Goal: Task Accomplishment & Management: Manage account settings

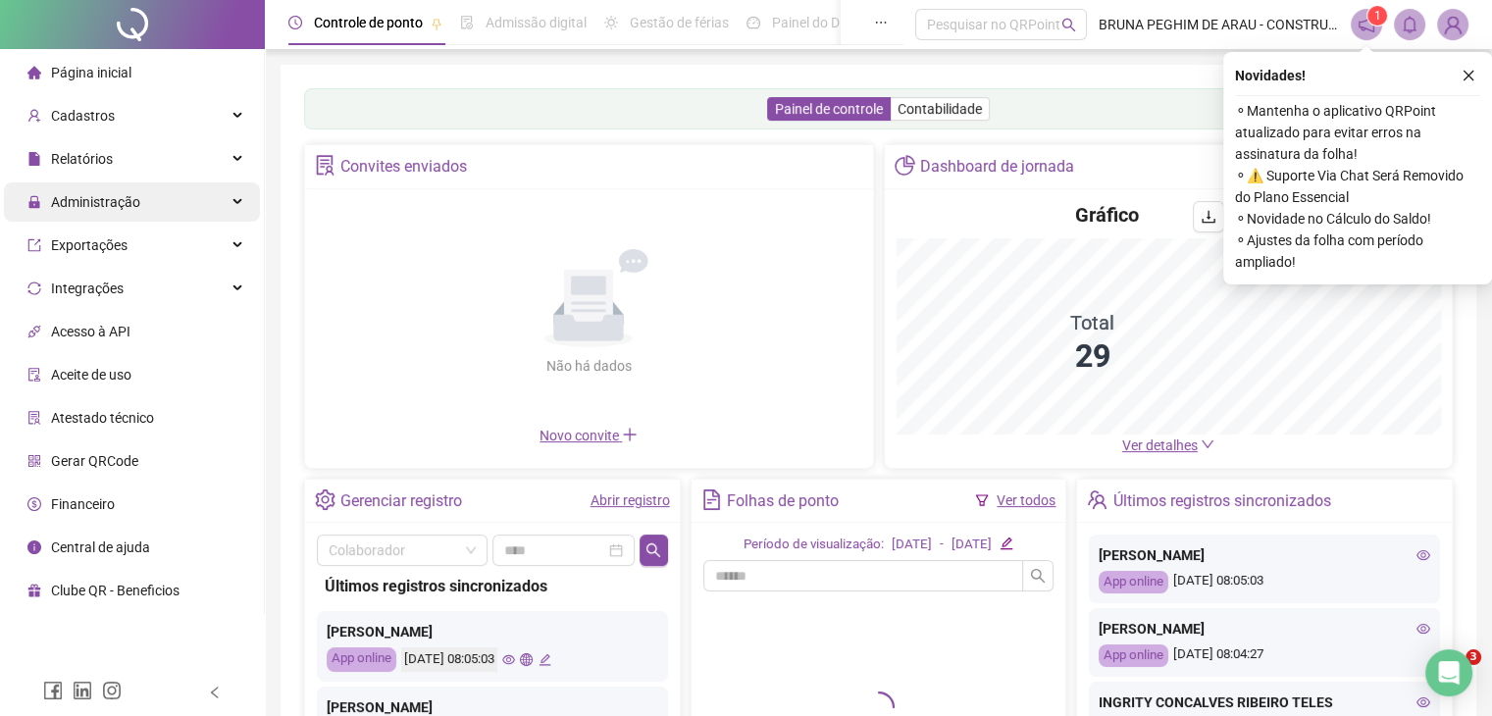
click at [117, 205] on span "Administração" at bounding box center [95, 202] width 89 height 16
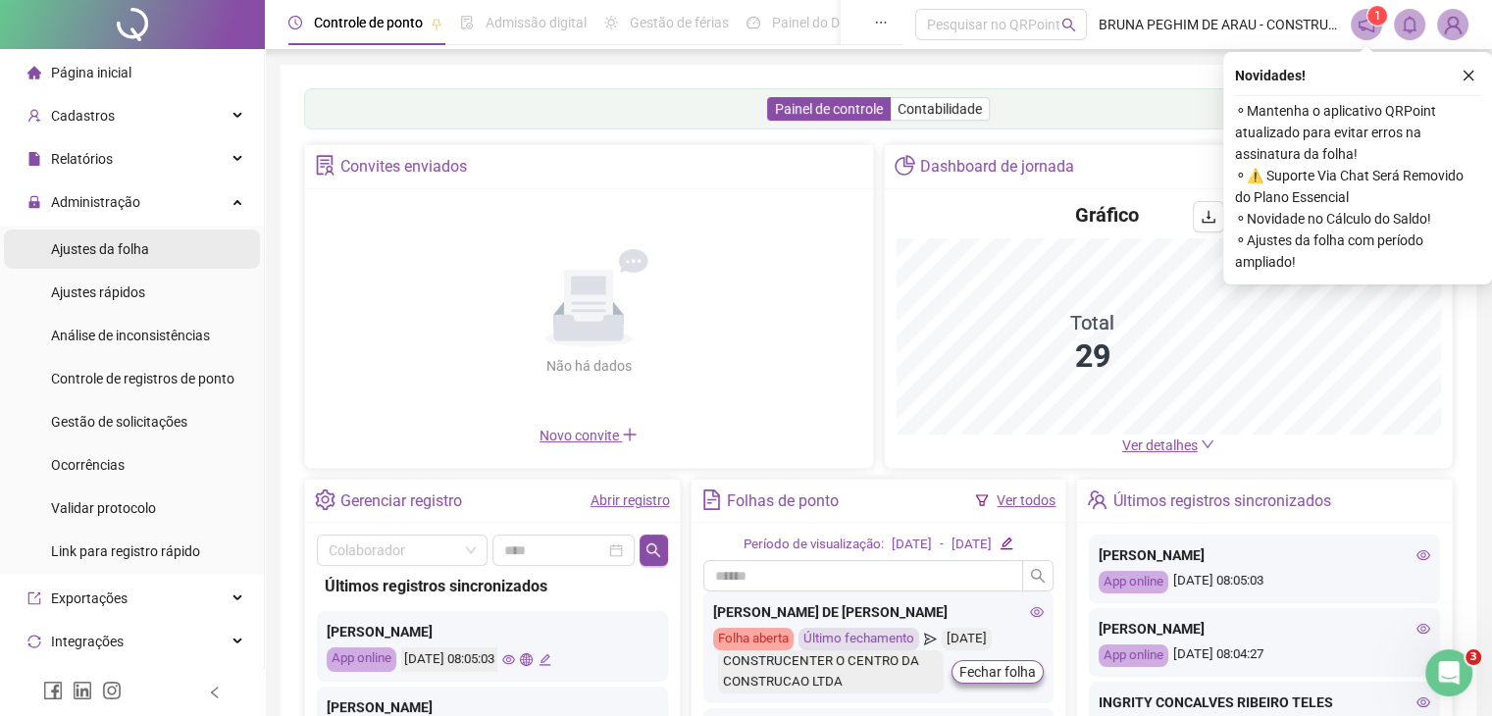
click at [118, 238] on div "Ajustes da folha" at bounding box center [100, 249] width 98 height 39
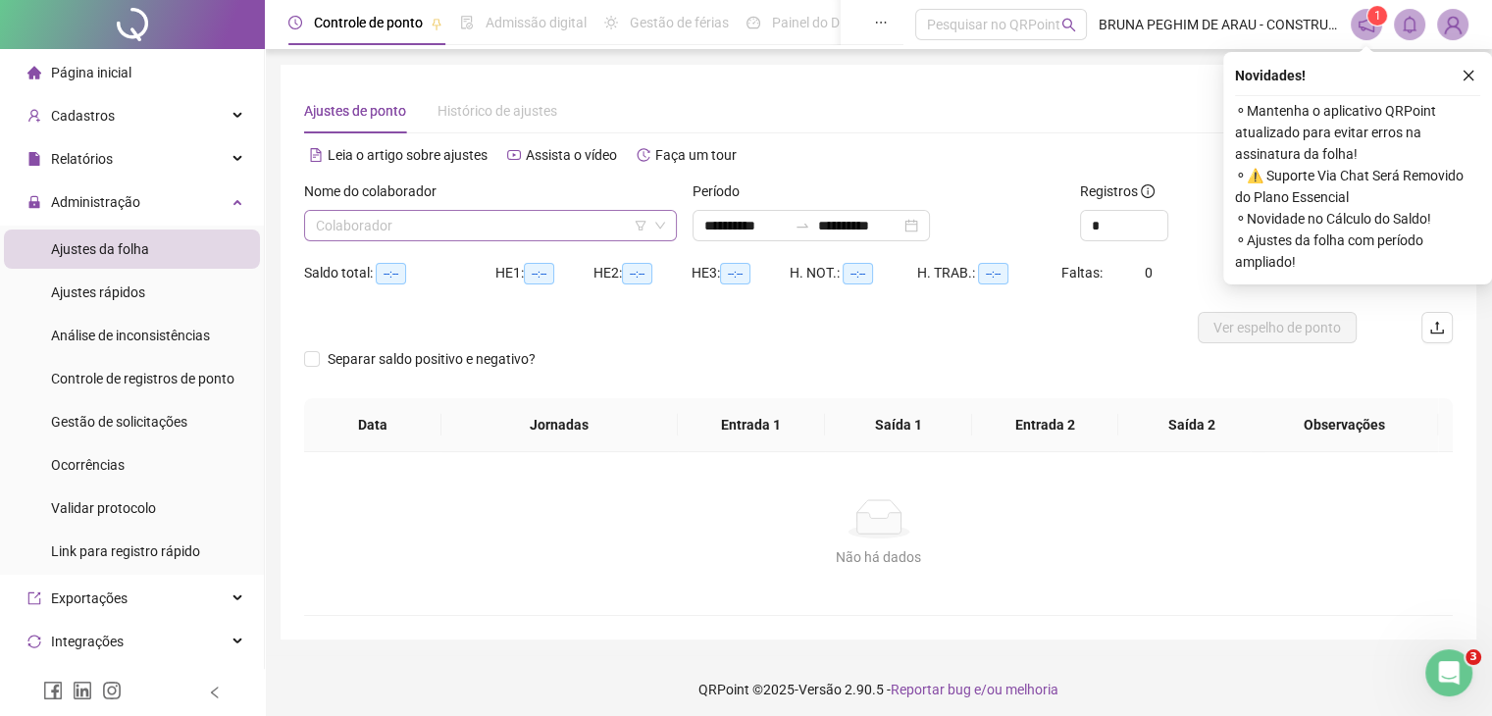
type input "**********"
click at [330, 229] on input "search" at bounding box center [482, 225] width 332 height 29
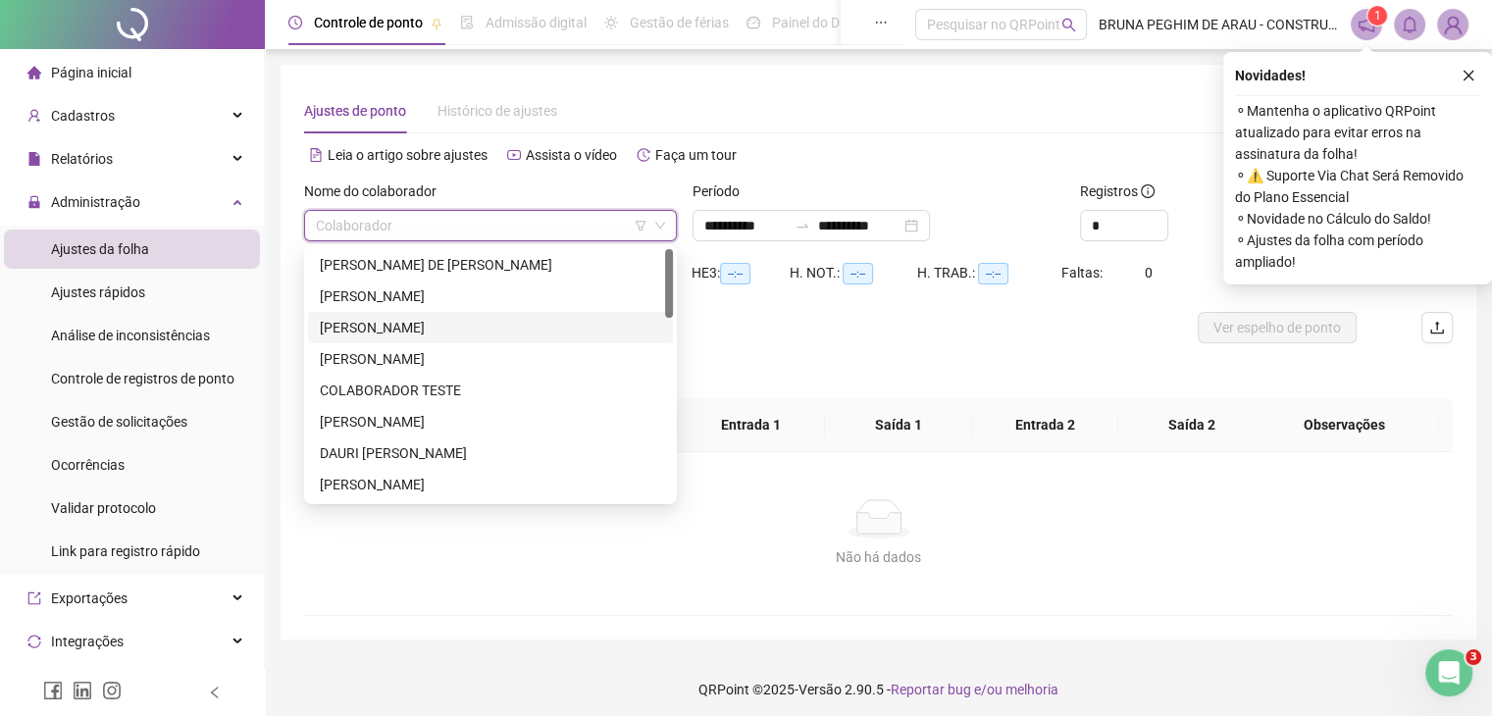
click at [415, 324] on div "[PERSON_NAME]" at bounding box center [490, 328] width 341 height 22
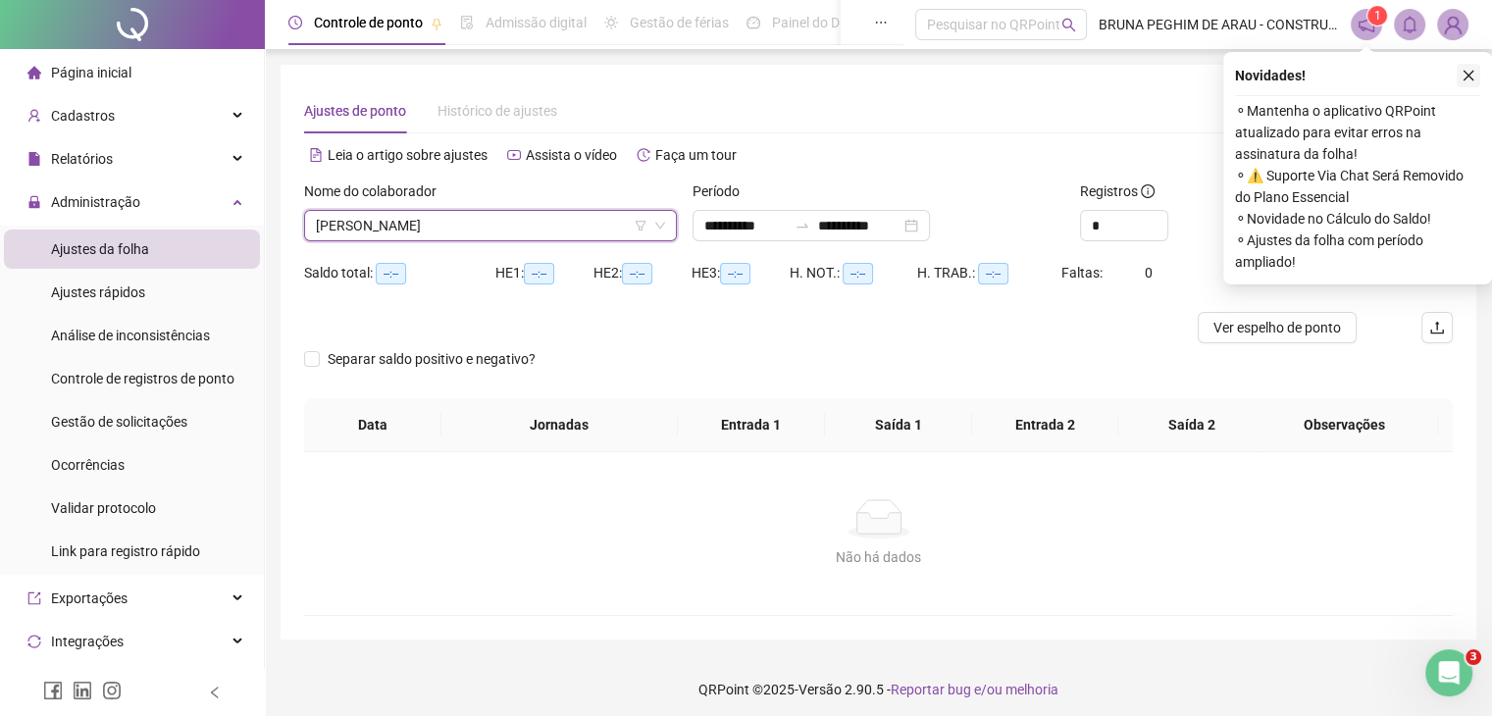
click at [1475, 76] on button "button" at bounding box center [1469, 76] width 24 height 24
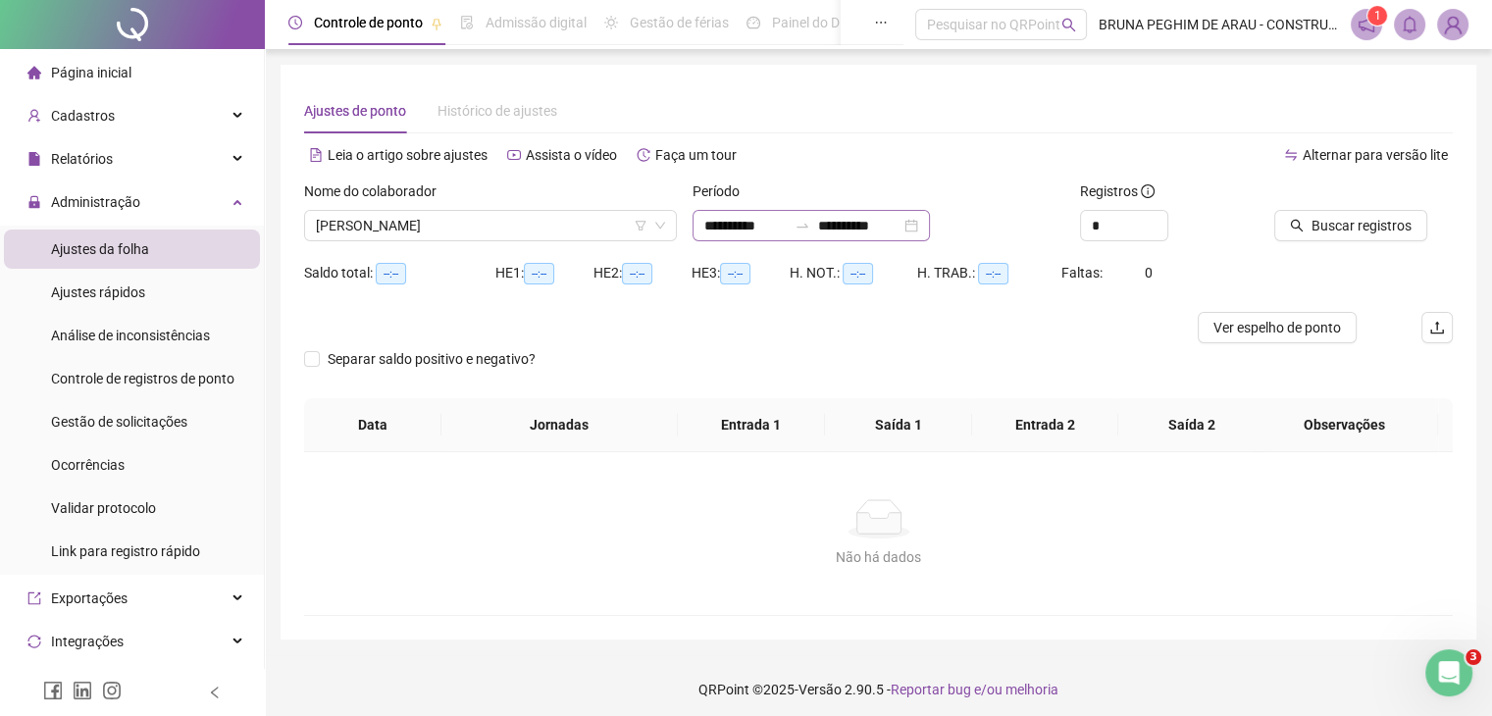
click at [930, 220] on div "**********" at bounding box center [811, 225] width 237 height 31
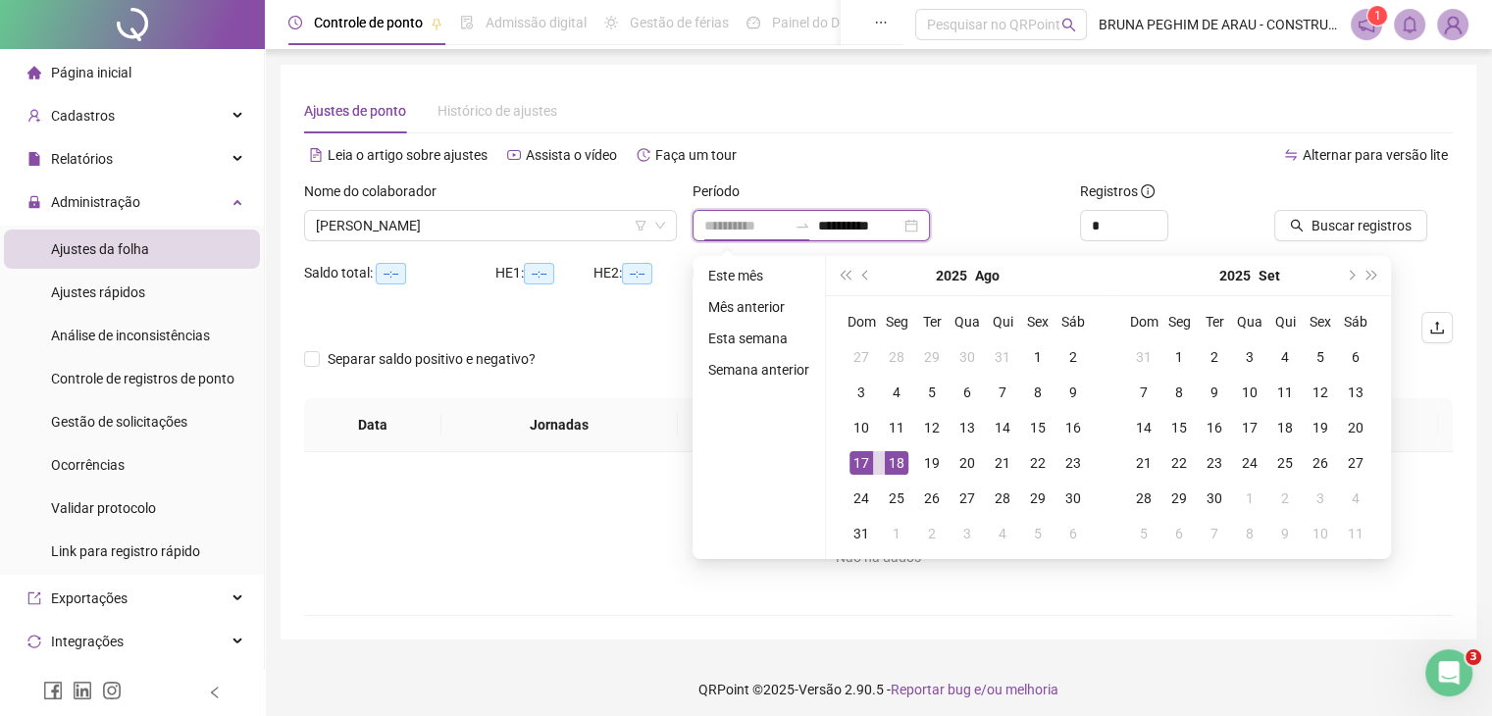
type input "**********"
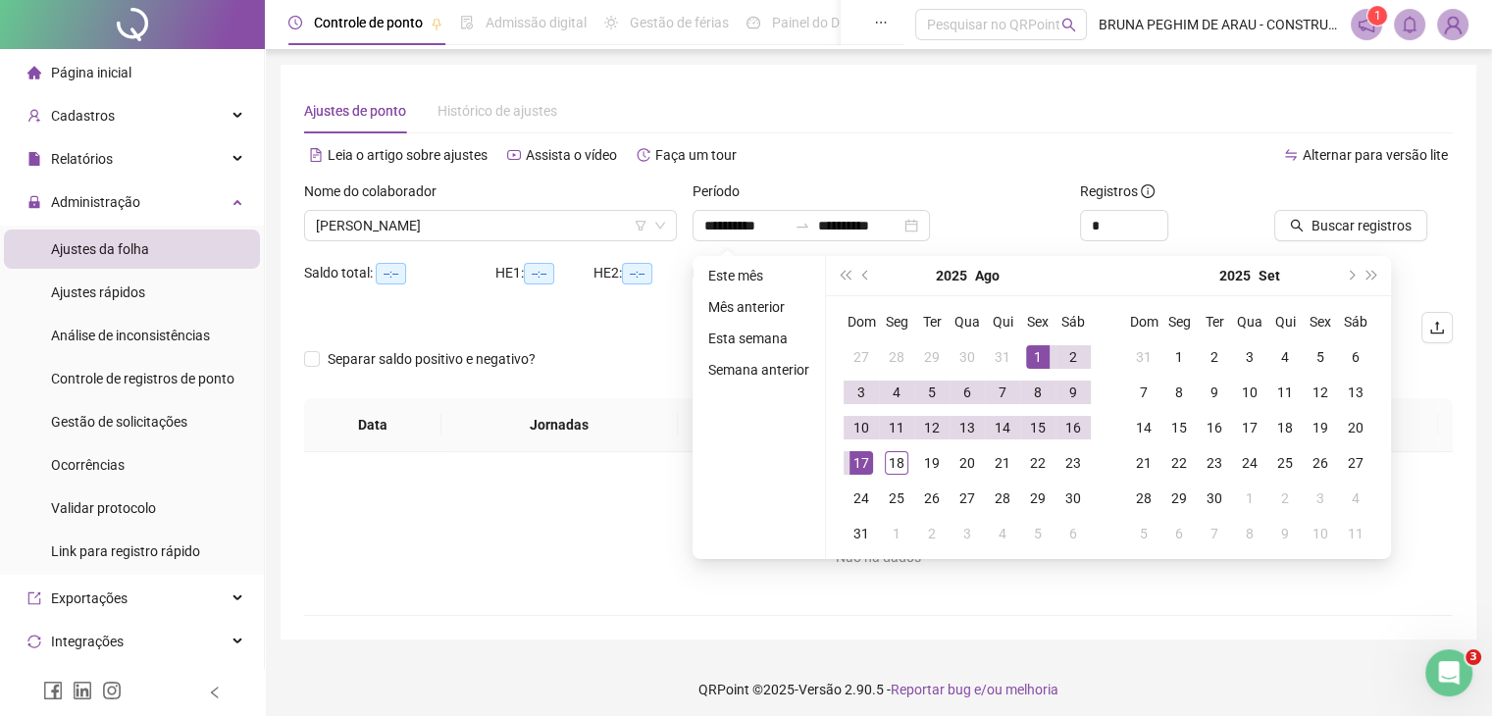
click at [1444, 227] on div "Buscar registros" at bounding box center [1363, 211] width 179 height 61
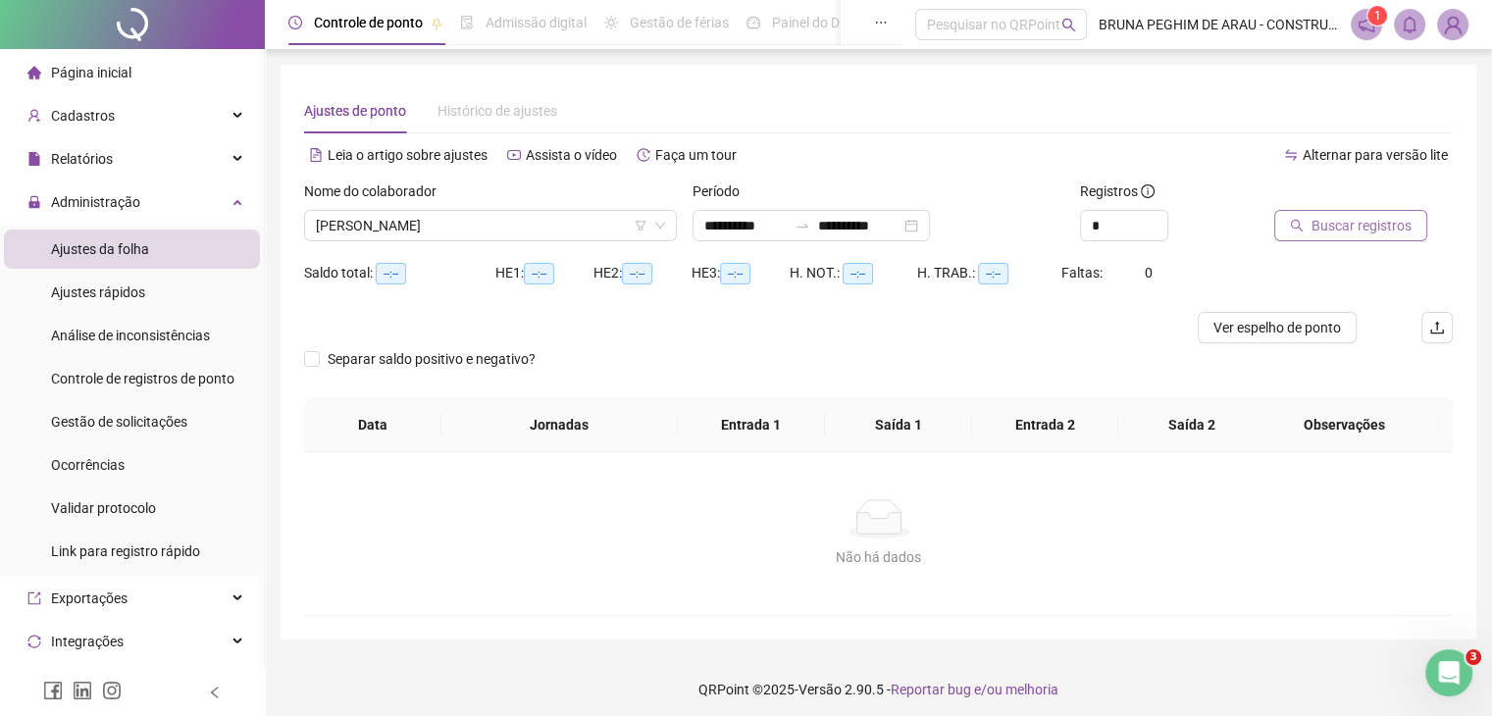
click at [1326, 225] on span "Buscar registros" at bounding box center [1362, 226] width 100 height 22
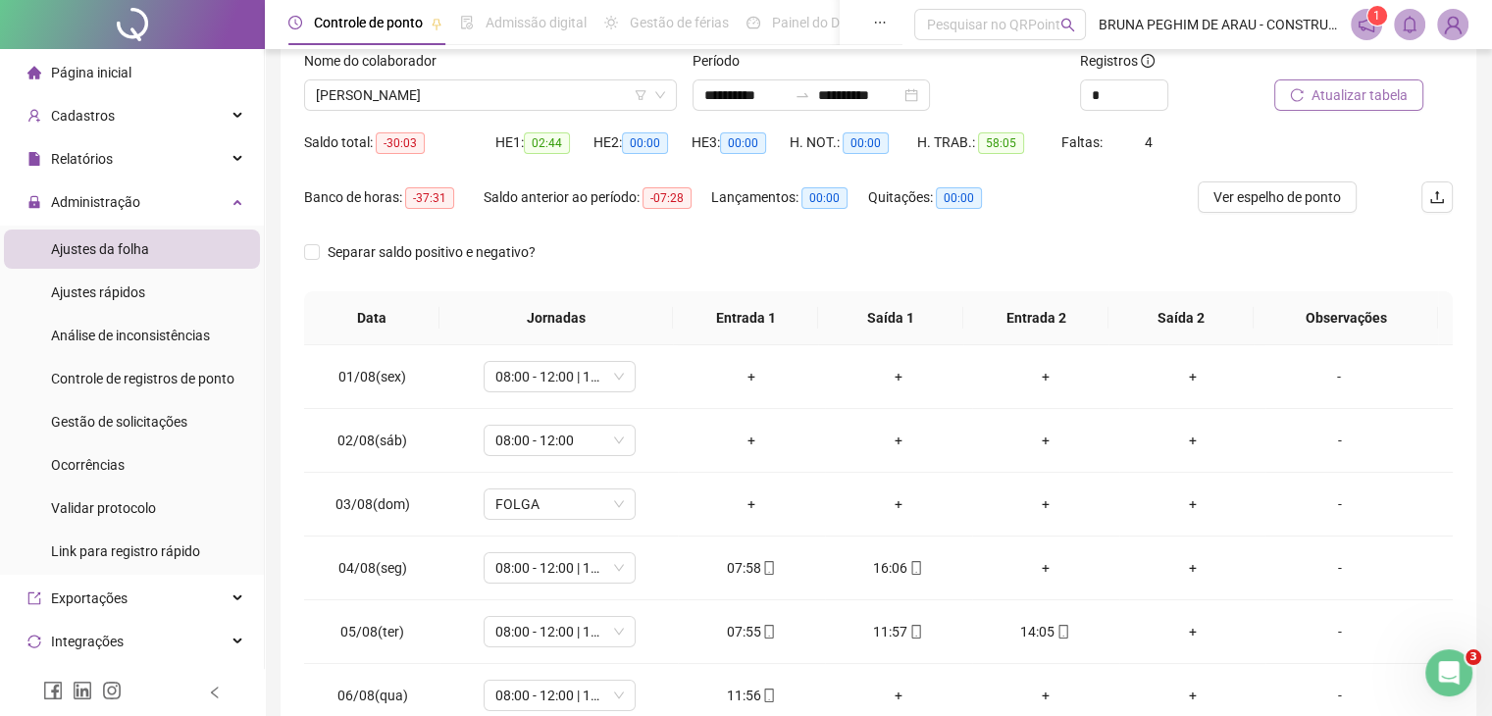
scroll to position [261, 0]
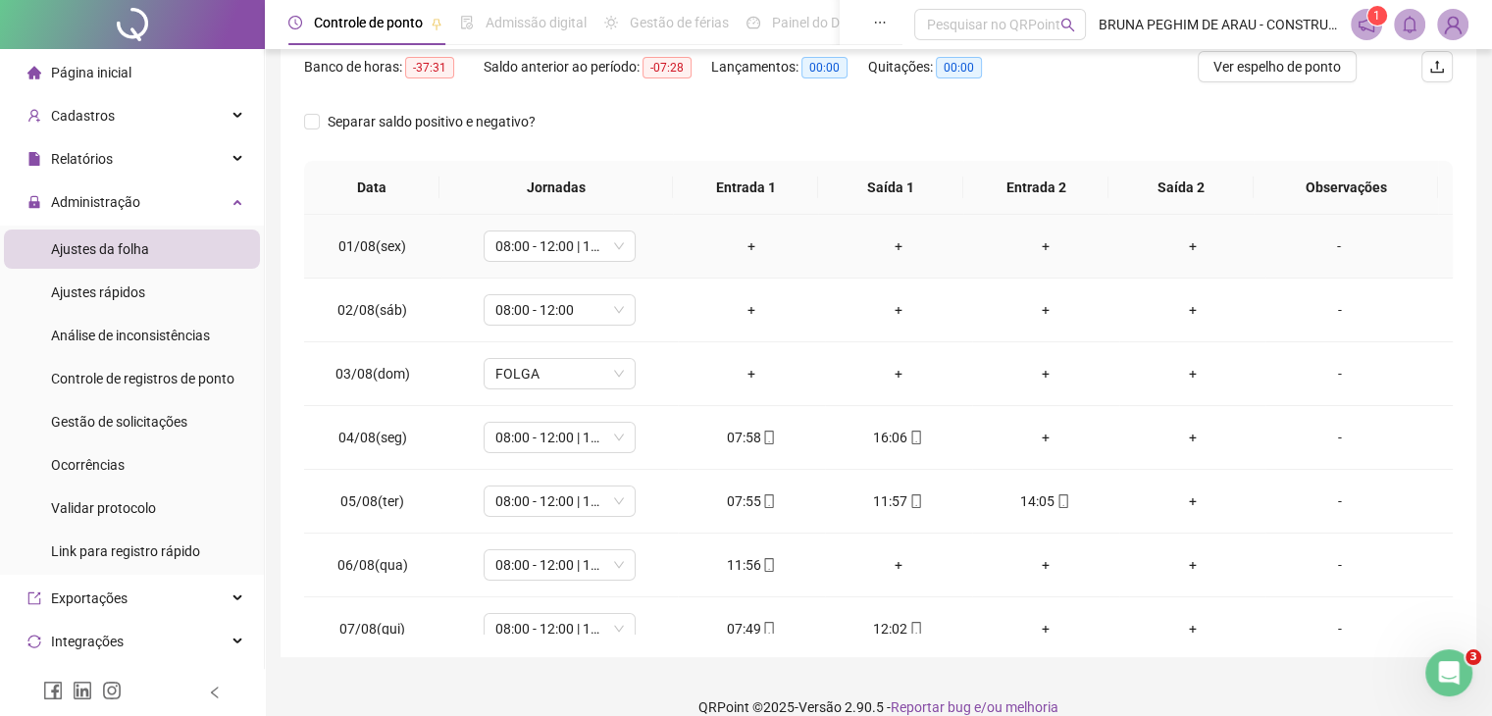
click at [740, 240] on div "+" at bounding box center [752, 246] width 116 height 22
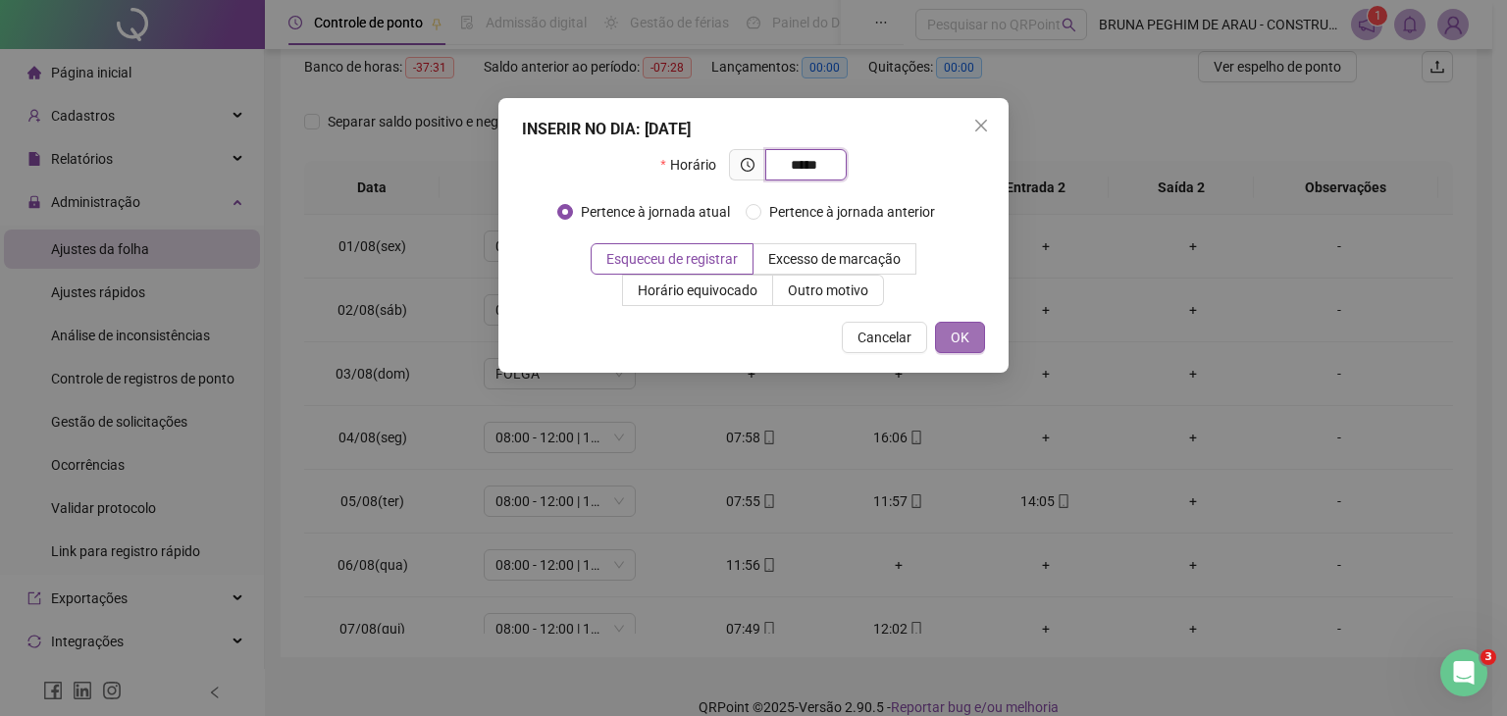
type input "*****"
click at [965, 338] on span "OK" at bounding box center [960, 338] width 19 height 22
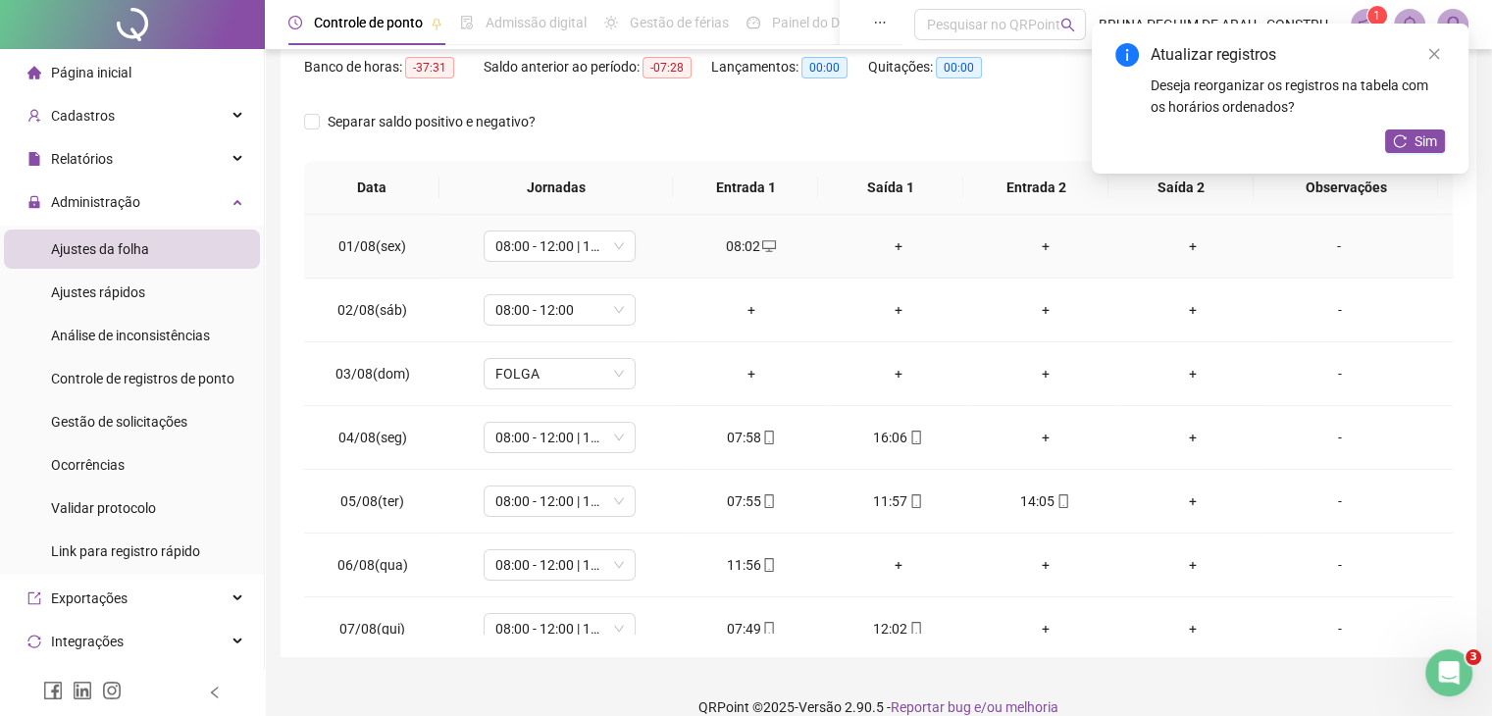
click at [886, 240] on div "+" at bounding box center [899, 246] width 116 height 22
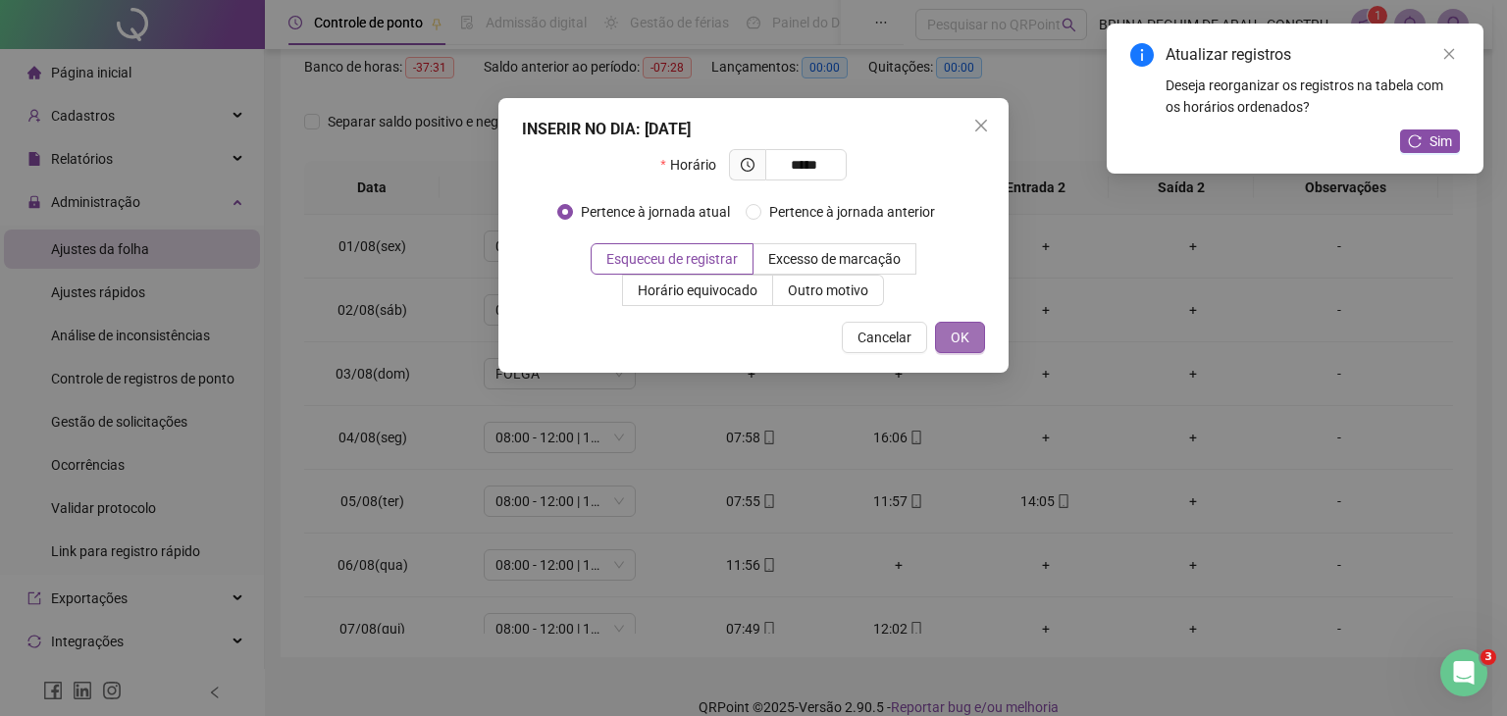
type input "*****"
click at [948, 343] on button "OK" at bounding box center [960, 337] width 50 height 31
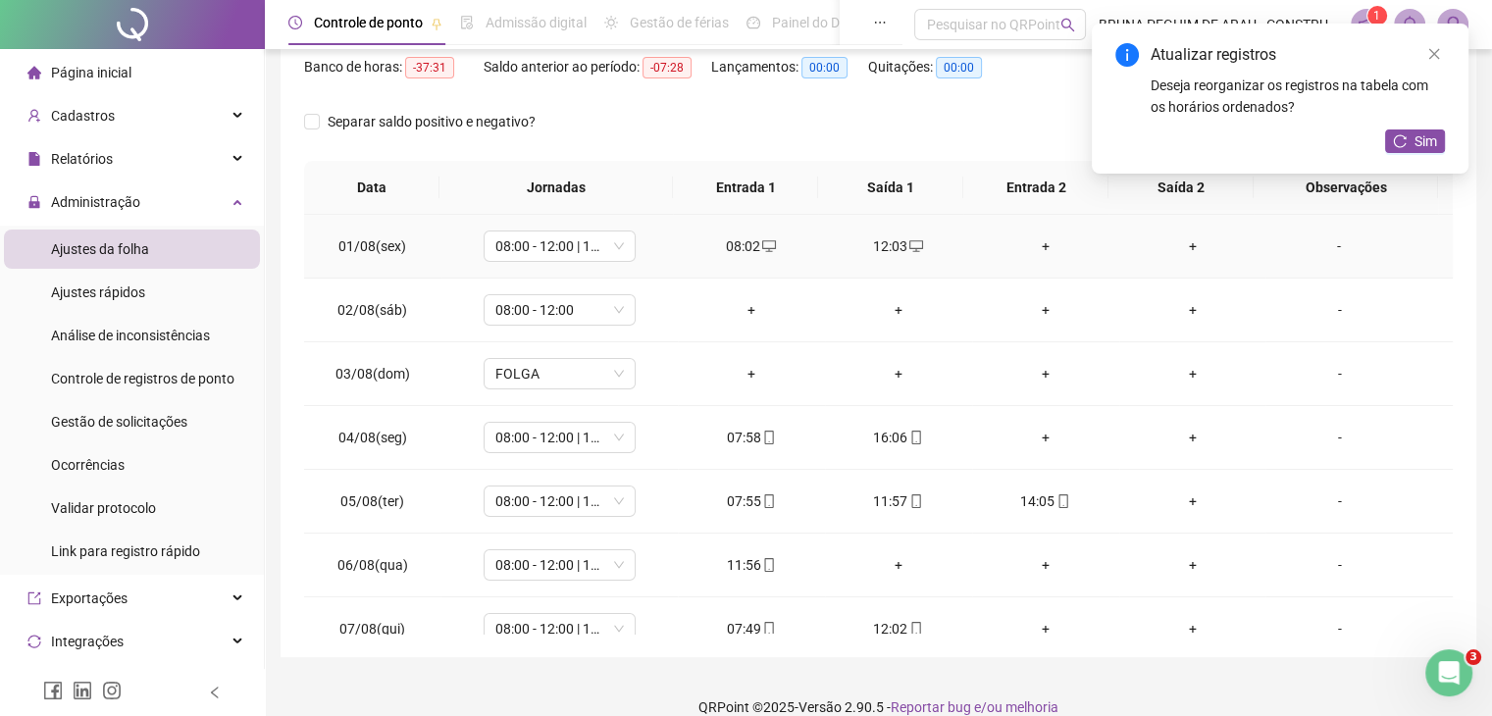
click at [1032, 244] on div "+" at bounding box center [1046, 246] width 116 height 22
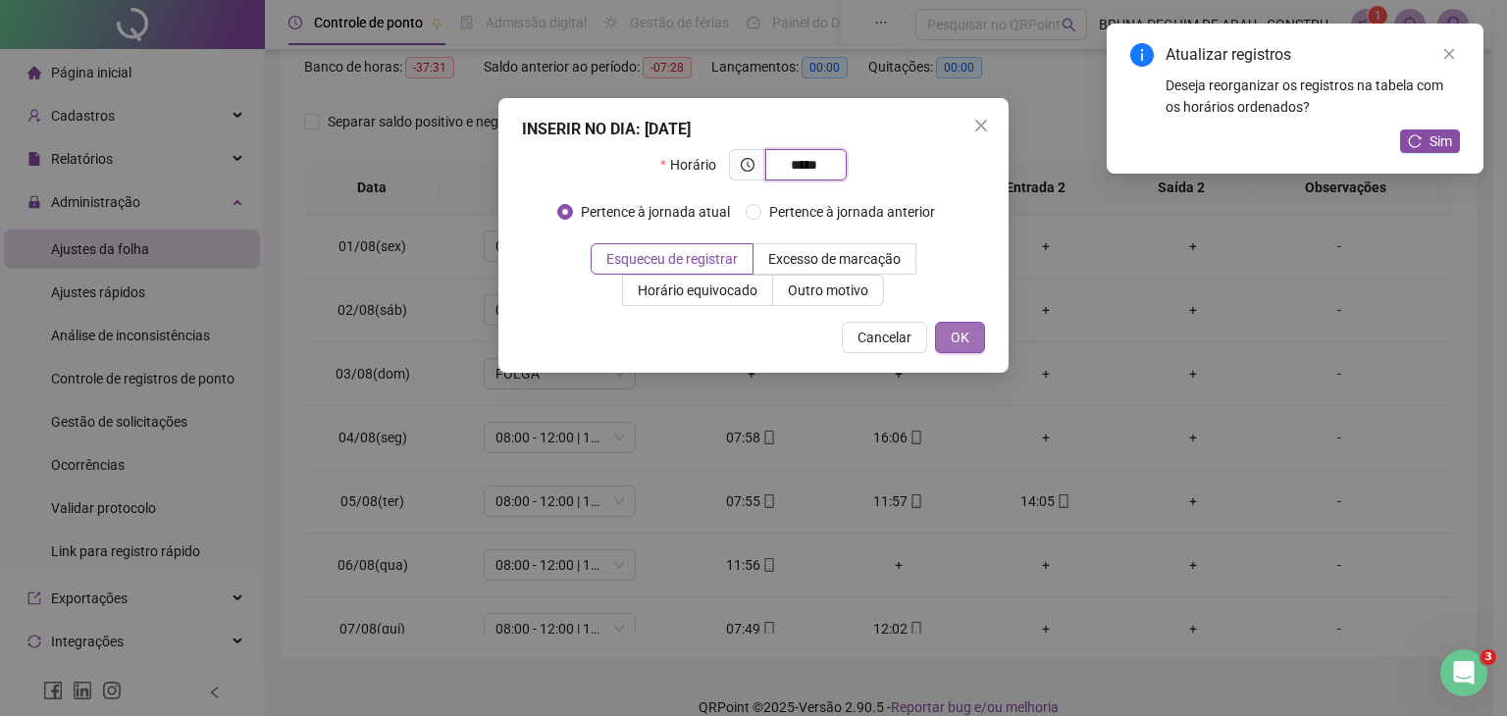
type input "*****"
click at [964, 347] on span "OK" at bounding box center [960, 338] width 19 height 22
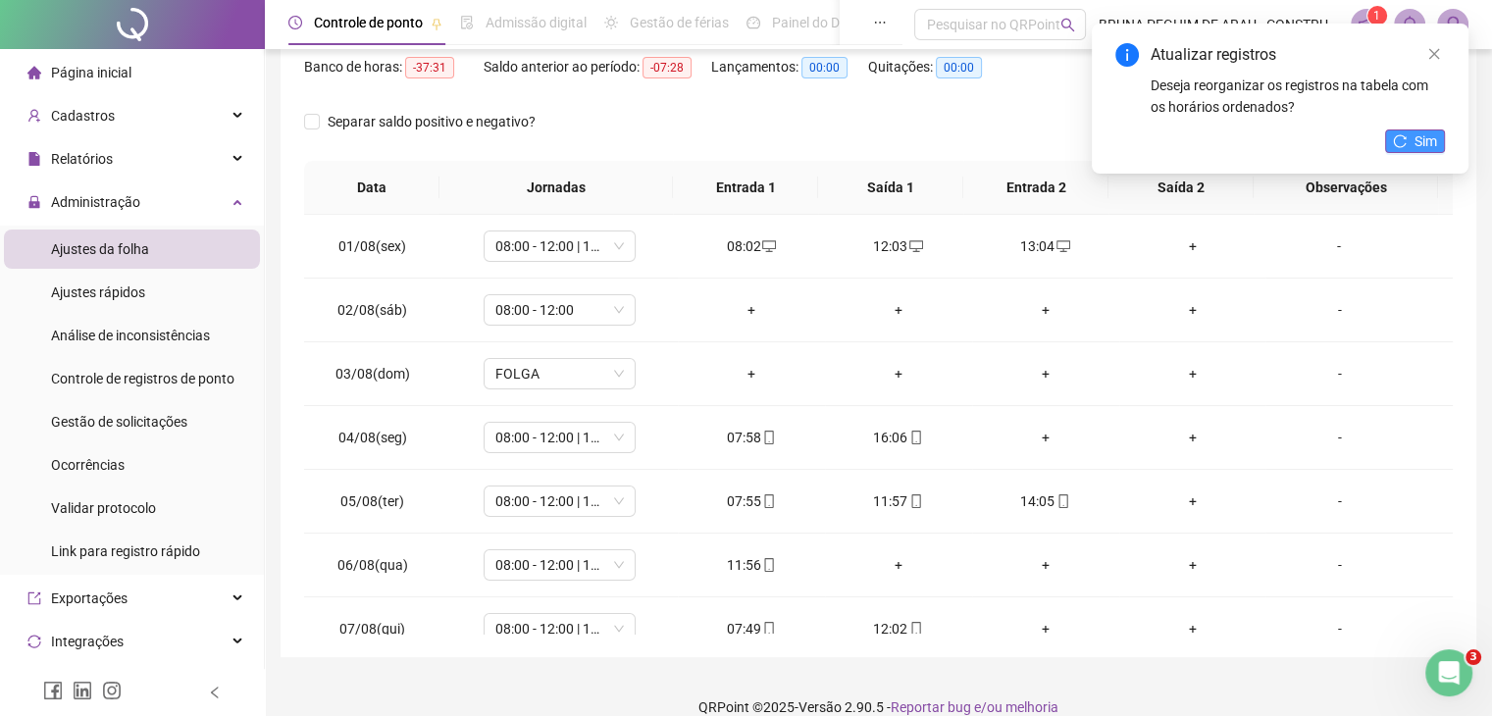
click at [1417, 141] on span "Sim" at bounding box center [1426, 141] width 23 height 22
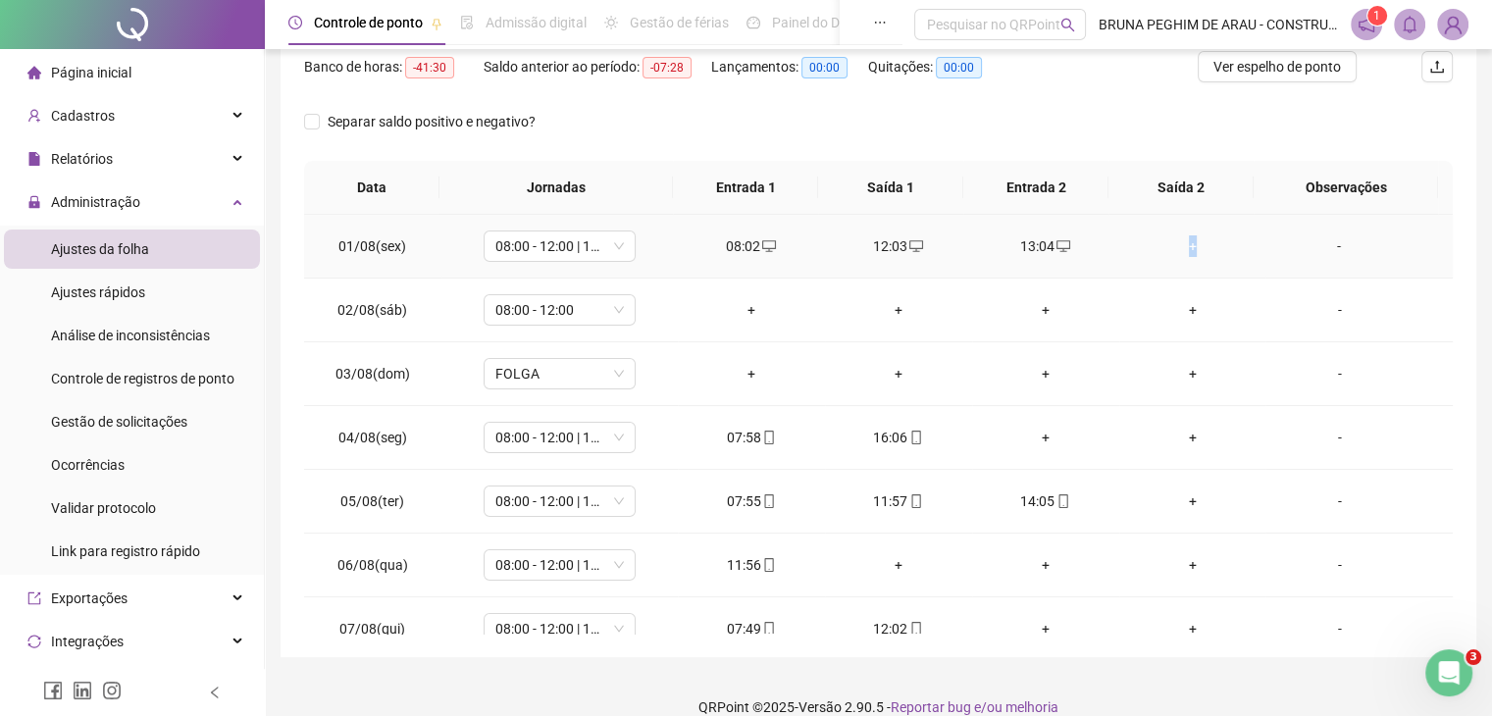
click at [1182, 243] on div "+" at bounding box center [1193, 246] width 116 height 22
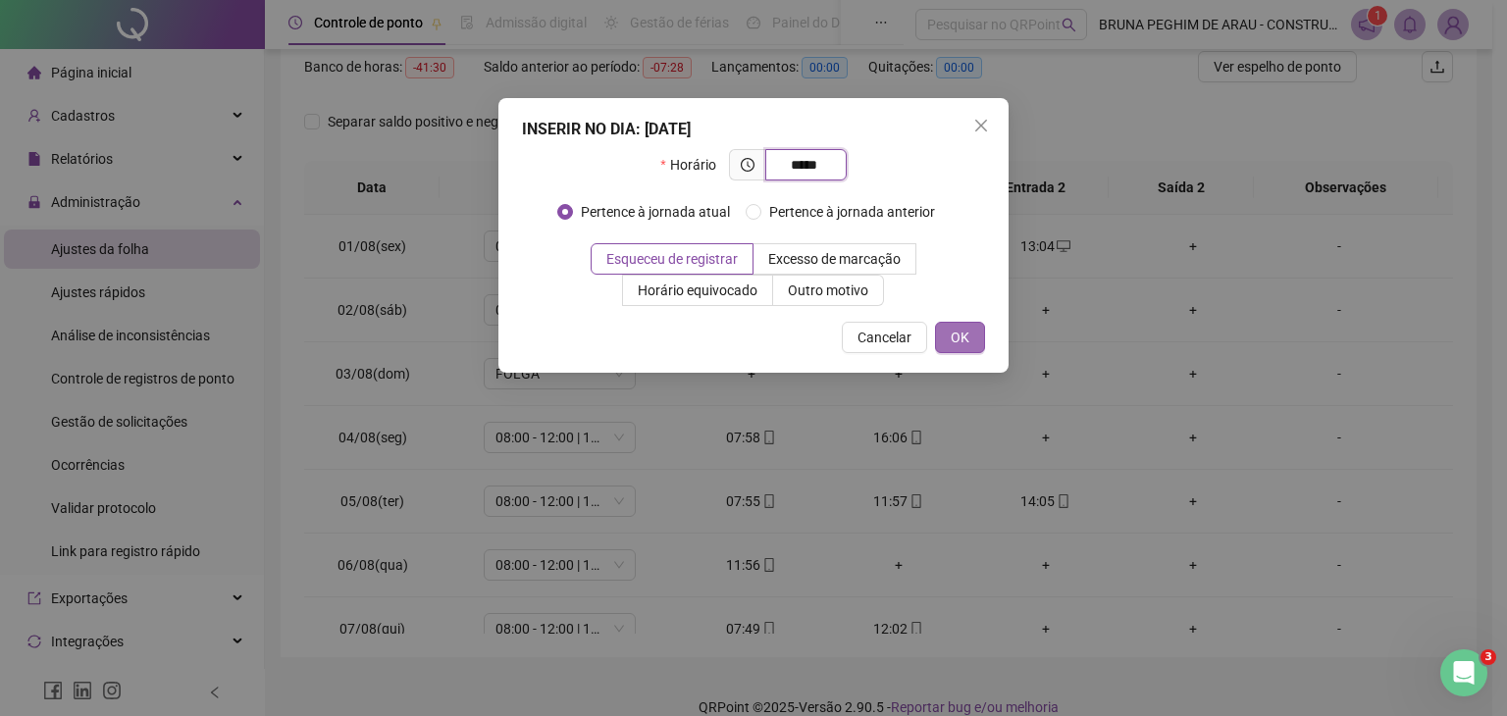
type input "*****"
click at [965, 338] on span "OK" at bounding box center [960, 338] width 19 height 22
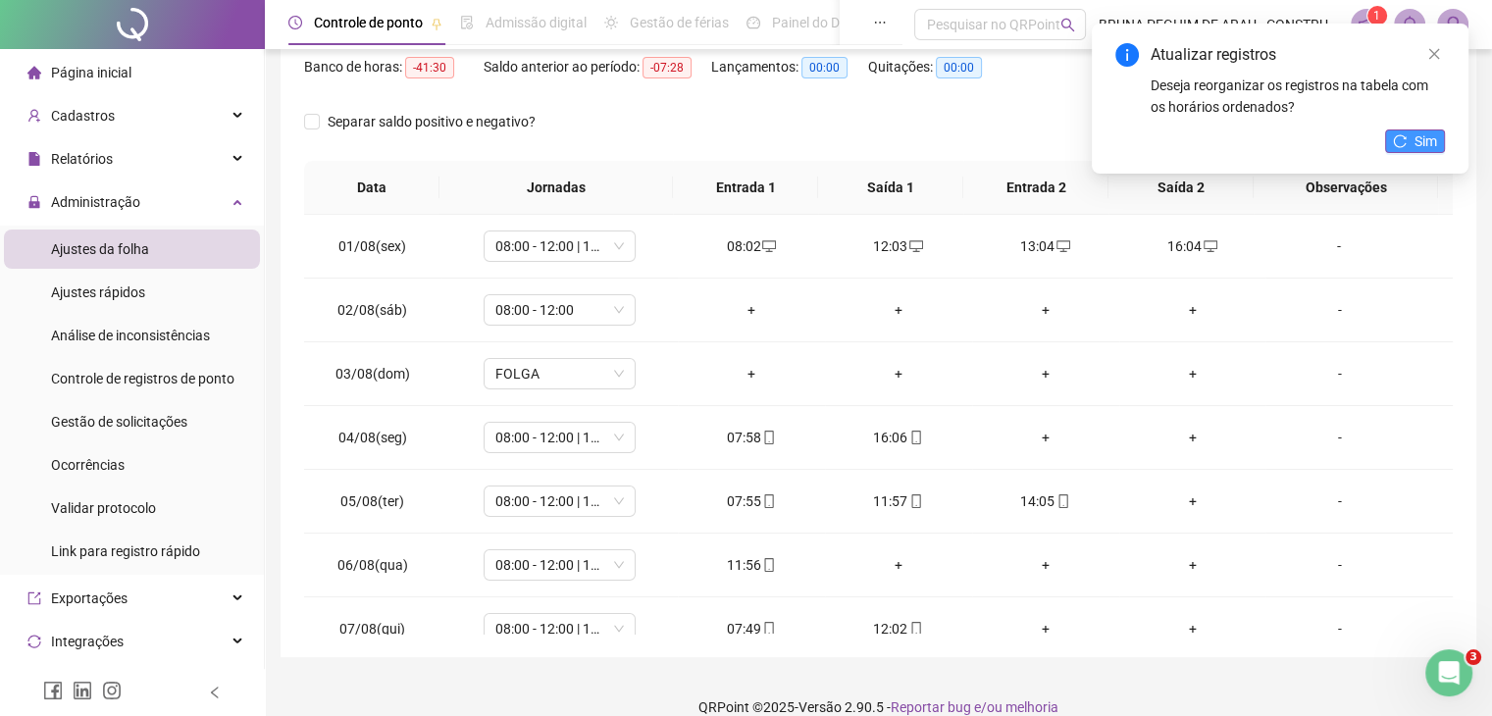
click at [1432, 132] on span "Sim" at bounding box center [1426, 141] width 23 height 22
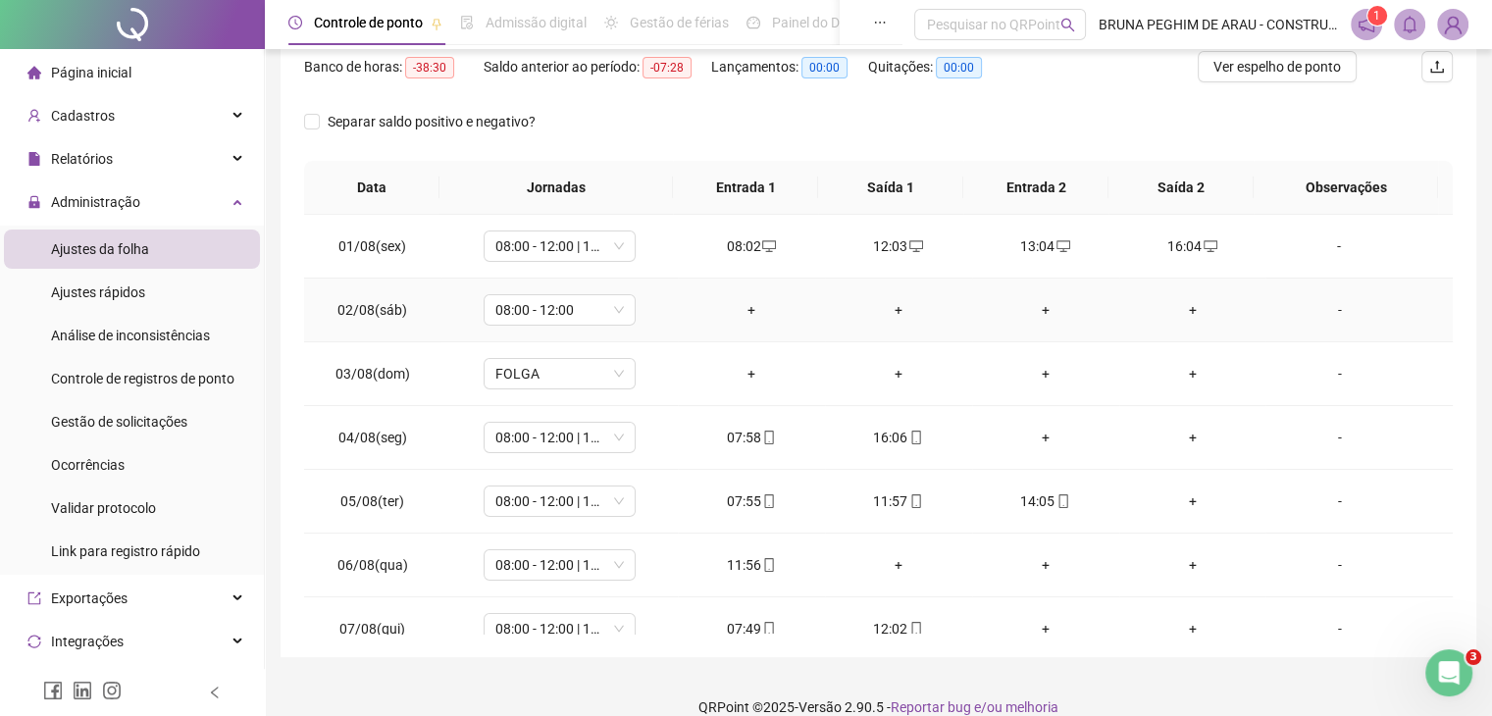
click at [752, 313] on div "+" at bounding box center [752, 310] width 116 height 22
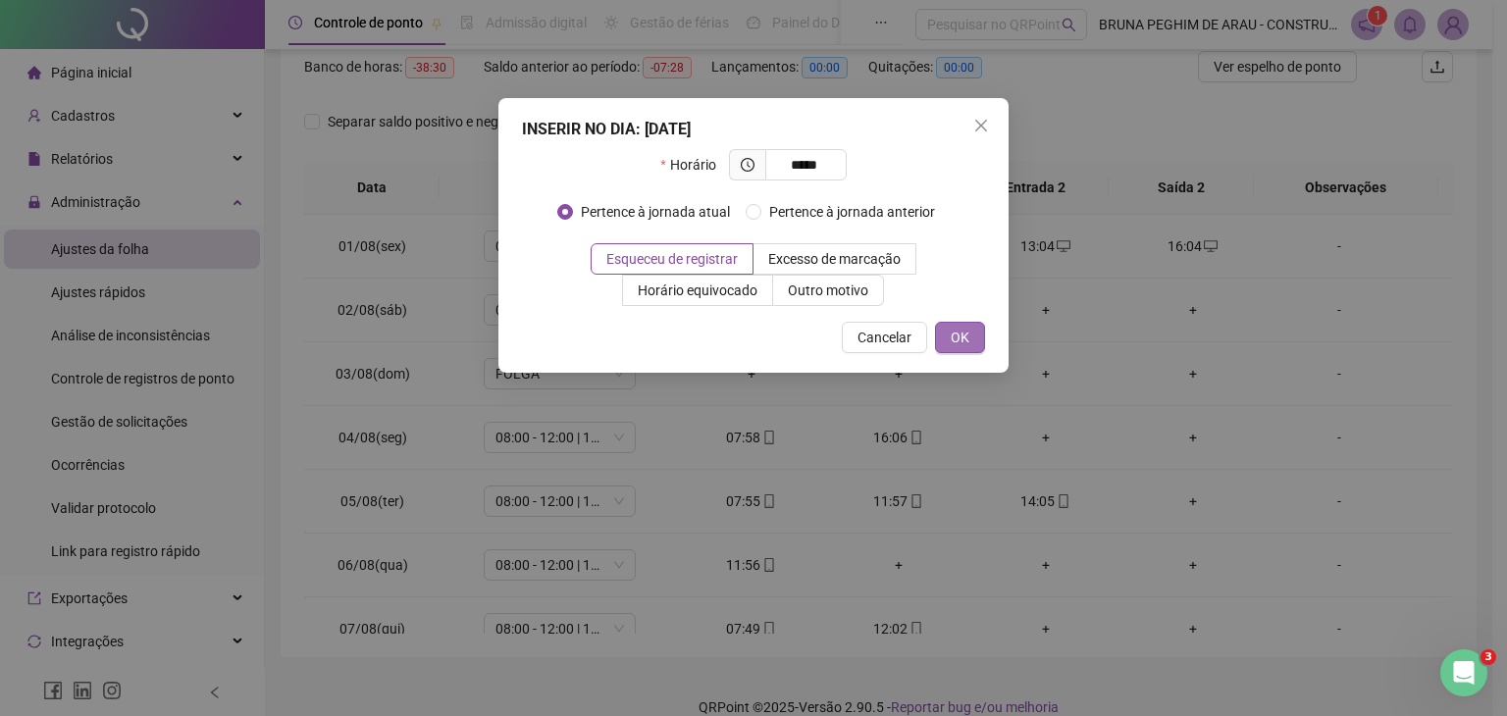
type input "*****"
click at [957, 344] on span "OK" at bounding box center [960, 338] width 19 height 22
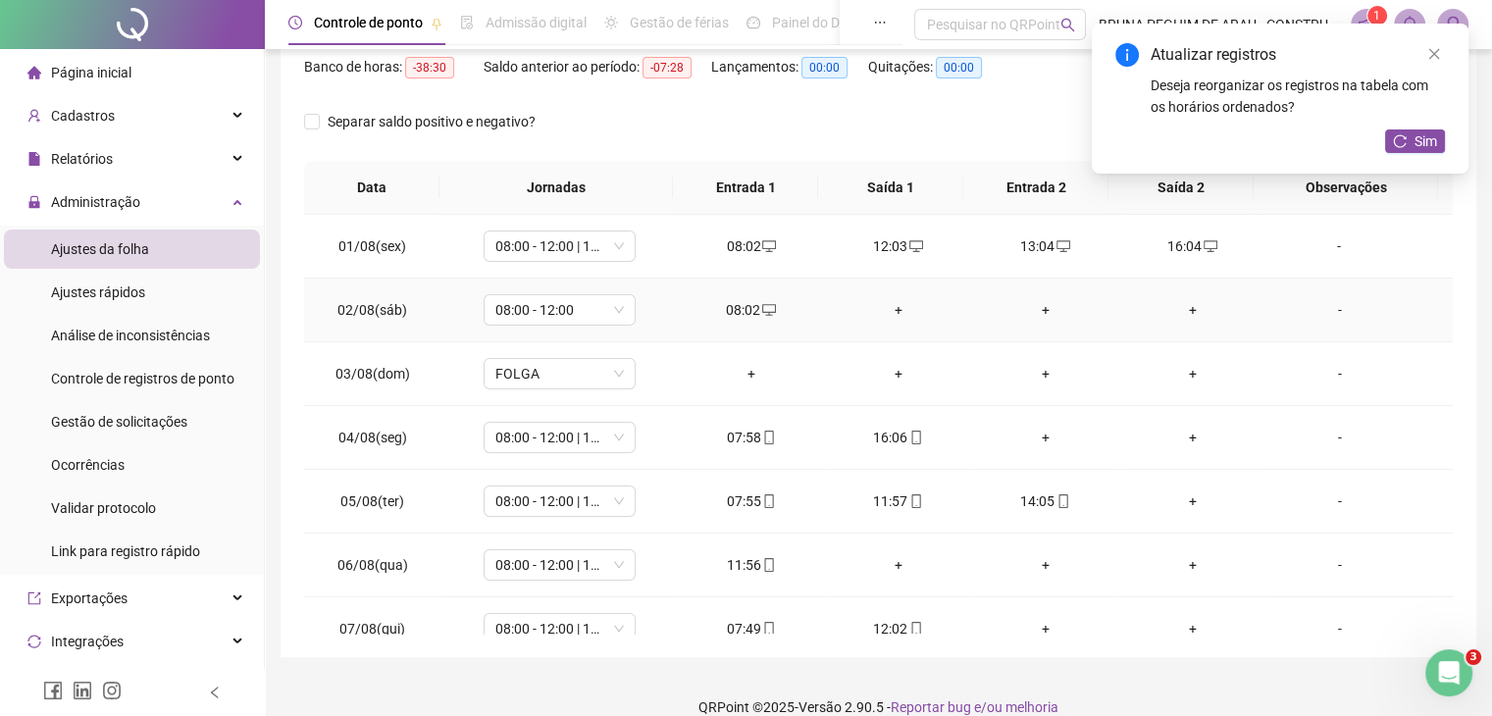
click at [890, 311] on div "+" at bounding box center [899, 310] width 116 height 22
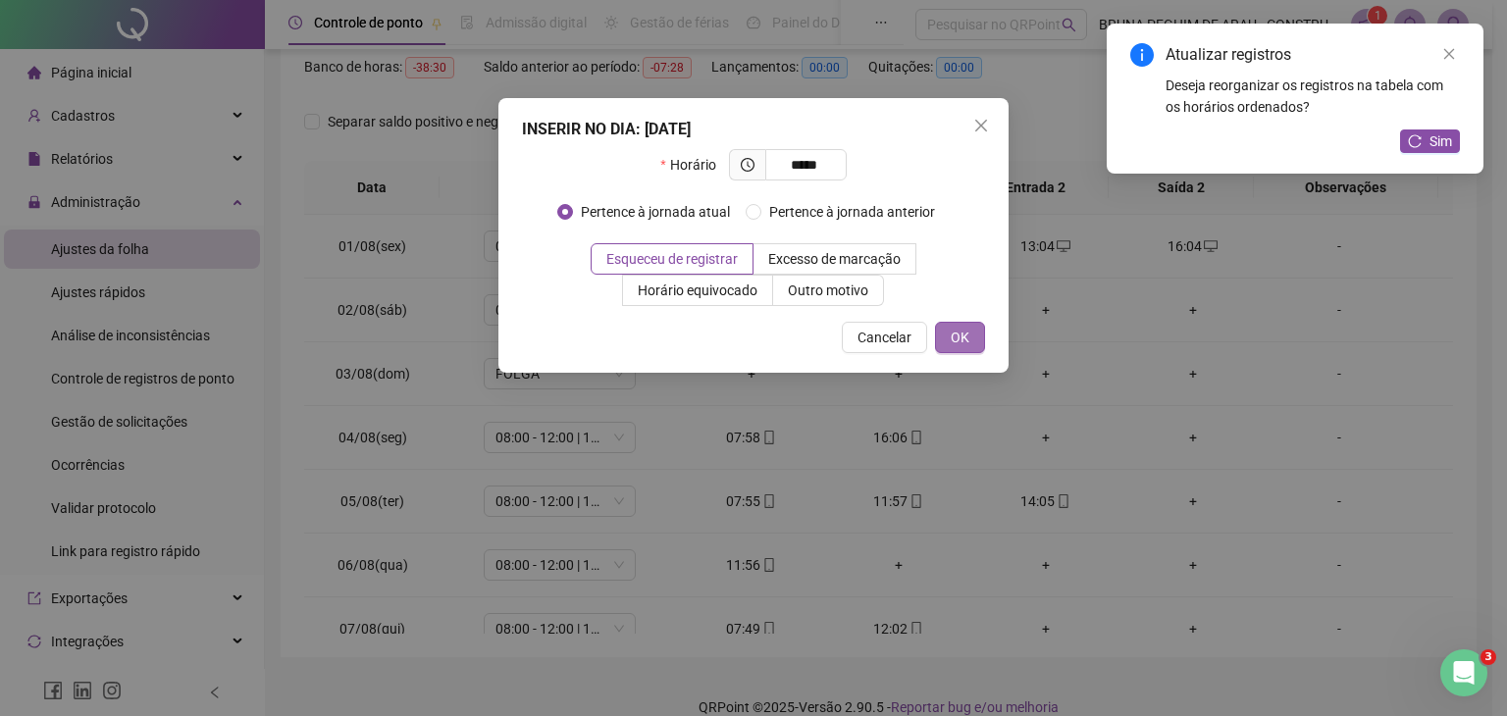
type input "*****"
click at [980, 333] on button "OK" at bounding box center [960, 337] width 50 height 31
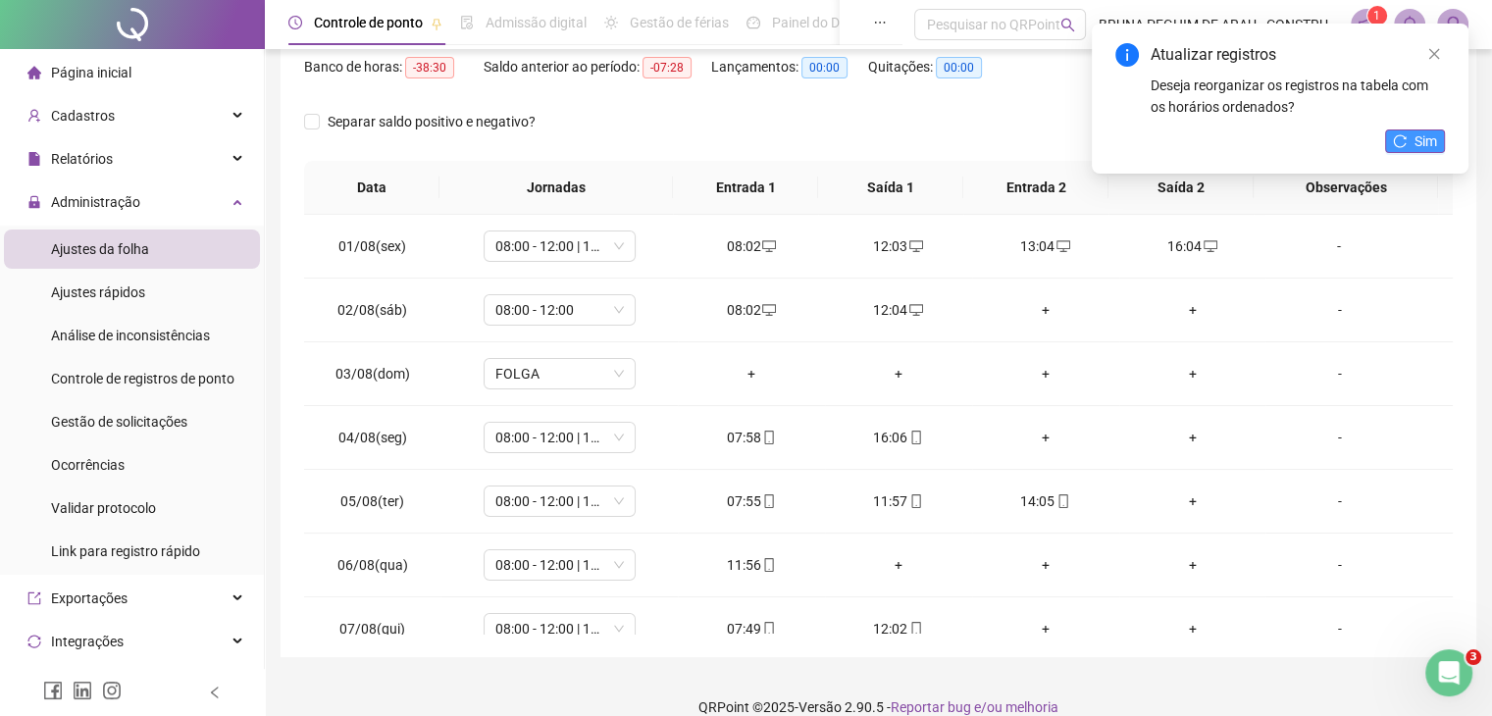
click at [1409, 140] on button "Sim" at bounding box center [1415, 141] width 60 height 24
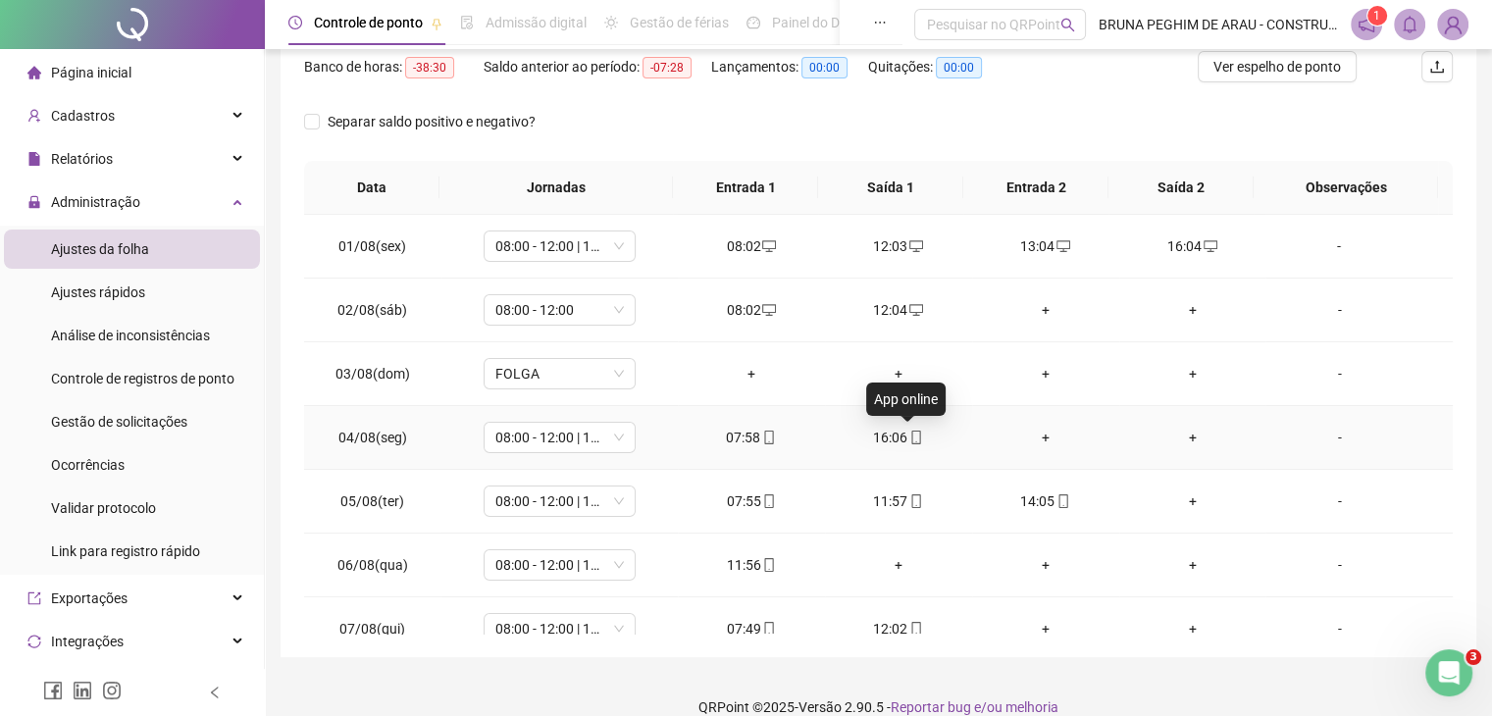
click at [912, 438] on icon "mobile" at bounding box center [916, 438] width 9 height 14
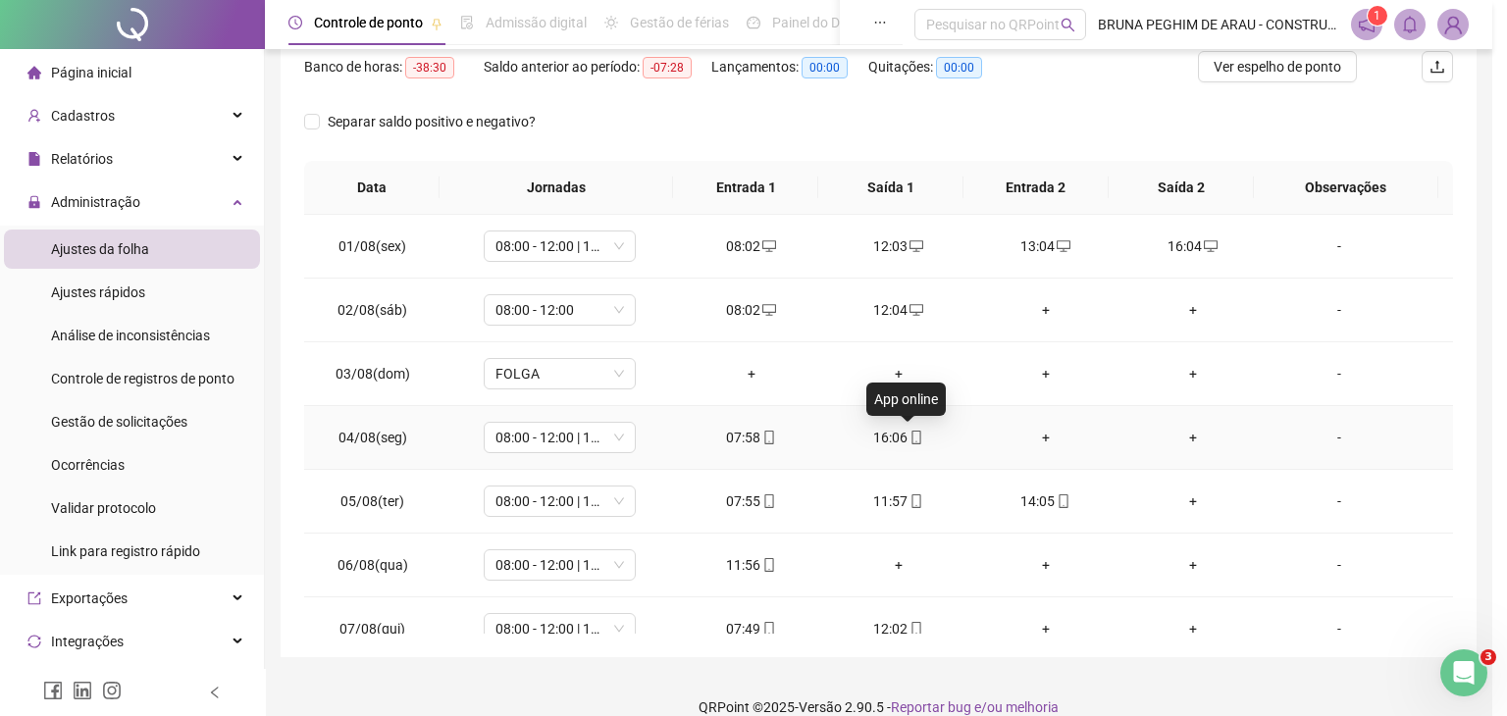
type input "**********"
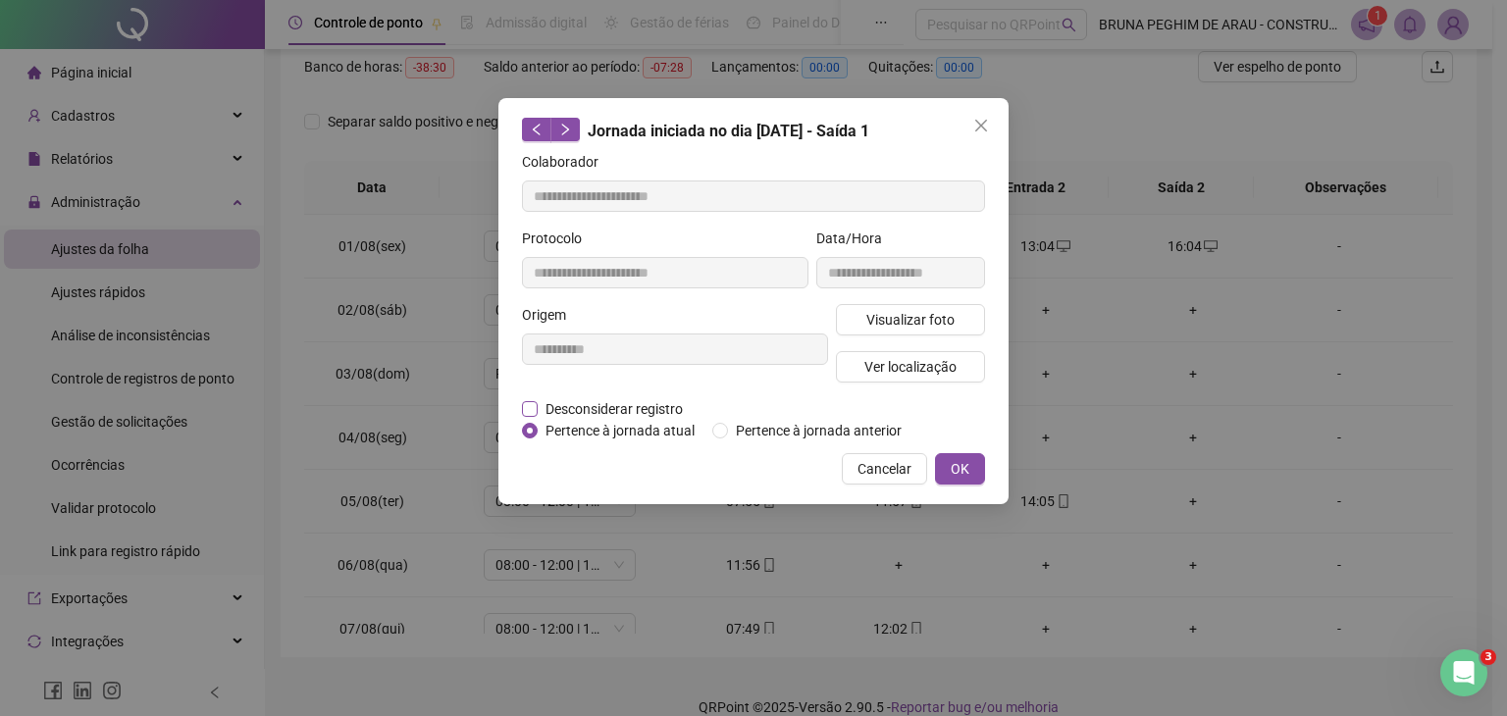
click at [573, 416] on span "Desconsiderar registro" at bounding box center [614, 409] width 153 height 22
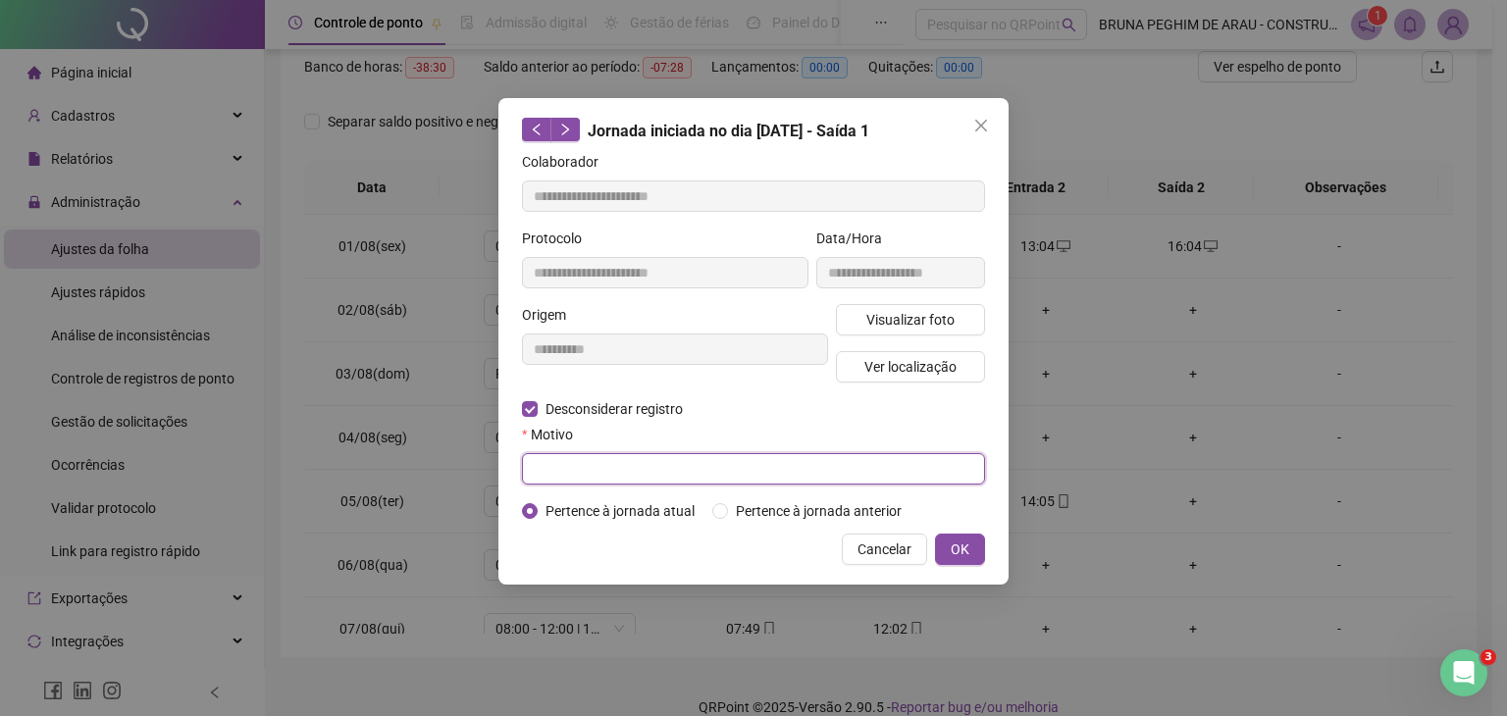
click at [585, 457] on input "text" at bounding box center [753, 468] width 463 height 31
type input "*"
click at [971, 549] on button "OK" at bounding box center [960, 549] width 50 height 31
click at [957, 555] on span "OK" at bounding box center [960, 550] width 19 height 22
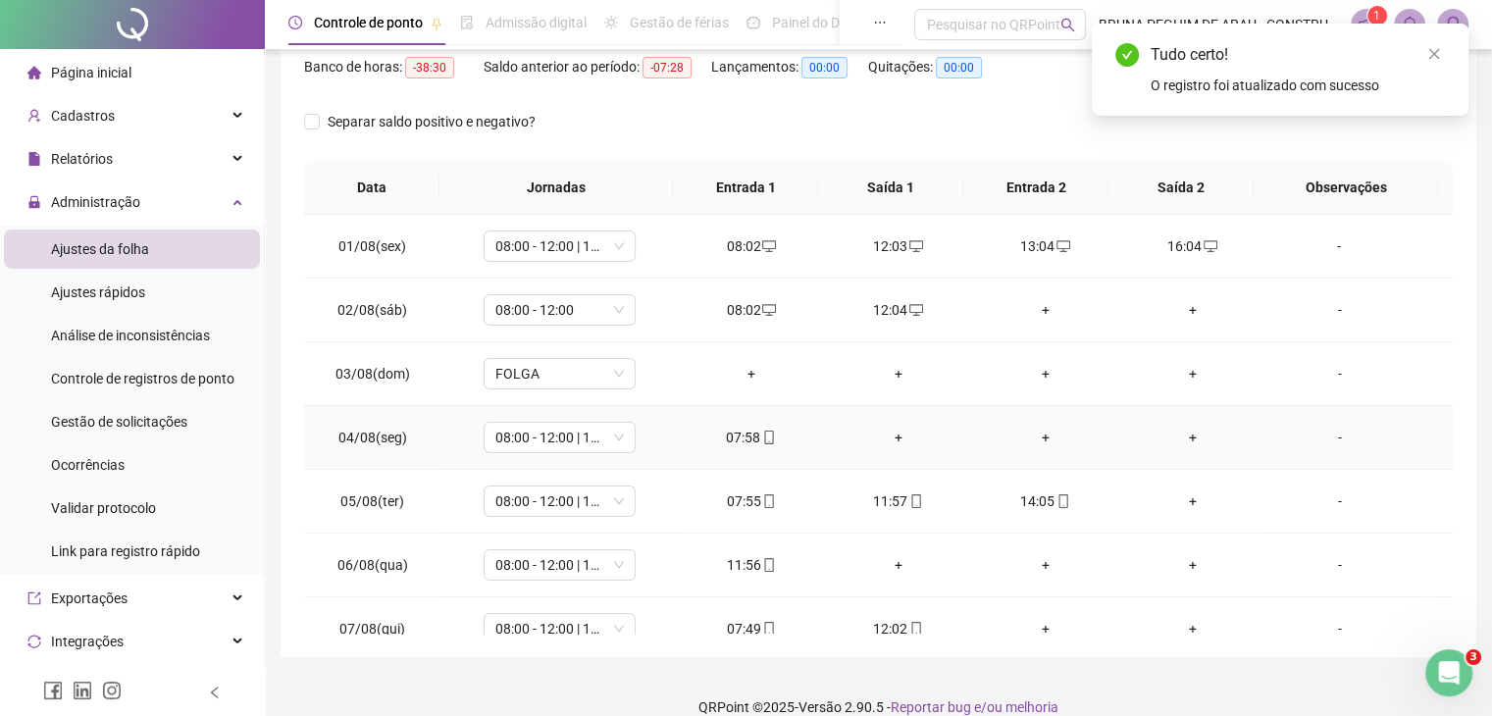
click at [892, 430] on div "+" at bounding box center [899, 438] width 116 height 22
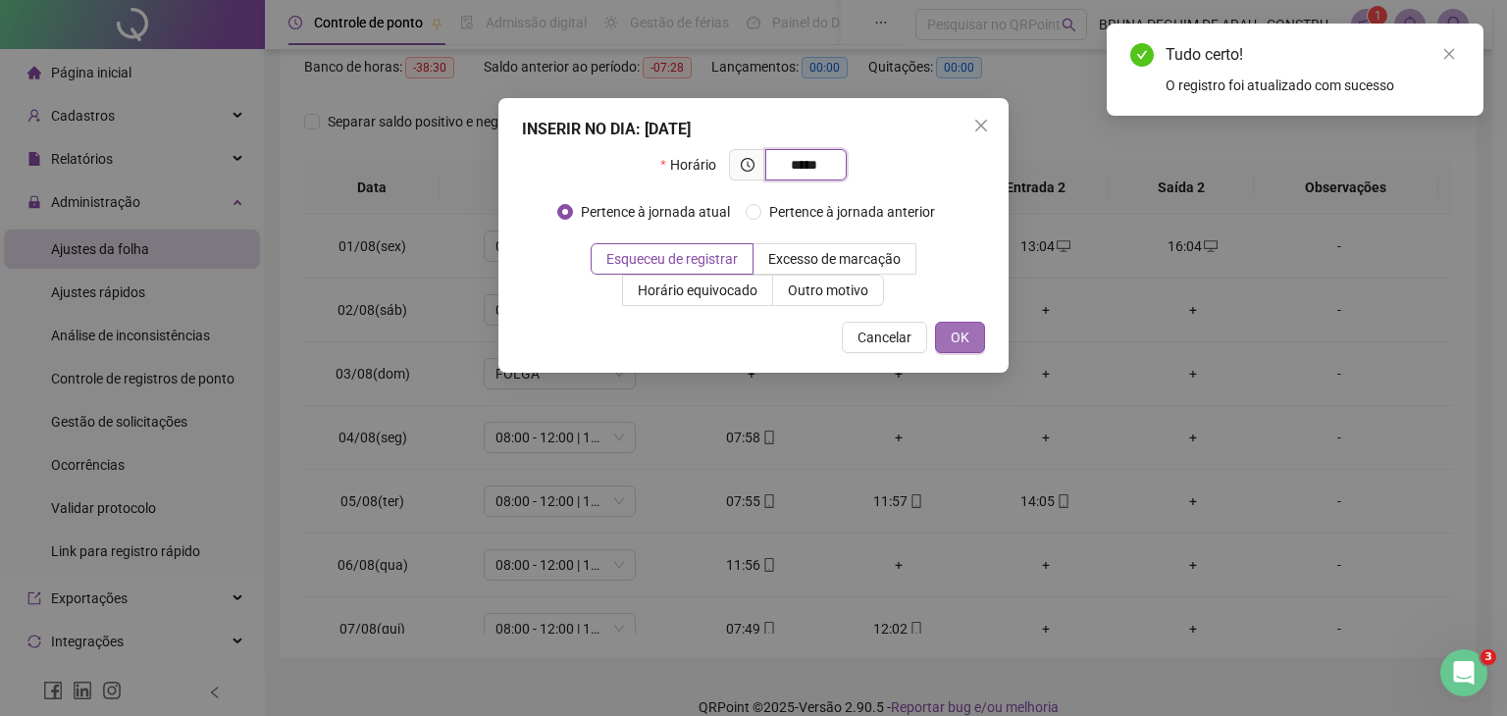
type input "*****"
click at [957, 340] on span "OK" at bounding box center [960, 338] width 19 height 22
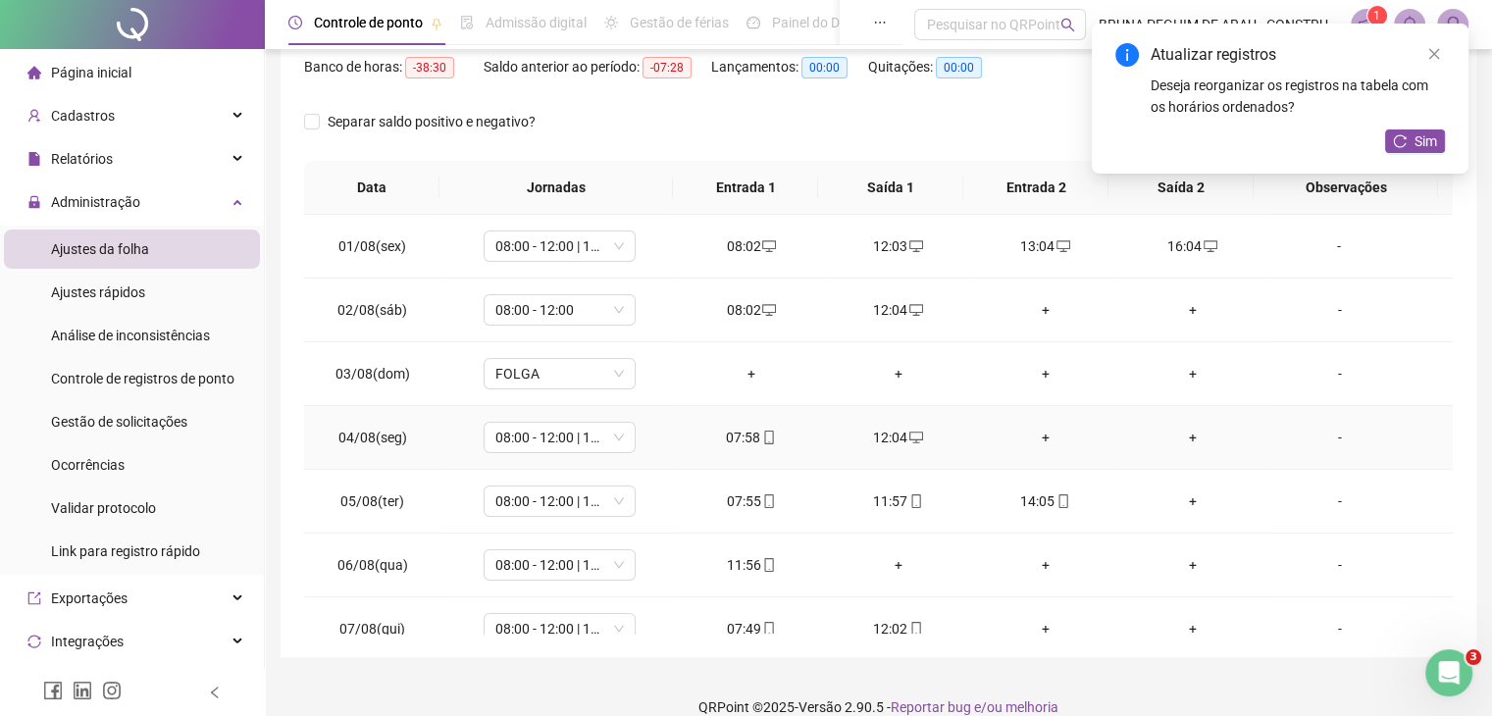
click at [1040, 434] on div "+" at bounding box center [1046, 438] width 116 height 22
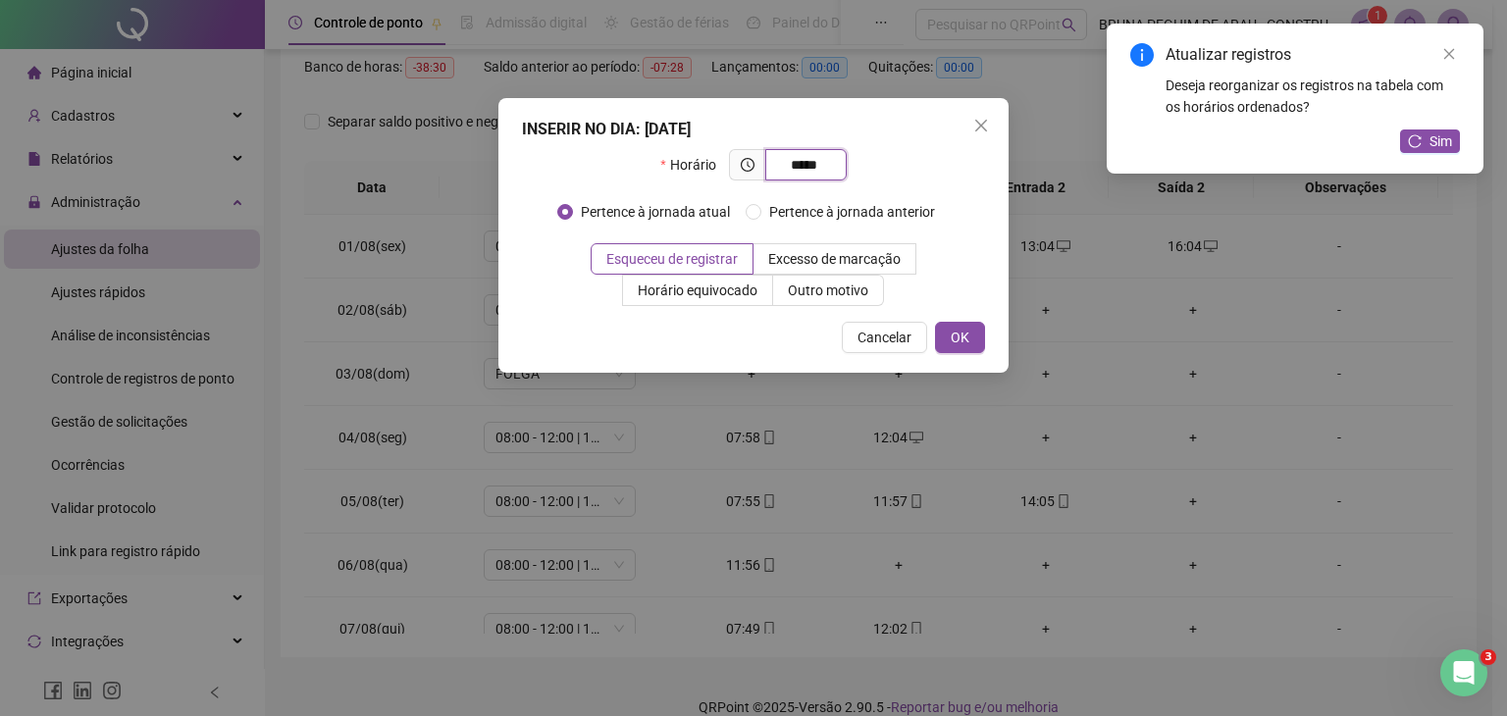
type input "*****"
click at [986, 334] on div "INSERIR NO DIA : 04/08/2025 Horário ***** Pertence à jornada atual Pertence à j…" at bounding box center [753, 235] width 510 height 275
click at [970, 342] on button "OK" at bounding box center [960, 337] width 50 height 31
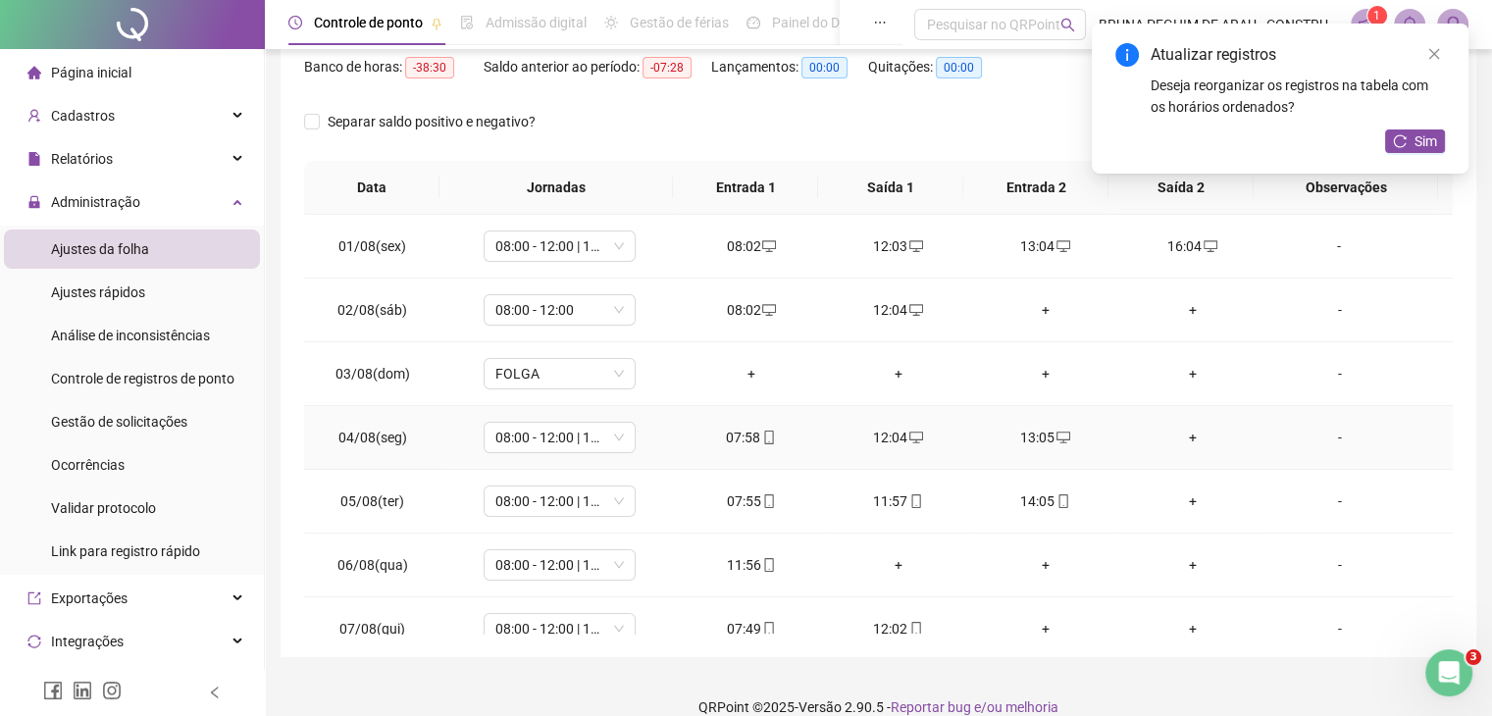
click at [1182, 433] on div "+" at bounding box center [1193, 438] width 116 height 22
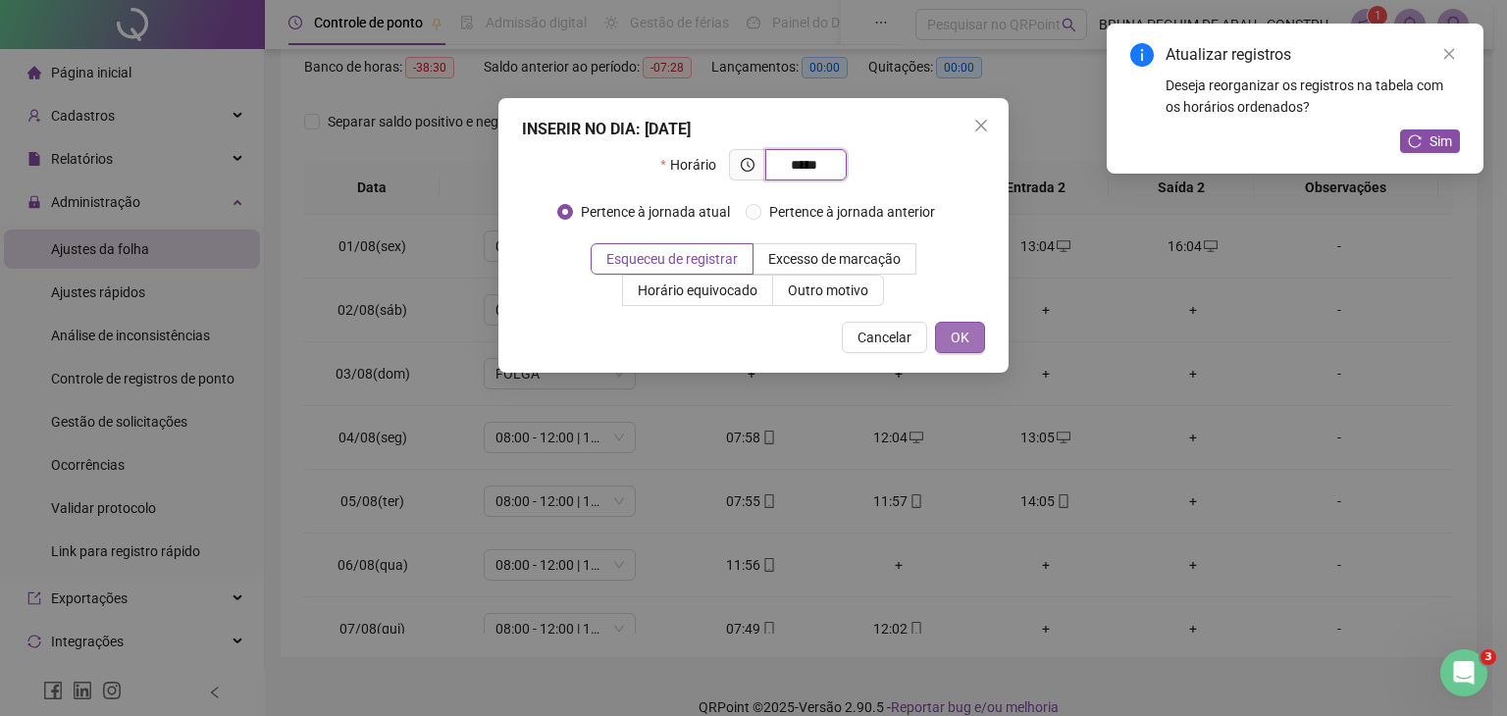
type input "*****"
click at [965, 324] on button "OK" at bounding box center [960, 337] width 50 height 31
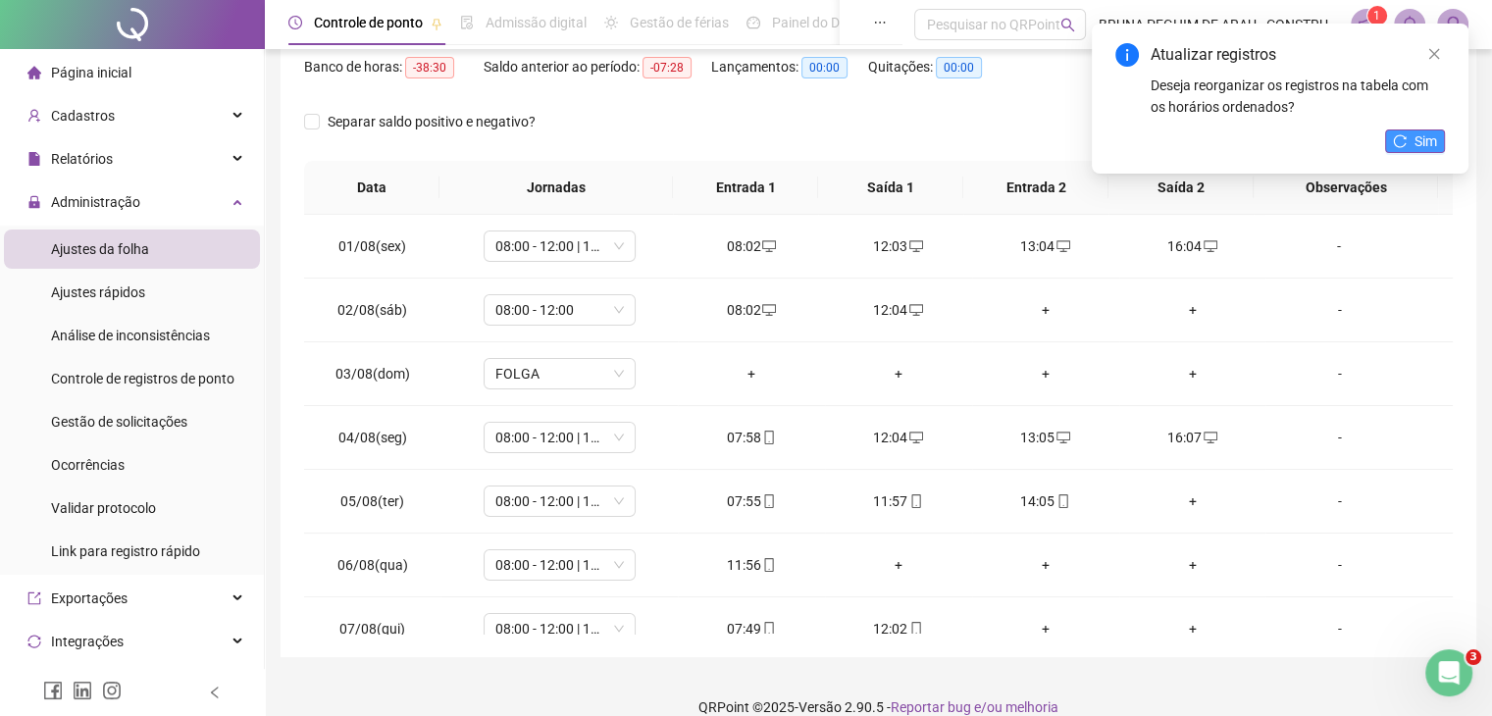
click at [1420, 138] on span "Sim" at bounding box center [1426, 141] width 23 height 22
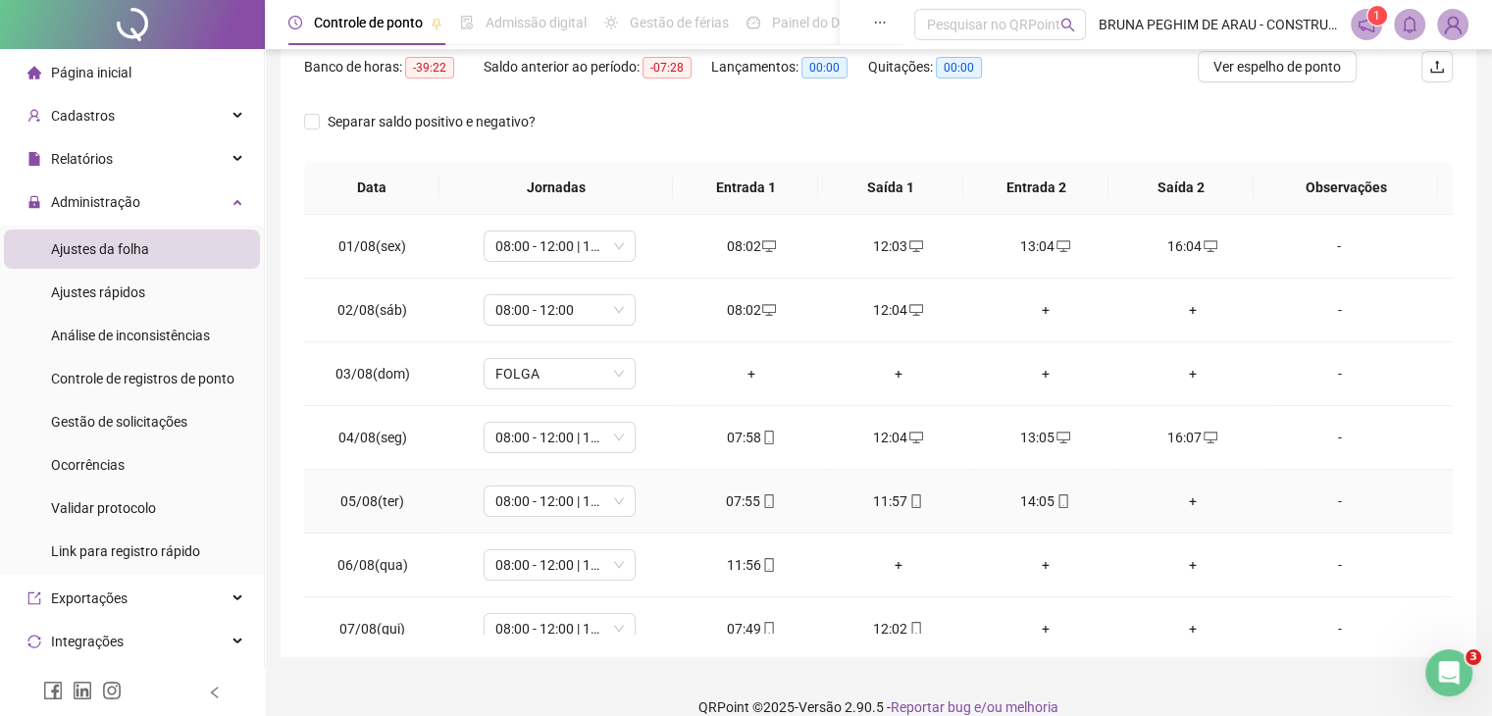
click at [1181, 494] on div "+" at bounding box center [1193, 502] width 116 height 22
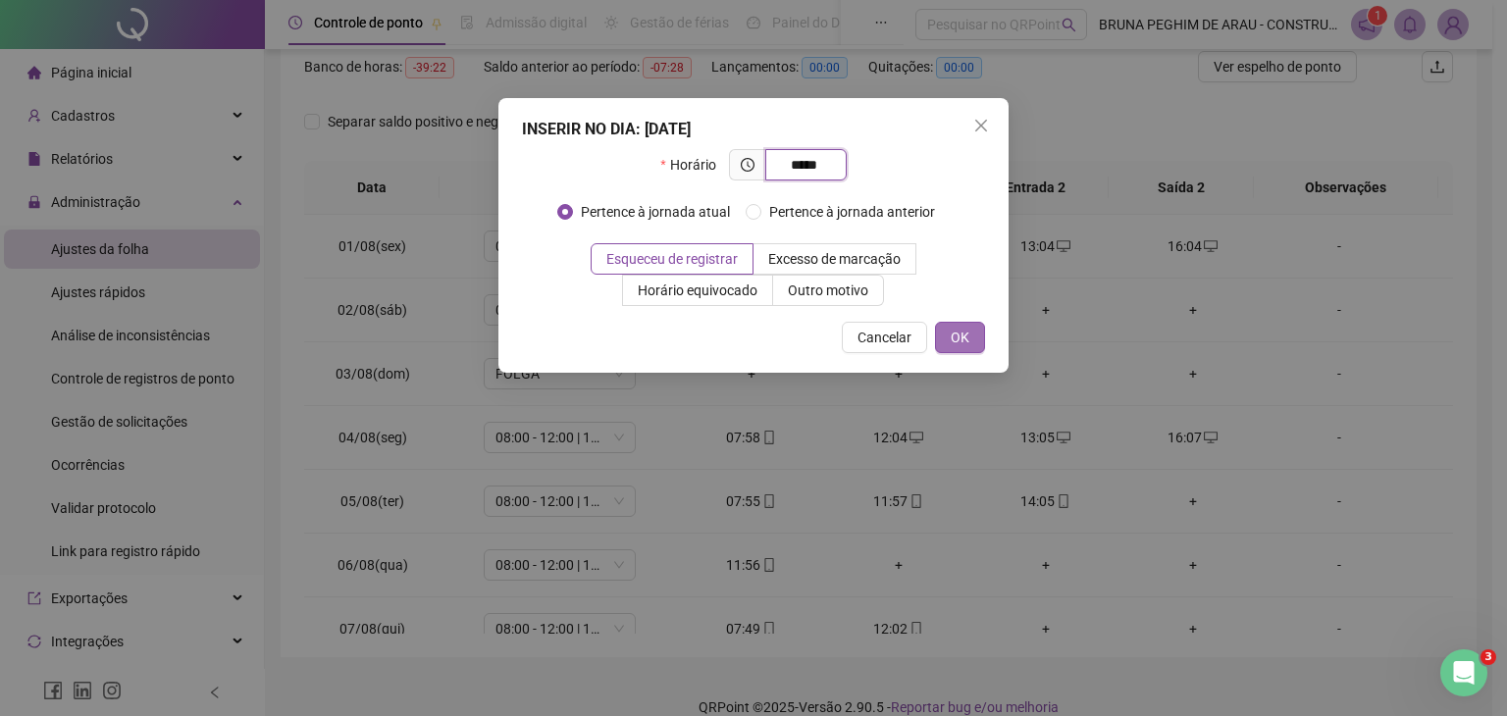
type input "*****"
click at [959, 333] on span "OK" at bounding box center [960, 338] width 19 height 22
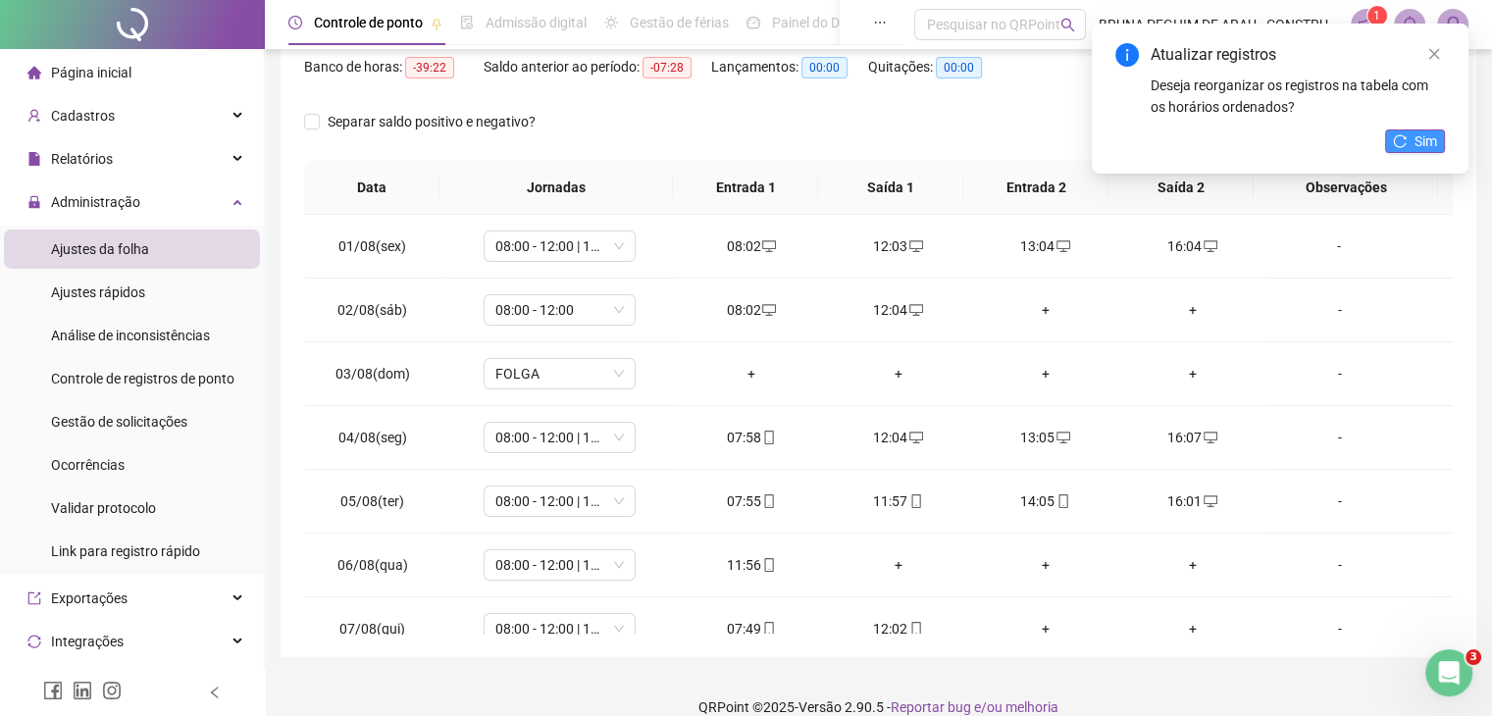
click at [1400, 134] on icon "reload" at bounding box center [1400, 141] width 14 height 14
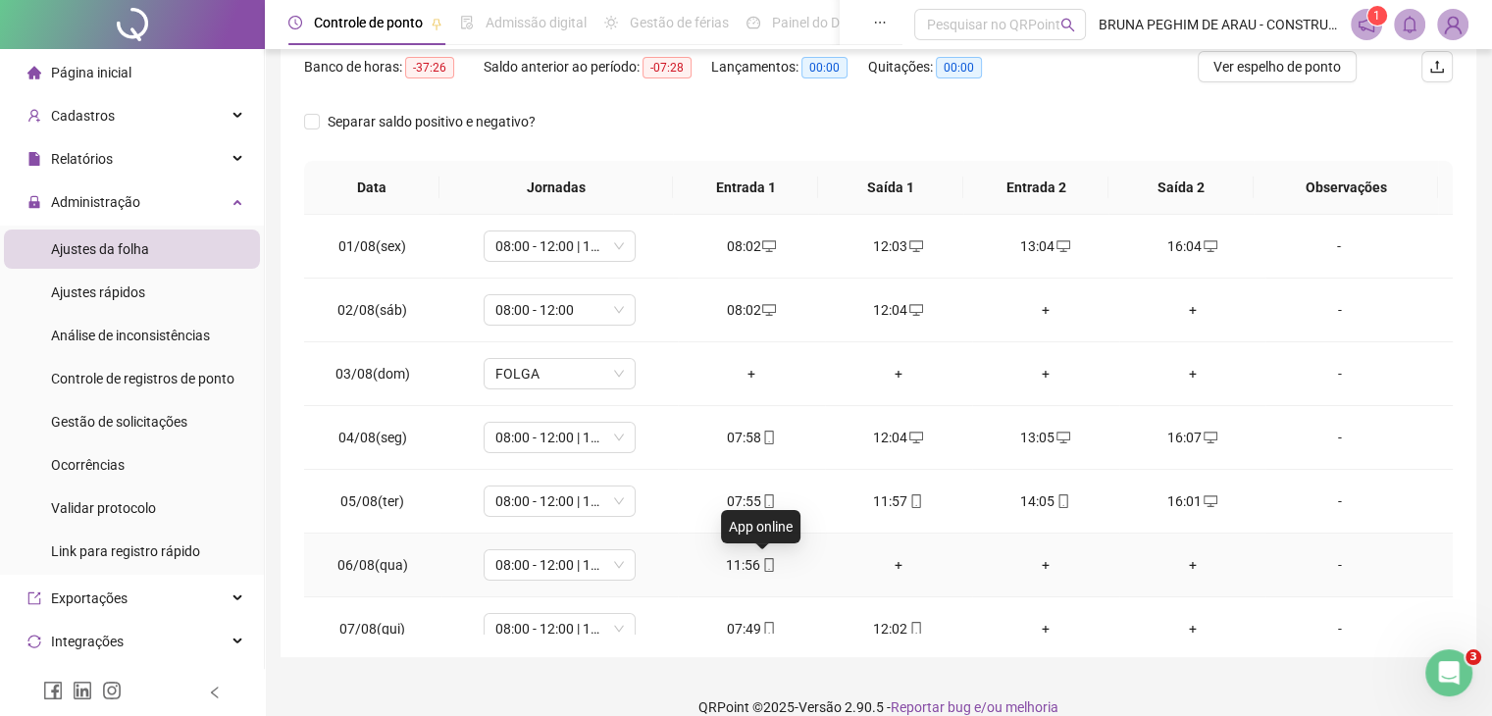
click at [765, 567] on icon "mobile" at bounding box center [769, 565] width 14 height 14
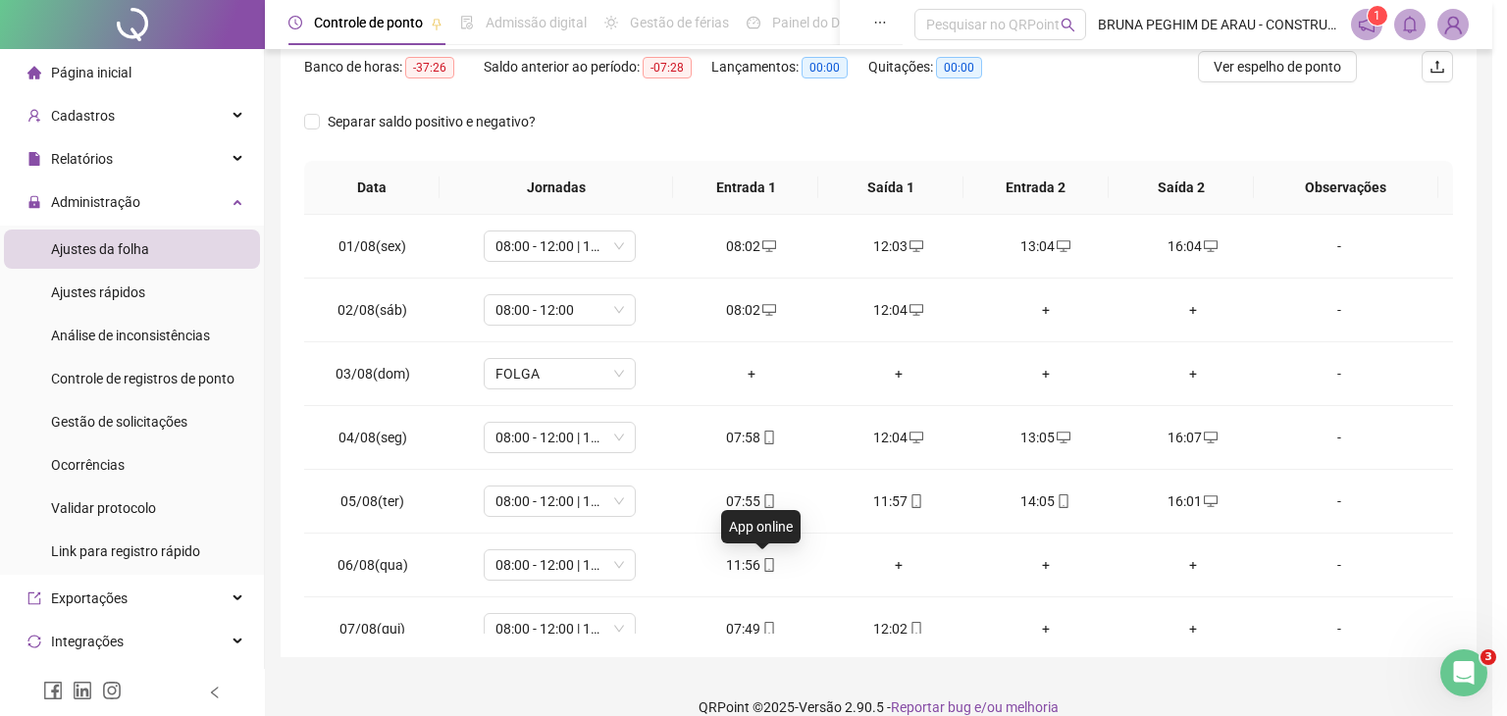
type input "**********"
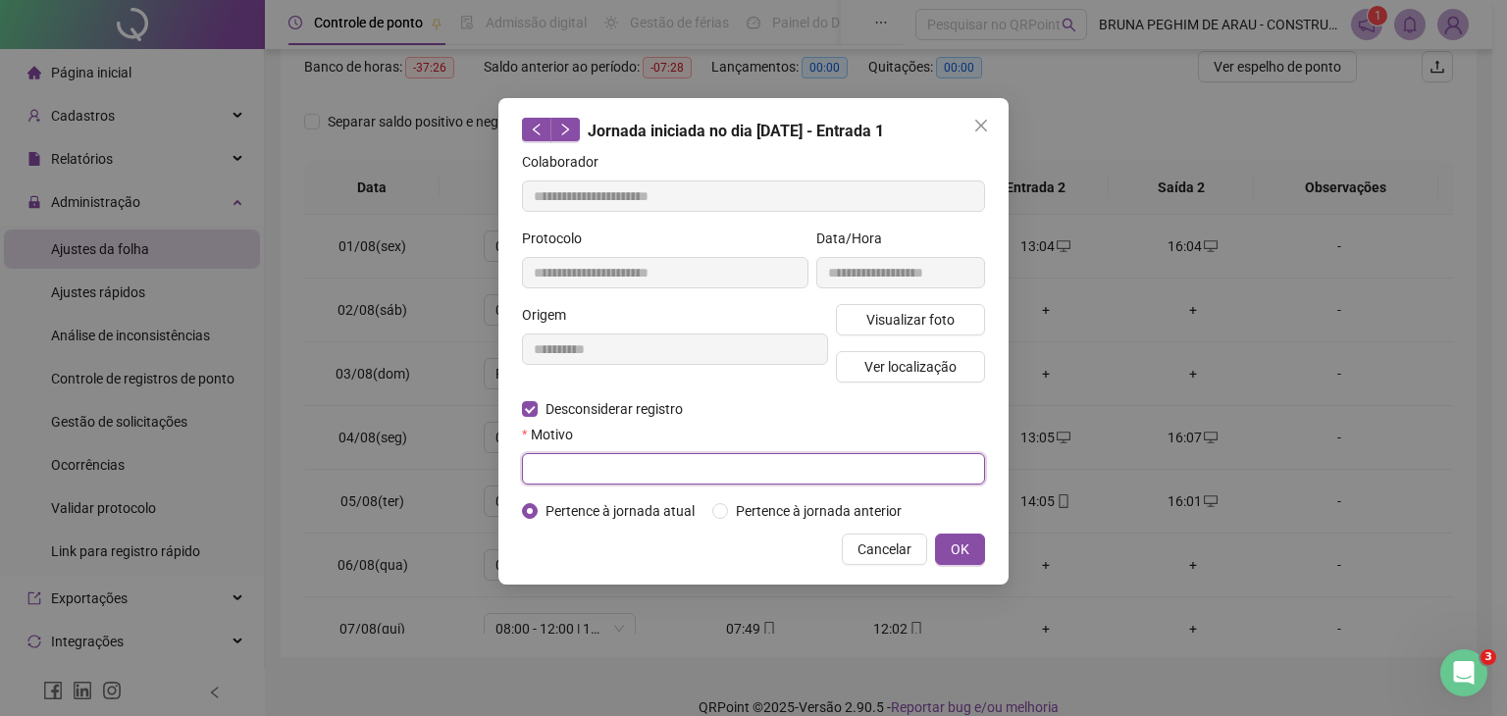
click at [593, 467] on input "text" at bounding box center [753, 468] width 463 height 31
type input "*"
click at [957, 543] on span "OK" at bounding box center [960, 550] width 19 height 22
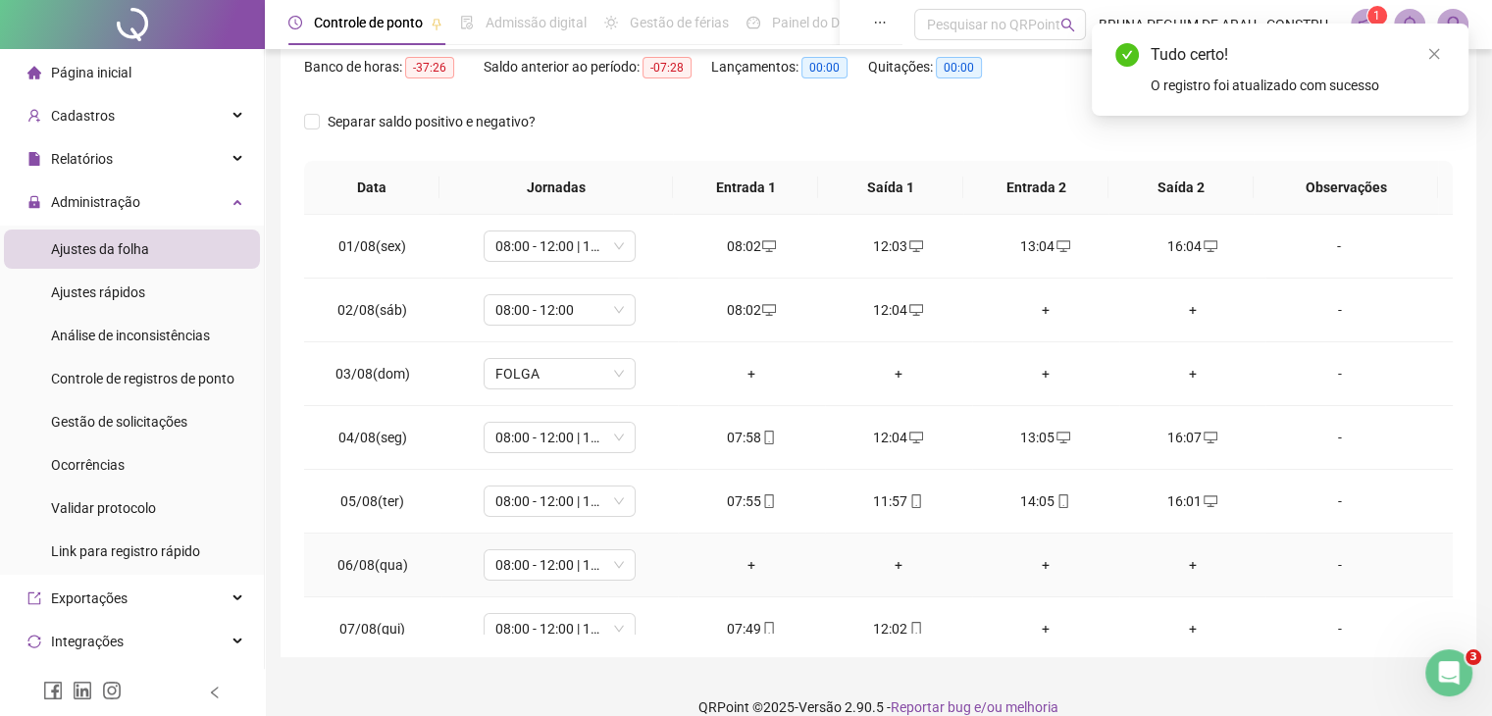
click at [746, 562] on div "+" at bounding box center [752, 565] width 116 height 22
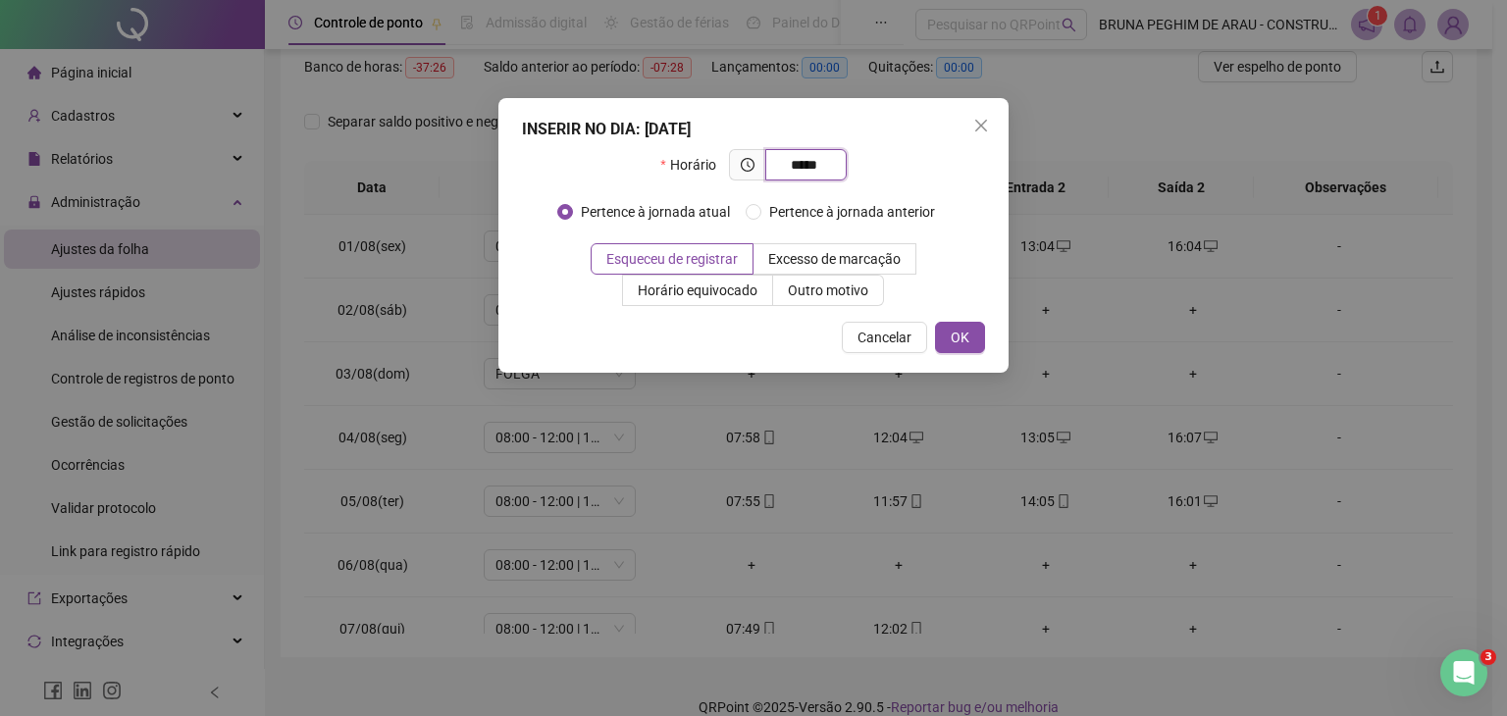
type input "*****"
click at [959, 318] on div "INSERIR NO DIA : 06/08/2025 Horário ***** Pertence à jornada atual Pertence à j…" at bounding box center [753, 235] width 510 height 275
click at [973, 333] on button "OK" at bounding box center [960, 337] width 50 height 31
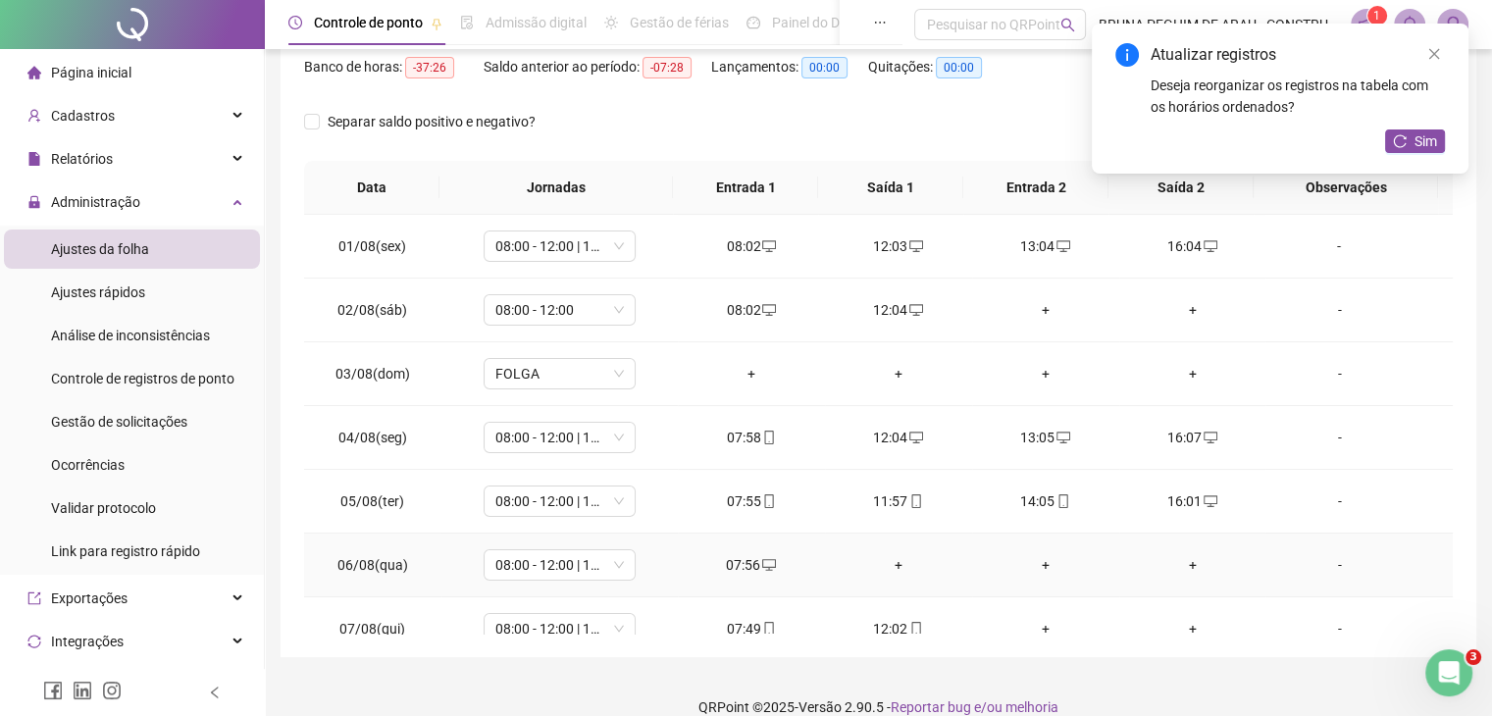
click at [888, 569] on div "+" at bounding box center [899, 565] width 116 height 22
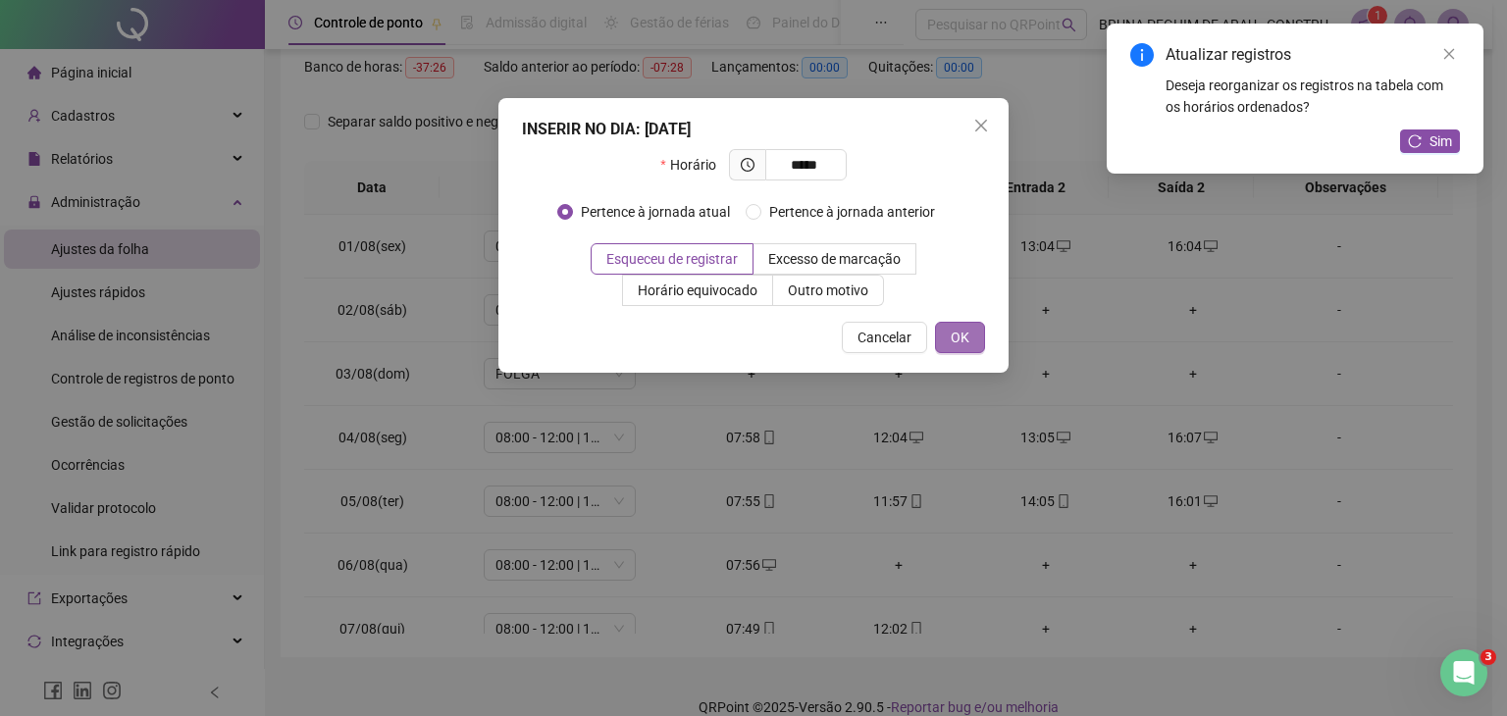
type input "*****"
click at [958, 345] on span "OK" at bounding box center [960, 338] width 19 height 22
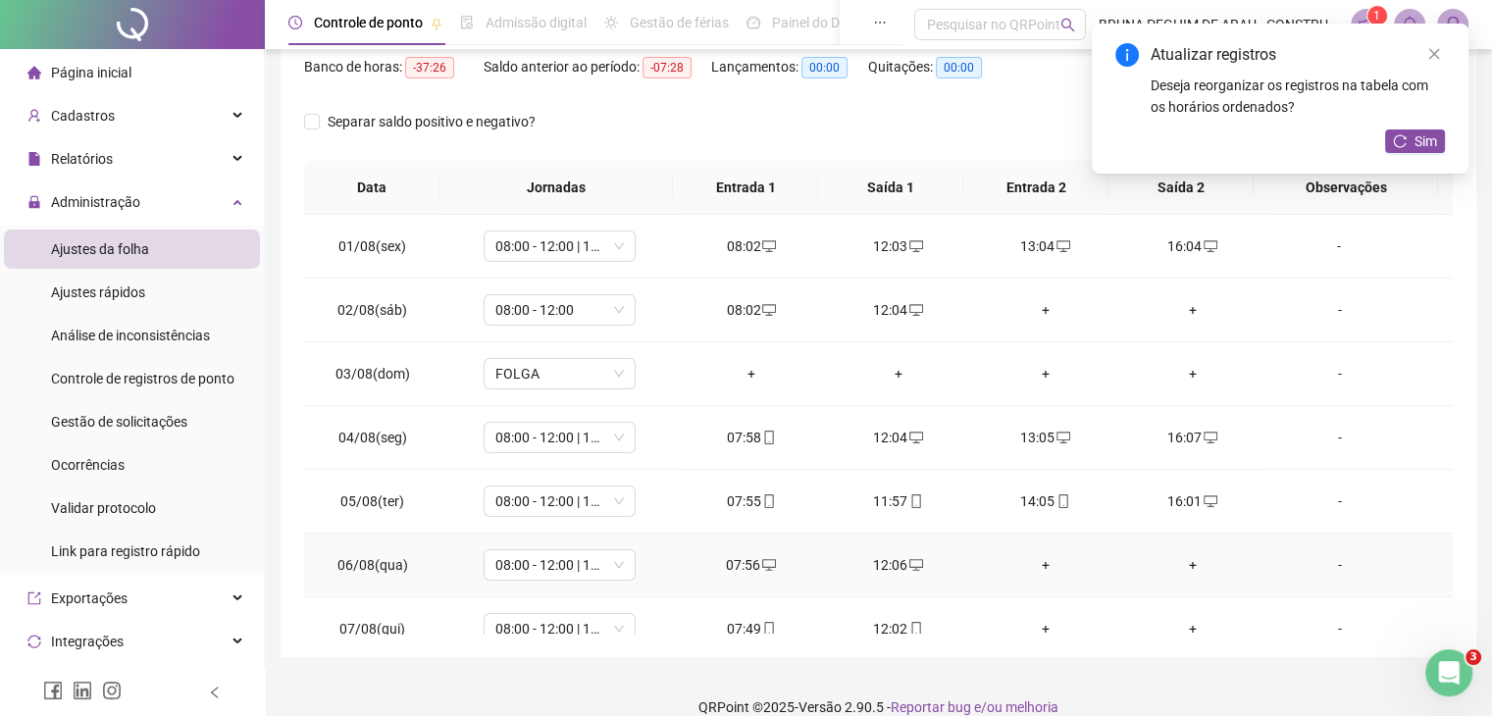
click at [1036, 562] on div "+" at bounding box center [1046, 565] width 116 height 22
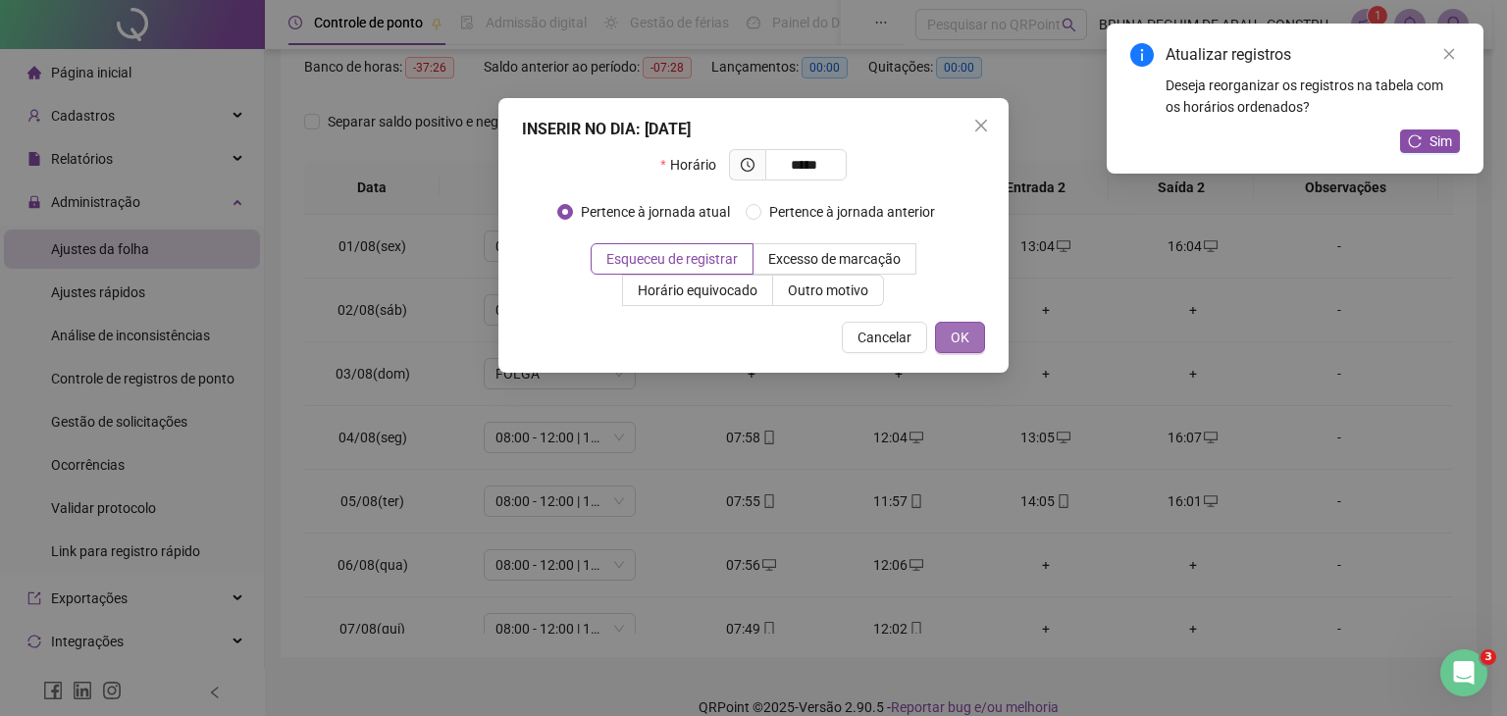
type input "*****"
click at [969, 339] on button "OK" at bounding box center [960, 337] width 50 height 31
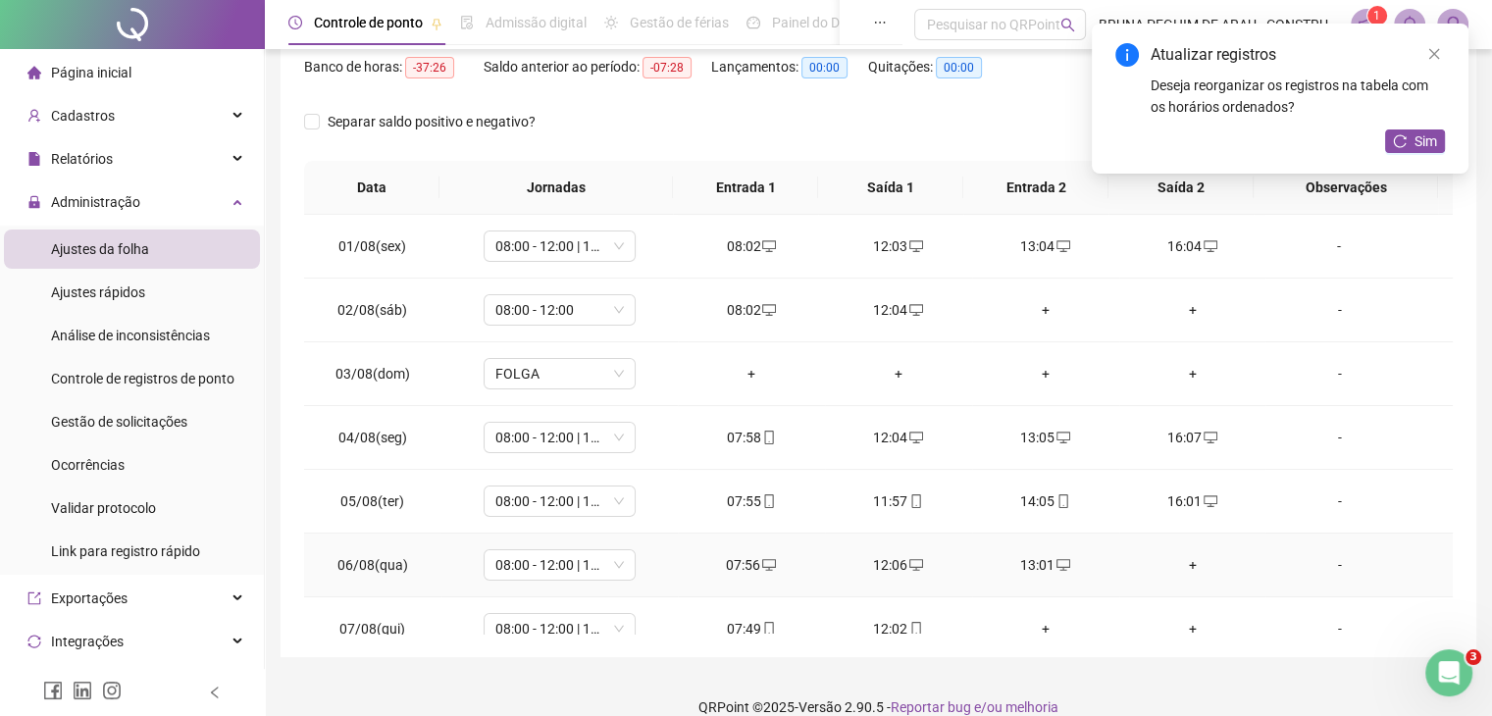
click at [1182, 564] on div "+" at bounding box center [1193, 565] width 116 height 22
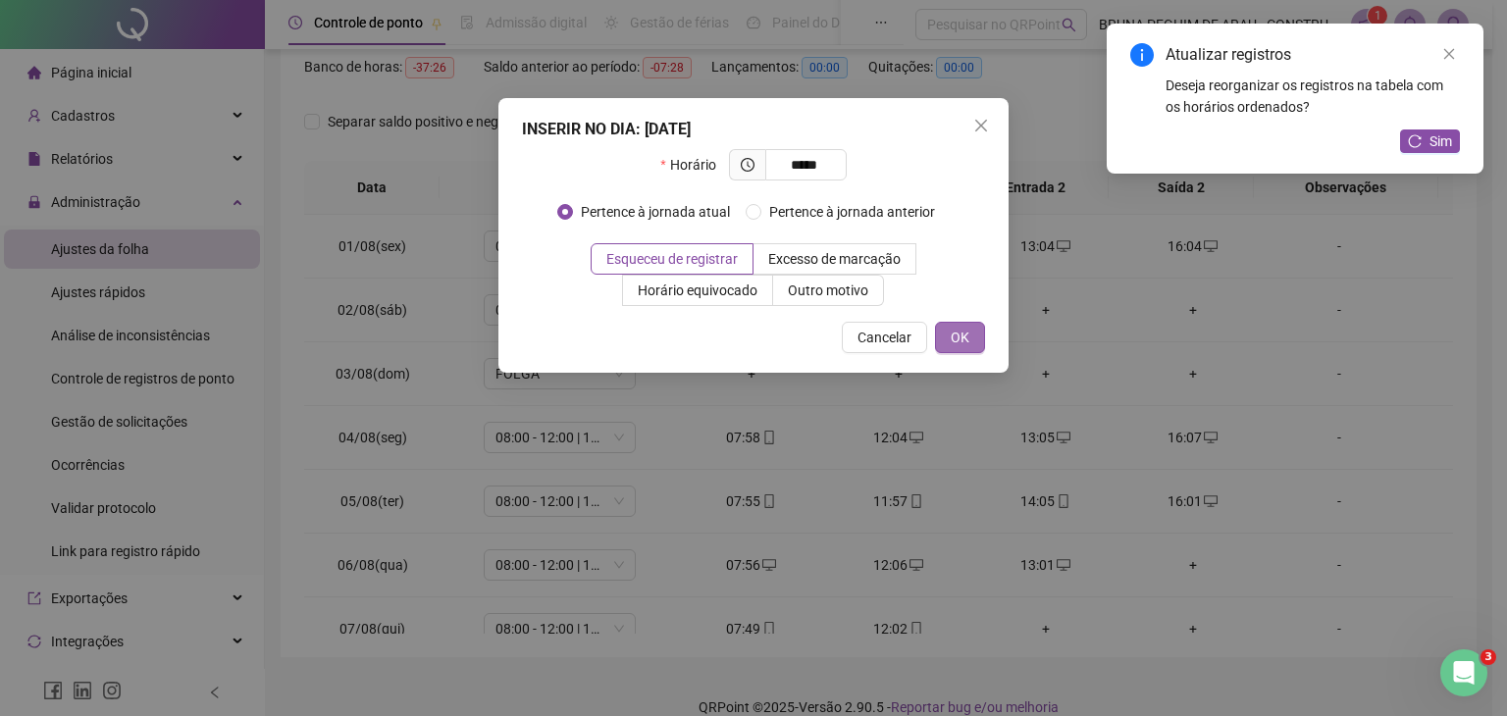
type input "*****"
click at [969, 327] on button "OK" at bounding box center [960, 337] width 50 height 31
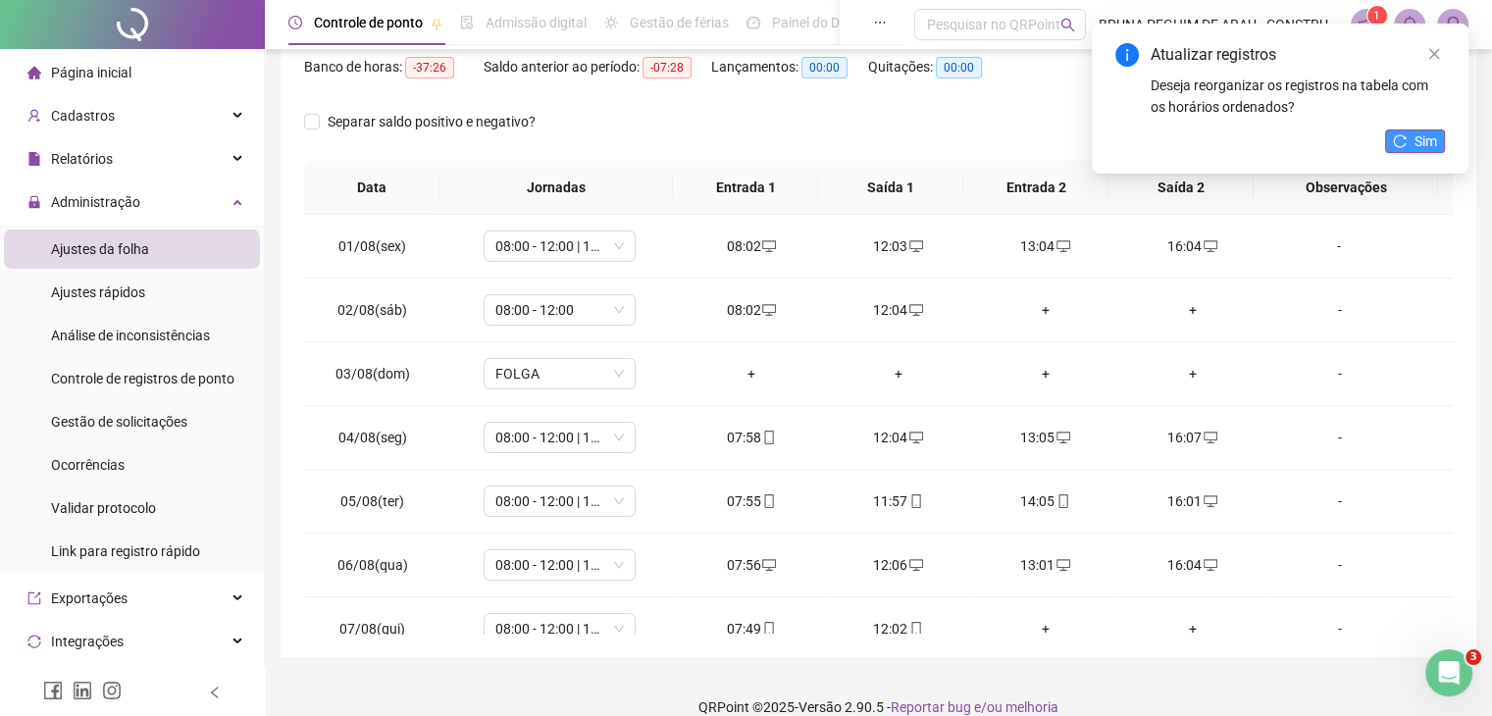
click at [1425, 134] on span "Sim" at bounding box center [1426, 141] width 23 height 22
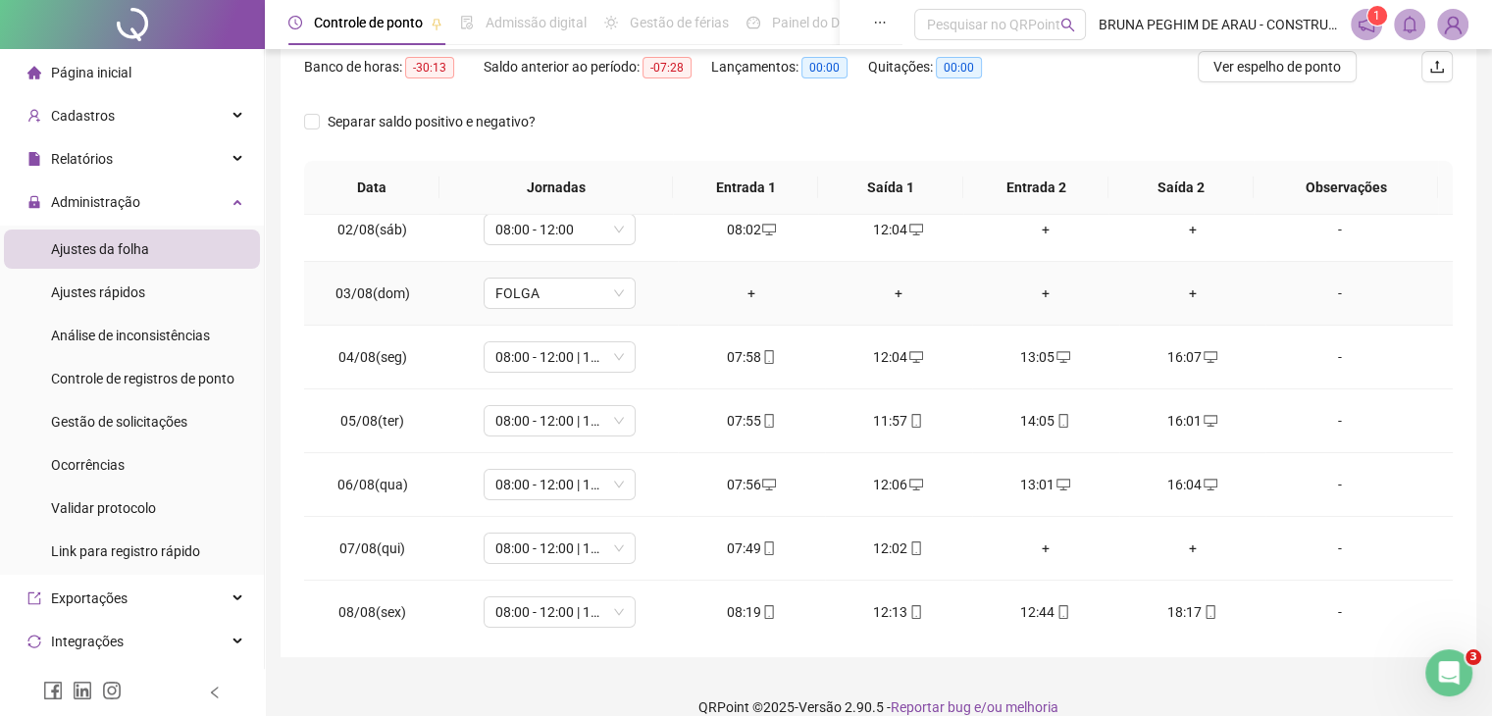
scroll to position [130, 0]
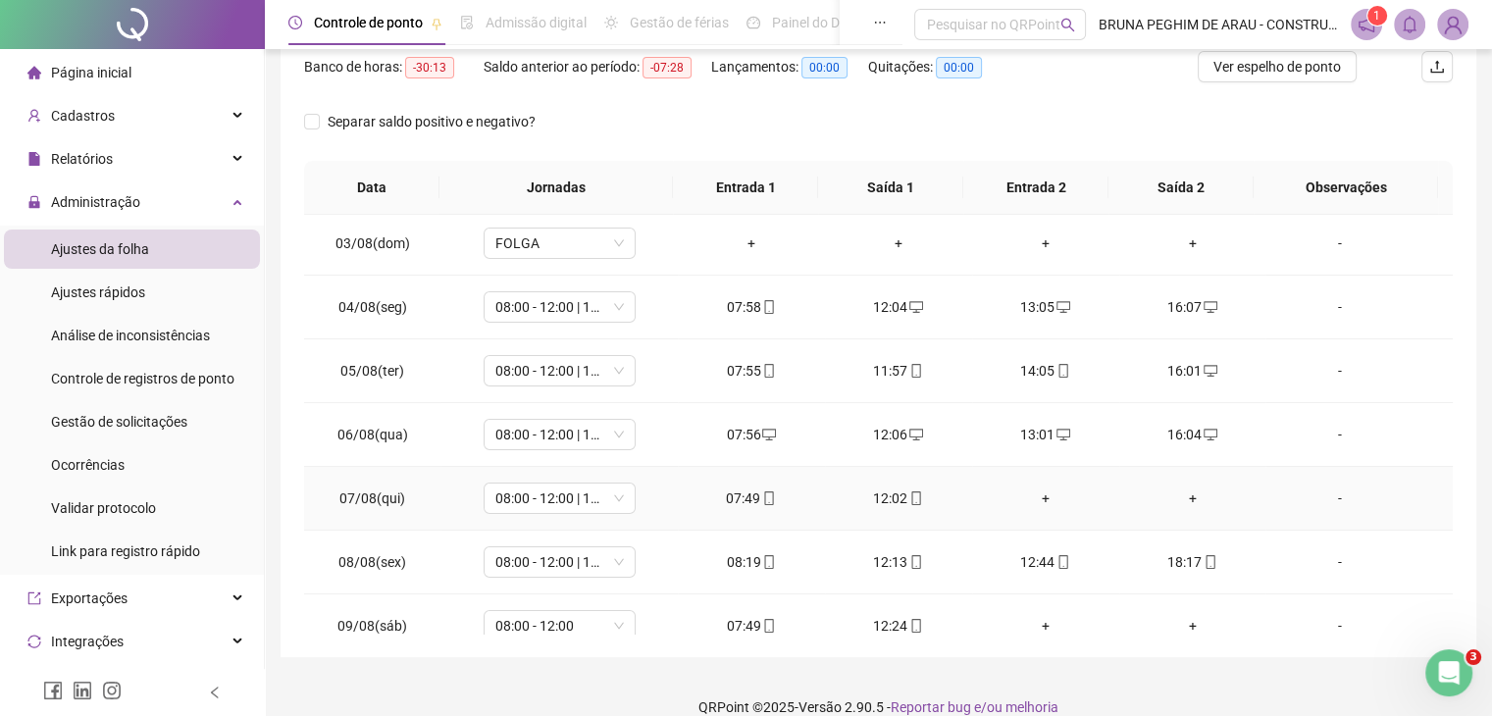
click at [1045, 495] on div "+" at bounding box center [1046, 499] width 116 height 22
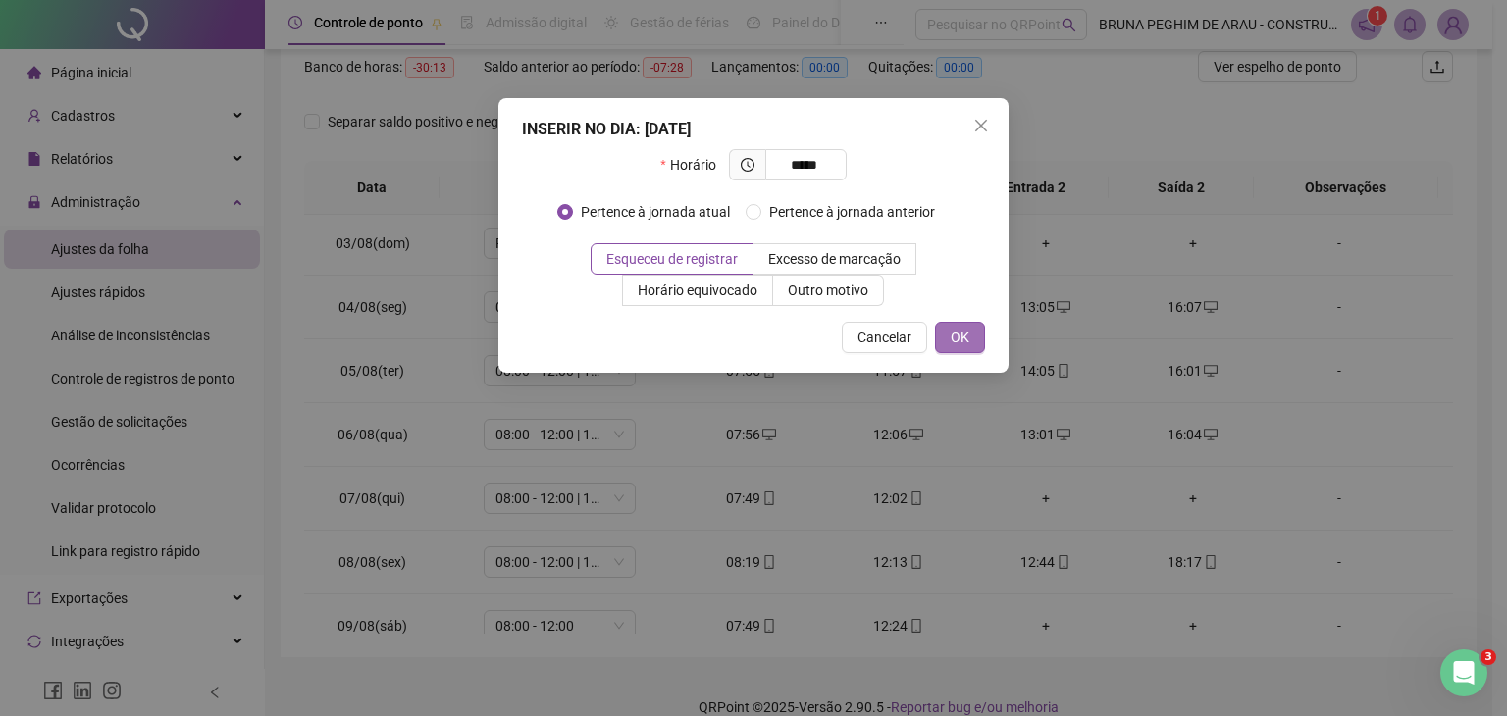
type input "*****"
click at [963, 338] on span "OK" at bounding box center [960, 338] width 19 height 22
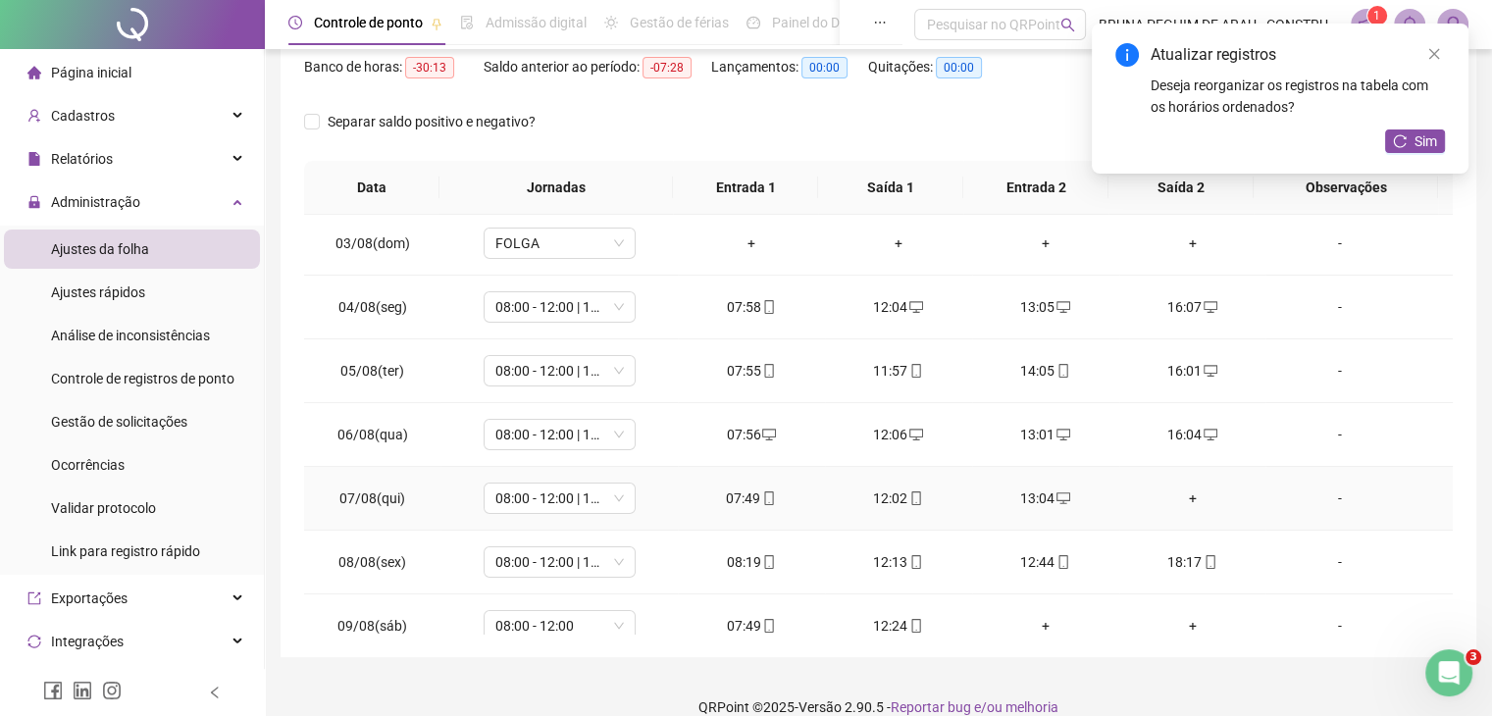
click at [1183, 496] on div "+" at bounding box center [1193, 499] width 116 height 22
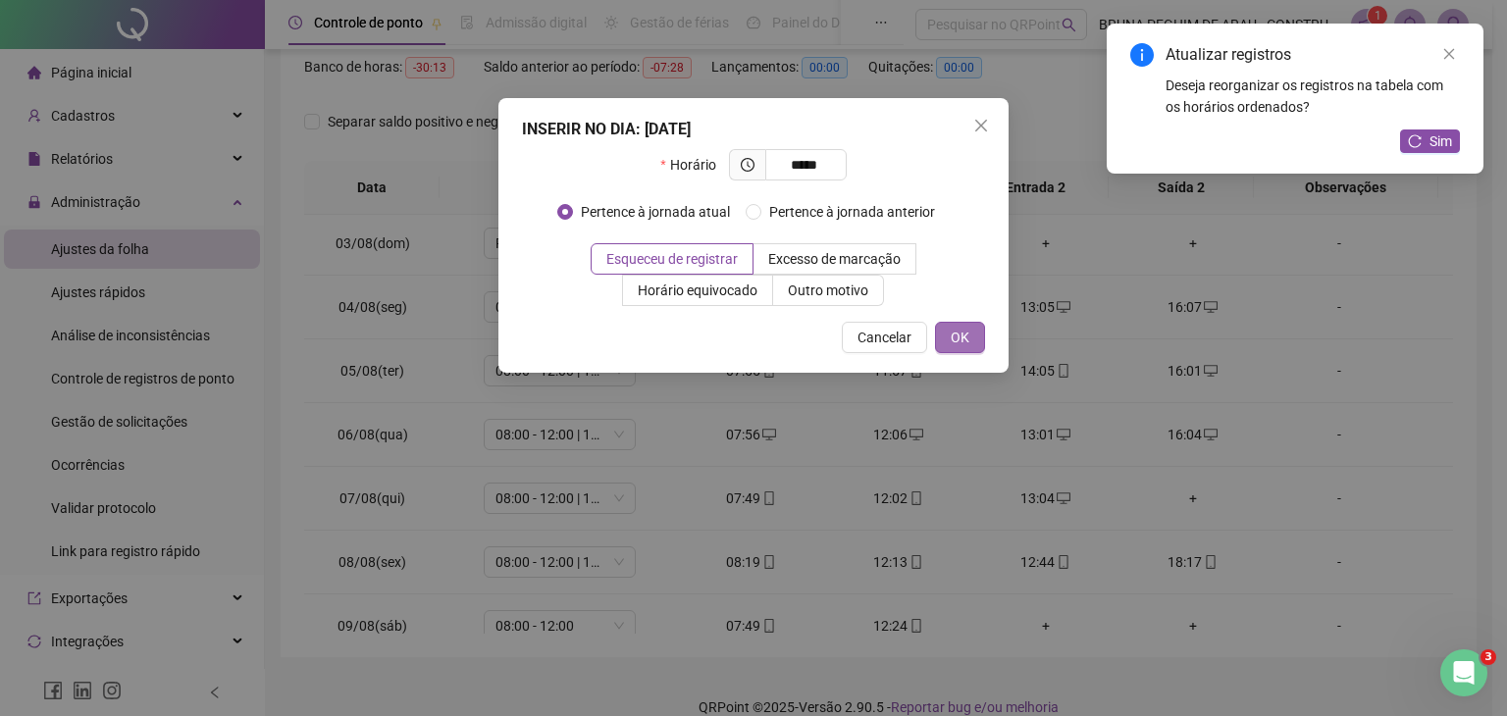
type input "*****"
click at [951, 334] on span "OK" at bounding box center [960, 338] width 19 height 22
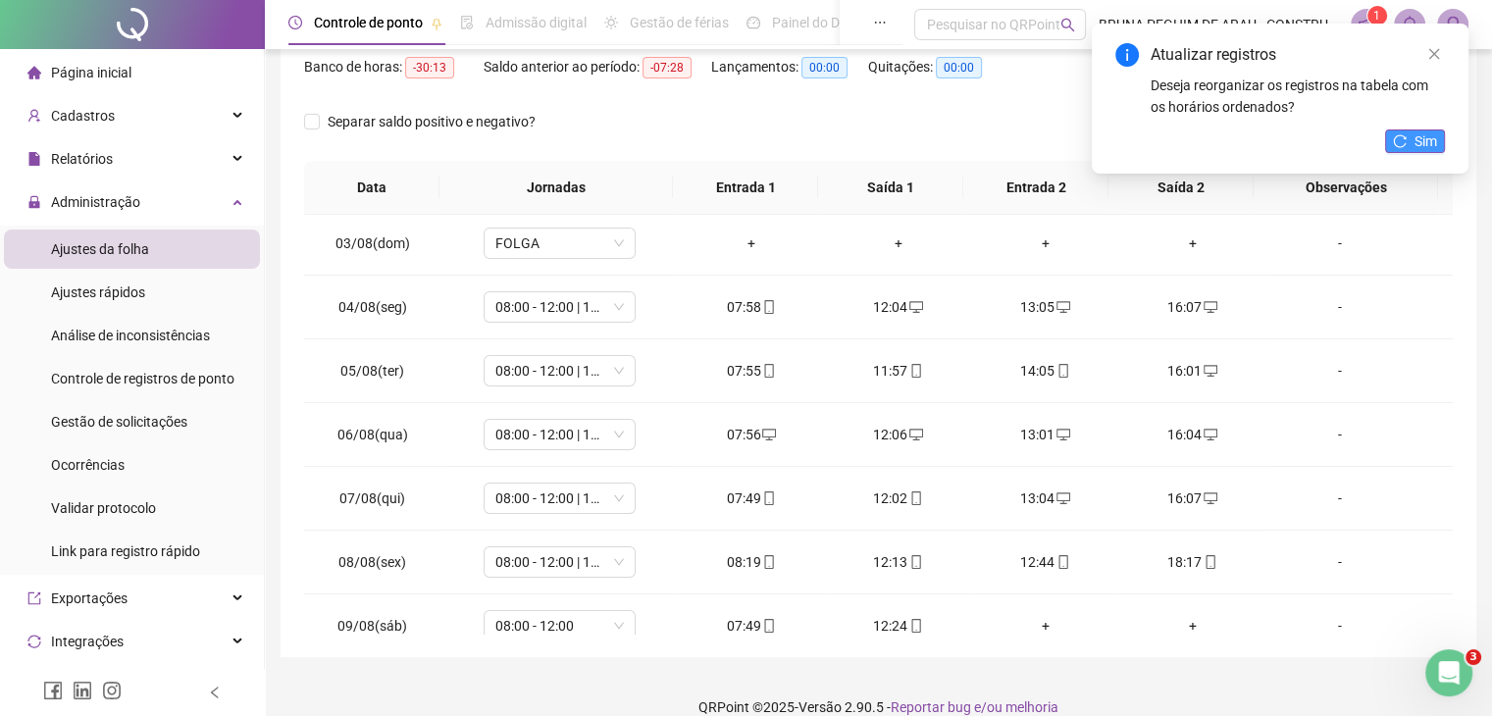
click at [1424, 132] on span "Sim" at bounding box center [1426, 141] width 23 height 22
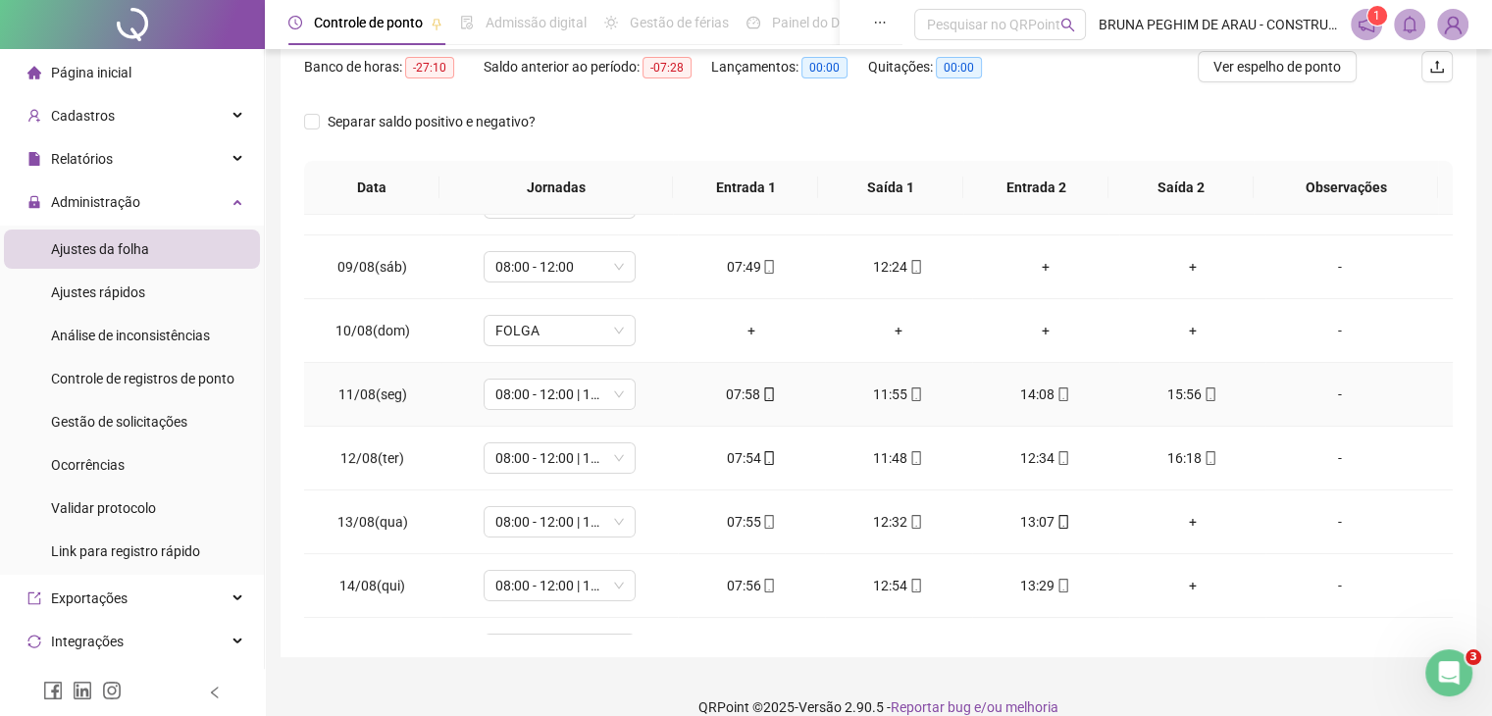
scroll to position [523, 0]
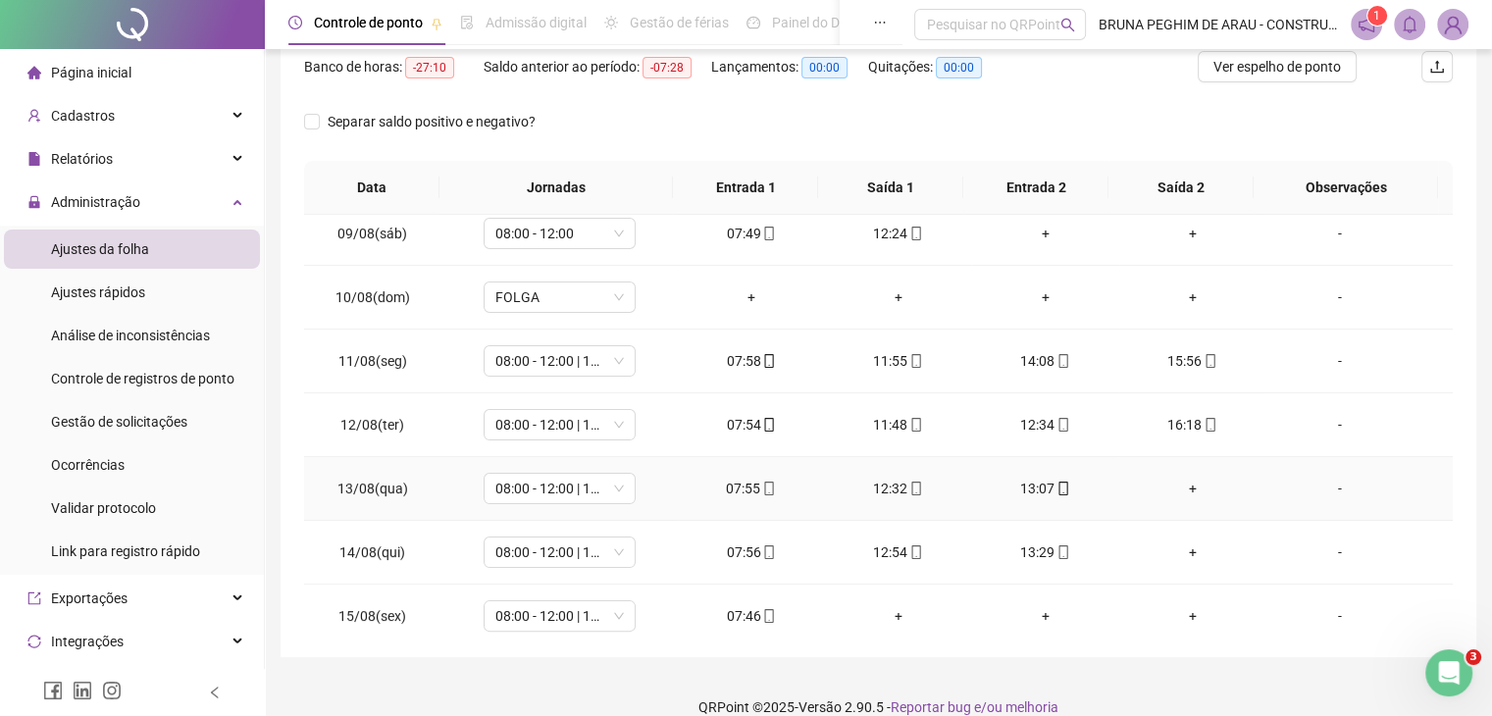
click at [1185, 486] on div "+" at bounding box center [1193, 489] width 116 height 22
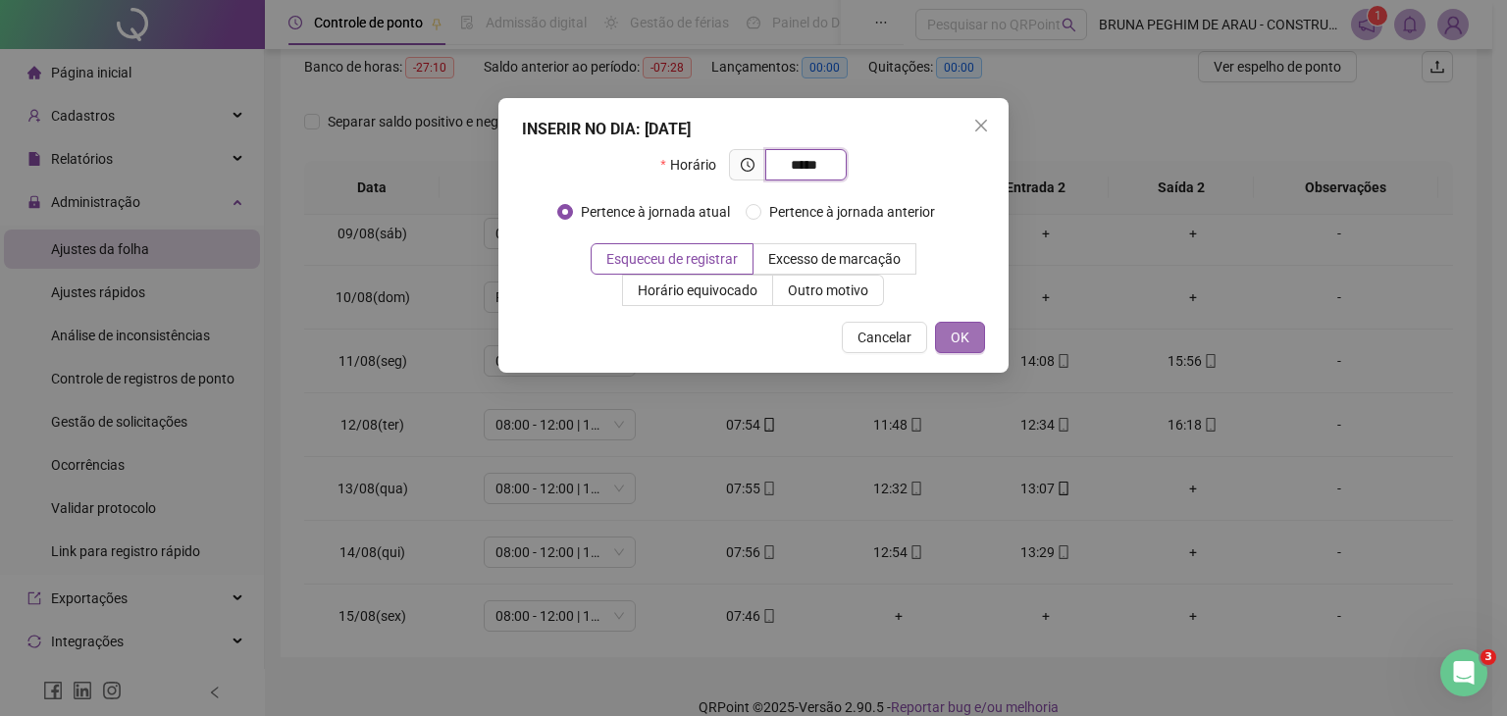
type input "*****"
click at [958, 336] on span "OK" at bounding box center [960, 338] width 19 height 22
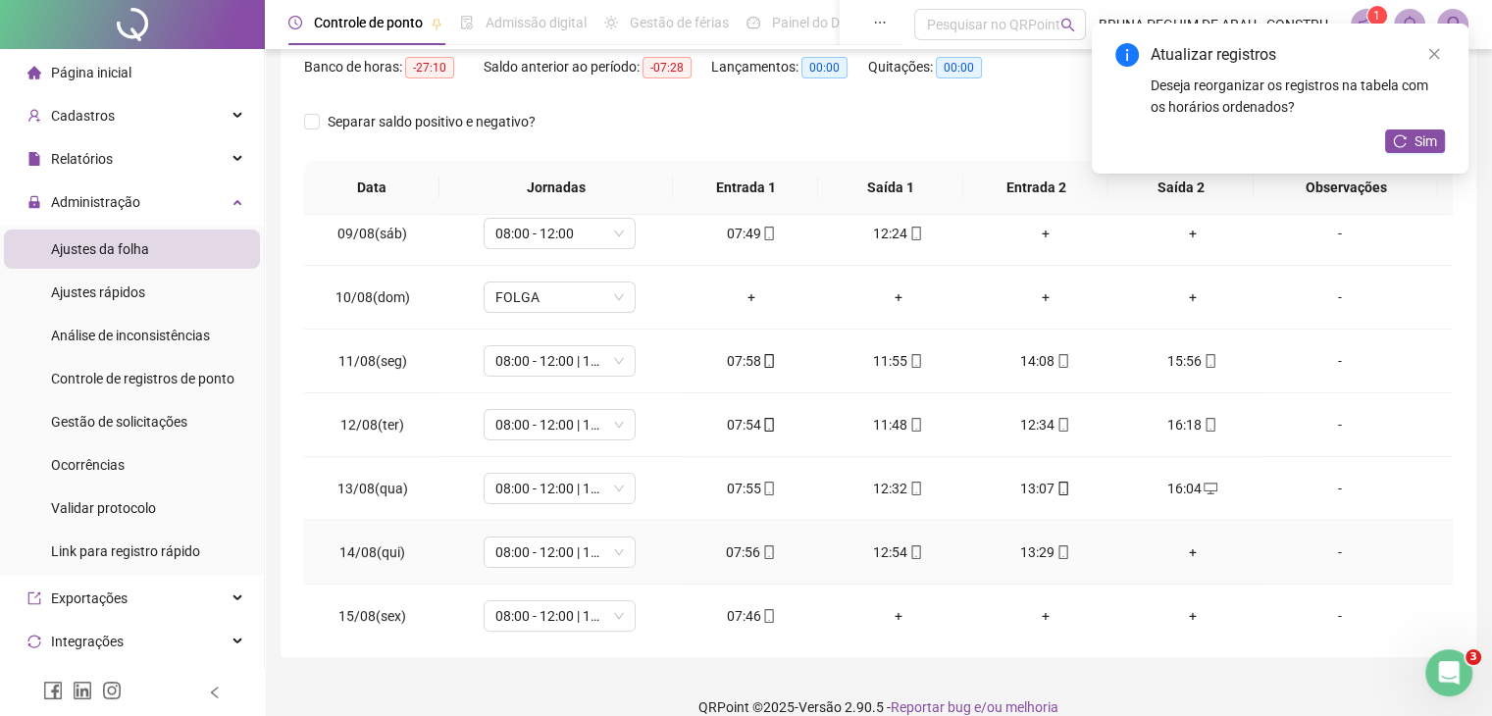
click at [1182, 543] on div "+" at bounding box center [1193, 553] width 116 height 22
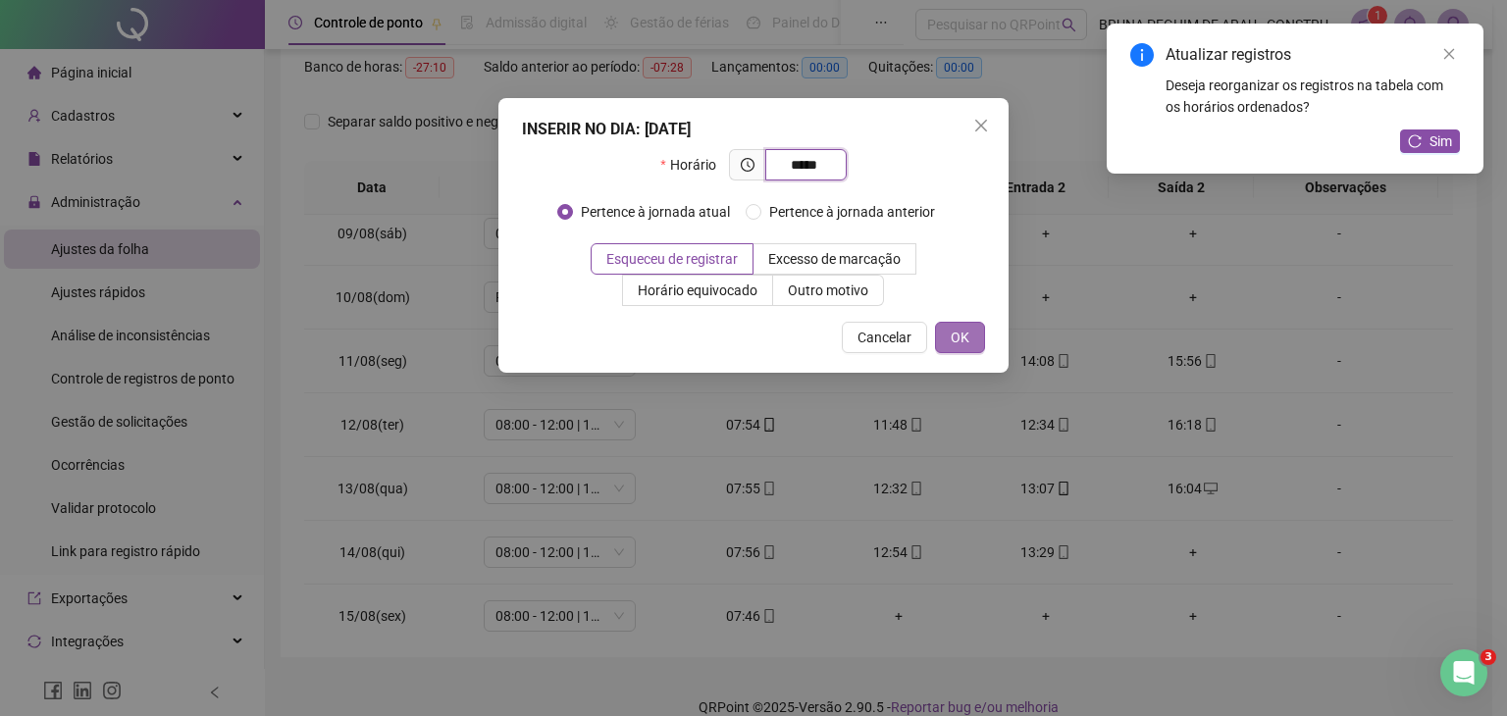
type input "*****"
click at [964, 331] on span "OK" at bounding box center [960, 338] width 19 height 22
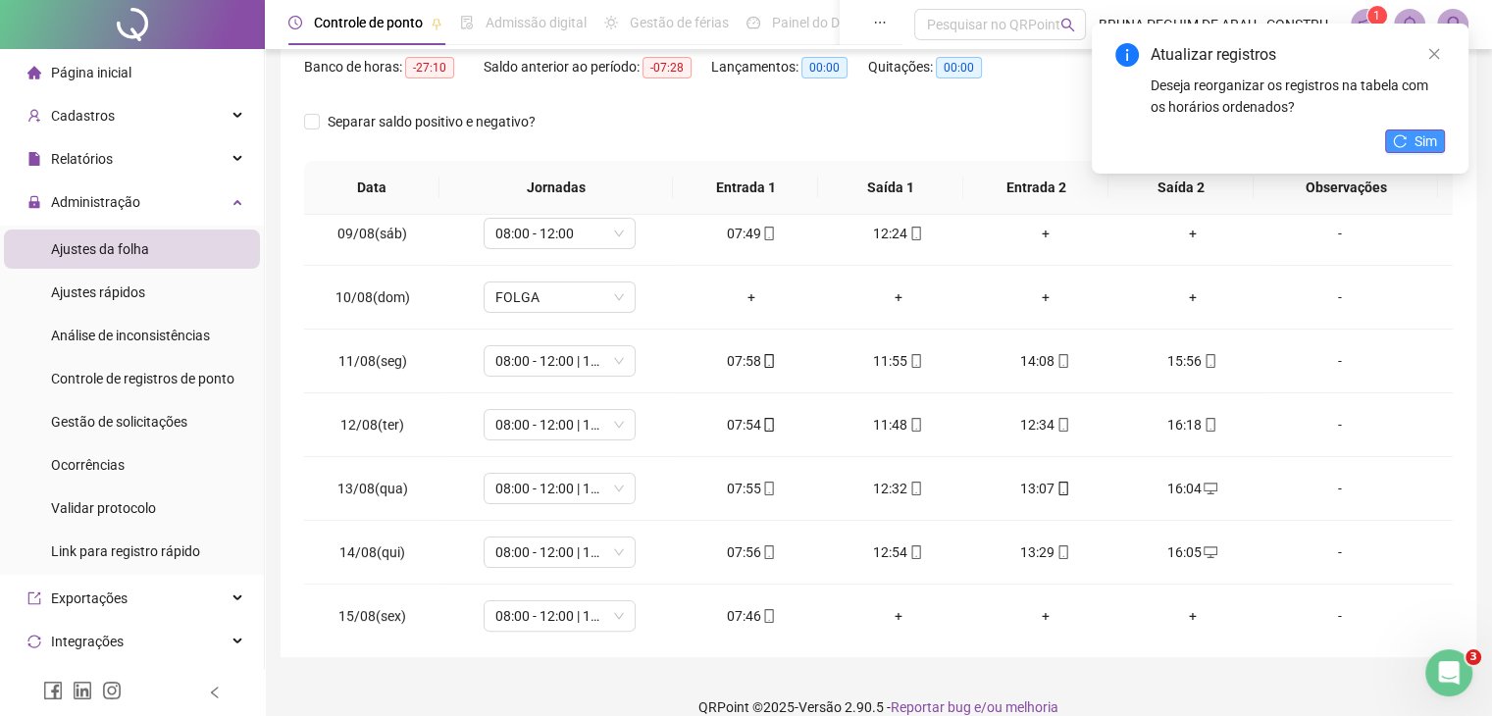
click at [1429, 140] on span "Sim" at bounding box center [1426, 141] width 23 height 22
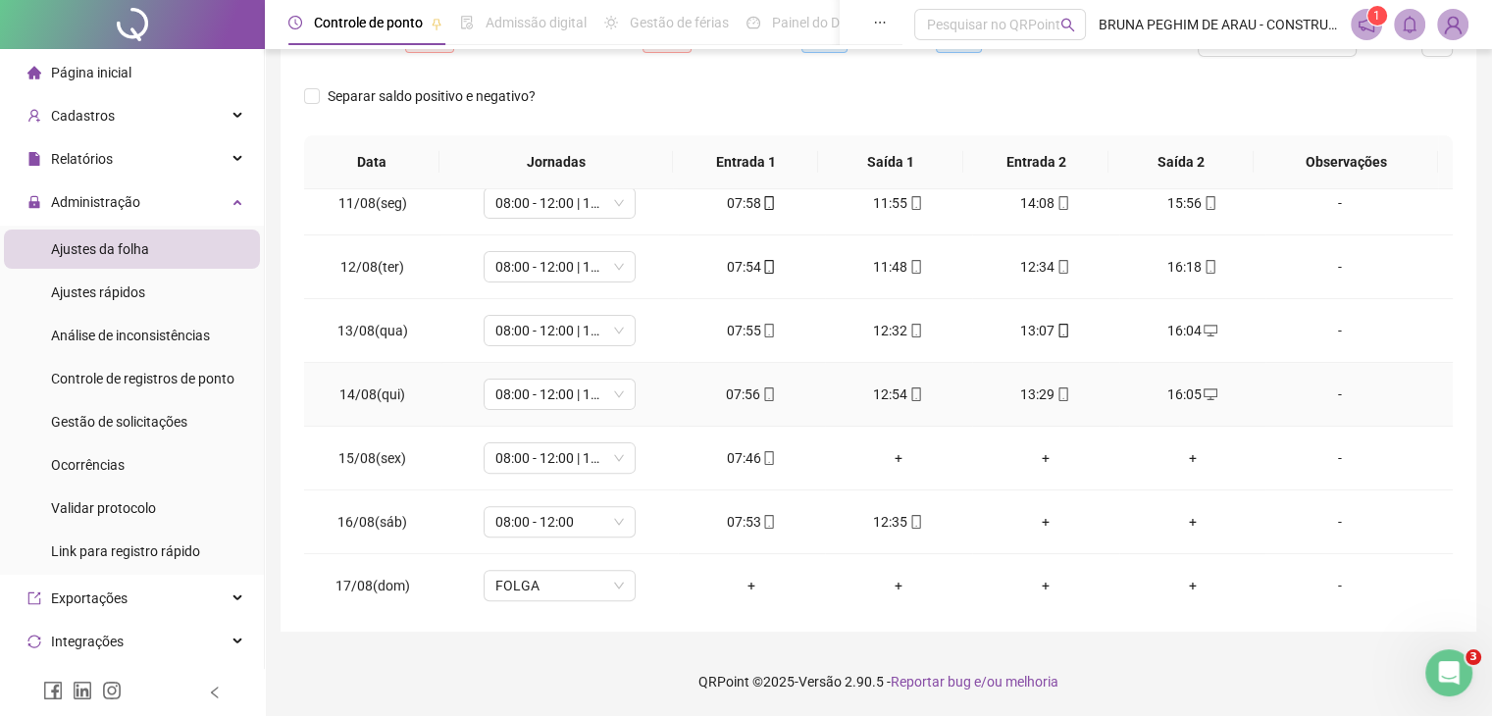
scroll to position [661, 0]
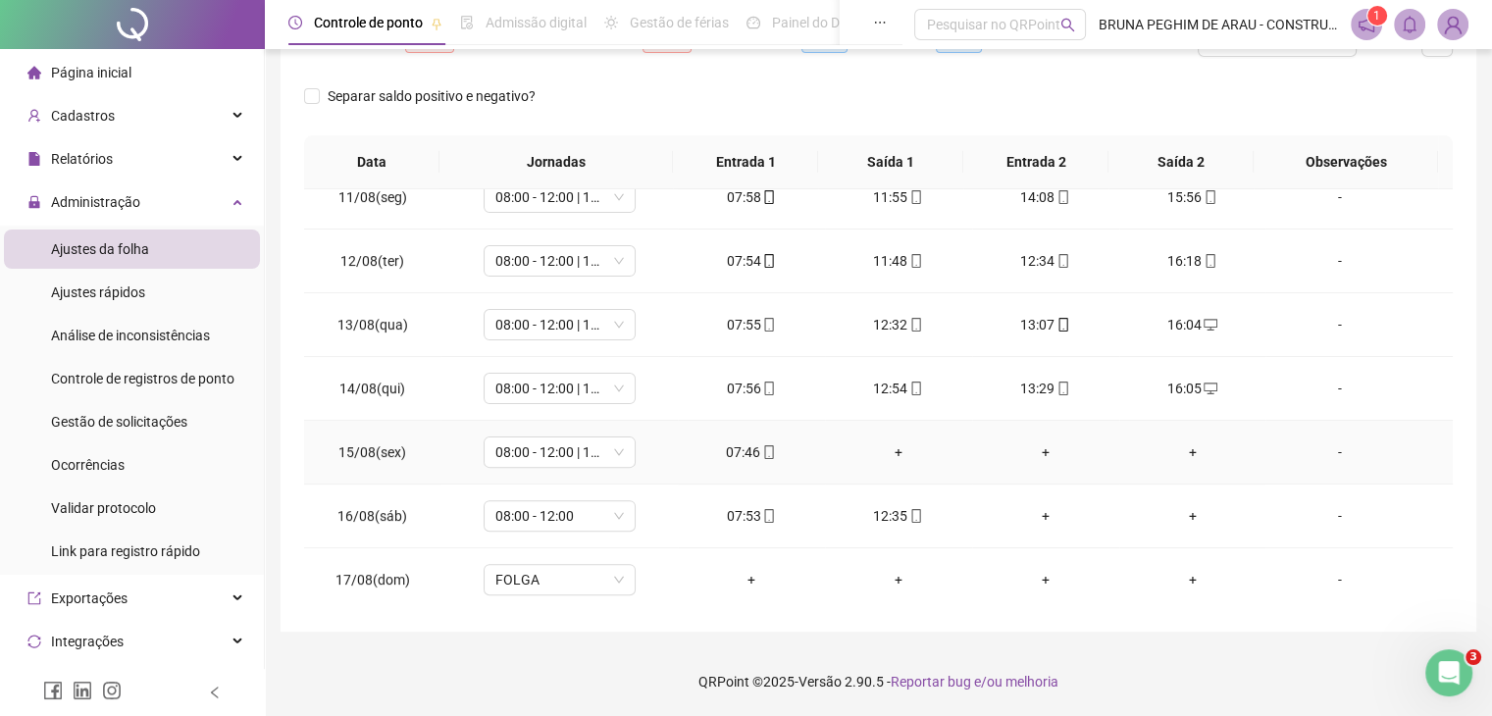
click at [890, 444] on div "+" at bounding box center [899, 452] width 116 height 22
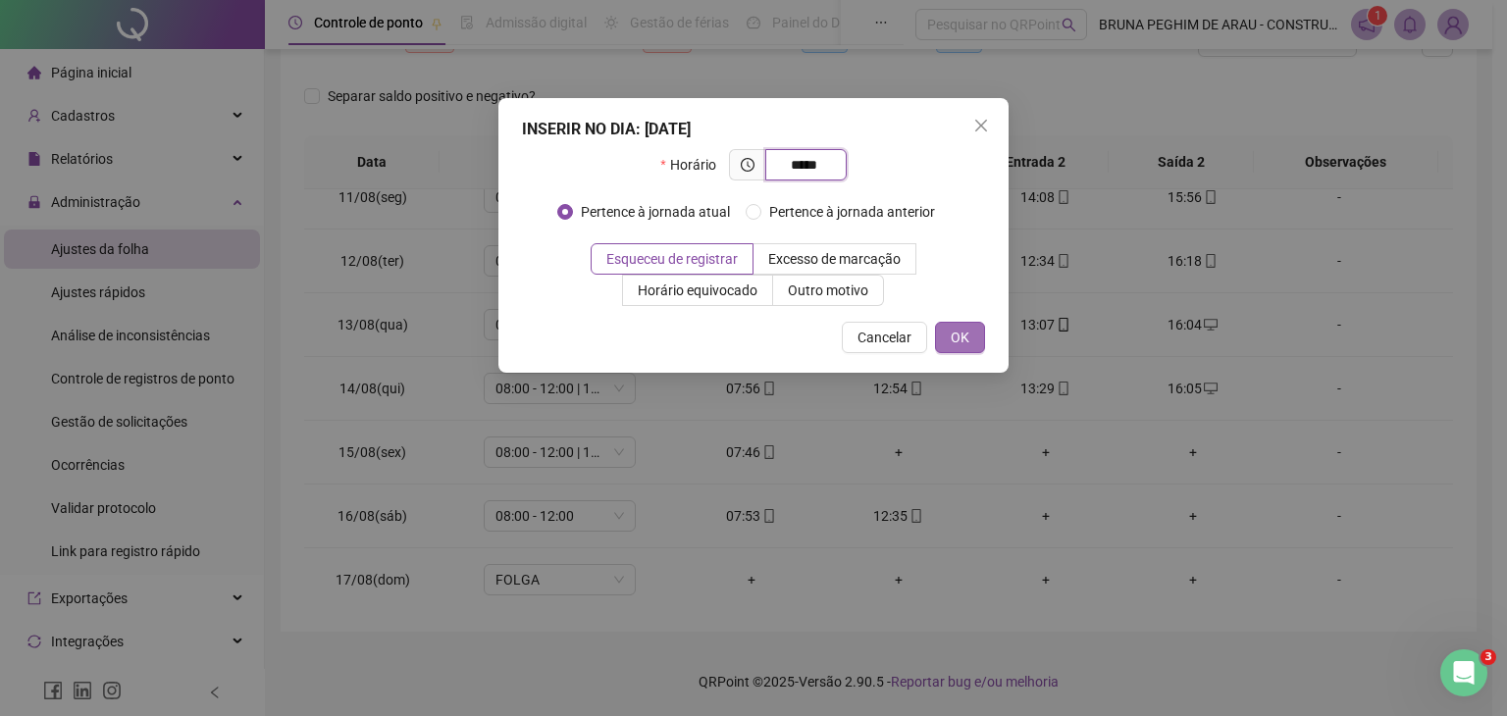
type input "*****"
click at [962, 333] on span "OK" at bounding box center [960, 338] width 19 height 22
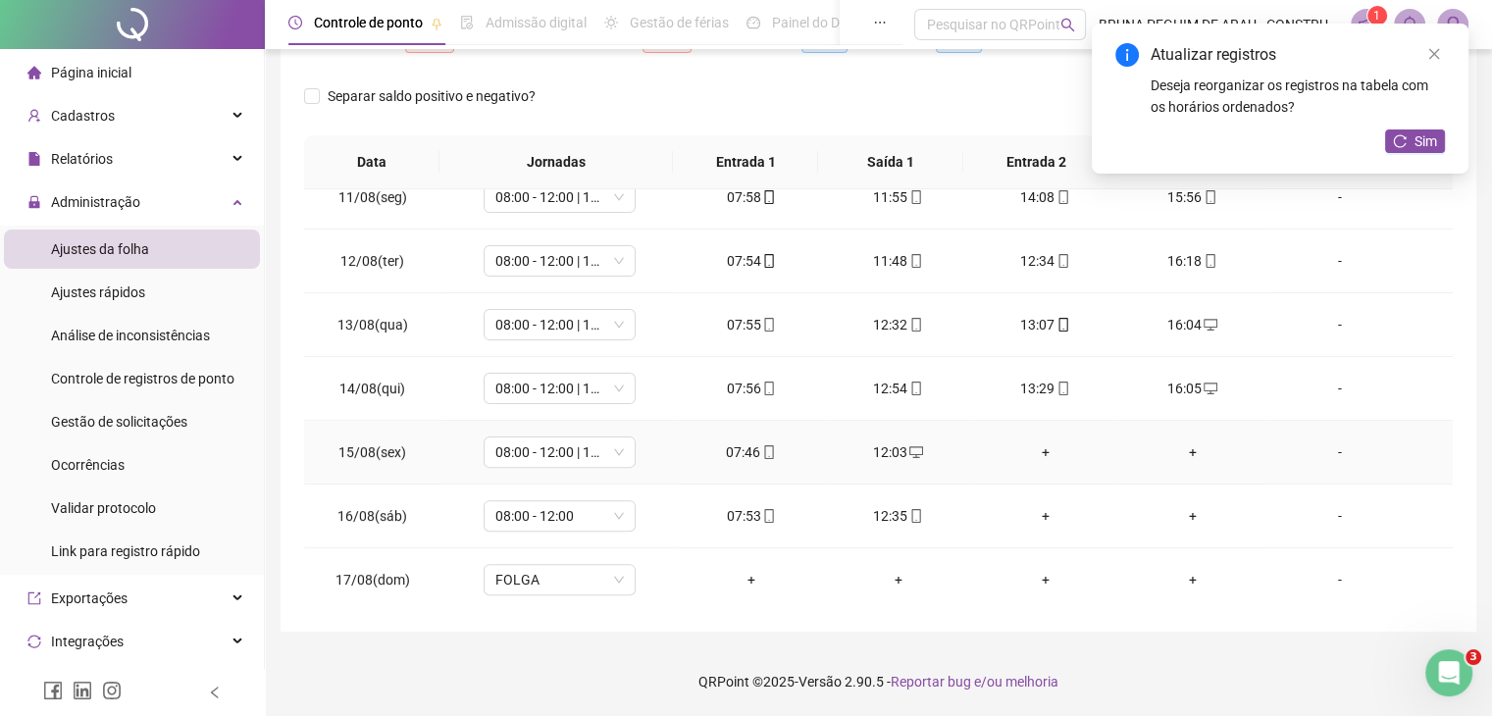
click at [1036, 448] on div "+" at bounding box center [1046, 452] width 116 height 22
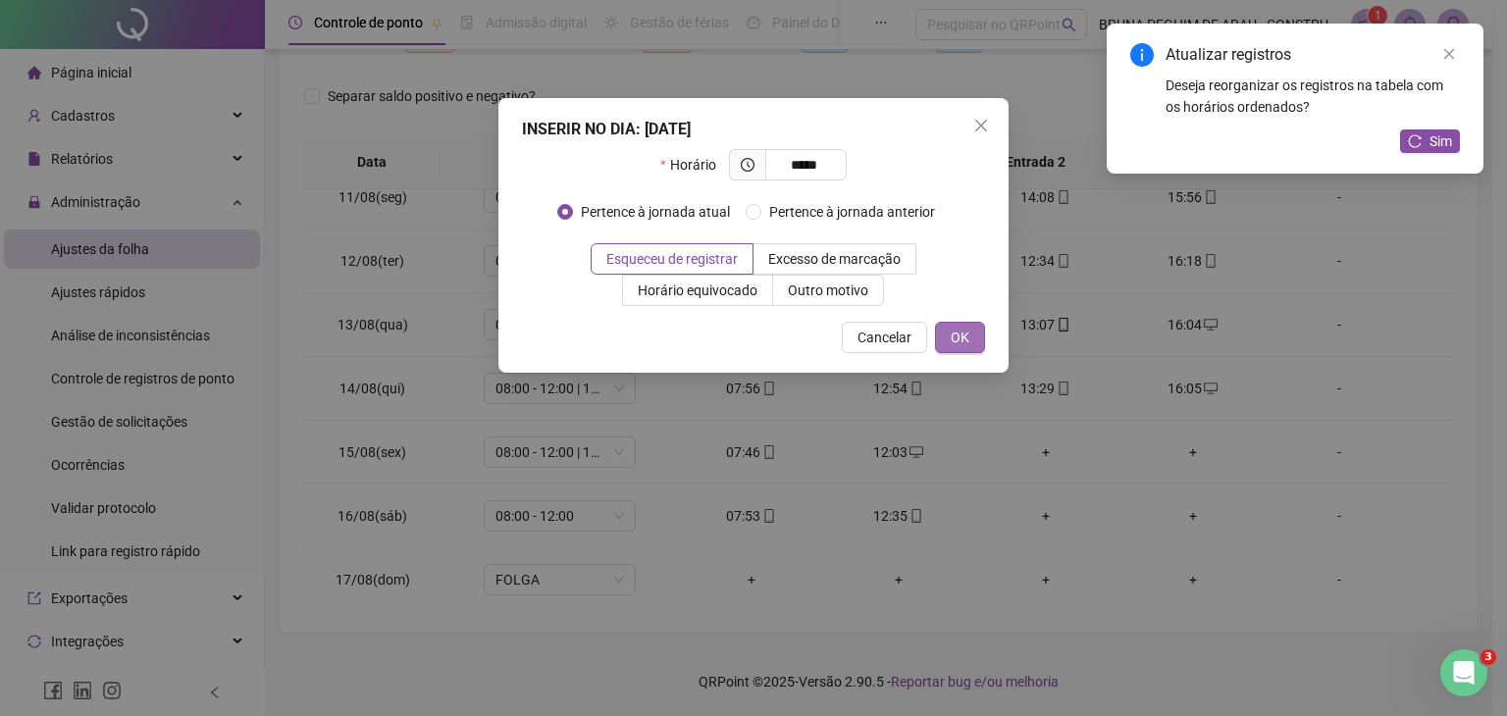
type input "*****"
click at [949, 347] on button "OK" at bounding box center [960, 337] width 50 height 31
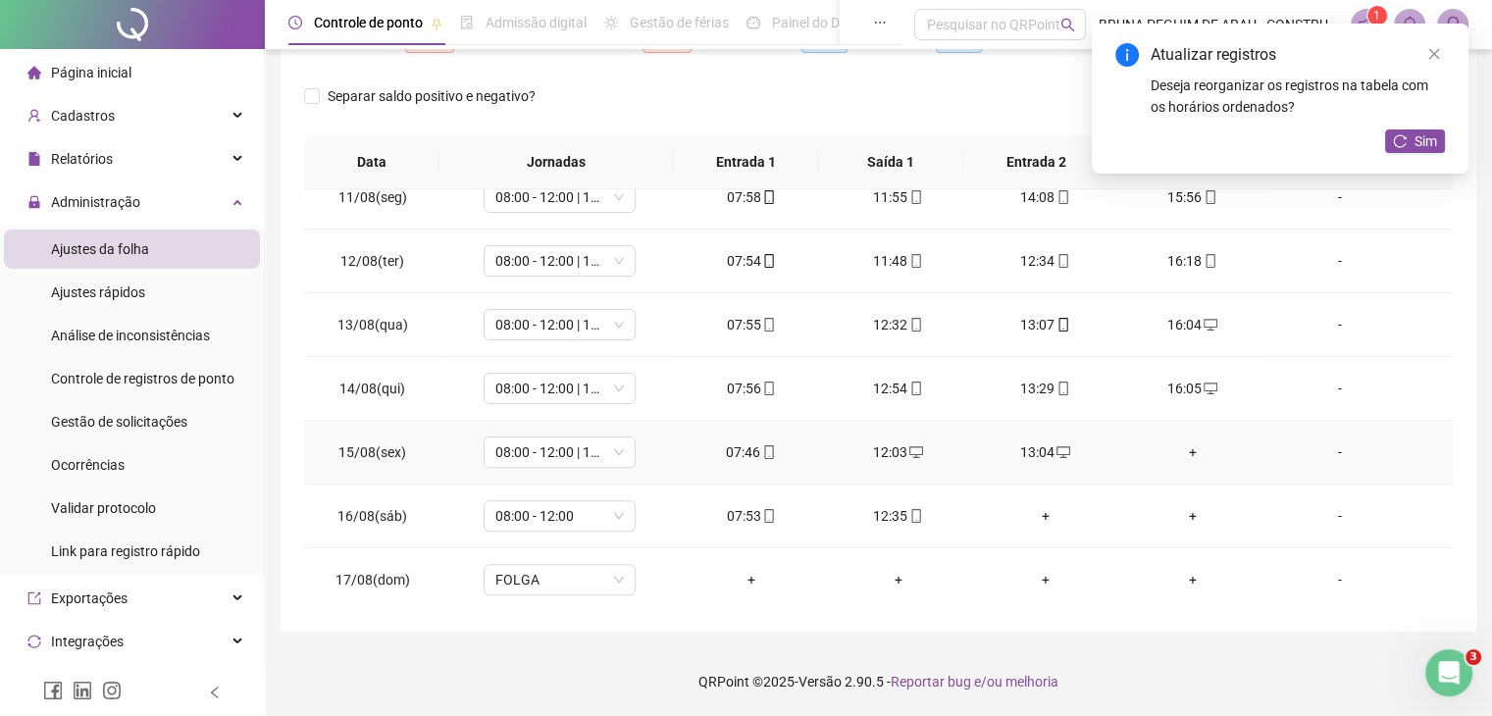
click at [1185, 447] on div "+" at bounding box center [1193, 452] width 116 height 22
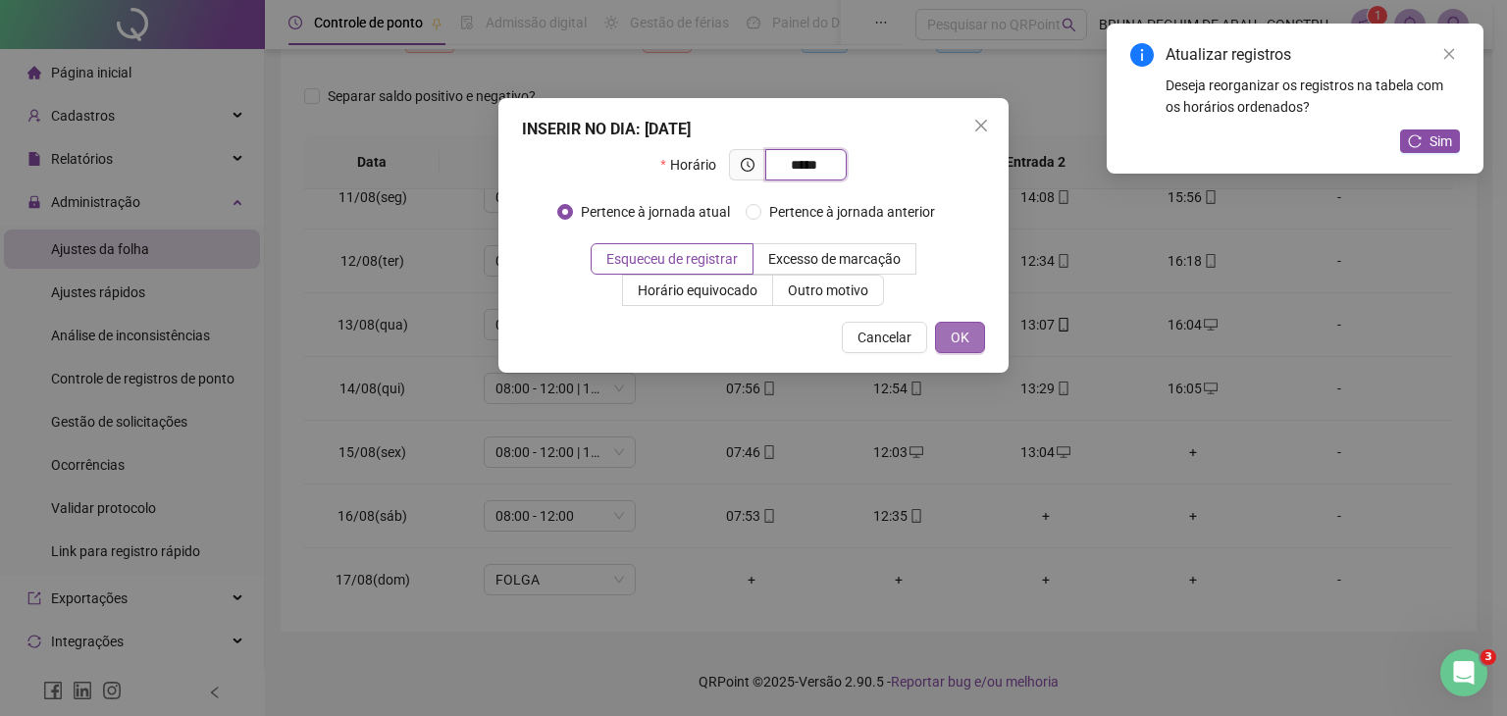
type input "*****"
click at [958, 340] on span "OK" at bounding box center [960, 338] width 19 height 22
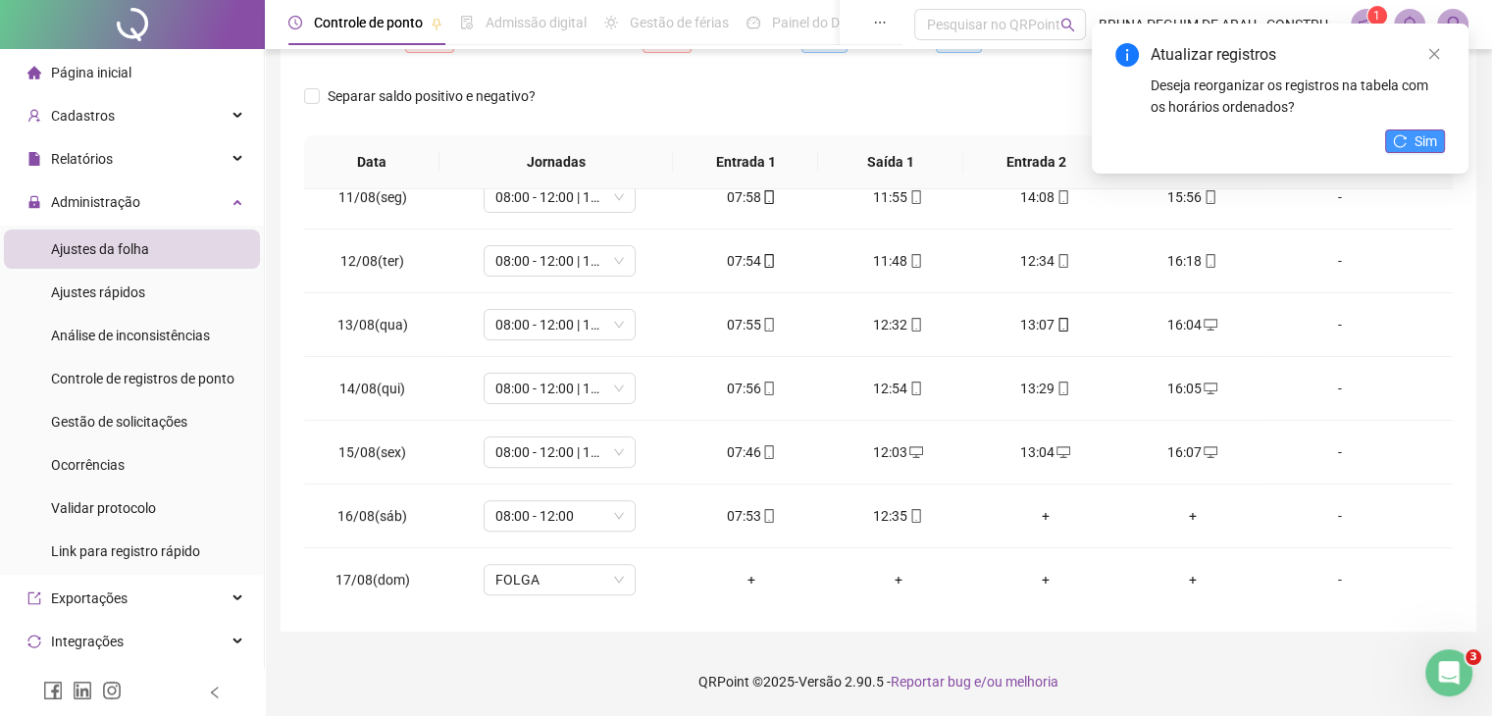
click at [1437, 138] on button "Sim" at bounding box center [1415, 141] width 60 height 24
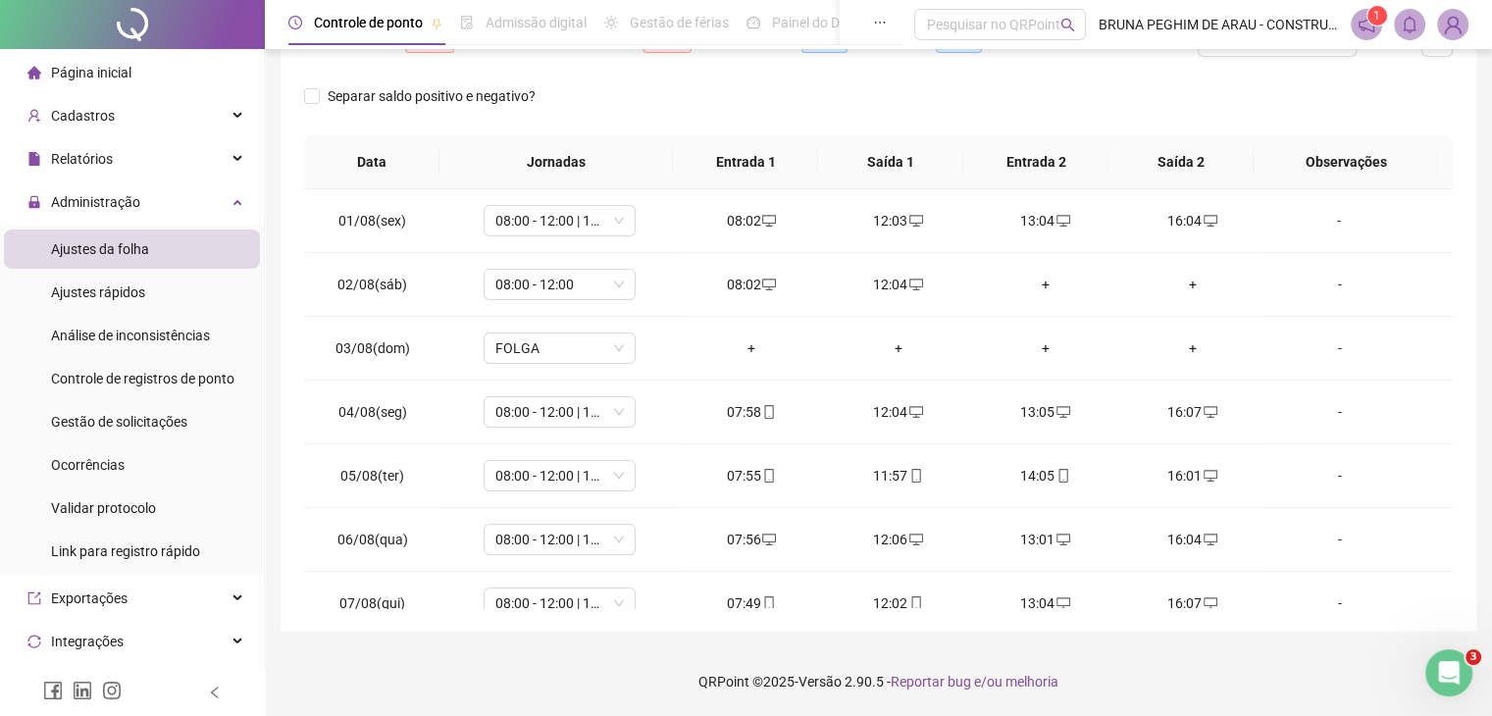
scroll to position [0, 0]
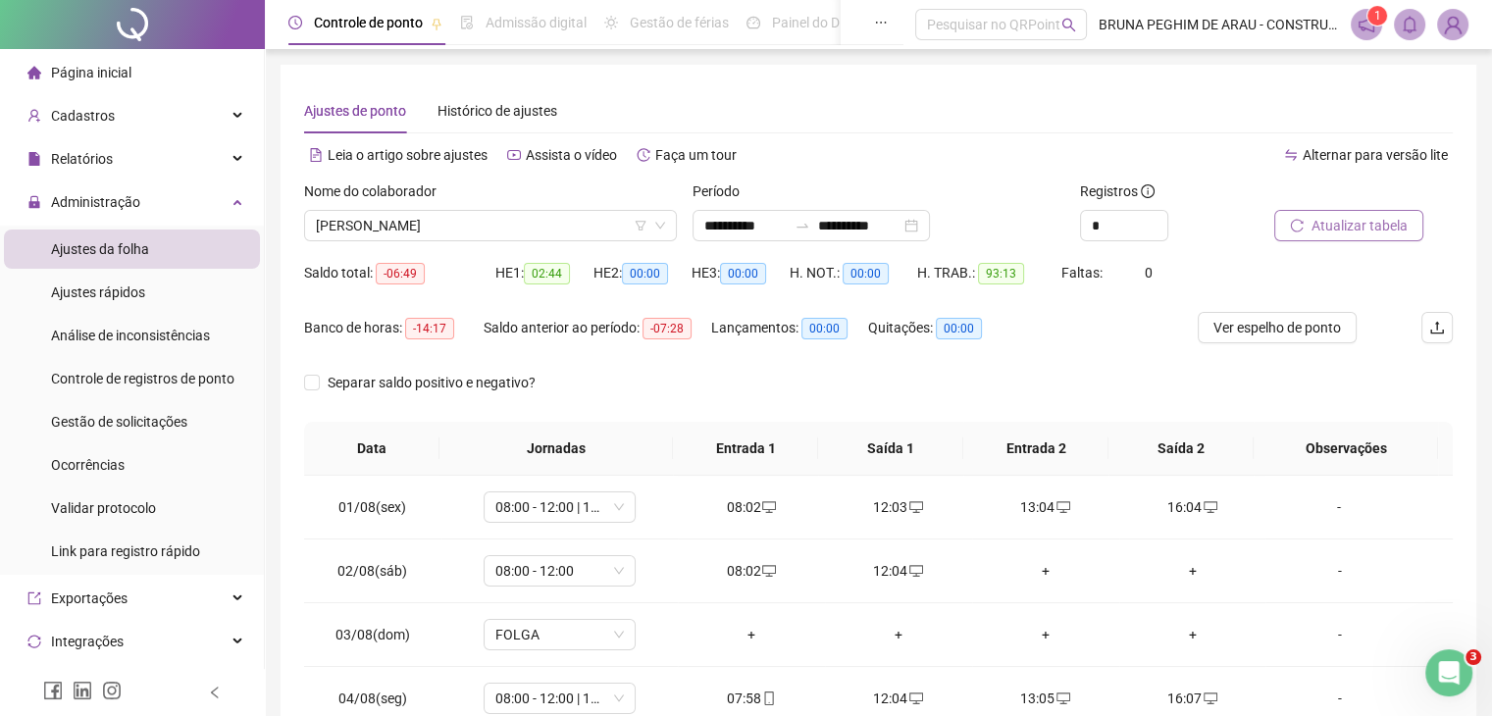
click at [1333, 220] on span "Atualizar tabela" at bounding box center [1360, 226] width 96 height 22
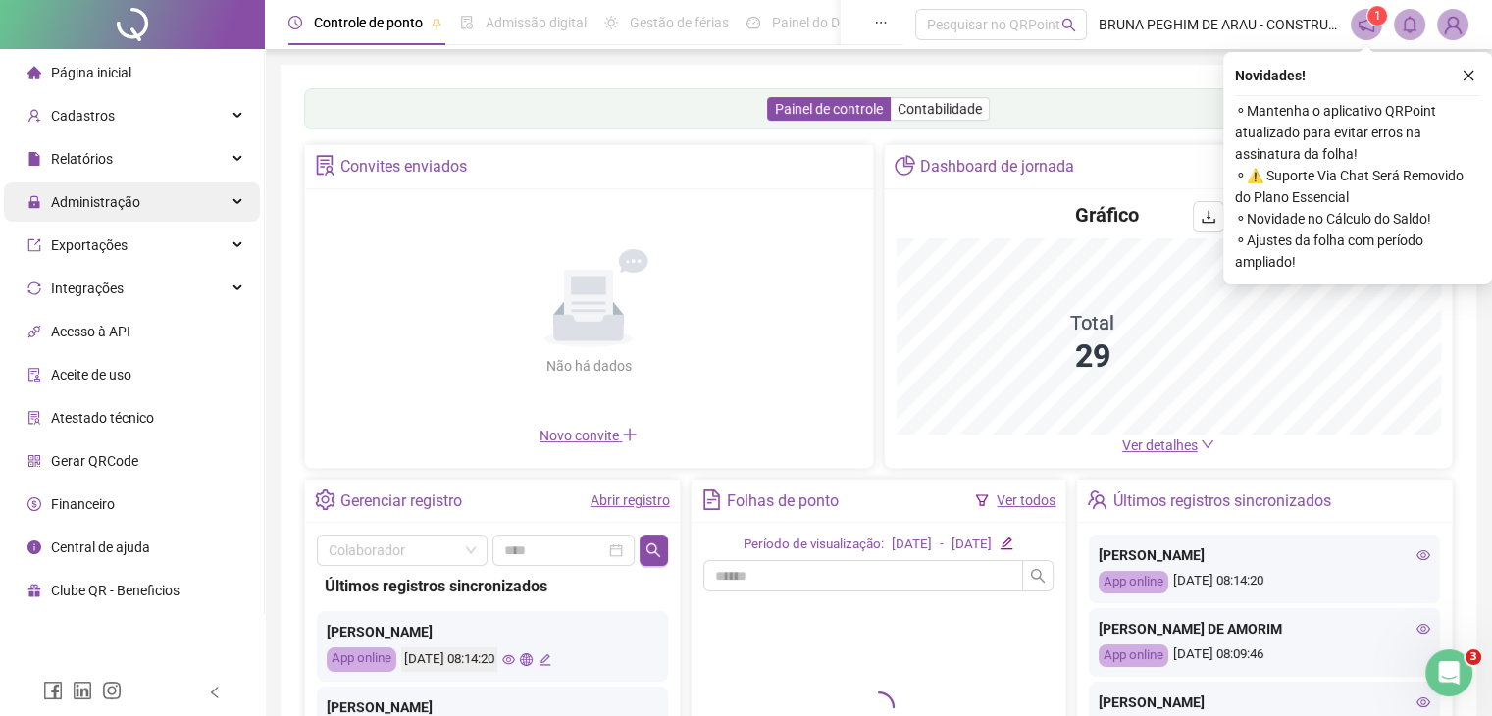
click at [114, 201] on span "Administração" at bounding box center [95, 202] width 89 height 16
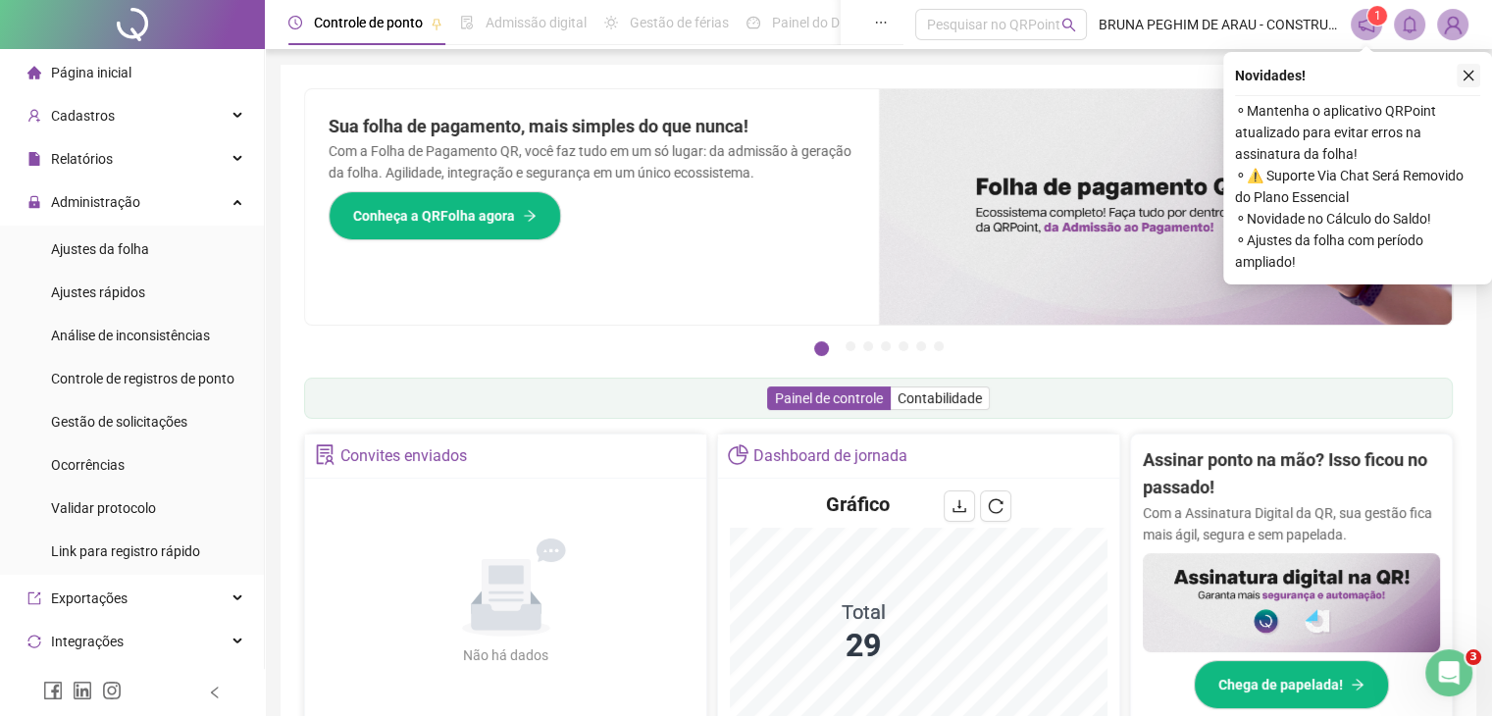
click at [1472, 69] on icon "close" at bounding box center [1469, 76] width 14 height 14
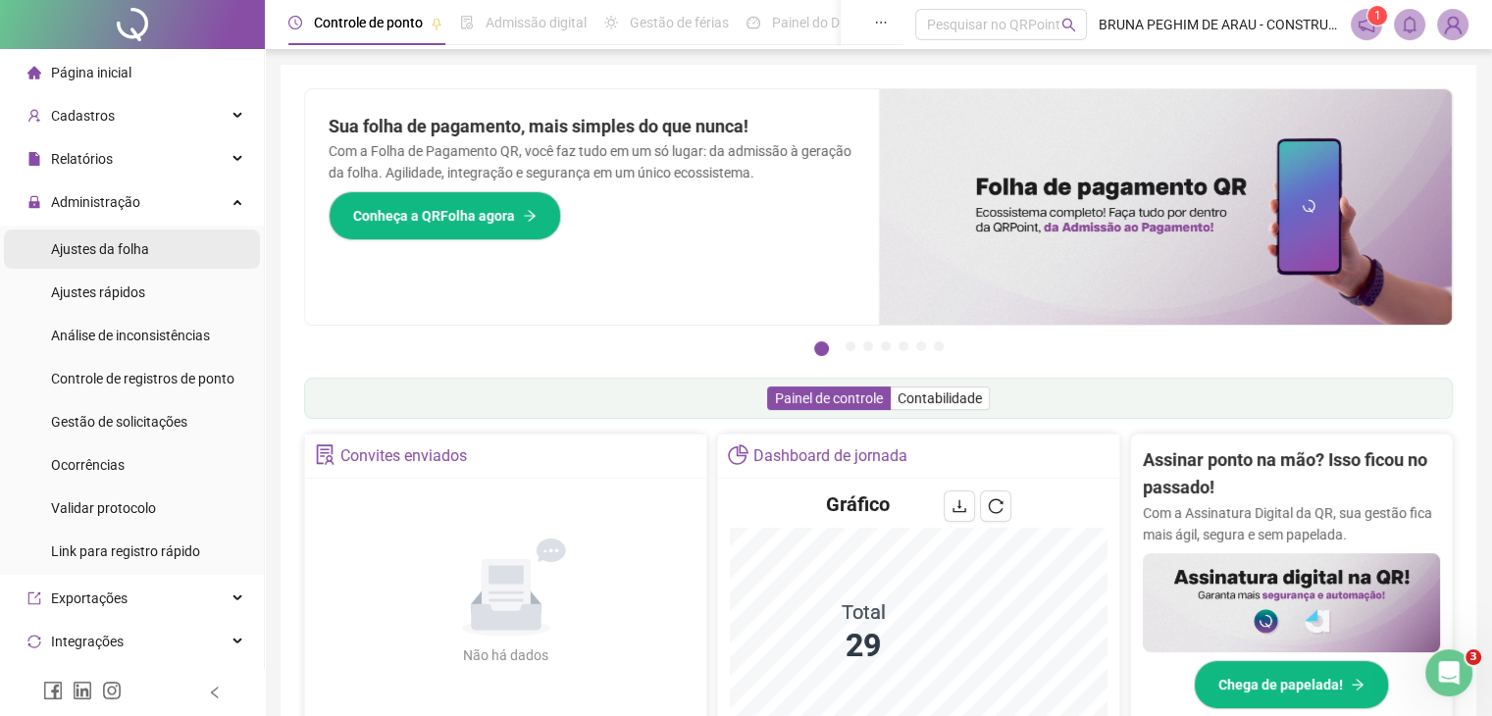
click at [60, 250] on span "Ajustes da folha" at bounding box center [100, 249] width 98 height 16
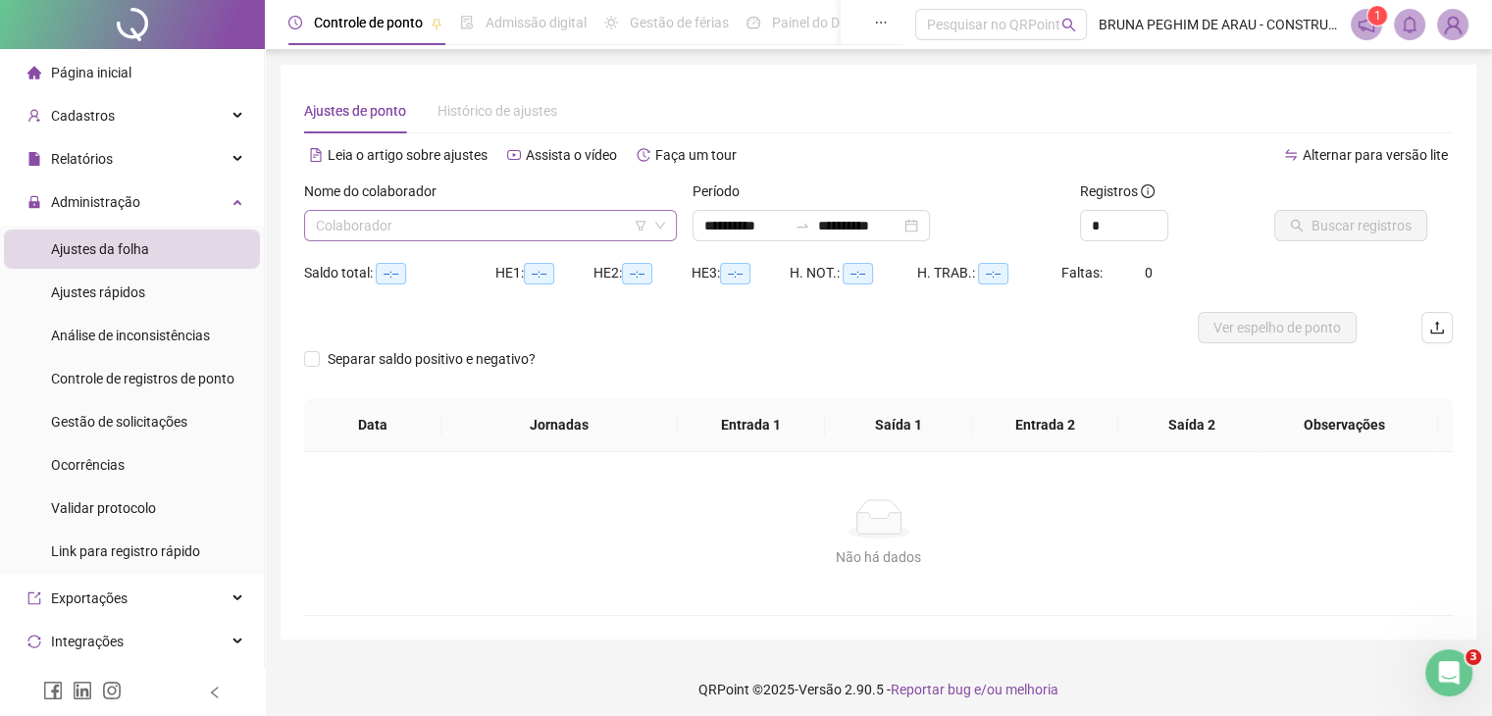
click at [545, 234] on input "search" at bounding box center [482, 225] width 332 height 29
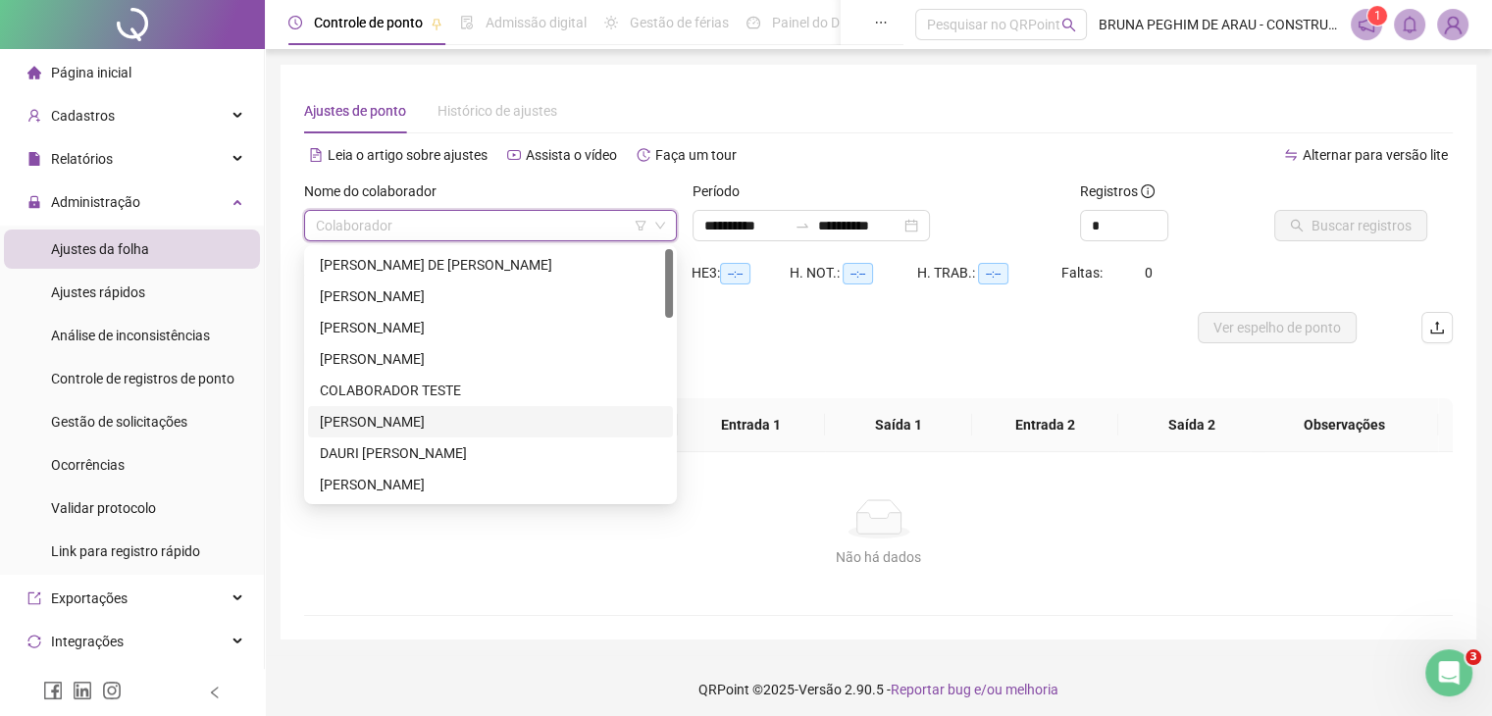
click at [462, 426] on div "[PERSON_NAME]" at bounding box center [490, 422] width 341 height 22
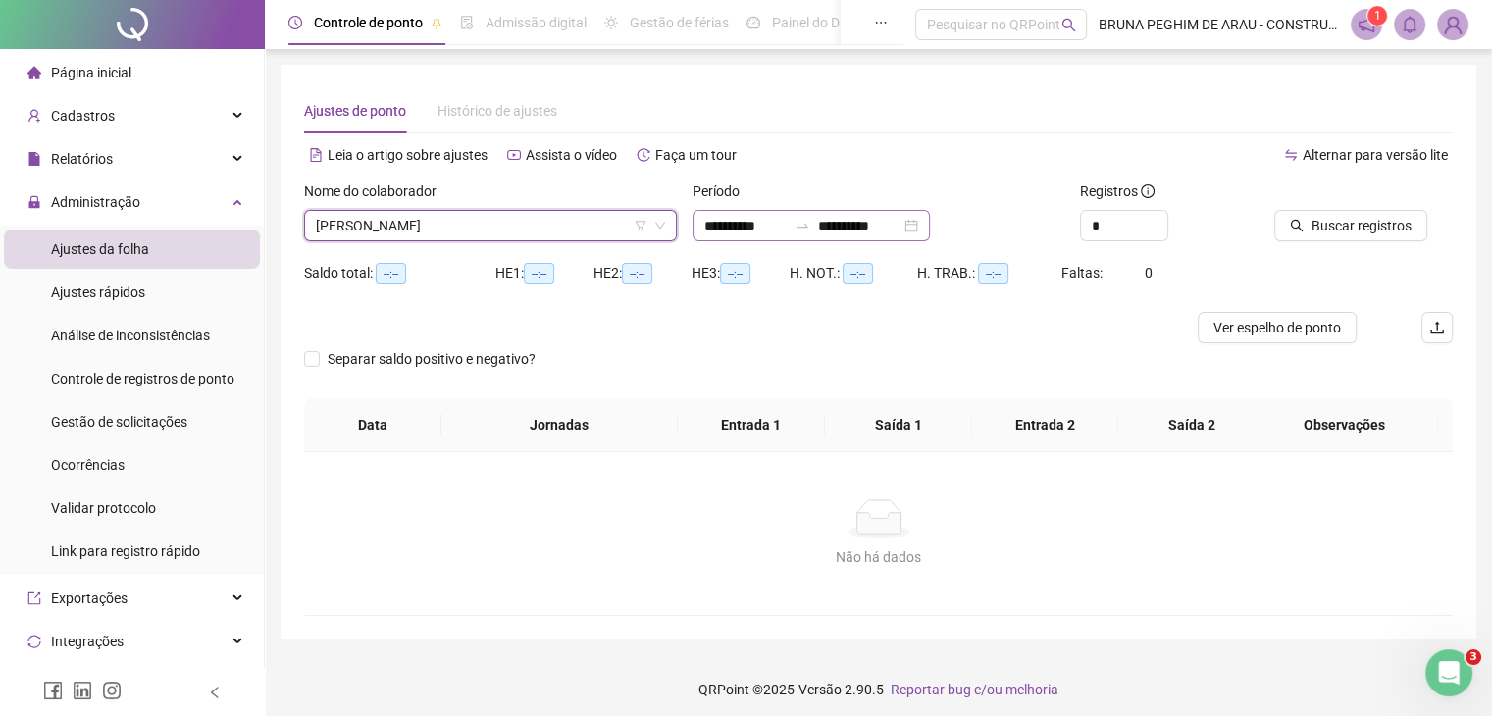
click at [930, 223] on div "**********" at bounding box center [811, 225] width 237 height 31
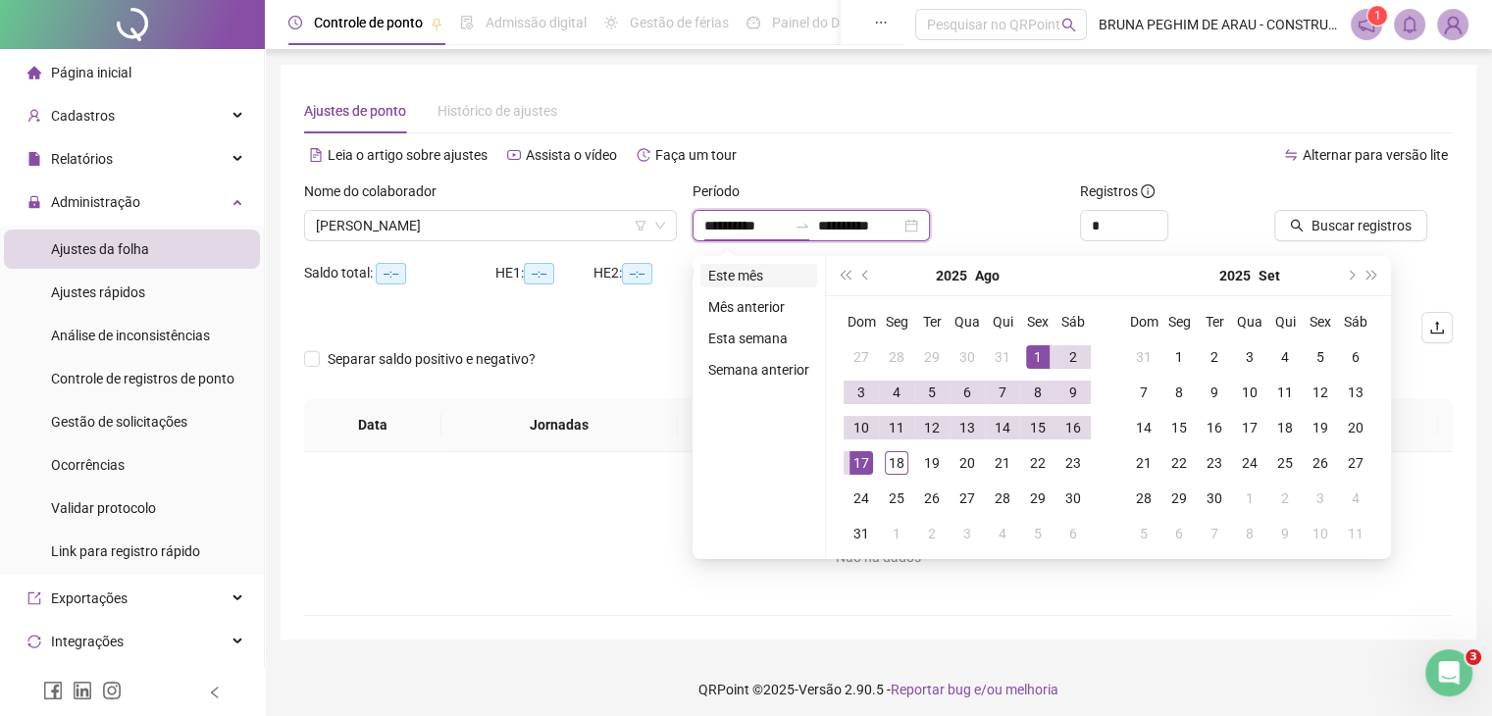
type input "**********"
click at [748, 266] on li "Este mês" at bounding box center [758, 276] width 117 height 24
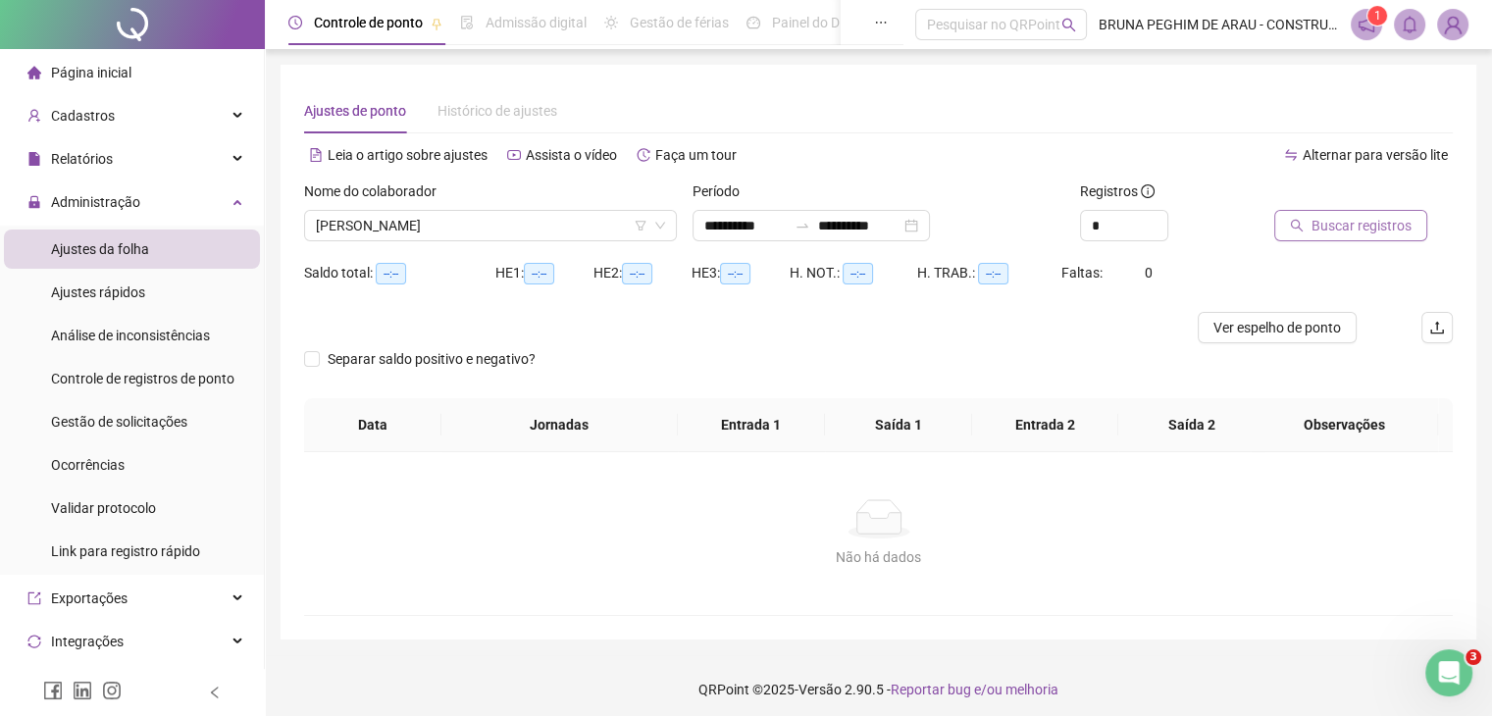
click at [1402, 235] on span "Buscar registros" at bounding box center [1362, 226] width 100 height 22
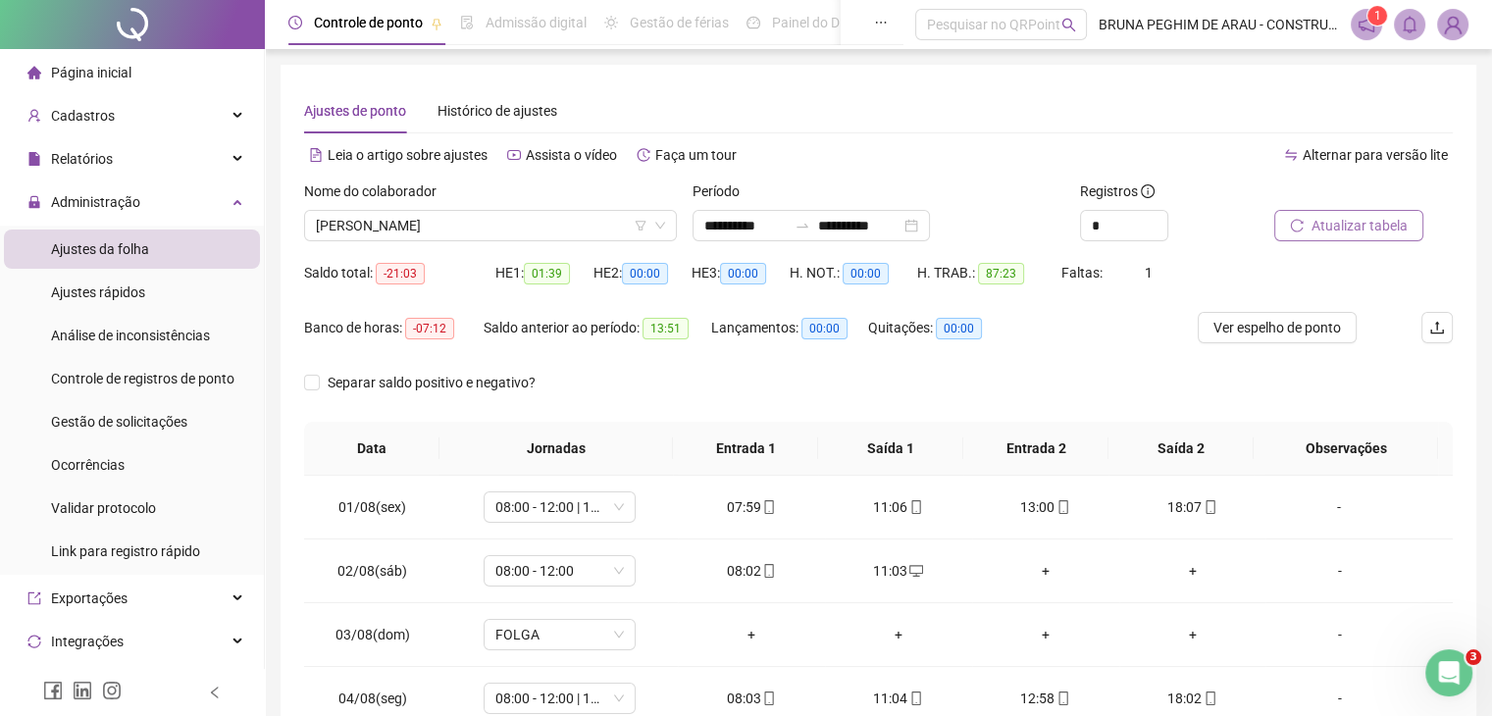
click at [1342, 221] on span "Atualizar tabela" at bounding box center [1360, 226] width 96 height 22
click at [1262, 330] on span "Ver espelho de ponto" at bounding box center [1278, 328] width 128 height 22
click at [930, 225] on div "**********" at bounding box center [811, 225] width 237 height 31
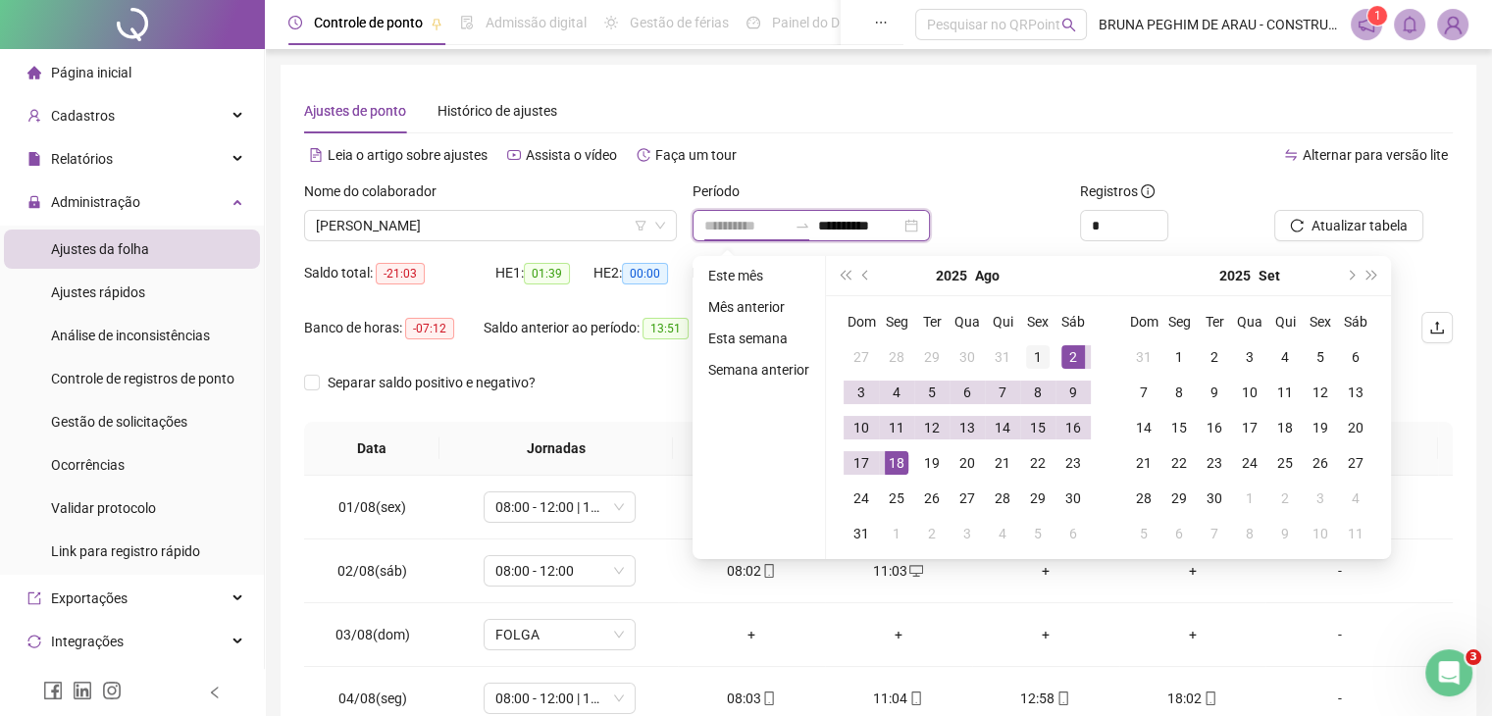
type input "**********"
click at [1040, 354] on div "1" at bounding box center [1038, 357] width 24 height 24
type input "**********"
click at [855, 461] on div "17" at bounding box center [862, 463] width 24 height 24
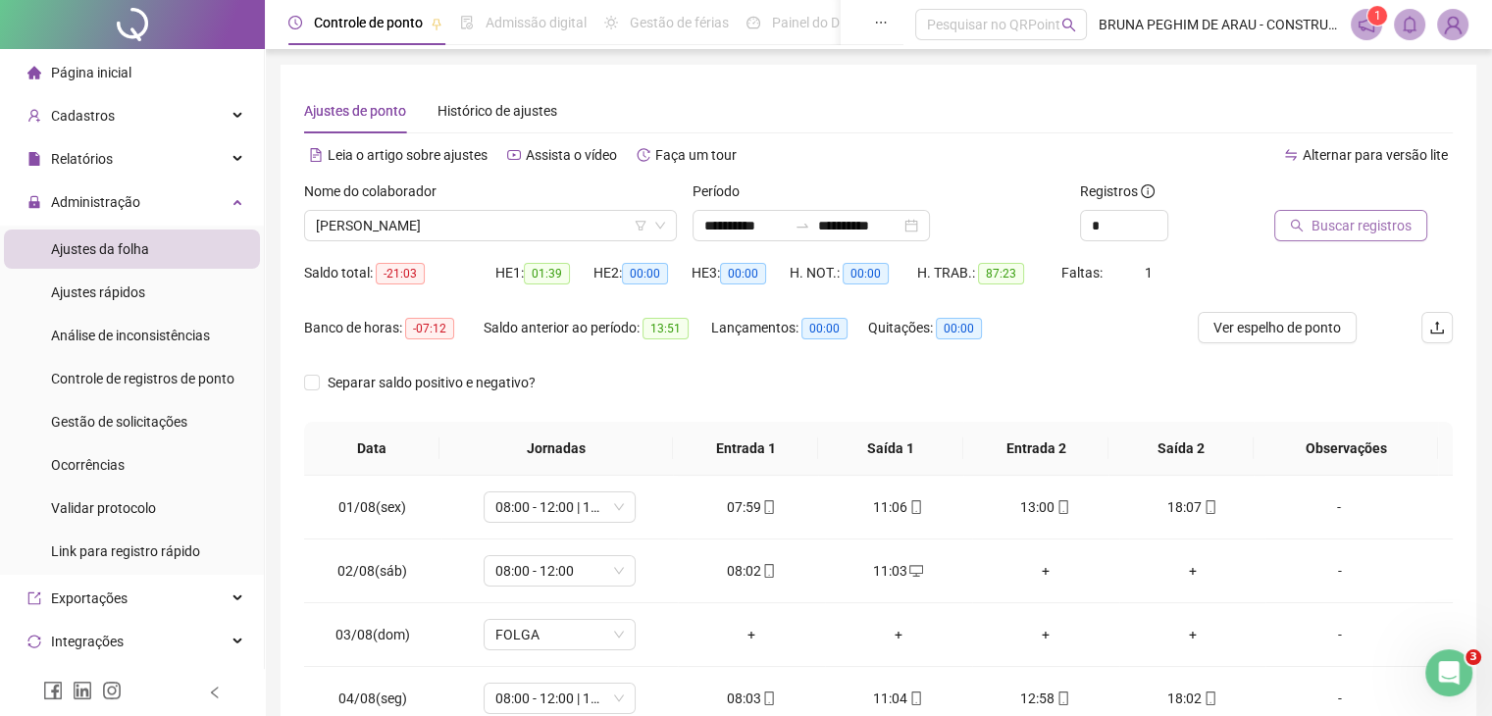
click at [1376, 221] on span "Buscar registros" at bounding box center [1362, 226] width 100 height 22
drag, startPoint x: 434, startPoint y: 324, endPoint x: 447, endPoint y: 322, distance: 13.9
click at [447, 322] on div "Banco de horas: 00:48" at bounding box center [394, 328] width 180 height 23
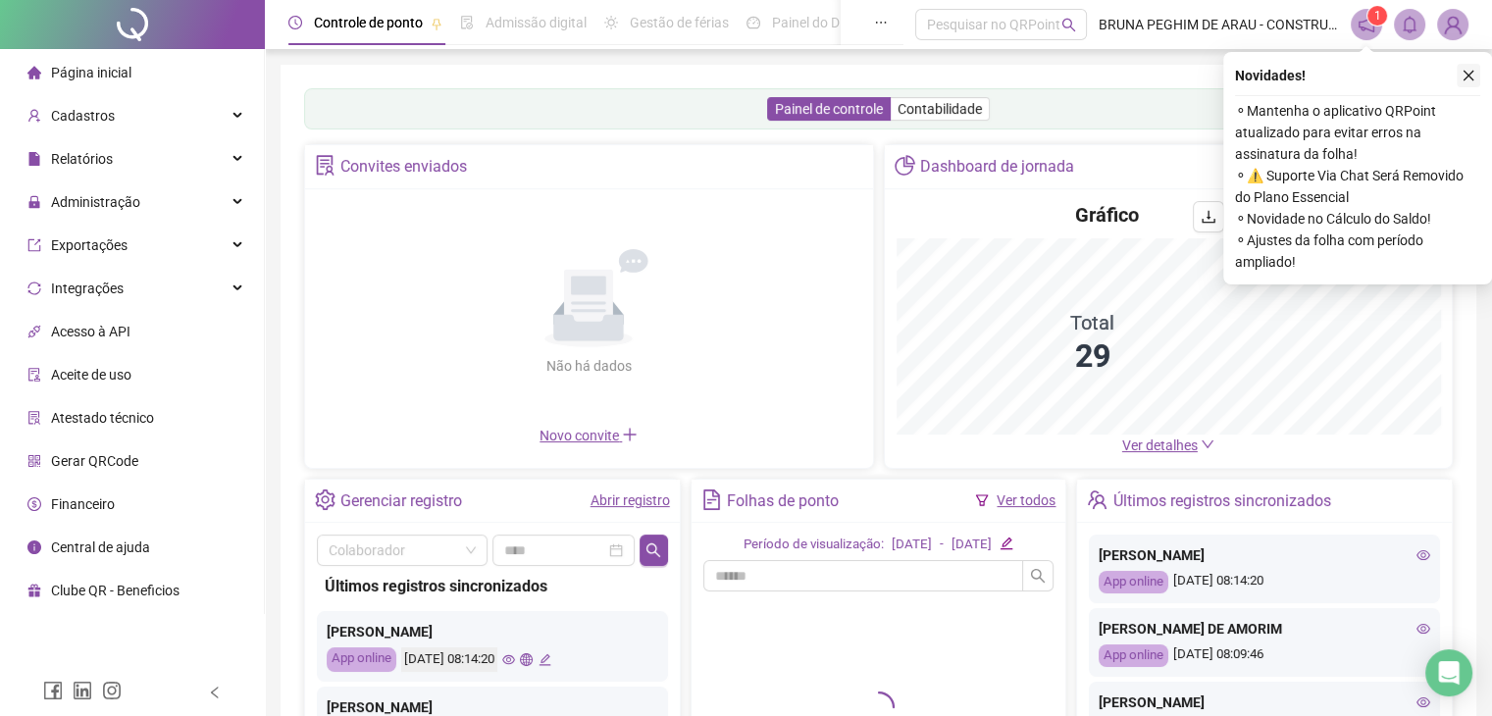
click at [1473, 79] on icon "close" at bounding box center [1469, 76] width 11 height 11
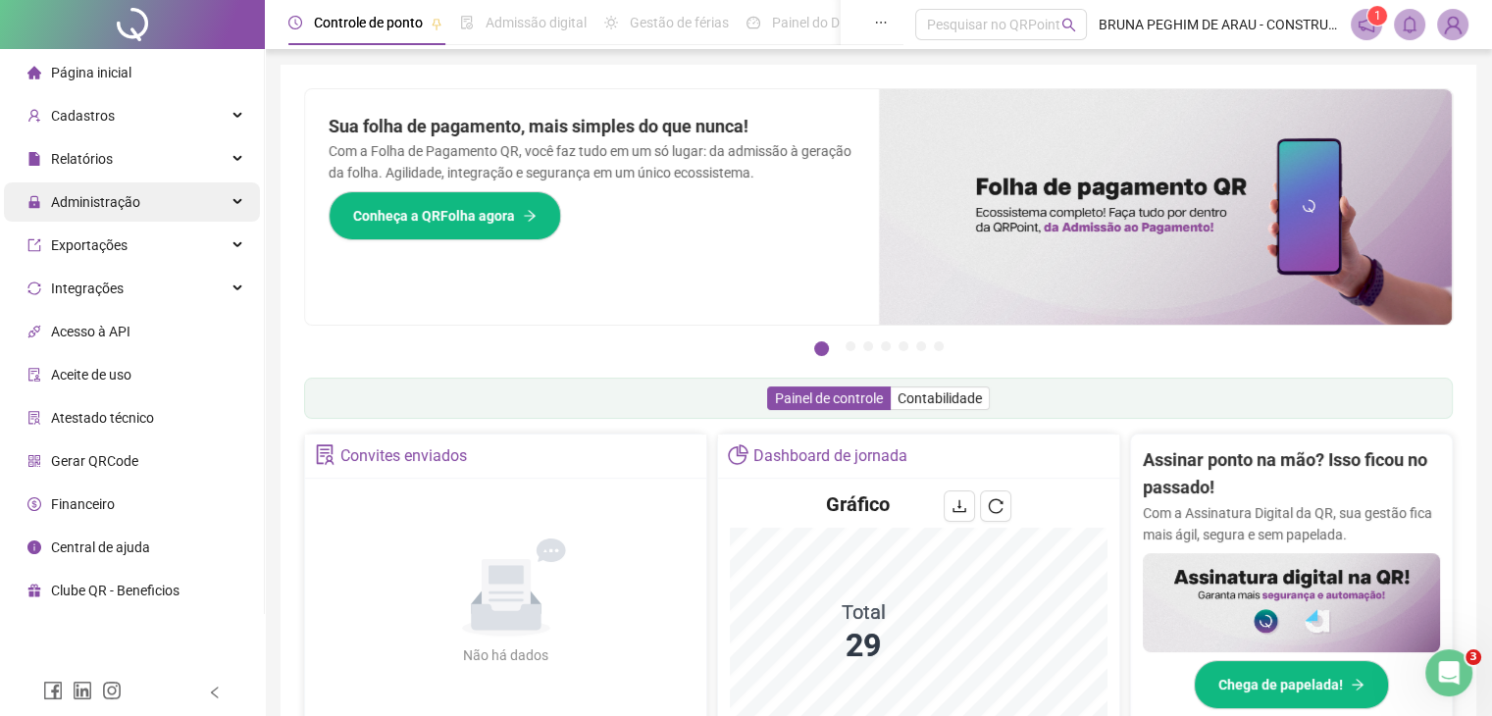
click at [150, 205] on div "Administração" at bounding box center [132, 201] width 256 height 39
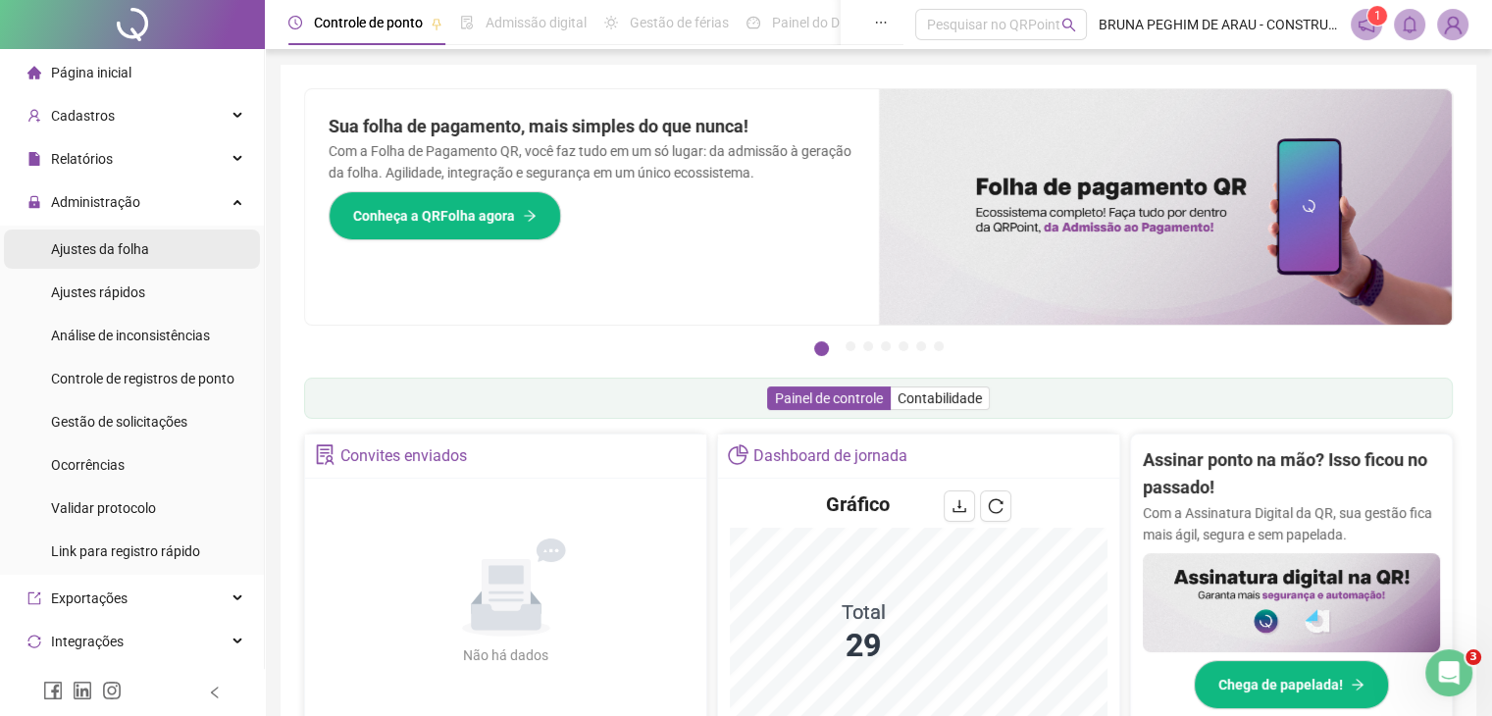
click at [137, 248] on span "Ajustes da folha" at bounding box center [100, 249] width 98 height 16
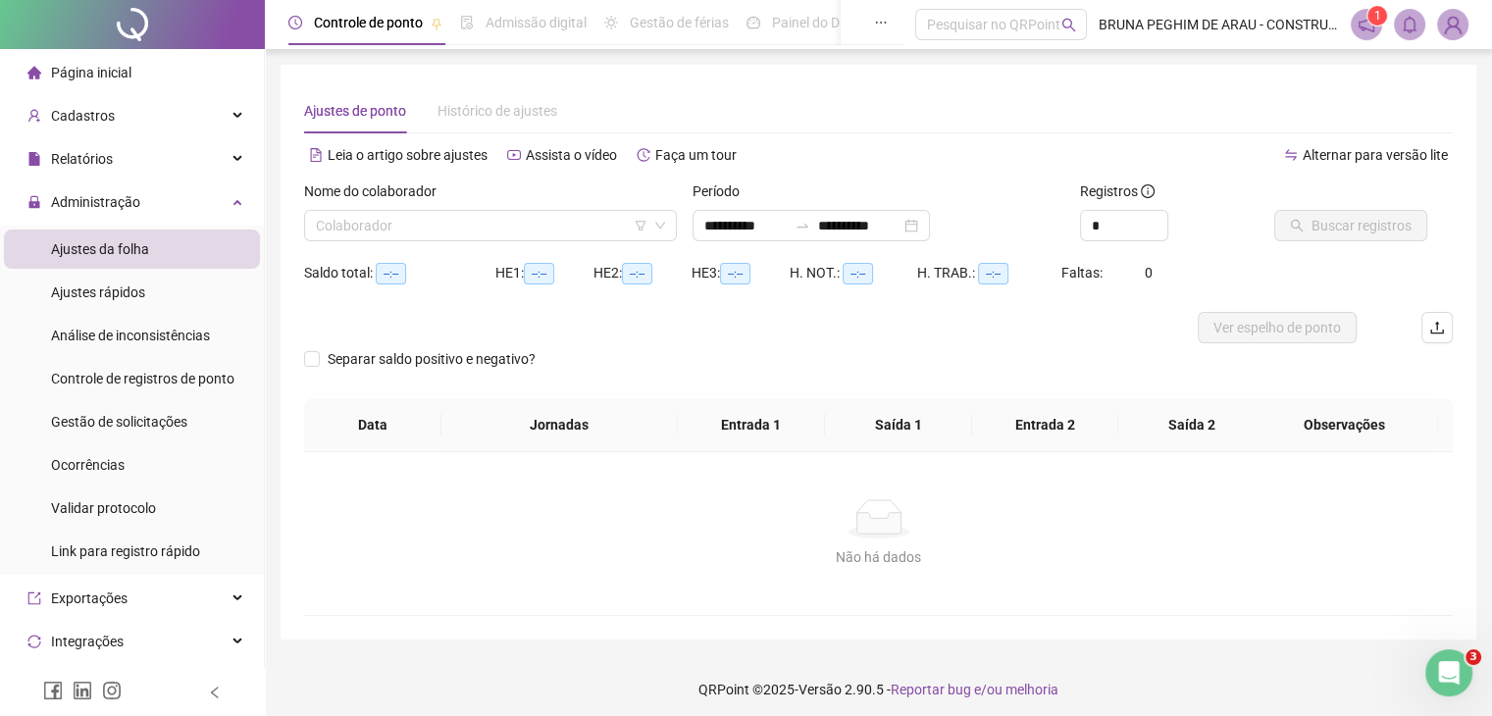
type input "**********"
click at [430, 229] on input "search" at bounding box center [482, 225] width 332 height 29
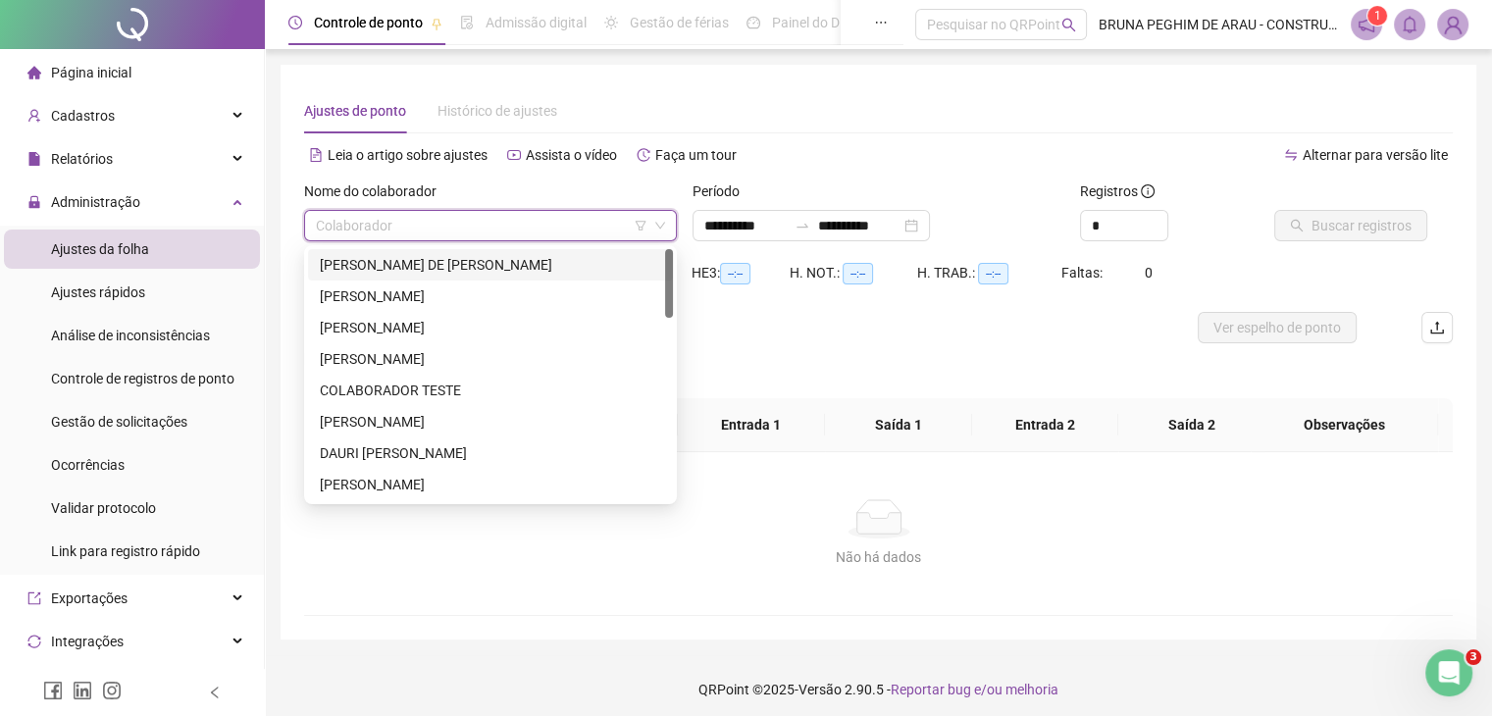
click at [483, 262] on div "[PERSON_NAME] DE [PERSON_NAME]" at bounding box center [490, 265] width 341 height 22
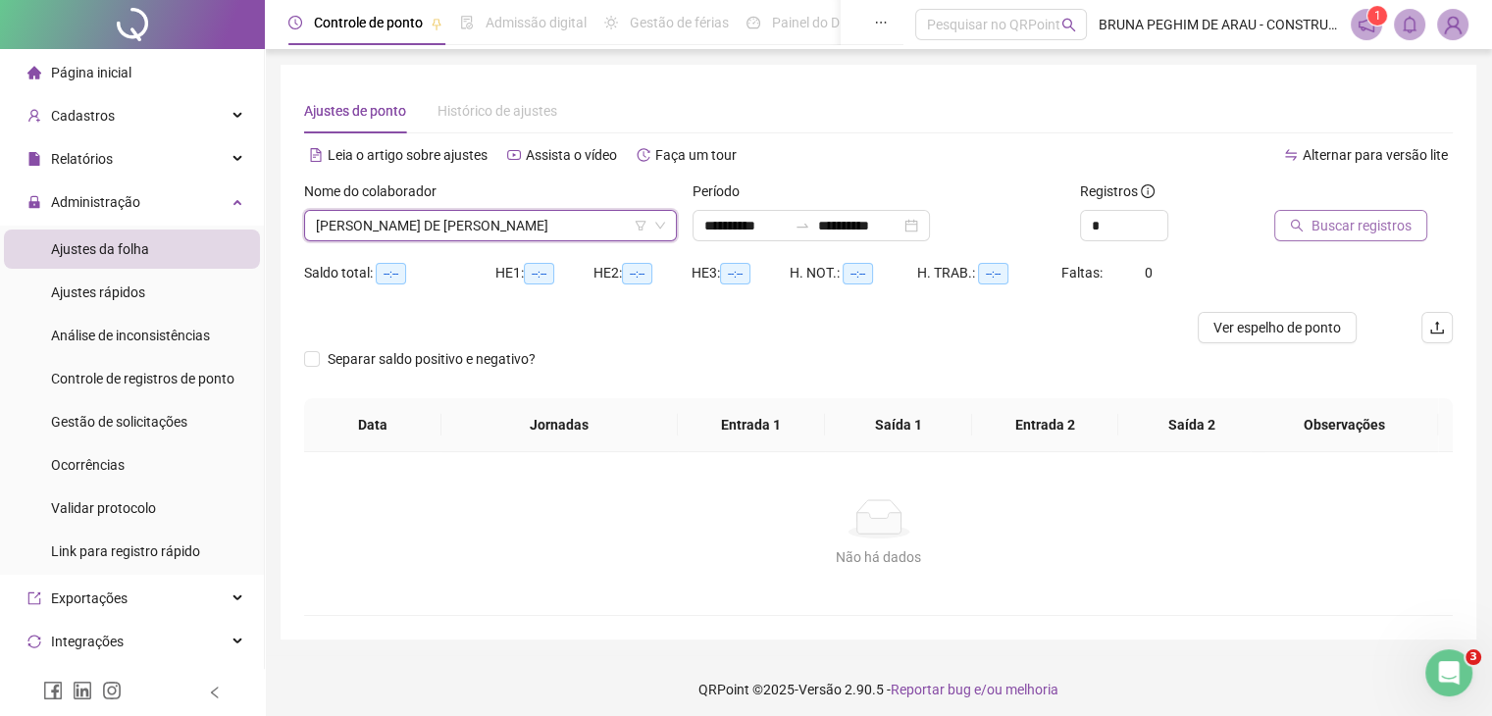
click at [1315, 226] on span "Buscar registros" at bounding box center [1362, 226] width 100 height 22
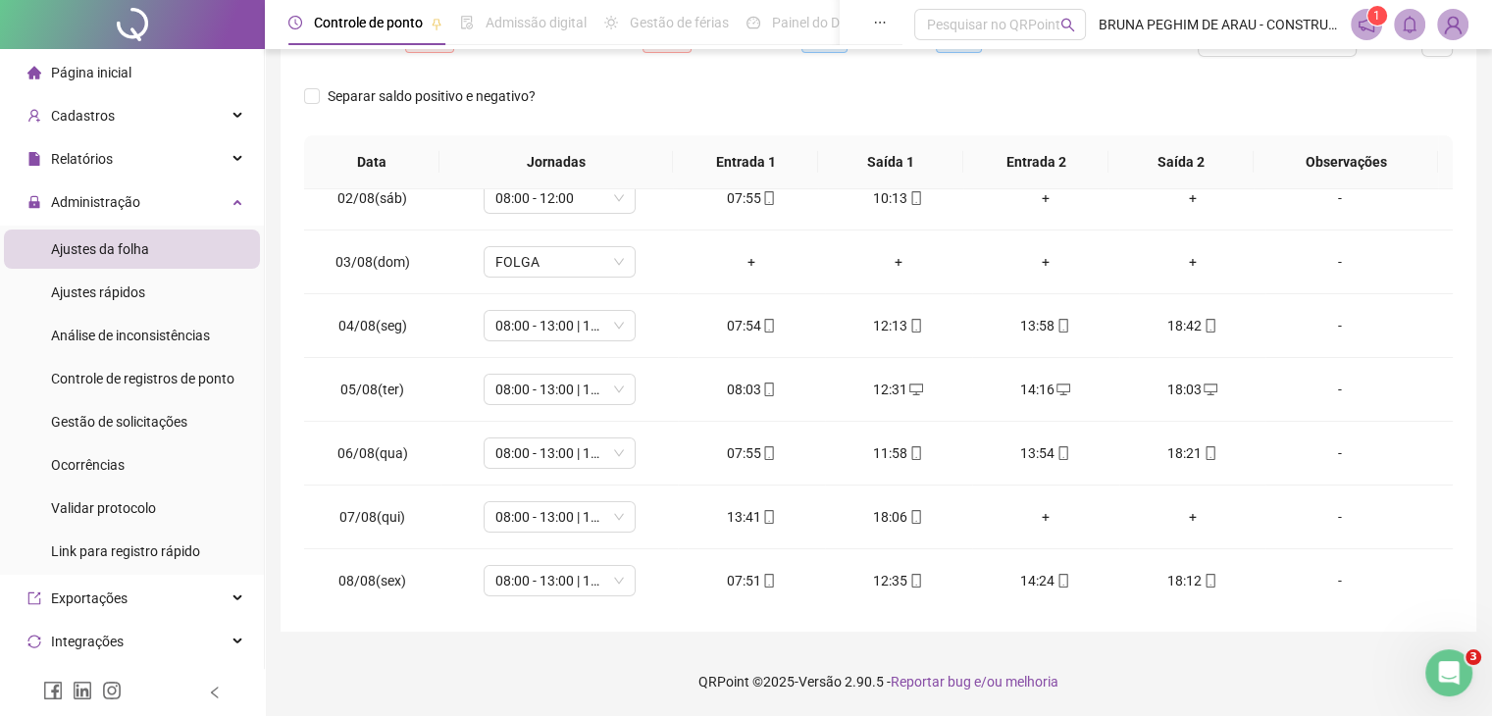
scroll to position [8, 0]
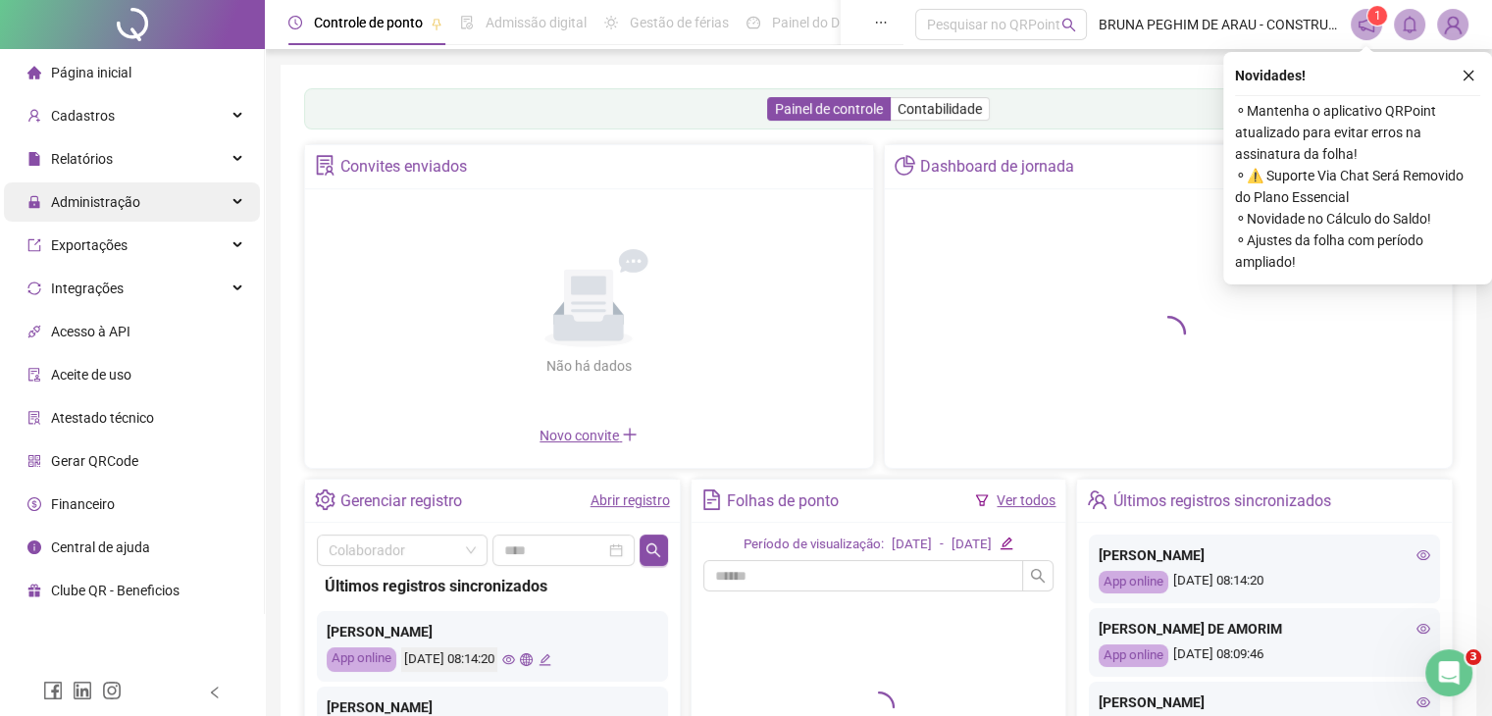
click at [115, 208] on span "Administração" at bounding box center [95, 202] width 89 height 16
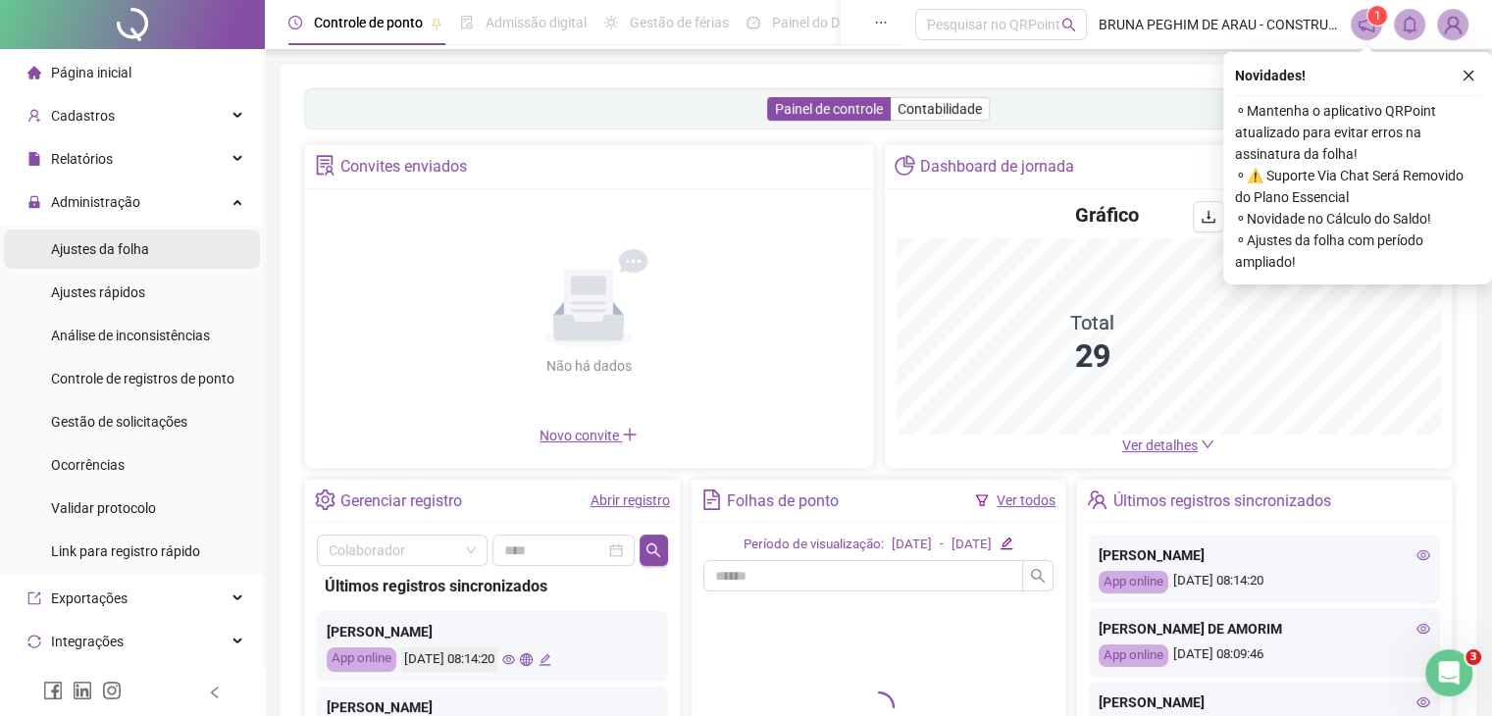
click at [130, 256] on div "Ajustes da folha" at bounding box center [100, 249] width 98 height 39
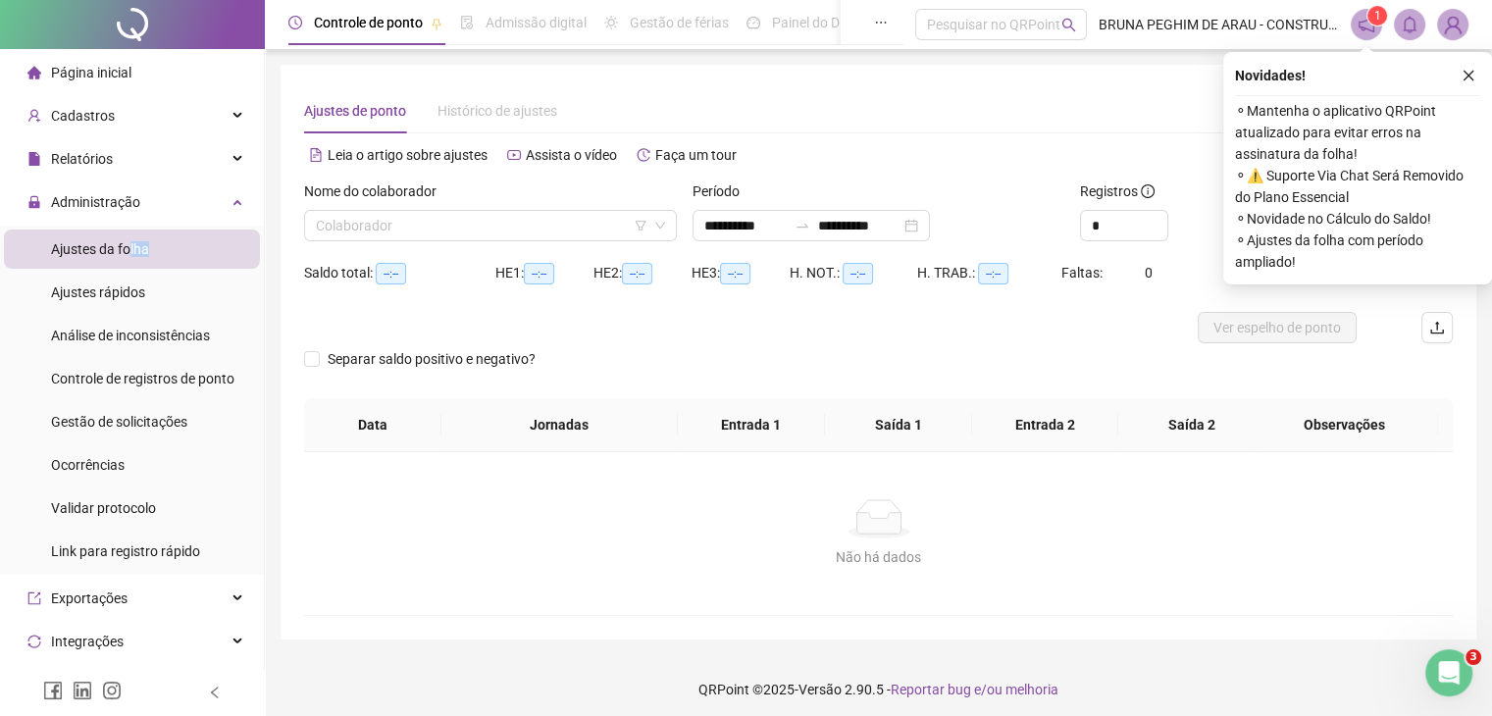
type input "**********"
click at [502, 231] on input "search" at bounding box center [482, 225] width 332 height 29
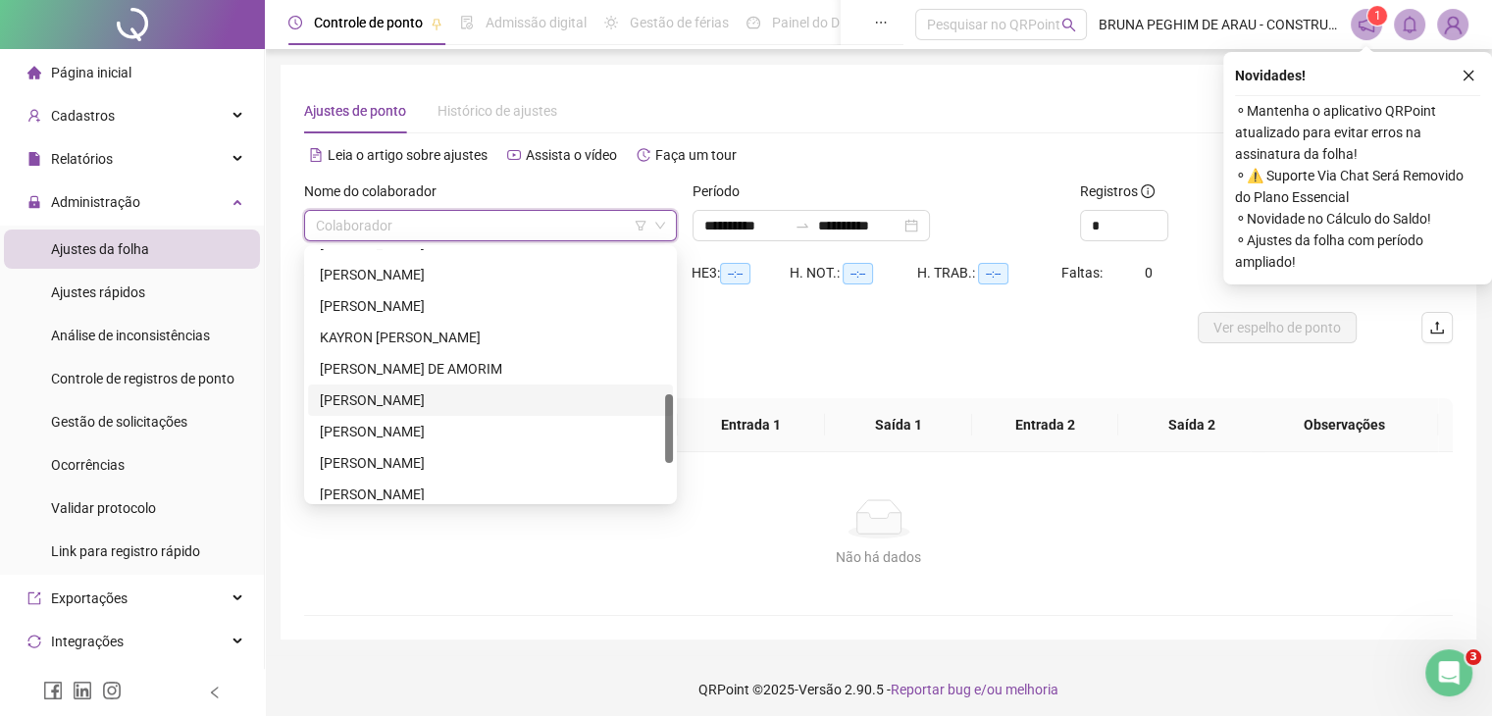
scroll to position [659, 0]
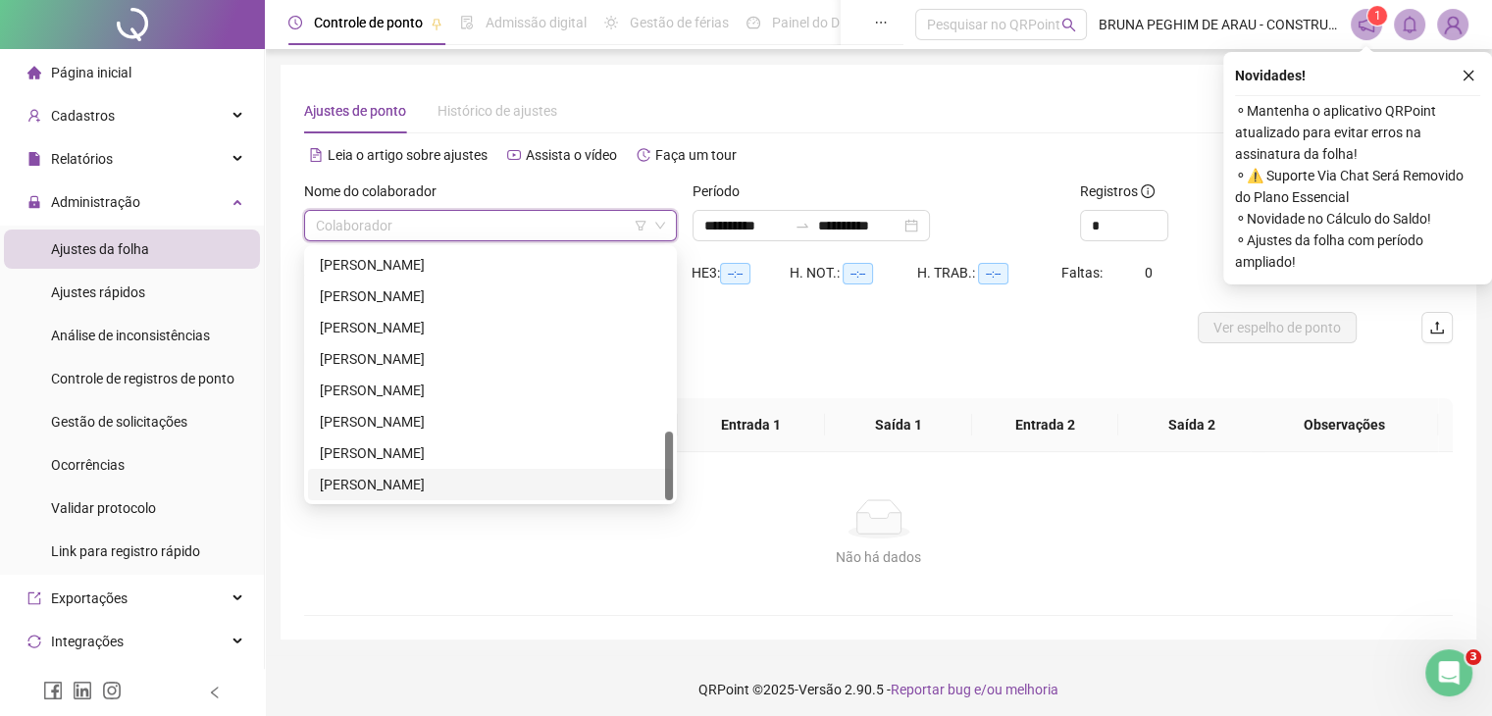
click at [417, 492] on div "[PERSON_NAME]" at bounding box center [490, 485] width 341 height 22
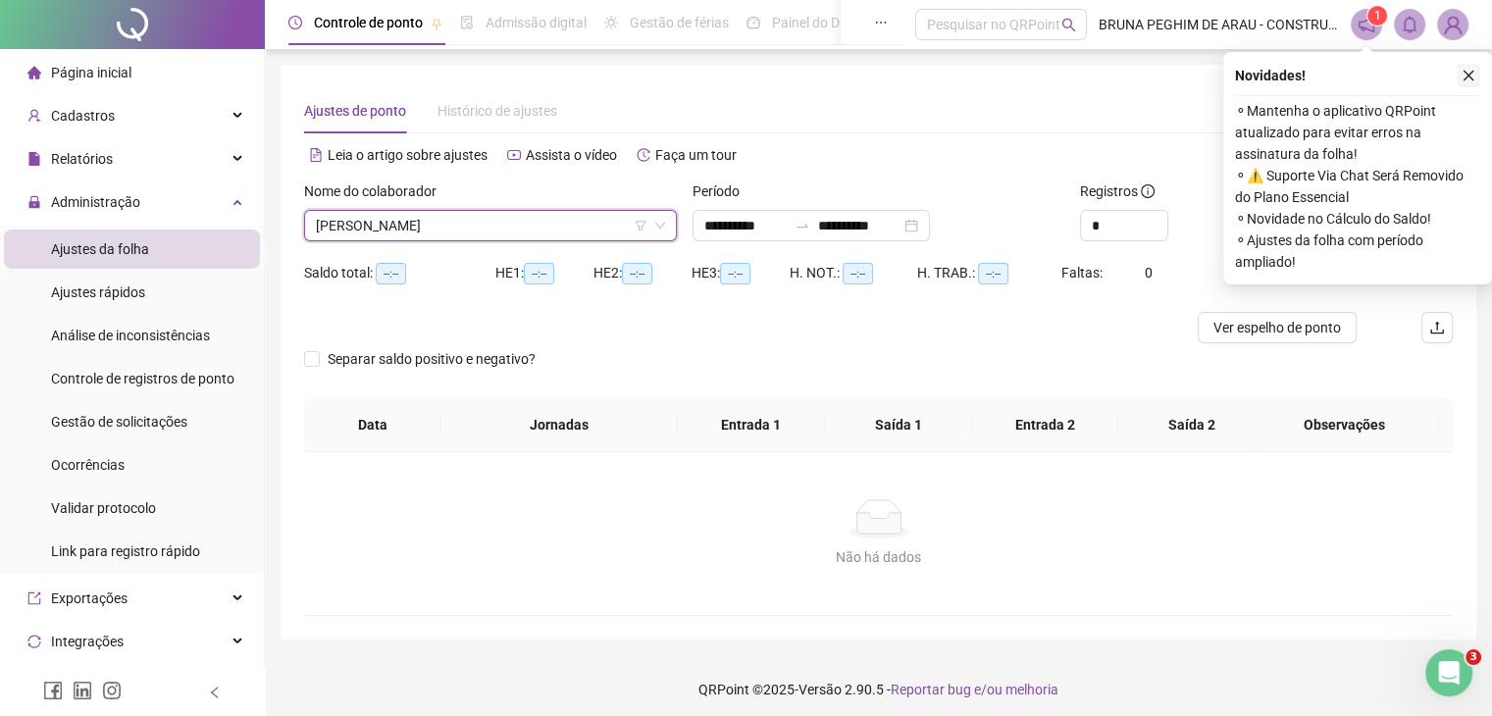
click at [1471, 82] on button "button" at bounding box center [1469, 76] width 24 height 24
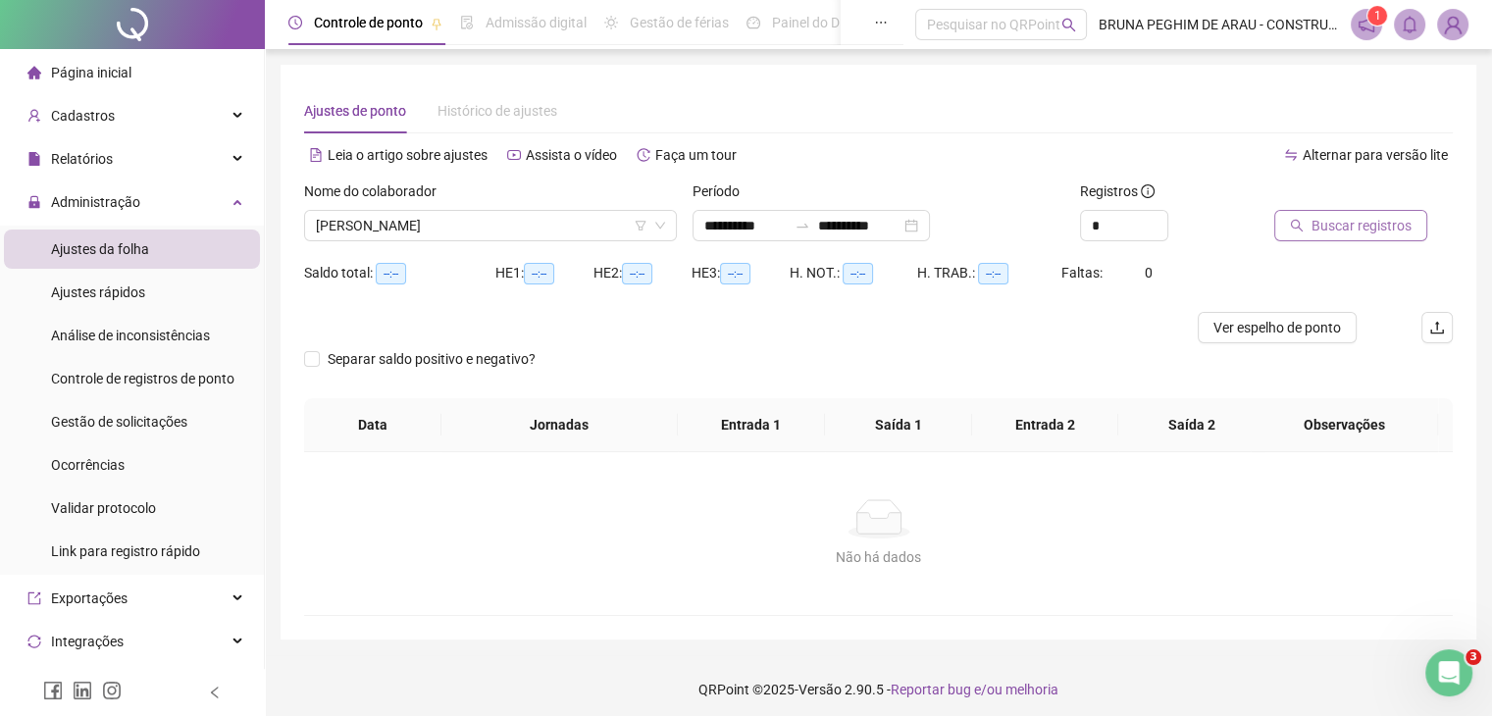
click at [1344, 224] on span "Buscar registros" at bounding box center [1362, 226] width 100 height 22
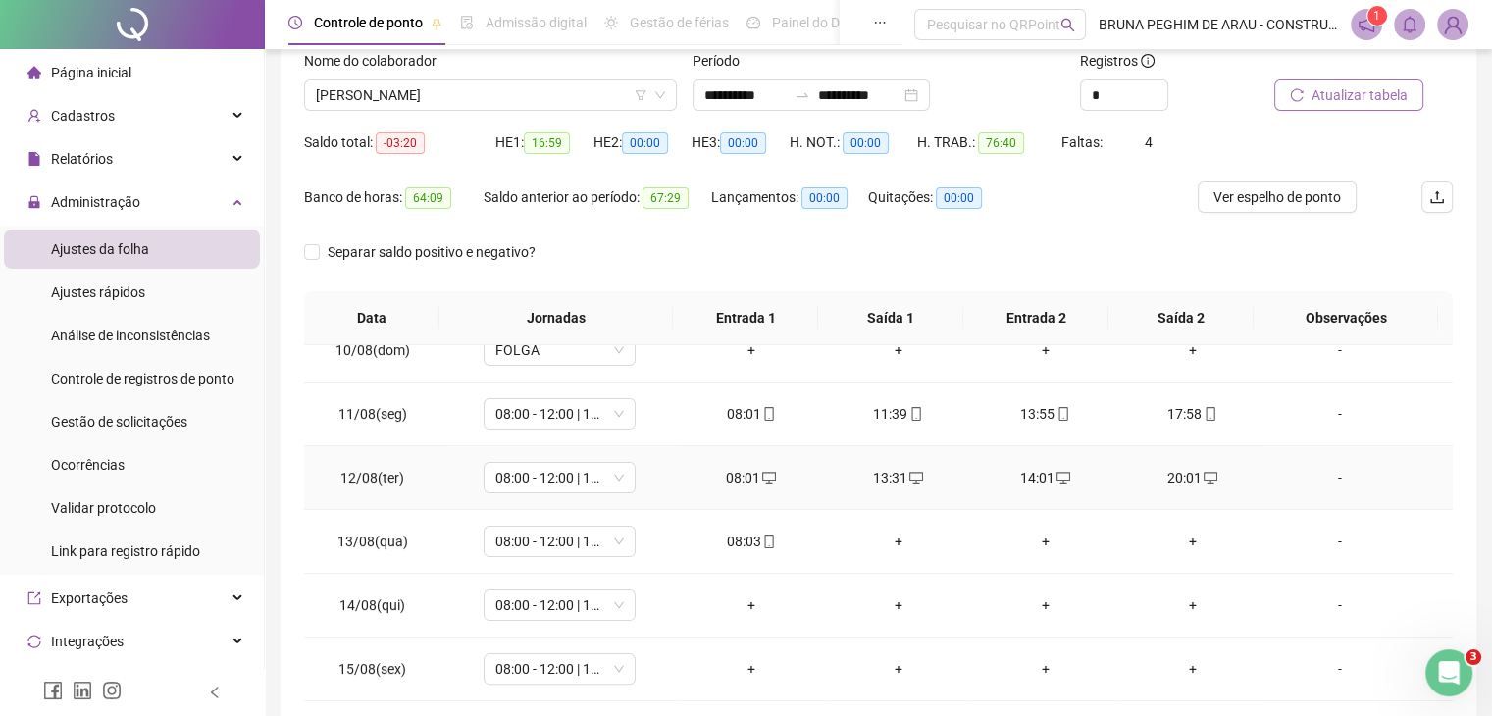
scroll to position [653, 0]
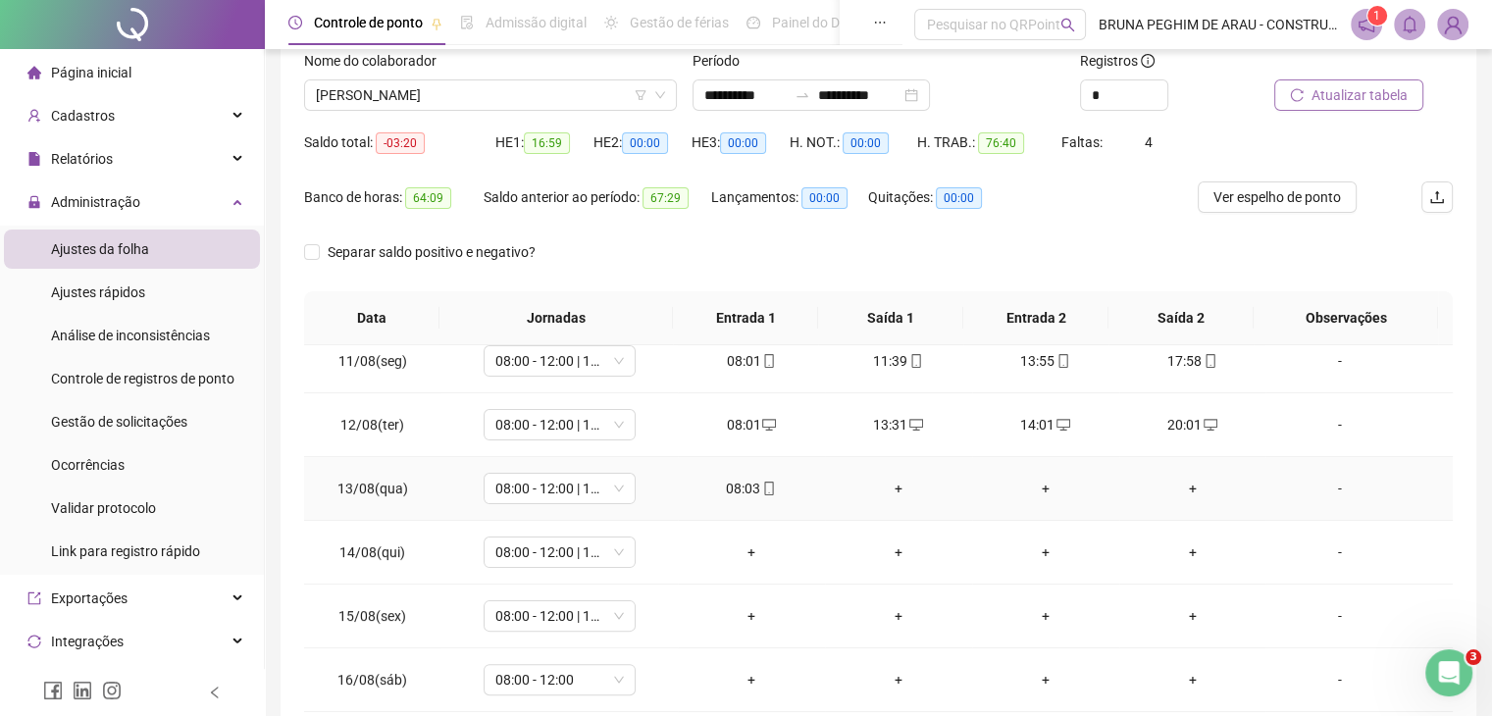
click at [885, 486] on div "+" at bounding box center [899, 489] width 116 height 22
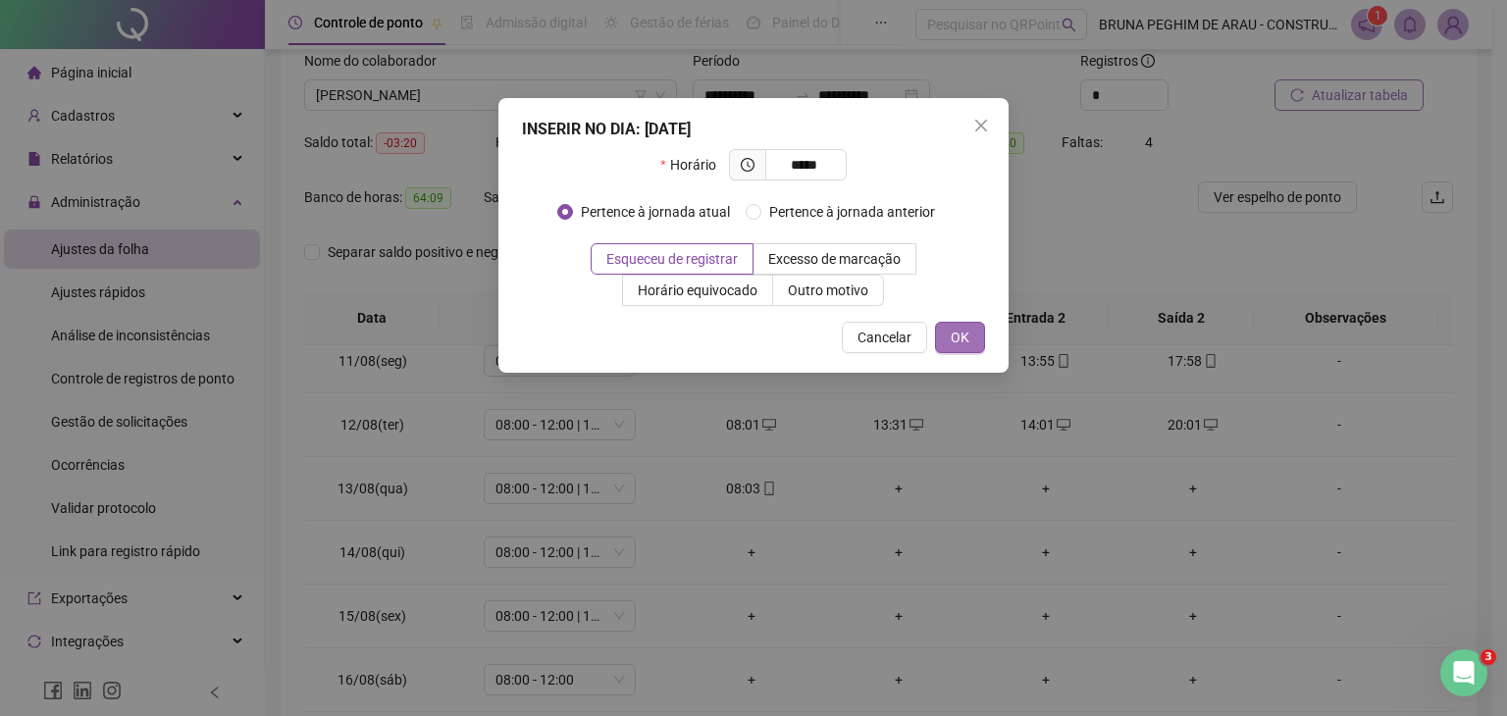
type input "*****"
click at [962, 330] on span "OK" at bounding box center [960, 338] width 19 height 22
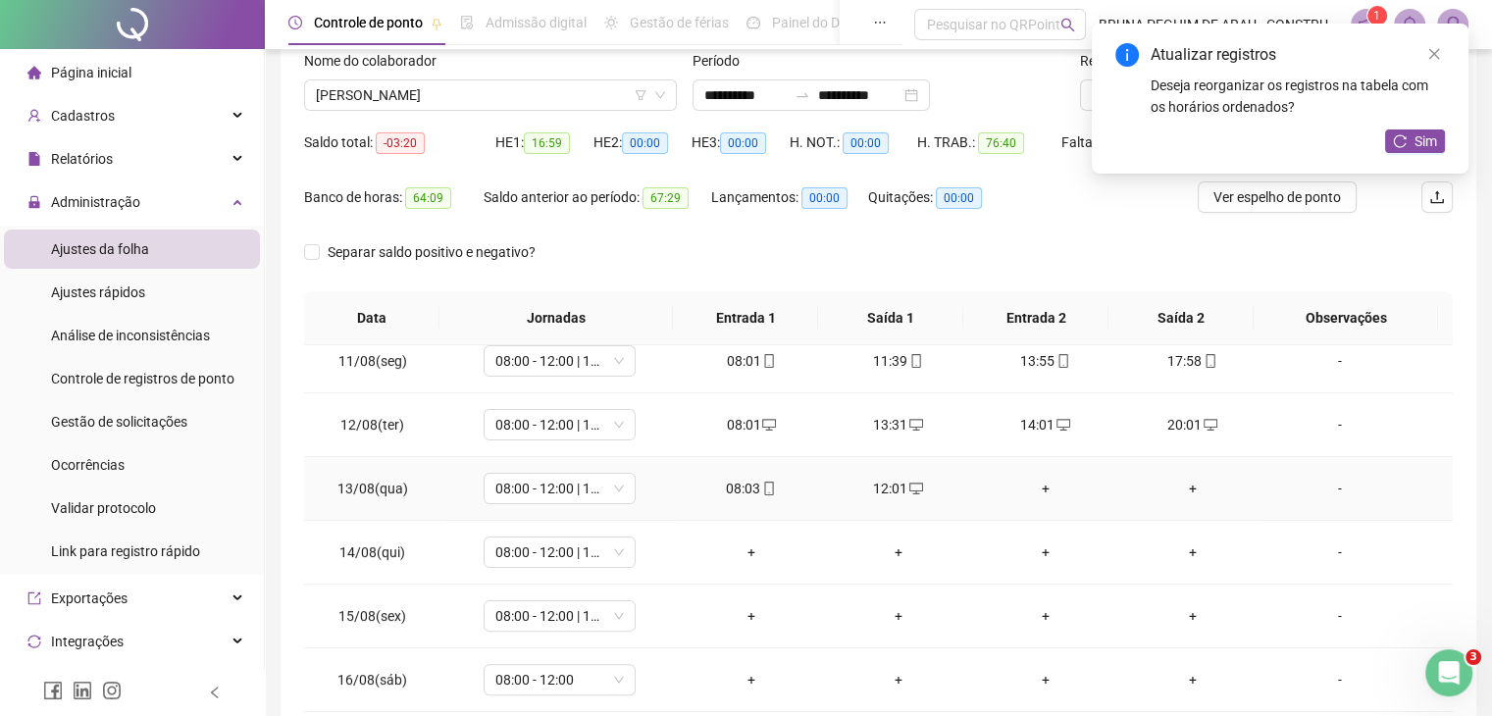
click at [1041, 489] on div "+" at bounding box center [1046, 489] width 116 height 22
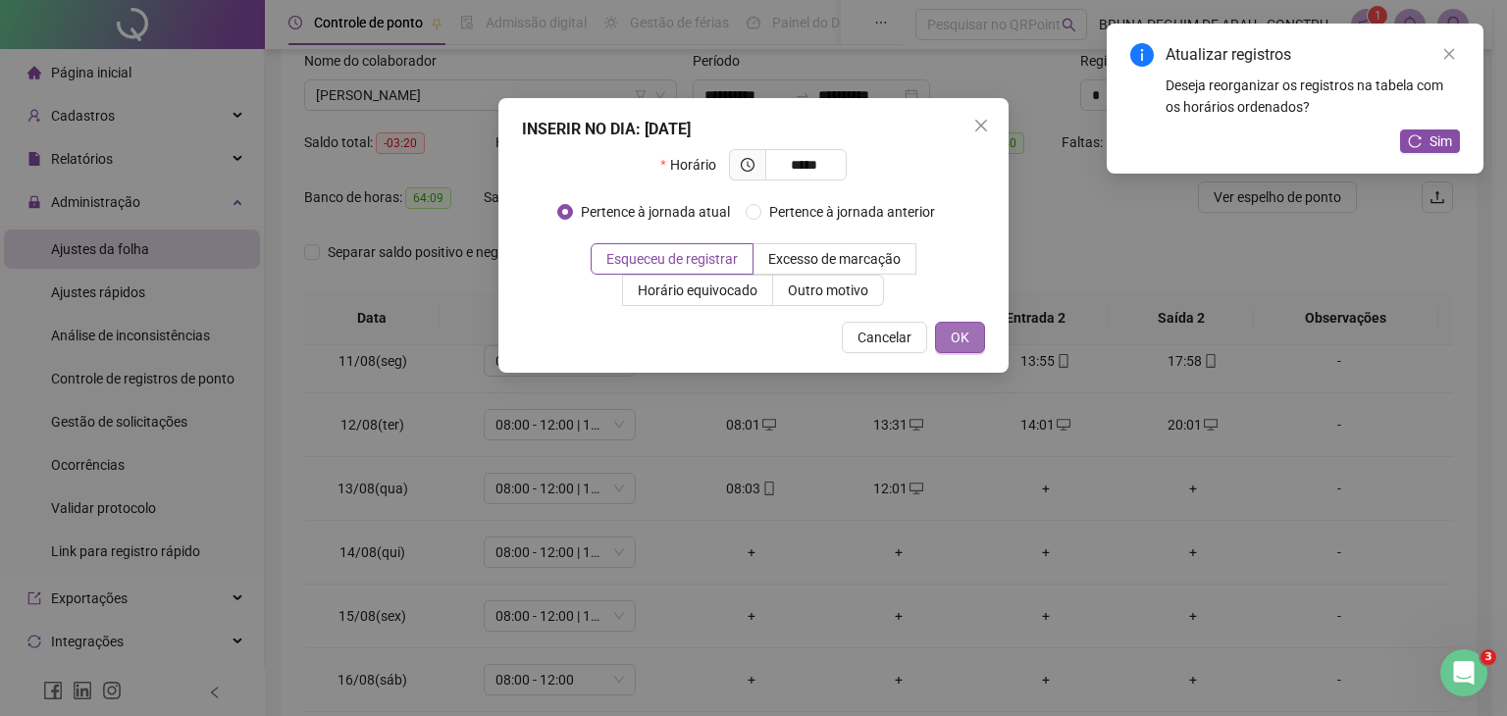
type input "*****"
click at [971, 336] on button "OK" at bounding box center [960, 337] width 50 height 31
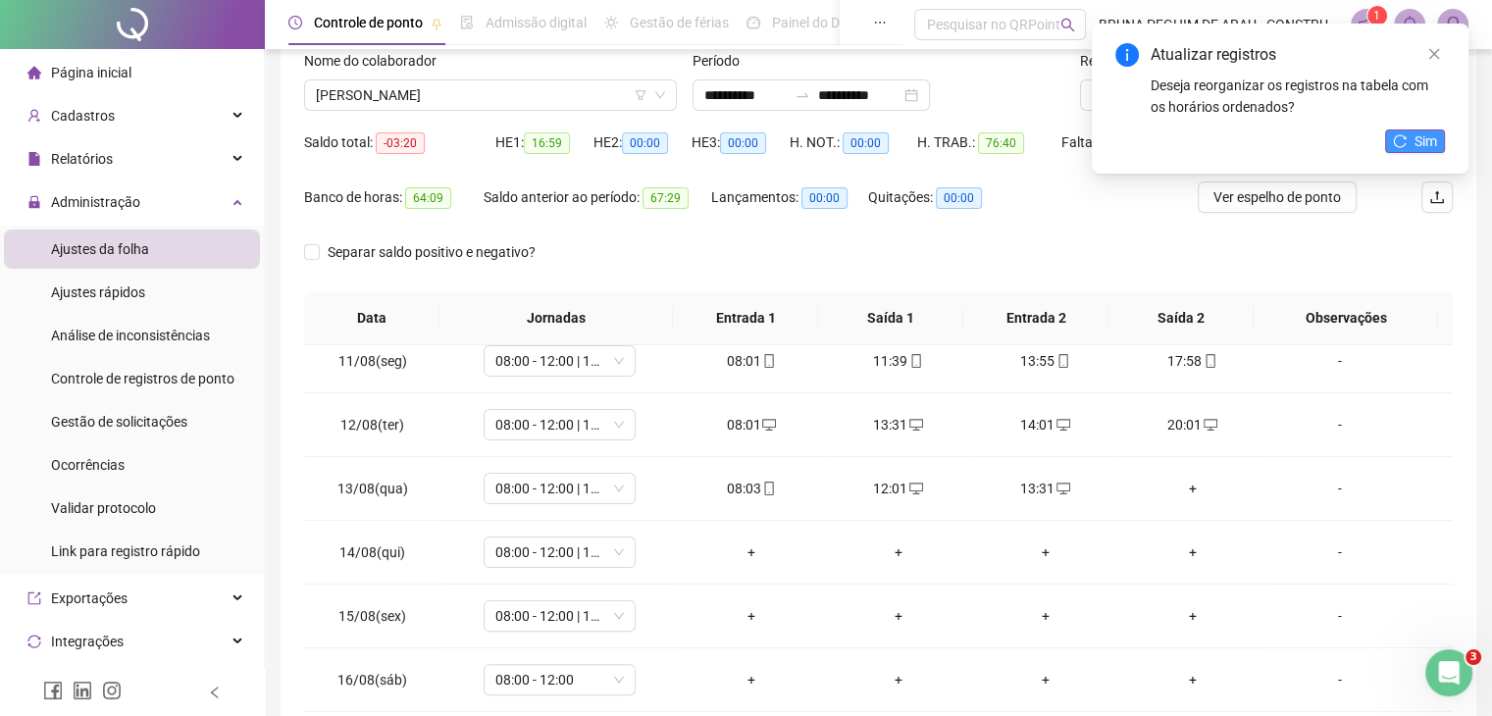
click at [1394, 140] on icon "reload" at bounding box center [1400, 140] width 13 height 13
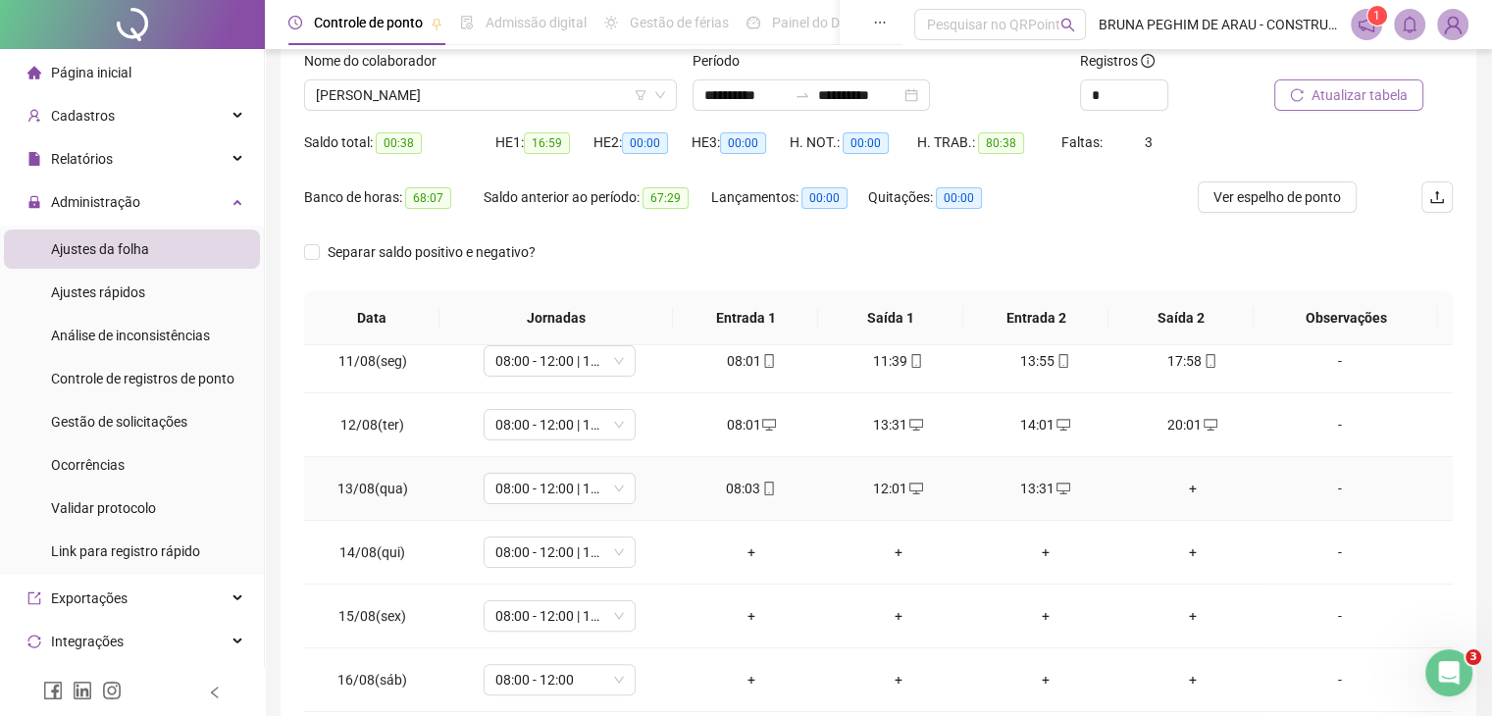
click at [1180, 485] on div "+" at bounding box center [1193, 489] width 116 height 22
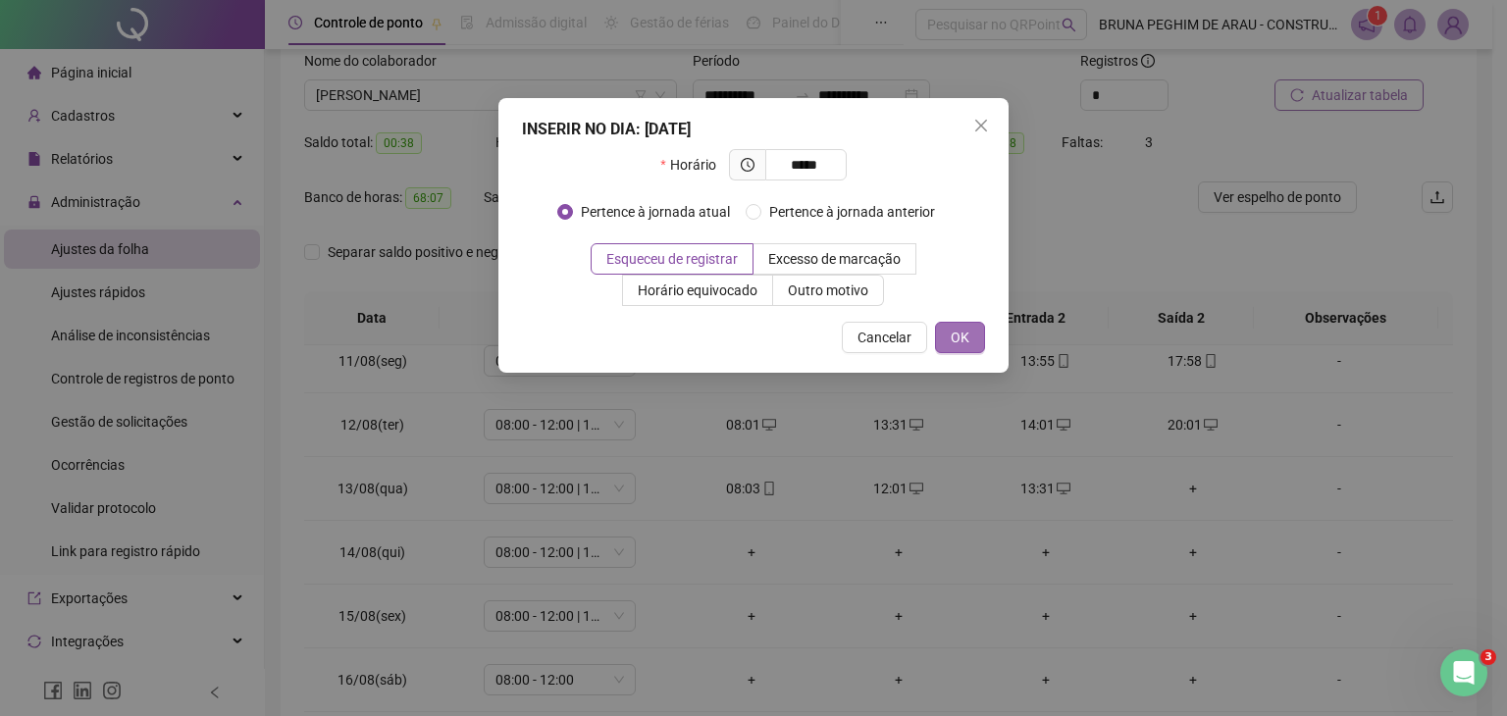
type input "*****"
click at [963, 341] on span "OK" at bounding box center [960, 338] width 19 height 22
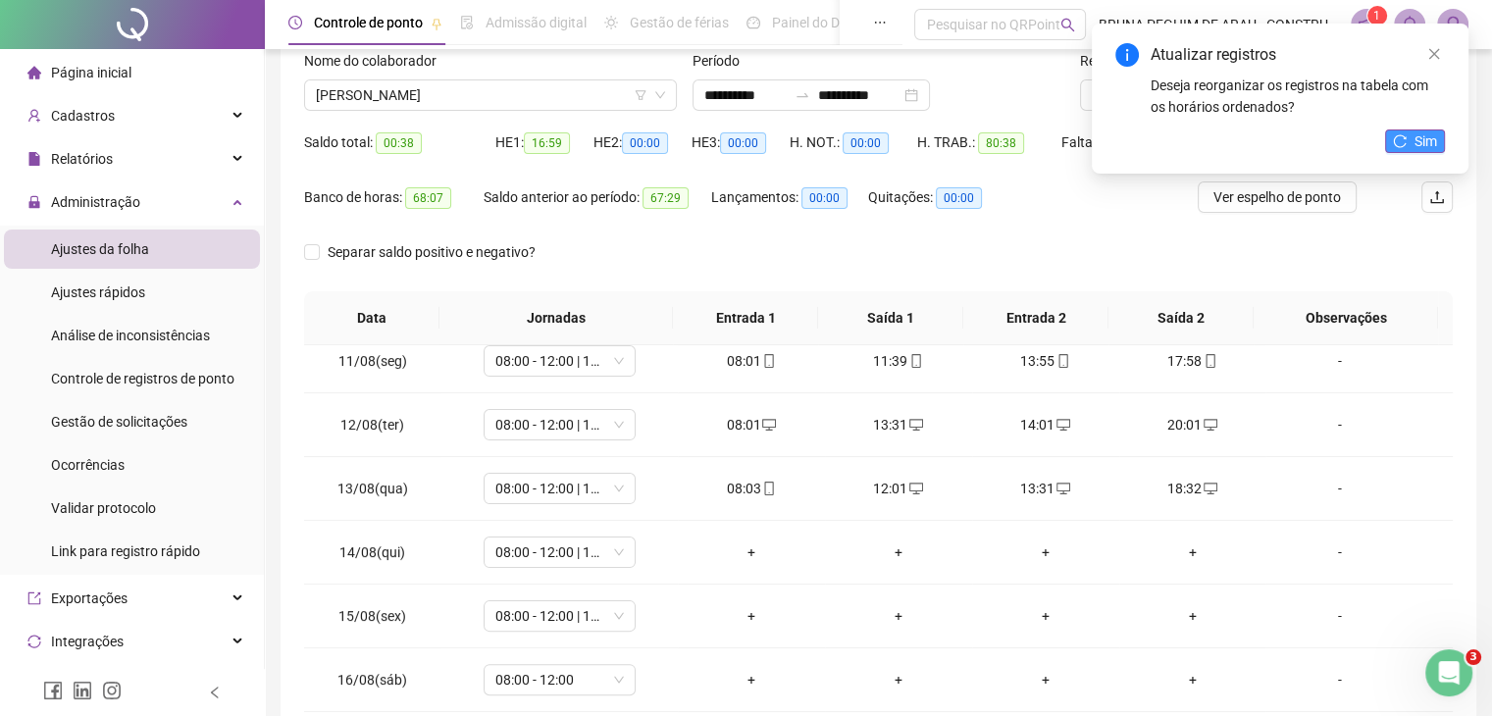
click at [1411, 131] on button "Sim" at bounding box center [1415, 141] width 60 height 24
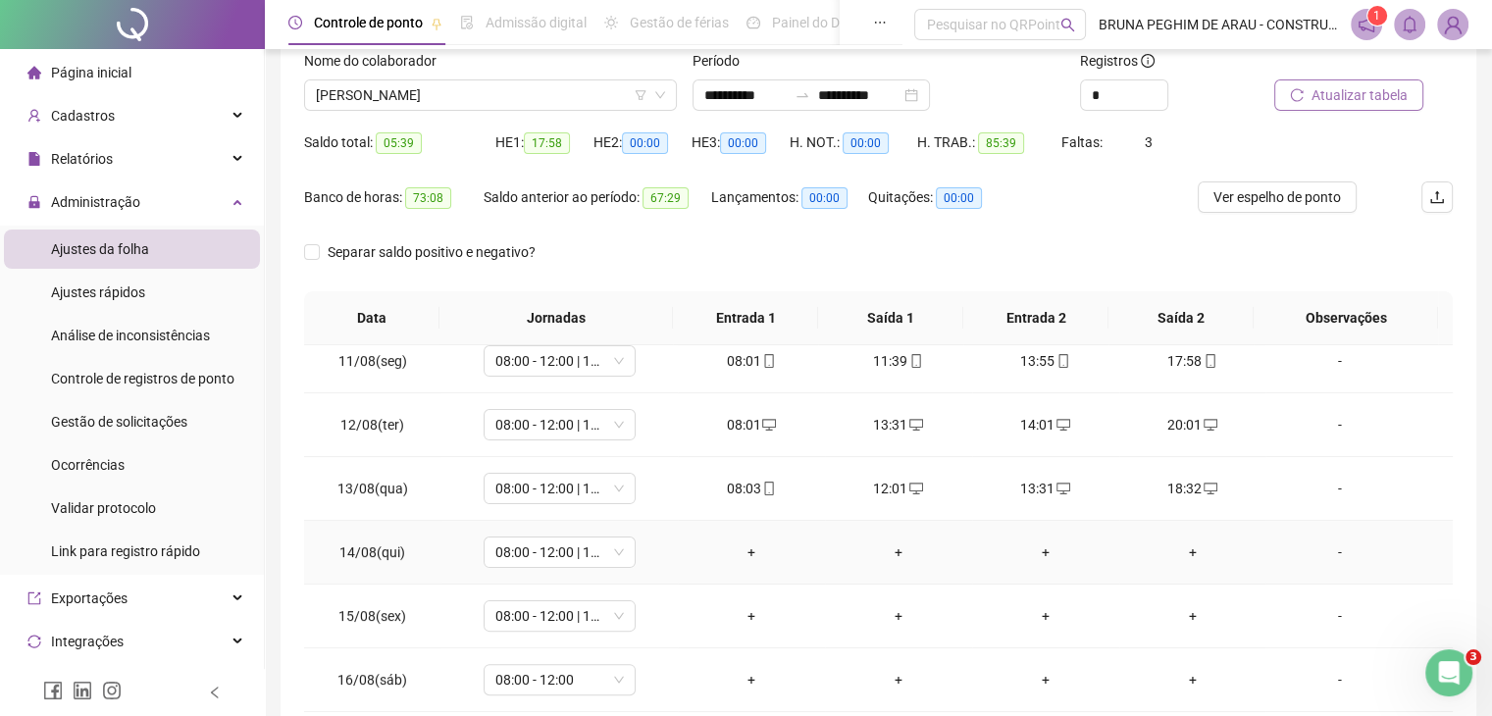
click at [741, 551] on div "+" at bounding box center [752, 553] width 116 height 22
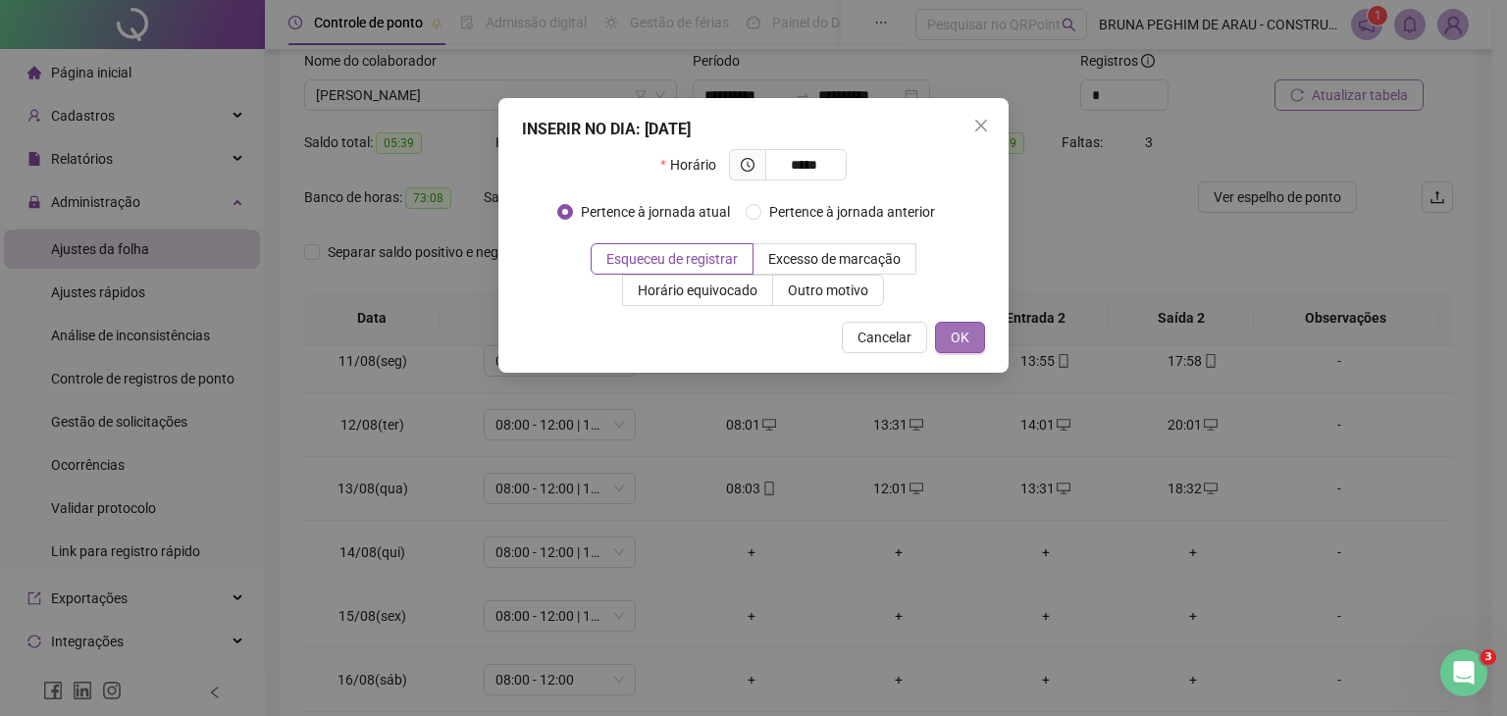
type input "*****"
click at [975, 331] on button "OK" at bounding box center [960, 337] width 50 height 31
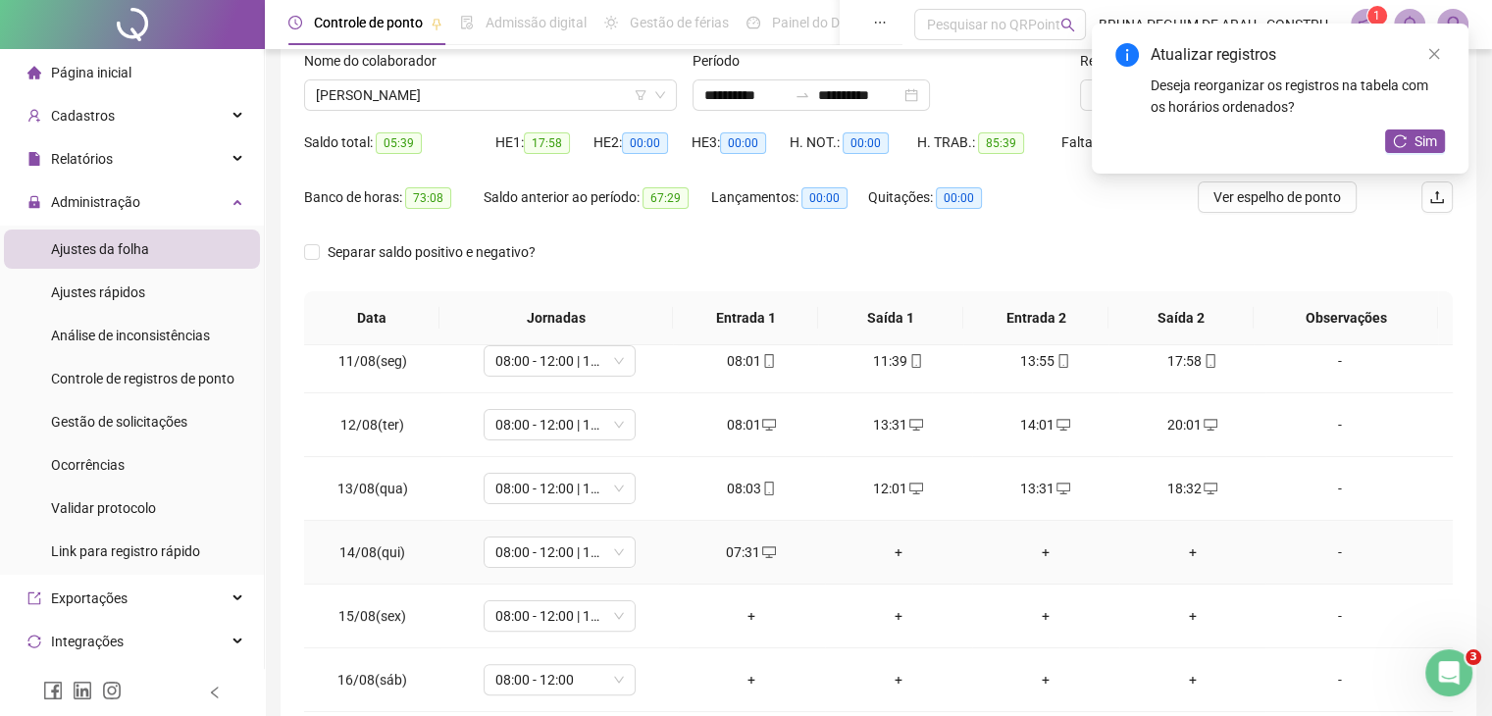
click at [887, 548] on div "+" at bounding box center [899, 553] width 116 height 22
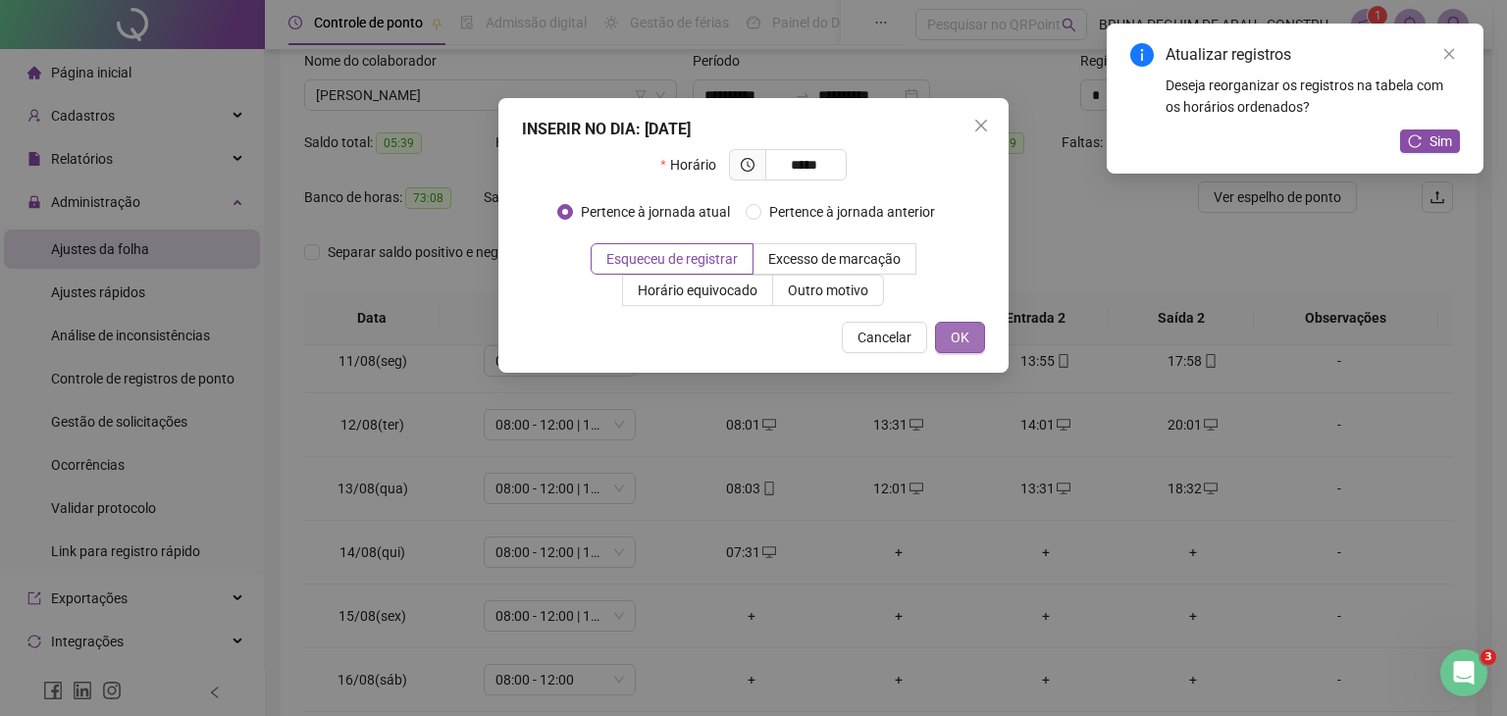
type input "*****"
click at [976, 341] on button "OK" at bounding box center [960, 337] width 50 height 31
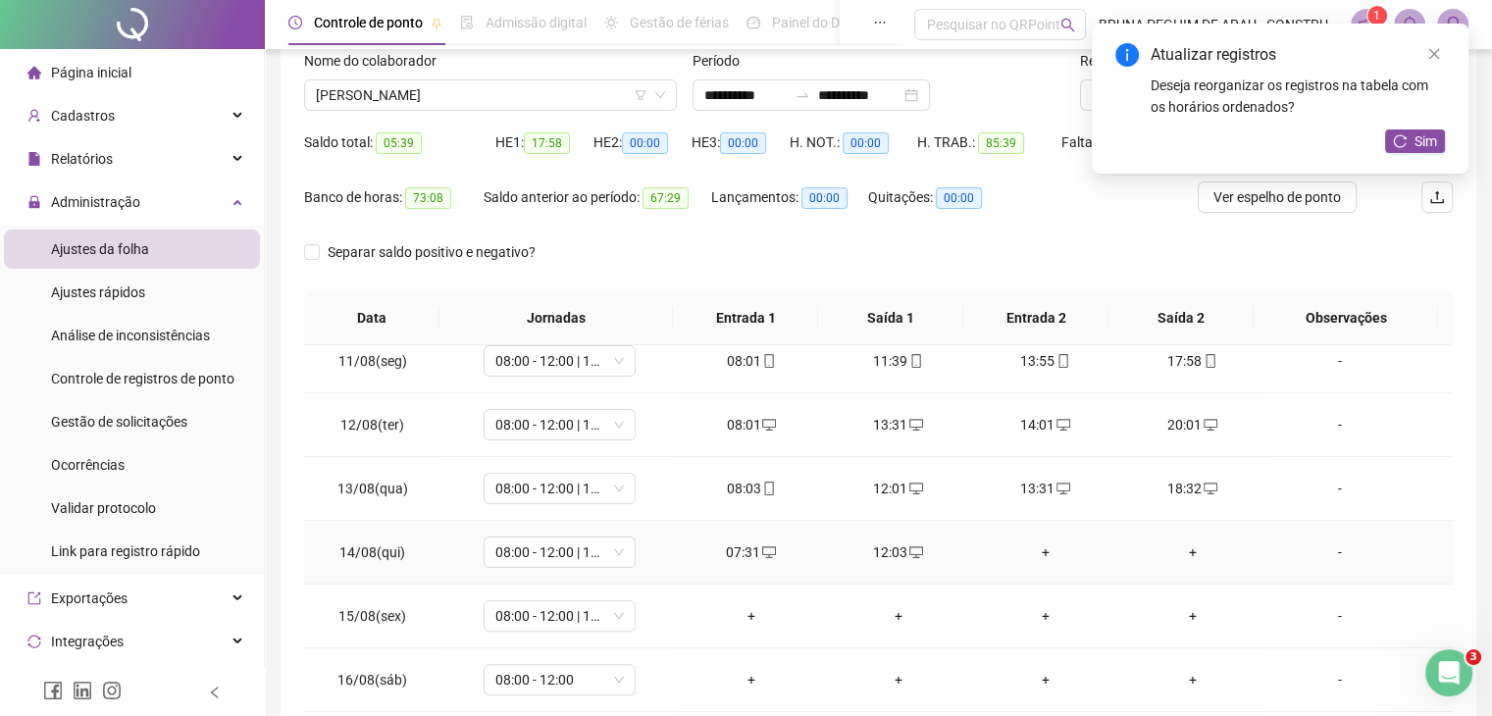
click at [1039, 547] on div "+" at bounding box center [1046, 553] width 116 height 22
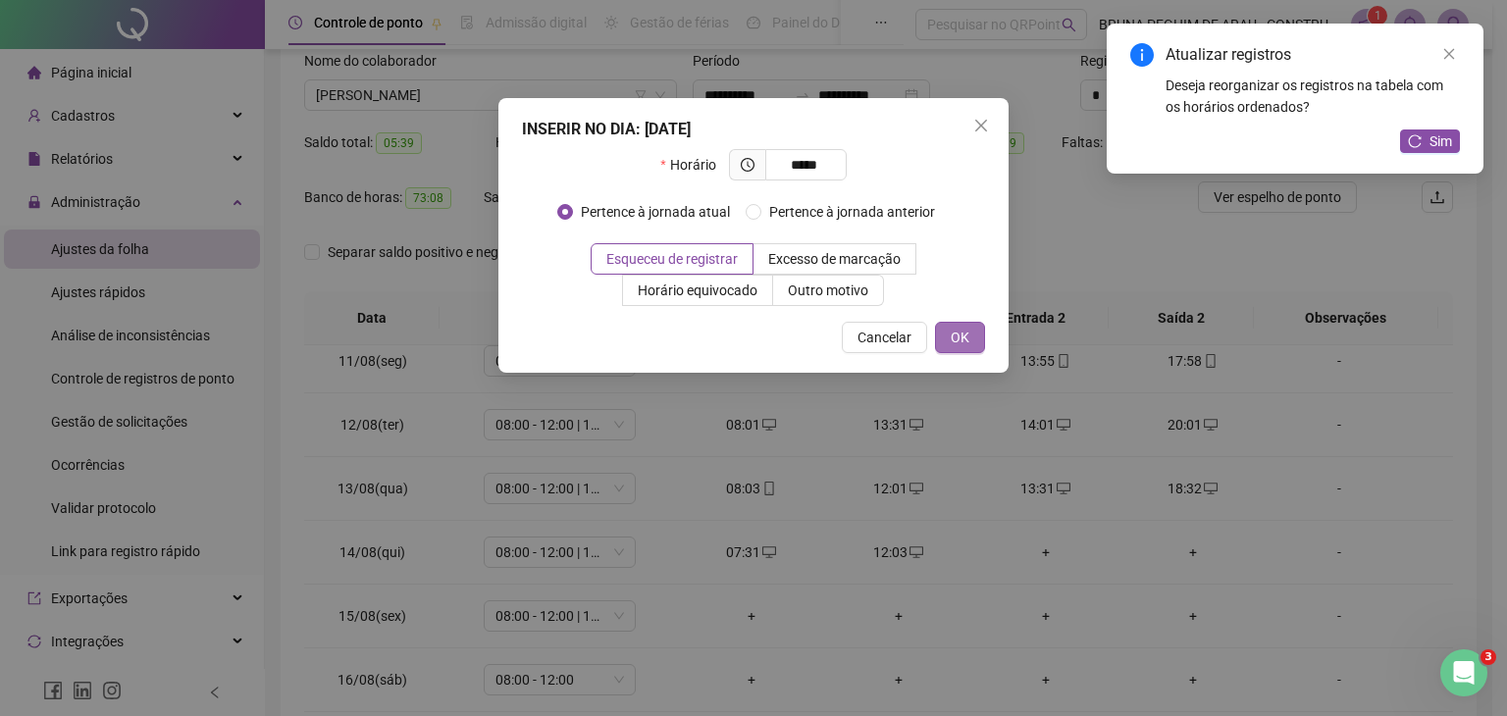
type input "*****"
click at [956, 338] on span "OK" at bounding box center [960, 338] width 19 height 22
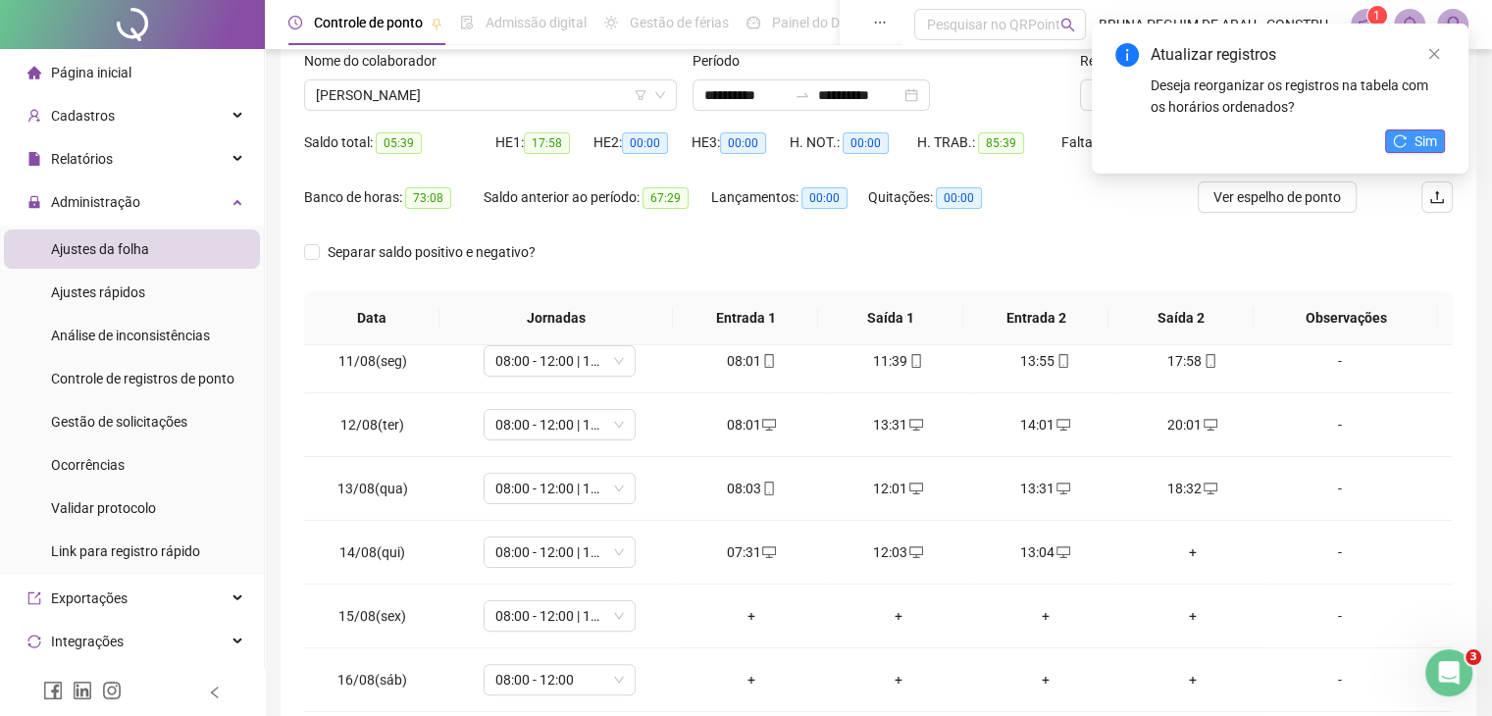
click at [1408, 139] on button "Sim" at bounding box center [1415, 141] width 60 height 24
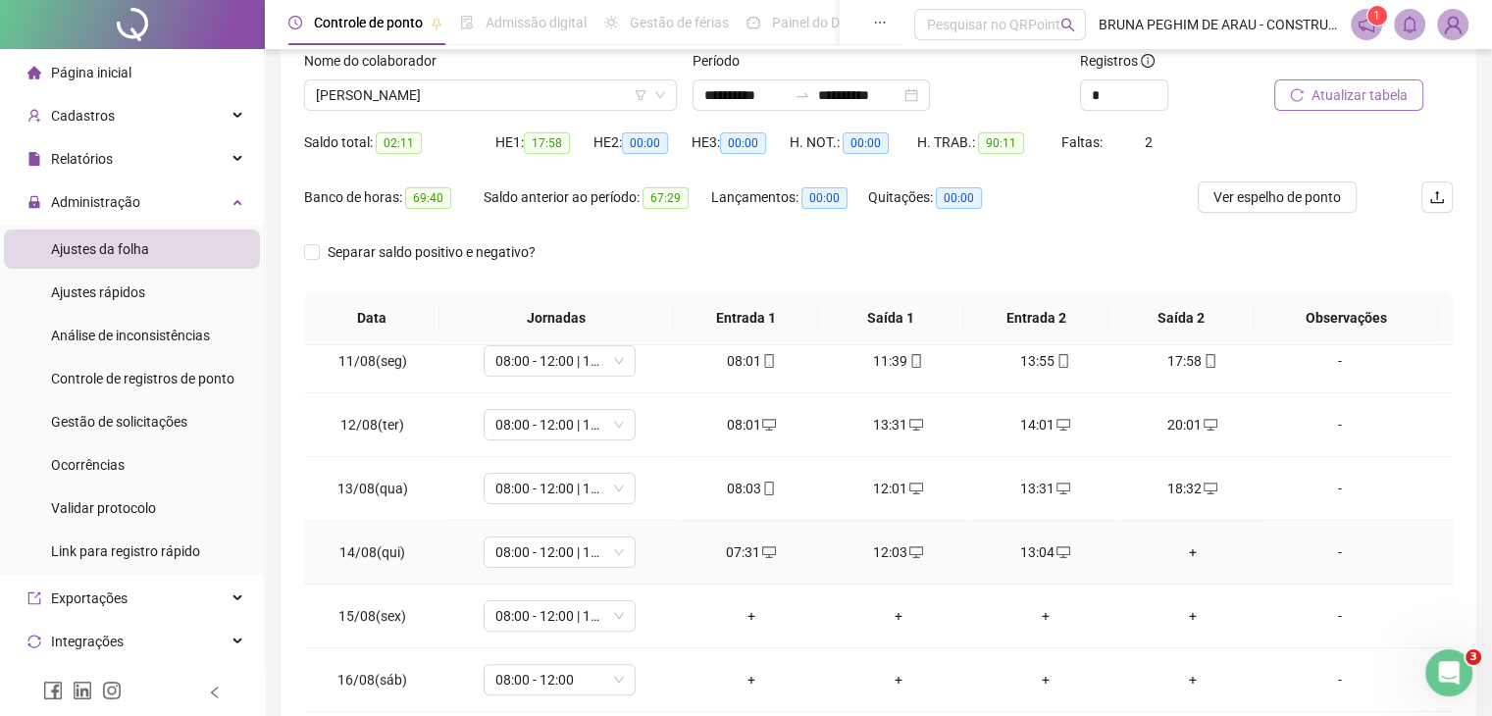
click at [1185, 546] on div "+" at bounding box center [1193, 553] width 116 height 22
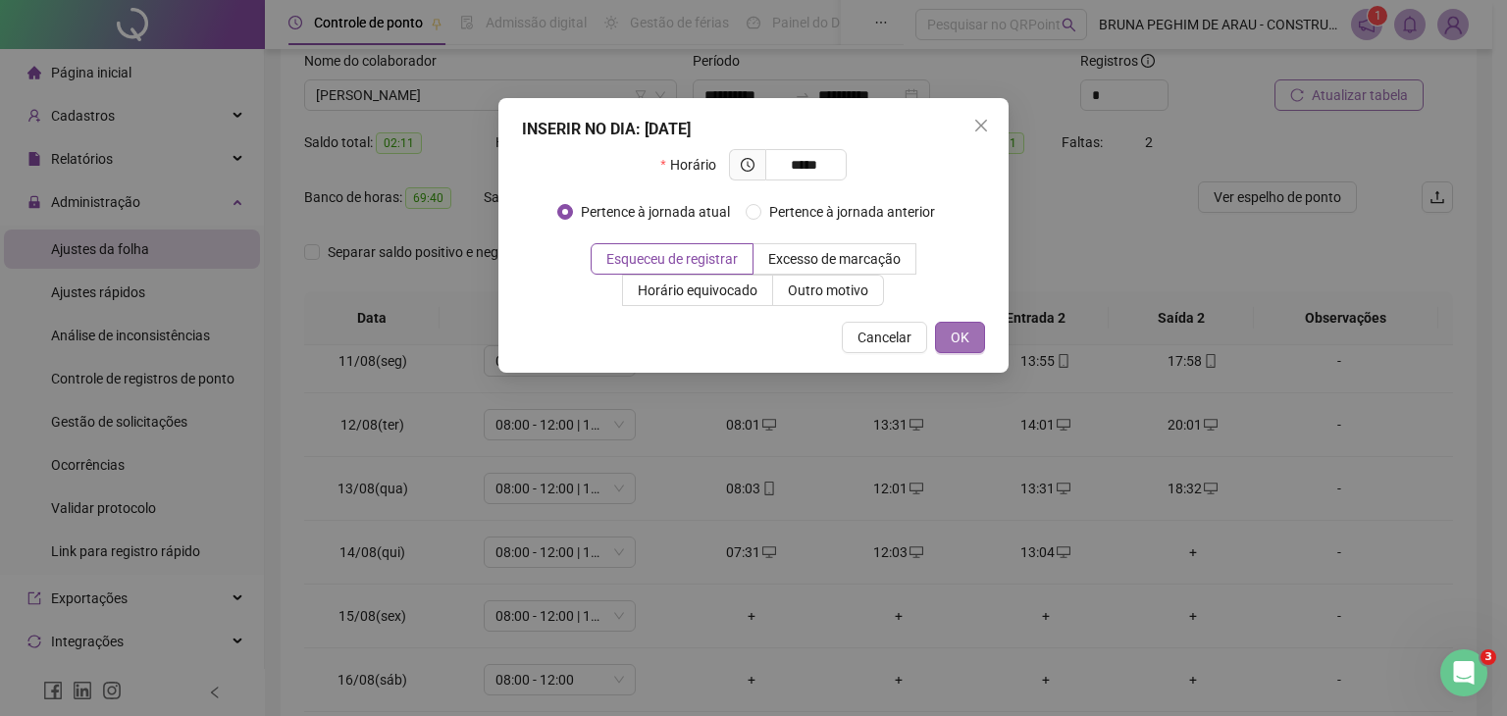
type input "*****"
click at [973, 331] on button "OK" at bounding box center [960, 337] width 50 height 31
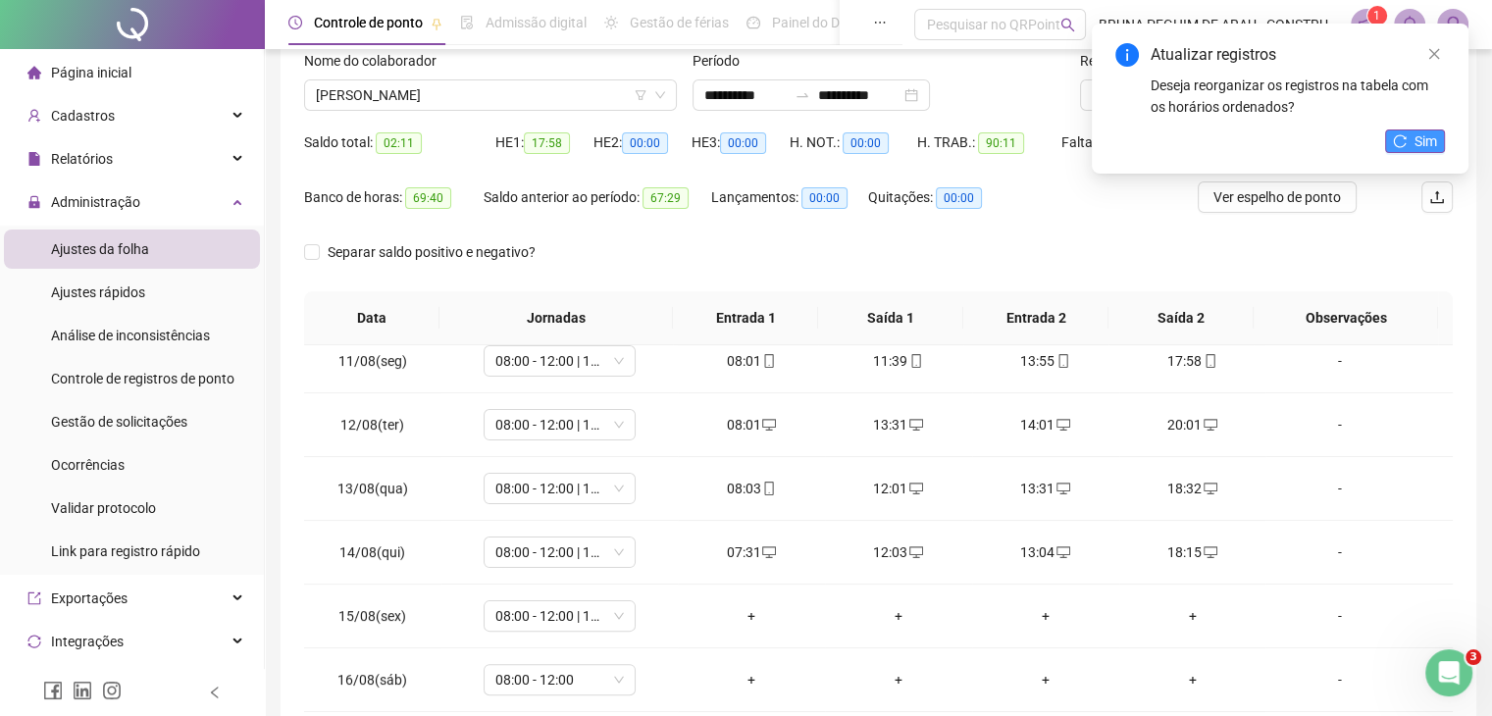
click at [1408, 138] on button "Sim" at bounding box center [1415, 141] width 60 height 24
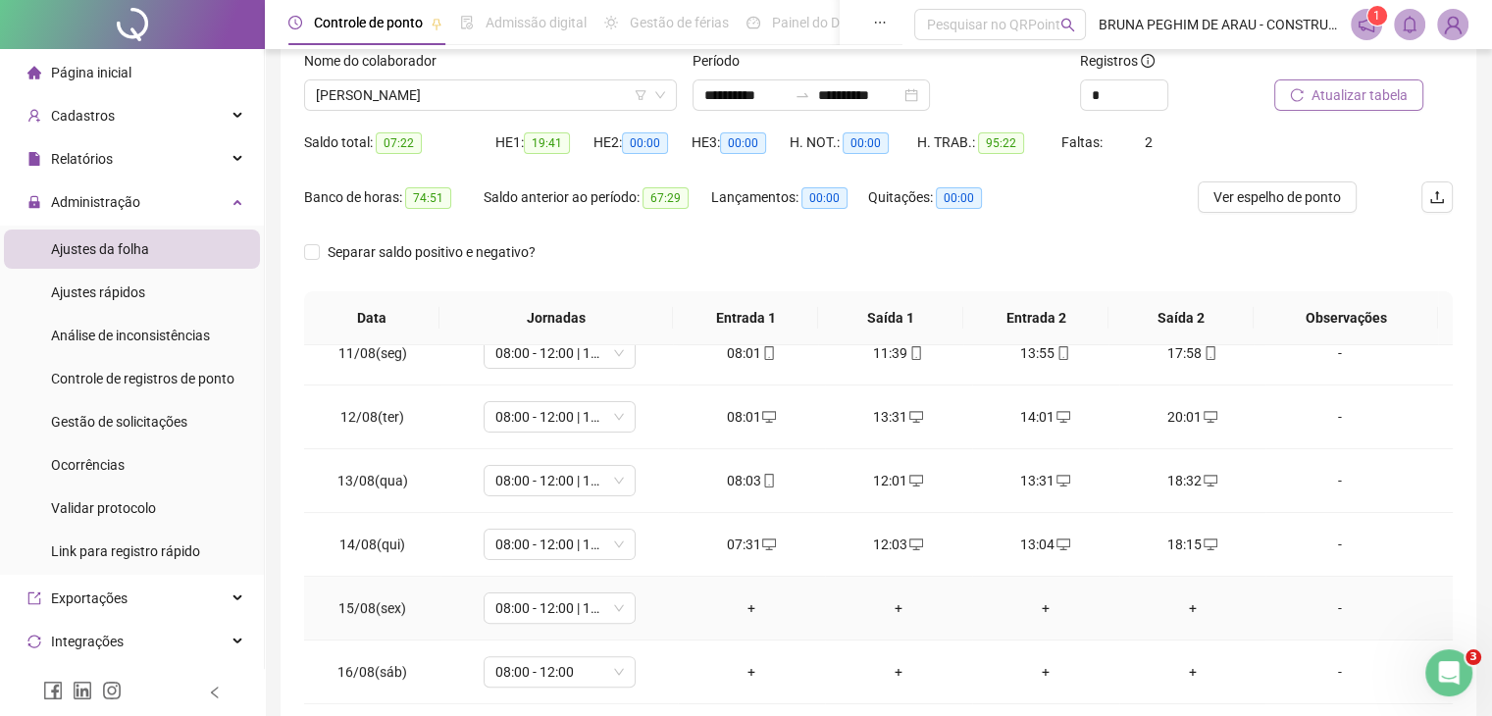
scroll to position [261, 0]
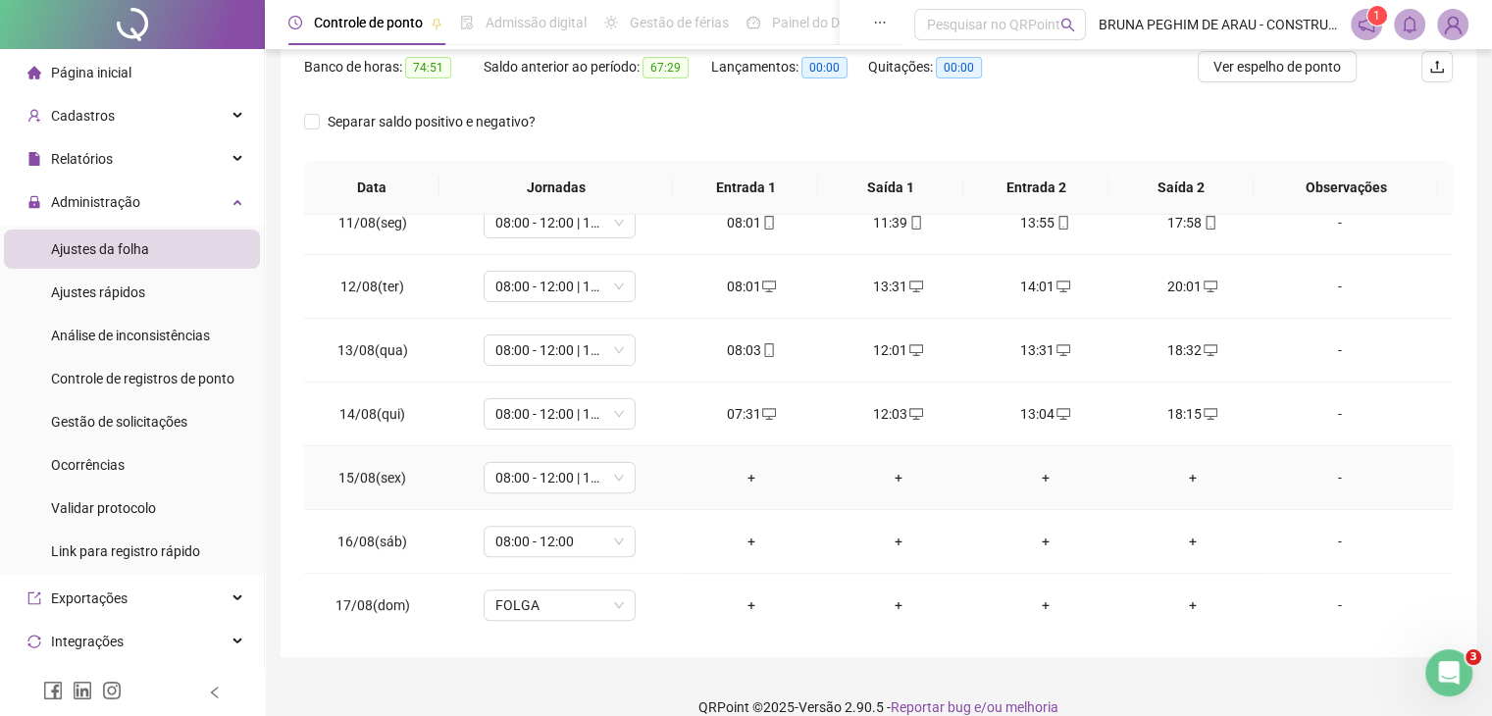
click at [747, 477] on div "+" at bounding box center [752, 478] width 116 height 22
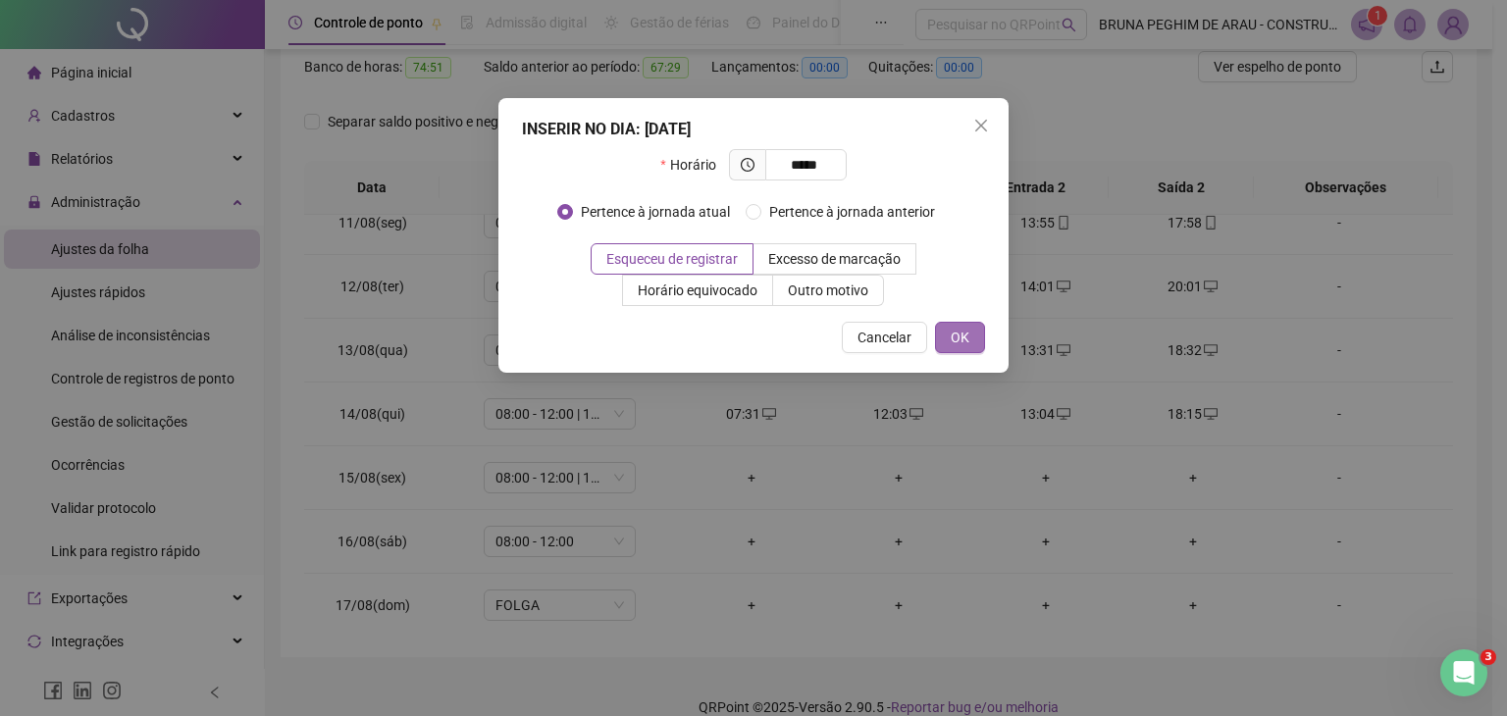
type input "*****"
click at [973, 333] on button "OK" at bounding box center [960, 337] width 50 height 31
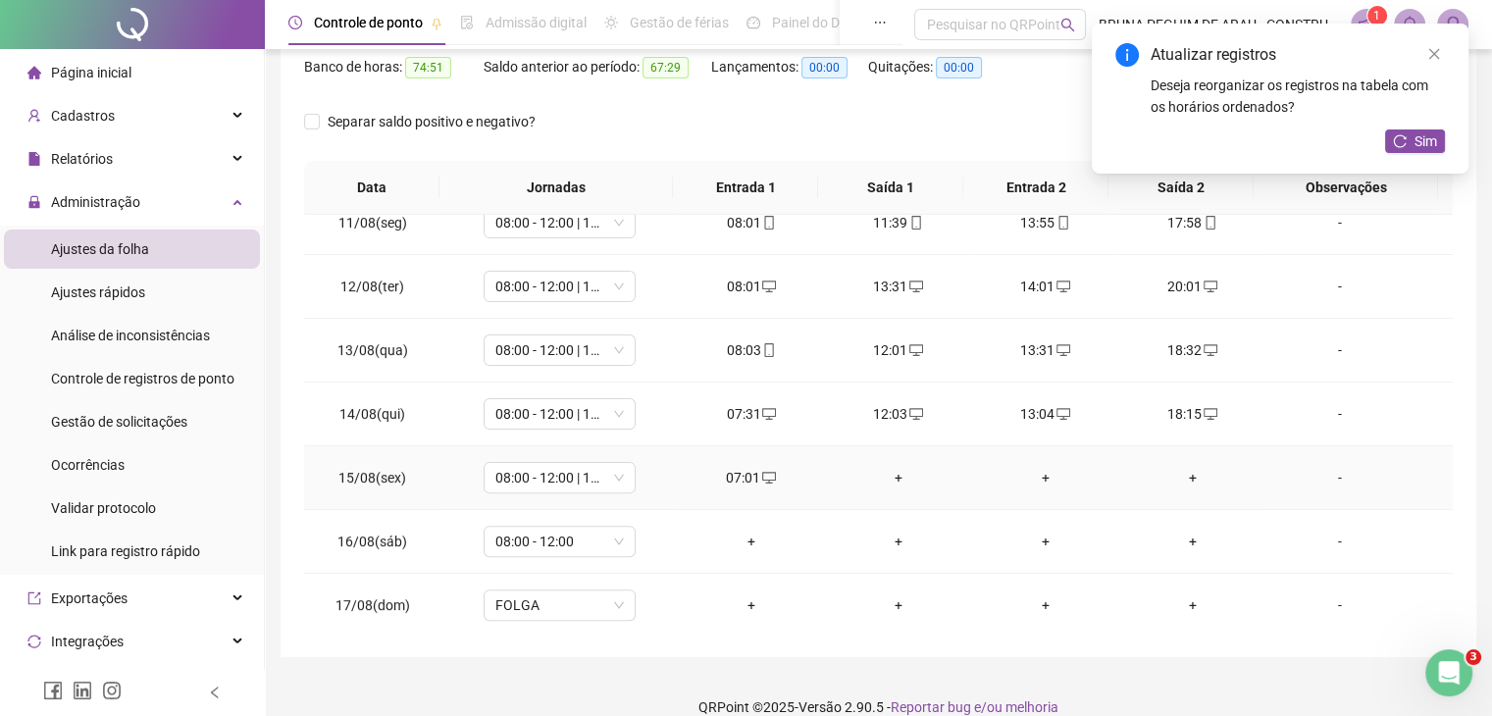
click at [887, 473] on div "+" at bounding box center [899, 478] width 116 height 22
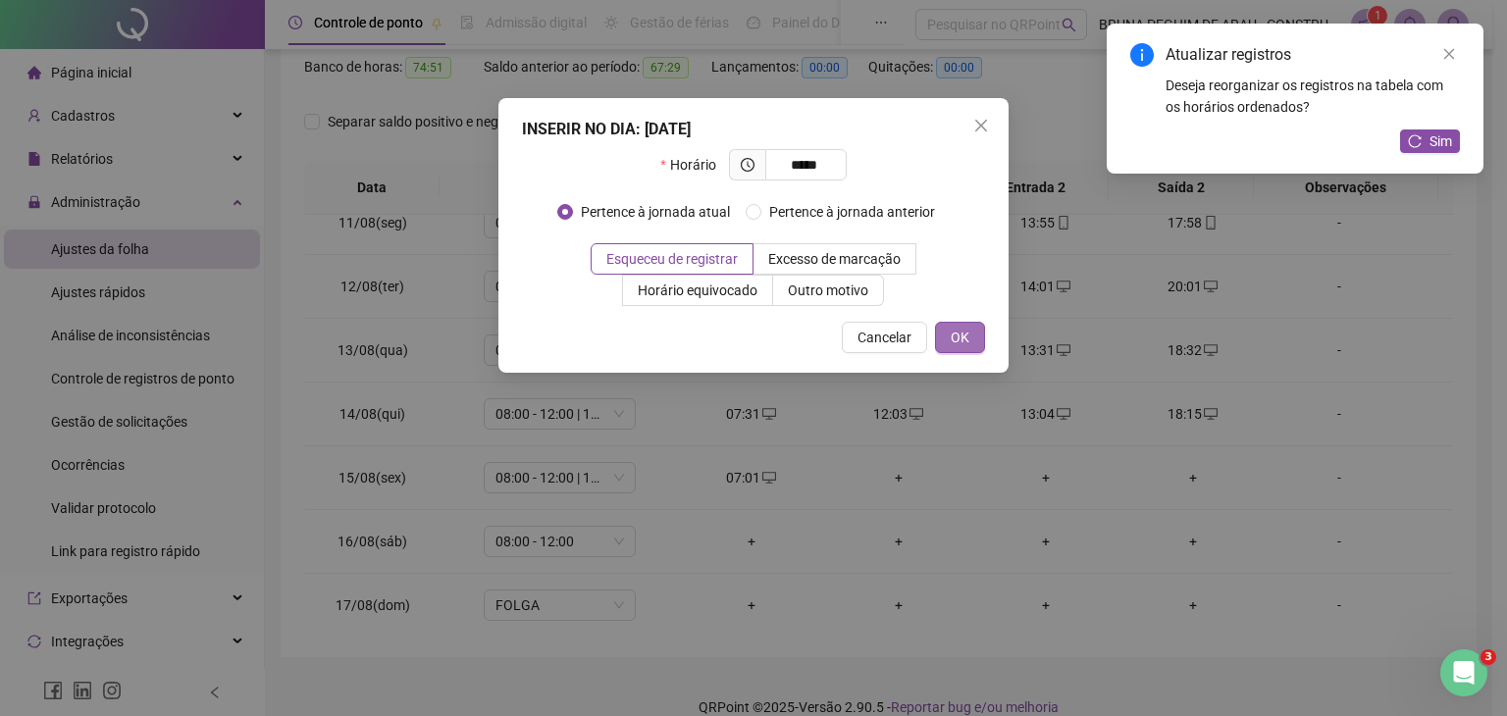
type input "*****"
click at [978, 344] on button "OK" at bounding box center [960, 337] width 50 height 31
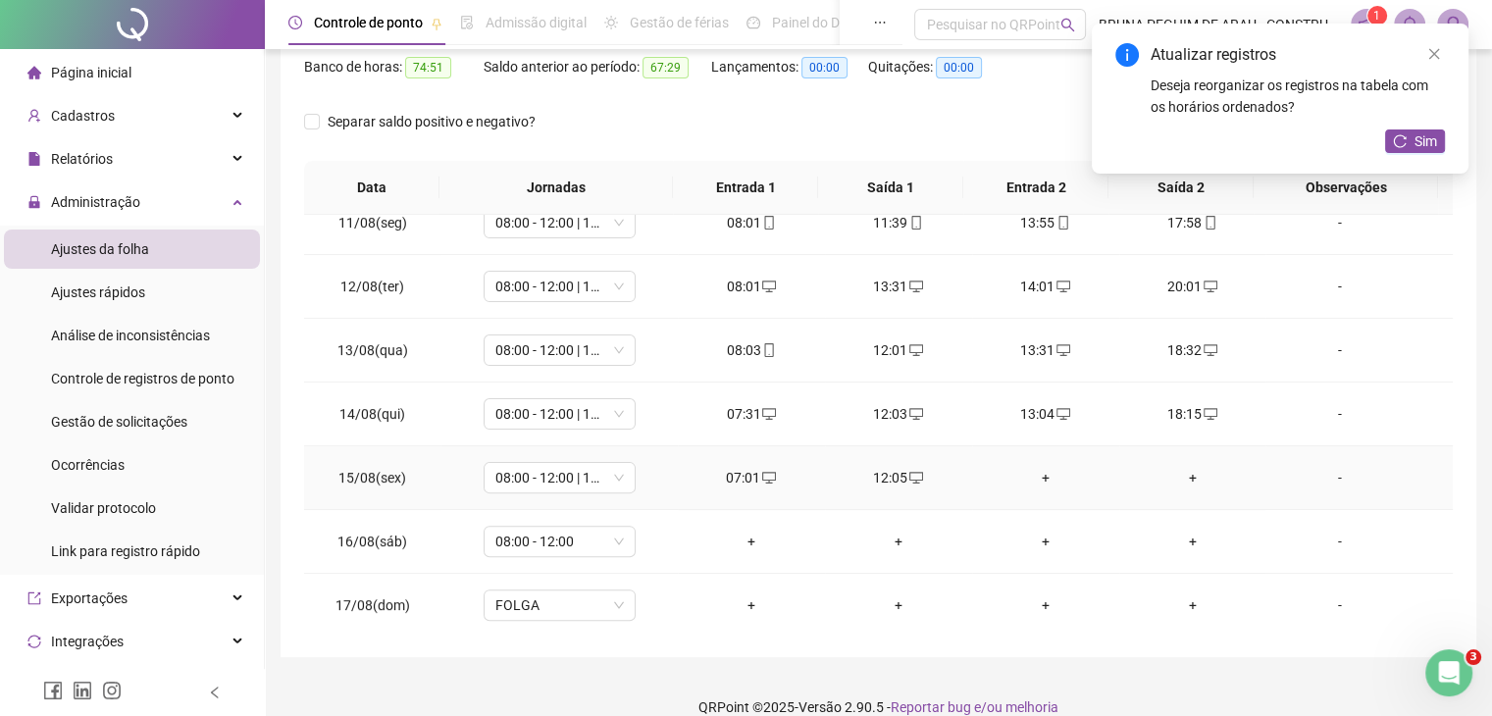
click at [1036, 470] on div "+" at bounding box center [1046, 478] width 116 height 22
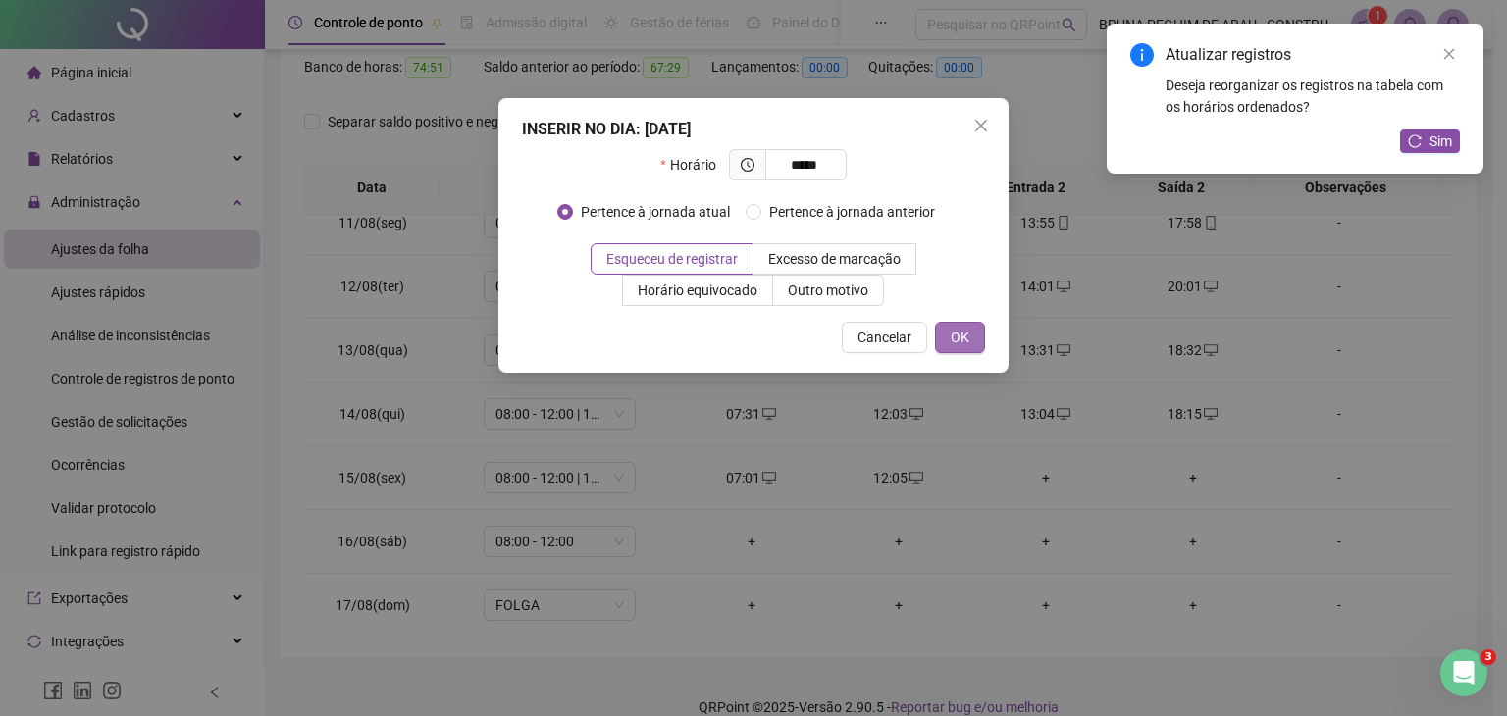
type input "*****"
click at [965, 340] on span "OK" at bounding box center [960, 338] width 19 height 22
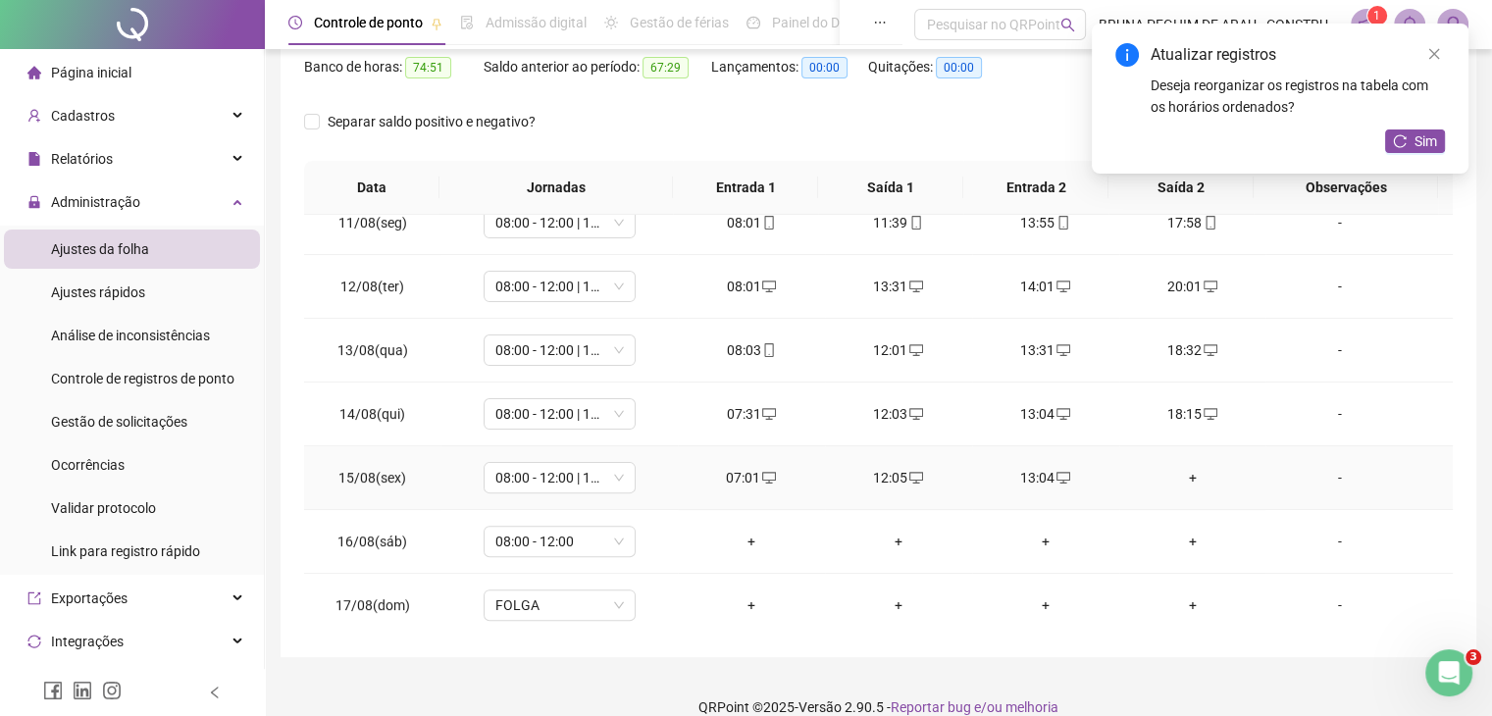
click at [1181, 477] on div "+" at bounding box center [1193, 478] width 116 height 22
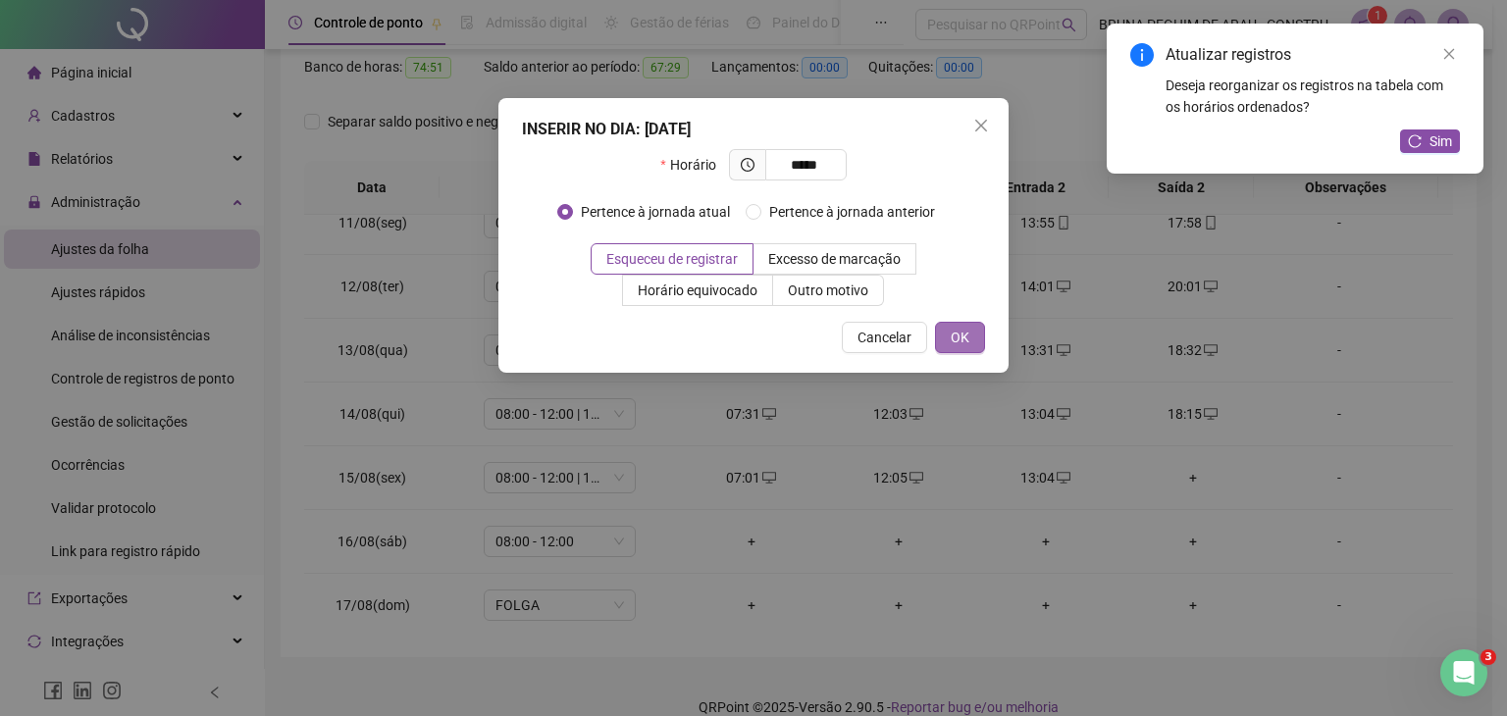
type input "*****"
click at [973, 347] on button "OK" at bounding box center [960, 337] width 50 height 31
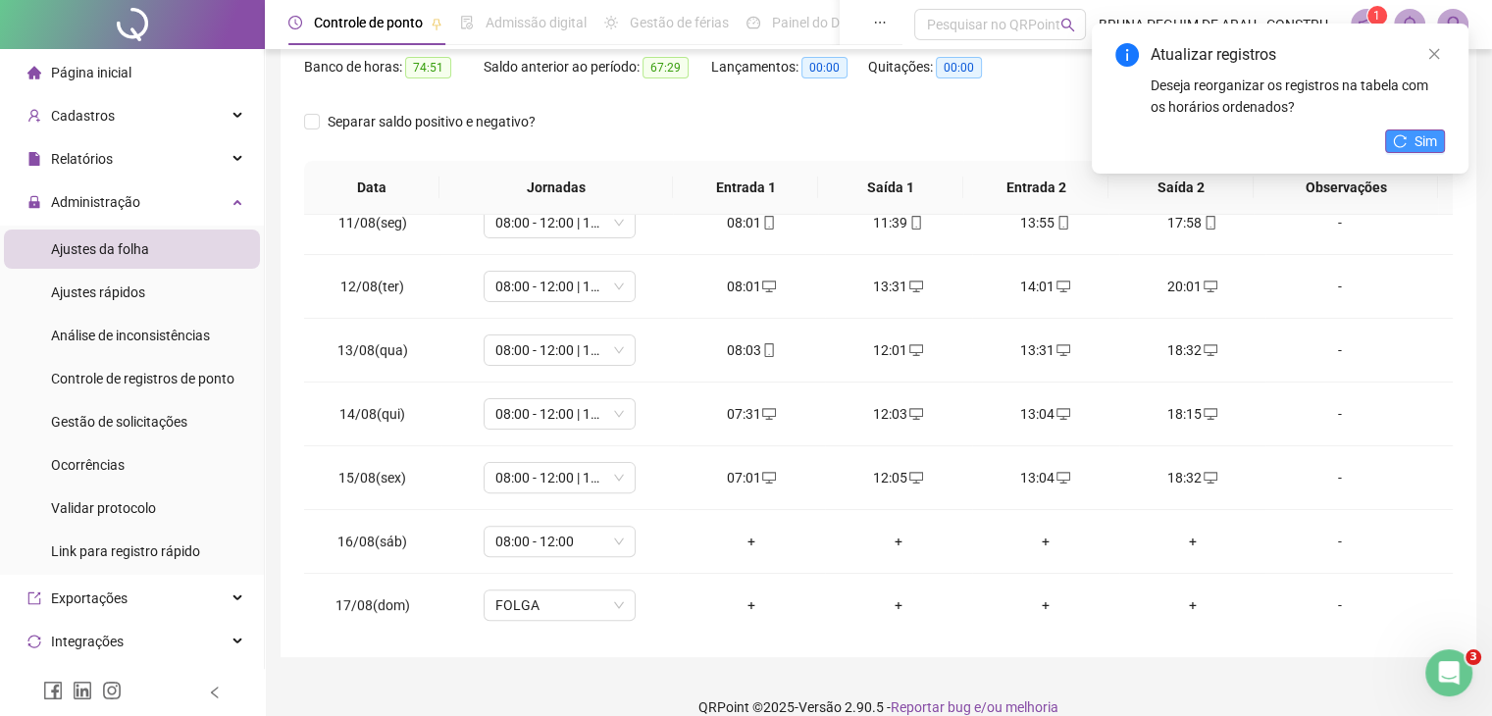
click at [1409, 142] on button "Sim" at bounding box center [1415, 141] width 60 height 24
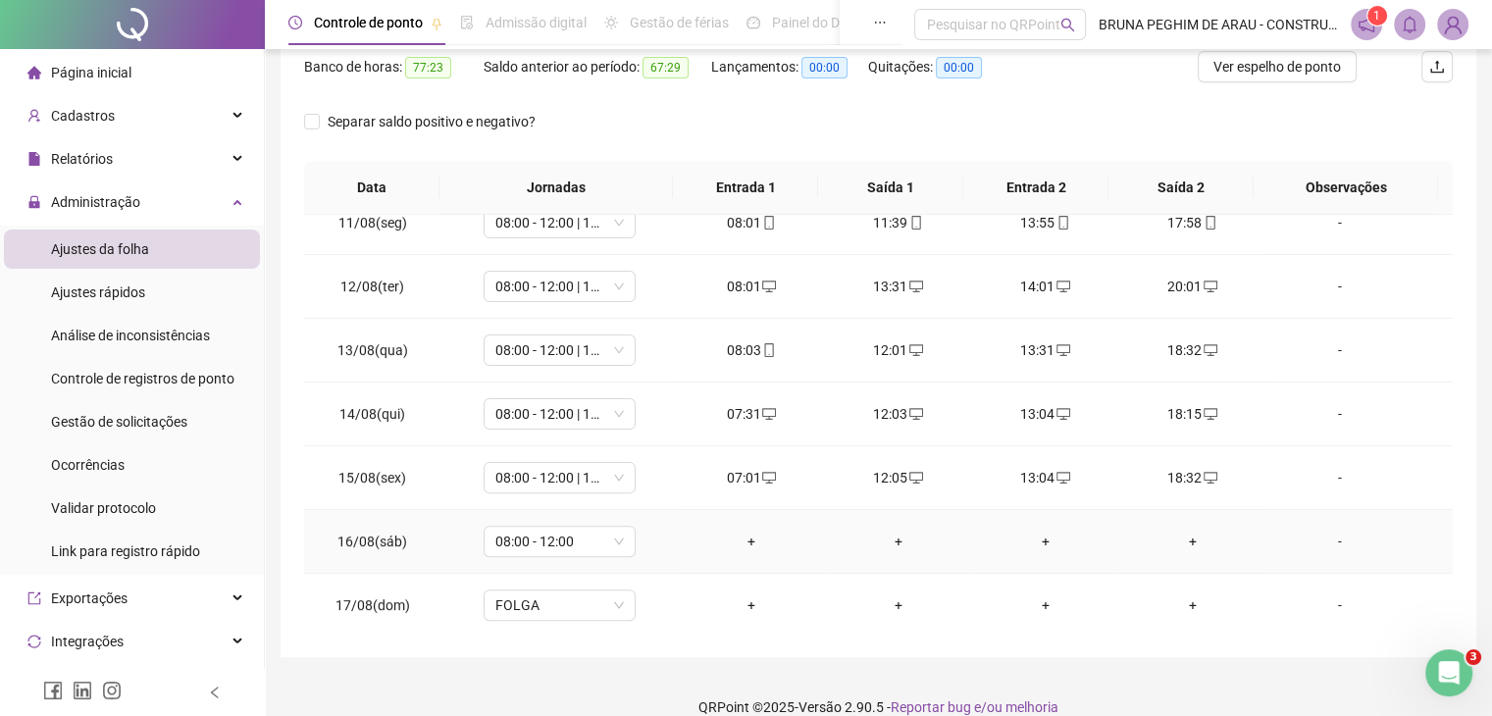
click at [740, 541] on div "+" at bounding box center [752, 542] width 116 height 22
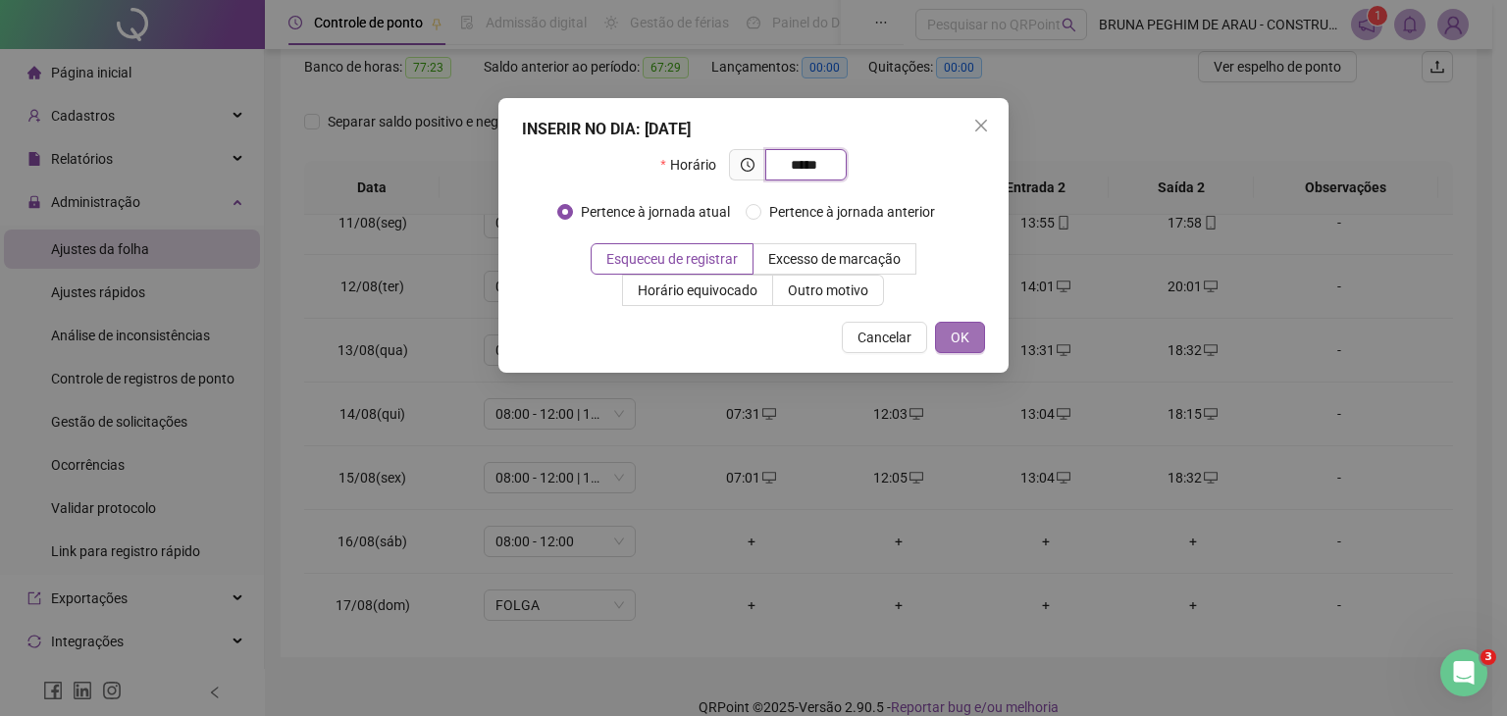
type input "*****"
click at [957, 333] on span "OK" at bounding box center [960, 338] width 19 height 22
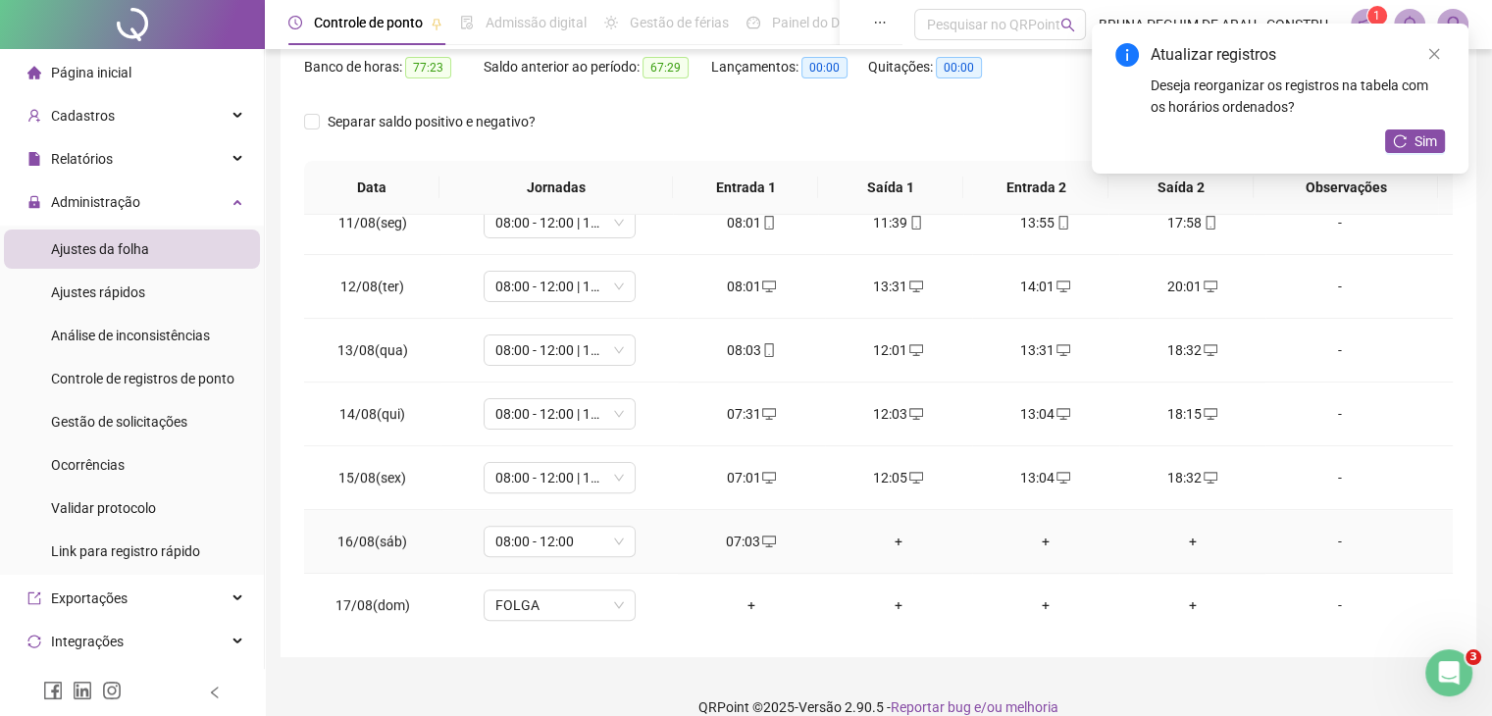
click at [886, 539] on div "+" at bounding box center [899, 542] width 116 height 22
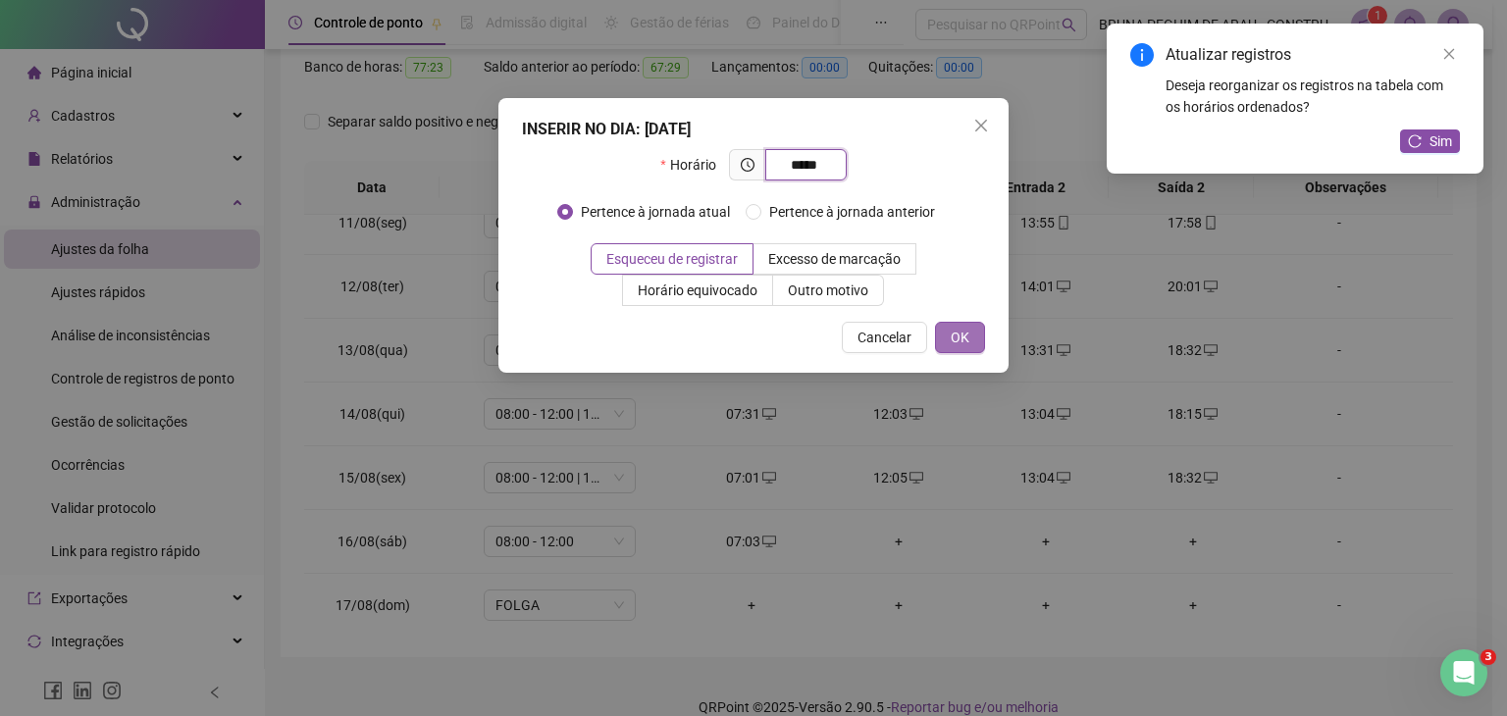
type input "*****"
click at [969, 330] on button "OK" at bounding box center [960, 337] width 50 height 31
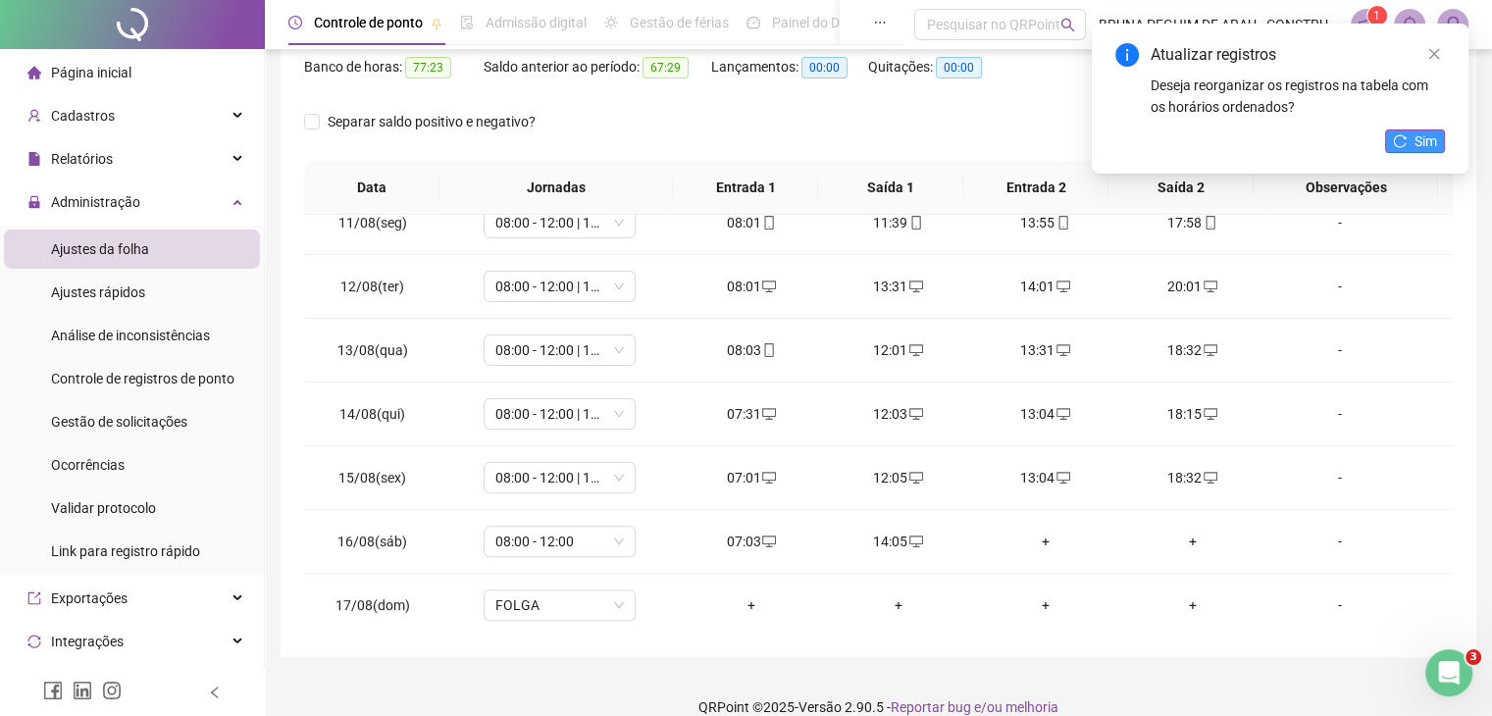
click at [1425, 140] on span "Sim" at bounding box center [1426, 141] width 23 height 22
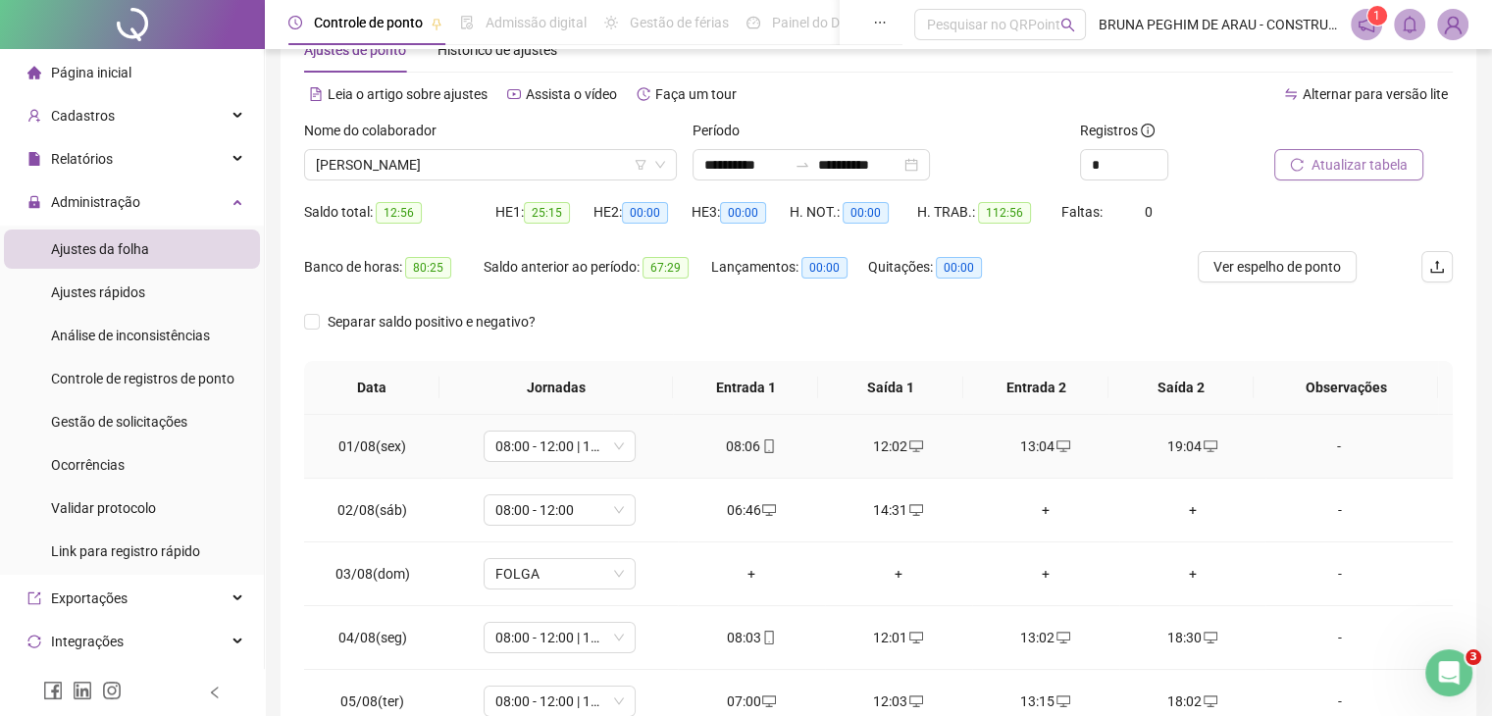
scroll to position [0, 0]
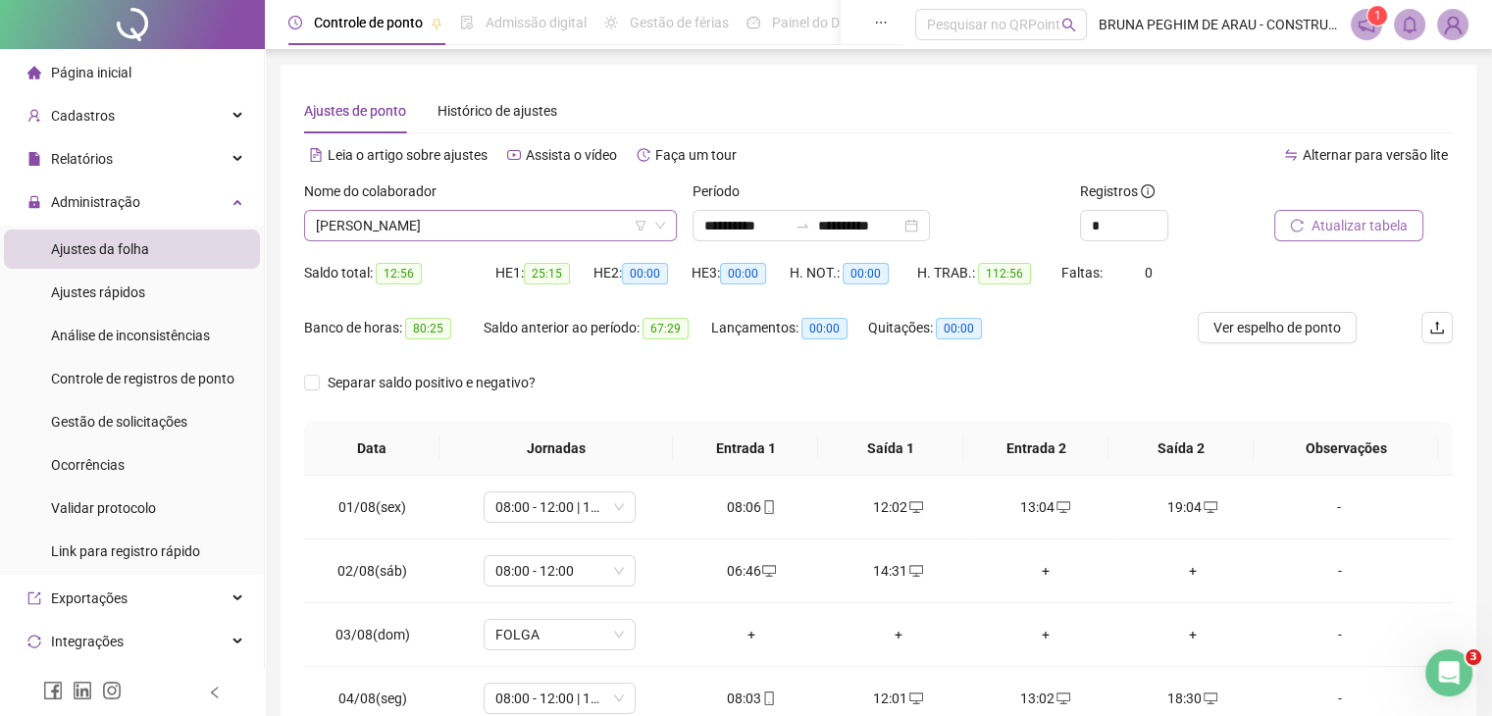
click at [470, 217] on span "[PERSON_NAME]" at bounding box center [490, 225] width 349 height 29
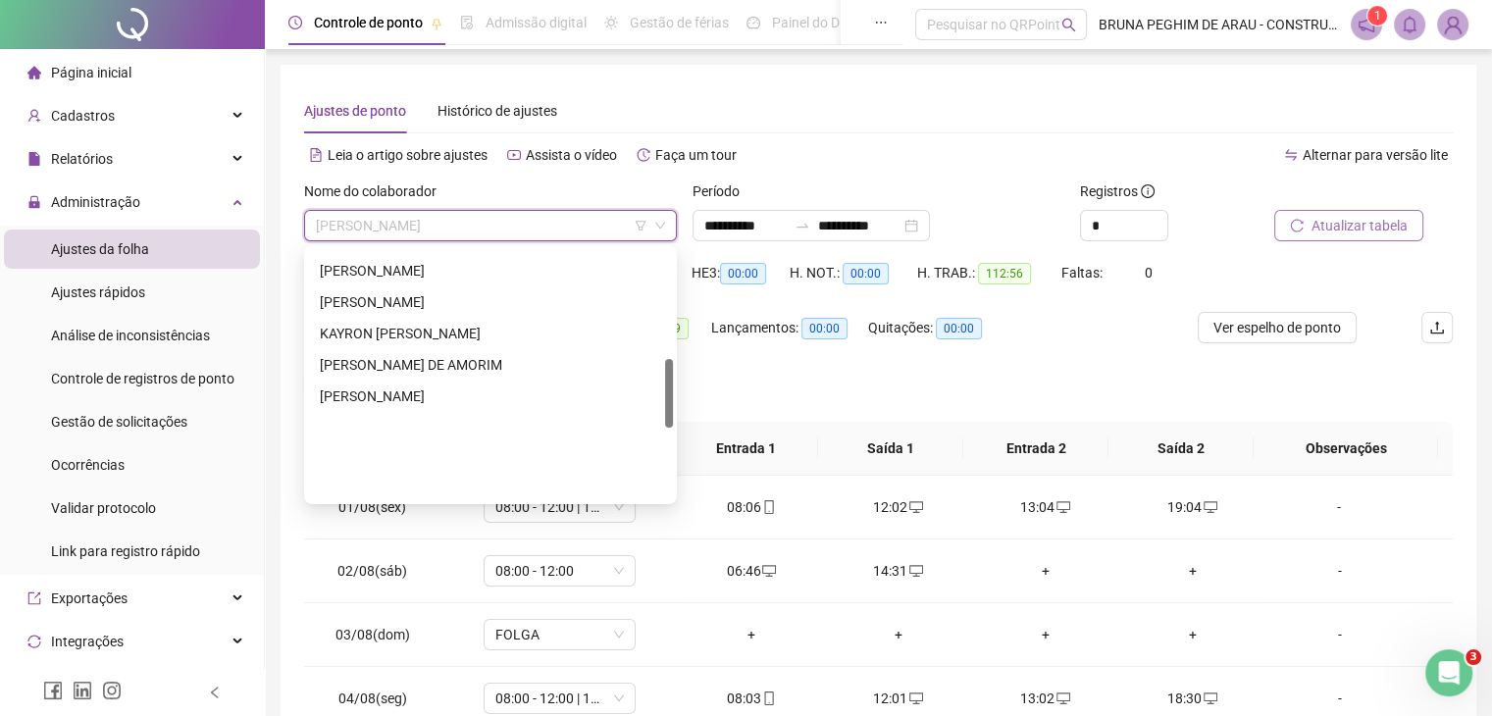
scroll to position [396, 0]
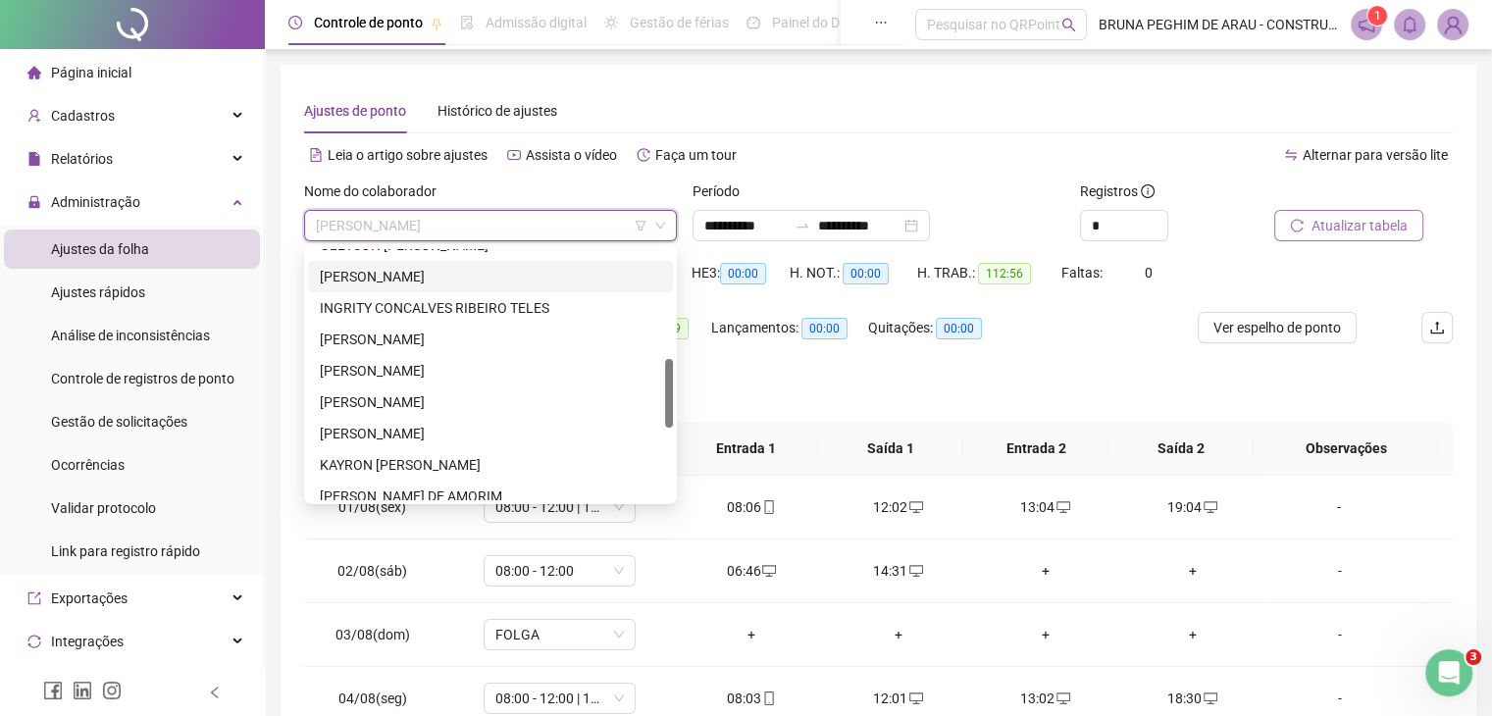
click at [452, 278] on div "[PERSON_NAME]" at bounding box center [490, 277] width 341 height 22
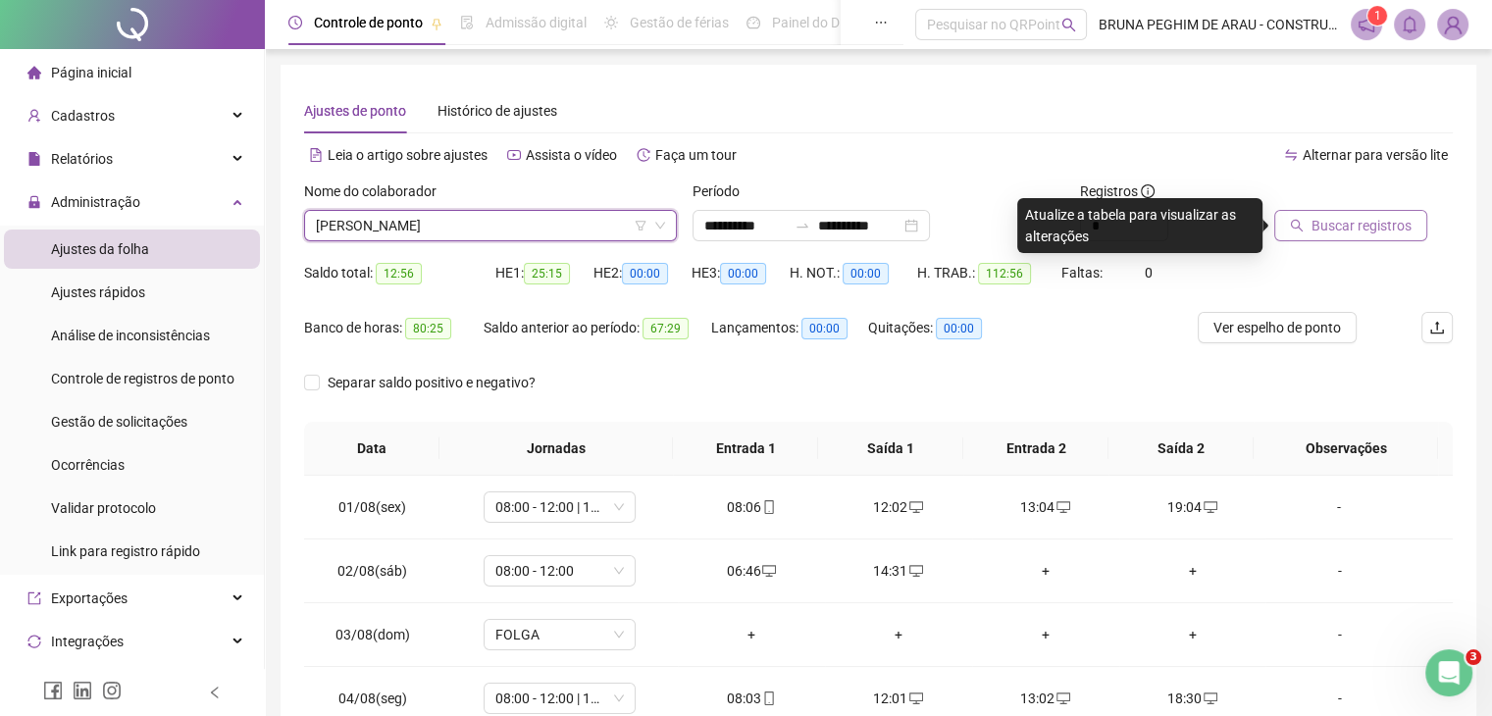
click at [1327, 221] on span "Buscar registros" at bounding box center [1362, 226] width 100 height 22
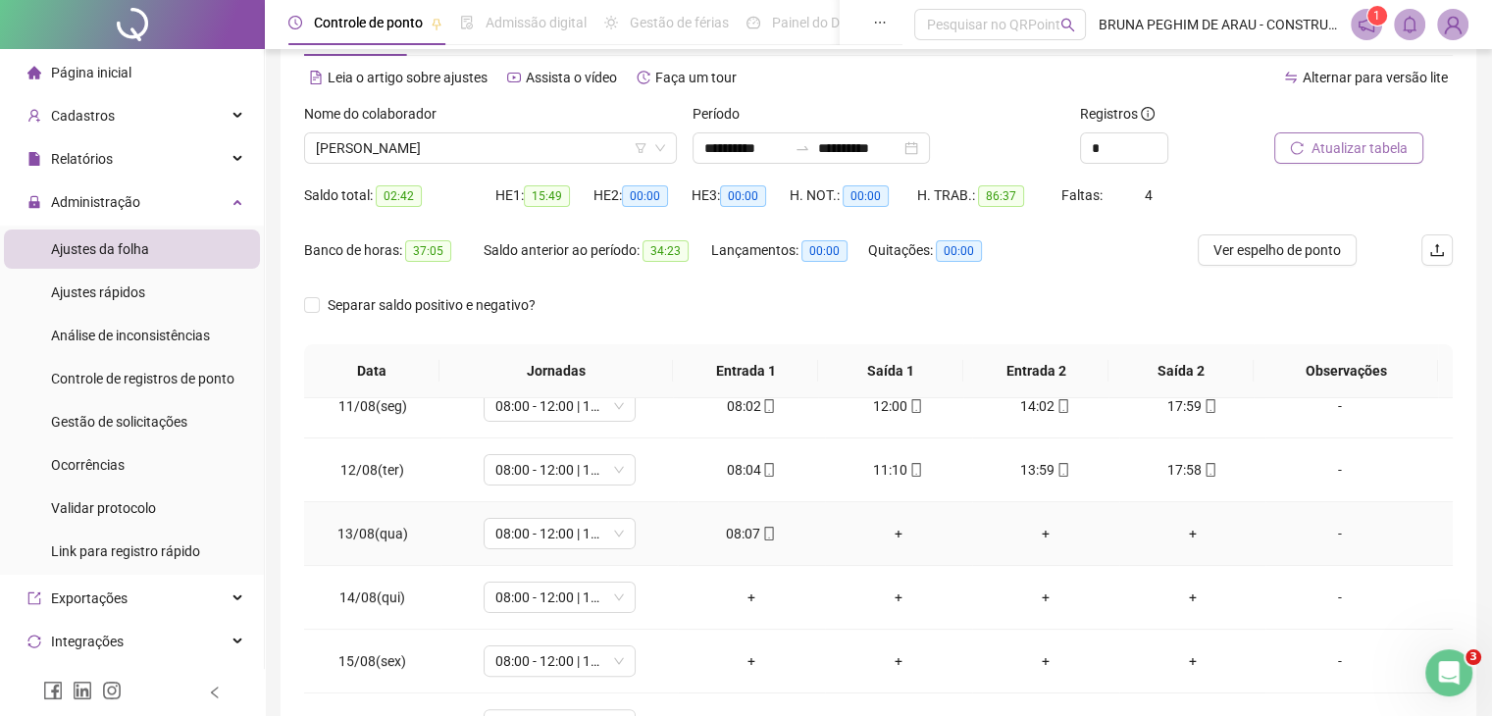
scroll to position [130, 0]
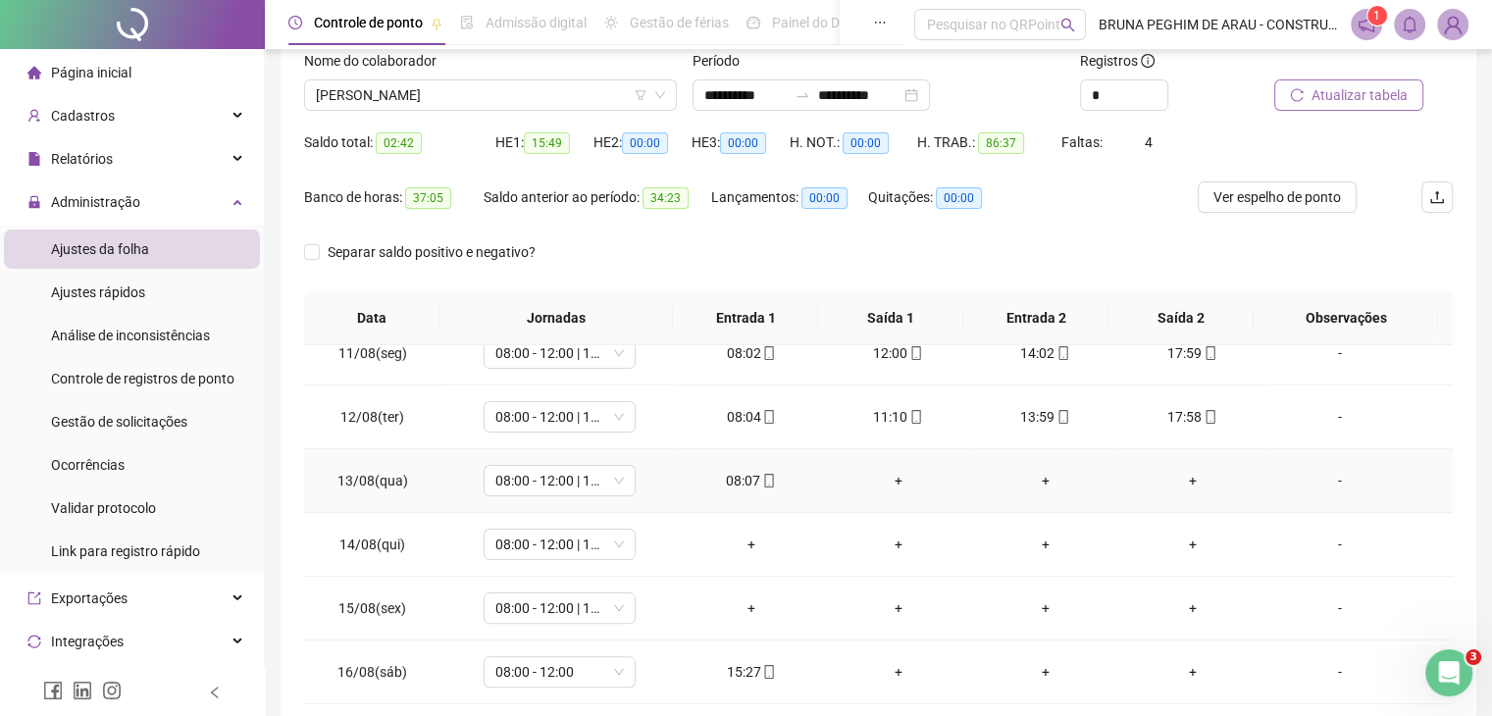
click at [890, 478] on div "+" at bounding box center [899, 481] width 116 height 22
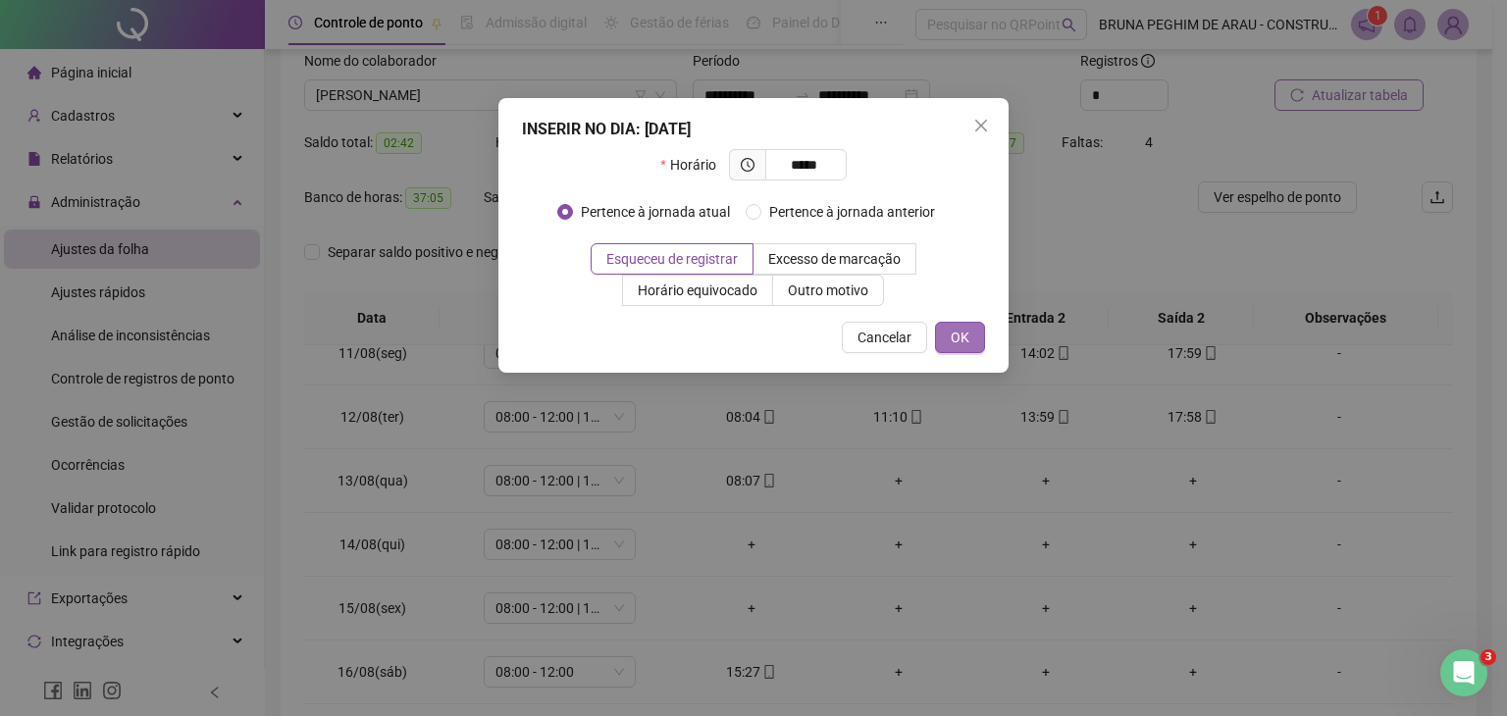
type input "*****"
click at [958, 327] on span "OK" at bounding box center [960, 338] width 19 height 22
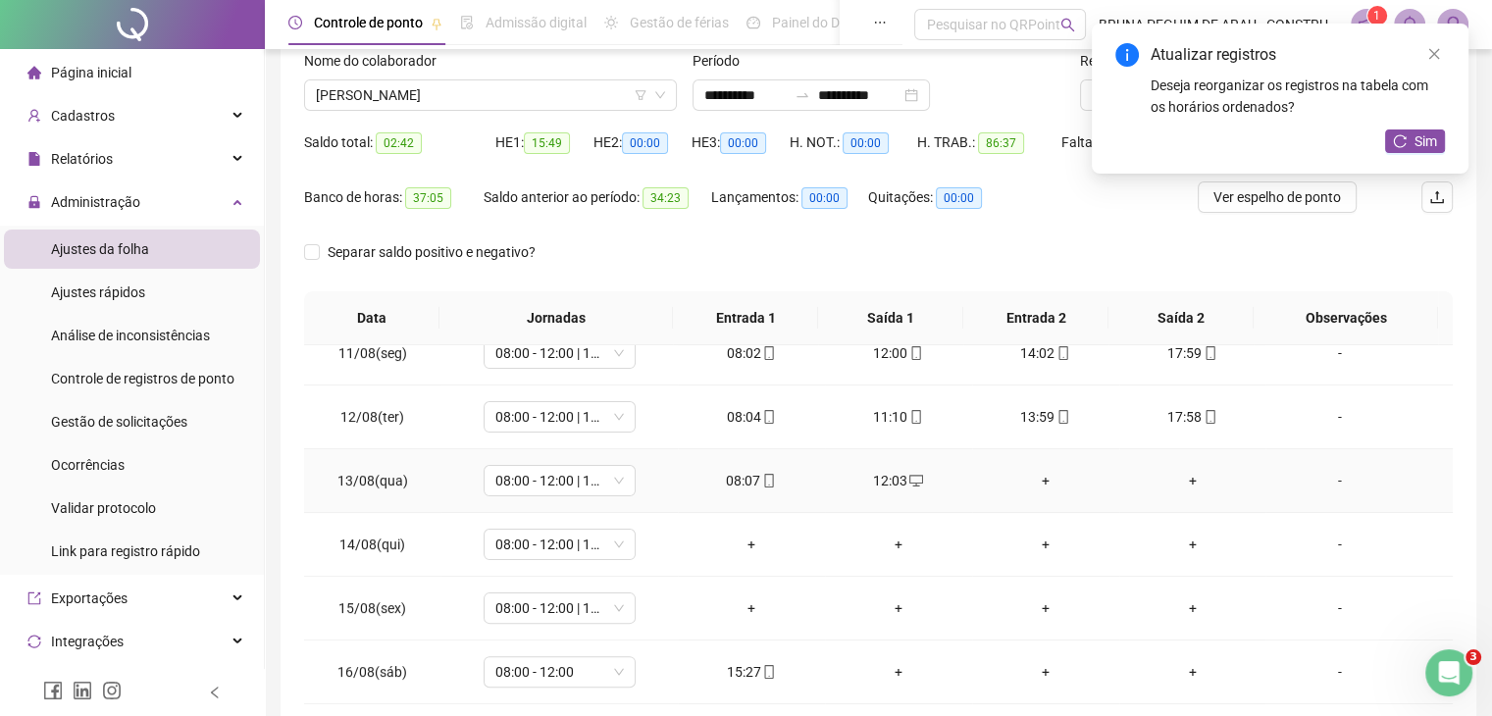
click at [1036, 475] on div "+" at bounding box center [1046, 481] width 116 height 22
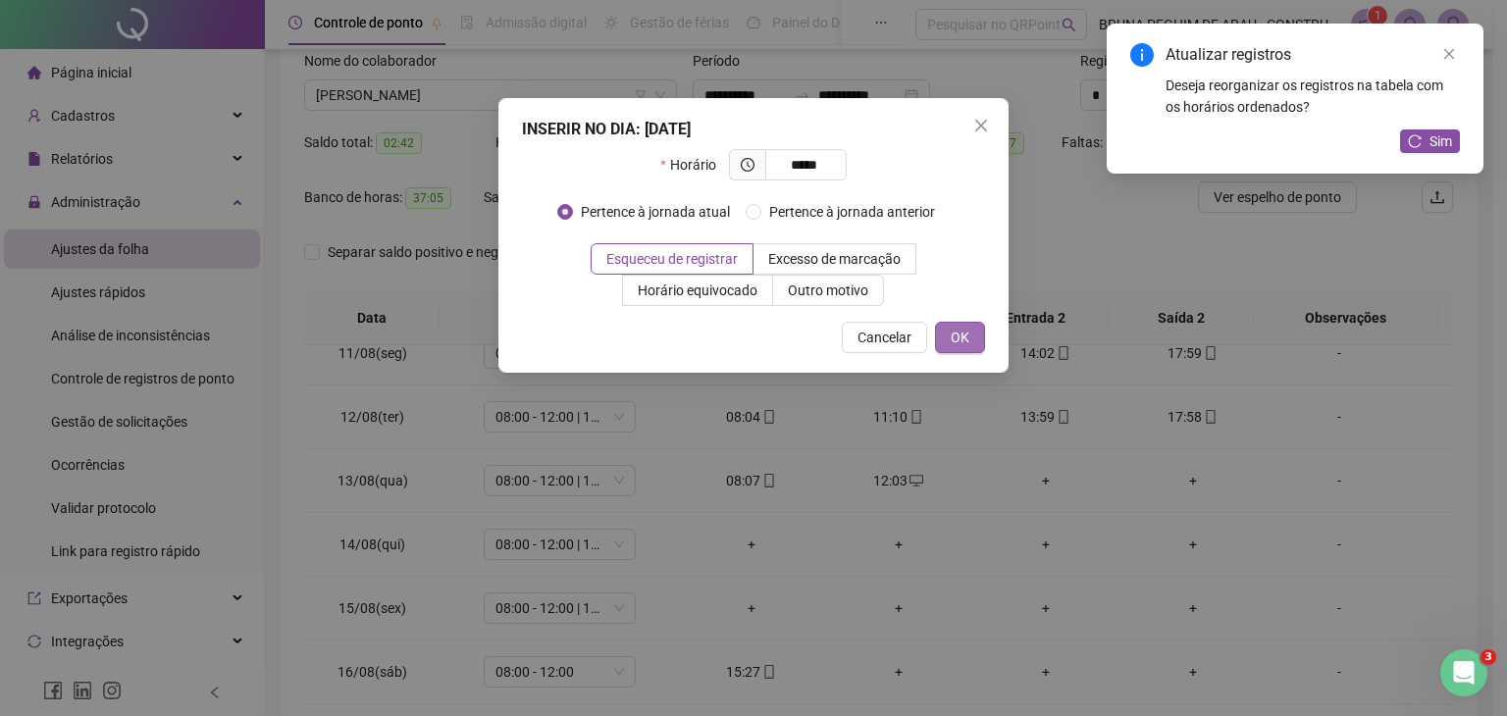
type input "*****"
click at [961, 323] on button "OK" at bounding box center [960, 337] width 50 height 31
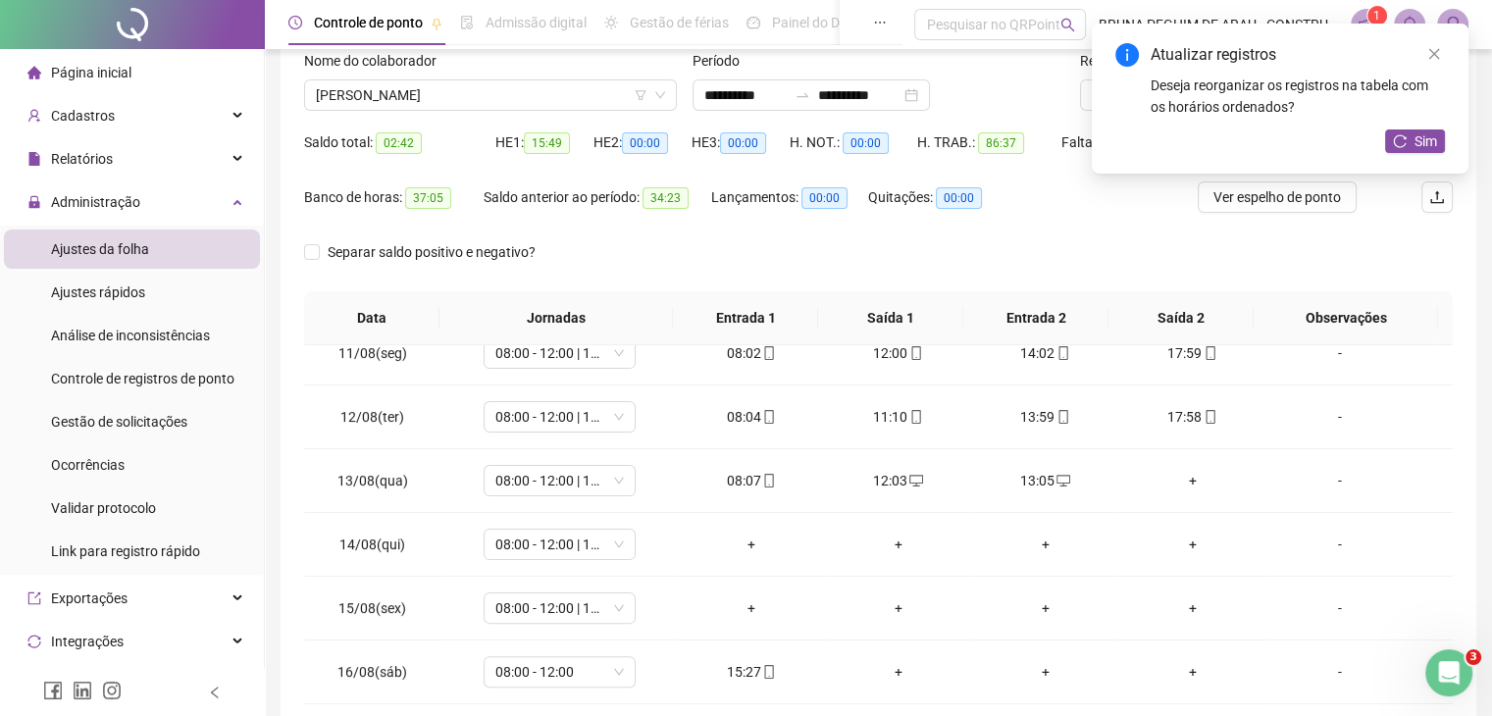
click at [1427, 123] on div "Atualizar registros Deseja reorganizar os registros na tabela com os horários o…" at bounding box center [1280, 99] width 377 height 150
click at [1415, 144] on span "Sim" at bounding box center [1426, 141] width 23 height 22
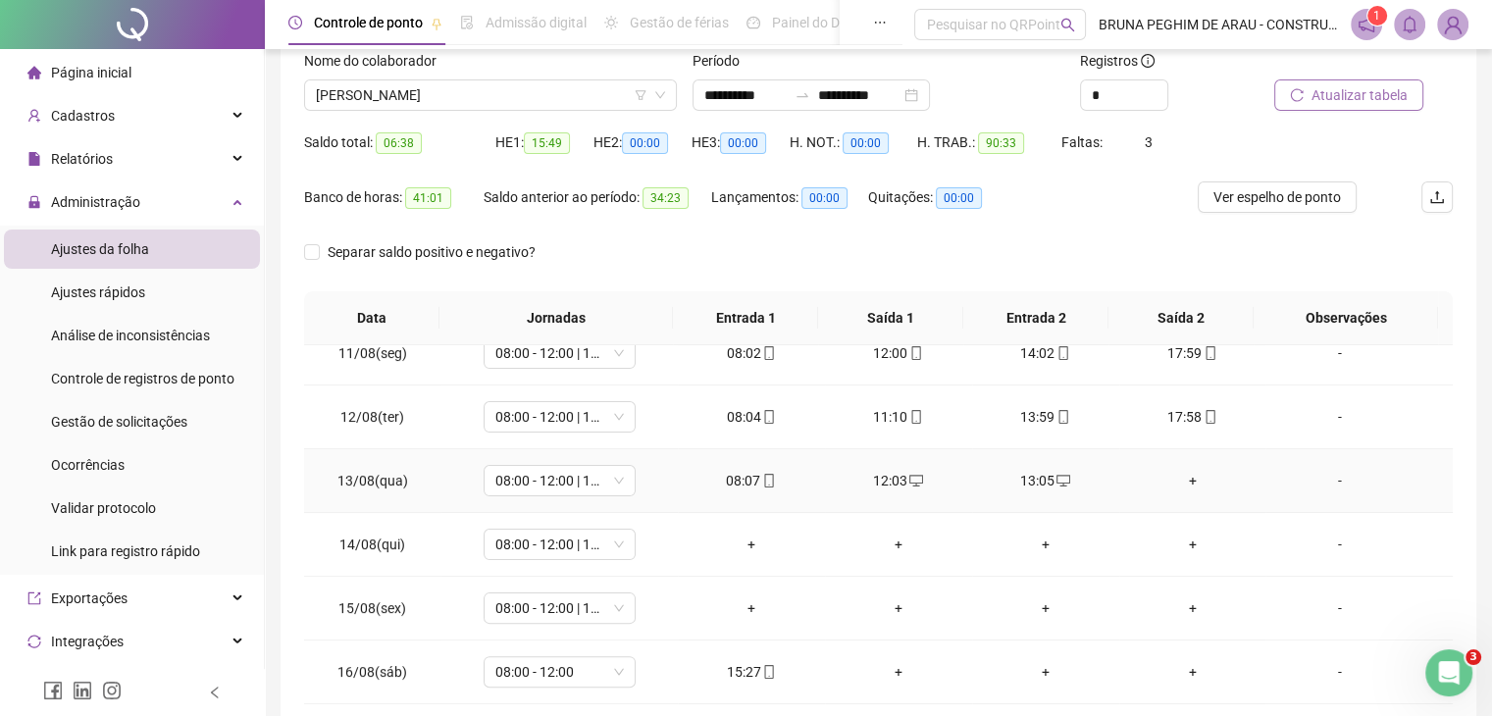
click at [1181, 475] on div "+" at bounding box center [1193, 481] width 116 height 22
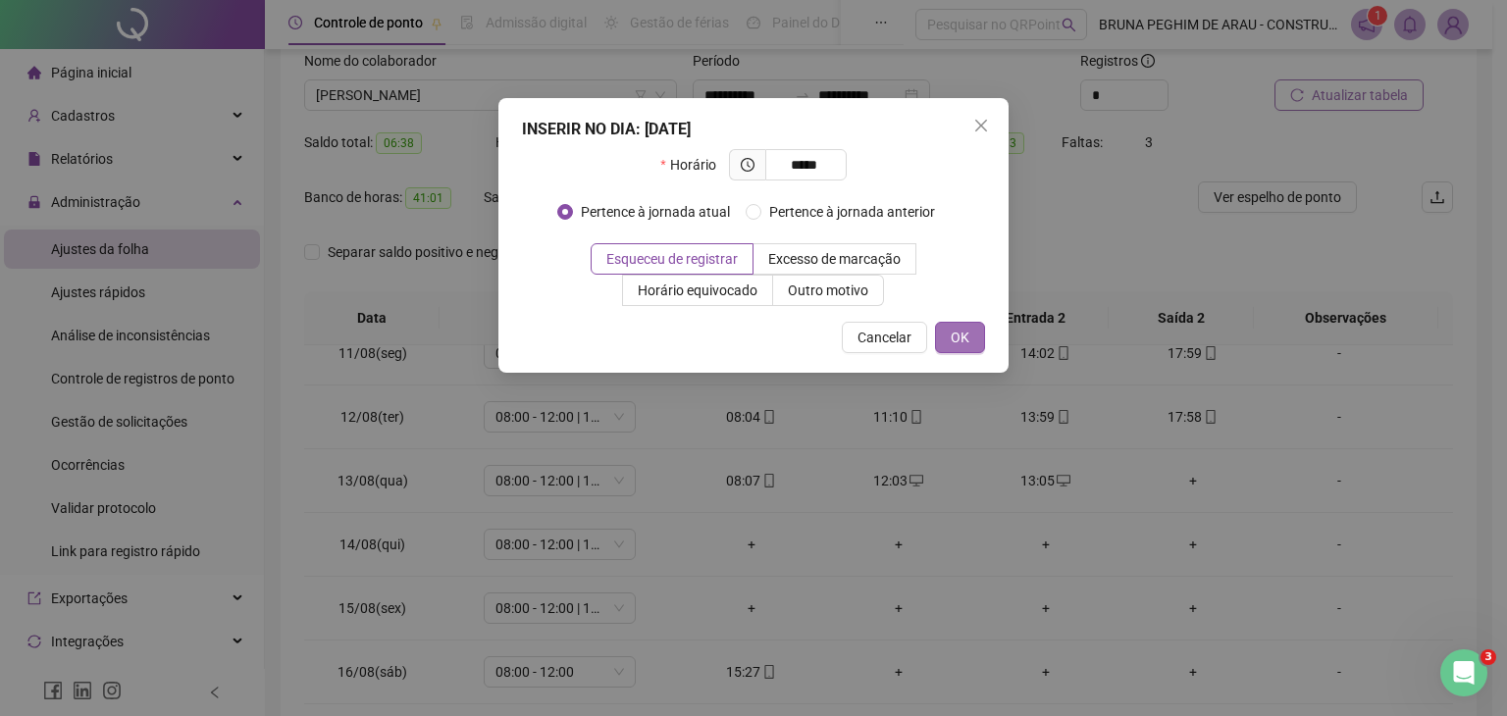
type input "*****"
click at [949, 322] on button "OK" at bounding box center [960, 337] width 50 height 31
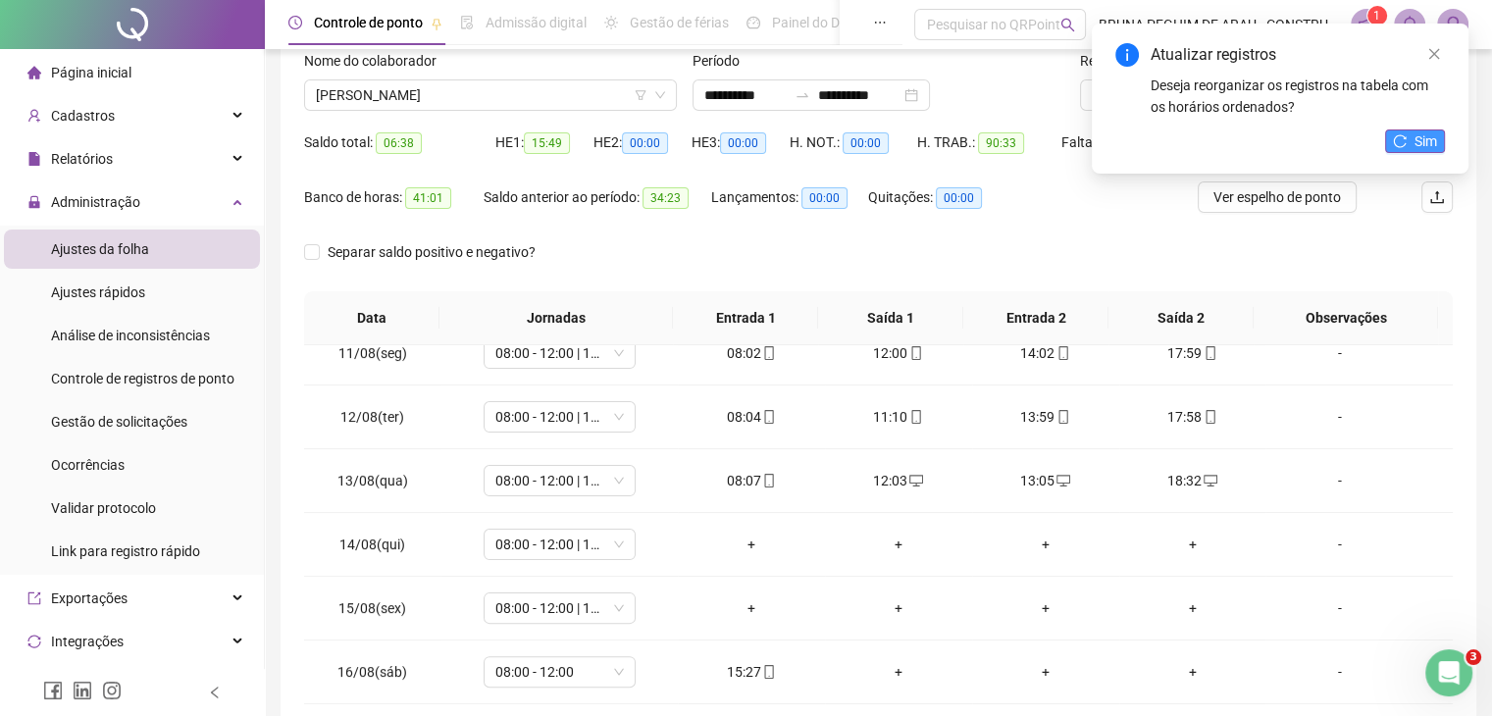
click at [1417, 138] on span "Sim" at bounding box center [1426, 141] width 23 height 22
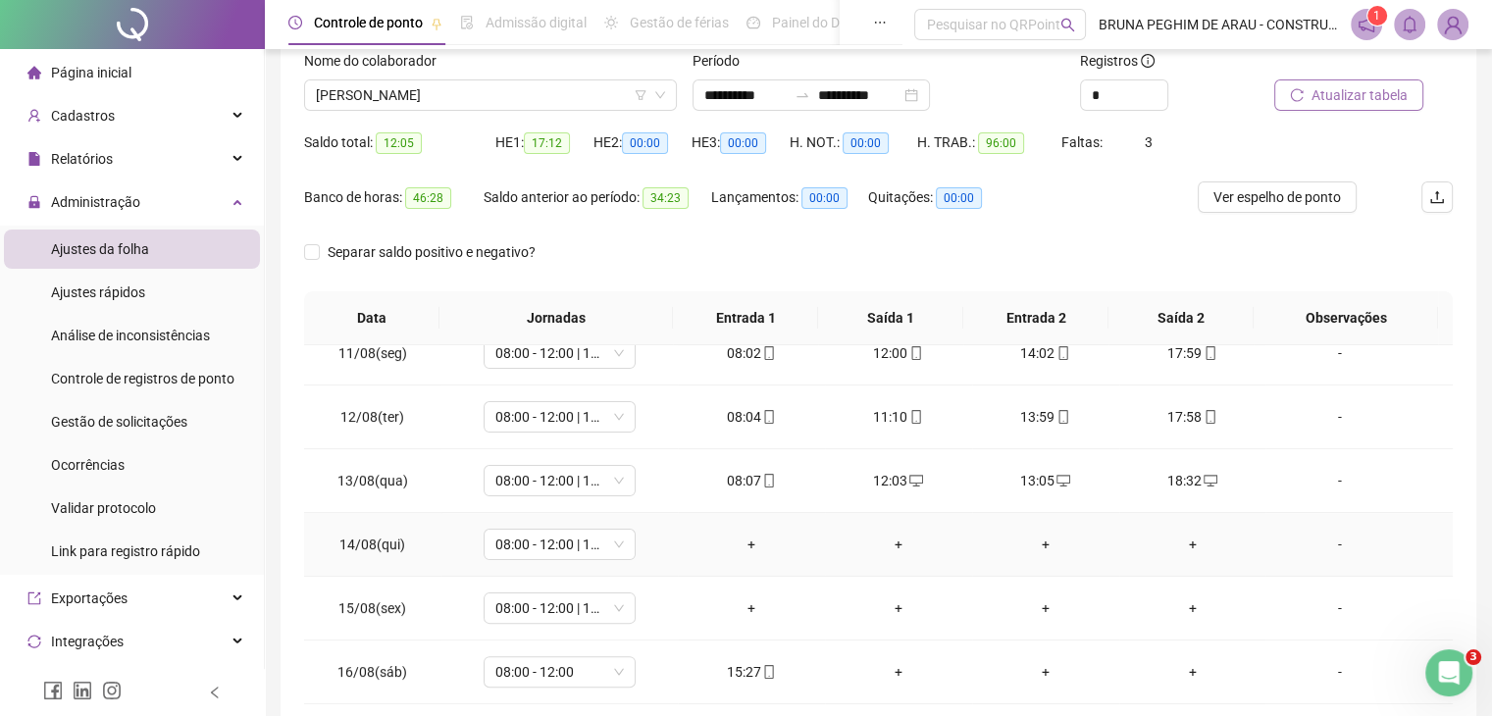
click at [743, 543] on div "+" at bounding box center [752, 545] width 116 height 22
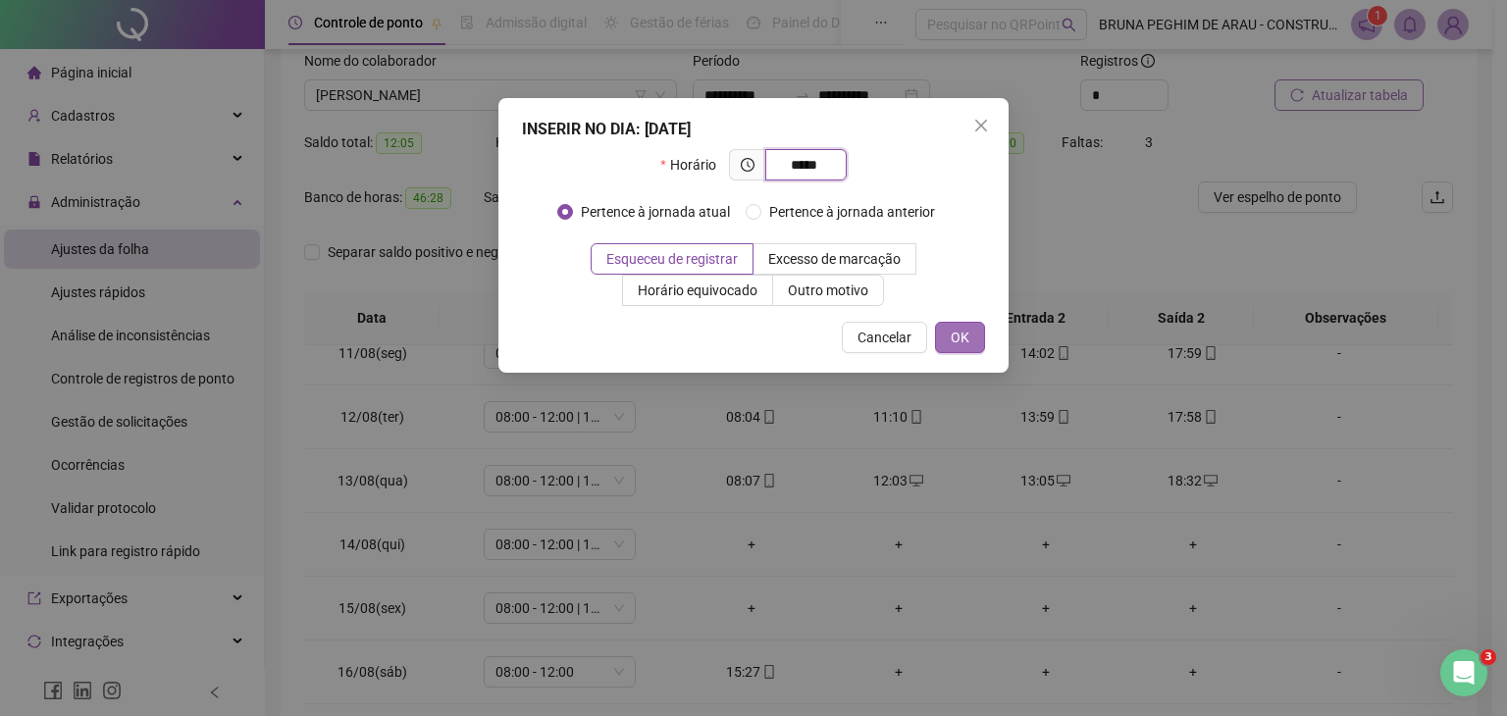
type input "*****"
click at [957, 341] on span "OK" at bounding box center [960, 338] width 19 height 22
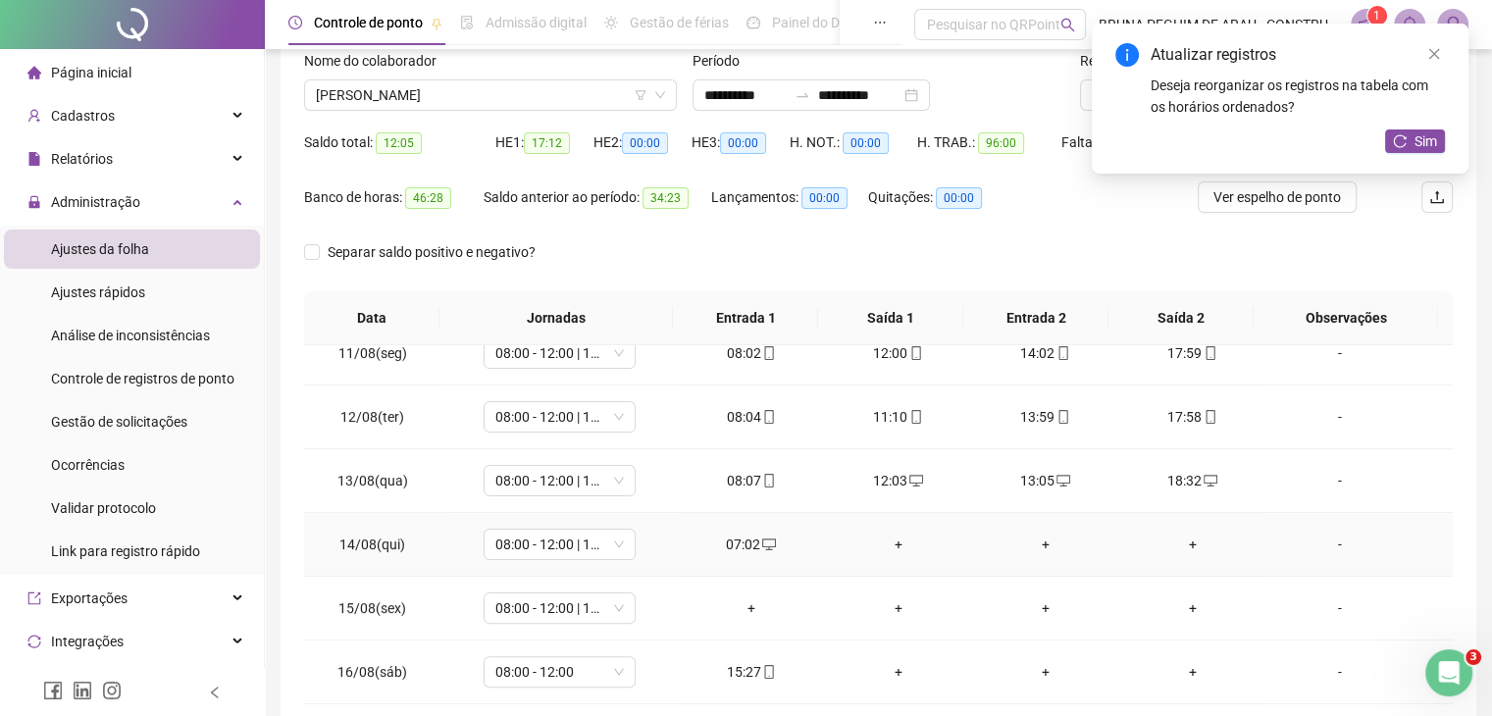
click at [891, 534] on div "+" at bounding box center [899, 545] width 116 height 22
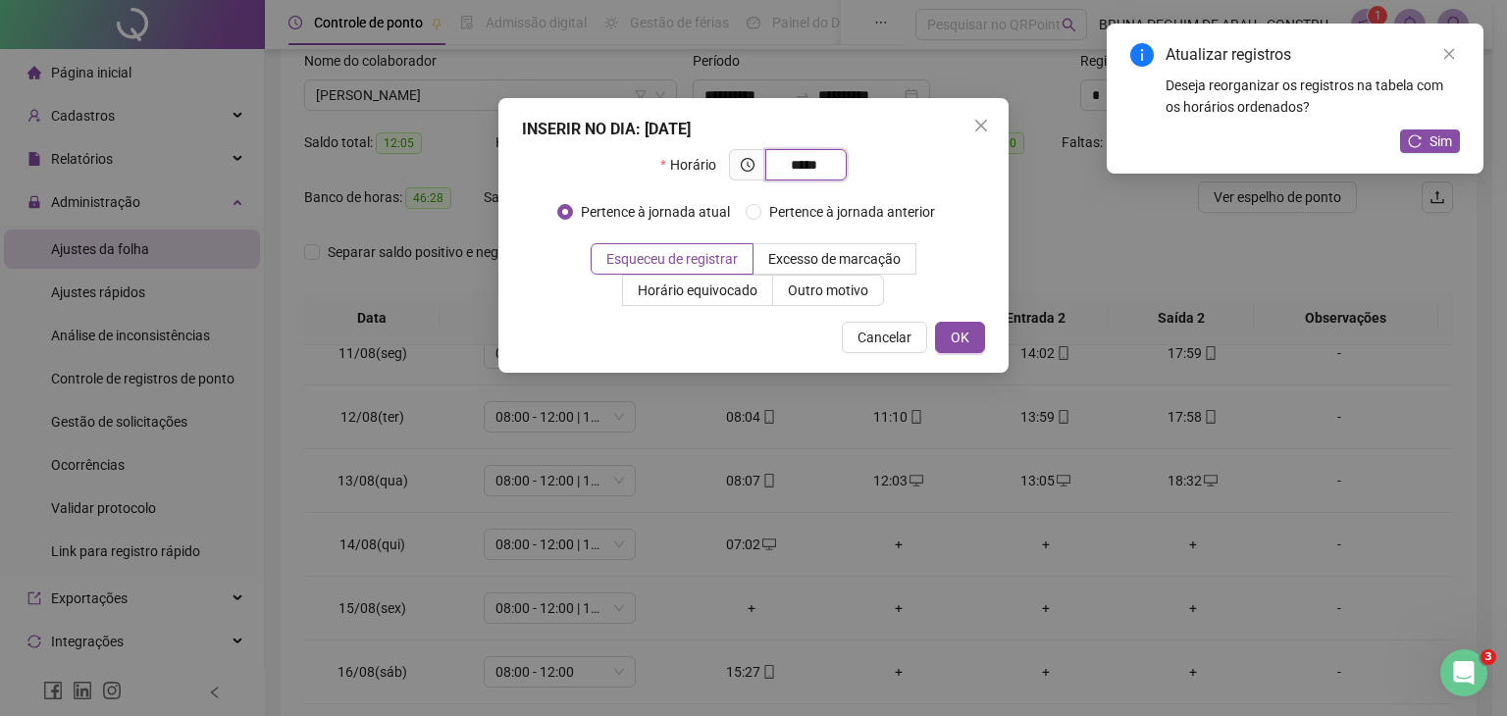
type input "*****"
click at [1001, 335] on div "INSERIR NO DIA : 14/08/2025 Horário ***** Pertence à jornada atual Pertence à j…" at bounding box center [753, 235] width 510 height 275
click at [980, 338] on button "OK" at bounding box center [960, 337] width 50 height 31
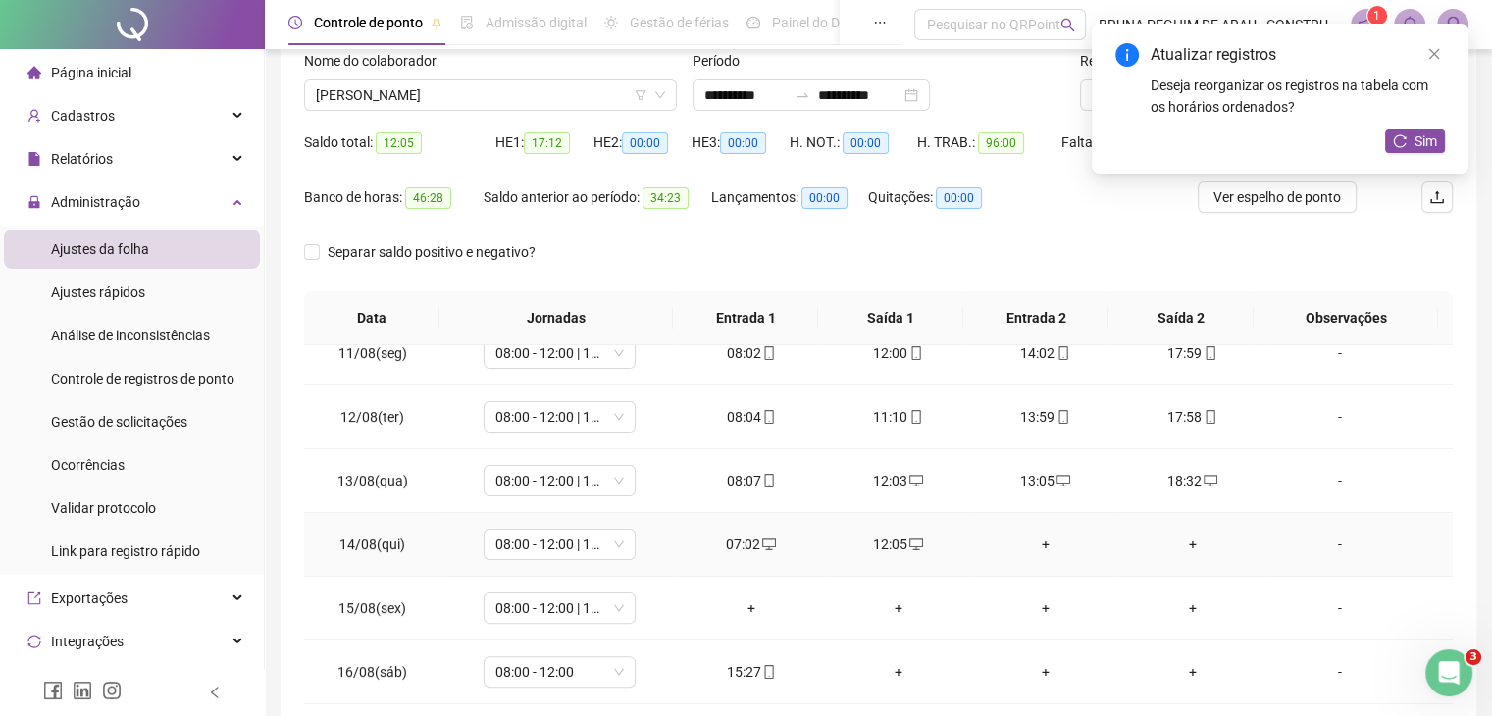
click at [1035, 539] on div "+" at bounding box center [1046, 545] width 116 height 22
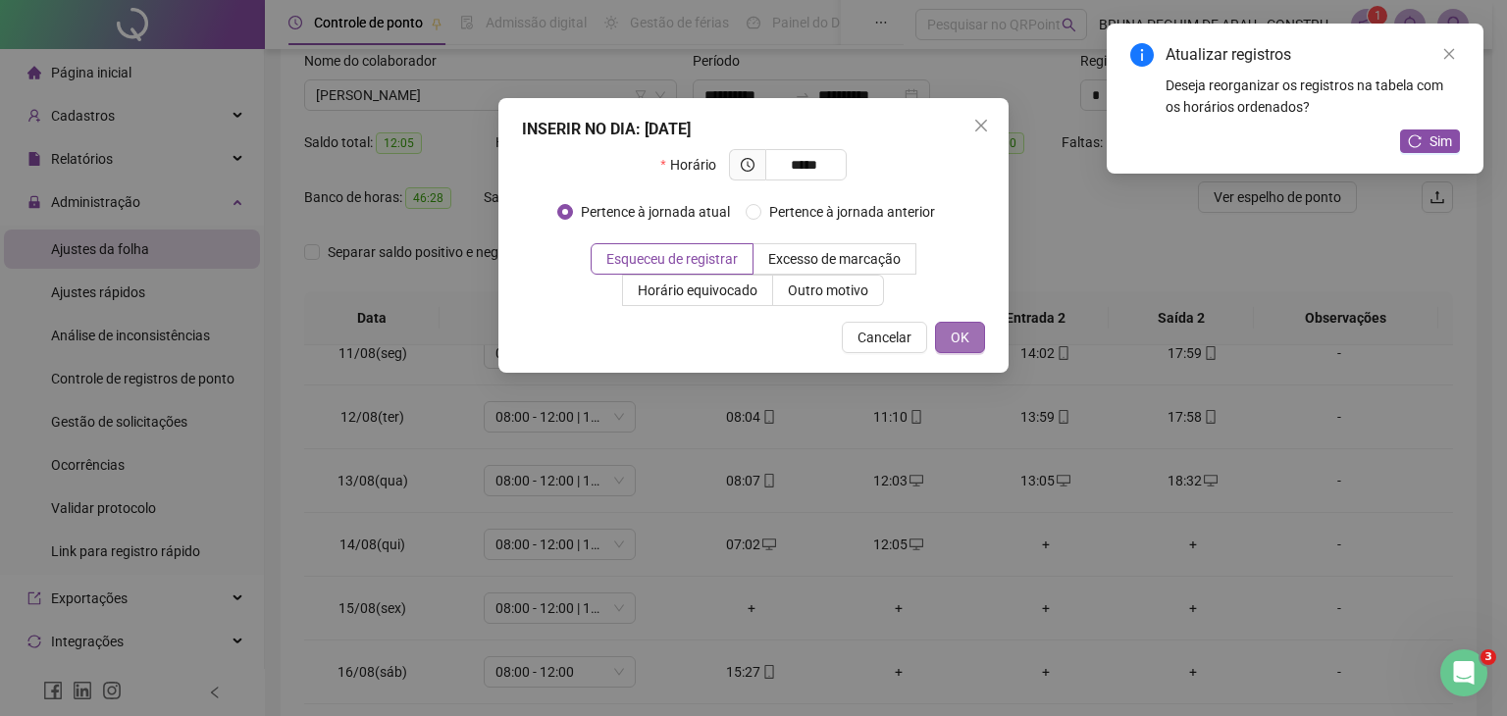
type input "*****"
click at [968, 349] on button "OK" at bounding box center [960, 337] width 50 height 31
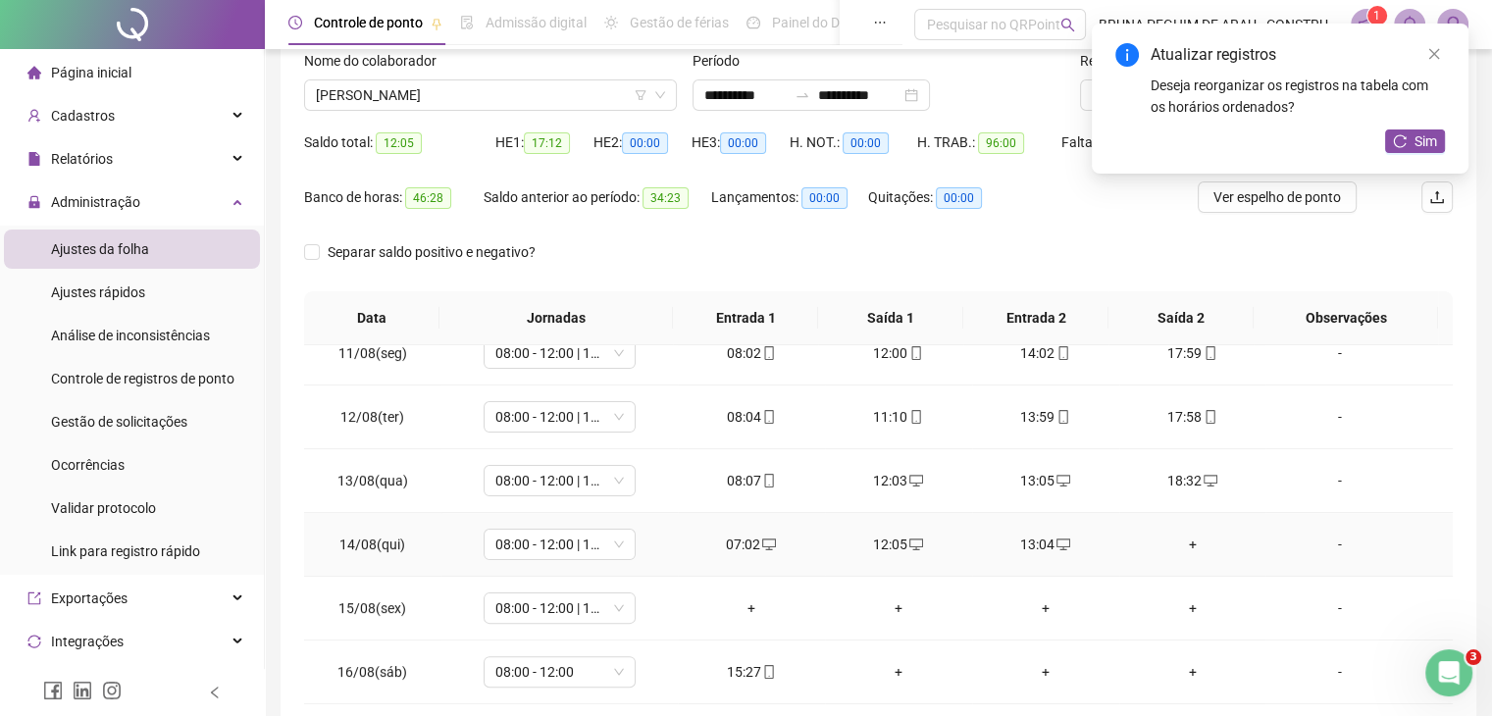
click at [1178, 541] on div "+" at bounding box center [1193, 545] width 116 height 22
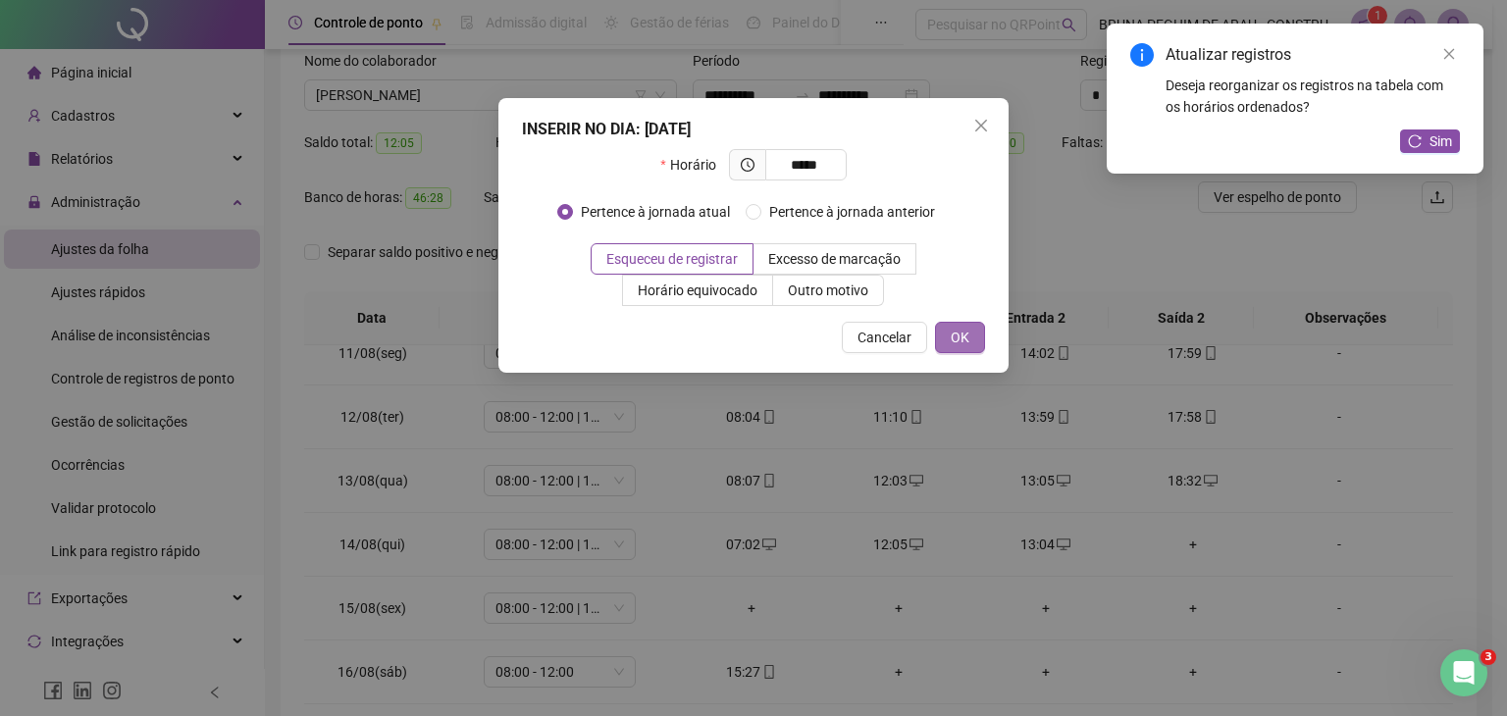
type input "*****"
click at [969, 344] on span "OK" at bounding box center [960, 338] width 19 height 22
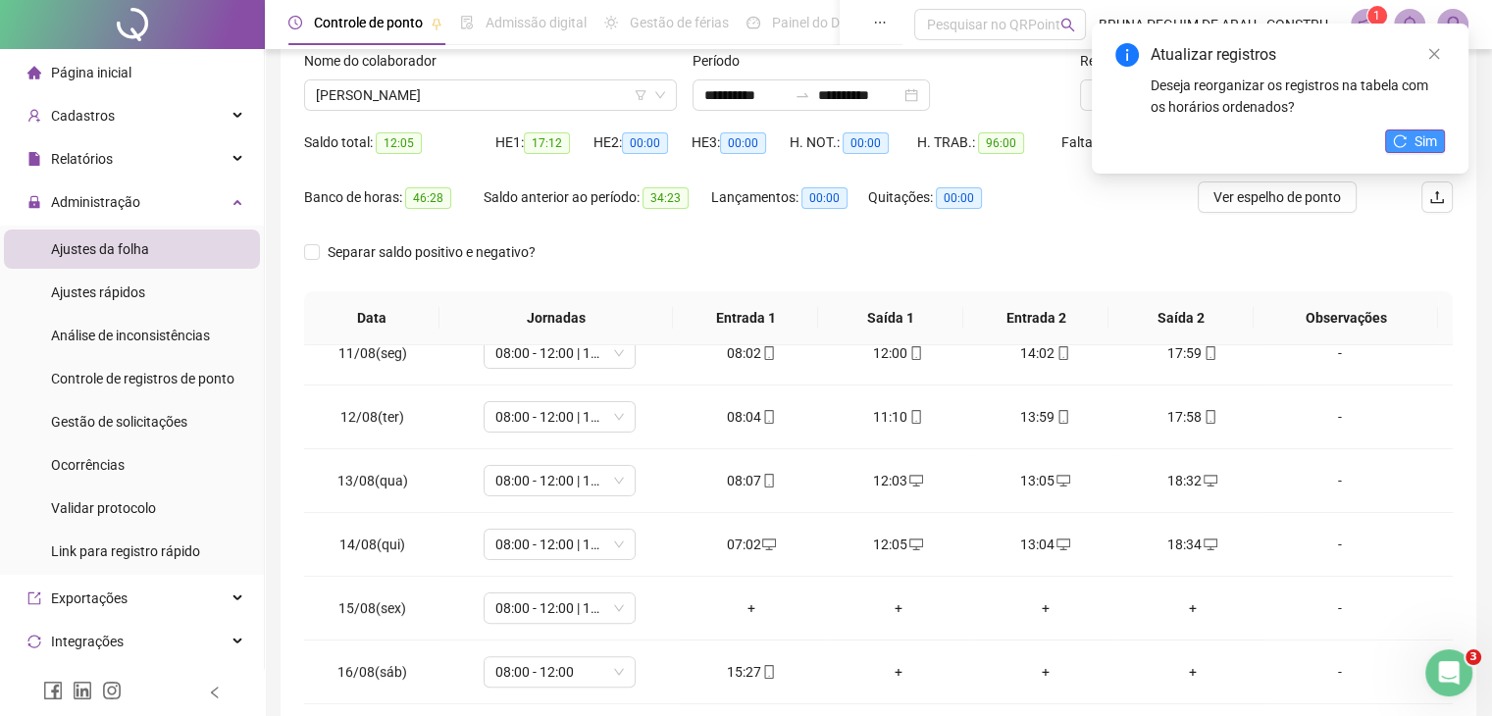
click at [1398, 137] on icon "reload" at bounding box center [1400, 141] width 14 height 14
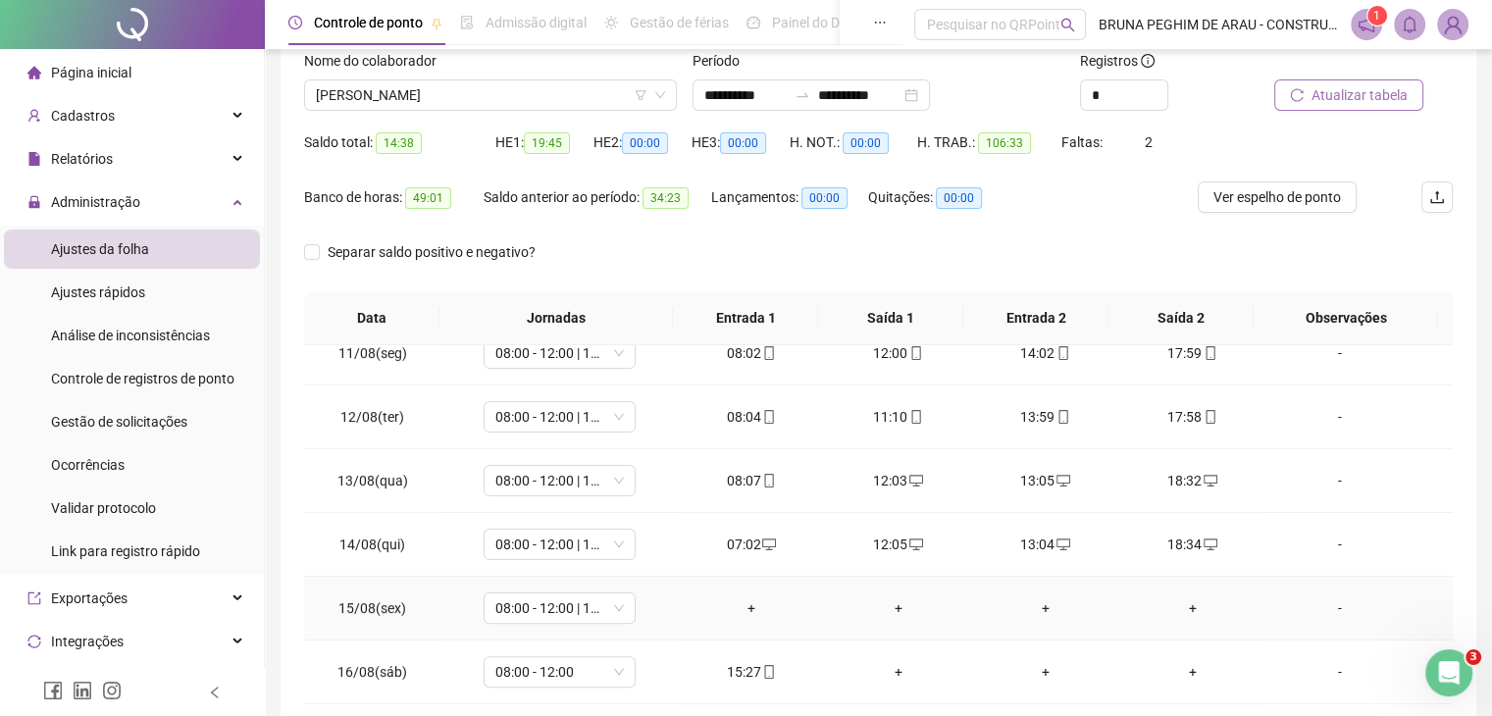
click at [743, 602] on div "+" at bounding box center [752, 608] width 116 height 22
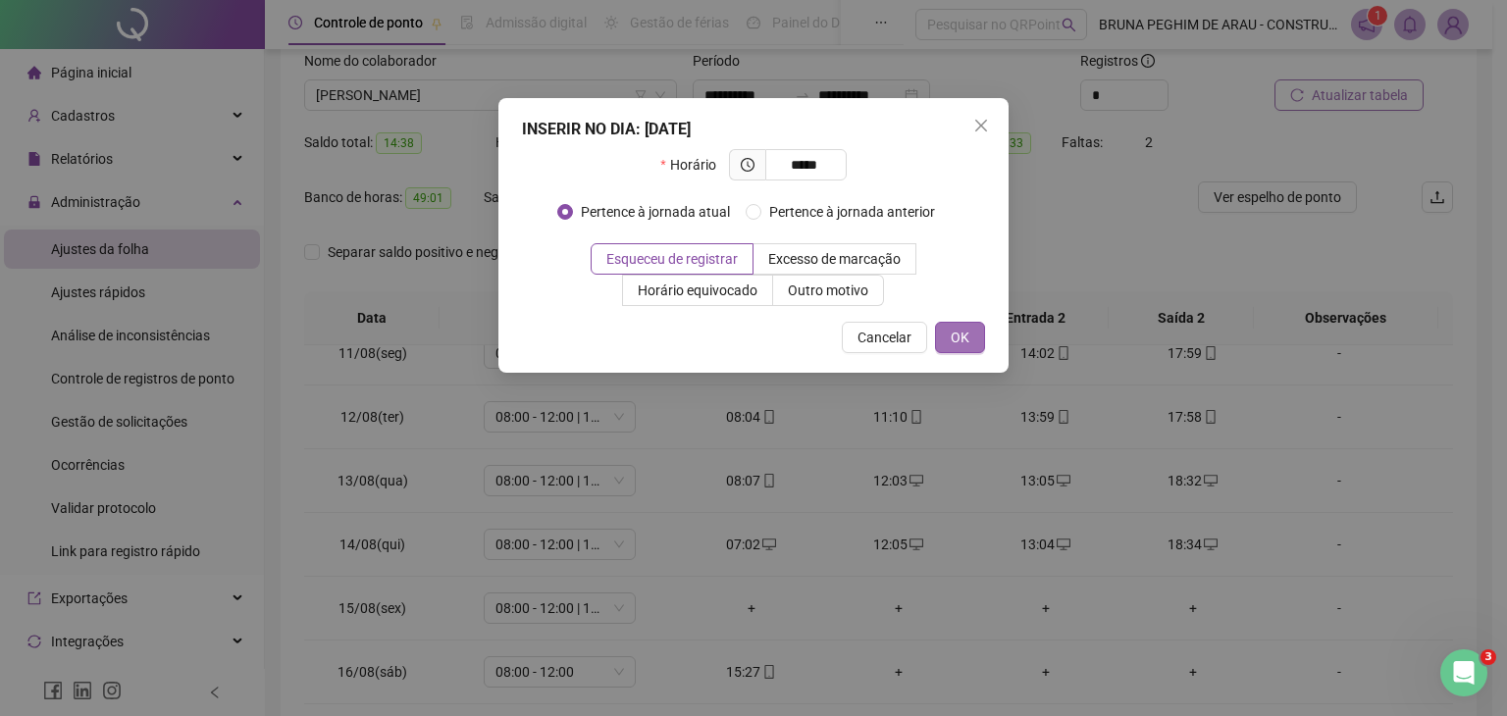
type input "*****"
click at [974, 343] on button "OK" at bounding box center [960, 337] width 50 height 31
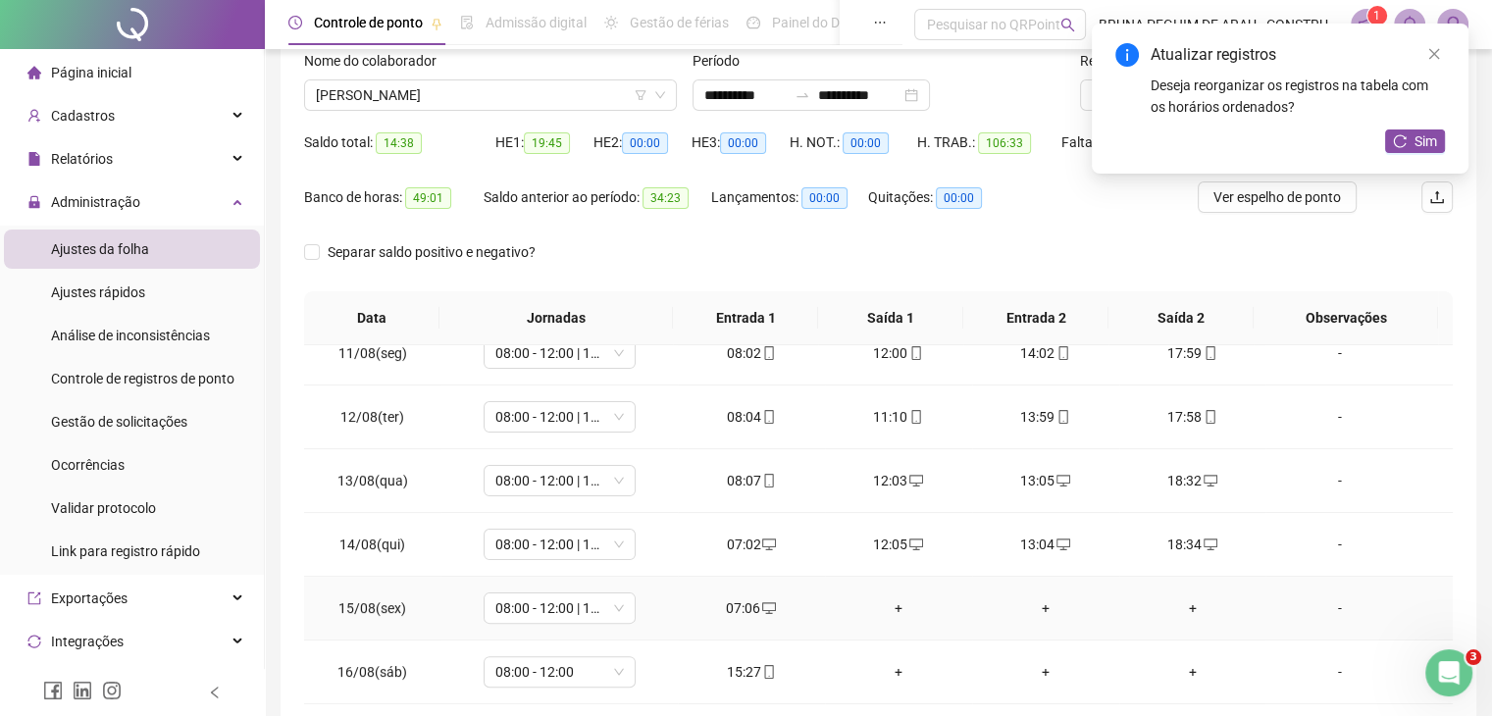
click at [891, 599] on div "+" at bounding box center [899, 608] width 116 height 22
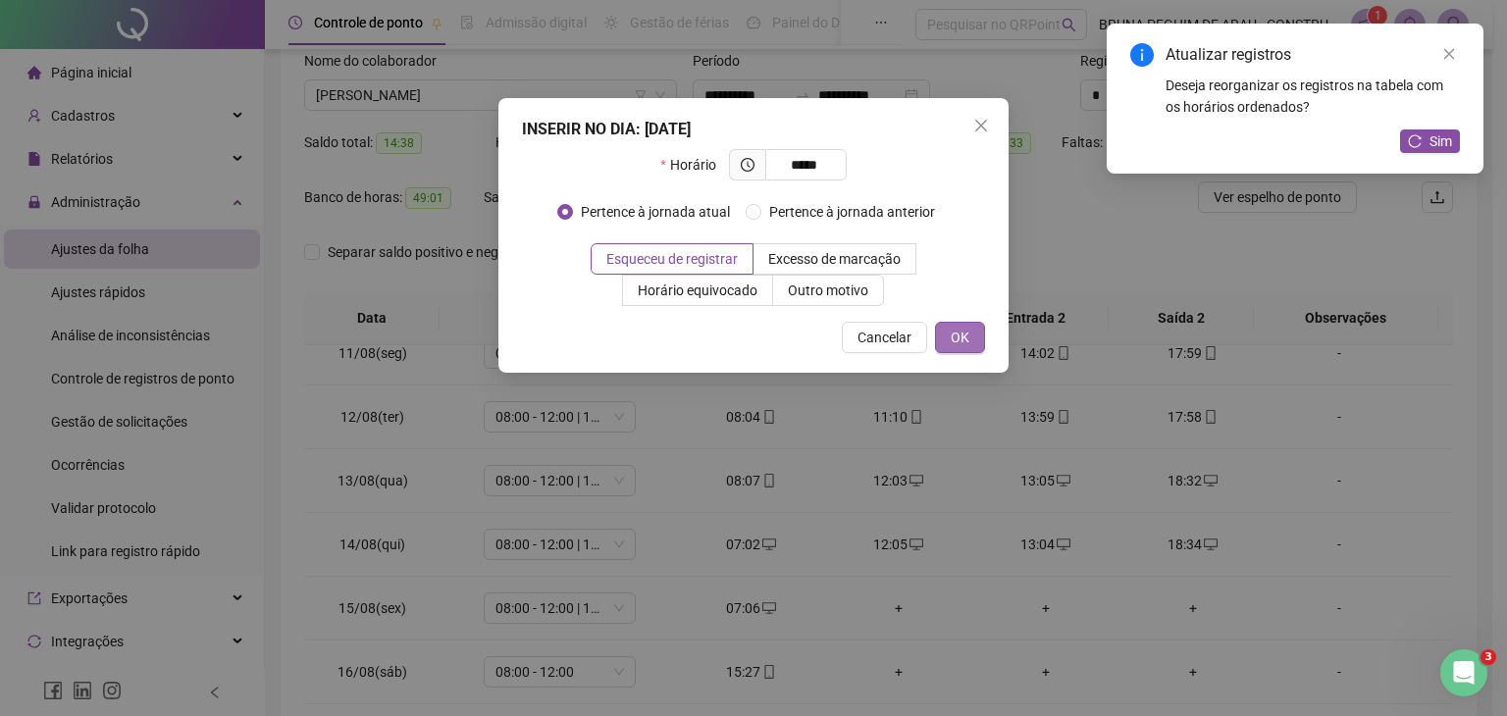
type input "*****"
click at [971, 342] on button "OK" at bounding box center [960, 337] width 50 height 31
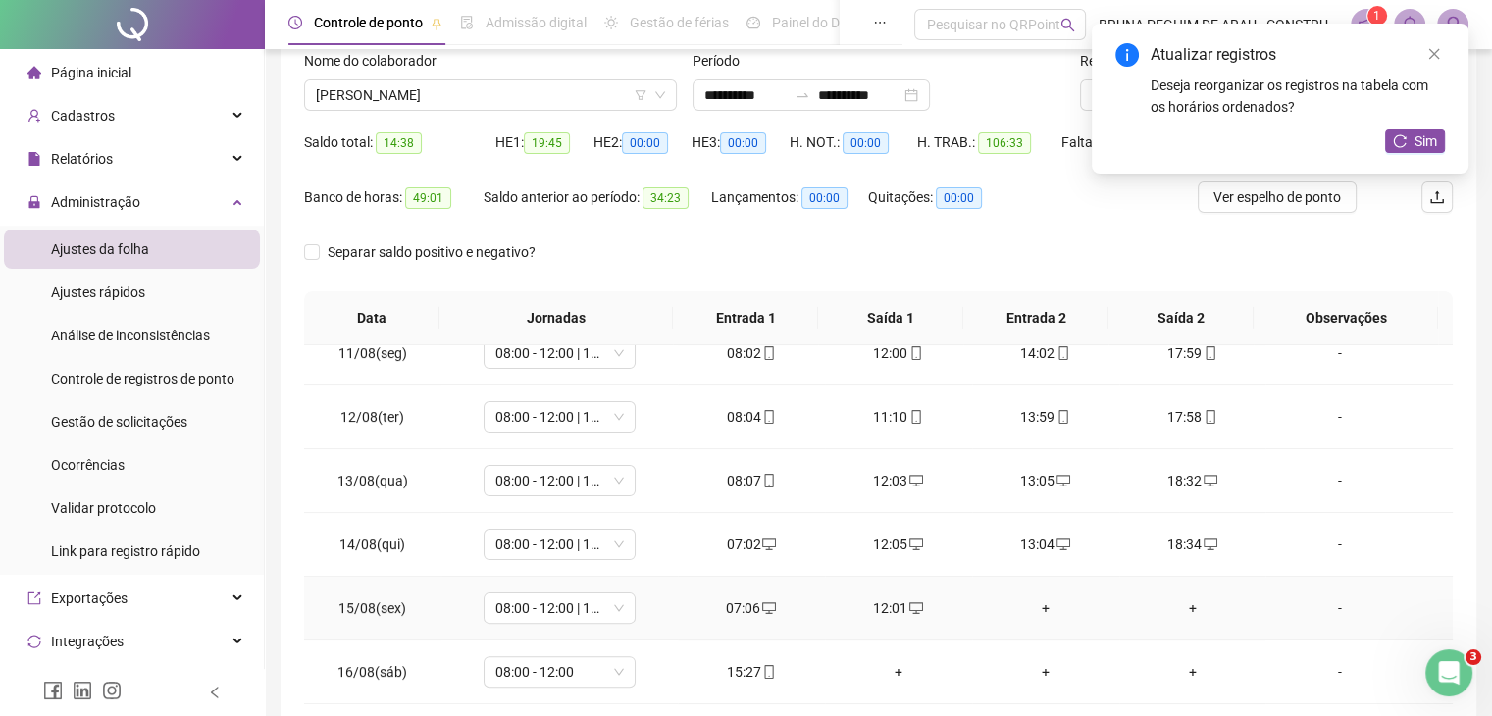
click at [1030, 606] on div "+" at bounding box center [1046, 608] width 116 height 22
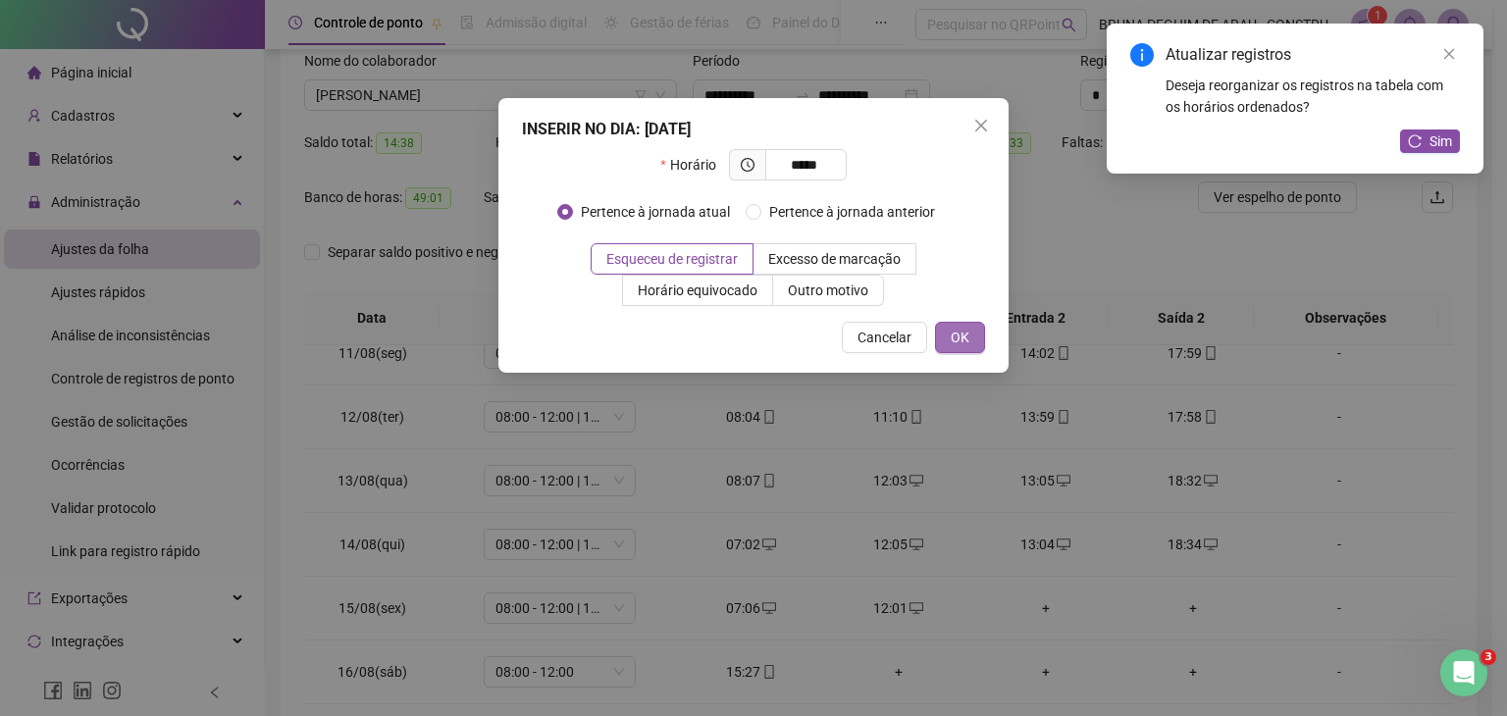
type input "*****"
click at [963, 347] on span "OK" at bounding box center [960, 338] width 19 height 22
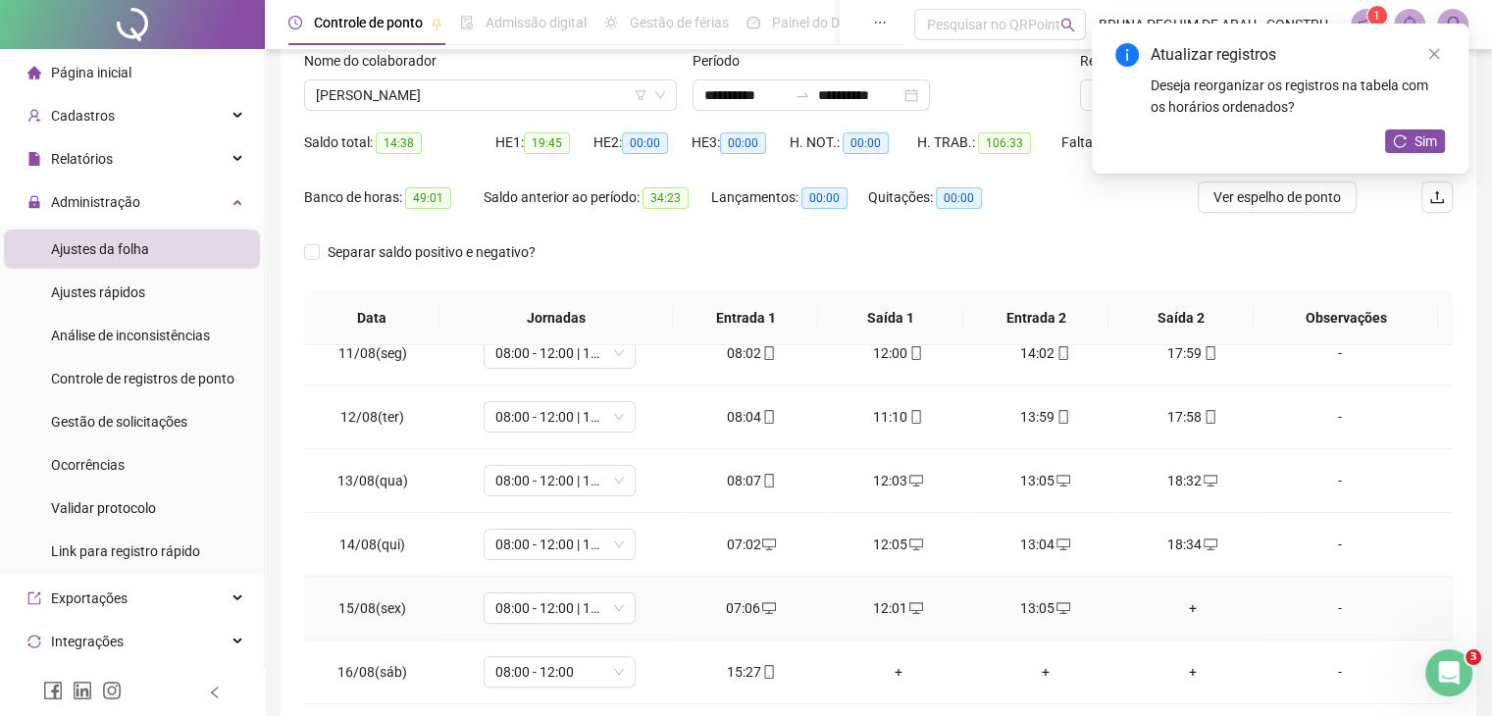
click at [1180, 605] on div "+" at bounding box center [1193, 608] width 116 height 22
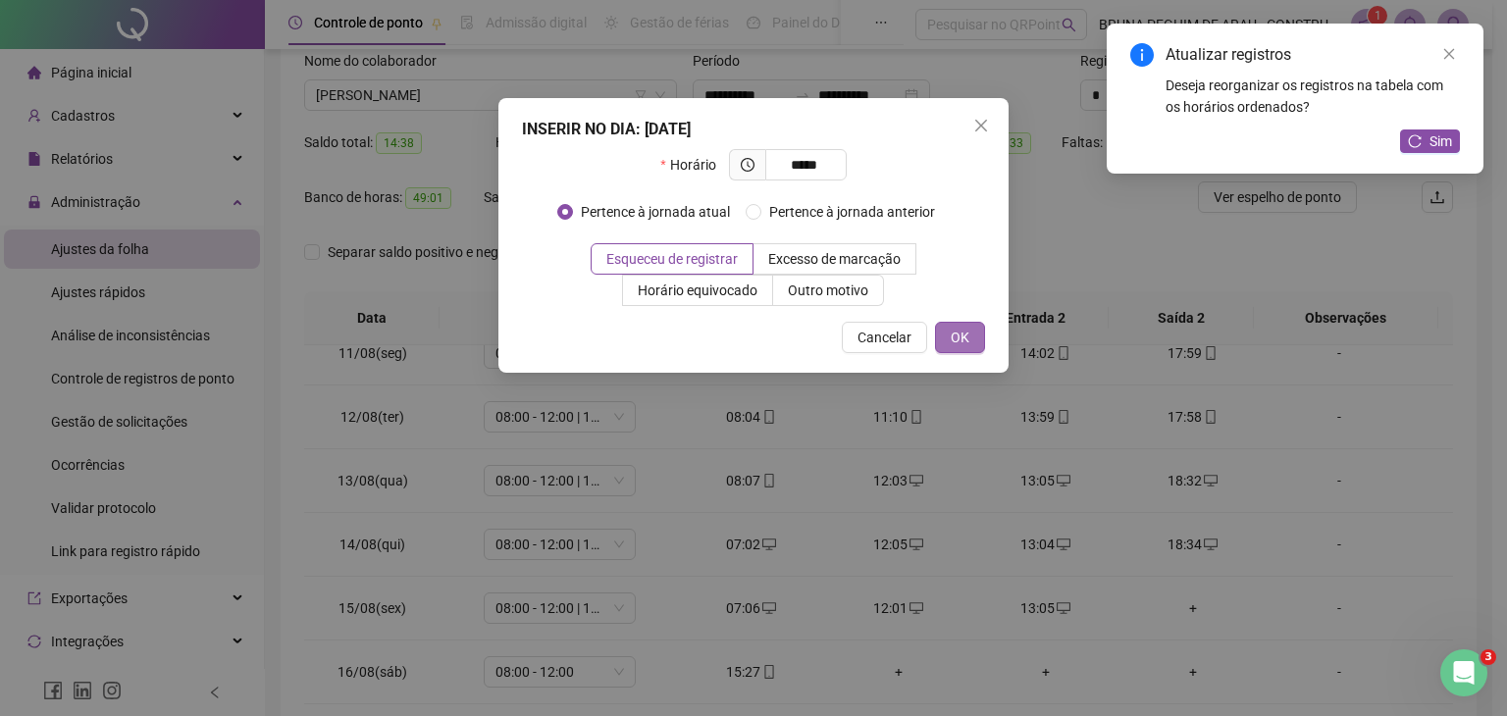
type input "*****"
click at [965, 335] on span "OK" at bounding box center [960, 338] width 19 height 22
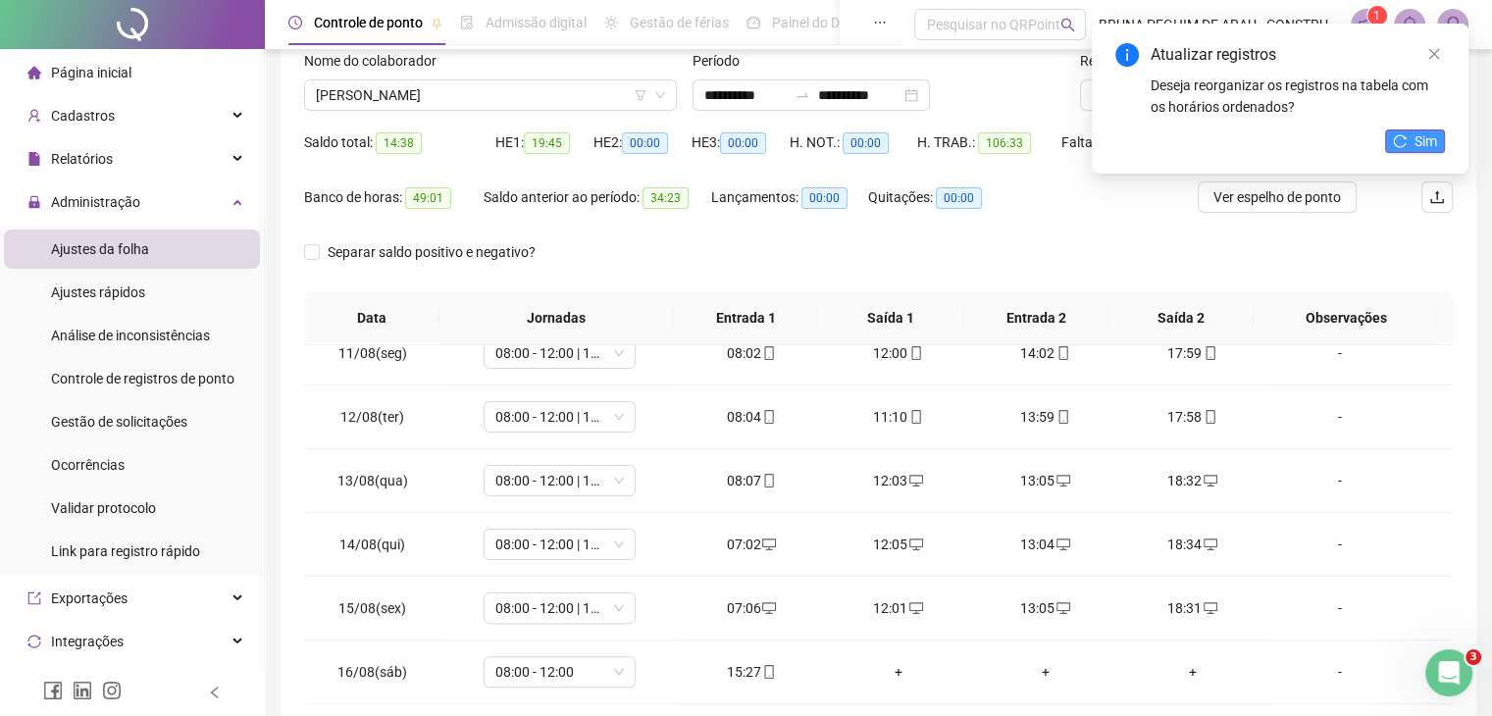
click at [1407, 134] on button "Sim" at bounding box center [1415, 141] width 60 height 24
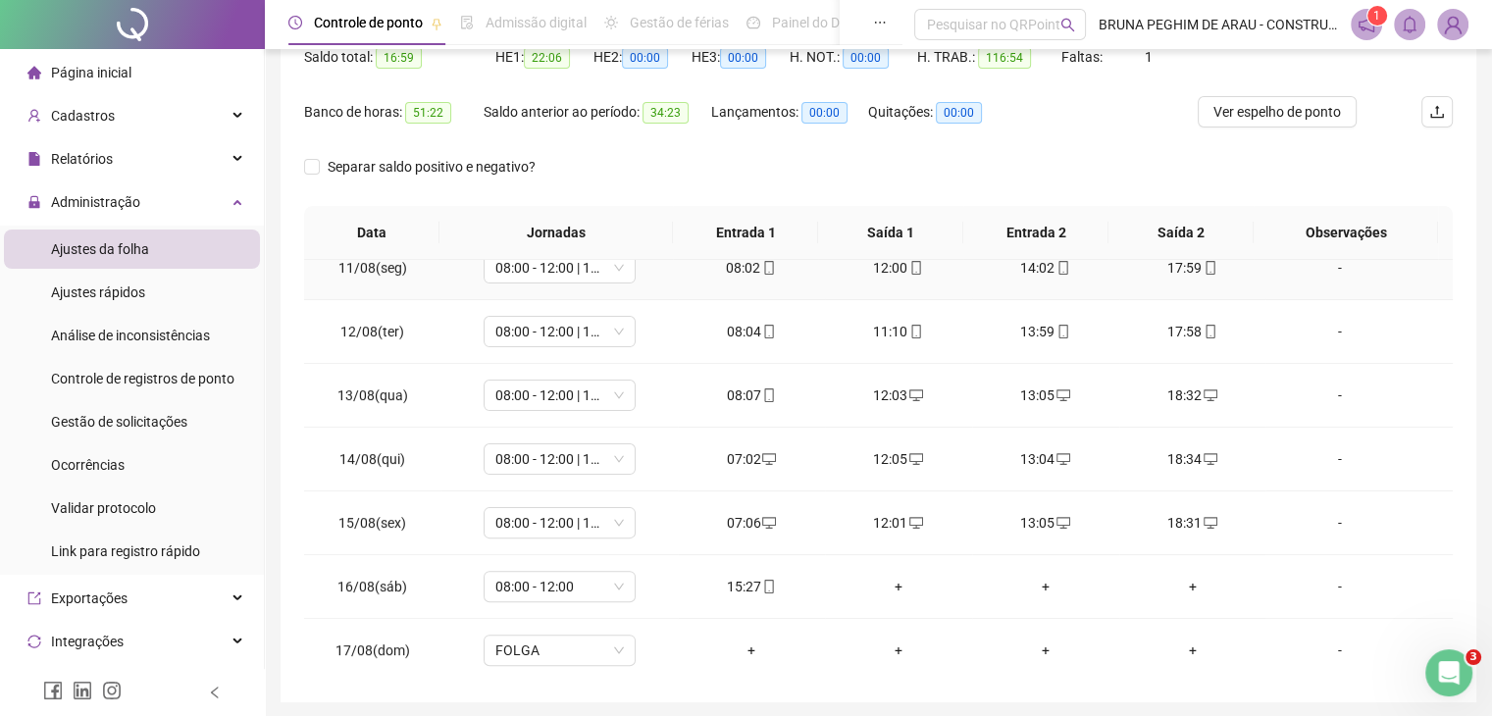
scroll to position [286, 0]
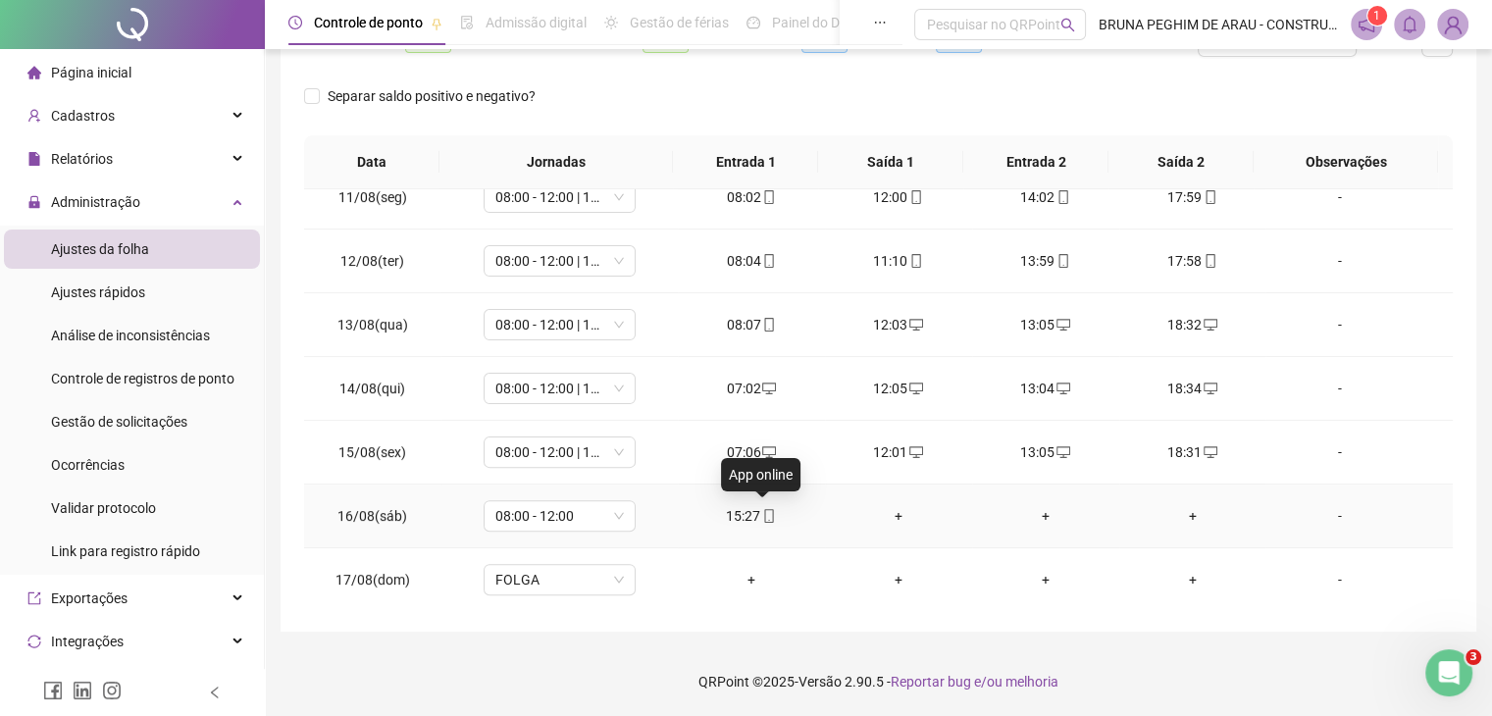
click at [762, 509] on icon "mobile" at bounding box center [769, 516] width 14 height 14
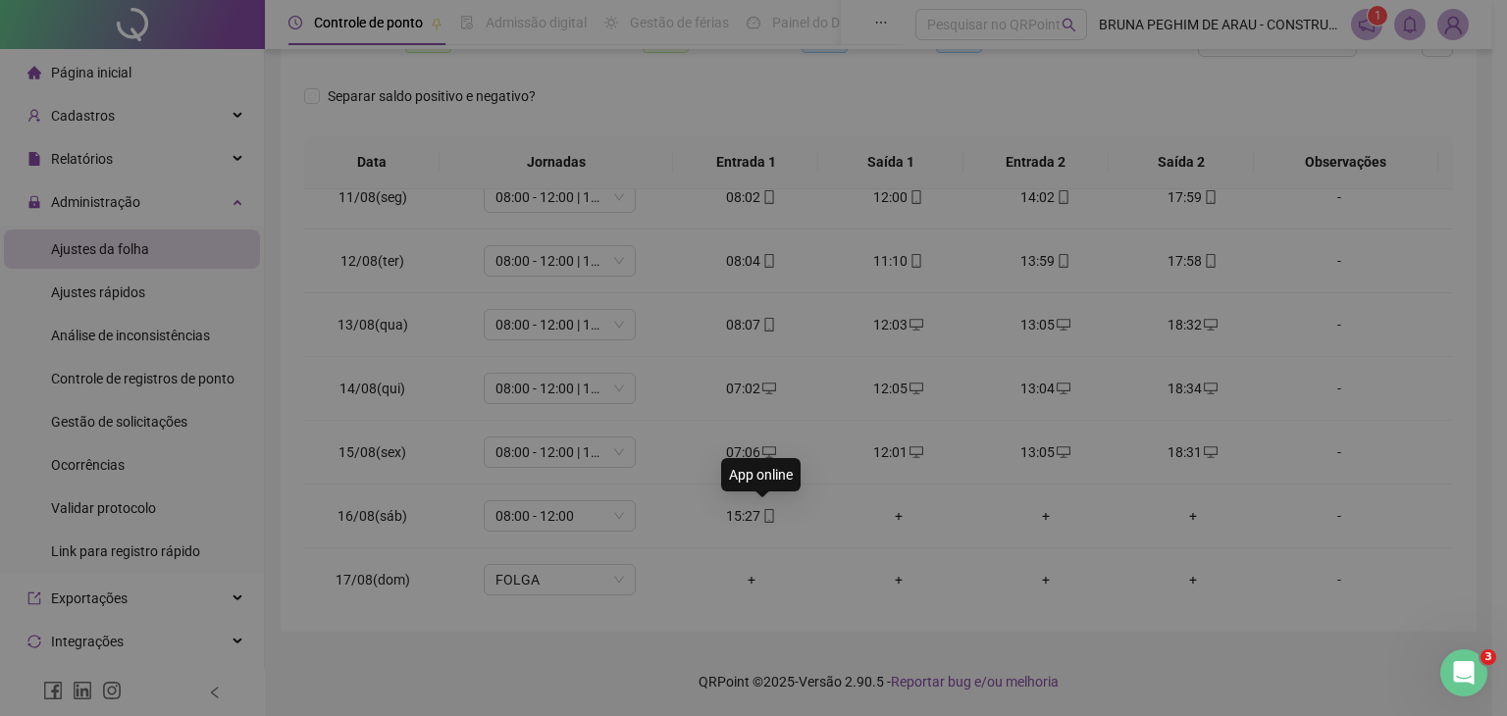
type input "**********"
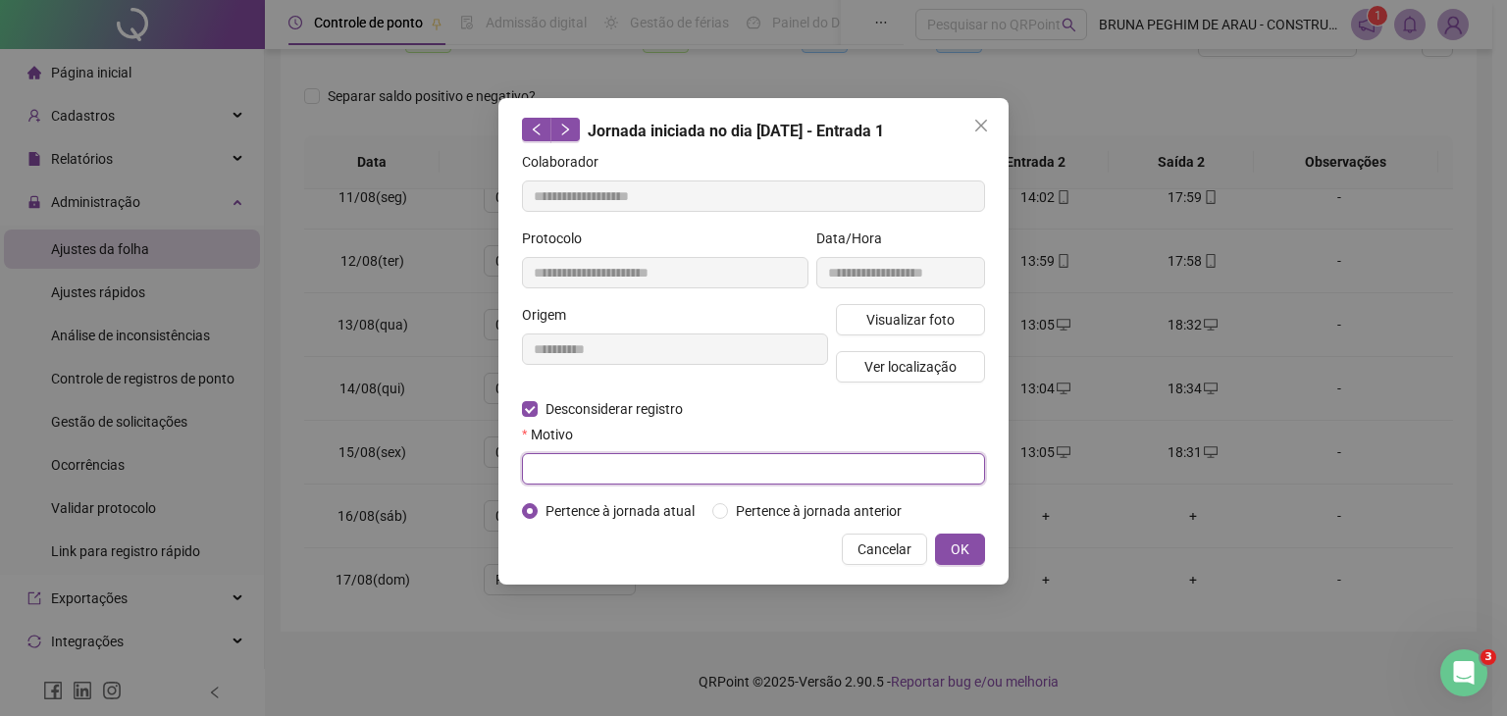
click at [569, 472] on input "text" at bounding box center [753, 468] width 463 height 31
type input "*"
click at [962, 543] on span "OK" at bounding box center [960, 550] width 19 height 22
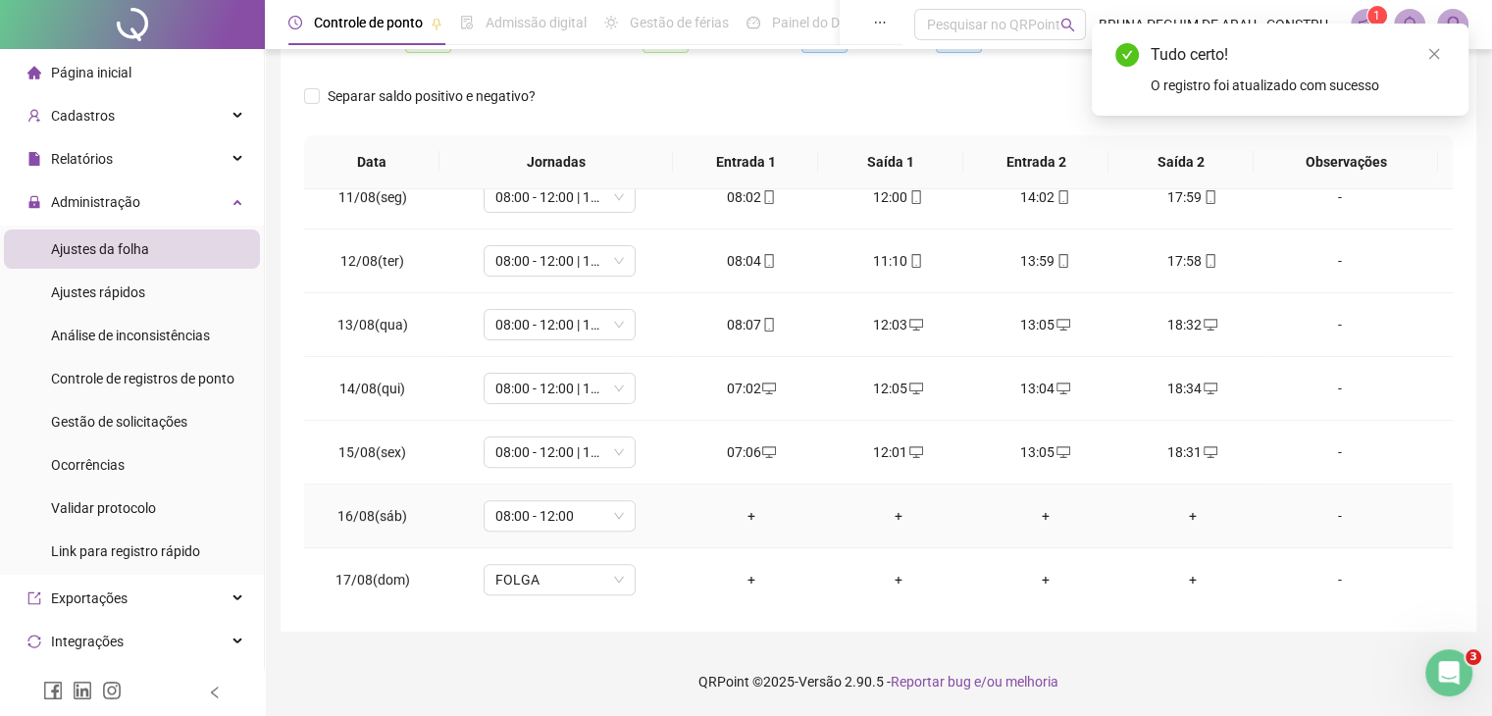
click at [745, 505] on div "+" at bounding box center [752, 516] width 116 height 22
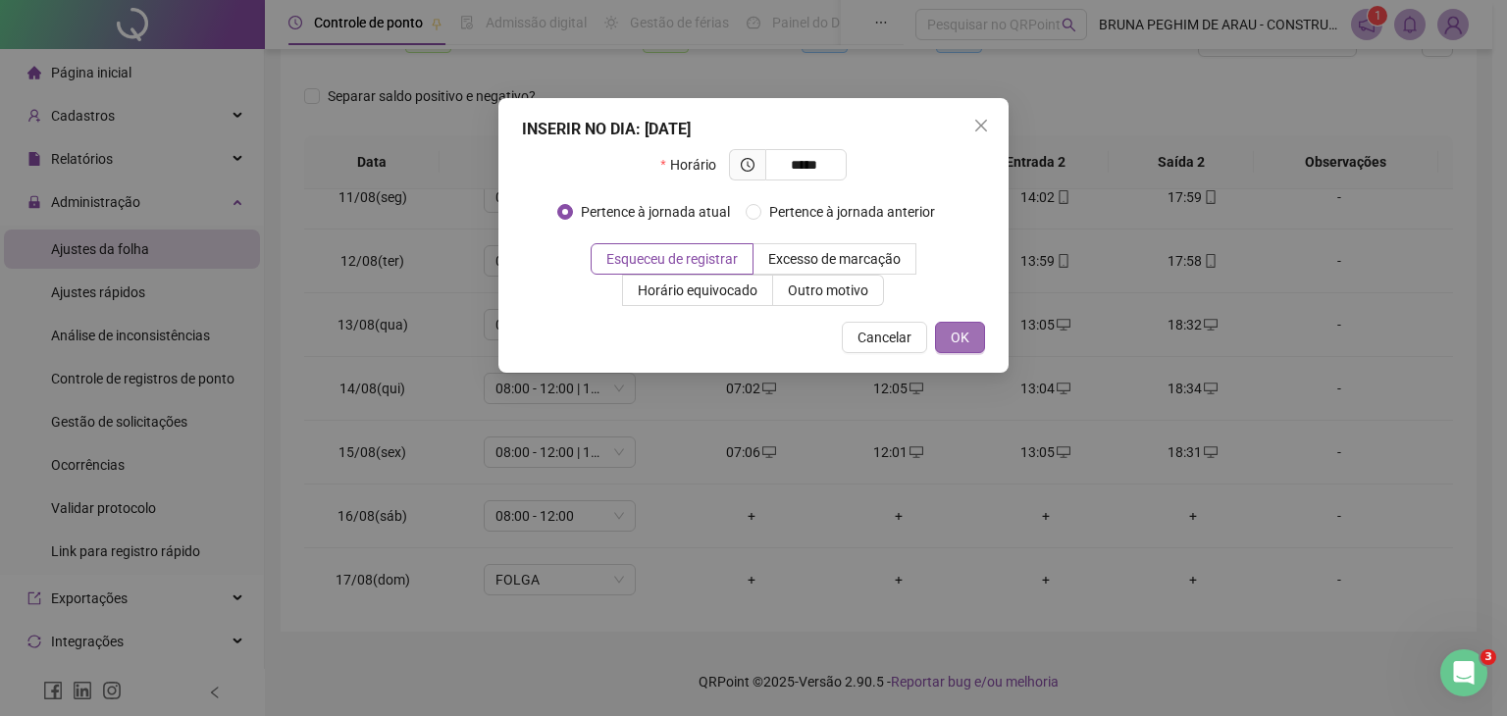
type input "*****"
click at [977, 335] on button "OK" at bounding box center [960, 337] width 50 height 31
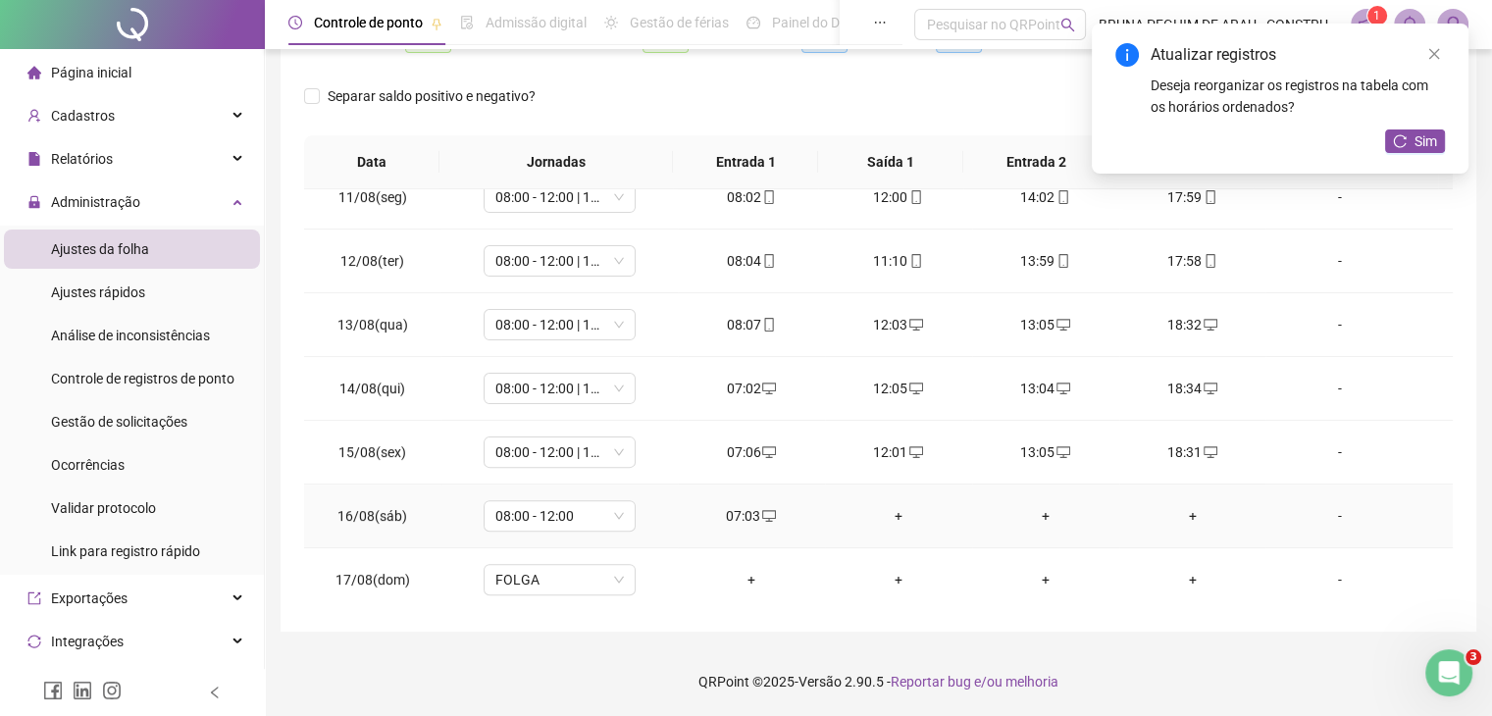
click at [895, 515] on div "+" at bounding box center [899, 516] width 116 height 22
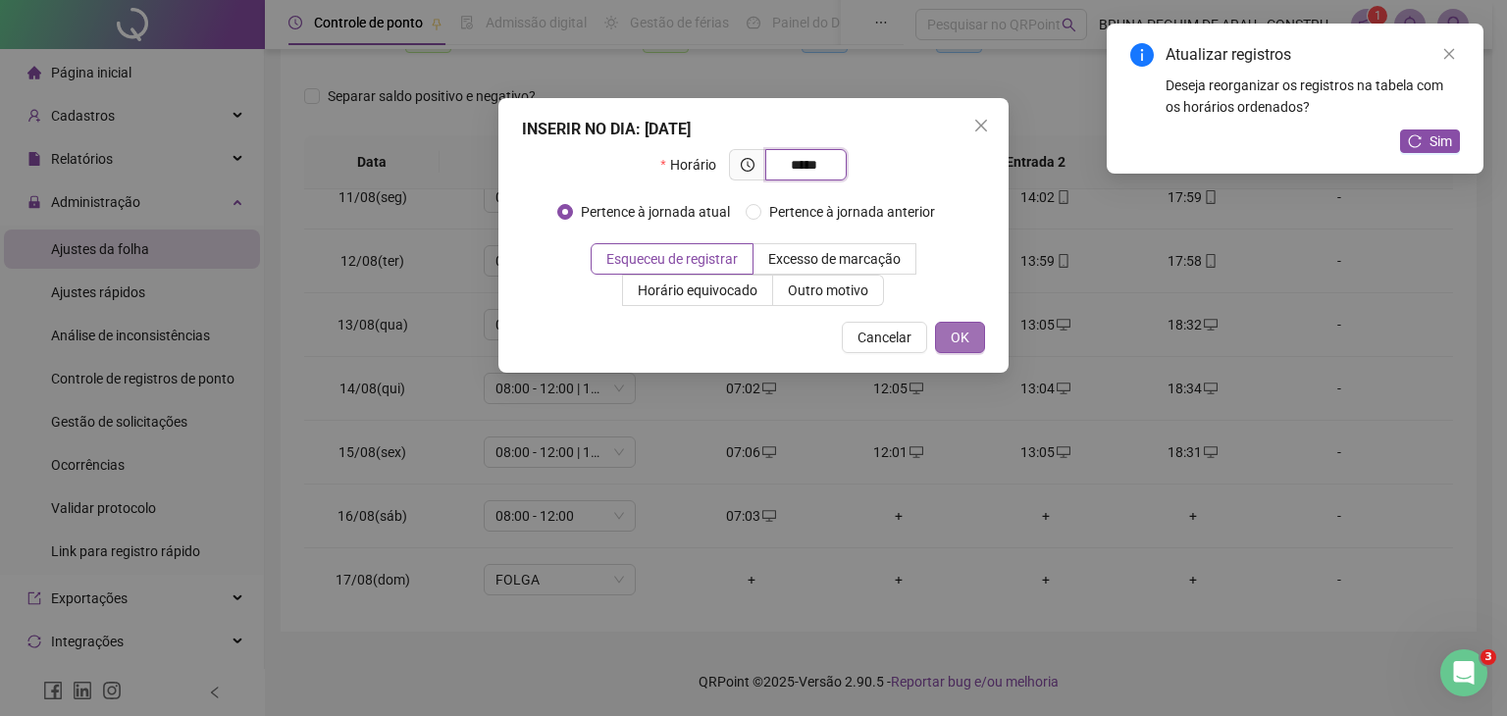
type input "*****"
click at [973, 335] on button "OK" at bounding box center [960, 337] width 50 height 31
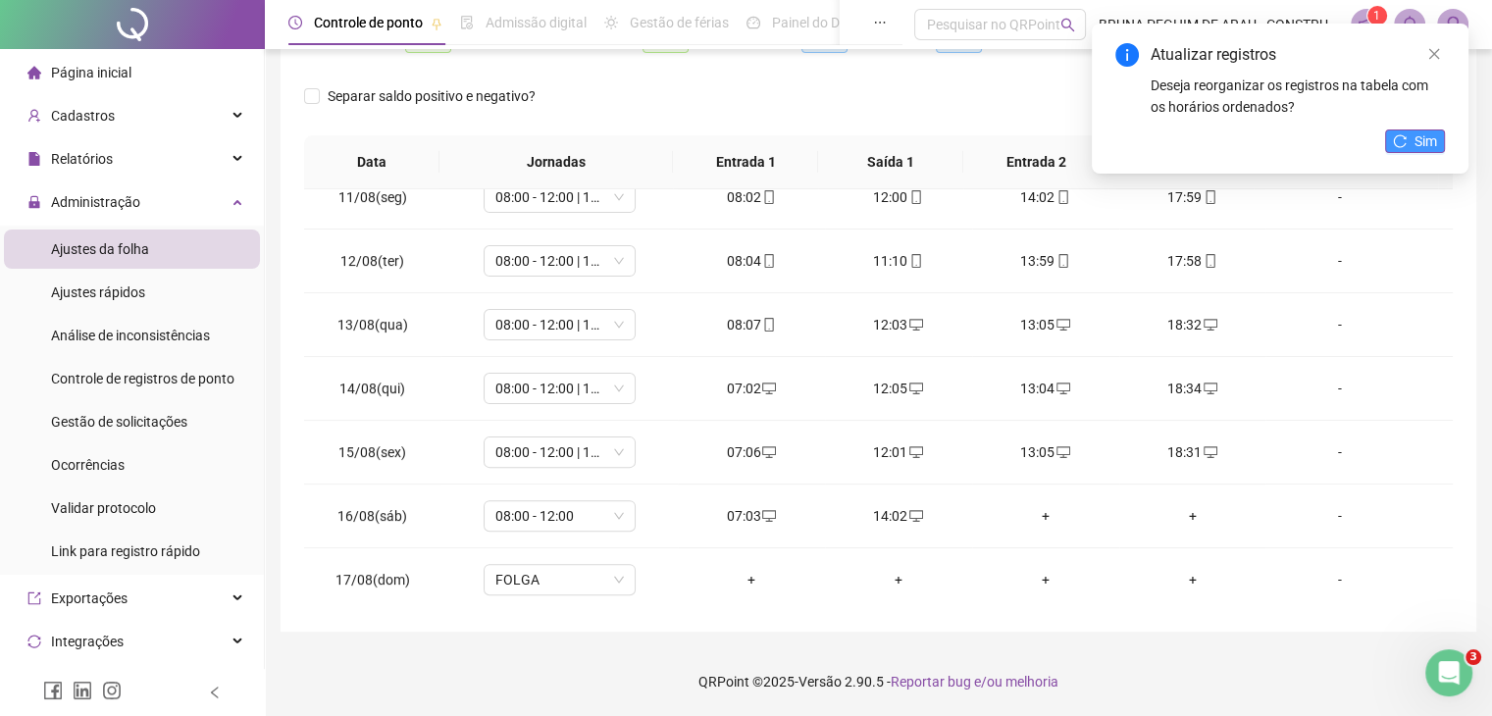
click at [1402, 137] on icon "reload" at bounding box center [1400, 141] width 14 height 14
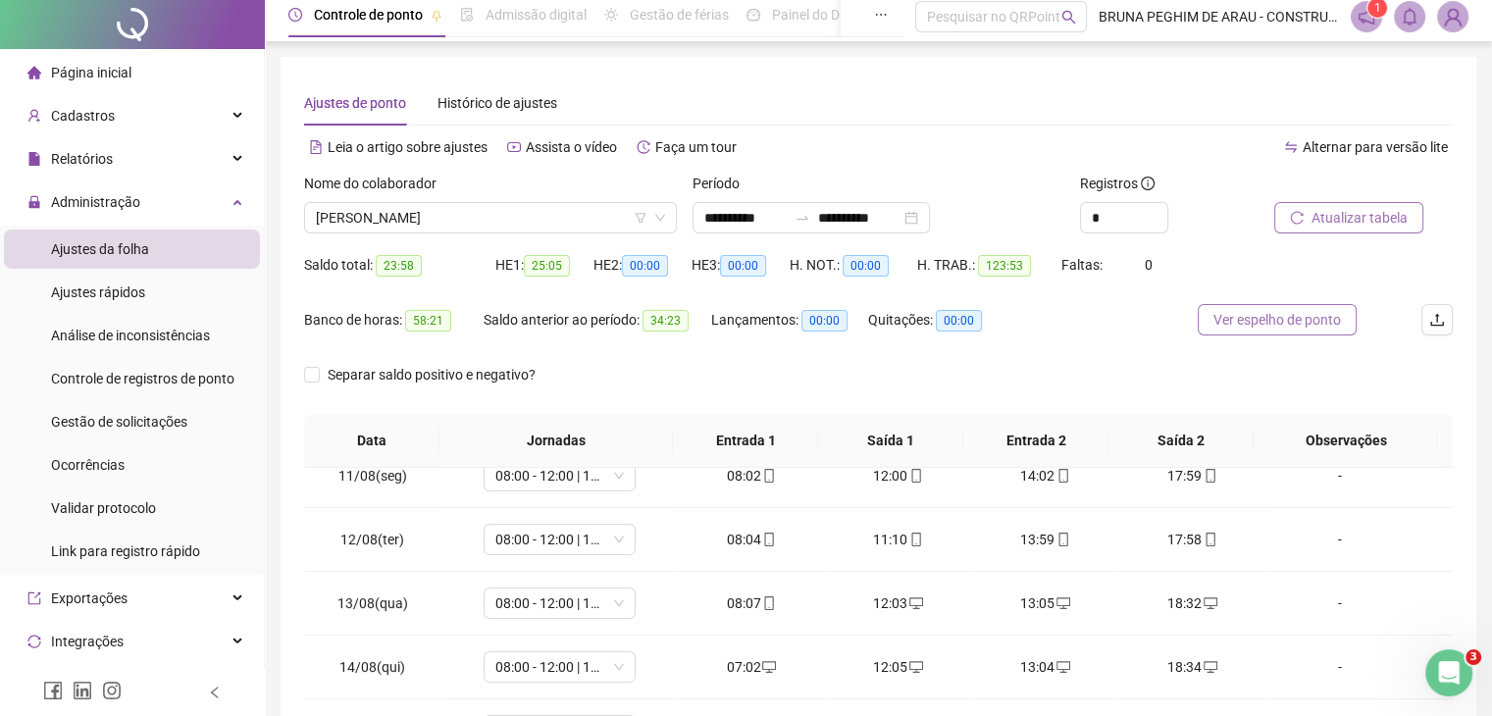
scroll to position [0, 0]
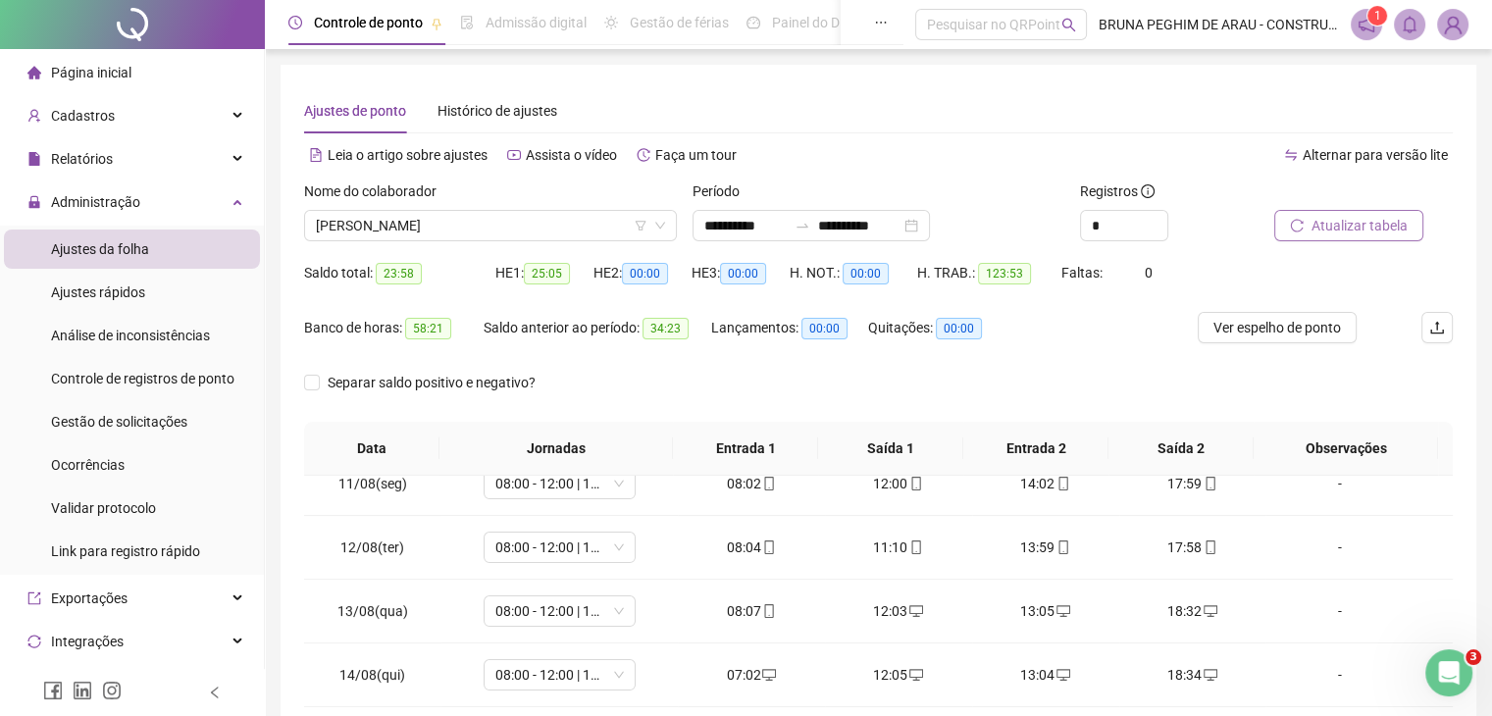
click at [1303, 226] on button "Atualizar tabela" at bounding box center [1348, 225] width 149 height 31
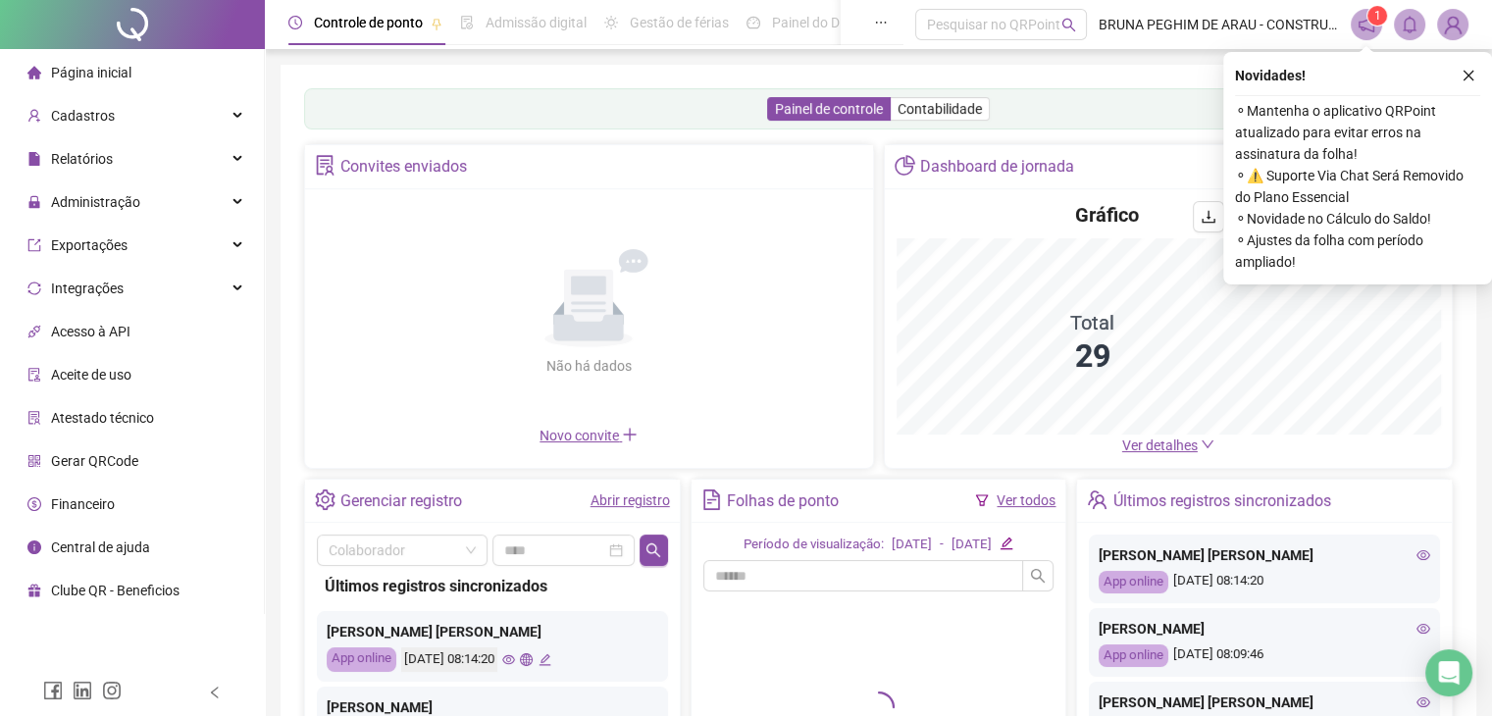
click at [117, 459] on span "Gerar QRCode" at bounding box center [94, 461] width 87 height 16
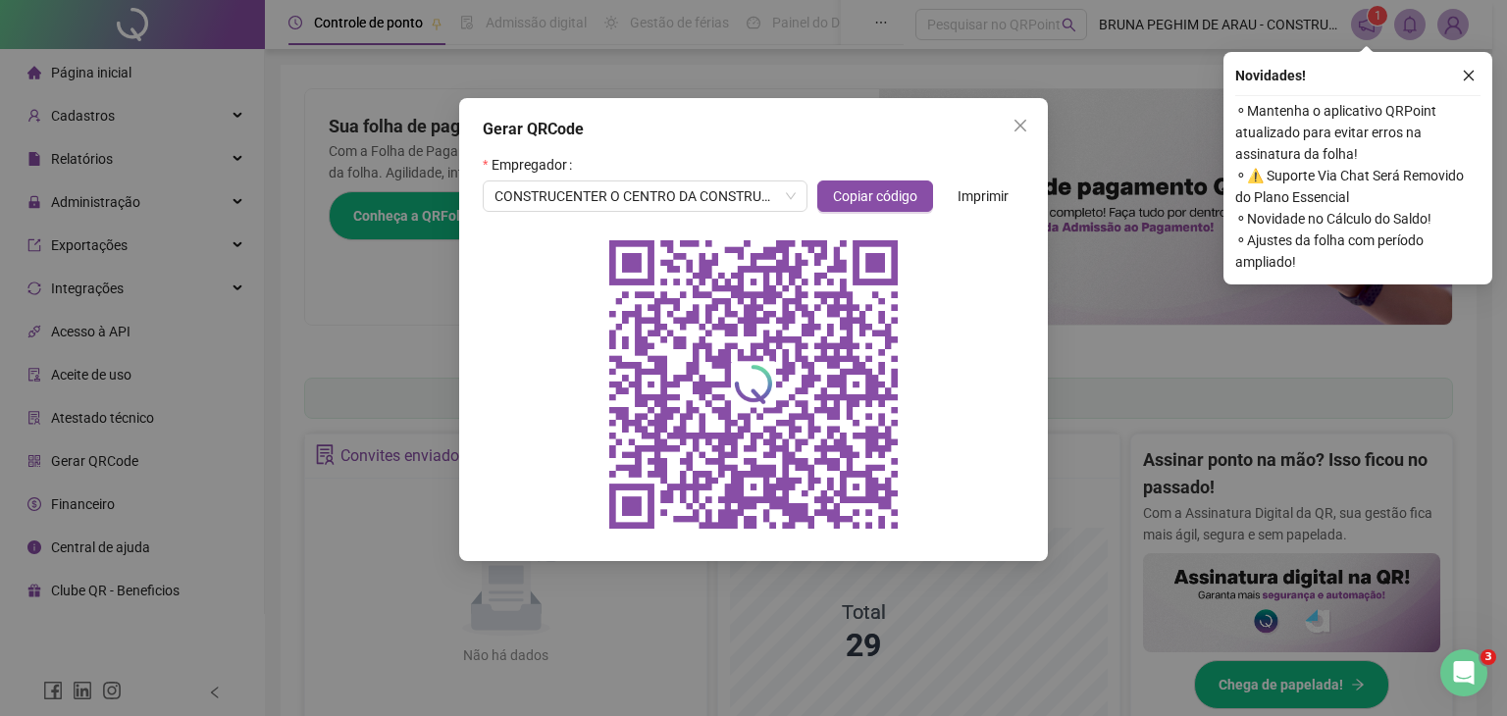
drag, startPoint x: 1479, startPoint y: 74, endPoint x: 1468, endPoint y: 81, distance: 14.1
click at [1474, 77] on button "button" at bounding box center [1469, 76] width 24 height 24
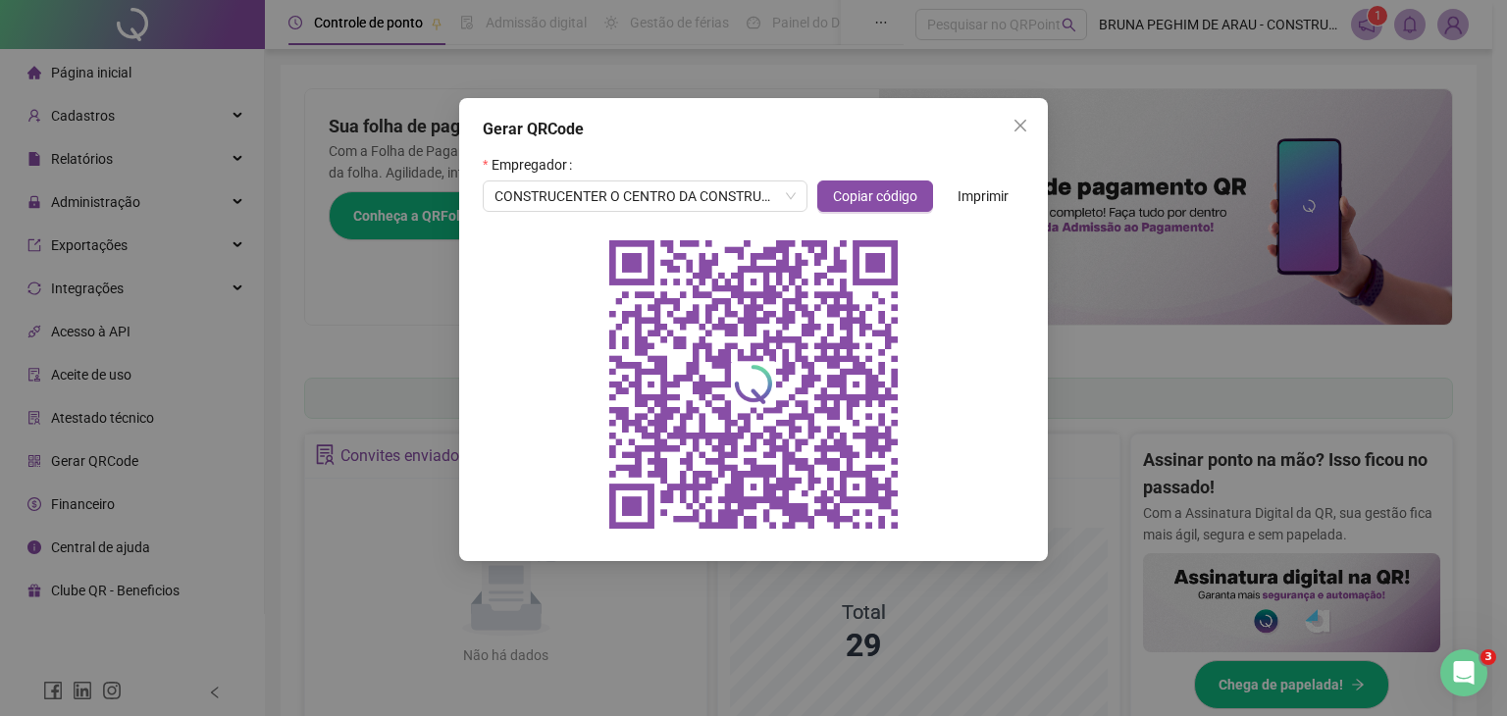
click at [973, 198] on span "Imprimir" at bounding box center [982, 196] width 51 height 22
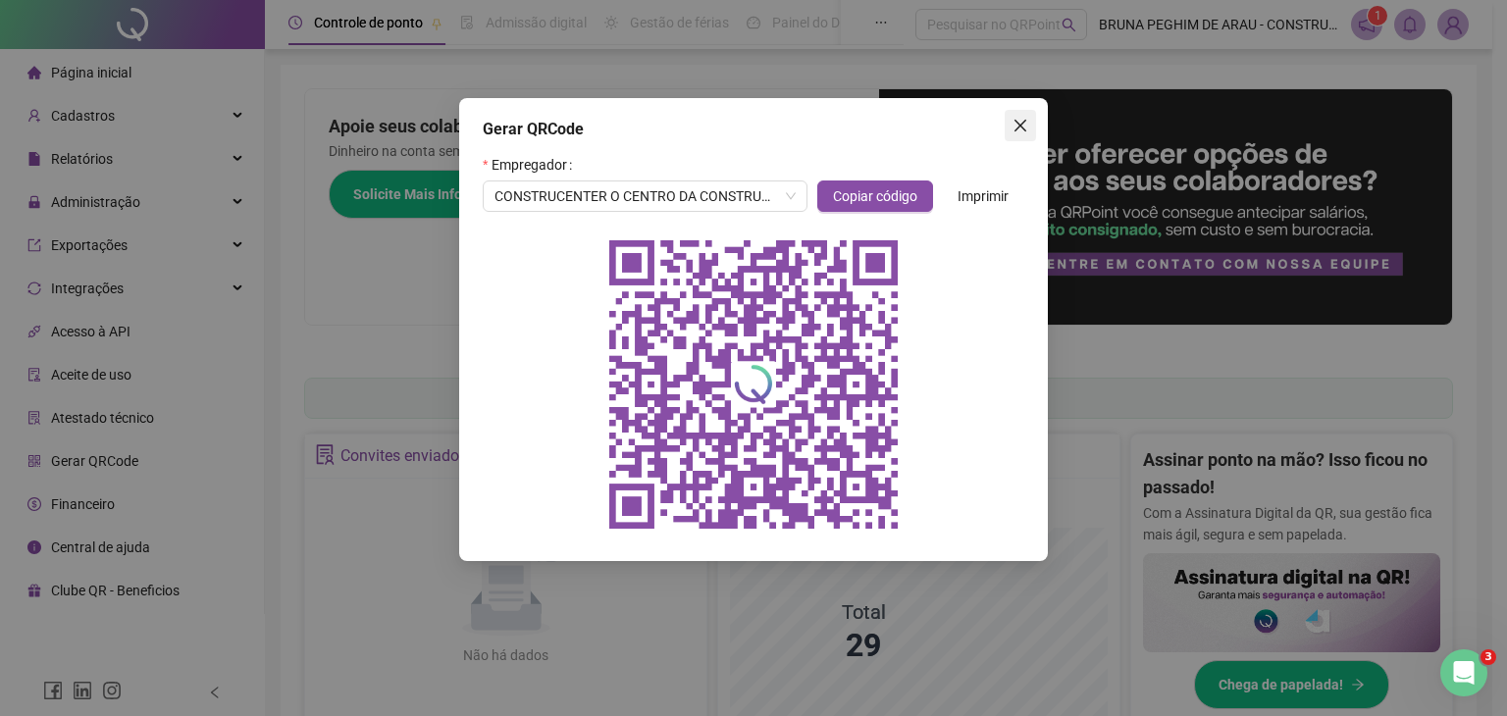
click at [1028, 123] on span "Close" at bounding box center [1020, 126] width 31 height 16
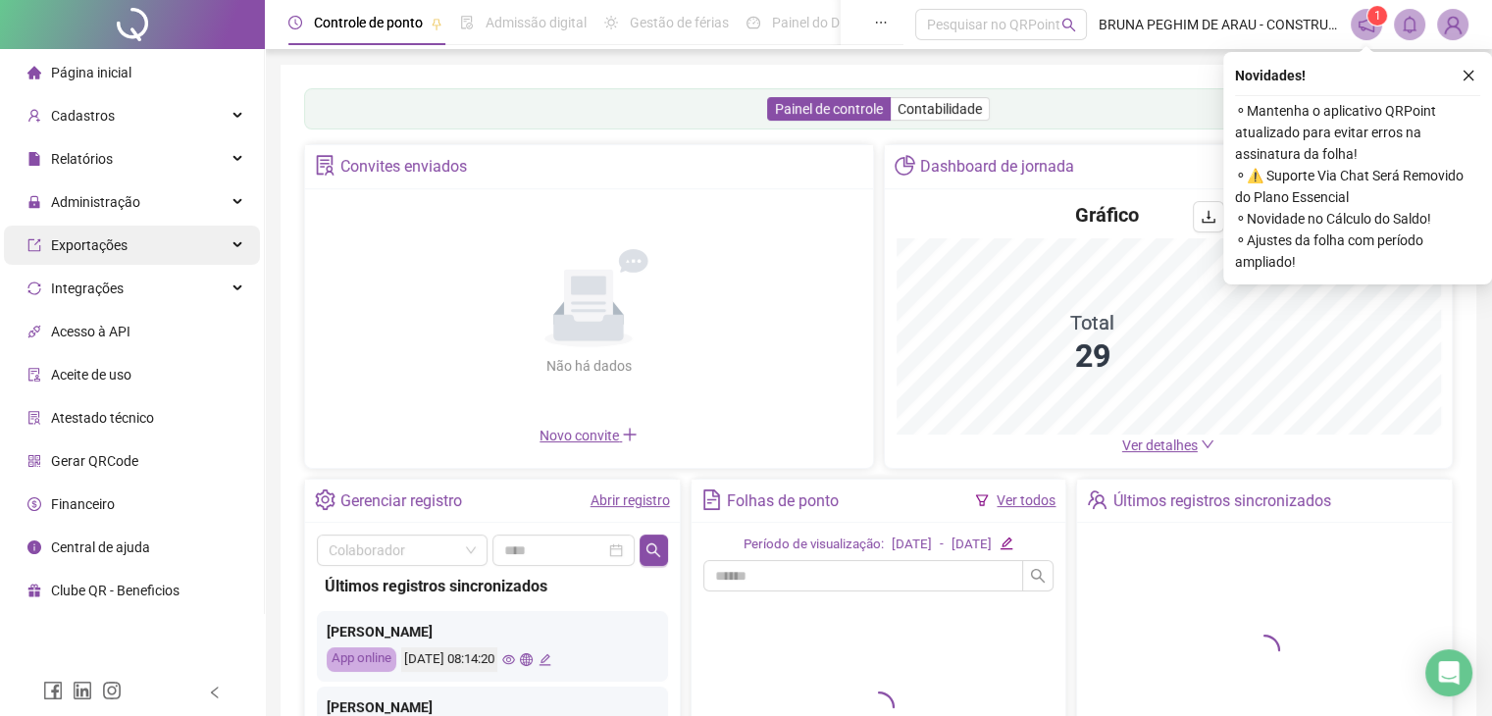
click at [130, 246] on div "Exportações" at bounding box center [132, 245] width 256 height 39
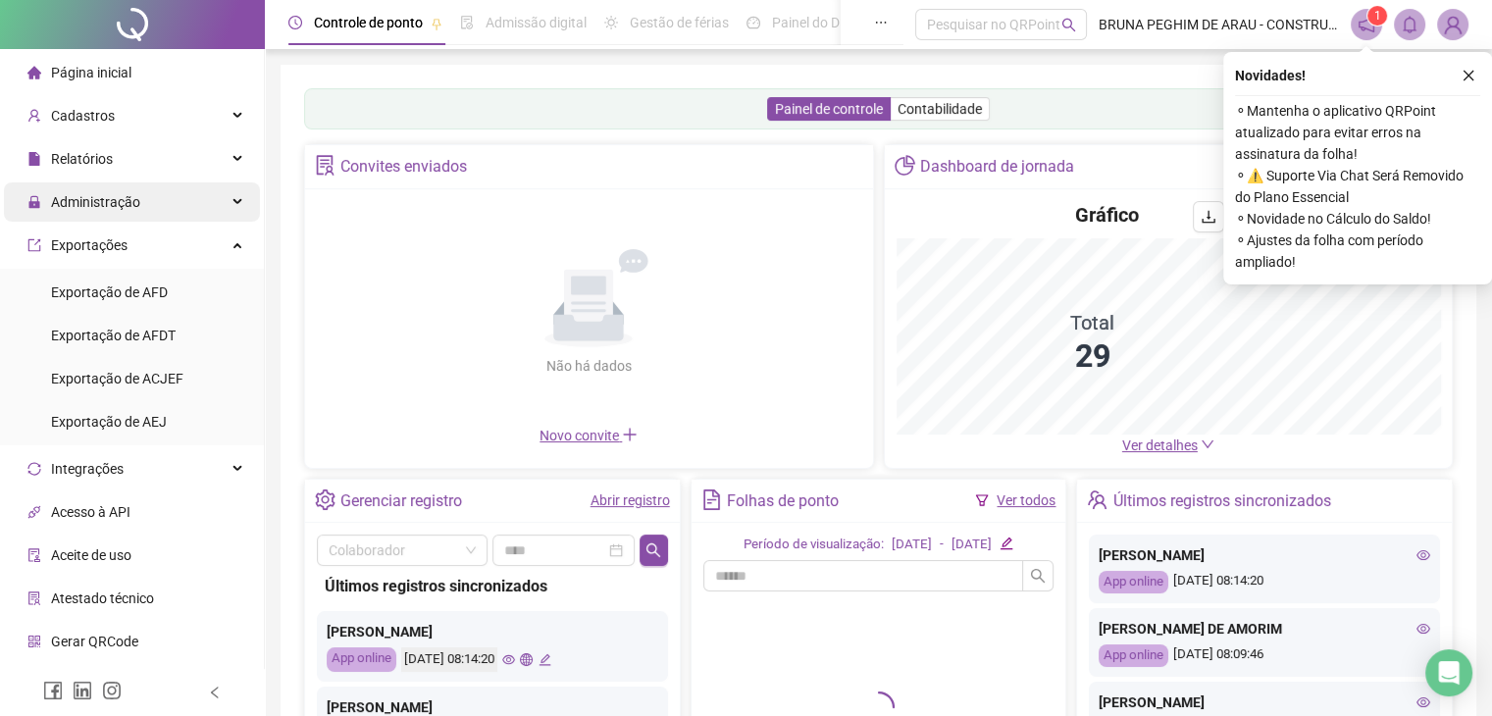
click at [138, 209] on div "Administração" at bounding box center [132, 201] width 256 height 39
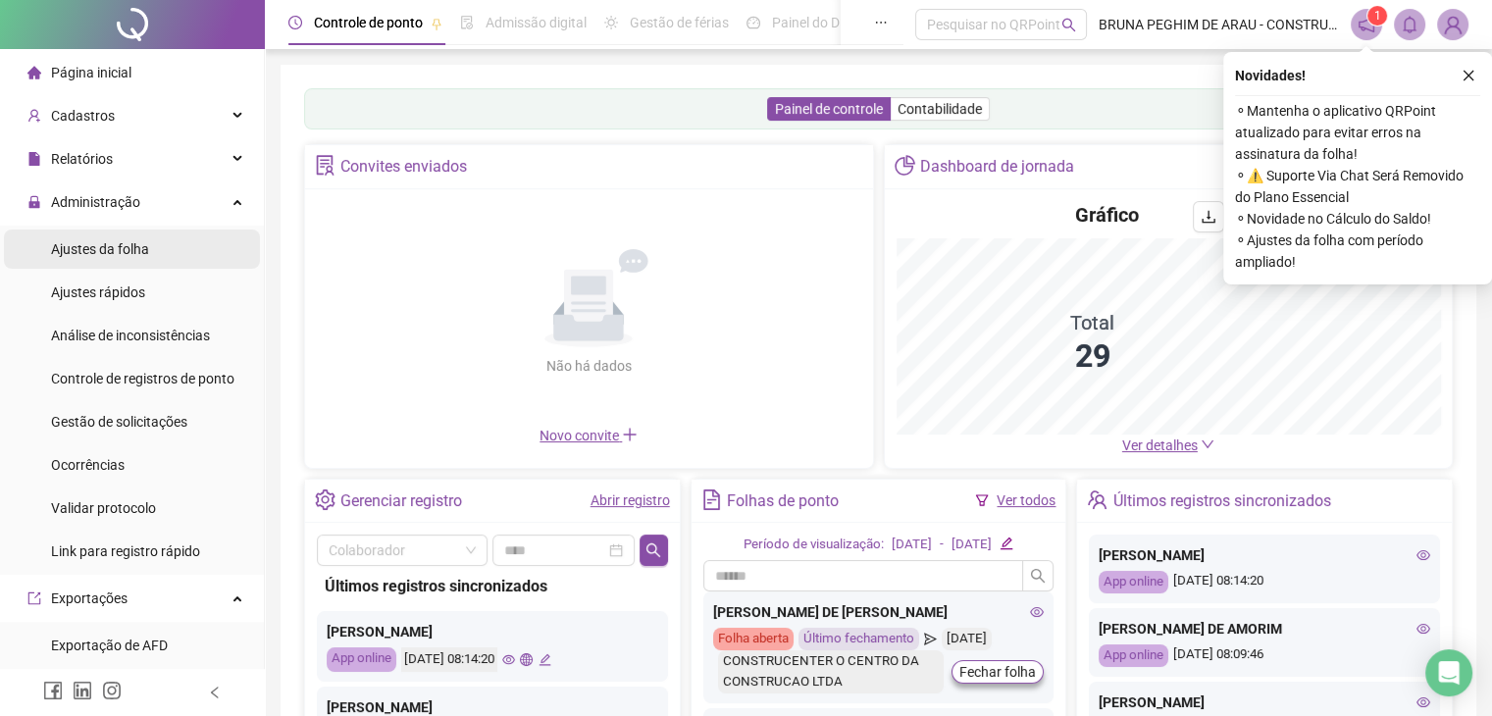
click at [145, 241] on span "Ajustes da folha" at bounding box center [100, 249] width 98 height 16
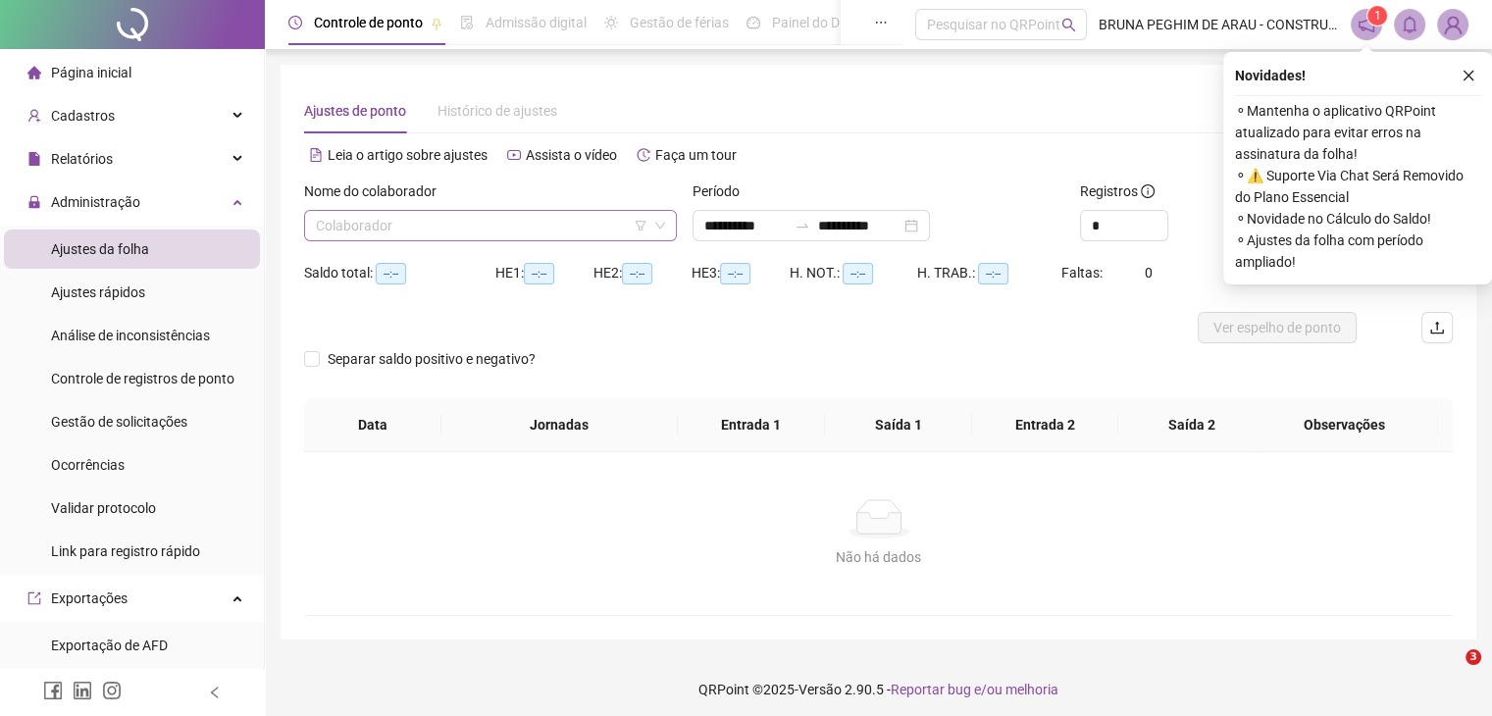
click at [427, 232] on input "search" at bounding box center [482, 225] width 332 height 29
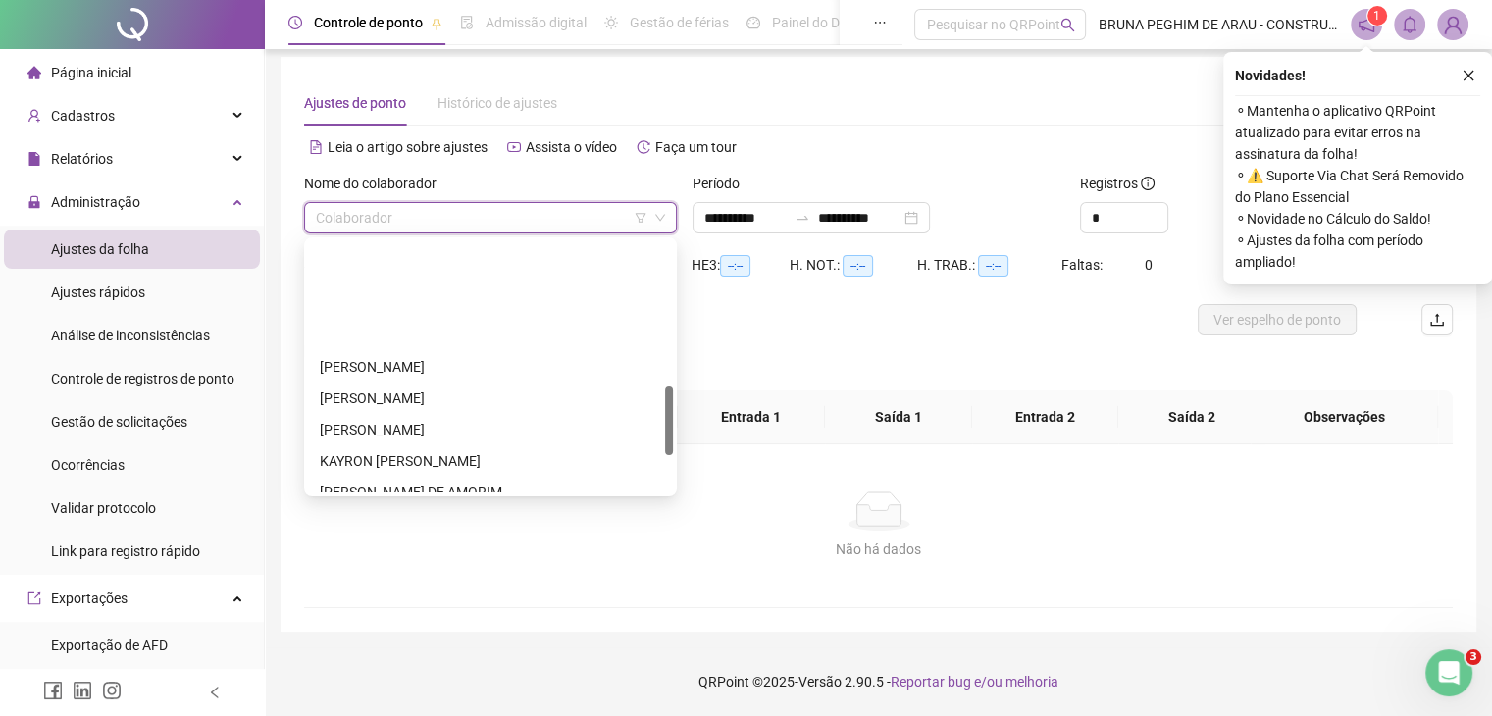
scroll to position [524, 0]
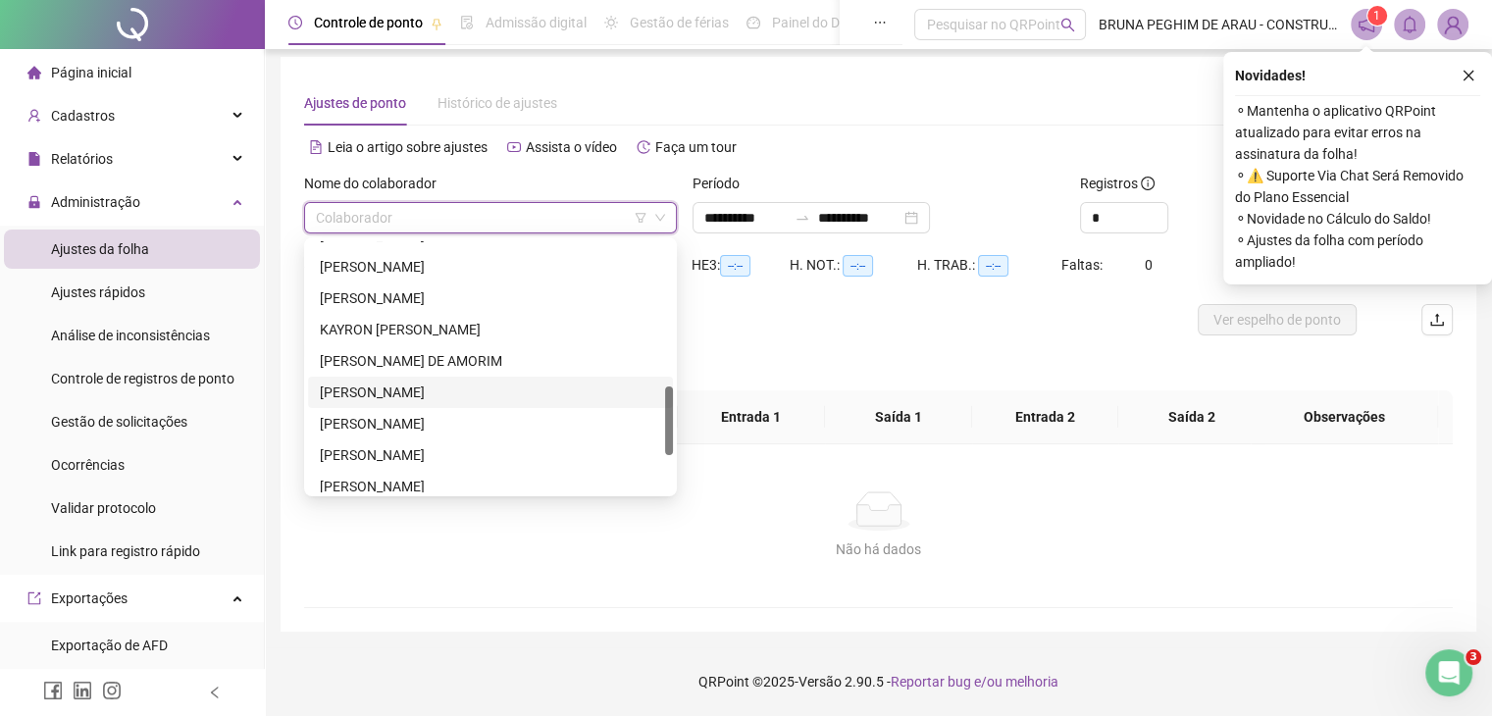
click at [437, 387] on div "[PERSON_NAME]" at bounding box center [490, 393] width 341 height 22
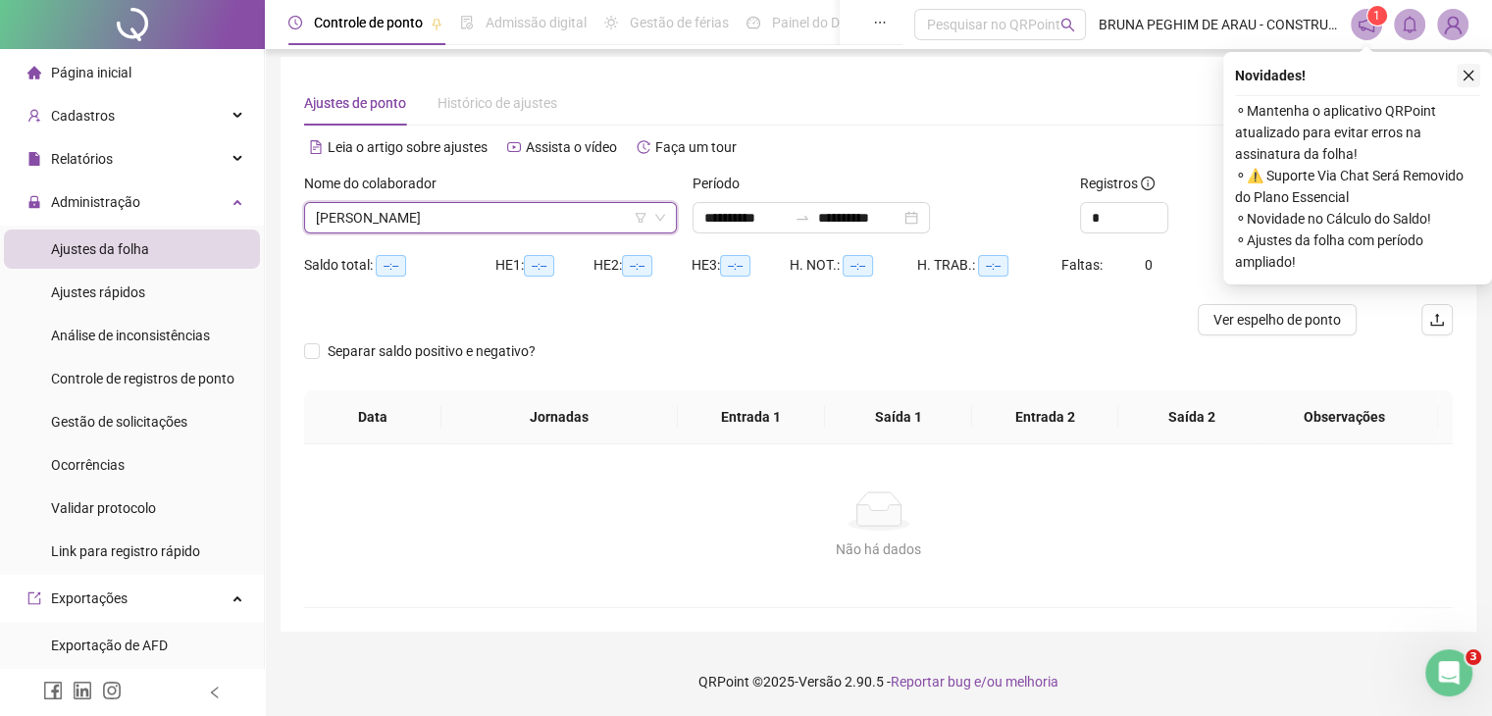
click at [1464, 67] on button "button" at bounding box center [1469, 76] width 24 height 24
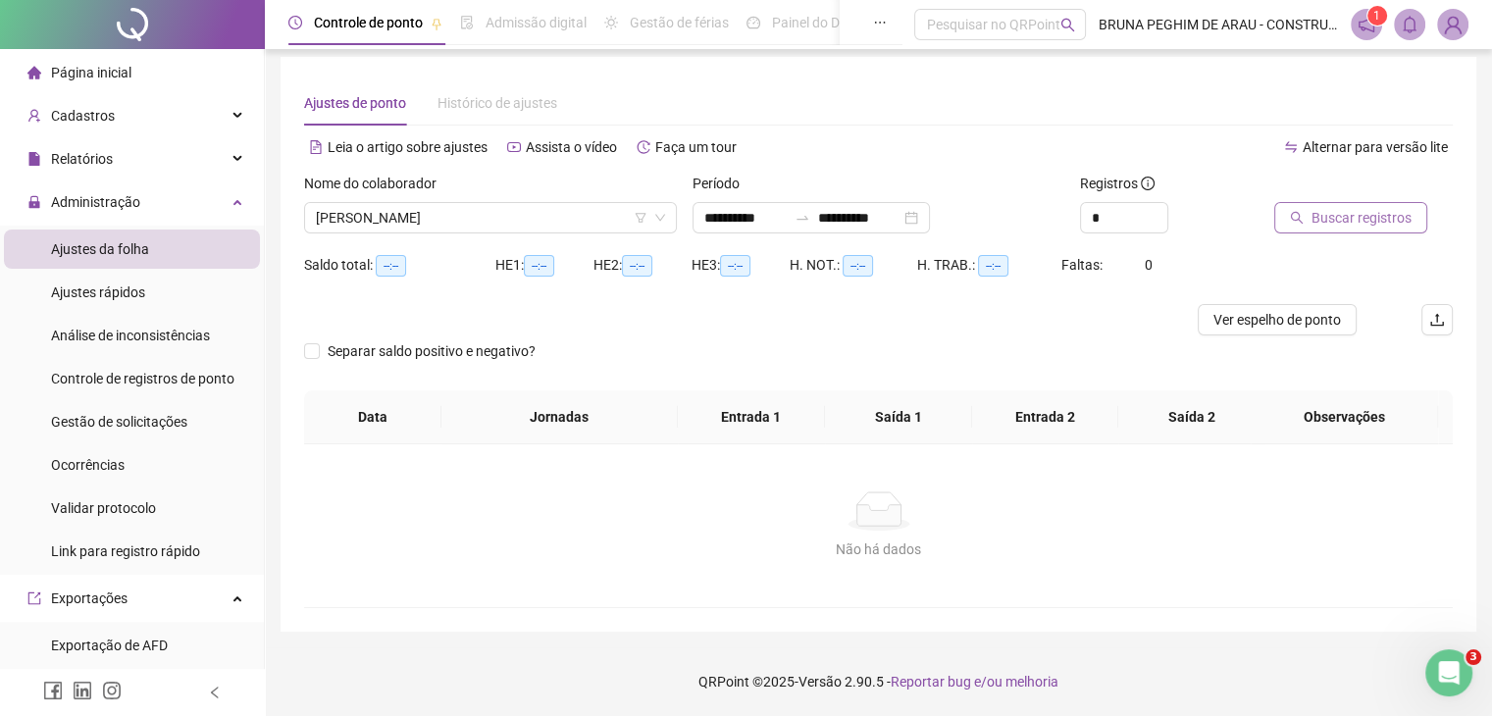
click at [1314, 211] on span "Buscar registros" at bounding box center [1362, 218] width 100 height 22
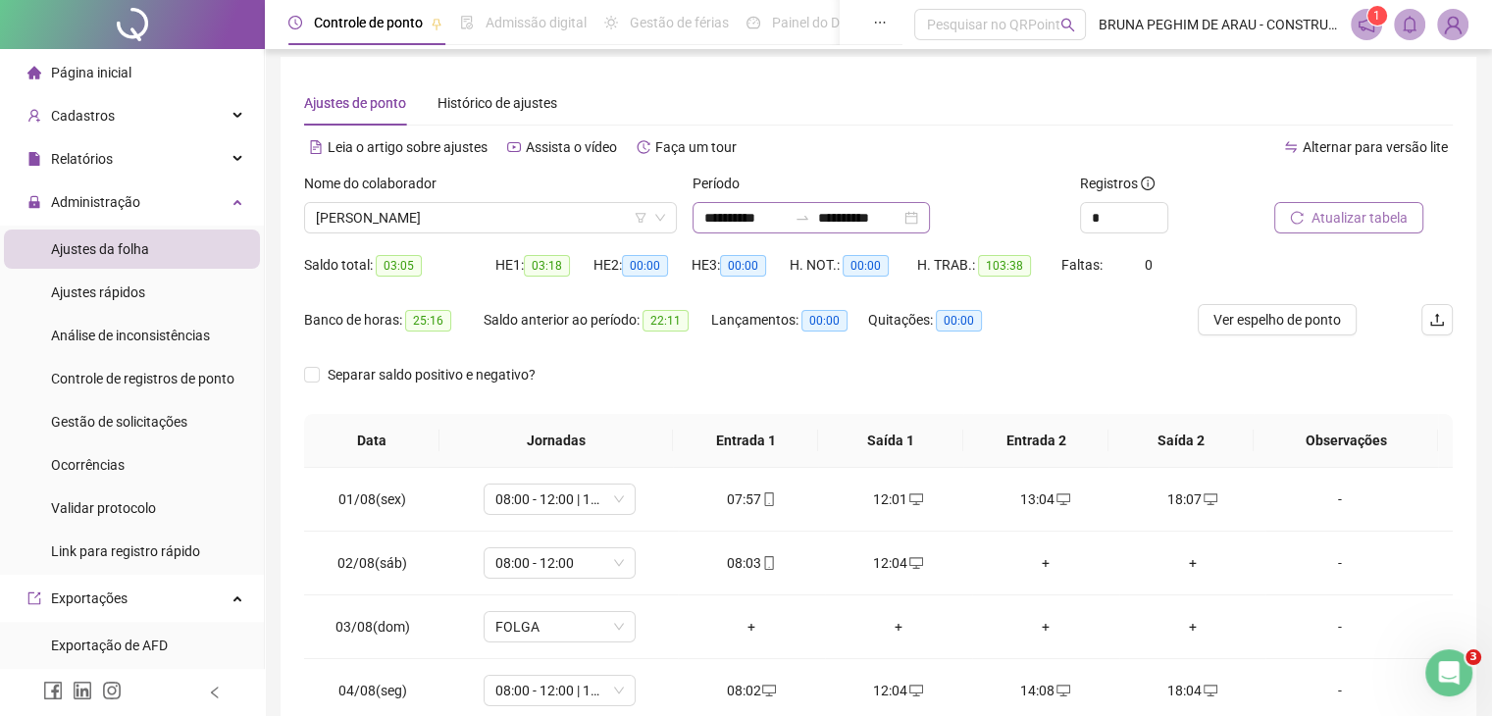
click at [930, 221] on div "**********" at bounding box center [811, 217] width 237 height 31
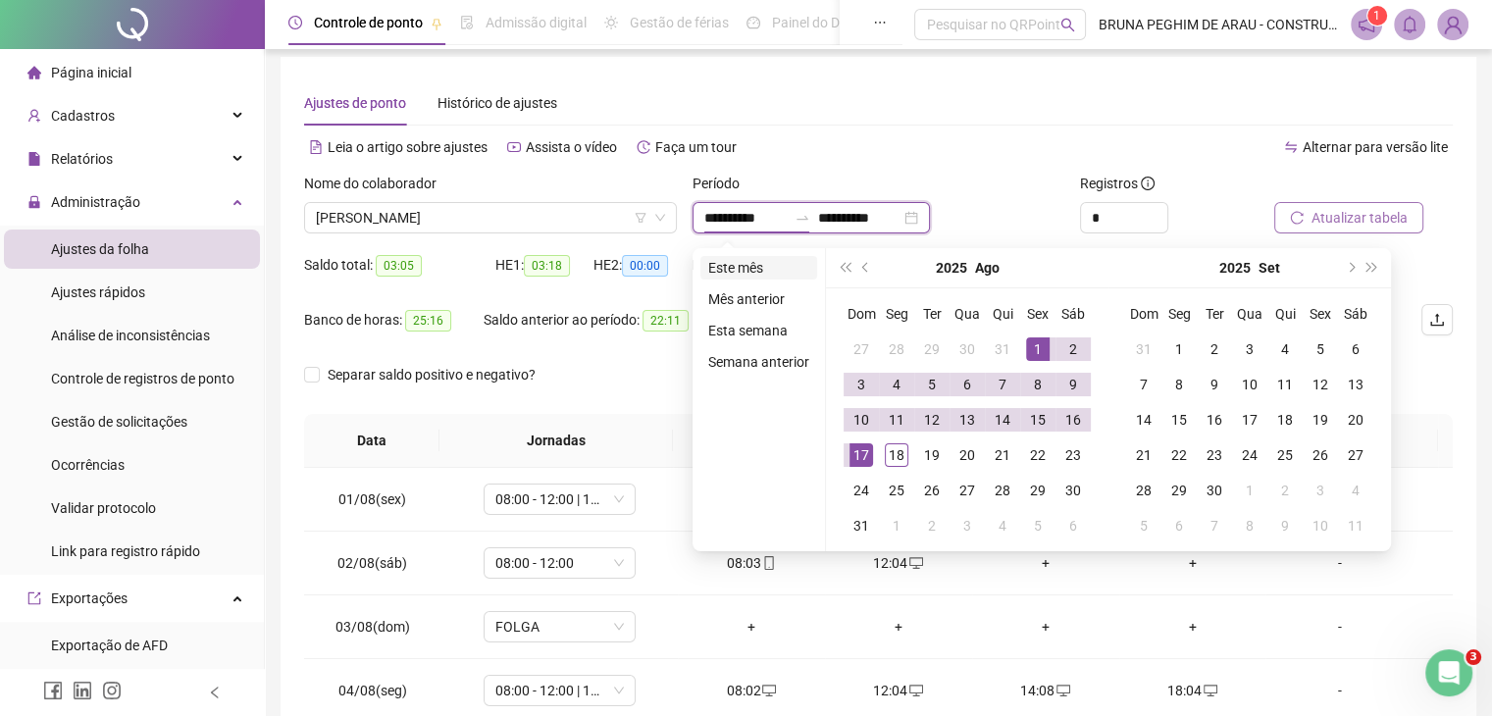
type input "**********"
click at [763, 268] on li "Este mês" at bounding box center [758, 268] width 117 height 24
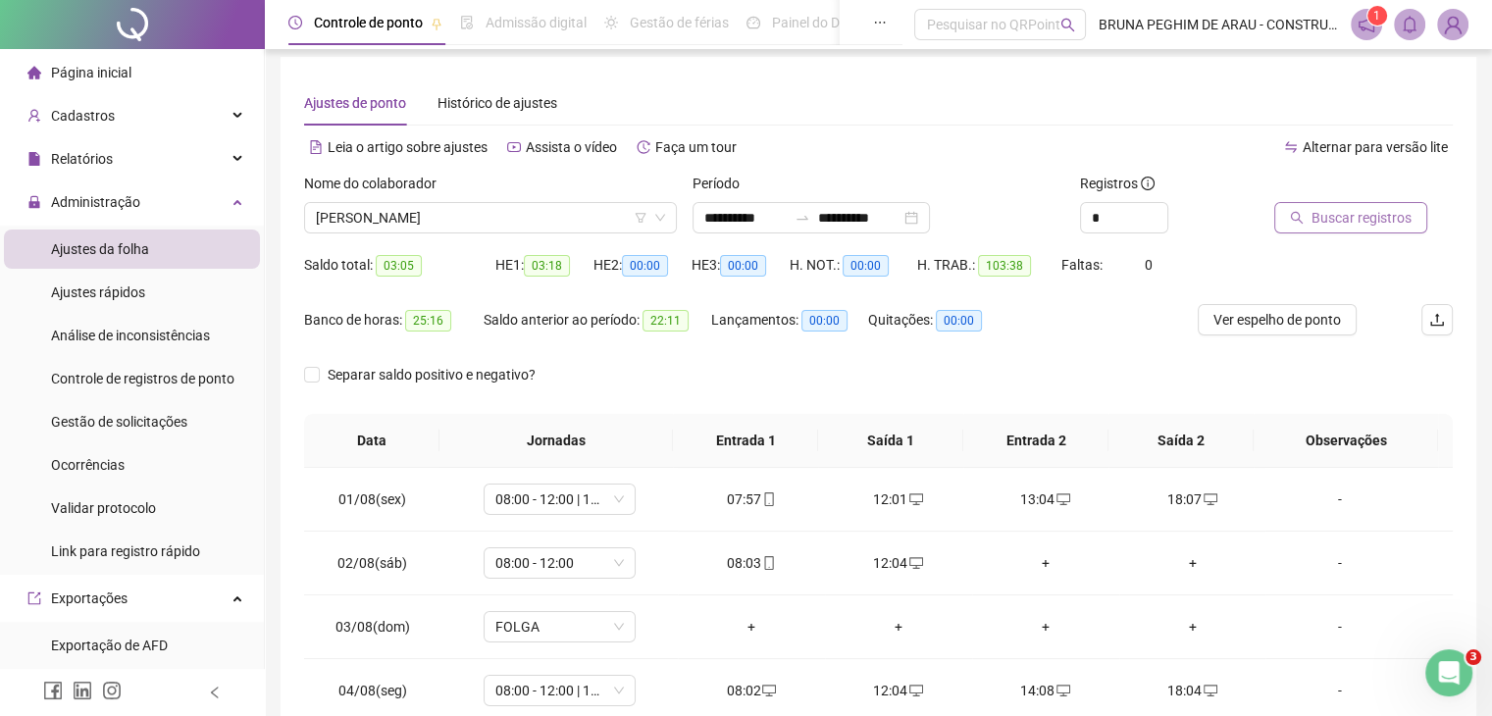
click at [1362, 214] on span "Buscar registros" at bounding box center [1362, 218] width 100 height 22
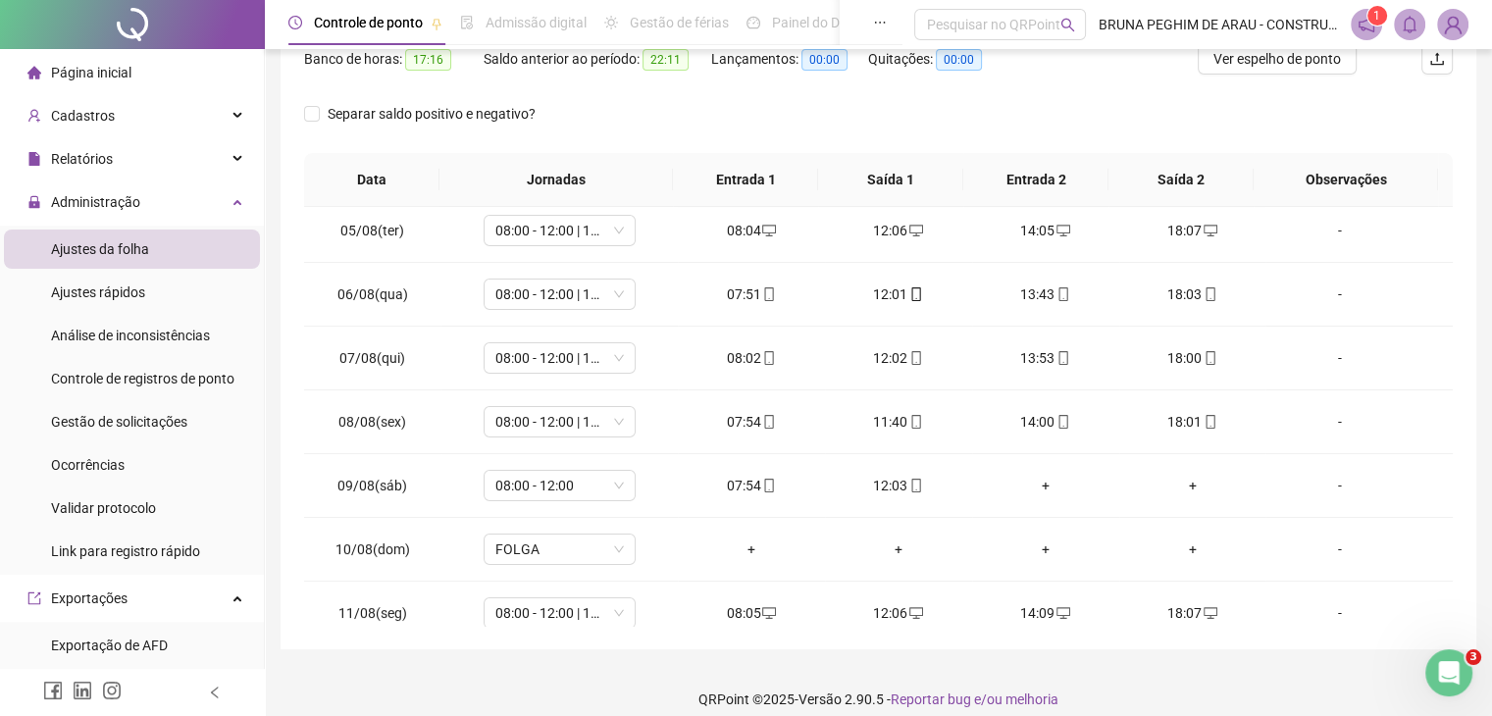
scroll to position [0, 0]
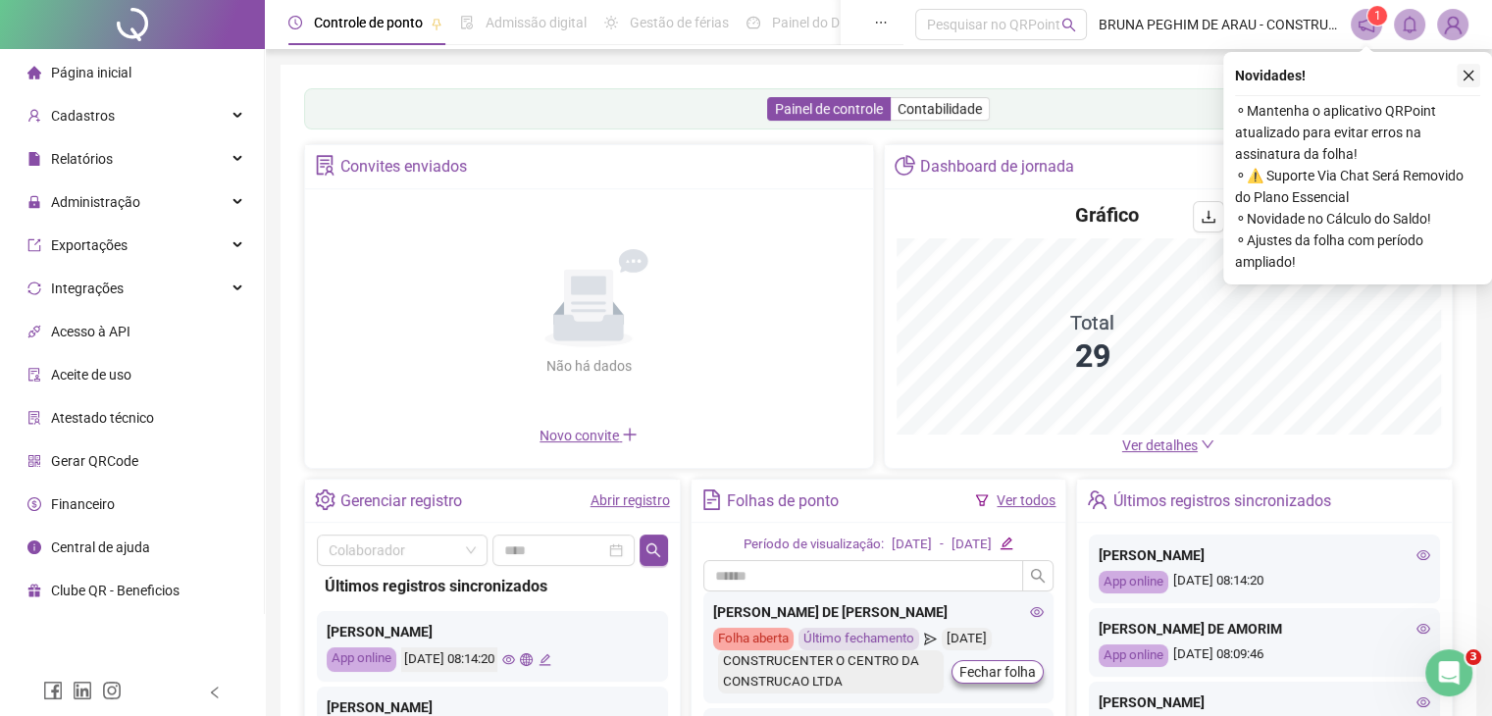
click at [1465, 72] on icon "close" at bounding box center [1469, 76] width 11 height 11
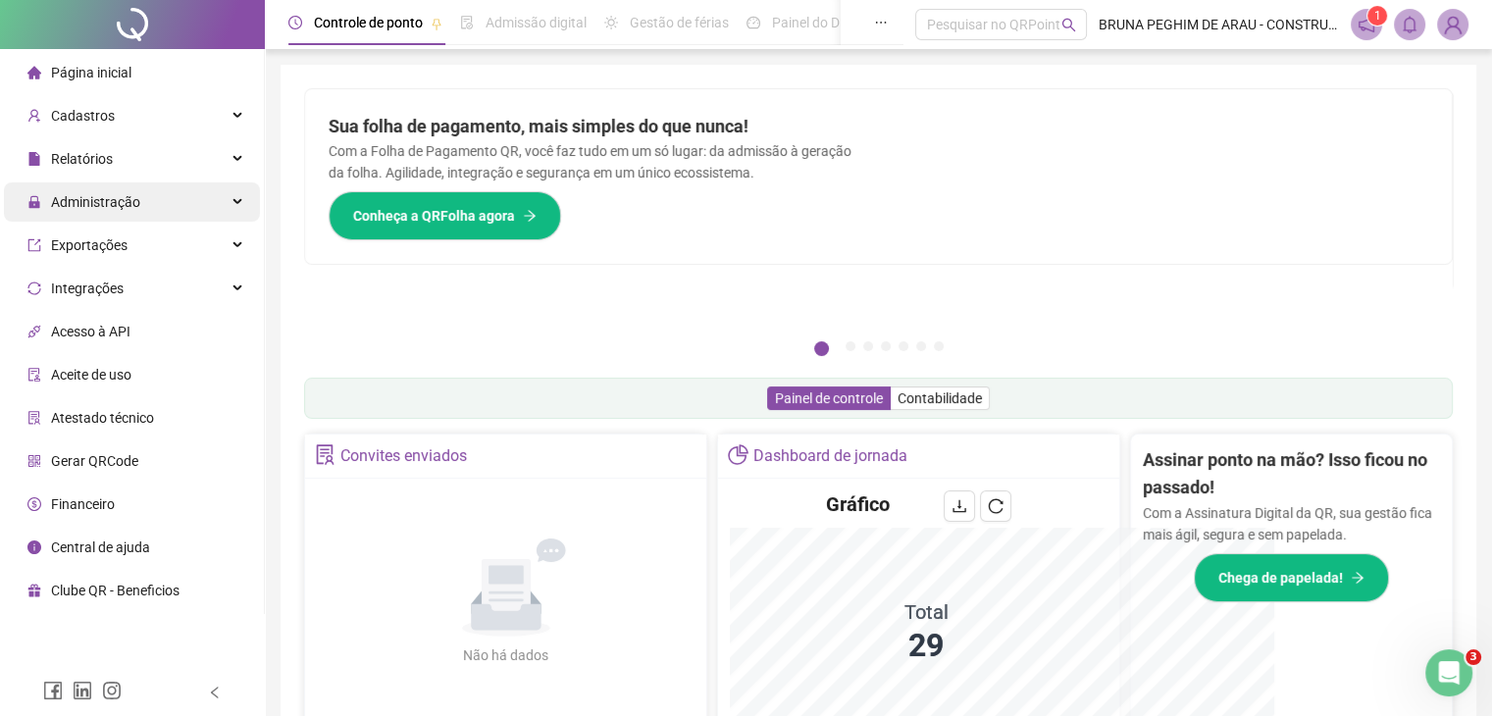
click at [123, 205] on span "Administração" at bounding box center [95, 202] width 89 height 16
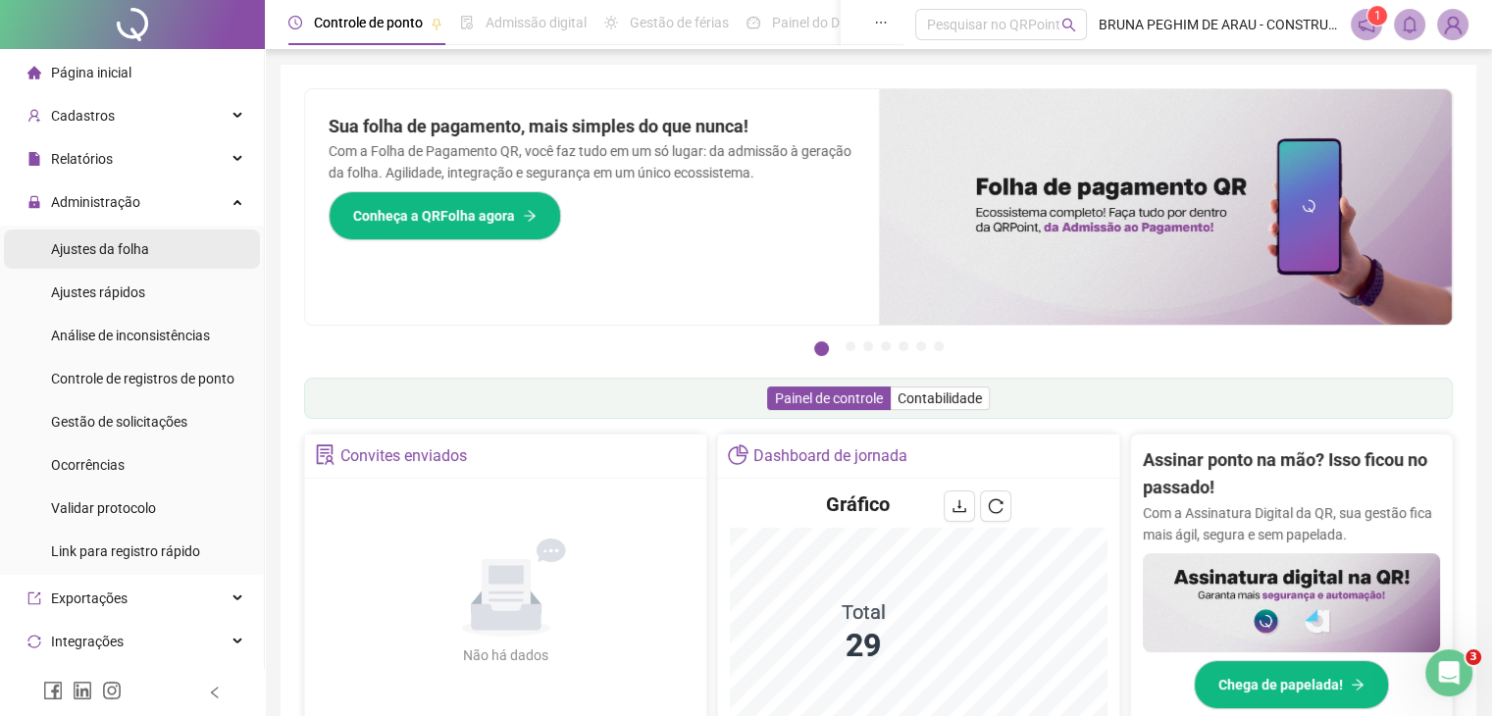
click at [117, 251] on span "Ajustes da folha" at bounding box center [100, 249] width 98 height 16
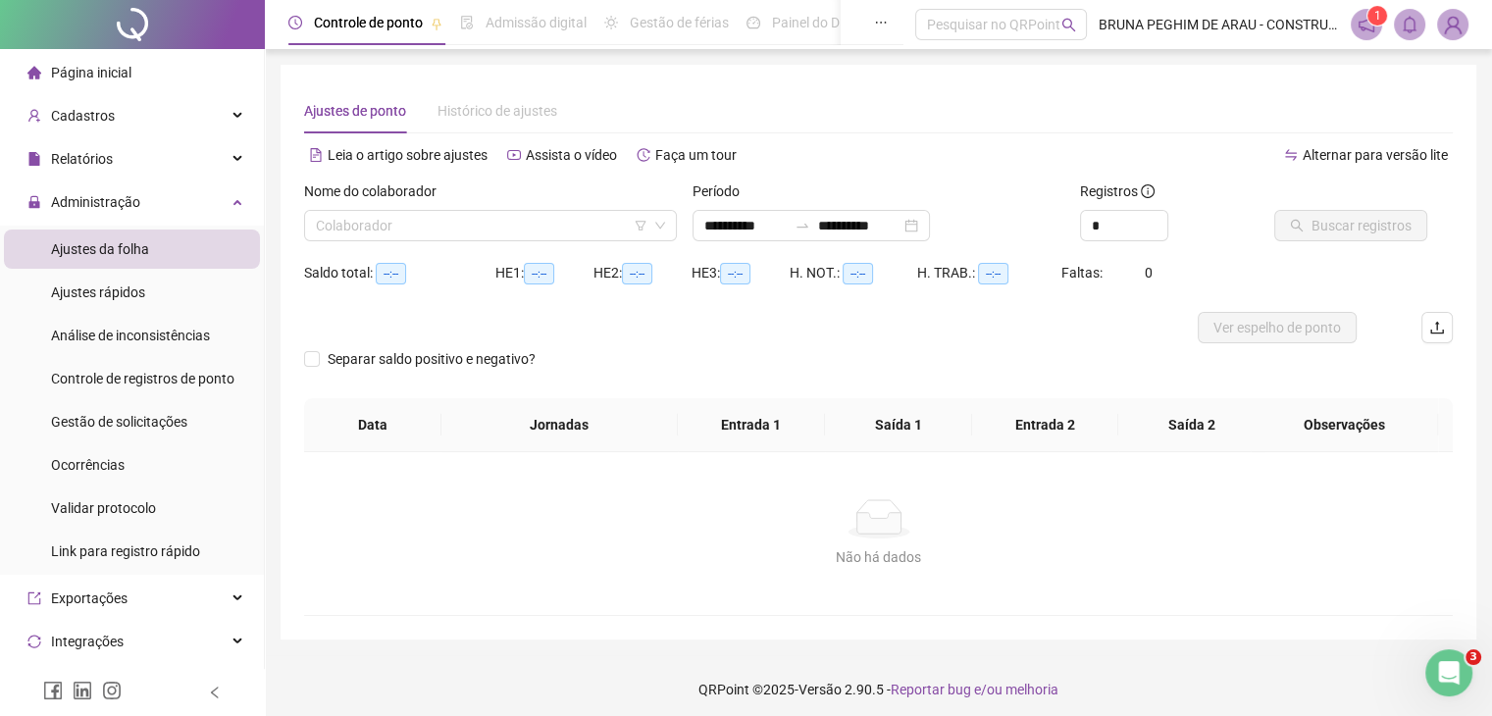
type input "**********"
click at [573, 217] on input "search" at bounding box center [482, 225] width 332 height 29
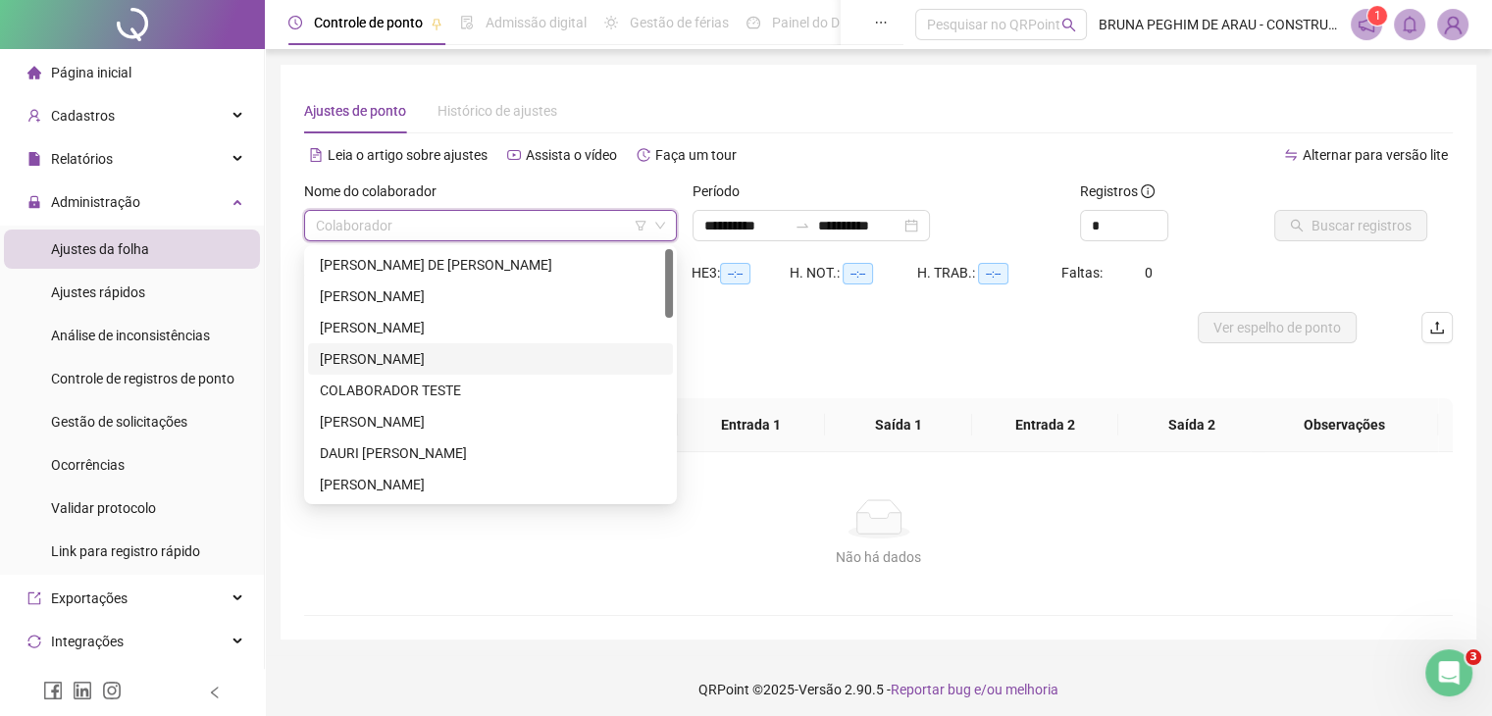
scroll to position [130, 0]
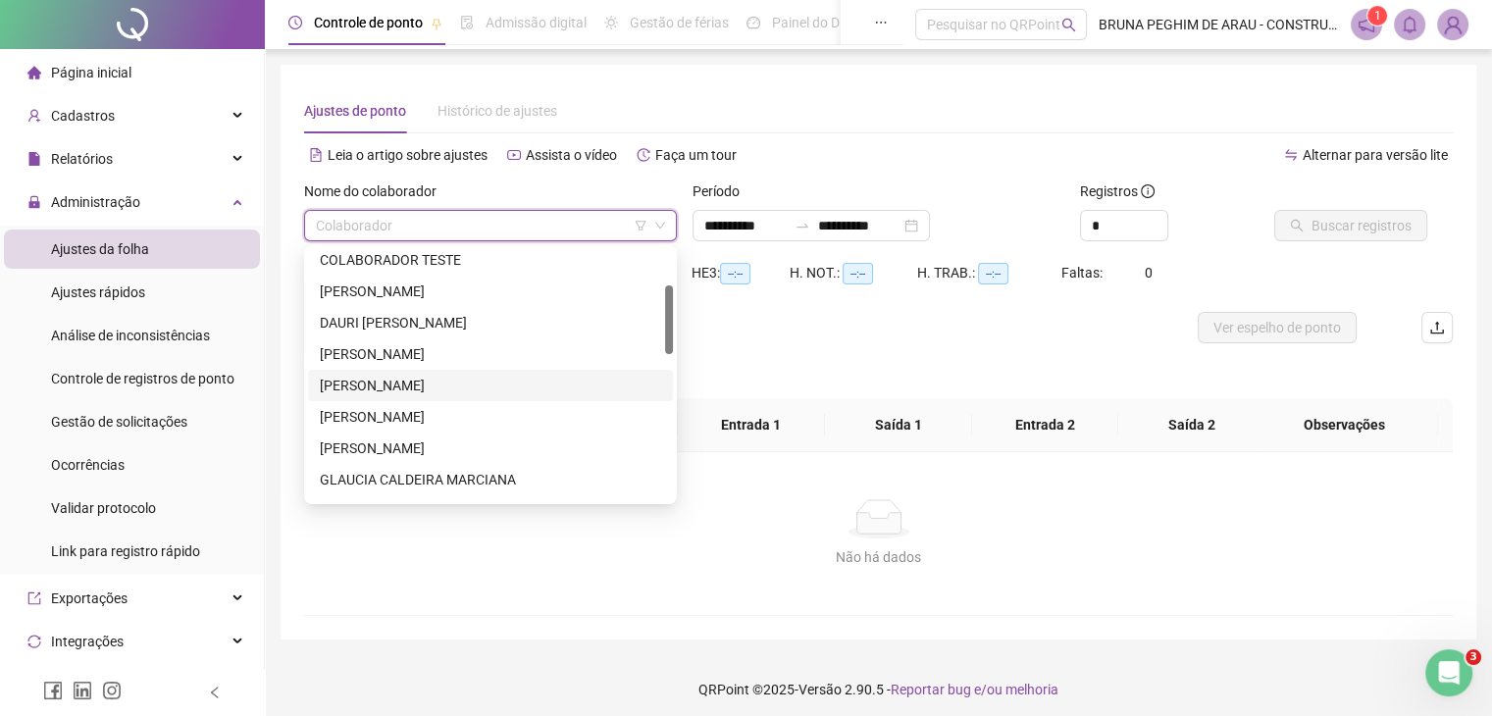
click at [487, 383] on div "[PERSON_NAME]" at bounding box center [490, 386] width 341 height 22
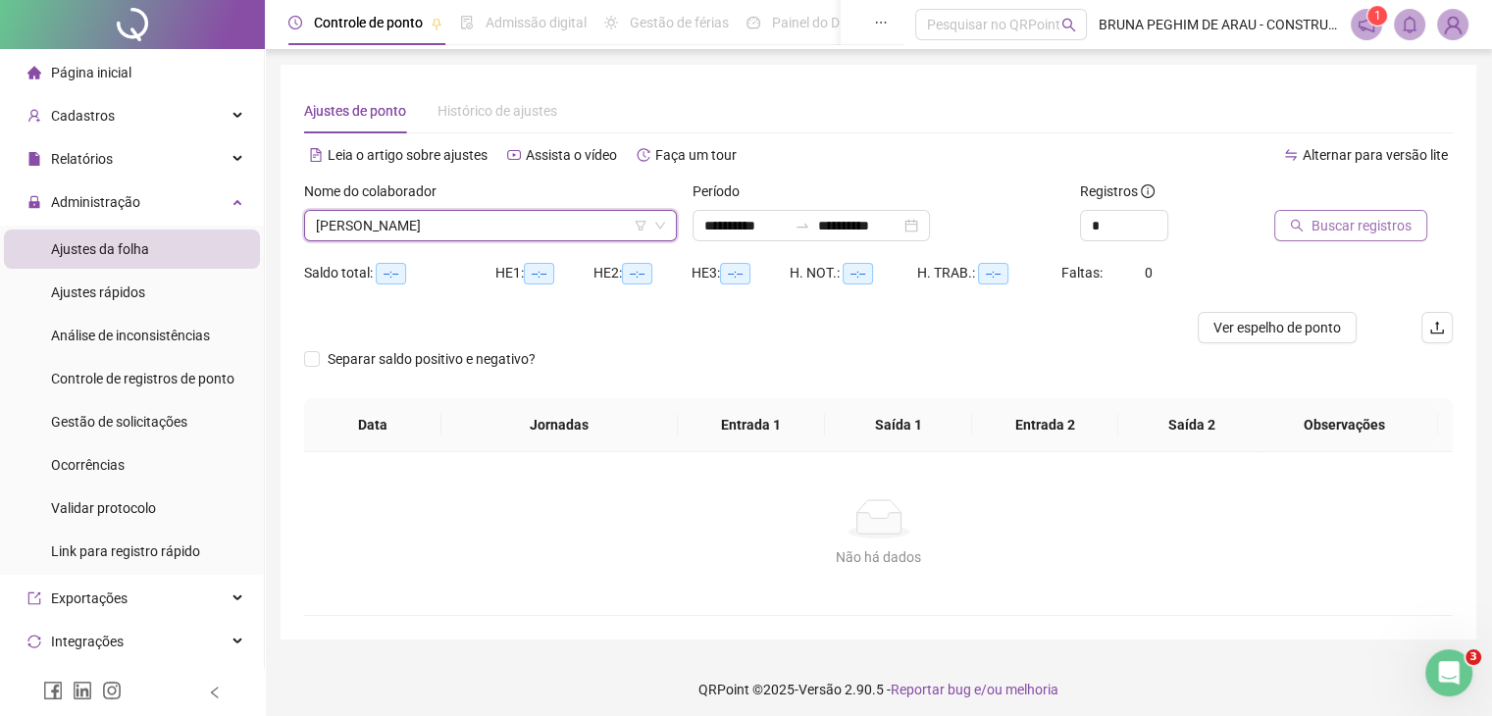
click at [1323, 221] on span "Buscar registros" at bounding box center [1362, 226] width 100 height 22
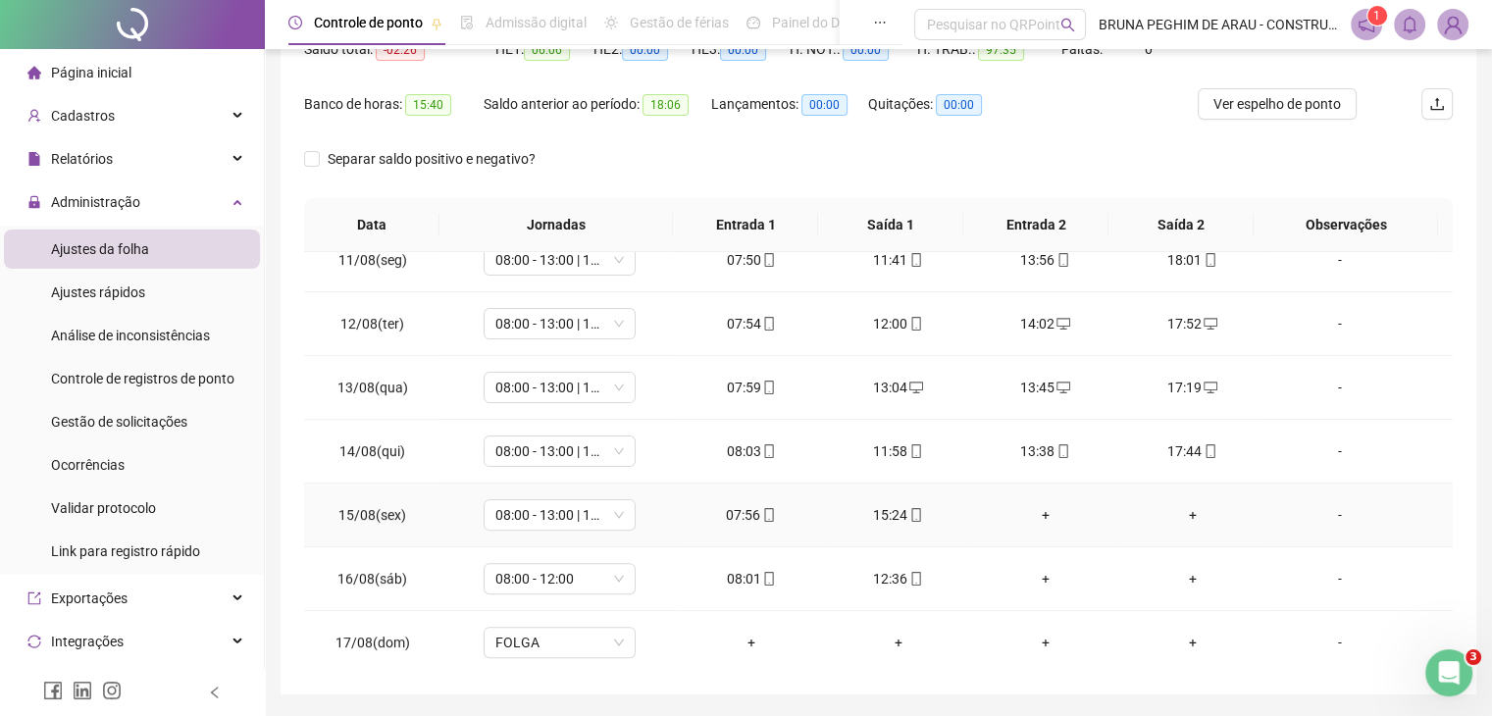
scroll to position [261, 0]
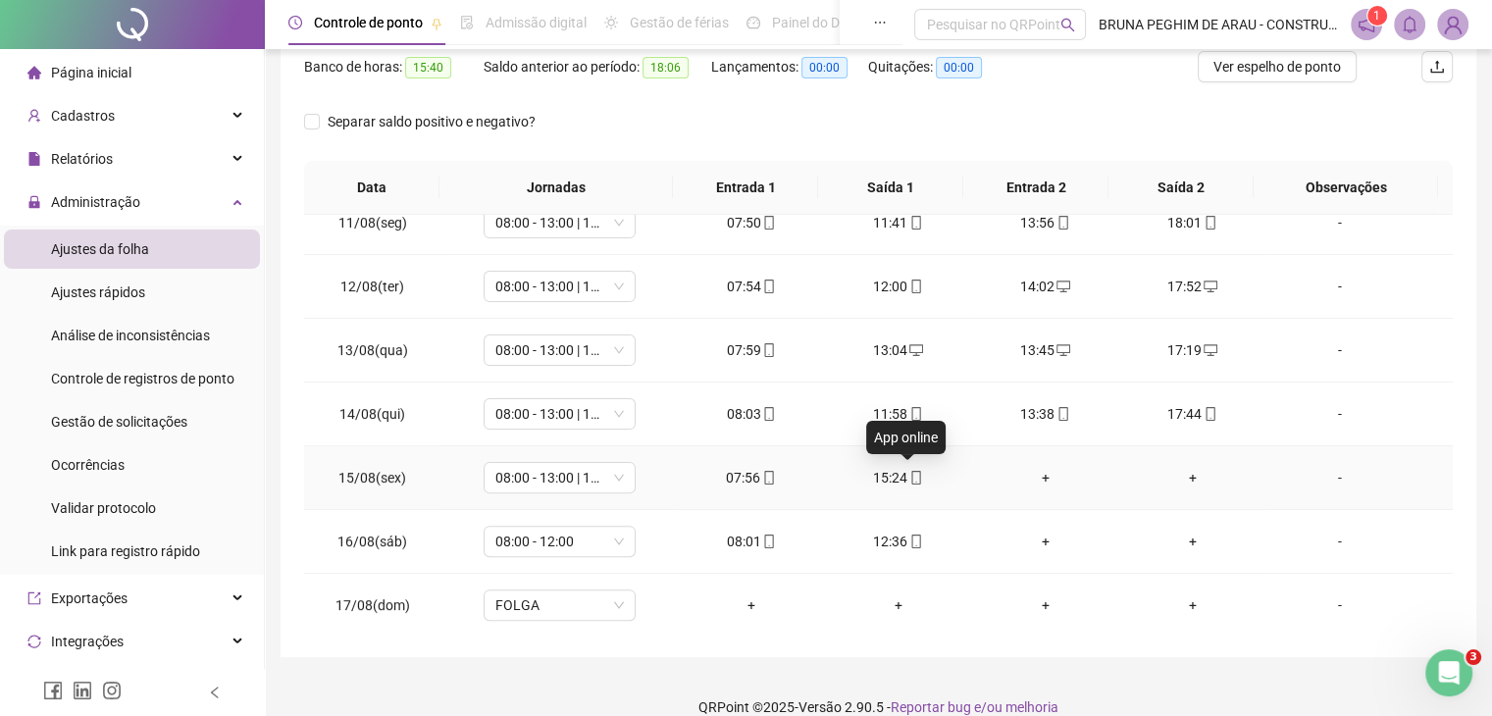
click at [910, 472] on icon "mobile" at bounding box center [916, 478] width 14 height 14
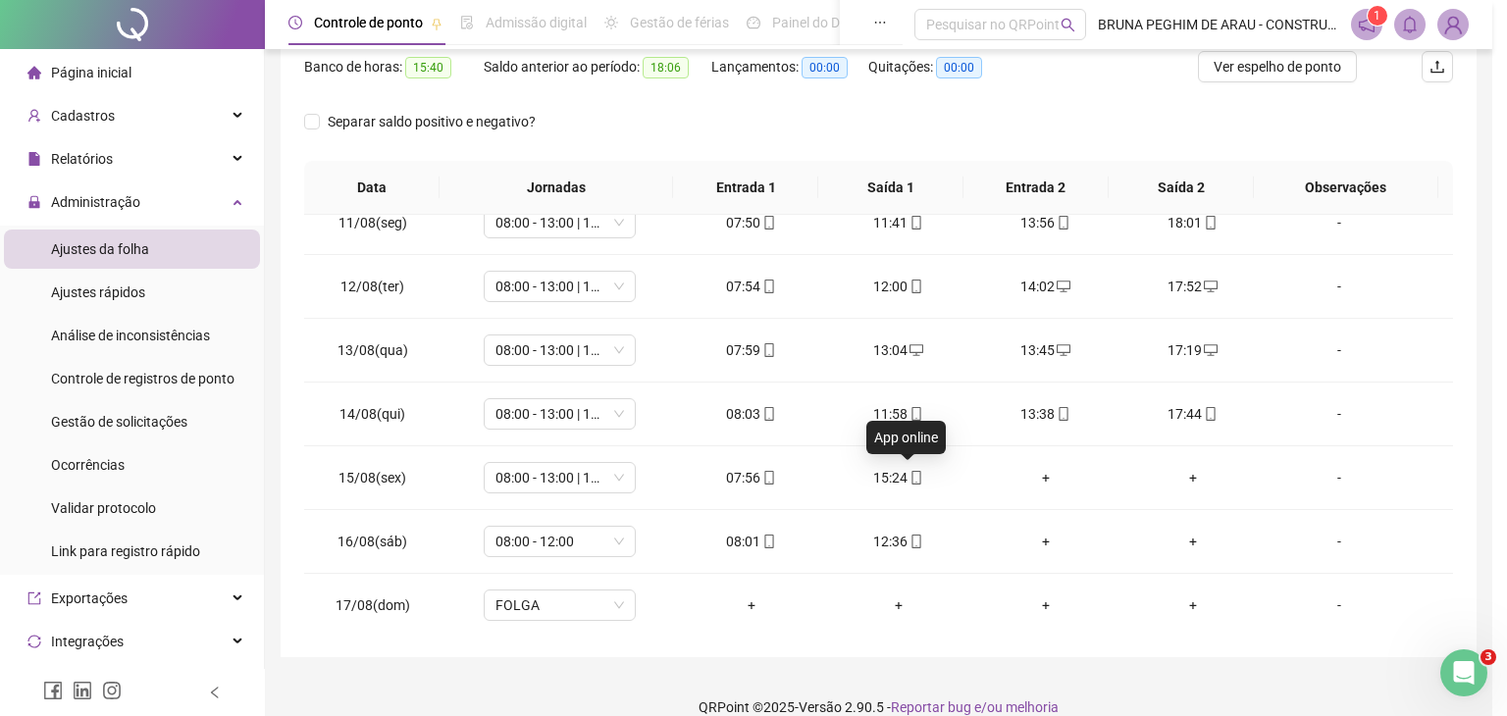
type input "**********"
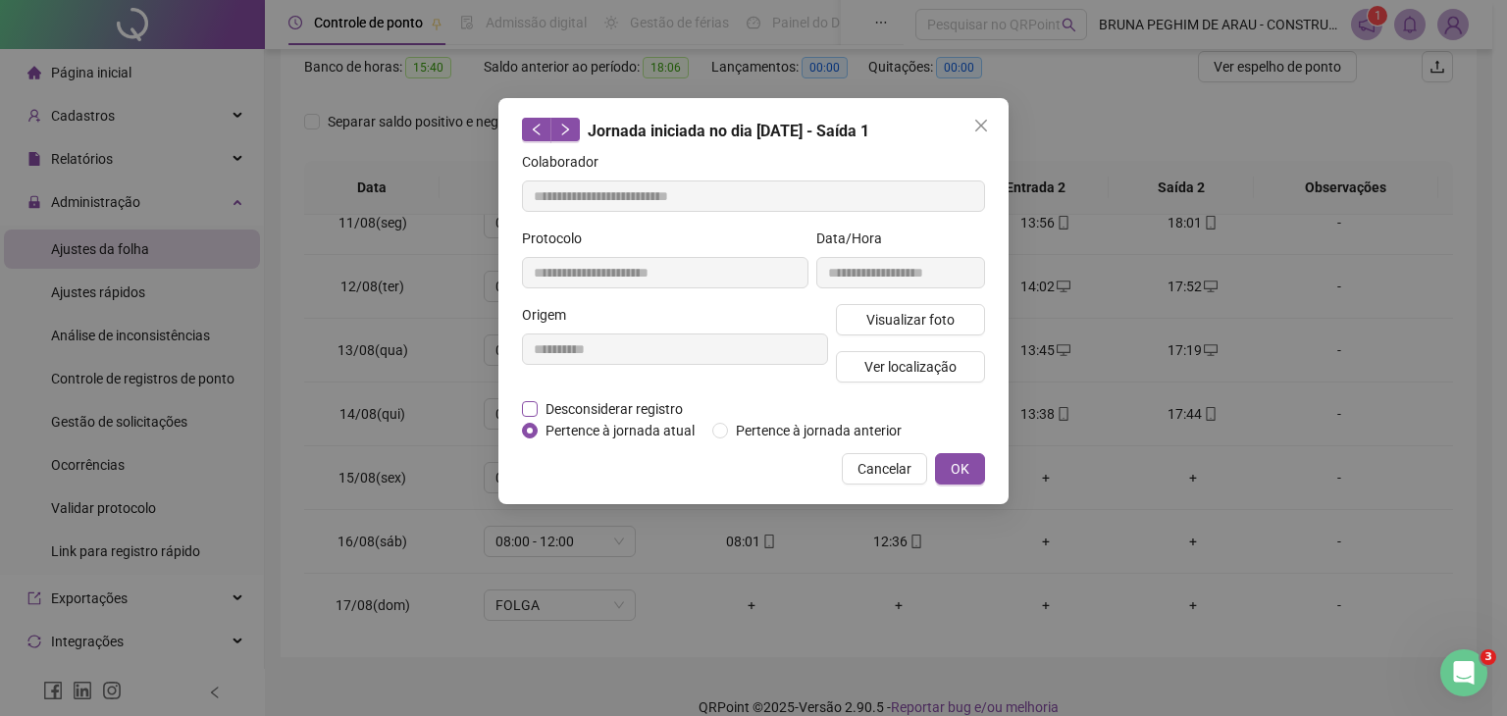
click at [559, 411] on span "Desconsiderar registro" at bounding box center [614, 409] width 153 height 22
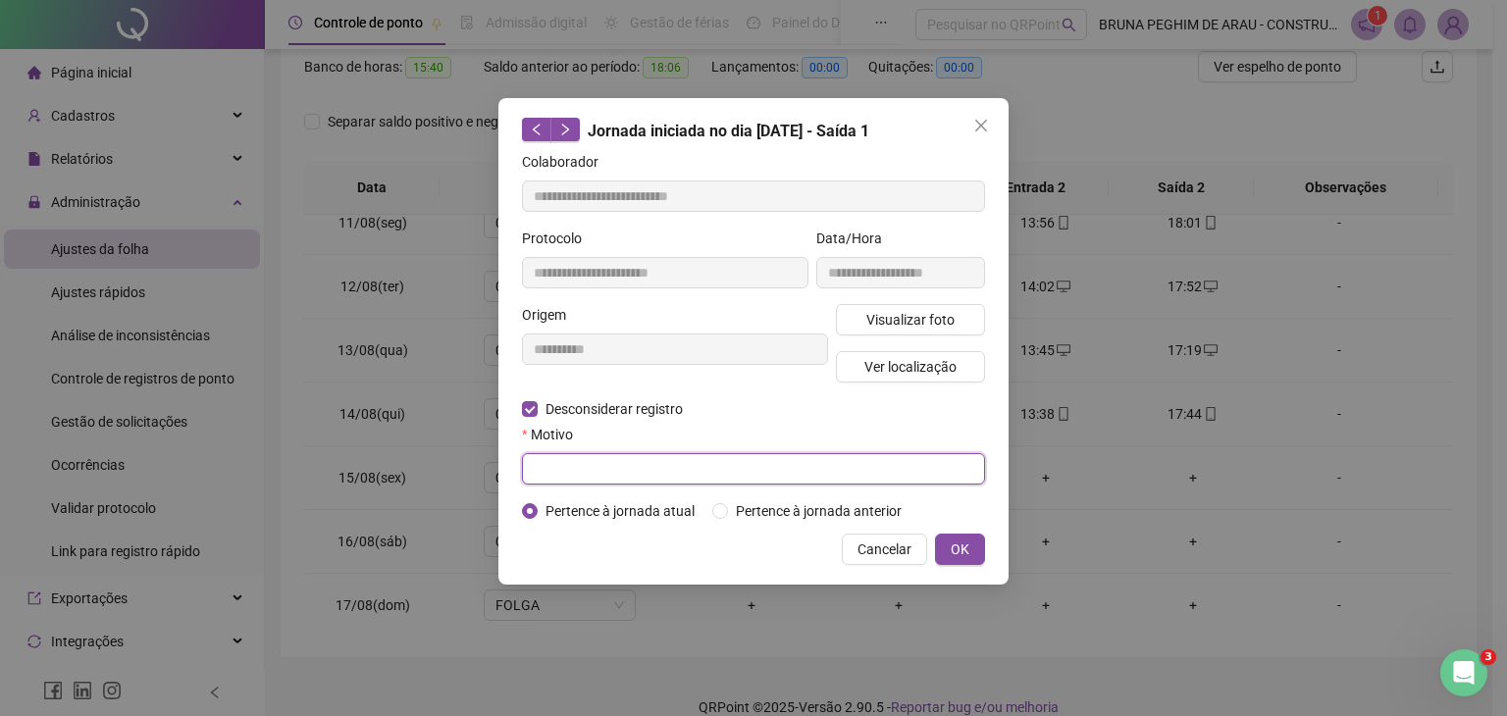
click at [569, 460] on input "text" at bounding box center [753, 468] width 463 height 31
type input "*"
click at [948, 551] on button "OK" at bounding box center [960, 549] width 50 height 31
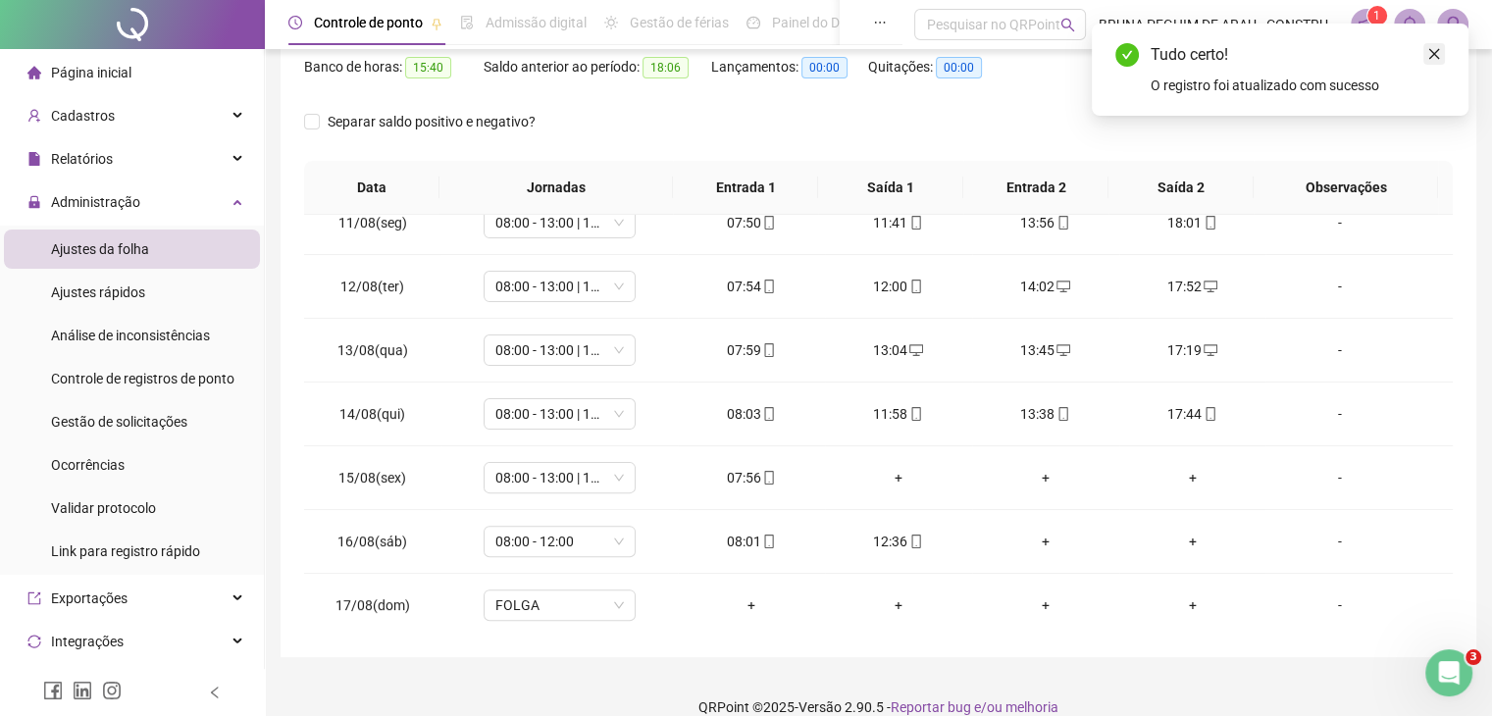
click at [1430, 59] on icon "close" at bounding box center [1434, 54] width 14 height 14
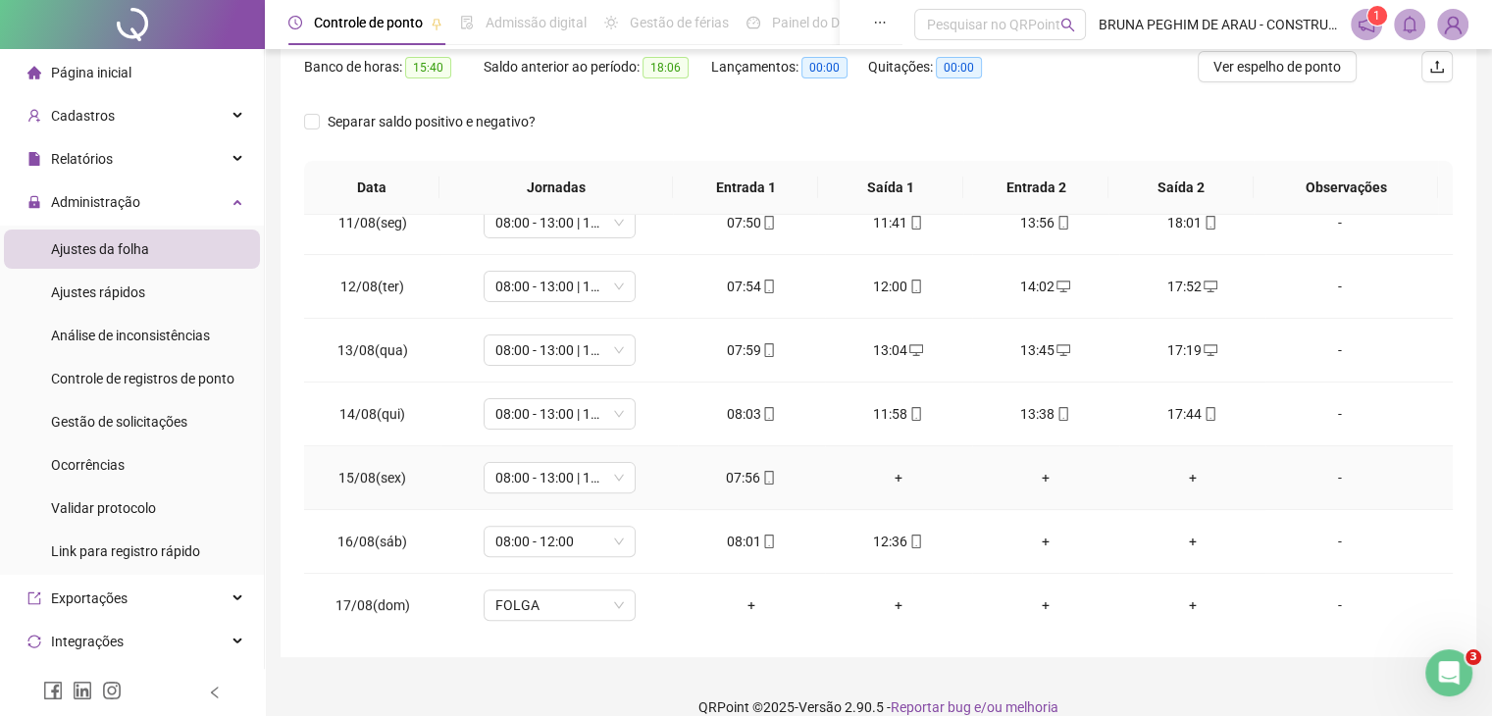
click at [888, 472] on div "+" at bounding box center [899, 478] width 116 height 22
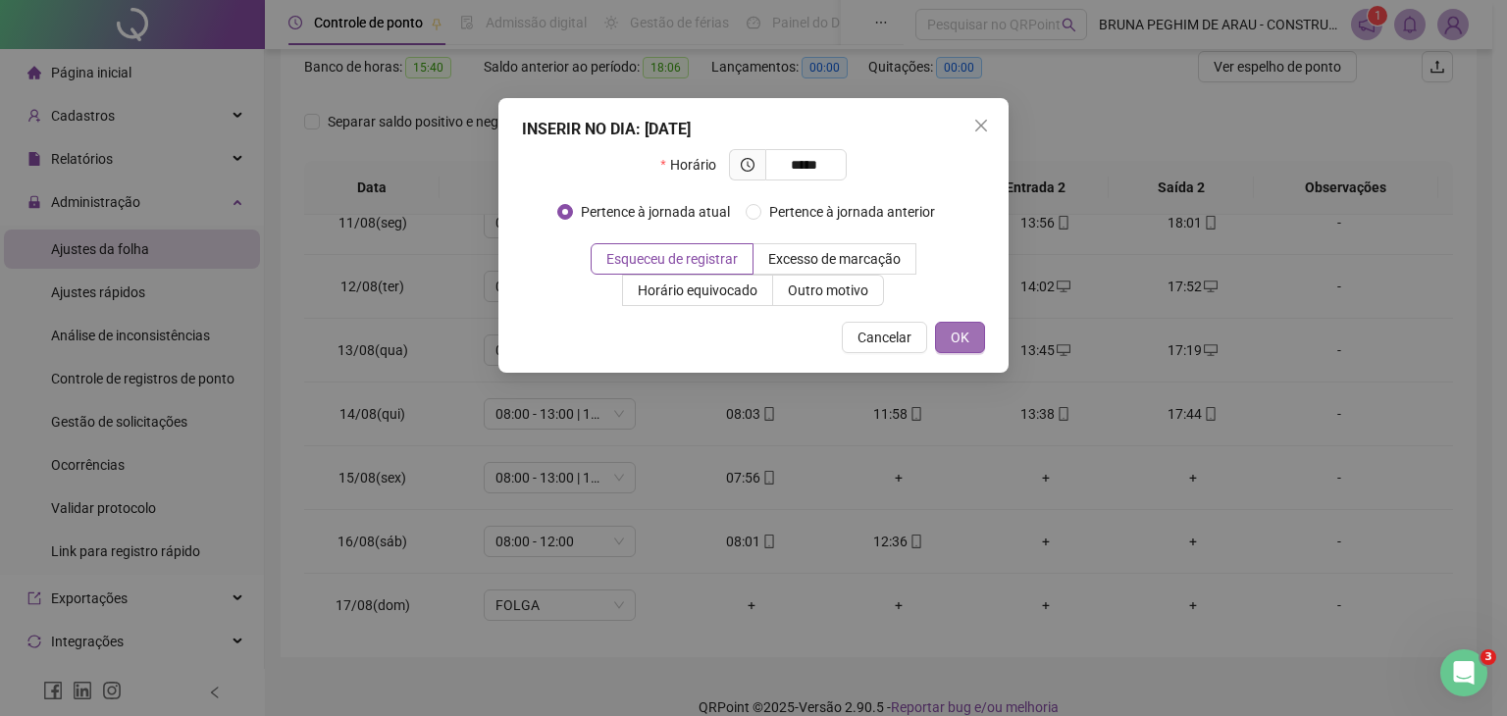
type input "*****"
click at [977, 342] on button "OK" at bounding box center [960, 337] width 50 height 31
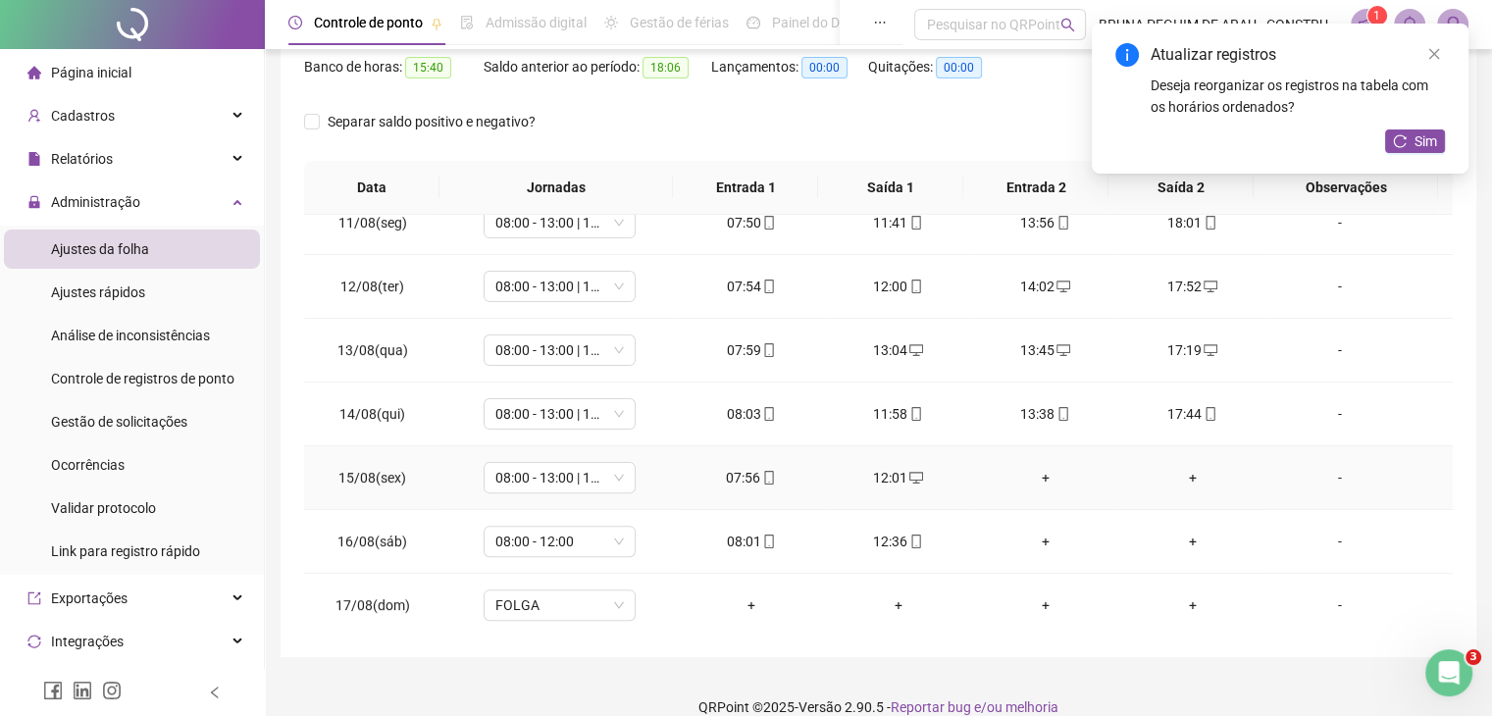
click at [1040, 467] on div "+" at bounding box center [1046, 478] width 116 height 22
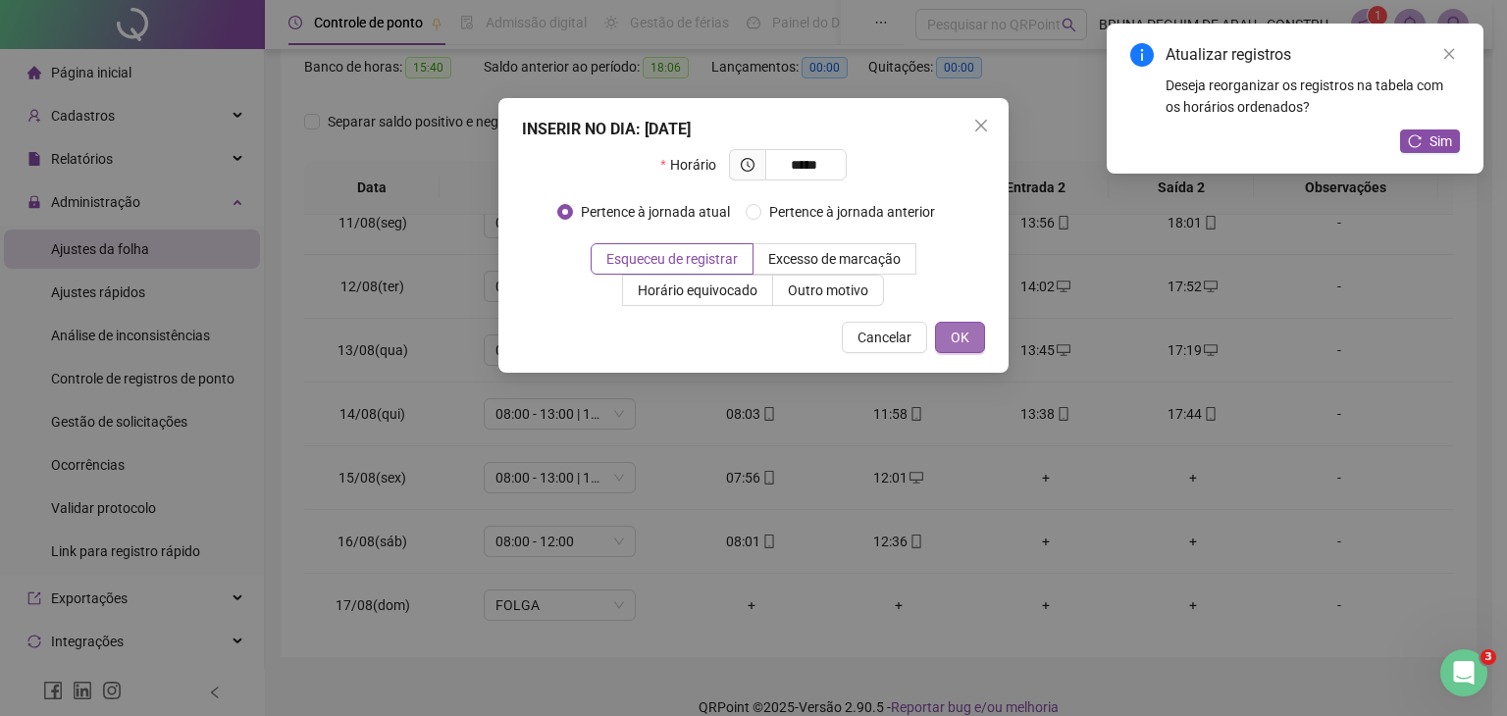
type input "*****"
click at [962, 330] on span "OK" at bounding box center [960, 338] width 19 height 22
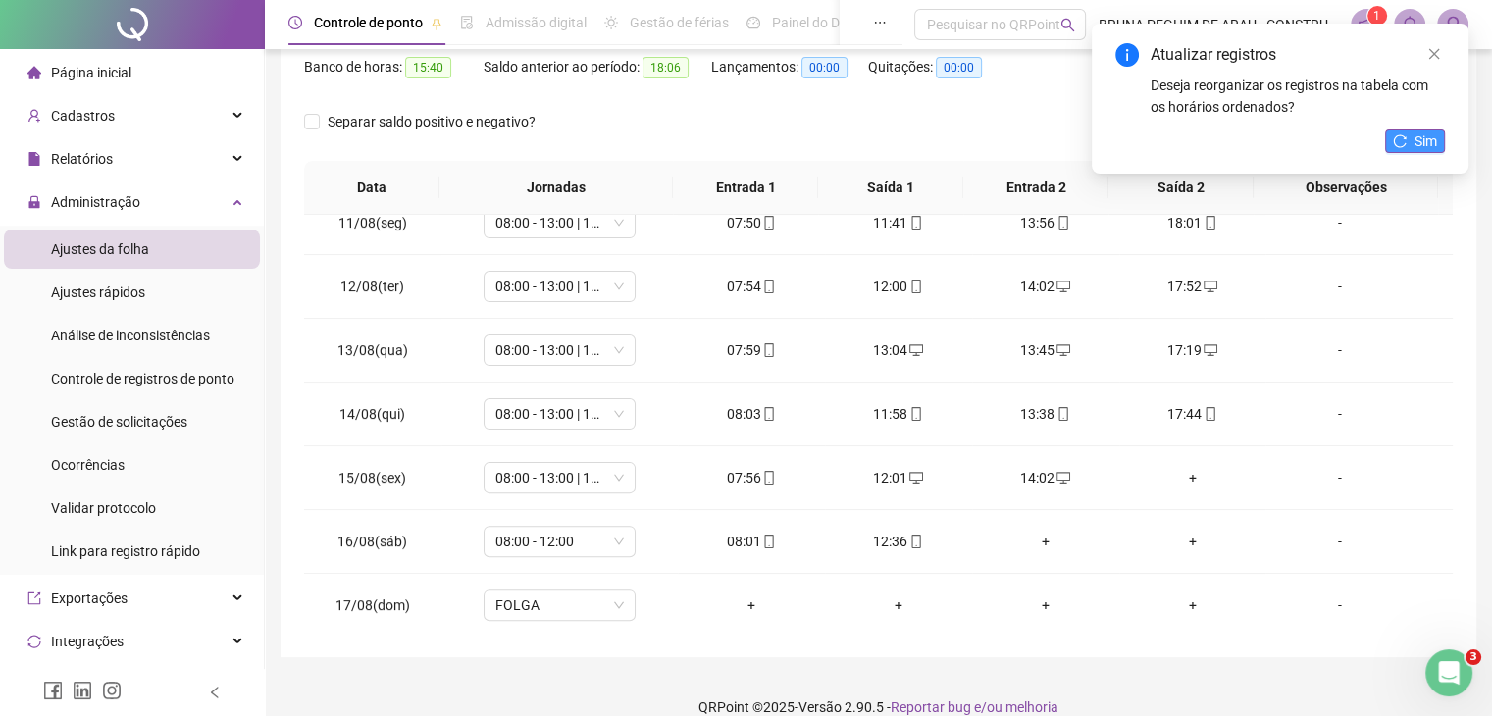
click at [1407, 138] on button "Sim" at bounding box center [1415, 141] width 60 height 24
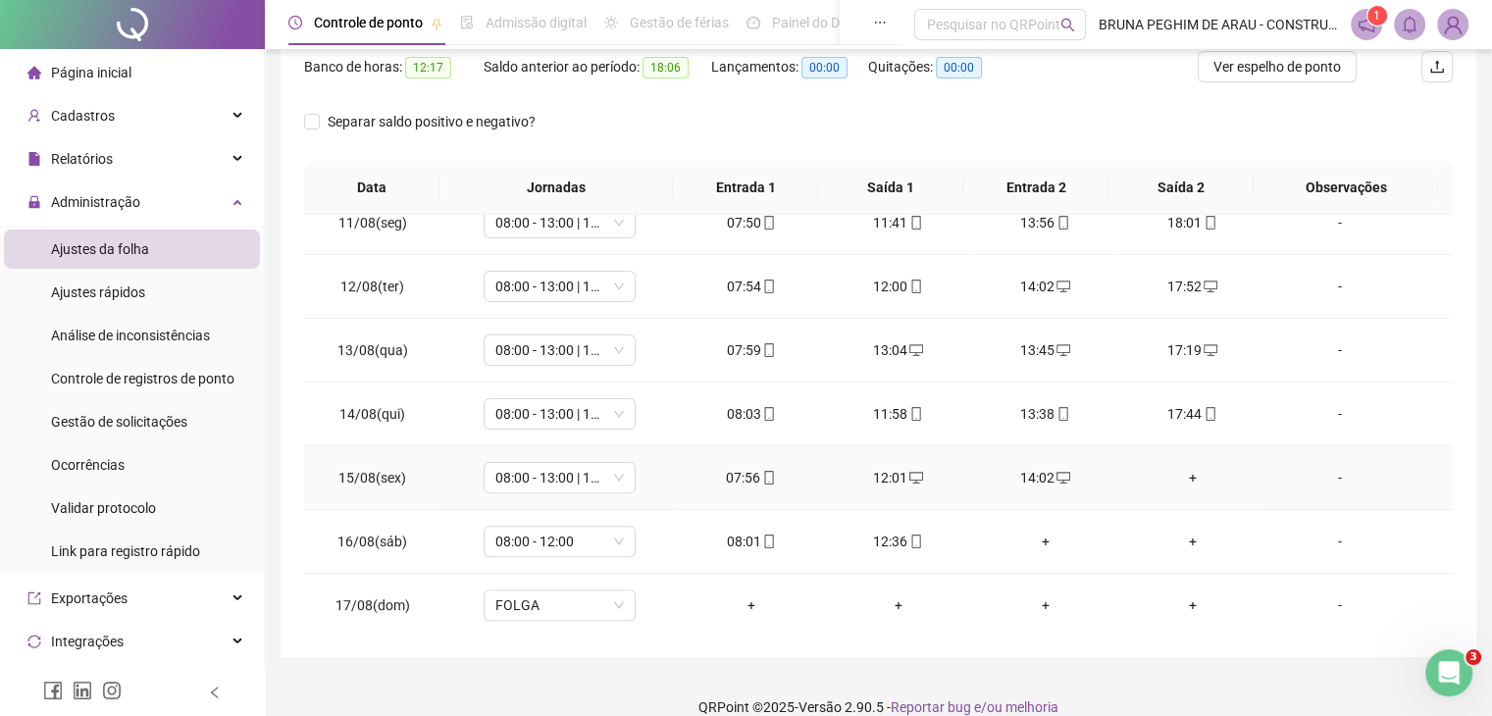
click at [1182, 473] on div "+" at bounding box center [1193, 478] width 116 height 22
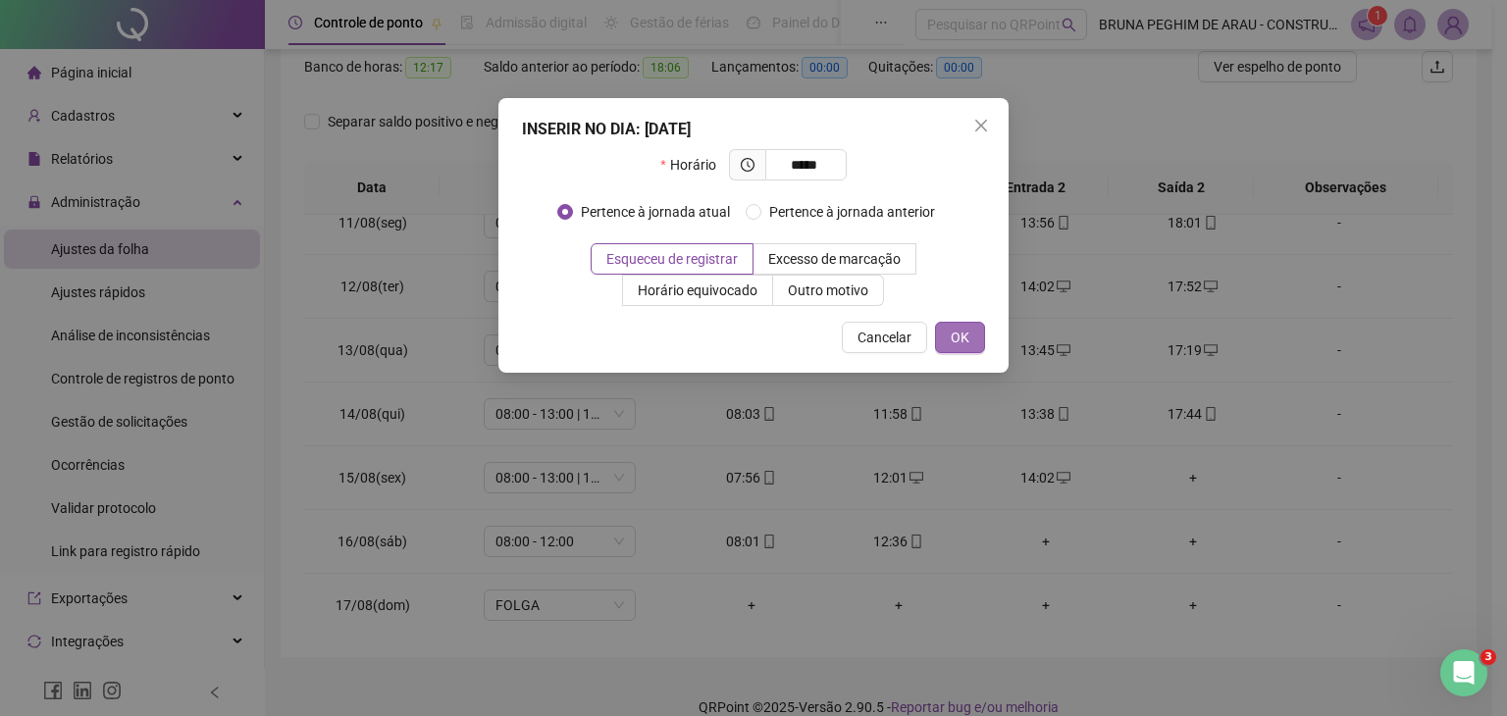
type input "*****"
click at [972, 339] on button "OK" at bounding box center [960, 337] width 50 height 31
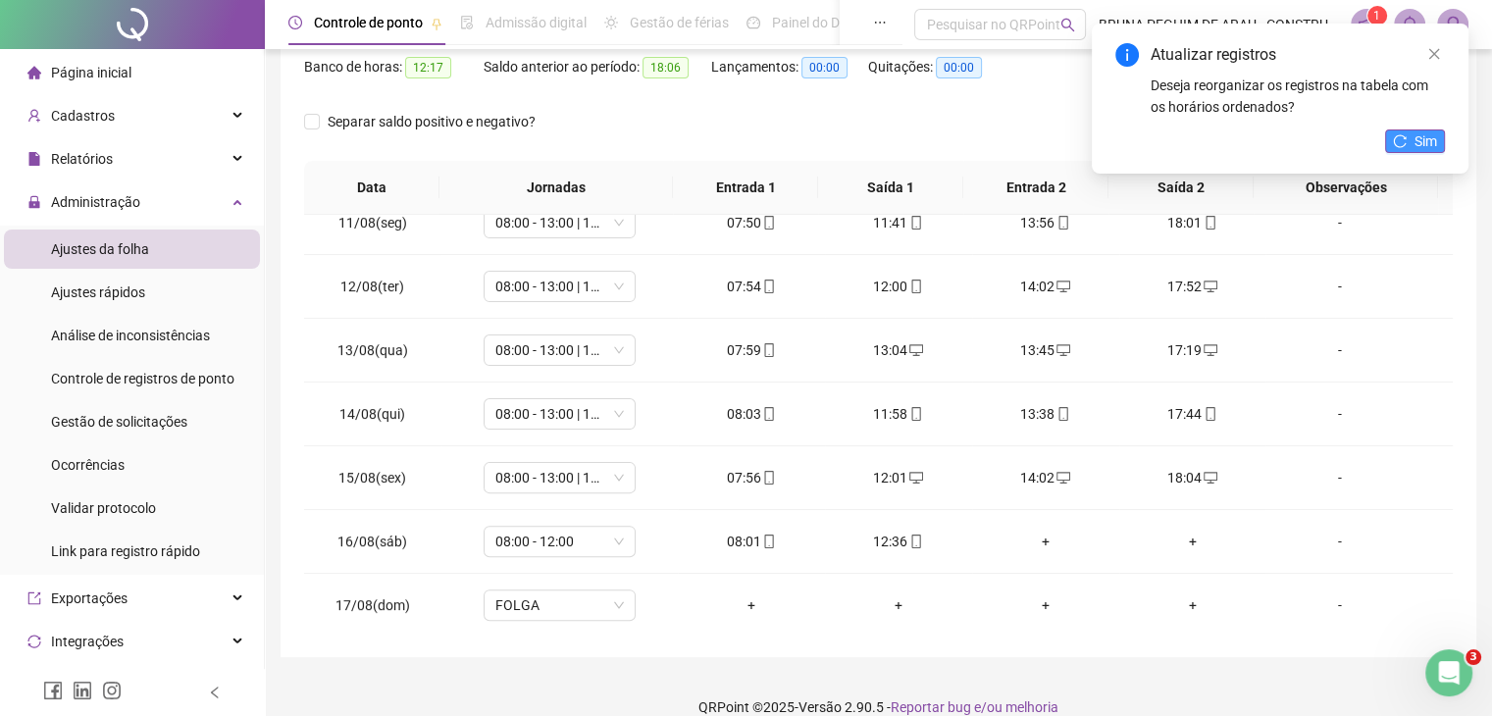
click at [1419, 142] on span "Sim" at bounding box center [1426, 141] width 23 height 22
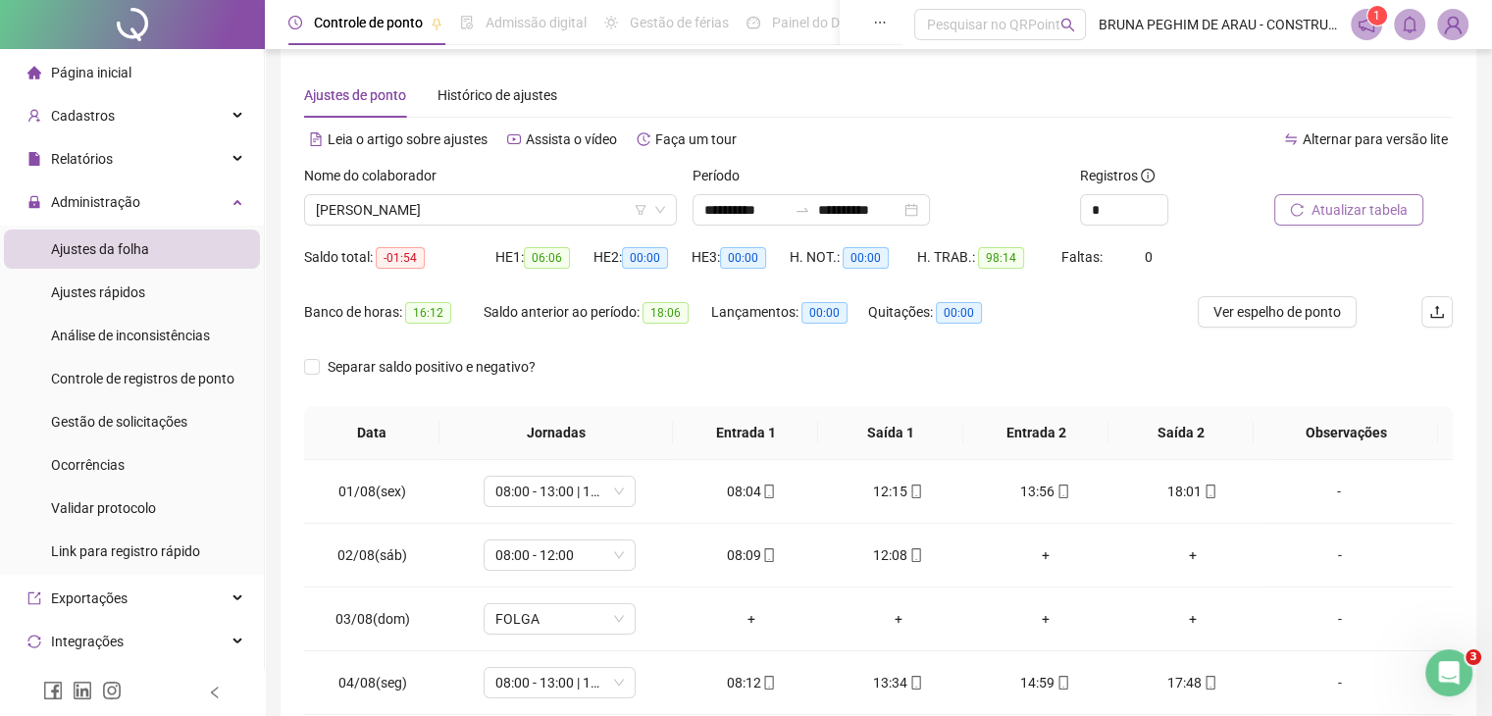
scroll to position [0, 0]
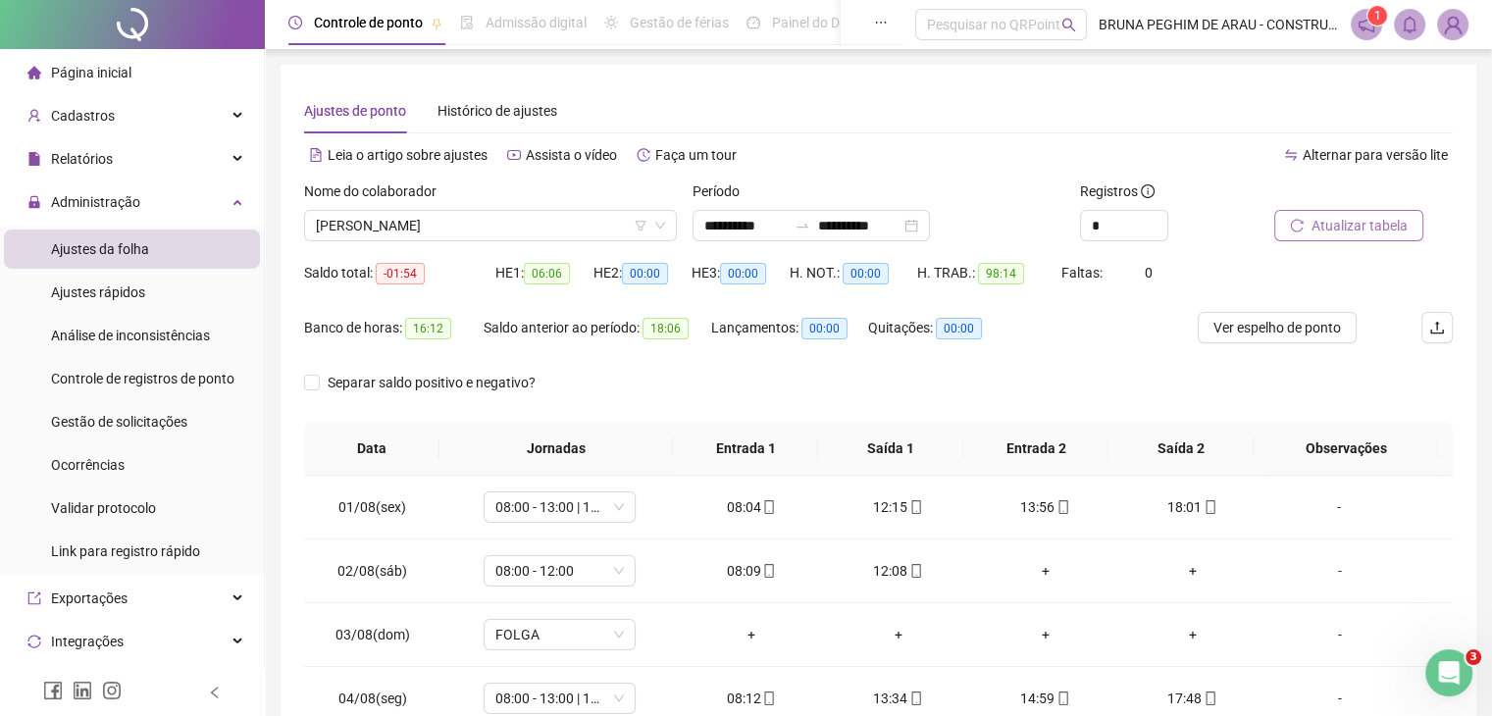
click at [1396, 217] on span "Atualizar tabela" at bounding box center [1360, 226] width 96 height 22
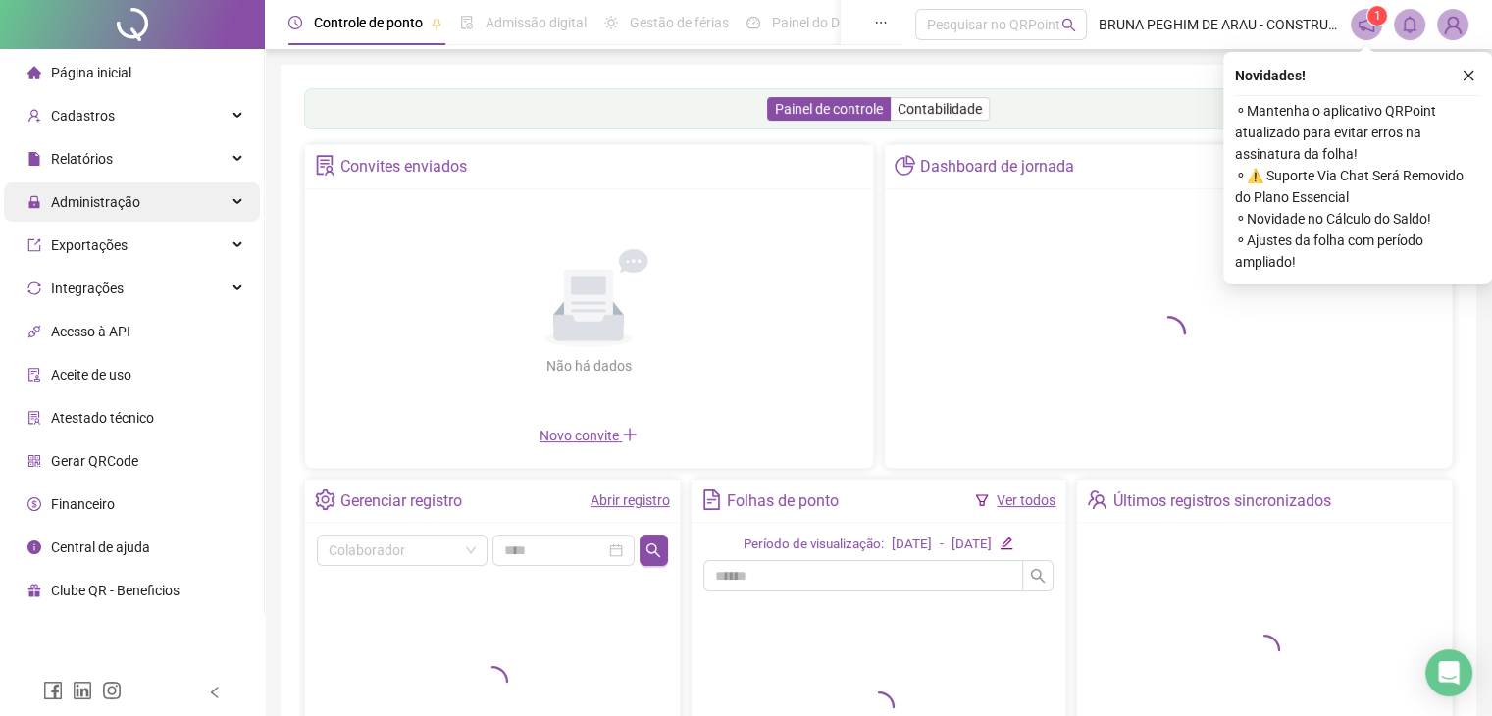
click at [98, 198] on span "Administração" at bounding box center [95, 202] width 89 height 16
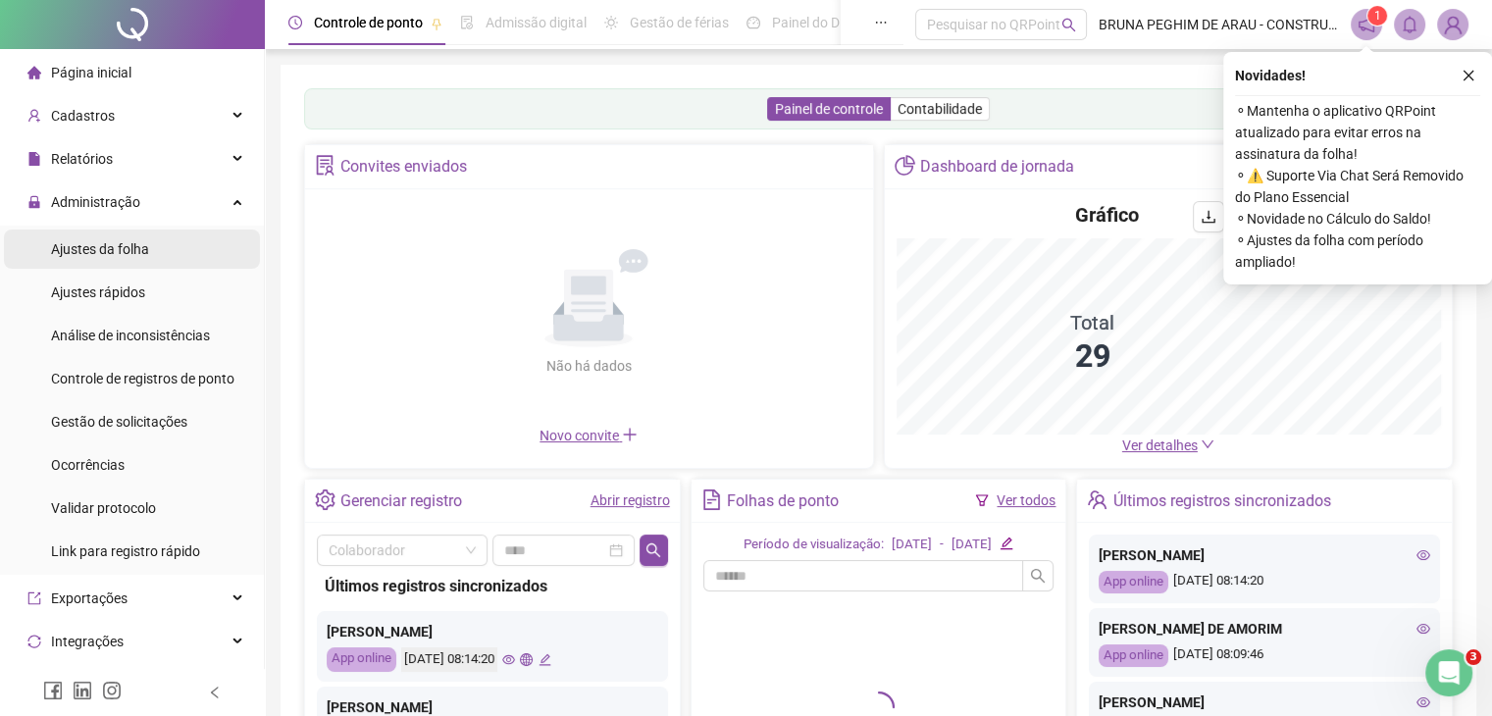
click at [133, 250] on span "Ajustes da folha" at bounding box center [100, 249] width 98 height 16
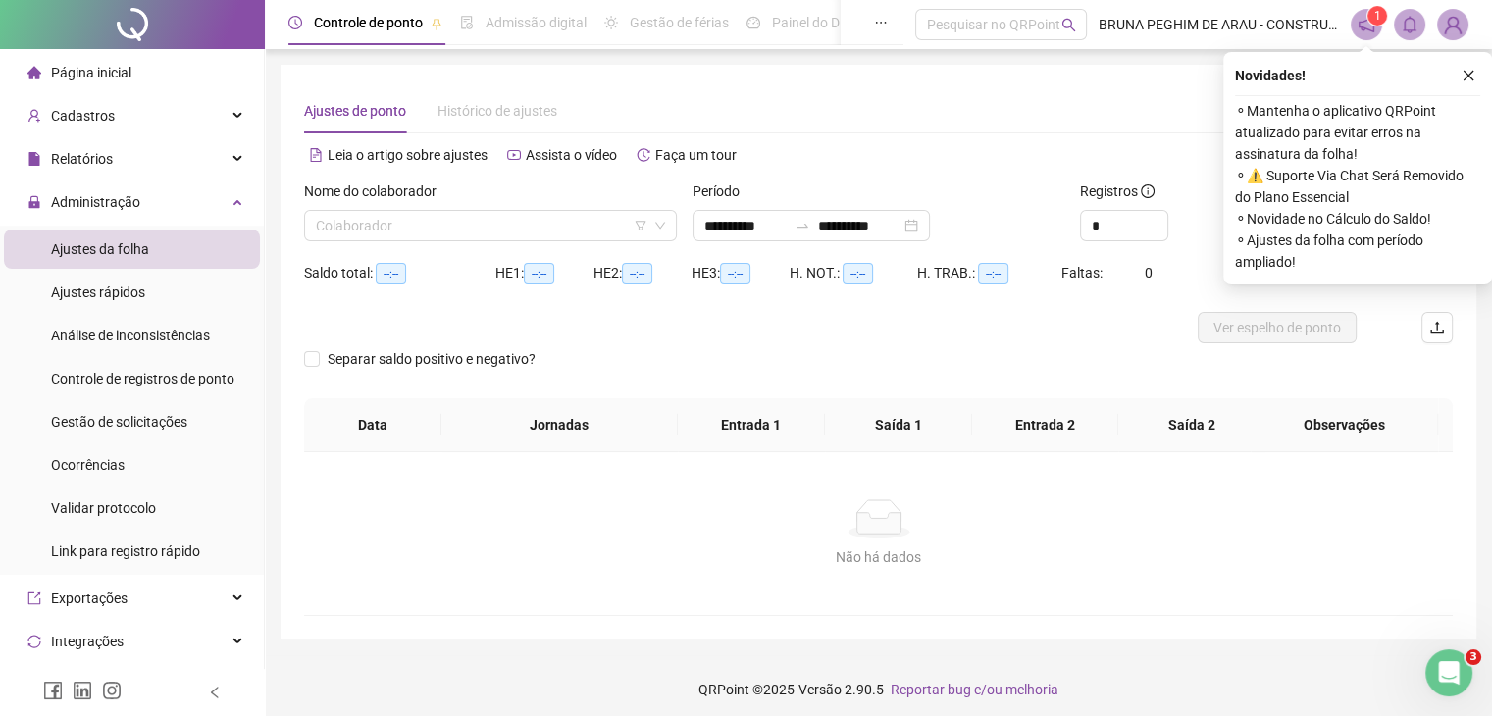
type input "**********"
click at [360, 217] on input "search" at bounding box center [482, 225] width 332 height 29
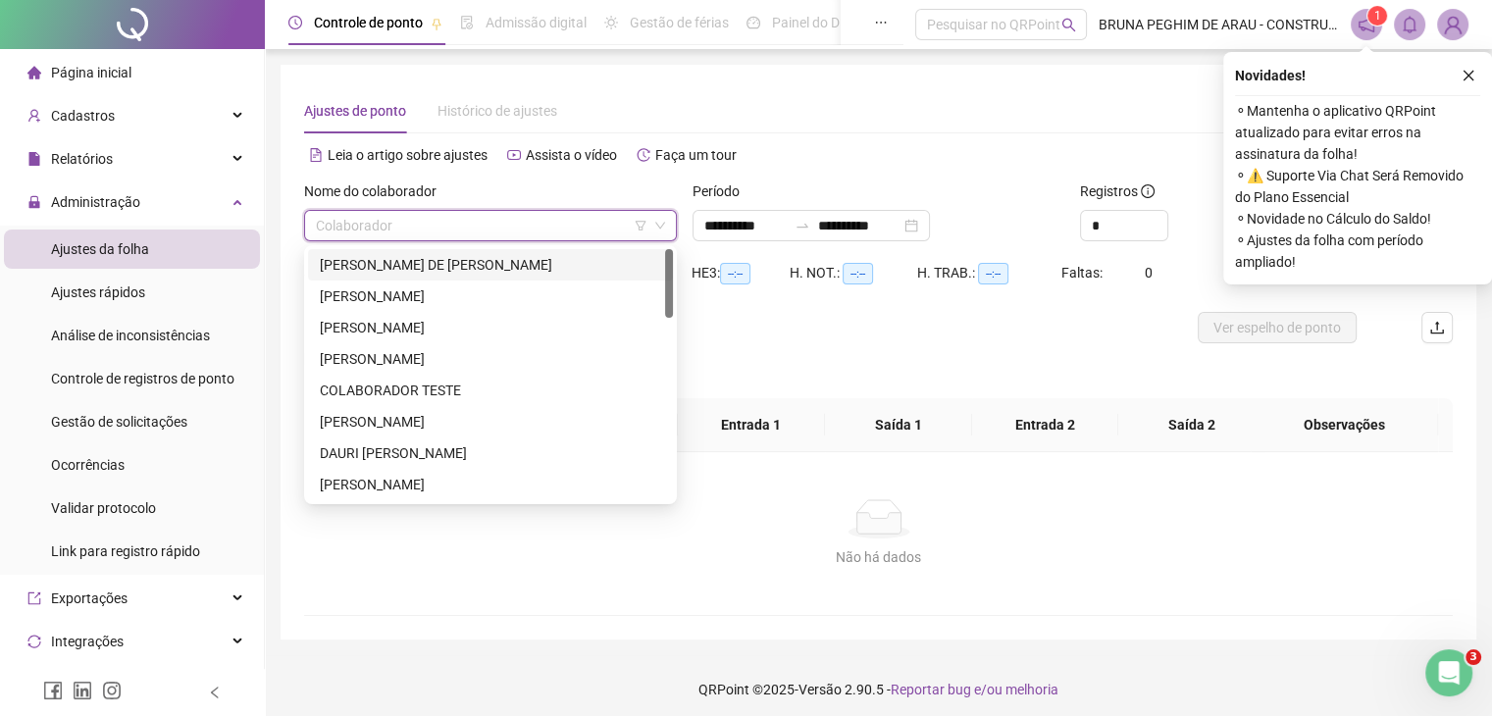
click at [365, 220] on input "search" at bounding box center [482, 225] width 332 height 29
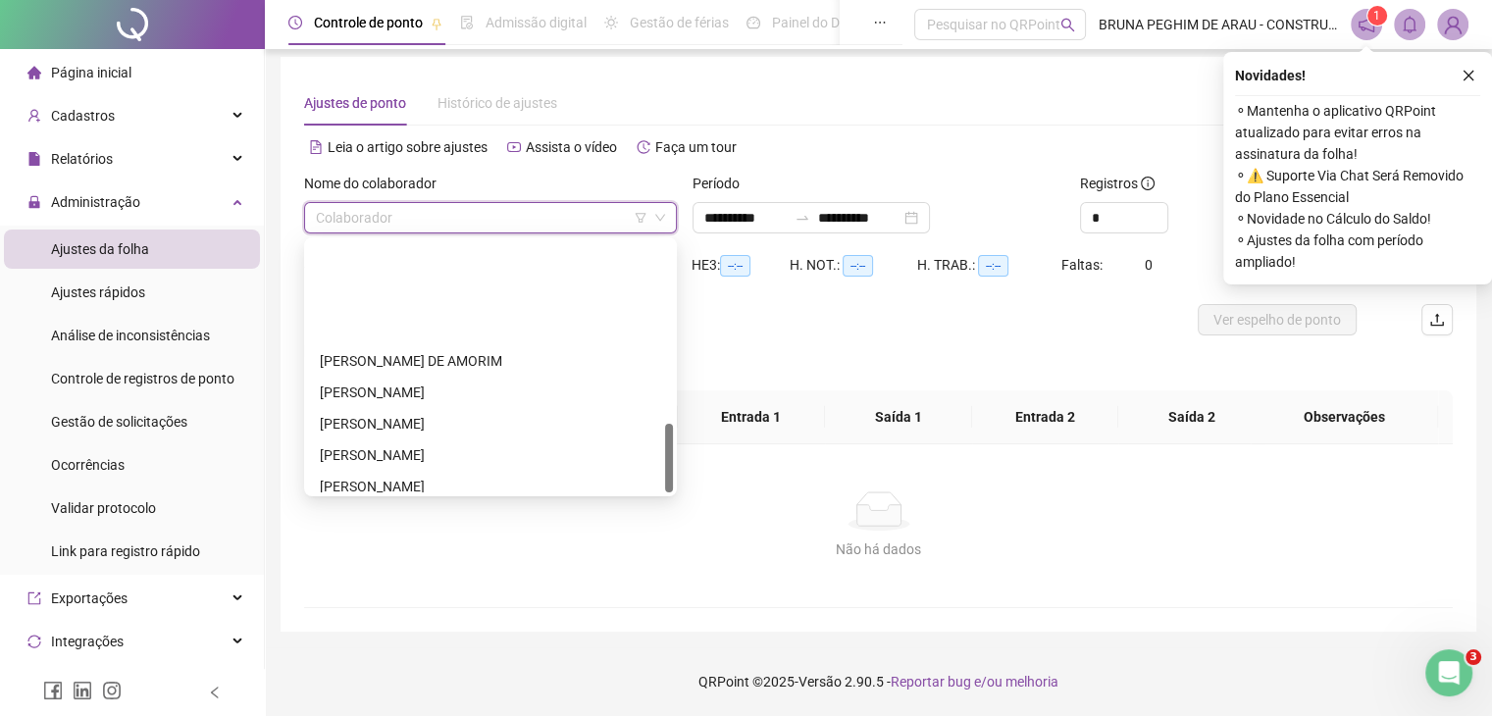
scroll to position [659, 0]
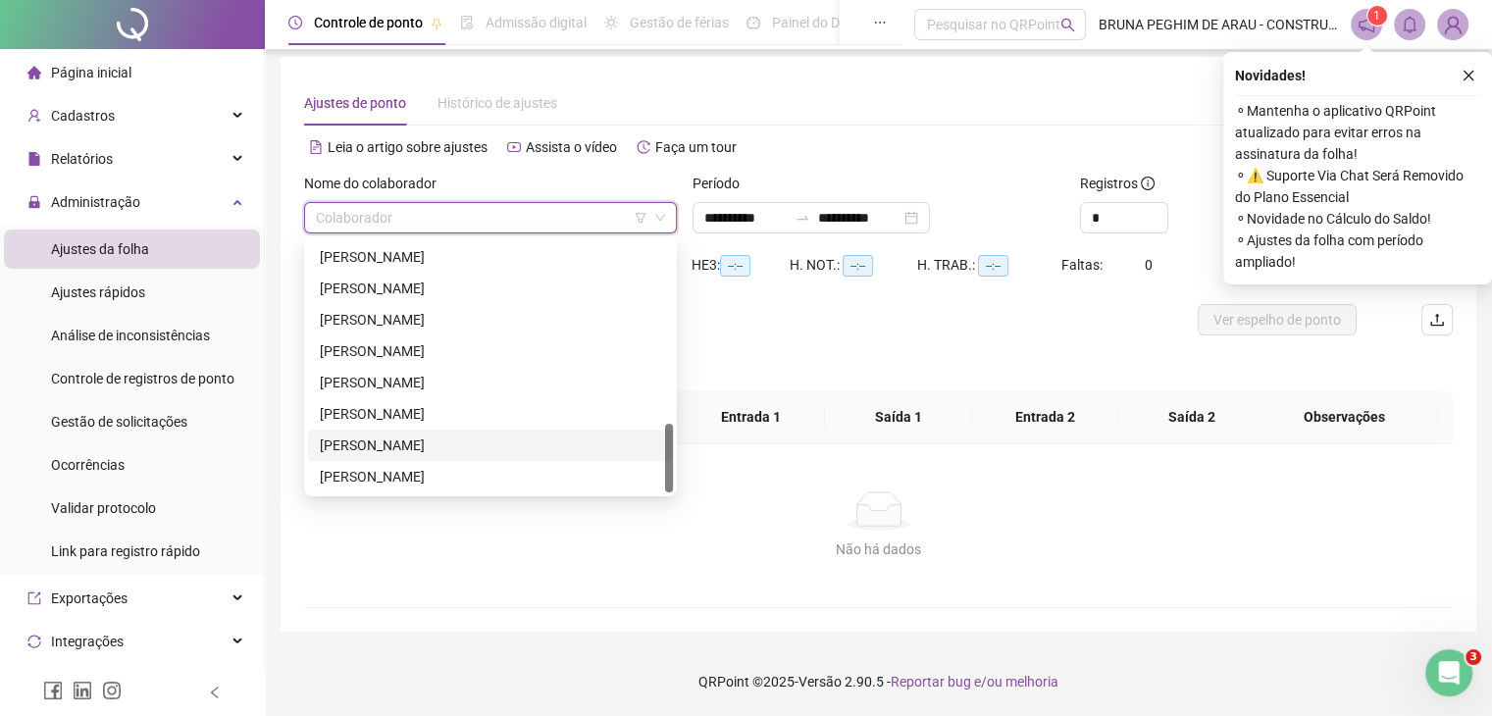
click at [483, 437] on div "[PERSON_NAME]" at bounding box center [490, 446] width 341 height 22
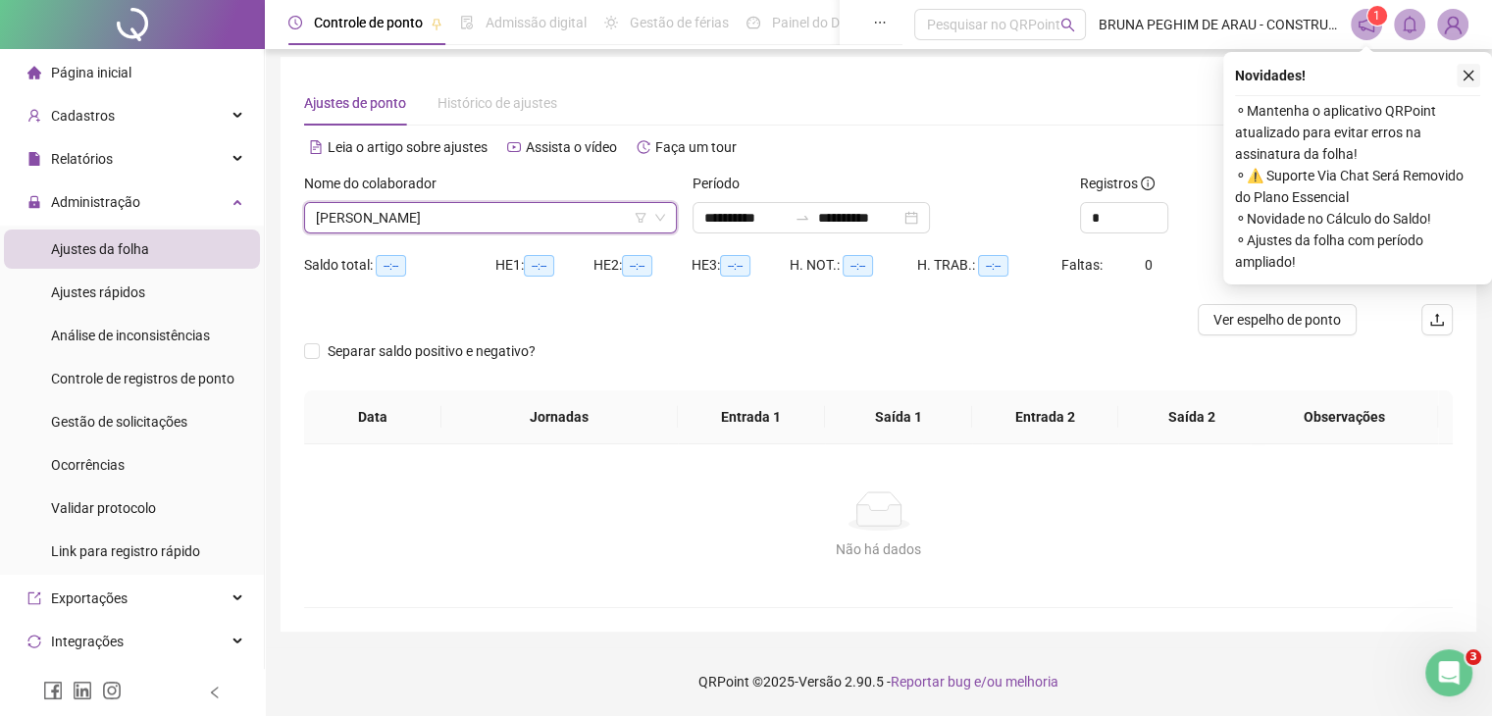
click at [1471, 74] on icon "close" at bounding box center [1469, 76] width 11 height 11
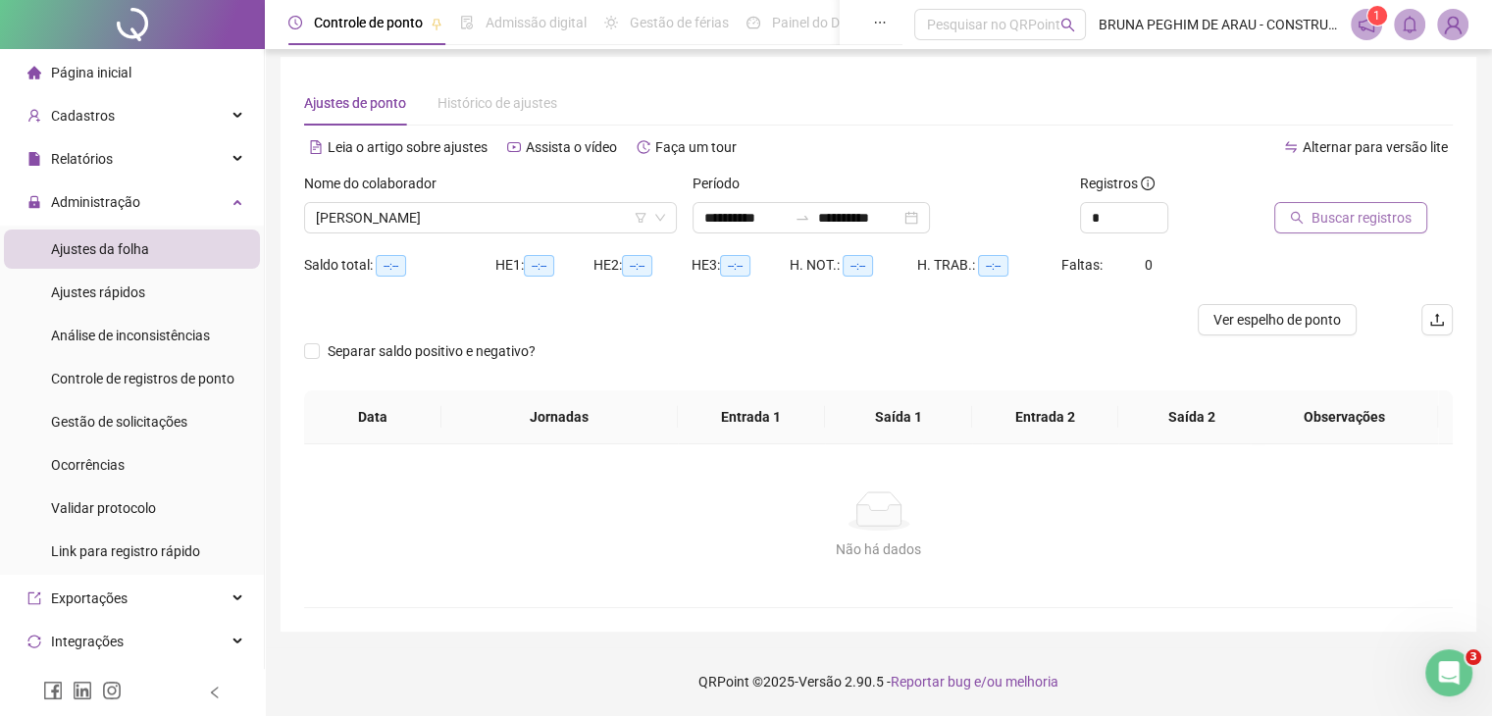
click at [1338, 225] on span "Buscar registros" at bounding box center [1362, 218] width 100 height 22
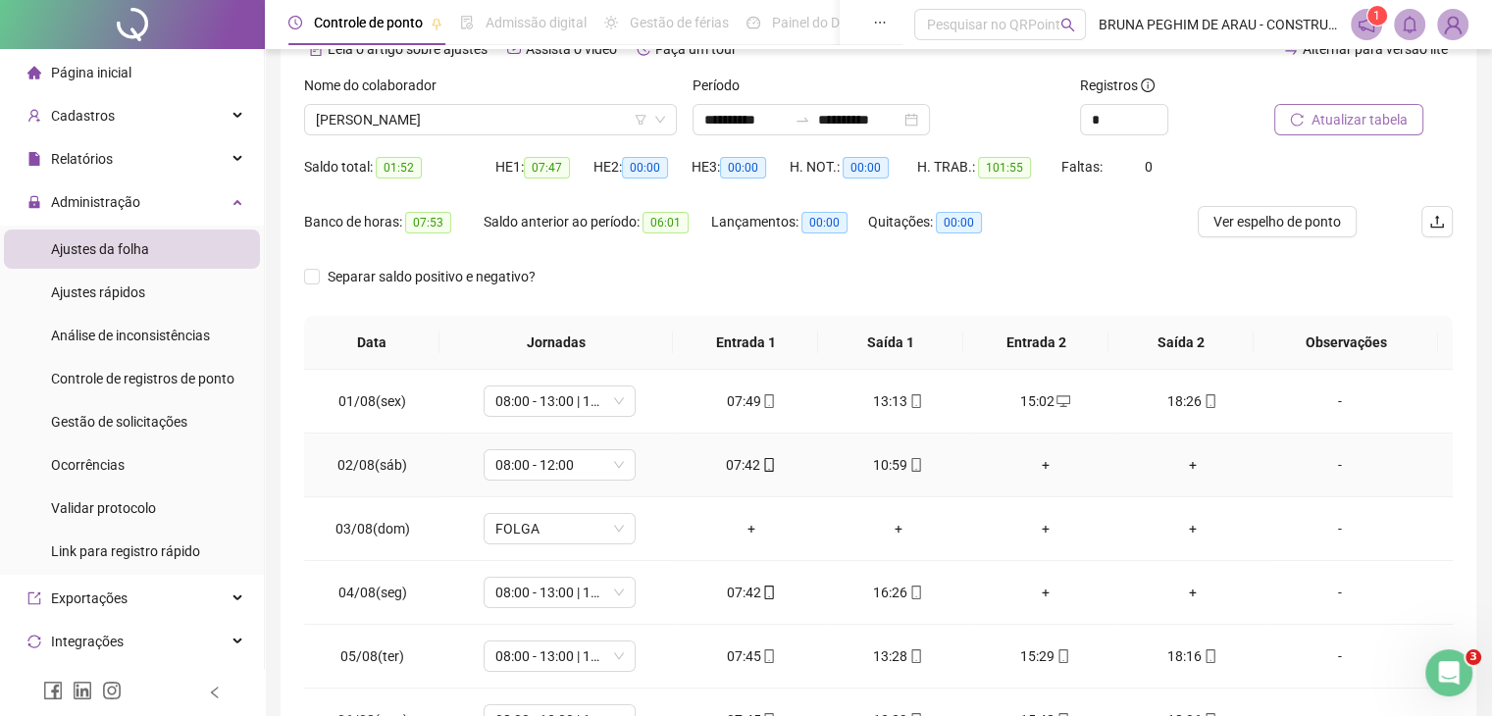
scroll to position [0, 0]
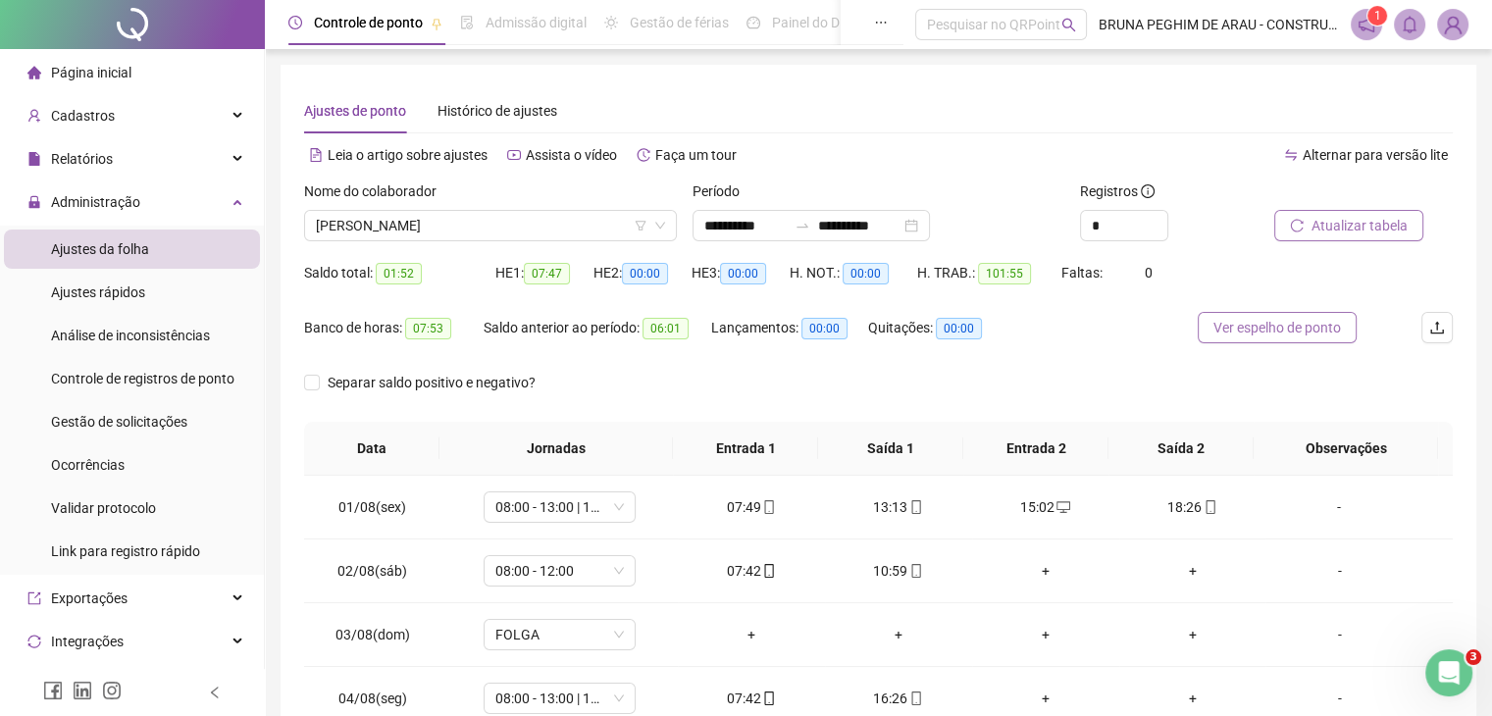
click at [1271, 334] on span "Ver espelho de ponto" at bounding box center [1278, 328] width 128 height 22
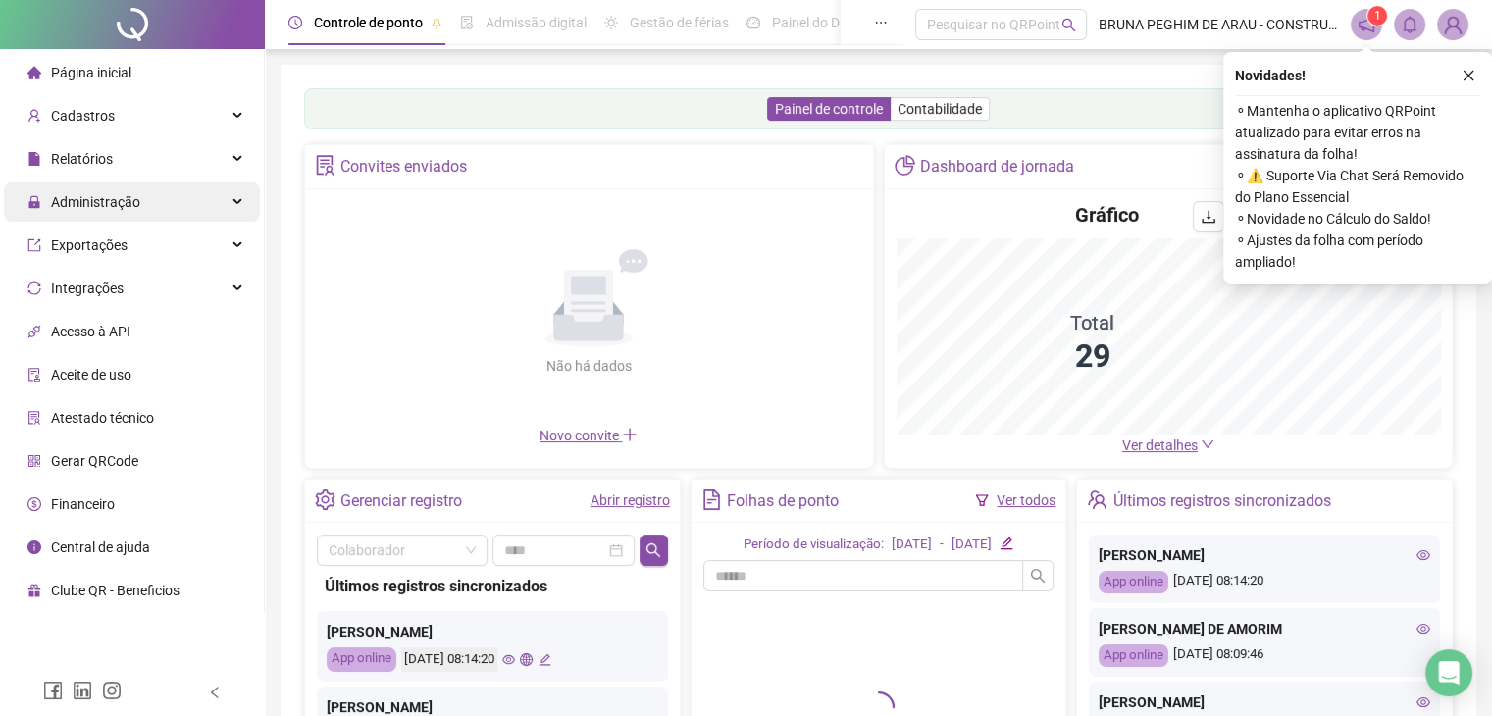
click at [82, 196] on span "Administração" at bounding box center [95, 202] width 89 height 16
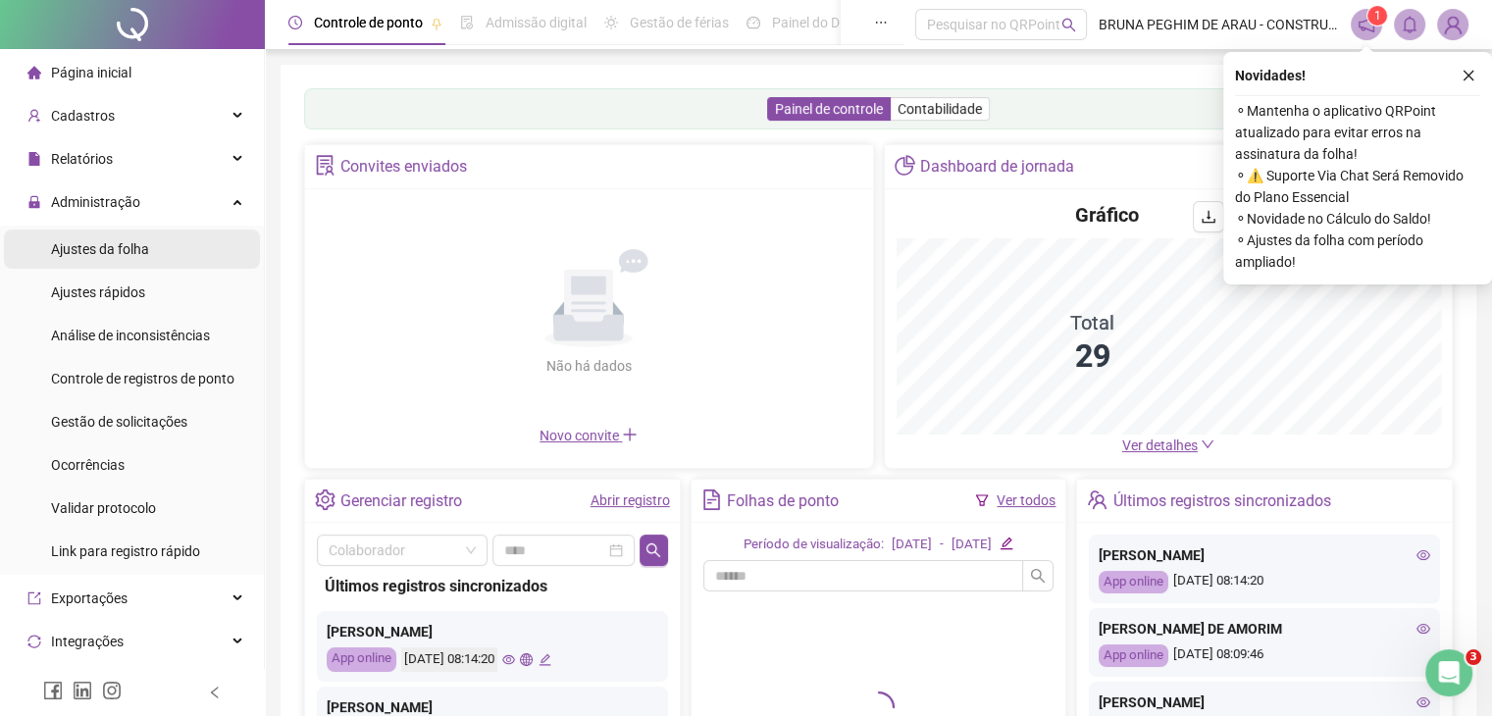
click at [107, 260] on div "Ajustes da folha" at bounding box center [100, 249] width 98 height 39
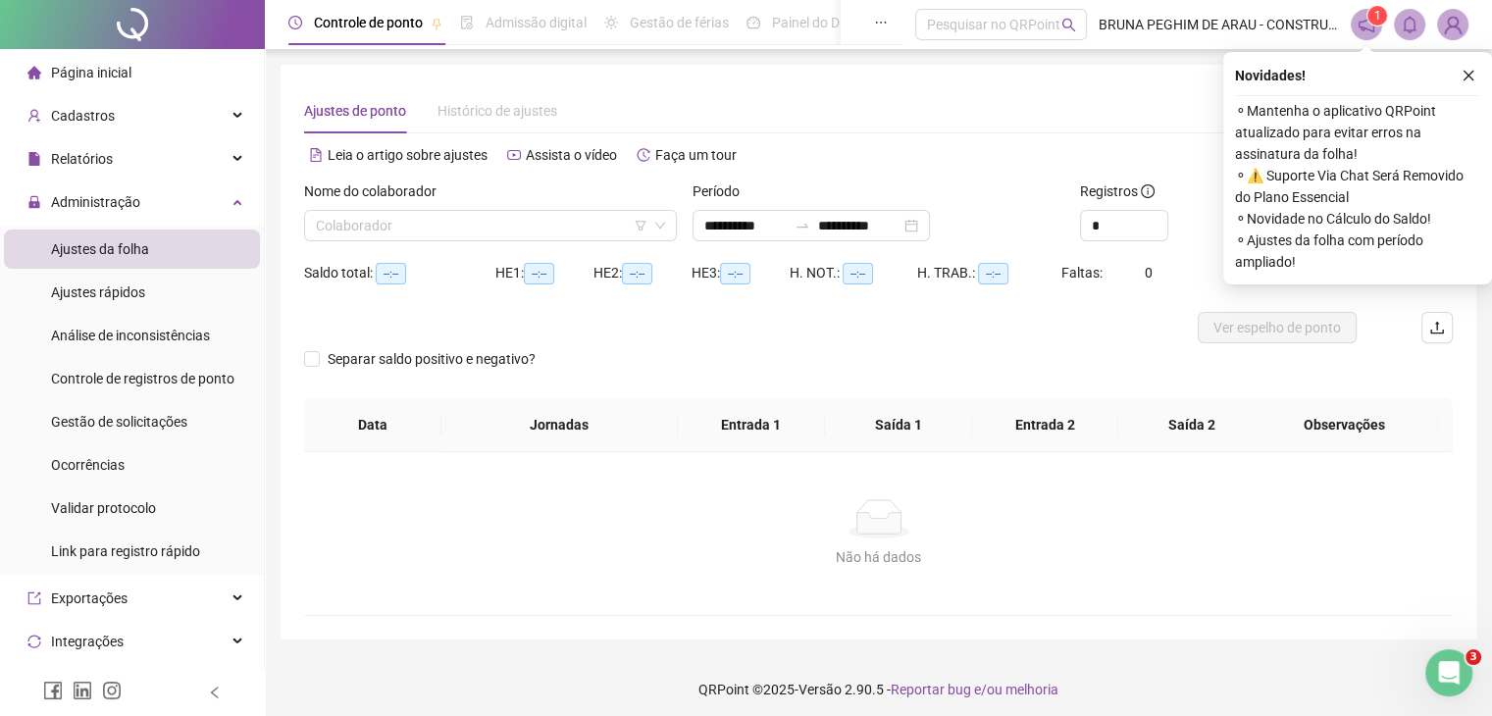
type input "**********"
click at [508, 225] on input "search" at bounding box center [482, 225] width 332 height 29
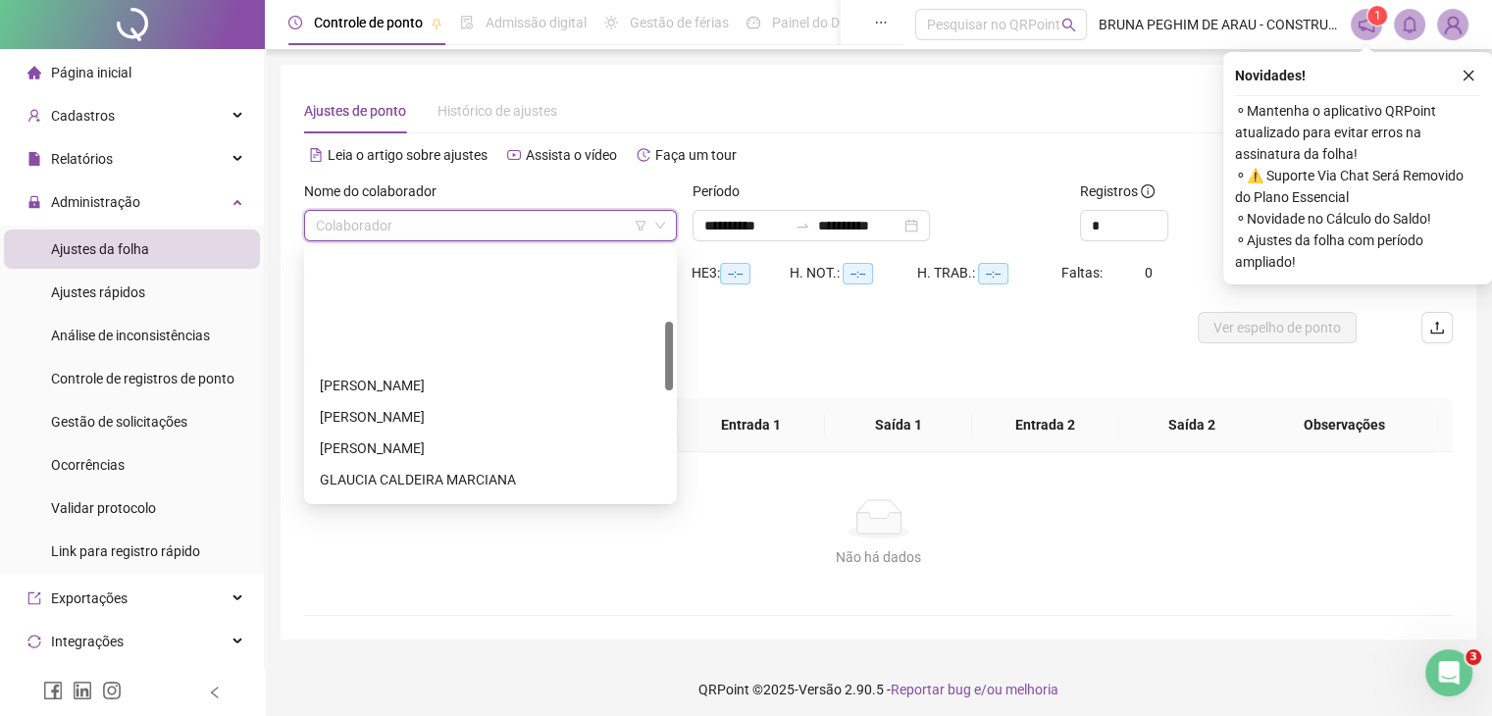
scroll to position [392, 0]
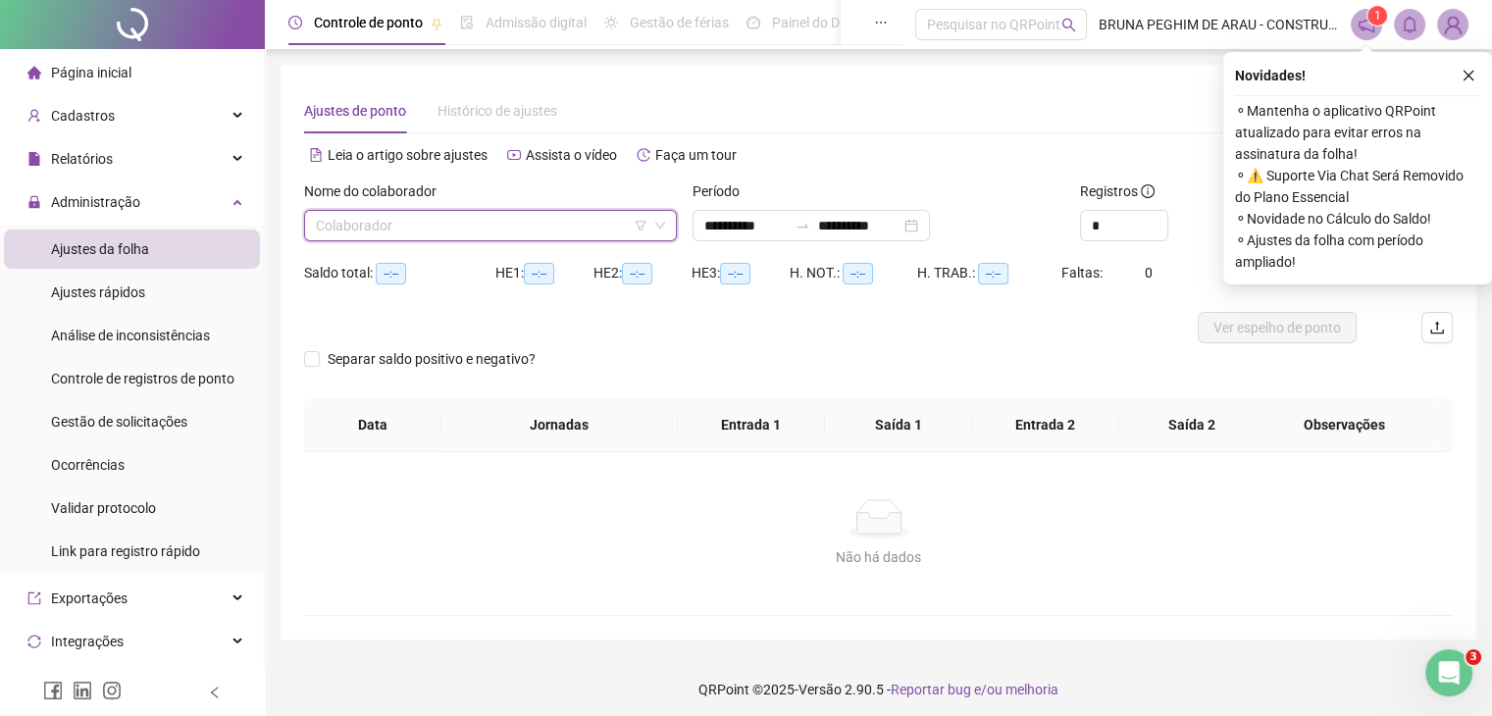
click at [392, 229] on input "search" at bounding box center [482, 225] width 332 height 29
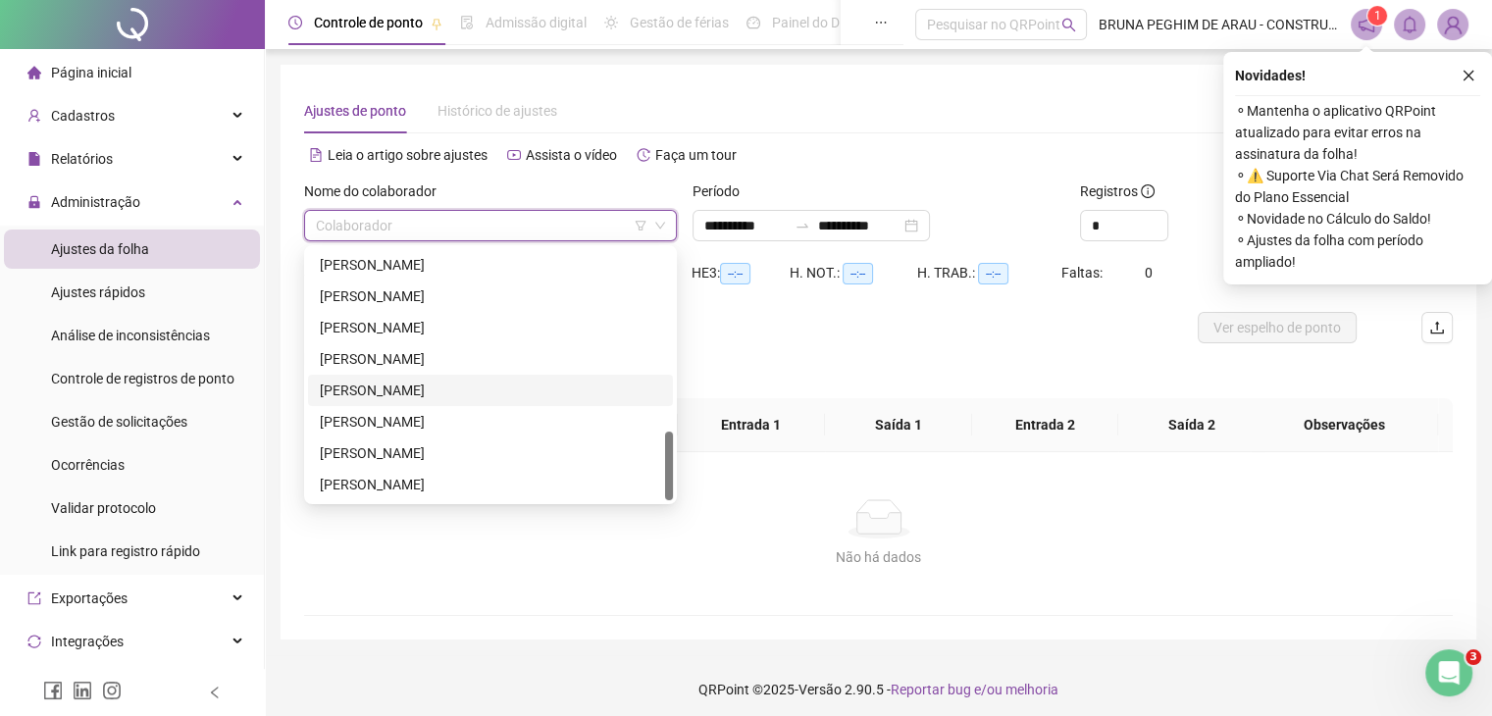
scroll to position [8, 0]
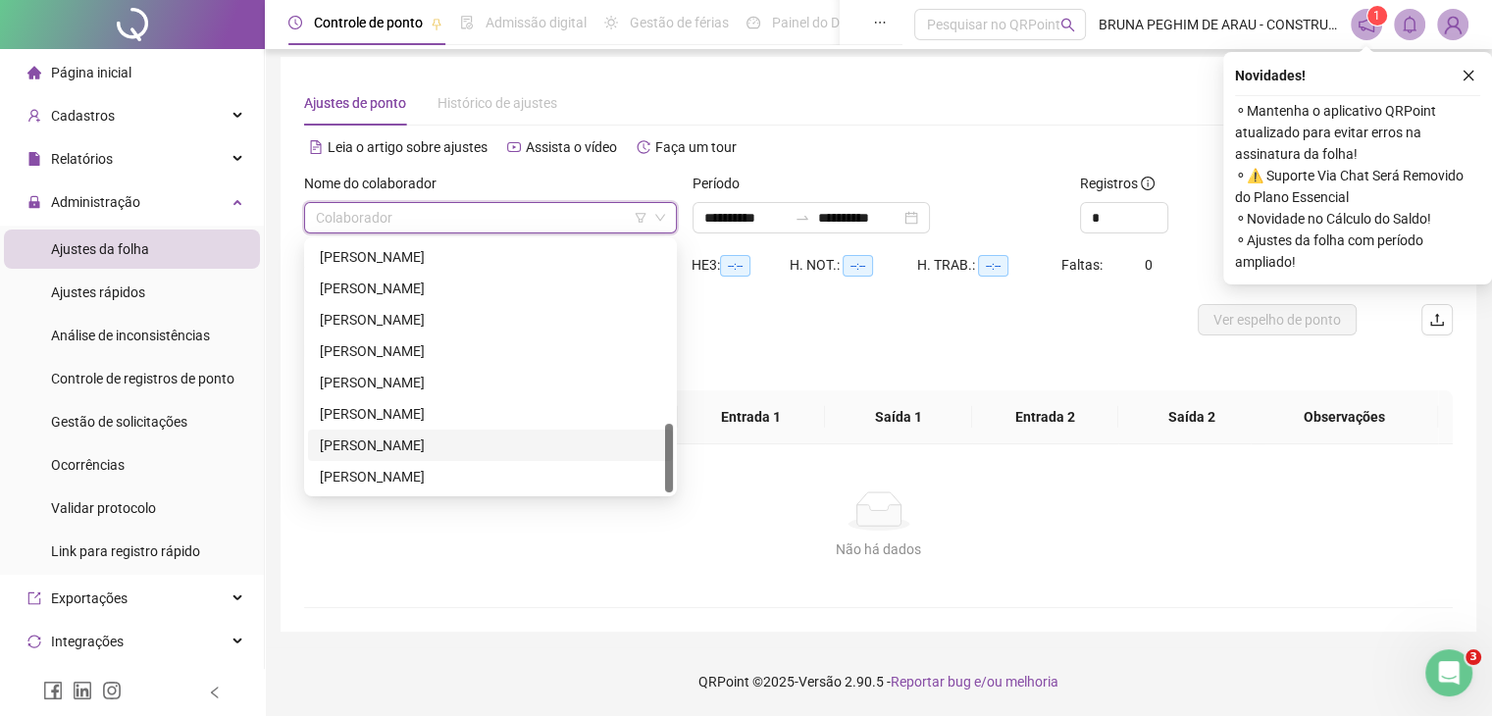
click at [473, 448] on div "[PERSON_NAME]" at bounding box center [490, 446] width 341 height 22
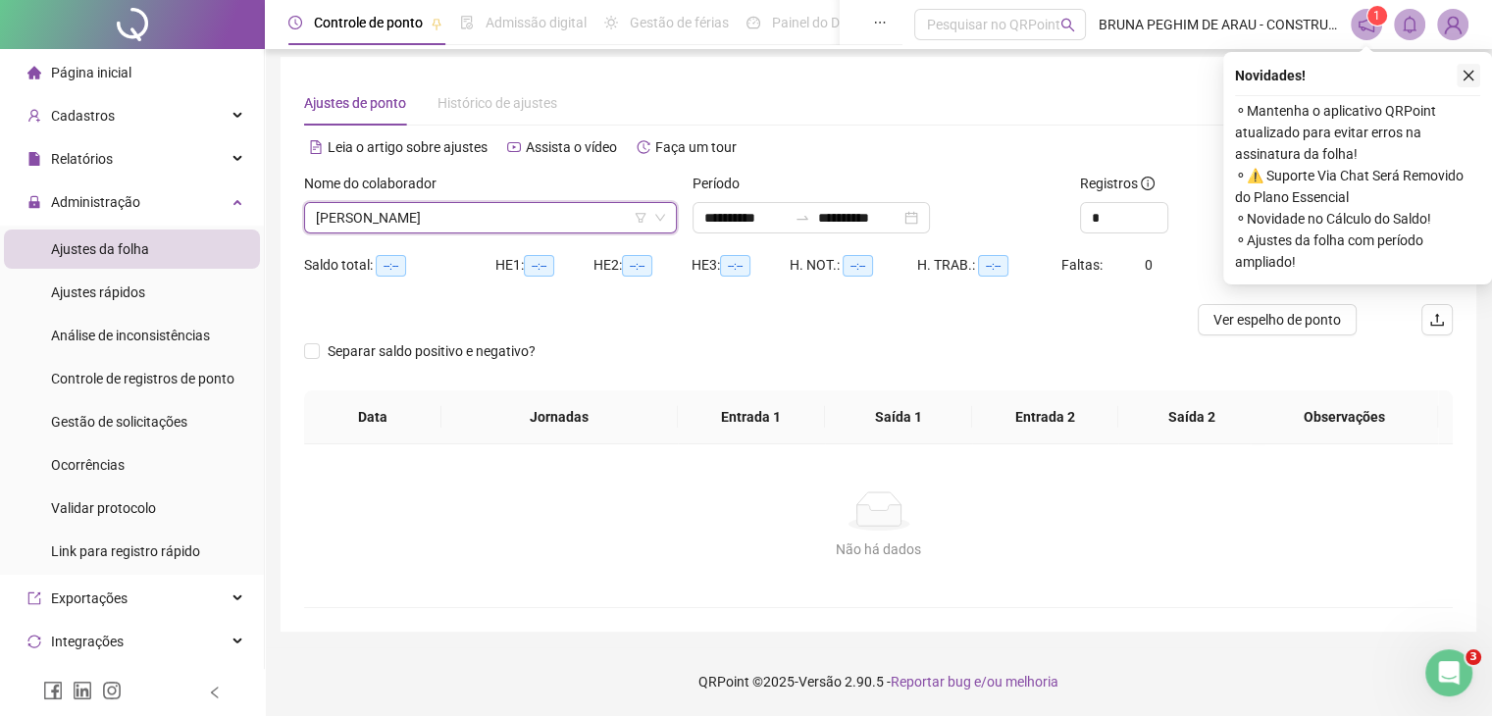
click at [1475, 74] on button "button" at bounding box center [1469, 76] width 24 height 24
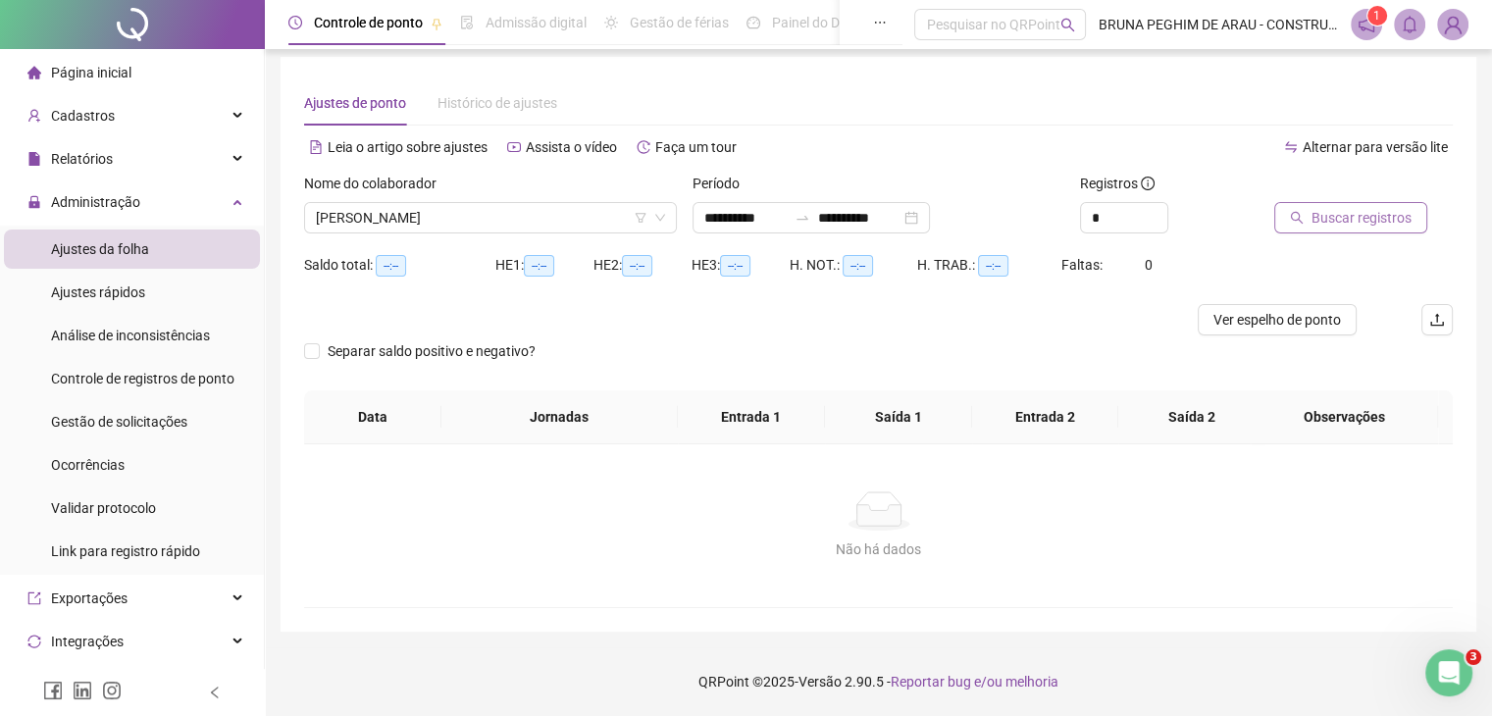
click at [1346, 226] on span "Buscar registros" at bounding box center [1362, 218] width 100 height 22
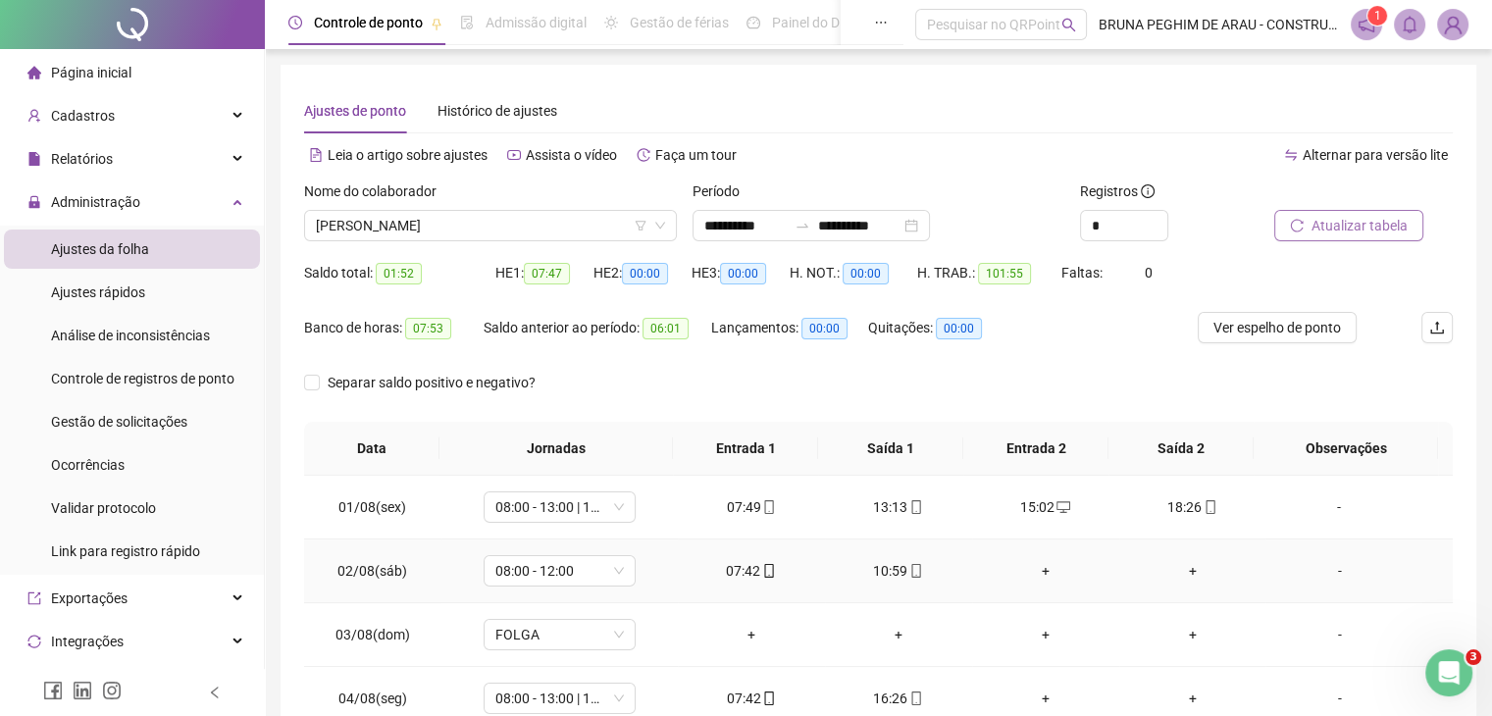
scroll to position [130, 0]
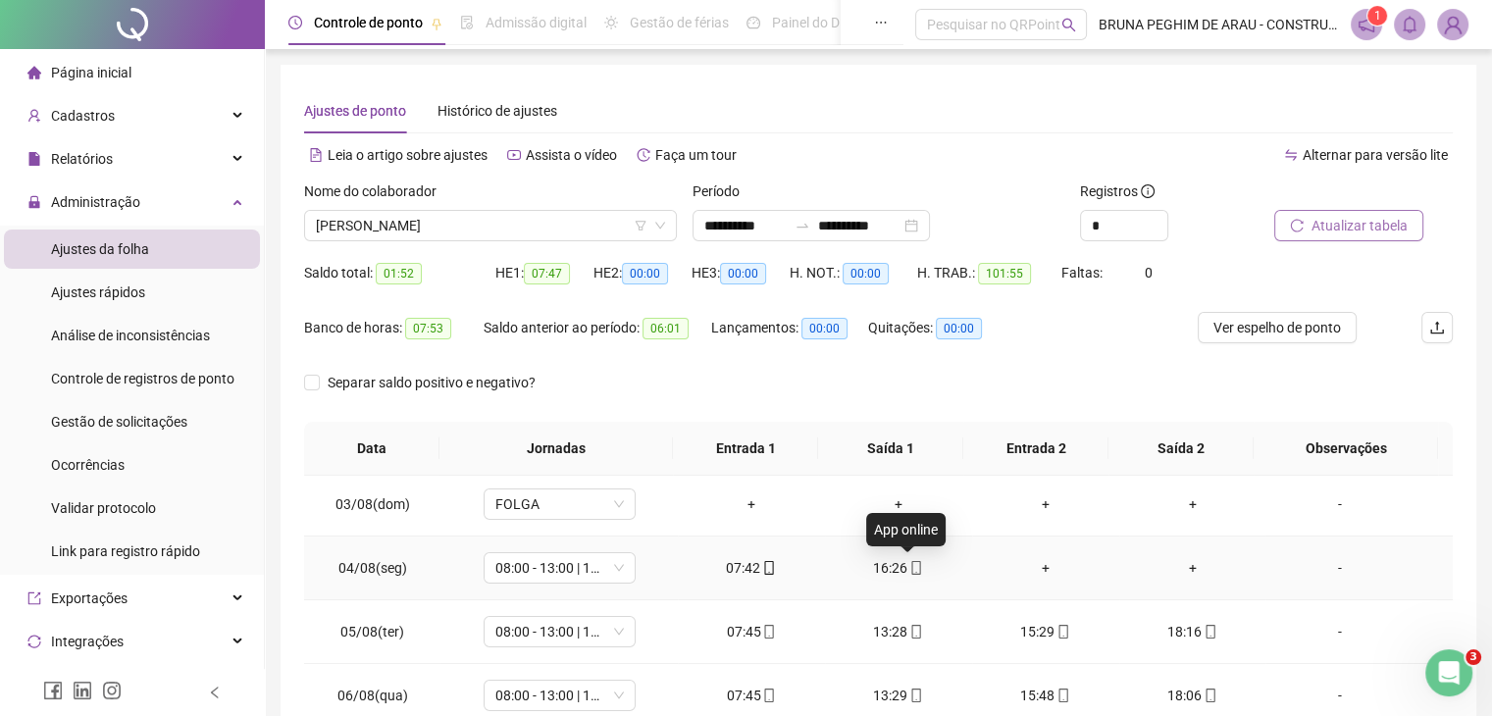
click at [909, 566] on icon "mobile" at bounding box center [916, 568] width 14 height 14
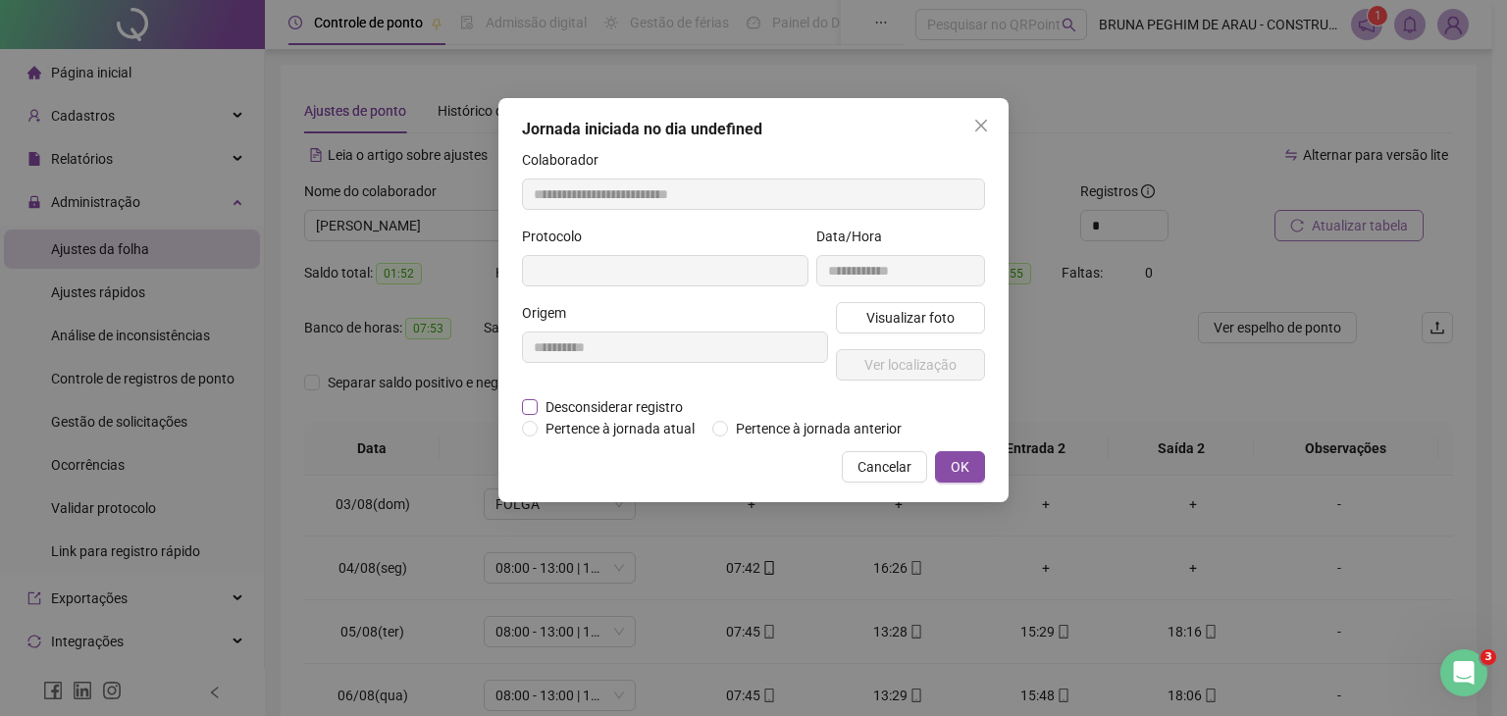
click at [538, 409] on span "Desconsiderar registro" at bounding box center [614, 407] width 153 height 22
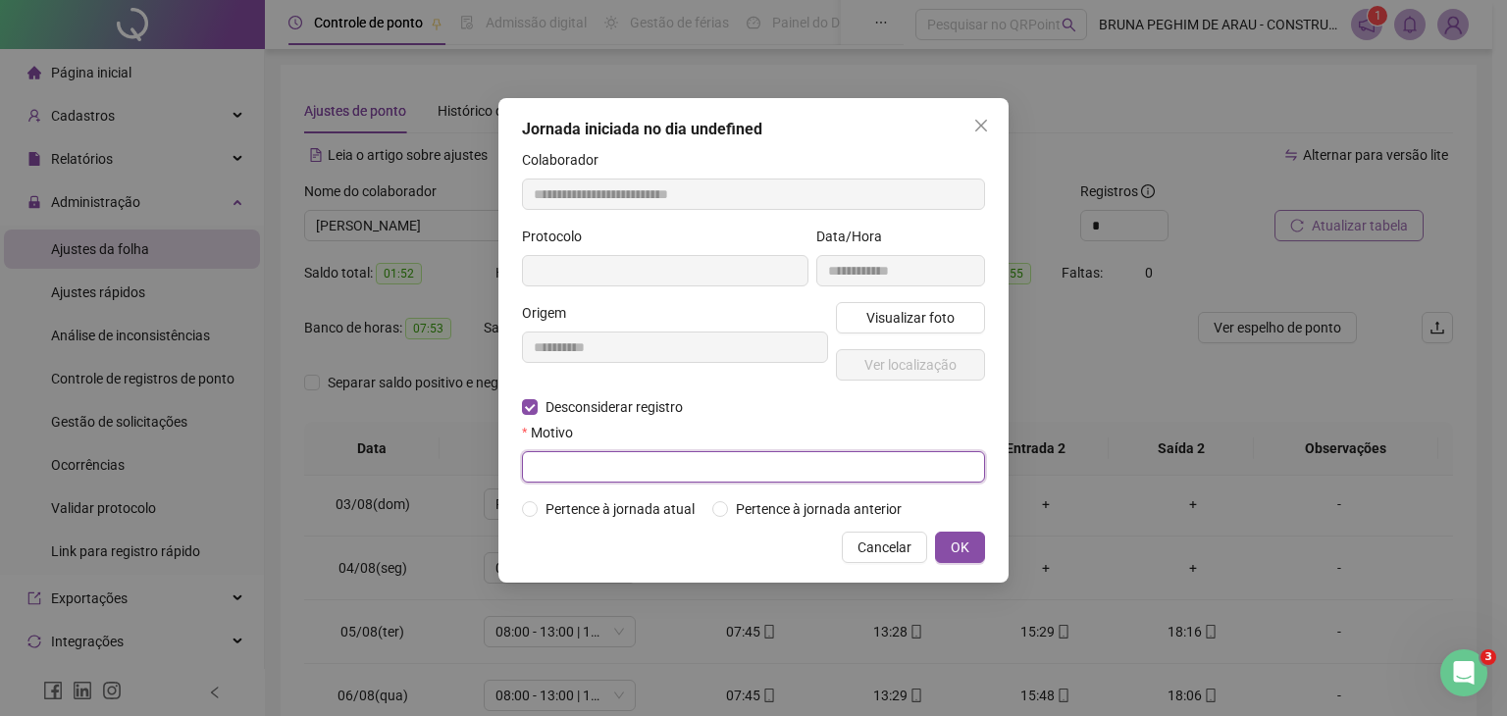
click at [566, 467] on input "text" at bounding box center [753, 466] width 463 height 31
type input "**********"
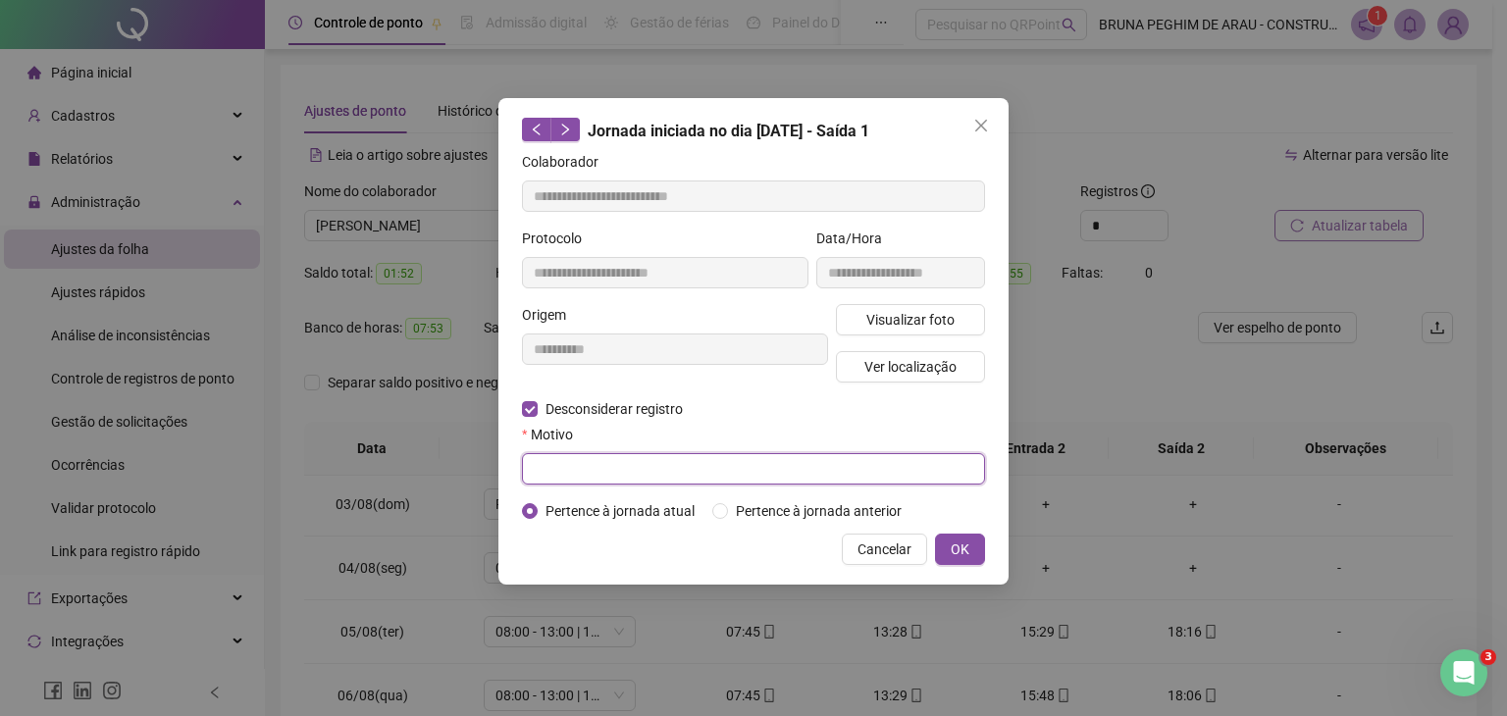
click at [593, 464] on input "text" at bounding box center [753, 468] width 463 height 31
type input "*"
click at [969, 554] on button "OK" at bounding box center [960, 549] width 50 height 31
click at [961, 551] on span "OK" at bounding box center [960, 550] width 19 height 22
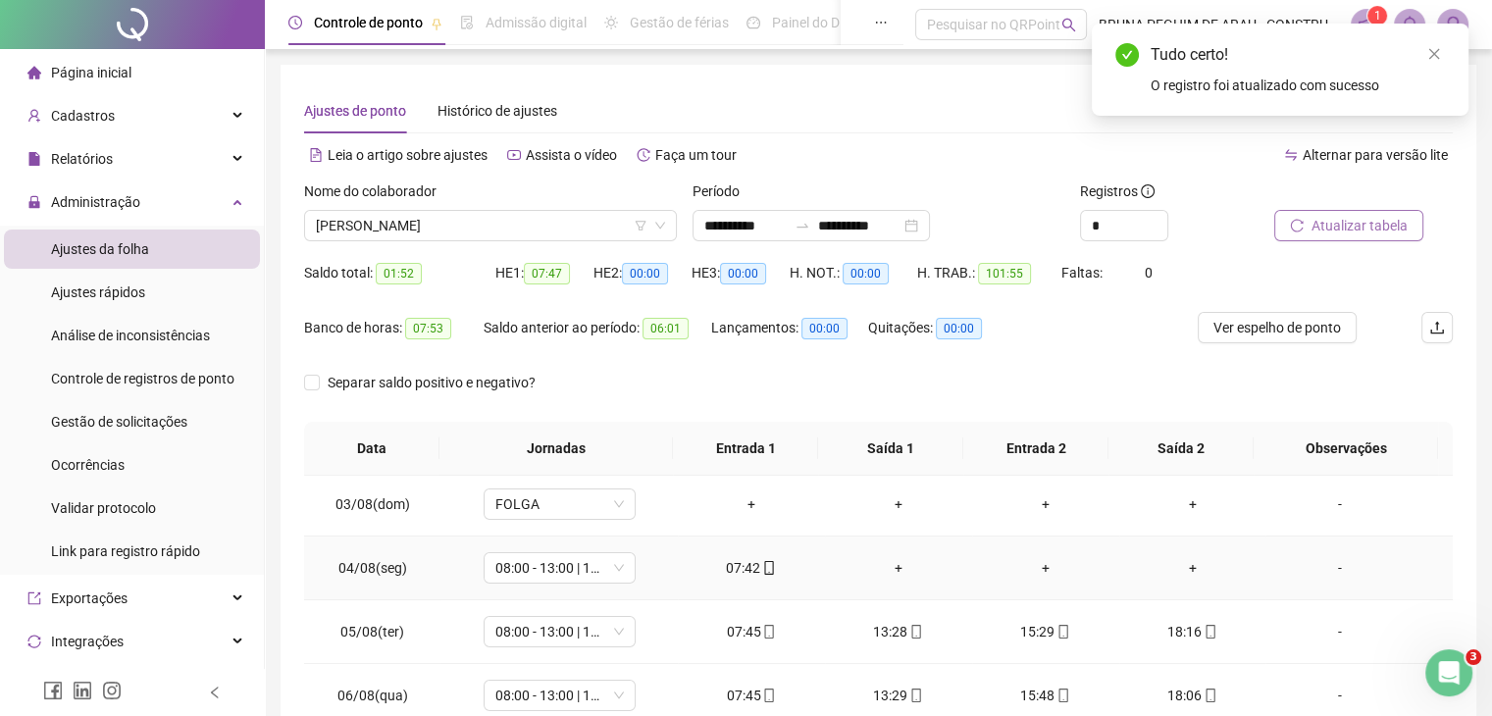
click at [895, 566] on div "+" at bounding box center [899, 568] width 116 height 22
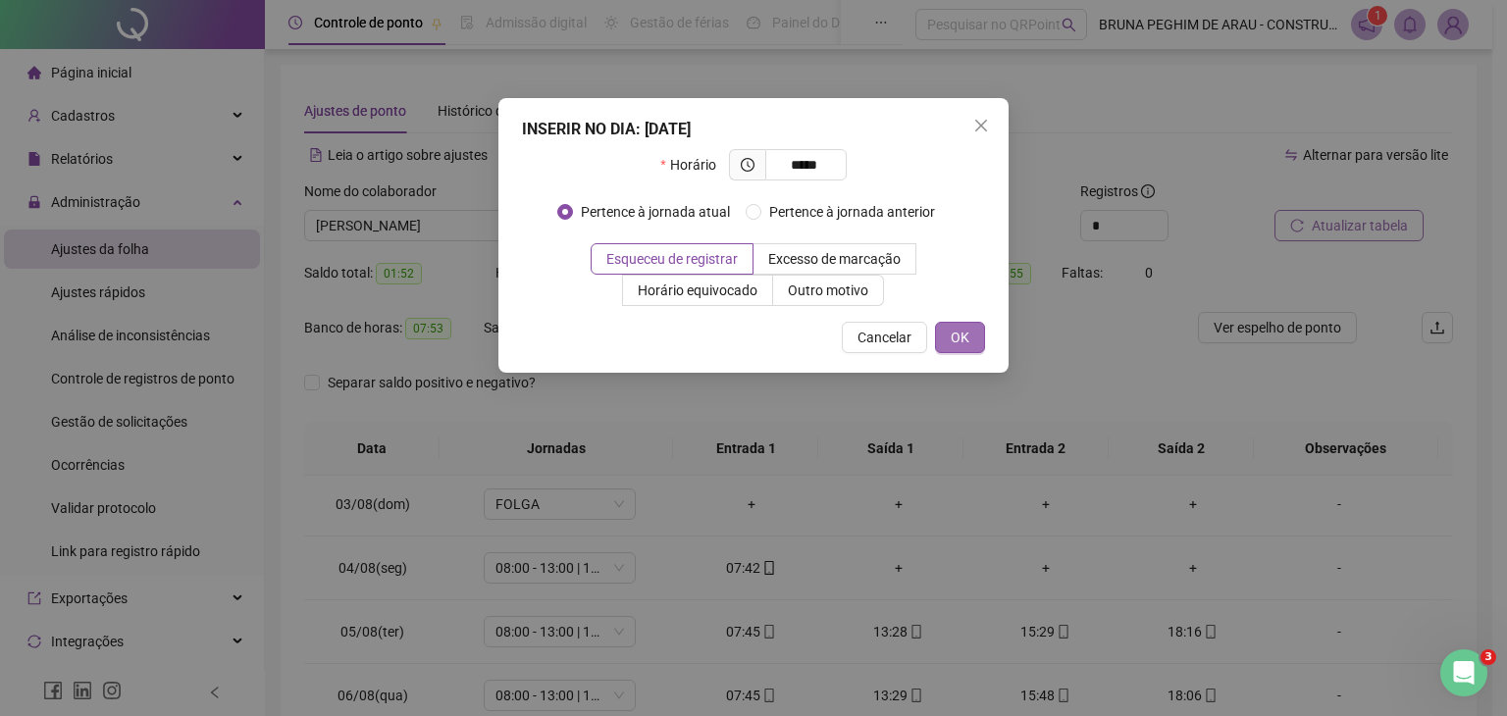
type input "*****"
click at [960, 342] on span "OK" at bounding box center [960, 338] width 19 height 22
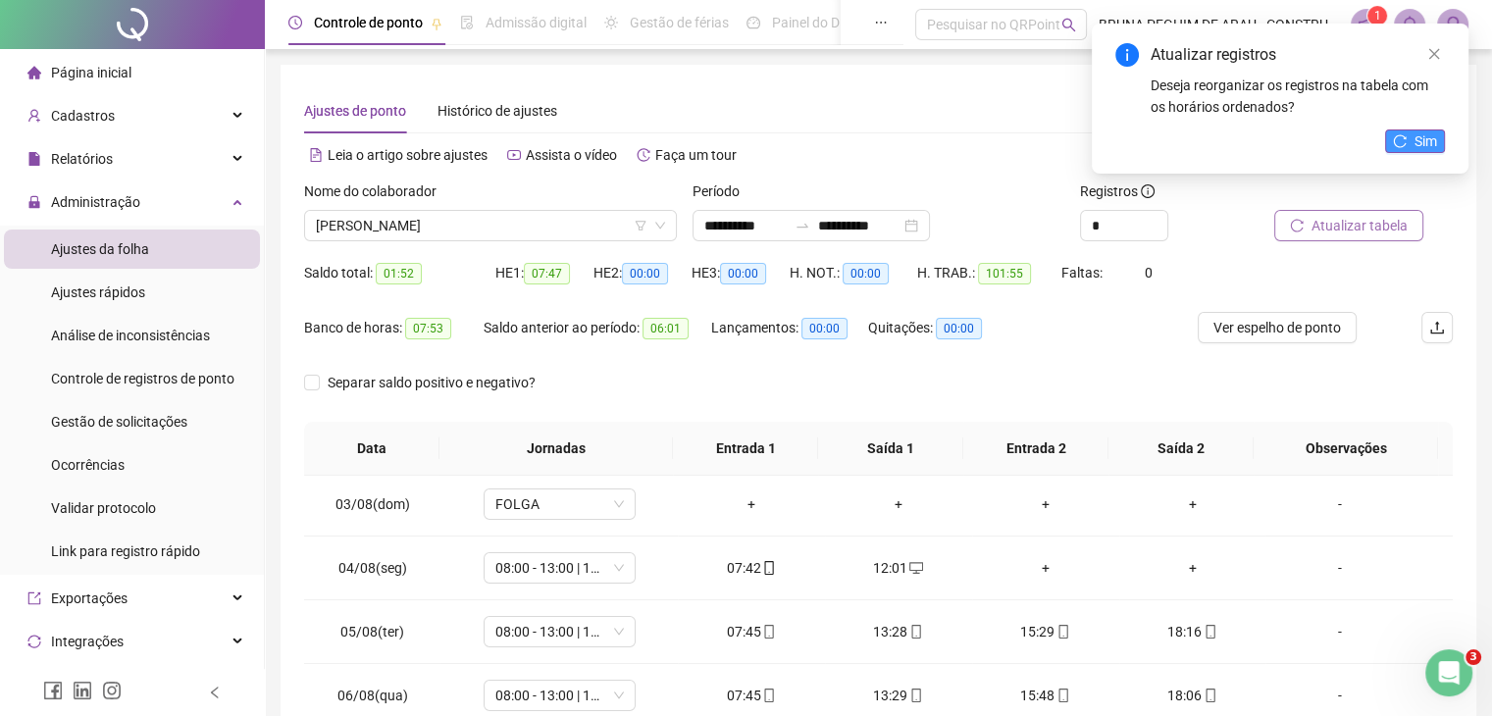
click at [1411, 143] on button "Sim" at bounding box center [1415, 141] width 60 height 24
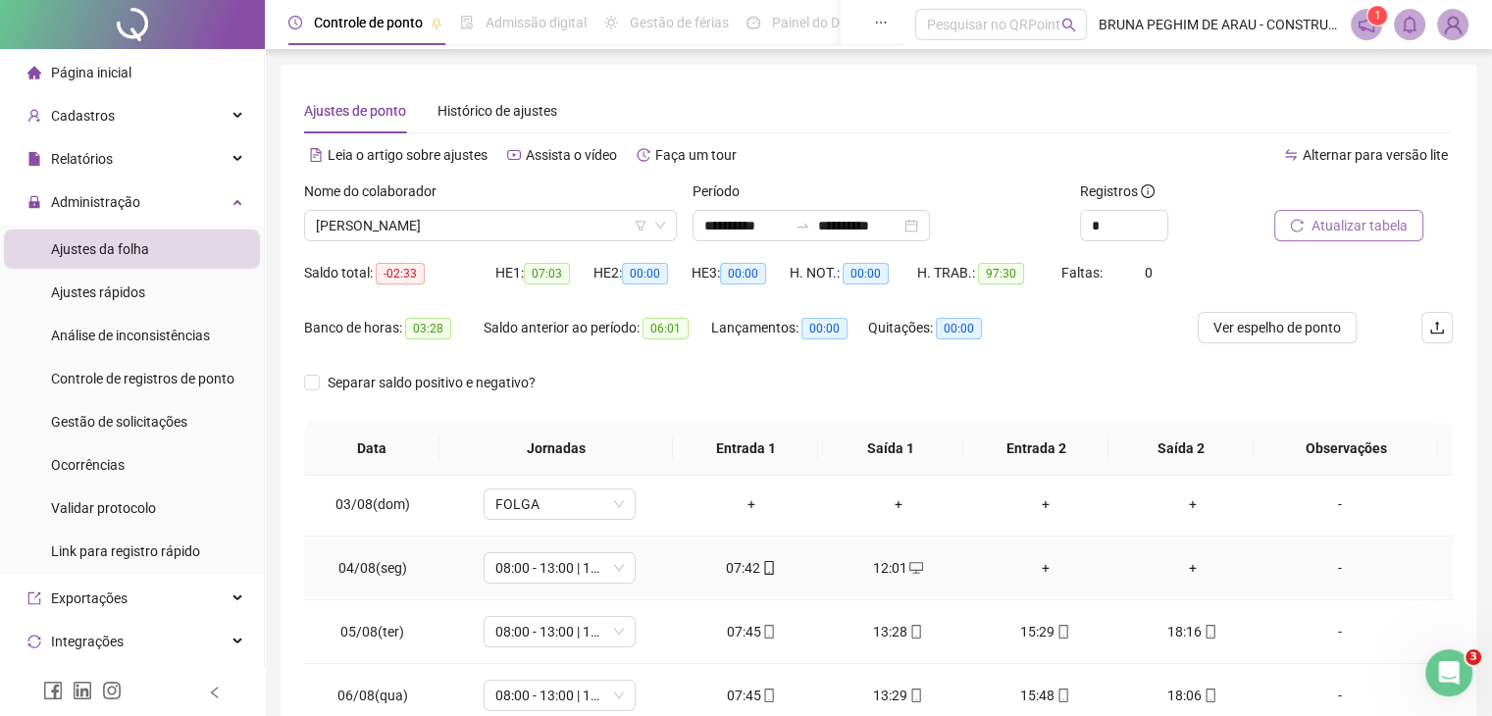
click at [1033, 557] on div "+" at bounding box center [1046, 568] width 116 height 22
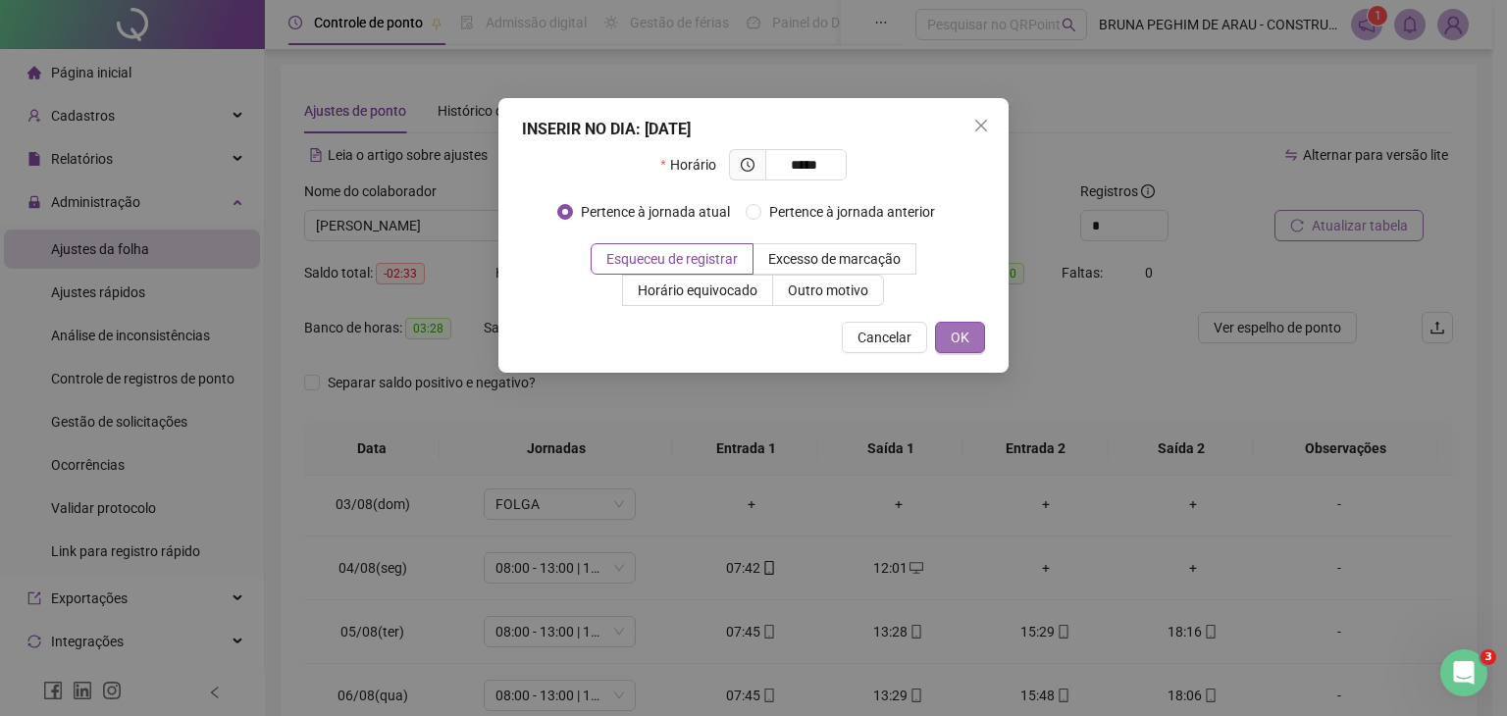
type input "*****"
click at [959, 334] on span "OK" at bounding box center [960, 338] width 19 height 22
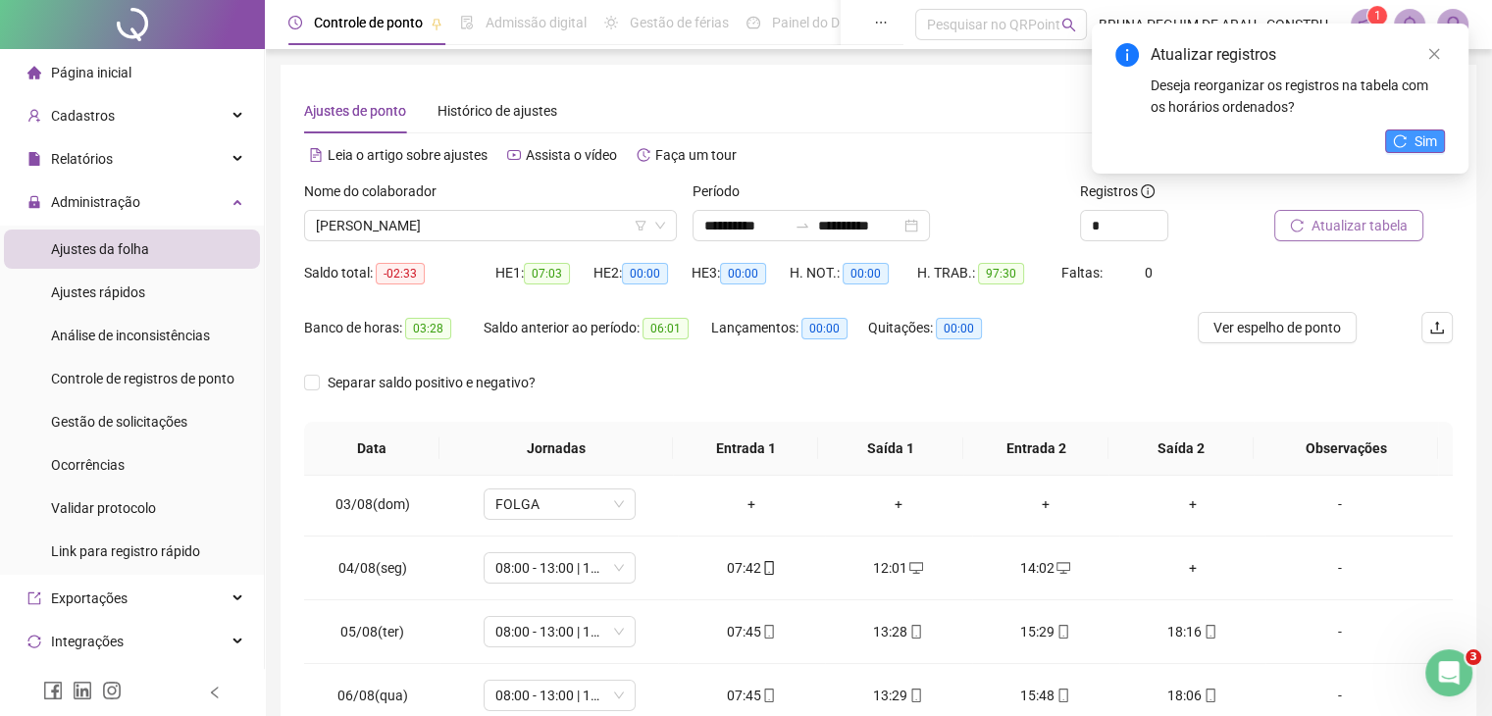
click at [1417, 135] on span "Sim" at bounding box center [1426, 141] width 23 height 22
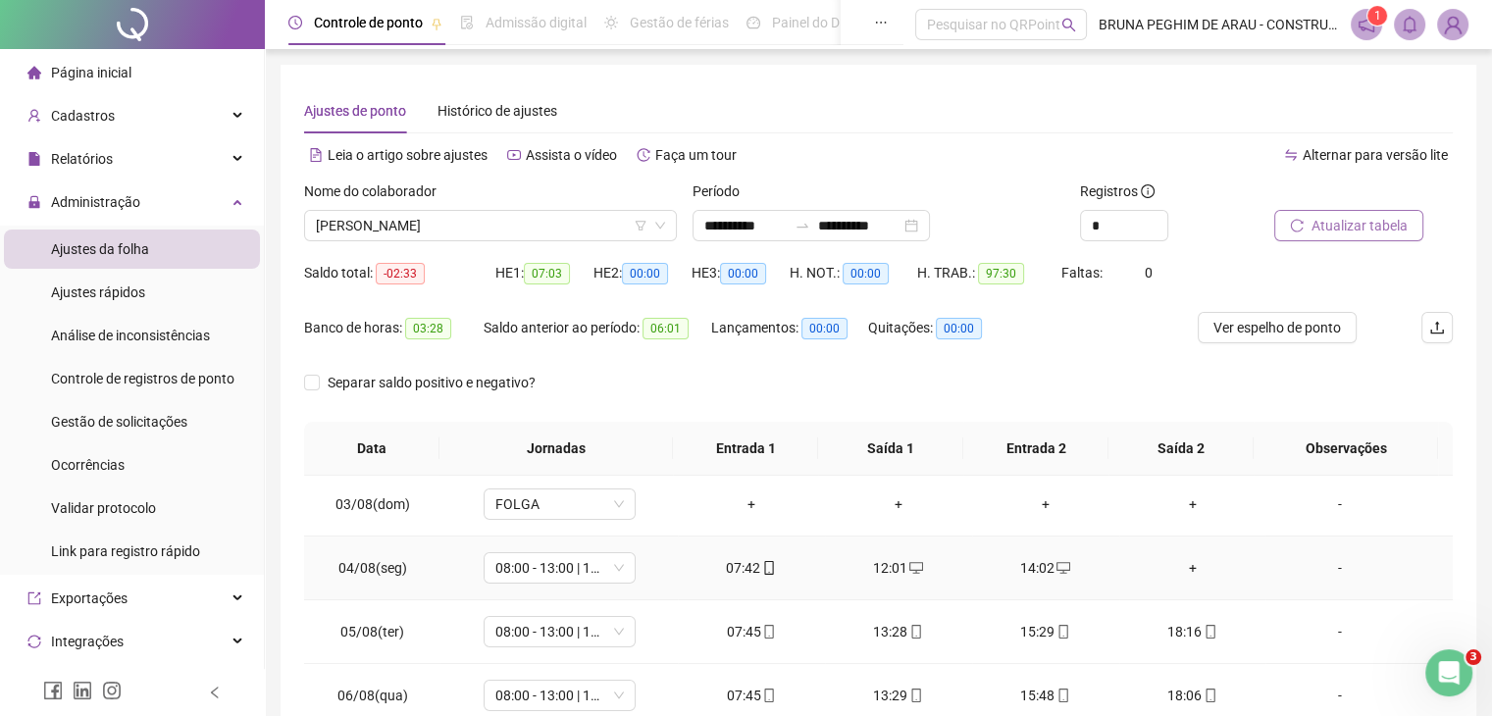
click at [1182, 565] on div "+" at bounding box center [1193, 568] width 116 height 22
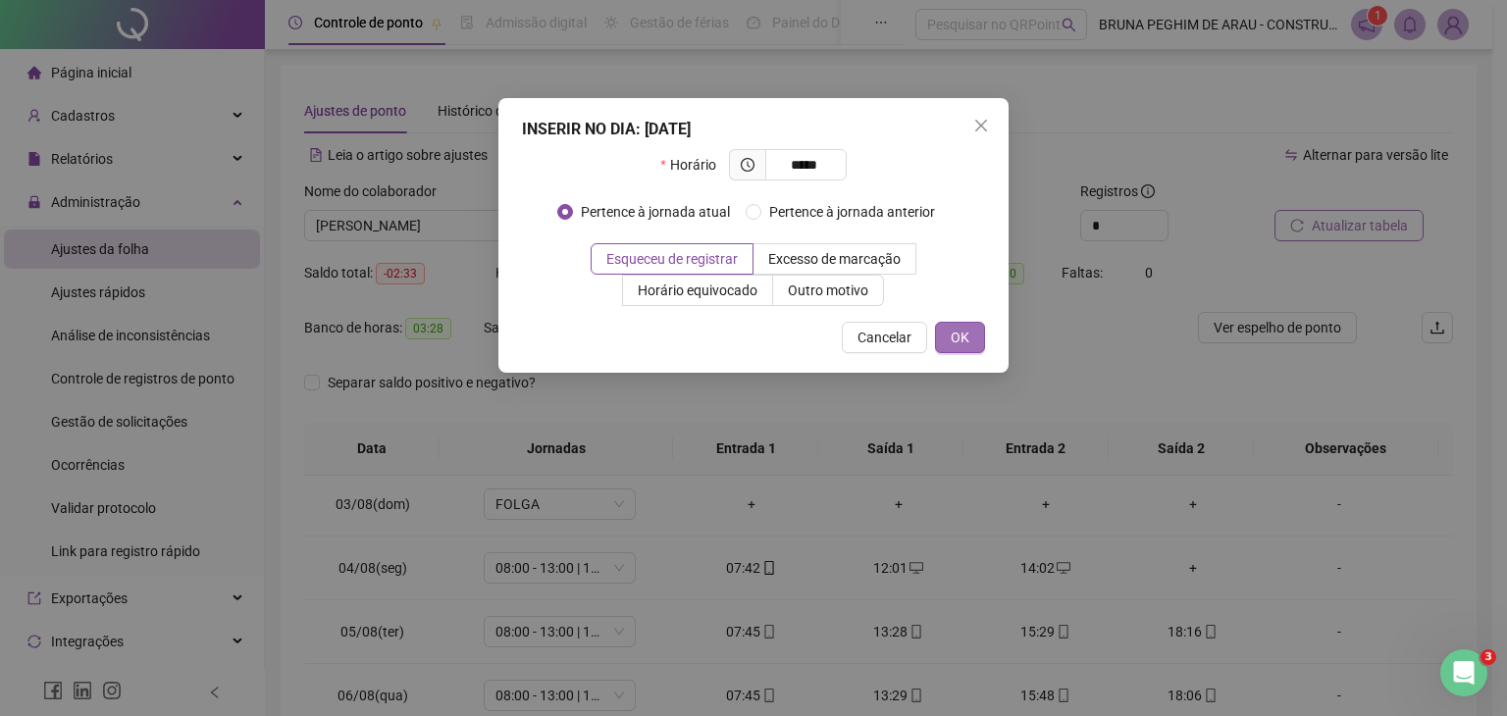
type input "*****"
click at [949, 344] on button "OK" at bounding box center [960, 337] width 50 height 31
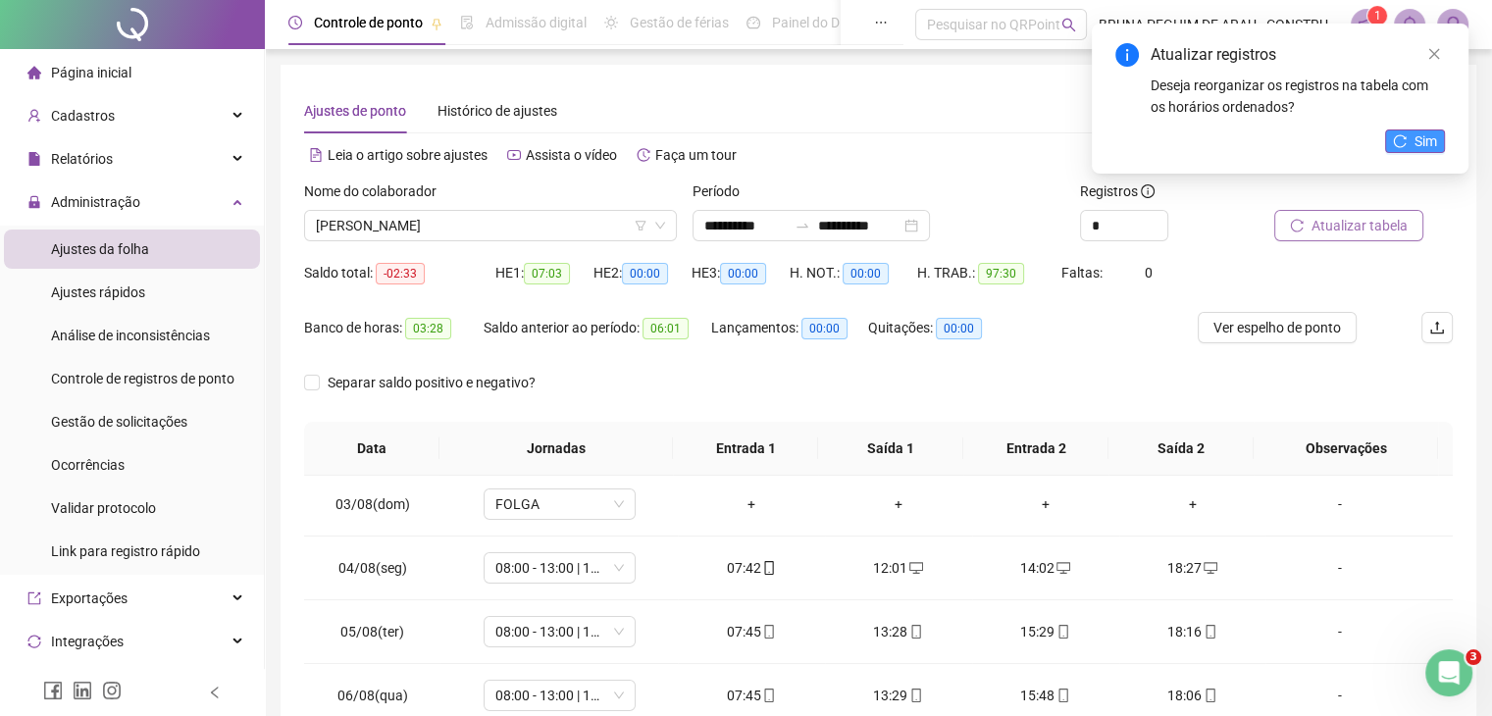
click at [1397, 146] on icon "reload" at bounding box center [1400, 140] width 13 height 13
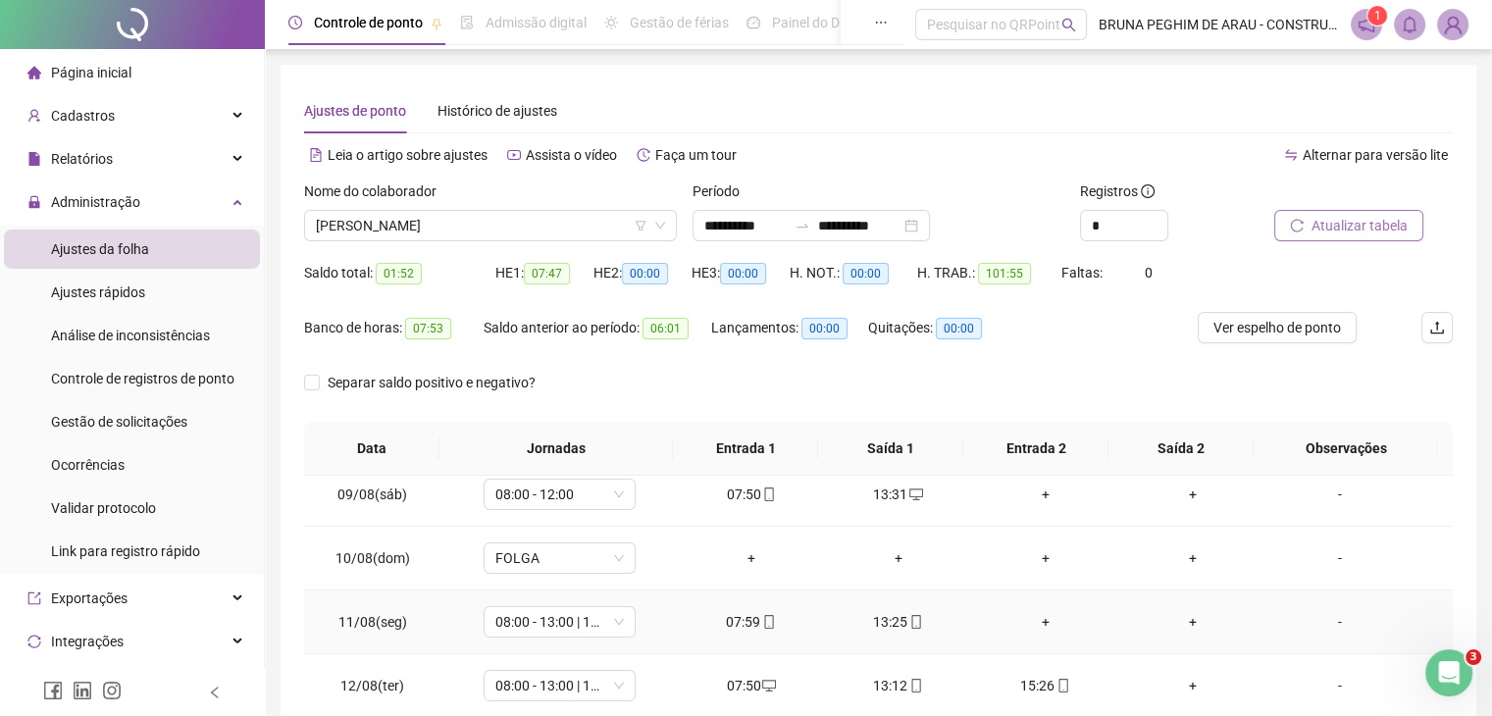
scroll to position [653, 0]
click at [1184, 554] on div "+" at bounding box center [1193, 555] width 116 height 22
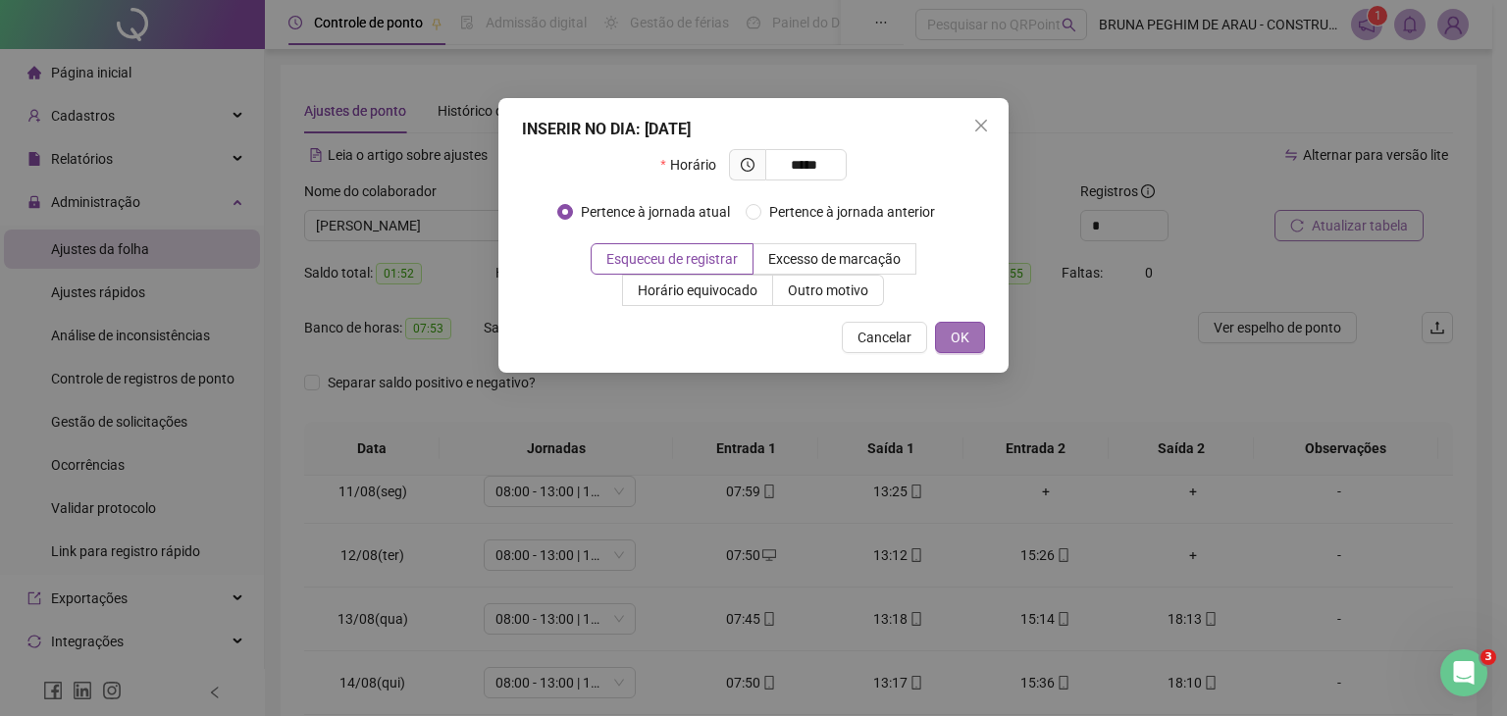
type input "*****"
click at [960, 345] on span "OK" at bounding box center [960, 338] width 19 height 22
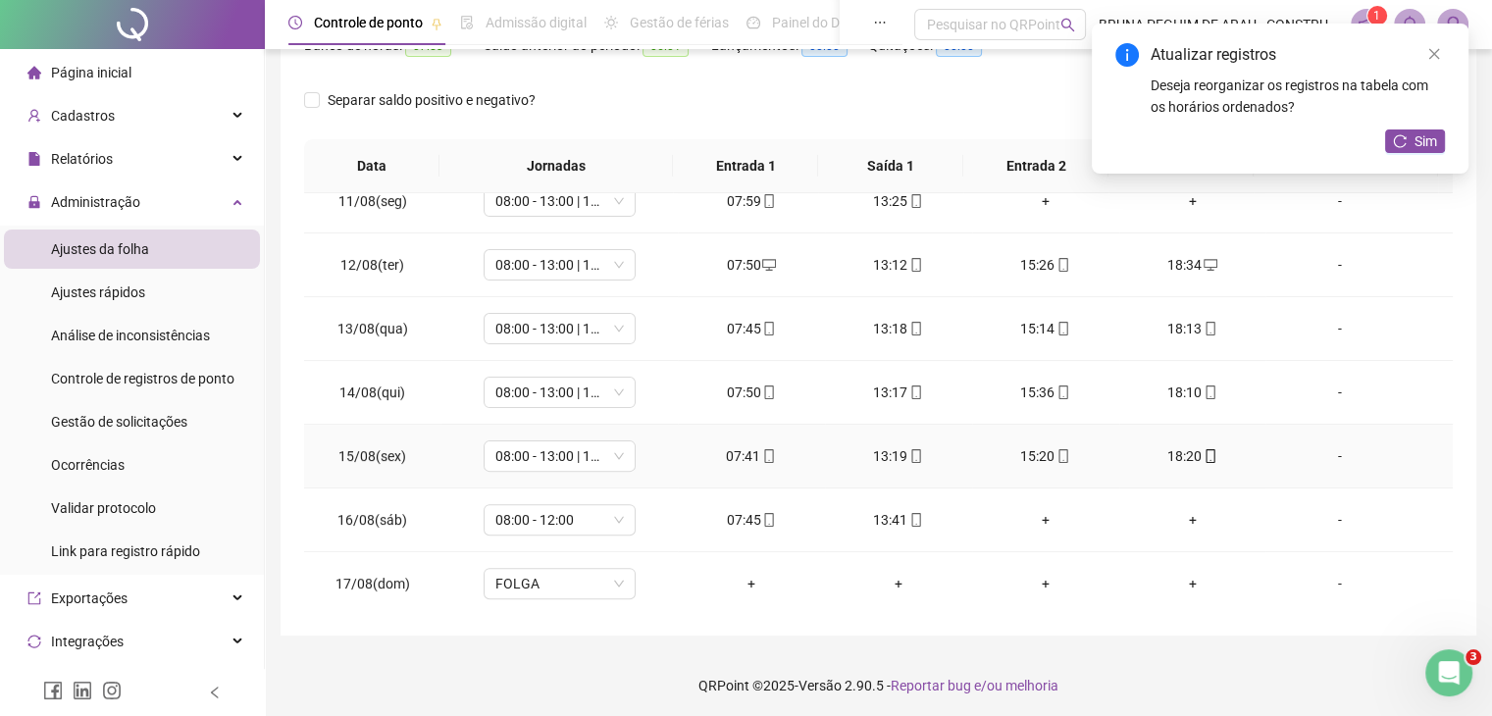
scroll to position [286, 0]
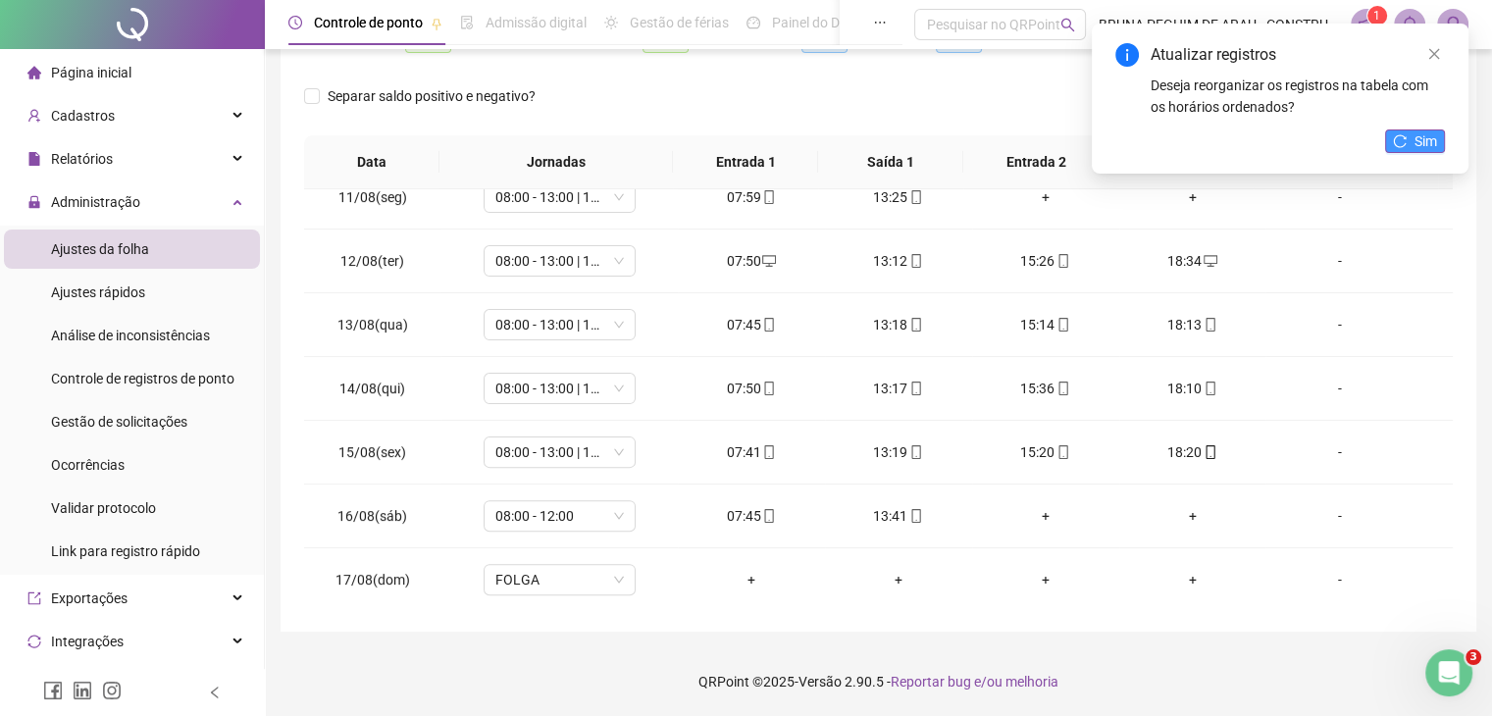
click at [1417, 139] on span "Sim" at bounding box center [1426, 141] width 23 height 22
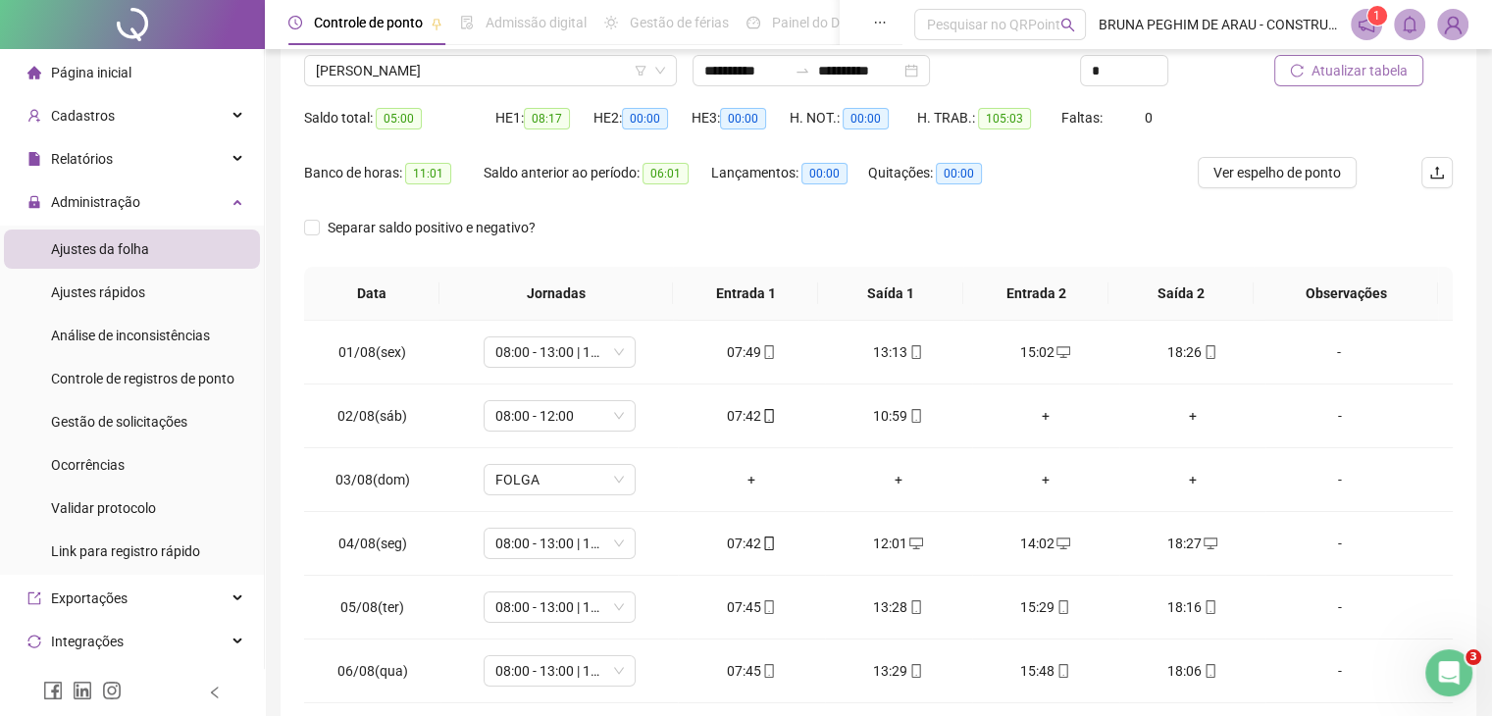
scroll to position [0, 0]
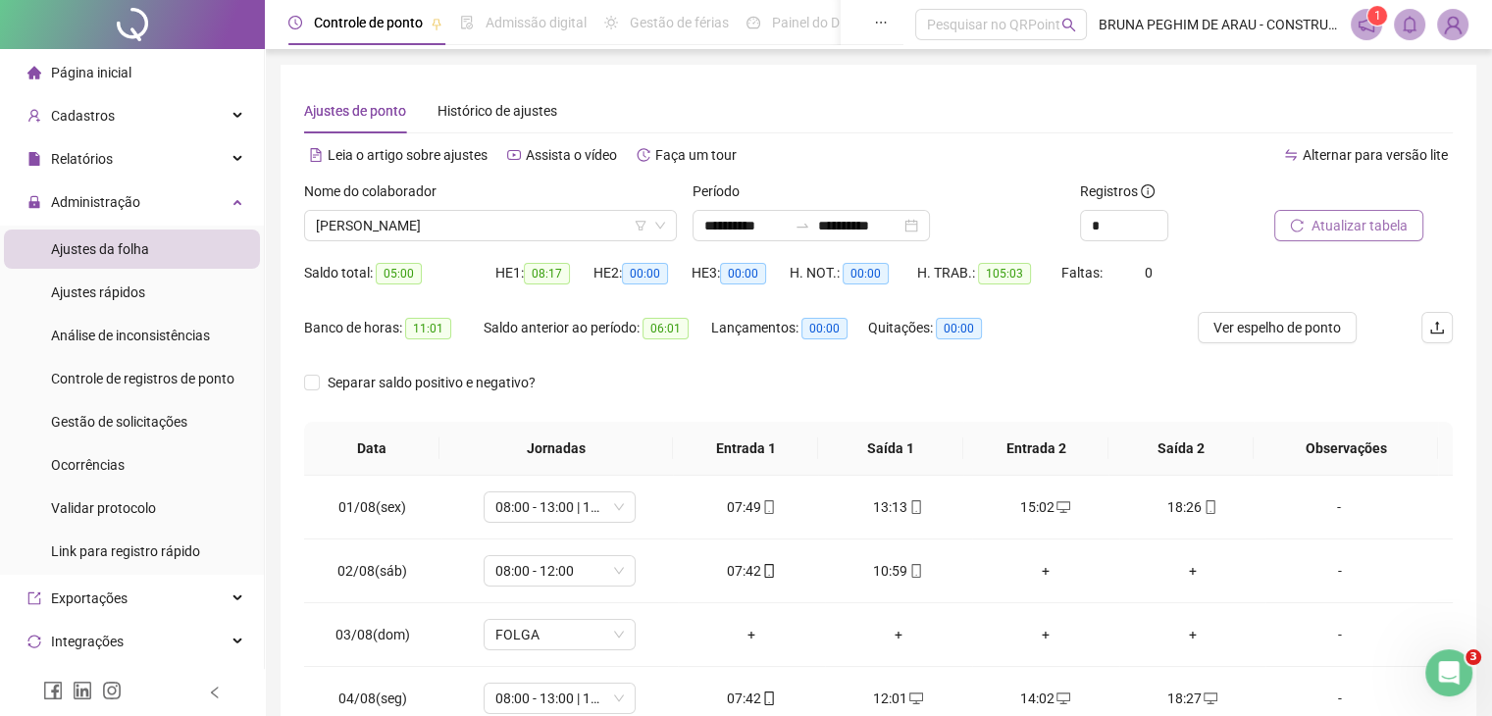
click at [1366, 226] on span "Atualizar tabela" at bounding box center [1360, 226] width 96 height 22
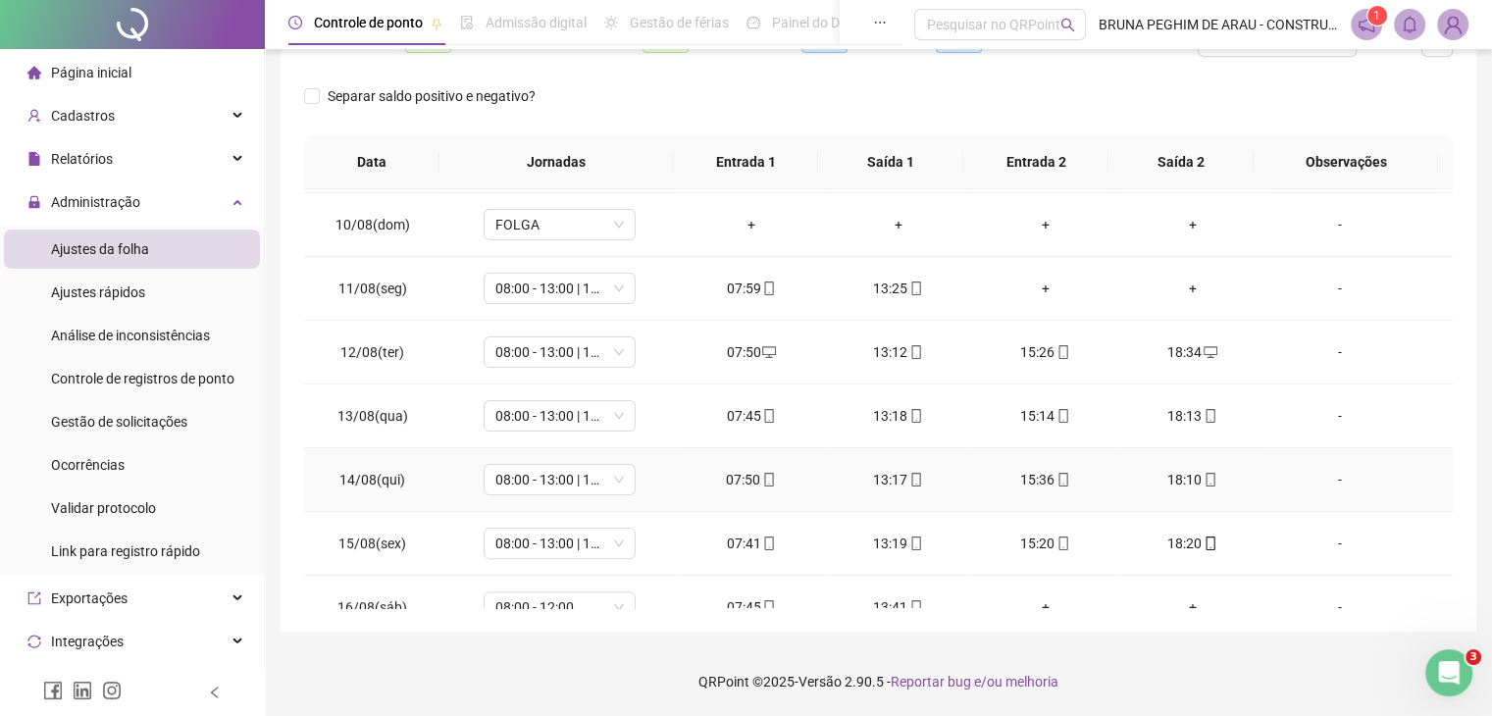
scroll to position [661, 0]
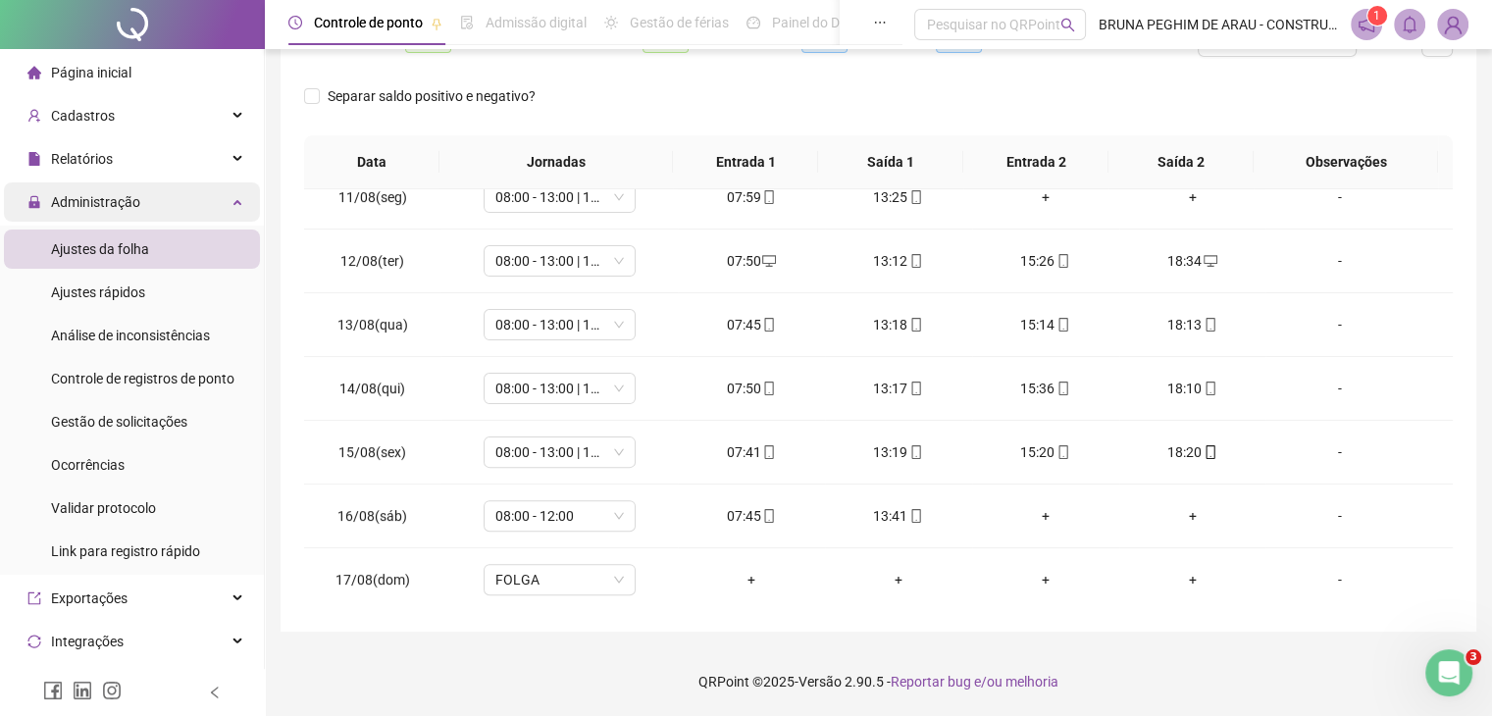
click at [84, 187] on span "Administração" at bounding box center [83, 201] width 113 height 39
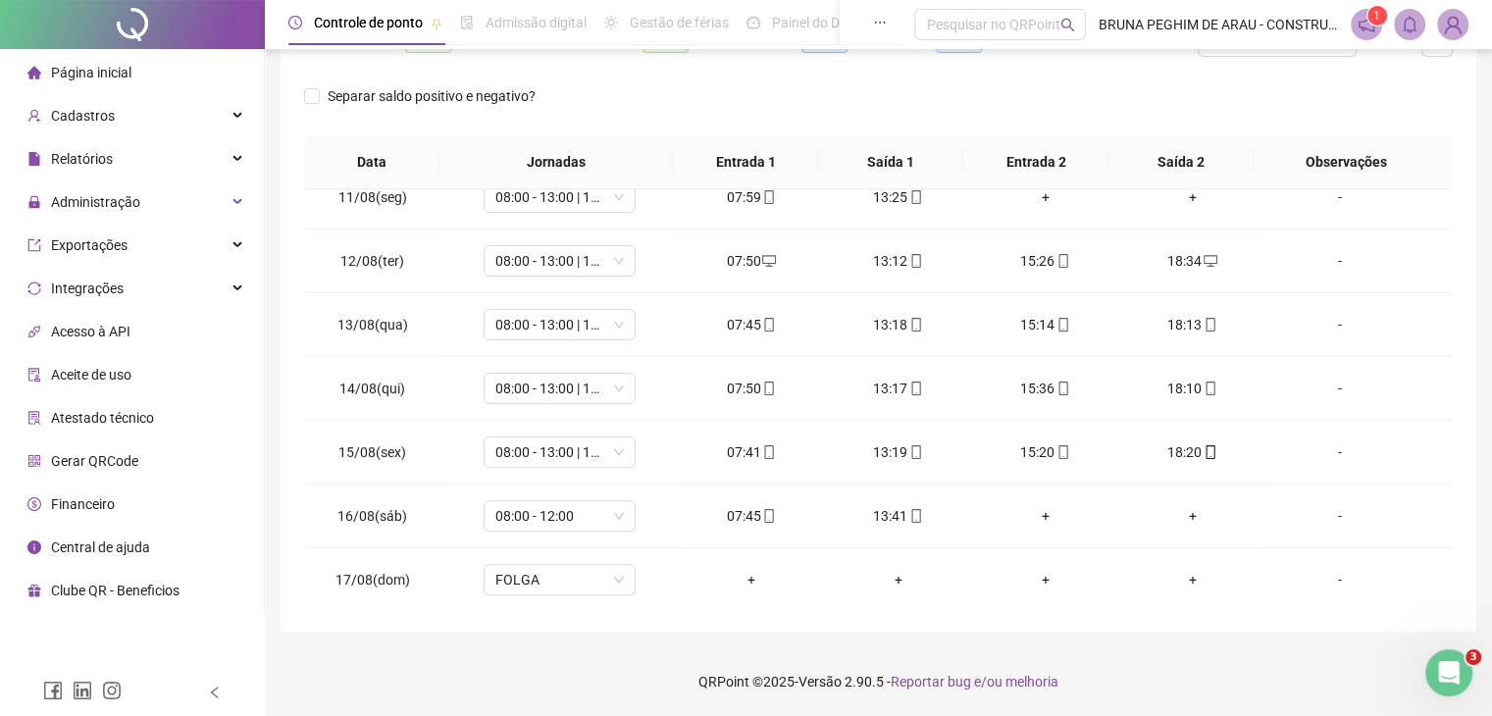
click at [125, 76] on span "Página inicial" at bounding box center [91, 73] width 80 height 16
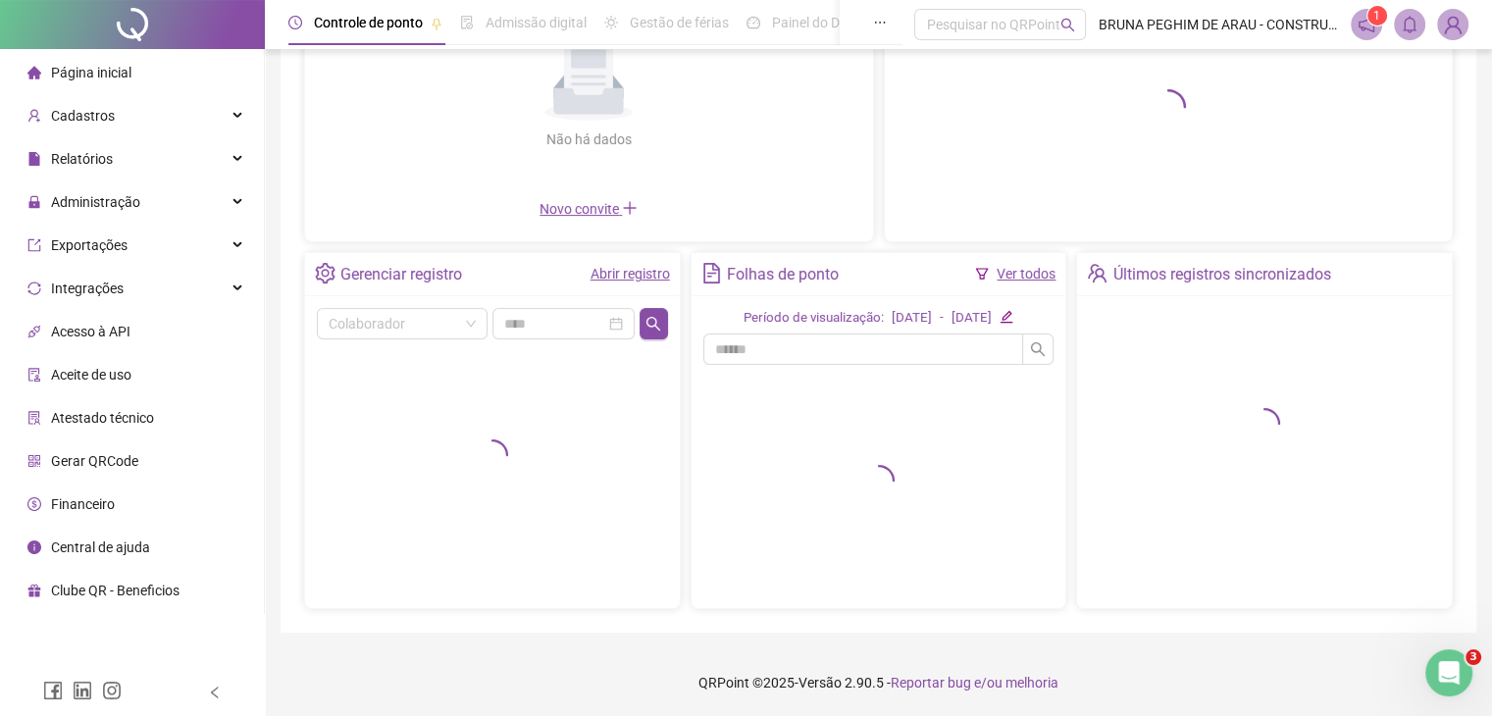
scroll to position [228, 0]
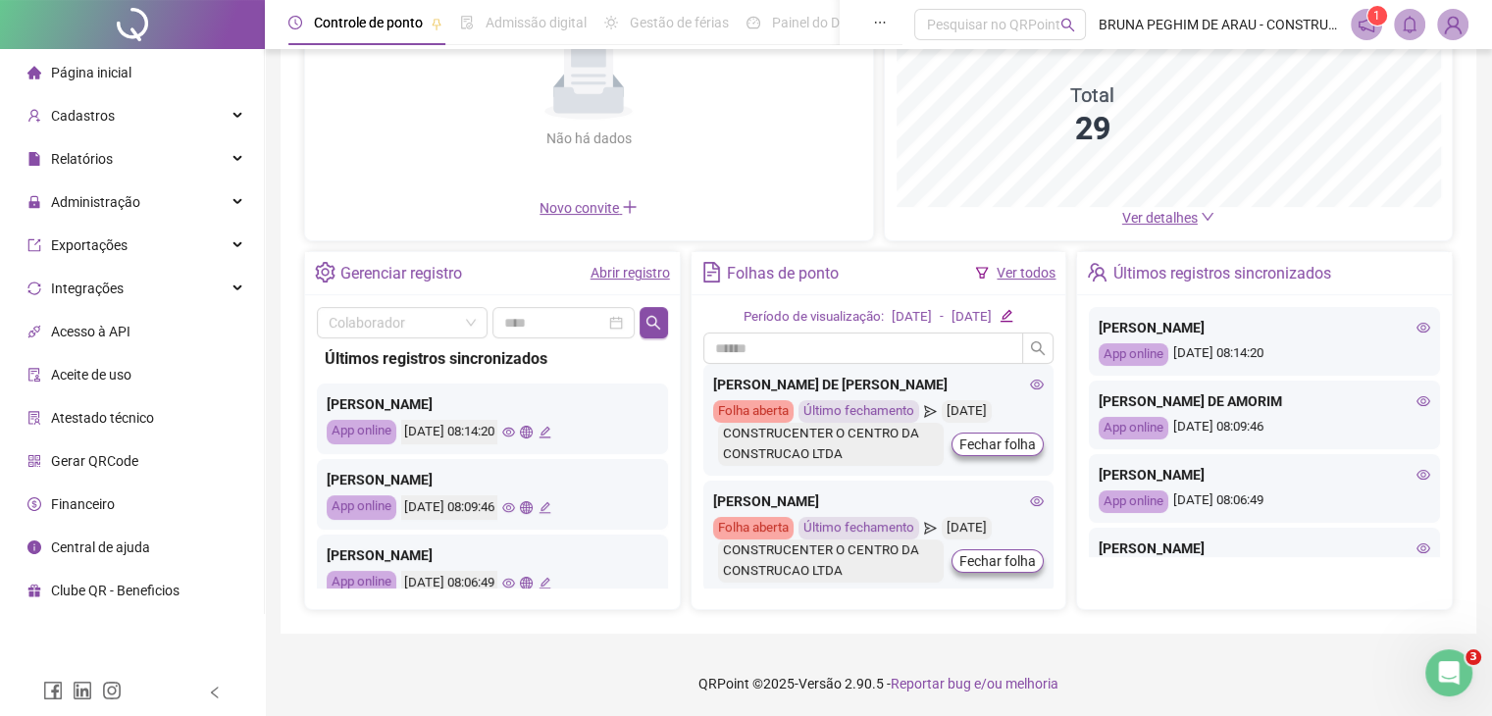
click at [1017, 268] on link "Ver todos" at bounding box center [1026, 273] width 59 height 16
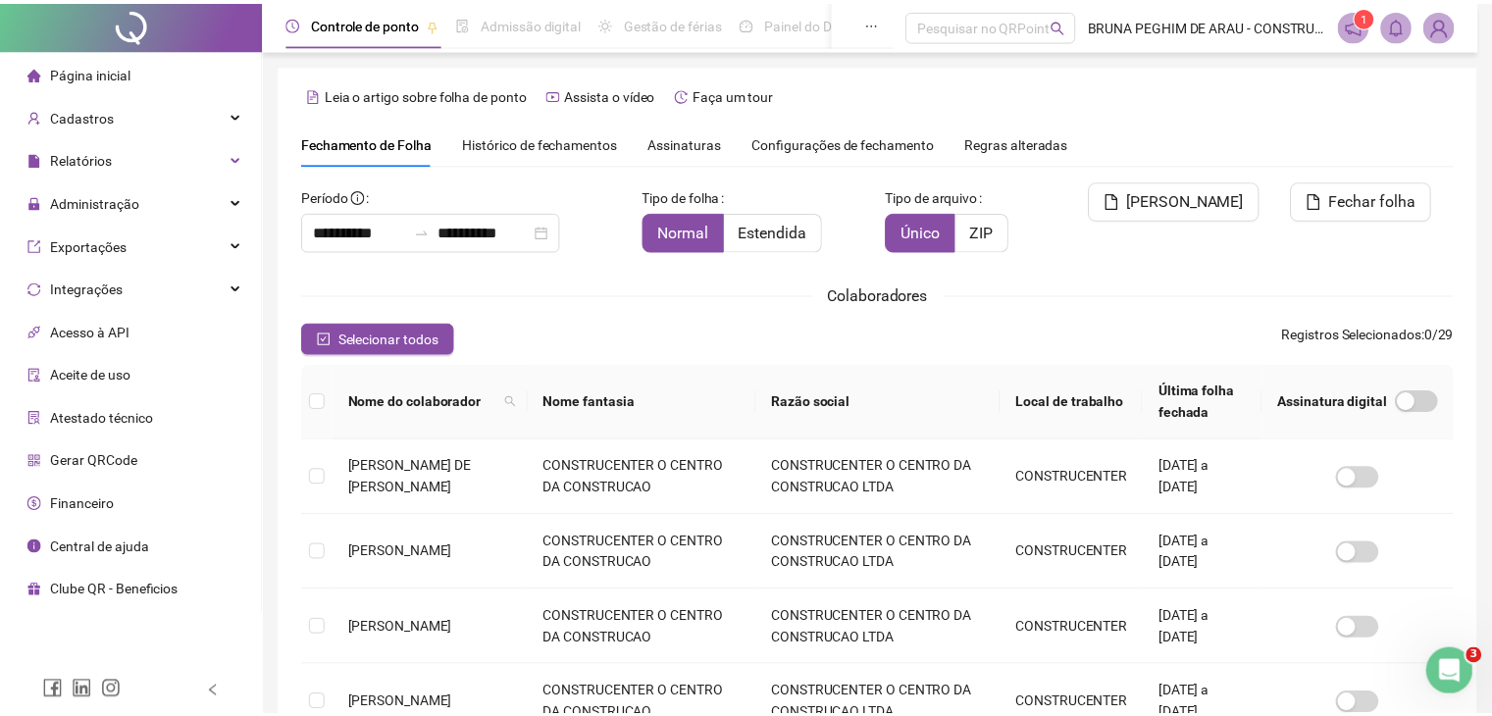
scroll to position [43, 0]
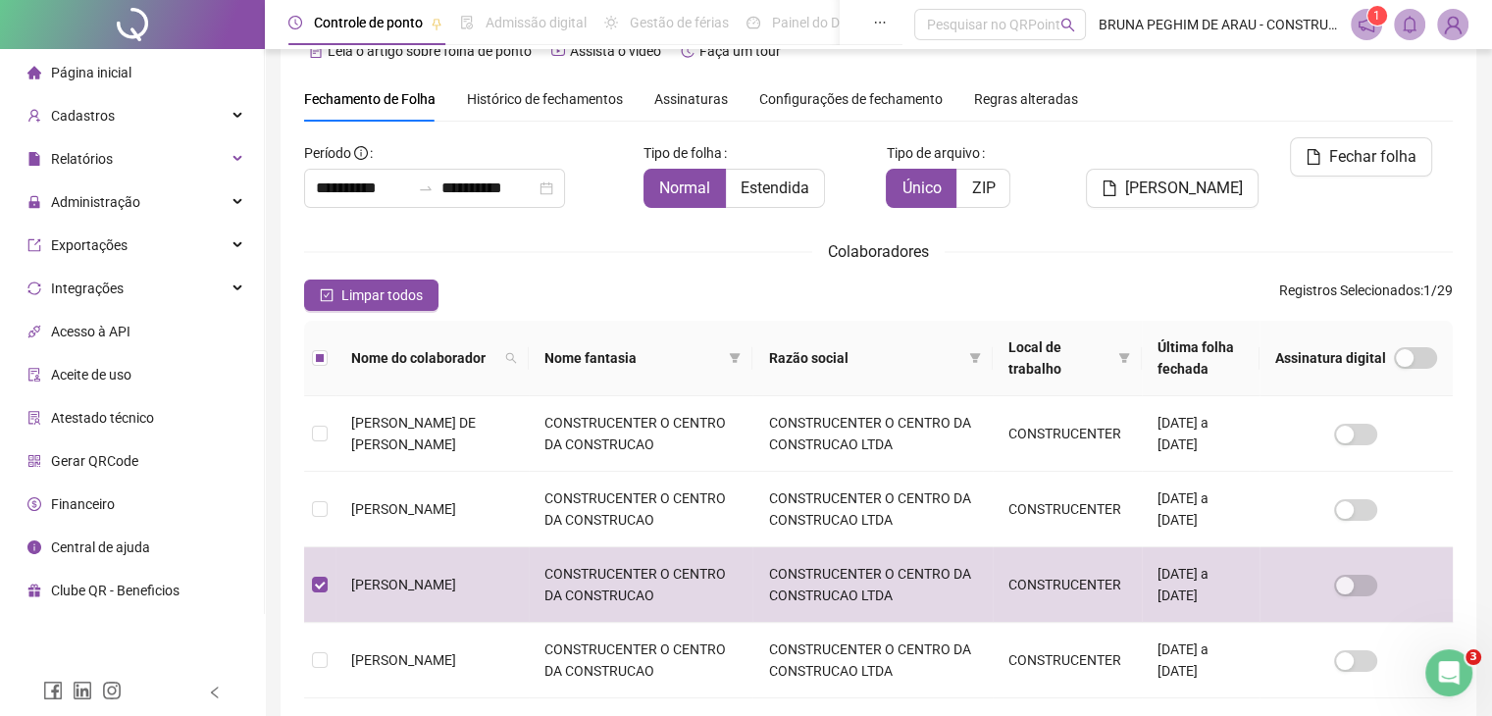
click at [827, 95] on span "Configurações de fechamento" at bounding box center [850, 99] width 183 height 14
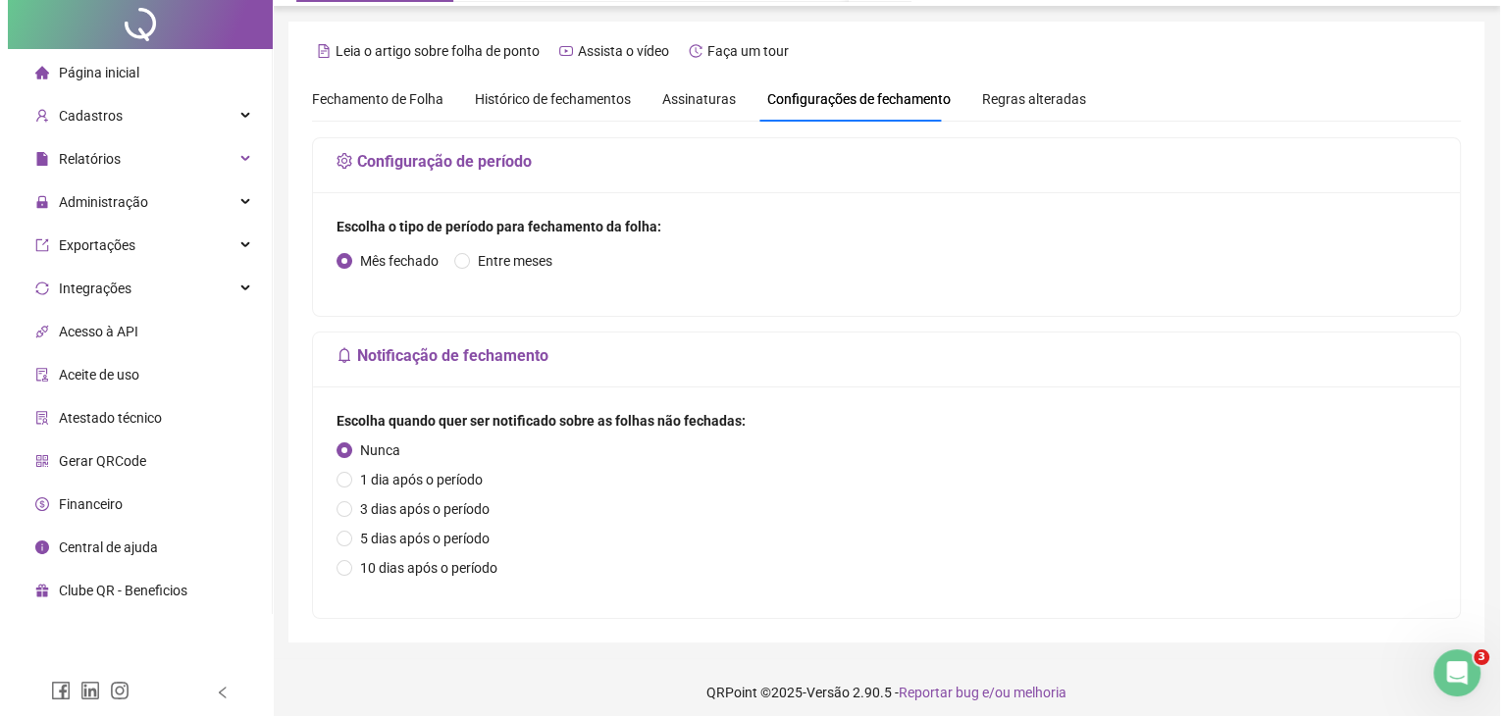
scroll to position [0, 0]
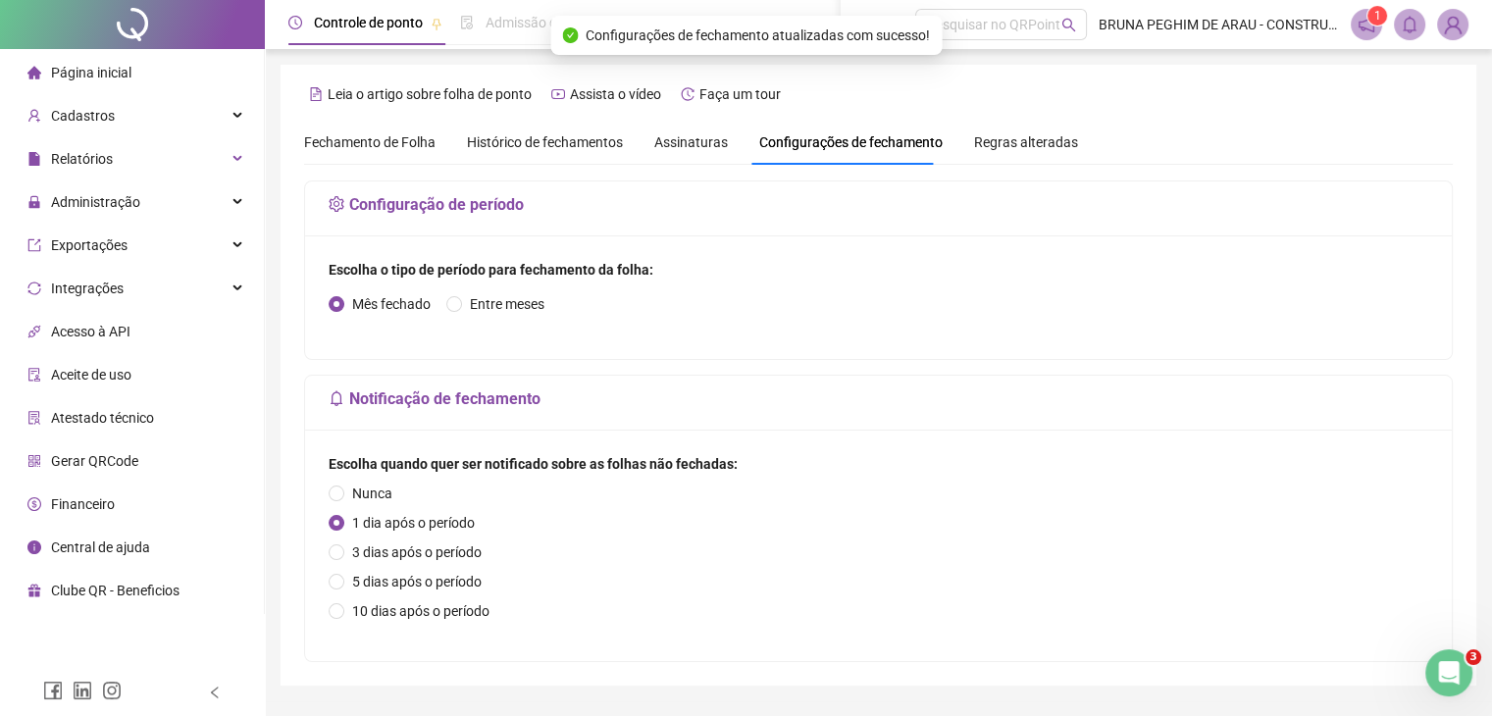
click at [506, 150] on span "Histórico de fechamentos" at bounding box center [545, 142] width 156 height 16
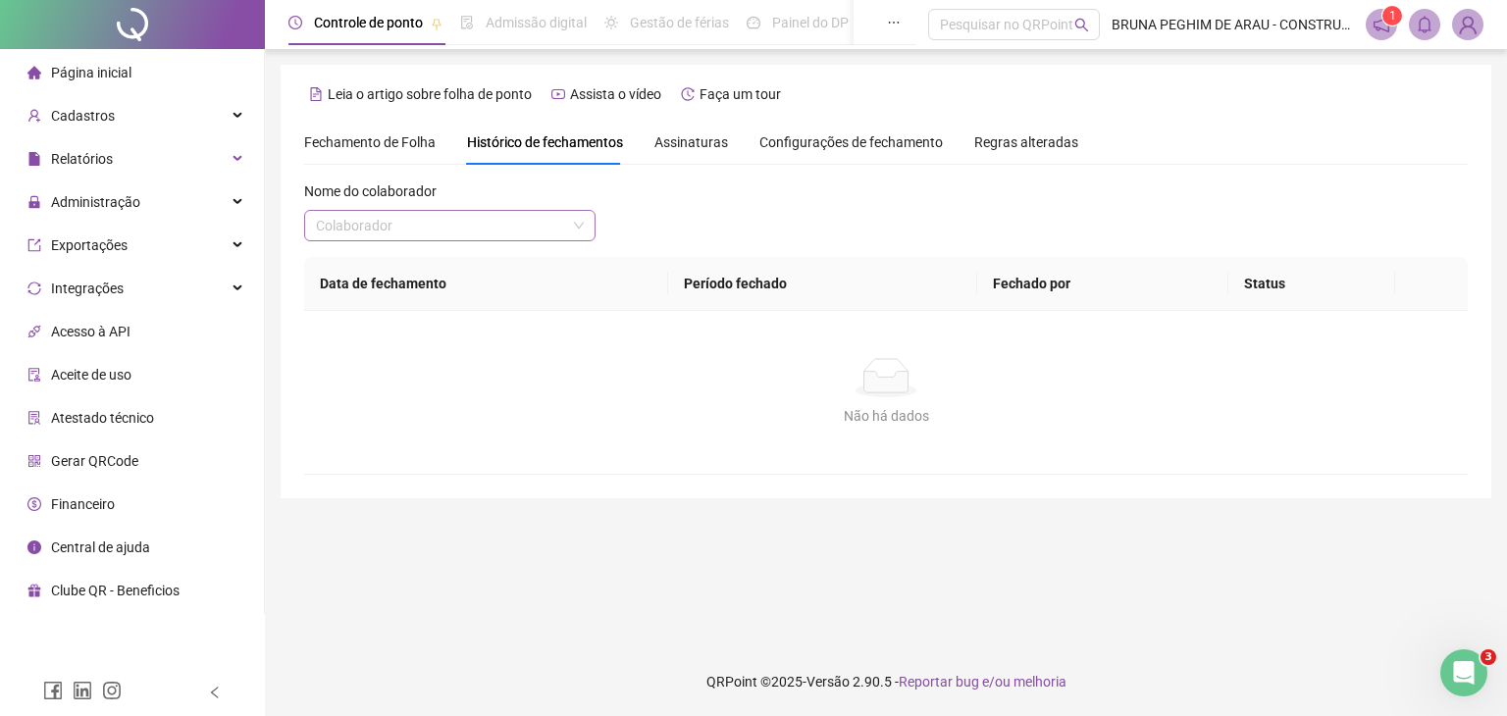
click at [543, 225] on input "search" at bounding box center [441, 225] width 250 height 29
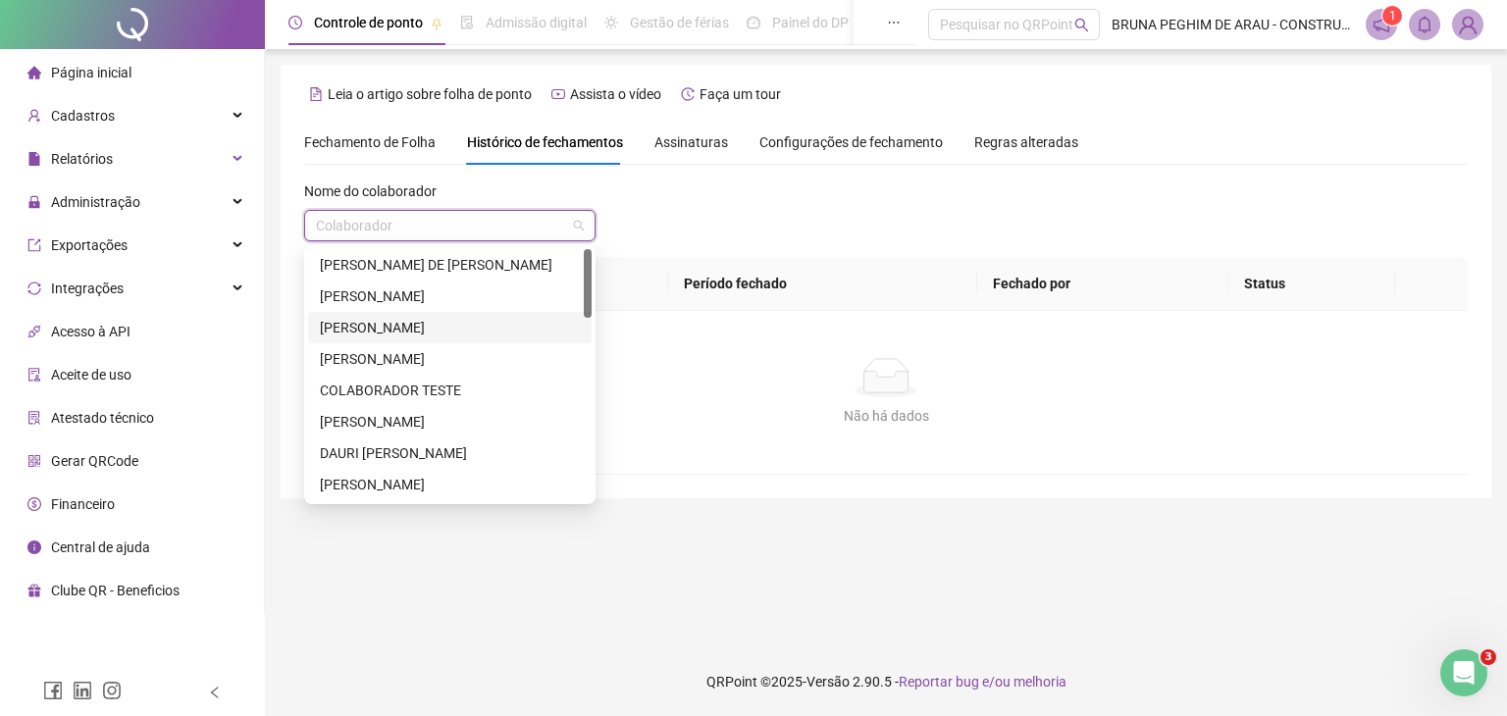
click at [400, 327] on div "[PERSON_NAME]" at bounding box center [450, 328] width 260 height 22
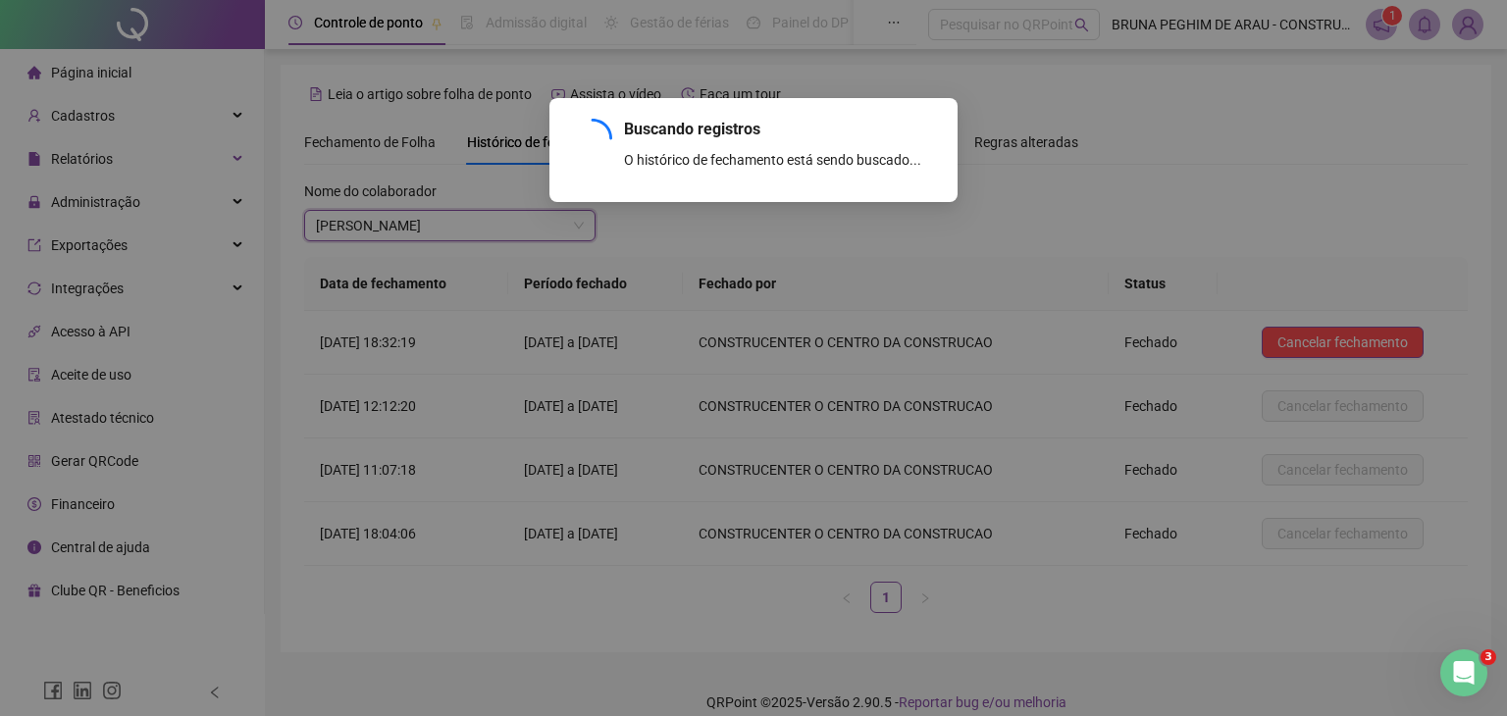
scroll to position [20, 0]
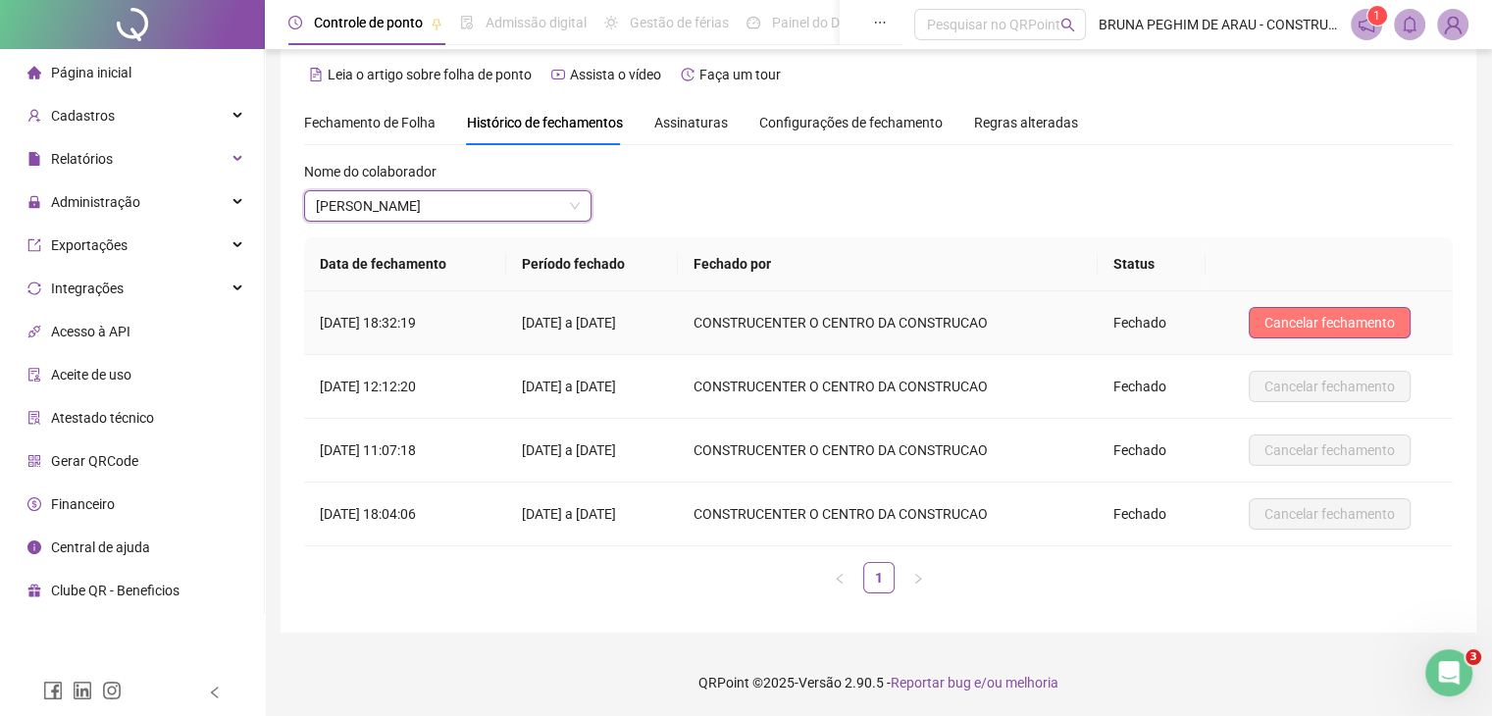
click at [1289, 319] on span "Cancelar fechamento" at bounding box center [1330, 323] width 130 height 22
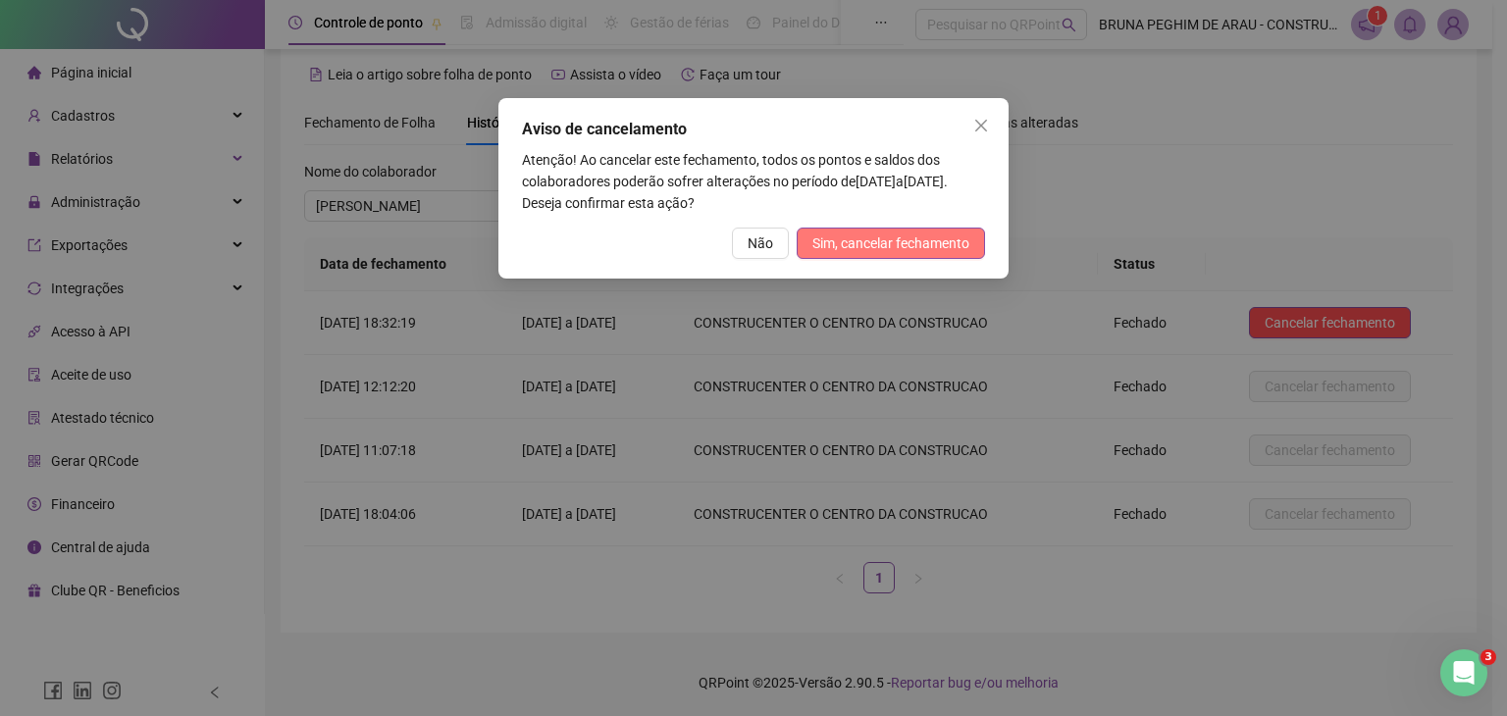
click at [892, 249] on span "Sim, cancelar fechamento" at bounding box center [890, 244] width 157 height 22
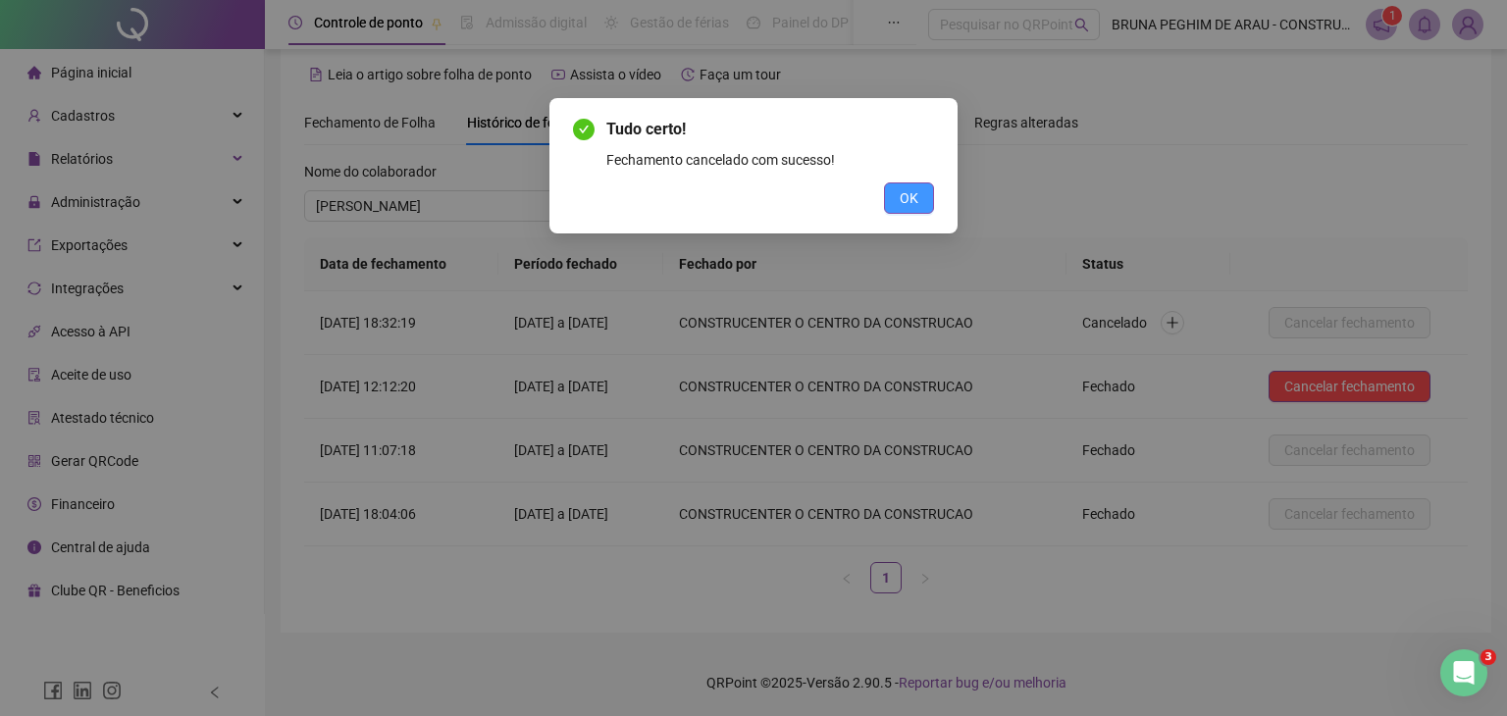
click at [917, 195] on span "OK" at bounding box center [909, 198] width 19 height 22
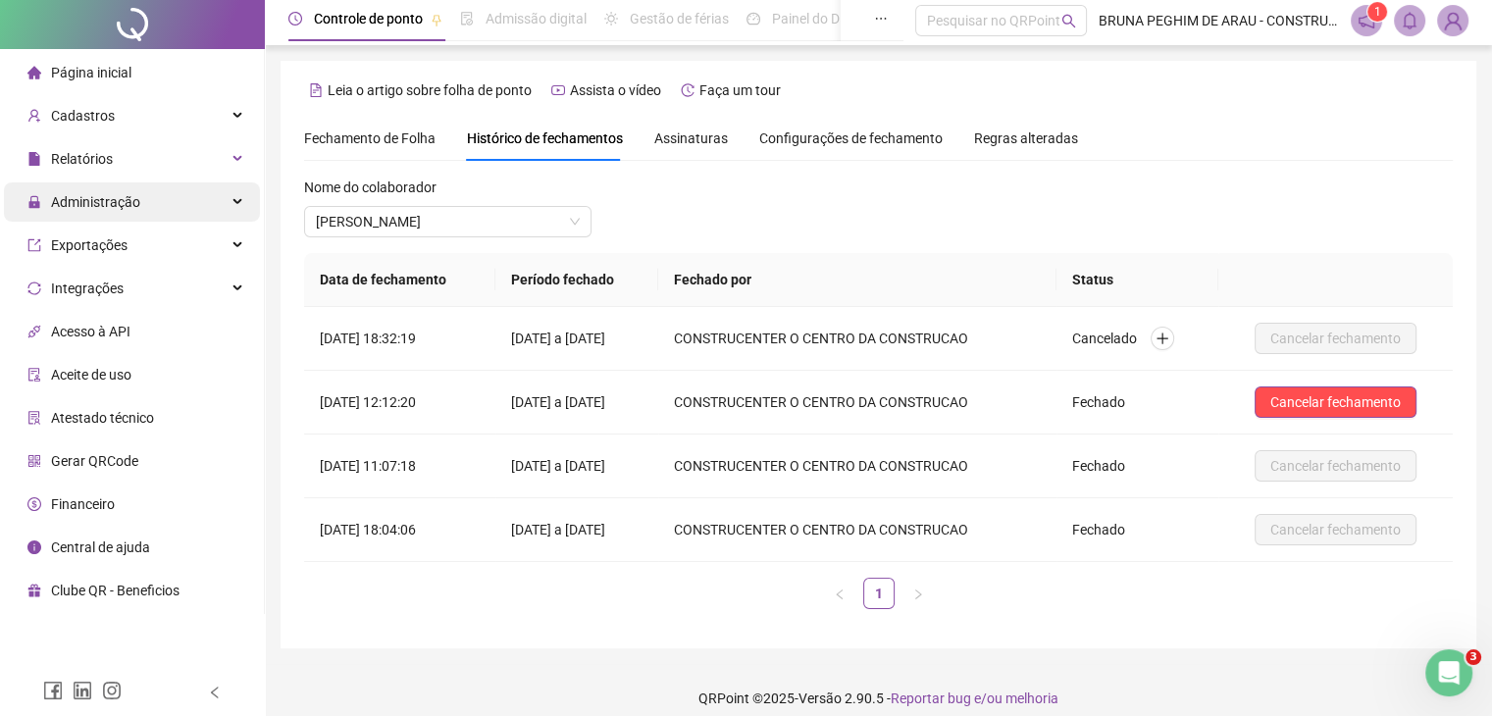
scroll to position [0, 0]
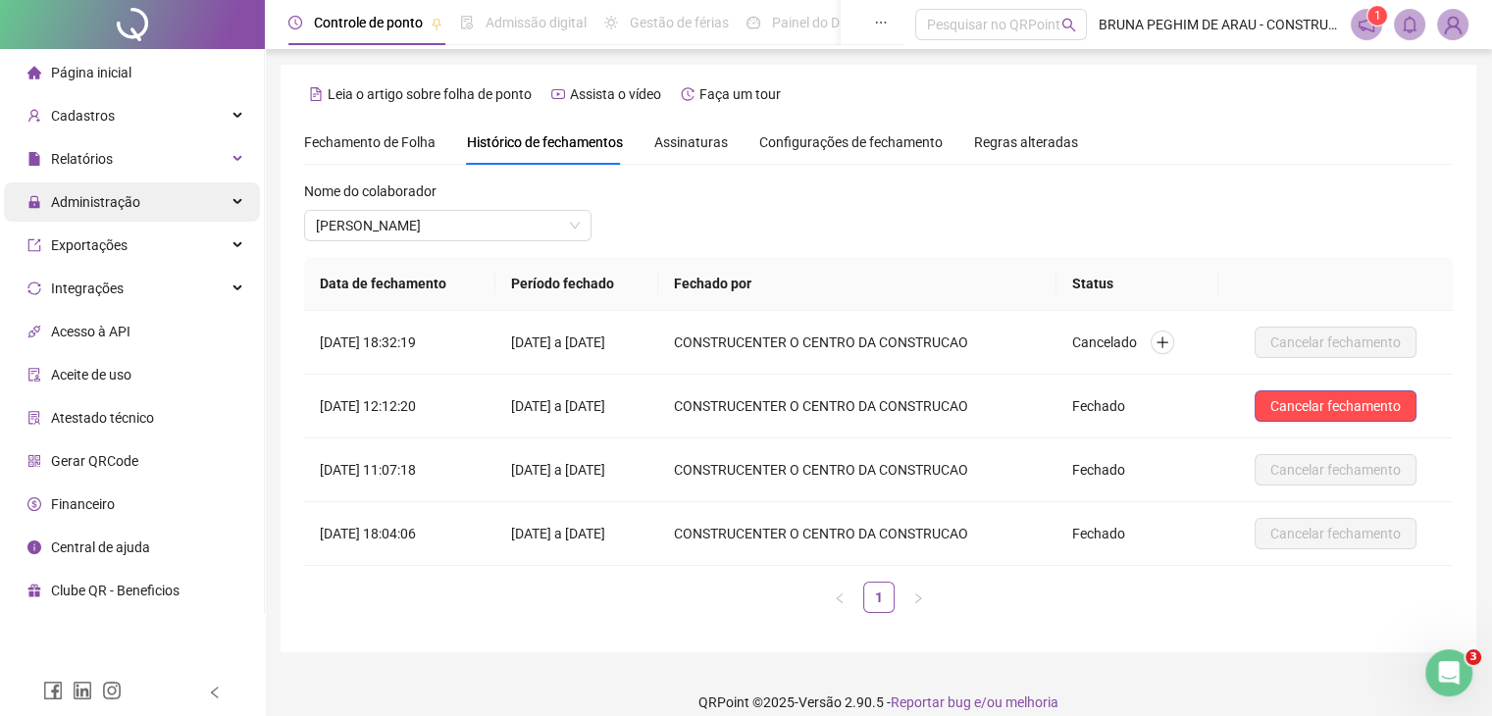
click at [98, 205] on span "Administração" at bounding box center [95, 202] width 89 height 16
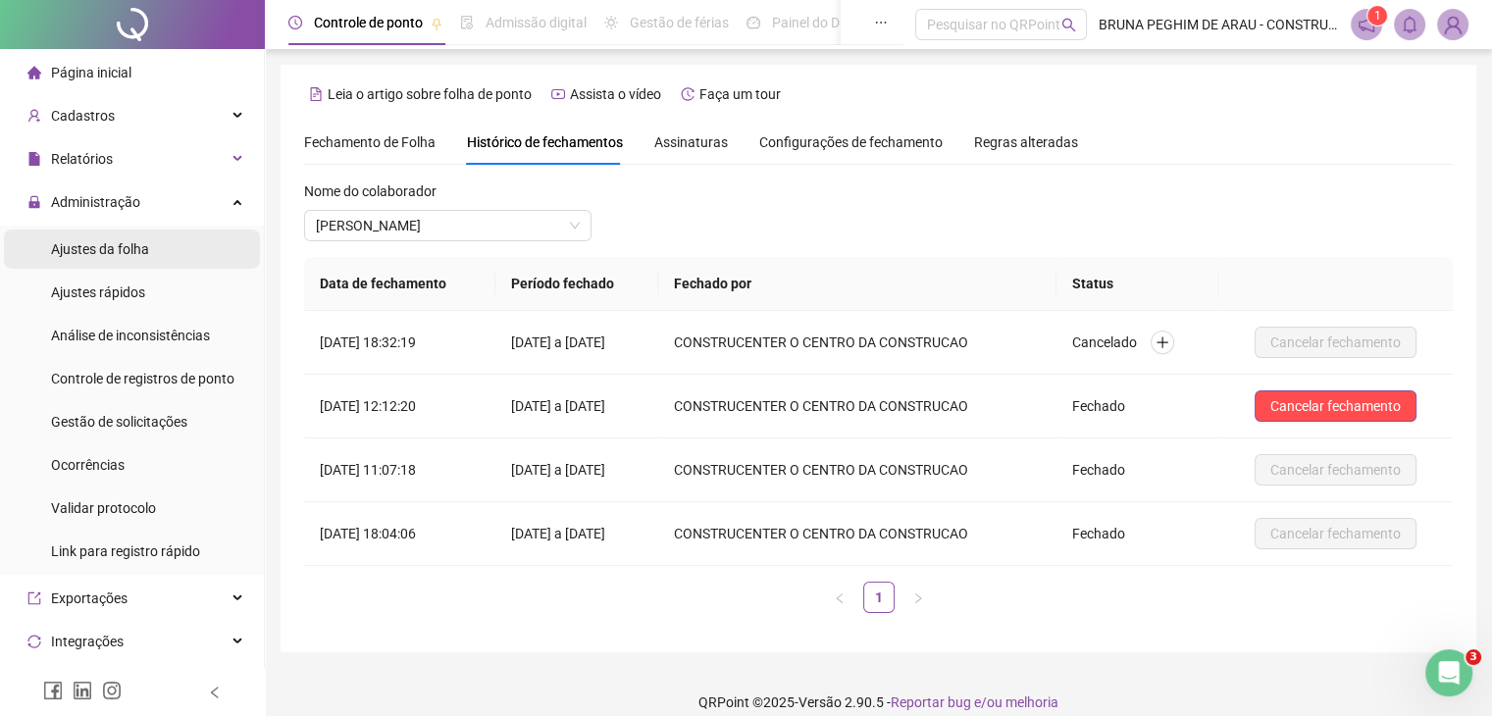
click at [150, 246] on li "Ajustes da folha" at bounding box center [132, 249] width 256 height 39
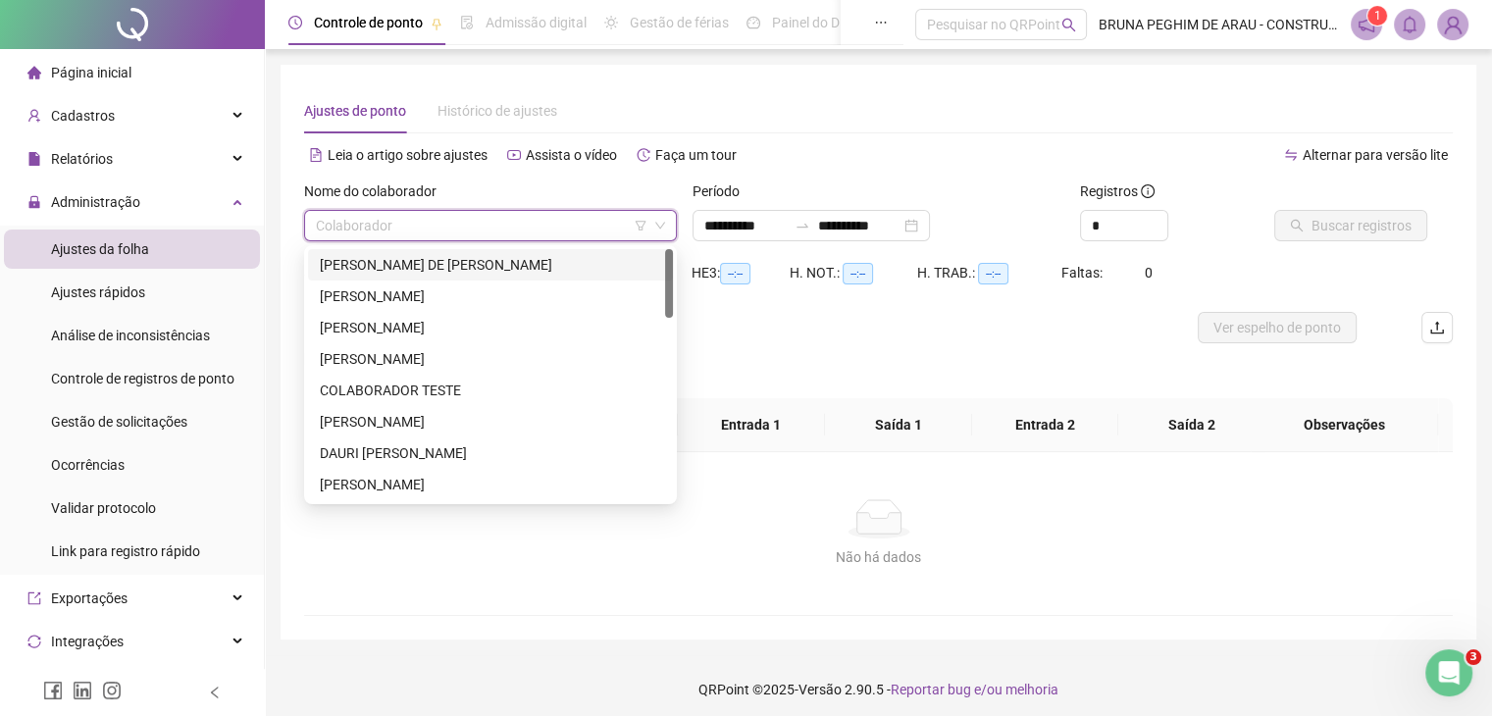
click at [439, 232] on input "search" at bounding box center [482, 225] width 332 height 29
click at [426, 322] on div "[PERSON_NAME]" at bounding box center [490, 328] width 341 height 22
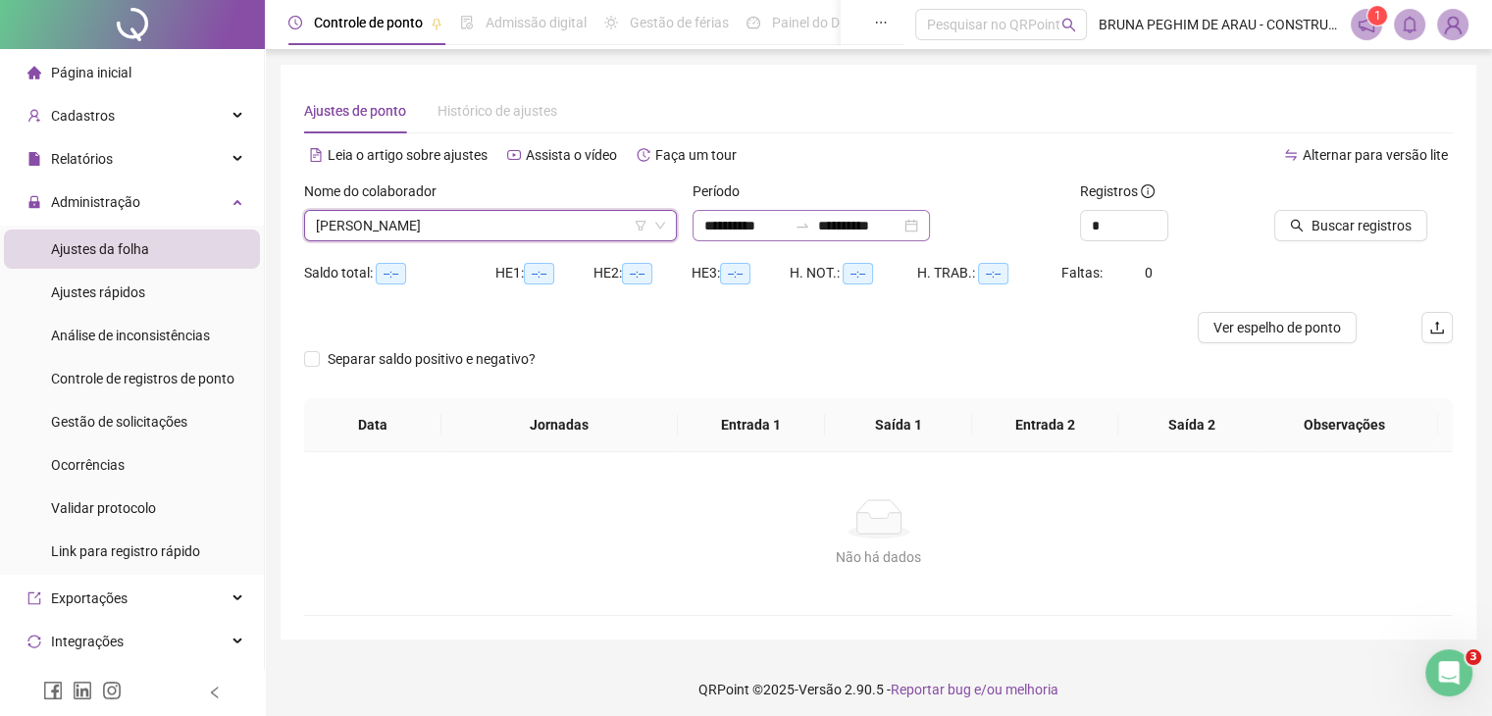
click at [930, 218] on div "**********" at bounding box center [811, 225] width 237 height 31
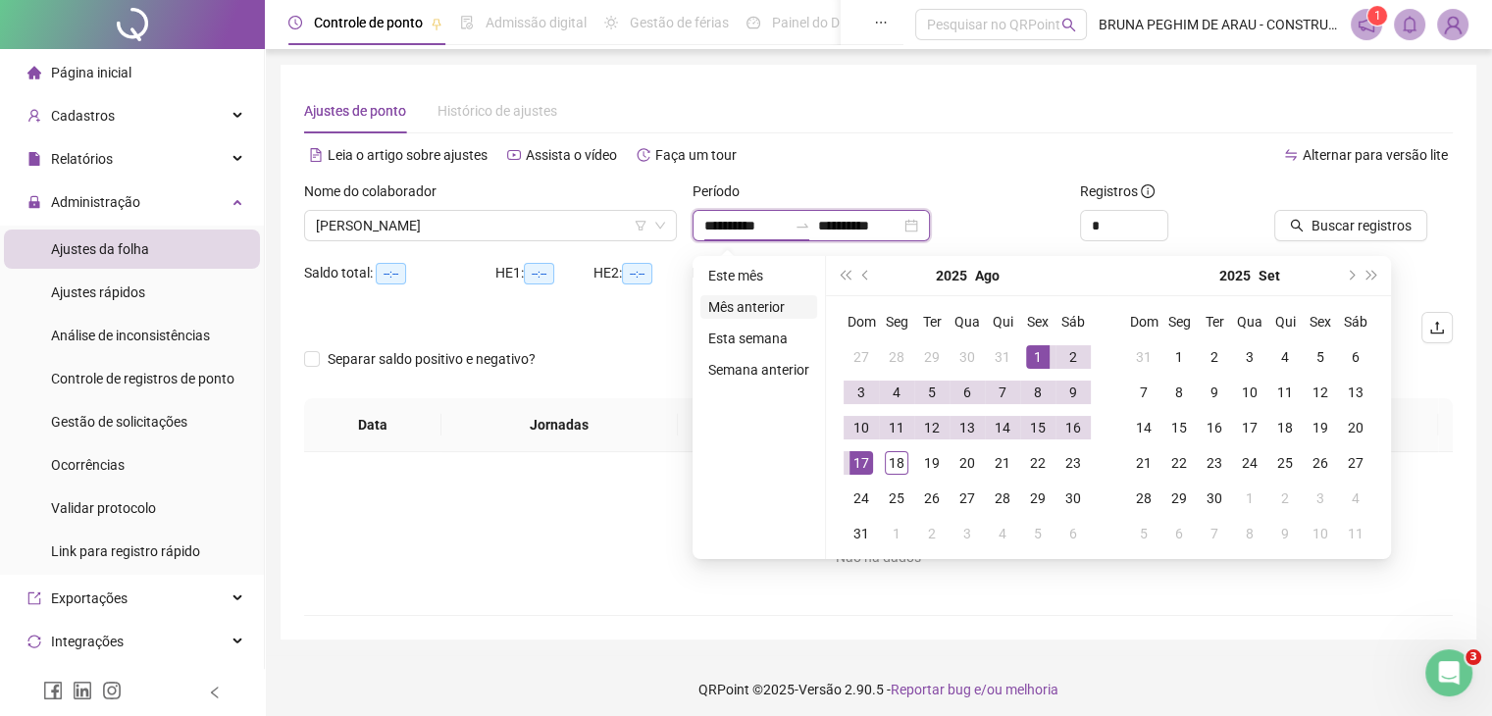
type input "**********"
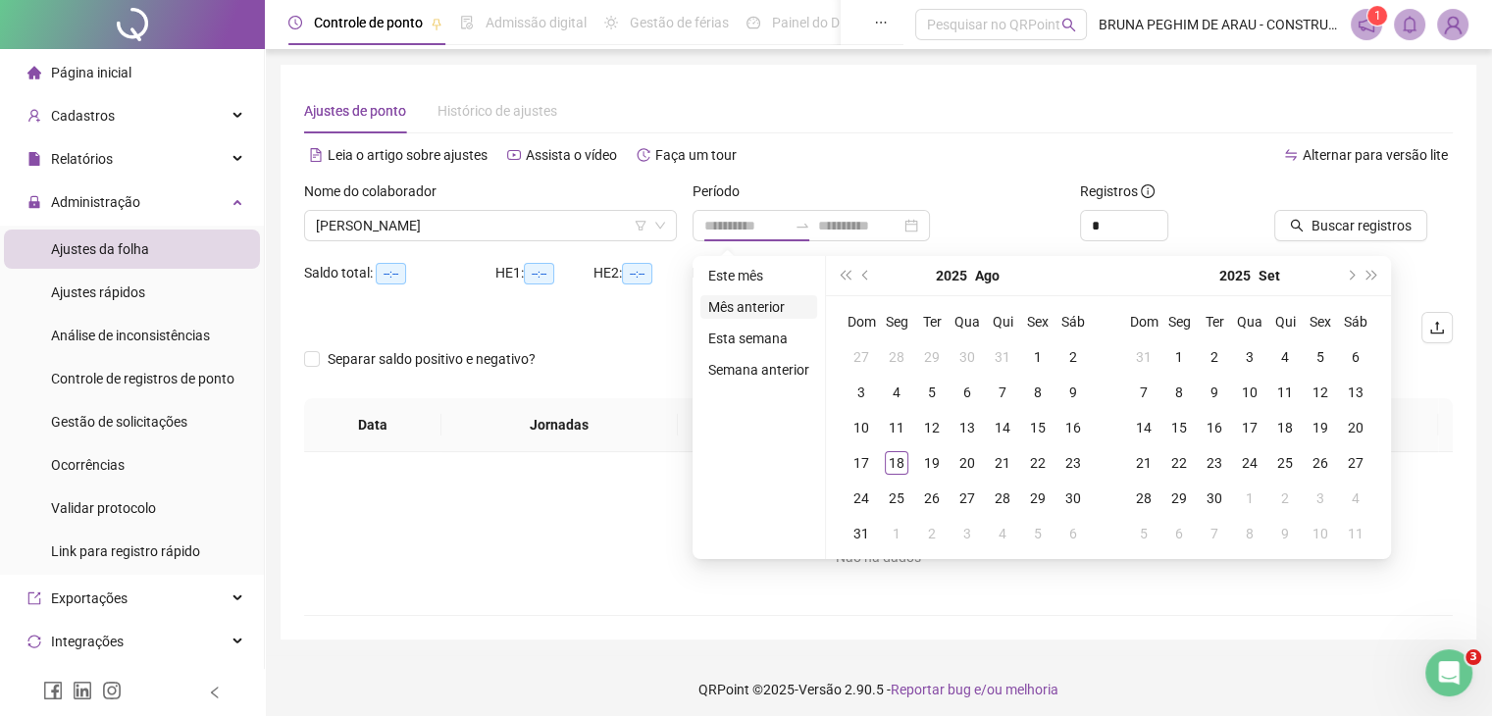
click at [764, 300] on li "Mês anterior" at bounding box center [758, 307] width 117 height 24
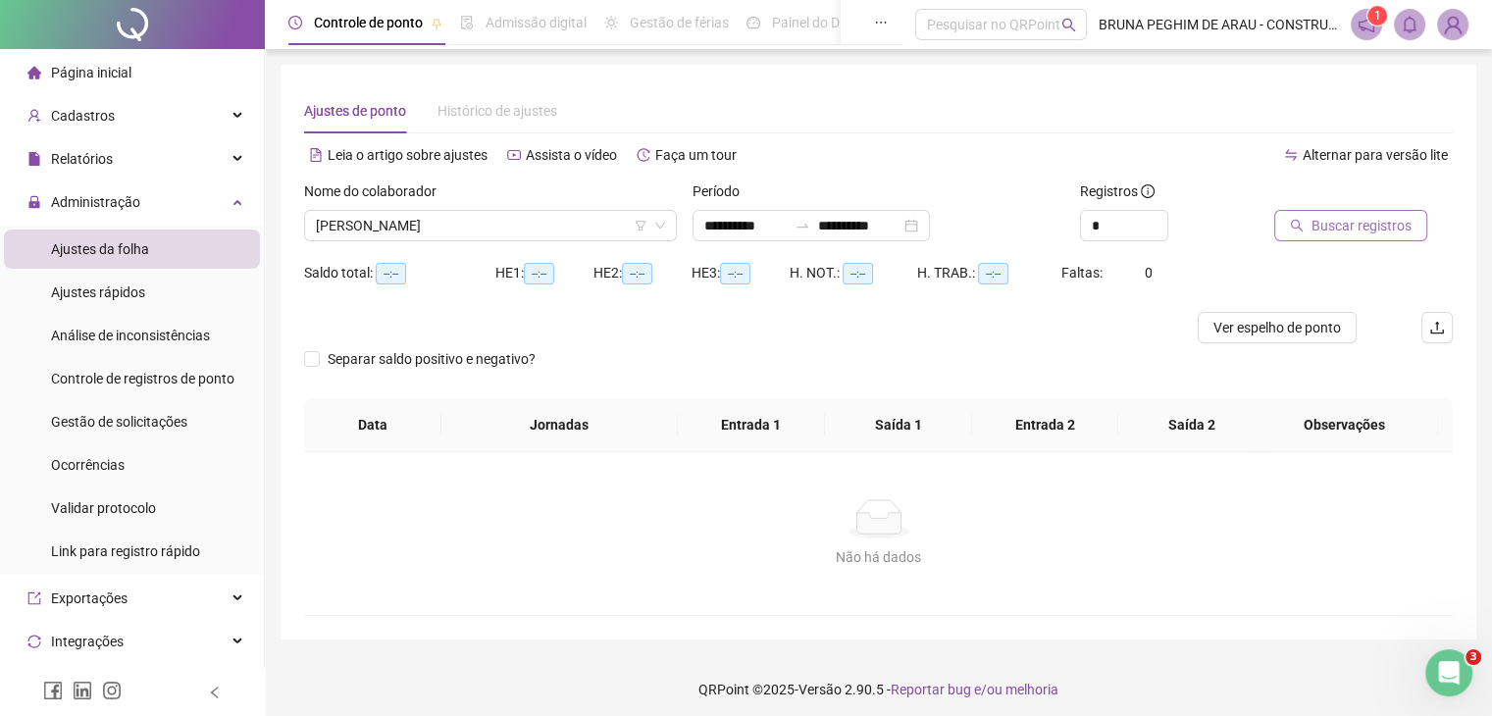
click at [1333, 234] on span "Buscar registros" at bounding box center [1362, 226] width 100 height 22
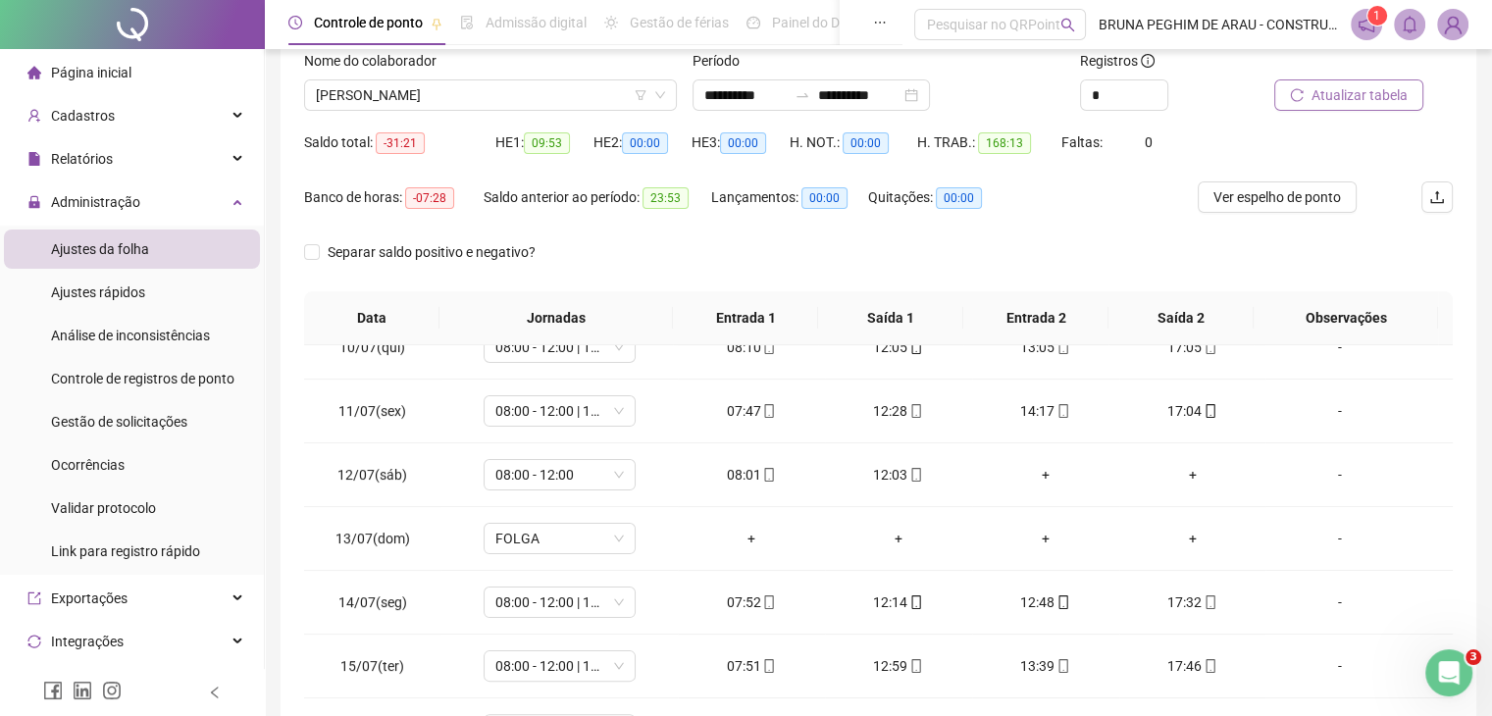
scroll to position [653, 0]
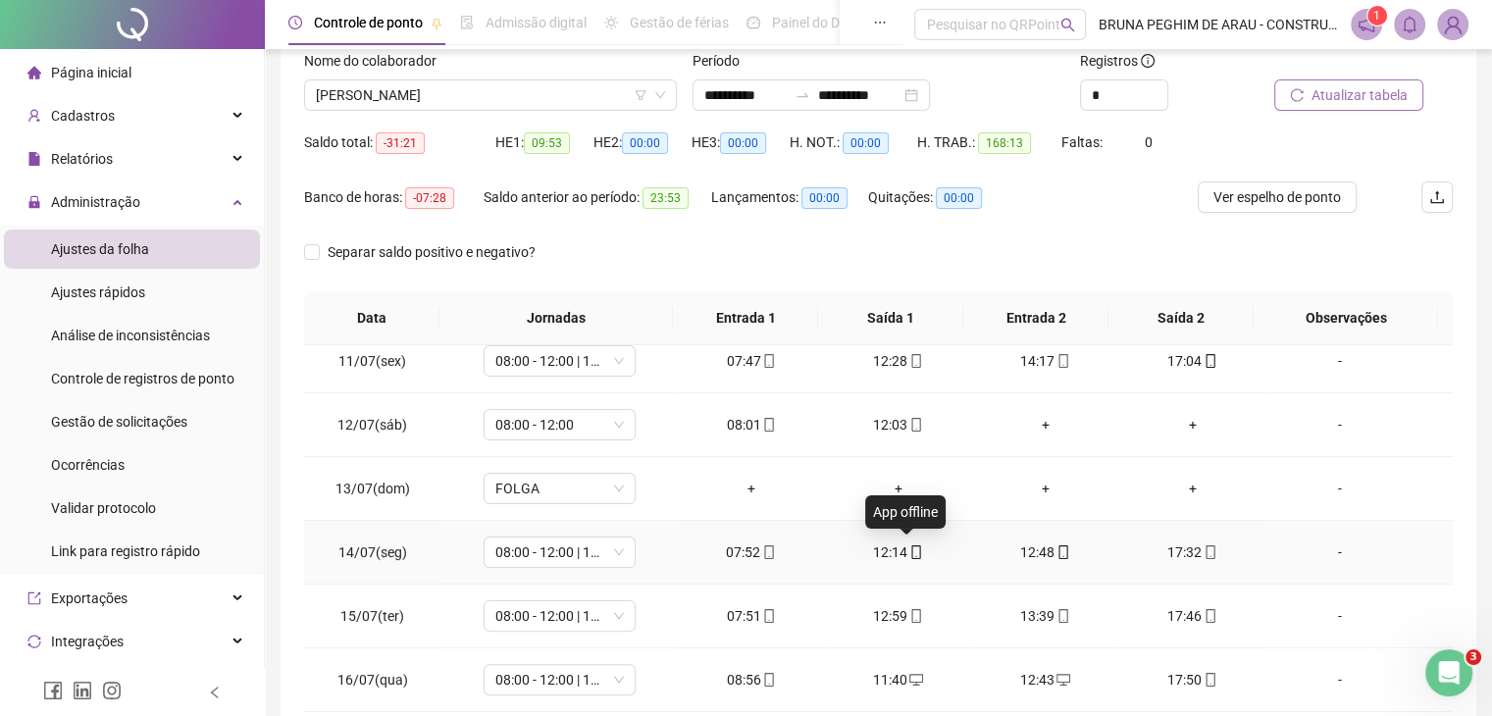
click at [912, 547] on icon "mobile" at bounding box center [916, 552] width 14 height 14
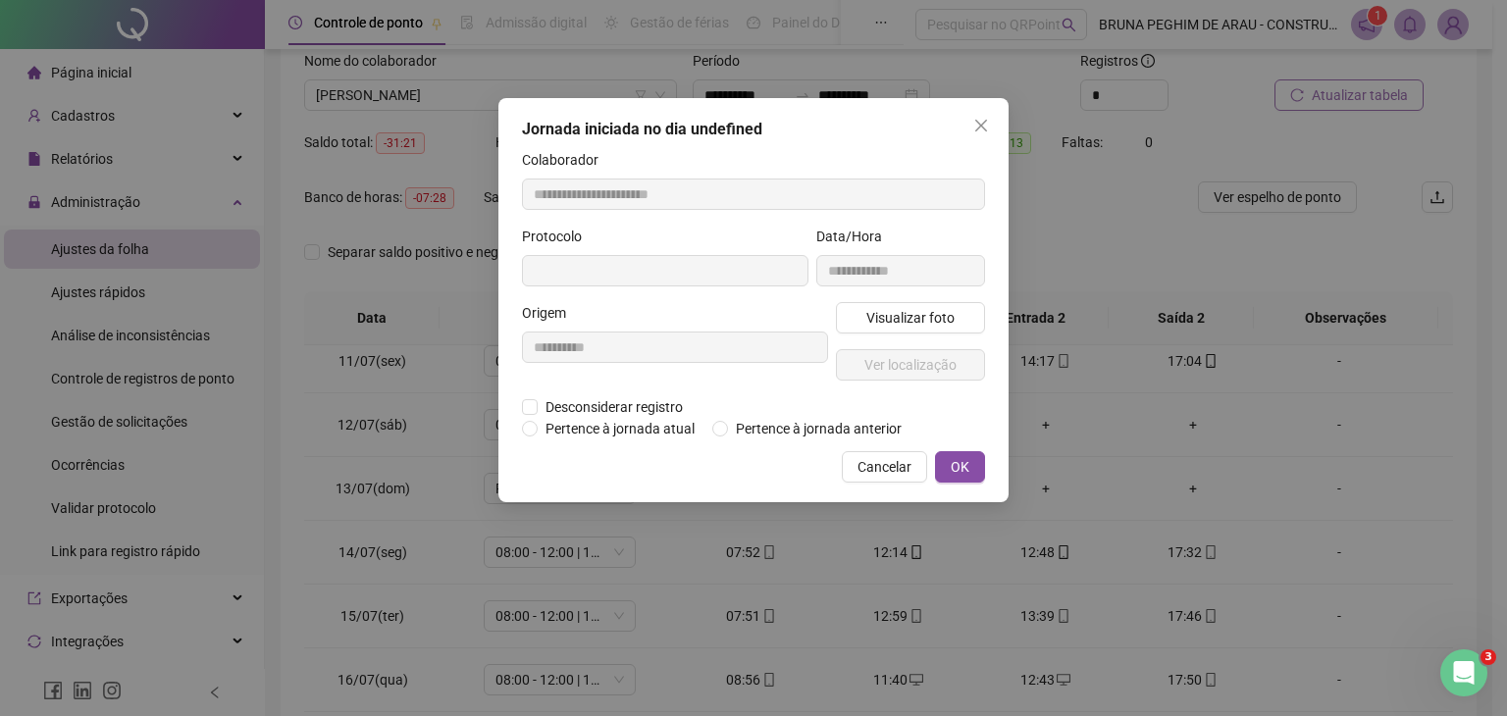
type input "**********"
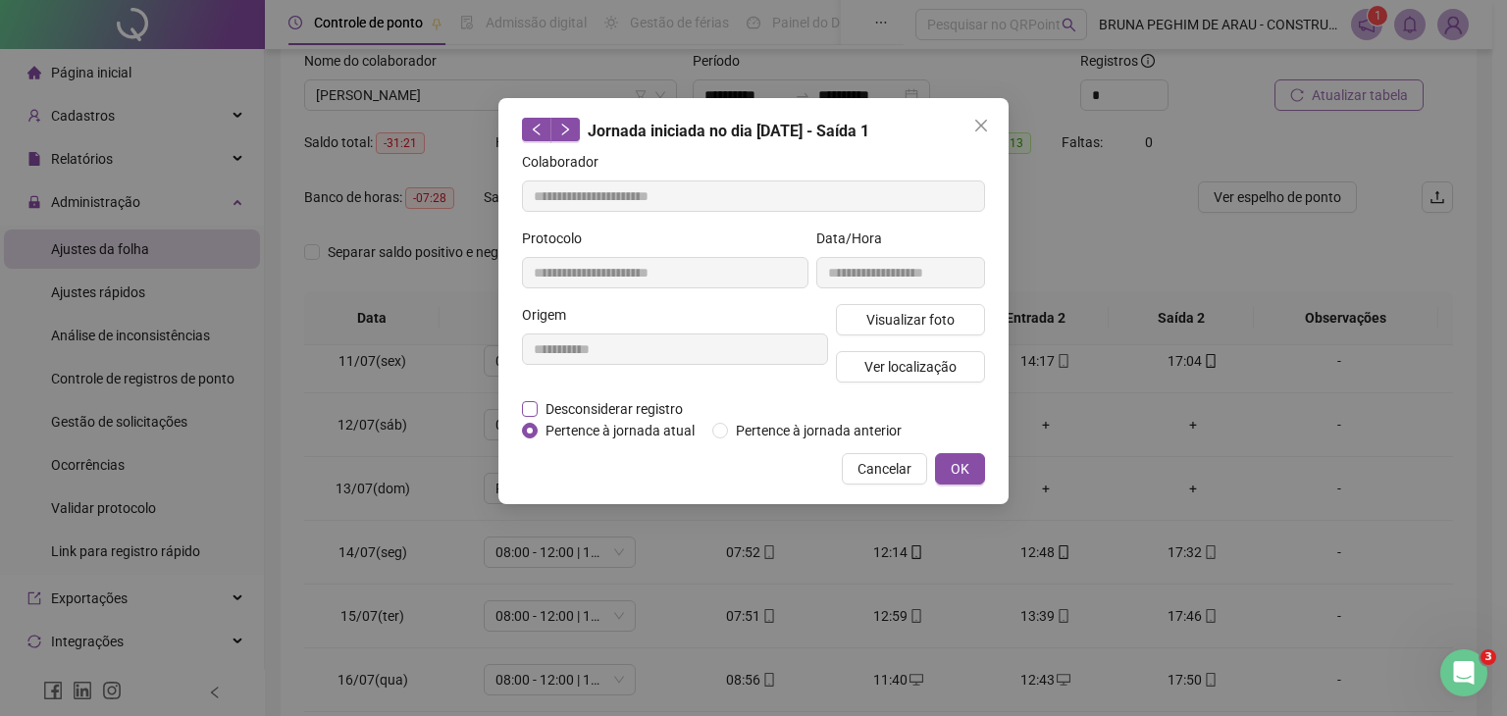
click at [616, 404] on span "Desconsiderar registro" at bounding box center [614, 409] width 153 height 22
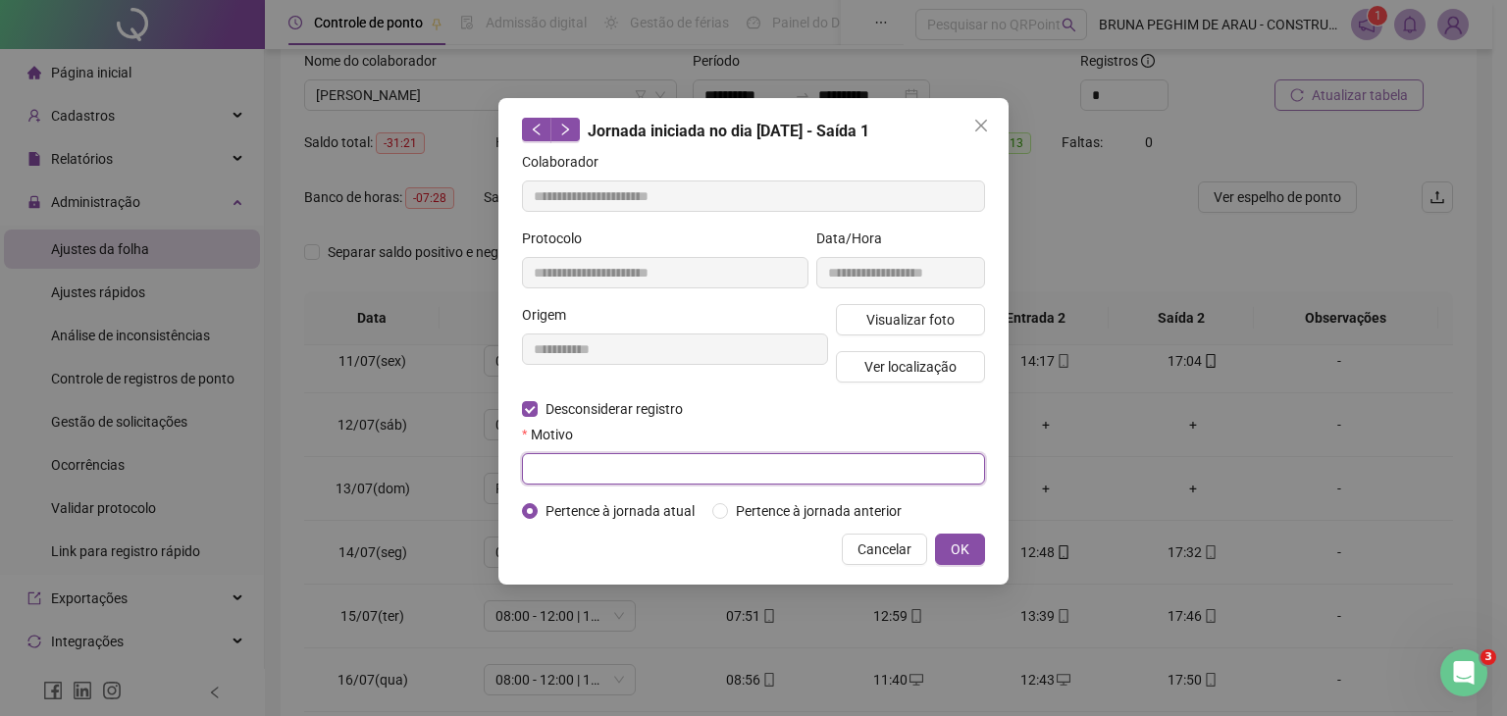
click at [553, 453] on input "text" at bounding box center [753, 468] width 463 height 31
type input "*"
click at [981, 547] on button "OK" at bounding box center [960, 549] width 50 height 31
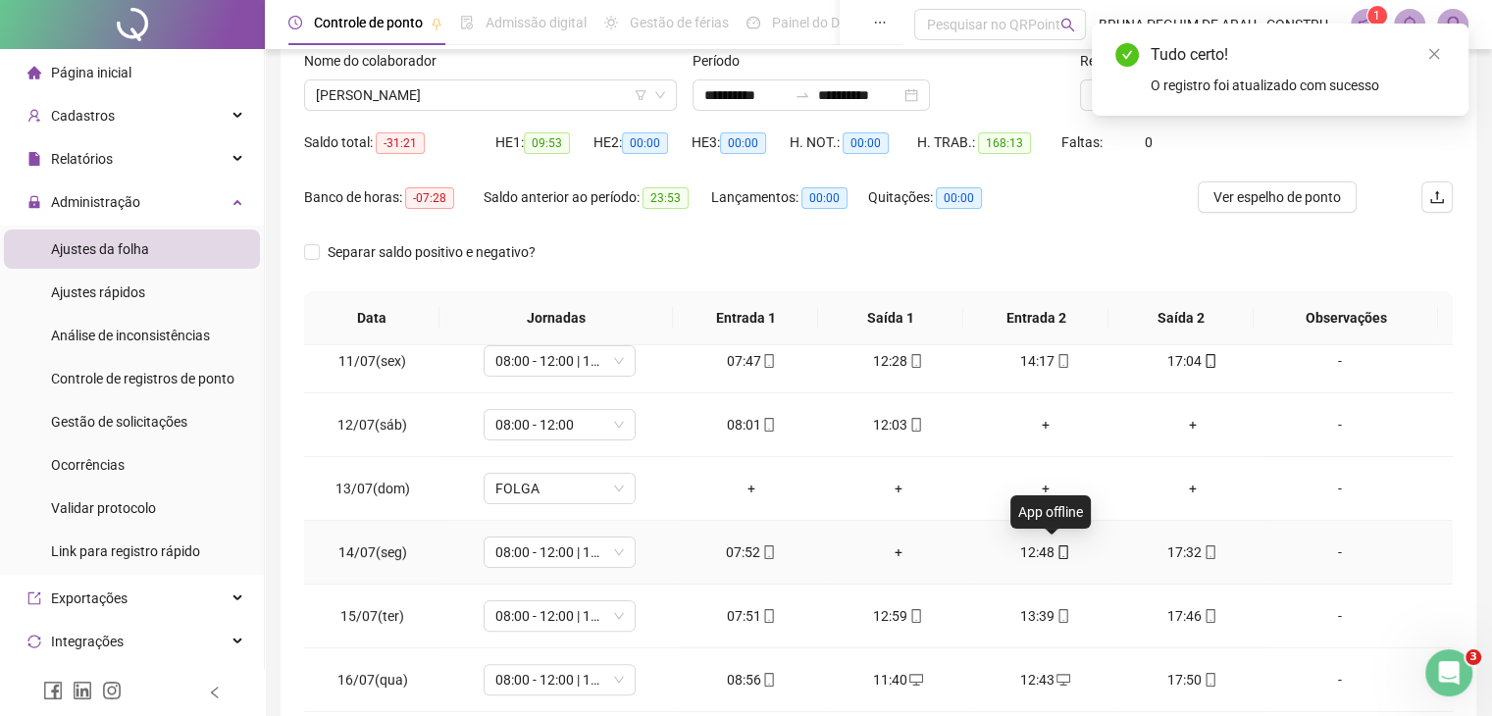
click at [1057, 550] on icon "mobile" at bounding box center [1064, 552] width 14 height 14
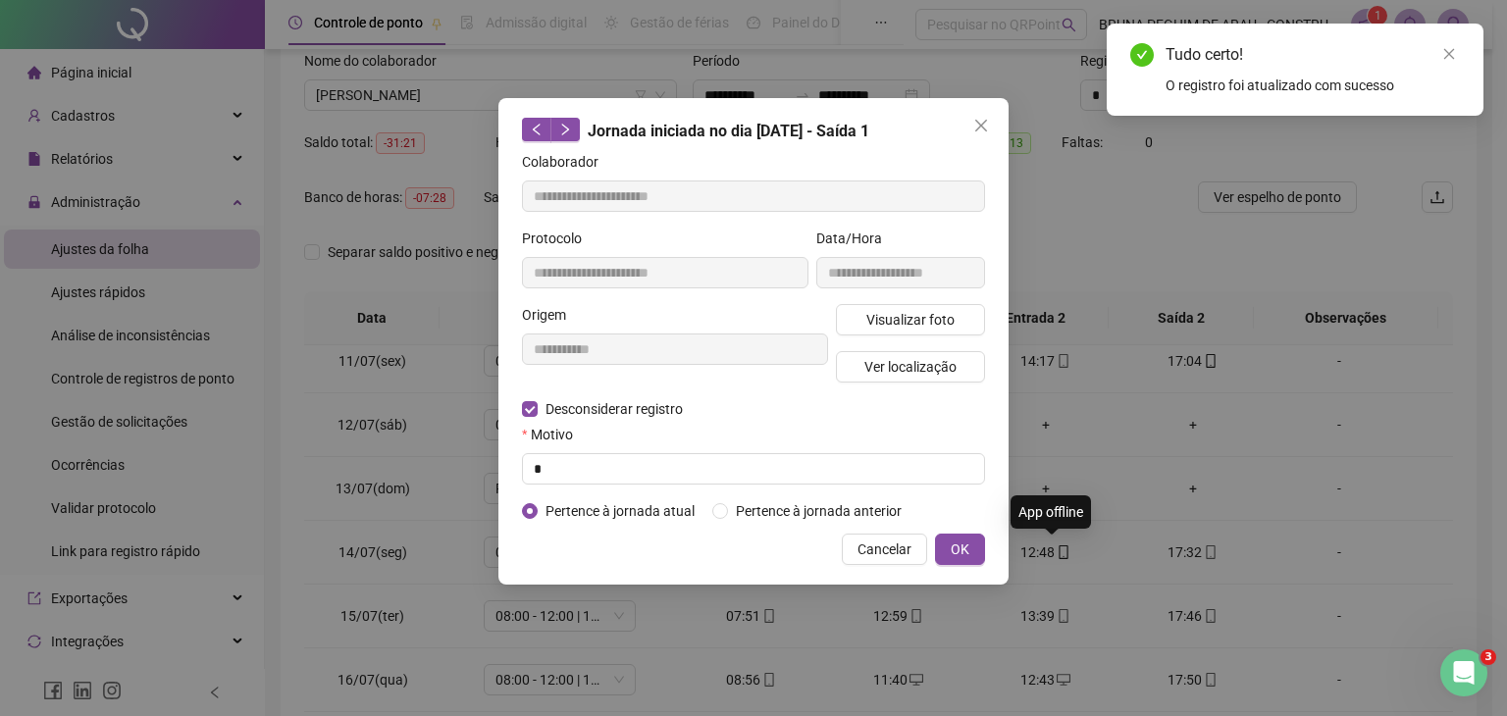
type input "**********"
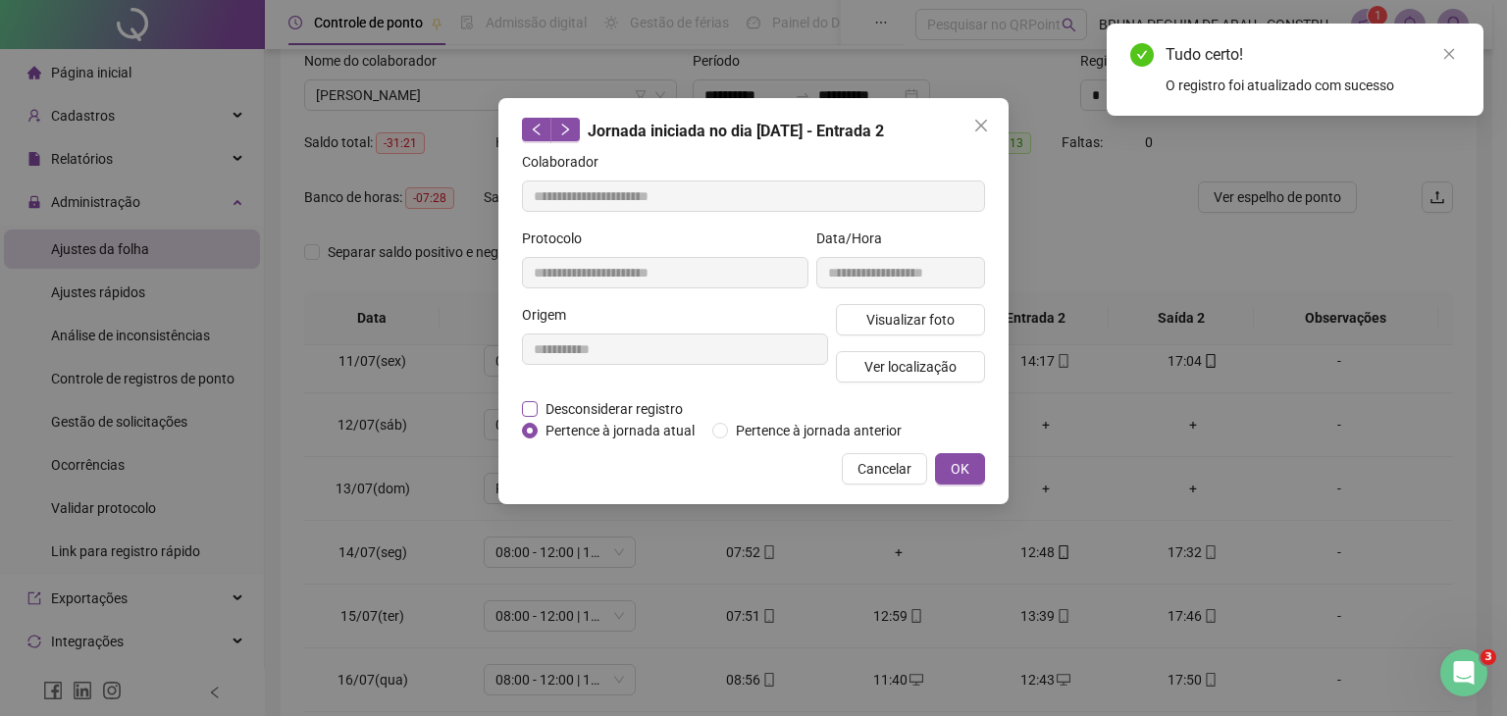
click at [581, 413] on span "Desconsiderar registro" at bounding box center [614, 409] width 153 height 22
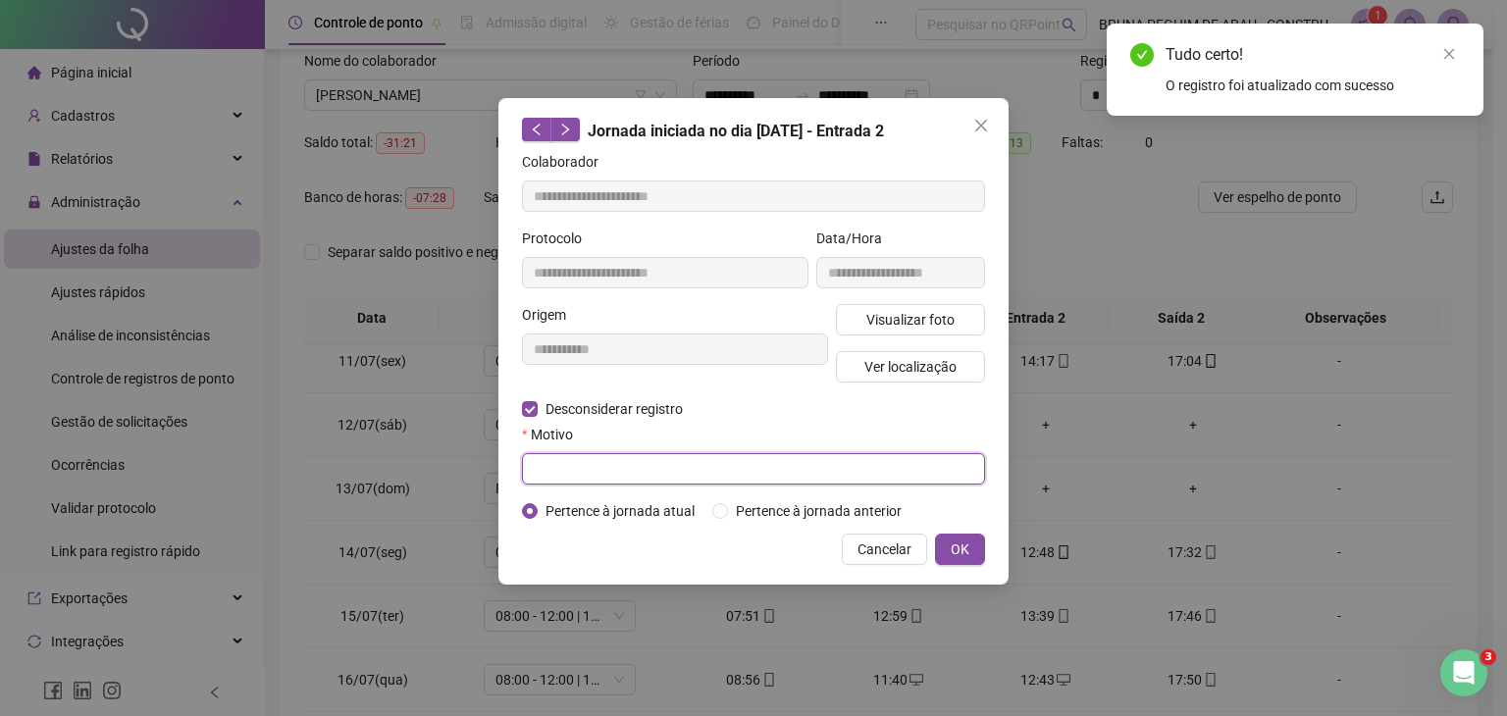
click at [569, 459] on input "text" at bounding box center [753, 468] width 463 height 31
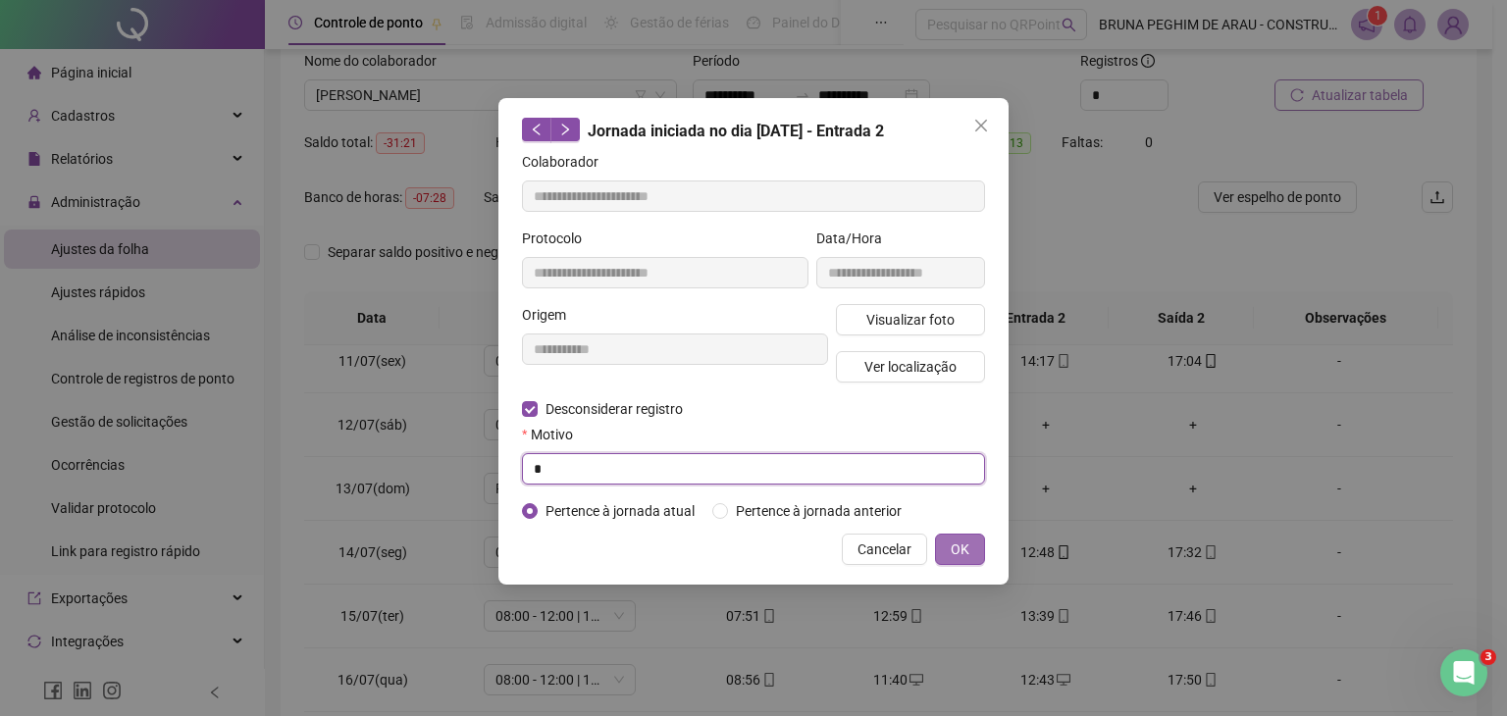
type input "*"
click at [961, 541] on span "OK" at bounding box center [960, 550] width 19 height 22
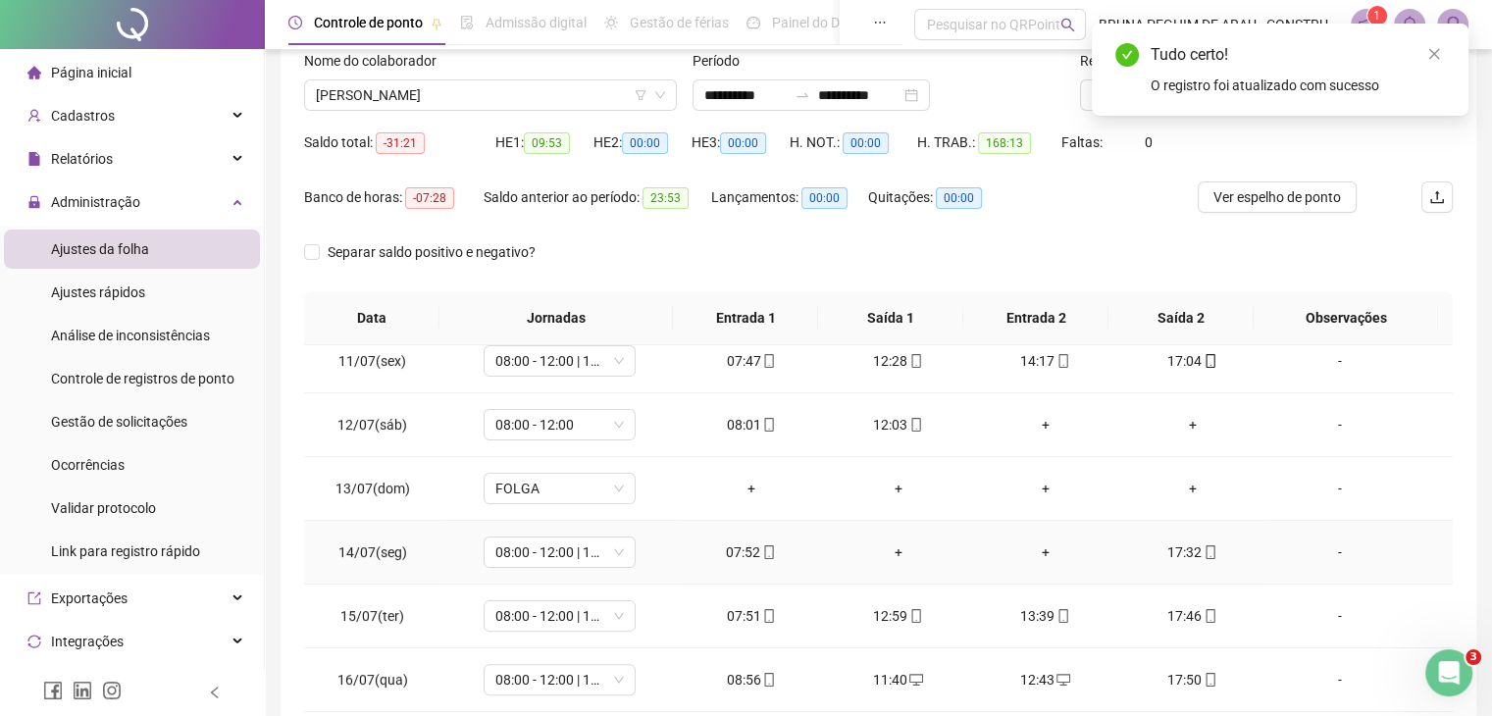
click at [891, 551] on div "+" at bounding box center [899, 553] width 116 height 22
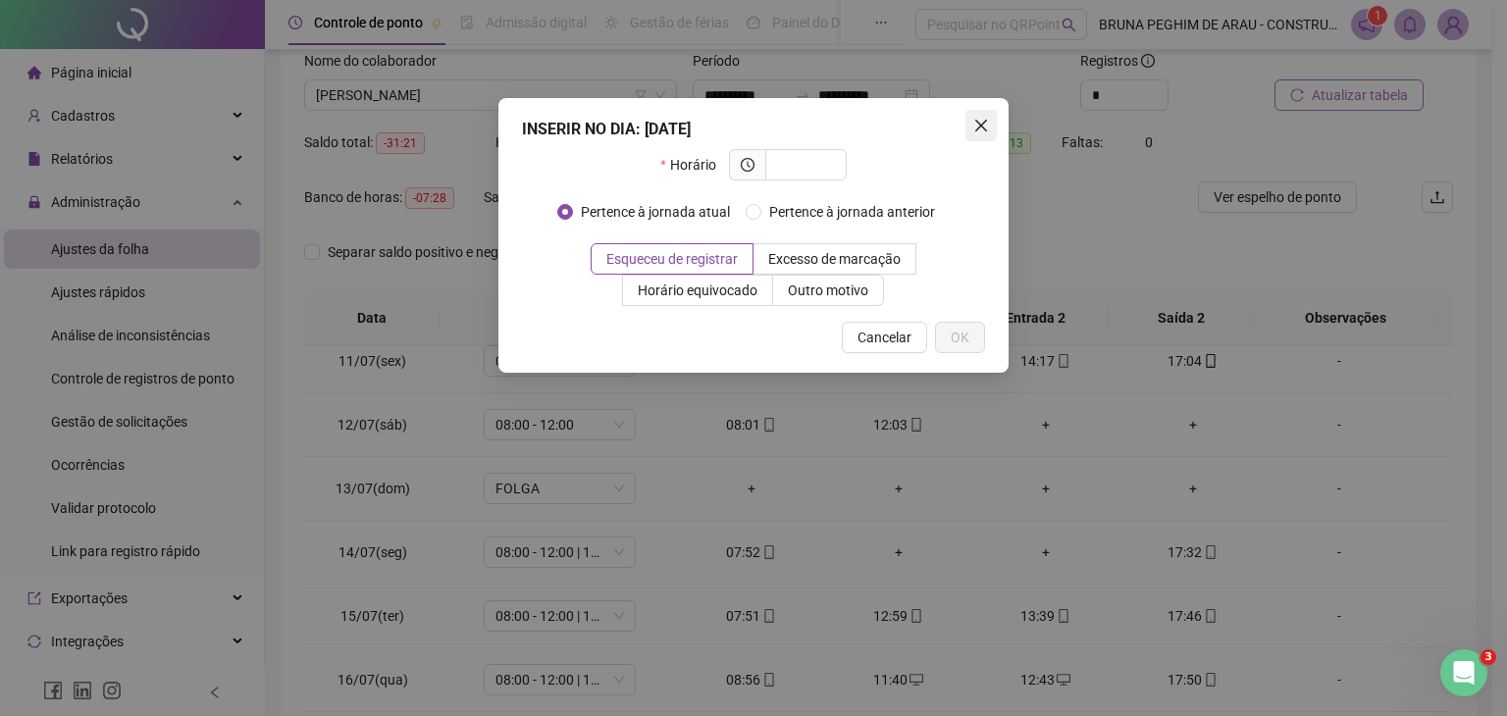
click at [977, 118] on icon "close" at bounding box center [981, 126] width 16 height 16
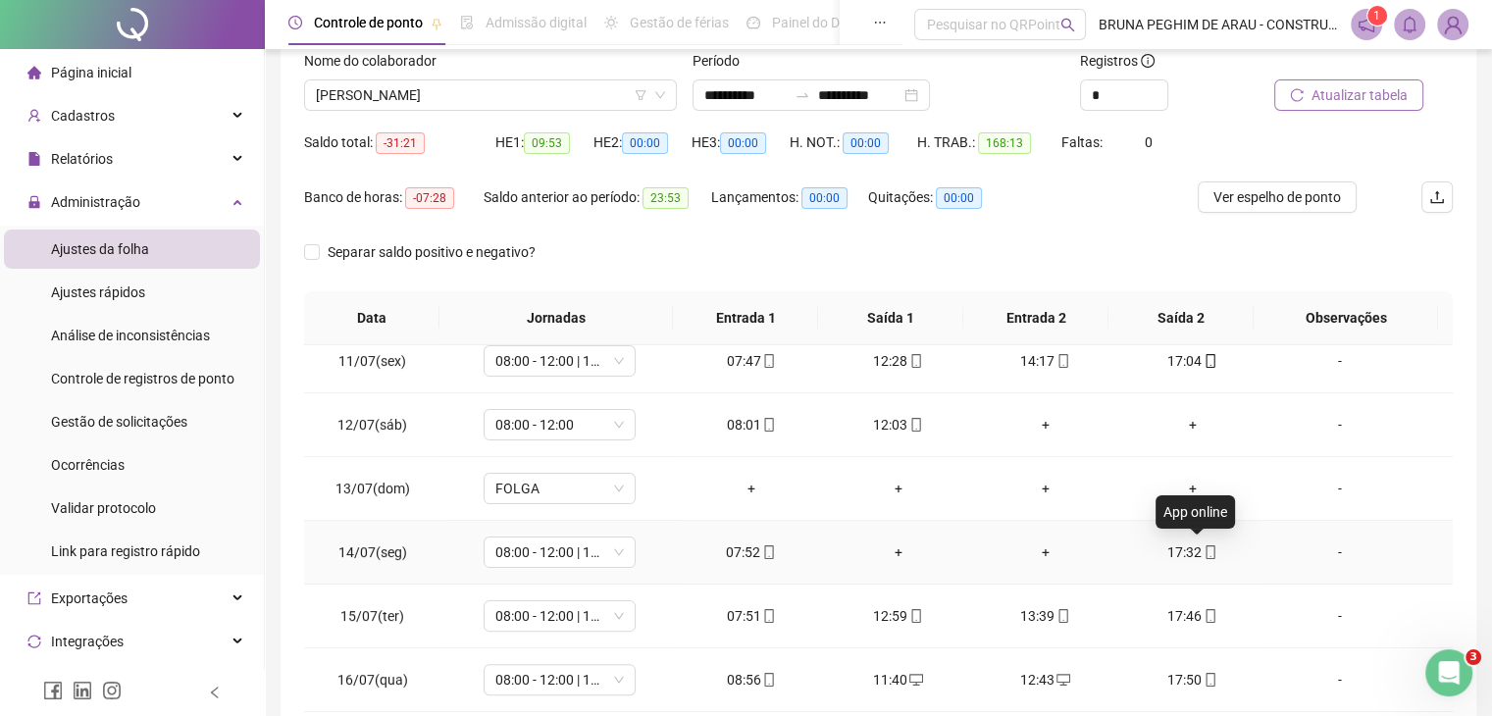
click at [1206, 545] on icon "mobile" at bounding box center [1210, 552] width 9 height 14
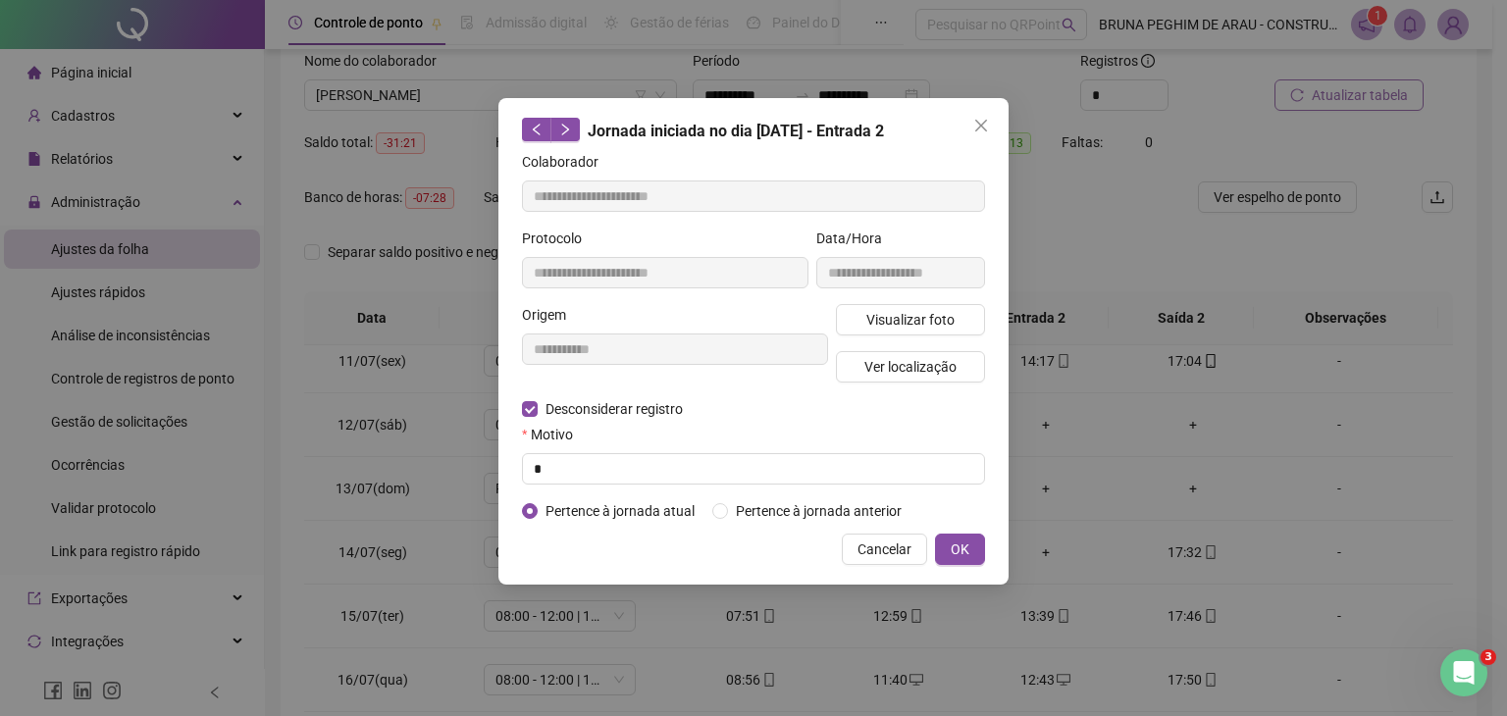
type input "**********"
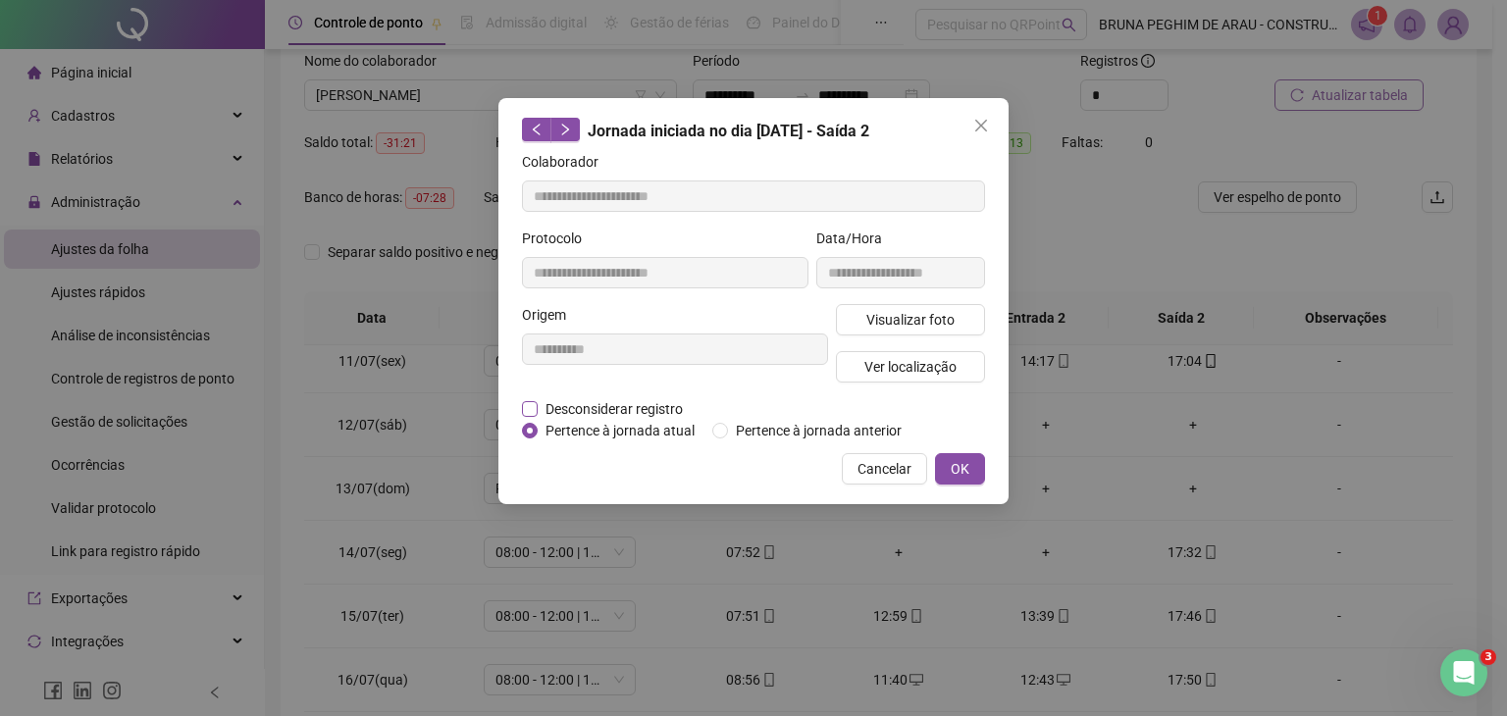
click at [561, 402] on span "Desconsiderar registro" at bounding box center [614, 409] width 153 height 22
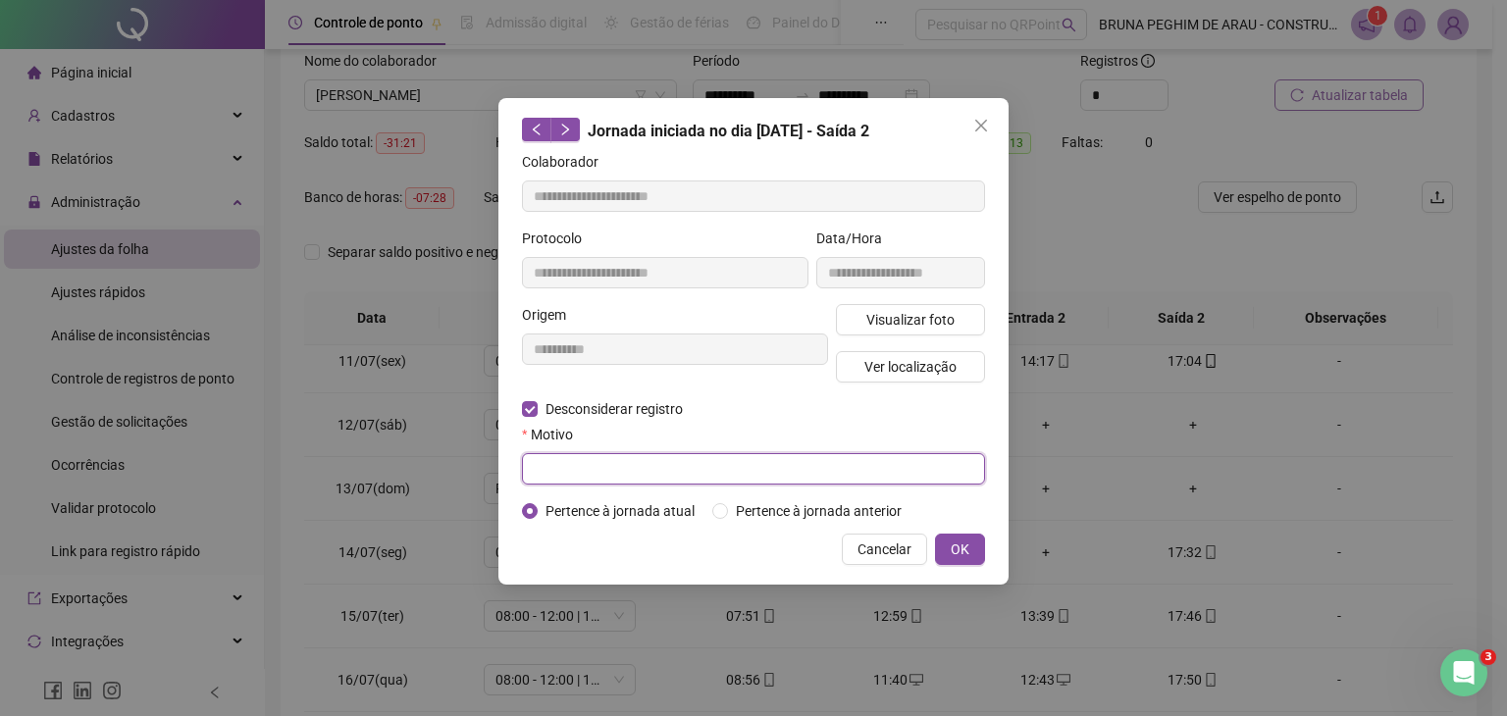
click at [557, 455] on input "text" at bounding box center [753, 468] width 463 height 31
type input "*"
click at [970, 554] on button "OK" at bounding box center [960, 549] width 50 height 31
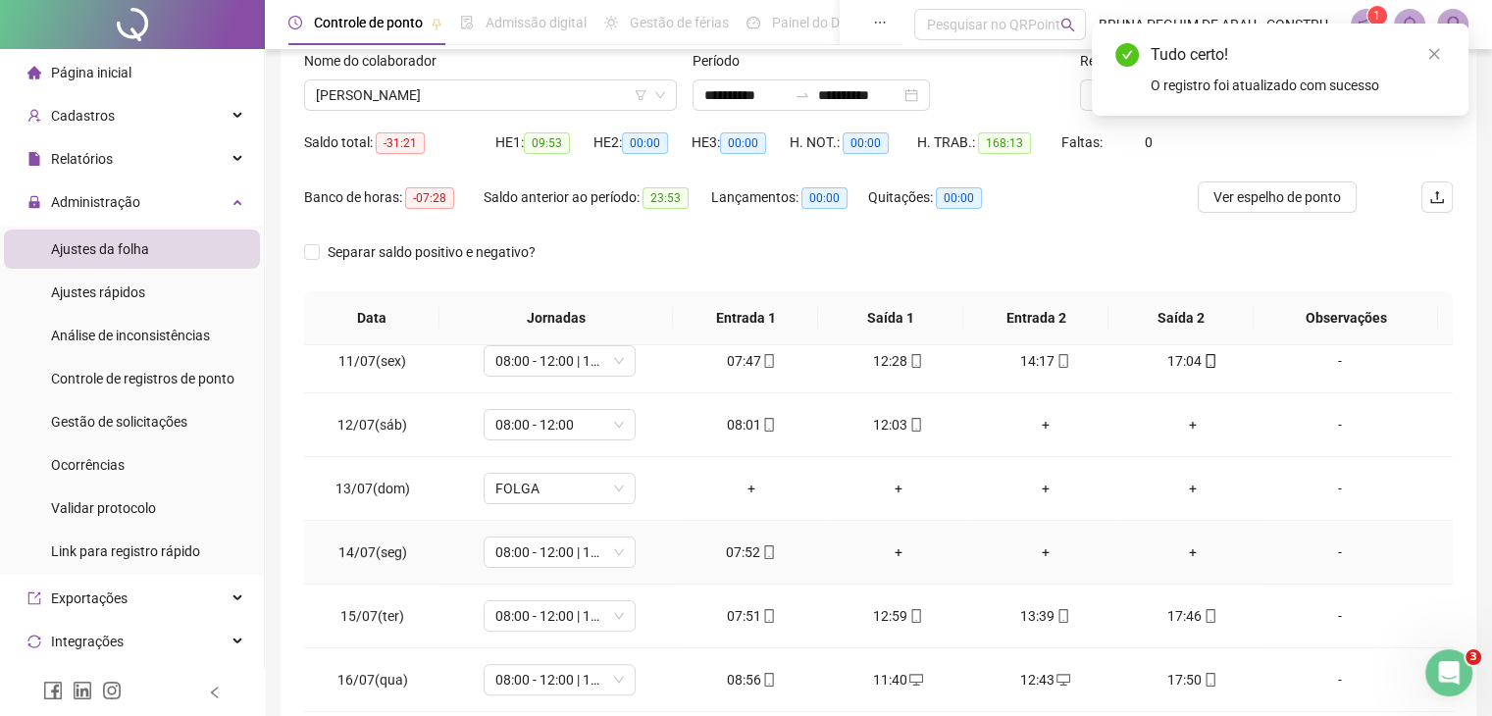
click at [887, 552] on div "+" at bounding box center [899, 553] width 116 height 22
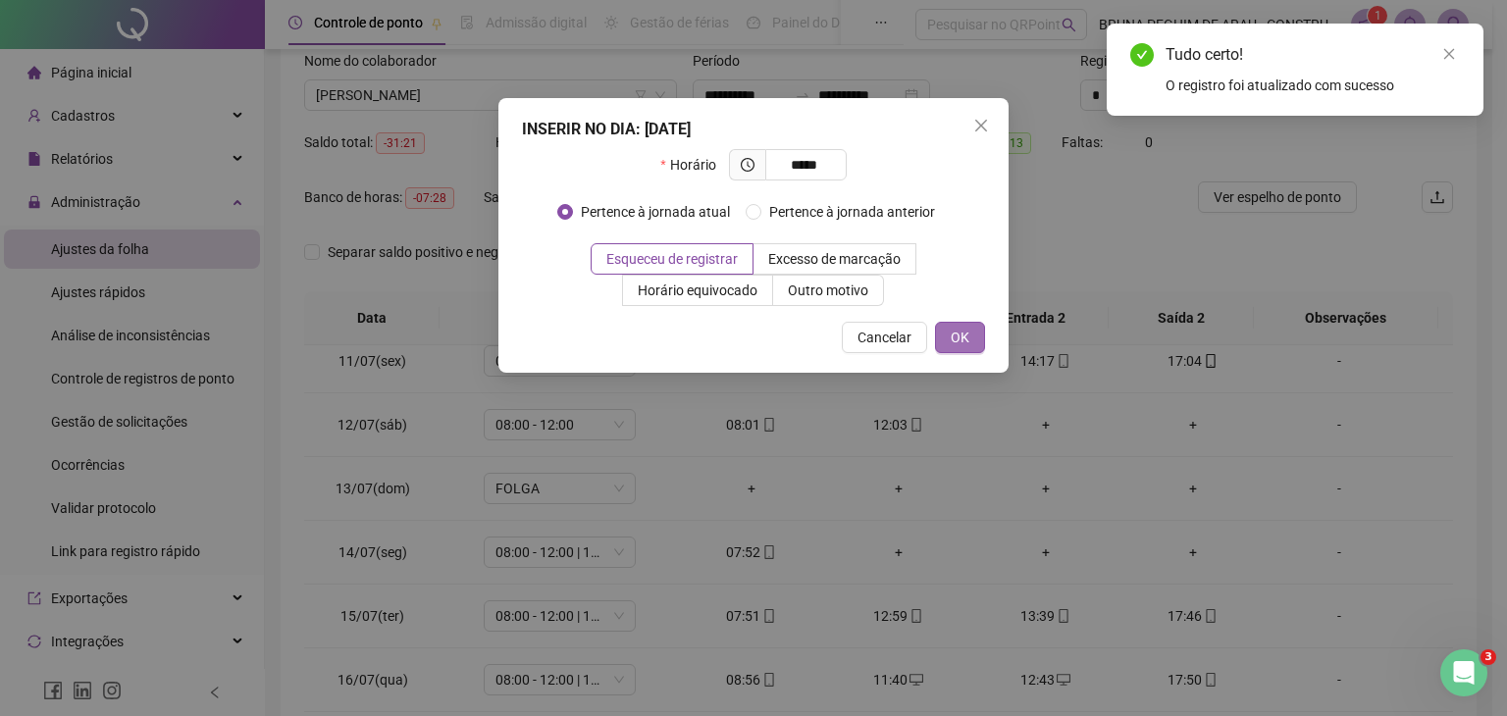
type input "*****"
click at [963, 341] on span "OK" at bounding box center [960, 338] width 19 height 22
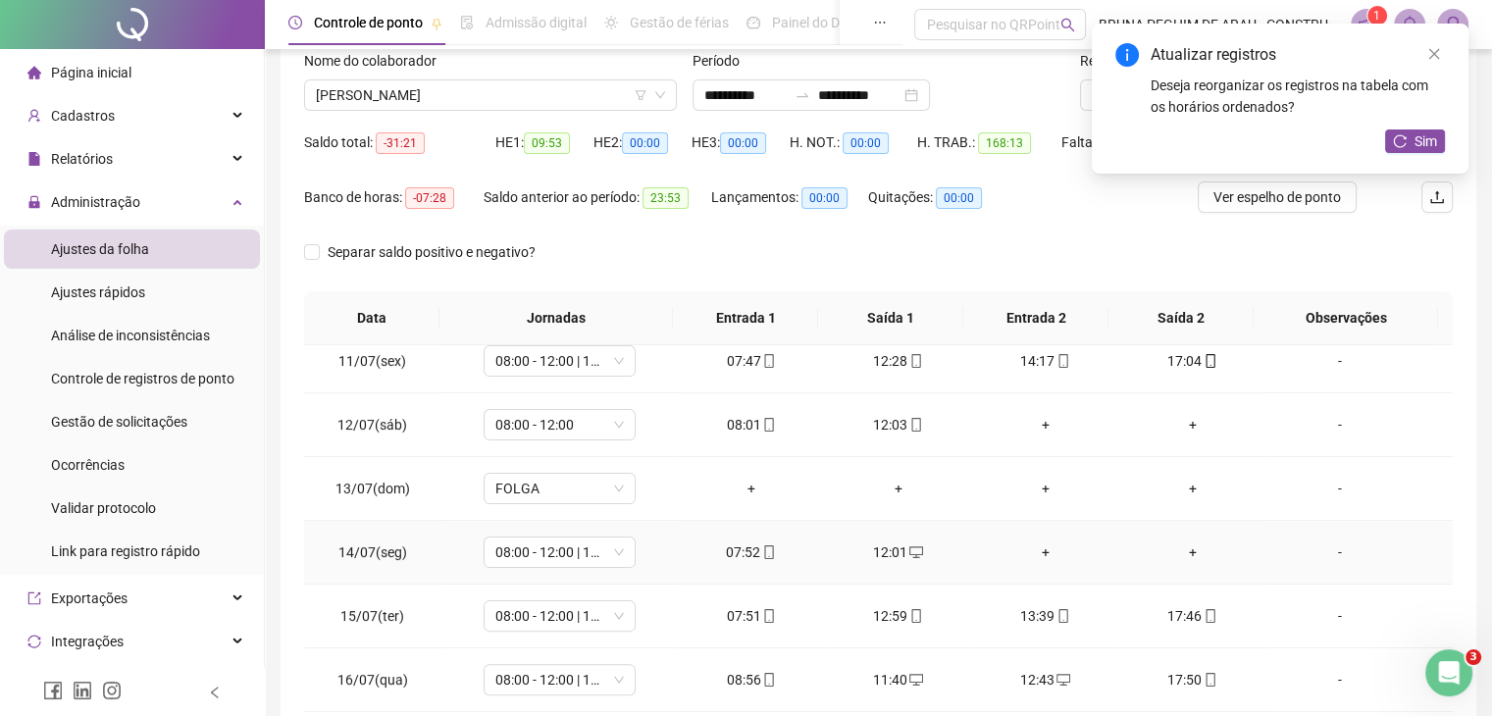
click at [1035, 550] on div "+" at bounding box center [1046, 553] width 116 height 22
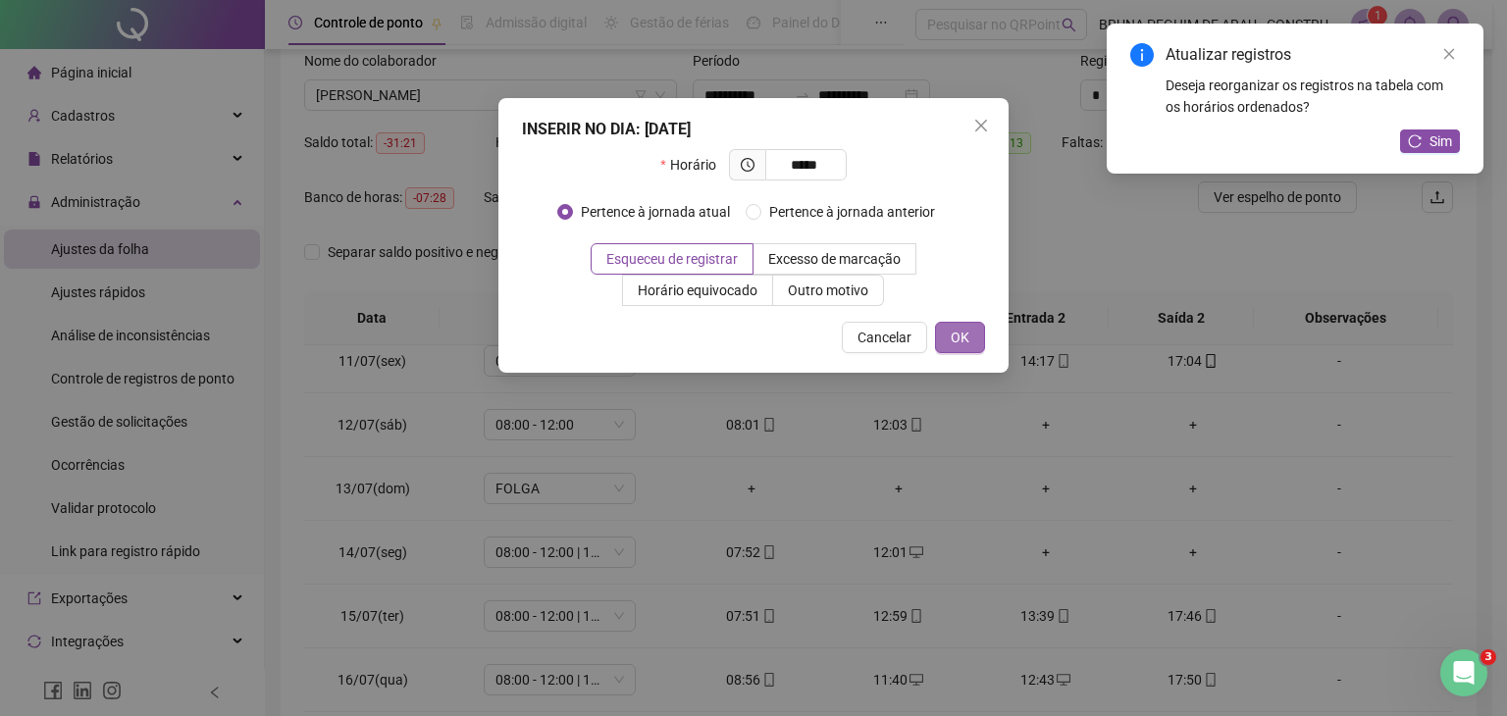
type input "*****"
click at [960, 337] on span "OK" at bounding box center [960, 338] width 19 height 22
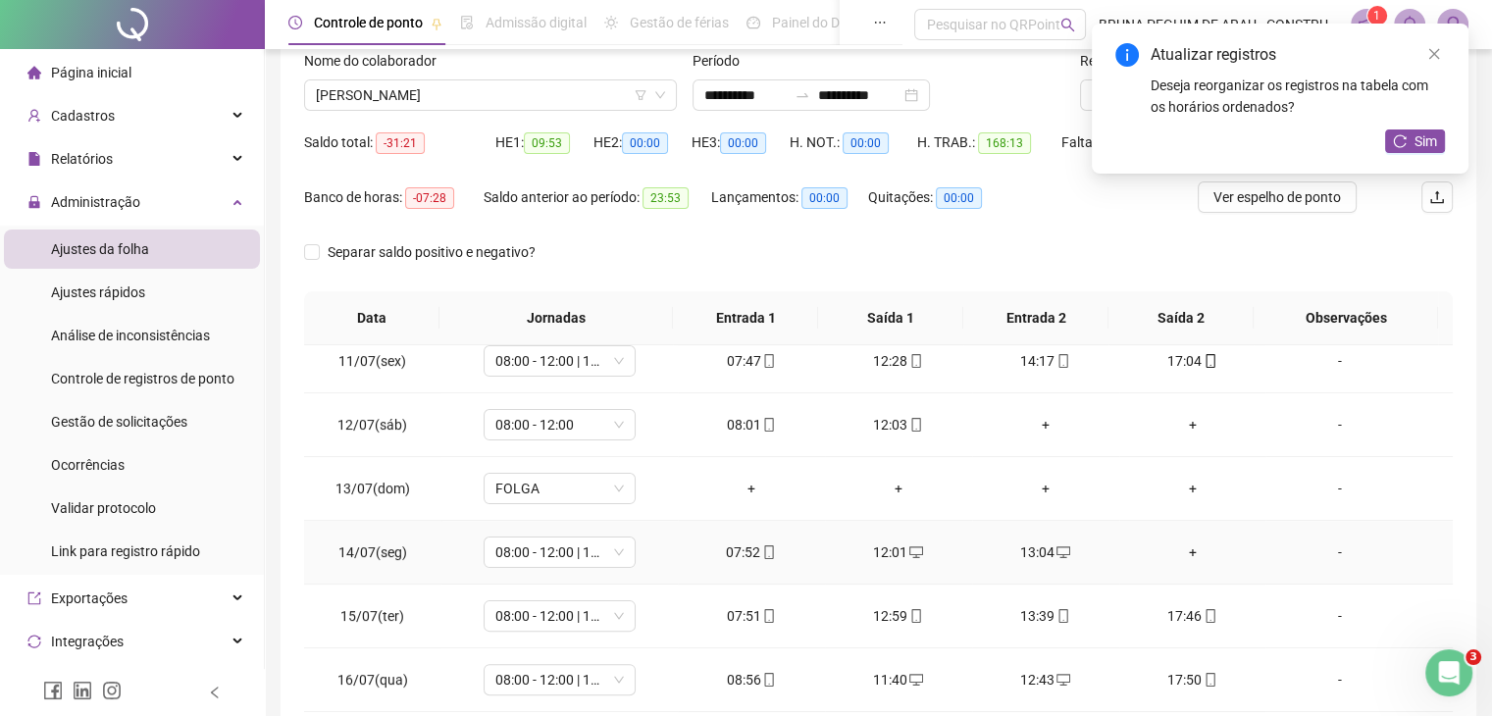
click at [1179, 550] on div "+" at bounding box center [1193, 553] width 116 height 22
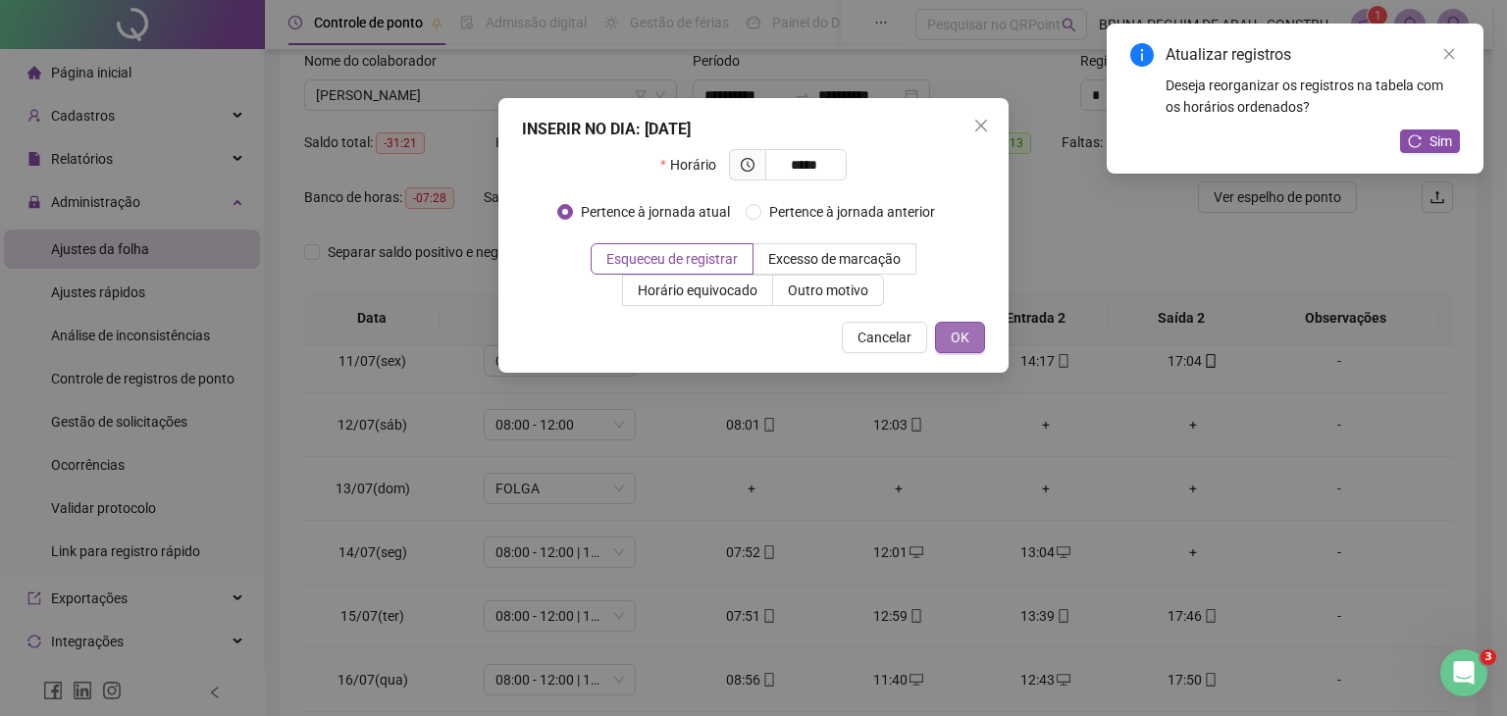
type input "*****"
click at [951, 341] on span "OK" at bounding box center [960, 338] width 19 height 22
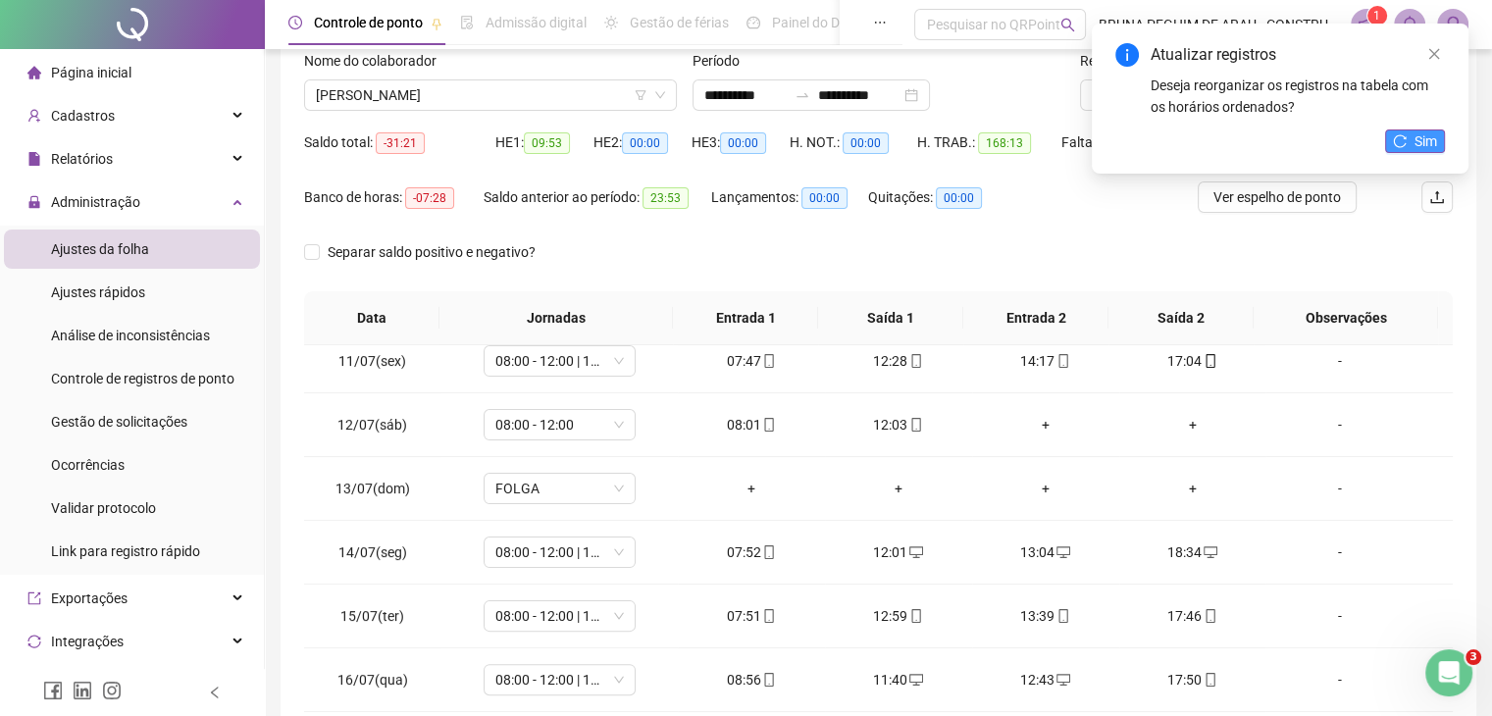
click at [1406, 141] on icon "reload" at bounding box center [1400, 141] width 14 height 14
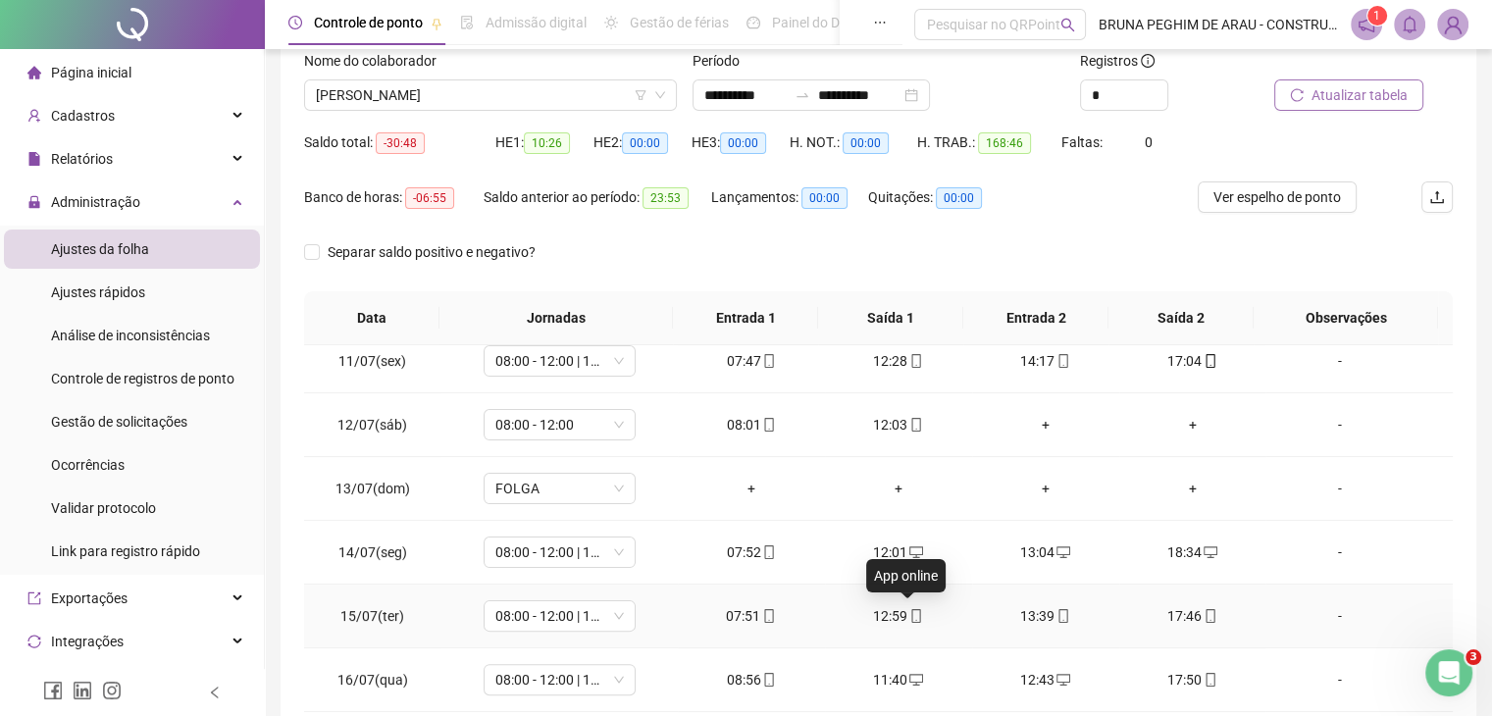
click at [912, 617] on icon "mobile" at bounding box center [916, 616] width 9 height 14
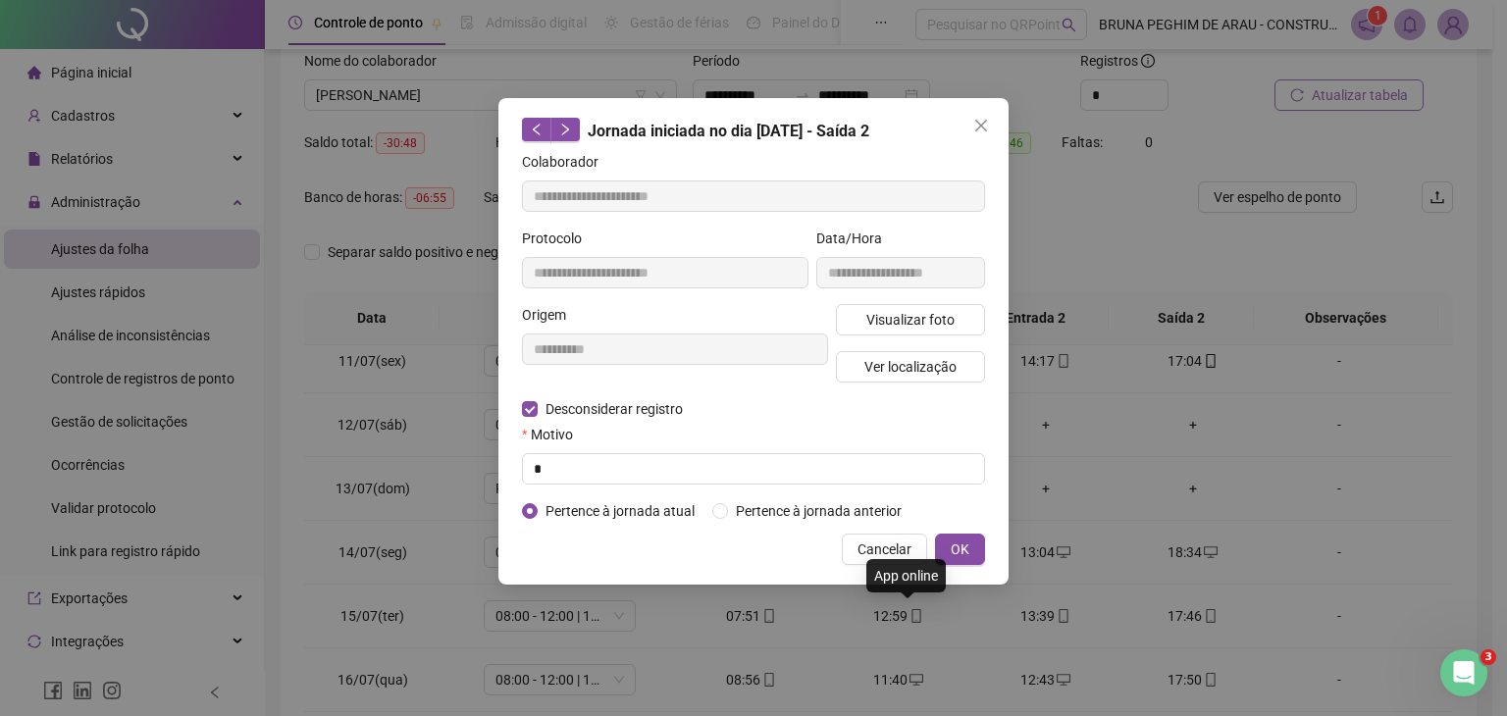
type input "**********"
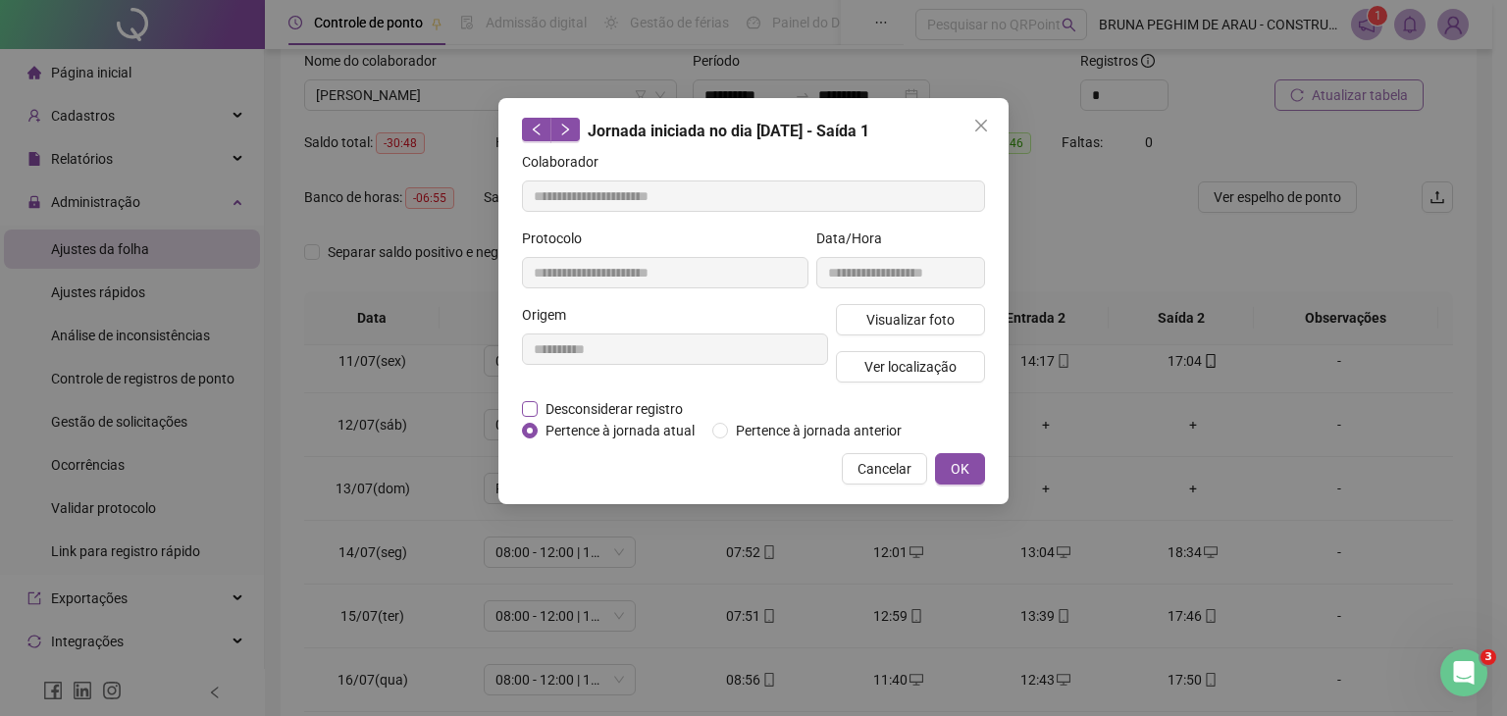
click at [576, 408] on span "Desconsiderar registro" at bounding box center [614, 409] width 153 height 22
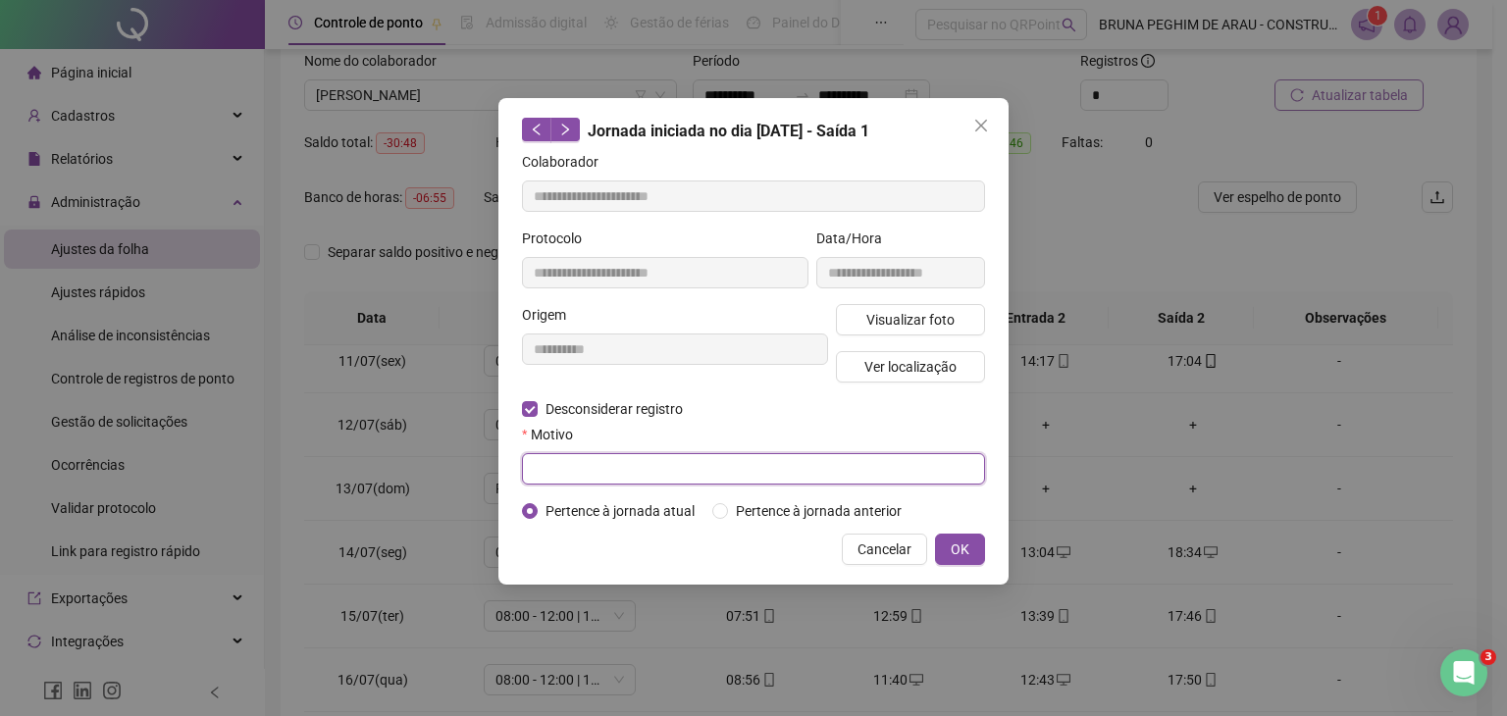
click at [589, 476] on input "text" at bounding box center [753, 468] width 463 height 31
type input "*"
click at [954, 543] on span "OK" at bounding box center [960, 550] width 19 height 22
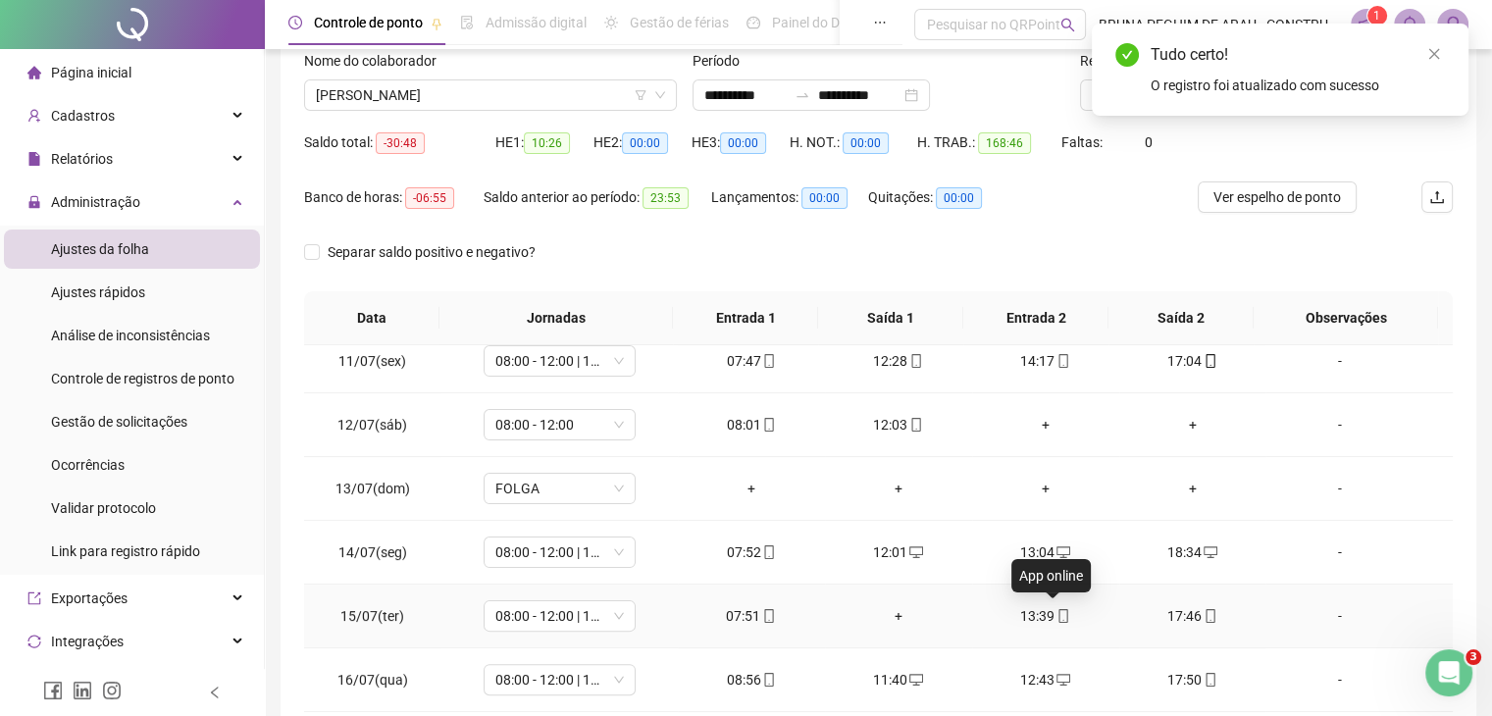
click at [1057, 609] on icon "mobile" at bounding box center [1064, 616] width 14 height 14
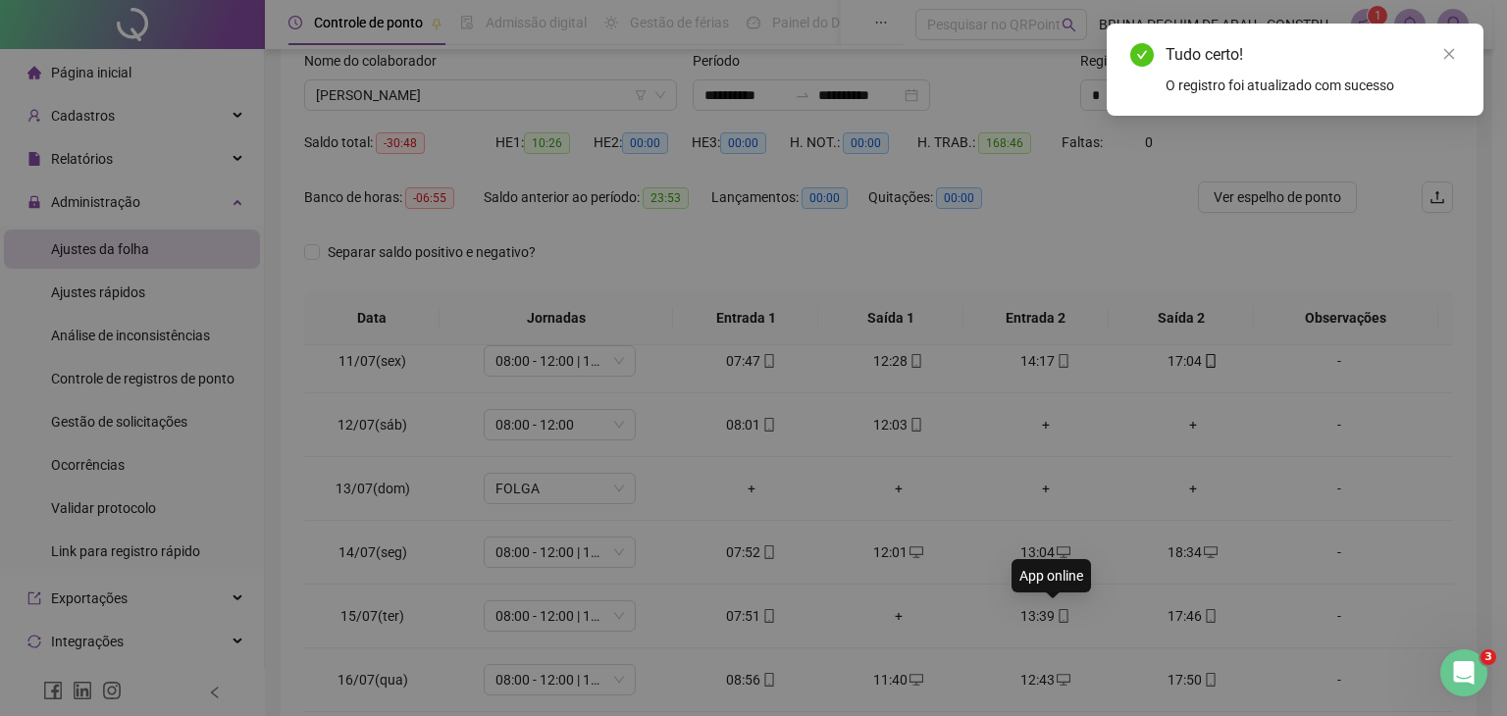
type input "**********"
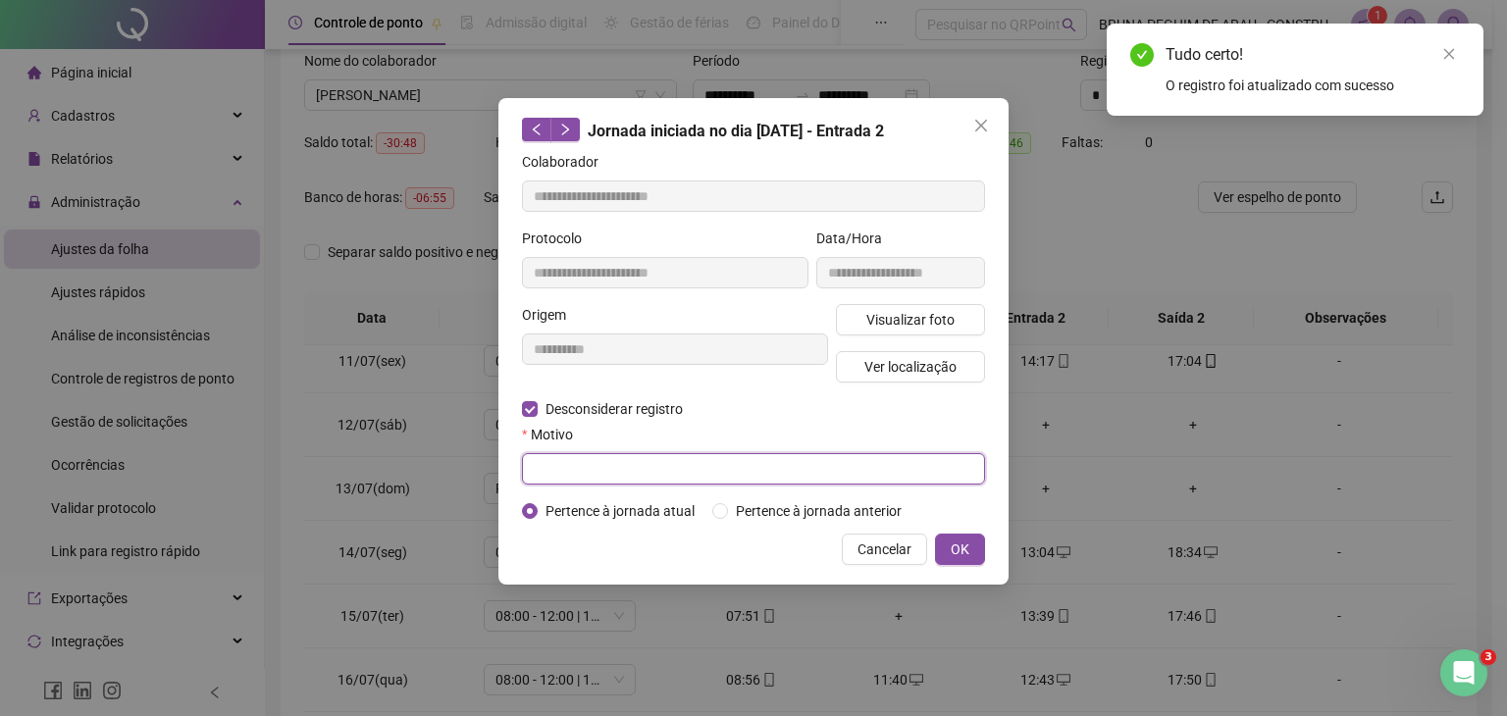
click at [592, 465] on input "text" at bounding box center [753, 468] width 463 height 31
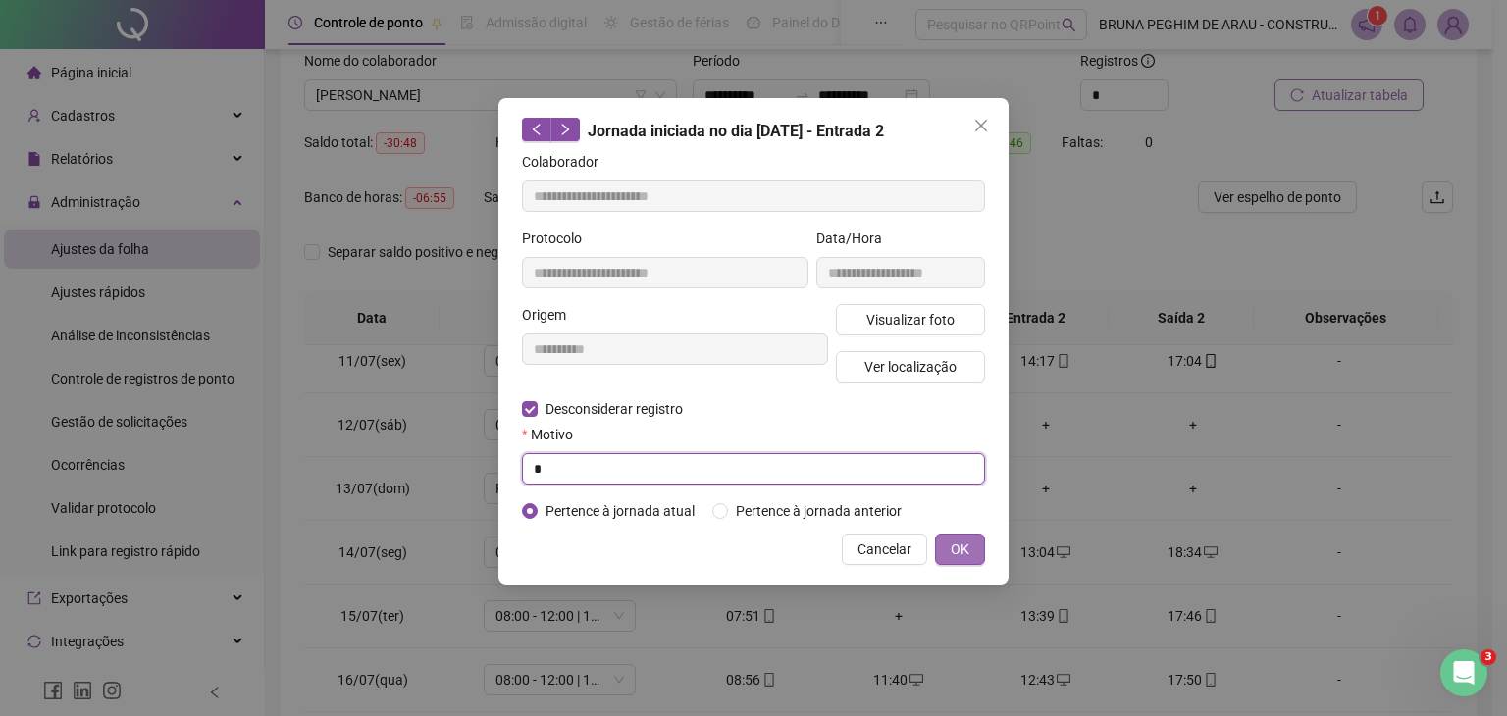
type input "*"
click at [968, 541] on span "OK" at bounding box center [960, 550] width 19 height 22
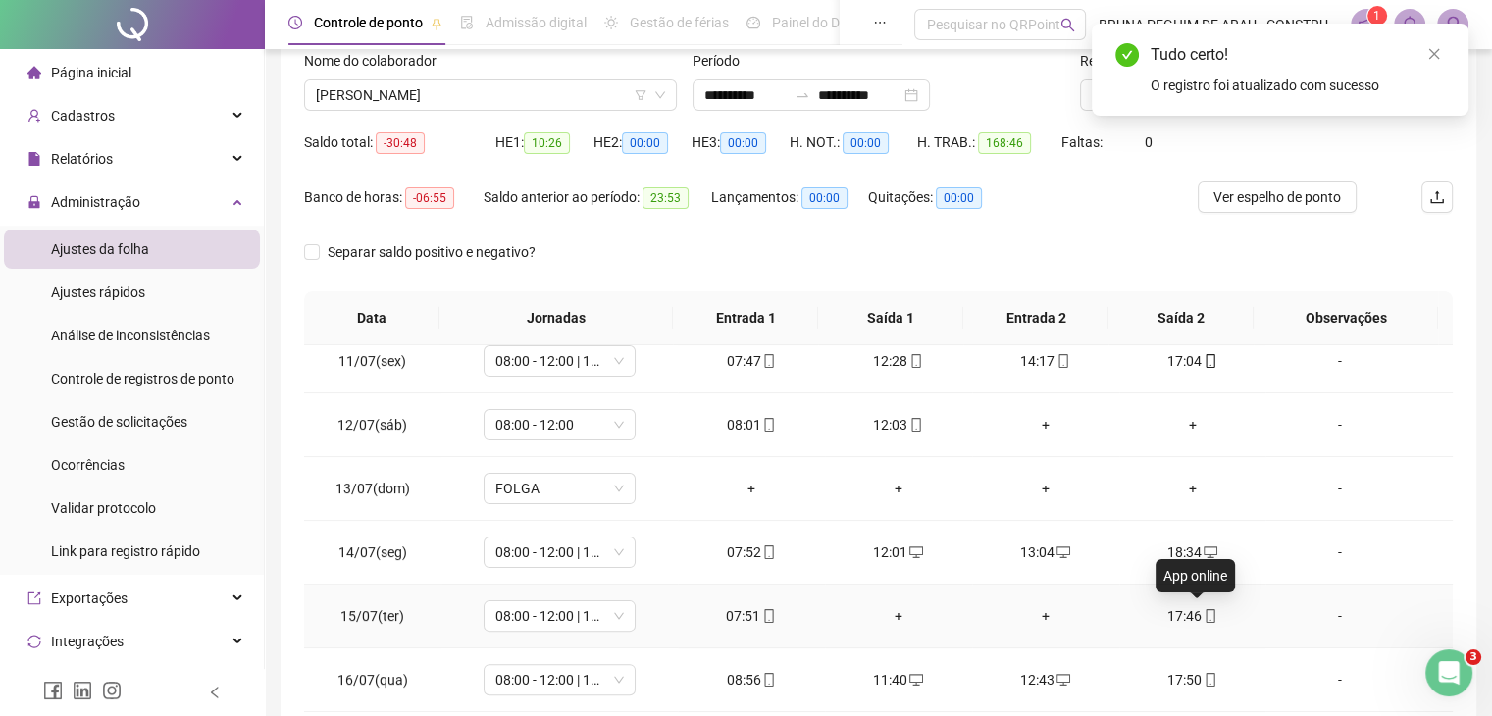
click at [1204, 610] on icon "mobile" at bounding box center [1211, 616] width 14 height 14
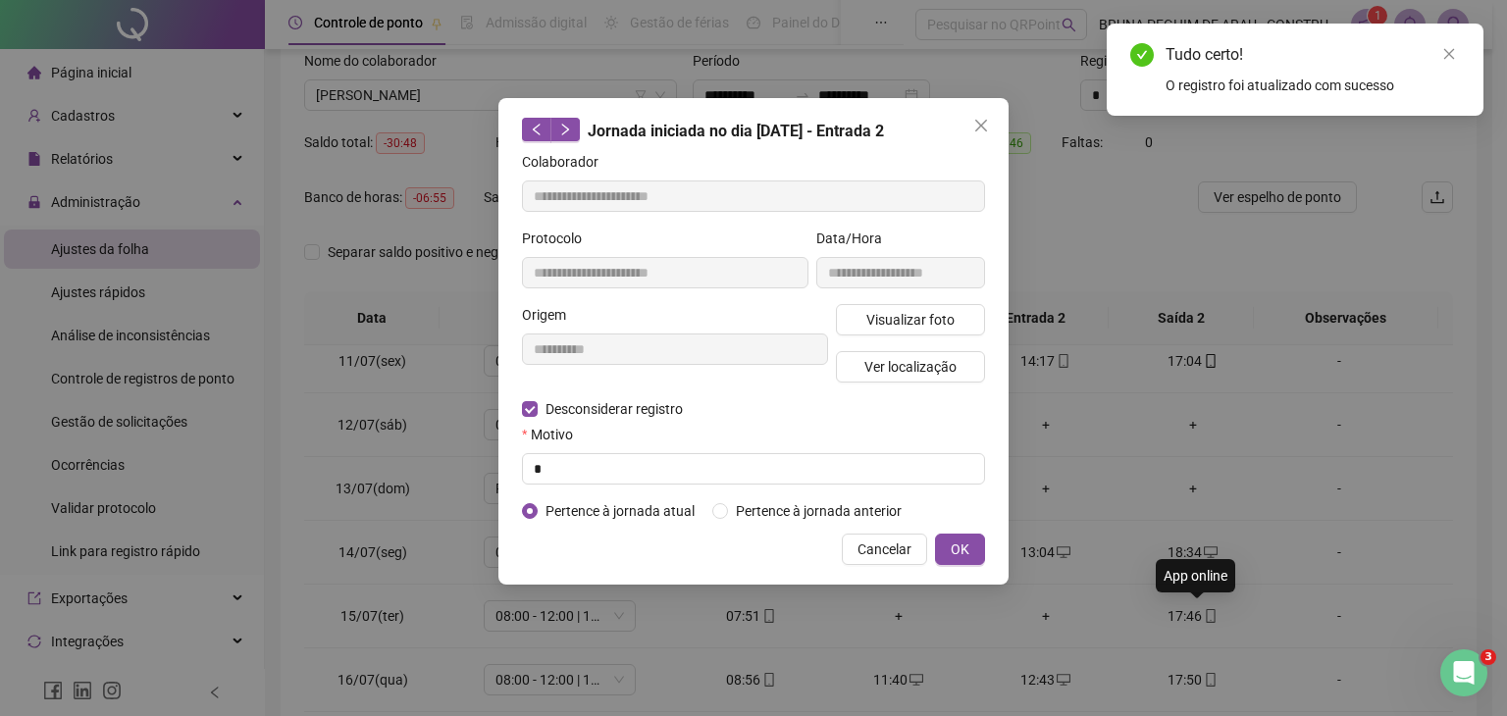
type input "**********"
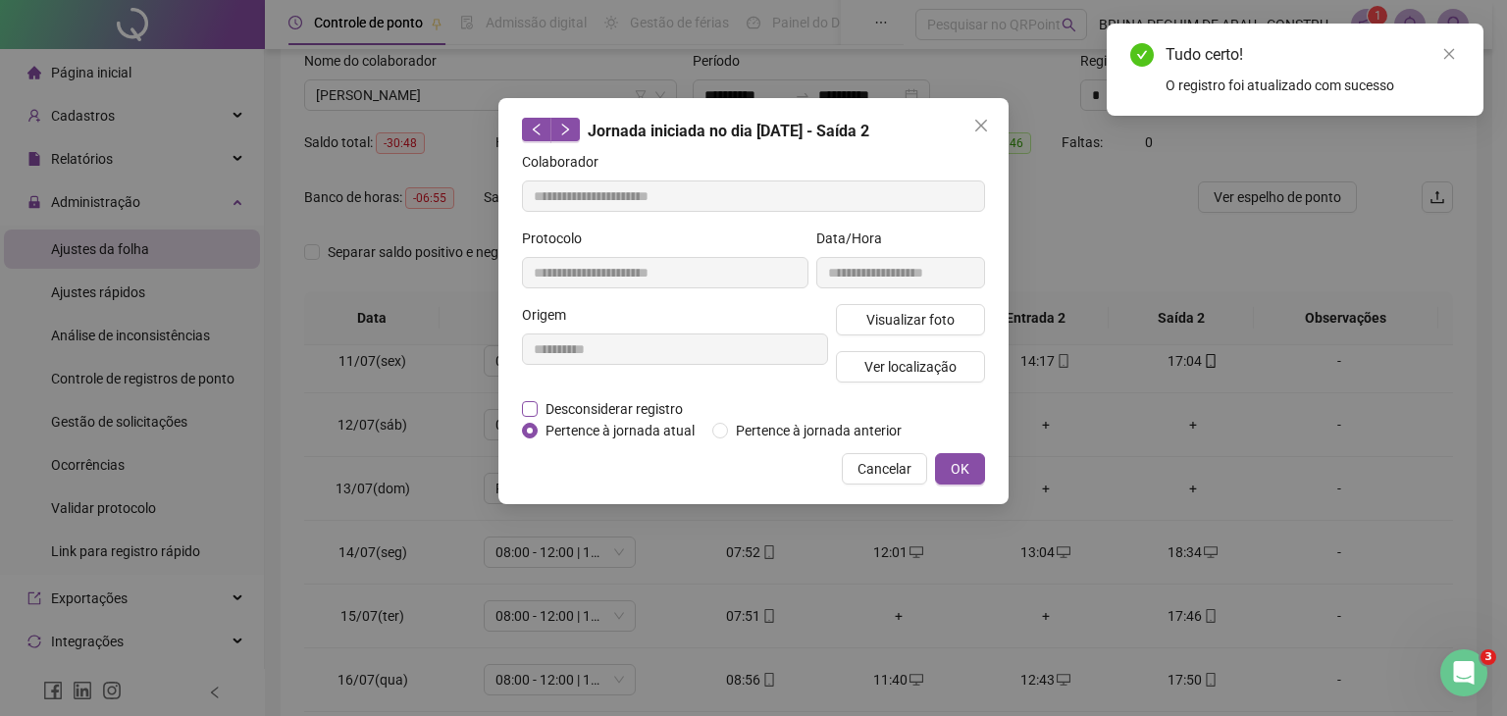
click at [644, 412] on span "Desconsiderar registro" at bounding box center [614, 409] width 153 height 22
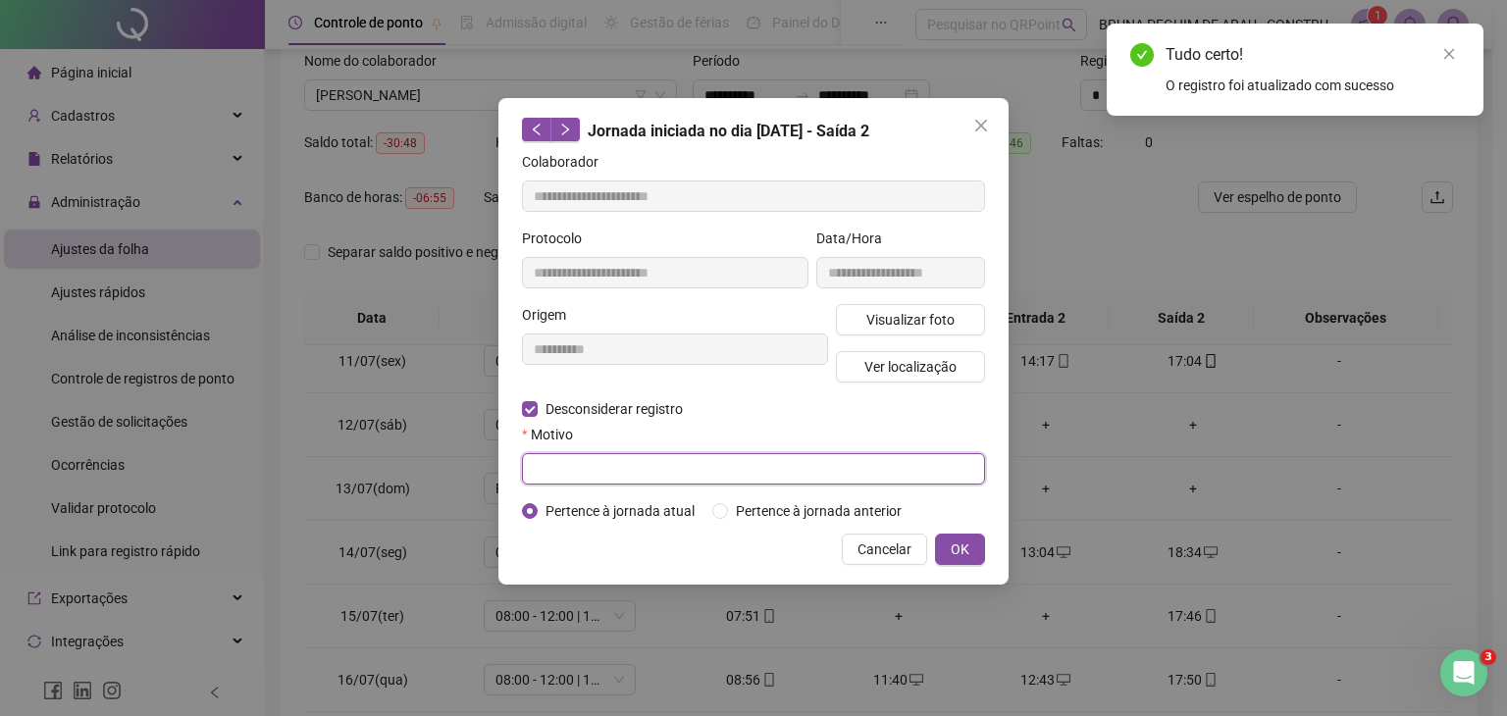
click at [624, 471] on input "text" at bounding box center [753, 468] width 463 height 31
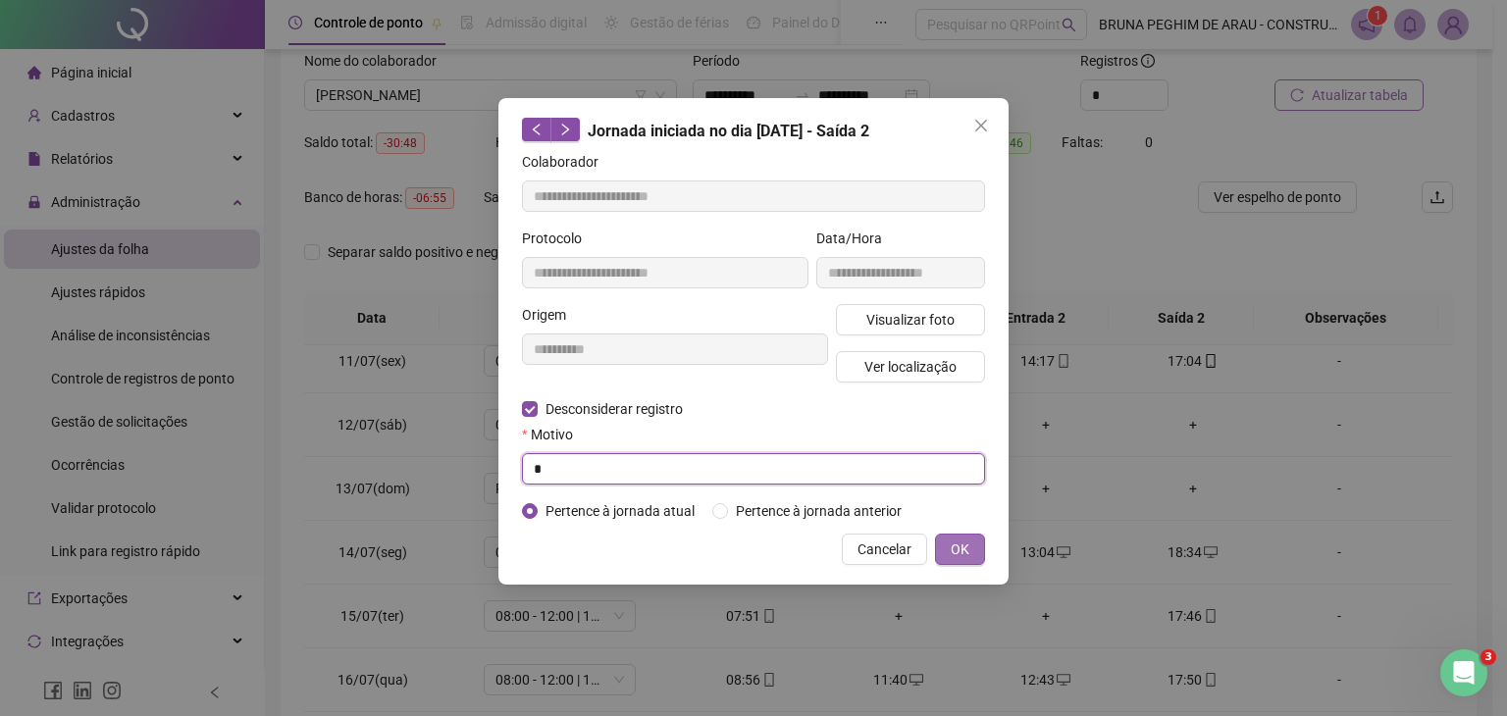
type input "*"
click at [959, 540] on span "OK" at bounding box center [960, 550] width 19 height 22
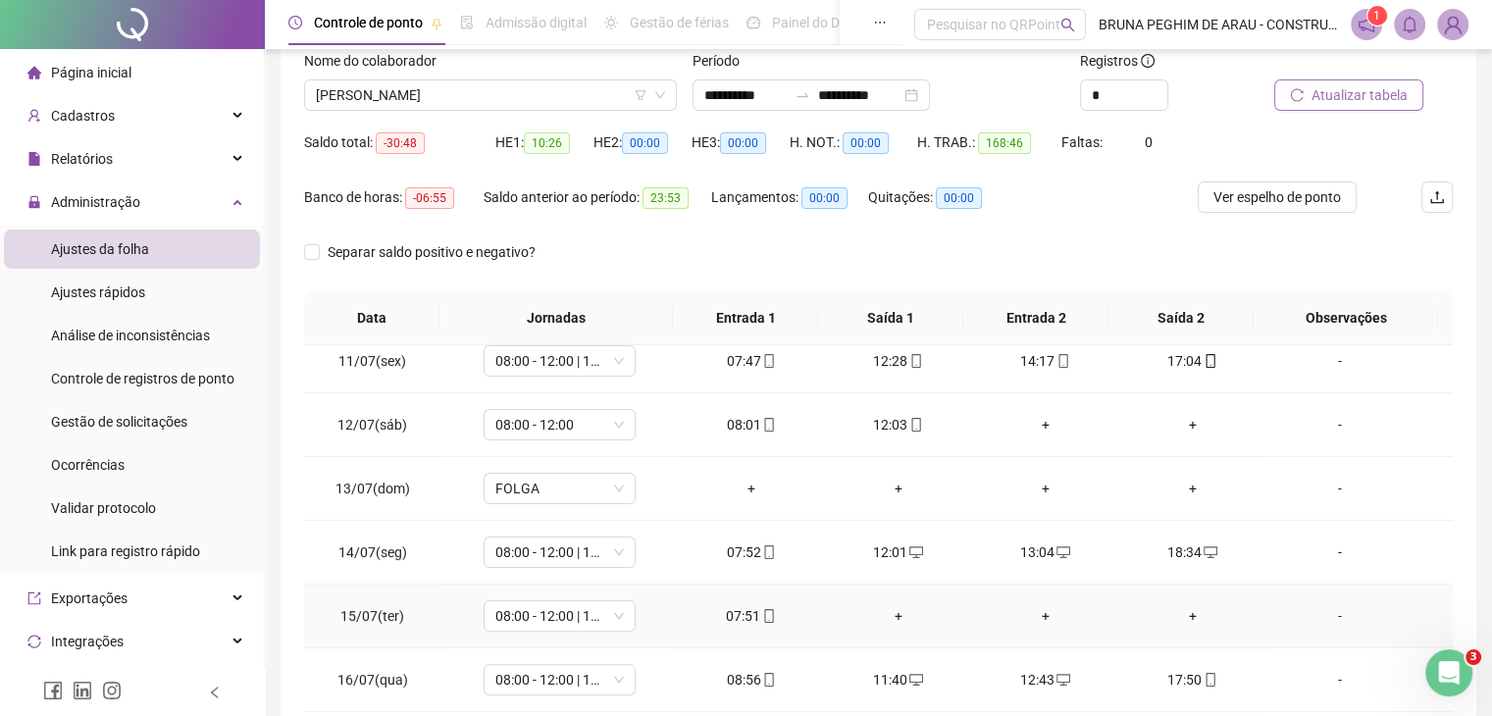
click at [895, 613] on div "+" at bounding box center [899, 616] width 116 height 22
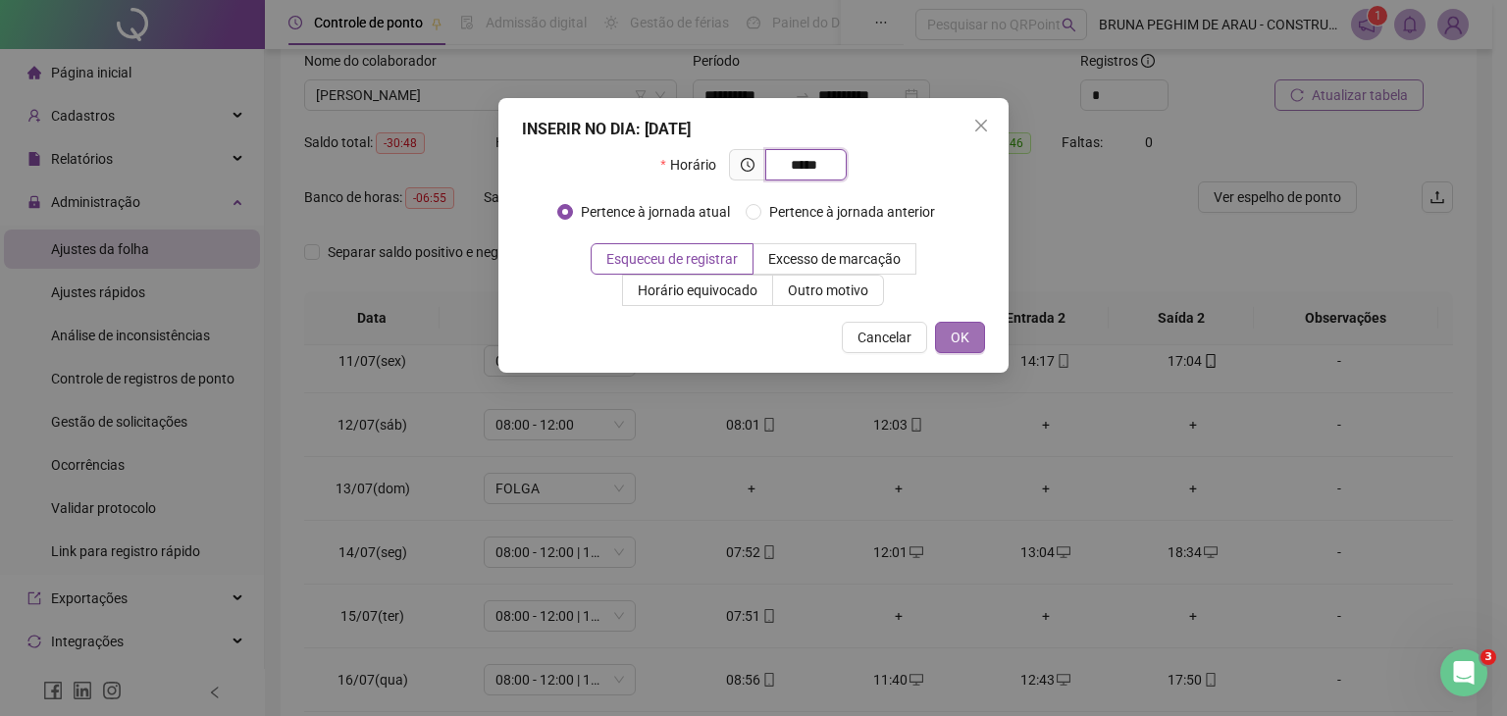
type input "*****"
click at [969, 327] on span "OK" at bounding box center [960, 338] width 19 height 22
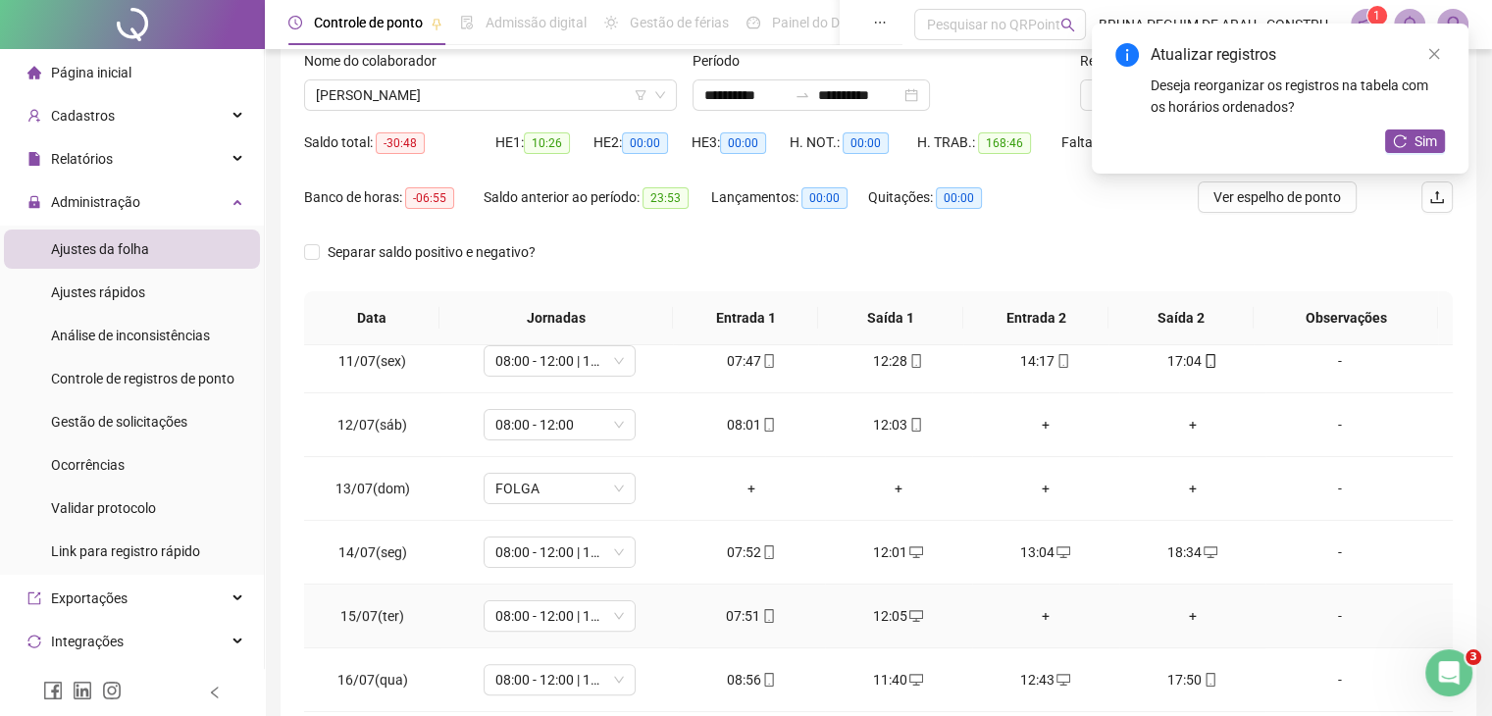
click at [1036, 610] on div "+" at bounding box center [1046, 616] width 116 height 22
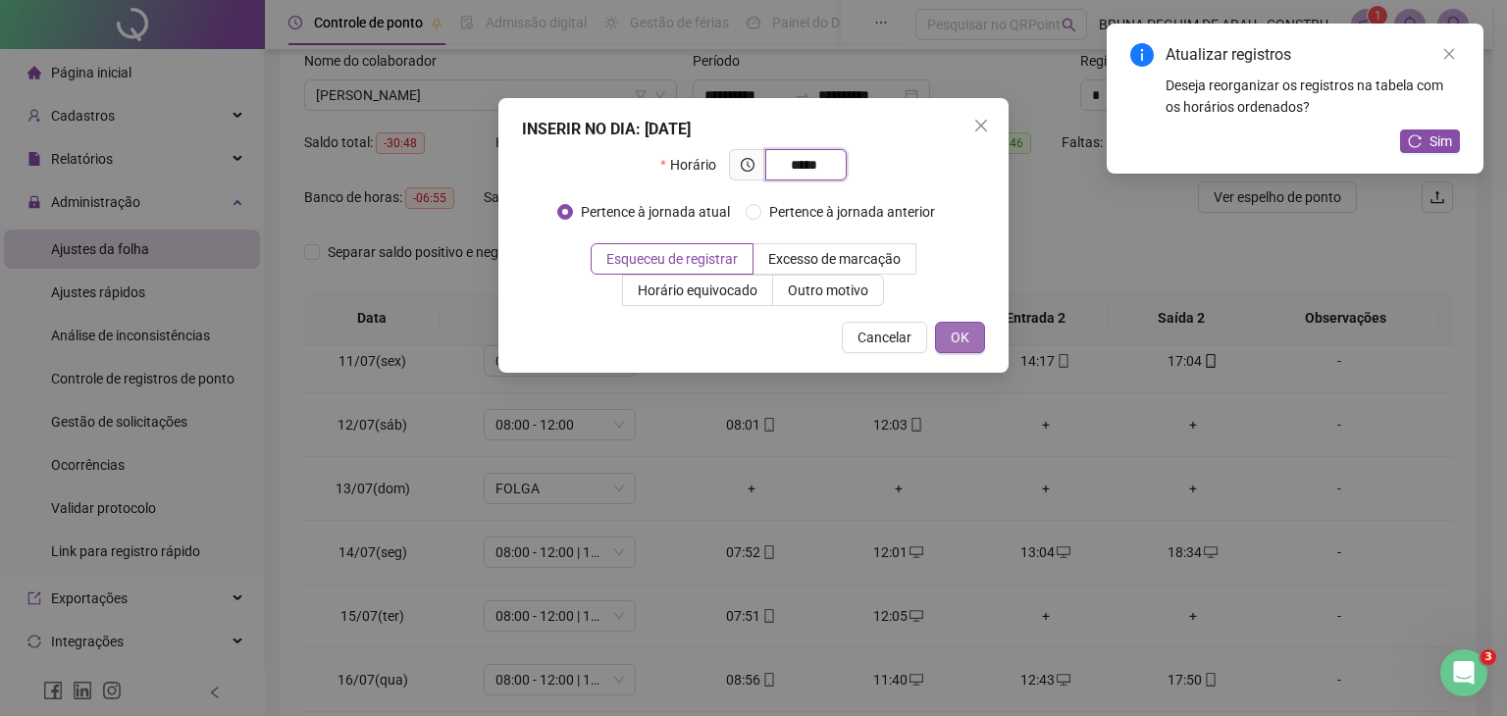
type input "*****"
click at [961, 340] on span "OK" at bounding box center [960, 338] width 19 height 22
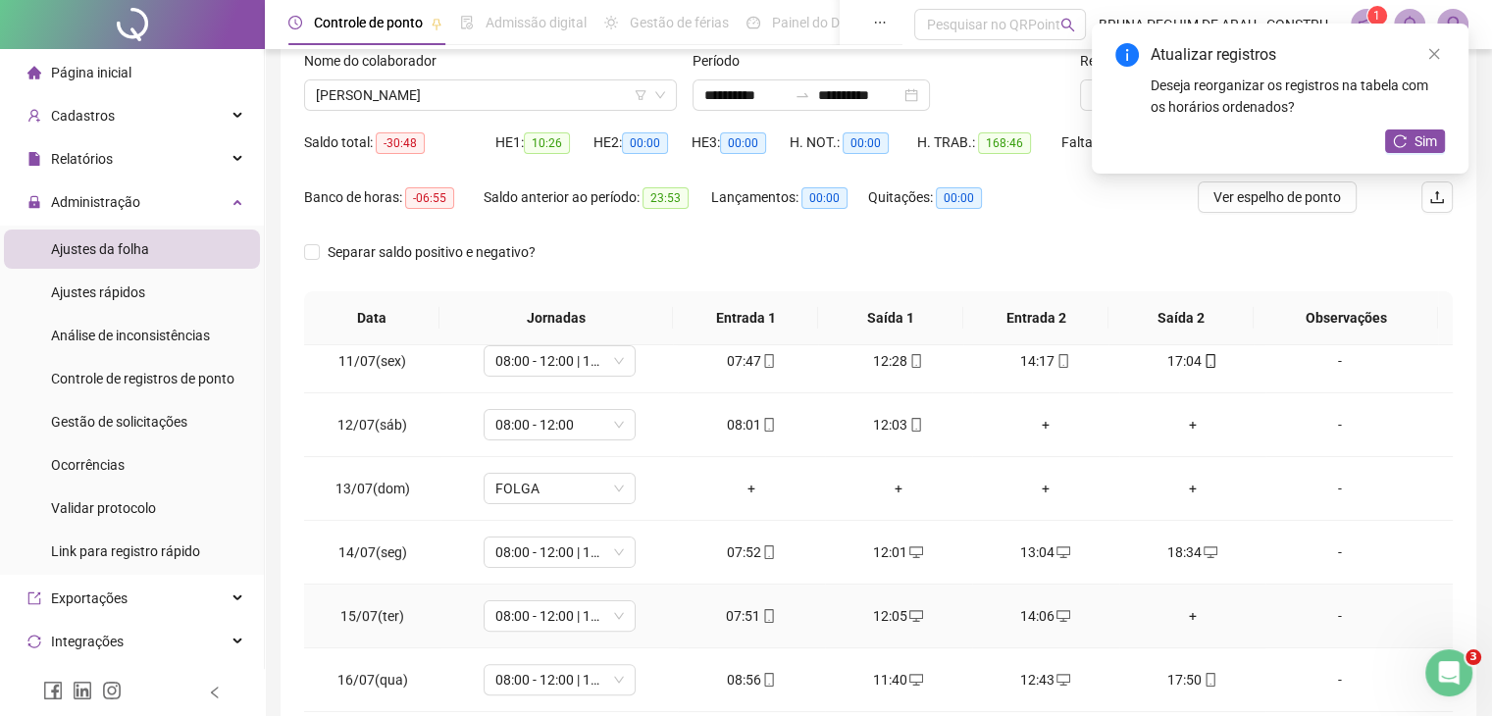
click at [1182, 613] on div "+" at bounding box center [1193, 616] width 116 height 22
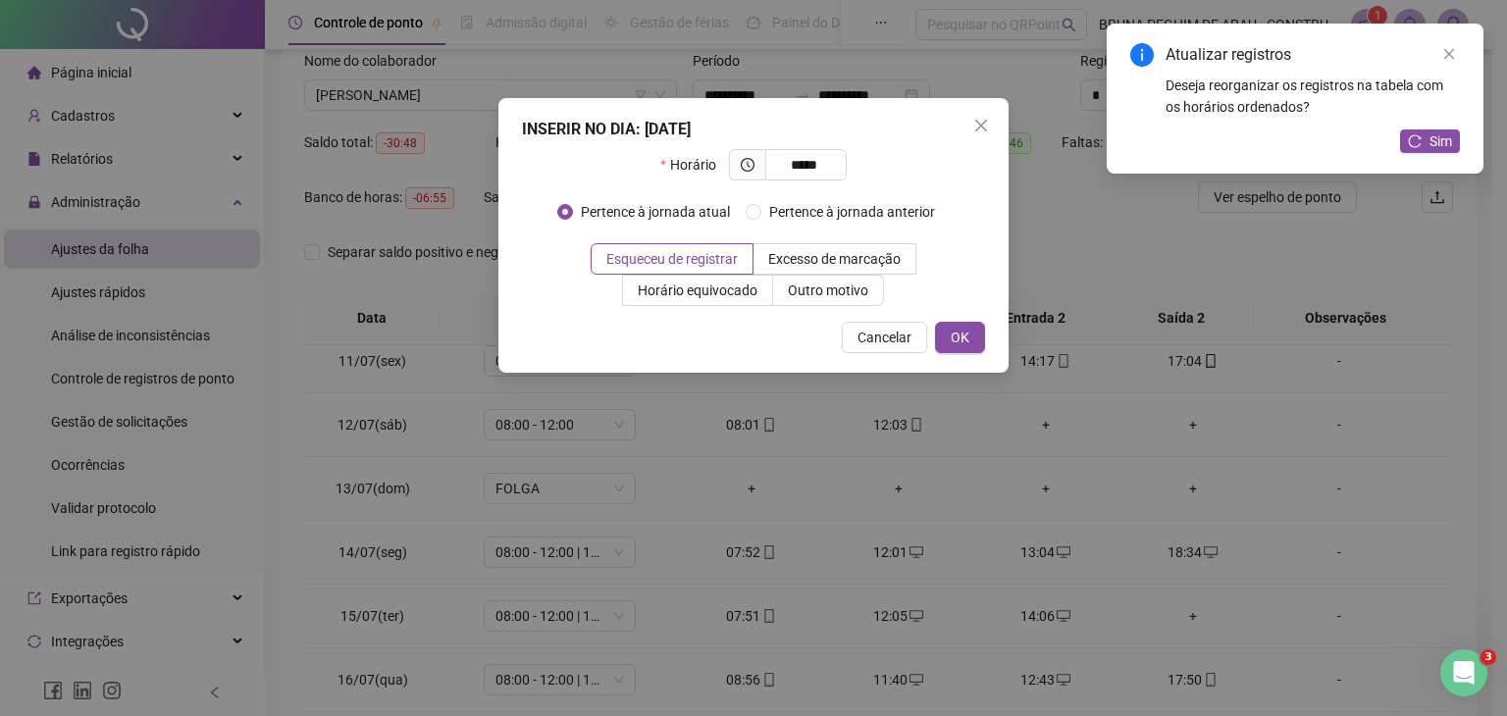
type input "*****"
click at [996, 341] on div "INSERIR NO DIA : [DATE] Horário ***** Pertence à jornada atual Pertence à jorna…" at bounding box center [753, 235] width 510 height 275
click at [965, 330] on span "OK" at bounding box center [960, 338] width 19 height 22
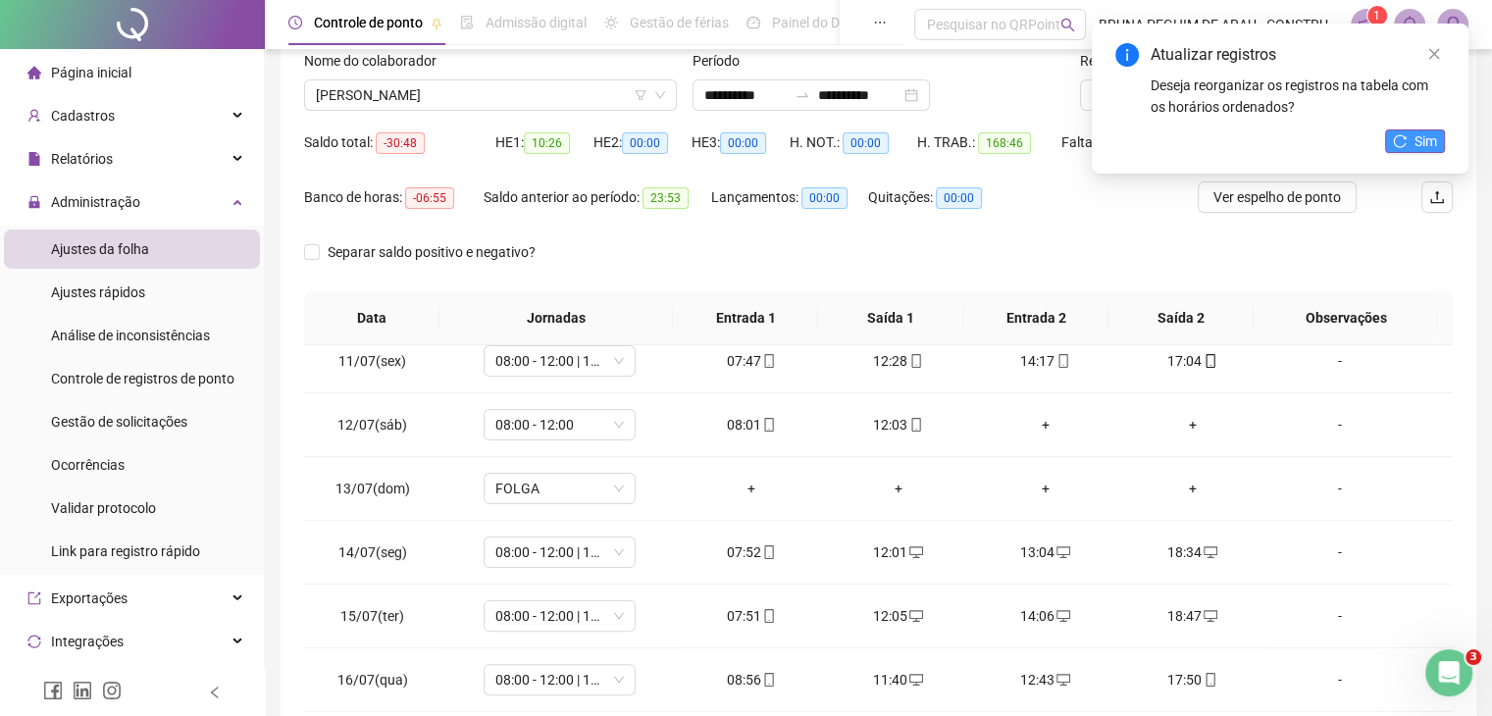
click at [1412, 138] on button "Sim" at bounding box center [1415, 141] width 60 height 24
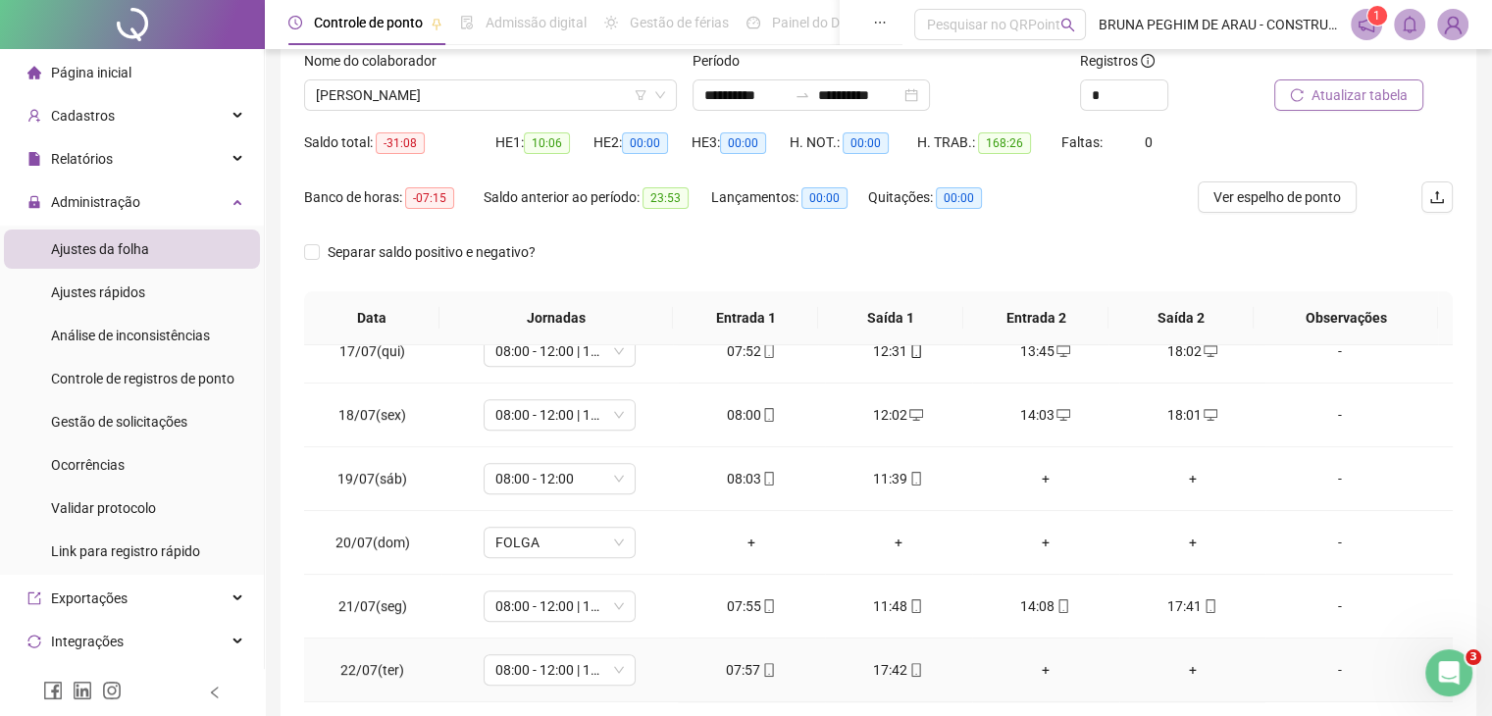
scroll to position [1177, 0]
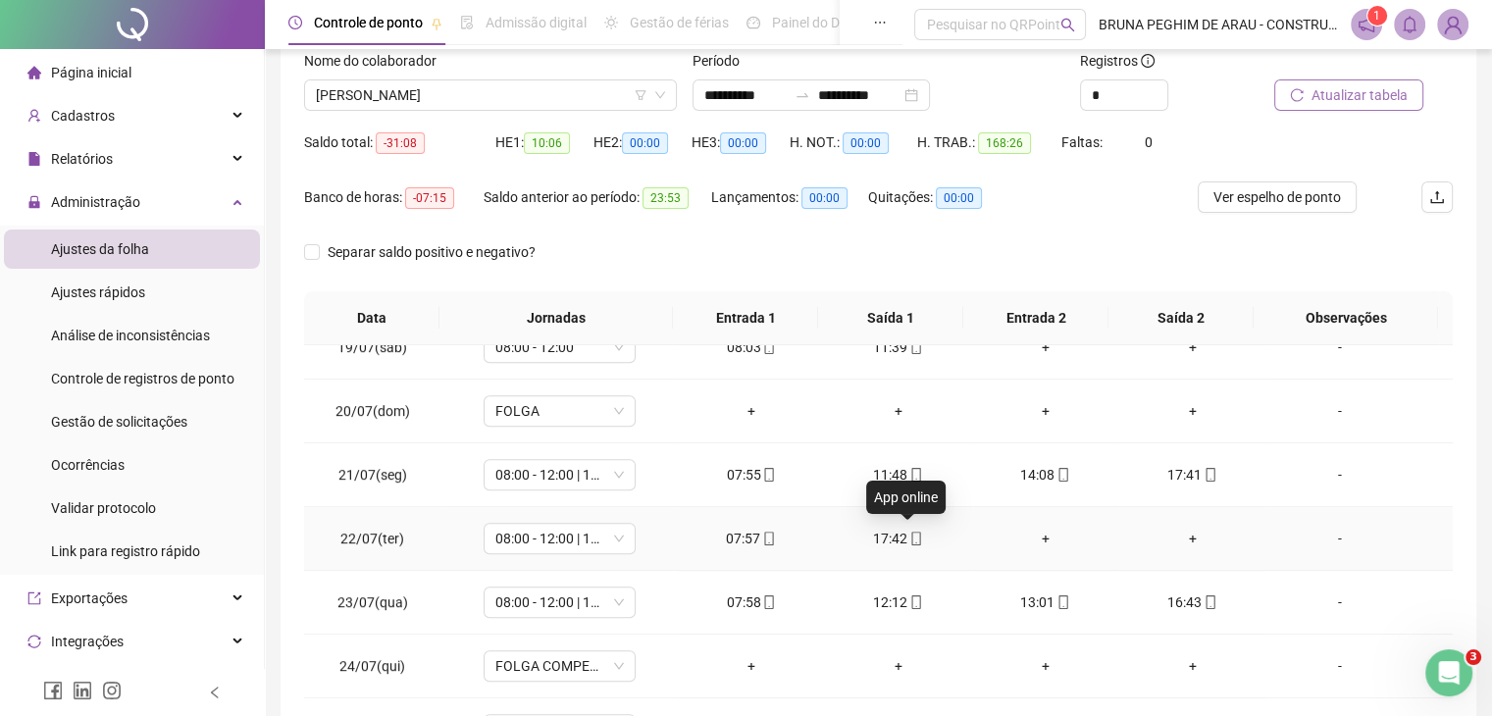
click at [909, 539] on icon "mobile" at bounding box center [916, 539] width 14 height 14
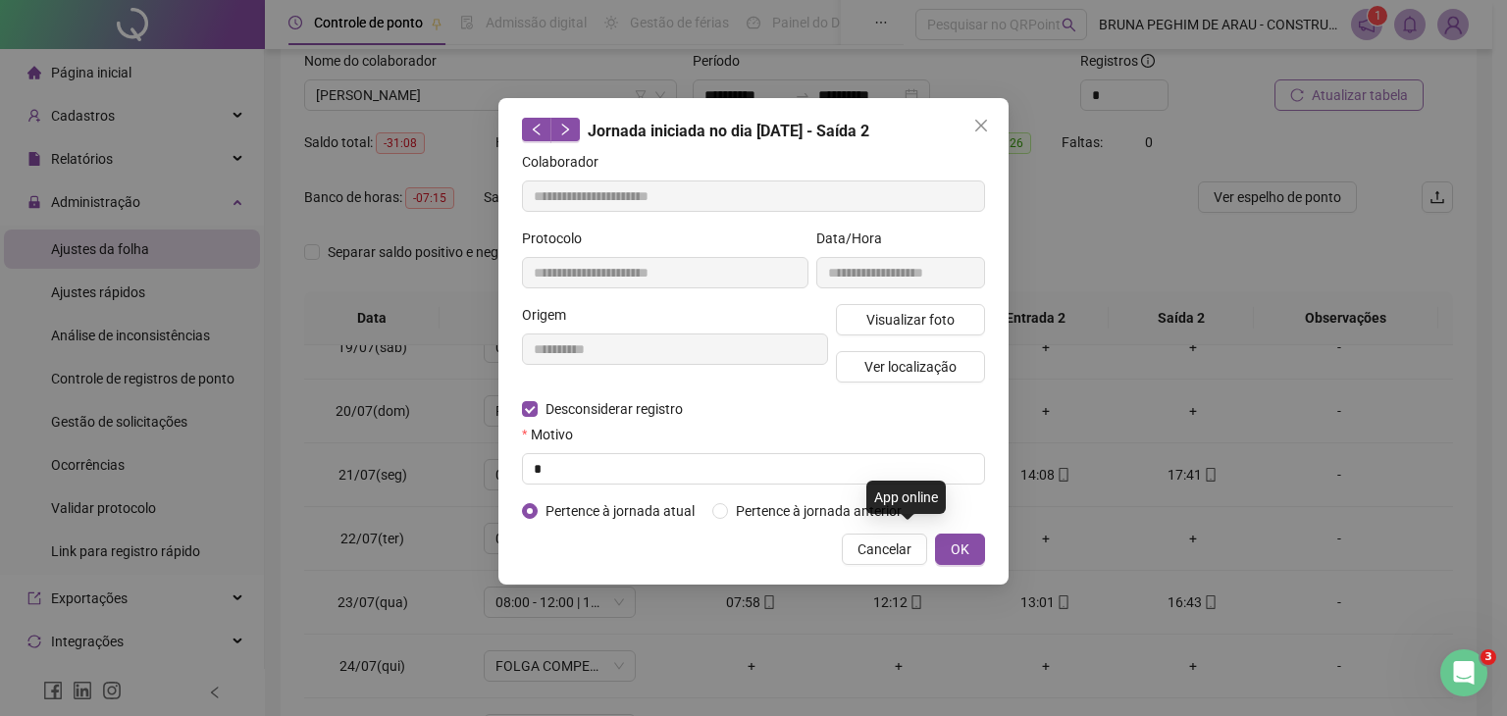
type input "**********"
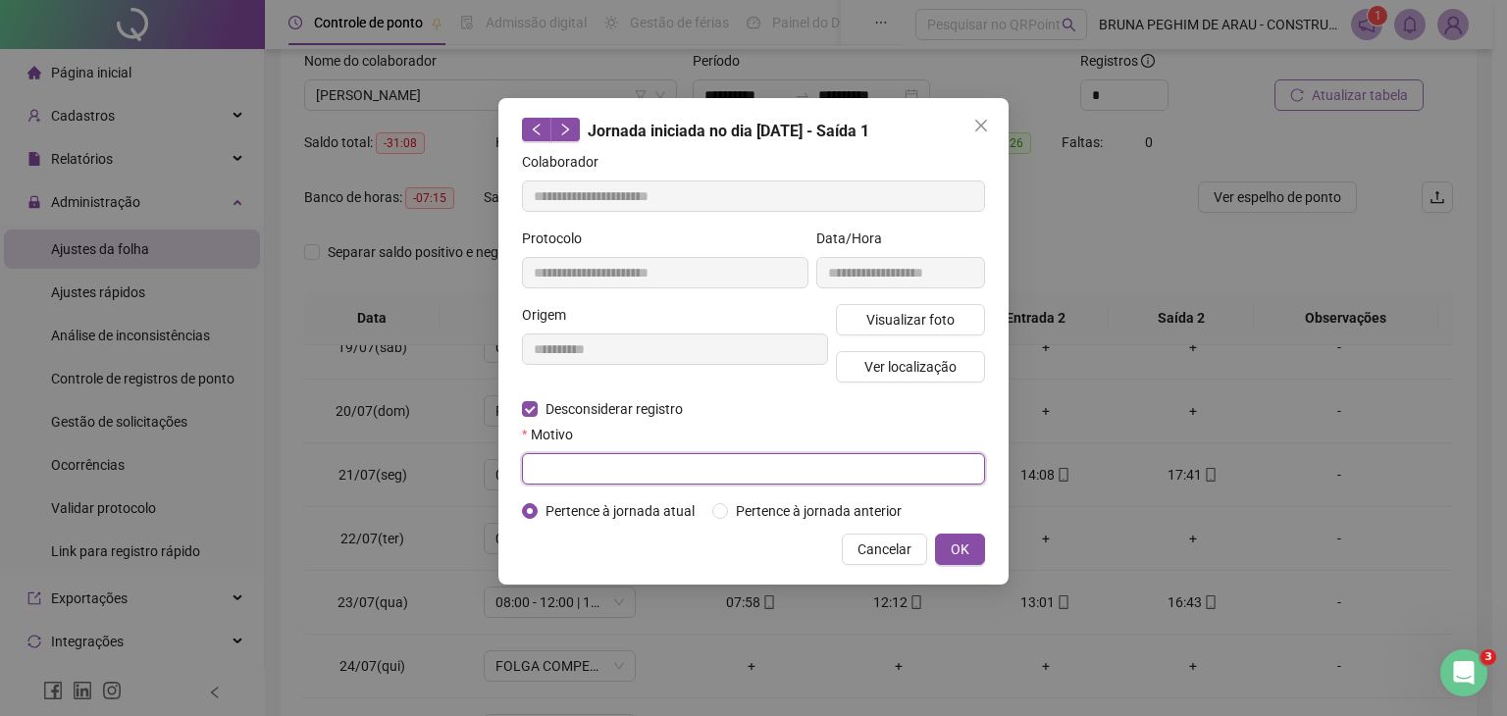
click at [567, 467] on input "text" at bounding box center [753, 468] width 463 height 31
type input "*"
click at [966, 552] on span "OK" at bounding box center [960, 550] width 19 height 22
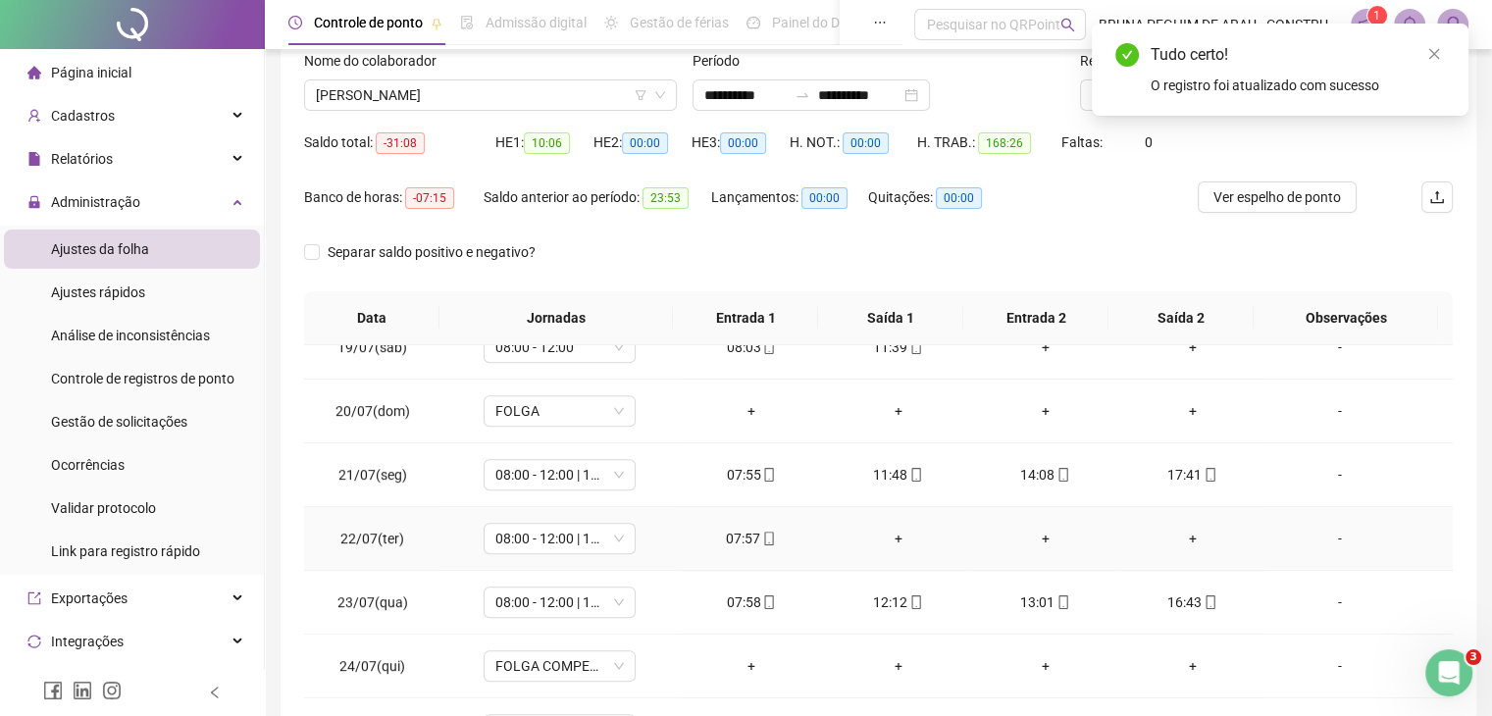
click at [887, 535] on div "+" at bounding box center [899, 539] width 116 height 22
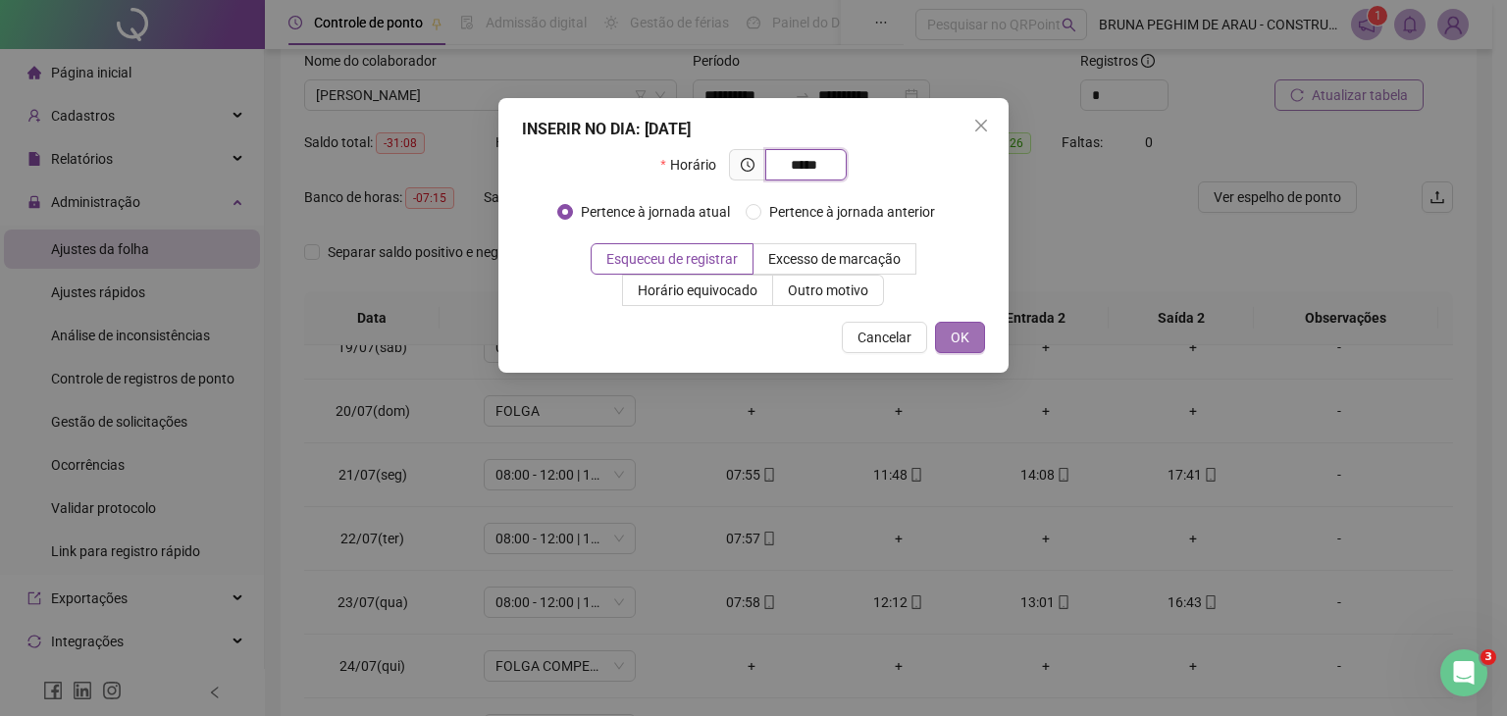
type input "*****"
click at [951, 339] on span "OK" at bounding box center [960, 338] width 19 height 22
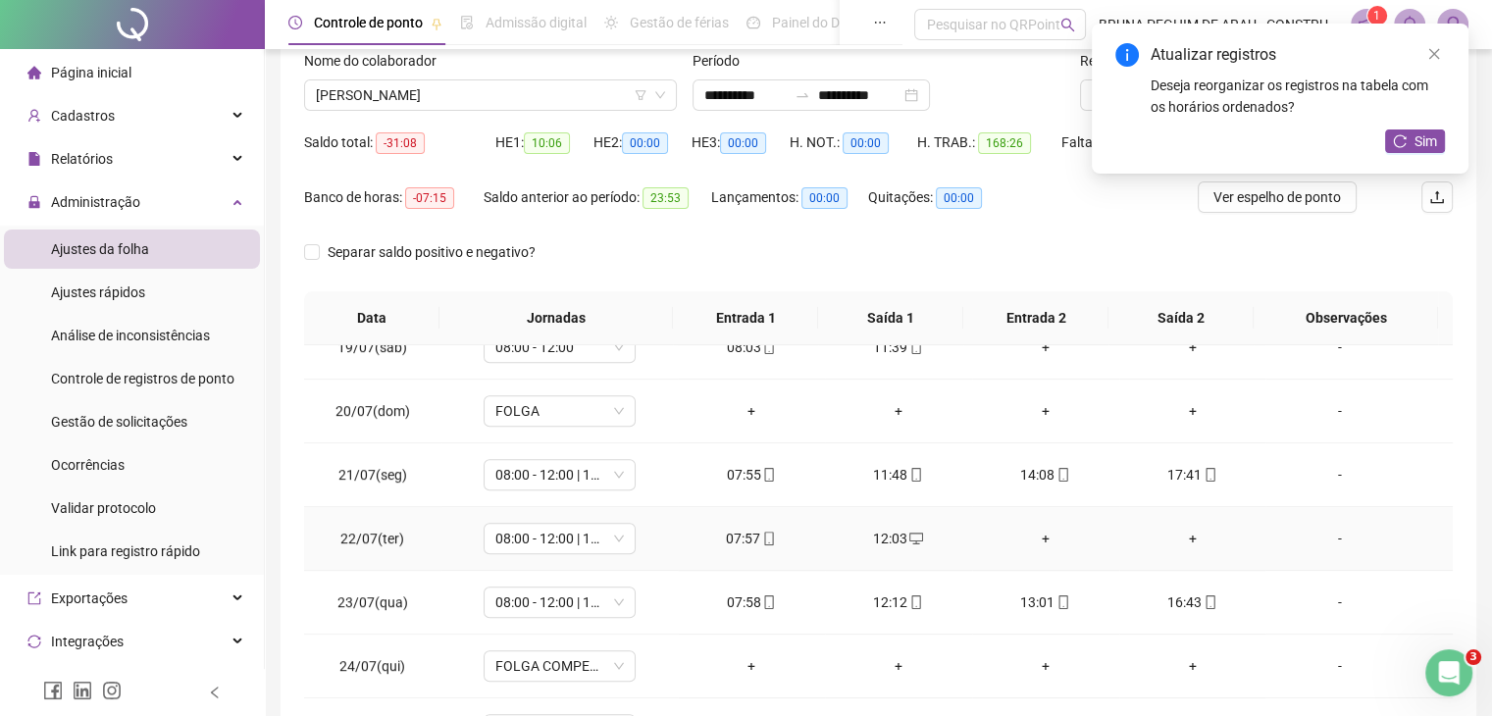
click at [1044, 534] on div "+" at bounding box center [1046, 539] width 116 height 22
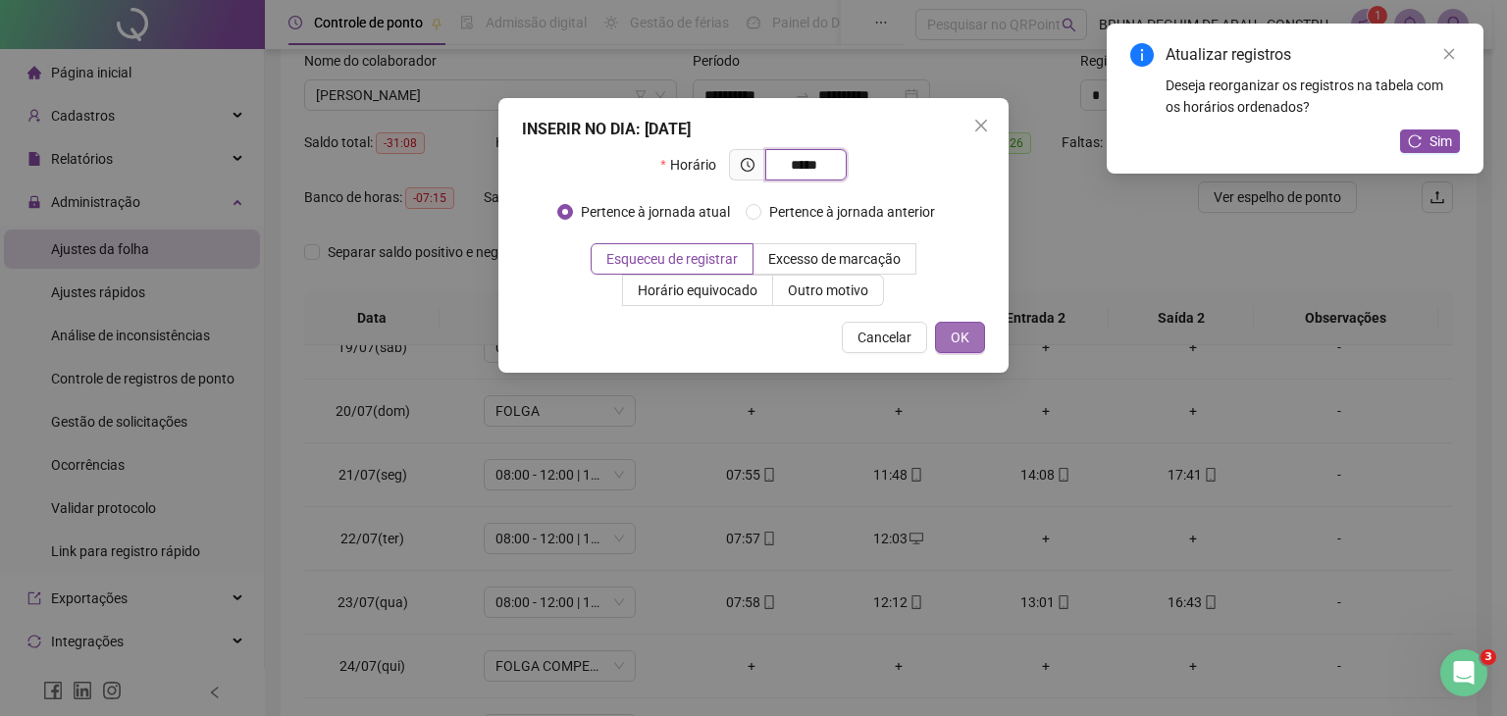
type input "*****"
click at [952, 339] on span "OK" at bounding box center [960, 338] width 19 height 22
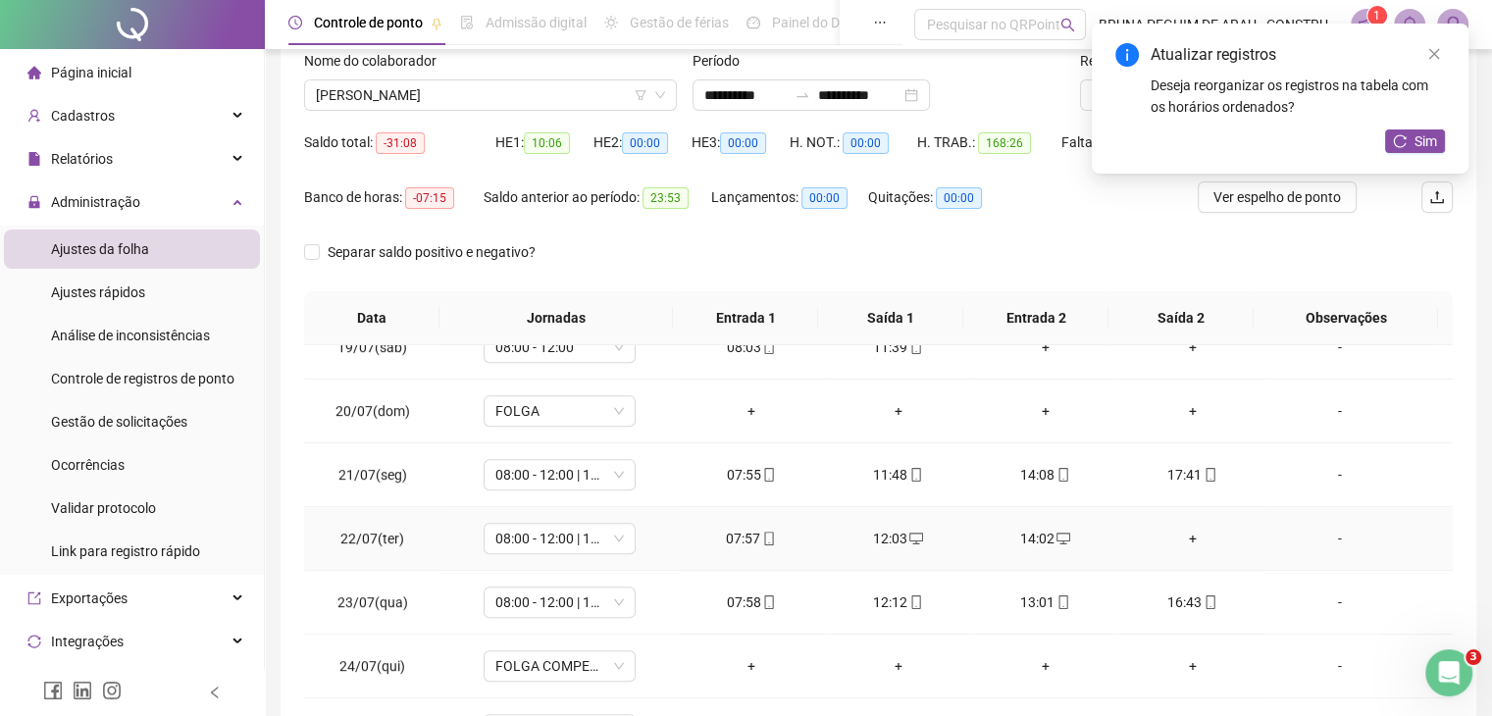
click at [1174, 529] on div "+" at bounding box center [1193, 539] width 116 height 22
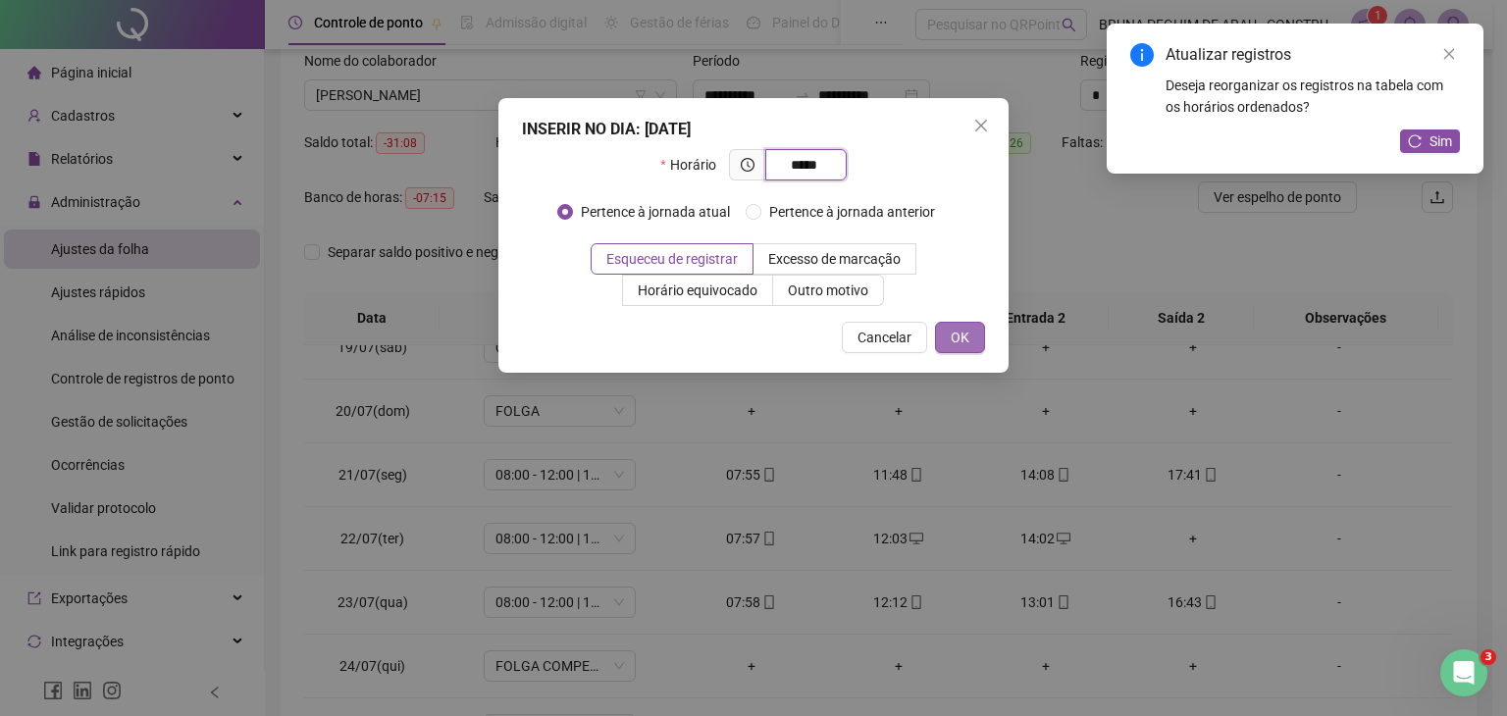
type input "*****"
click at [964, 340] on span "OK" at bounding box center [960, 338] width 19 height 22
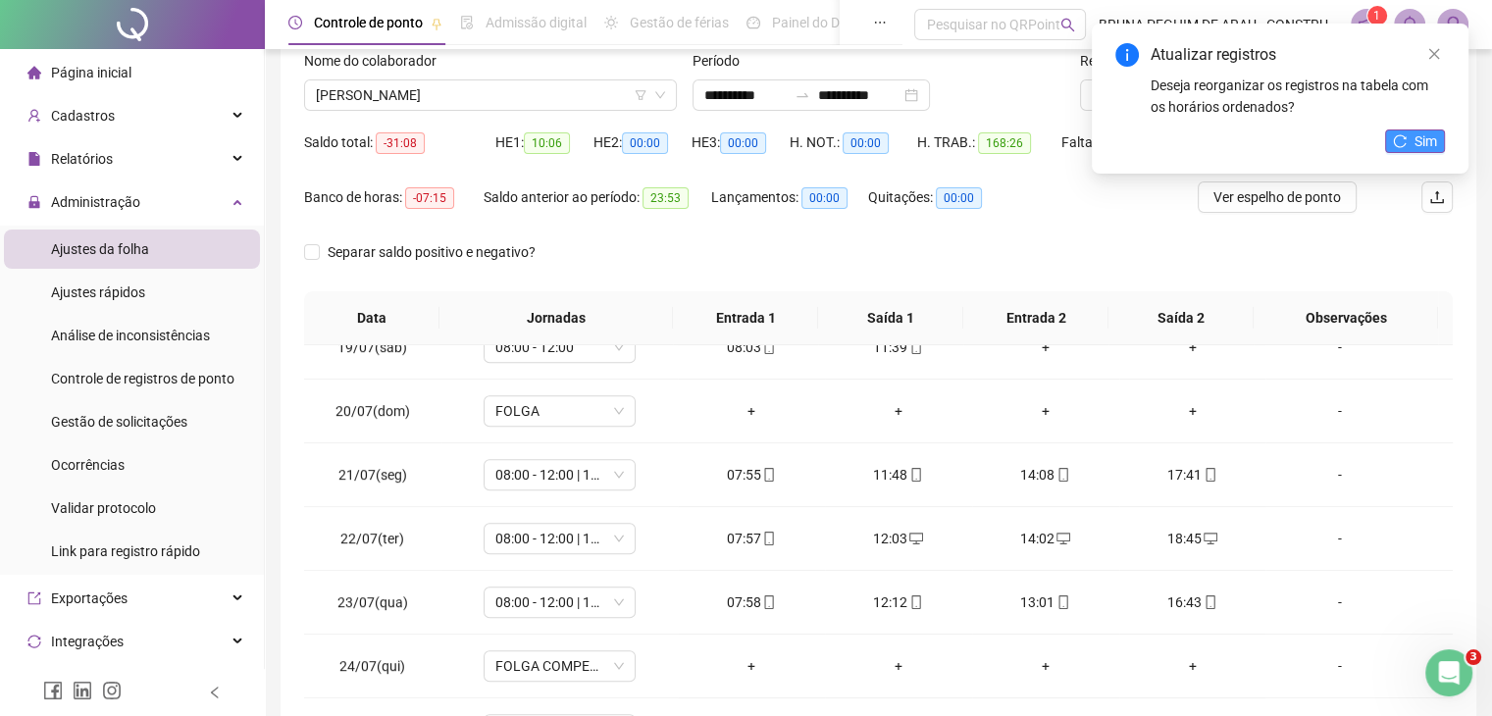
click at [1397, 151] on button "Sim" at bounding box center [1415, 141] width 60 height 24
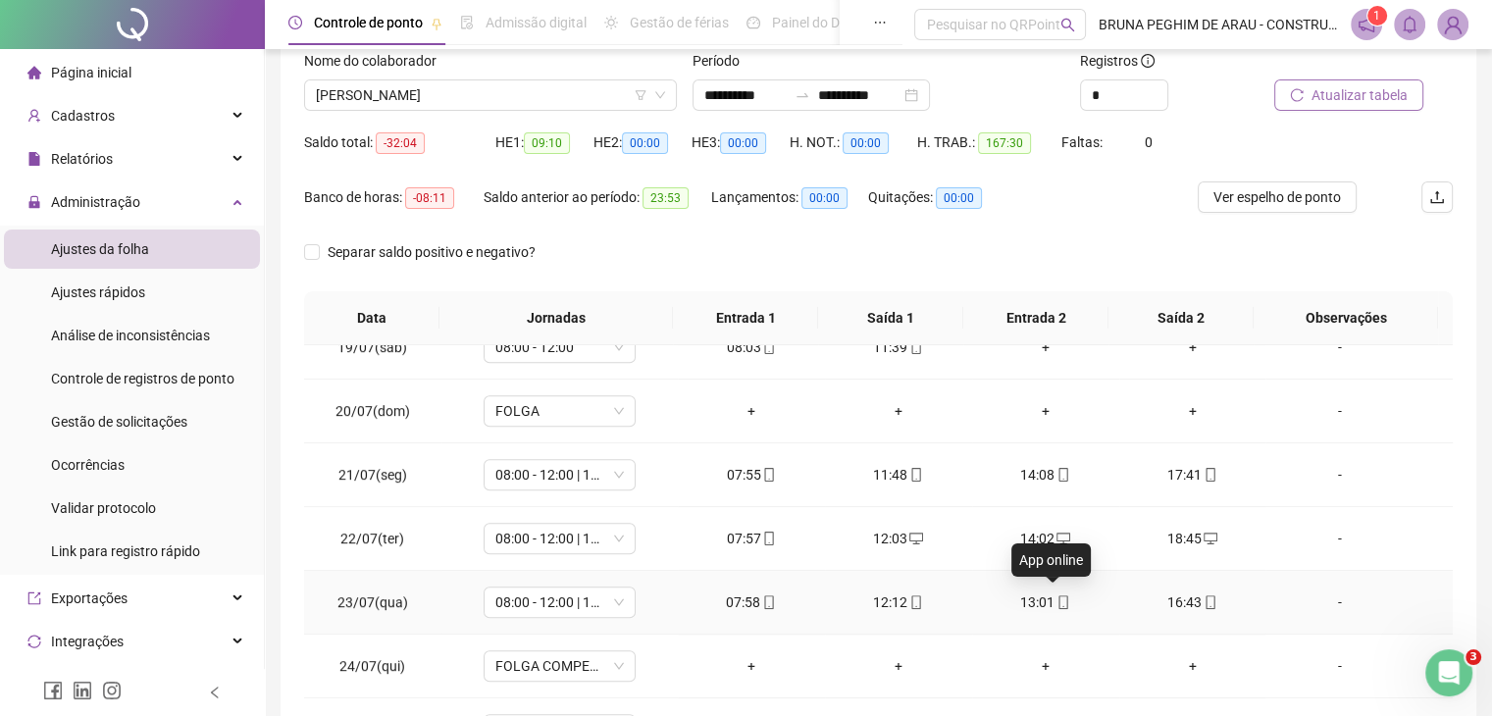
click at [1057, 601] on icon "mobile" at bounding box center [1064, 602] width 14 height 14
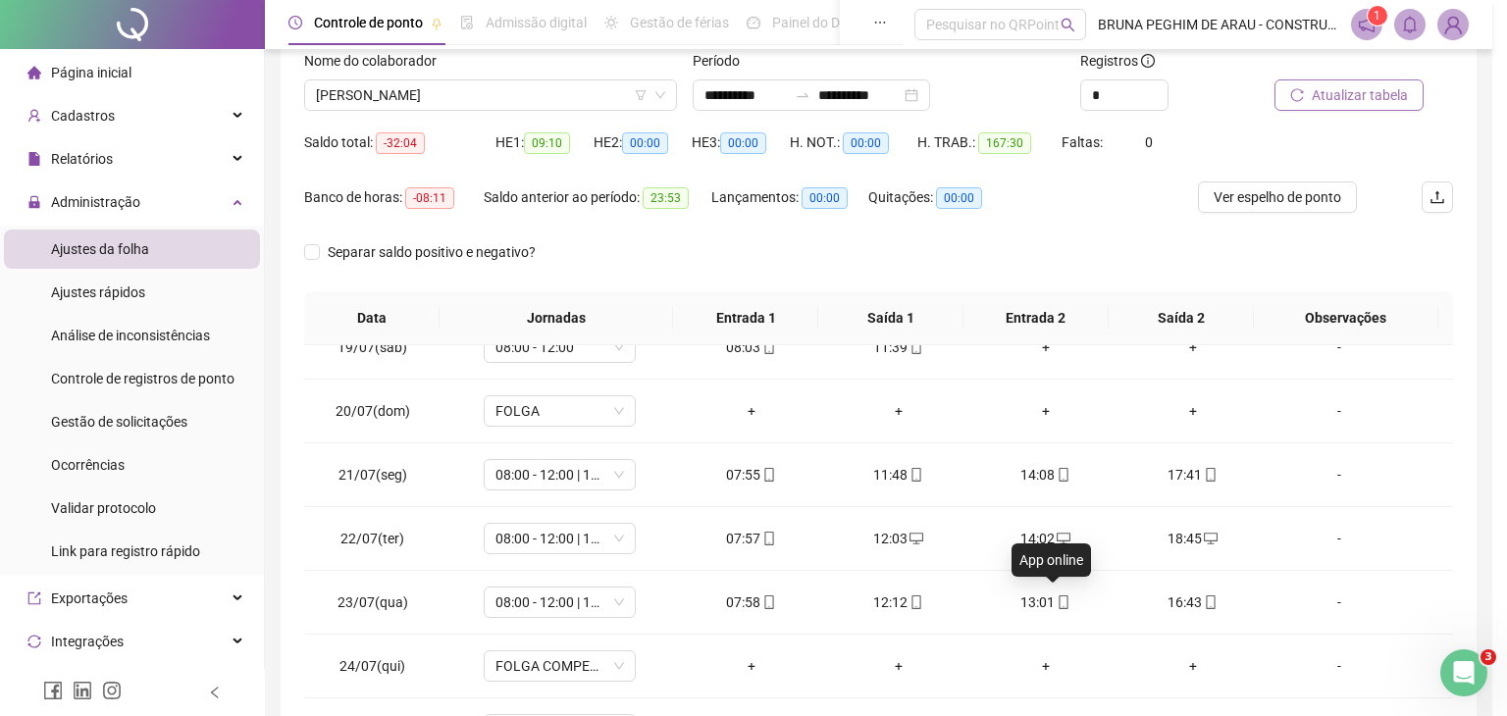
type input "**********"
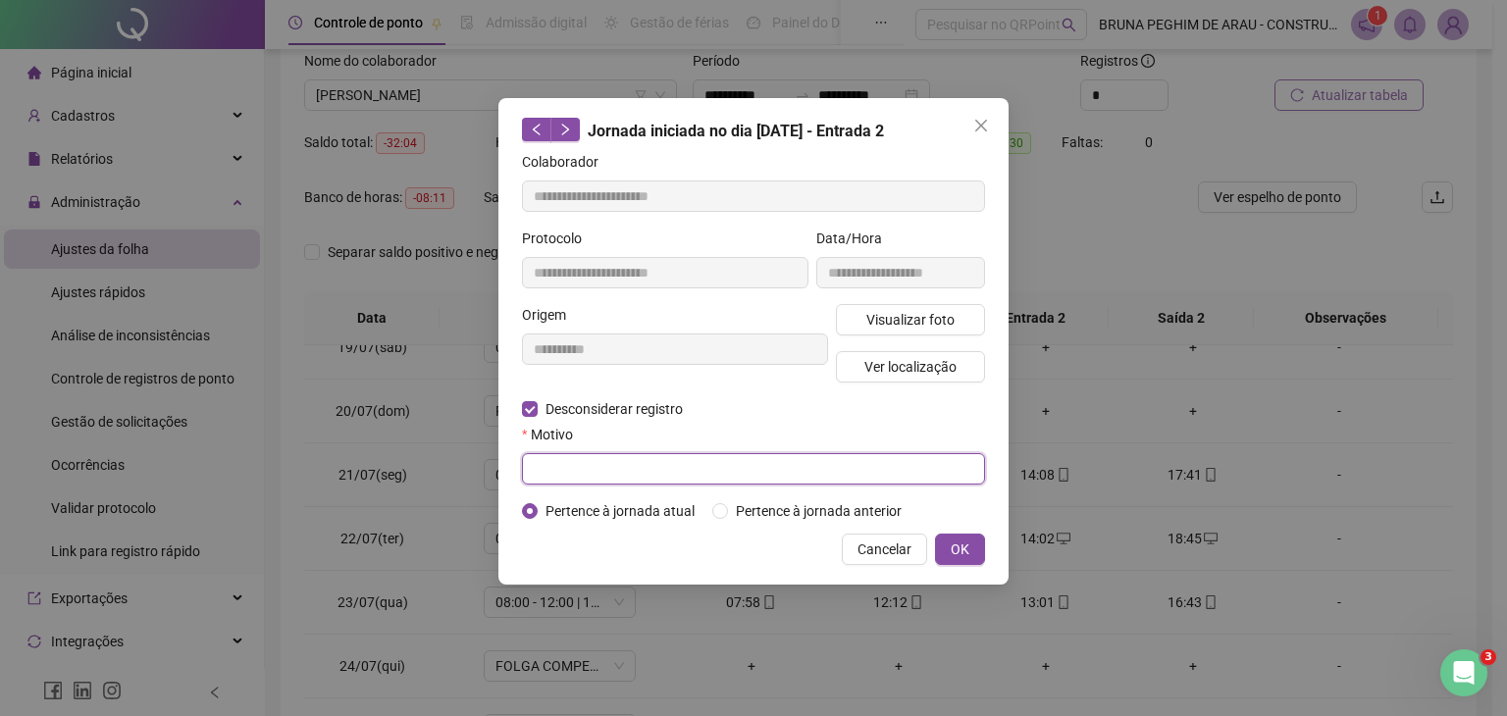
click at [588, 472] on input "text" at bounding box center [753, 468] width 463 height 31
type input "*"
click at [977, 546] on button "OK" at bounding box center [960, 549] width 50 height 31
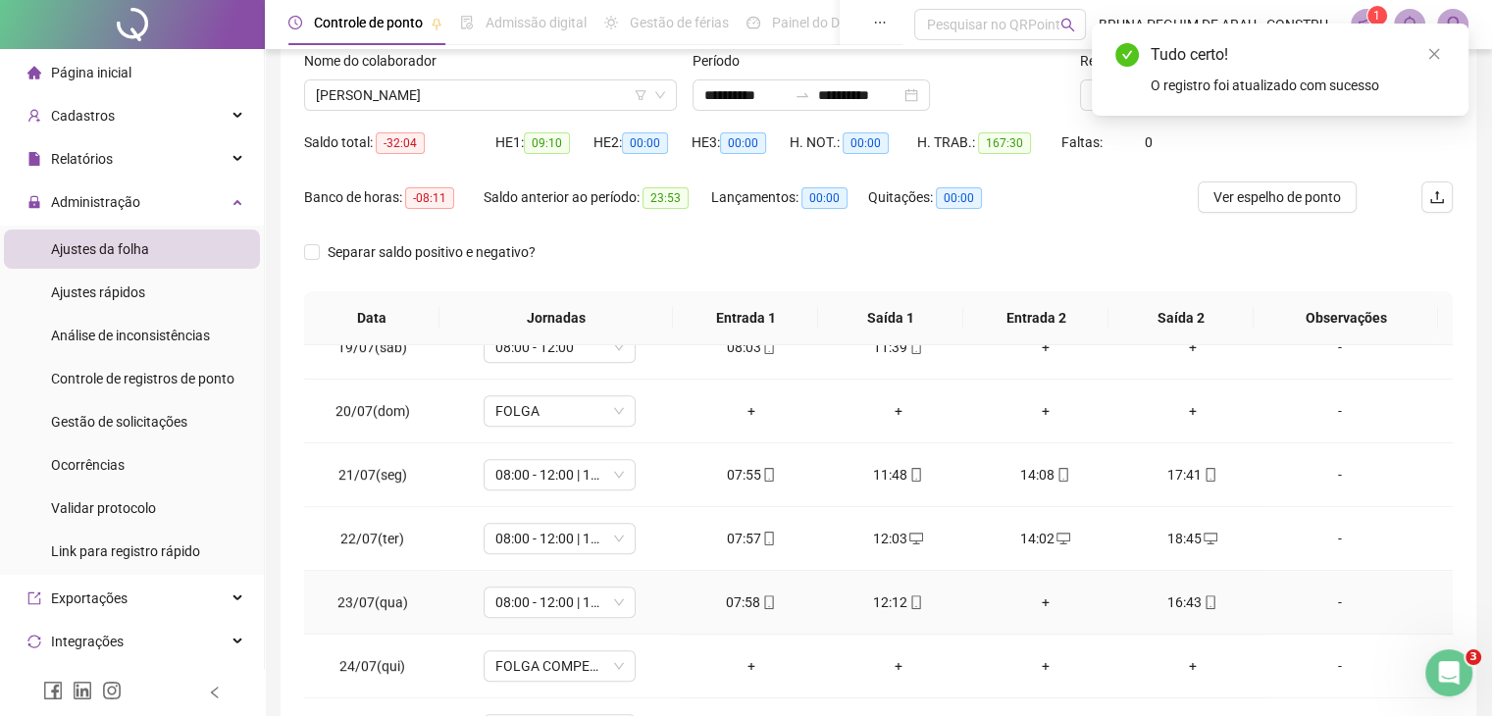
click at [1039, 596] on div "+" at bounding box center [1046, 603] width 116 height 22
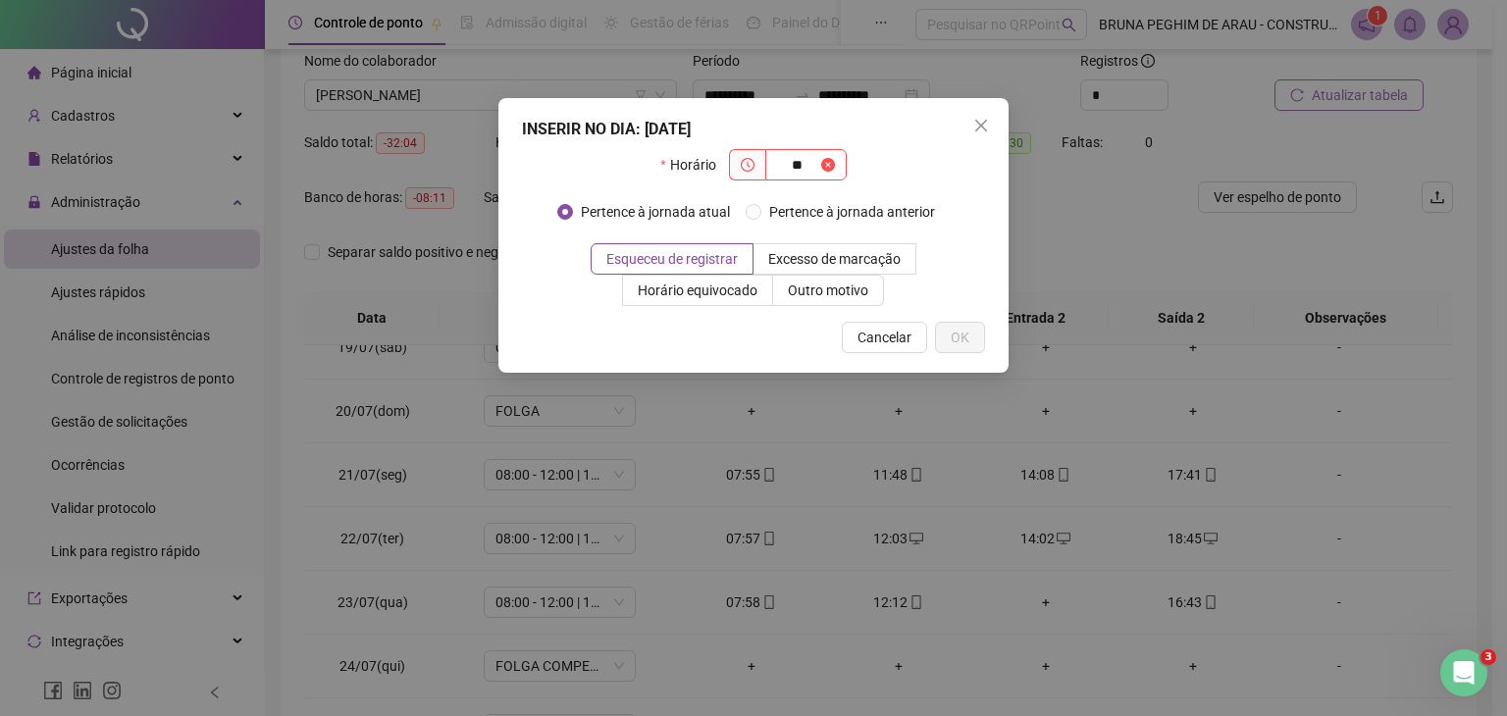
type input "*"
type input "*****"
click at [965, 343] on span "OK" at bounding box center [960, 338] width 19 height 22
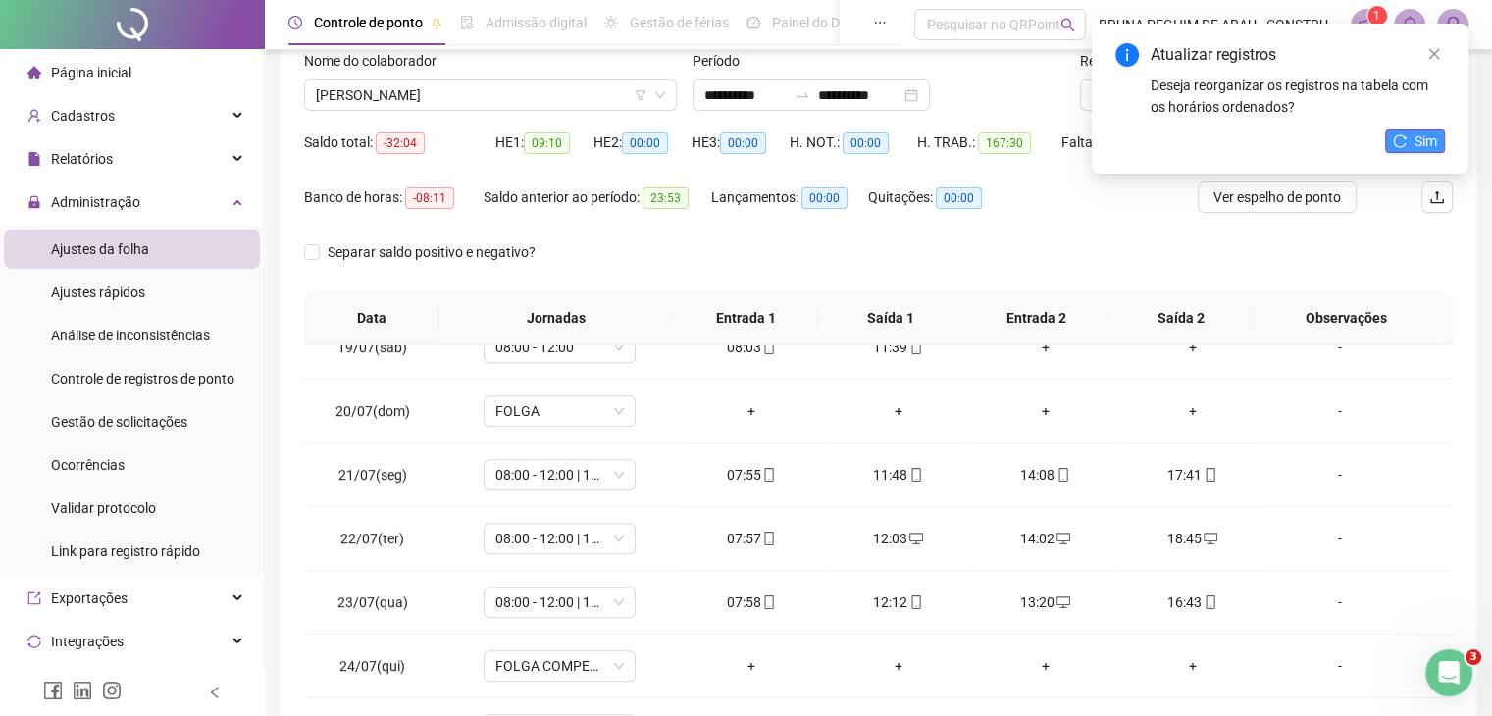
click at [1397, 139] on icon "reload" at bounding box center [1400, 141] width 14 height 14
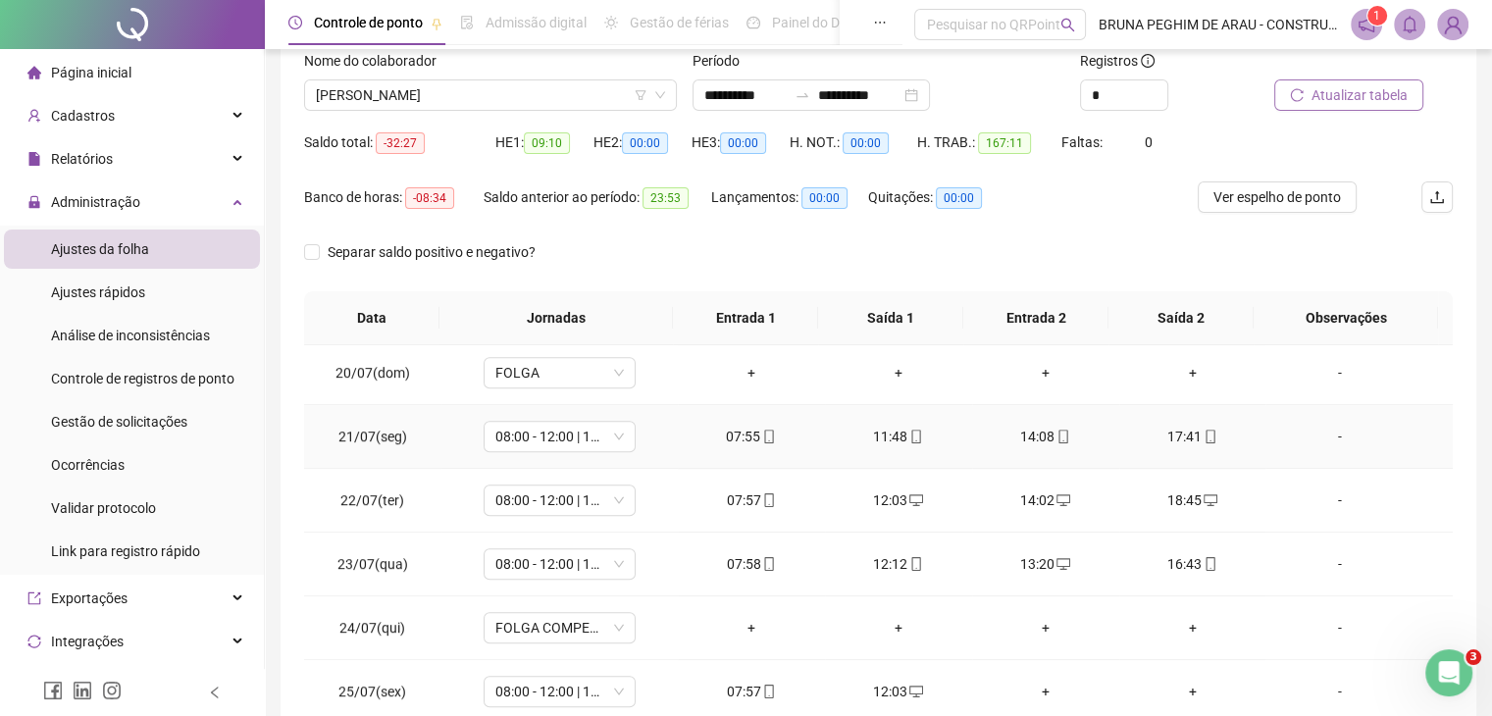
scroll to position [1308, 0]
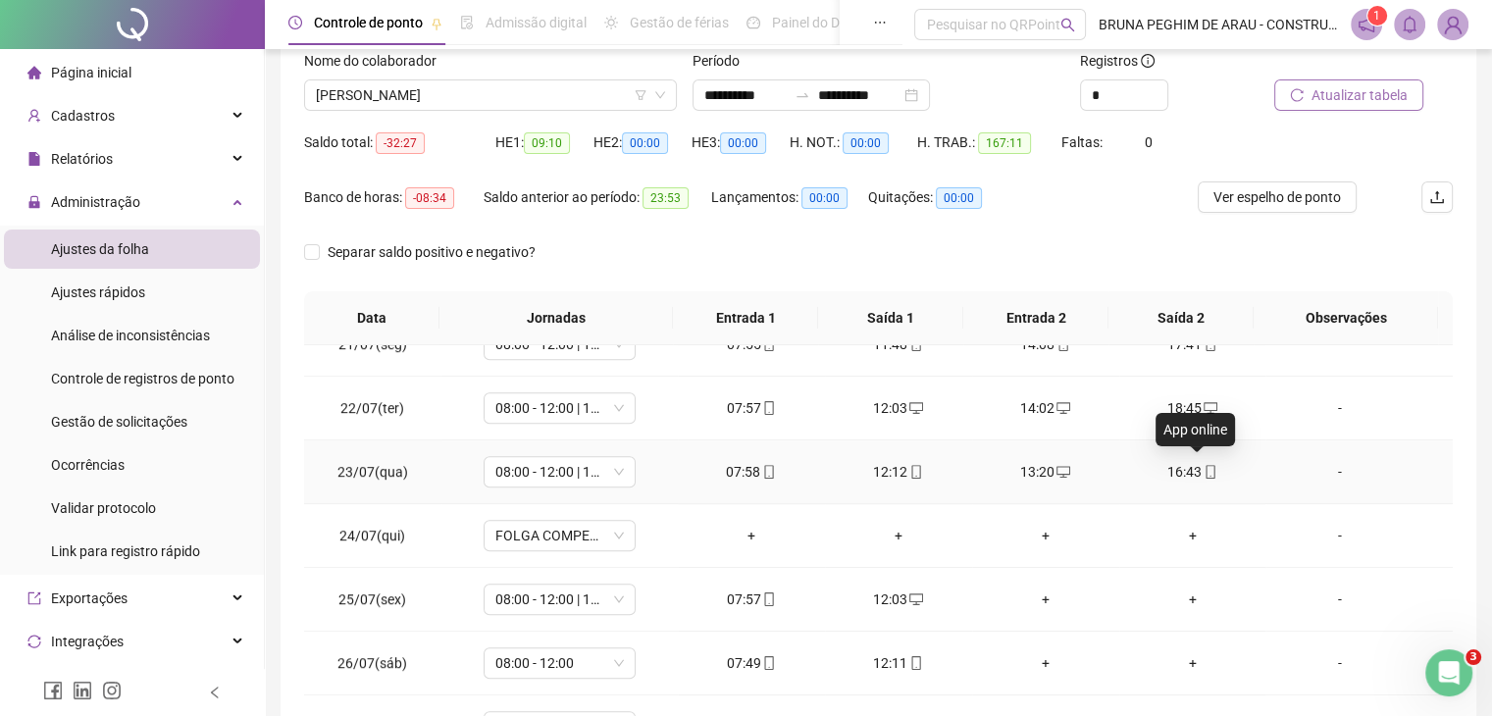
click at [1204, 465] on icon "mobile" at bounding box center [1211, 472] width 14 height 14
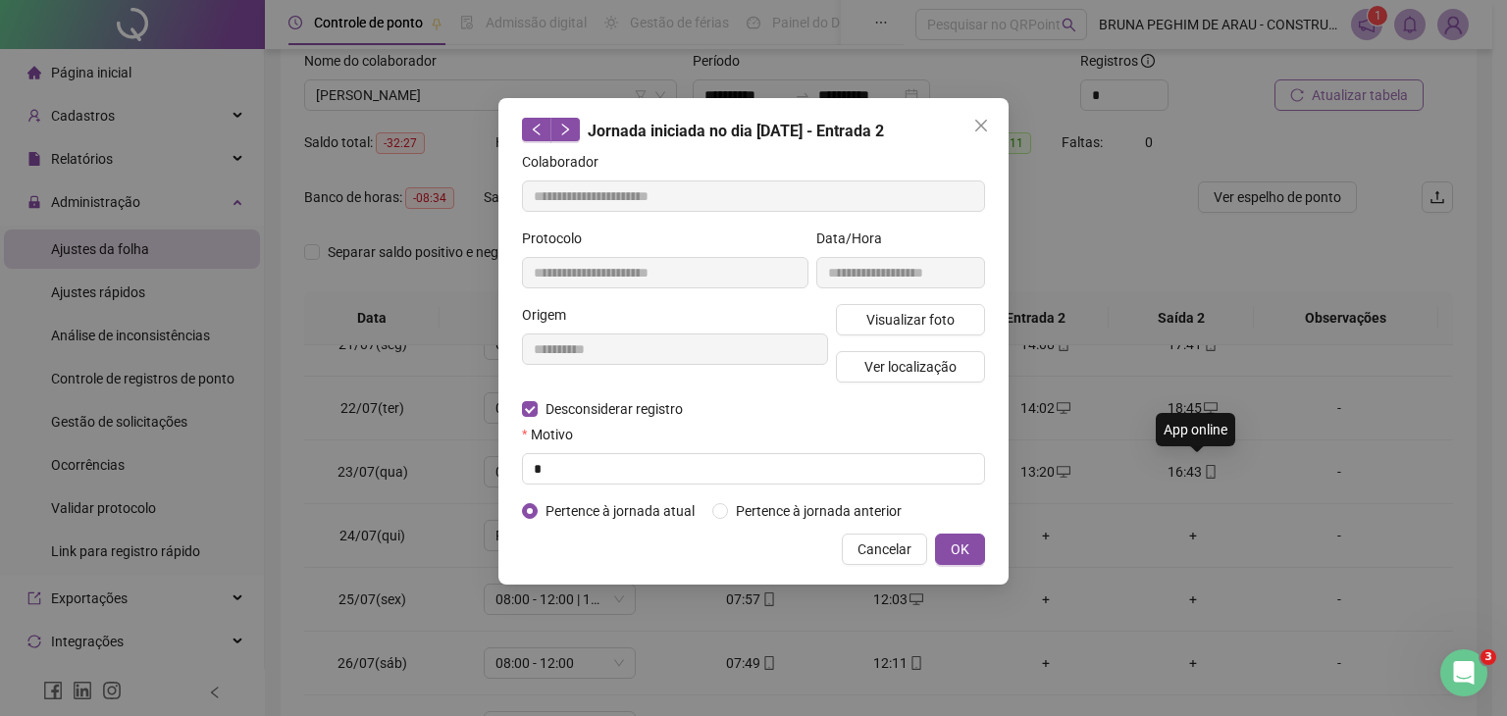
type input "**********"
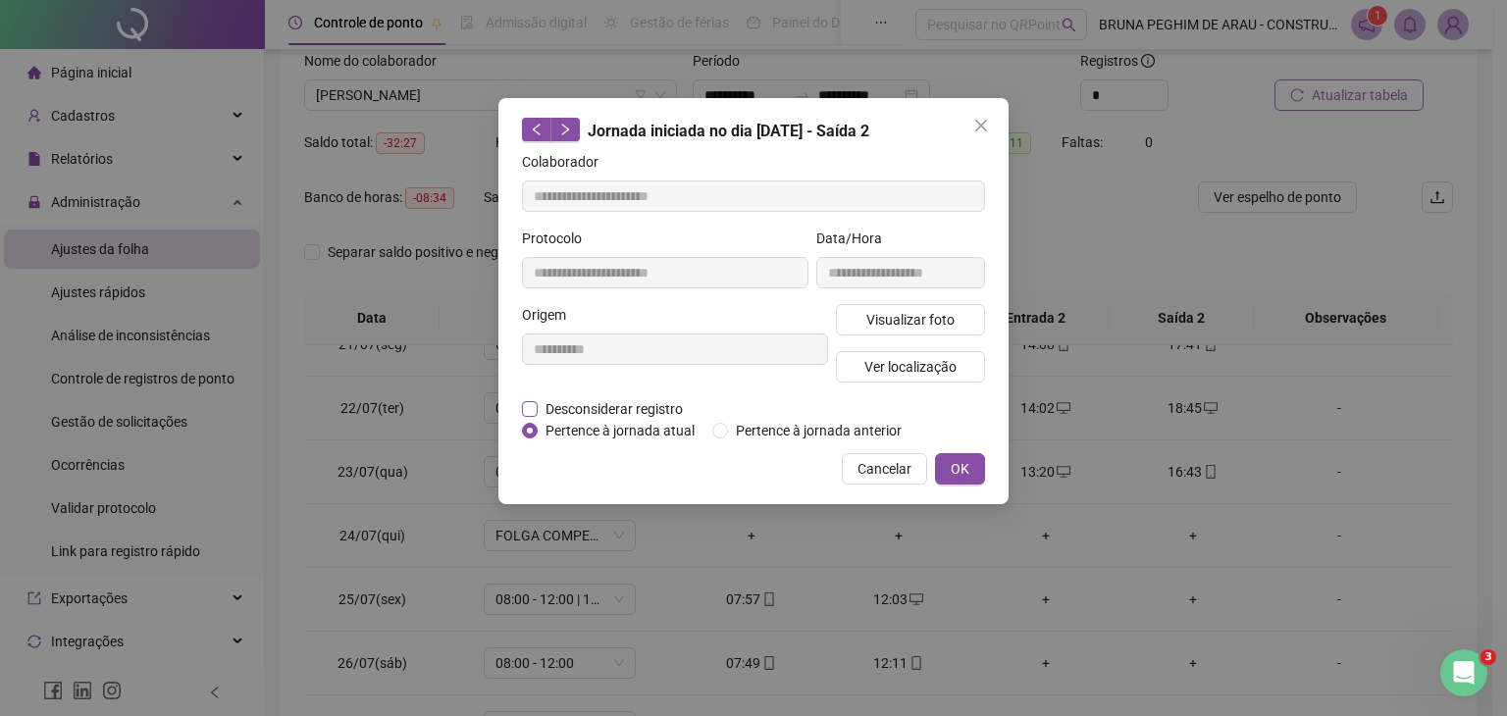
click at [587, 408] on span "Desconsiderar registro" at bounding box center [614, 409] width 153 height 22
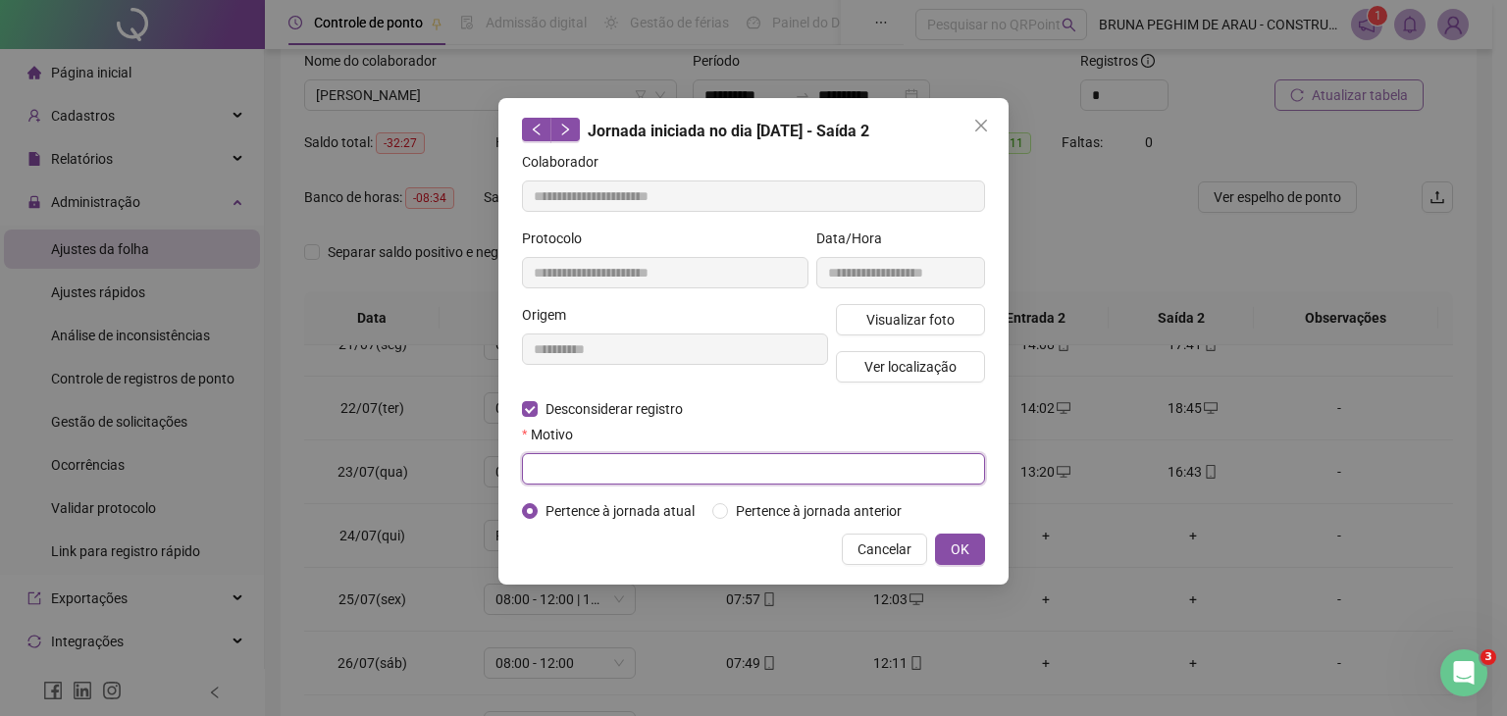
click at [608, 482] on input "text" at bounding box center [753, 468] width 463 height 31
type input "*"
click at [973, 543] on button "OK" at bounding box center [960, 549] width 50 height 31
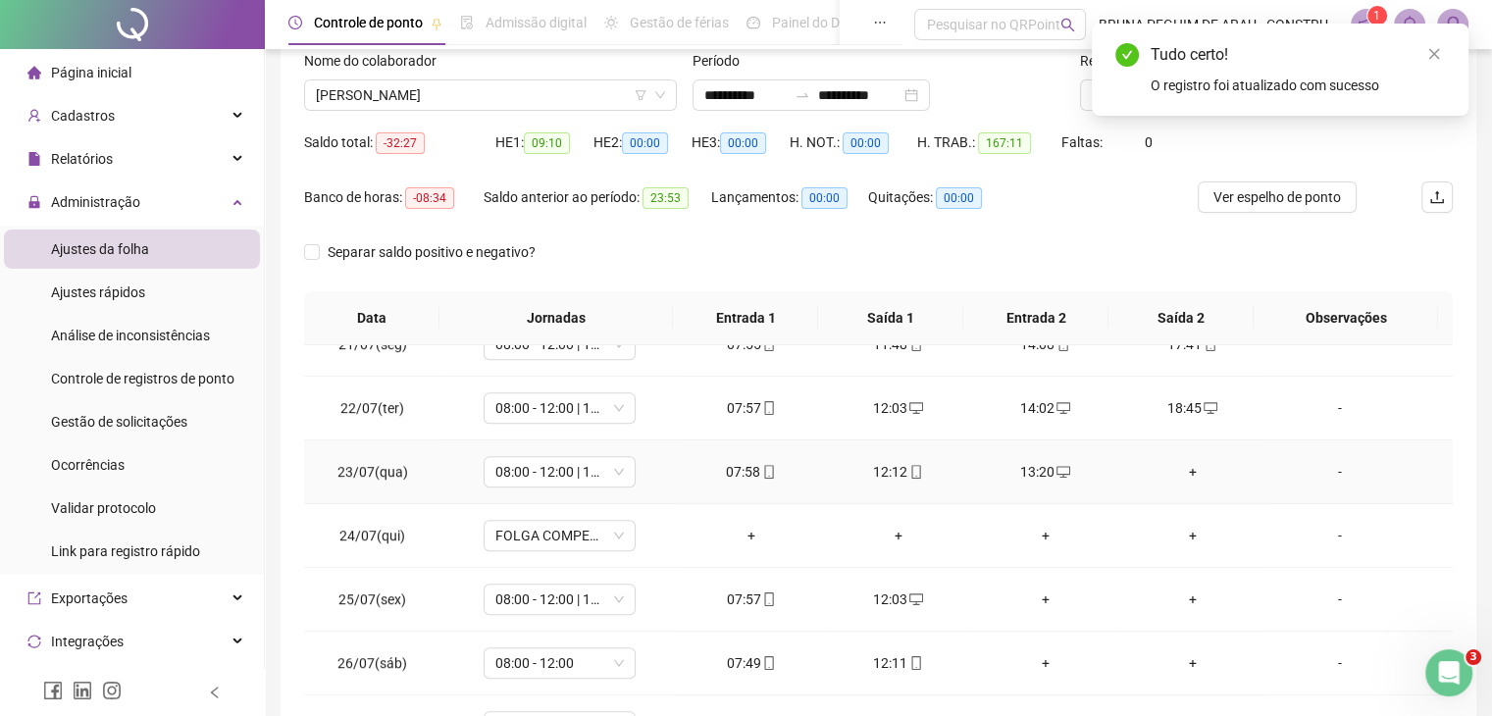
click at [1185, 462] on div "+" at bounding box center [1193, 472] width 116 height 22
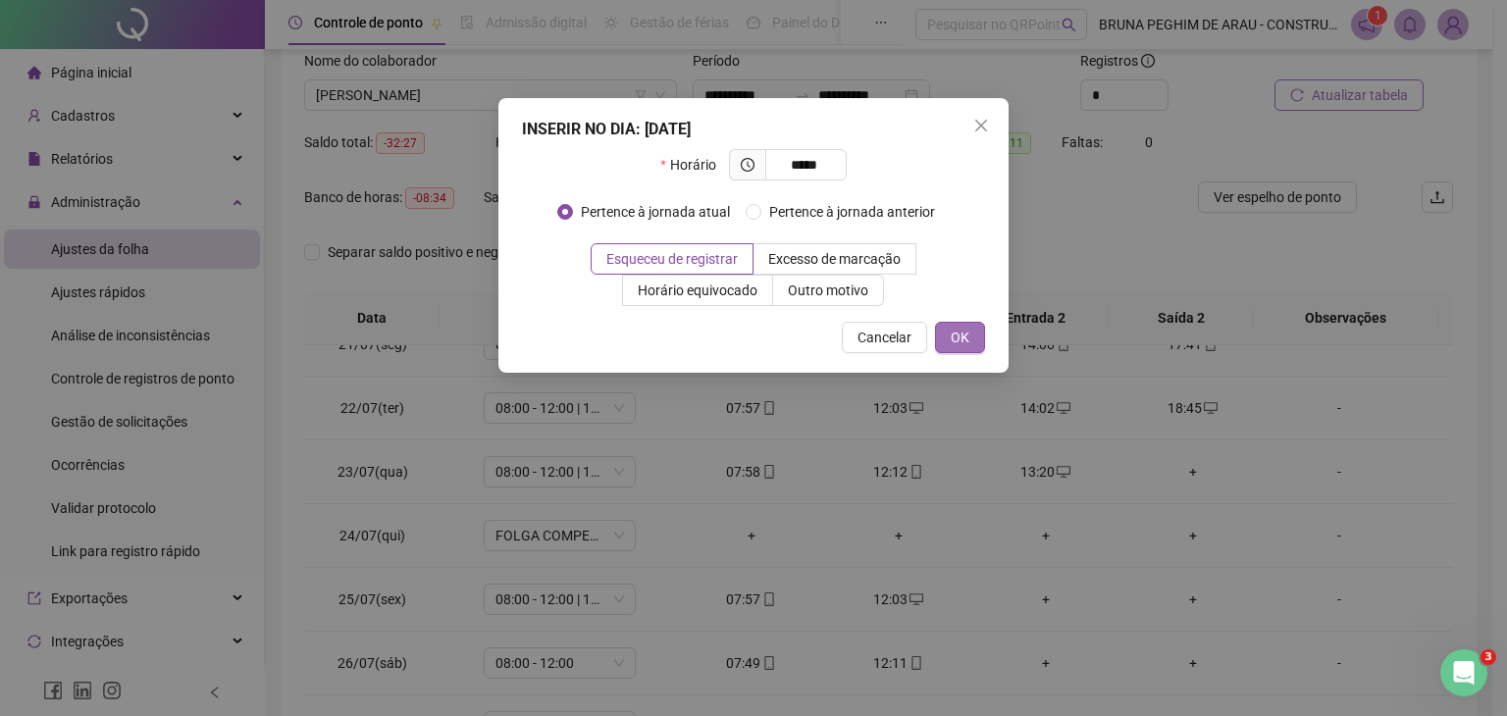
type input "*****"
click at [961, 335] on span "OK" at bounding box center [960, 338] width 19 height 22
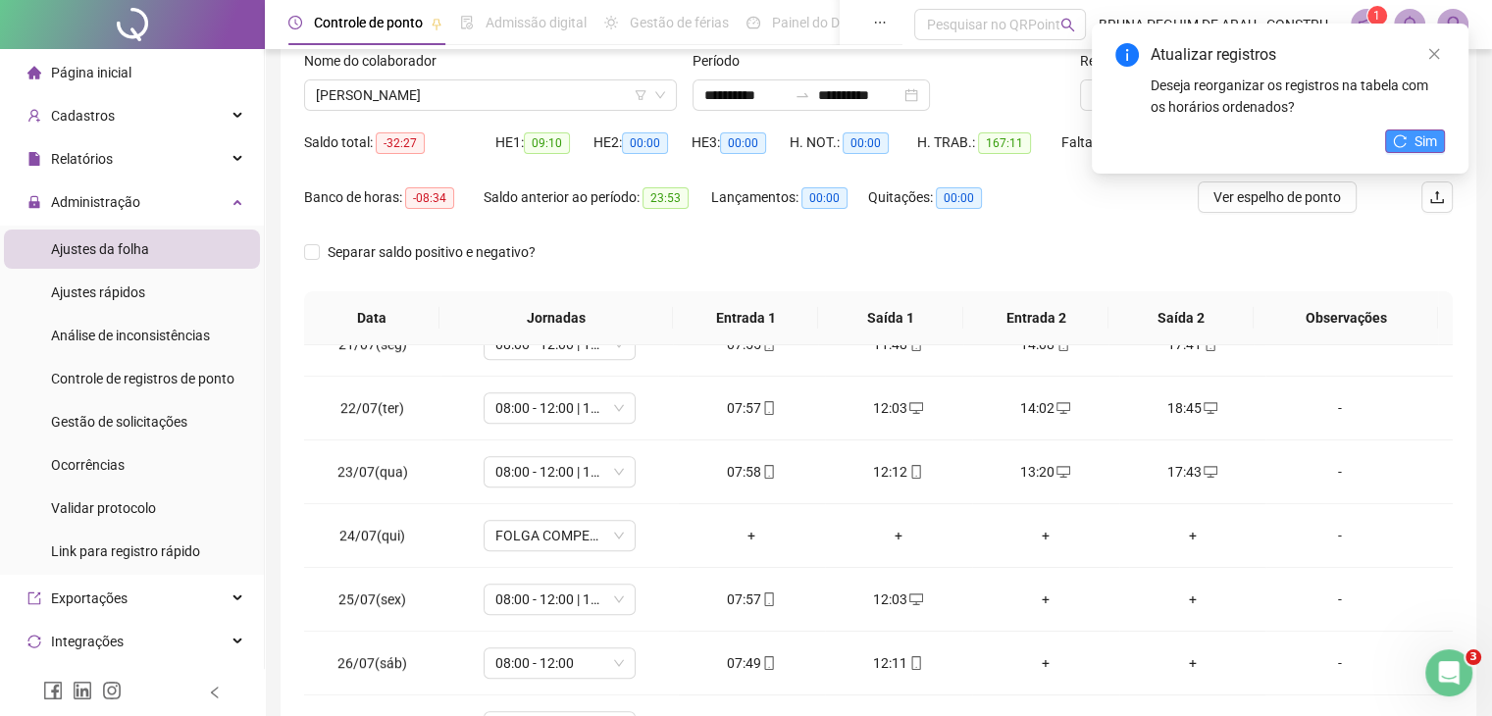
click at [1408, 138] on button "Sim" at bounding box center [1415, 141] width 60 height 24
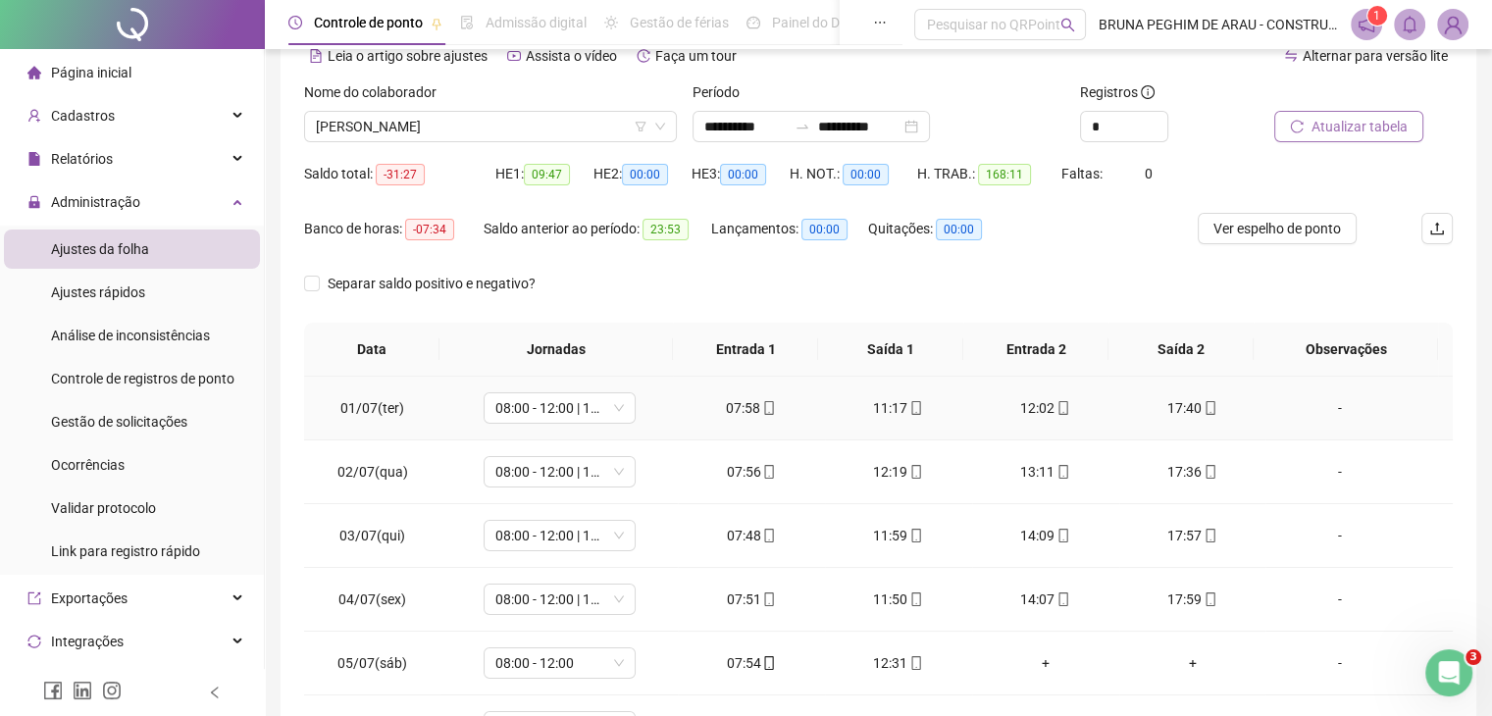
scroll to position [0, 0]
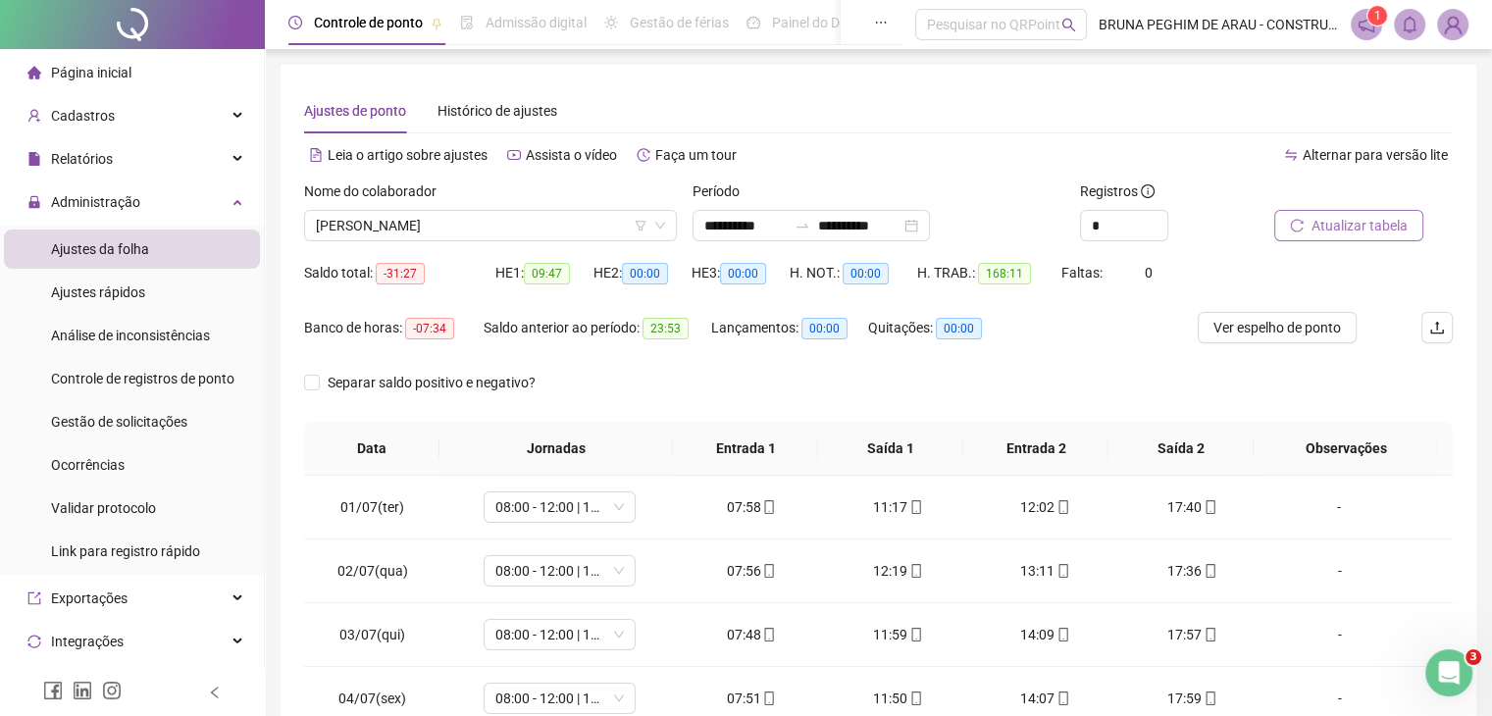
click at [1328, 231] on span "Atualizar tabela" at bounding box center [1360, 226] width 96 height 22
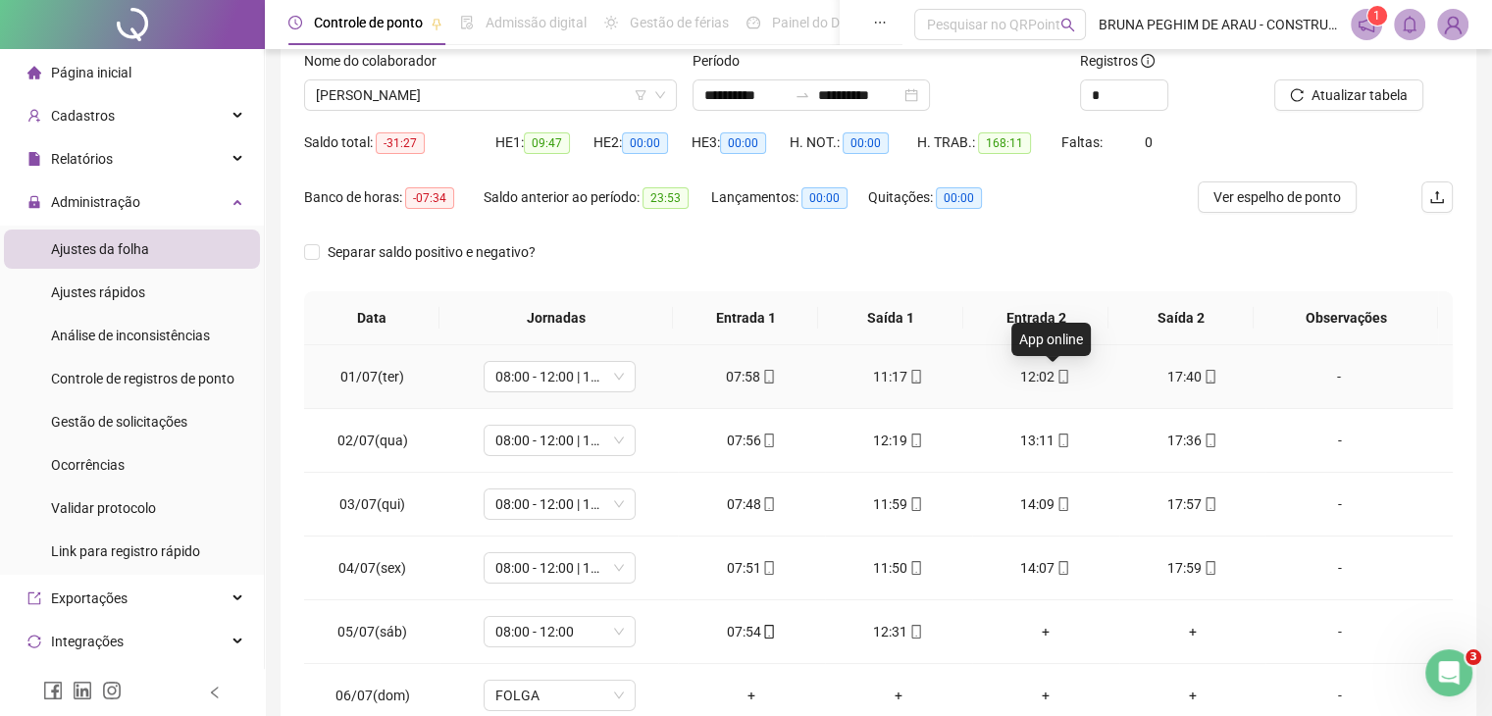
click at [1057, 378] on icon "mobile" at bounding box center [1064, 377] width 14 height 14
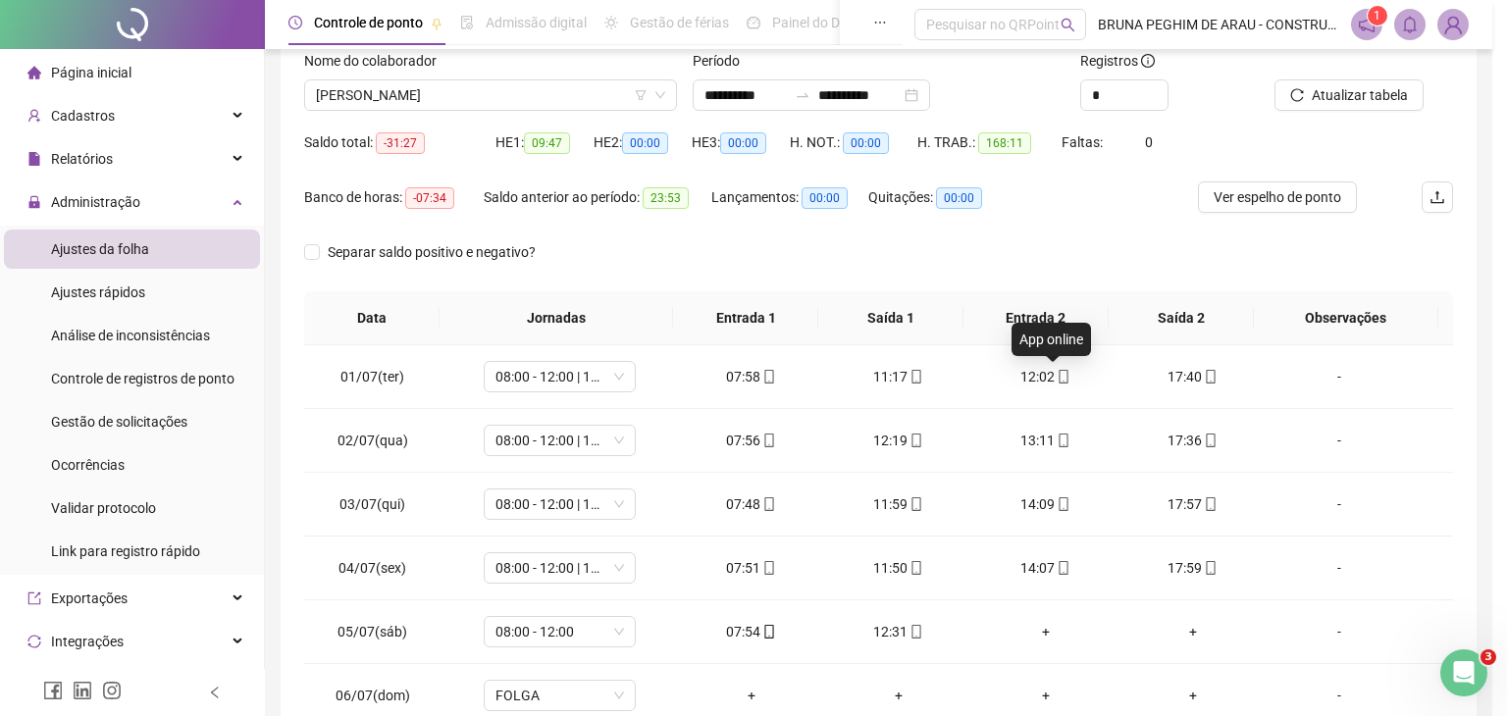
type input "**********"
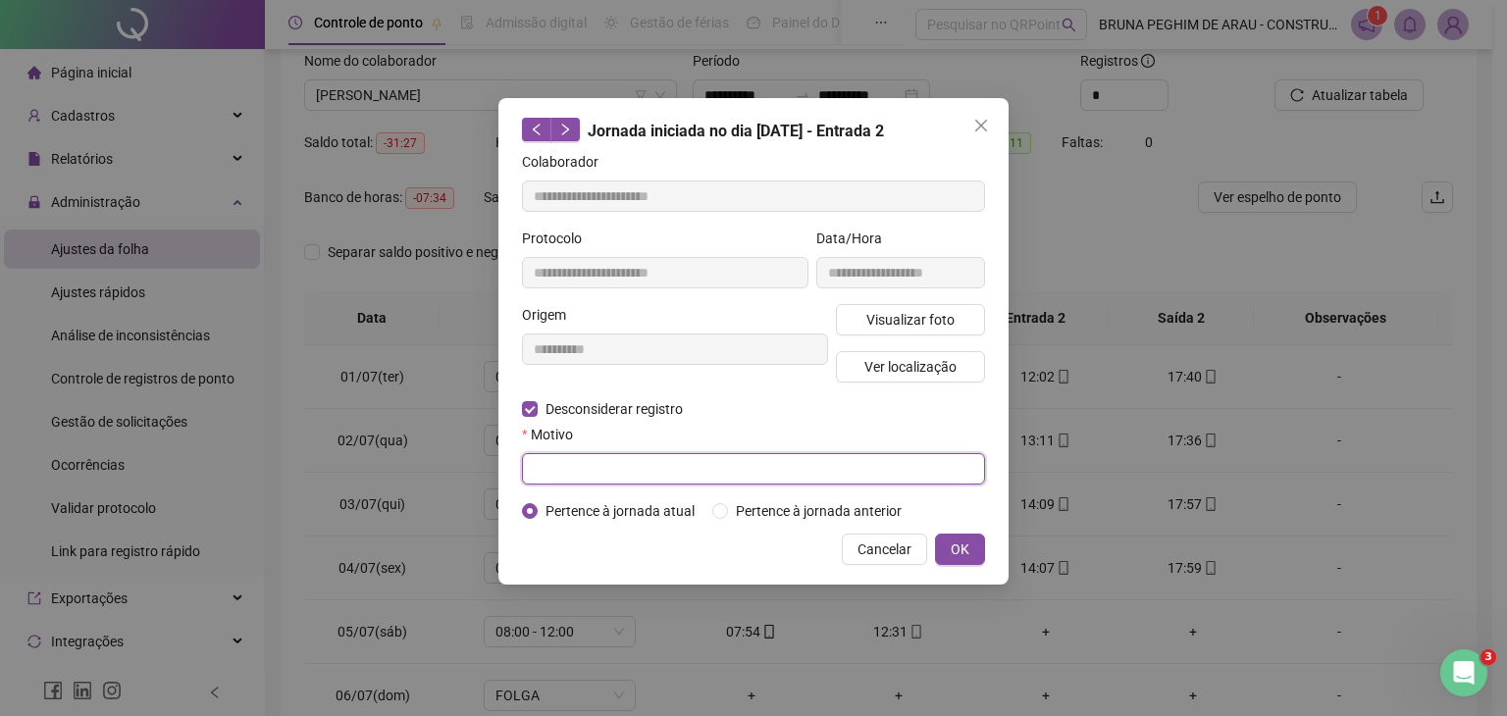
click at [572, 458] on input "text" at bounding box center [753, 468] width 463 height 31
type input "*"
click at [973, 537] on button "OK" at bounding box center [960, 549] width 50 height 31
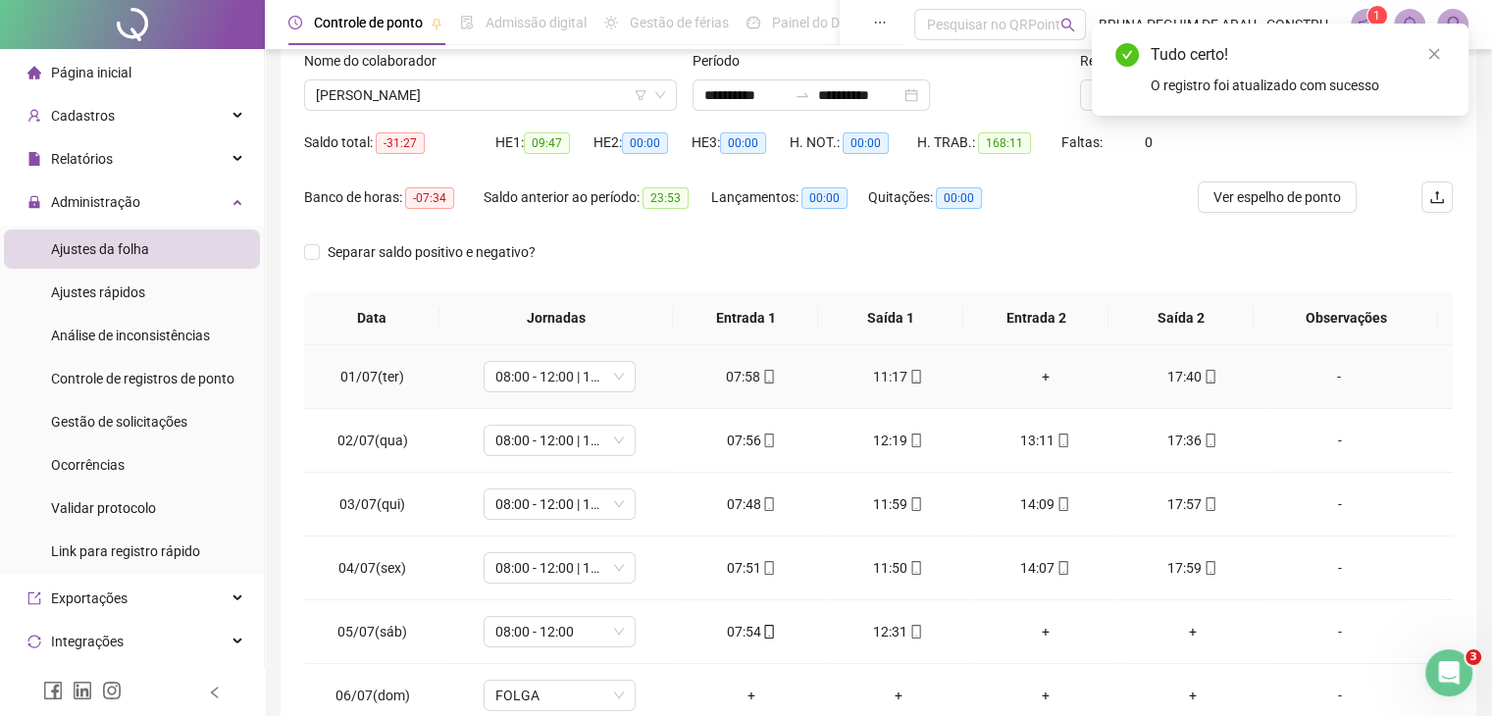
click at [1036, 370] on div "+" at bounding box center [1046, 377] width 116 height 22
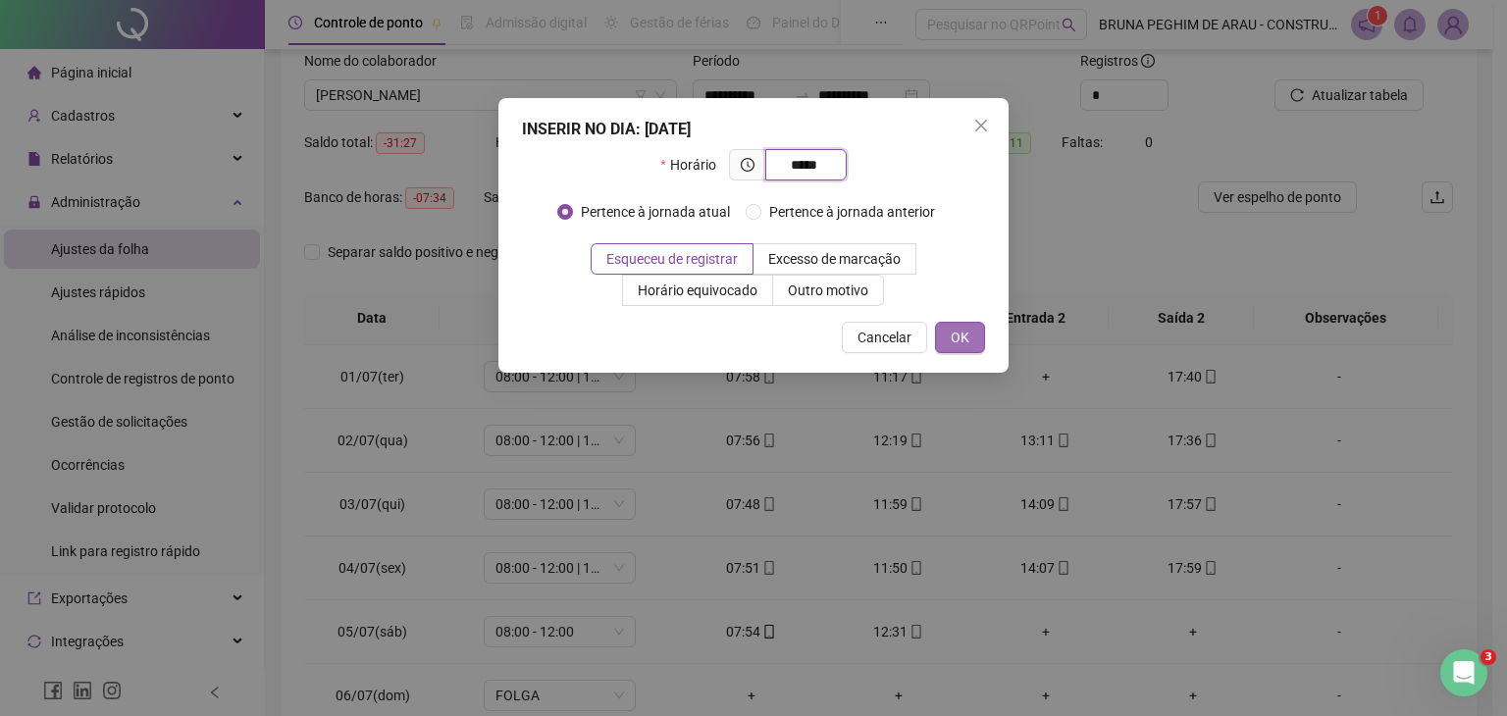
type input "*****"
click at [973, 324] on button "OK" at bounding box center [960, 337] width 50 height 31
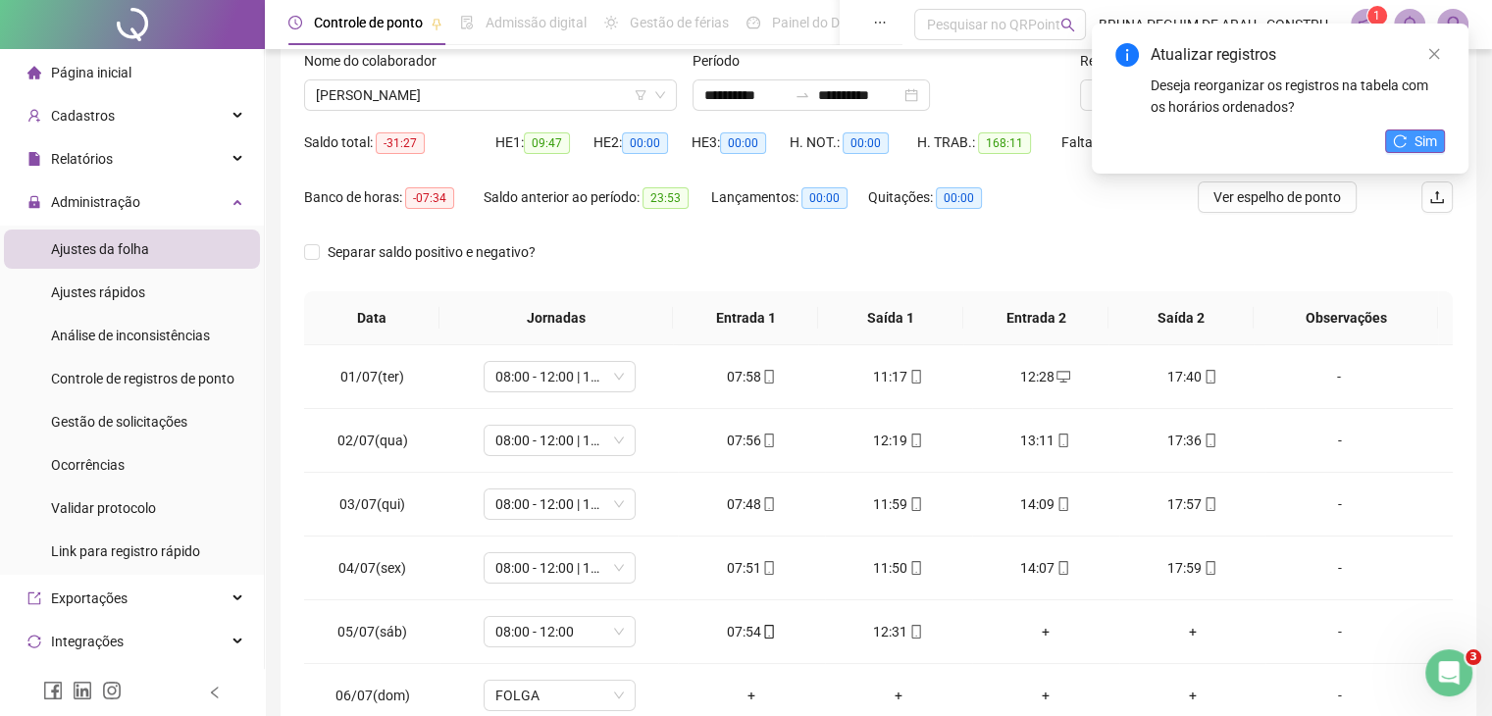
click at [1418, 146] on span "Sim" at bounding box center [1426, 141] width 23 height 22
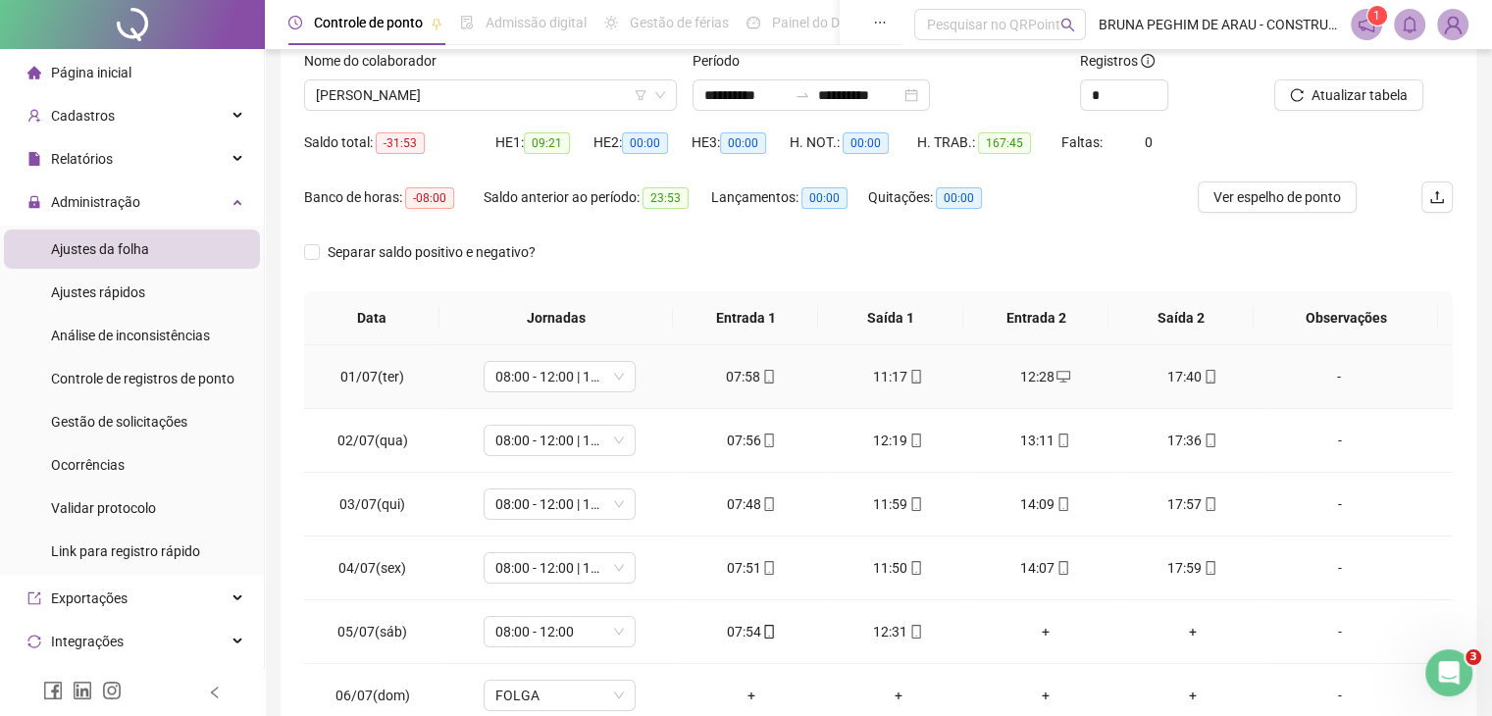
click at [1205, 378] on icon "mobile" at bounding box center [1211, 377] width 14 height 14
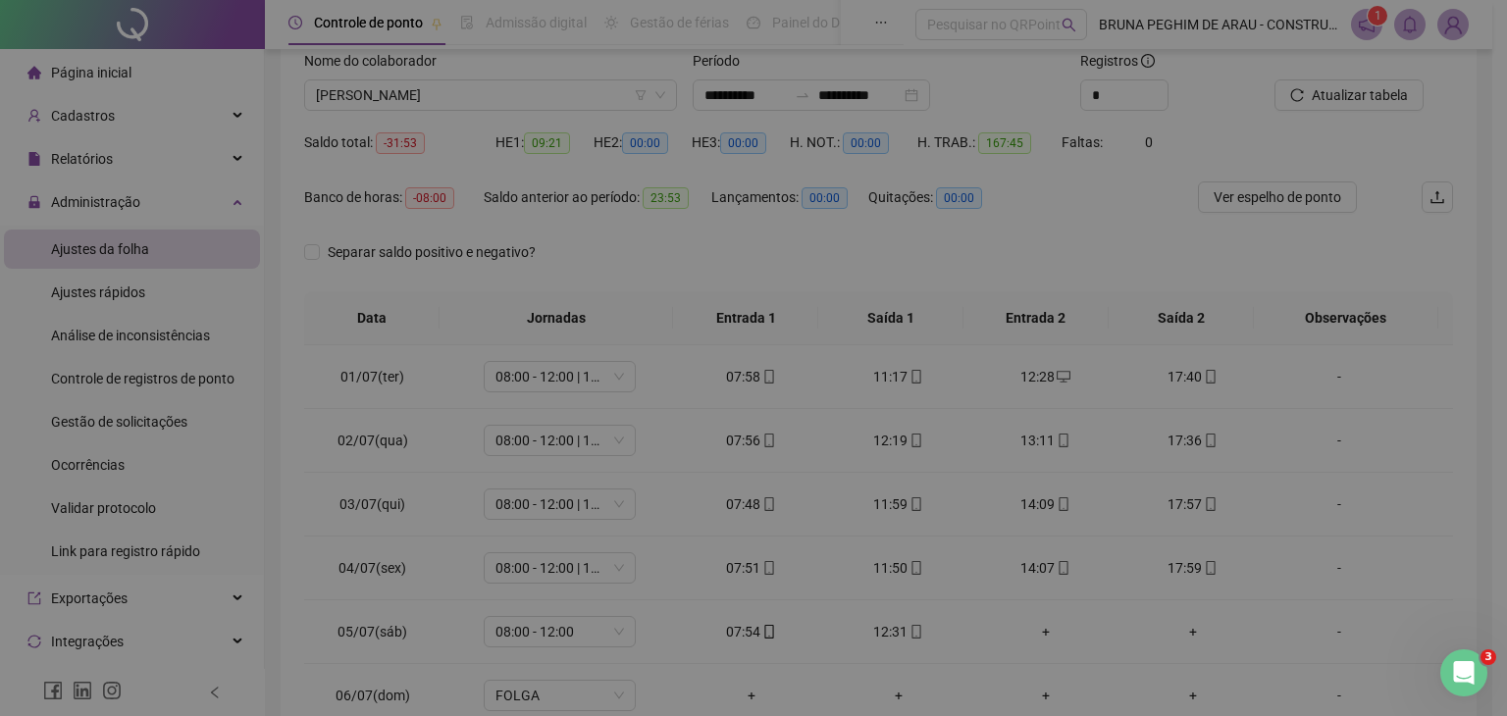
type input "**********"
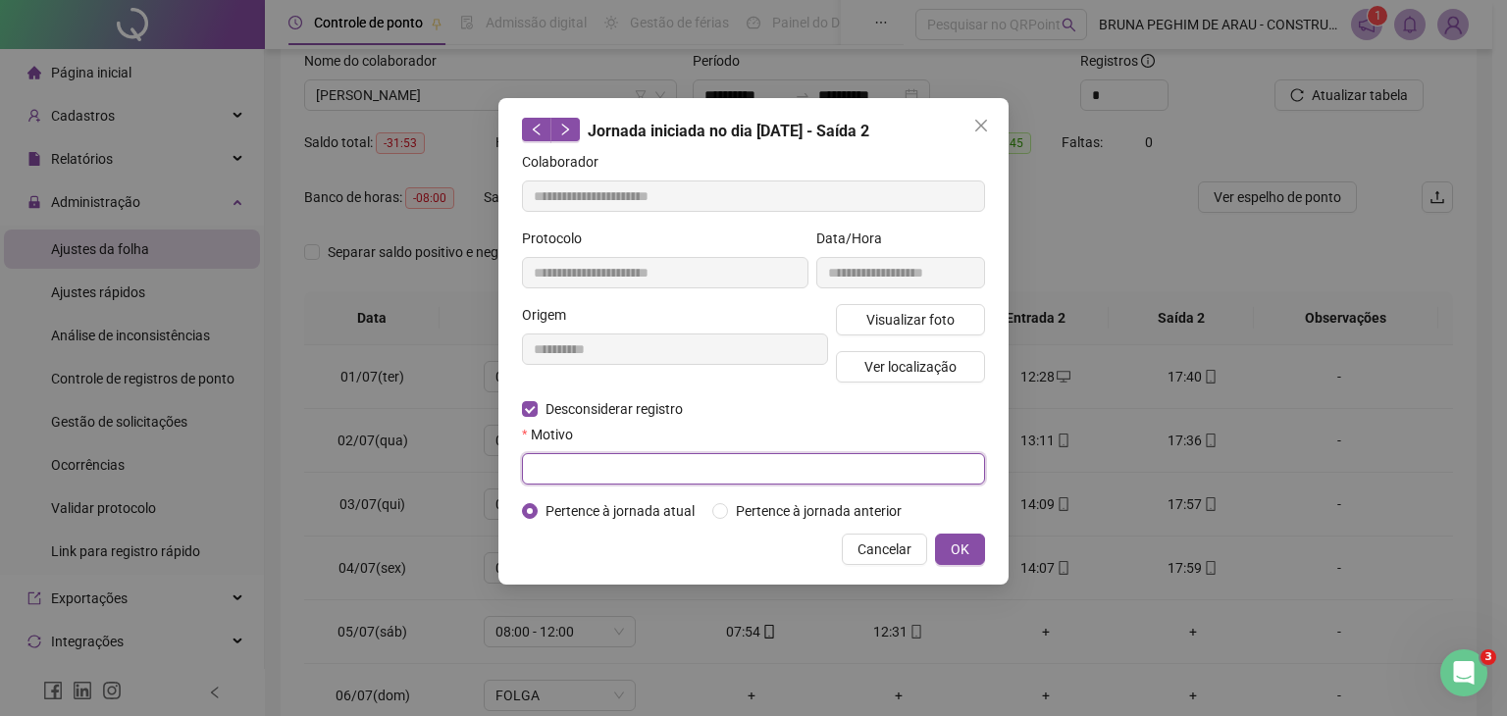
click at [569, 465] on input "text" at bounding box center [753, 468] width 463 height 31
type input "*"
click at [947, 550] on button "OK" at bounding box center [960, 549] width 50 height 31
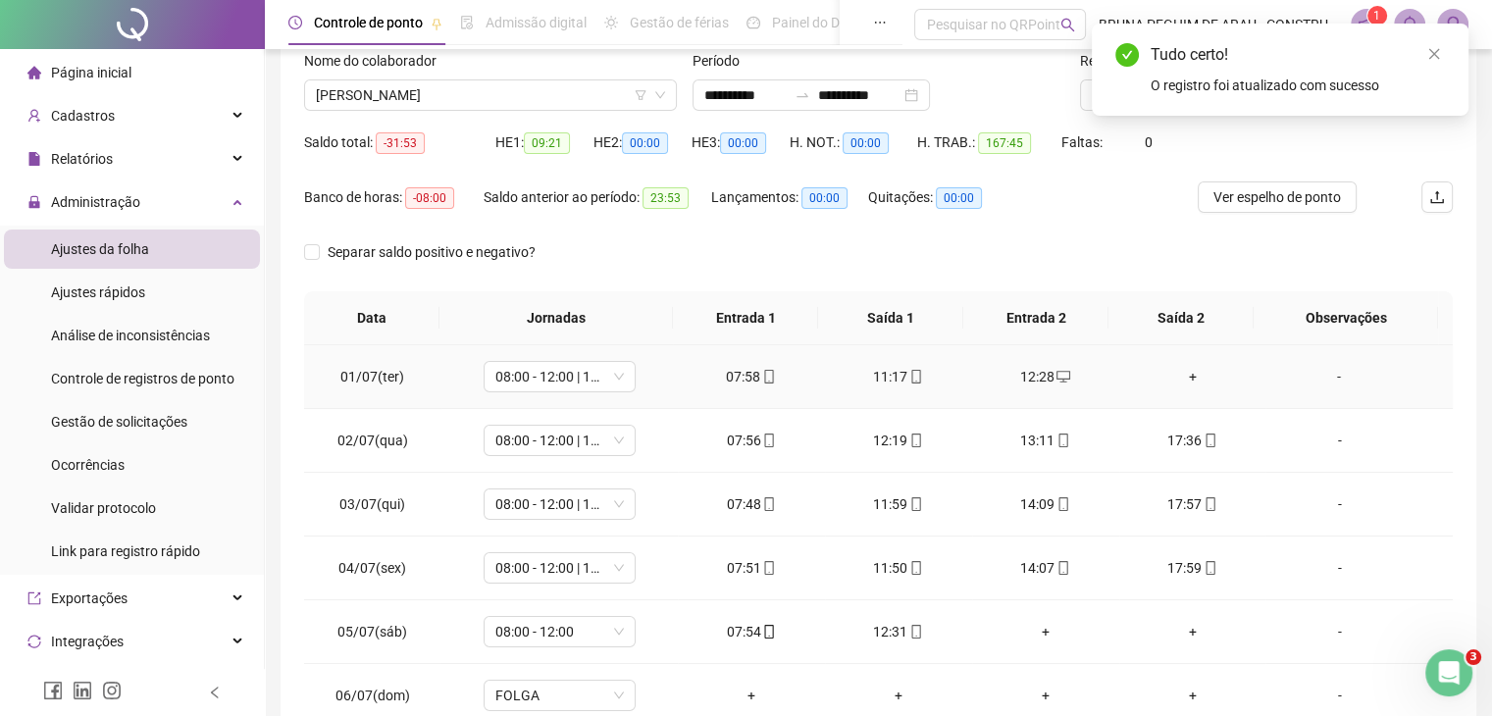
click at [1181, 370] on div "+" at bounding box center [1193, 377] width 116 height 22
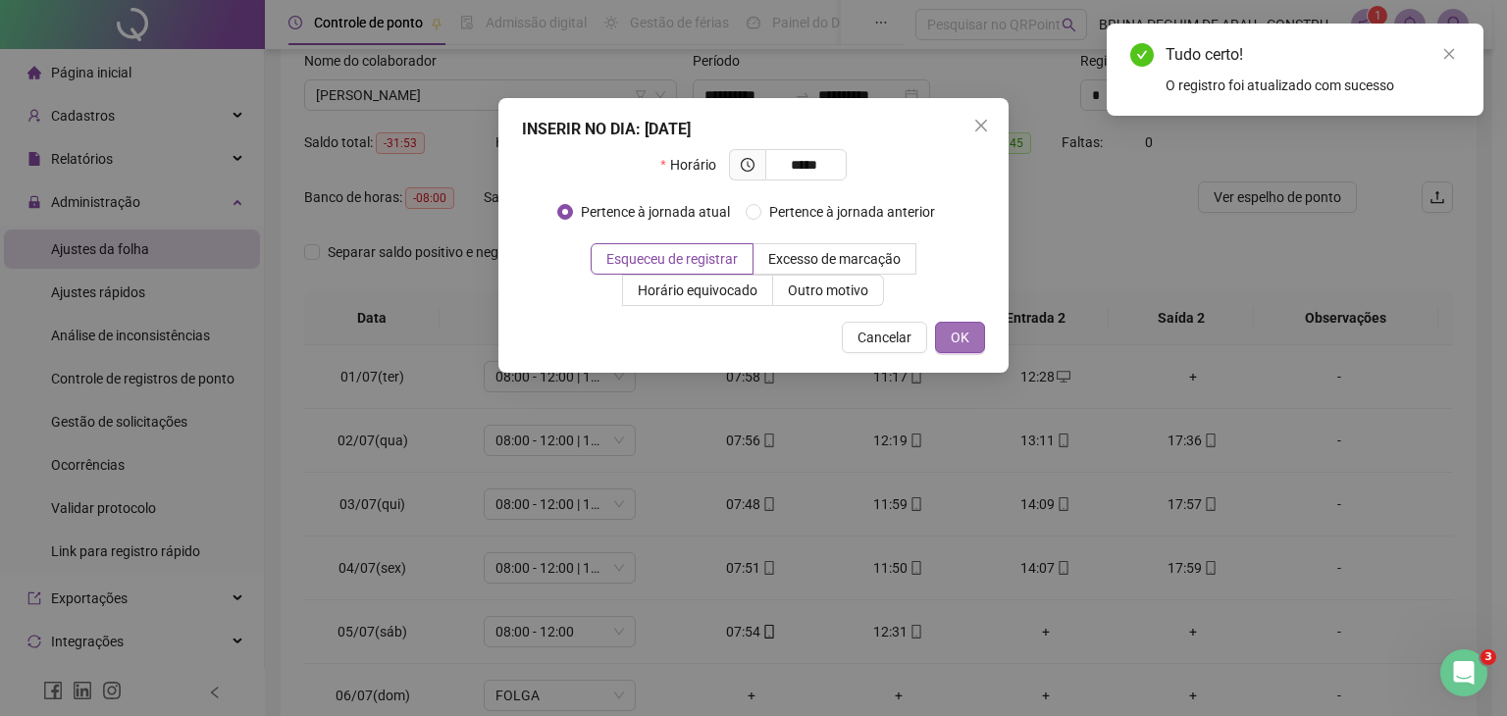
type input "*****"
click at [957, 336] on span "OK" at bounding box center [960, 338] width 19 height 22
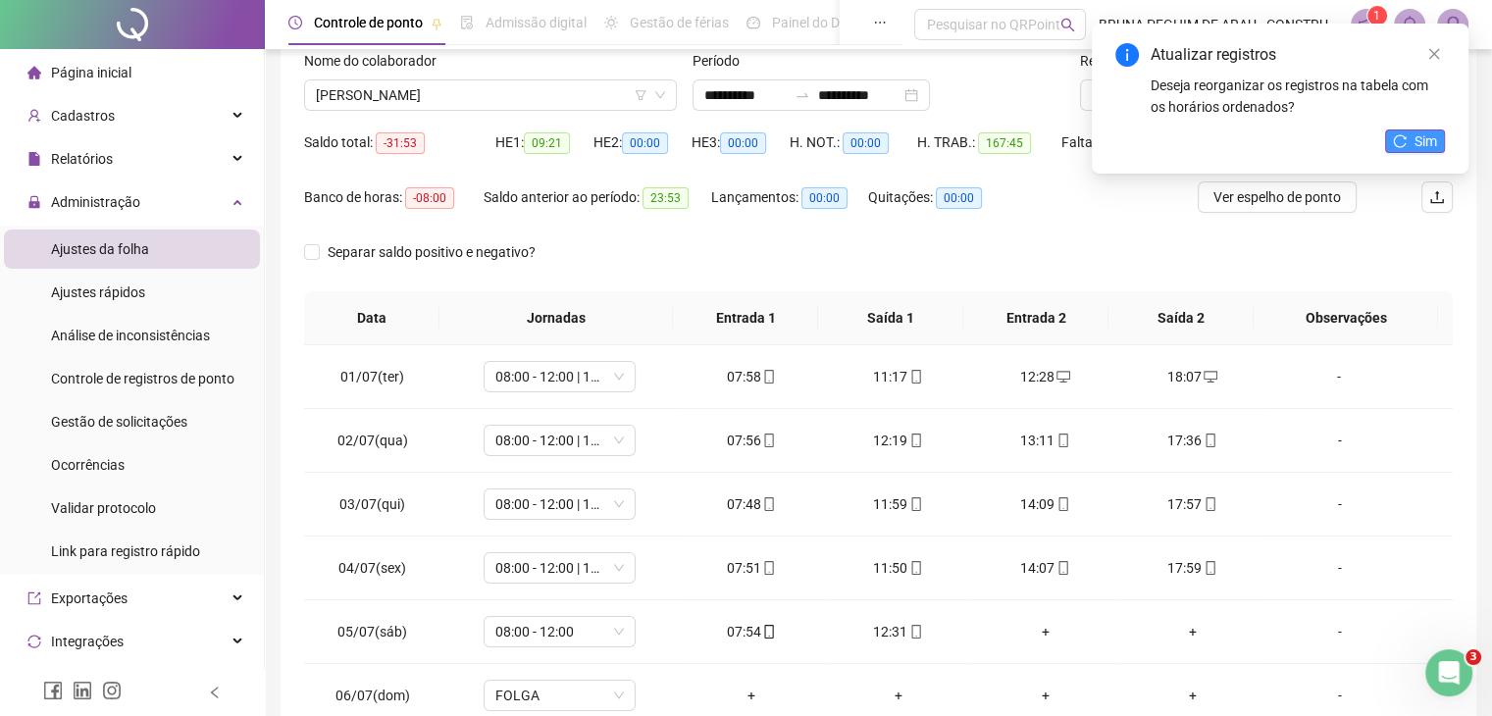
click at [1422, 130] on span "Sim" at bounding box center [1426, 141] width 23 height 22
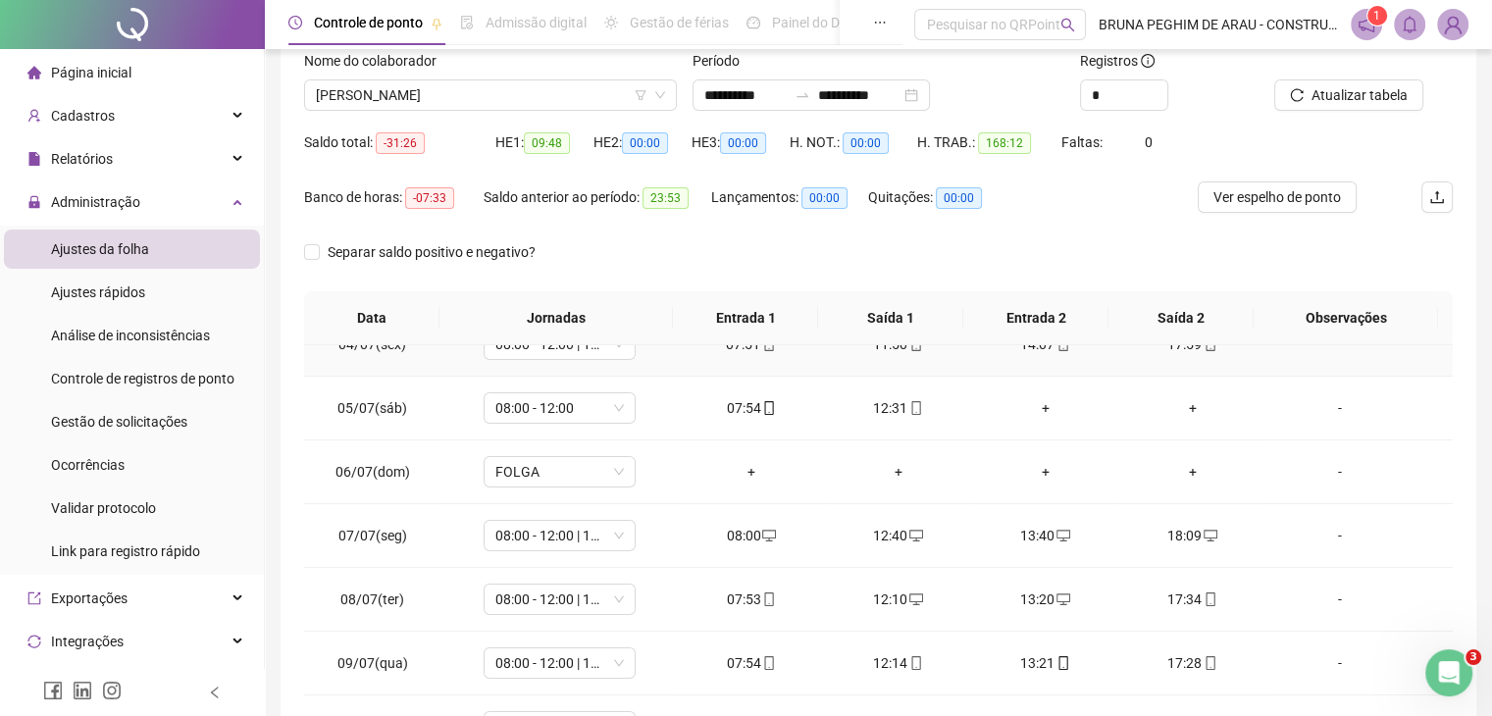
scroll to position [261, 0]
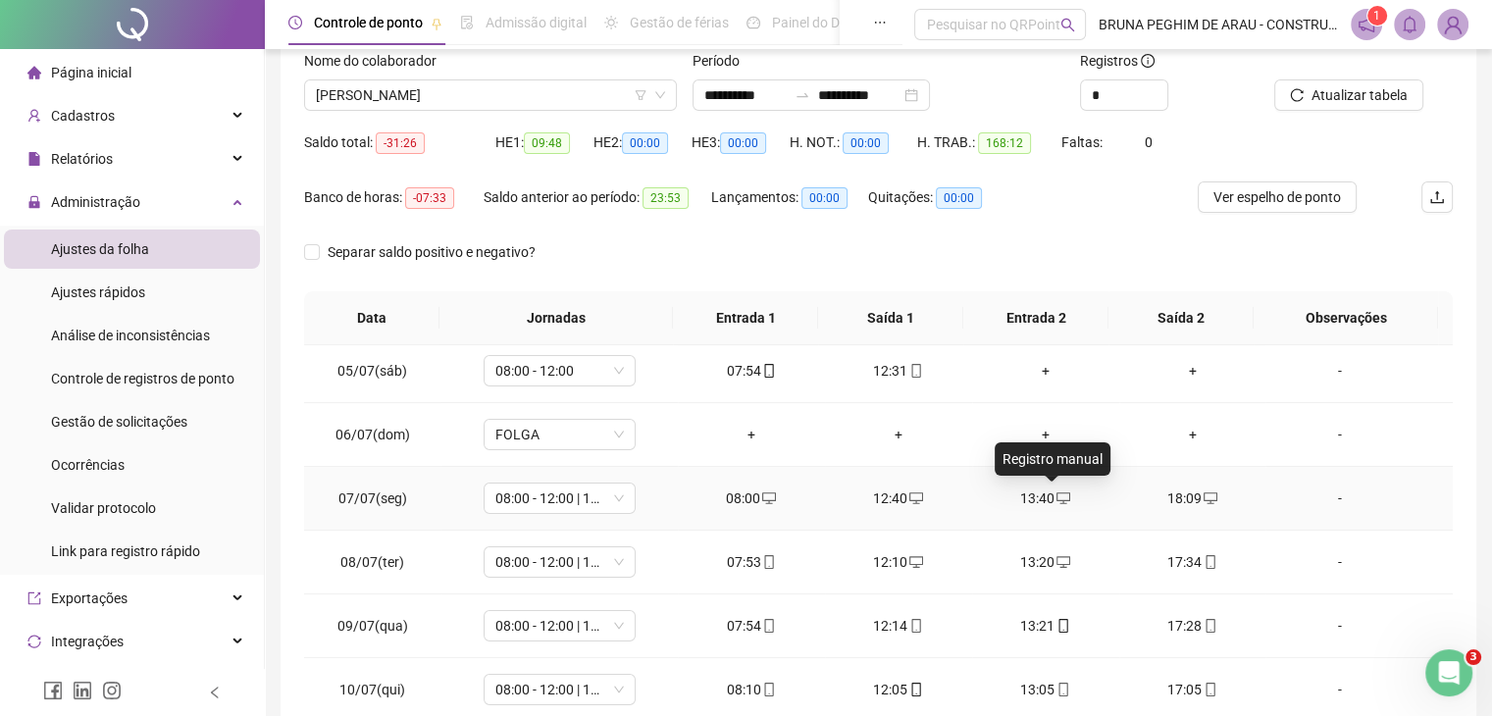
click at [1057, 495] on icon "desktop" at bounding box center [1064, 499] width 14 height 14
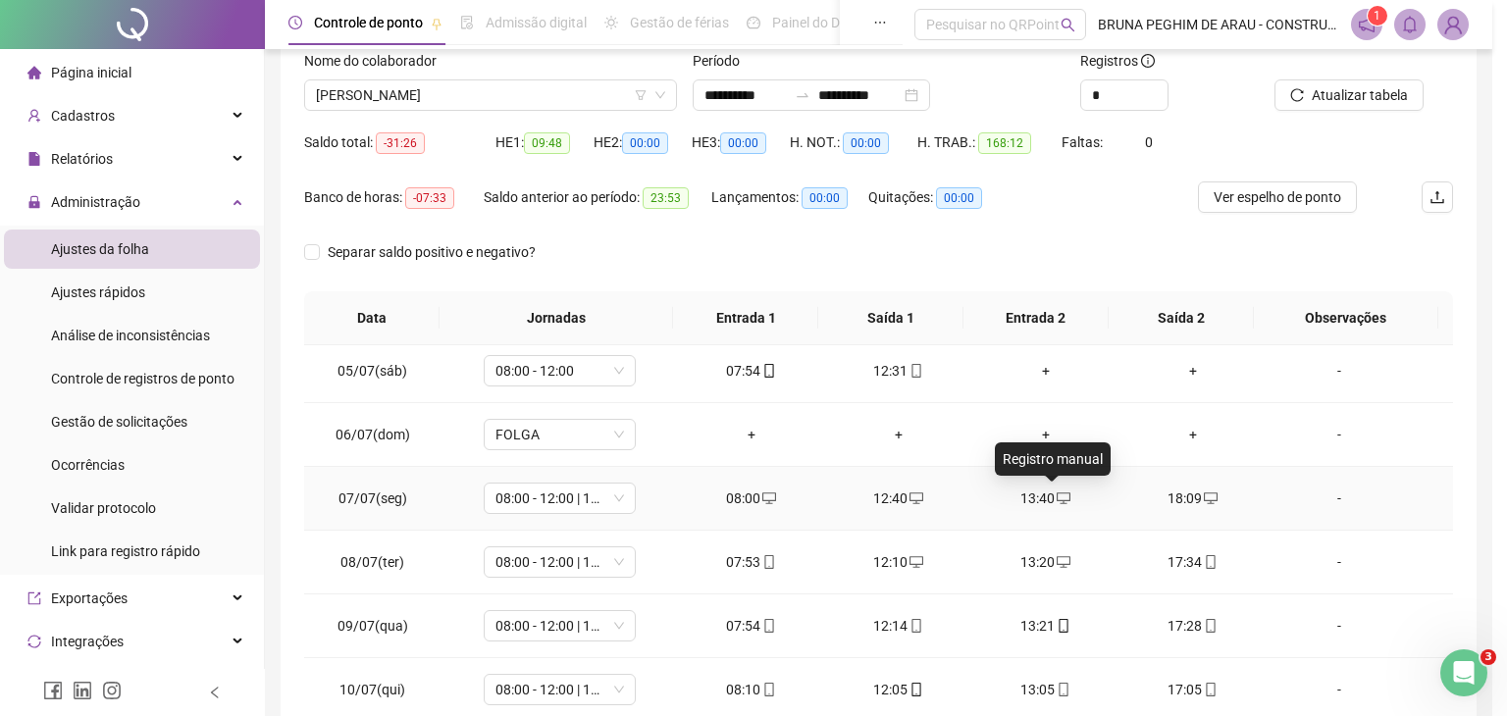
type input "**********"
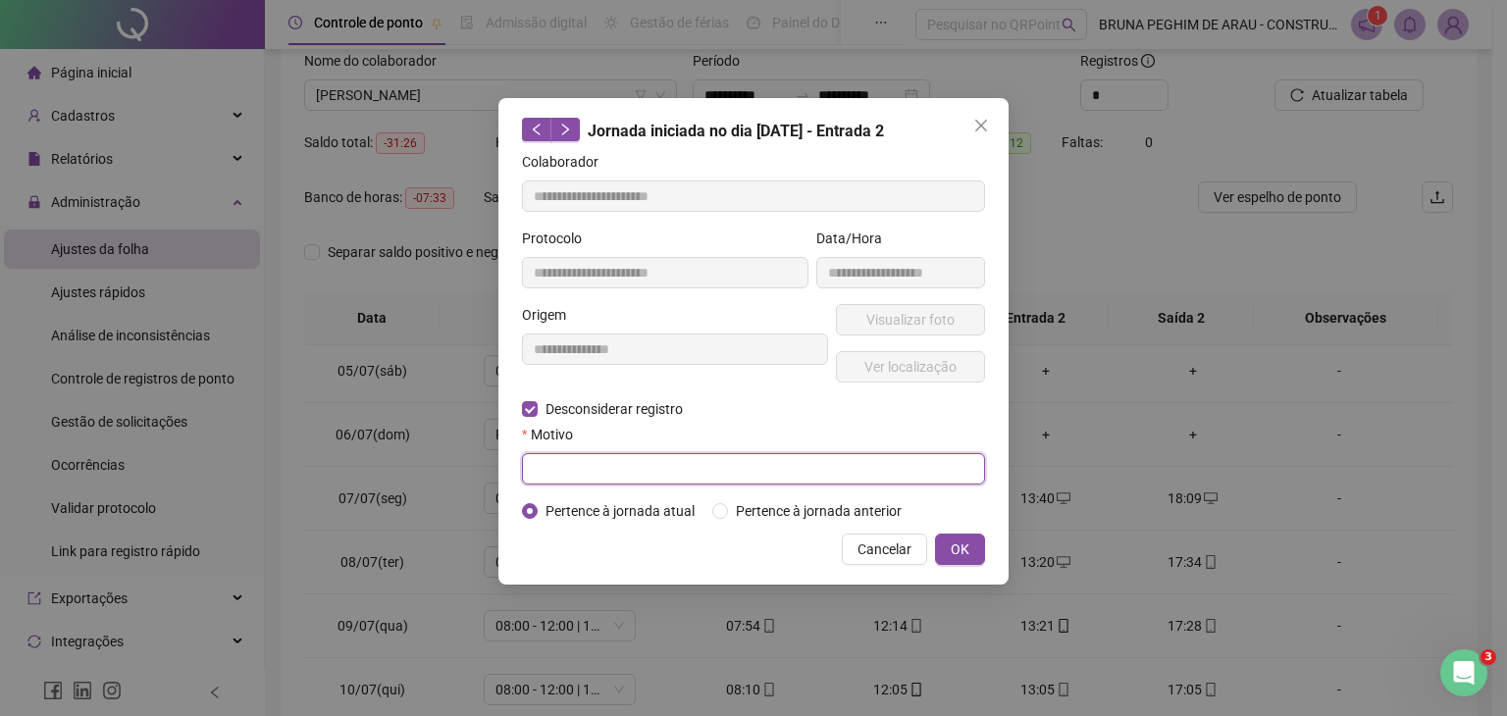
click at [614, 478] on input "text" at bounding box center [753, 468] width 463 height 31
type input "*"
click at [964, 543] on span "OK" at bounding box center [960, 550] width 19 height 22
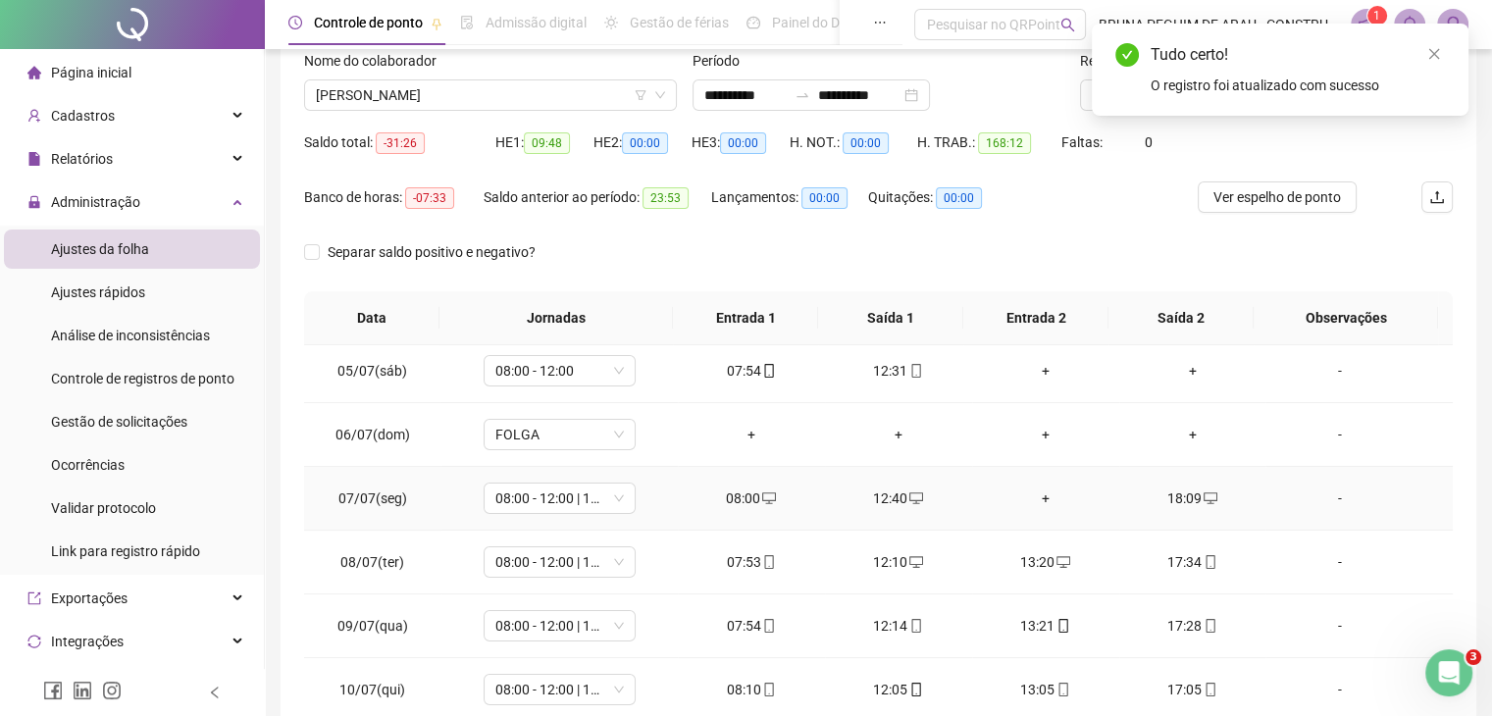
click at [1034, 493] on div "+" at bounding box center [1046, 499] width 116 height 22
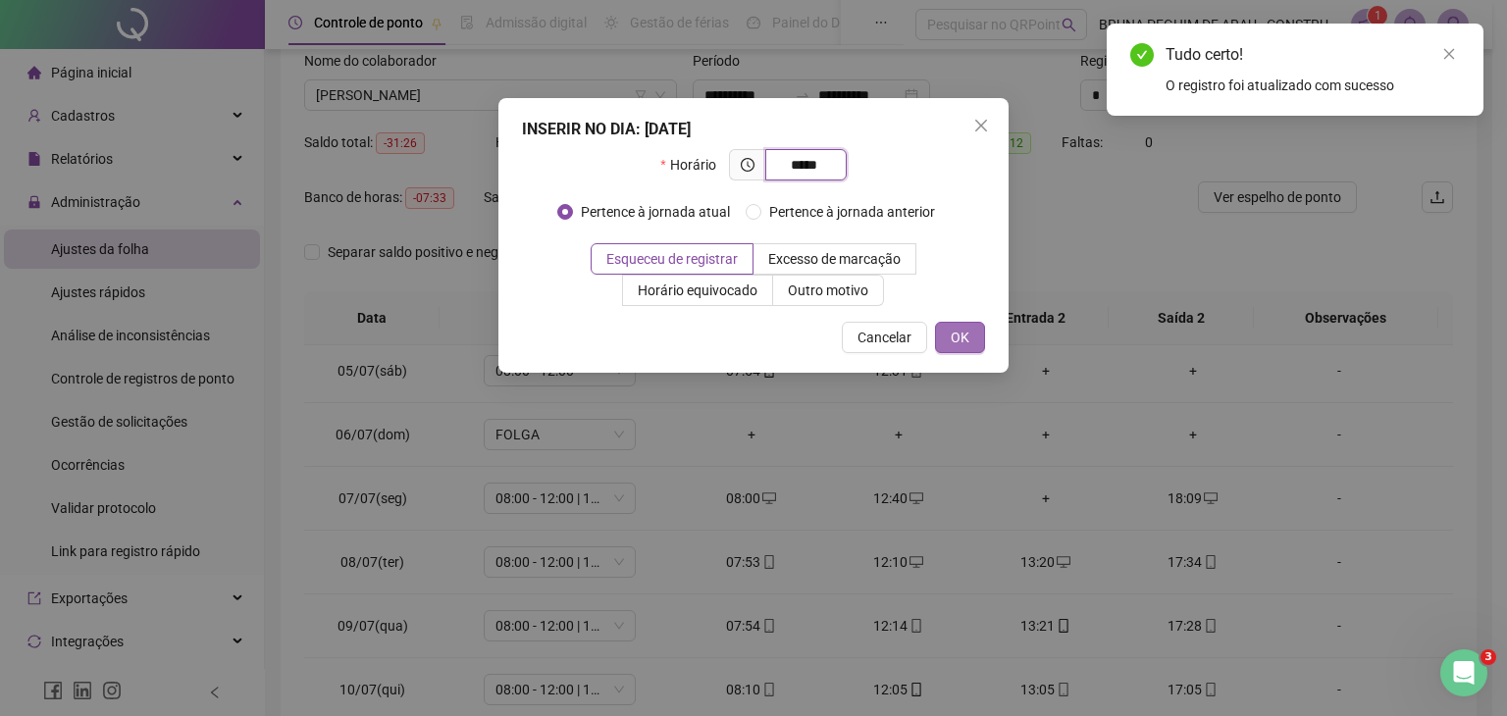
type input "*****"
click at [961, 331] on span "OK" at bounding box center [960, 338] width 19 height 22
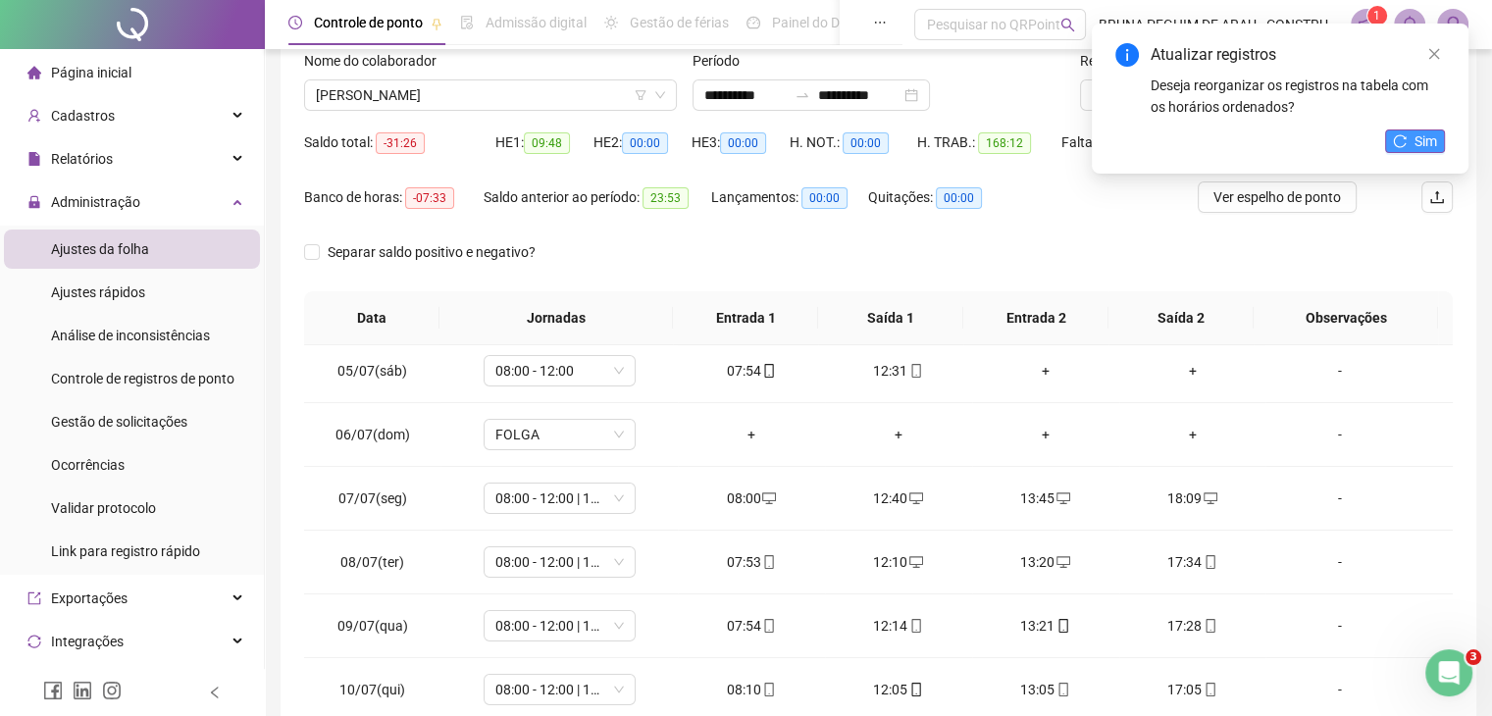
click at [1431, 130] on span "Sim" at bounding box center [1426, 141] width 23 height 22
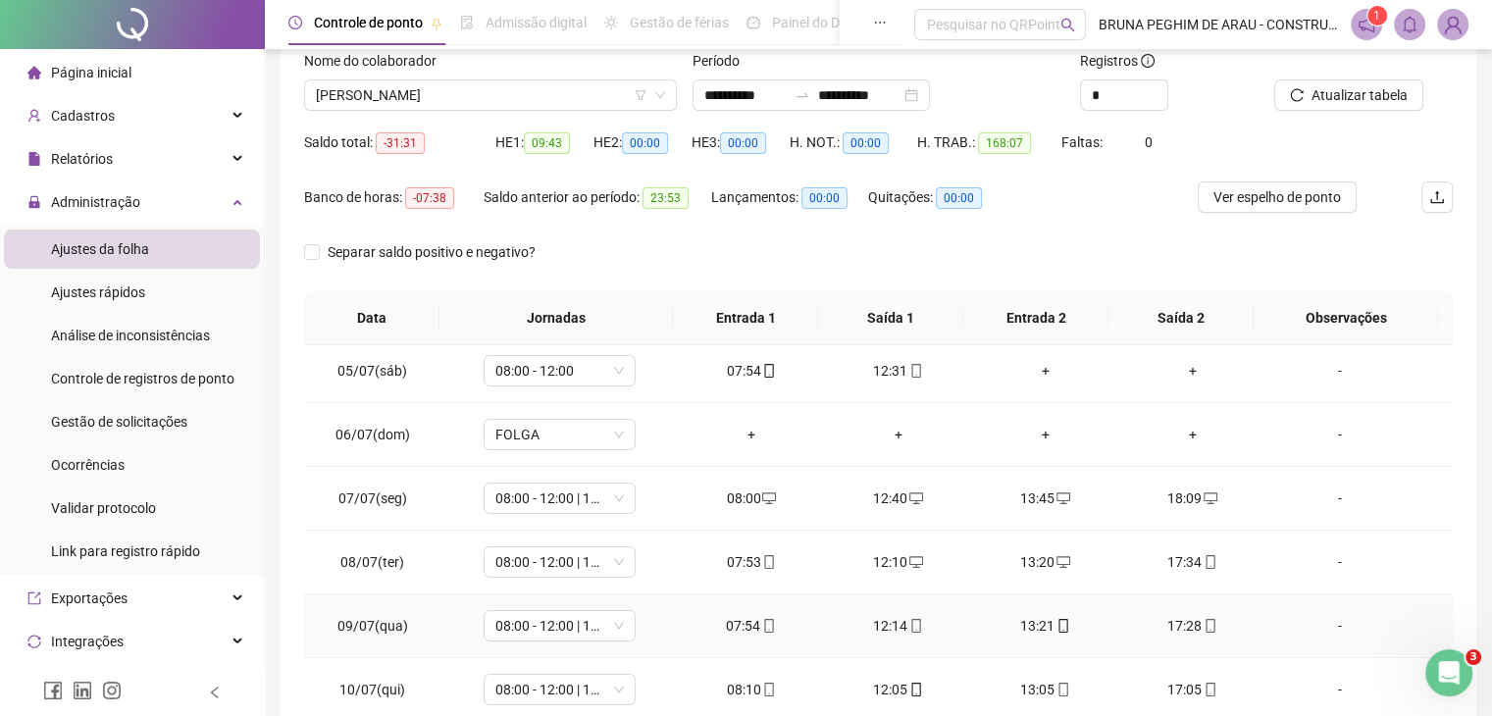
scroll to position [392, 0]
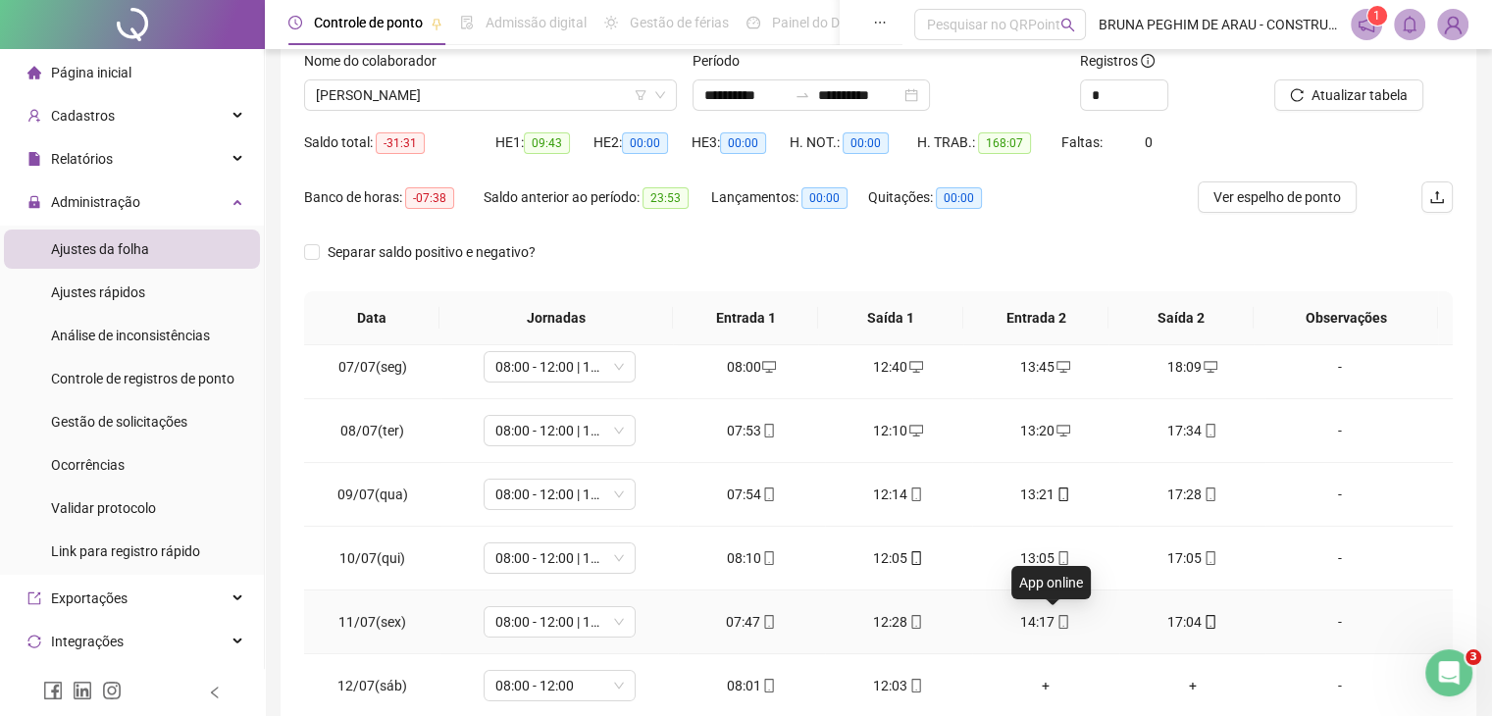
click at [1057, 617] on icon "mobile" at bounding box center [1064, 622] width 14 height 14
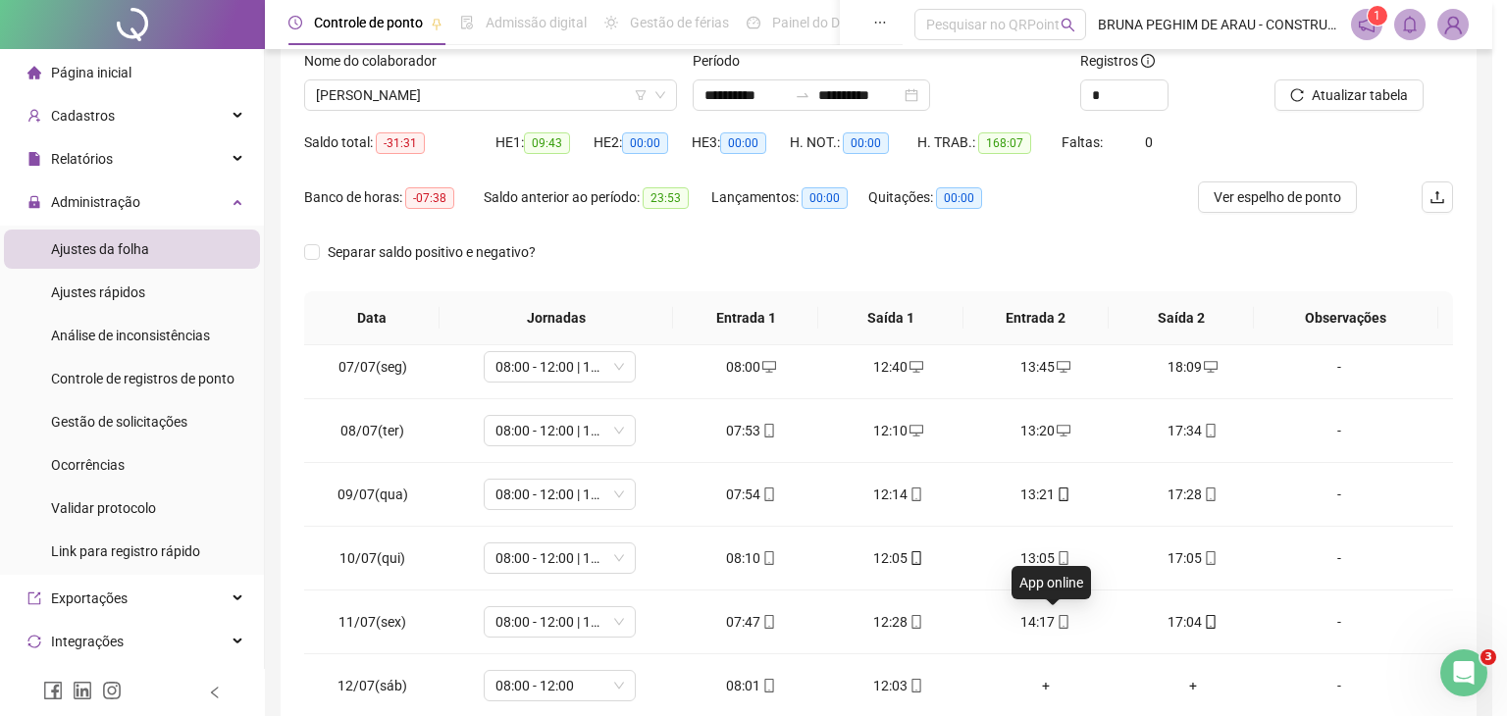
type input "**********"
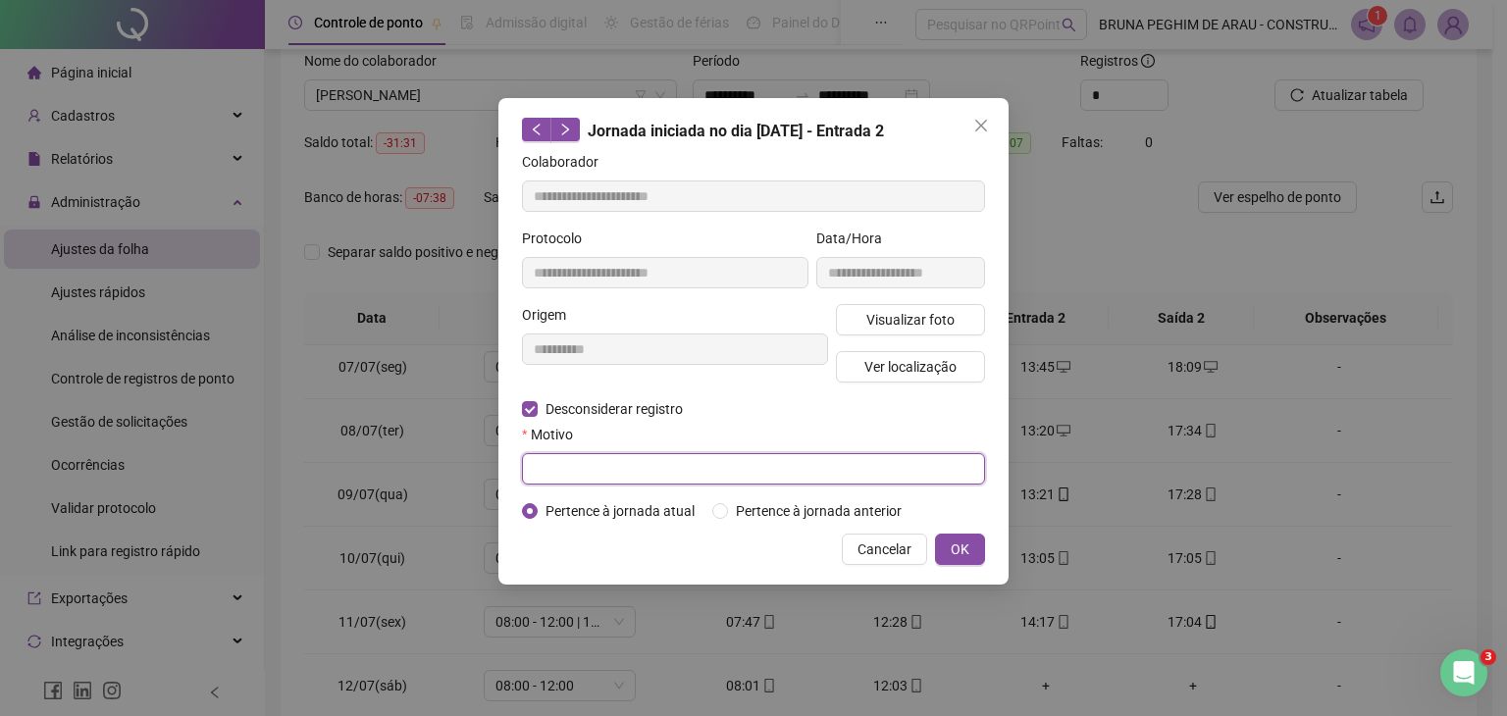
click at [574, 468] on input "text" at bounding box center [753, 468] width 463 height 31
type input "*"
click at [972, 543] on button "OK" at bounding box center [960, 549] width 50 height 31
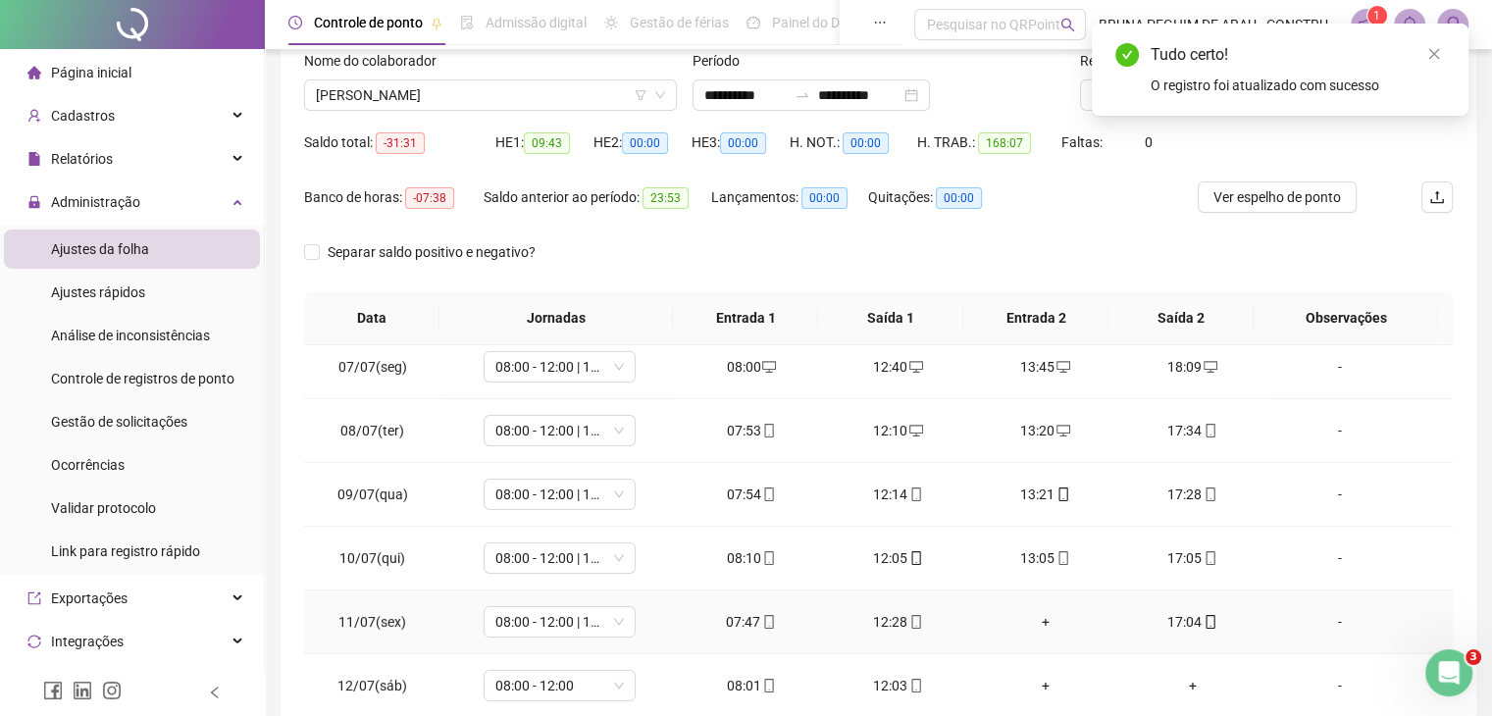
click at [1040, 611] on div "+" at bounding box center [1046, 622] width 116 height 22
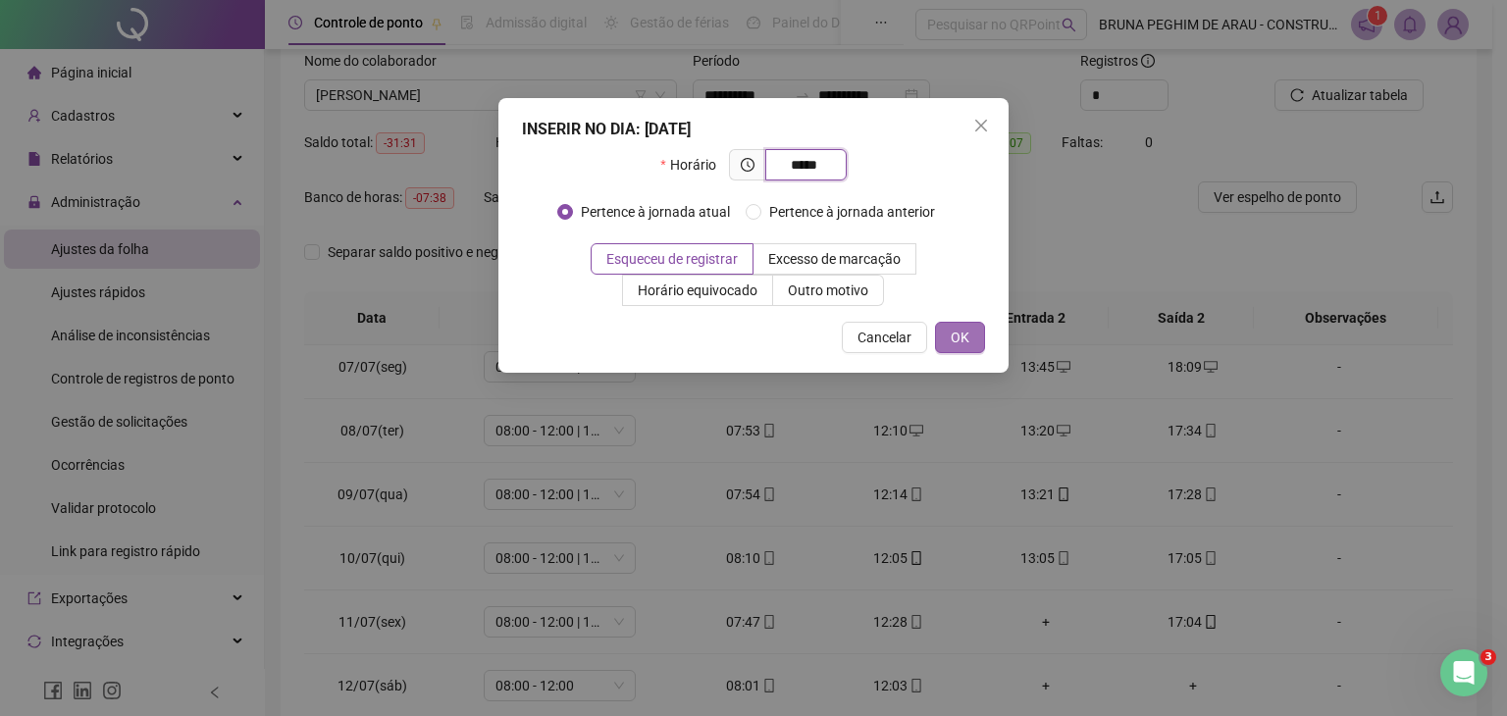
type input "*****"
click at [967, 331] on span "OK" at bounding box center [960, 338] width 19 height 22
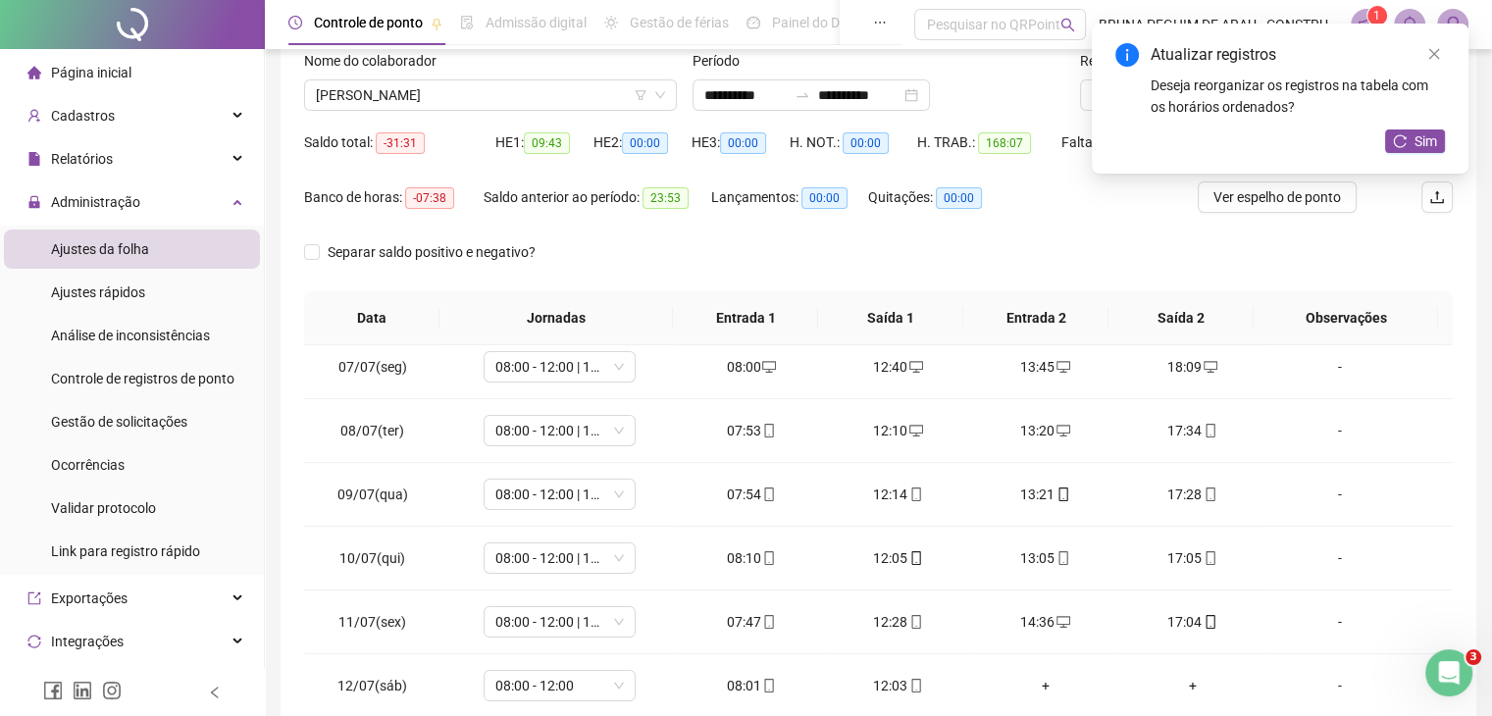
click at [1423, 127] on div "Atualizar registros Deseja reorganizar os registros na tabela com os horários o…" at bounding box center [1280, 99] width 377 height 150
click at [1417, 143] on span "Sim" at bounding box center [1426, 141] width 23 height 22
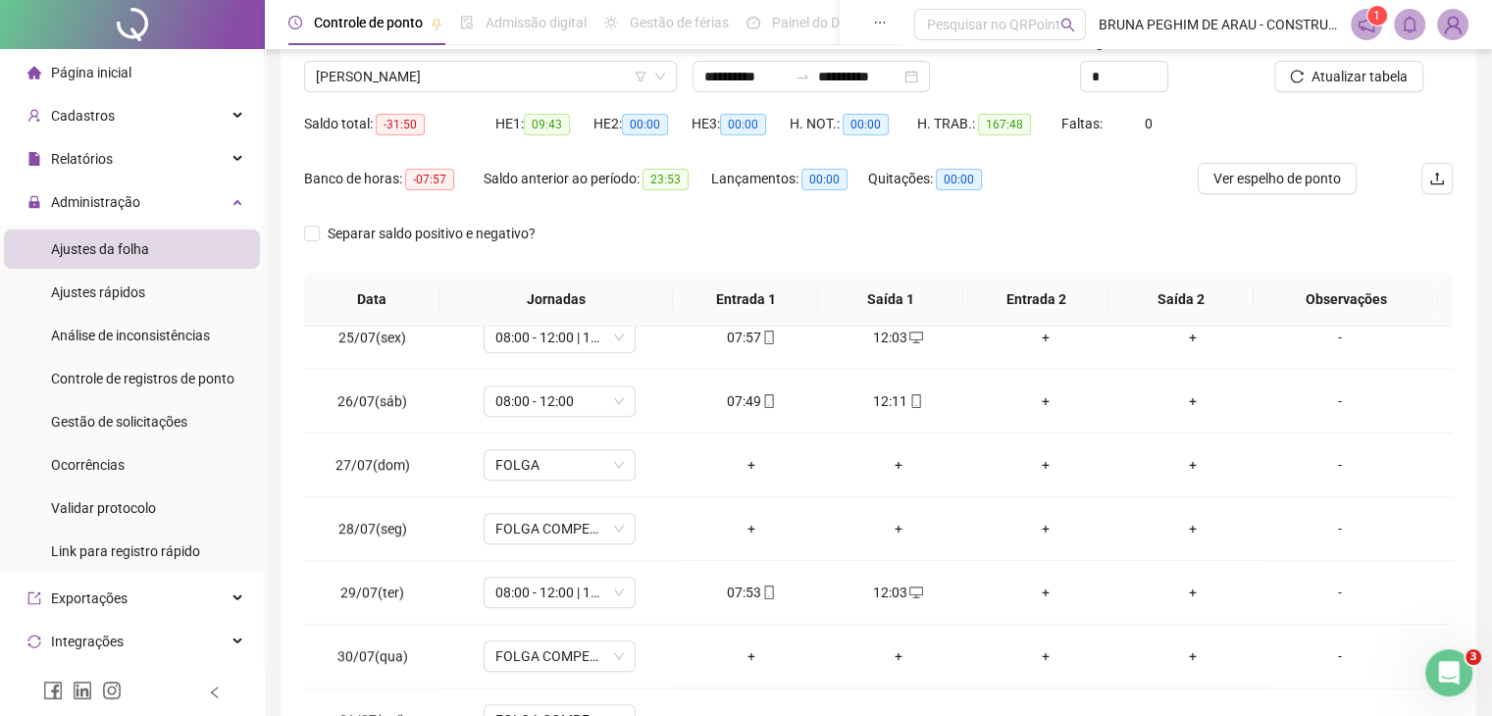
scroll to position [0, 0]
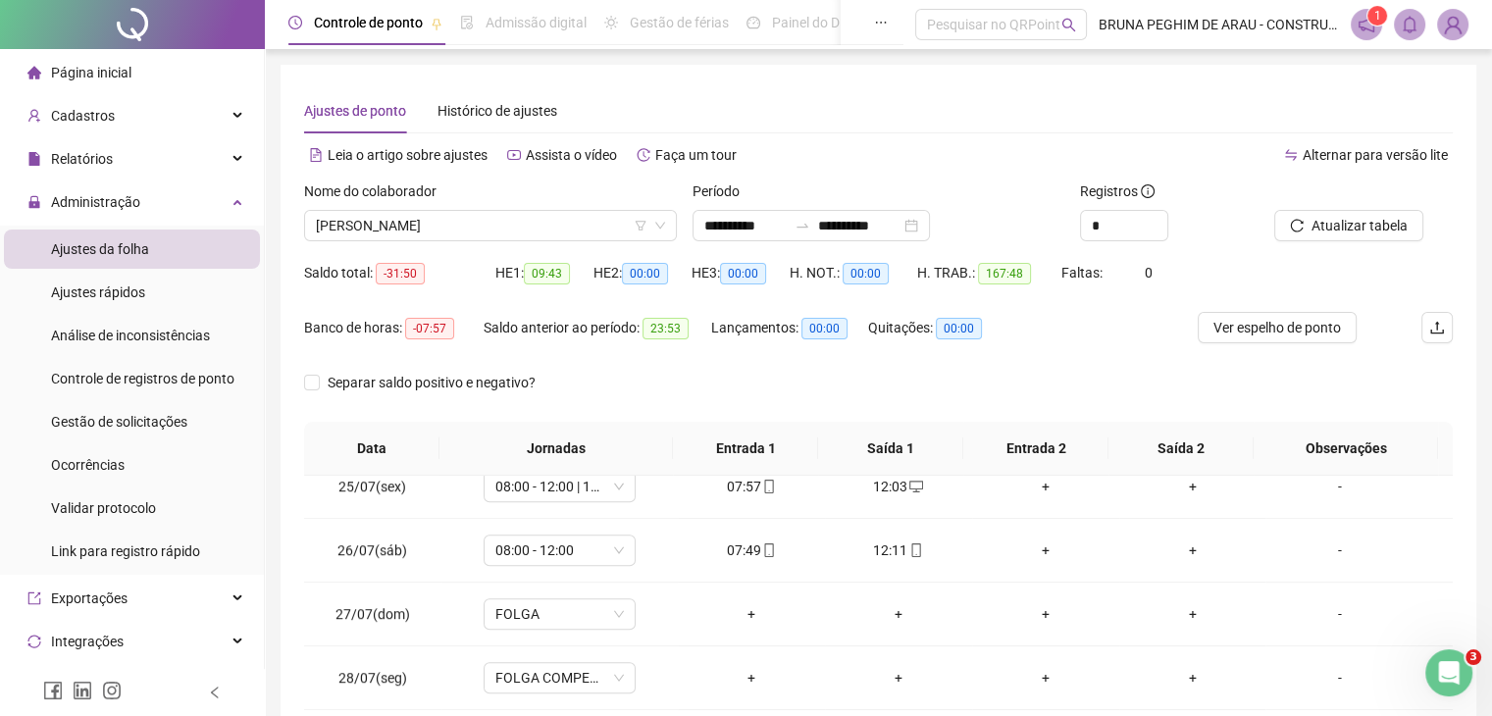
click at [1358, 208] on div at bounding box center [1338, 195] width 129 height 29
click at [1358, 231] on span "Atualizar tabela" at bounding box center [1360, 226] width 96 height 22
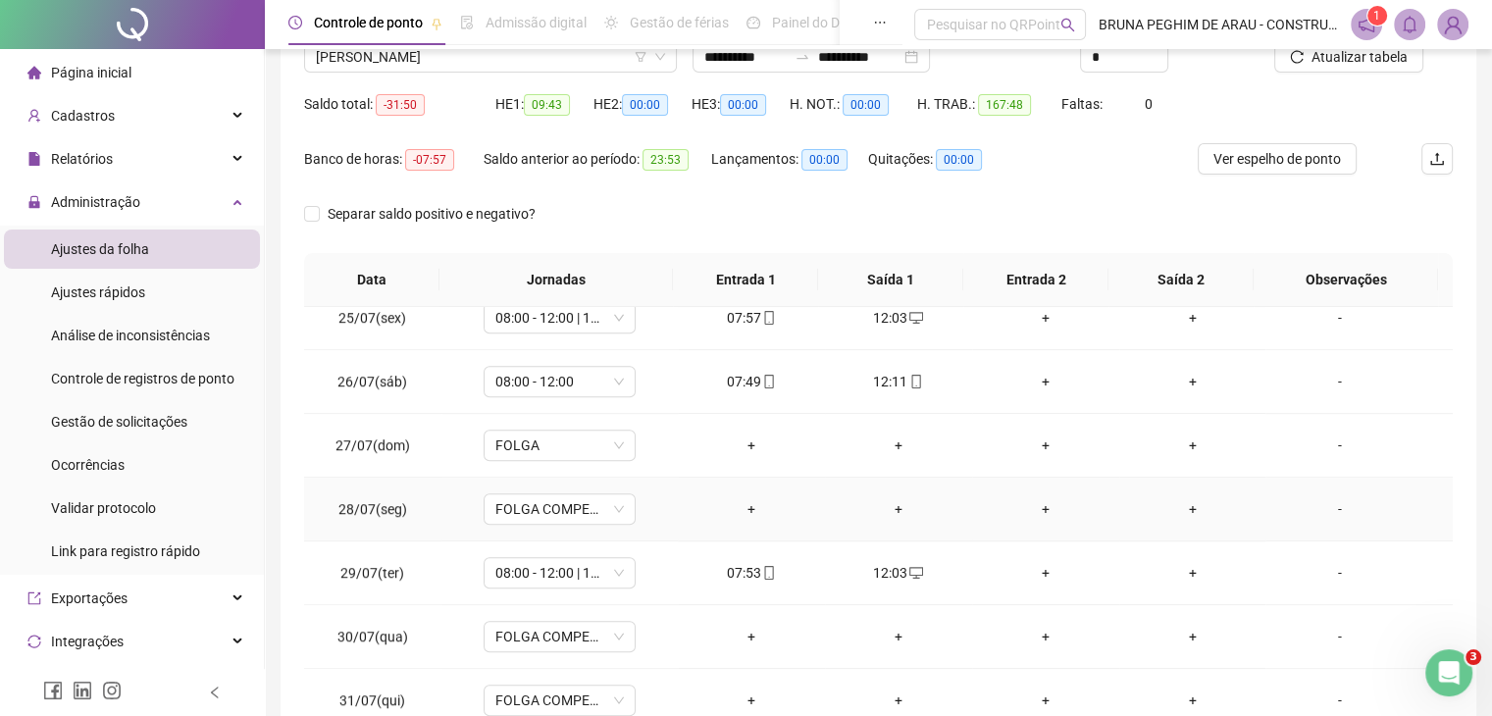
scroll to position [286, 0]
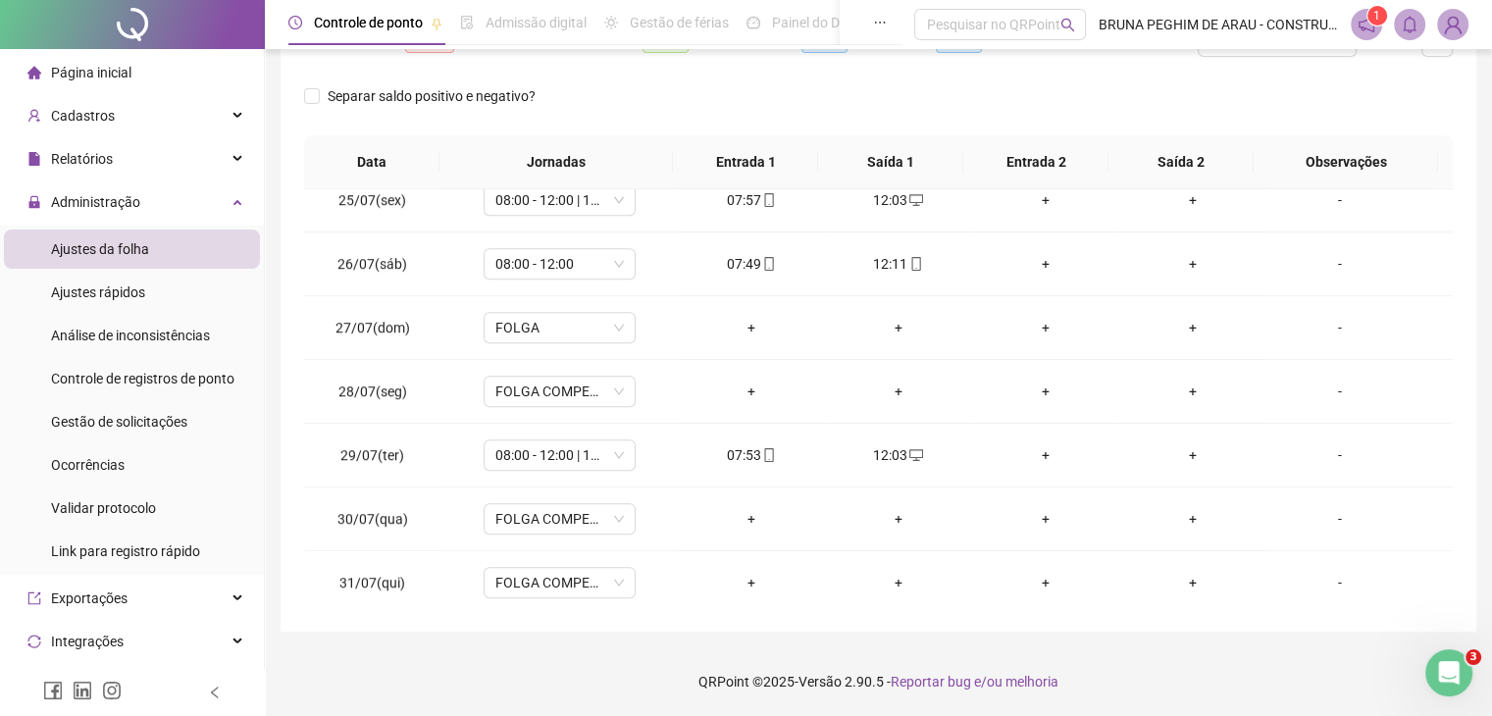
click at [126, 71] on span "Página inicial" at bounding box center [91, 73] width 80 height 16
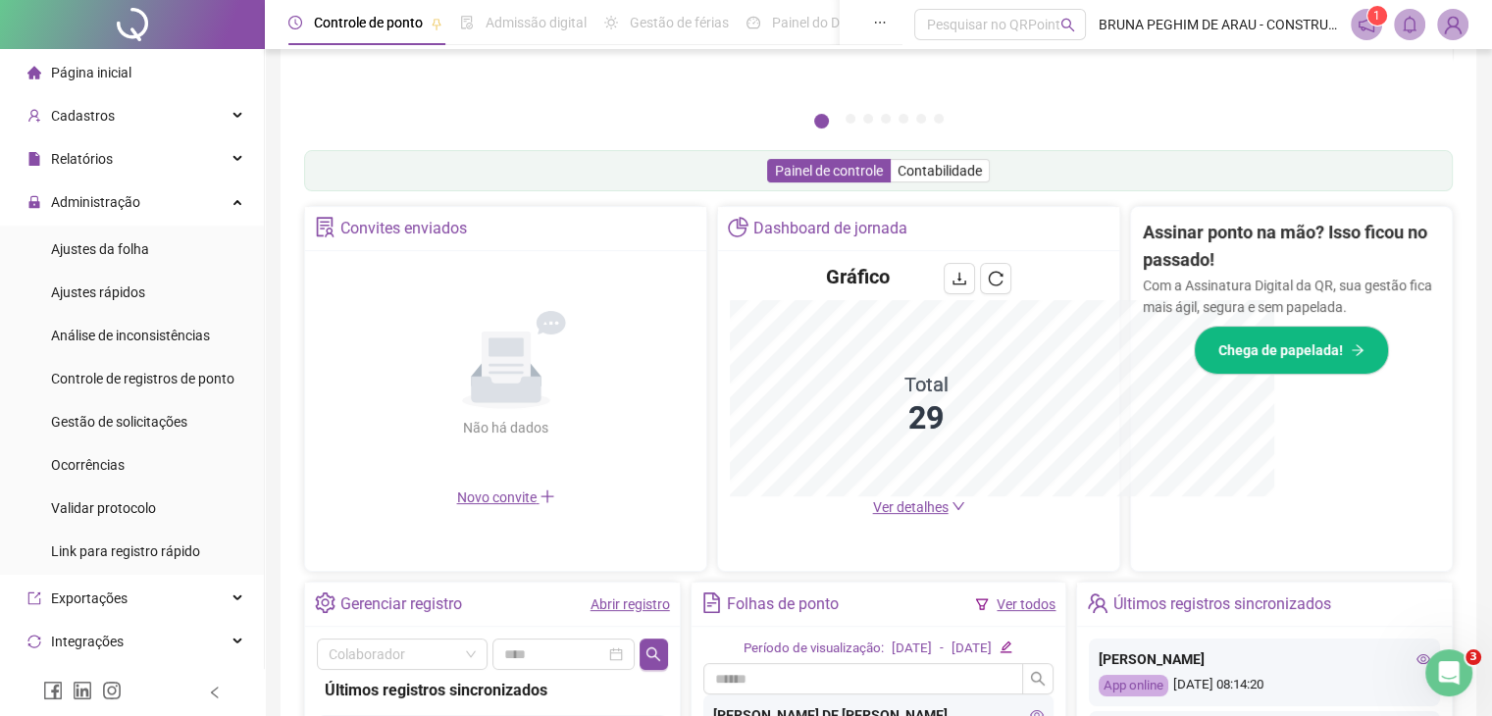
scroll to position [286, 0]
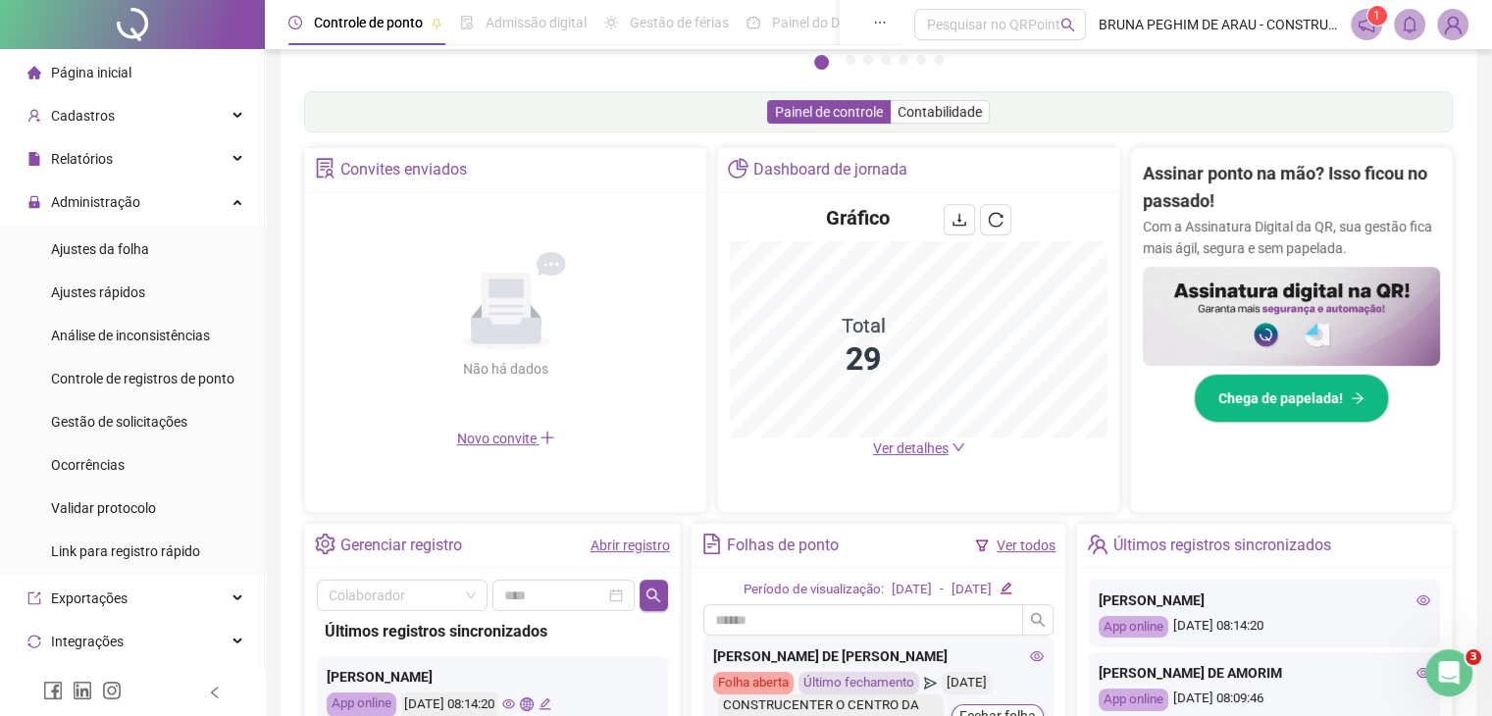
click at [1036, 548] on link "Ver todos" at bounding box center [1026, 546] width 59 height 16
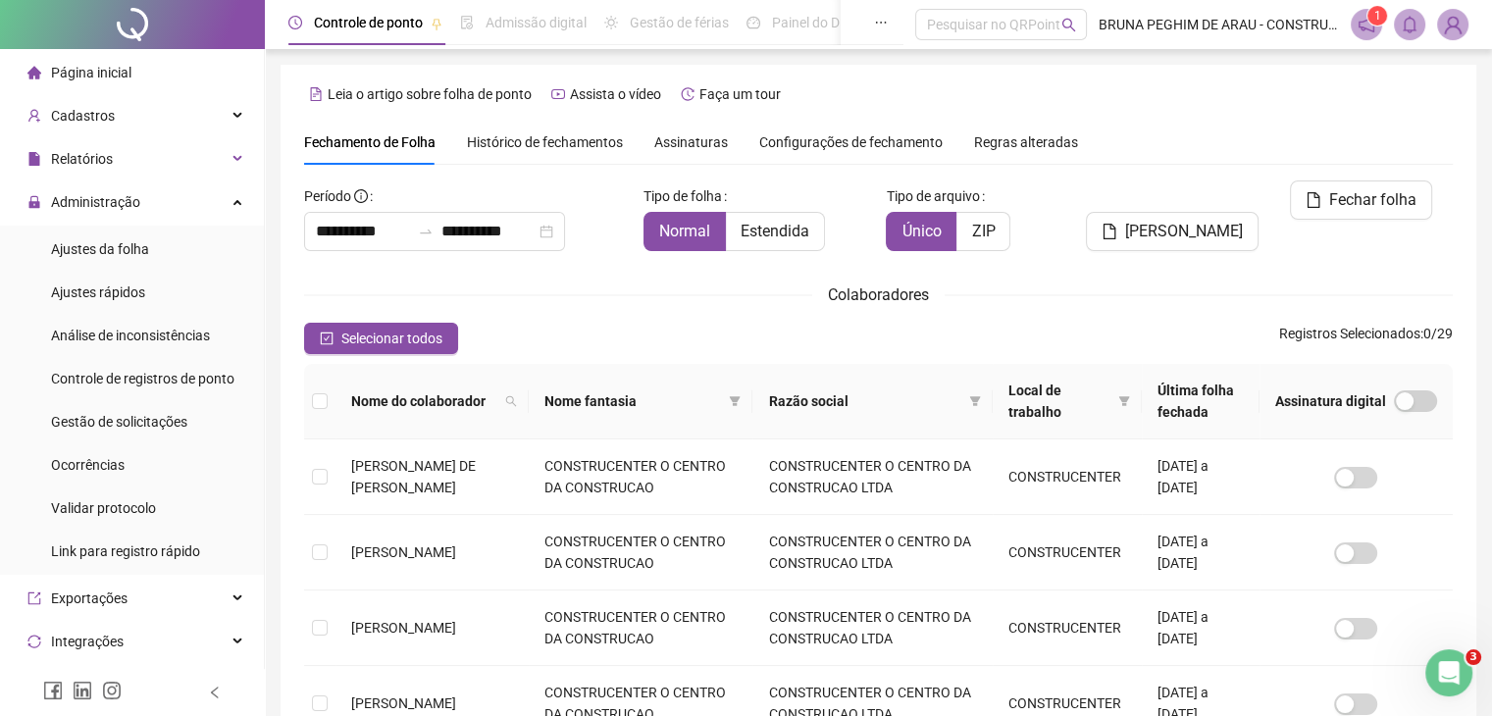
click at [531, 149] on span "Histórico de fechamentos" at bounding box center [545, 142] width 156 height 16
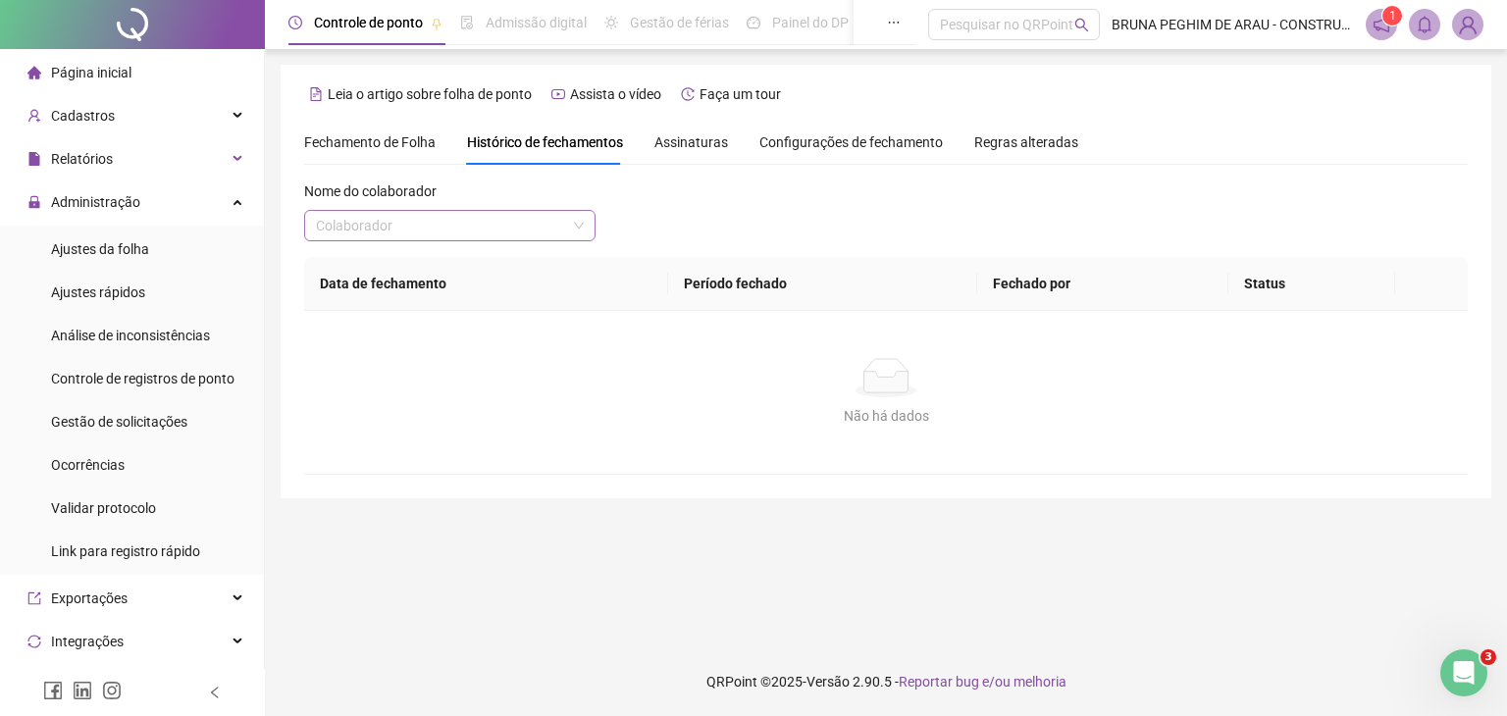
click at [575, 235] on span at bounding box center [450, 225] width 268 height 29
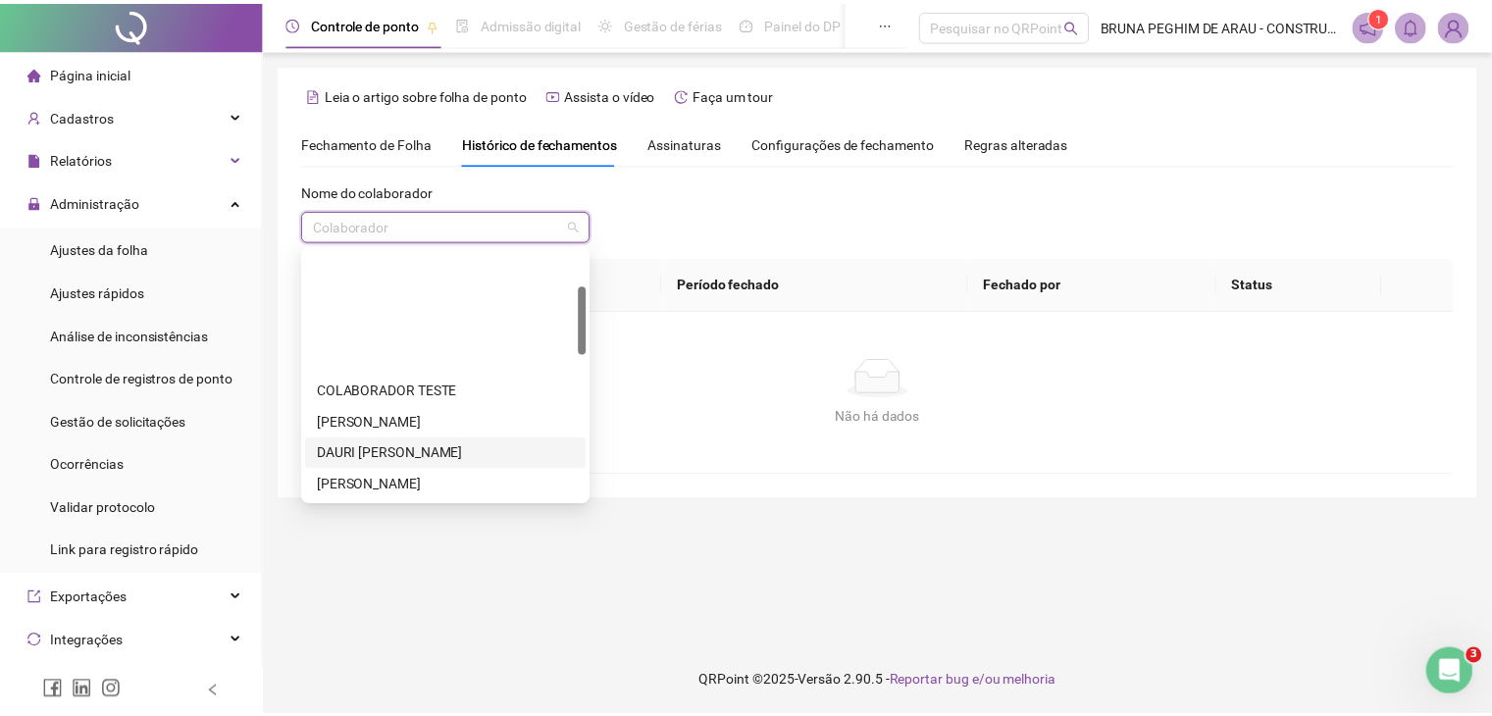
scroll to position [130, 0]
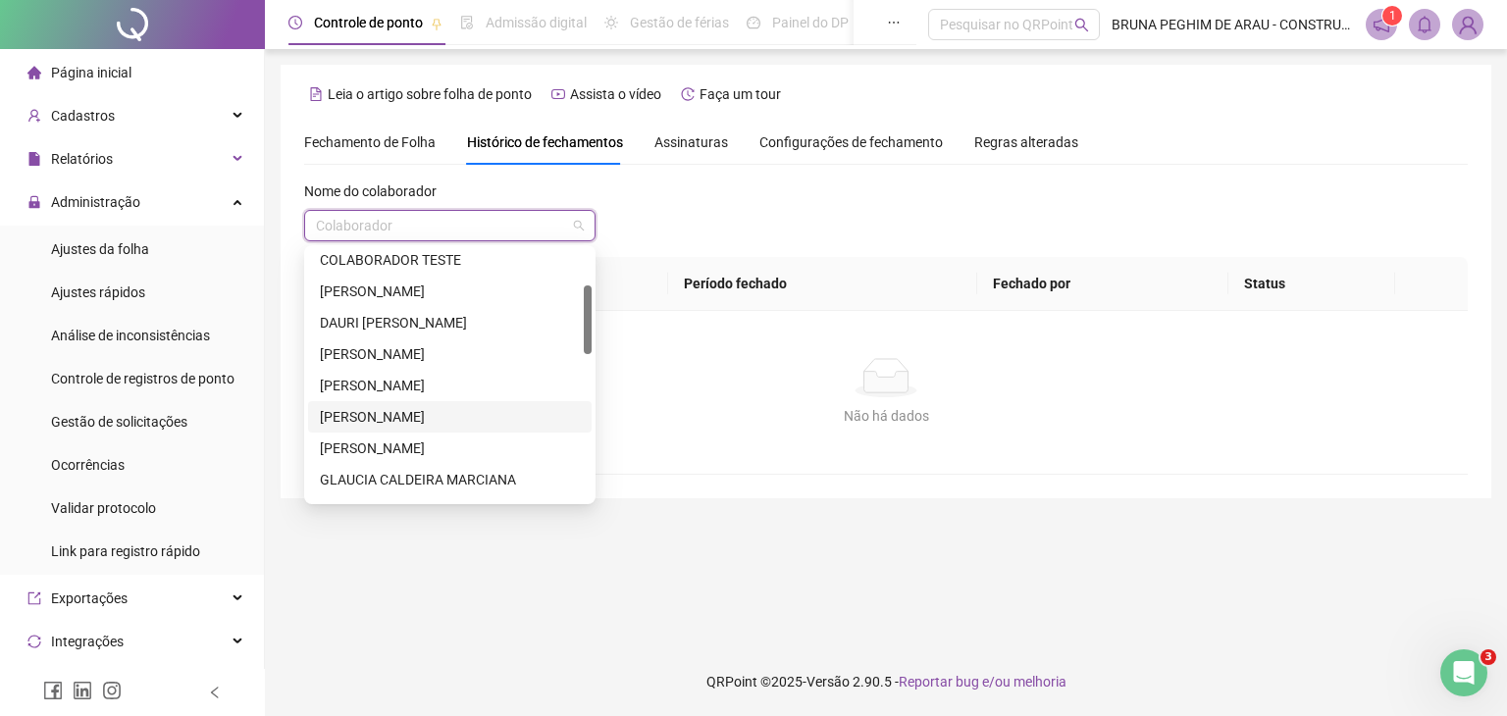
click at [455, 419] on div "[PERSON_NAME]" at bounding box center [450, 417] width 260 height 22
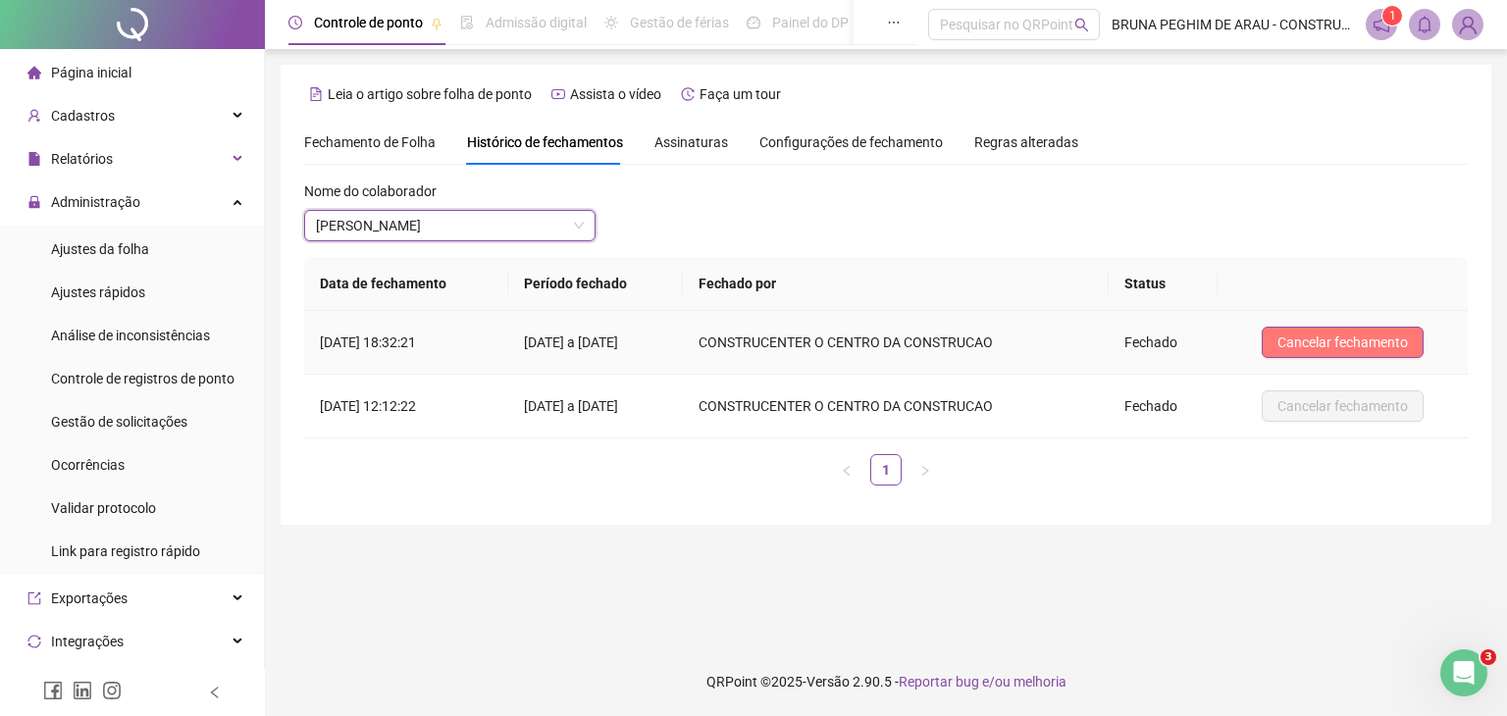
click at [1322, 346] on span "Cancelar fechamento" at bounding box center [1342, 343] width 130 height 22
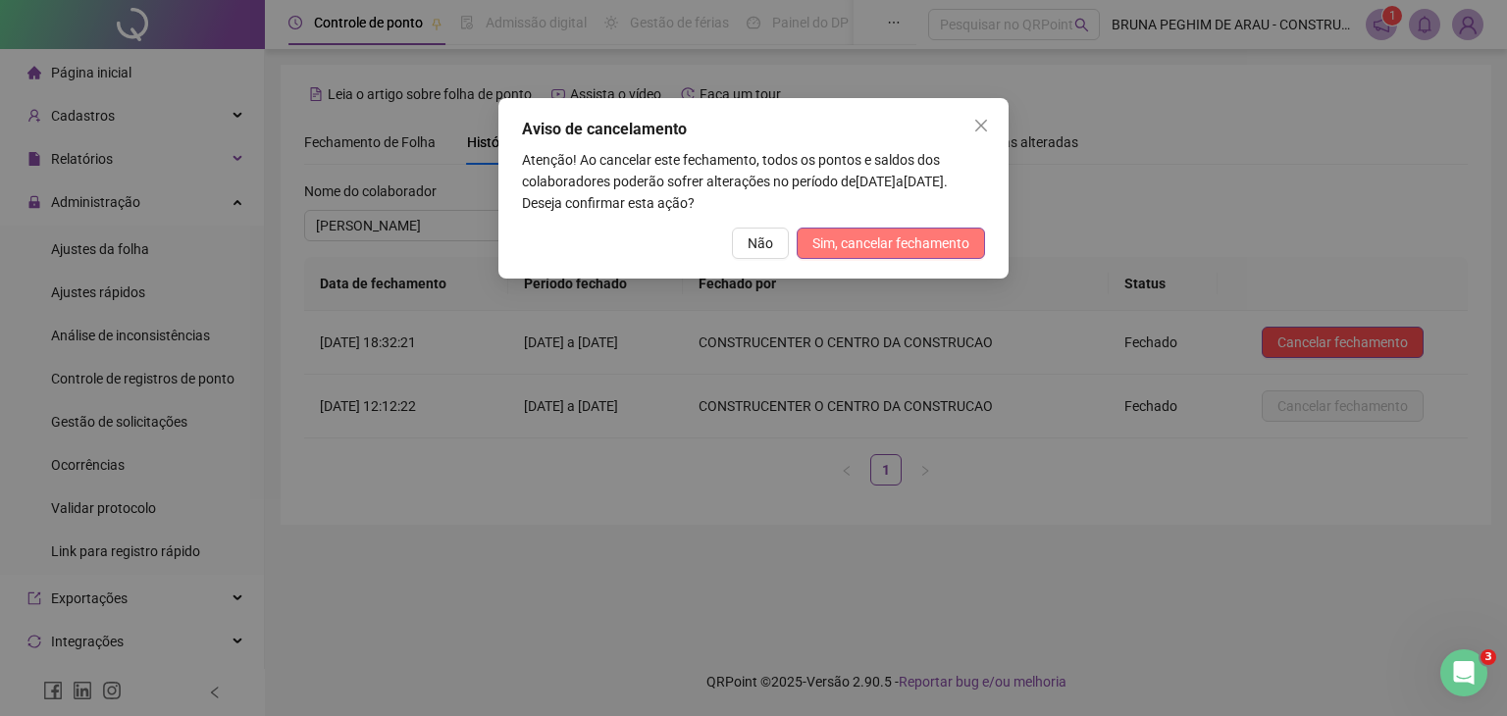
click at [903, 248] on span "Sim, cancelar fechamento" at bounding box center [890, 244] width 157 height 22
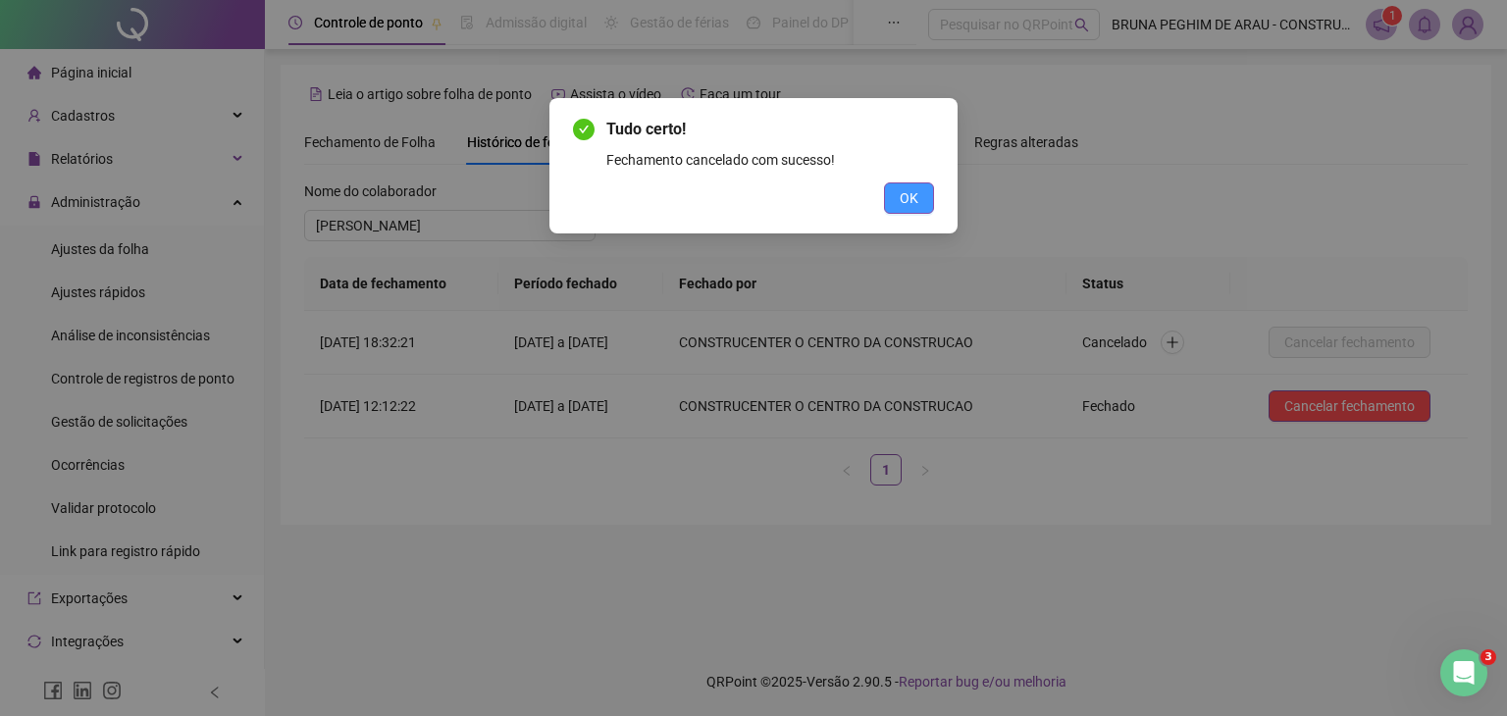
click at [922, 191] on button "OK" at bounding box center [909, 197] width 50 height 31
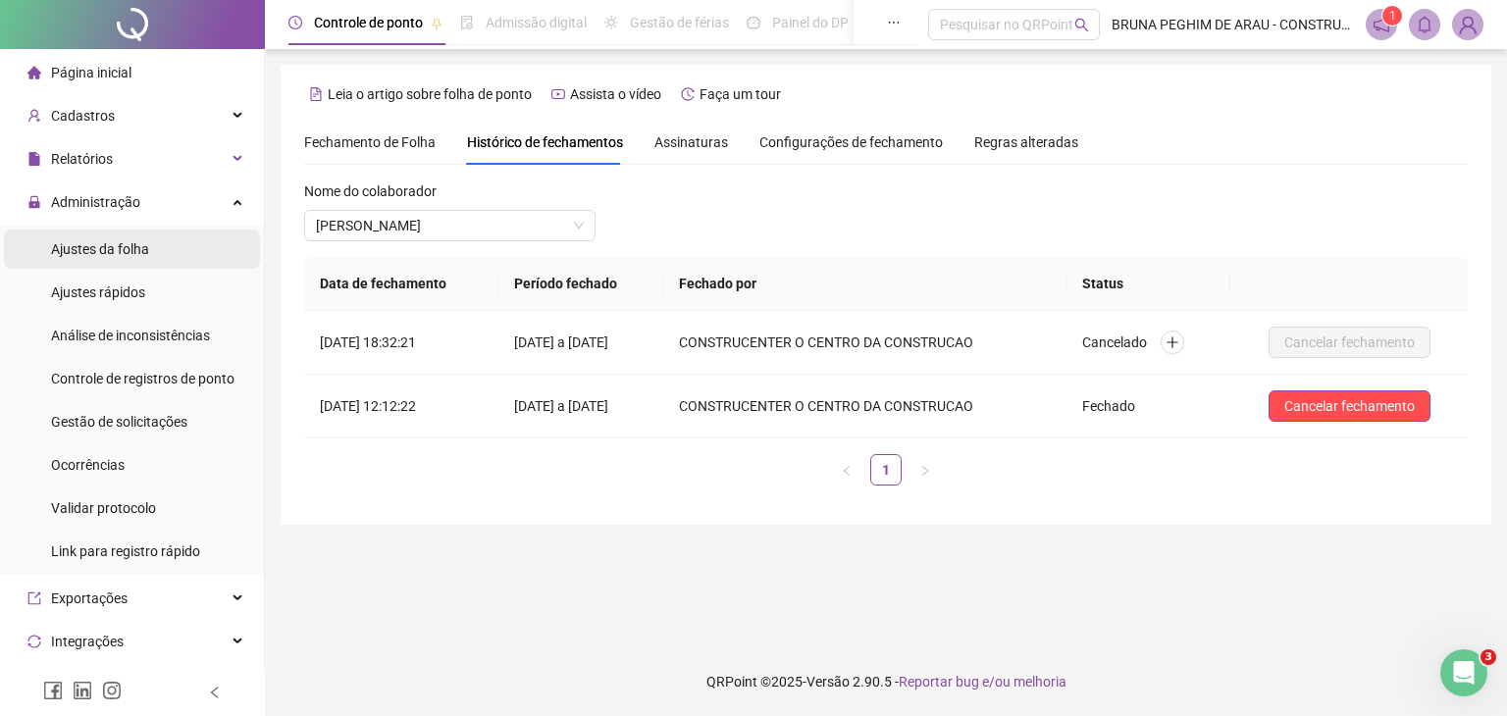
click at [94, 254] on span "Ajustes da folha" at bounding box center [100, 249] width 98 height 16
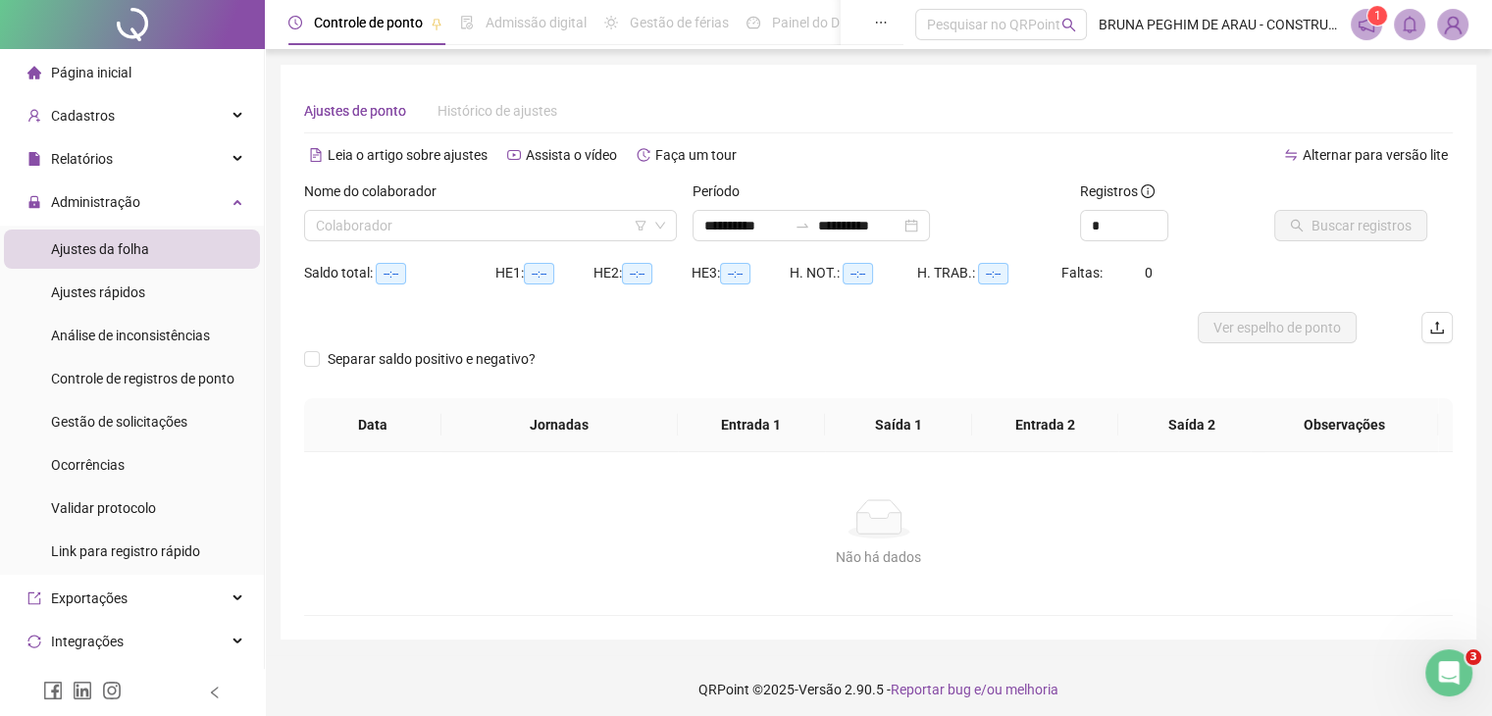
type input "**********"
click at [365, 229] on input "search" at bounding box center [482, 225] width 332 height 29
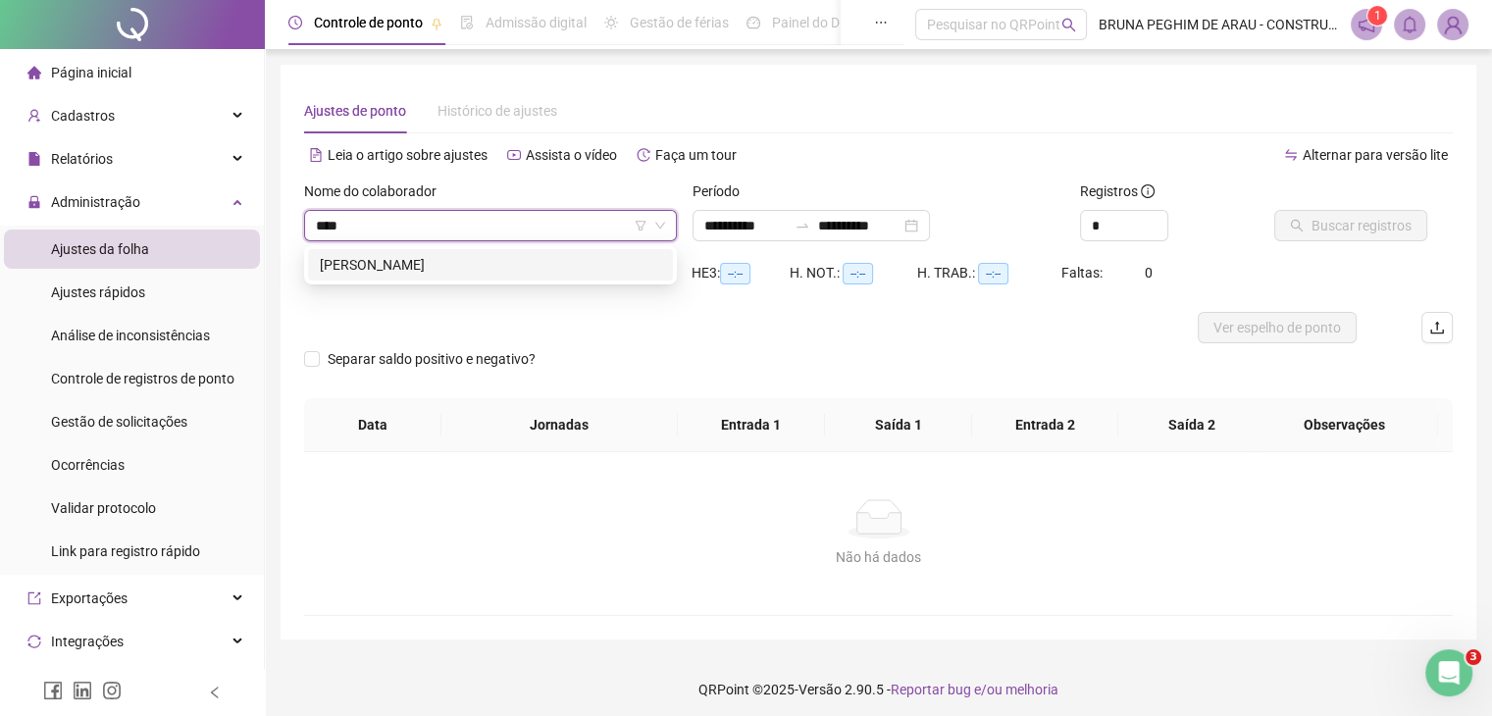
type input "*****"
click at [416, 268] on div "[PERSON_NAME]" at bounding box center [490, 265] width 341 height 22
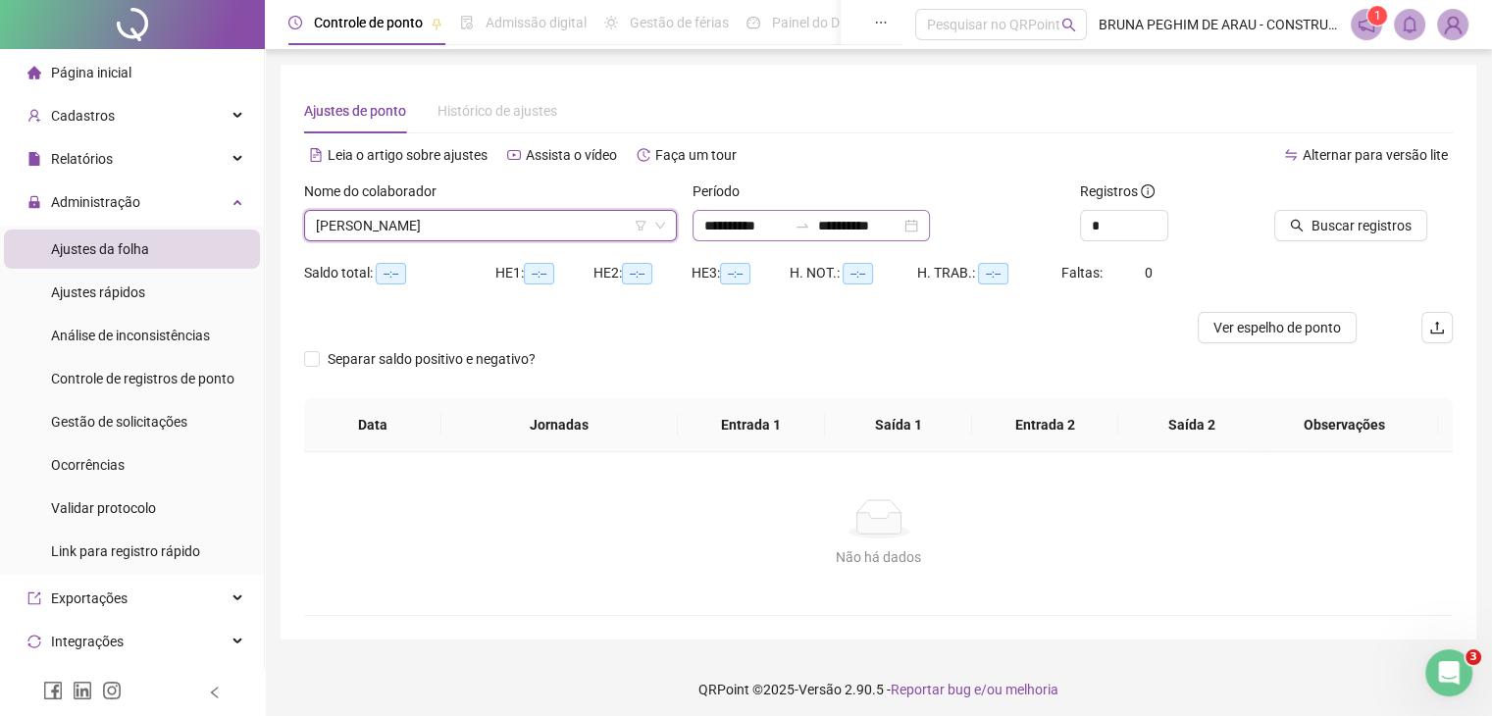
click at [930, 218] on div "**********" at bounding box center [811, 225] width 237 height 31
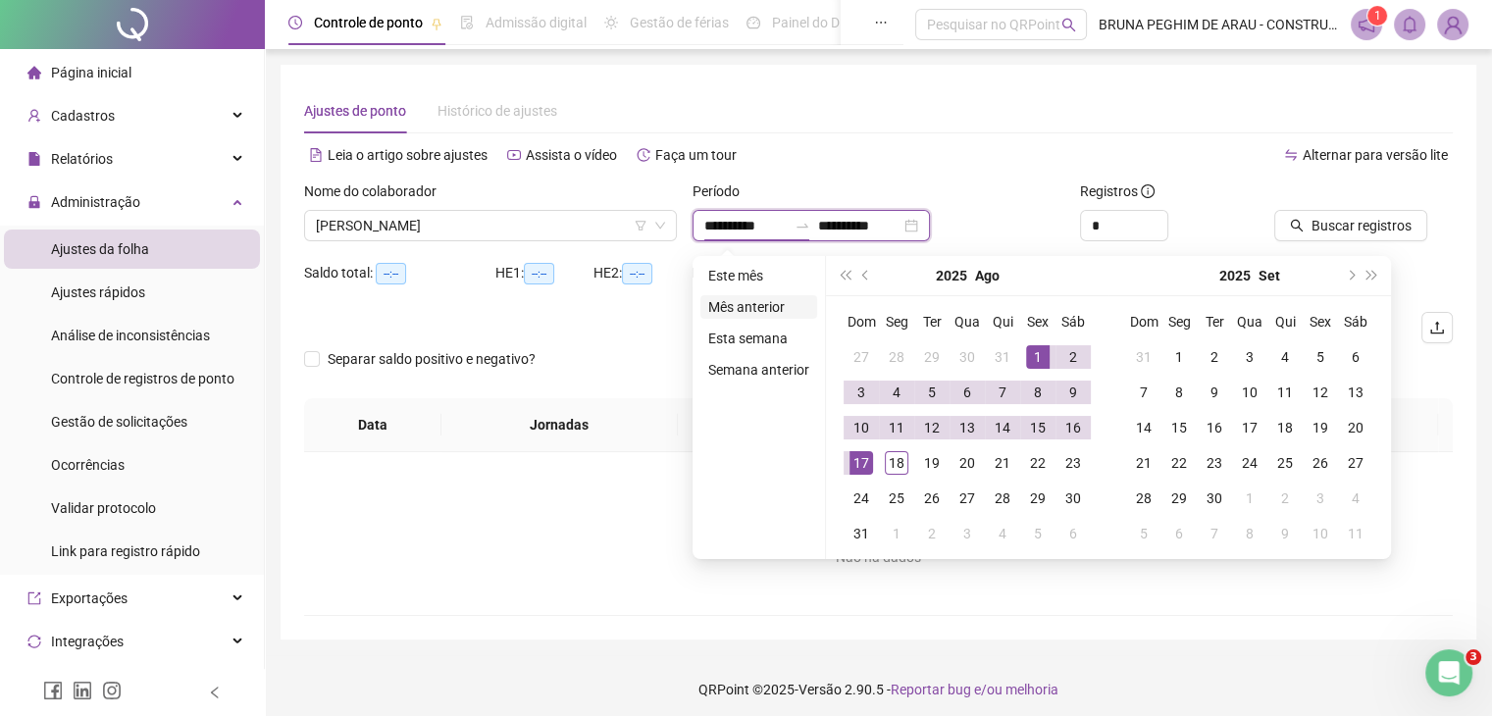
type input "**********"
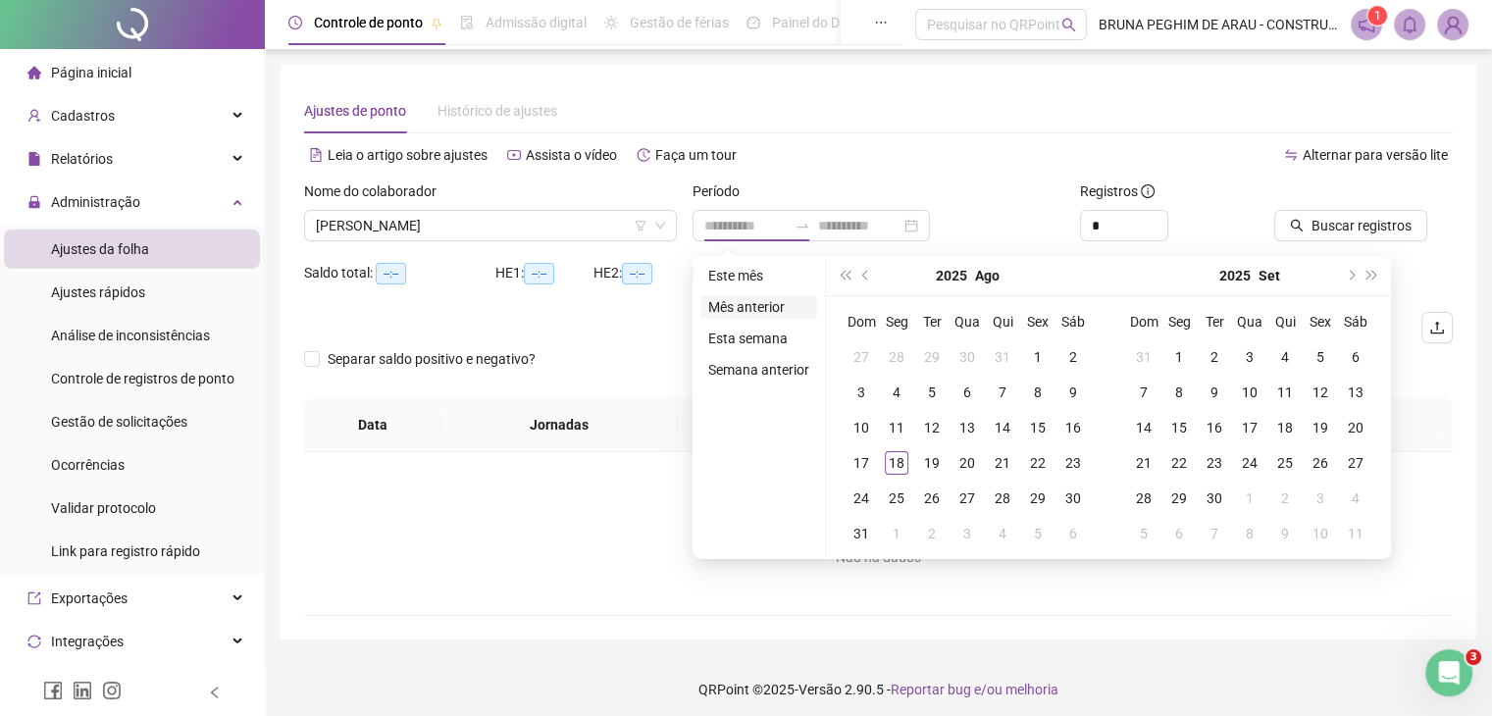
click at [782, 299] on li "Mês anterior" at bounding box center [758, 307] width 117 height 24
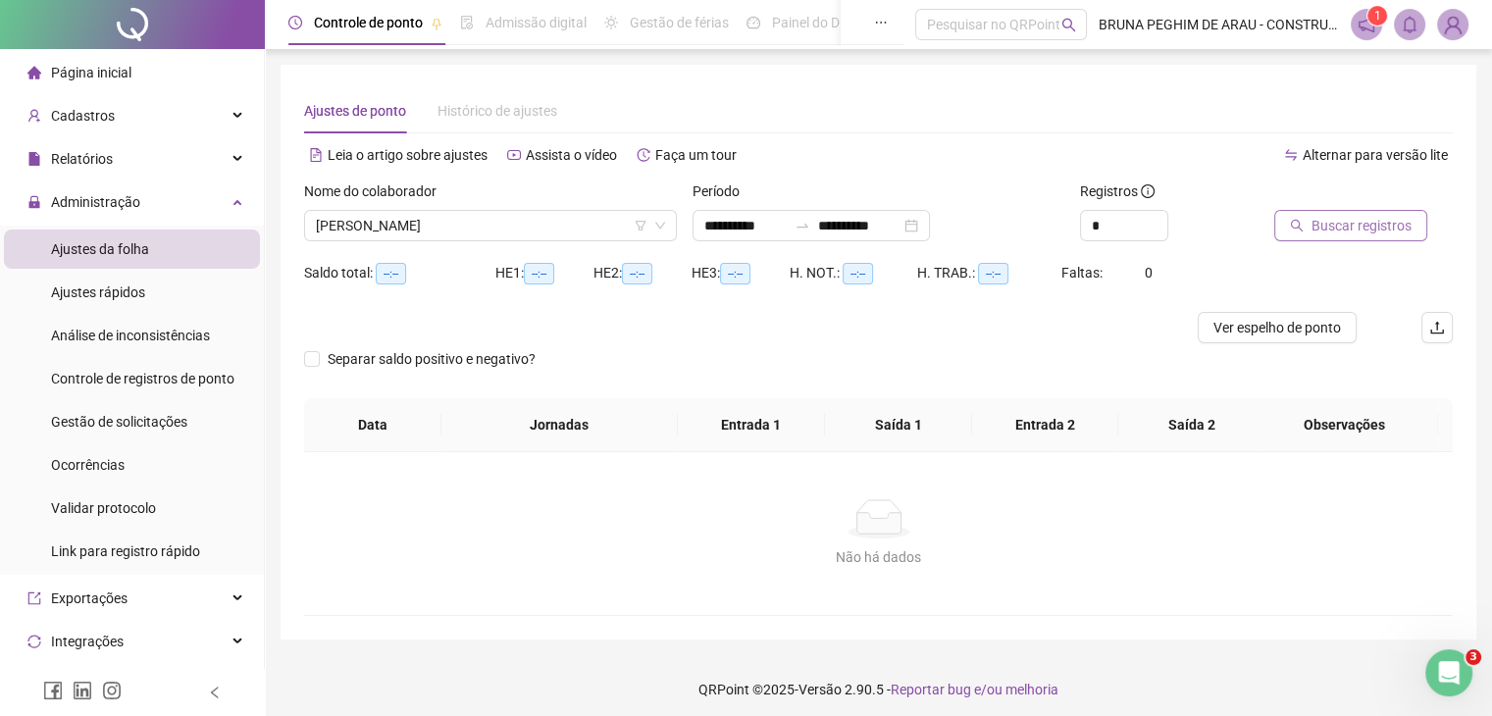
click at [1373, 230] on span "Buscar registros" at bounding box center [1362, 226] width 100 height 22
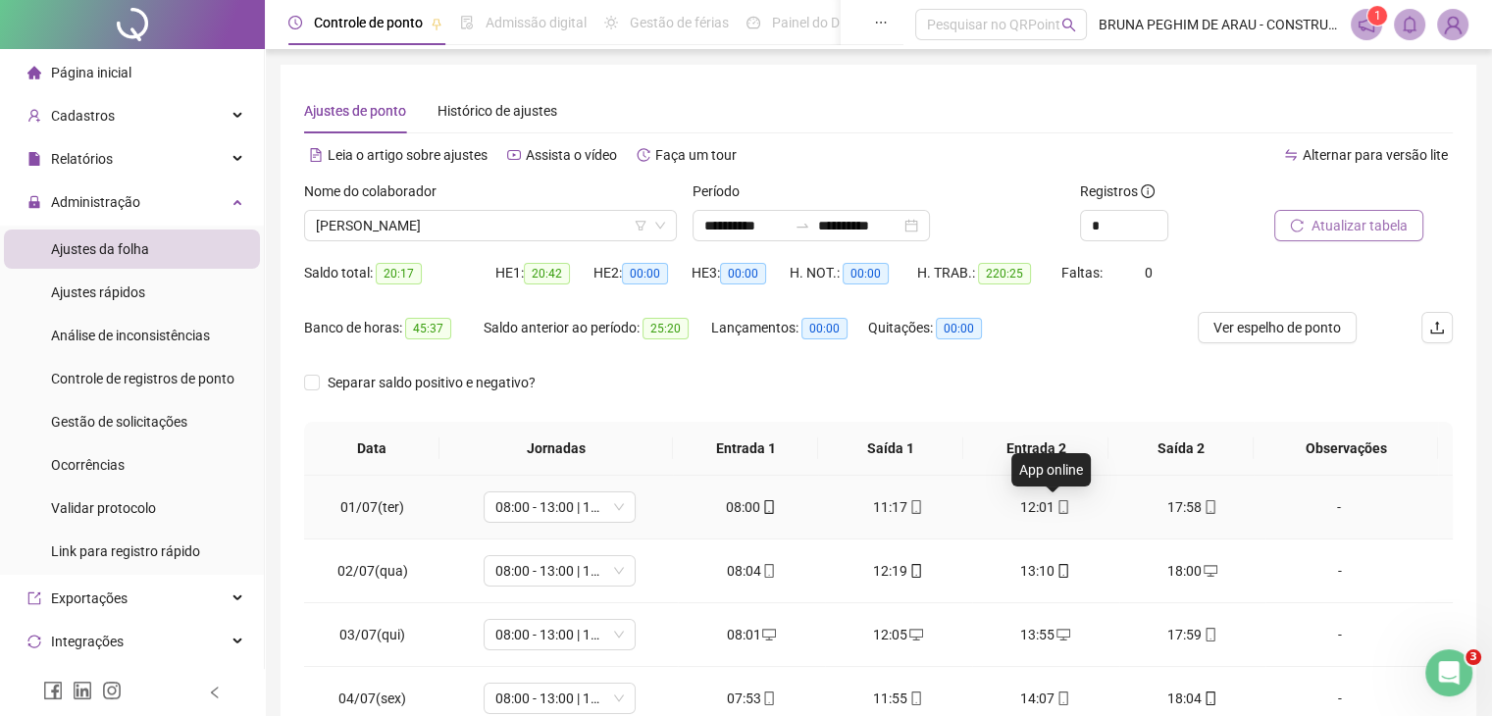
click at [1057, 505] on icon "mobile" at bounding box center [1064, 507] width 14 height 14
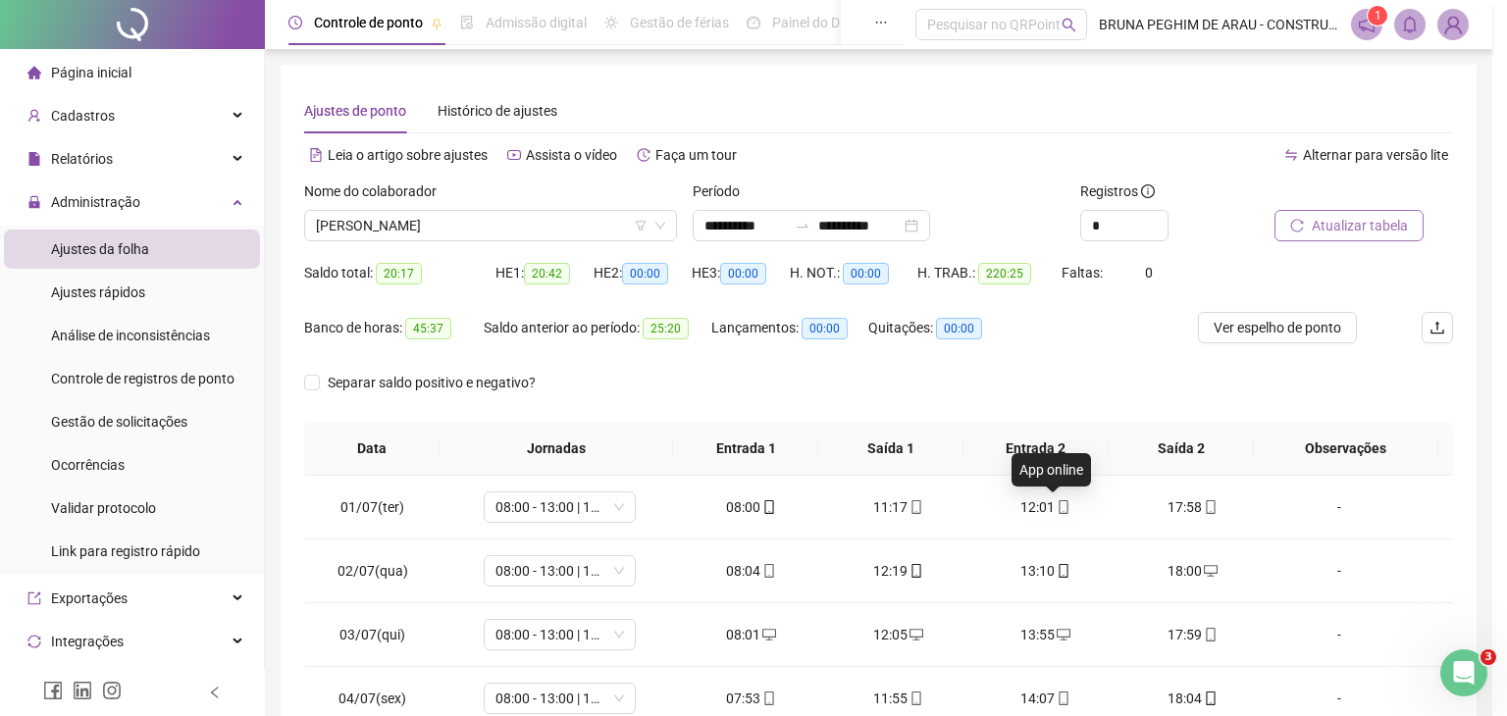
type input "**********"
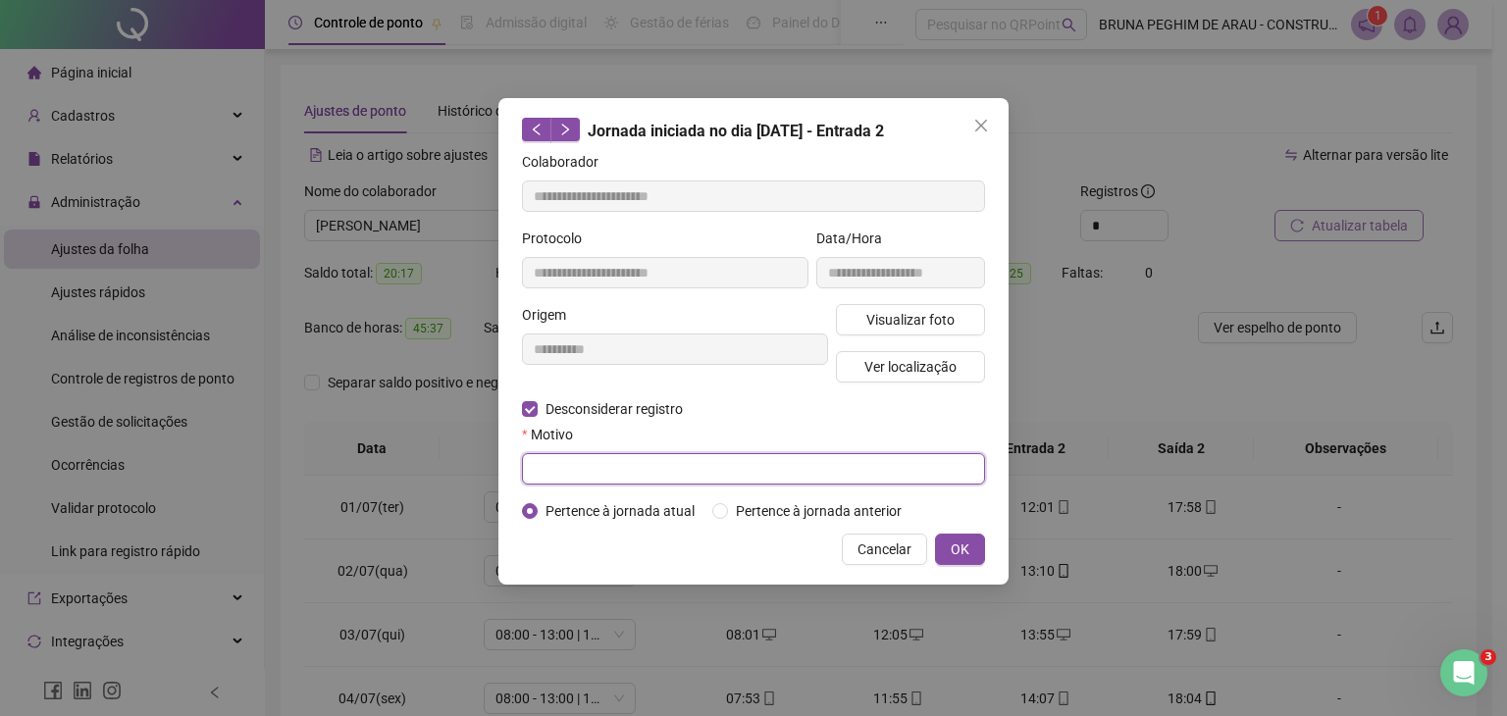
click at [579, 472] on input "text" at bounding box center [753, 468] width 463 height 31
type input "*"
click at [948, 558] on button "OK" at bounding box center [960, 549] width 50 height 31
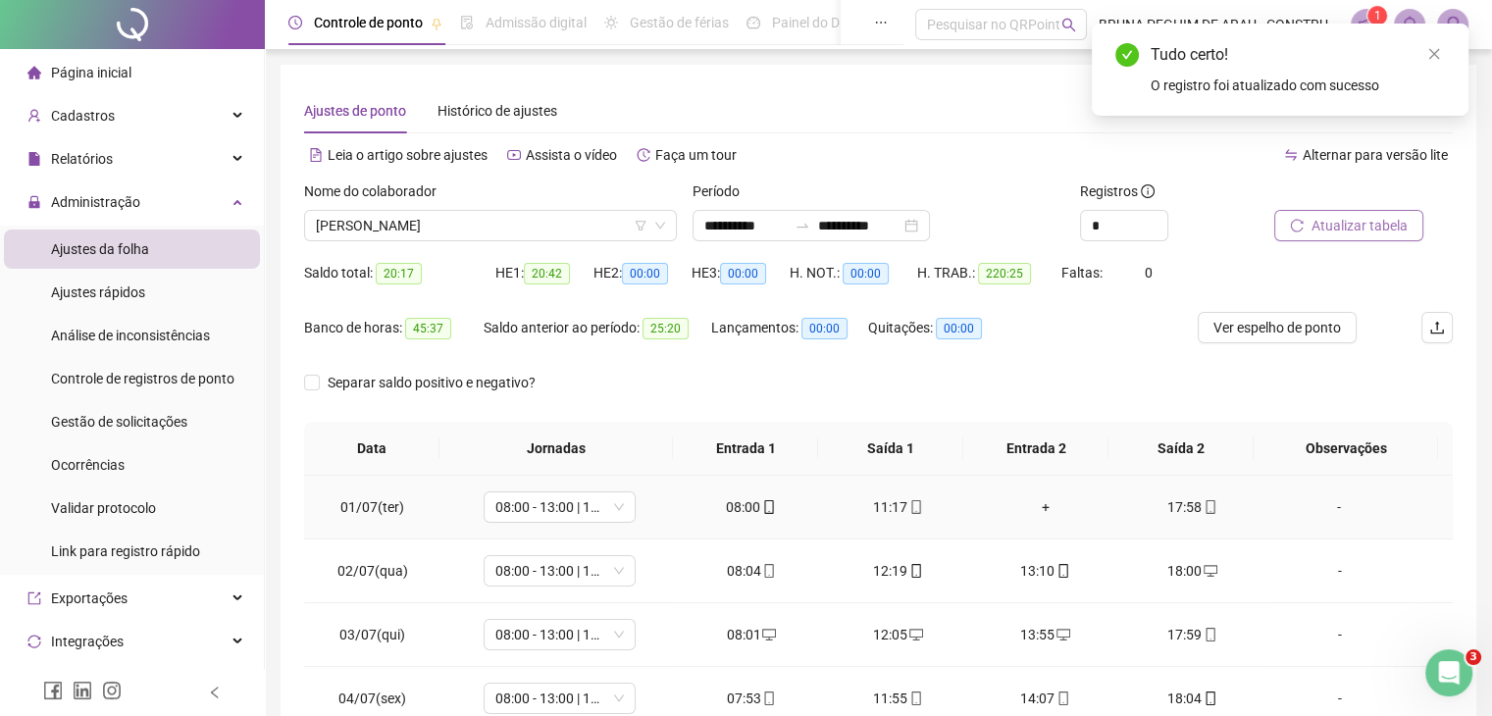
click at [1036, 504] on div "+" at bounding box center [1046, 507] width 116 height 22
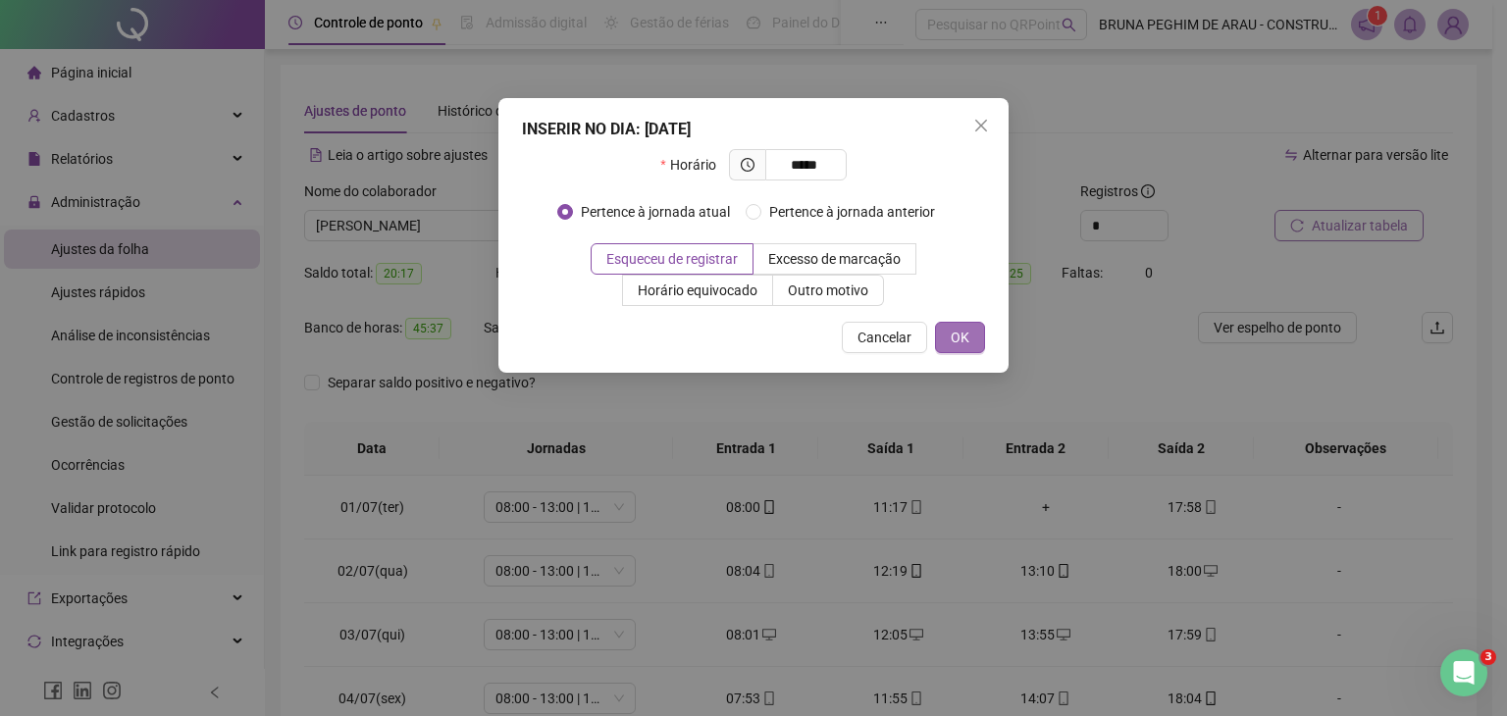
type input "*****"
click at [967, 332] on span "OK" at bounding box center [960, 338] width 19 height 22
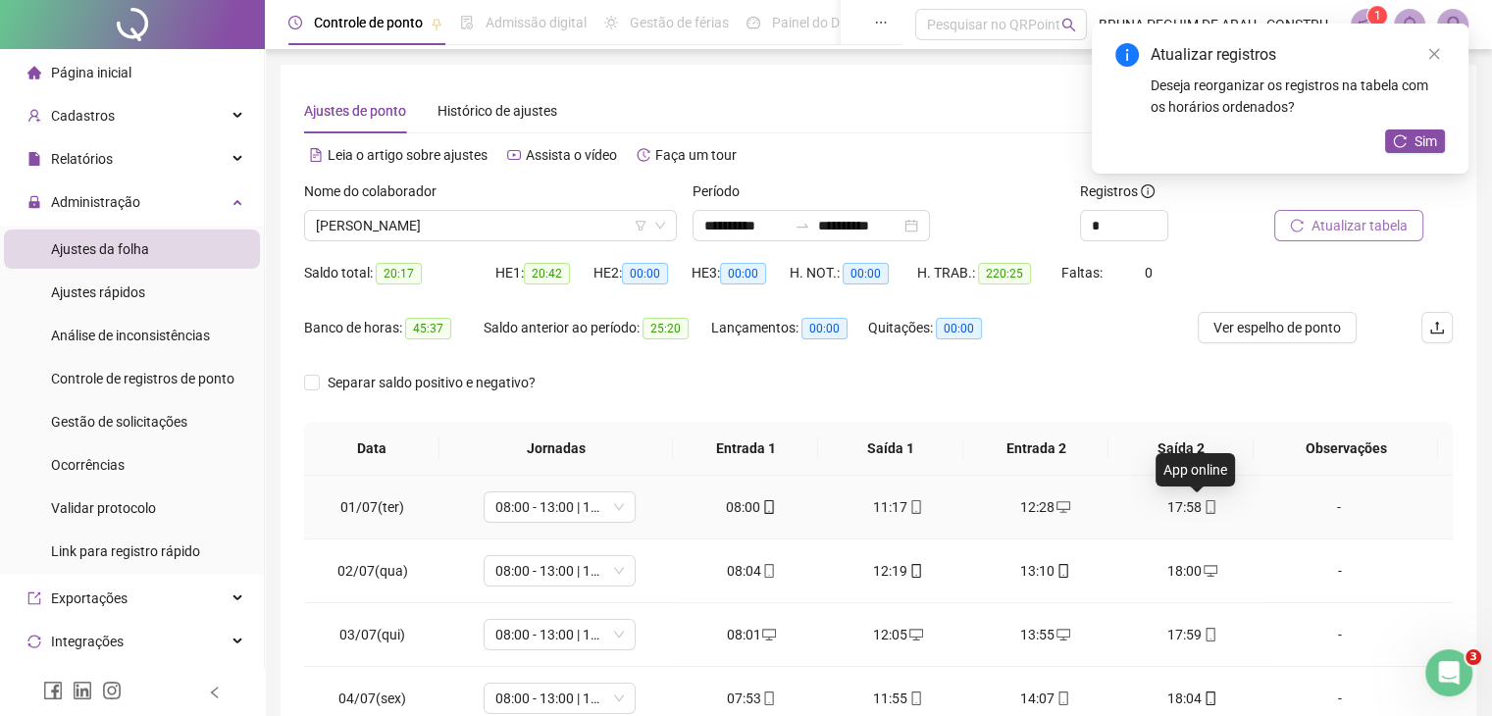
click at [1206, 513] on icon "mobile" at bounding box center [1210, 507] width 9 height 14
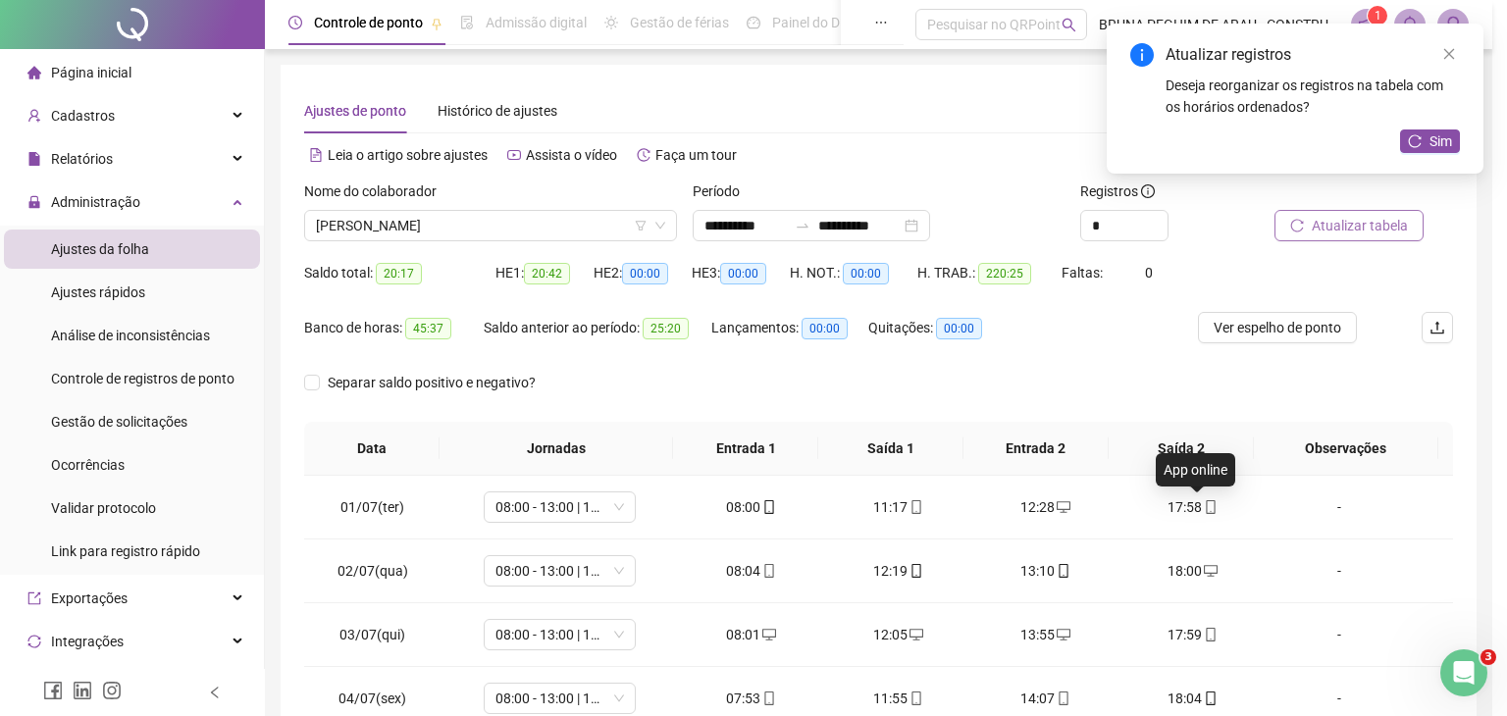
type input "**********"
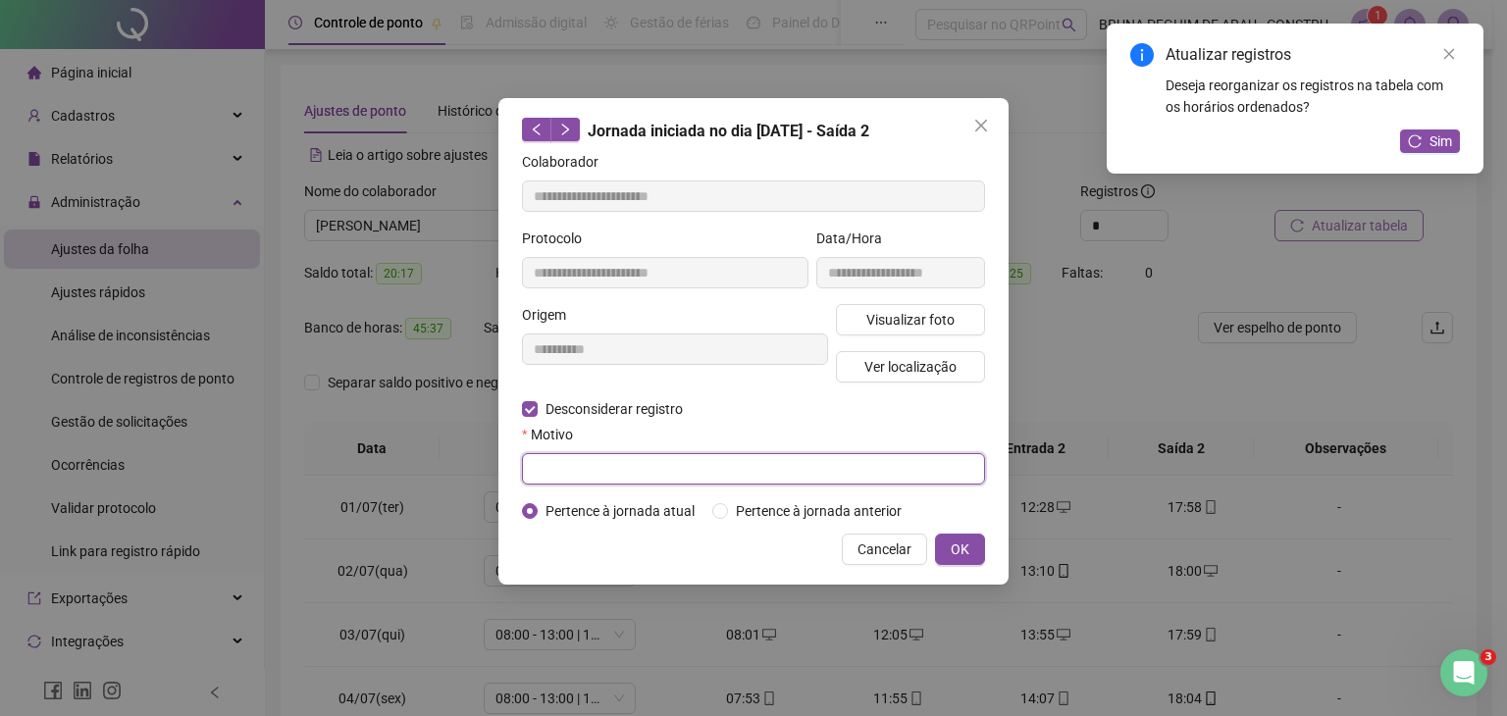
click at [575, 460] on input "text" at bounding box center [753, 468] width 463 height 31
type input "*"
click at [970, 546] on button "OK" at bounding box center [960, 549] width 50 height 31
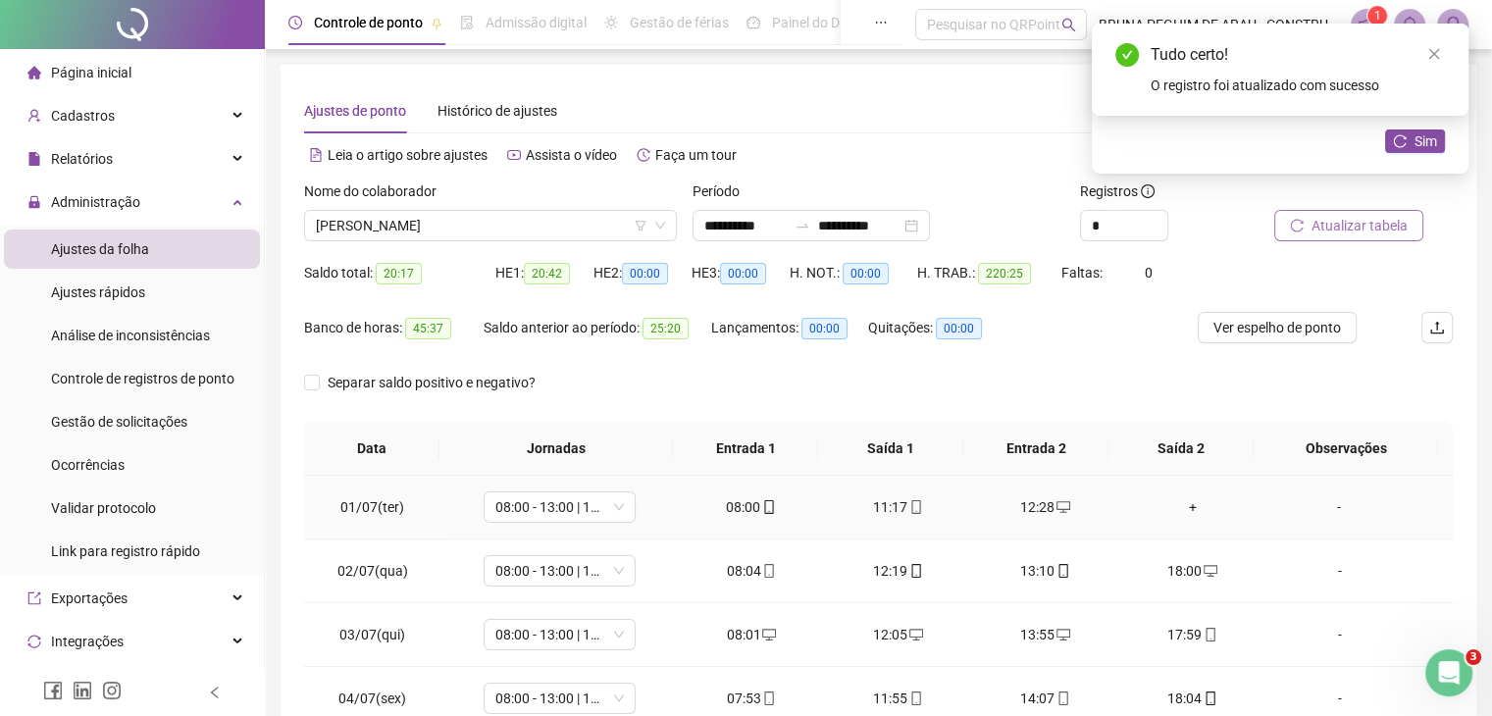
click at [1180, 507] on div "+" at bounding box center [1193, 507] width 116 height 22
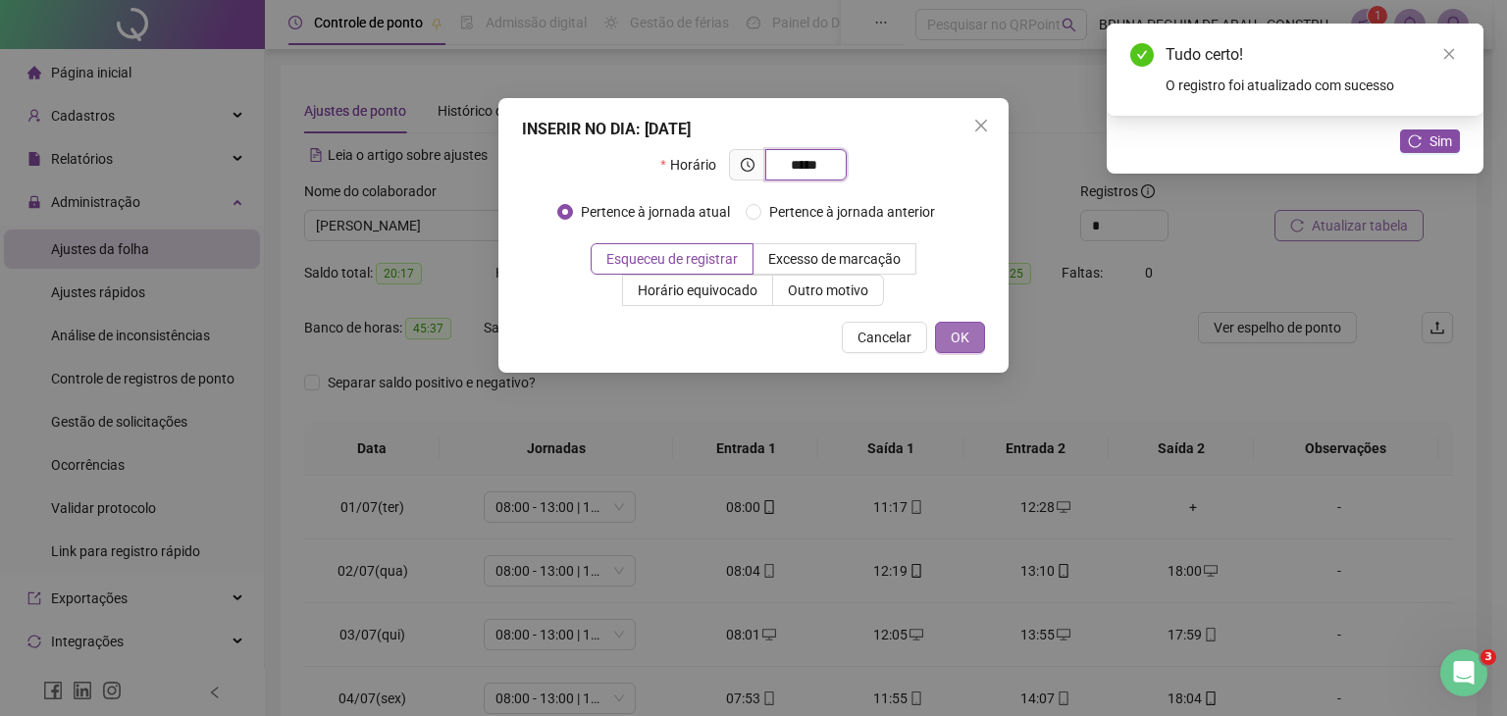
type input "*****"
click at [959, 327] on span "OK" at bounding box center [960, 338] width 19 height 22
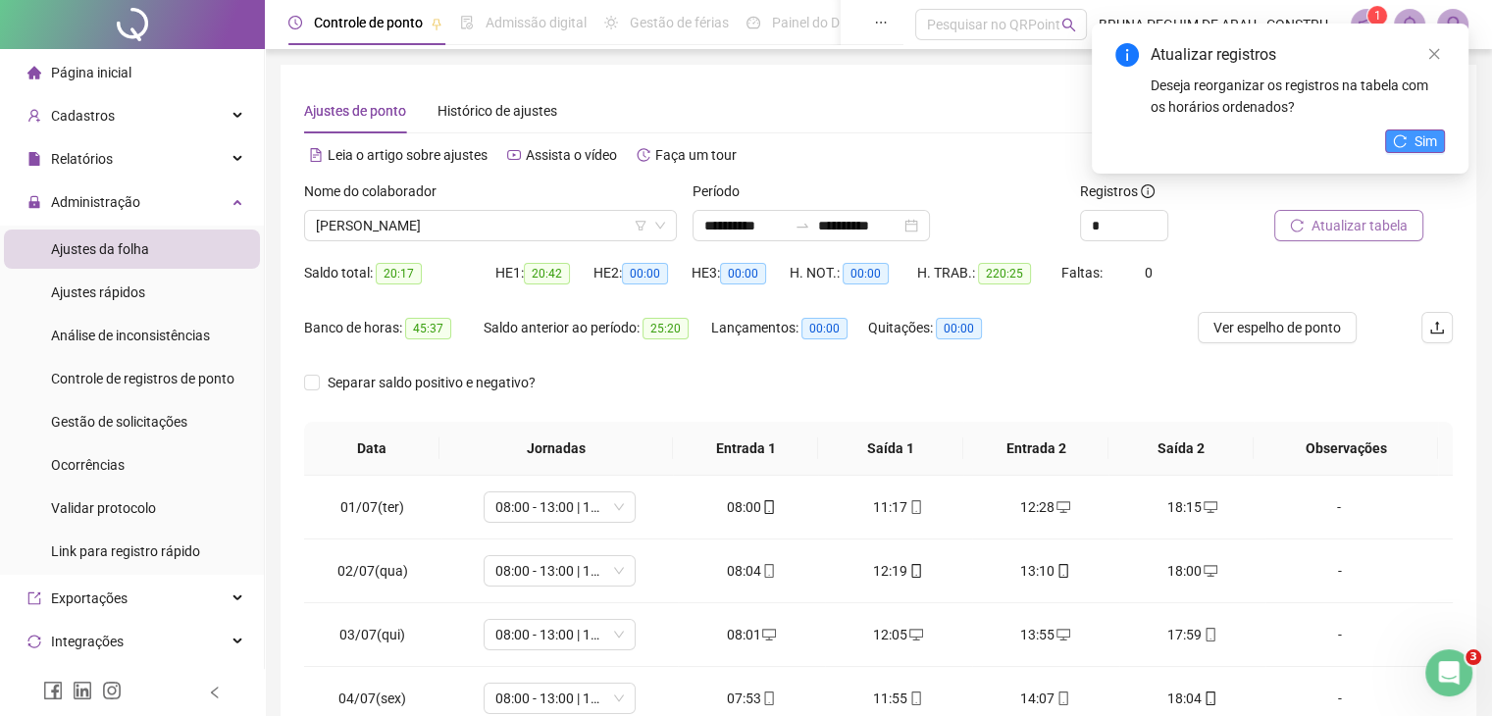
click at [1421, 142] on span "Sim" at bounding box center [1426, 141] width 23 height 22
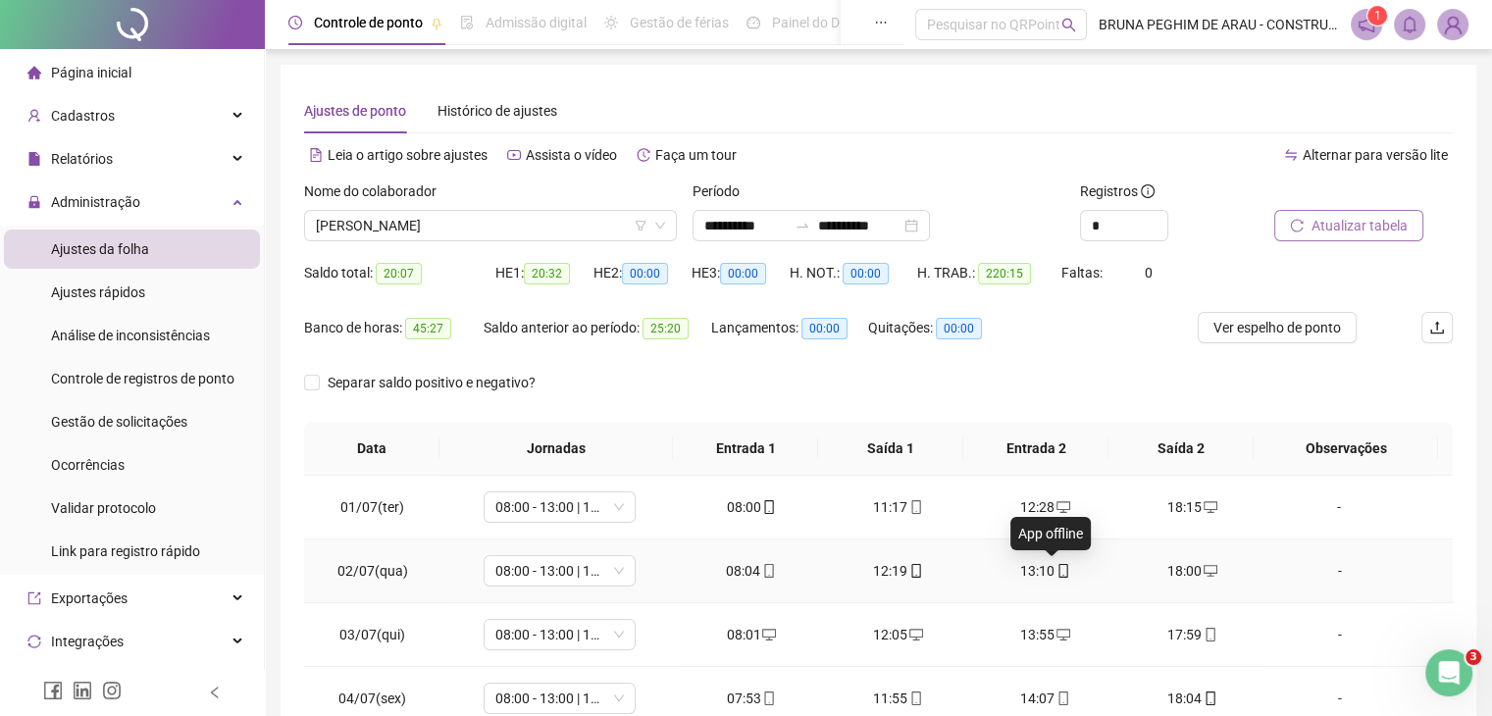
click at [1057, 571] on icon "mobile" at bounding box center [1064, 571] width 14 height 14
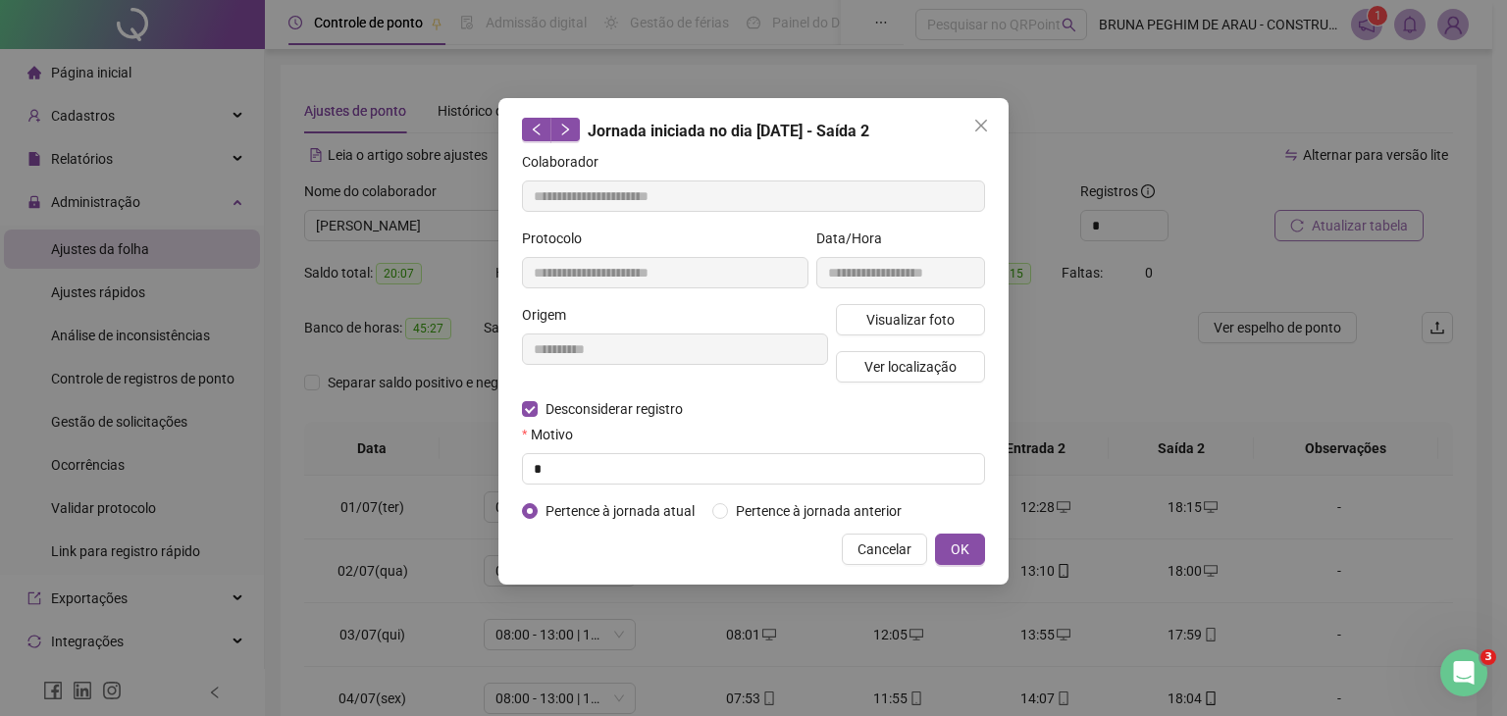
type input "**********"
click at [572, 459] on input "text" at bounding box center [753, 468] width 463 height 31
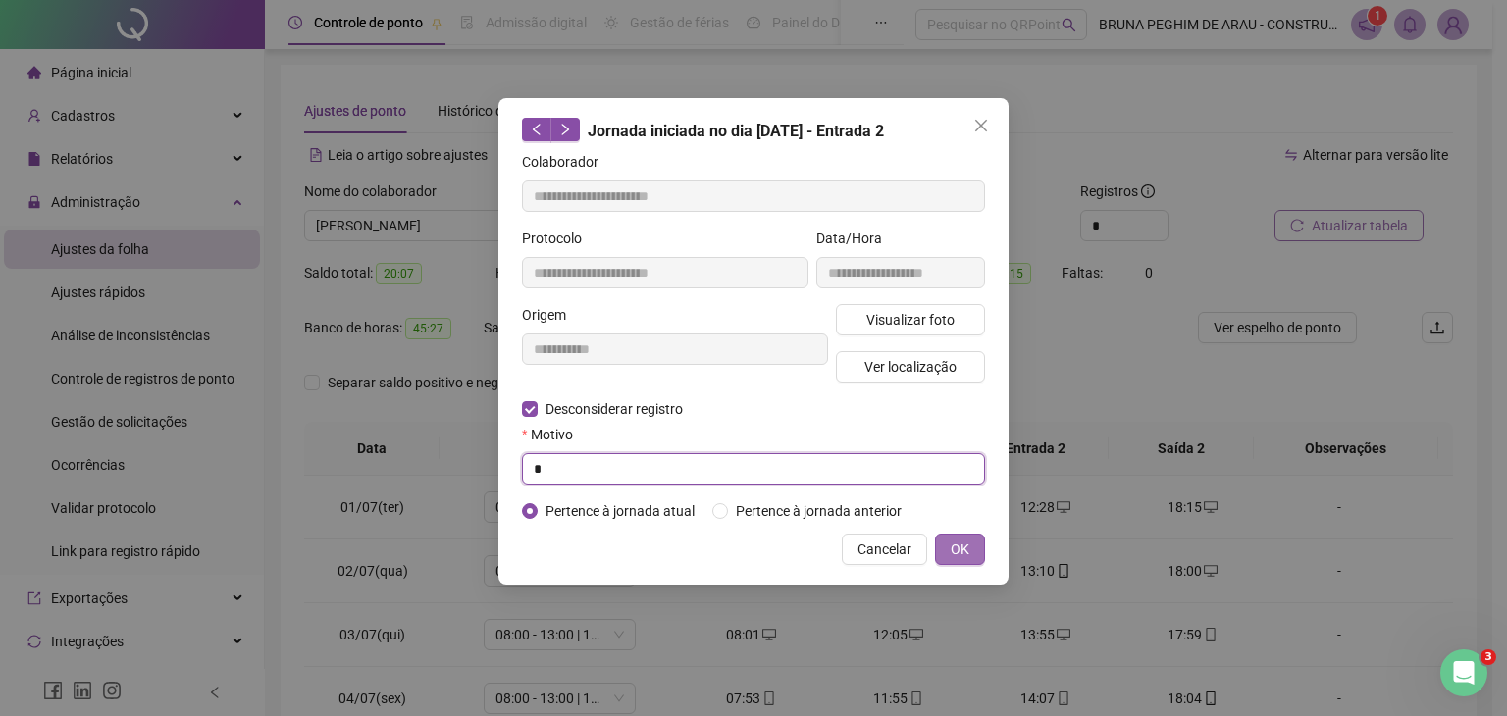
type input "*"
click at [961, 554] on span "OK" at bounding box center [960, 550] width 19 height 22
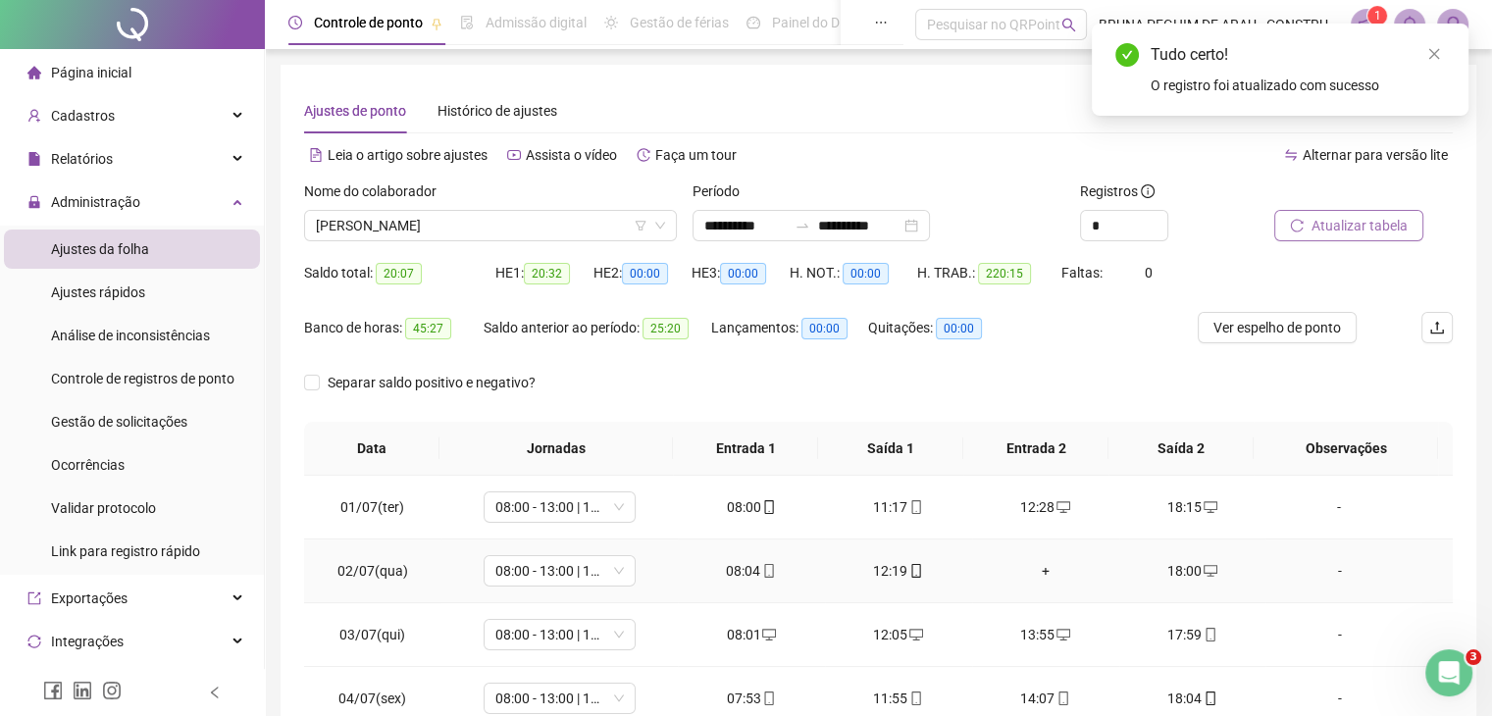
click at [1038, 574] on div "+" at bounding box center [1046, 571] width 116 height 22
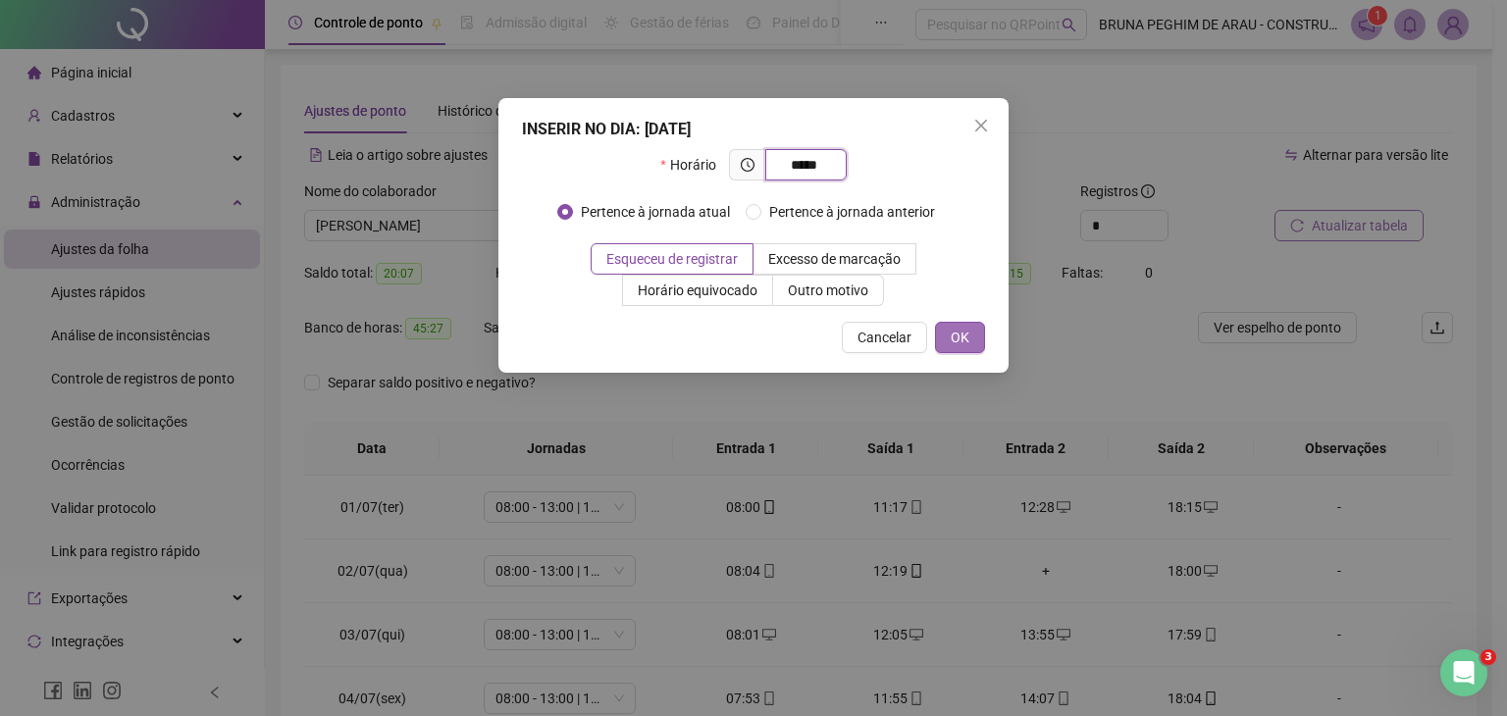
type input "*****"
click at [972, 338] on button "OK" at bounding box center [960, 337] width 50 height 31
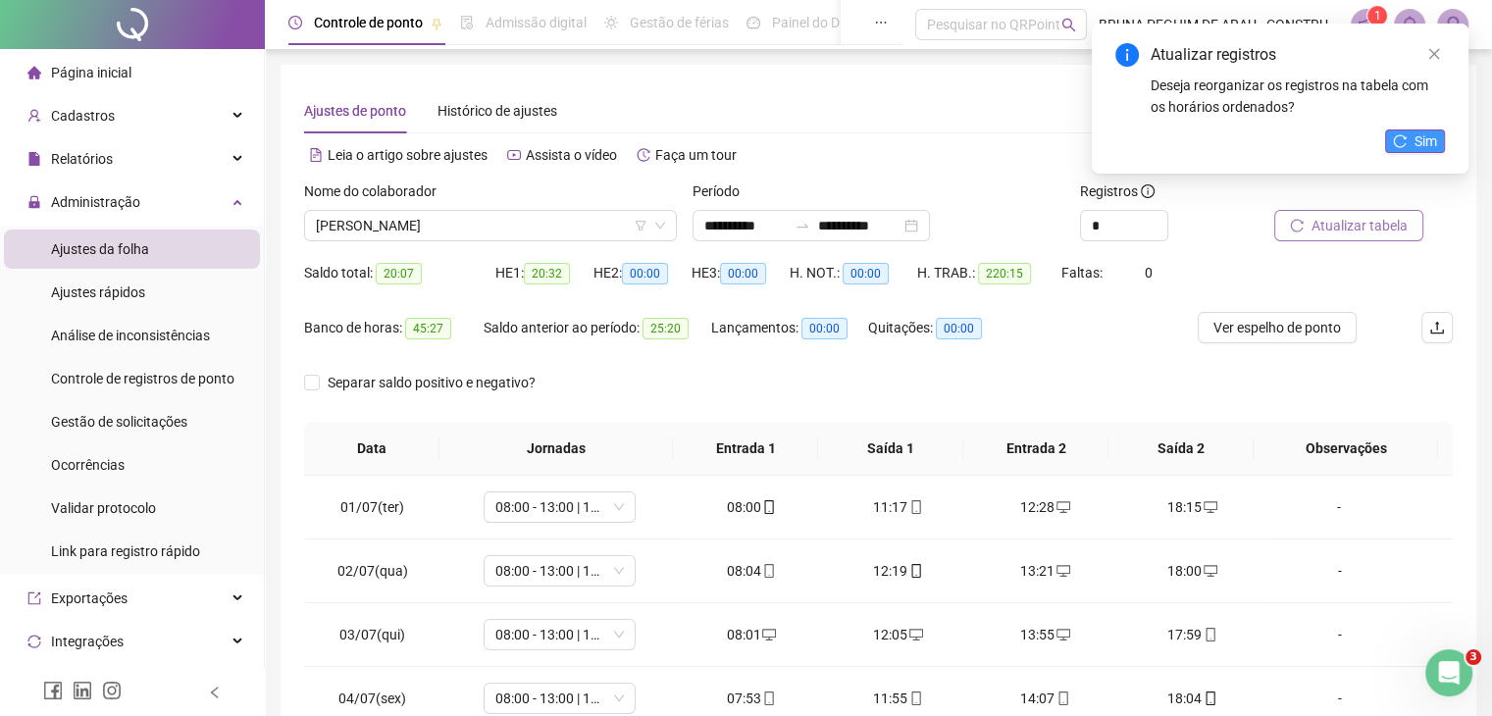
click at [1423, 141] on span "Sim" at bounding box center [1426, 141] width 23 height 22
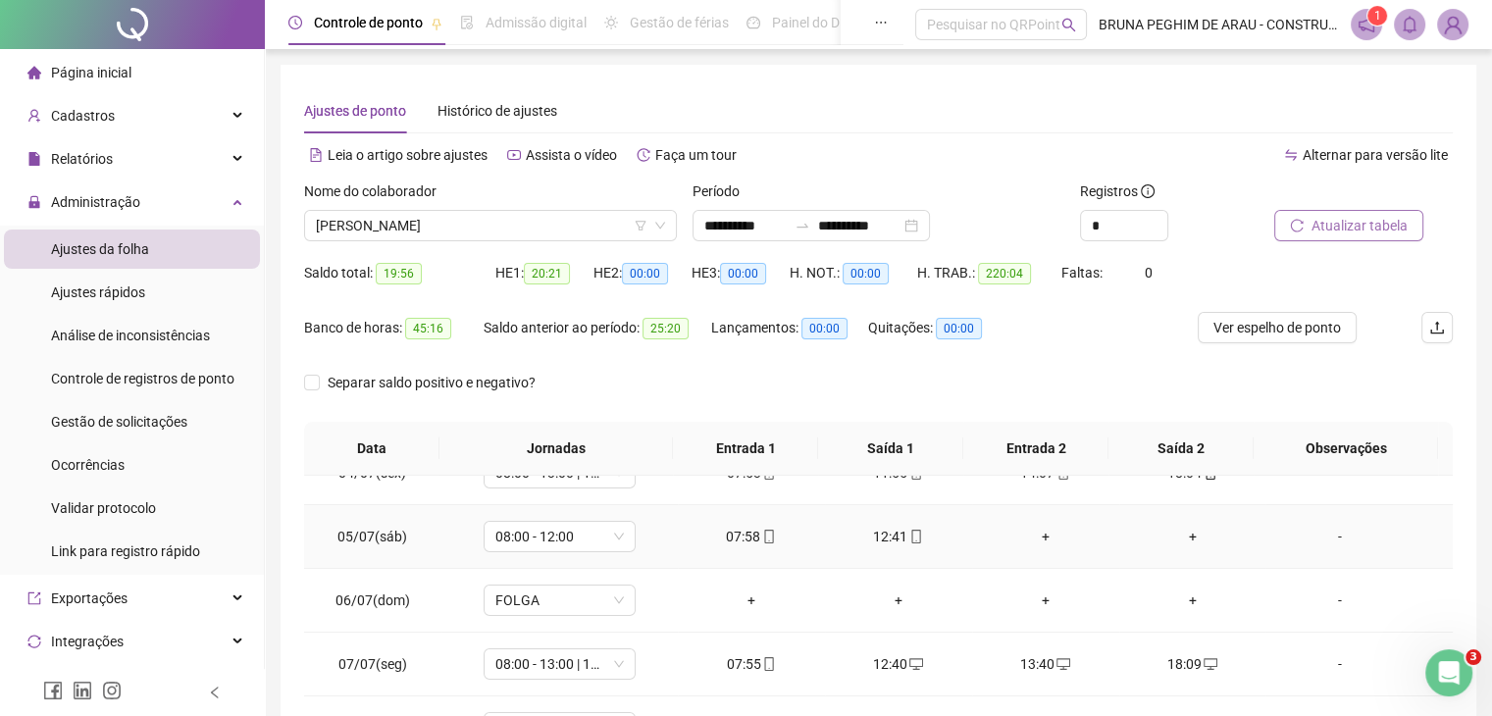
scroll to position [261, 0]
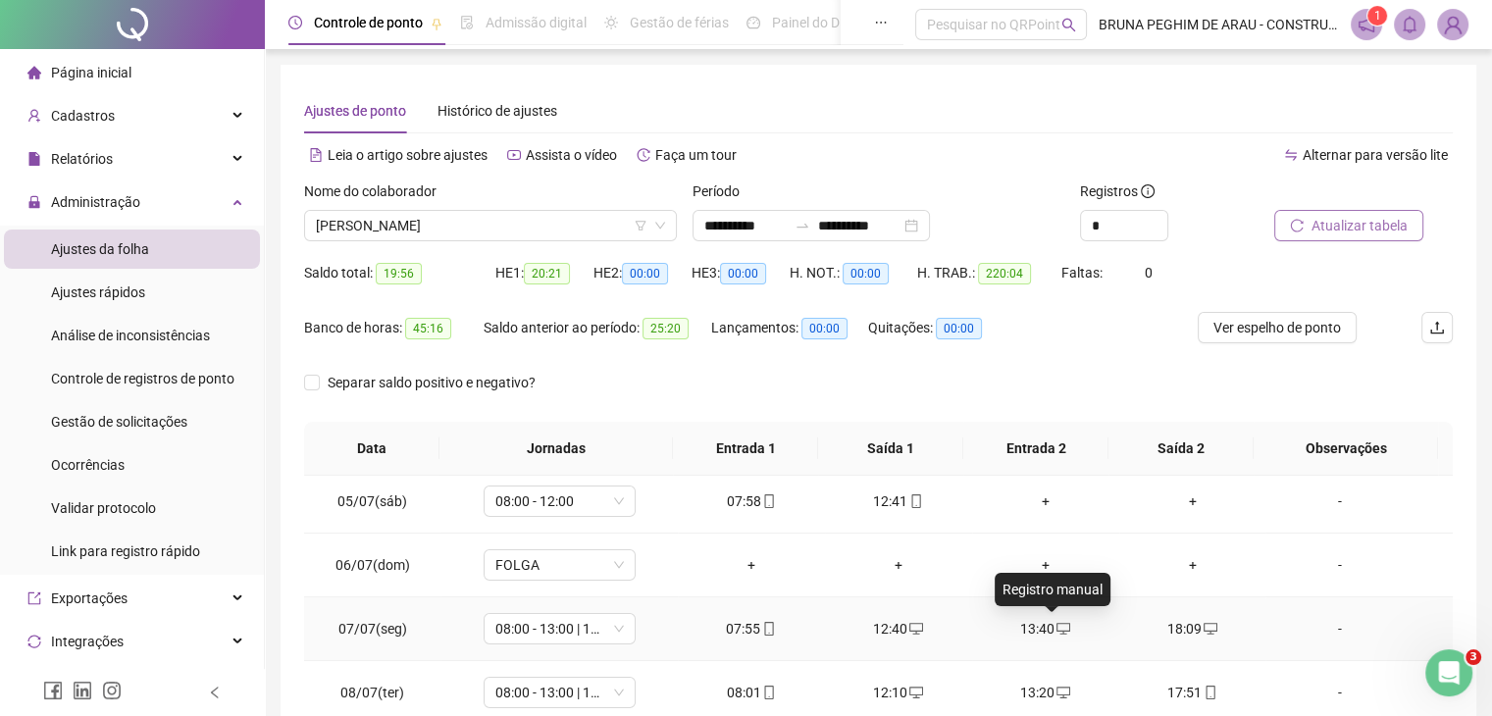
click at [1060, 629] on icon "desktop" at bounding box center [1064, 629] width 14 height 12
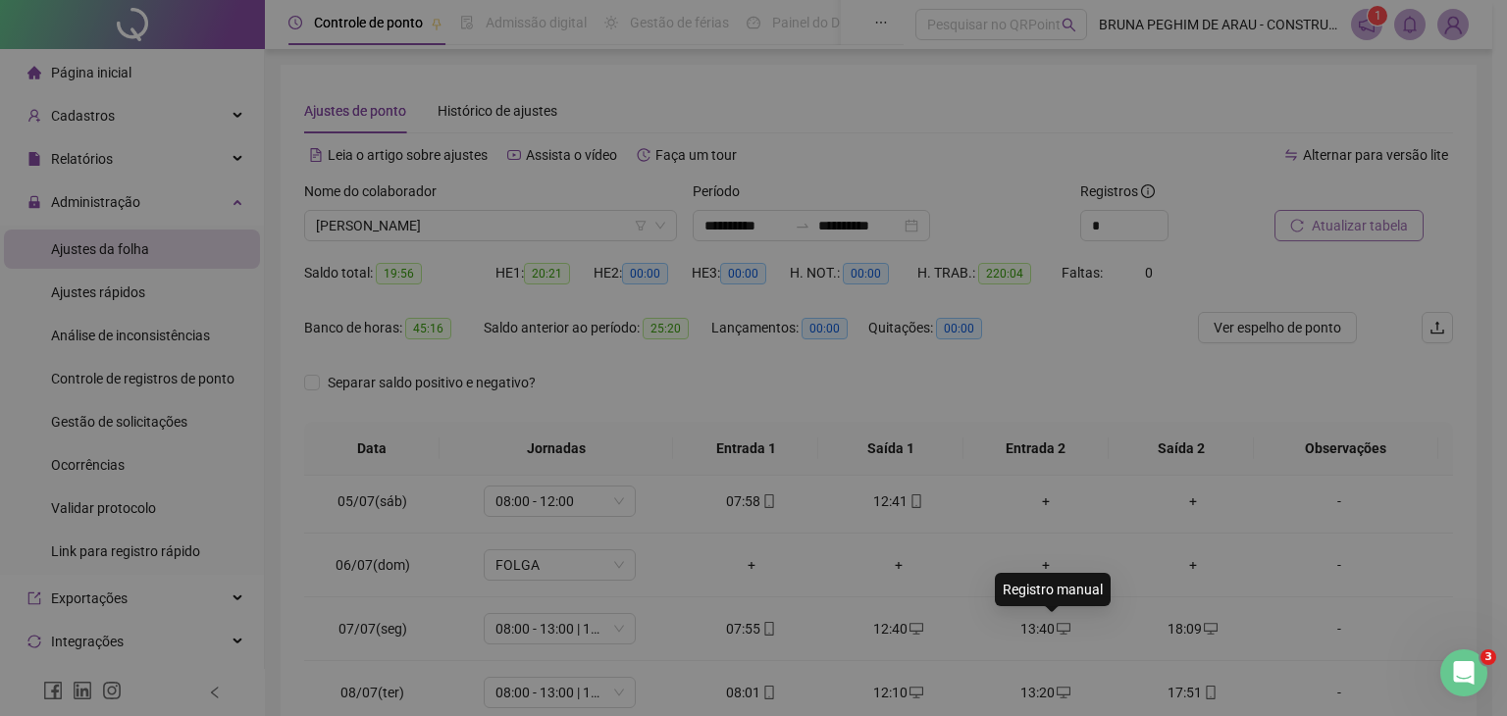
type input "**********"
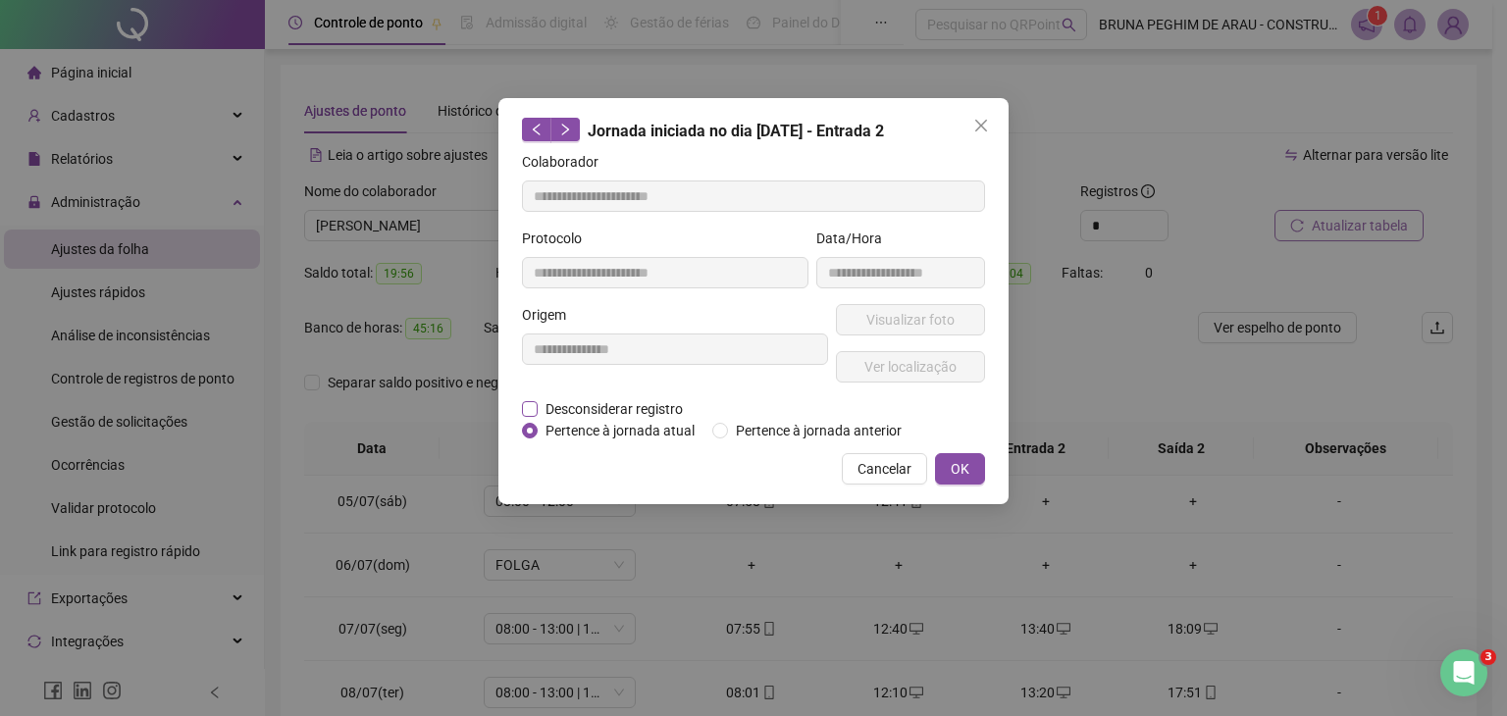
click at [639, 413] on span "Desconsiderar registro" at bounding box center [614, 409] width 153 height 22
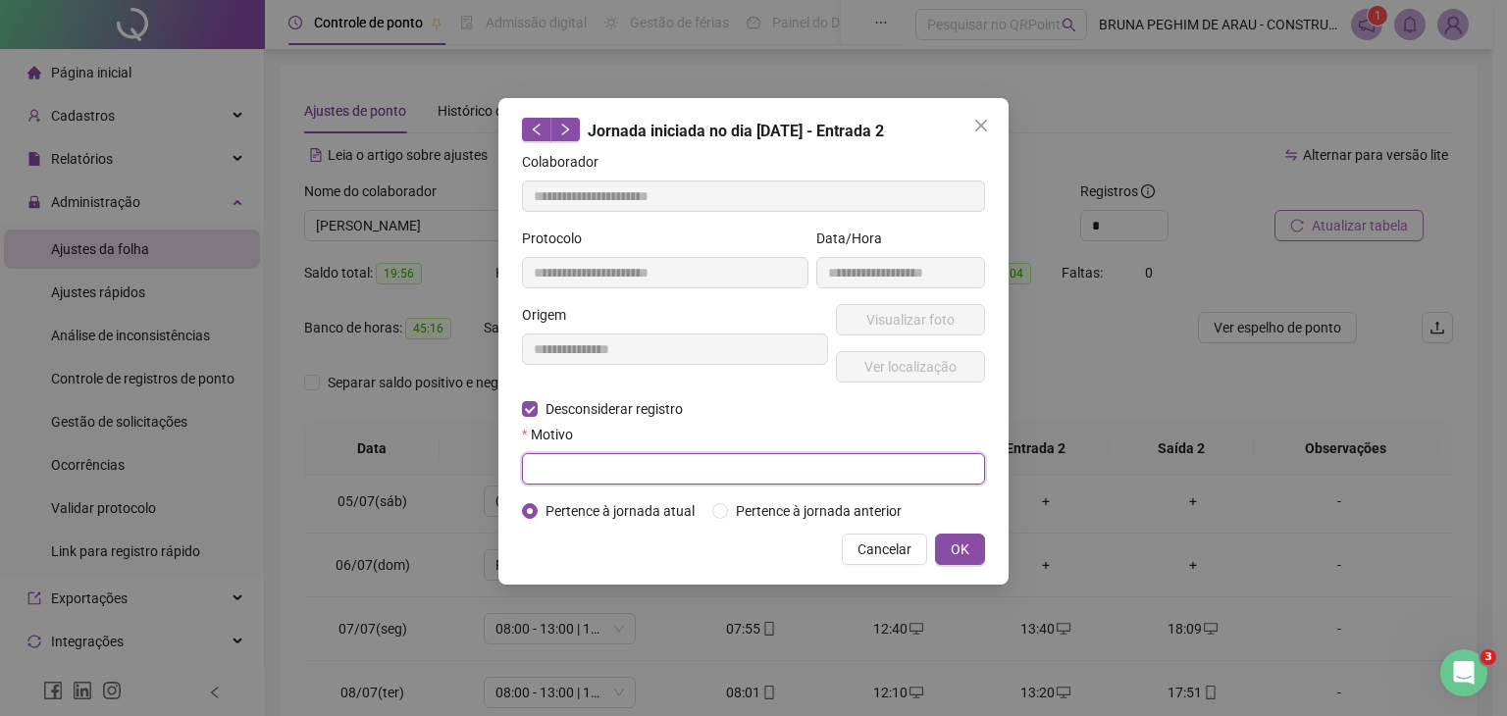
click at [632, 468] on input "text" at bounding box center [753, 468] width 463 height 31
type input "*"
click at [958, 546] on span "OK" at bounding box center [960, 550] width 19 height 22
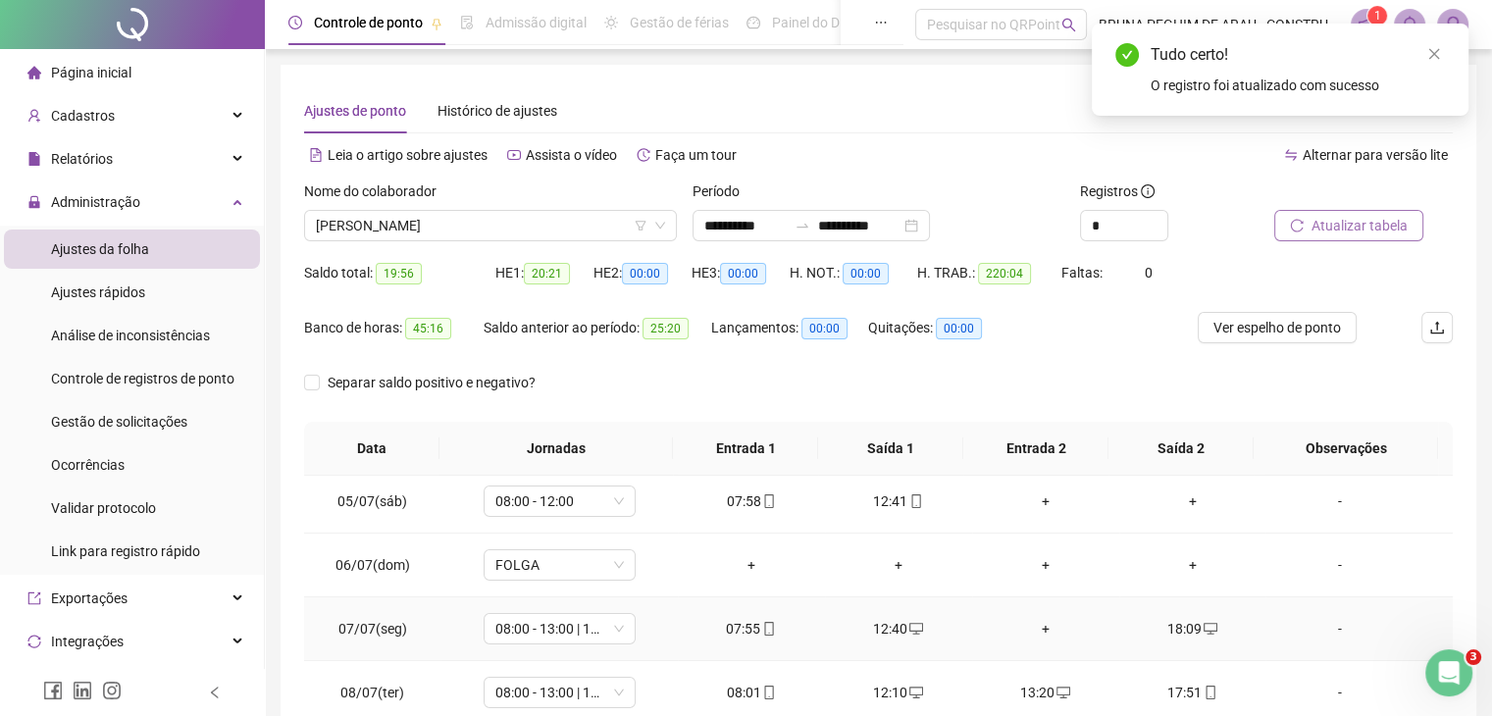
click at [1036, 625] on div "+" at bounding box center [1046, 629] width 116 height 22
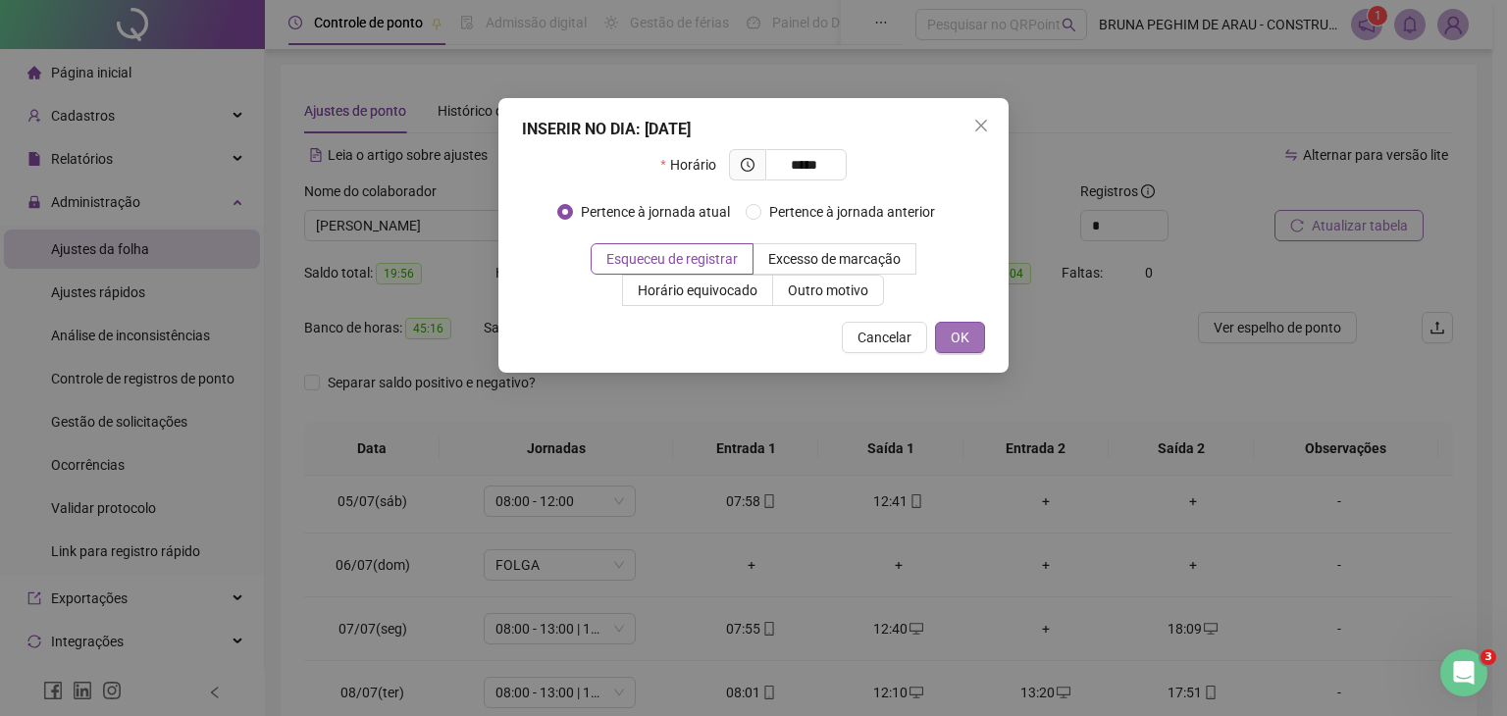
type input "*****"
click at [958, 336] on span "OK" at bounding box center [960, 338] width 19 height 22
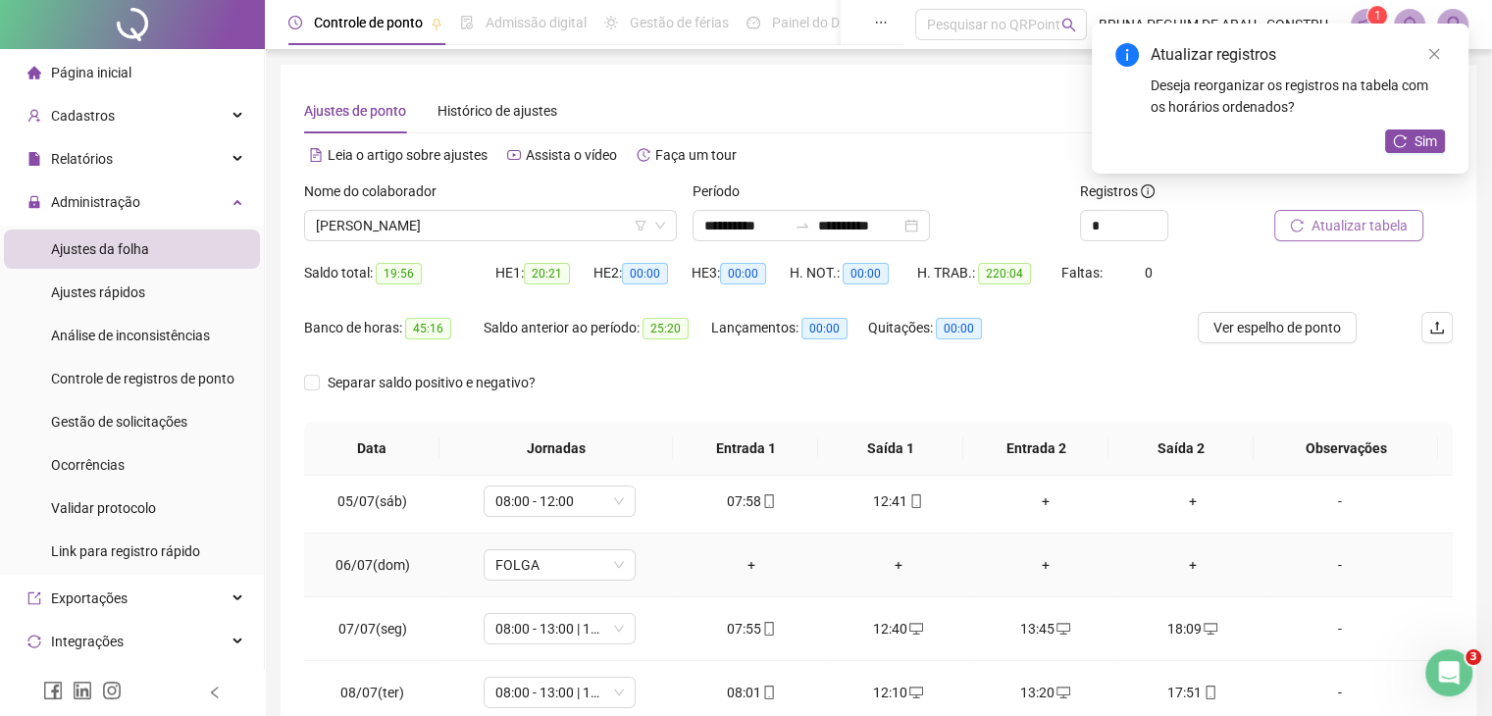
scroll to position [392, 0]
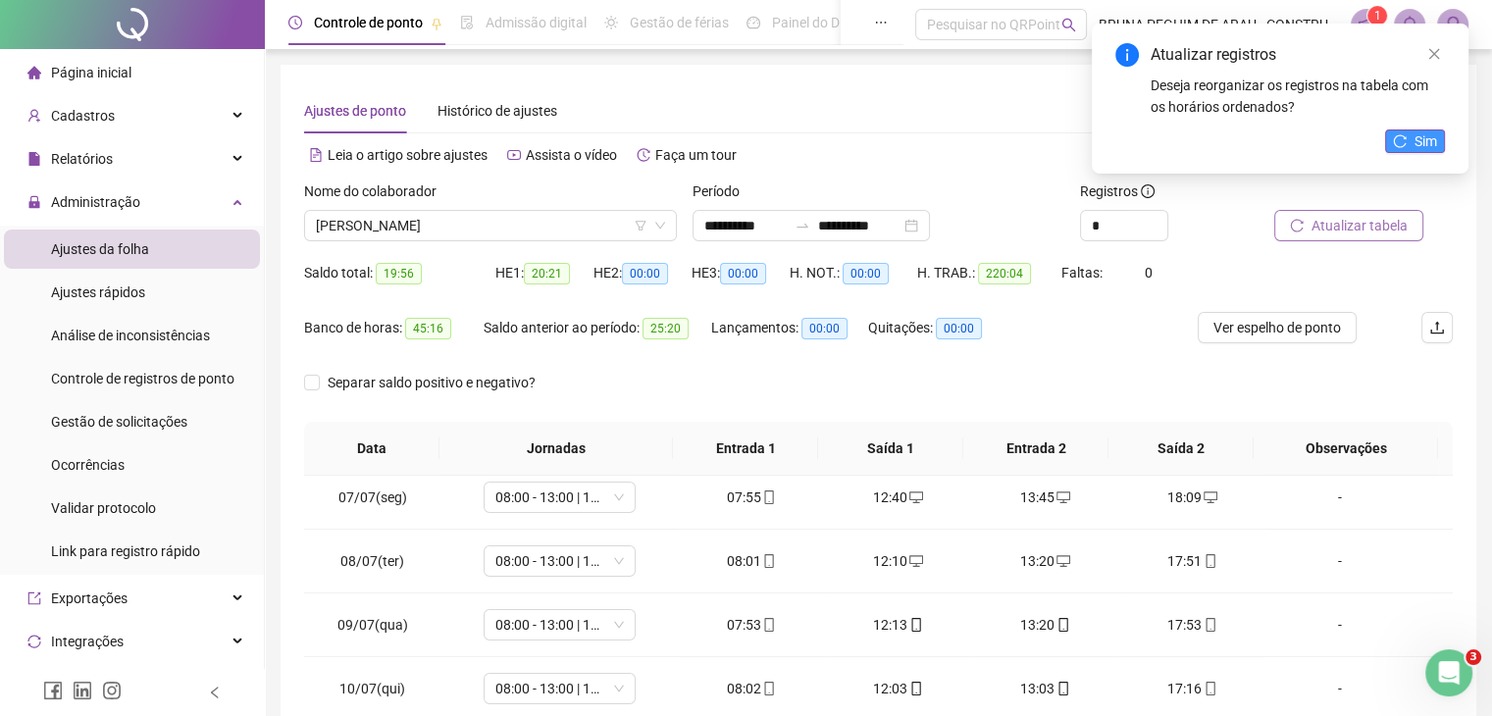
click at [1435, 139] on span "Sim" at bounding box center [1426, 141] width 23 height 22
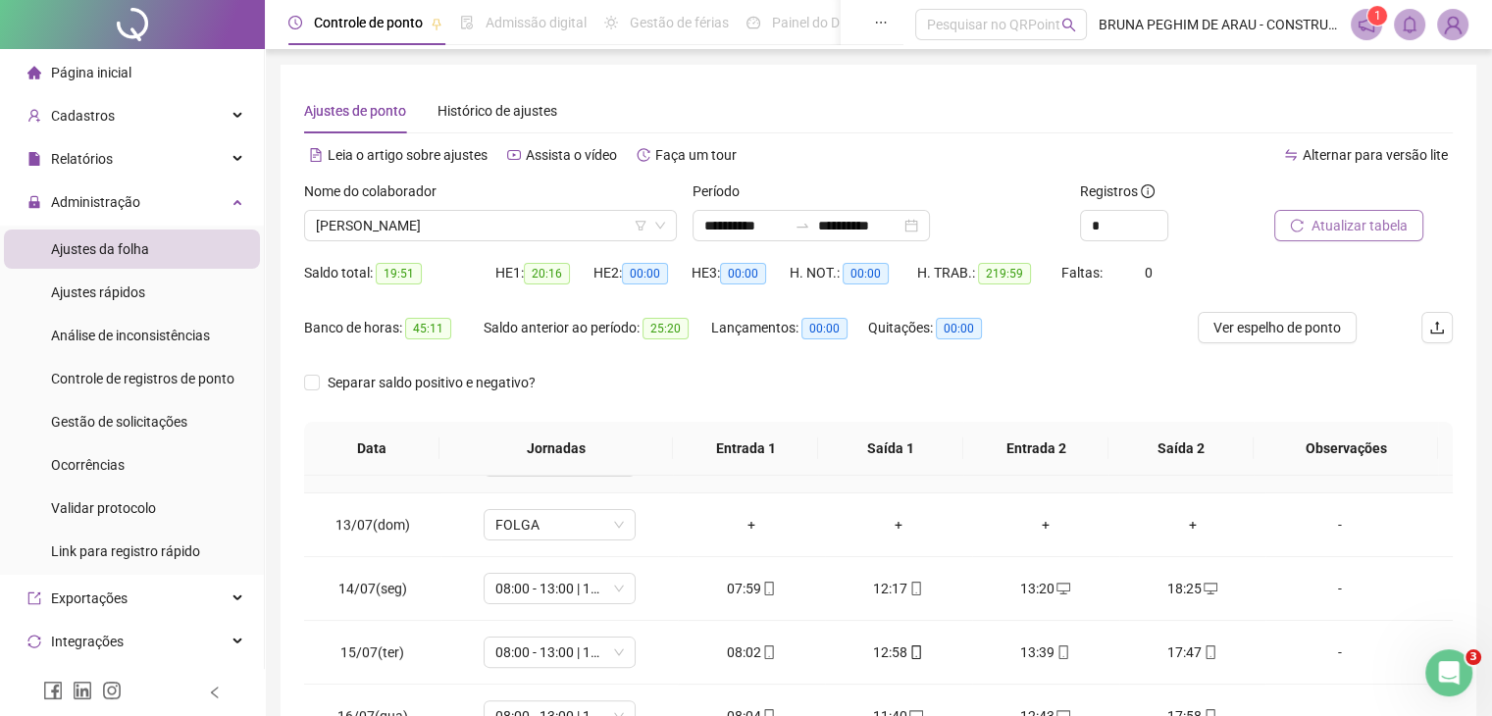
scroll to position [785, 0]
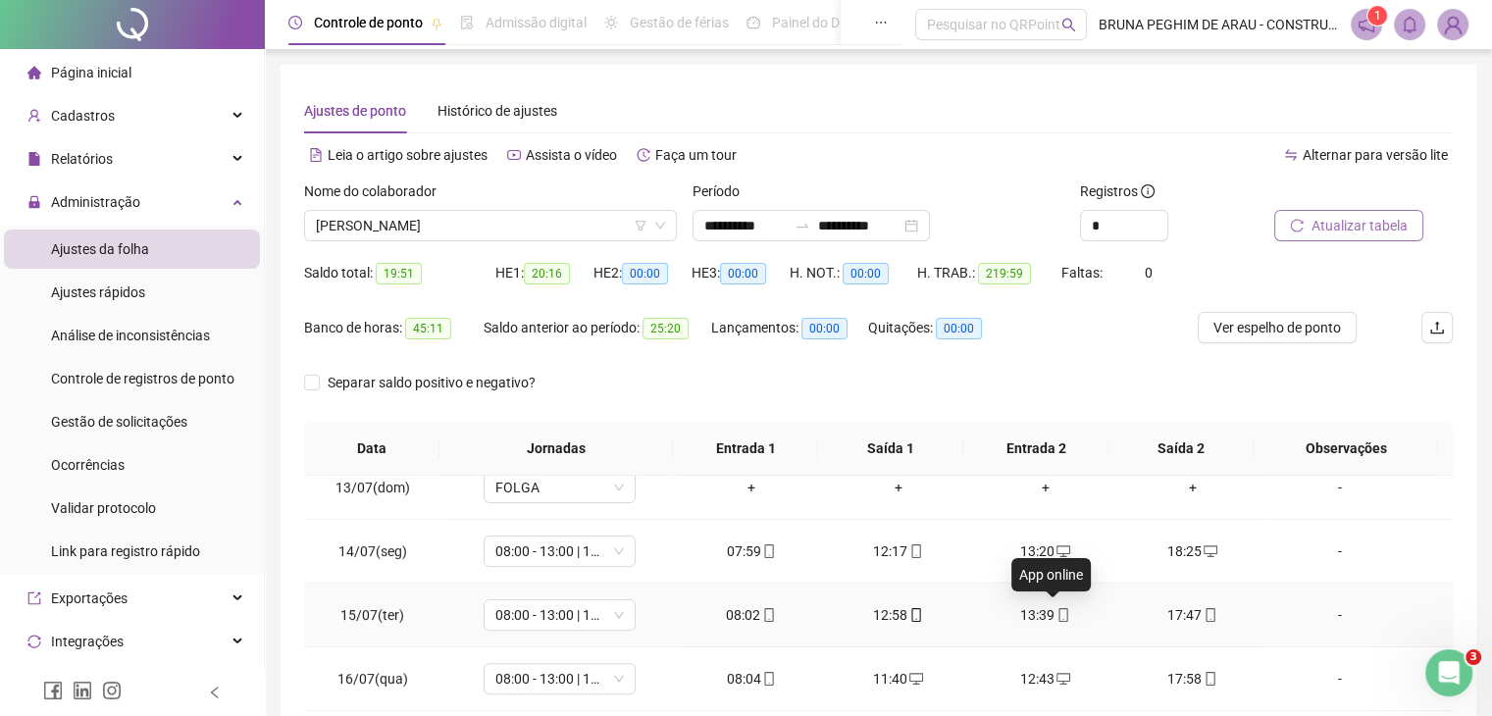
click at [1060, 617] on icon "mobile" at bounding box center [1064, 615] width 9 height 14
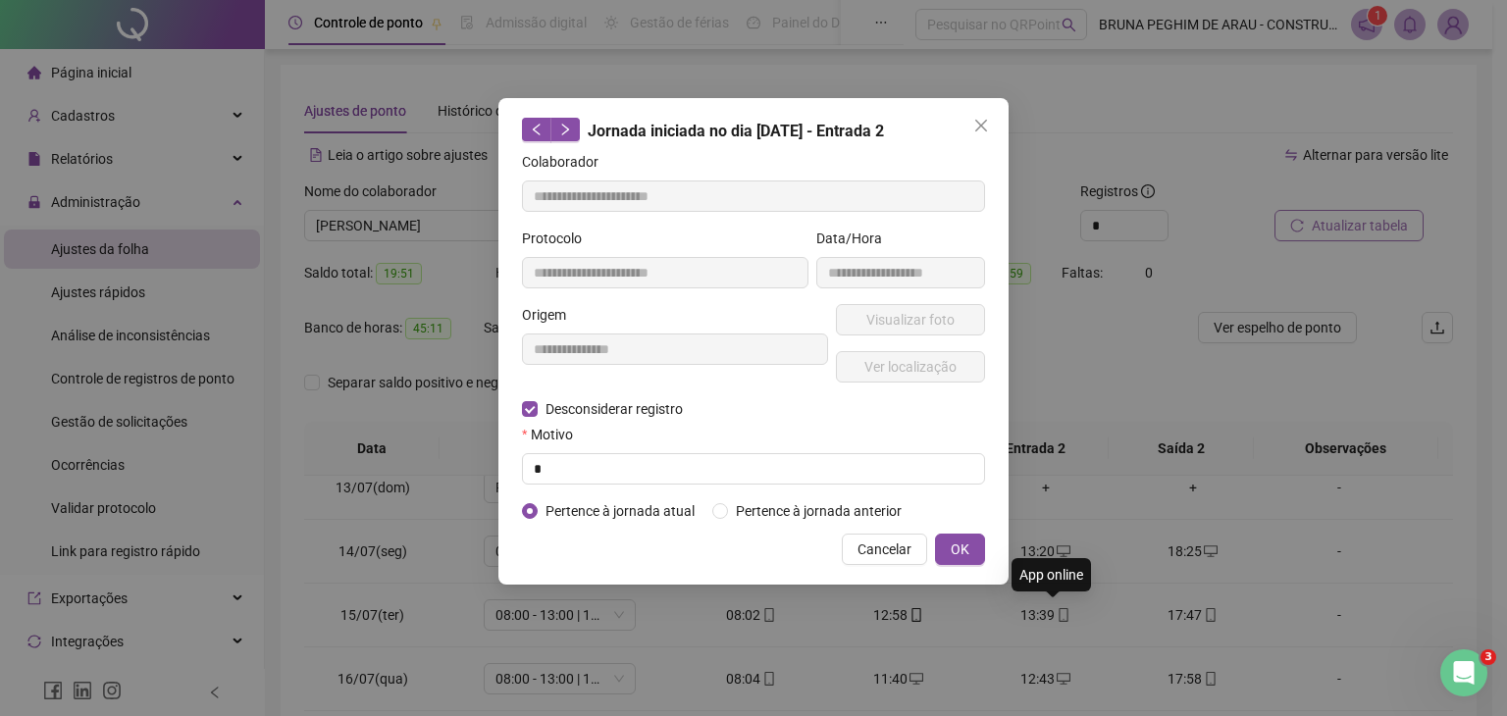
type input "**********"
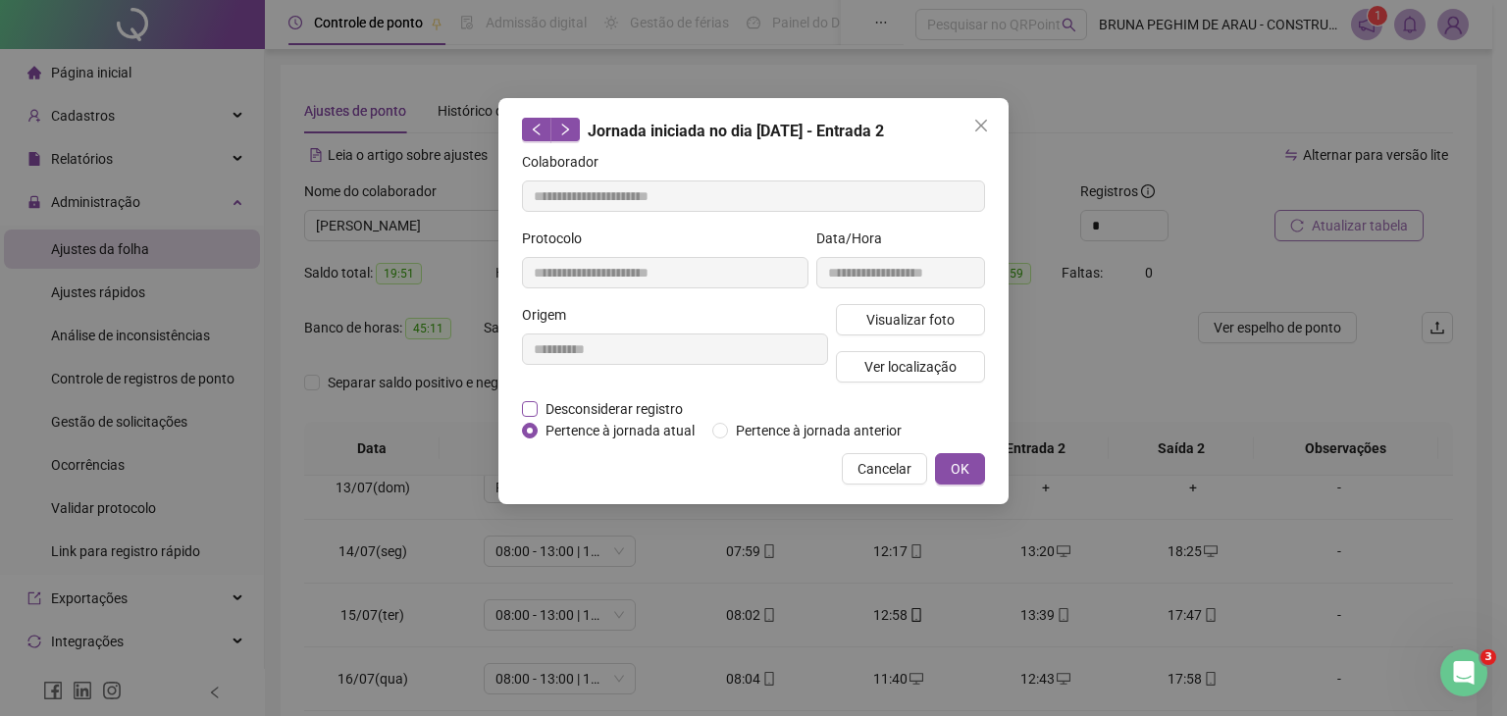
click at [625, 408] on span "Desconsiderar registro" at bounding box center [614, 409] width 153 height 22
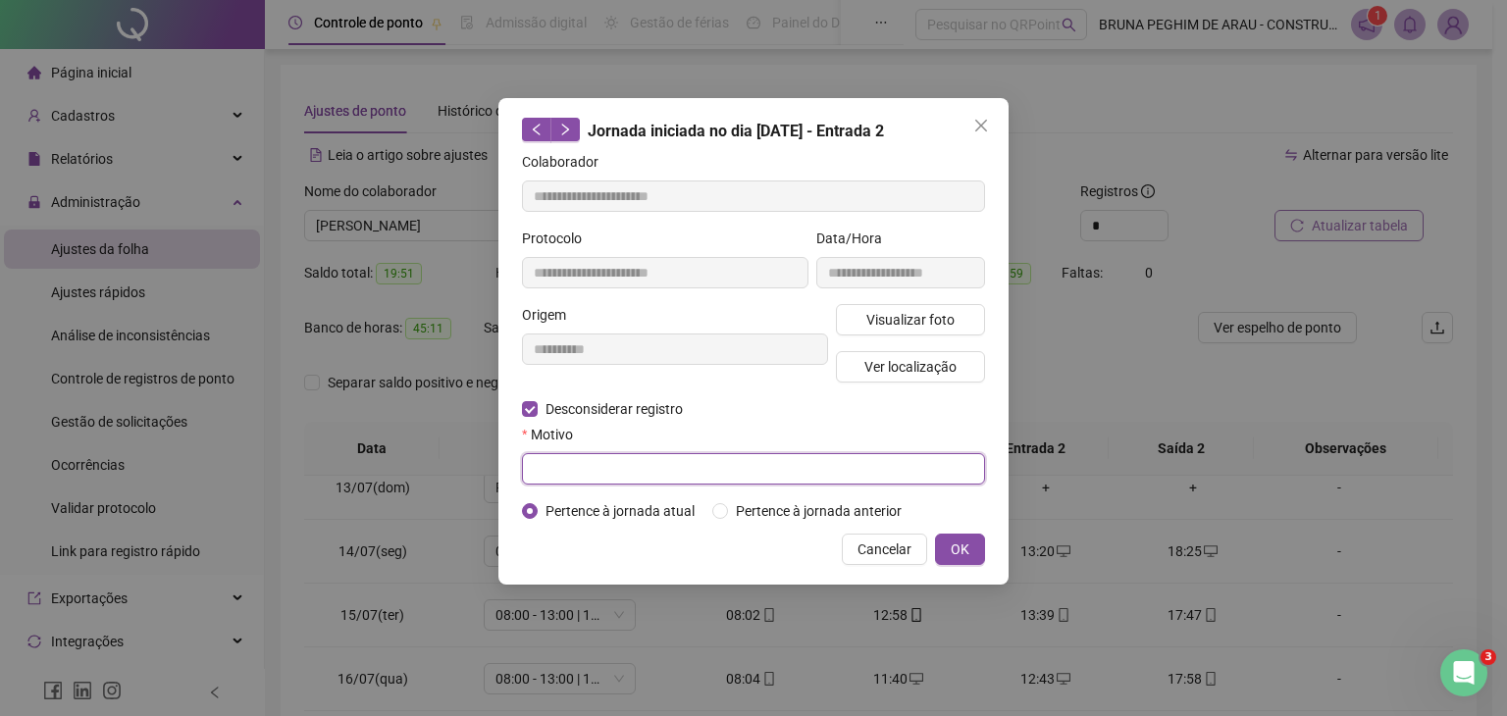
click at [604, 454] on input "text" at bounding box center [753, 468] width 463 height 31
type input "*"
click at [960, 546] on span "OK" at bounding box center [960, 550] width 19 height 22
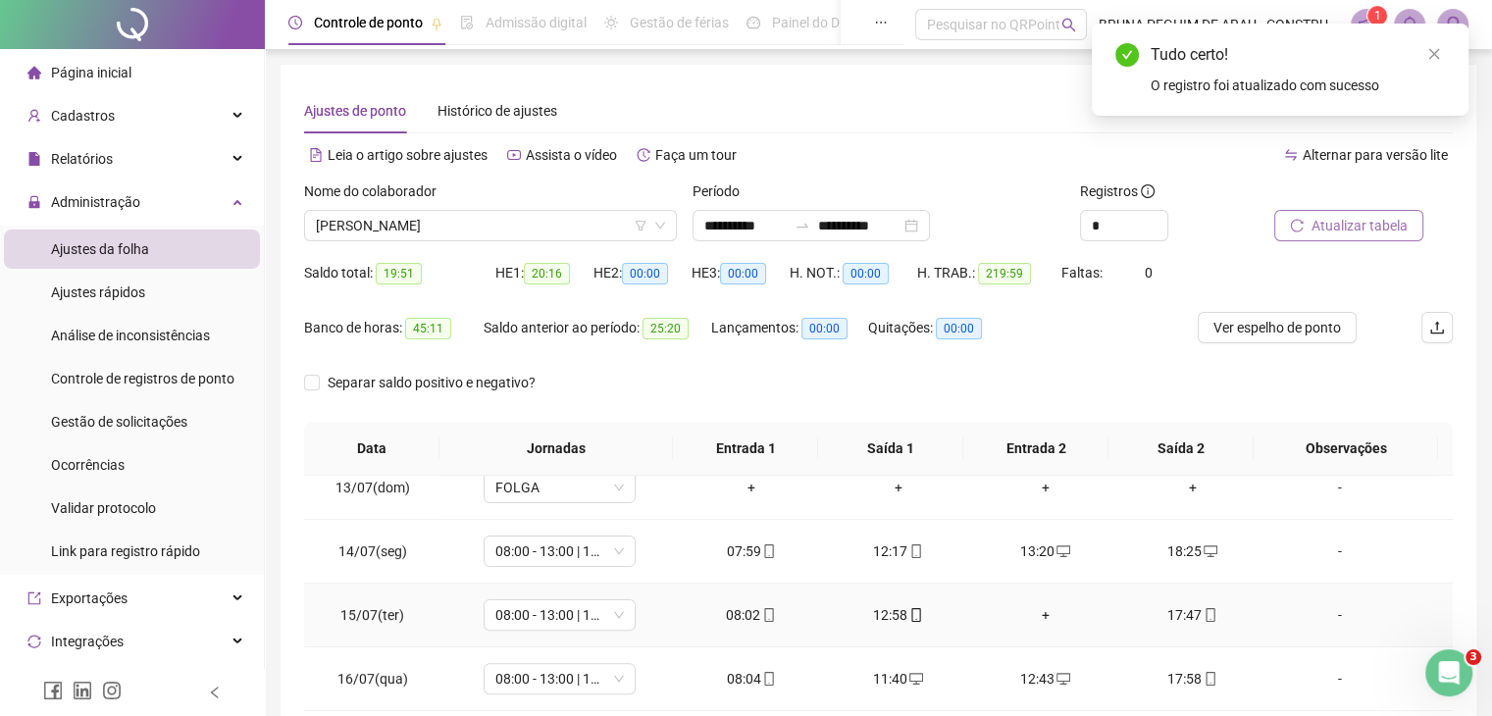
click at [1037, 605] on div "+" at bounding box center [1046, 615] width 116 height 22
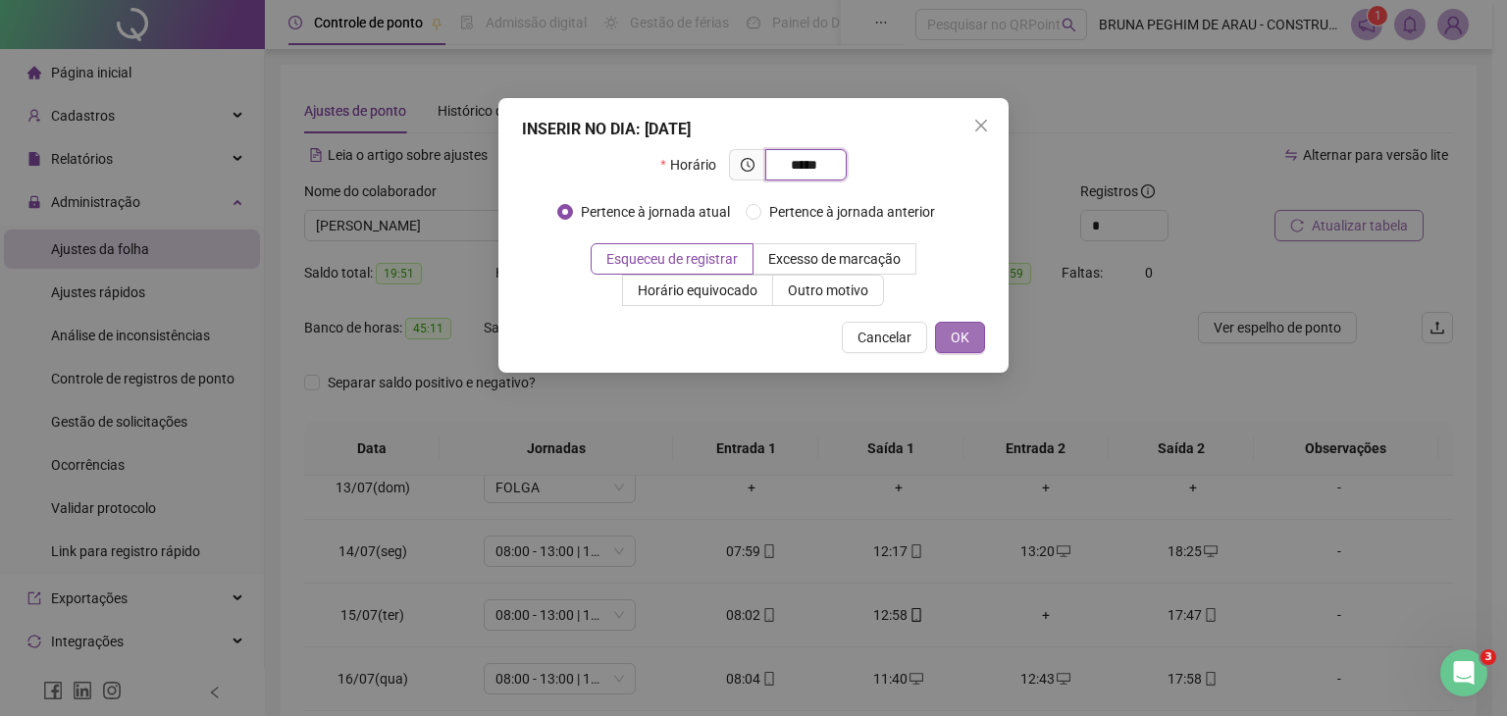
type input "*****"
click at [963, 342] on span "OK" at bounding box center [960, 338] width 19 height 22
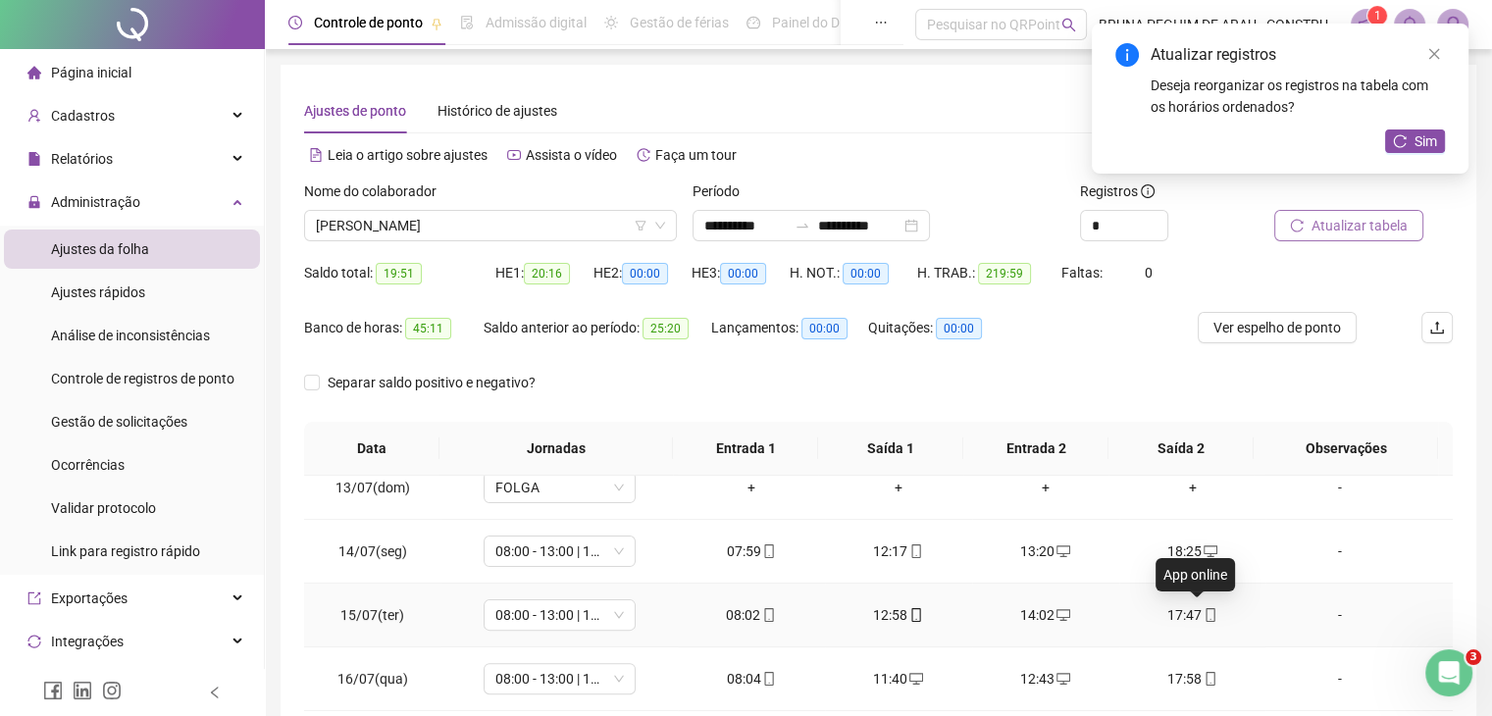
click at [1204, 608] on icon "mobile" at bounding box center [1211, 615] width 14 height 14
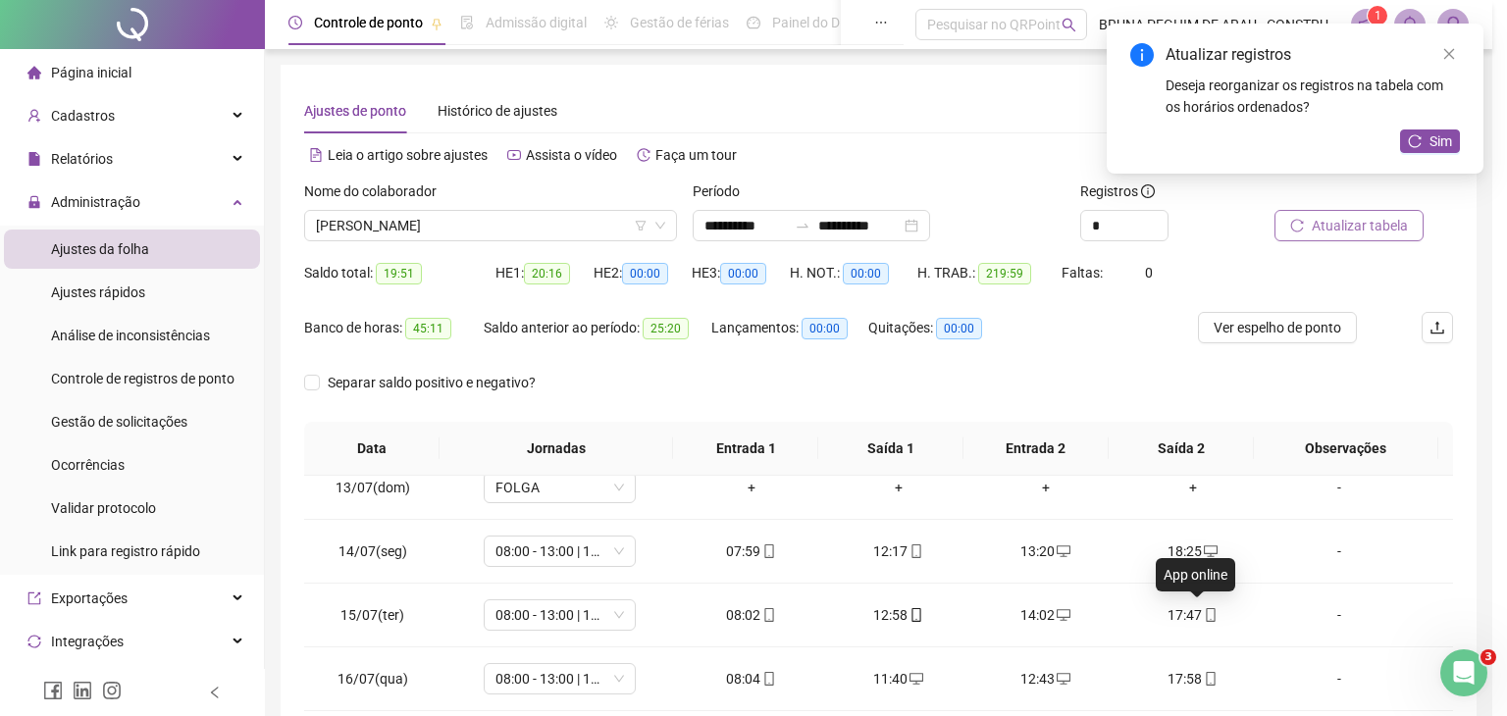
type input "**********"
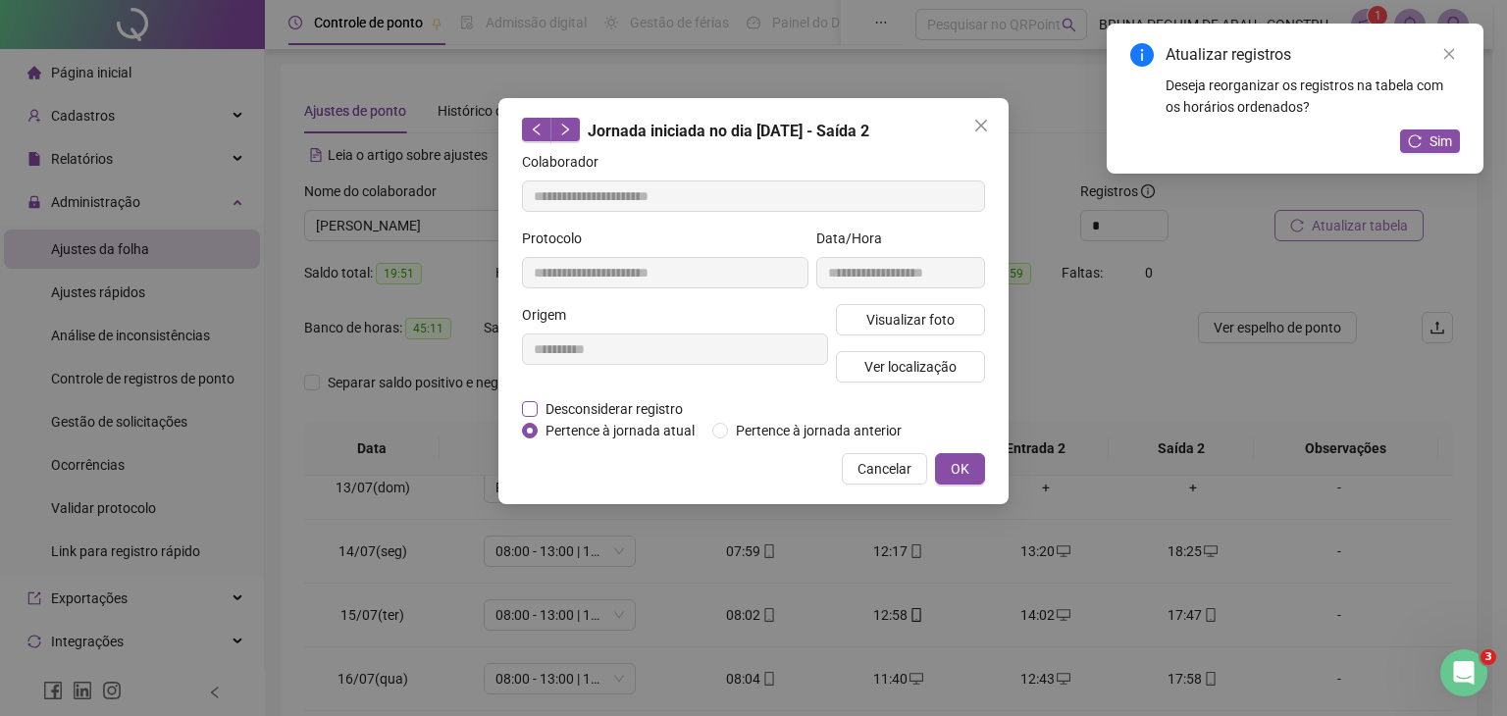
click at [613, 407] on span "Desconsiderar registro" at bounding box center [614, 409] width 153 height 22
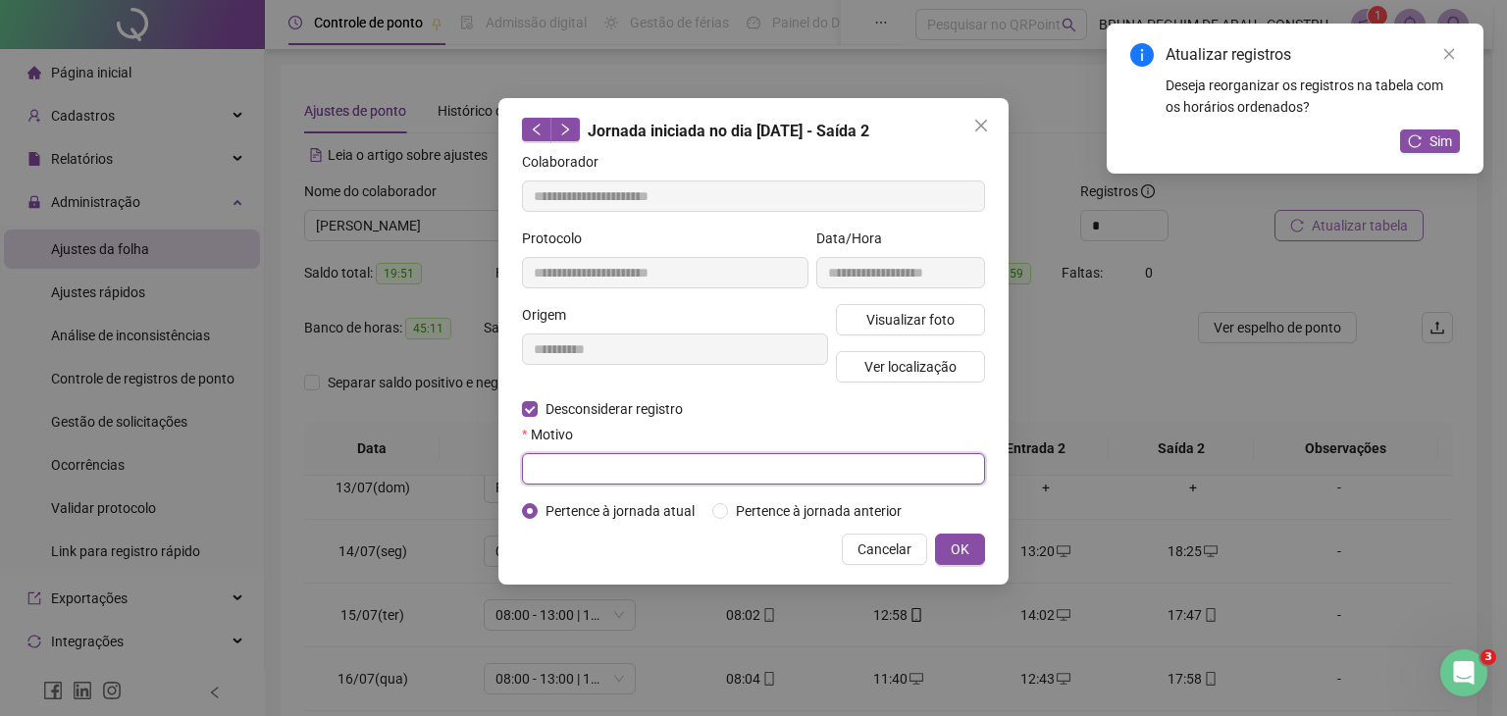
click at [601, 458] on input "text" at bounding box center [753, 468] width 463 height 31
type input "*"
click at [966, 544] on span "OK" at bounding box center [960, 550] width 19 height 22
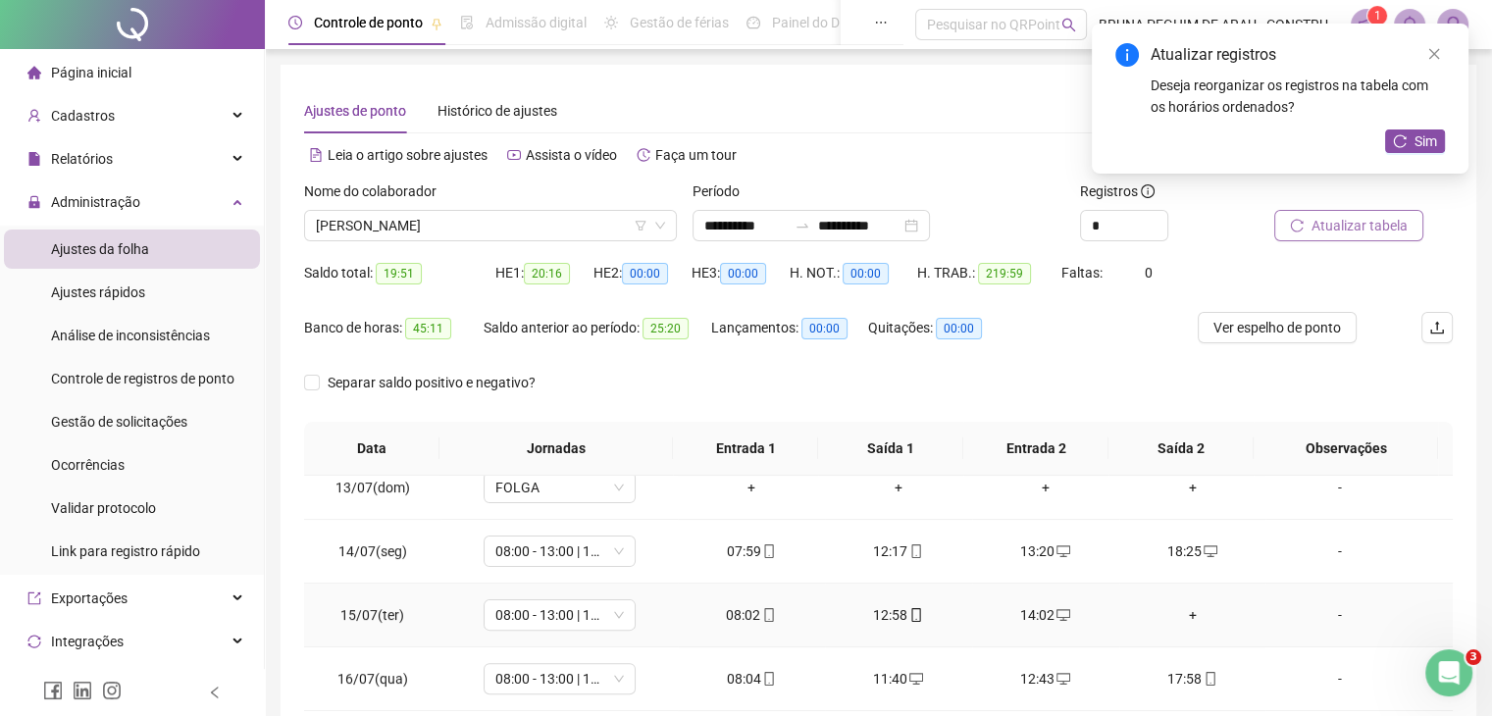
click at [1185, 612] on div "+" at bounding box center [1193, 615] width 116 height 22
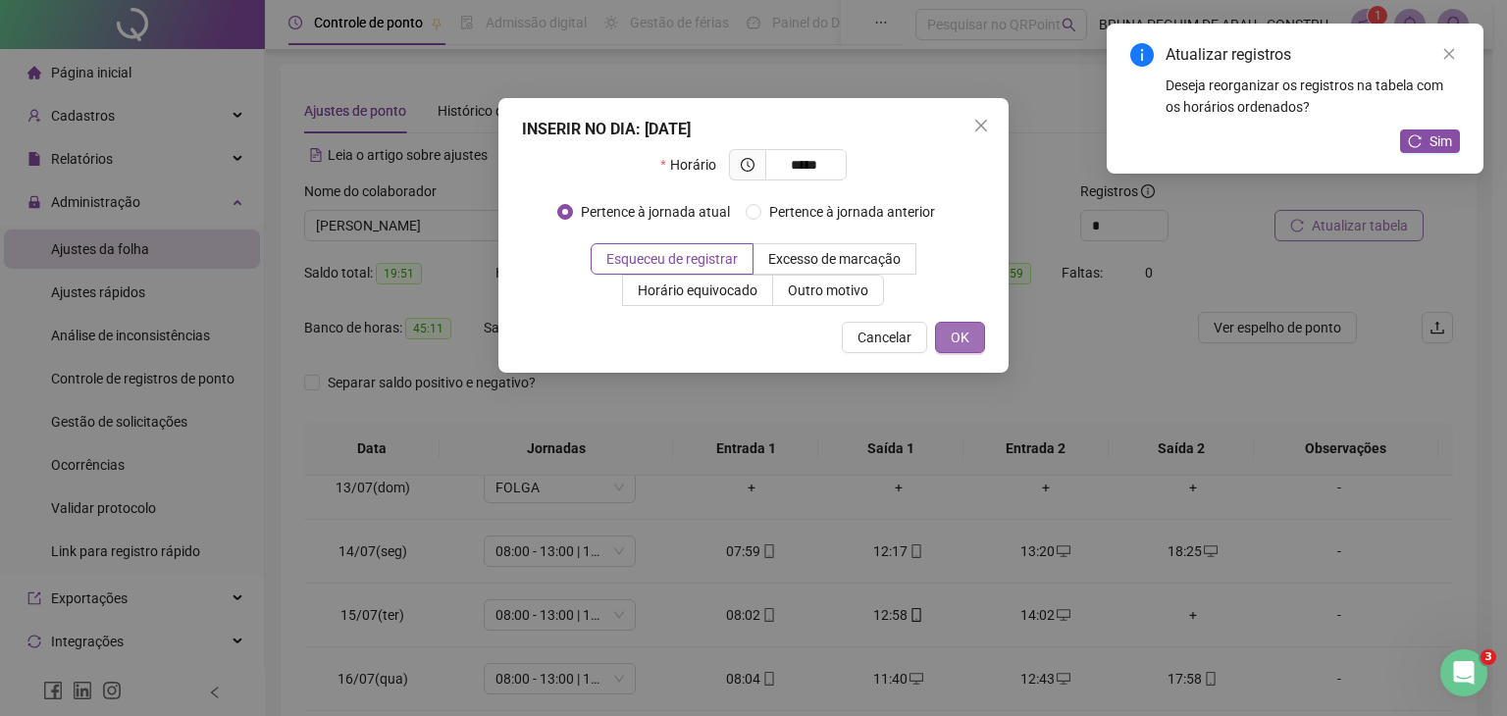
type input "*****"
click at [954, 343] on span "OK" at bounding box center [960, 338] width 19 height 22
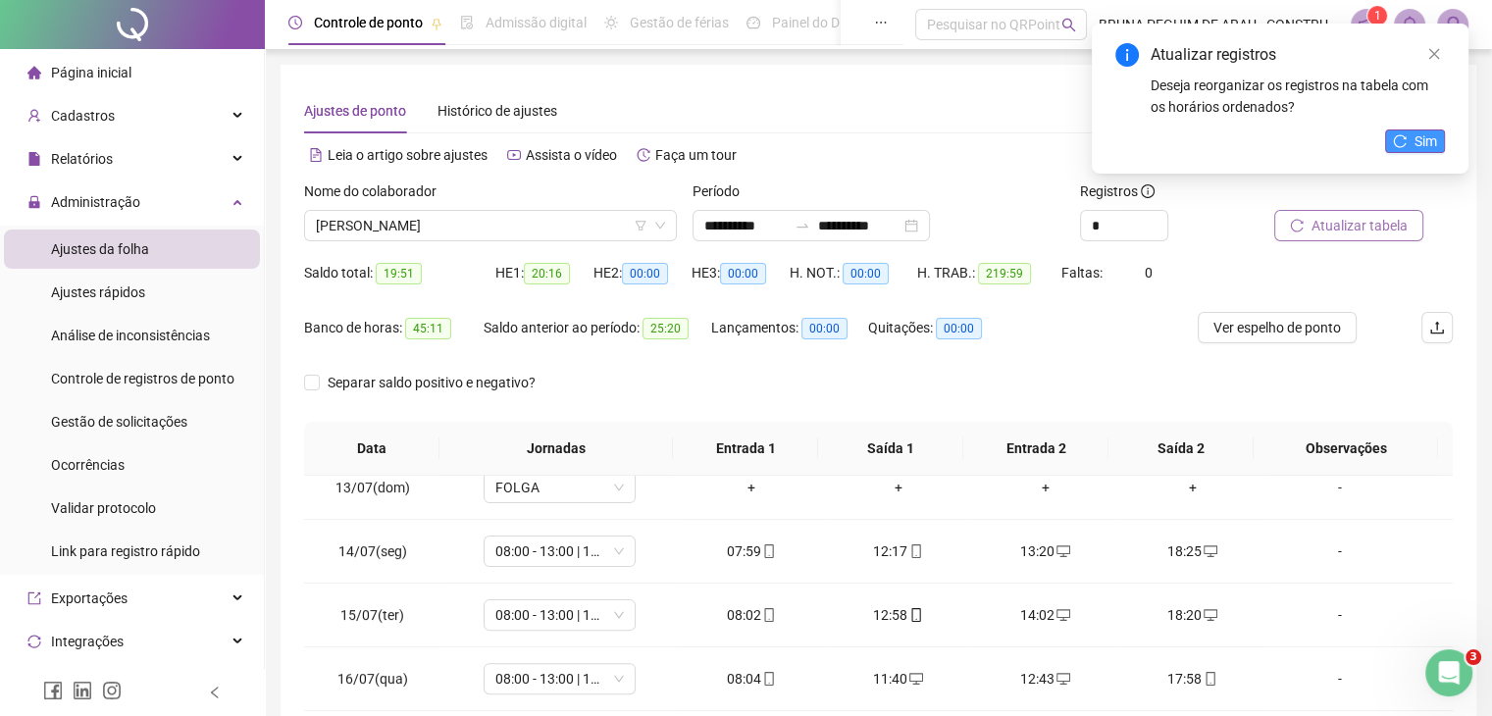
click at [1407, 142] on button "Sim" at bounding box center [1415, 141] width 60 height 24
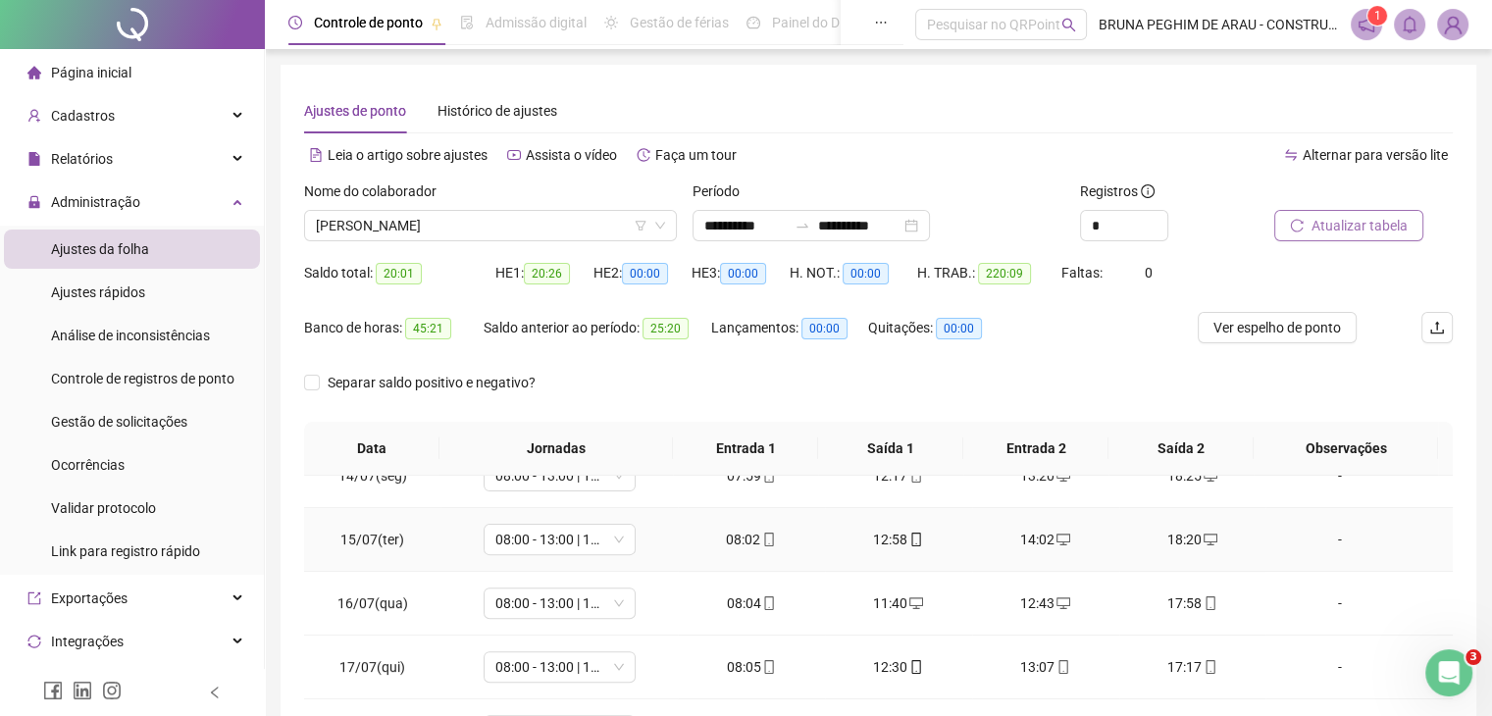
scroll to position [915, 0]
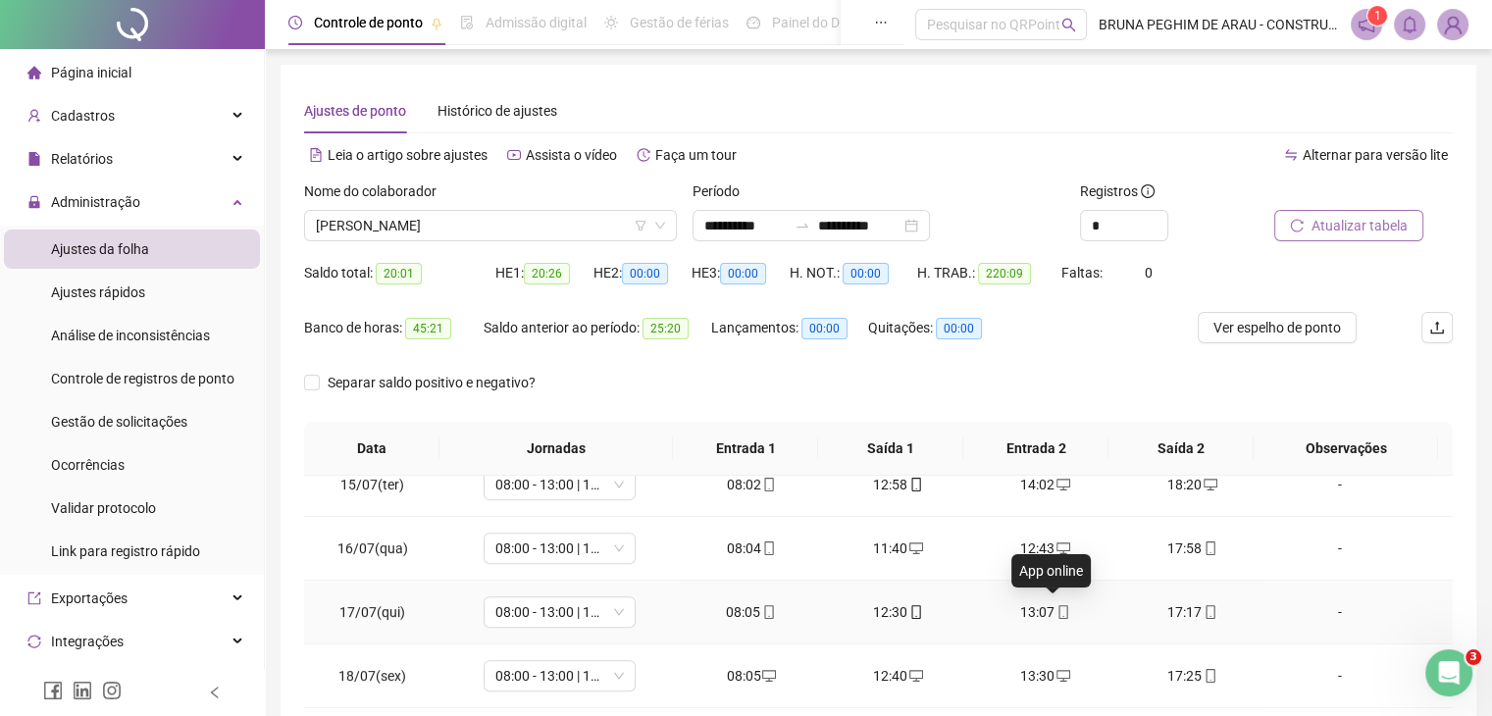
click at [1060, 605] on icon "mobile" at bounding box center [1064, 612] width 9 height 14
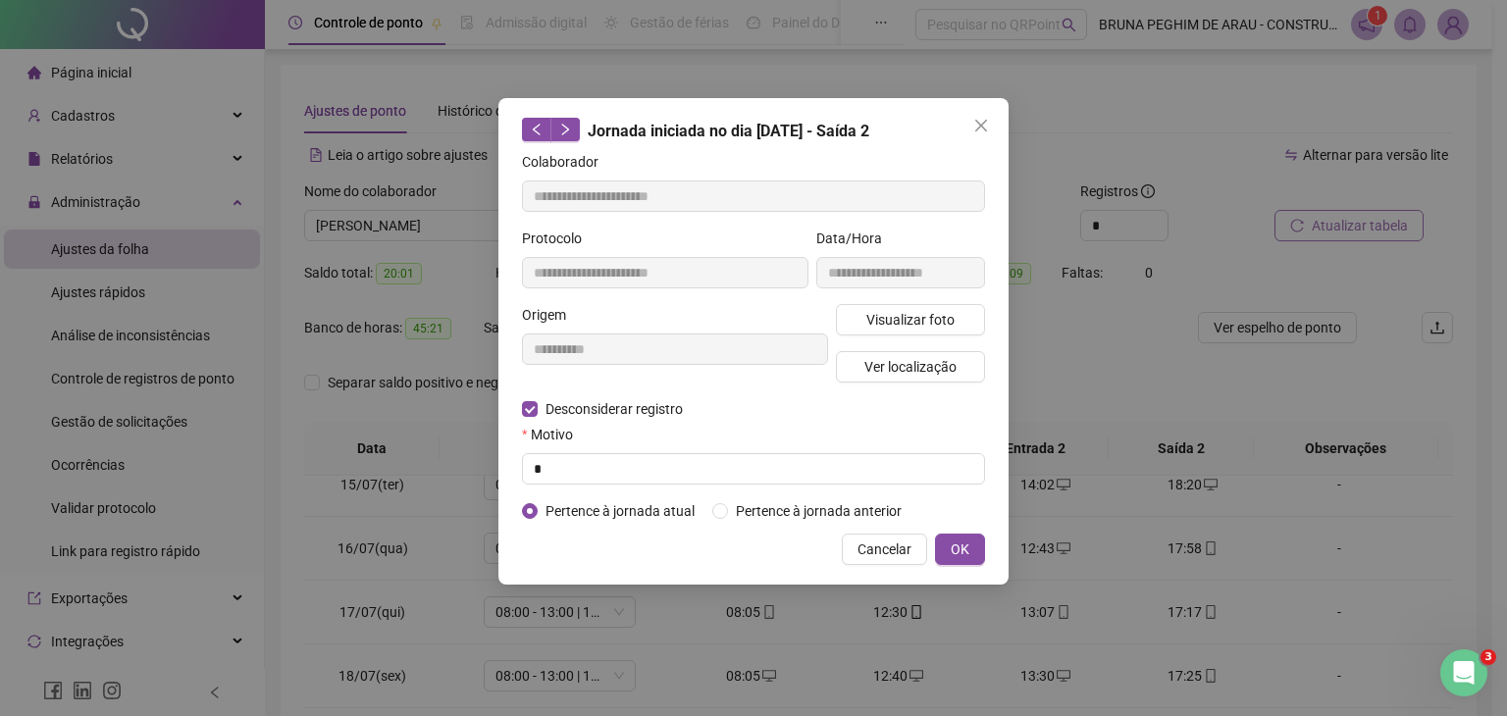
type input "**********"
click at [572, 466] on input "text" at bounding box center [753, 468] width 463 height 31
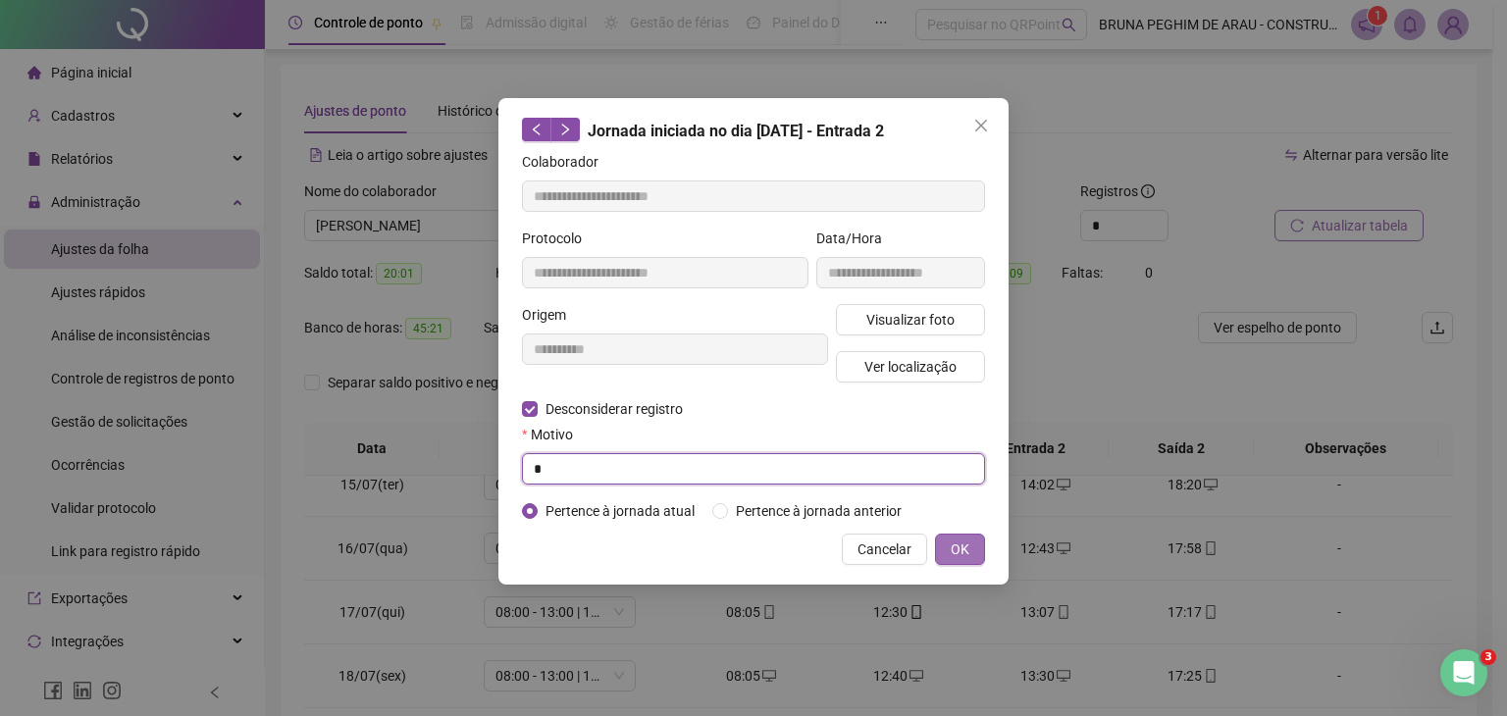
type input "*"
click at [969, 543] on span "OK" at bounding box center [960, 550] width 19 height 22
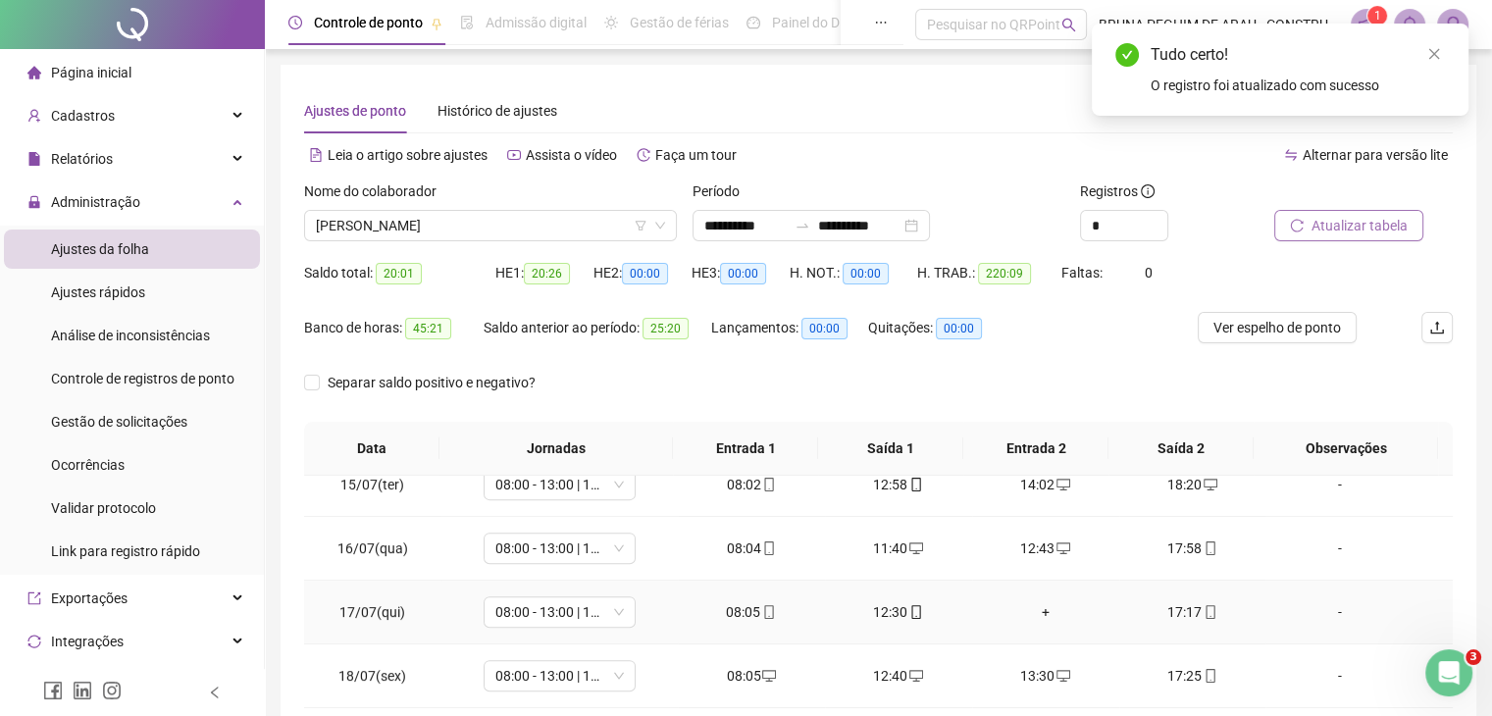
click at [1038, 606] on div "+" at bounding box center [1046, 612] width 116 height 22
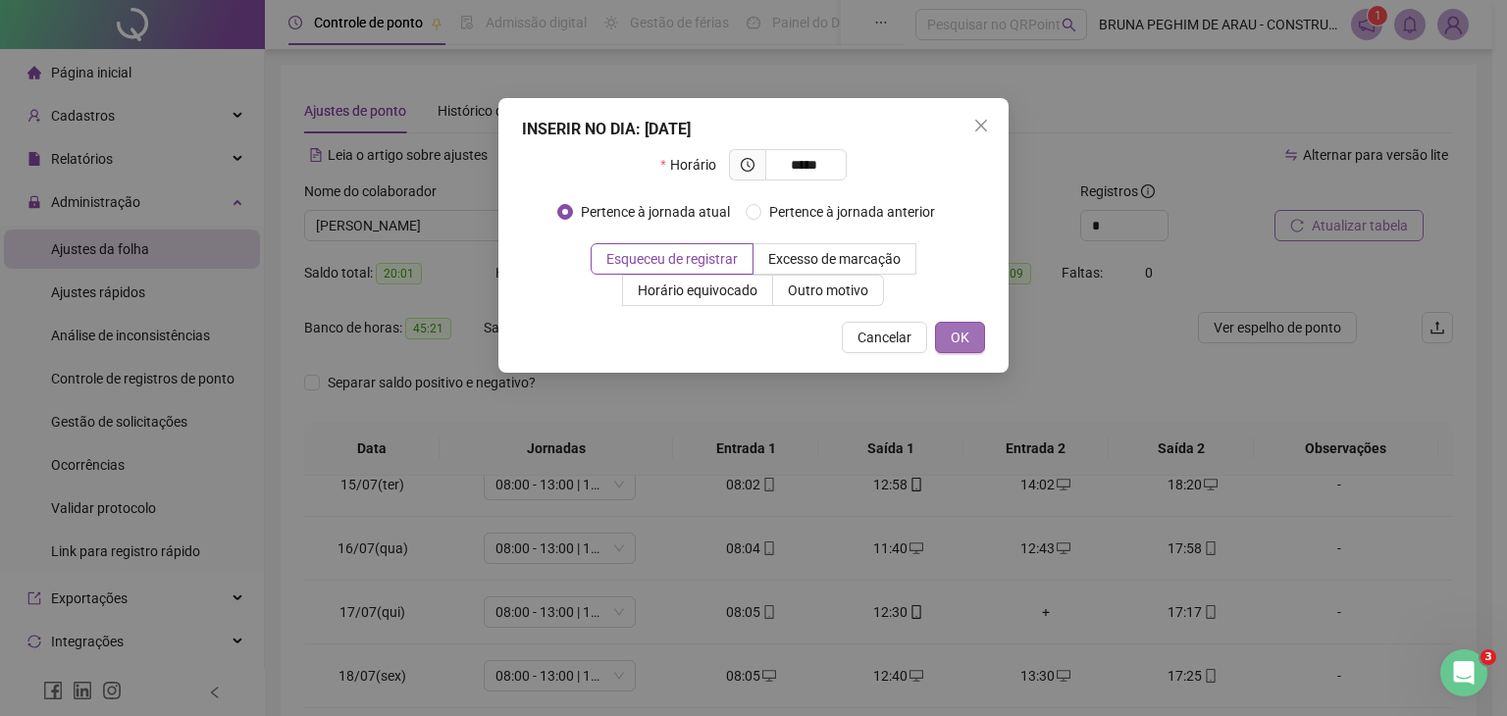
type input "*****"
click at [972, 327] on button "OK" at bounding box center [960, 337] width 50 height 31
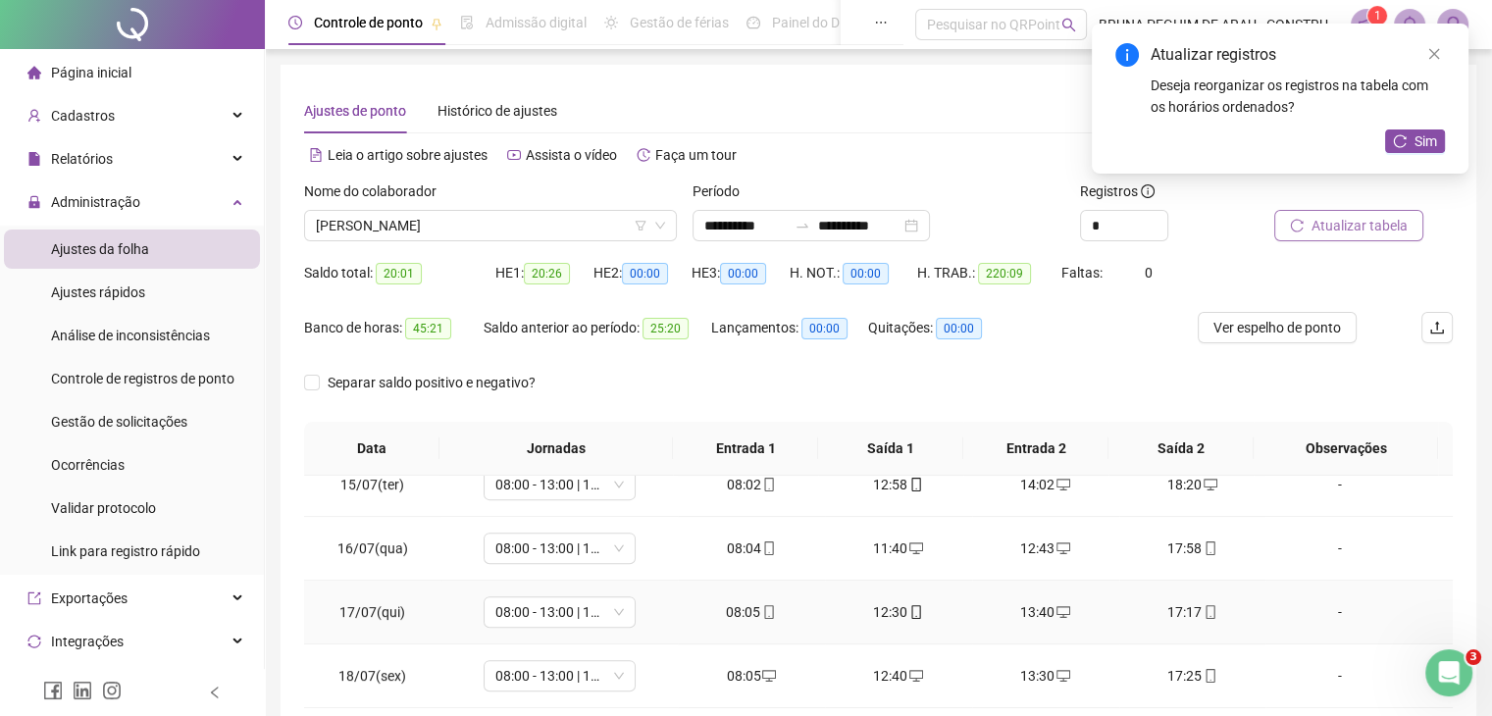
click at [1205, 605] on icon "mobile" at bounding box center [1211, 612] width 14 height 14
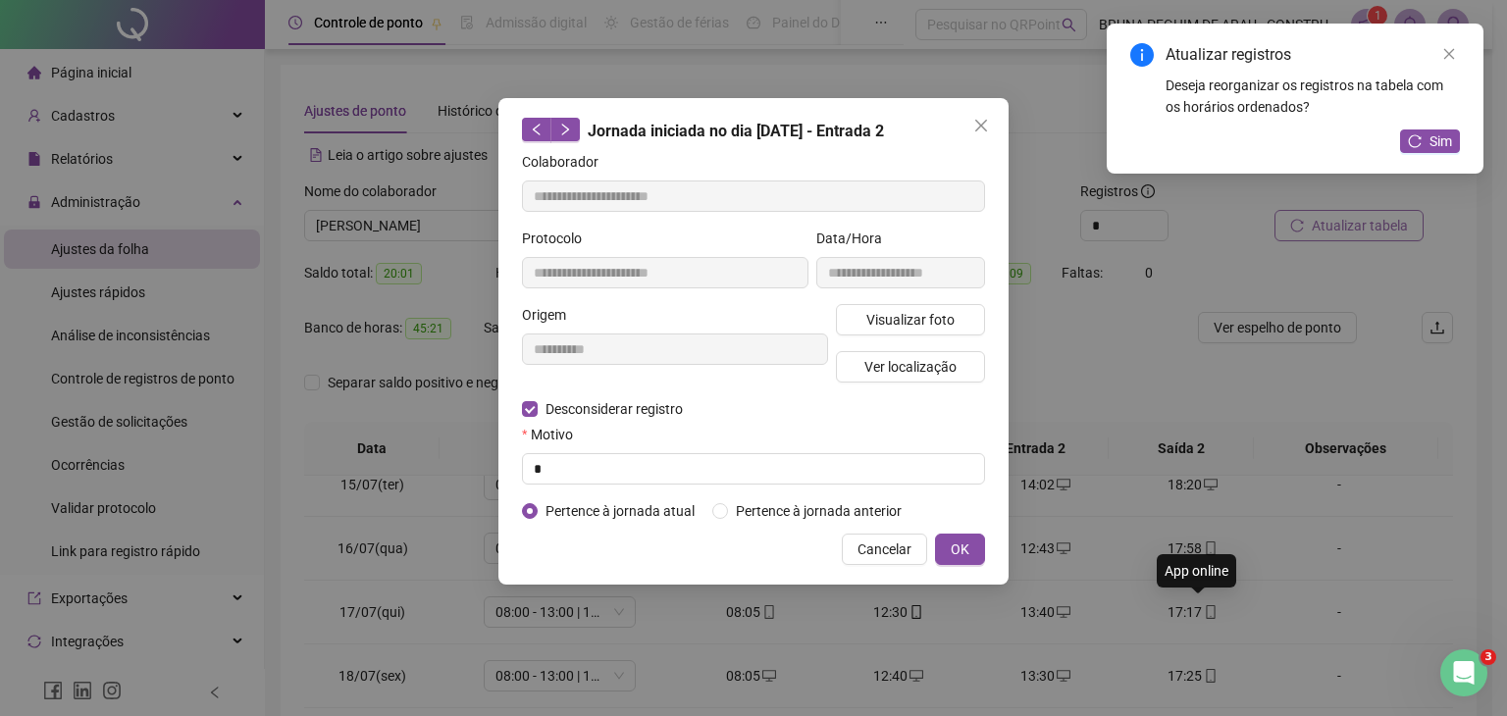
type input "**********"
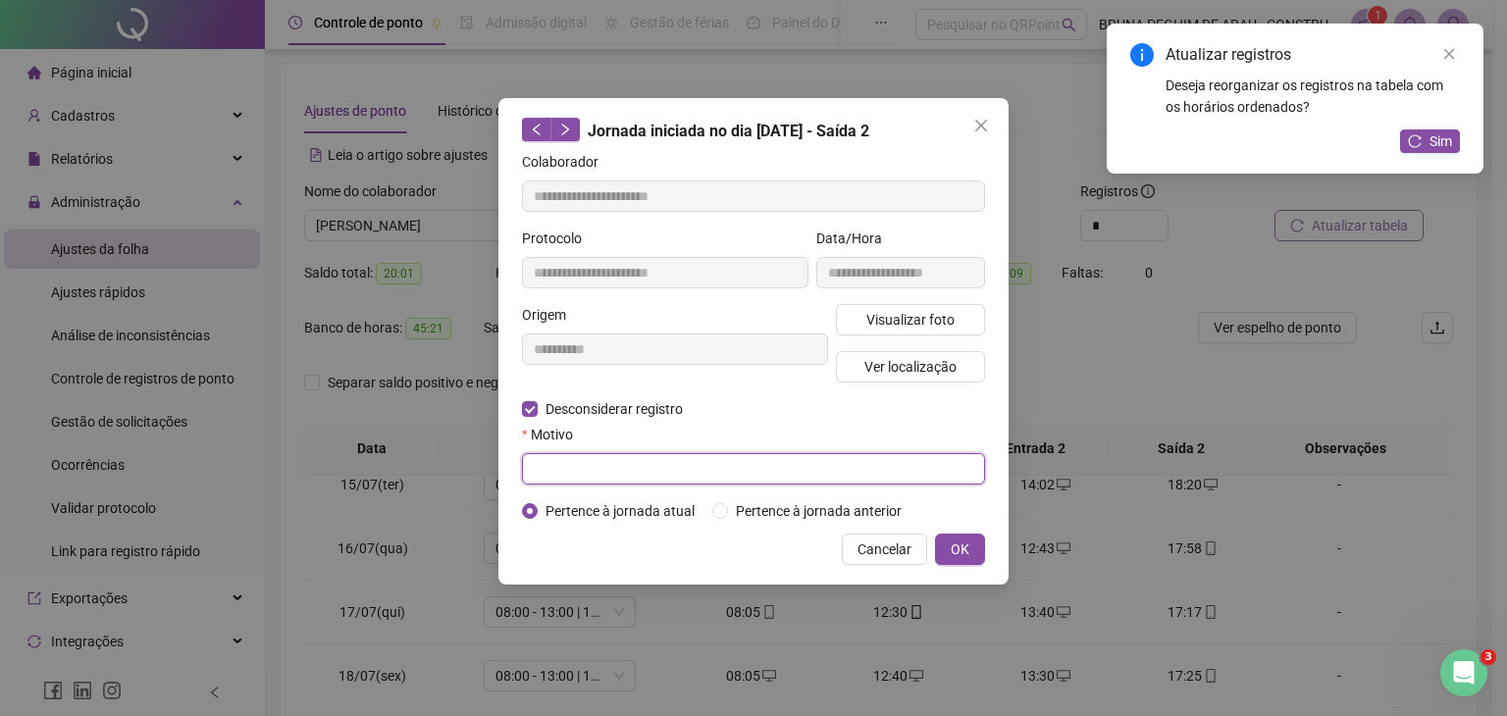
click at [585, 456] on input "text" at bounding box center [753, 468] width 463 height 31
type input "*"
click at [960, 541] on span "OK" at bounding box center [960, 550] width 19 height 22
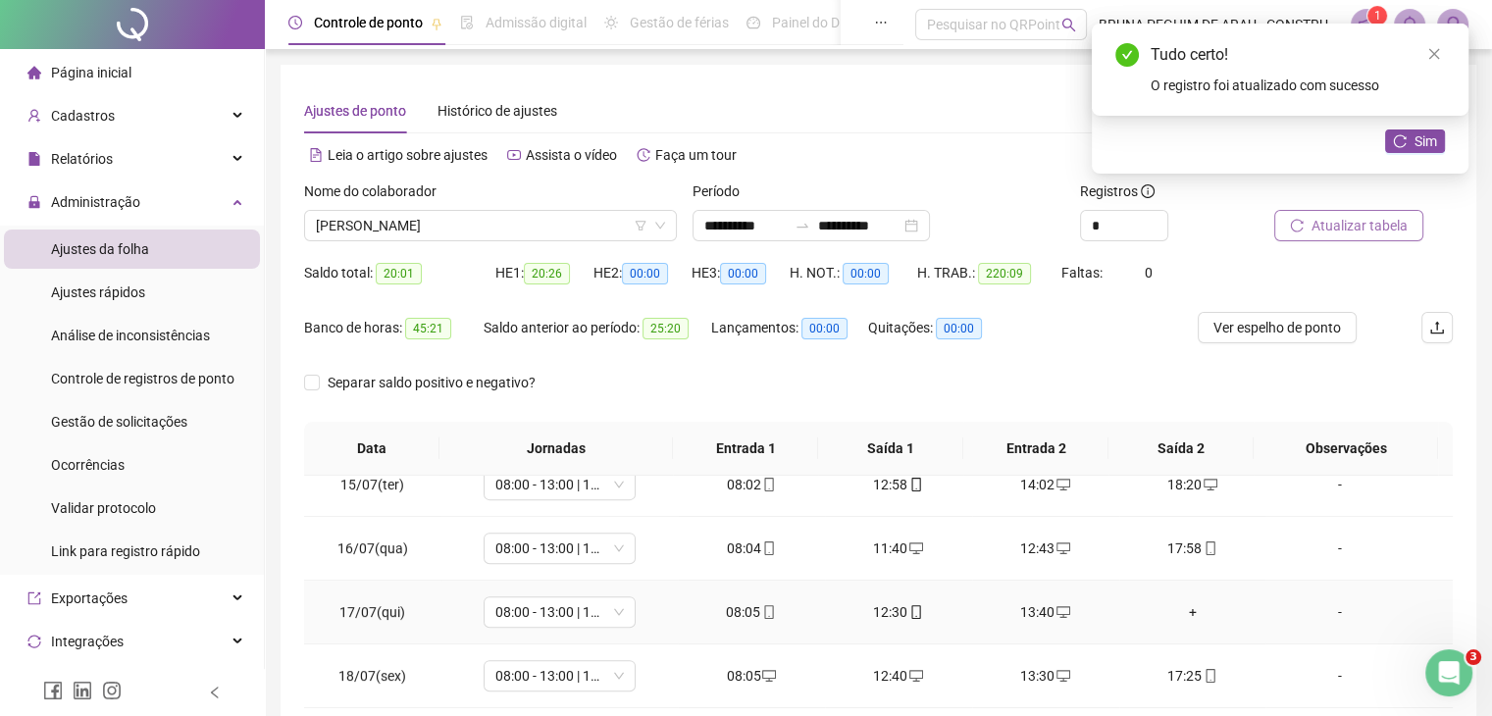
click at [1181, 610] on div "+" at bounding box center [1193, 612] width 116 height 22
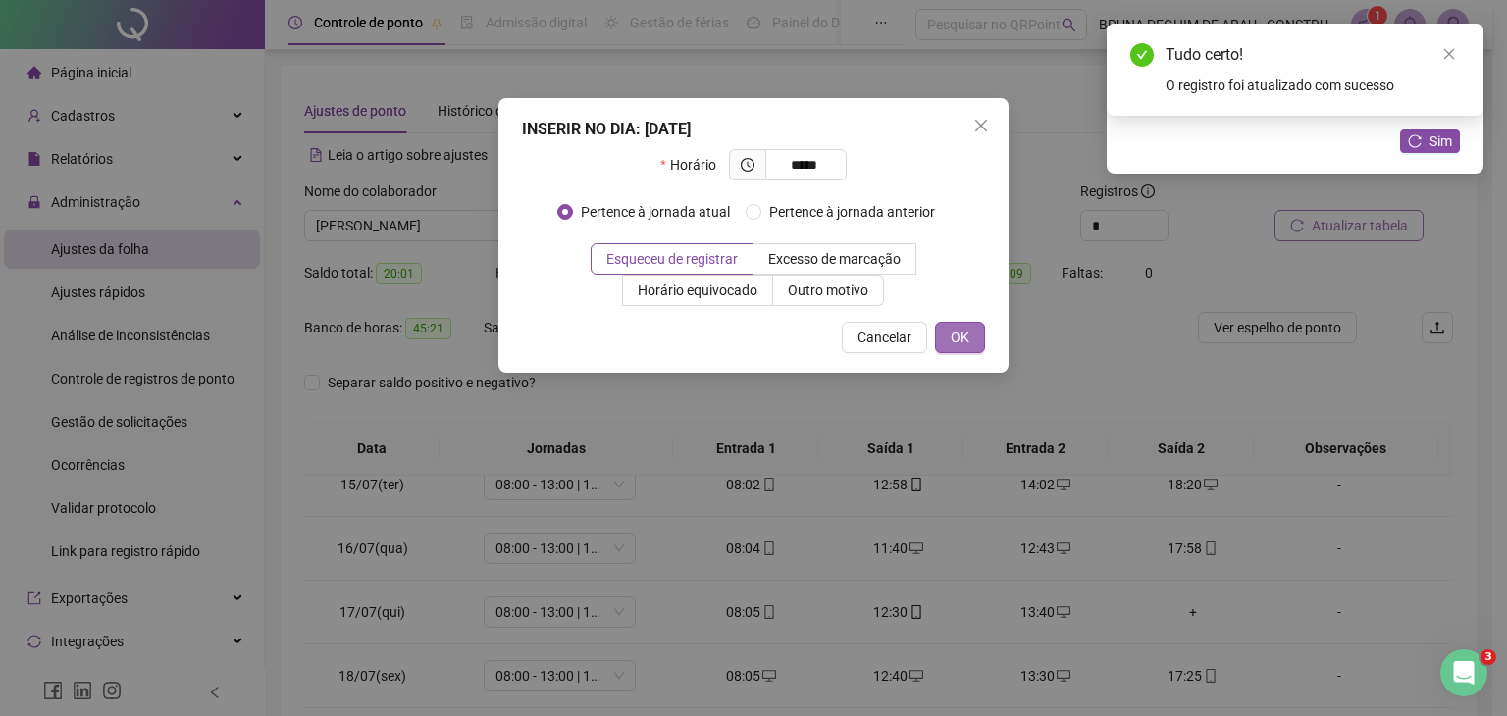
type input "*****"
click at [969, 344] on span "OK" at bounding box center [960, 338] width 19 height 22
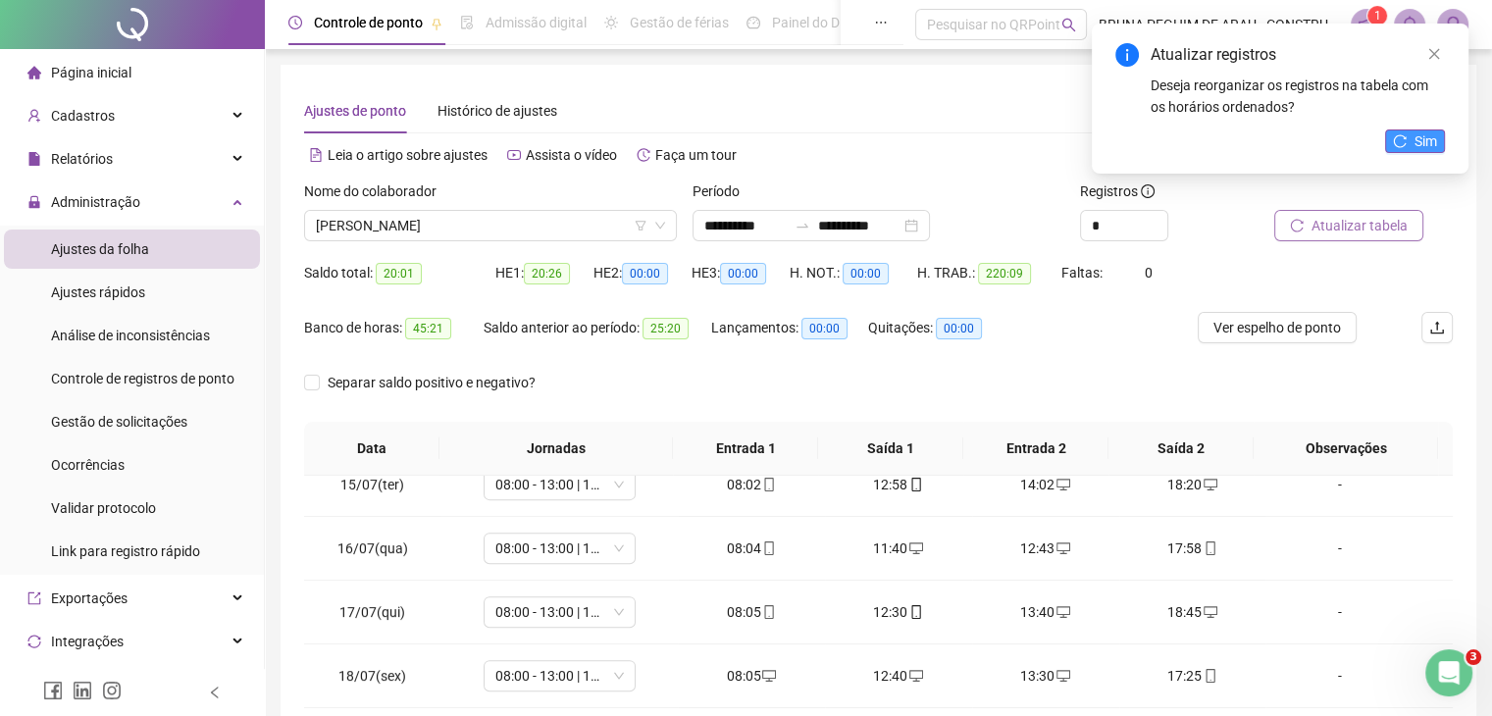
click at [1421, 146] on span "Sim" at bounding box center [1426, 141] width 23 height 22
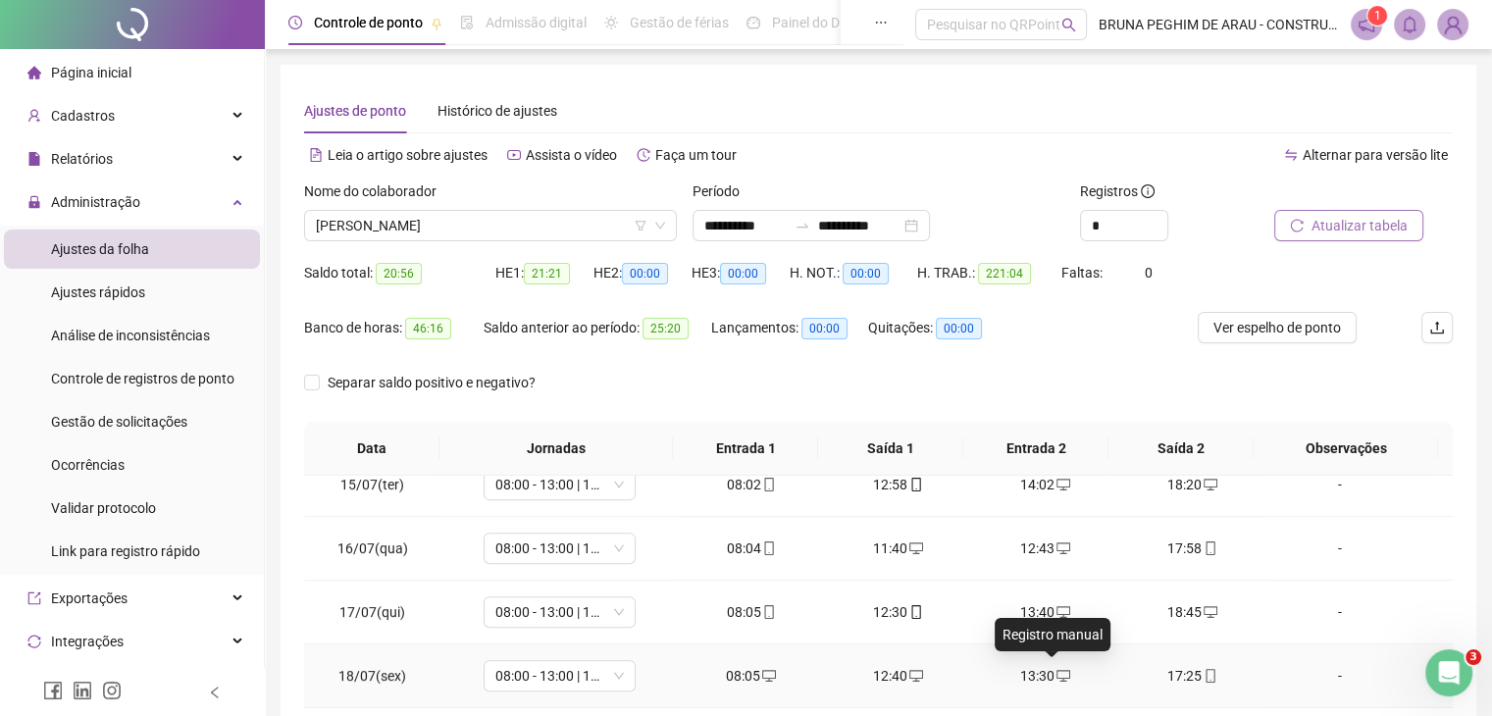
click at [1057, 674] on icon "desktop" at bounding box center [1064, 676] width 14 height 12
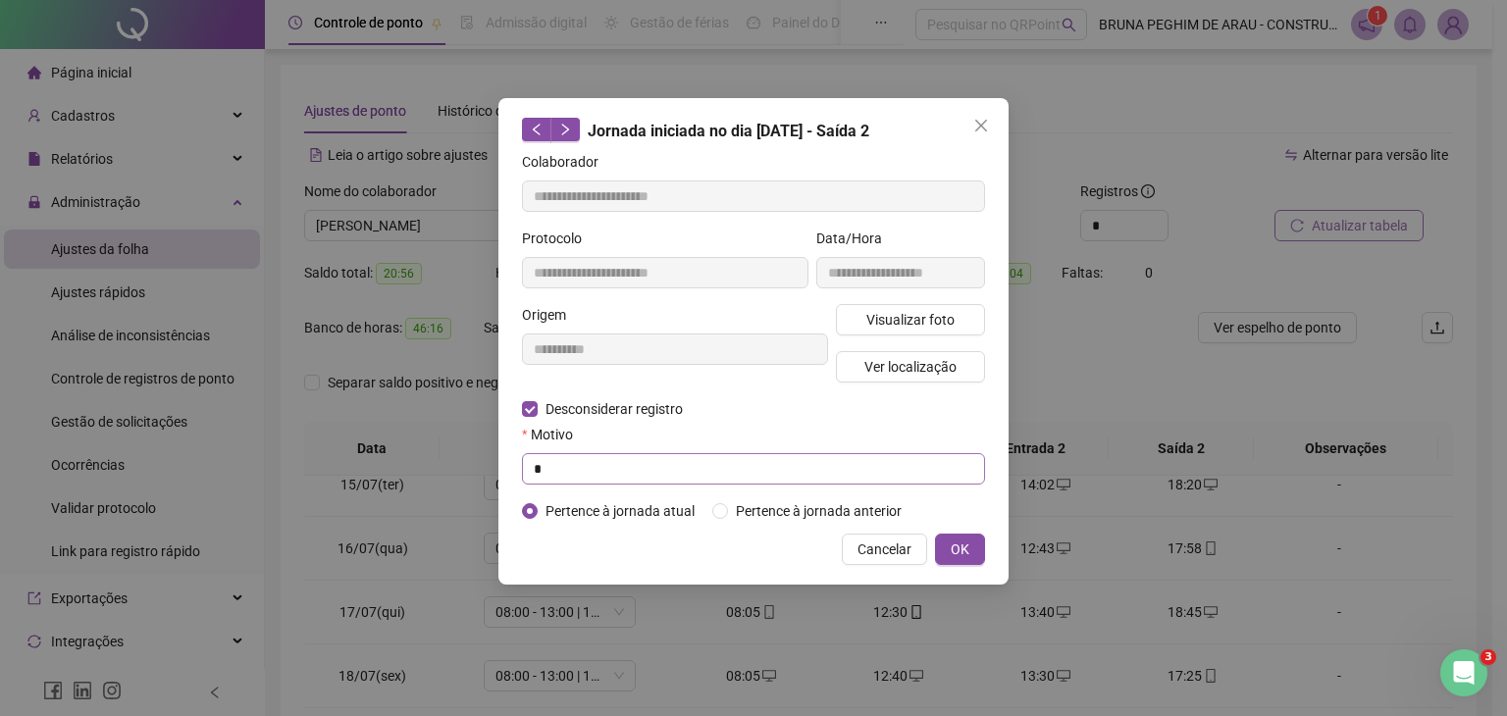
type input "**********"
click at [583, 462] on input "text" at bounding box center [753, 468] width 463 height 31
type input "*"
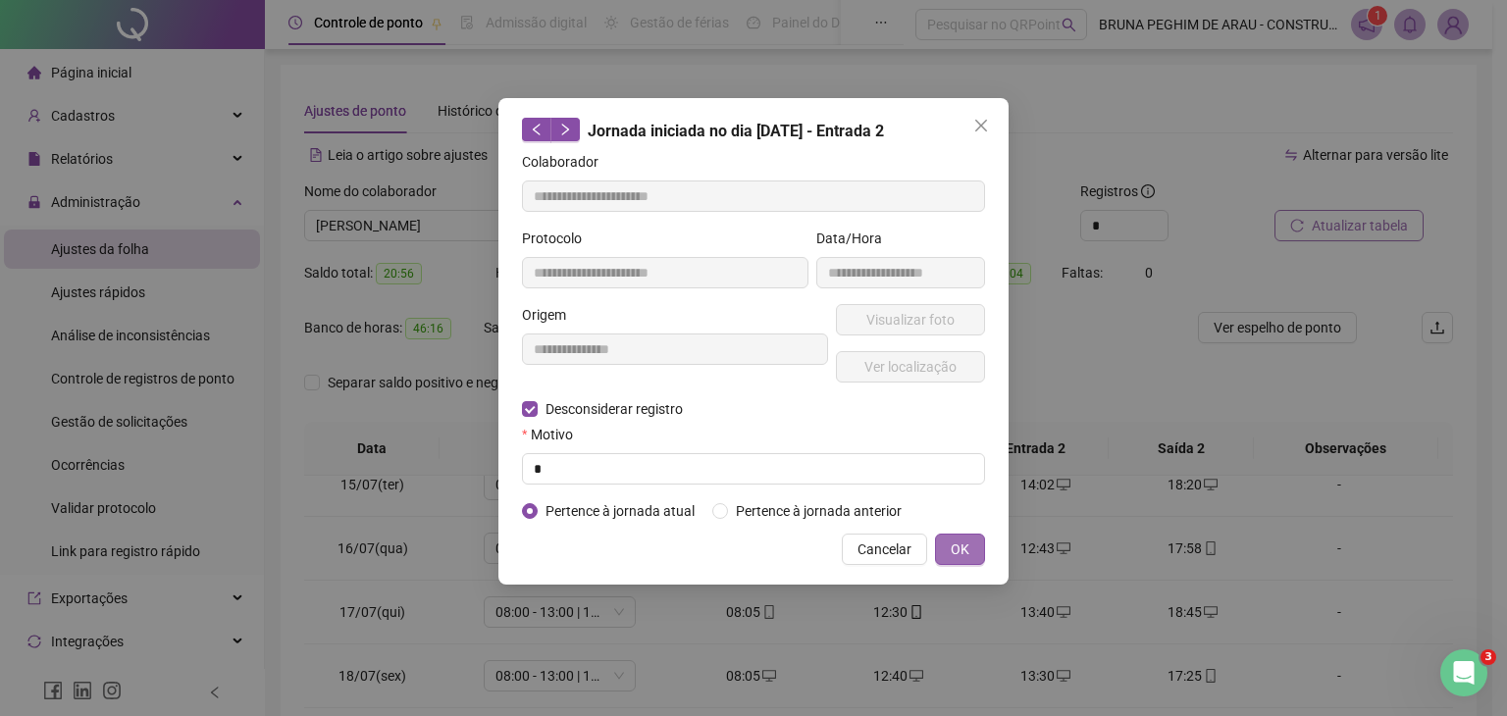
click at [947, 557] on button "OK" at bounding box center [960, 549] width 50 height 31
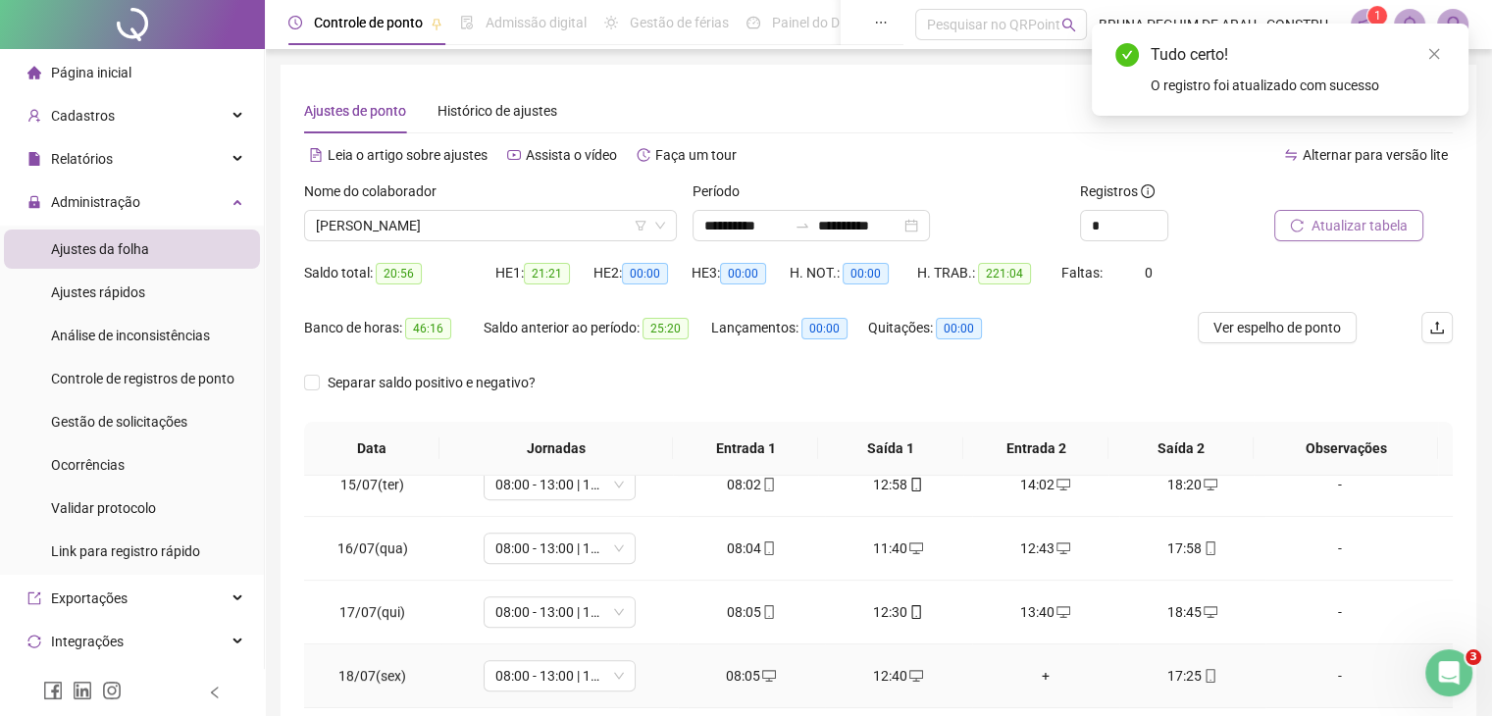
click at [1035, 673] on div "+" at bounding box center [1046, 676] width 116 height 22
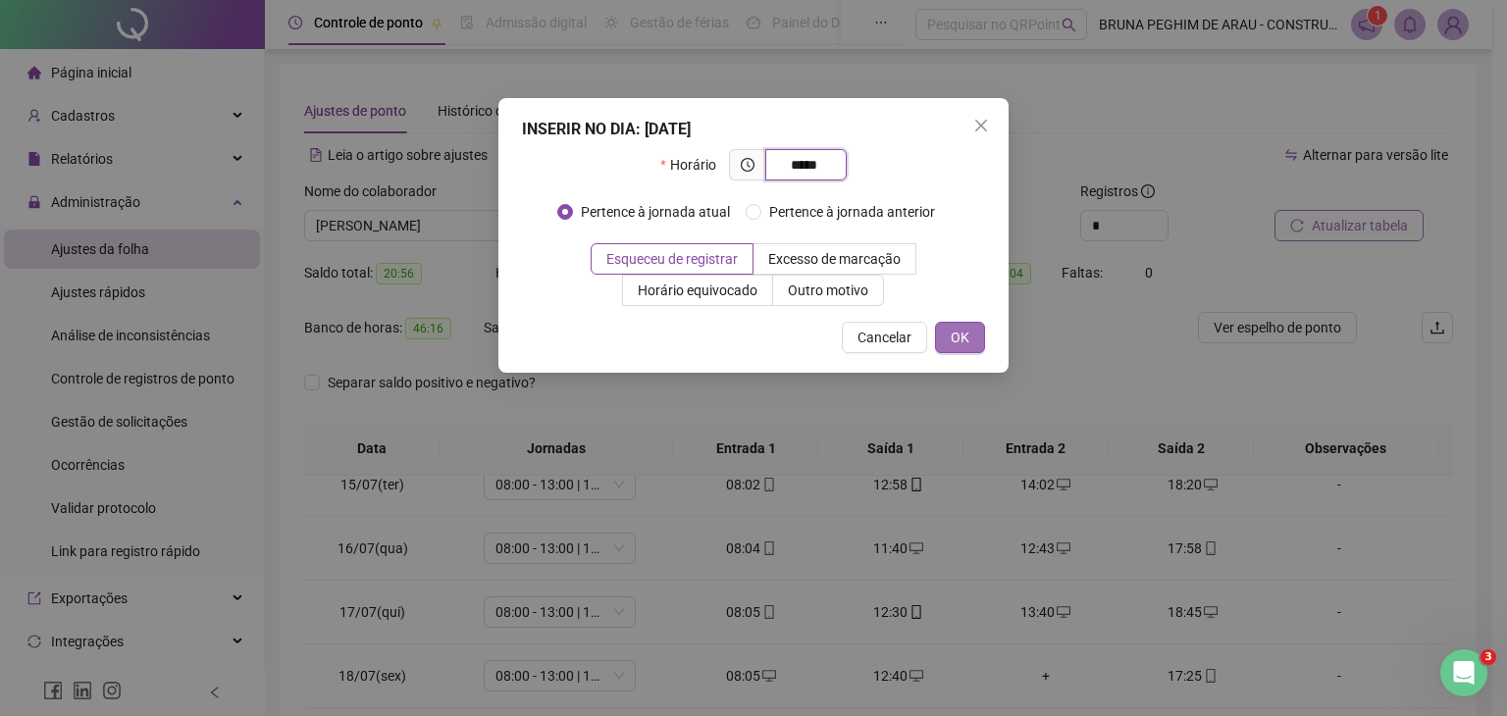
type input "*****"
click at [967, 335] on span "OK" at bounding box center [960, 338] width 19 height 22
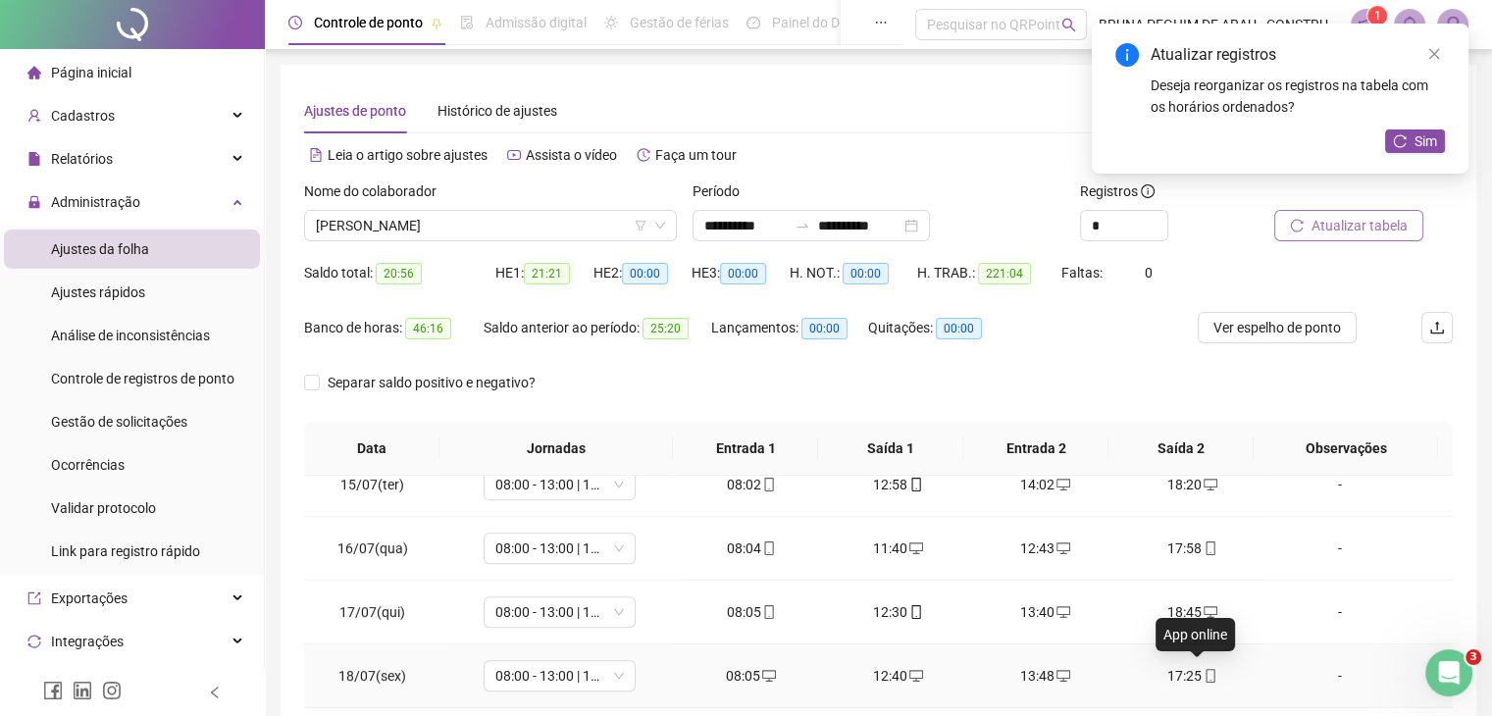
click at [1204, 672] on icon "mobile" at bounding box center [1211, 676] width 14 height 14
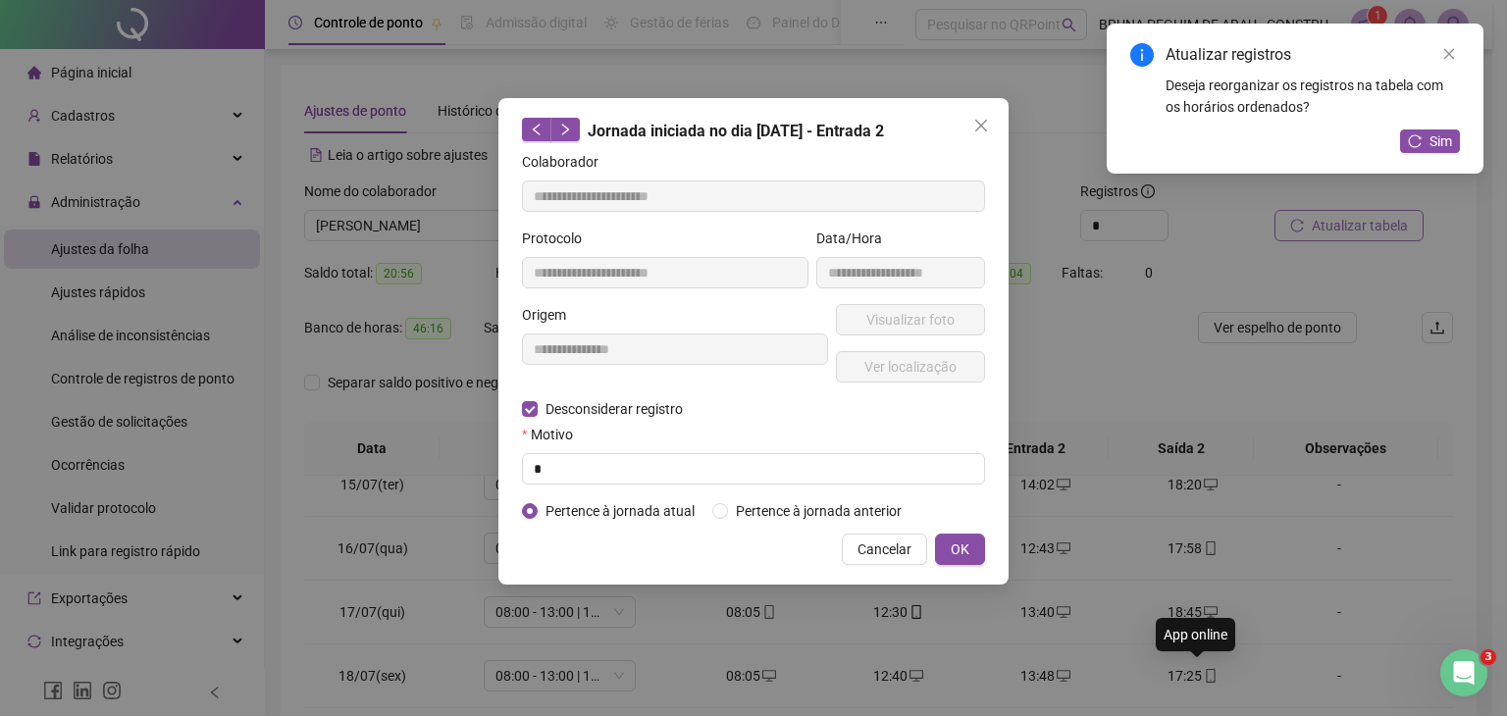
type input "**********"
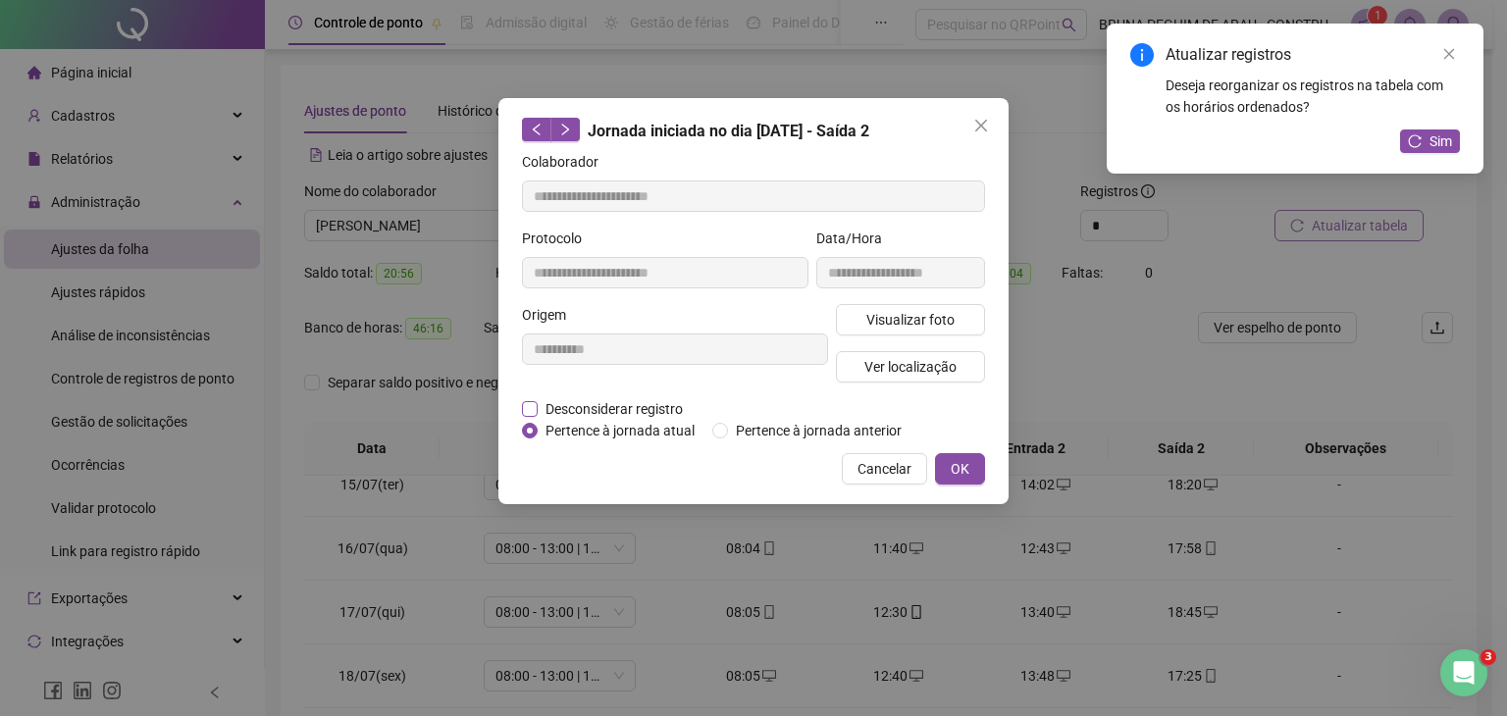
click at [600, 398] on span "Desconsiderar registro" at bounding box center [614, 409] width 153 height 22
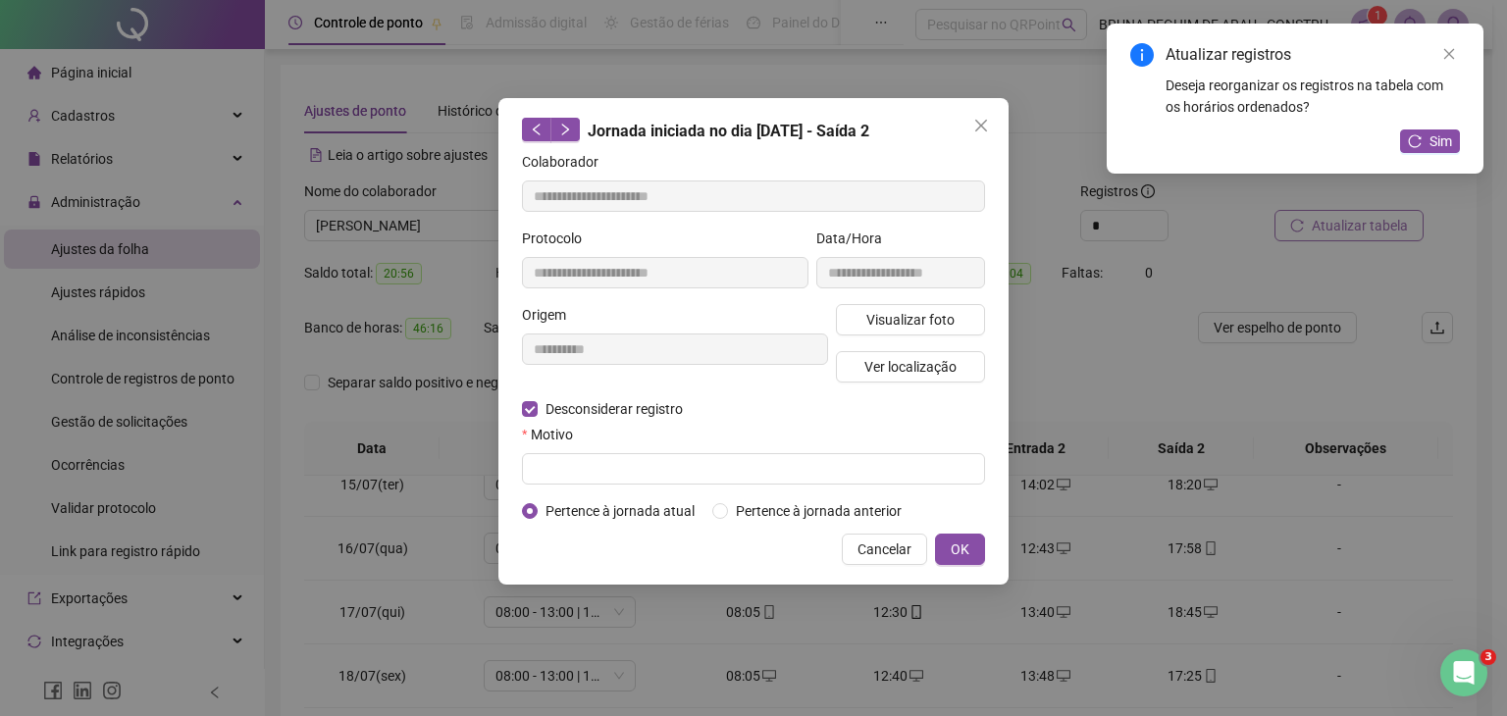
click at [573, 451] on div "Motivo" at bounding box center [753, 438] width 463 height 29
click at [571, 472] on input "text" at bounding box center [753, 468] width 463 height 31
type input "*"
click at [971, 552] on button "OK" at bounding box center [960, 549] width 50 height 31
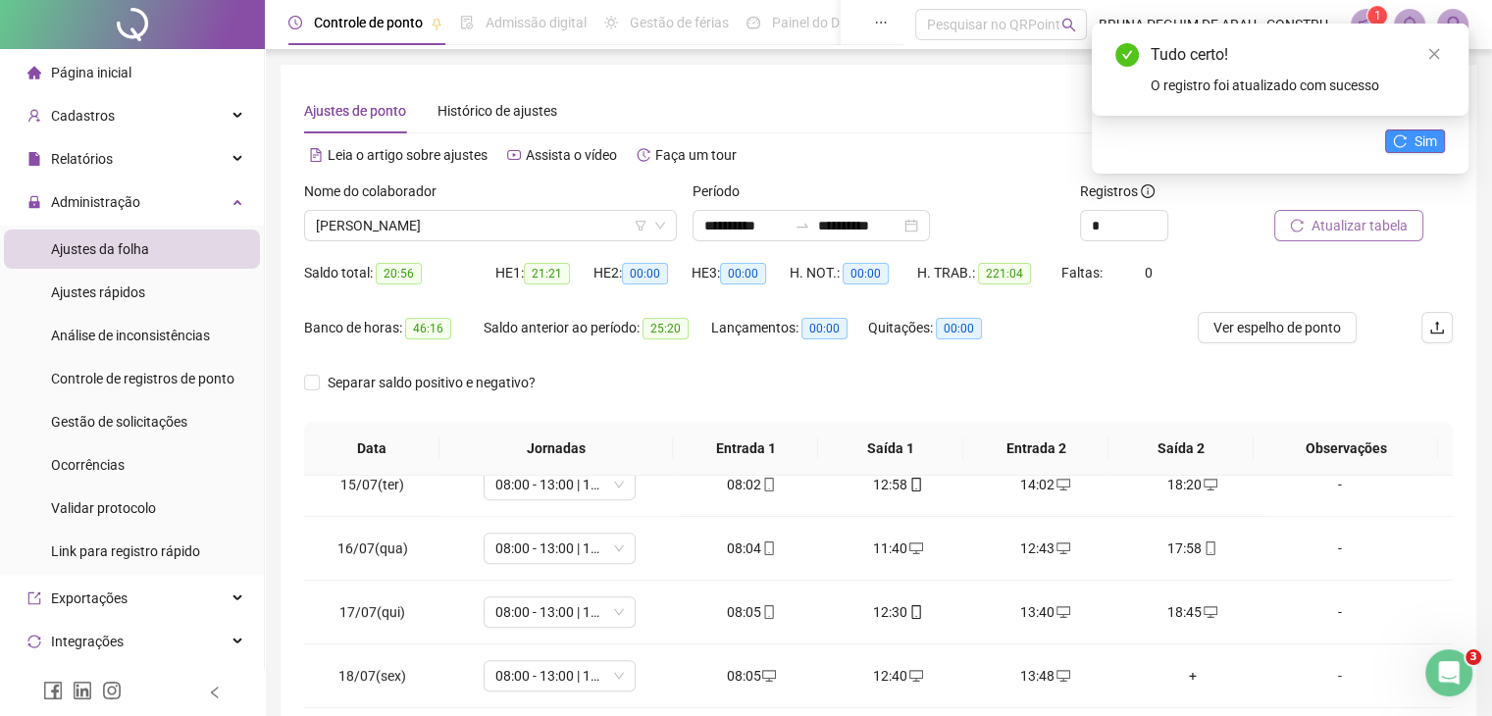
click at [1429, 140] on span "Sim" at bounding box center [1426, 141] width 23 height 22
click at [1182, 665] on div "+" at bounding box center [1193, 676] width 116 height 22
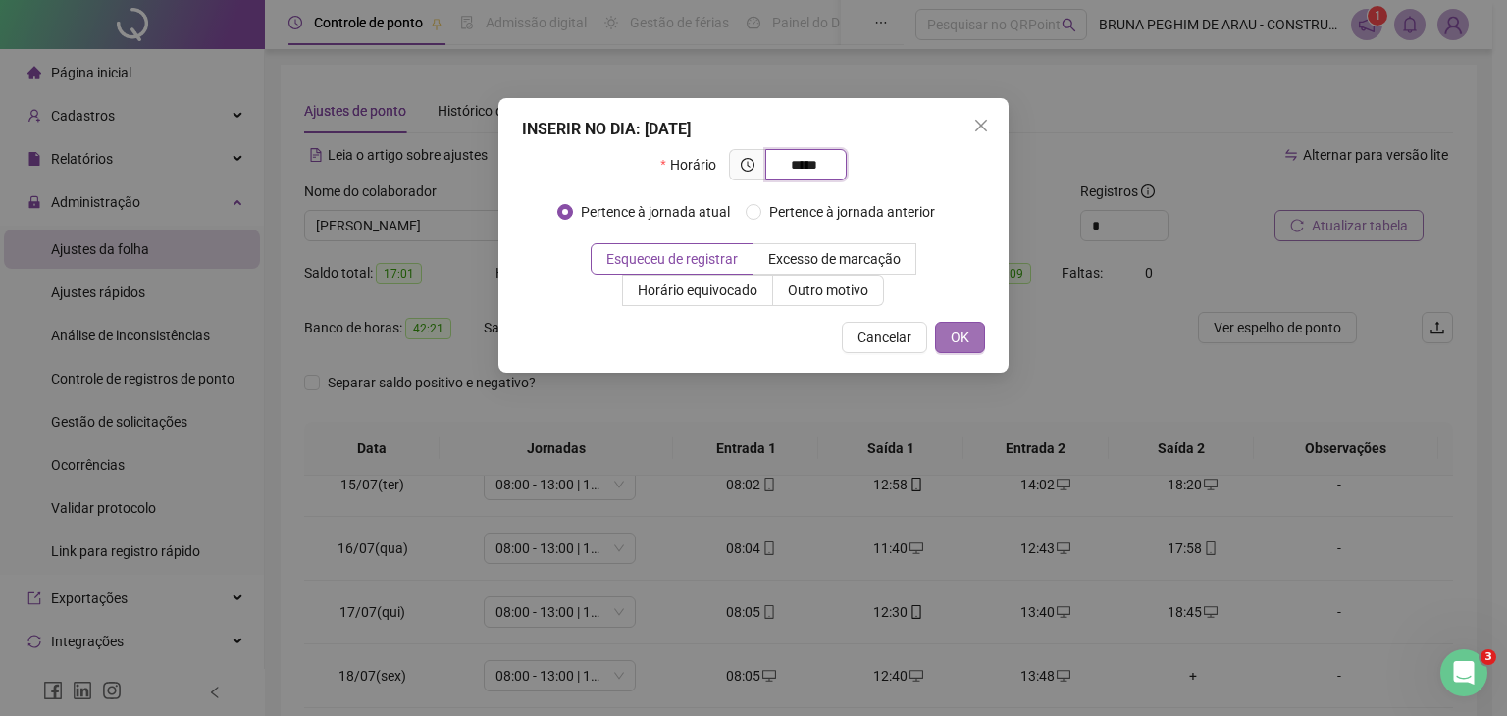
type input "*****"
click at [973, 331] on button "OK" at bounding box center [960, 337] width 50 height 31
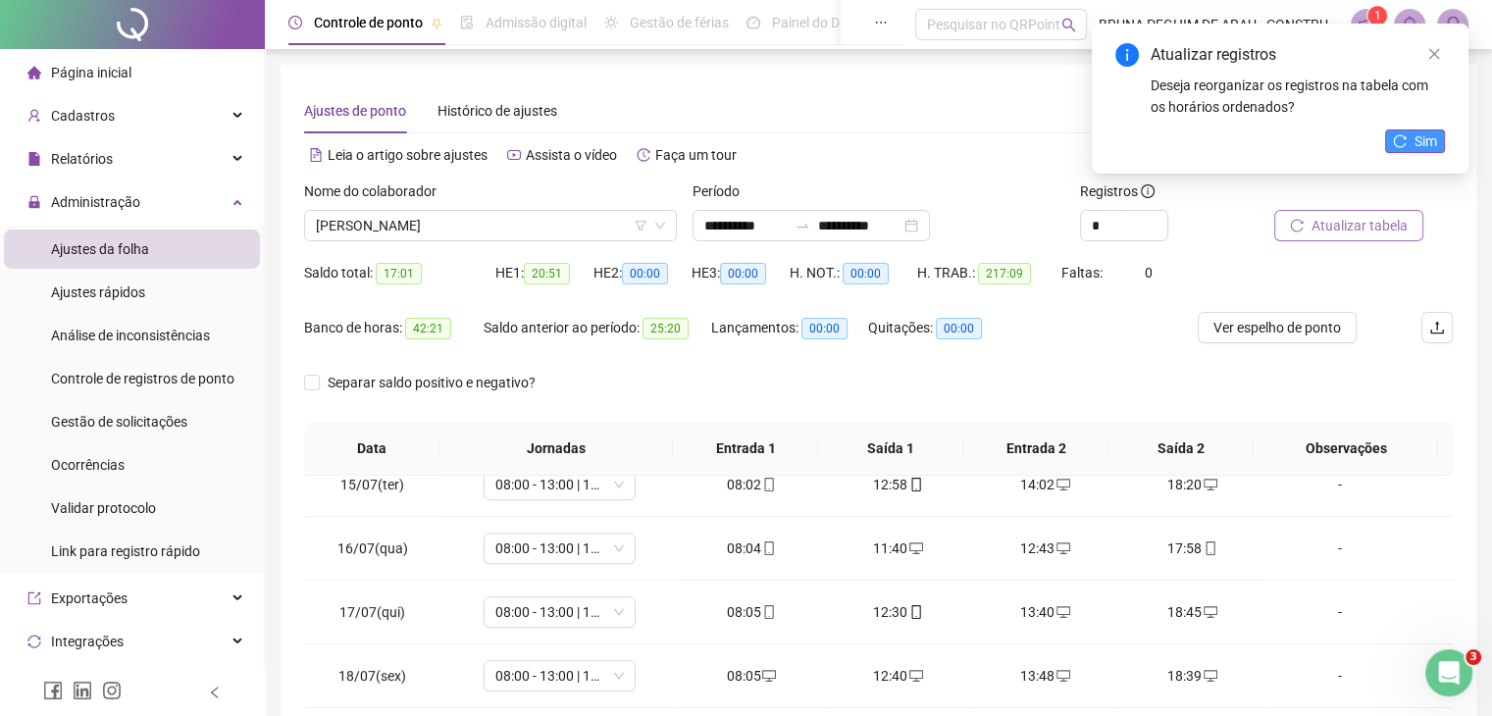
click at [1407, 134] on button "Sim" at bounding box center [1415, 141] width 60 height 24
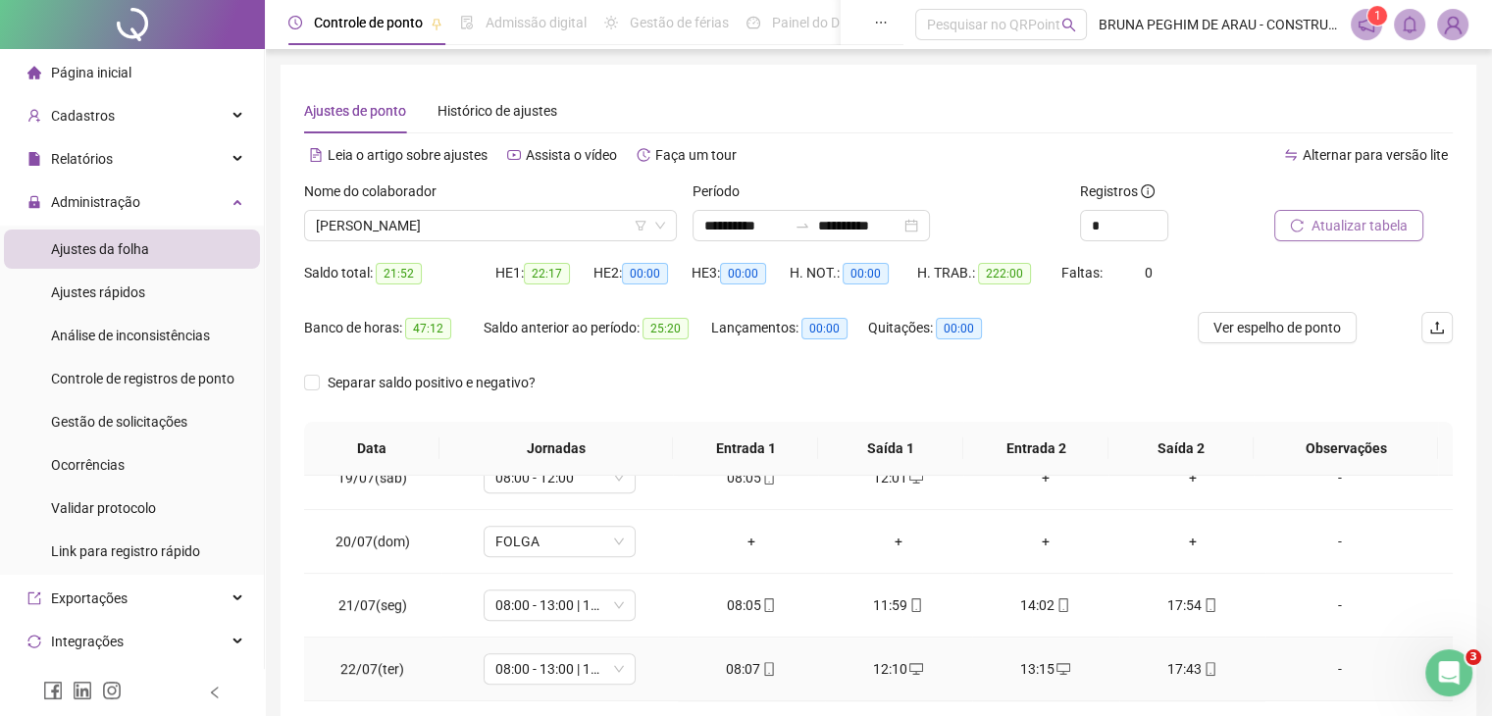
scroll to position [1308, 0]
click at [1057, 661] on icon "desktop" at bounding box center [1064, 666] width 14 height 14
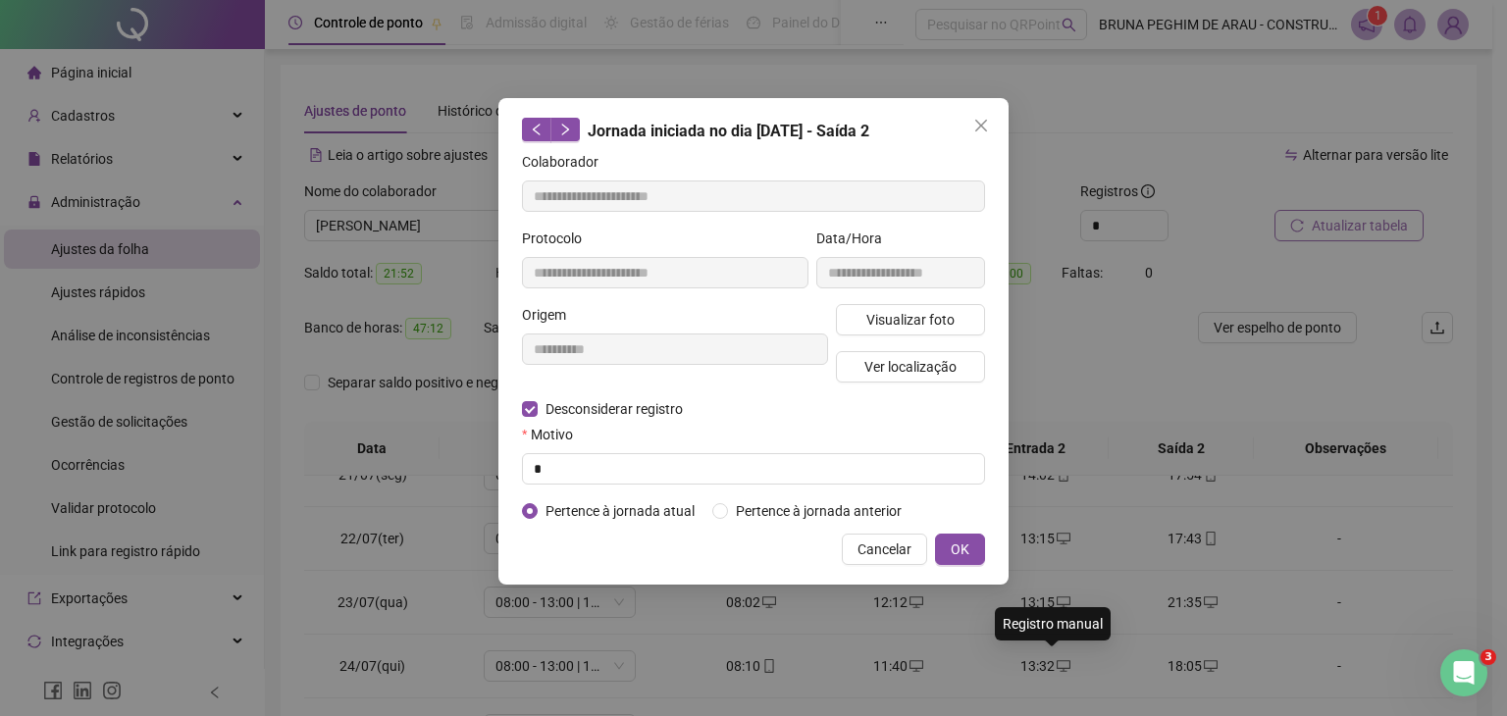
type input "**********"
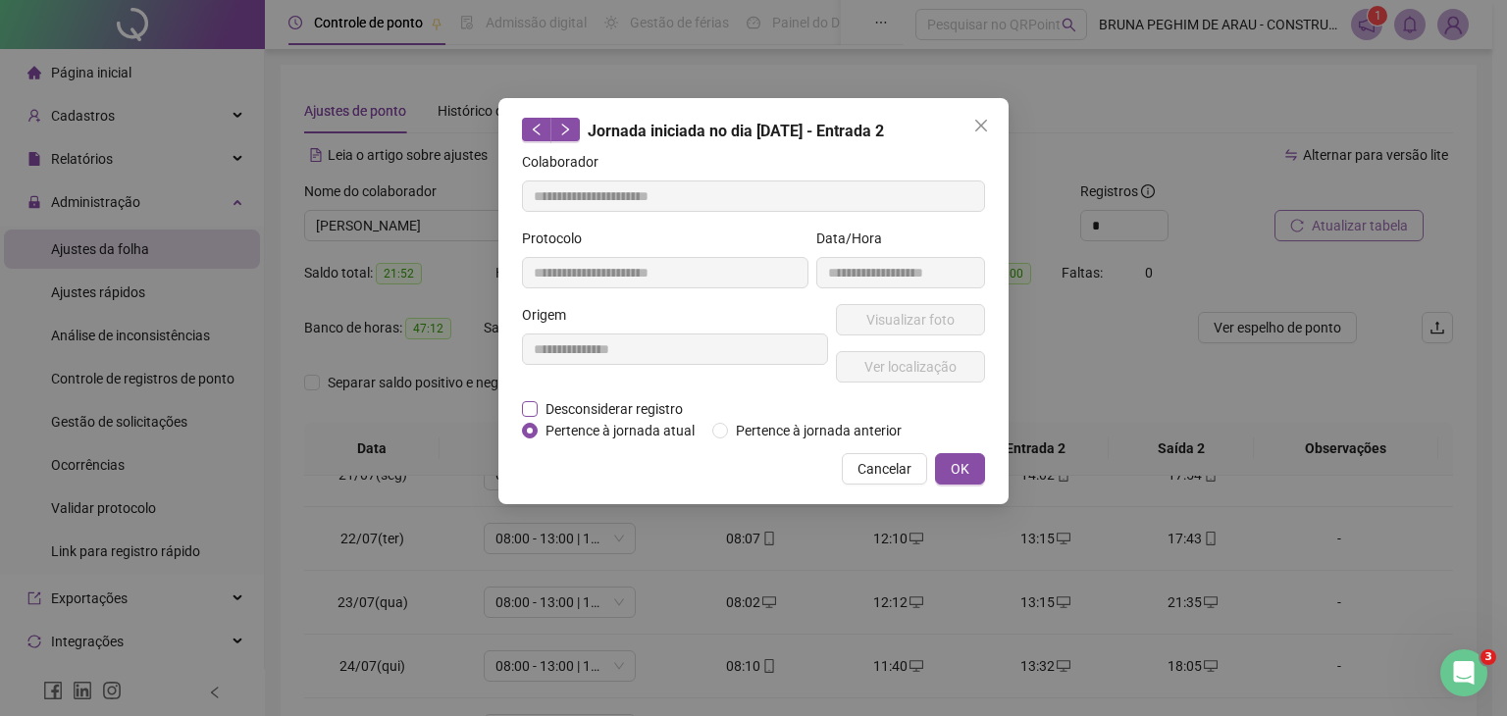
click at [627, 408] on span "Desconsiderar registro" at bounding box center [614, 409] width 153 height 22
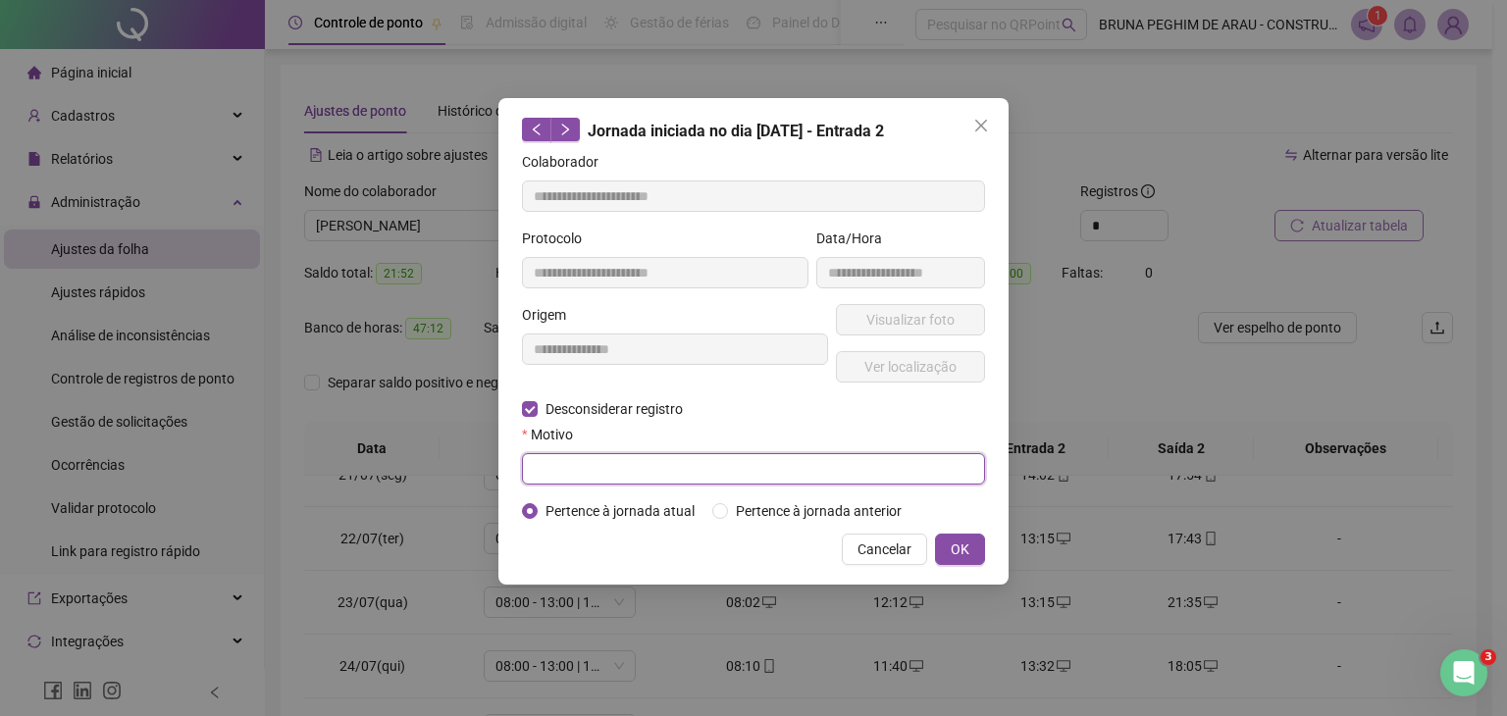
click at [577, 458] on input "text" at bounding box center [753, 468] width 463 height 31
type input "*"
click at [963, 556] on span "OK" at bounding box center [960, 550] width 19 height 22
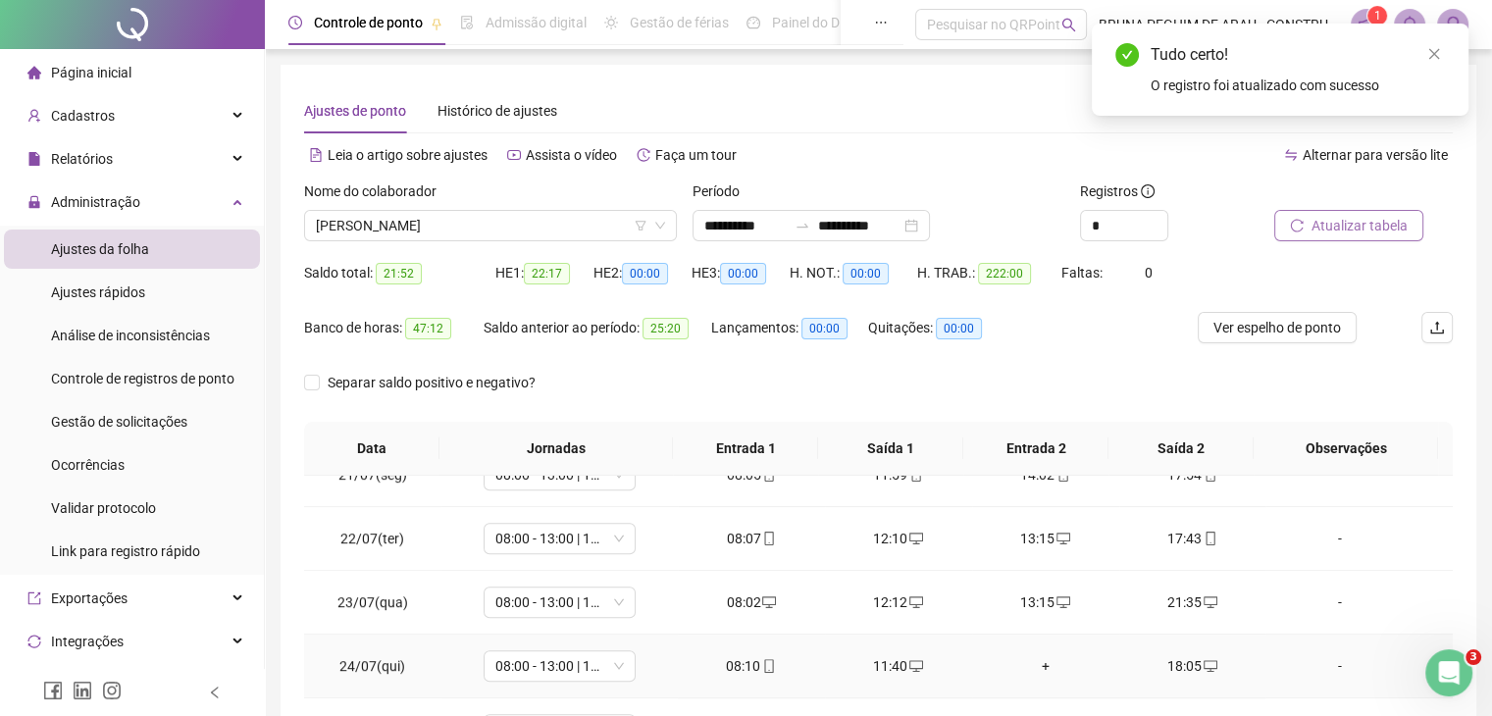
click at [1037, 659] on div "+" at bounding box center [1046, 666] width 116 height 22
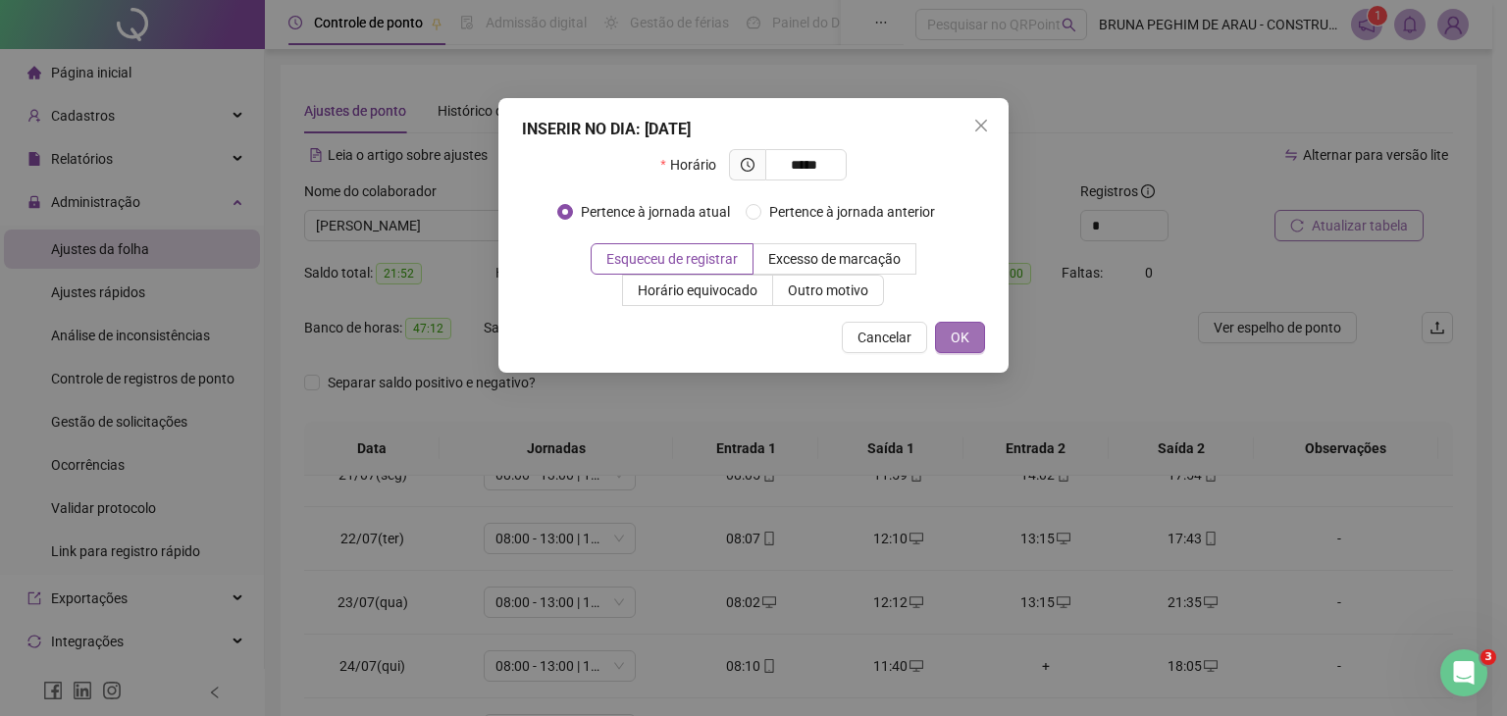
type input "*****"
click at [973, 333] on button "OK" at bounding box center [960, 337] width 50 height 31
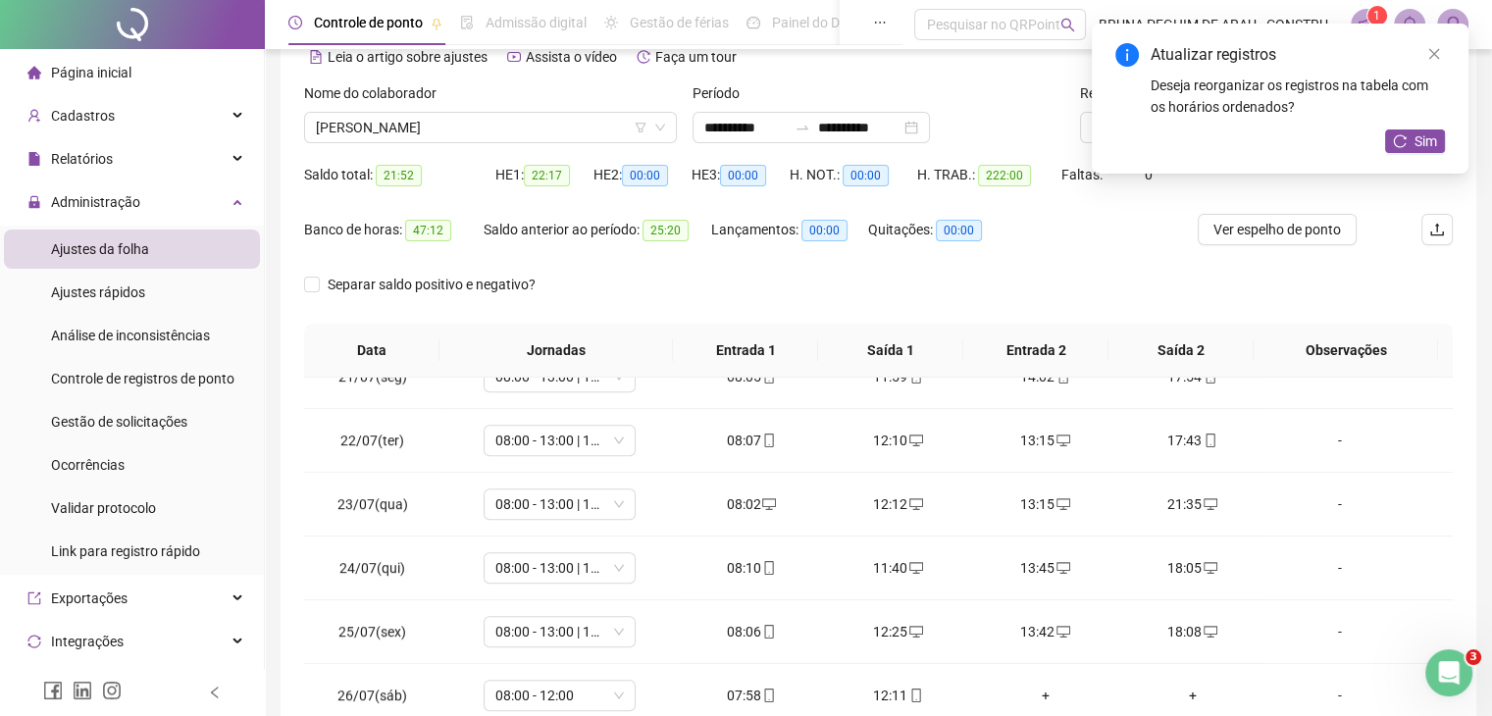
scroll to position [130, 0]
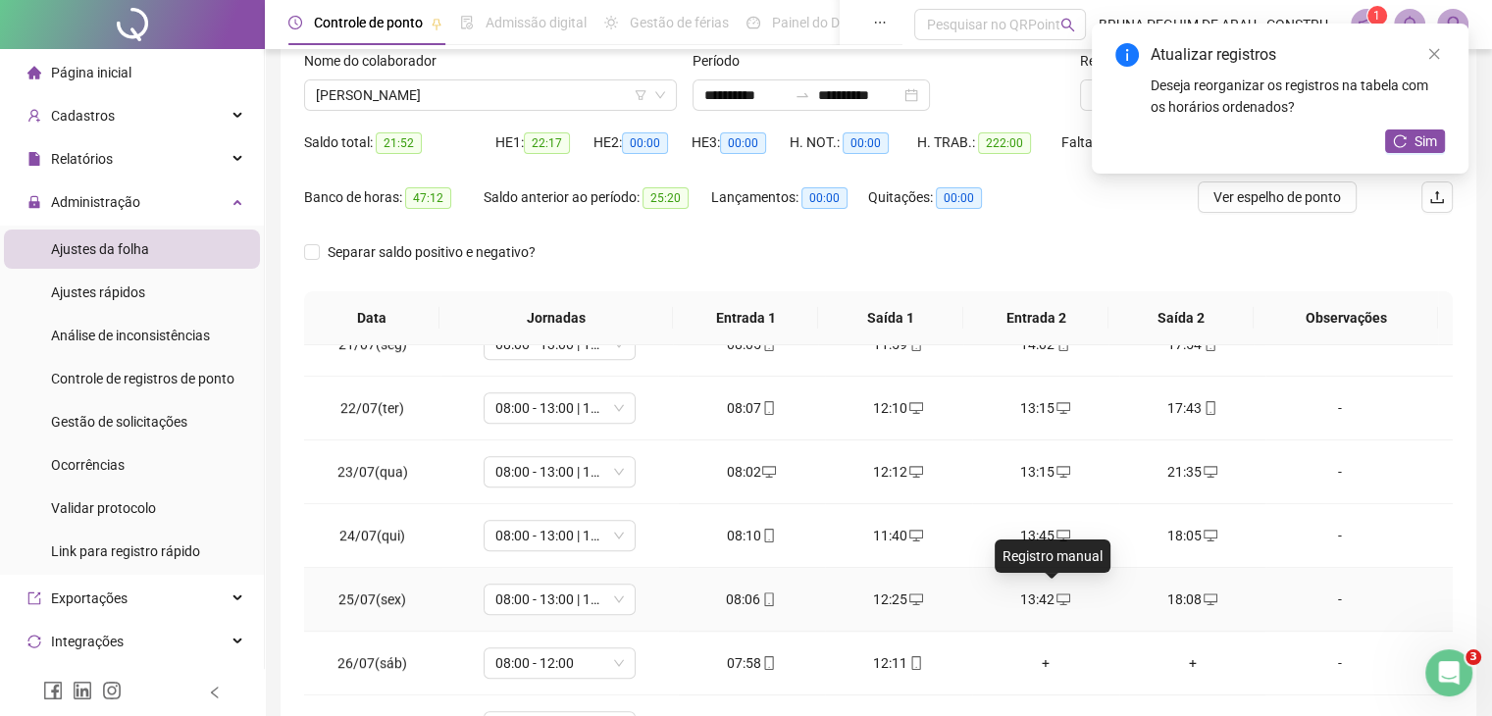
click at [1058, 596] on icon "desktop" at bounding box center [1064, 600] width 14 height 12
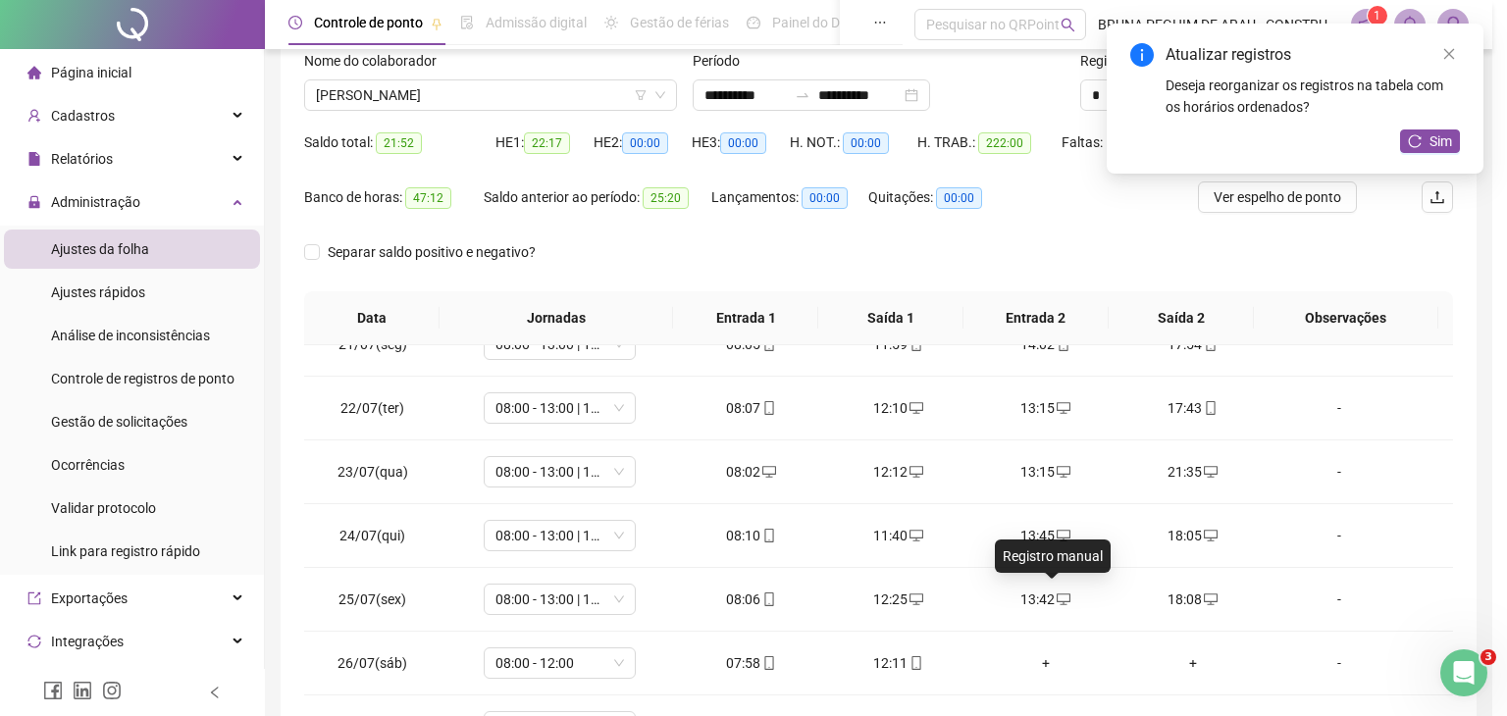
type input "**********"
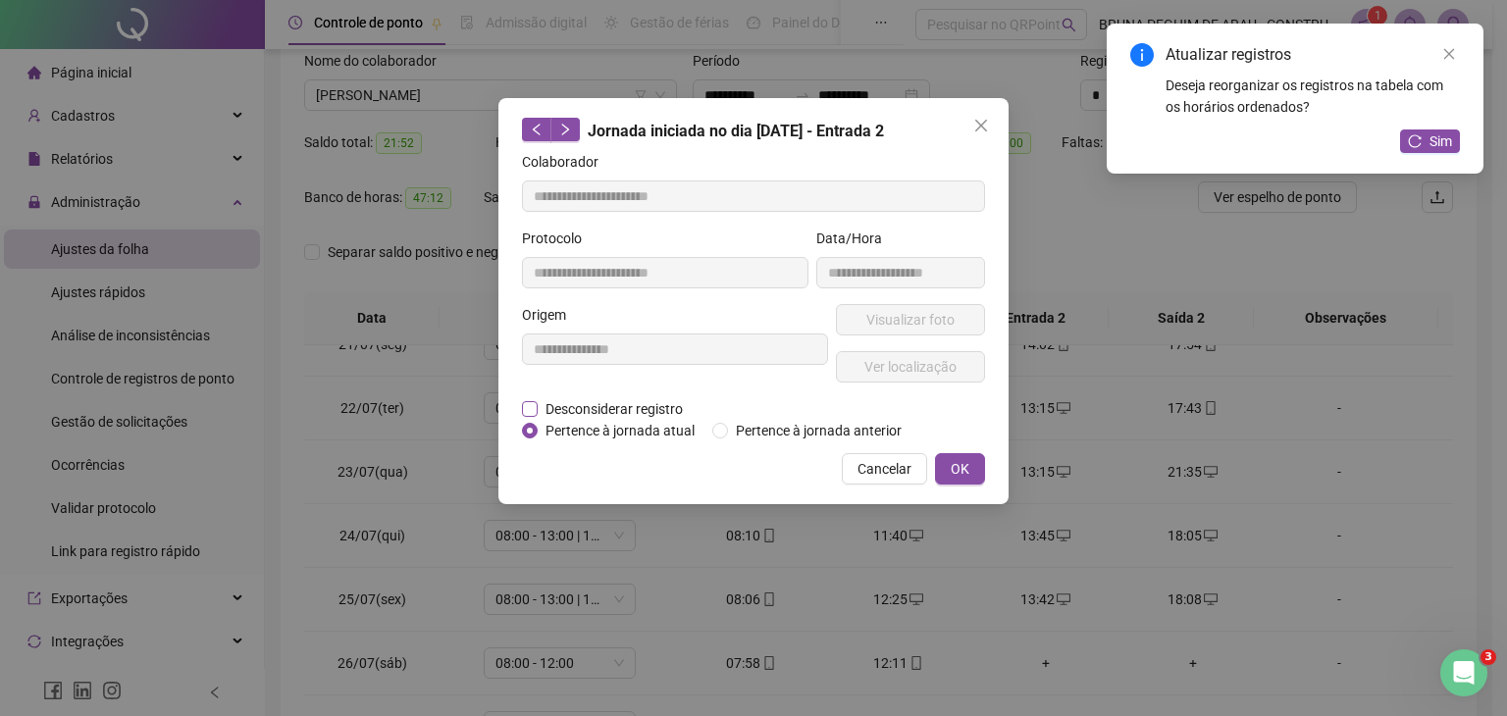
click at [577, 410] on span "Desconsiderar registro" at bounding box center [614, 409] width 153 height 22
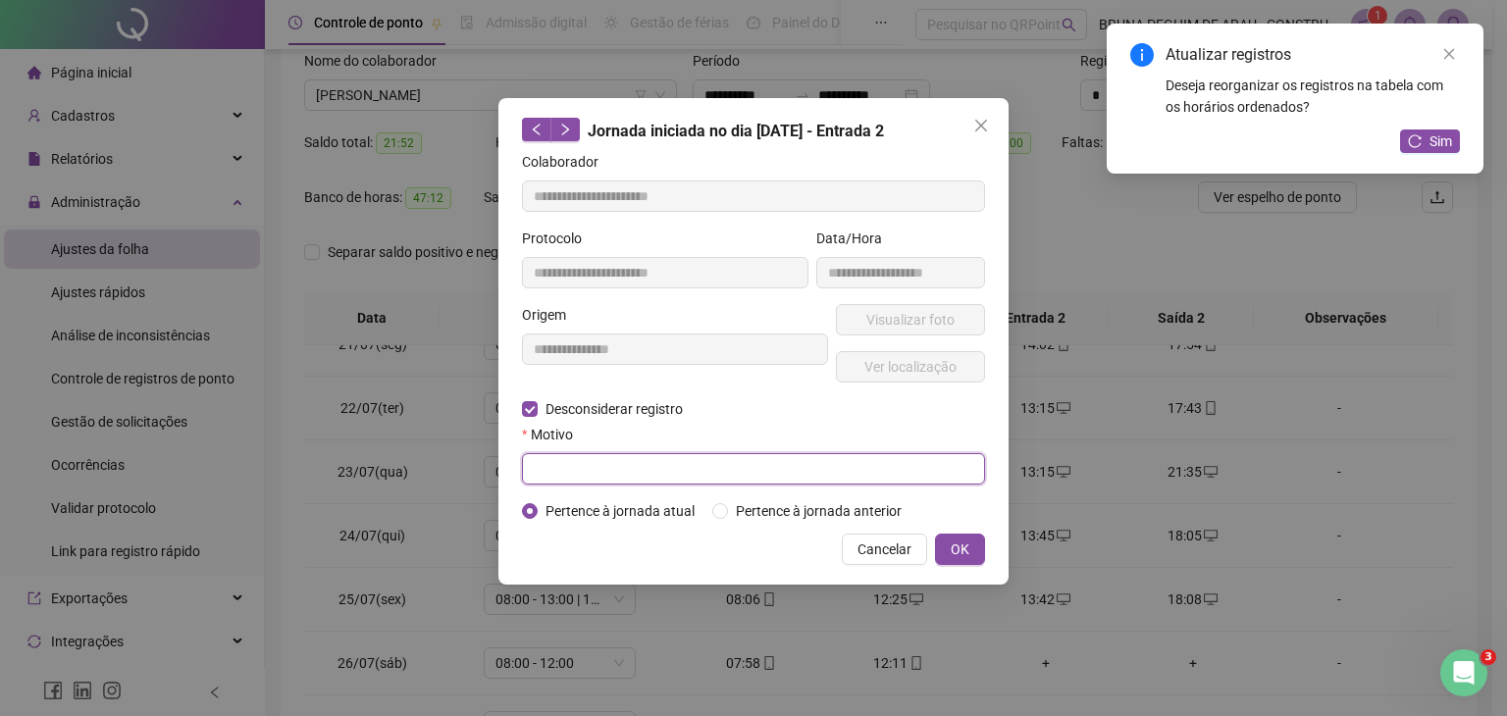
click at [574, 470] on input "text" at bounding box center [753, 468] width 463 height 31
type input "*"
click at [963, 535] on button "OK" at bounding box center [960, 549] width 50 height 31
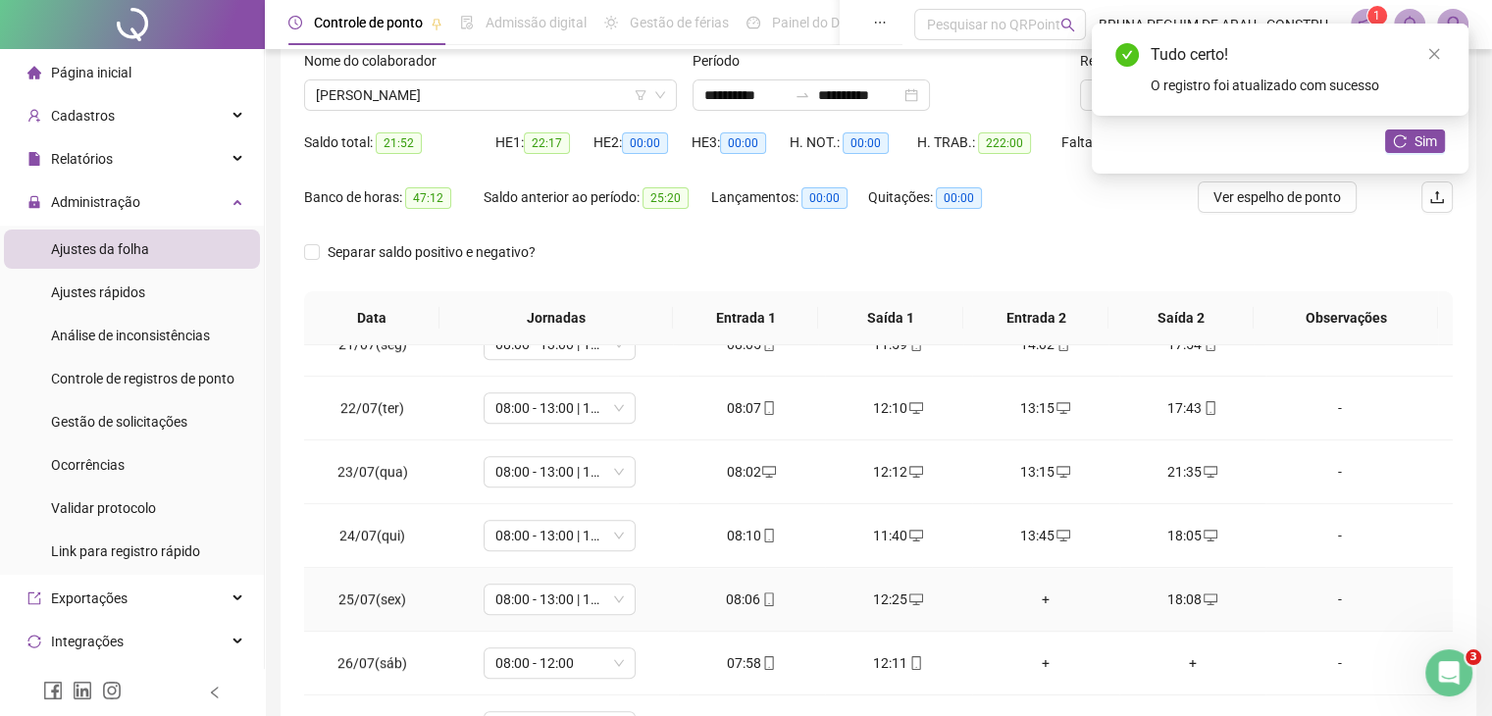
click at [1033, 592] on div "+" at bounding box center [1046, 600] width 116 height 22
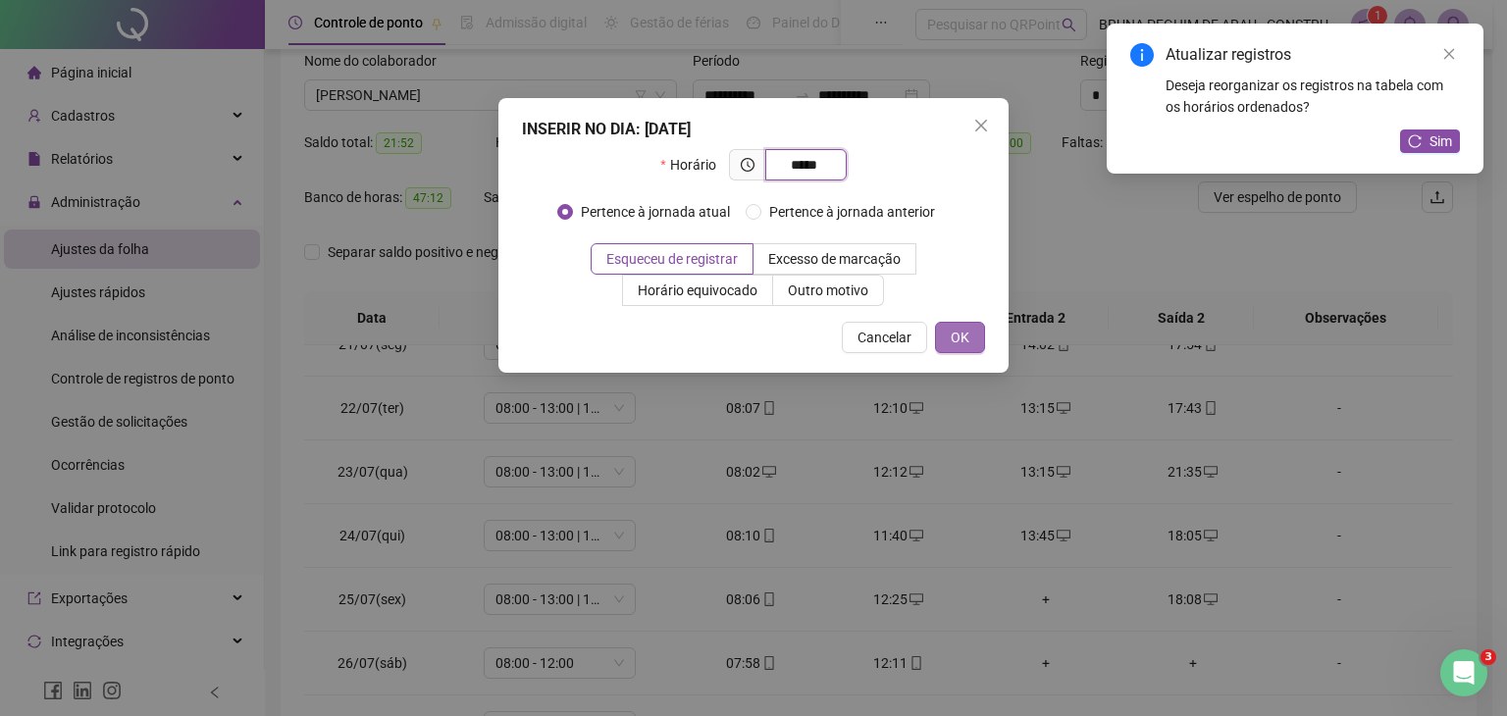
type input "*****"
click at [961, 335] on span "OK" at bounding box center [960, 338] width 19 height 22
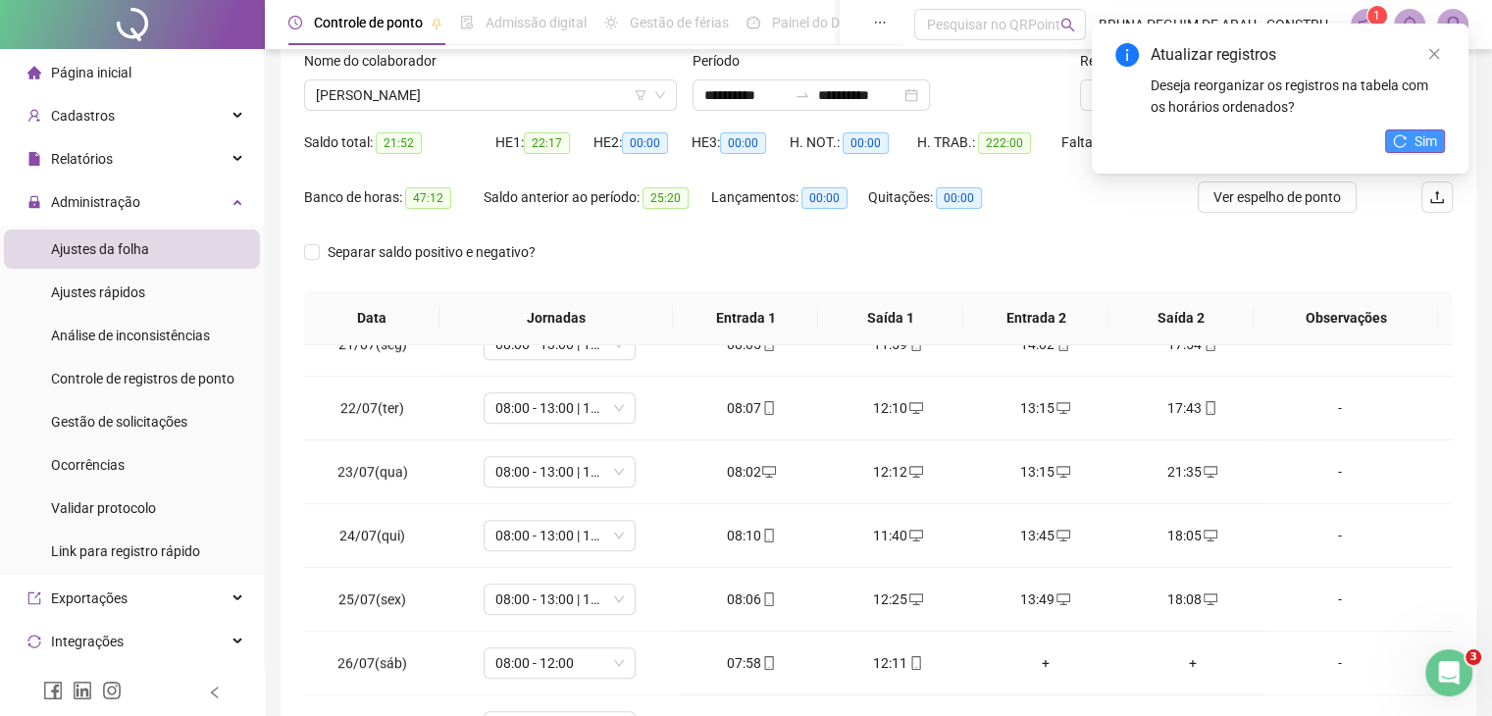
click at [1394, 140] on icon "reload" at bounding box center [1400, 140] width 13 height 13
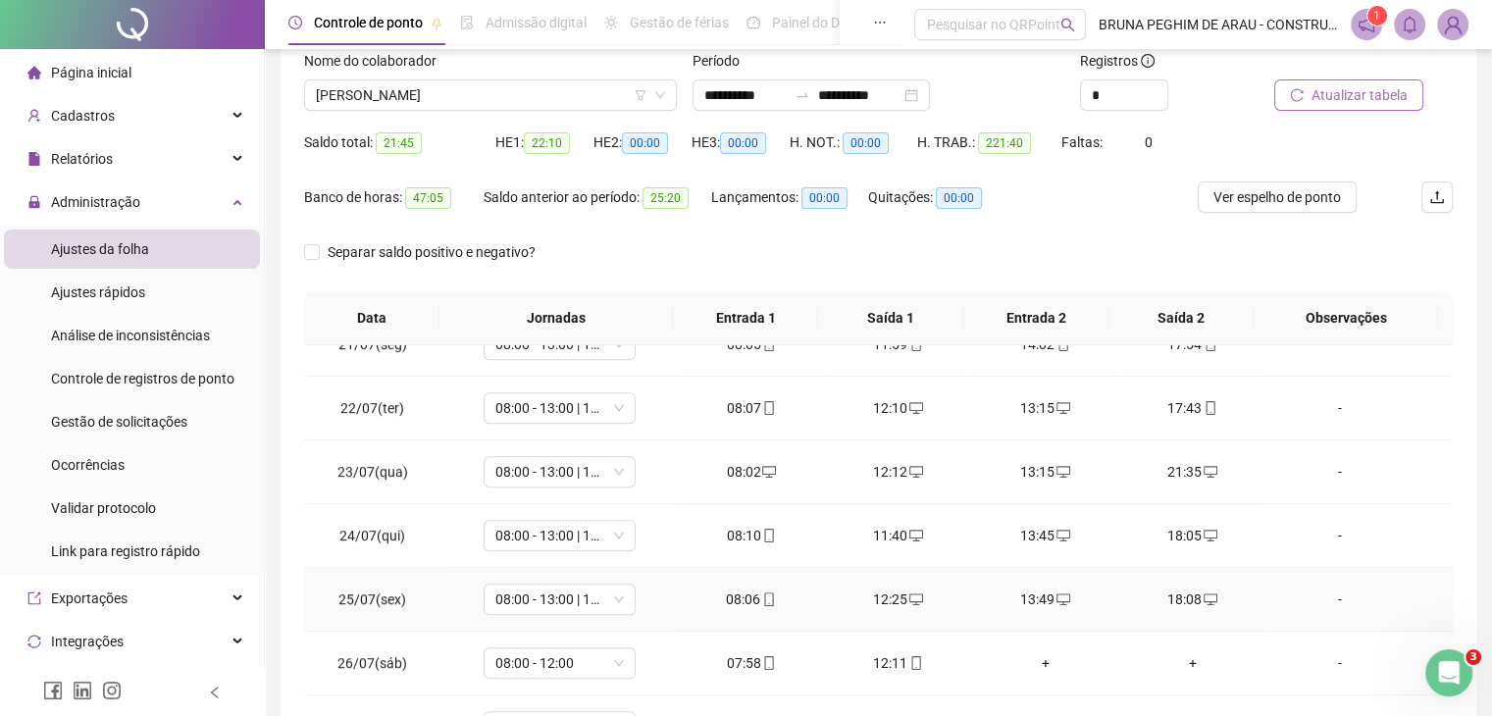
click at [1204, 593] on icon "desktop" at bounding box center [1211, 600] width 14 height 14
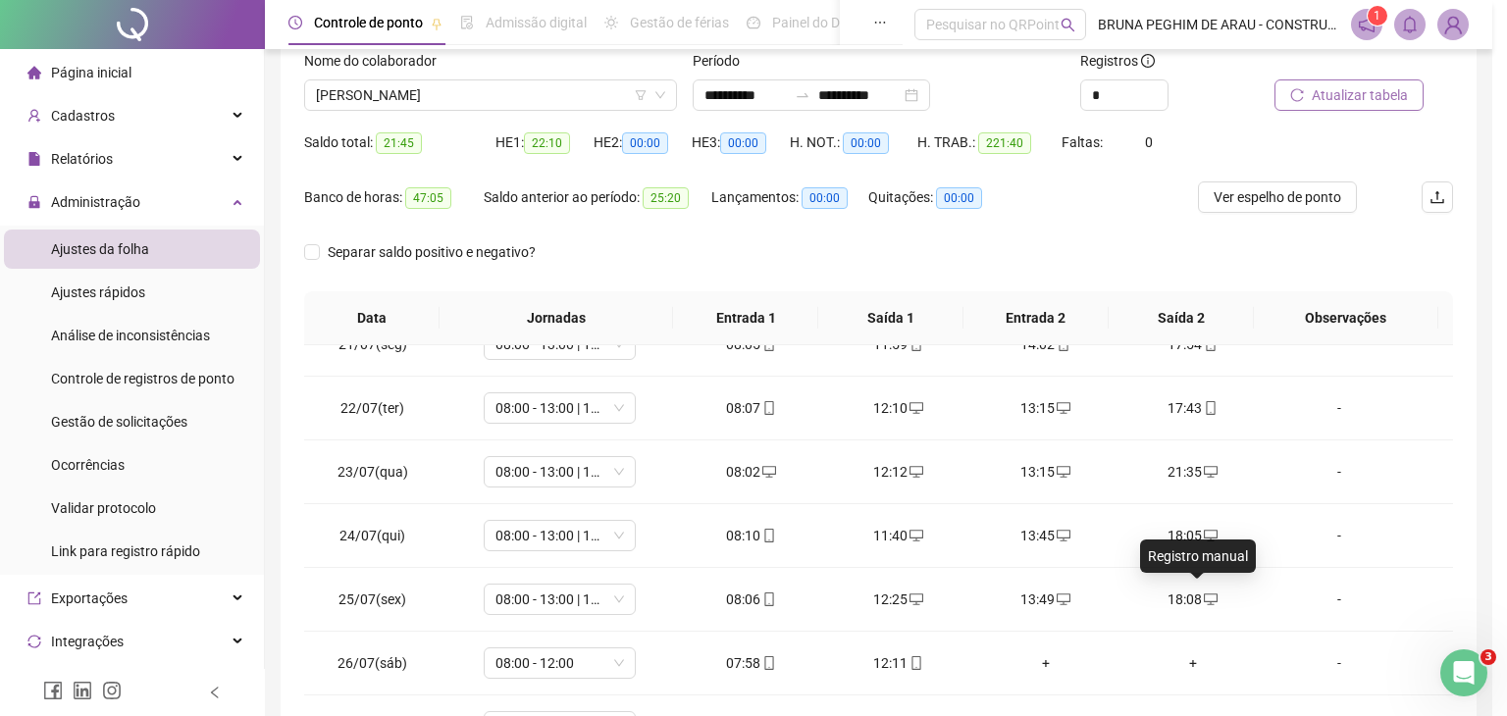
type input "**********"
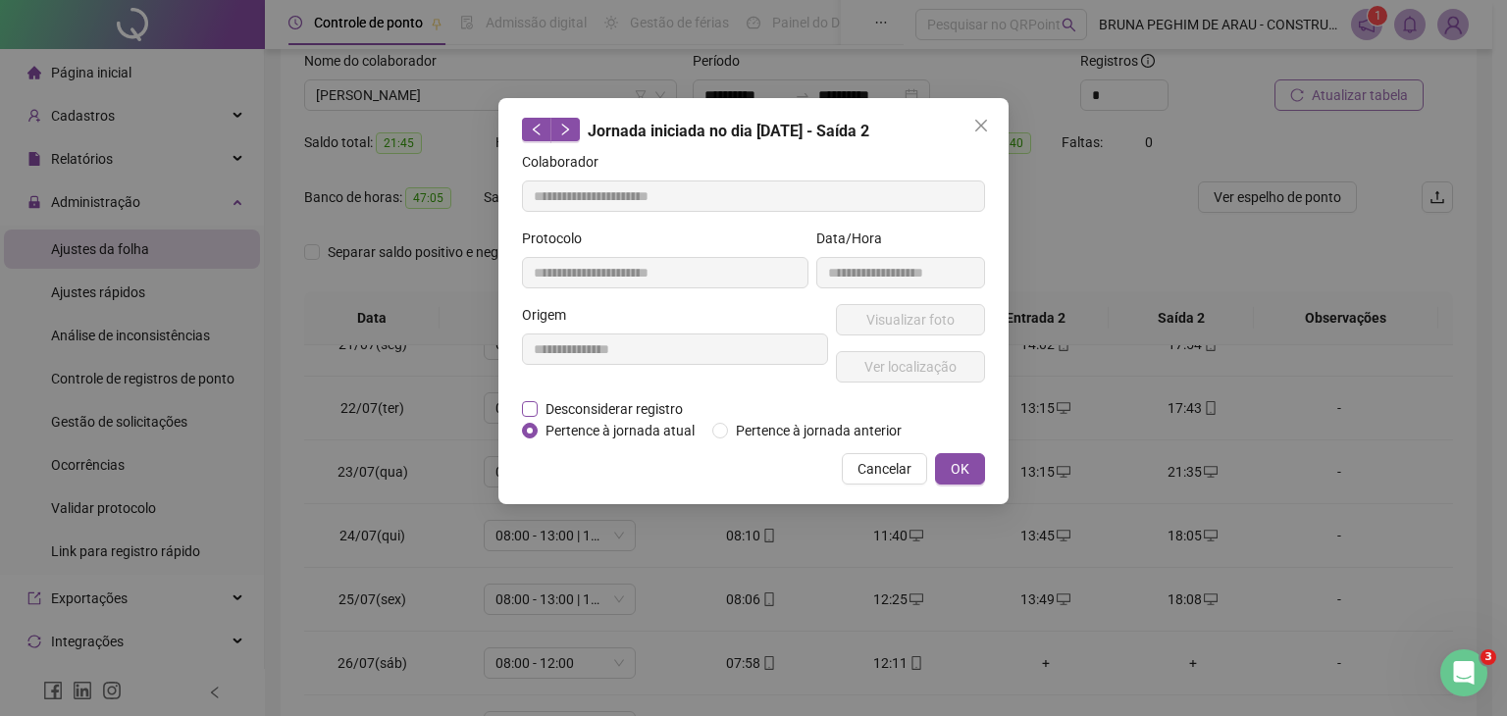
click at [603, 402] on span "Desconsiderar registro" at bounding box center [614, 409] width 153 height 22
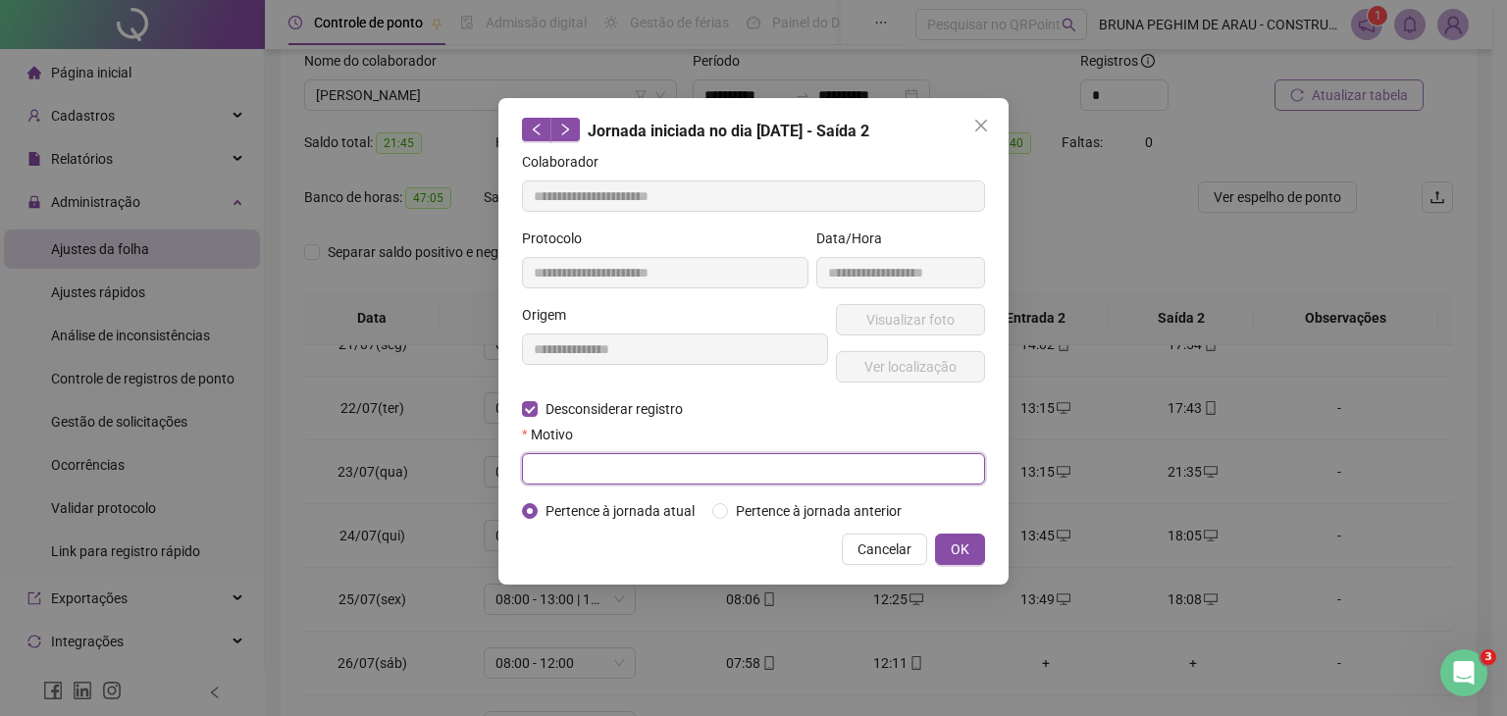
click at [573, 463] on input "text" at bounding box center [753, 468] width 463 height 31
type input "*"
click at [959, 562] on button "OK" at bounding box center [960, 549] width 50 height 31
click at [960, 548] on span "OK" at bounding box center [960, 550] width 19 height 22
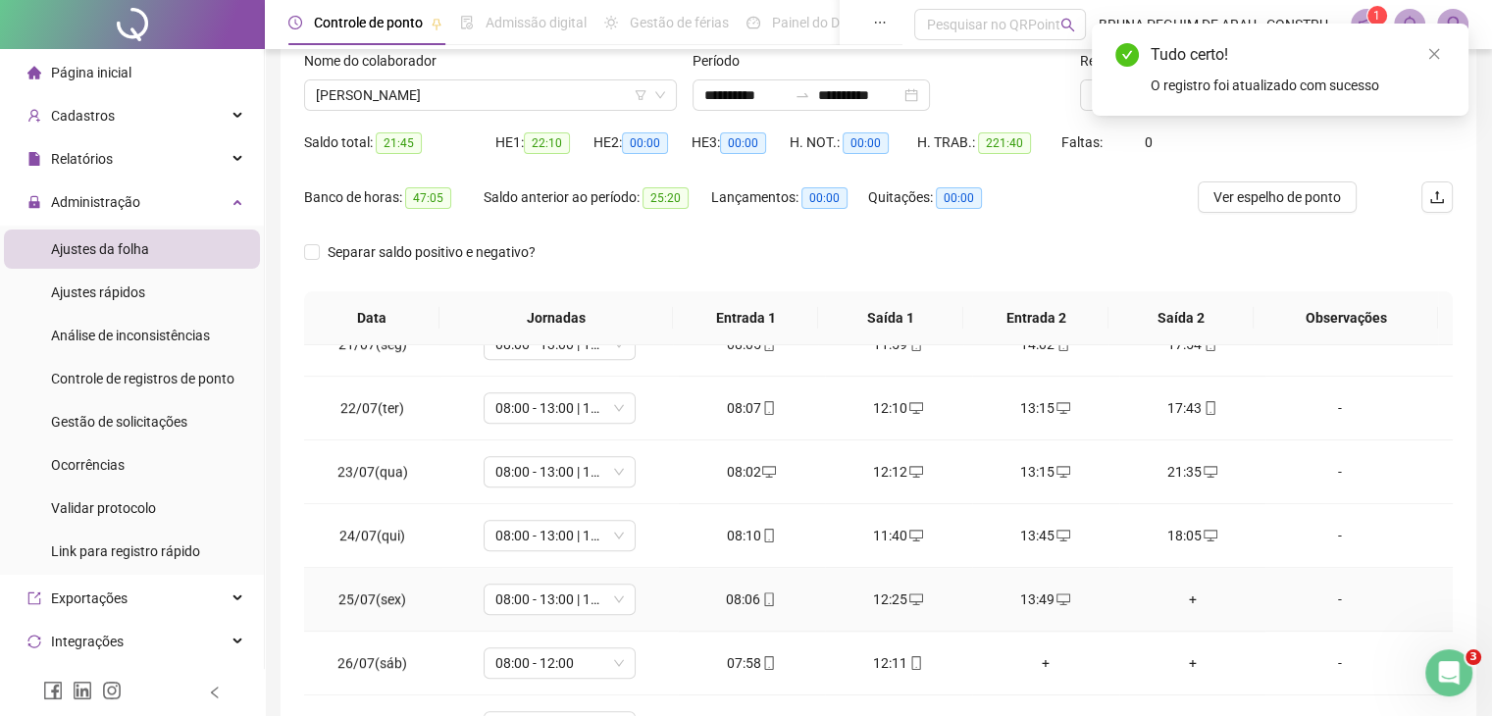
click at [1183, 597] on div "+" at bounding box center [1193, 600] width 116 height 22
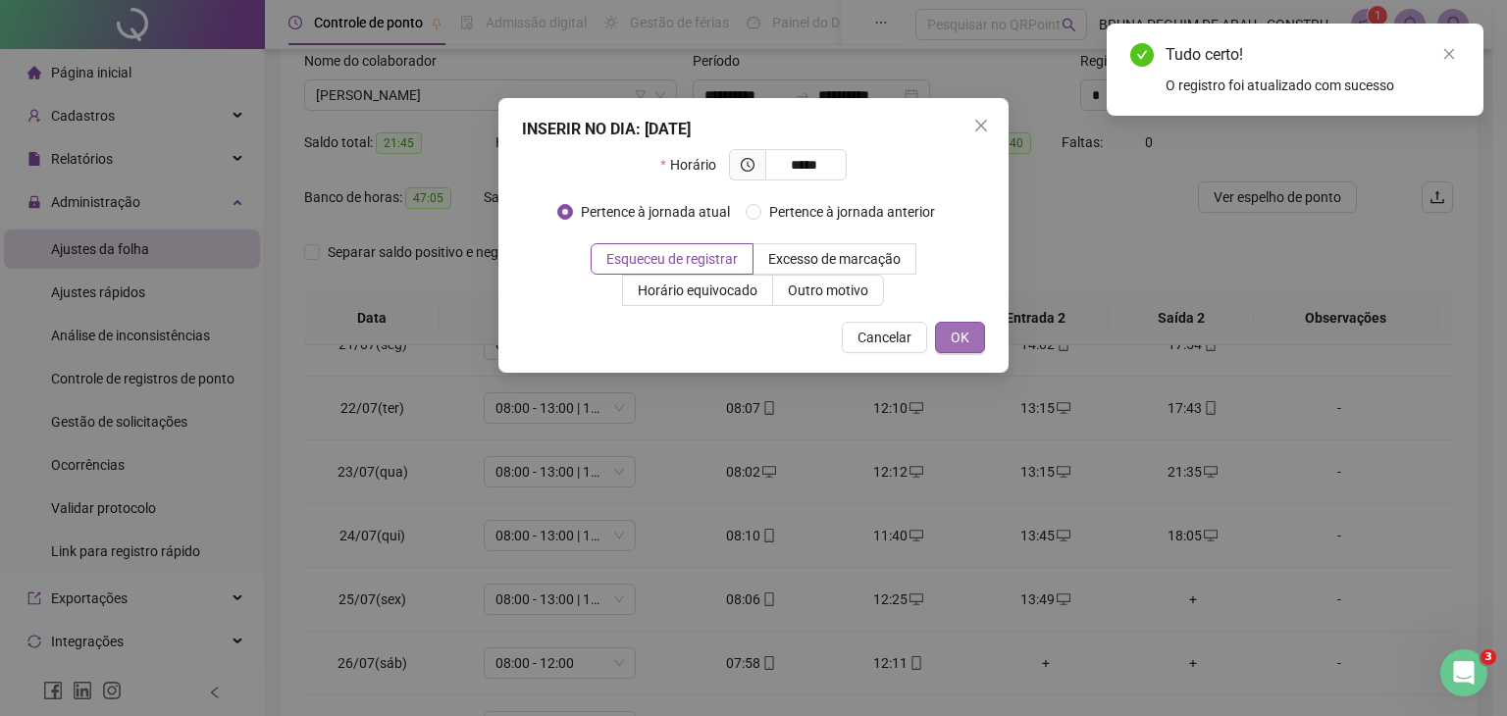
type input "*****"
click at [963, 330] on span "OK" at bounding box center [960, 338] width 19 height 22
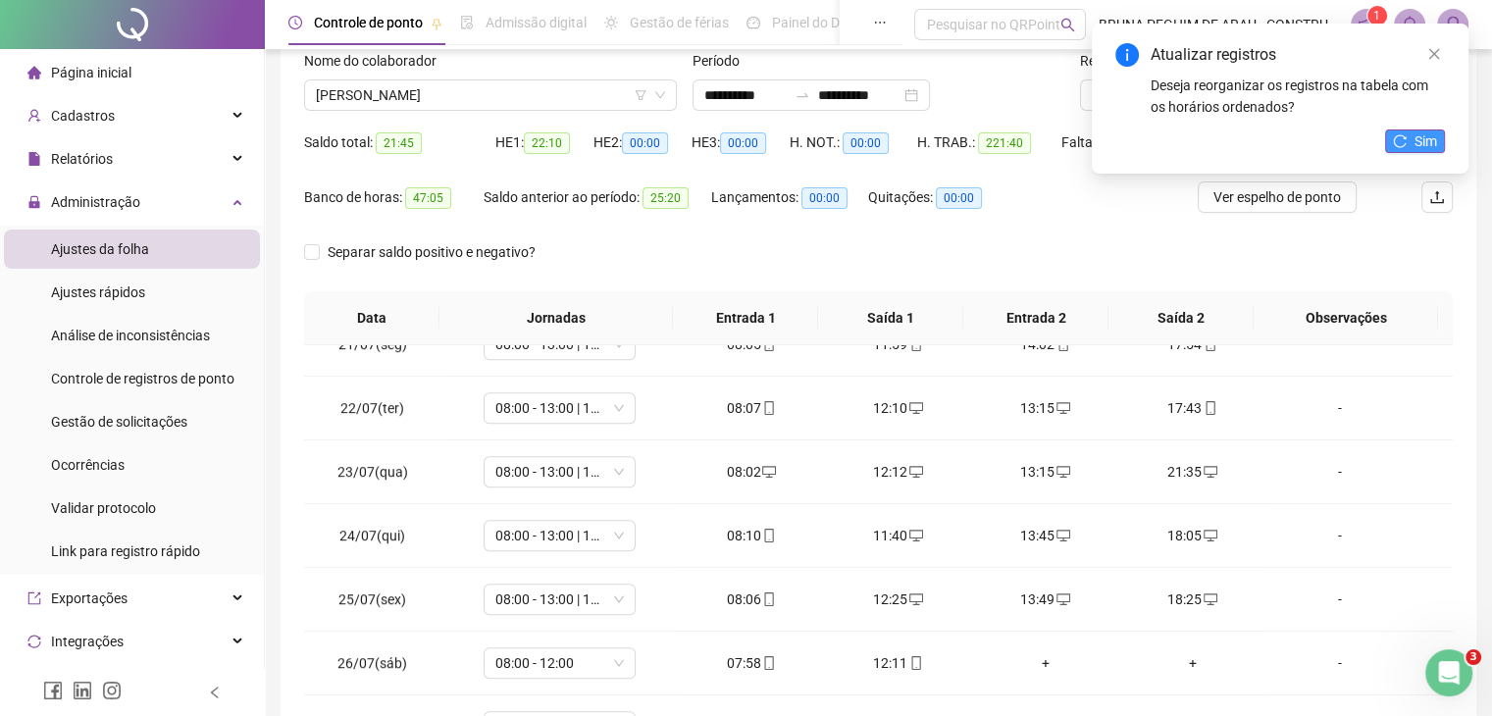
click at [1420, 142] on span "Sim" at bounding box center [1426, 141] width 23 height 22
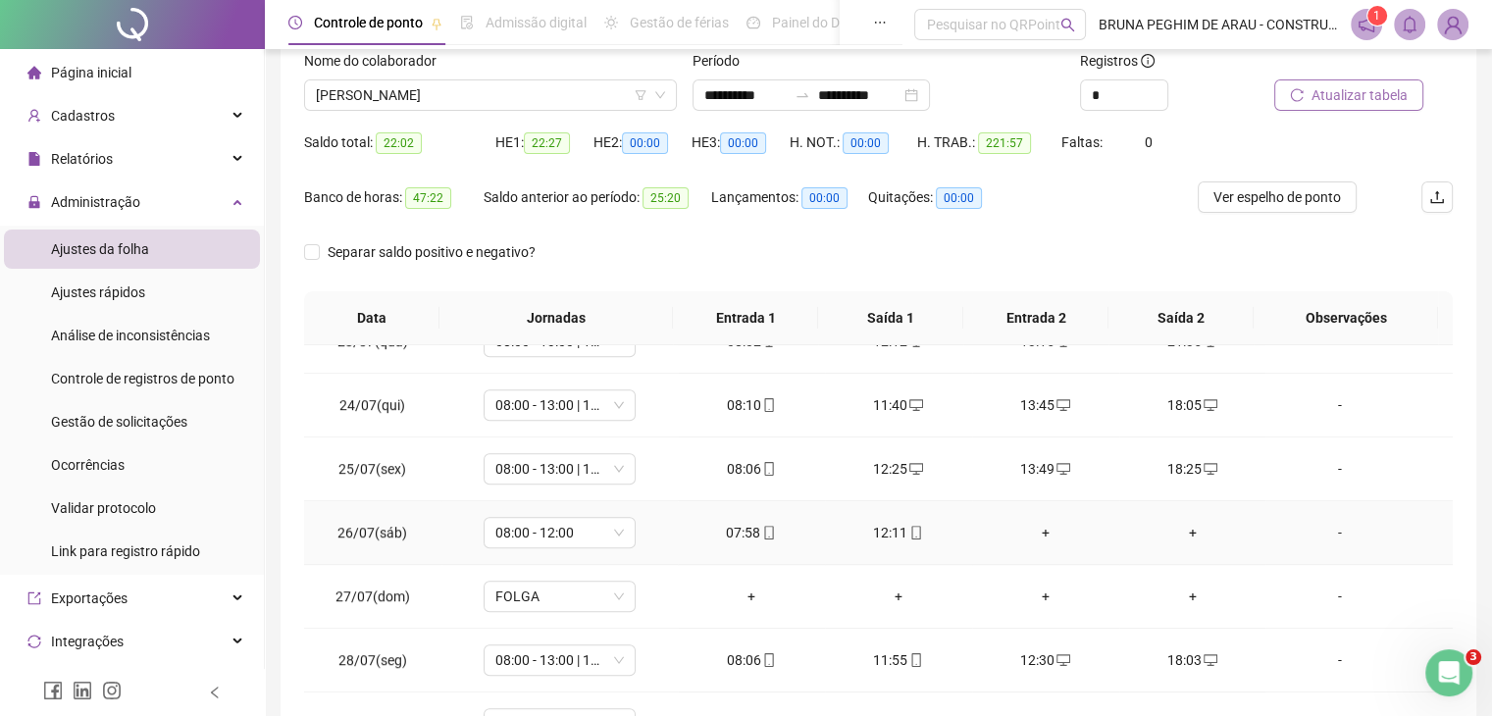
scroll to position [1551, 0]
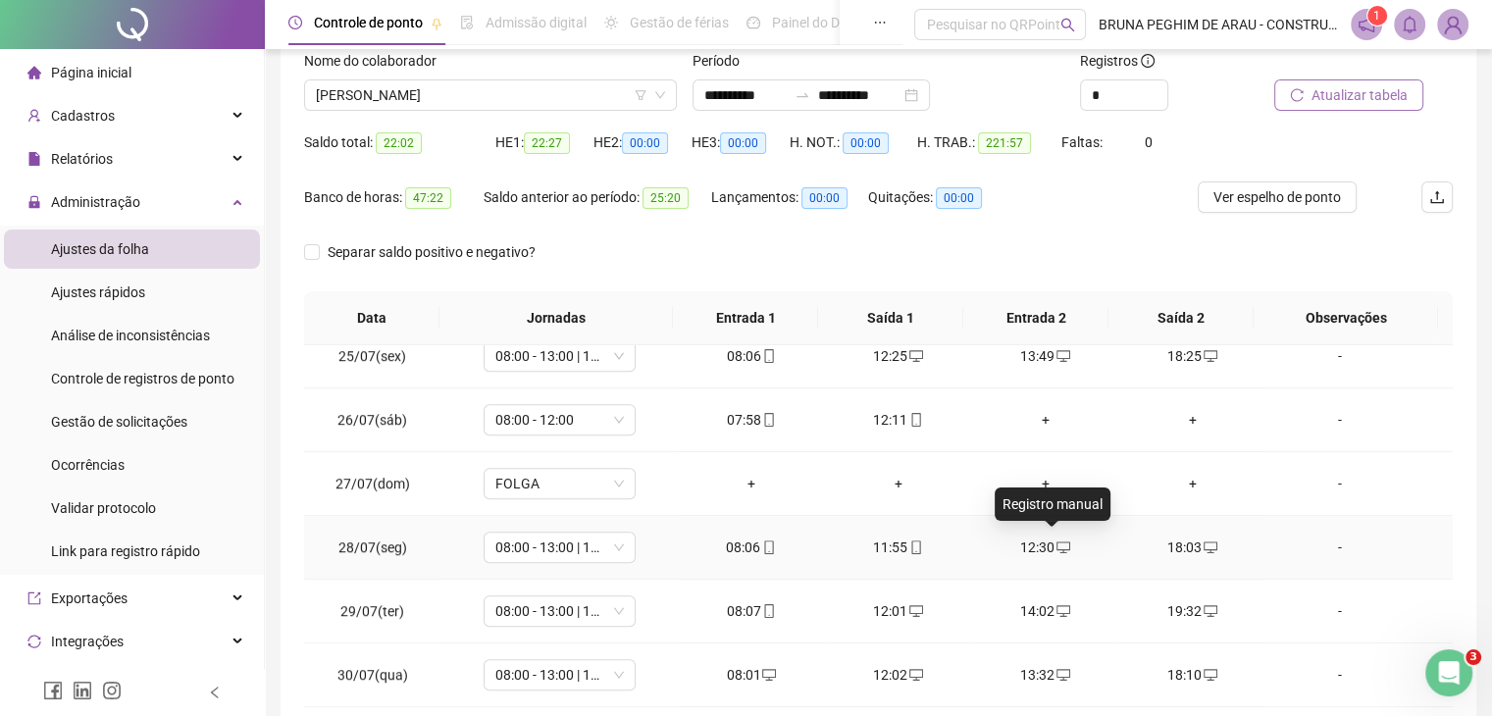
click at [1057, 546] on icon "desktop" at bounding box center [1064, 548] width 14 height 12
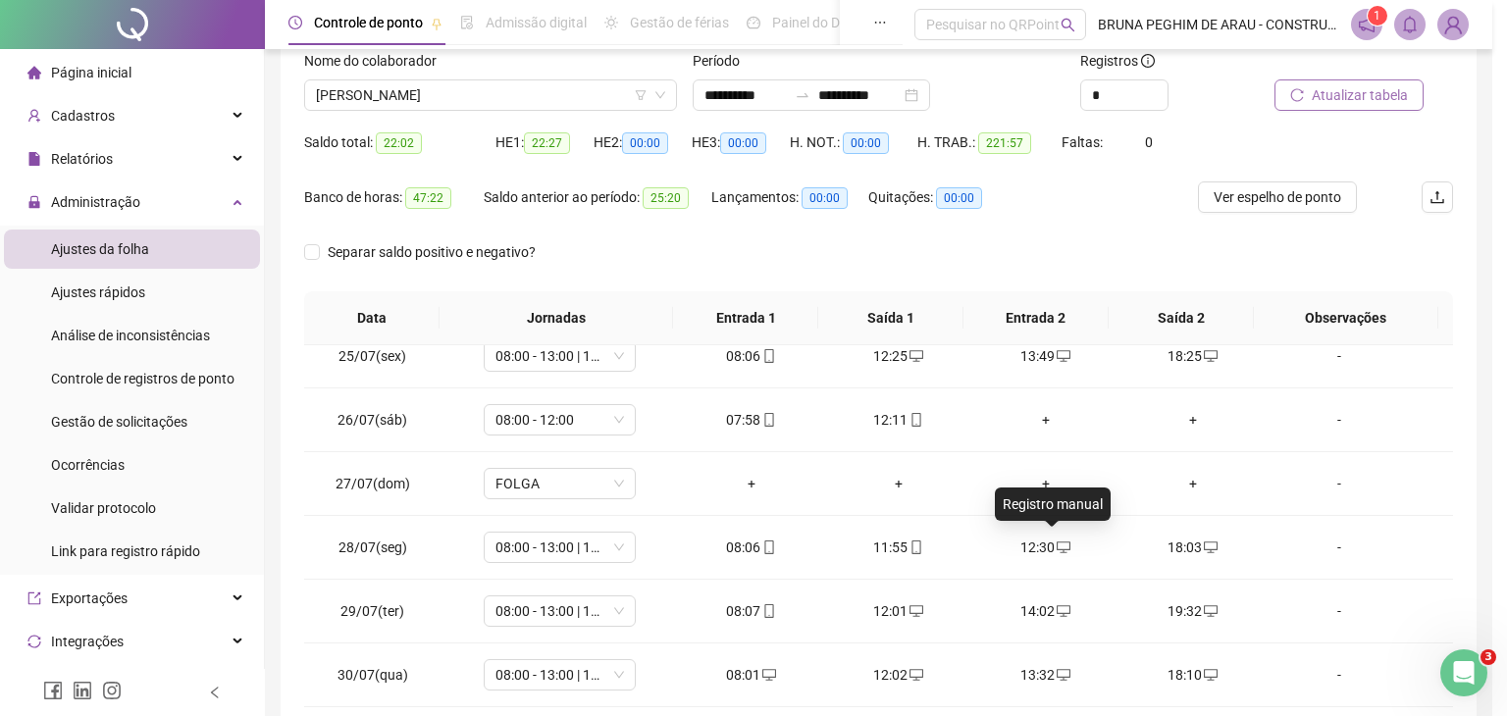
type input "**********"
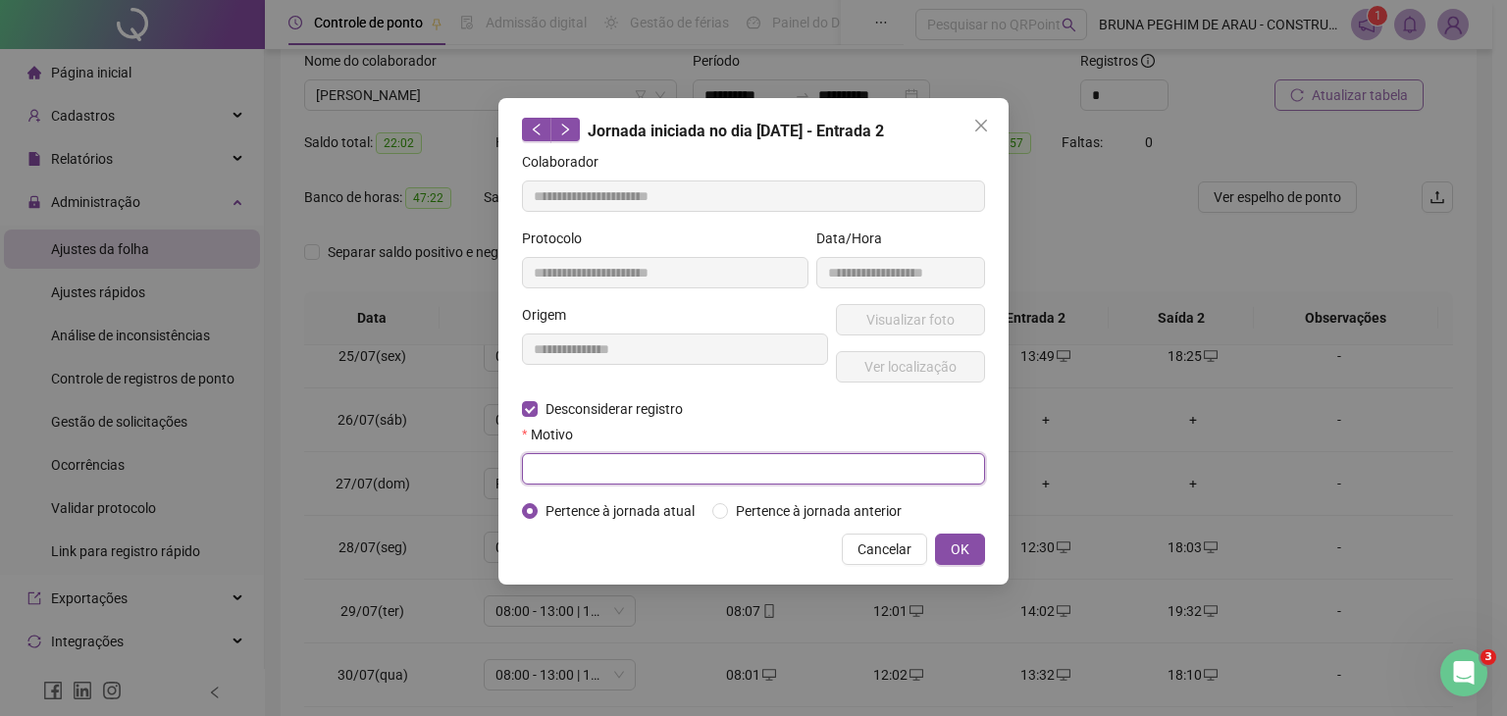
click at [575, 466] on input "text" at bounding box center [753, 468] width 463 height 31
type input "*"
click at [965, 562] on button "OK" at bounding box center [960, 549] width 50 height 31
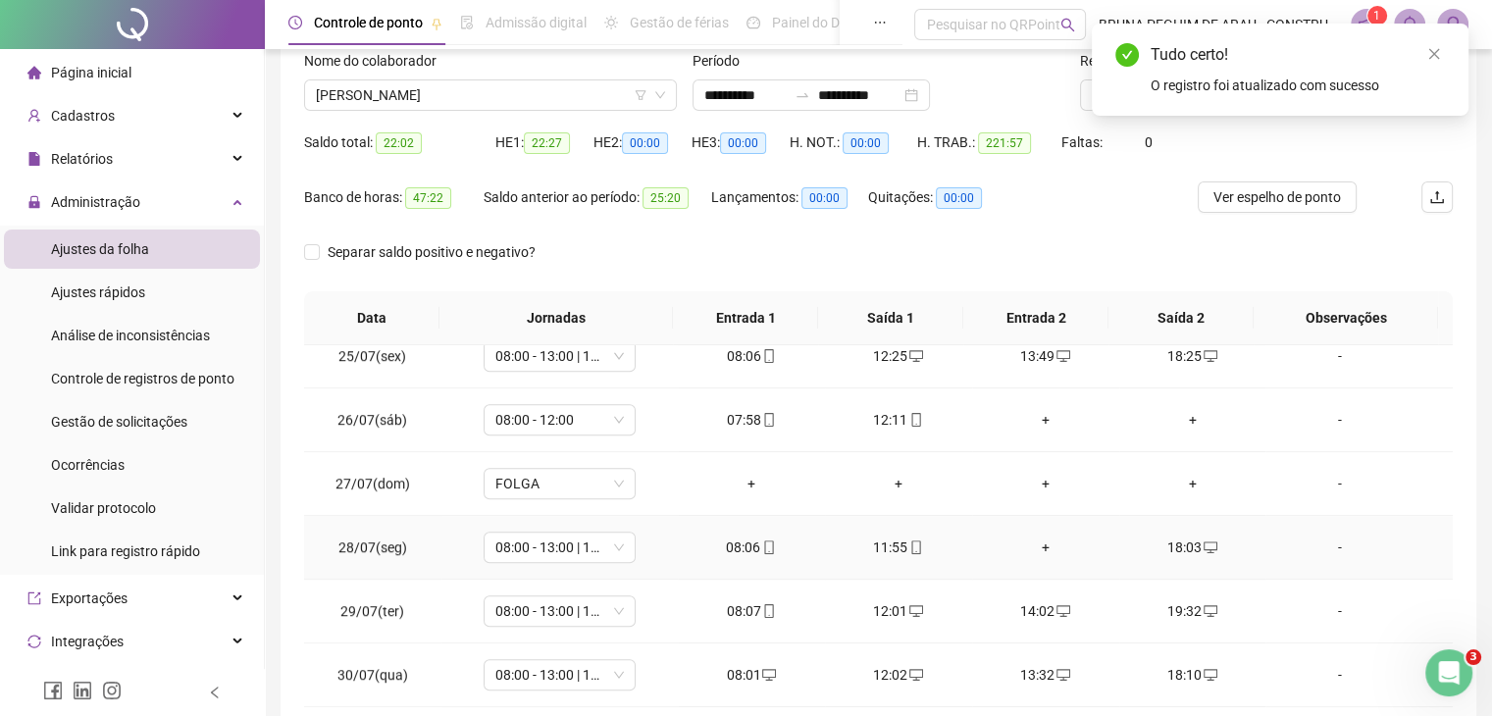
click at [1036, 537] on div "+" at bounding box center [1046, 548] width 116 height 22
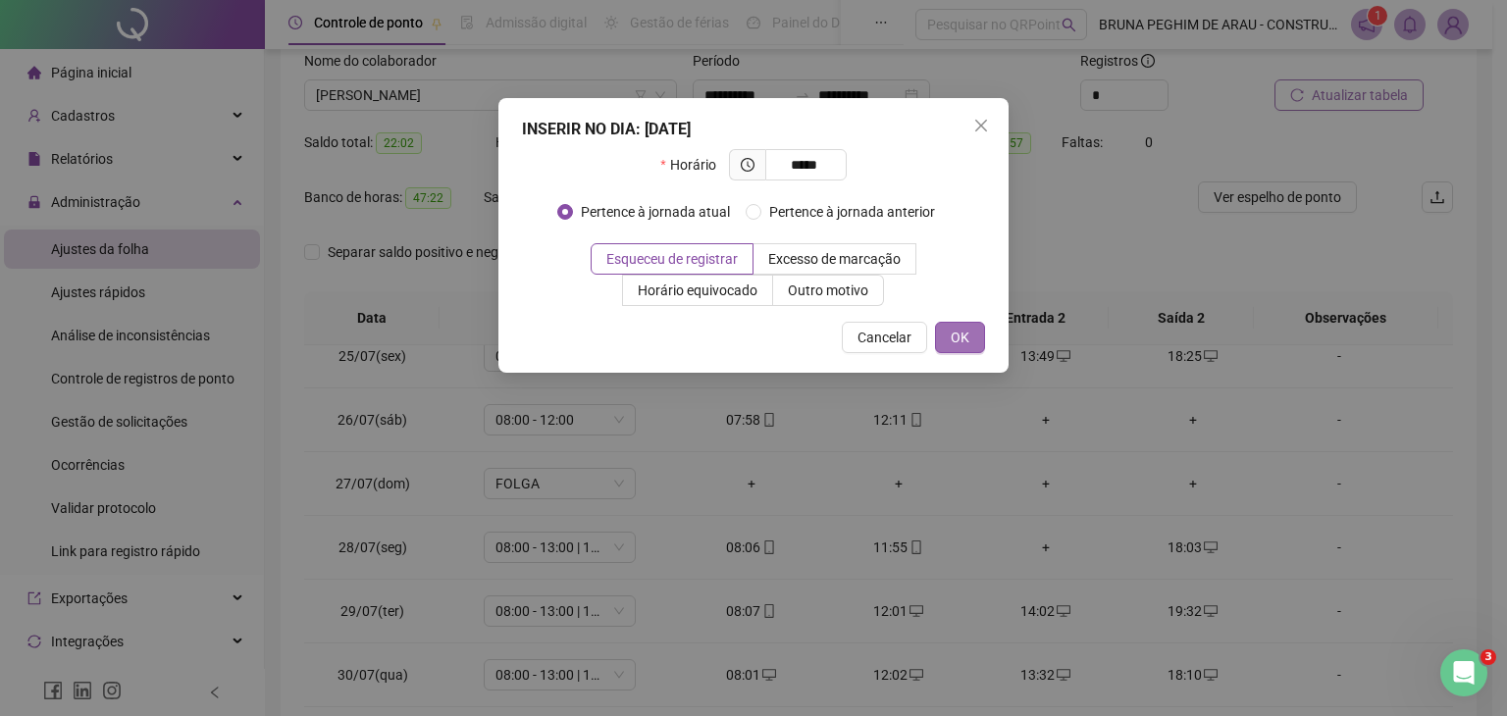
type input "*****"
click at [942, 339] on button "OK" at bounding box center [960, 337] width 50 height 31
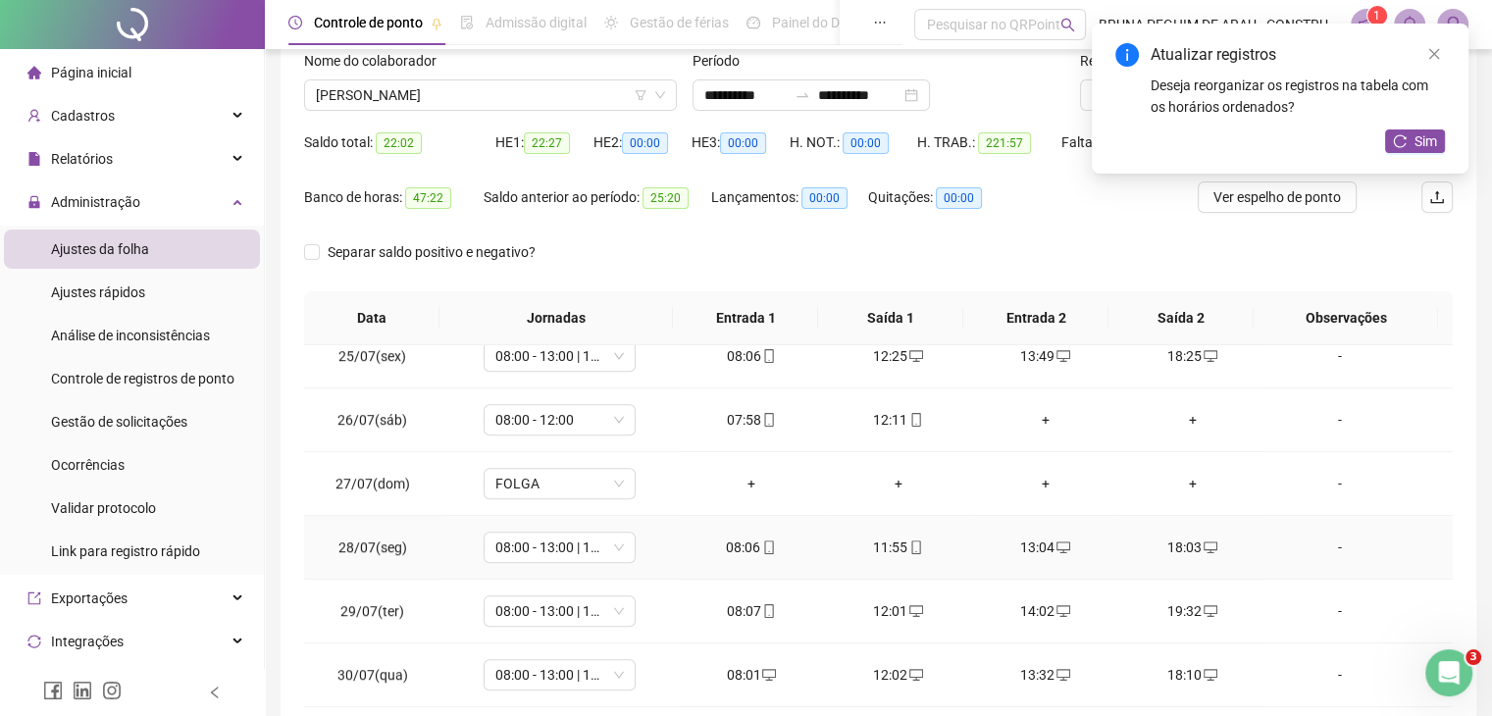
click at [1209, 540] on div "18:03" at bounding box center [1193, 548] width 116 height 22
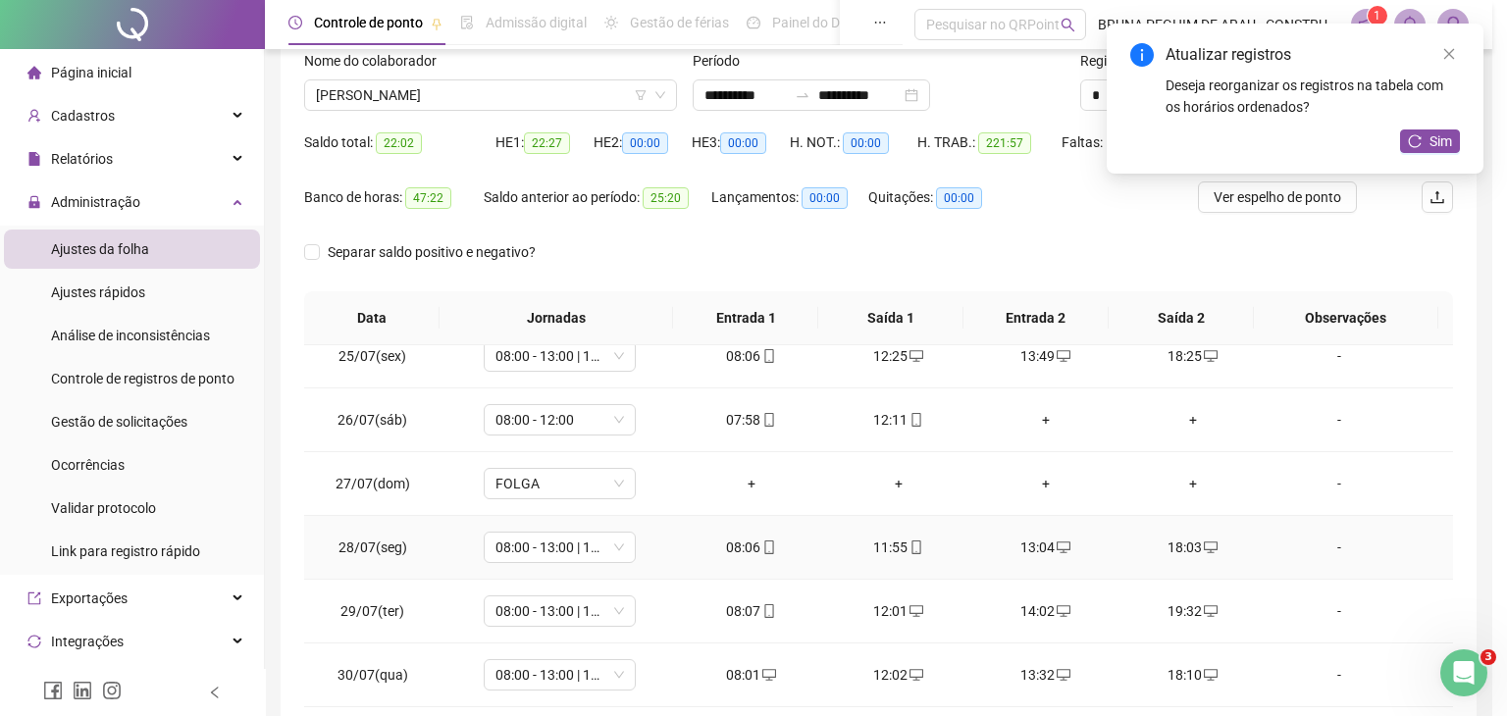
type input "**********"
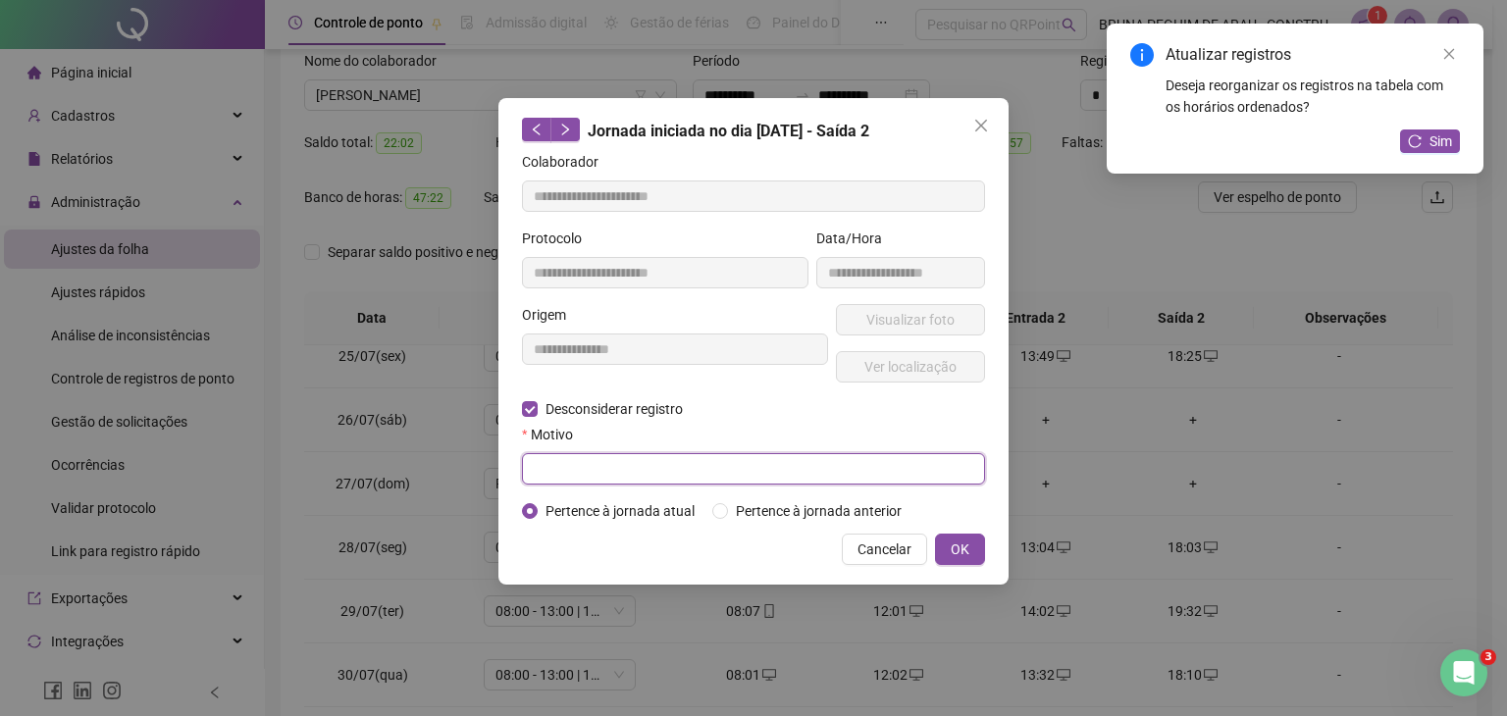
click at [567, 457] on input "text" at bounding box center [753, 468] width 463 height 31
type input "*"
click at [961, 558] on span "OK" at bounding box center [960, 550] width 19 height 22
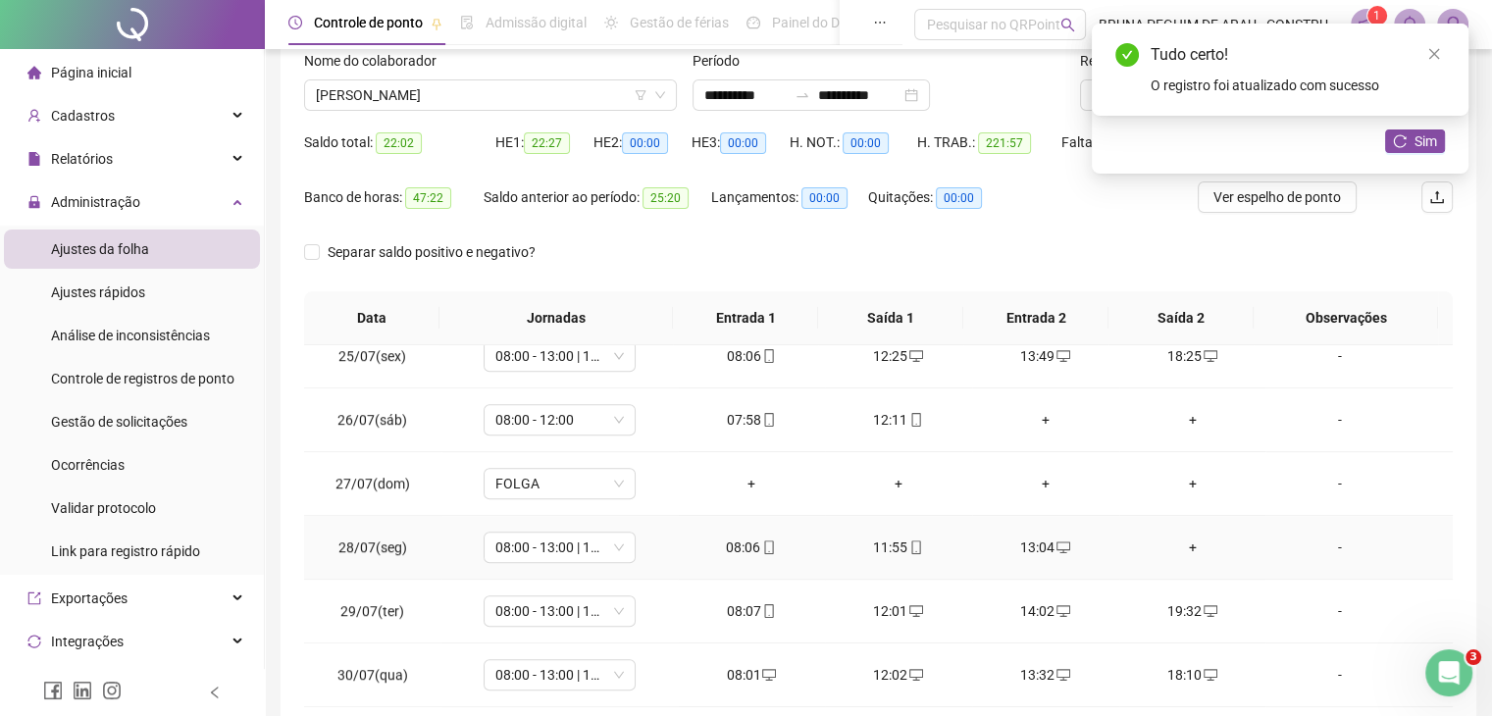
click at [1177, 545] on div "+" at bounding box center [1193, 548] width 116 height 22
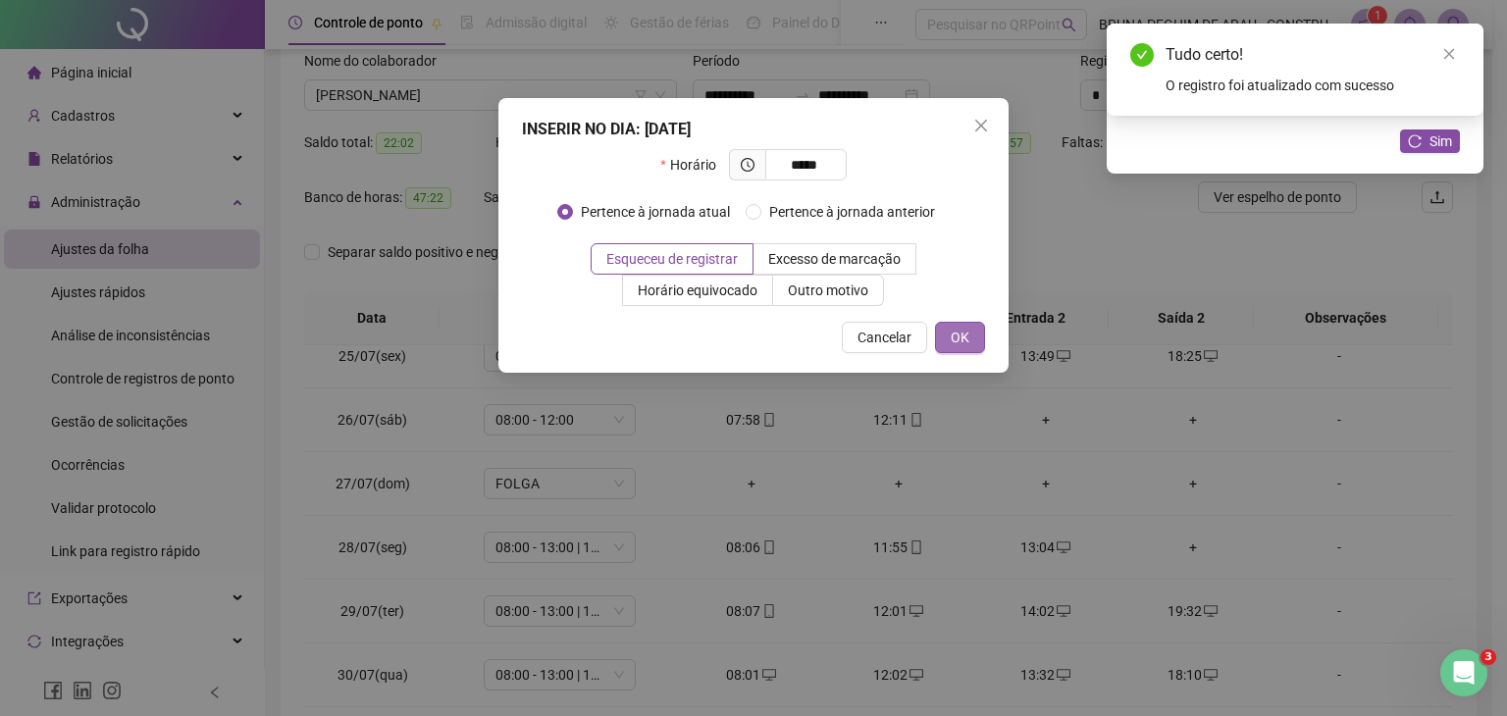
type input "*****"
click at [951, 333] on span "OK" at bounding box center [960, 338] width 19 height 22
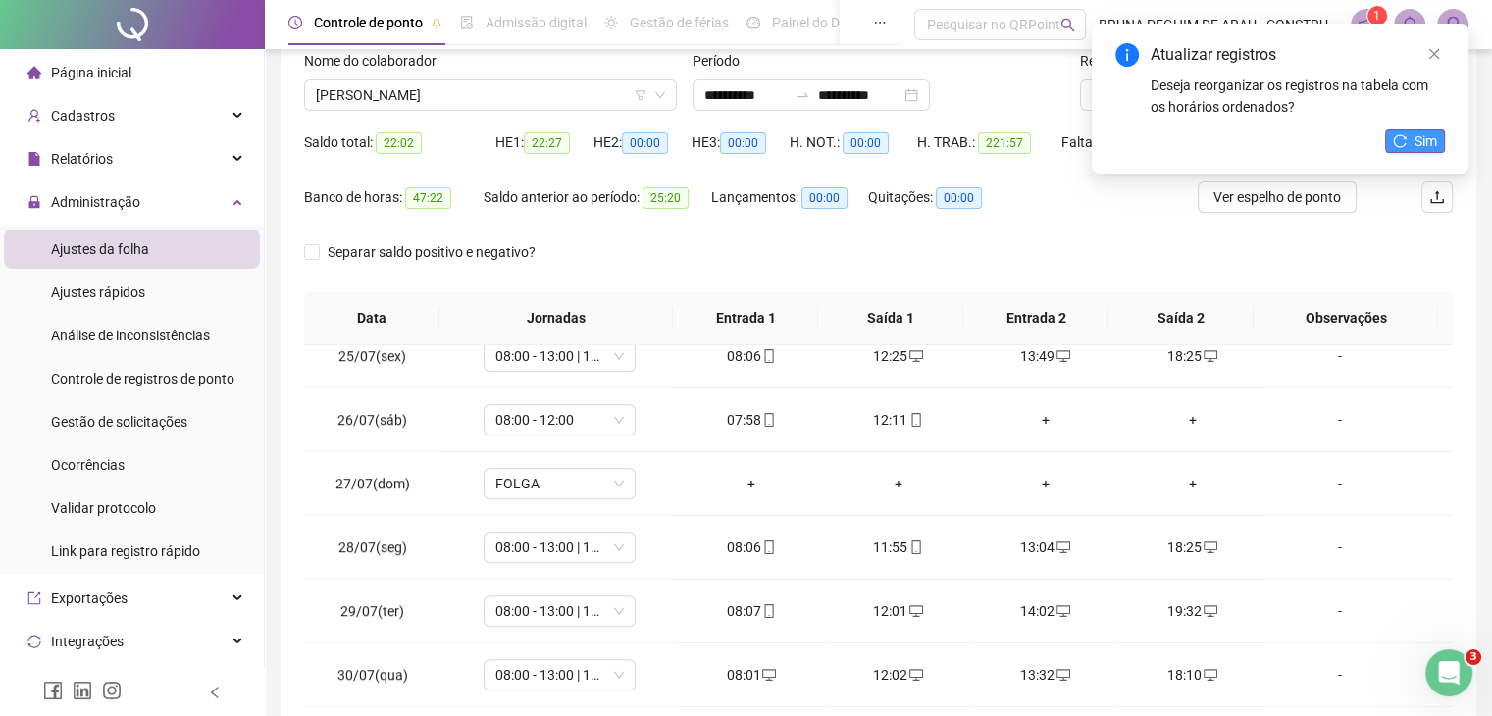
click at [1420, 134] on span "Sim" at bounding box center [1426, 141] width 23 height 22
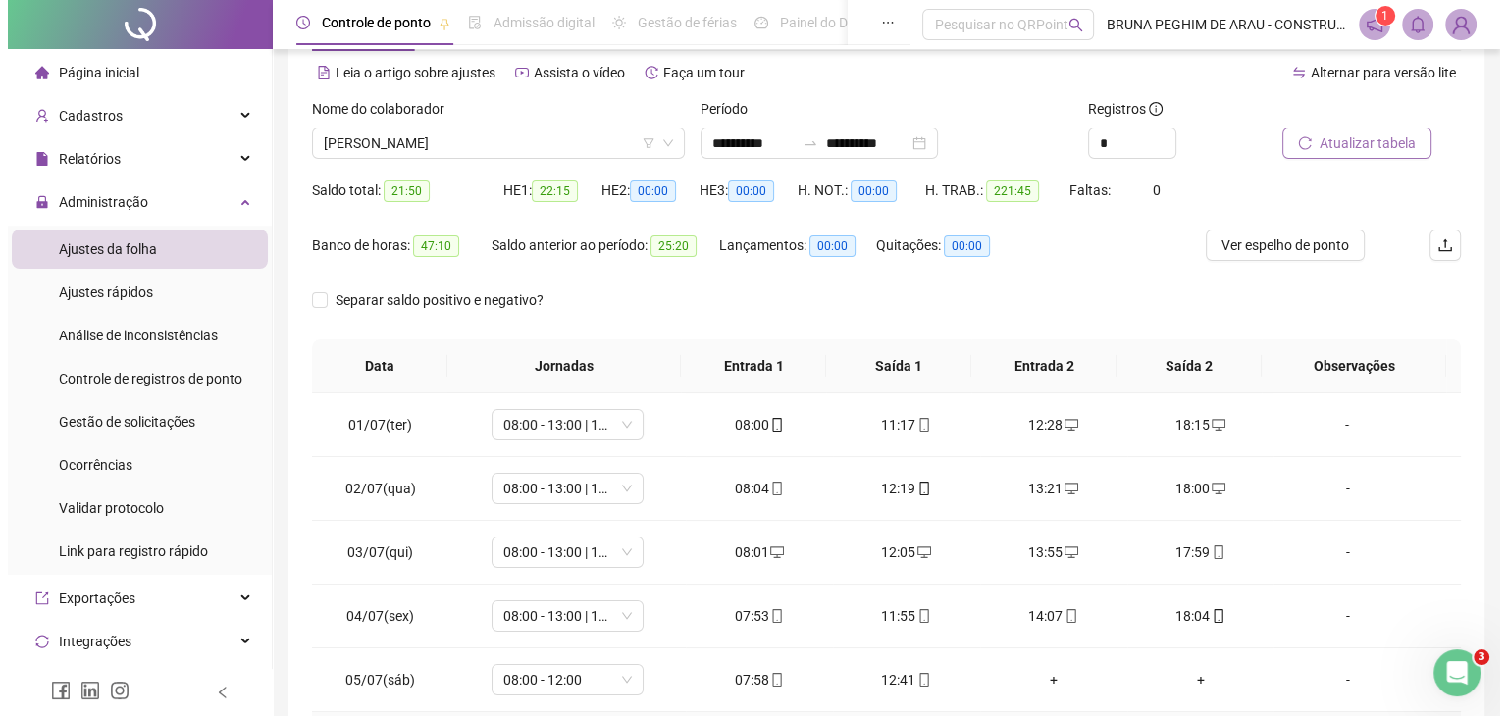
scroll to position [0, 0]
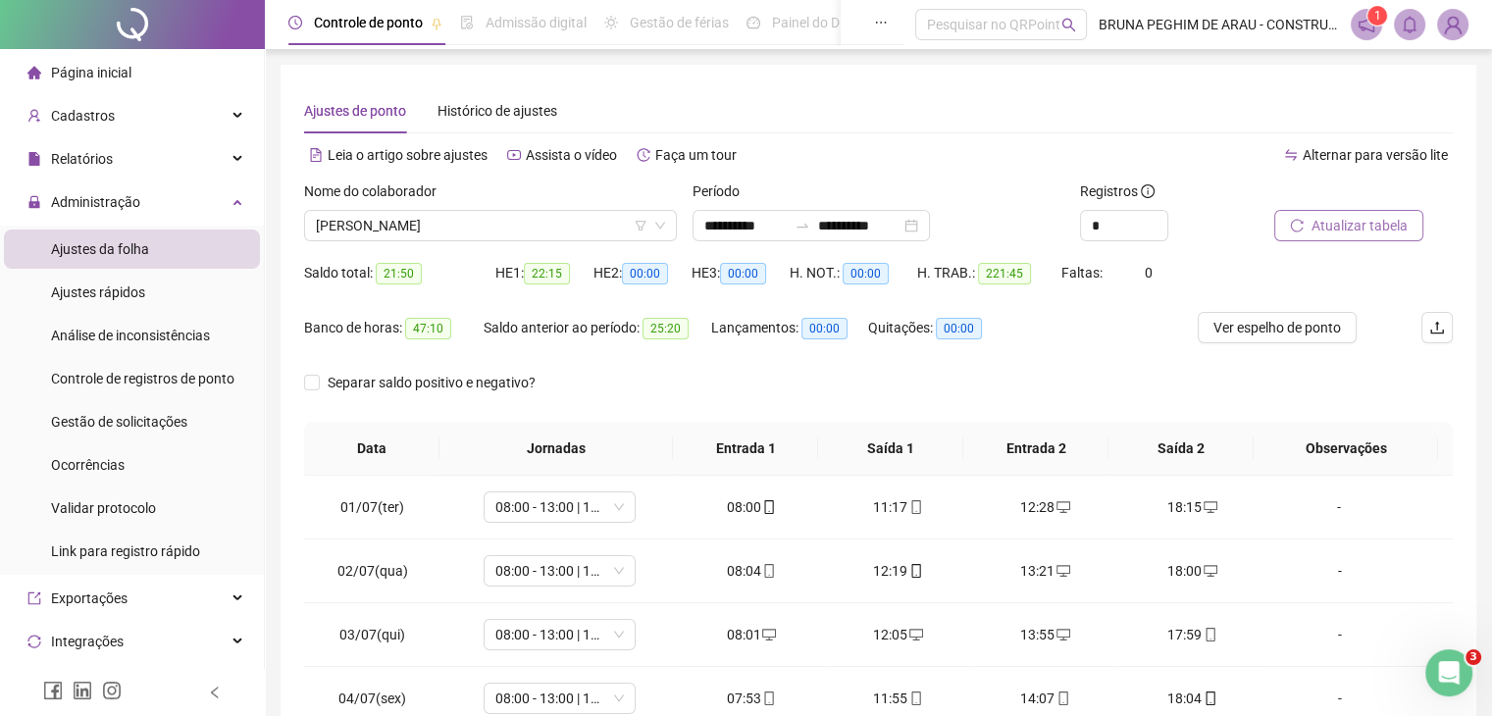
click at [1350, 233] on span "Atualizar tabela" at bounding box center [1360, 226] width 96 height 22
click at [111, 70] on span "Página inicial" at bounding box center [91, 73] width 80 height 16
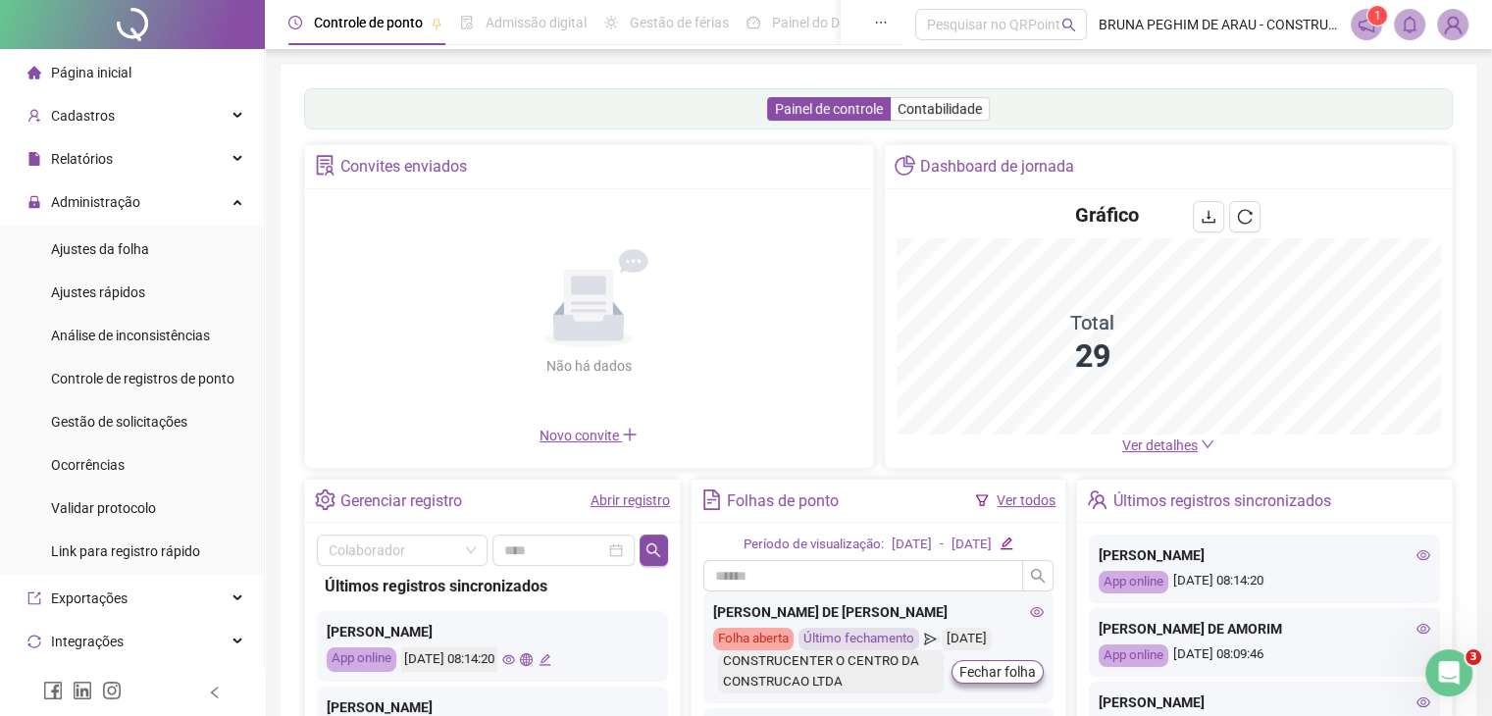
click at [1025, 503] on link "Ver todos" at bounding box center [1026, 500] width 59 height 16
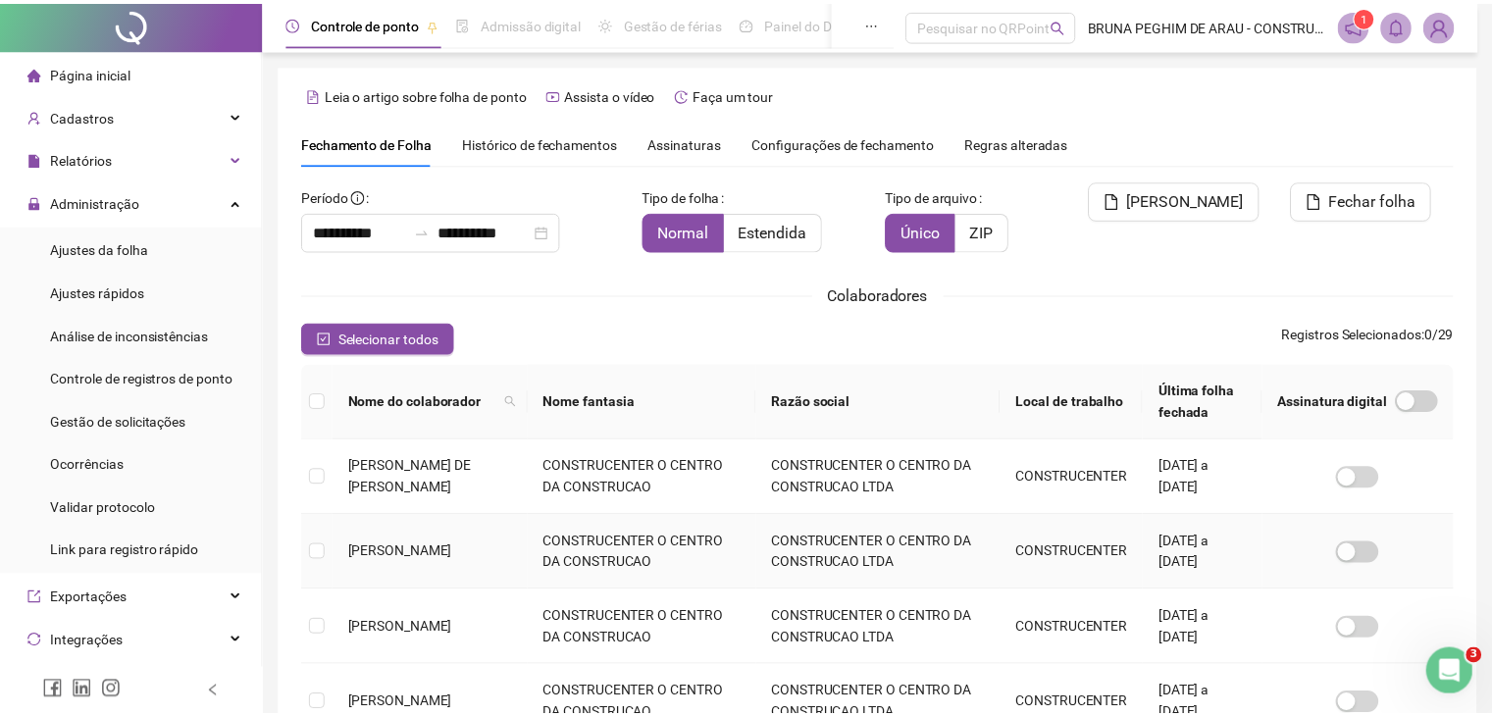
scroll to position [43, 0]
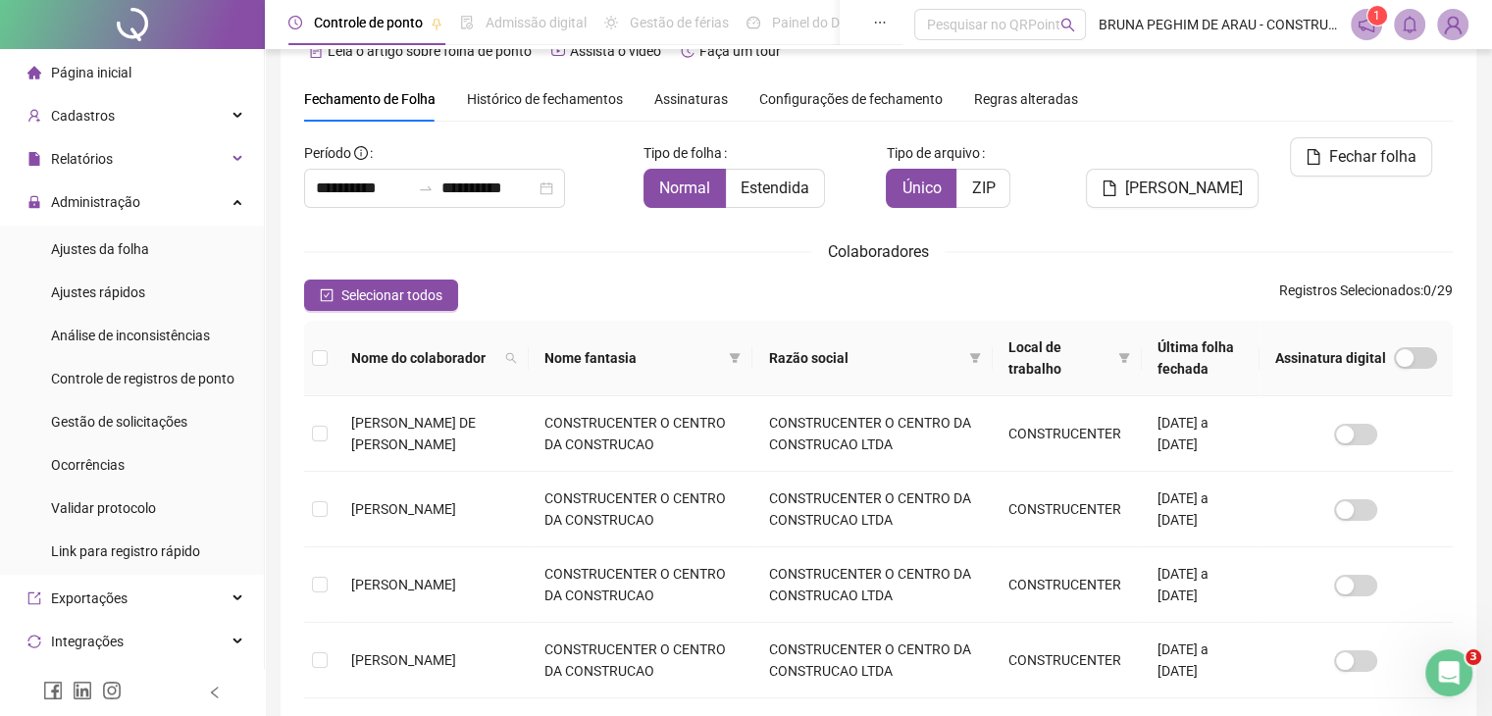
click at [514, 91] on span "Histórico de fechamentos" at bounding box center [545, 99] width 156 height 16
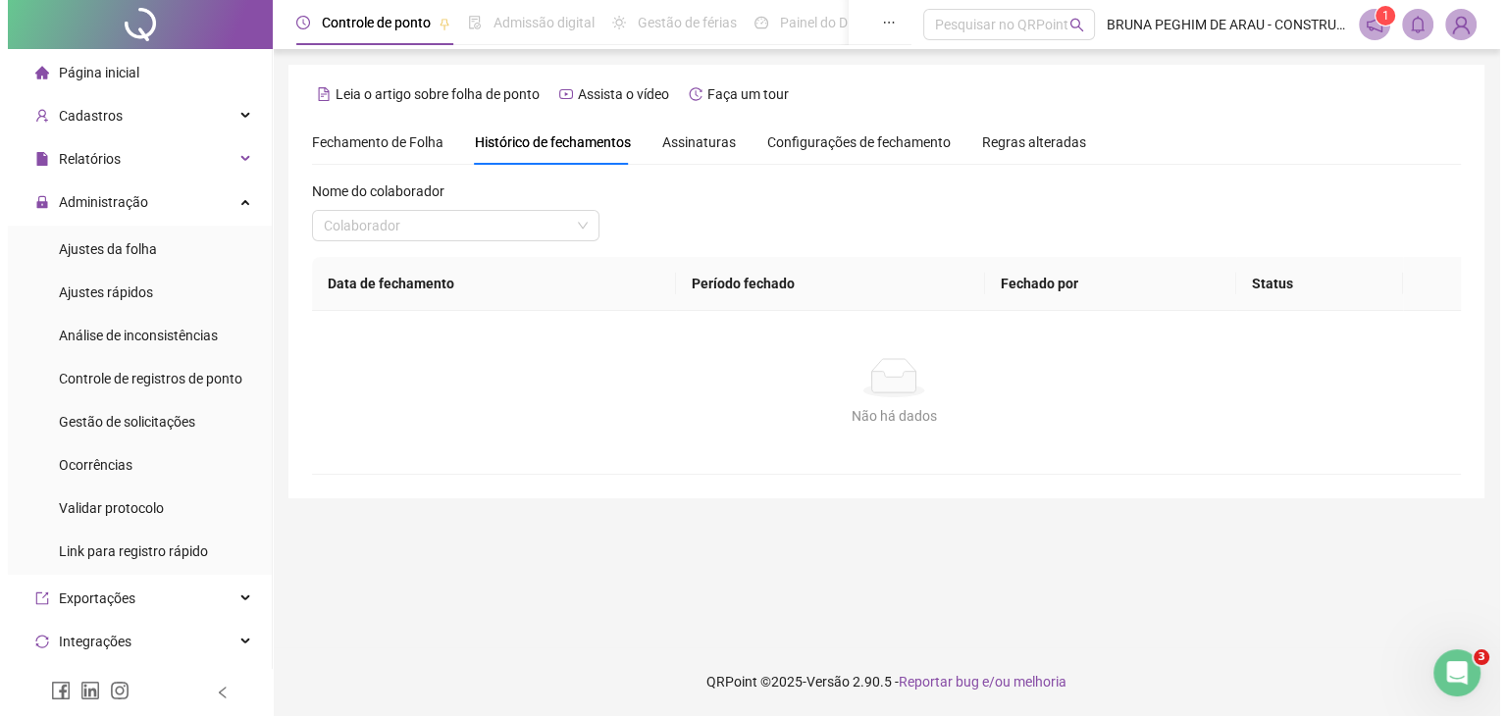
scroll to position [0, 0]
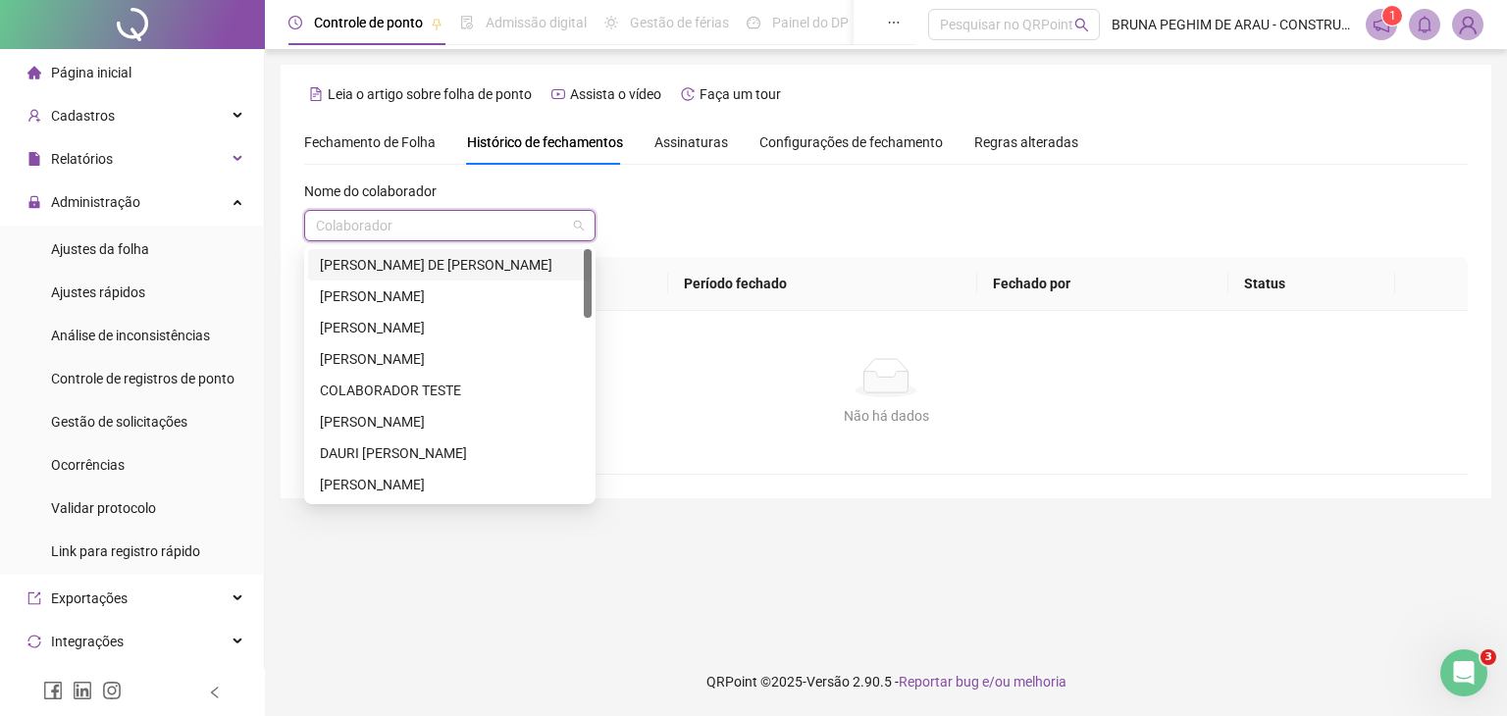
click at [497, 231] on input "search" at bounding box center [441, 225] width 250 height 29
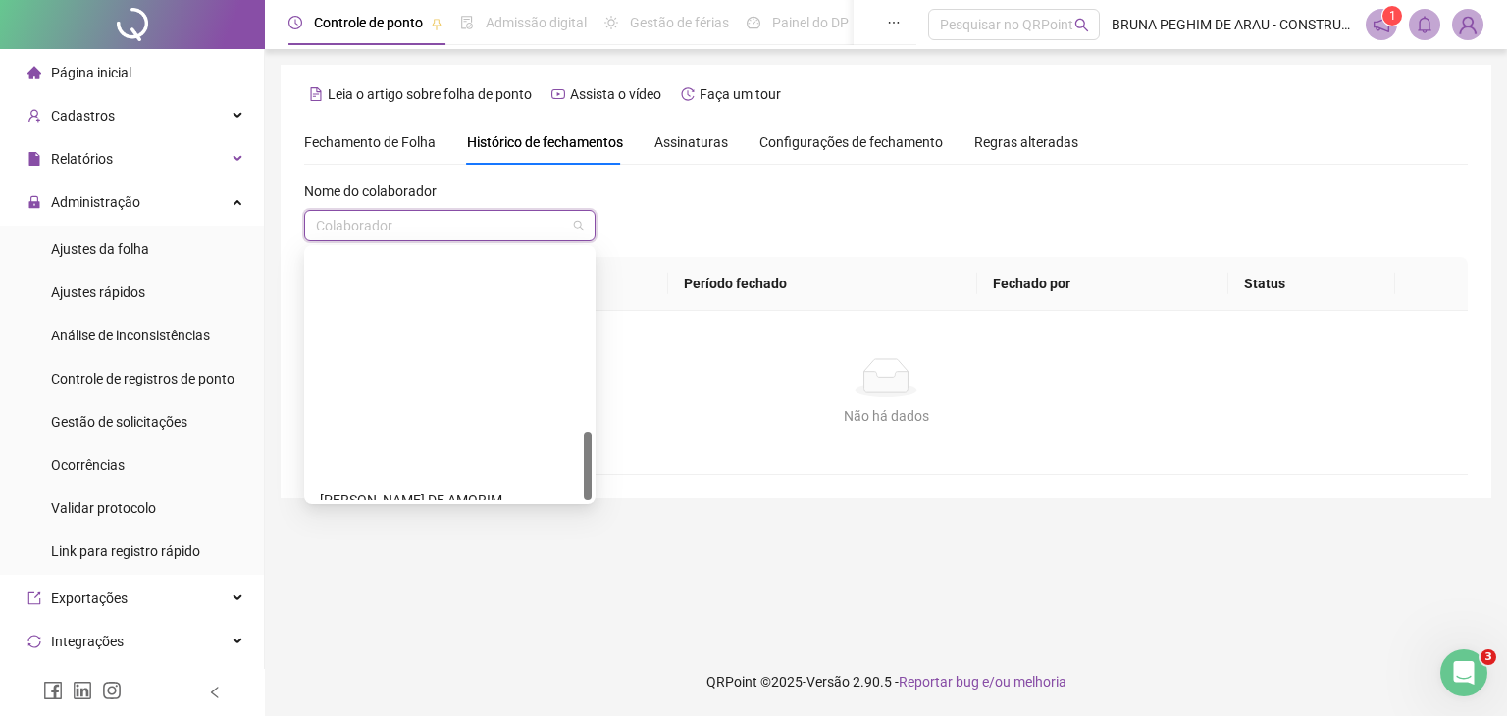
scroll to position [659, 0]
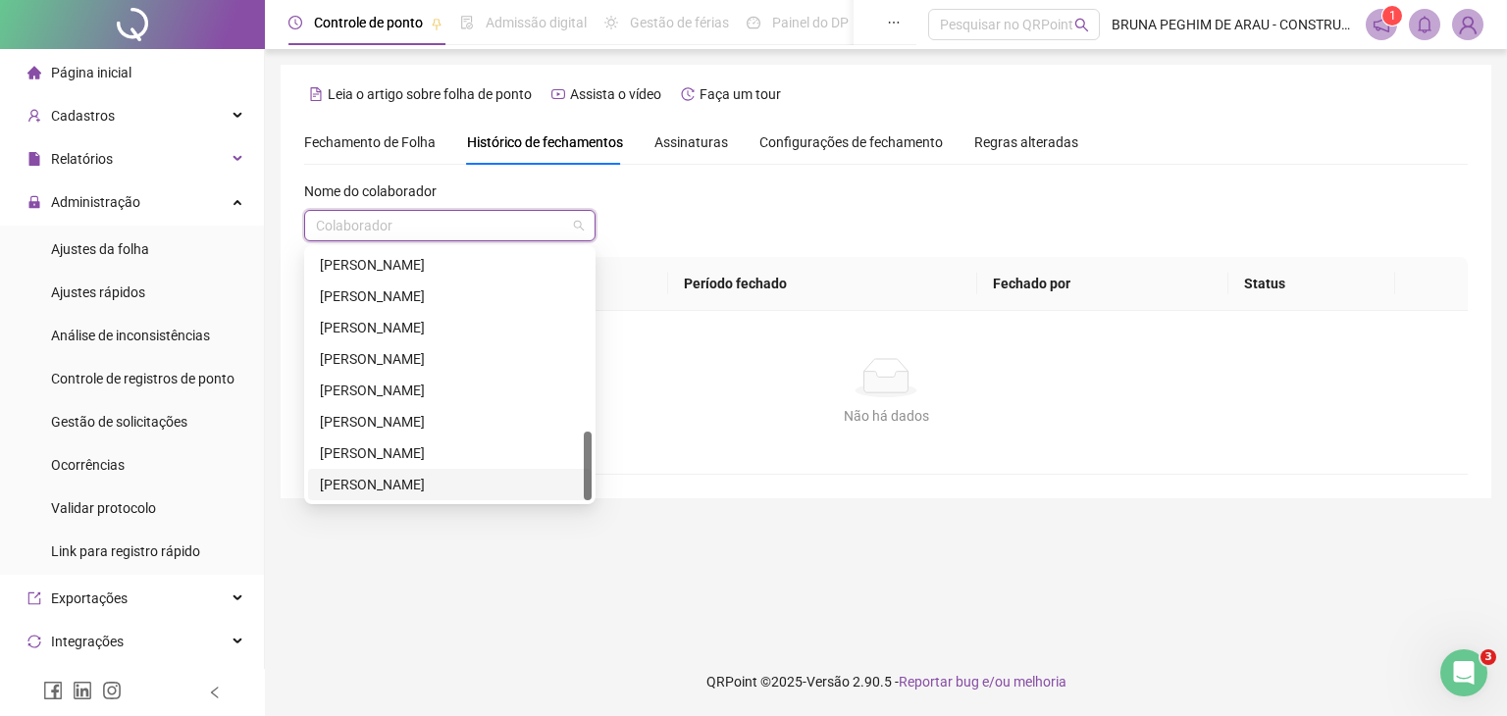
click at [394, 493] on div "[PERSON_NAME]" at bounding box center [450, 485] width 260 height 22
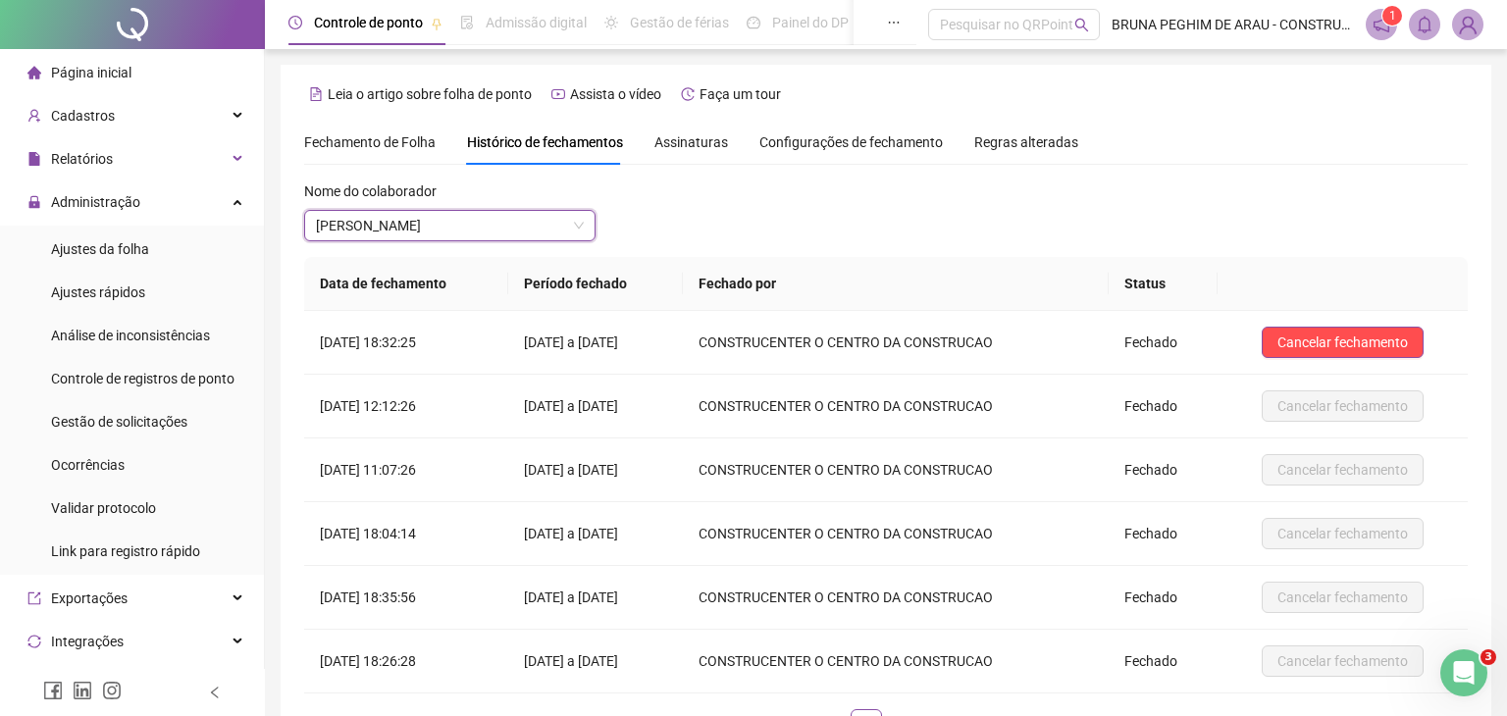
scroll to position [147, 0]
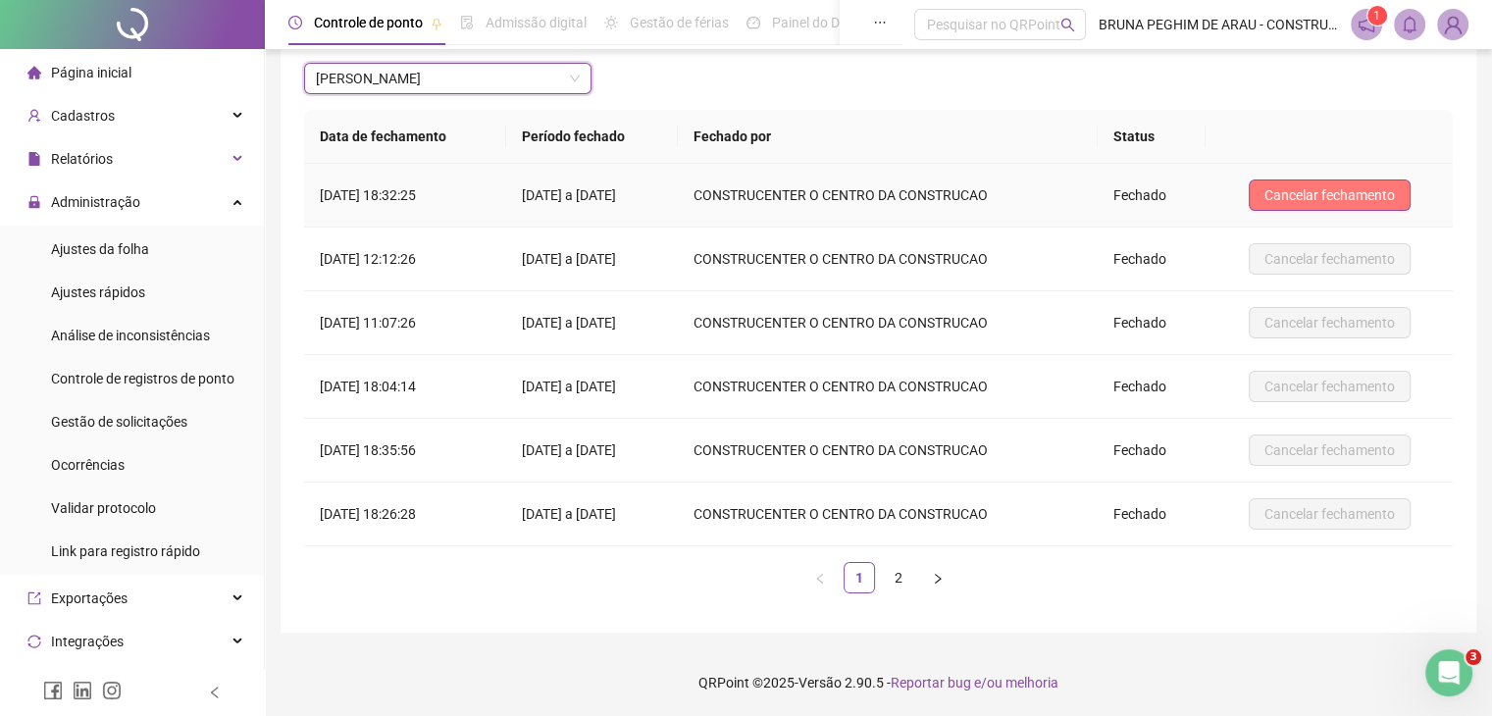
click at [1287, 205] on button "Cancelar fechamento" at bounding box center [1330, 195] width 162 height 31
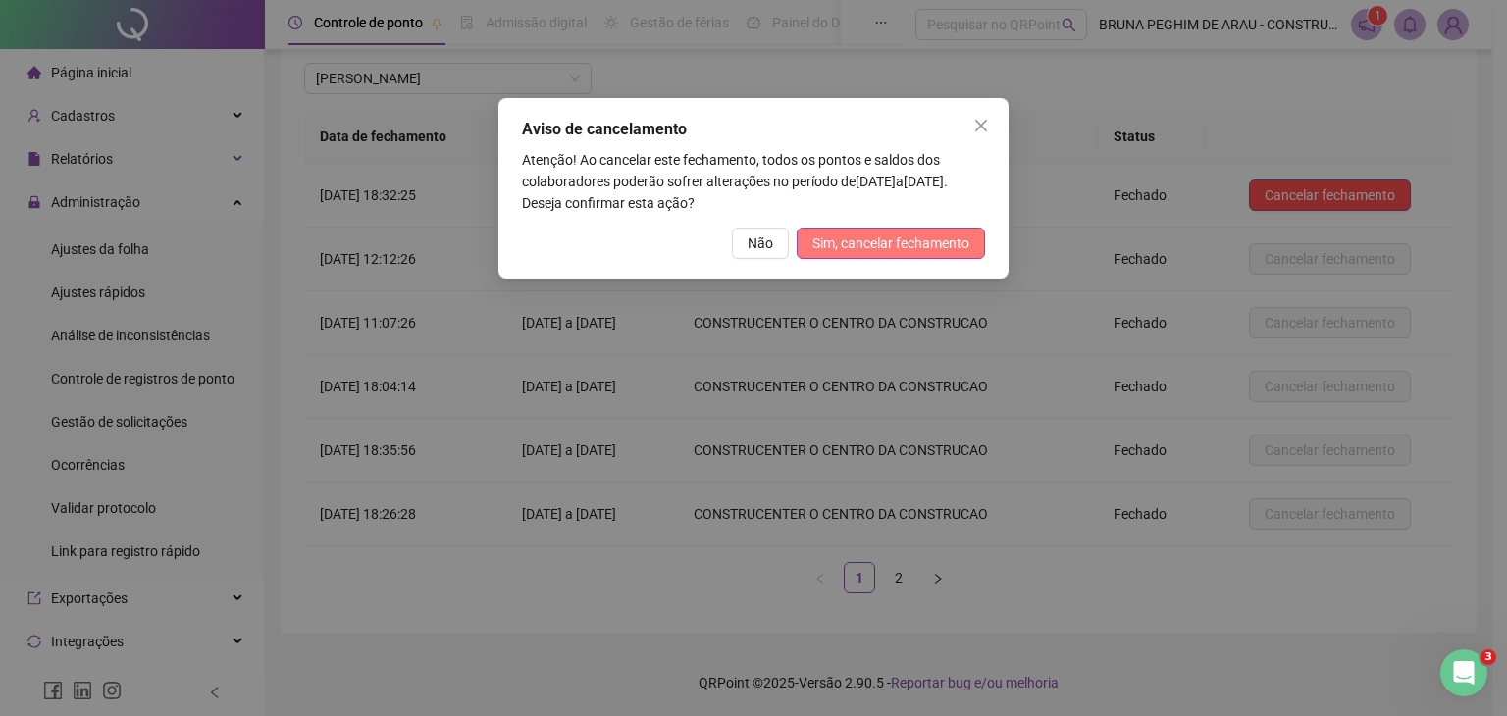
click at [876, 248] on span "Sim, cancelar fechamento" at bounding box center [890, 244] width 157 height 22
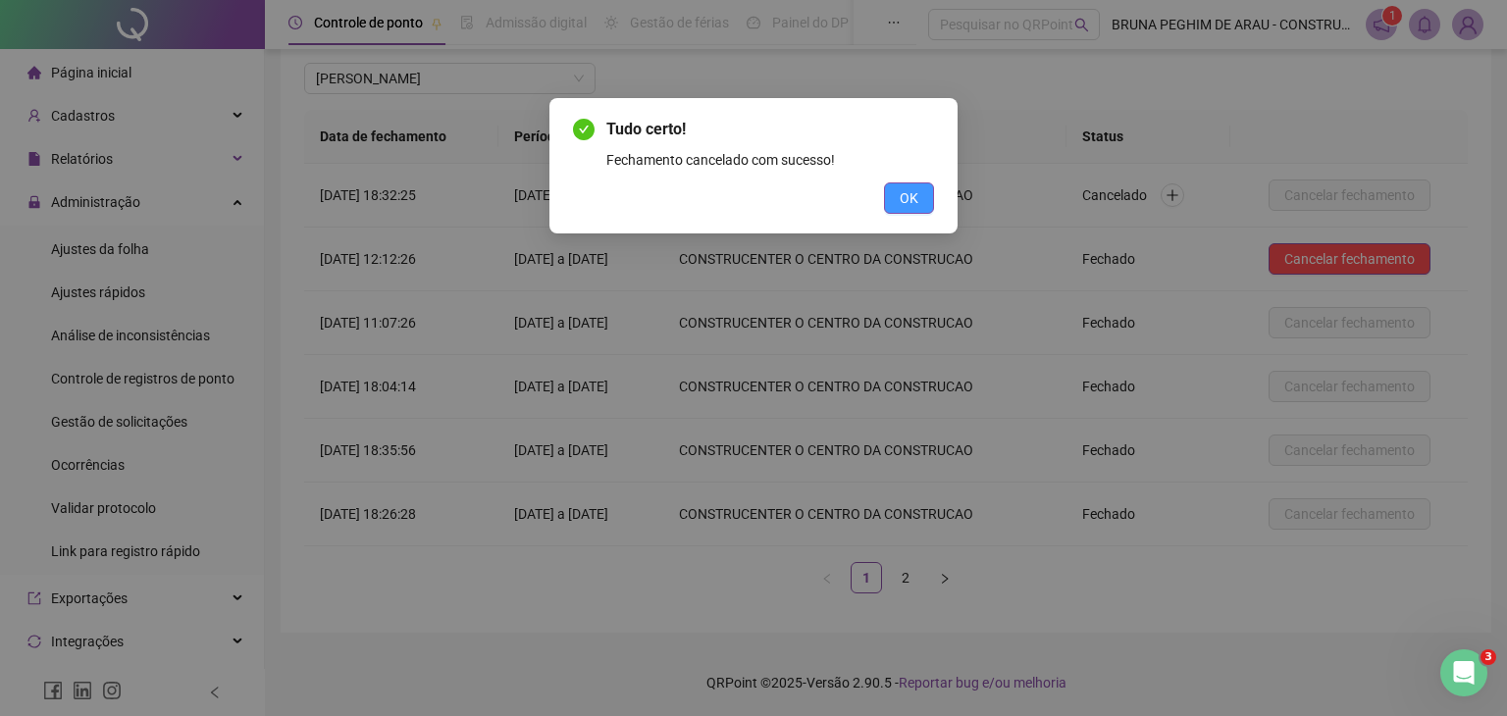
click at [897, 196] on button "OK" at bounding box center [909, 197] width 50 height 31
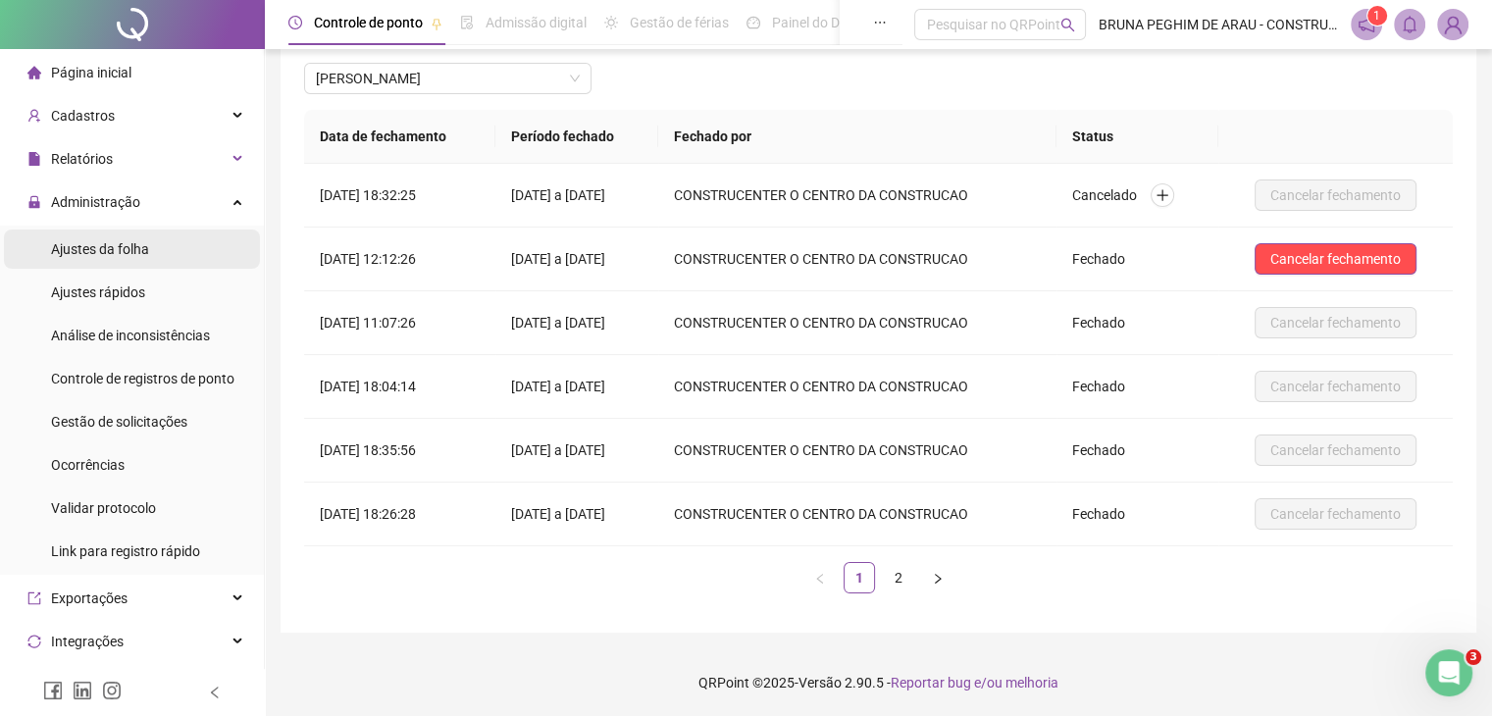
click at [107, 248] on span "Ajustes da folha" at bounding box center [100, 249] width 98 height 16
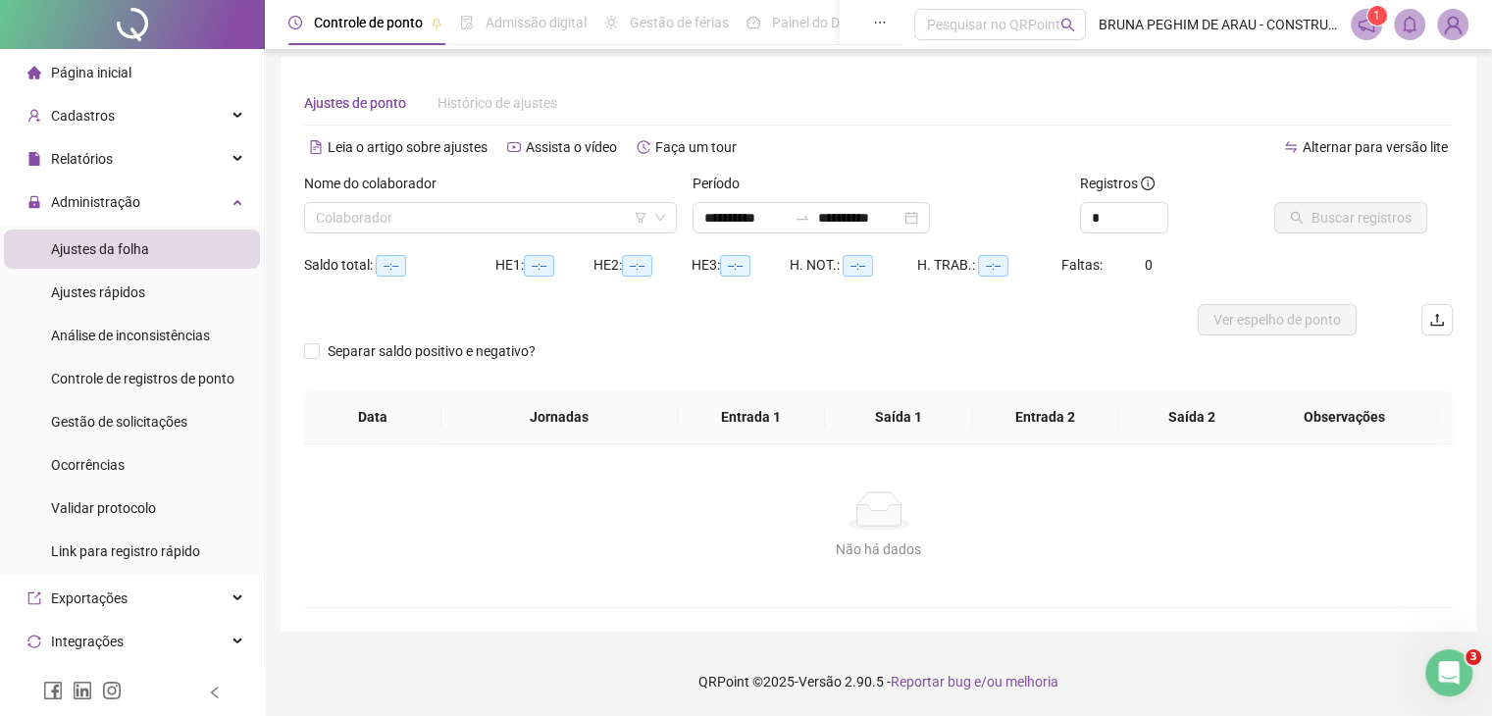
scroll to position [8, 0]
type input "**********"
click at [370, 205] on input "search" at bounding box center [482, 217] width 332 height 29
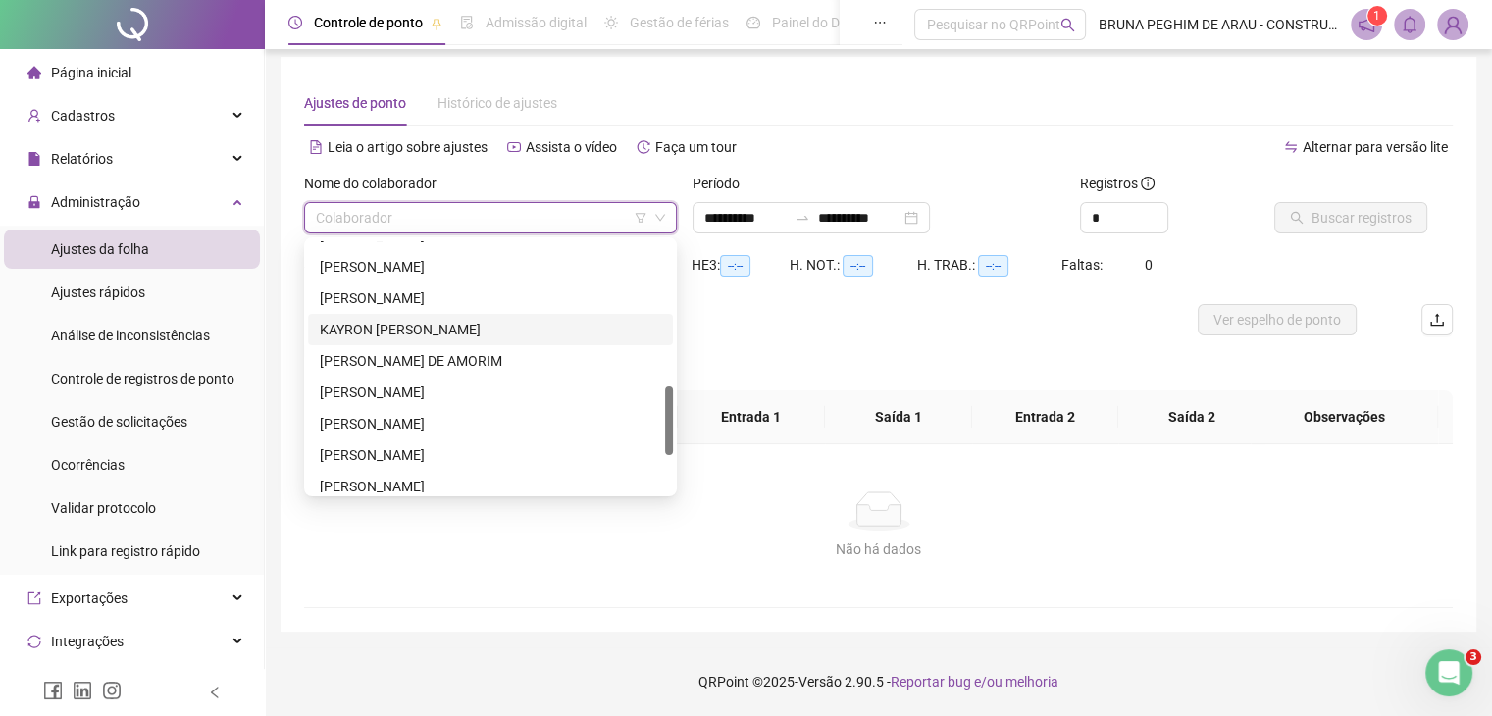
scroll to position [659, 0]
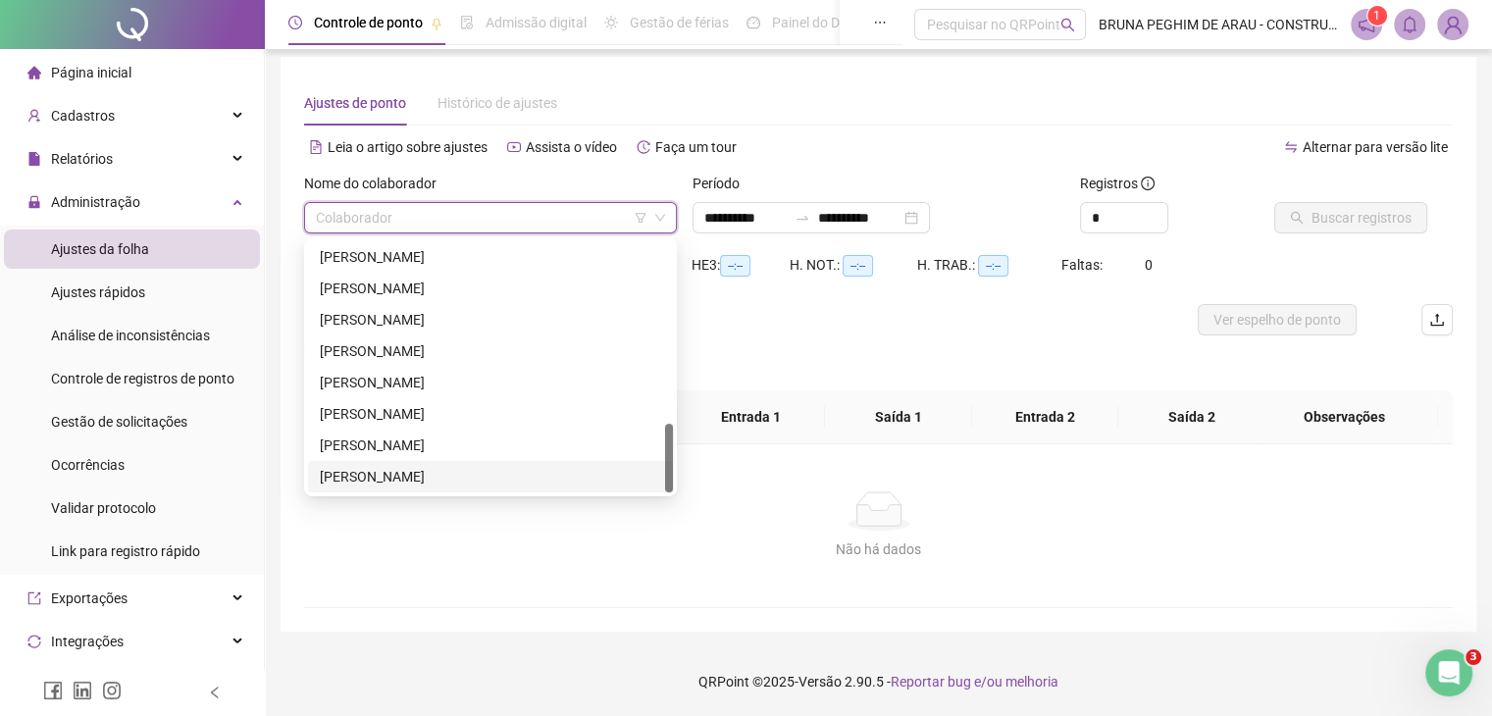
click at [424, 481] on div "[PERSON_NAME]" at bounding box center [490, 477] width 341 height 22
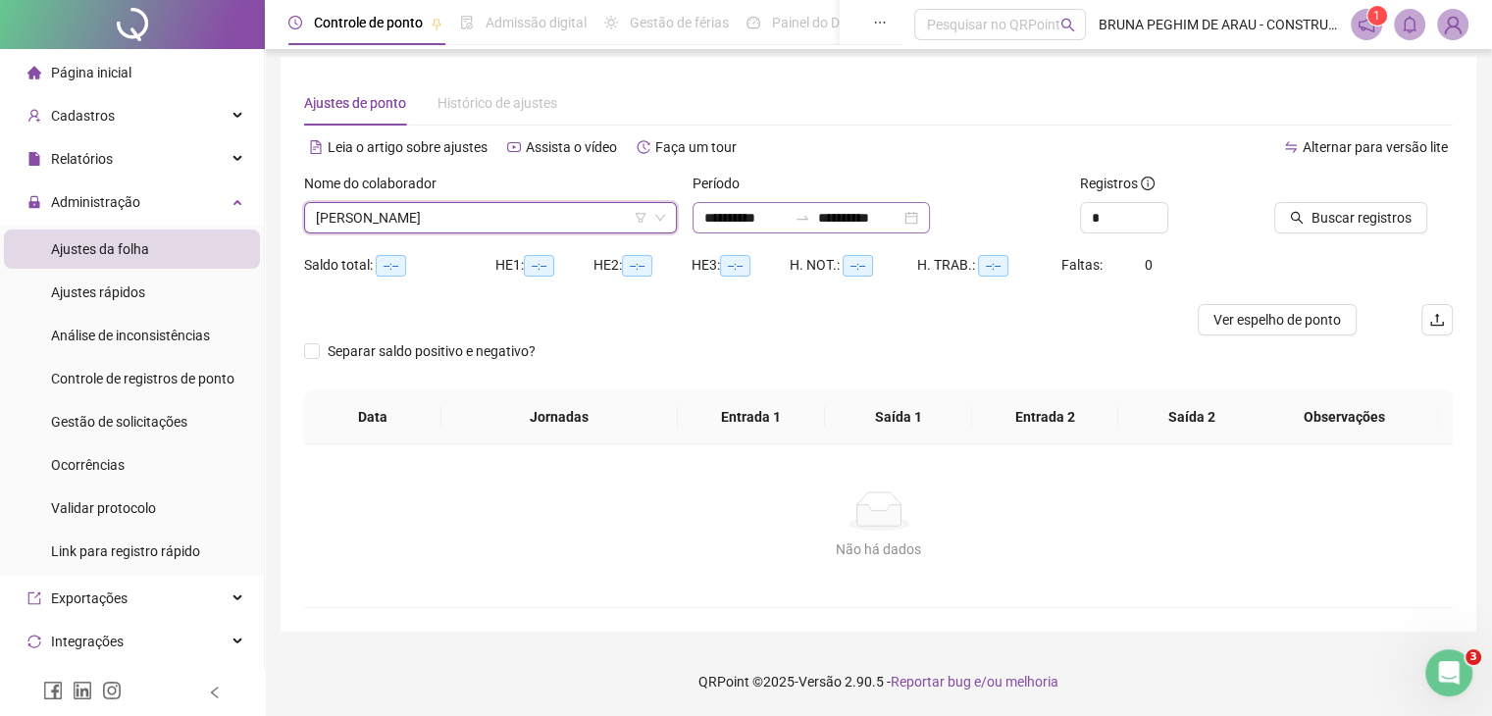
click at [930, 221] on div "**********" at bounding box center [811, 217] width 237 height 31
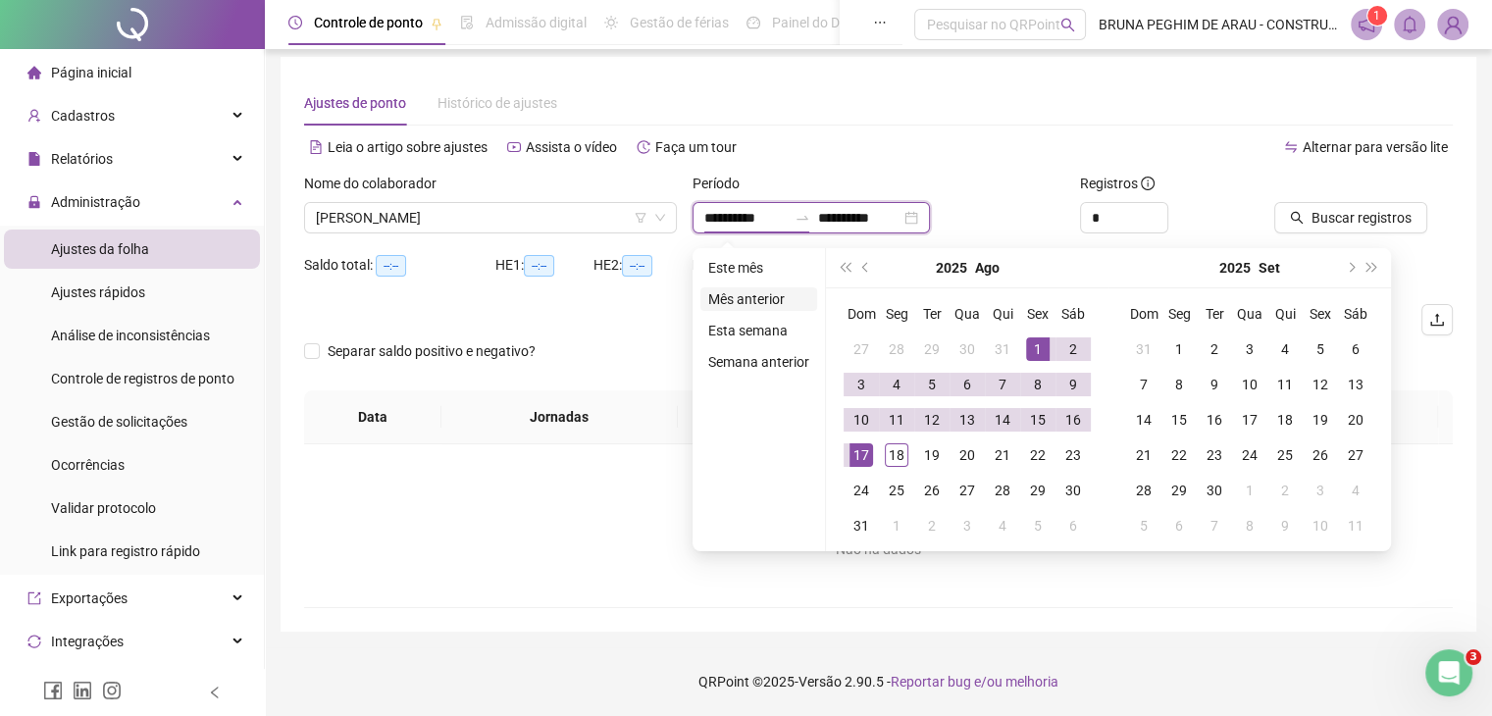
type input "**********"
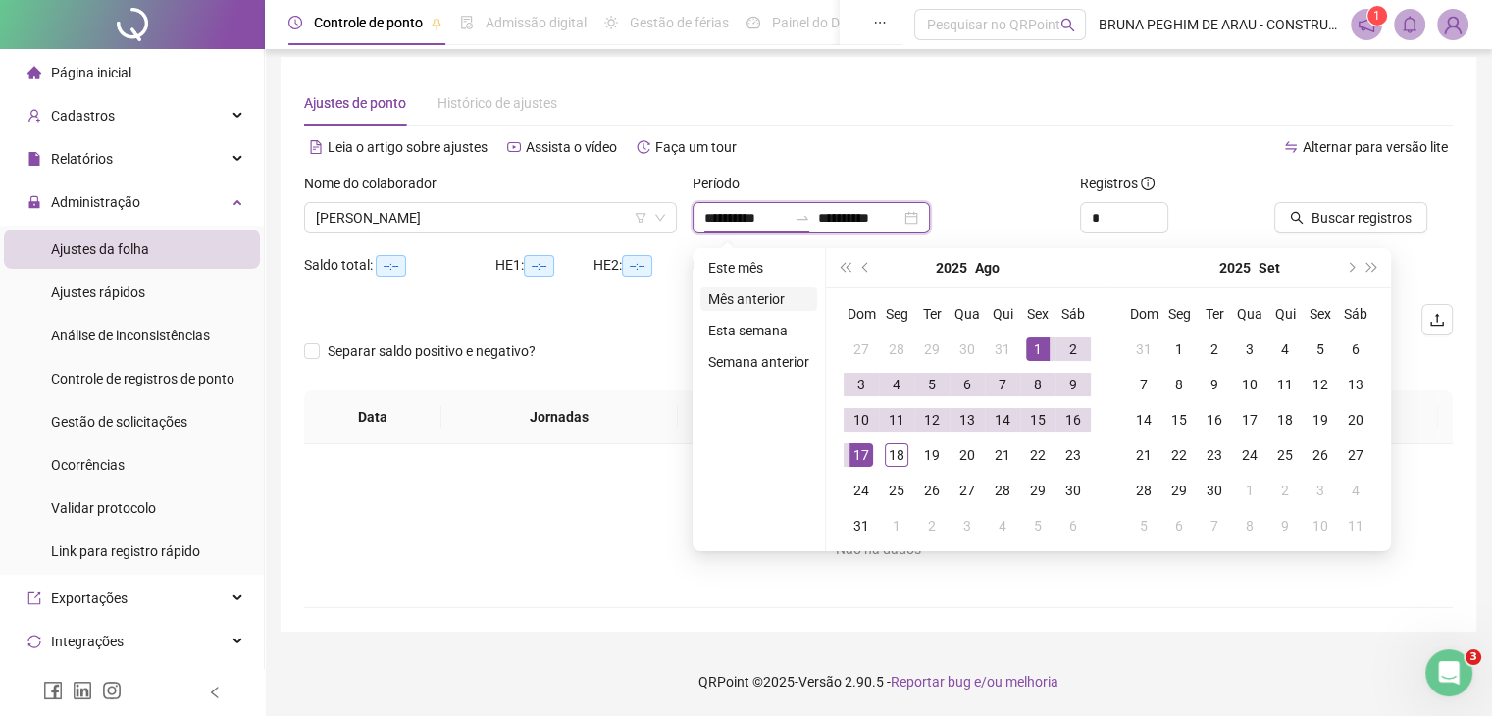
type input "**********"
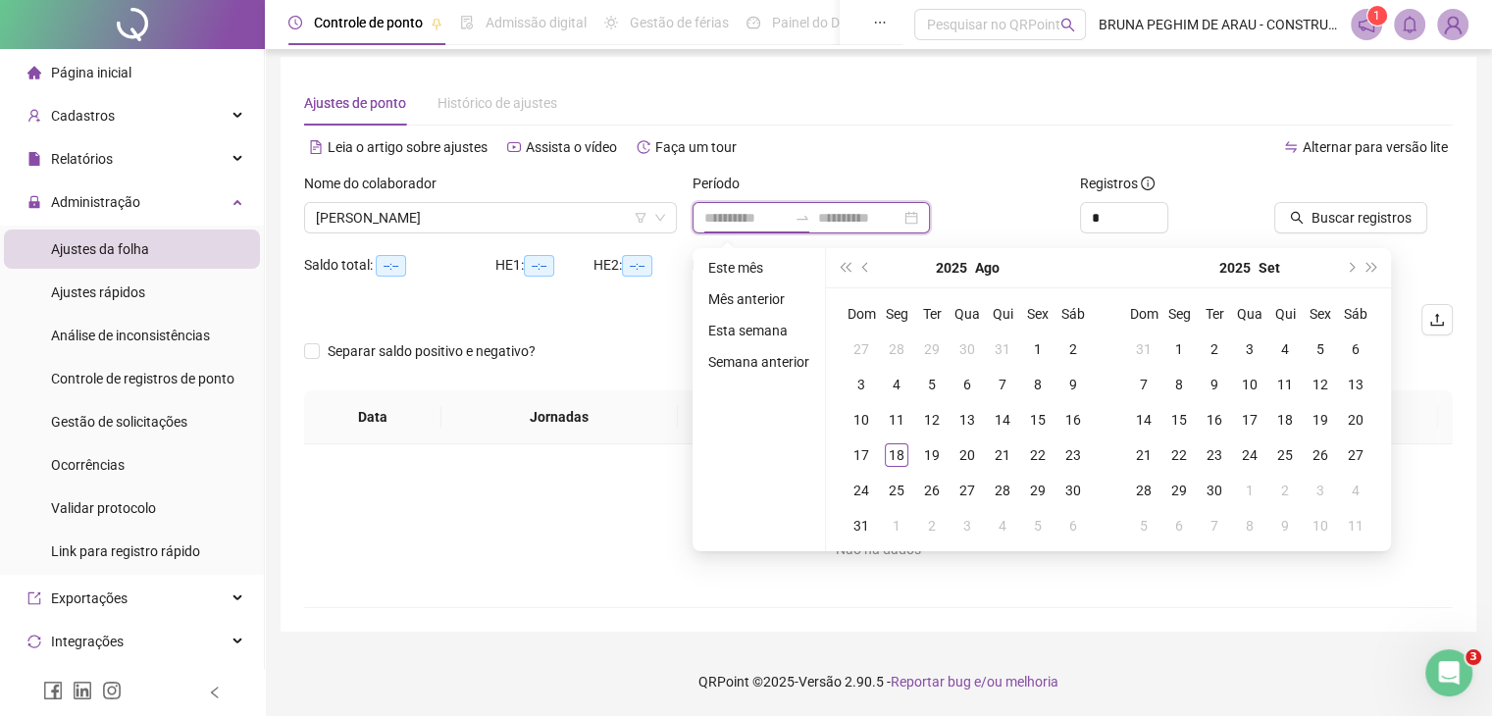
type input "**********"
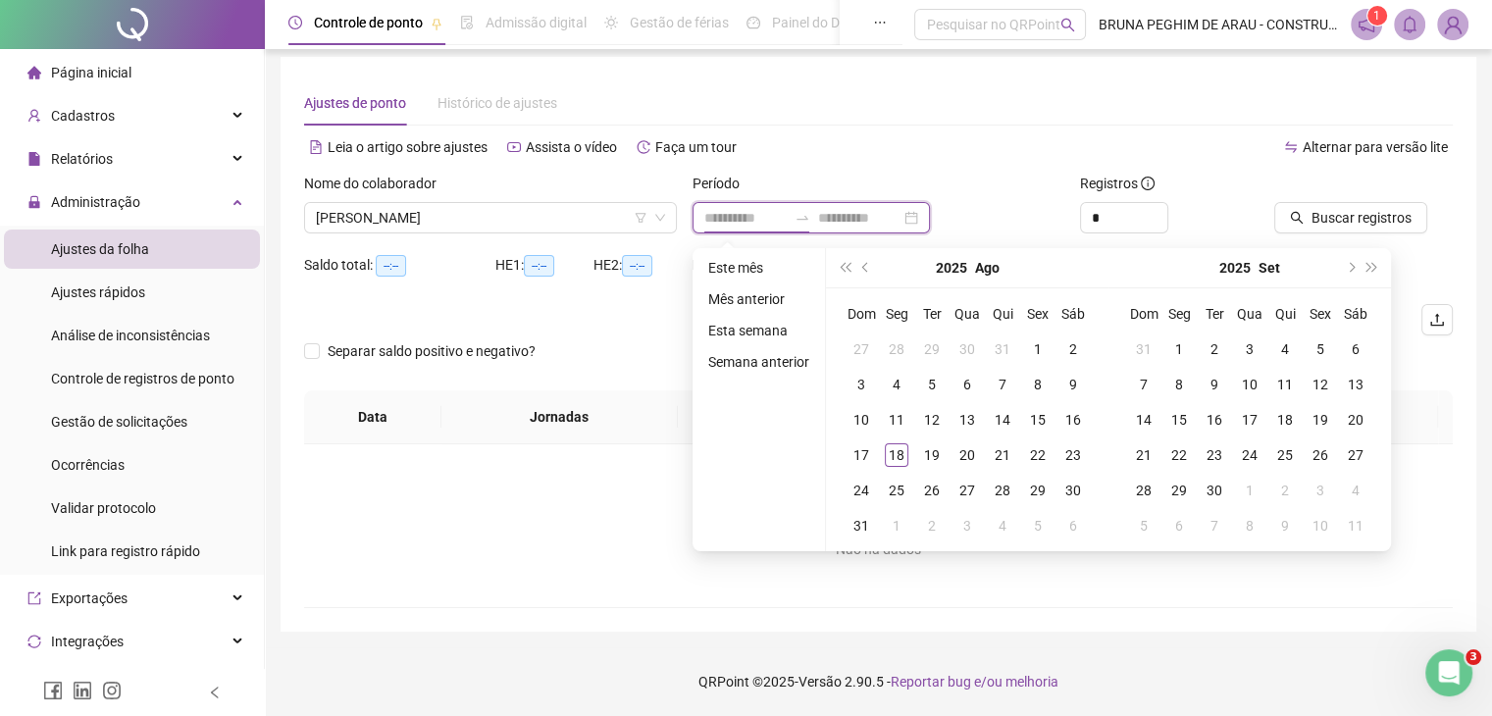
type input "**********"
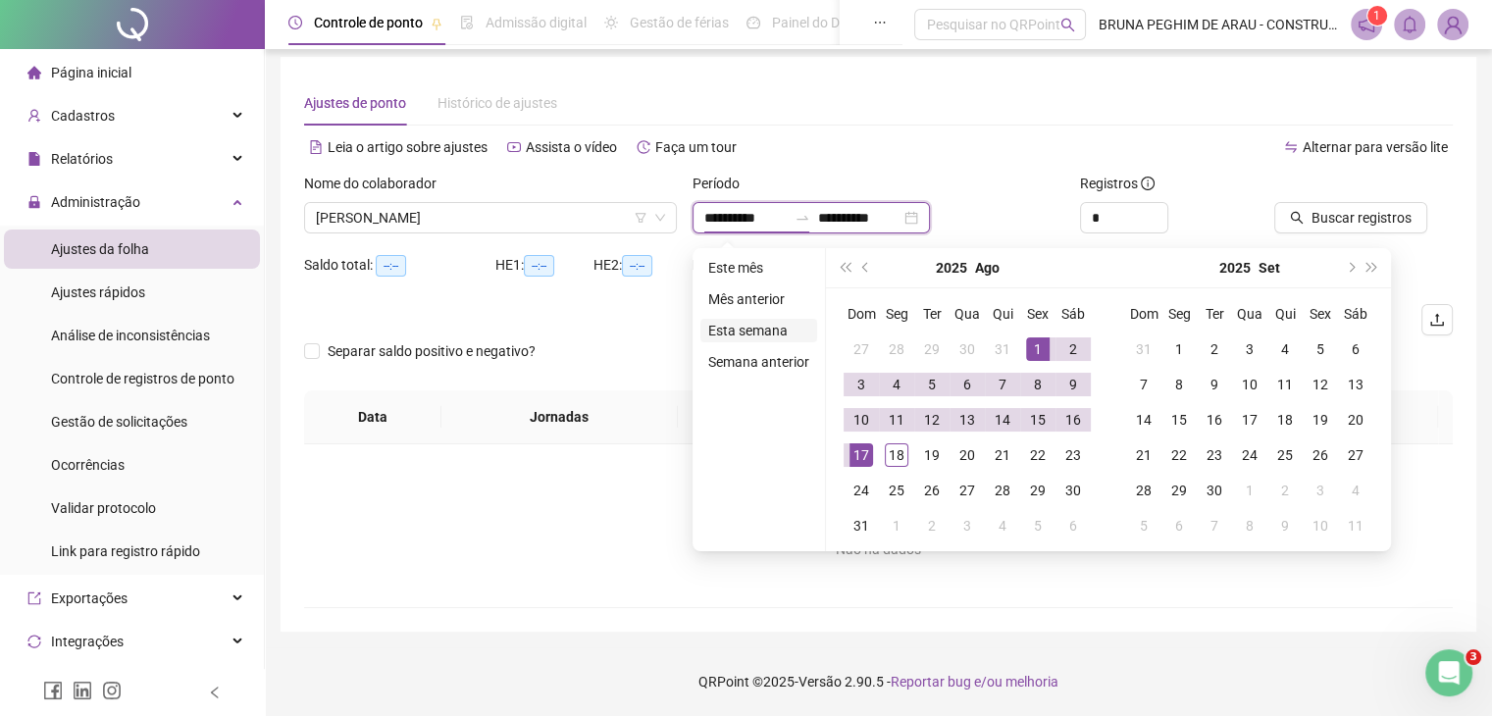
type input "**********"
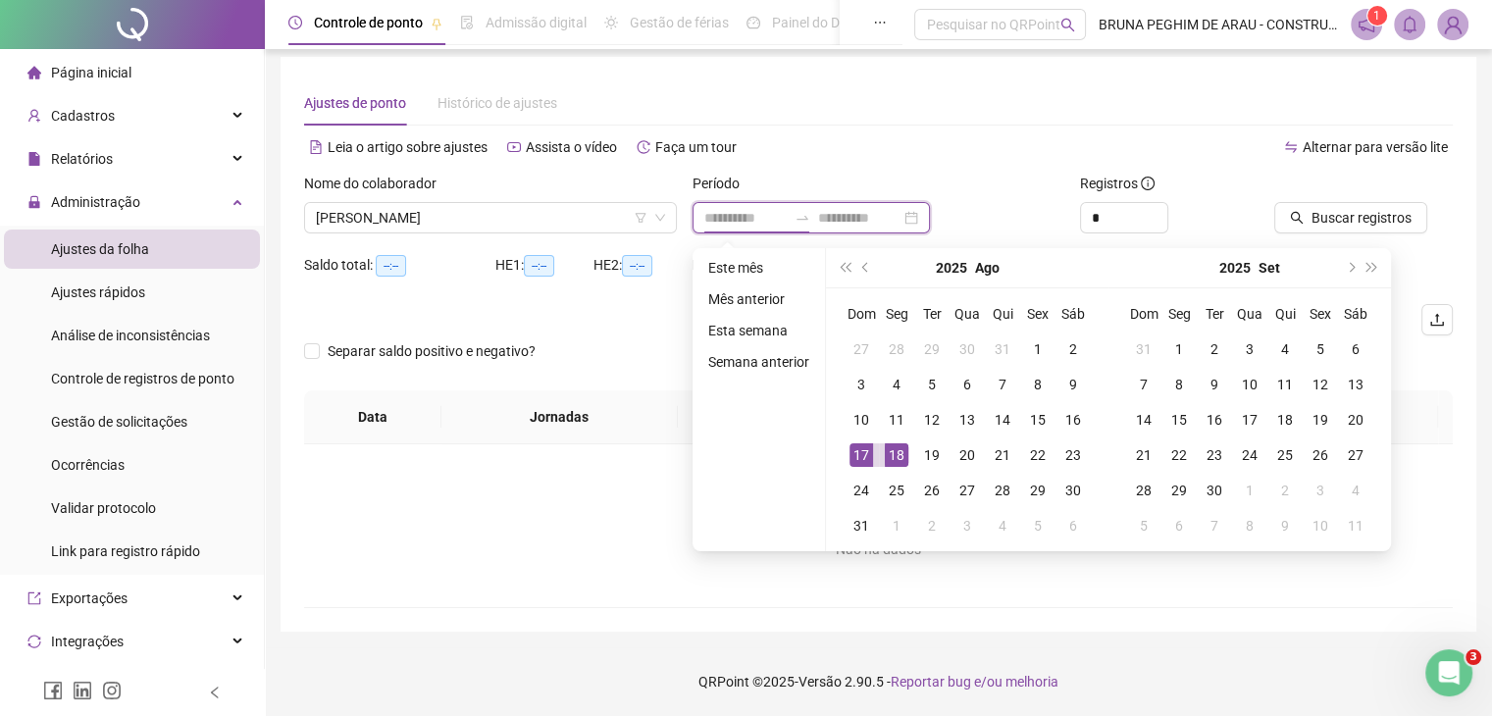
type input "**********"
click at [782, 296] on li "Mês anterior" at bounding box center [758, 299] width 117 height 24
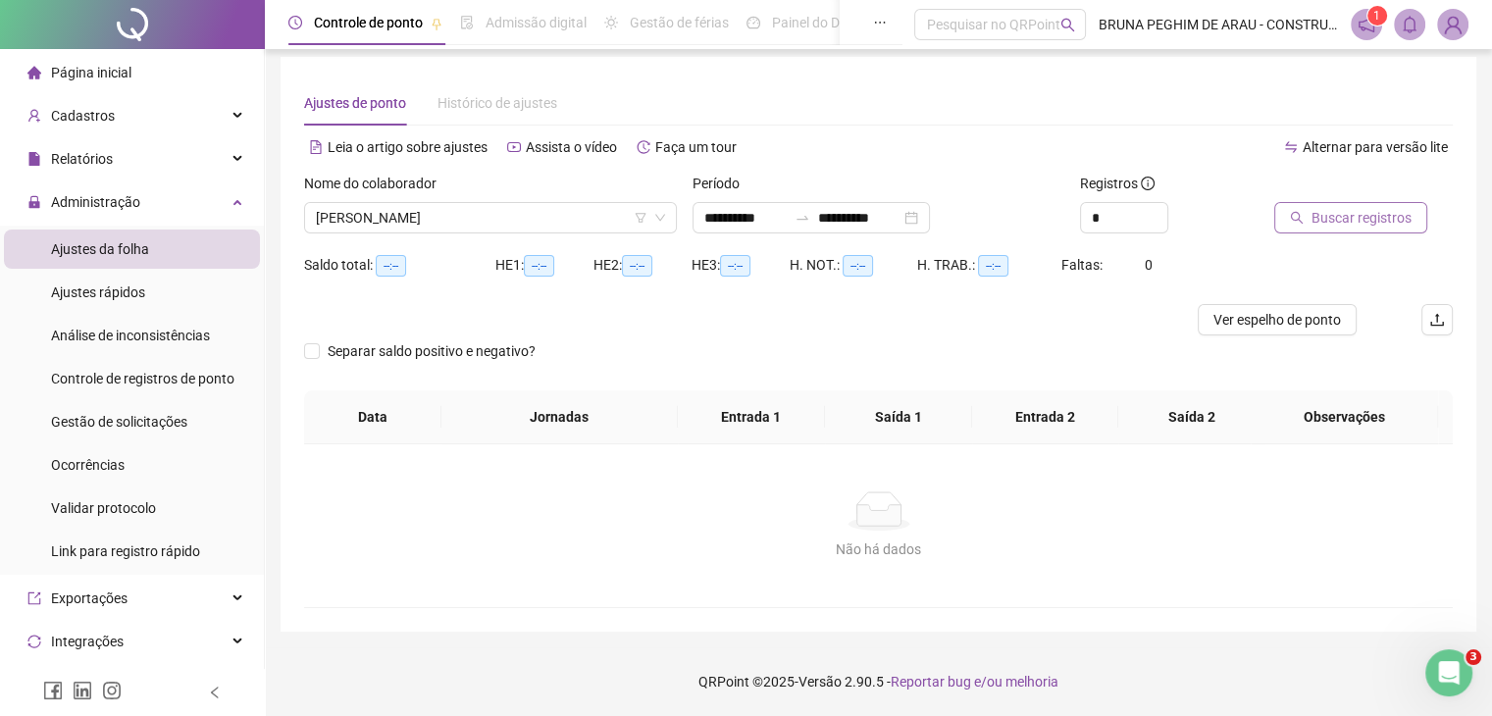
click at [1334, 231] on button "Buscar registros" at bounding box center [1350, 217] width 153 height 31
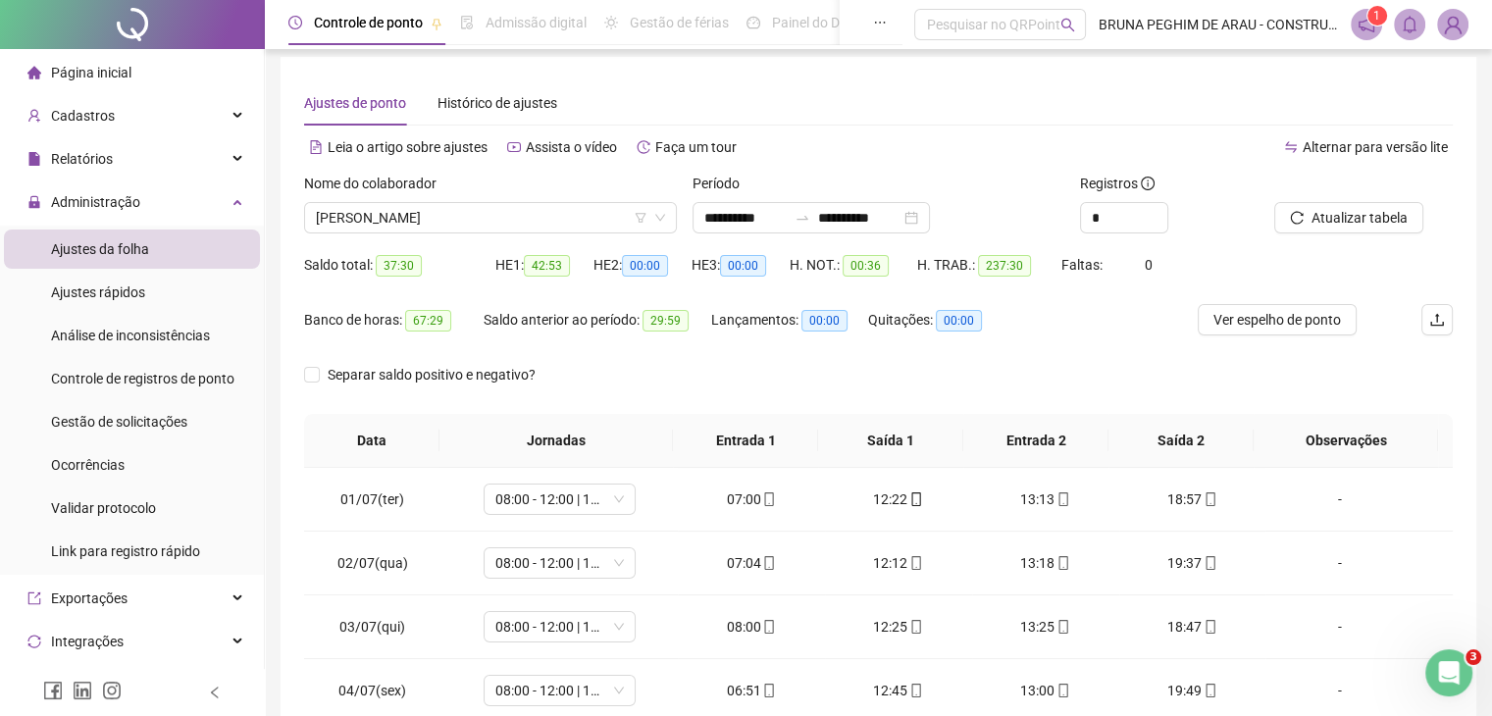
scroll to position [138, 0]
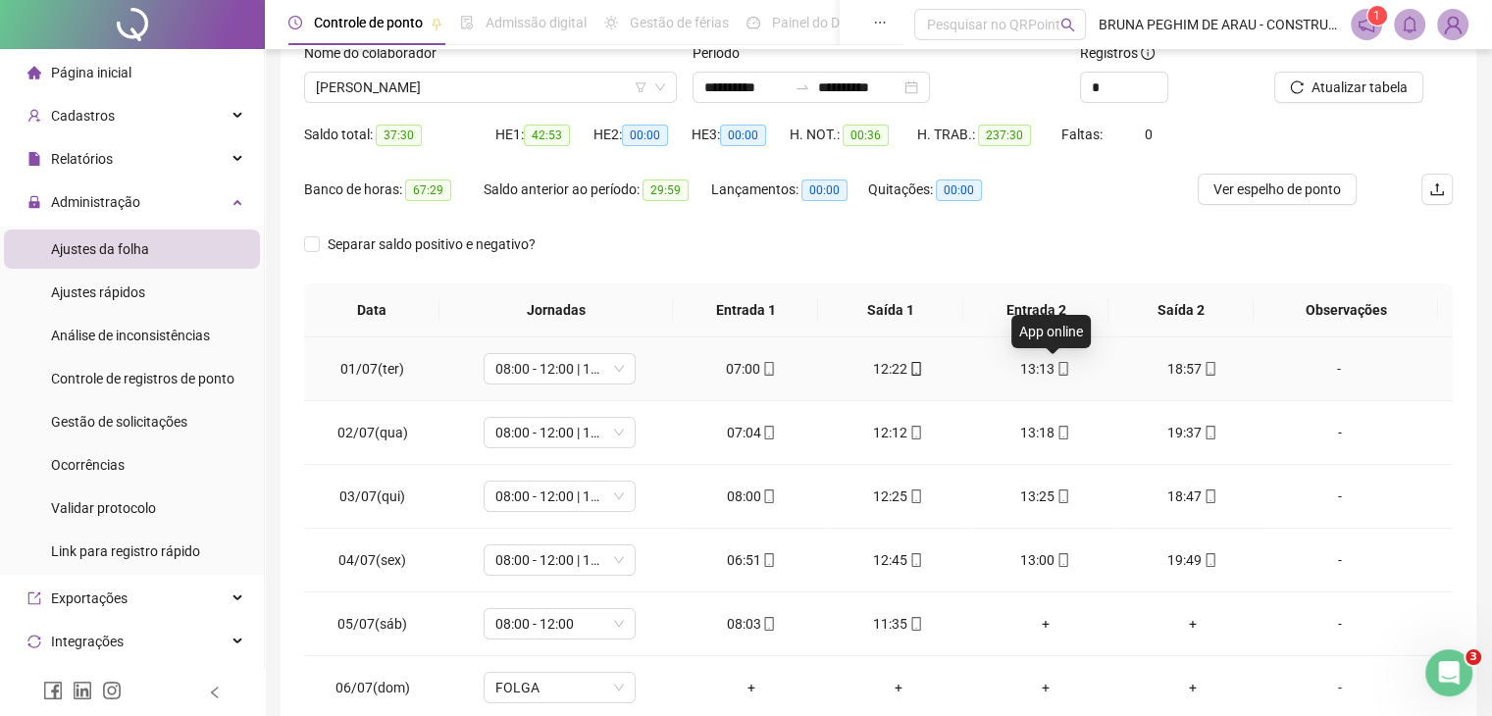
click at [1057, 373] on icon "mobile" at bounding box center [1064, 369] width 14 height 14
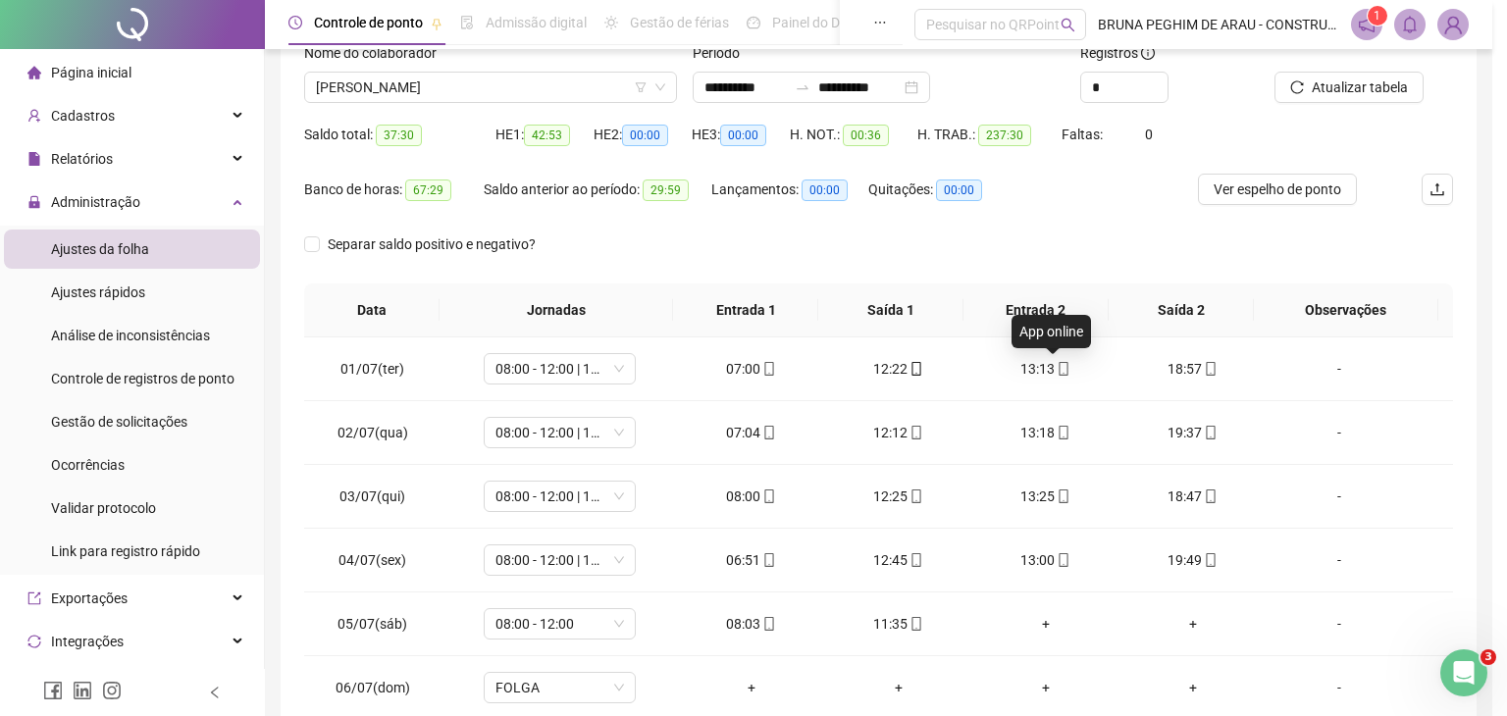
type input "**********"
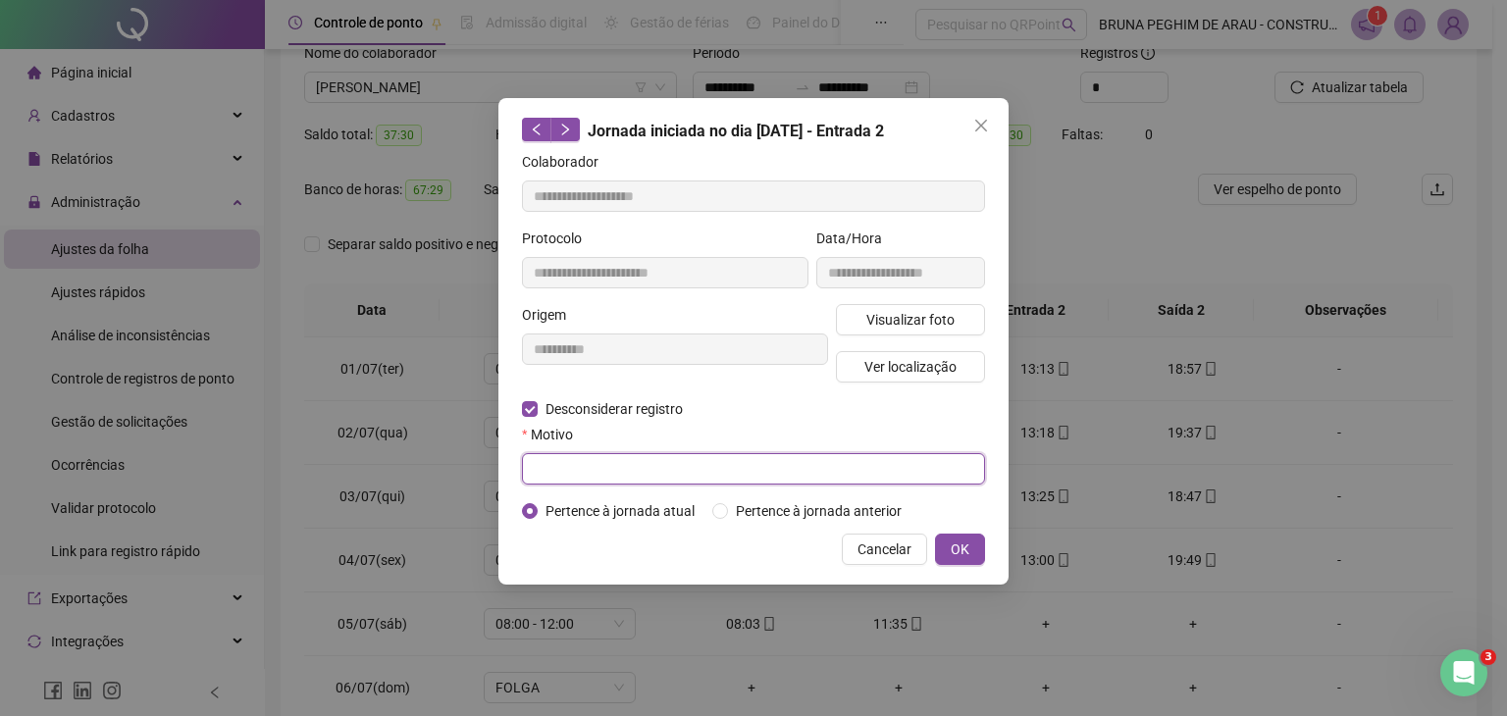
click at [548, 461] on input "text" at bounding box center [753, 468] width 463 height 31
type input "*"
click at [957, 550] on span "OK" at bounding box center [960, 550] width 19 height 22
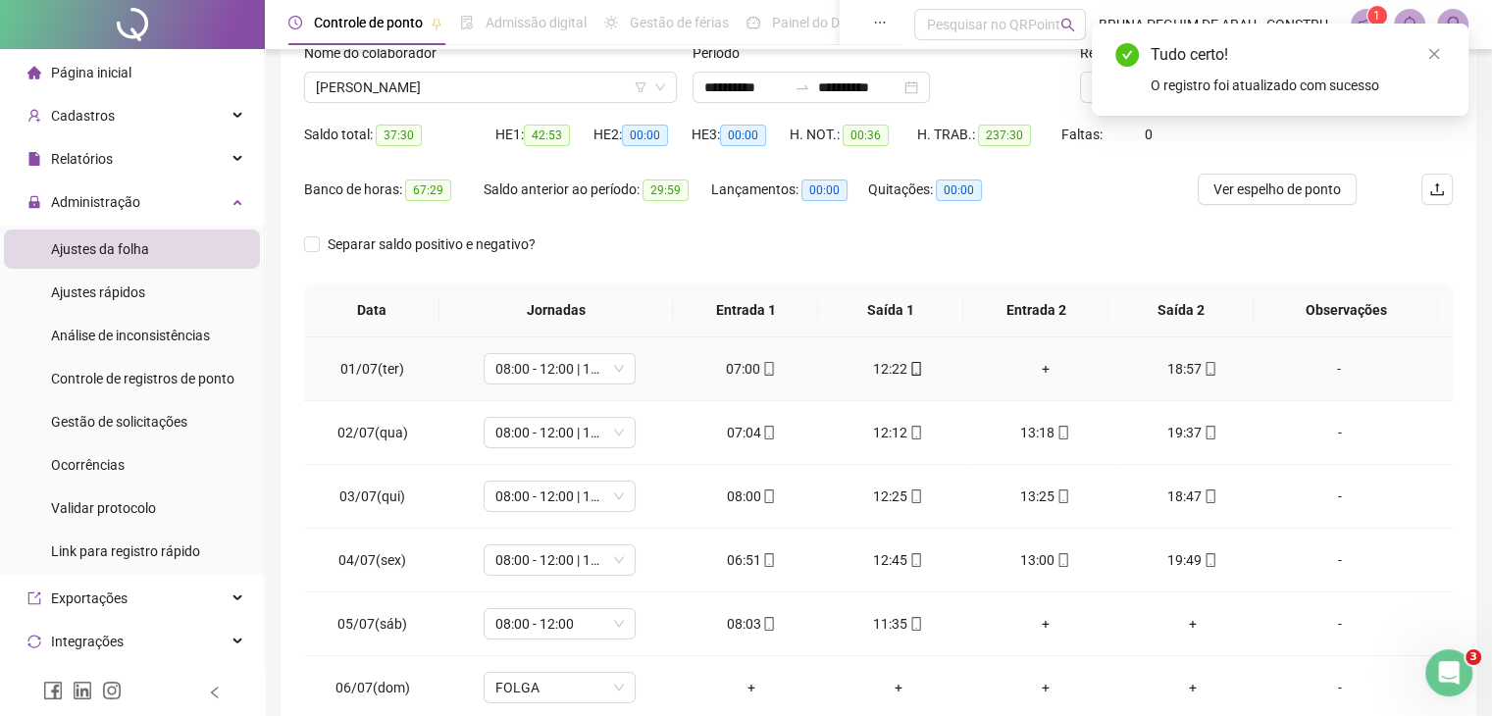
click at [1041, 364] on div "+" at bounding box center [1046, 369] width 116 height 22
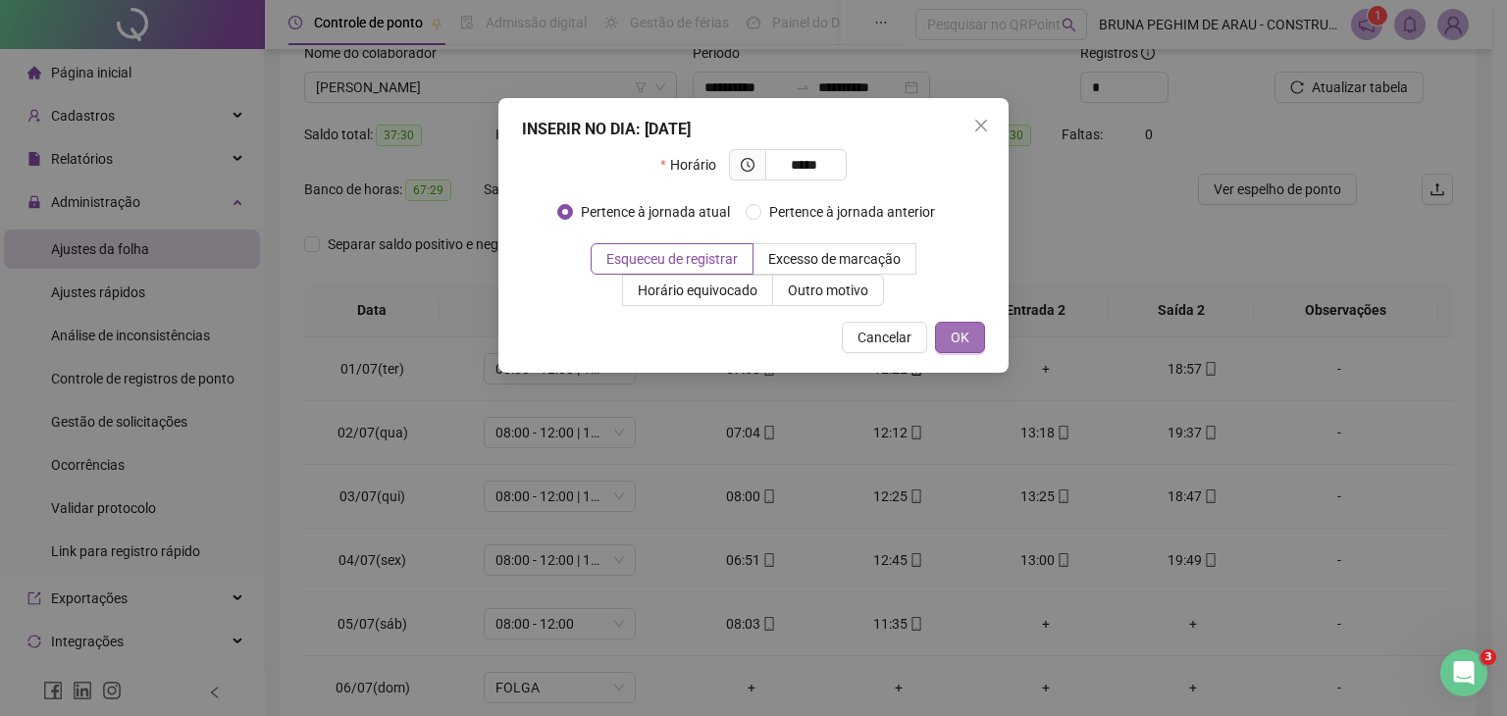
type input "*****"
click at [951, 331] on span "OK" at bounding box center [960, 338] width 19 height 22
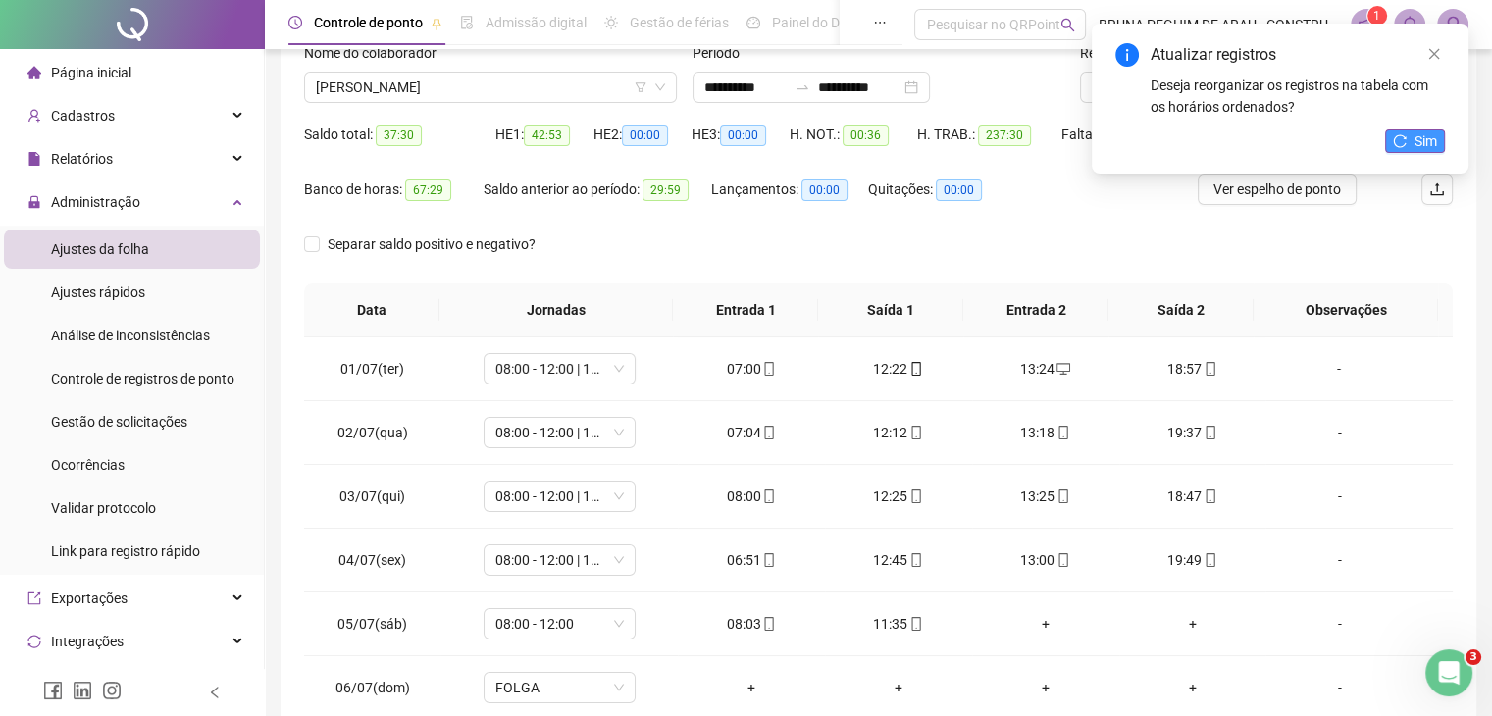
click at [1407, 140] on button "Sim" at bounding box center [1415, 141] width 60 height 24
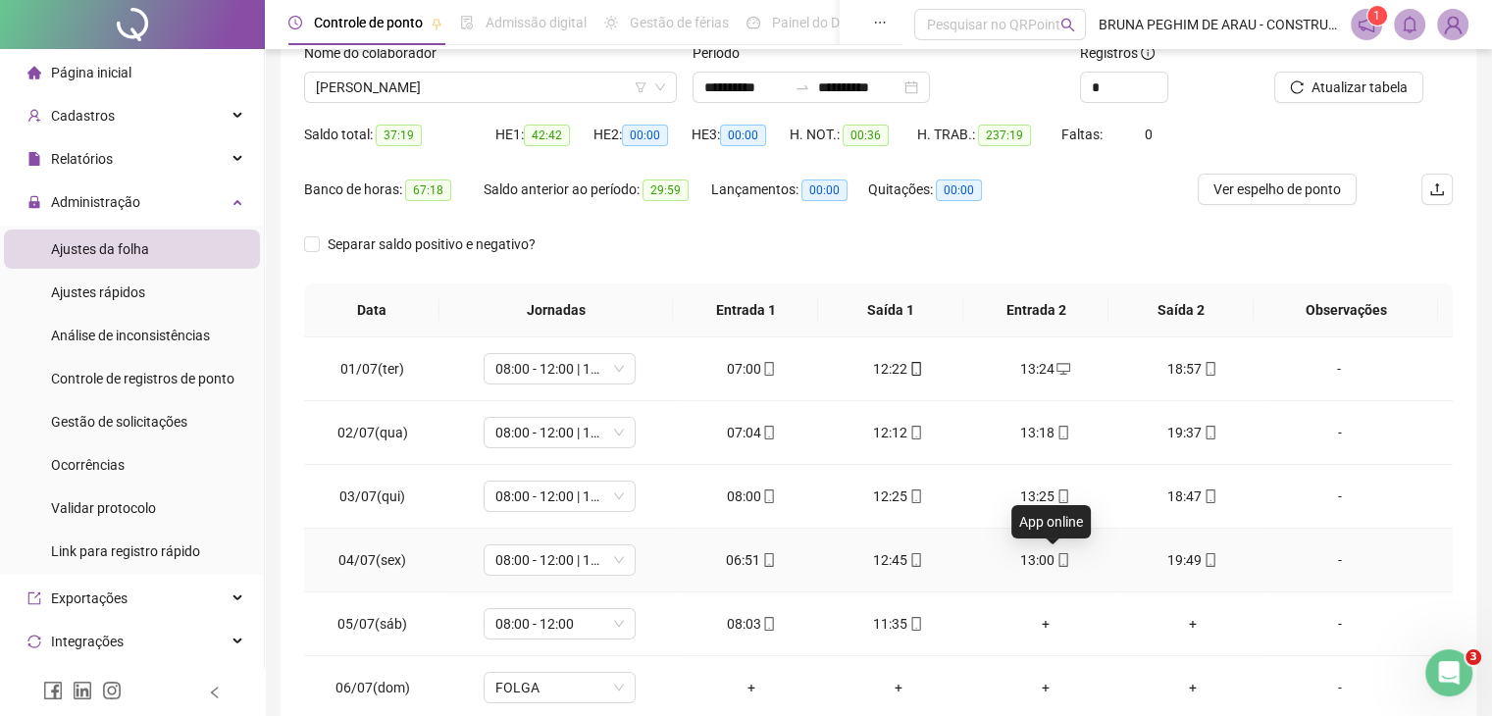
click at [1057, 560] on icon "mobile" at bounding box center [1064, 560] width 14 height 14
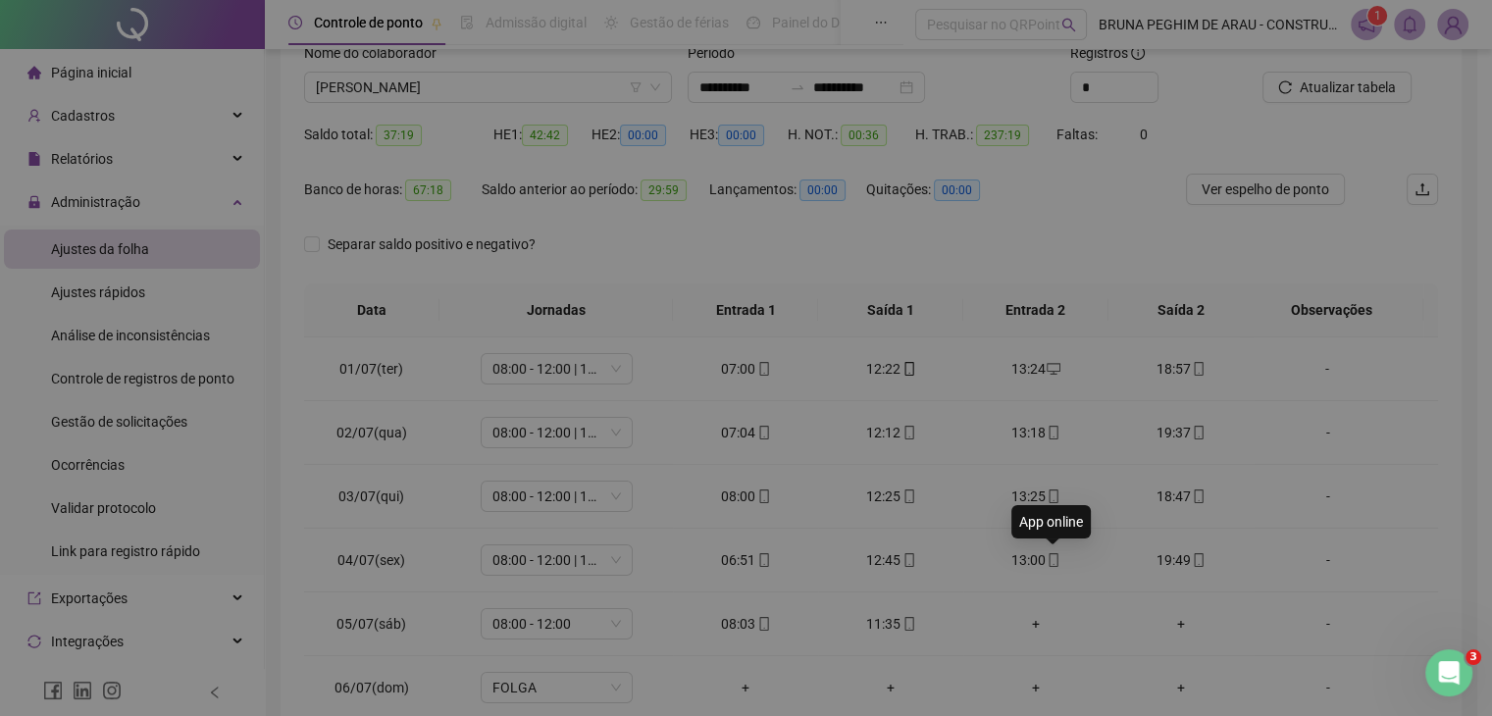
type input "**********"
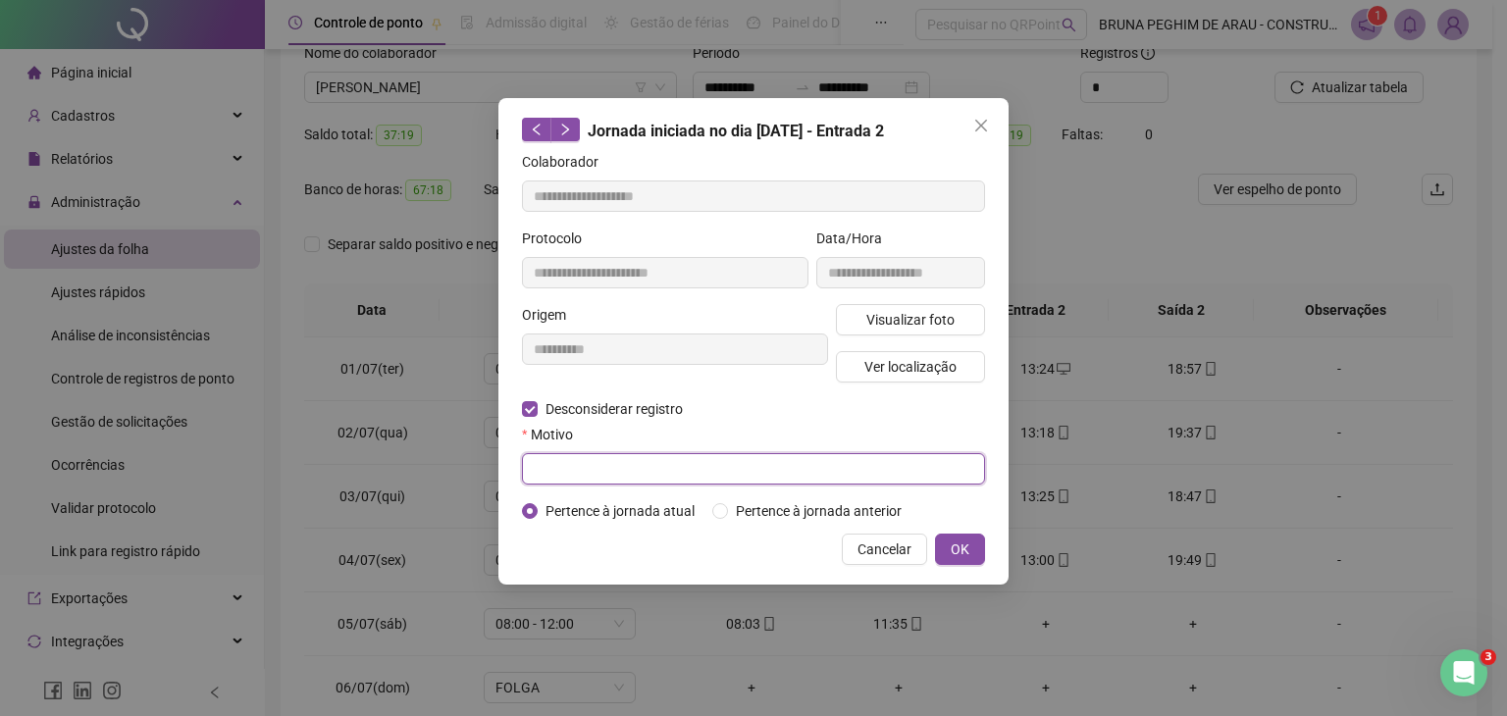
click at [573, 470] on input "text" at bounding box center [753, 468] width 463 height 31
type input "*"
click at [969, 550] on button "OK" at bounding box center [960, 549] width 50 height 31
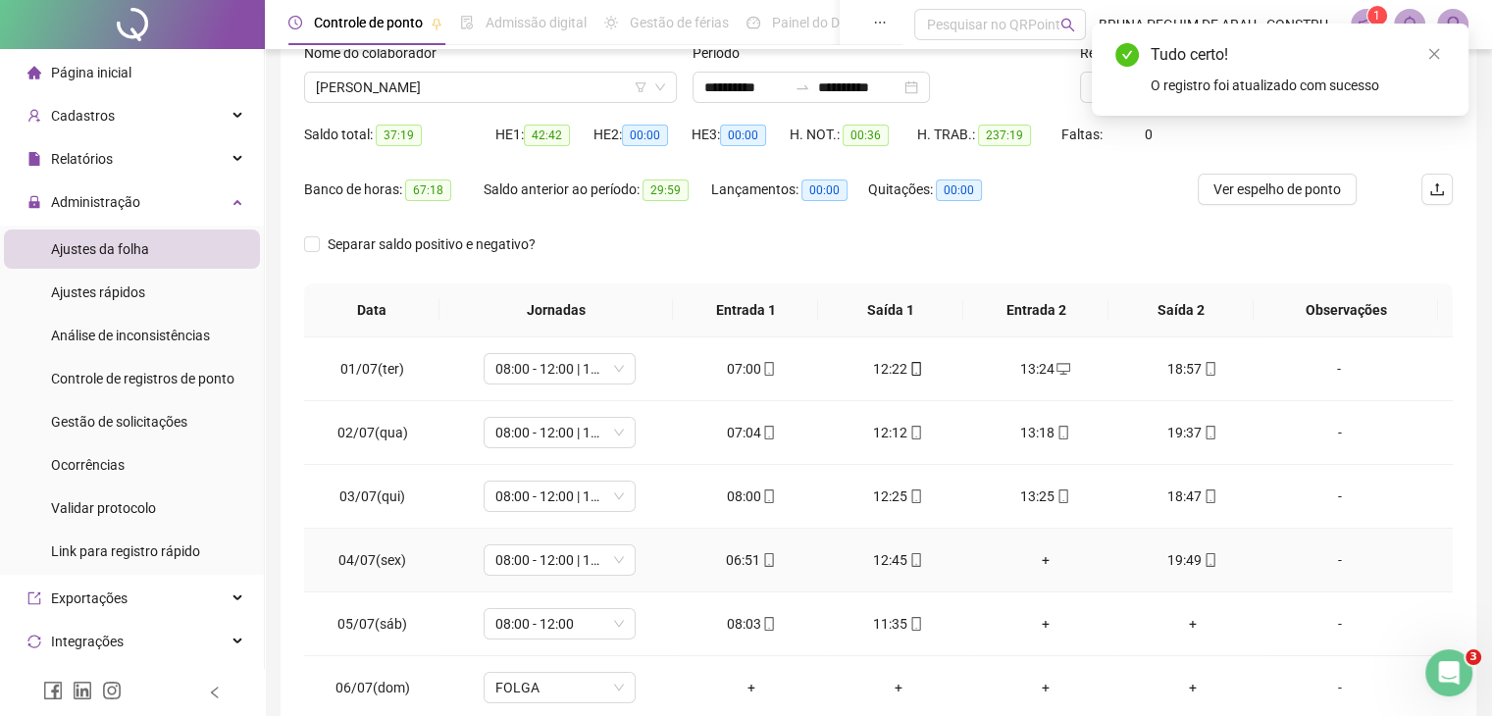
click at [1038, 558] on div "+" at bounding box center [1046, 560] width 116 height 22
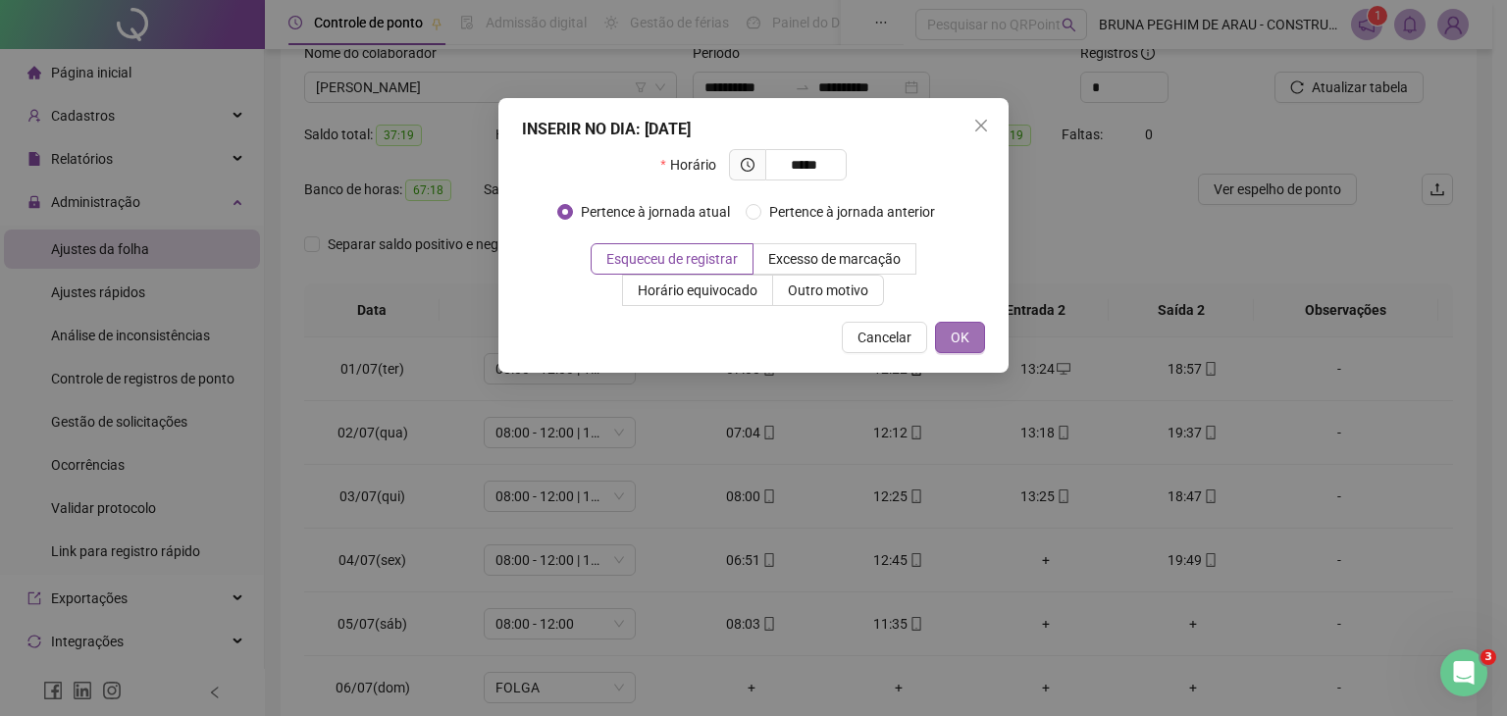
type input "*****"
click at [962, 335] on span "OK" at bounding box center [960, 338] width 19 height 22
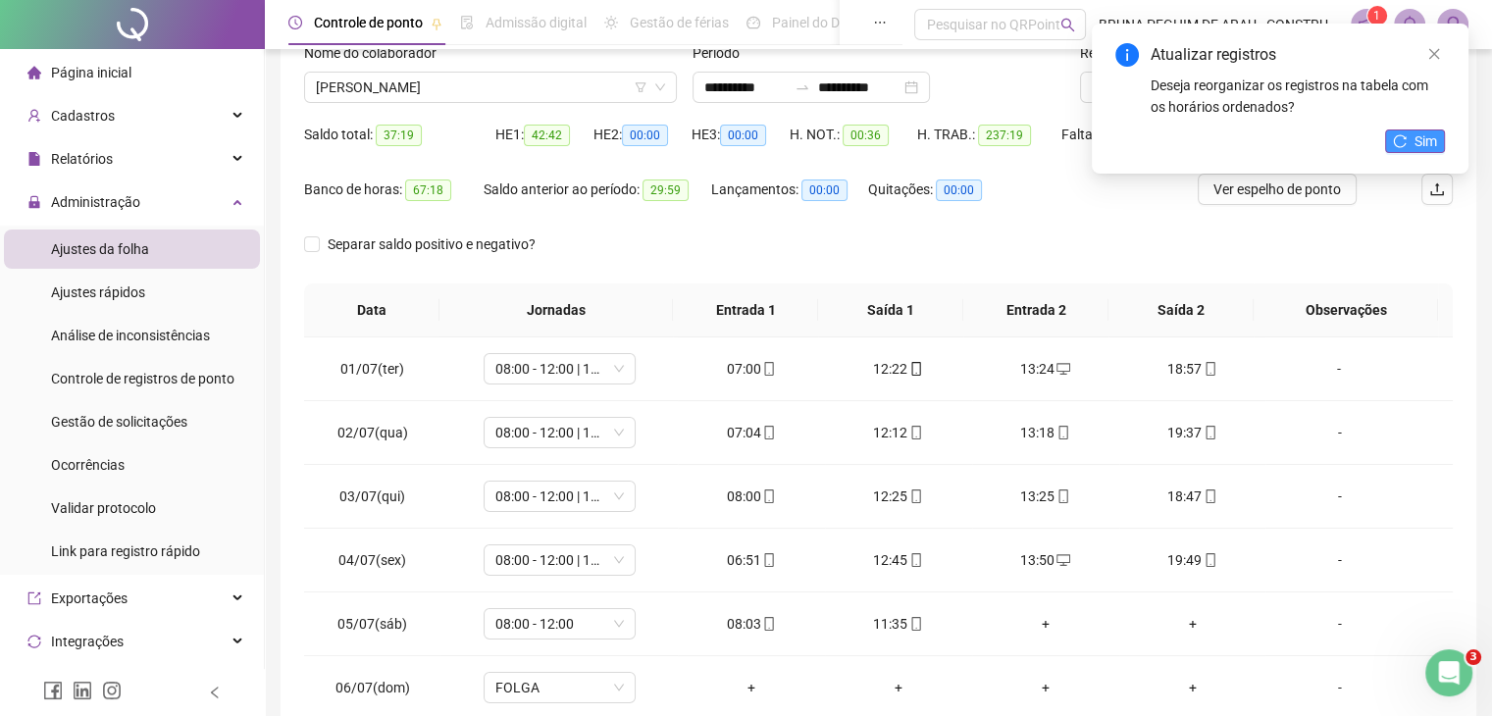
click at [1431, 145] on span "Sim" at bounding box center [1426, 141] width 23 height 22
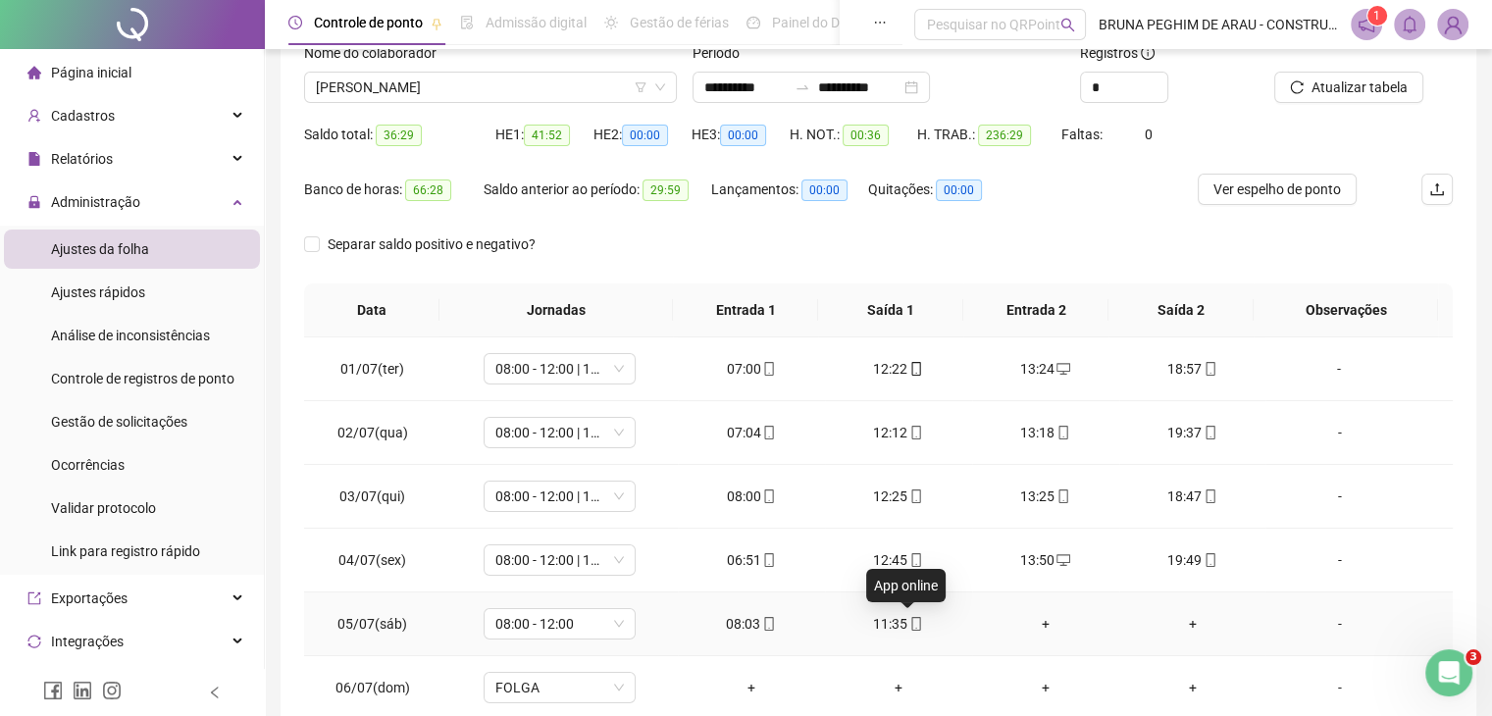
click at [910, 625] on icon "mobile" at bounding box center [916, 624] width 14 height 14
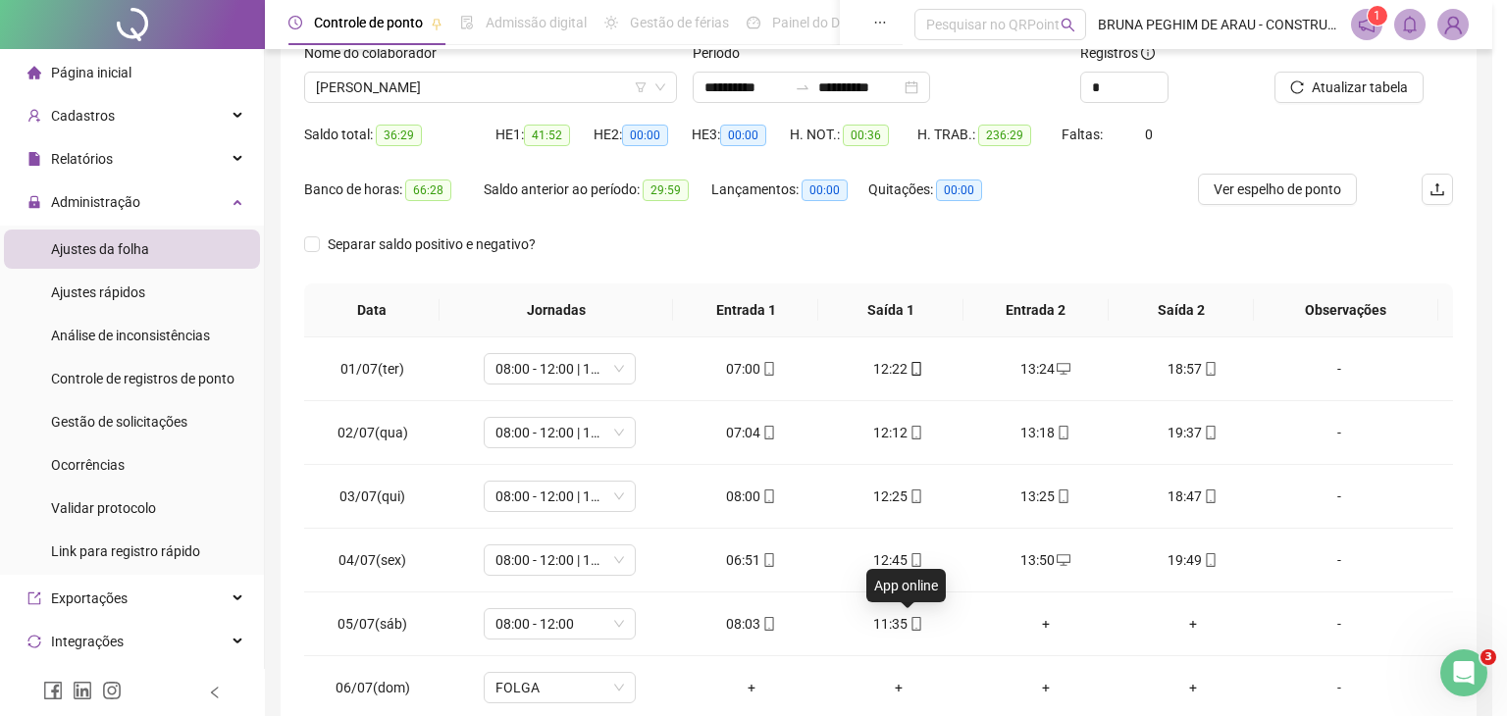
type input "**********"
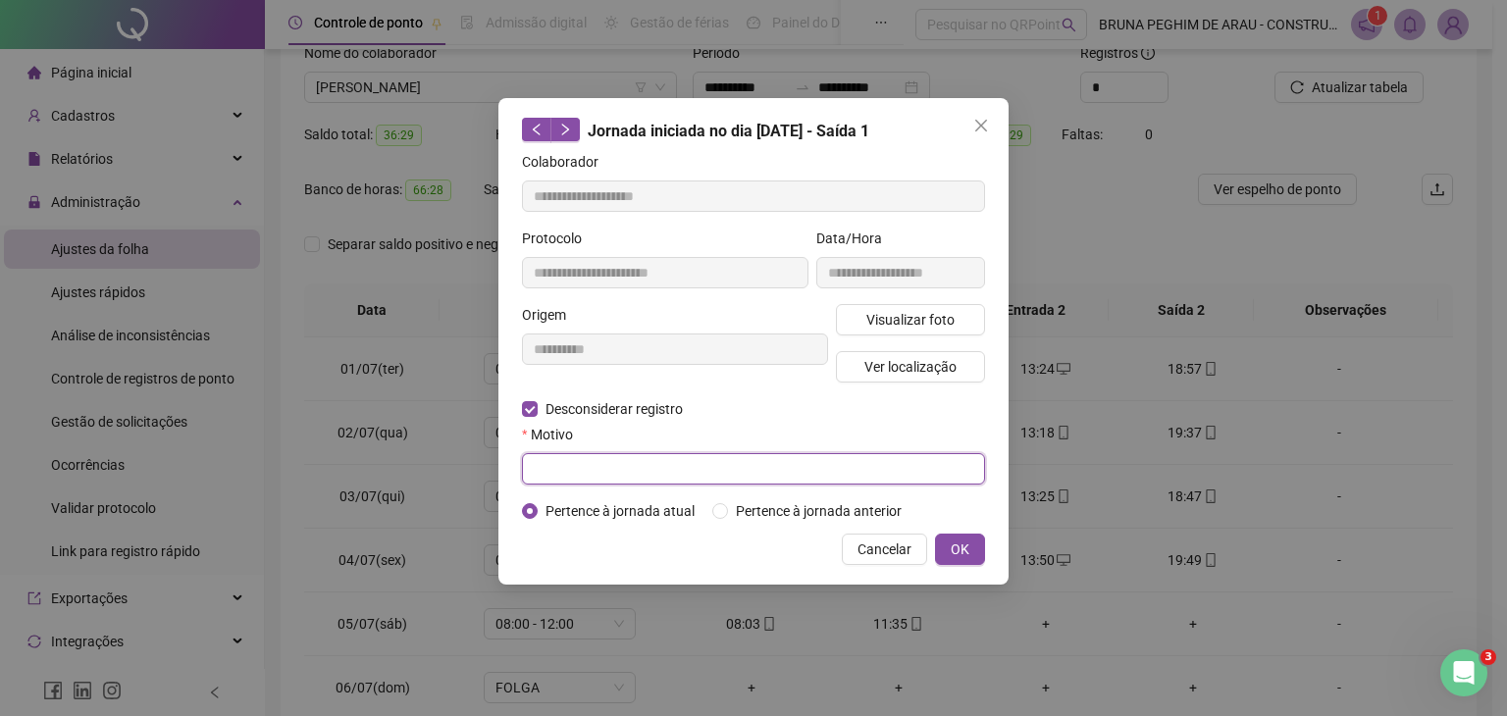
click at [551, 472] on input "text" at bounding box center [753, 468] width 463 height 31
type input "*"
click at [954, 540] on span "OK" at bounding box center [960, 550] width 19 height 22
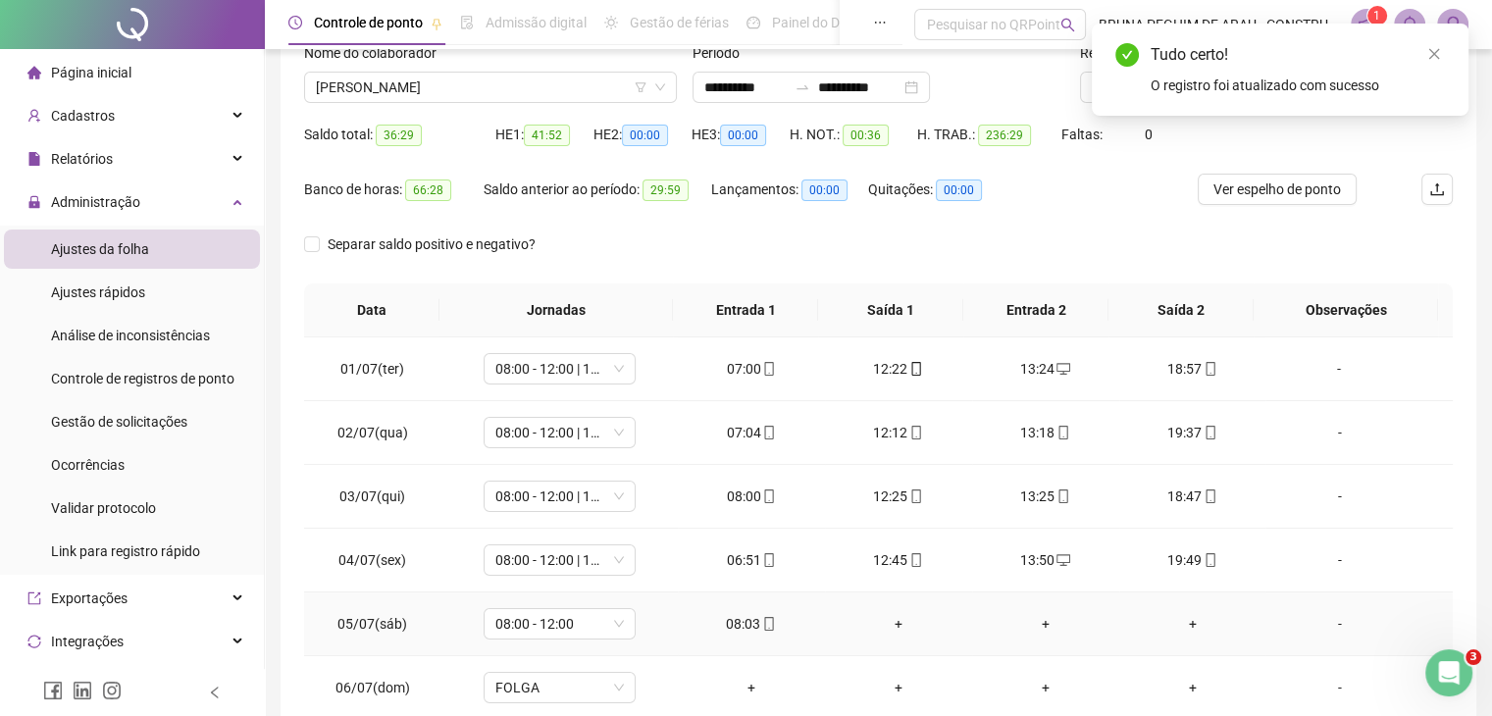
click at [891, 625] on div "+" at bounding box center [899, 624] width 116 height 22
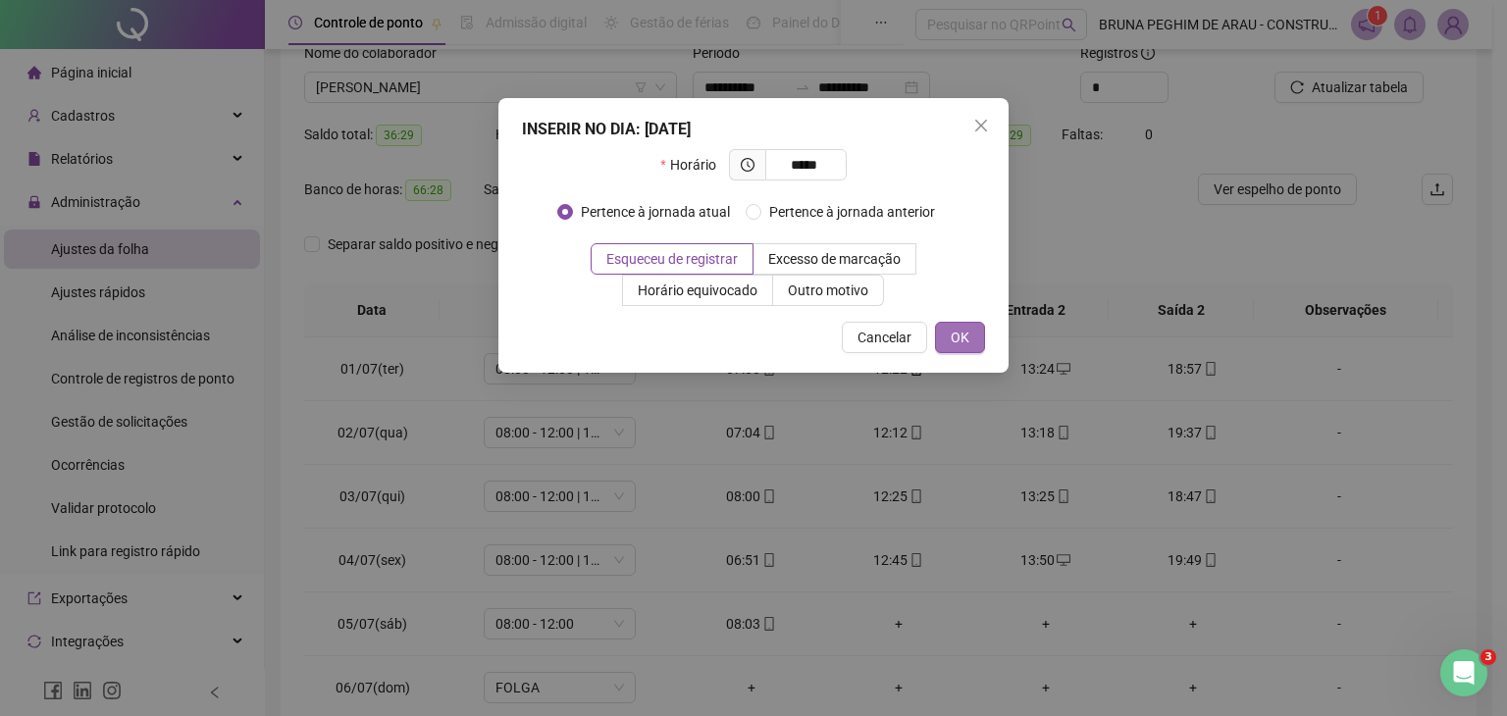
type input "*****"
click at [979, 345] on button "OK" at bounding box center [960, 337] width 50 height 31
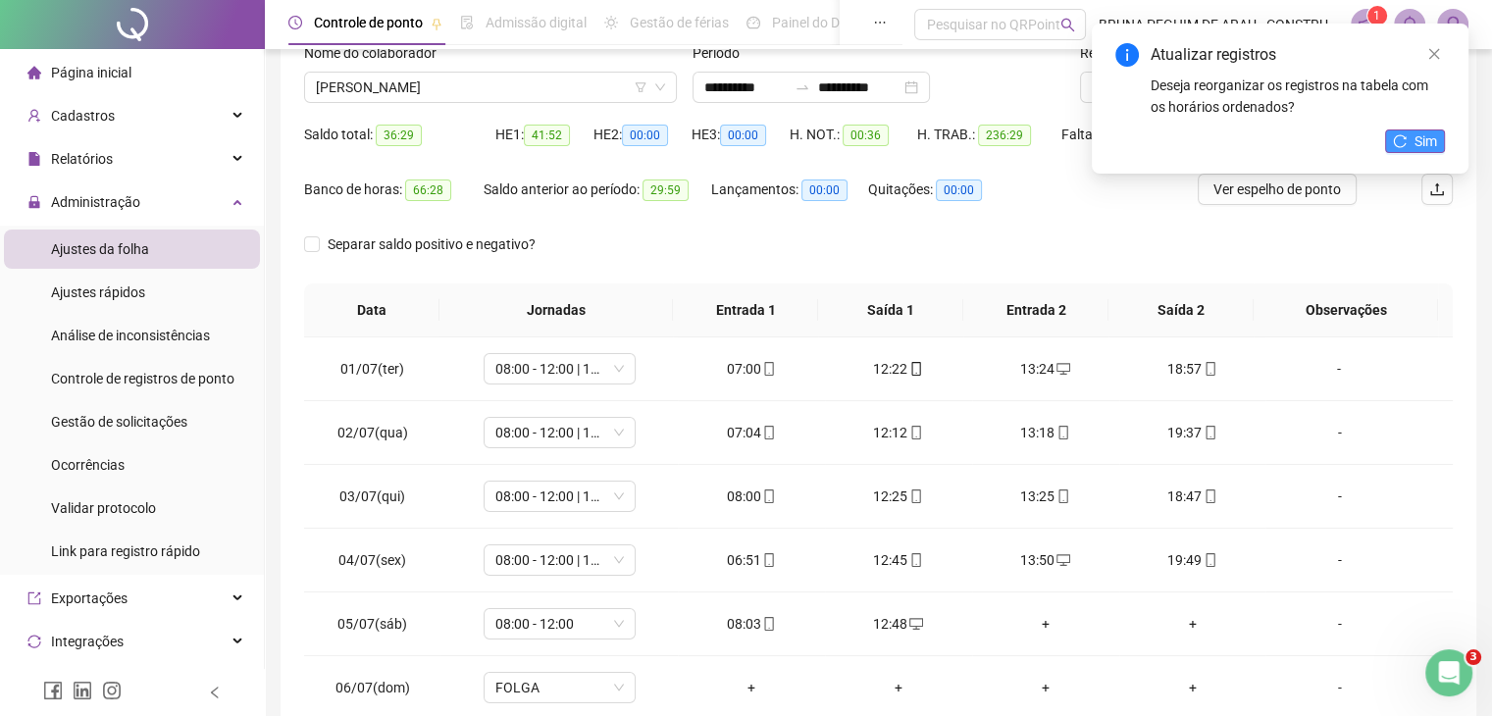
click at [1435, 131] on span "Sim" at bounding box center [1426, 141] width 23 height 22
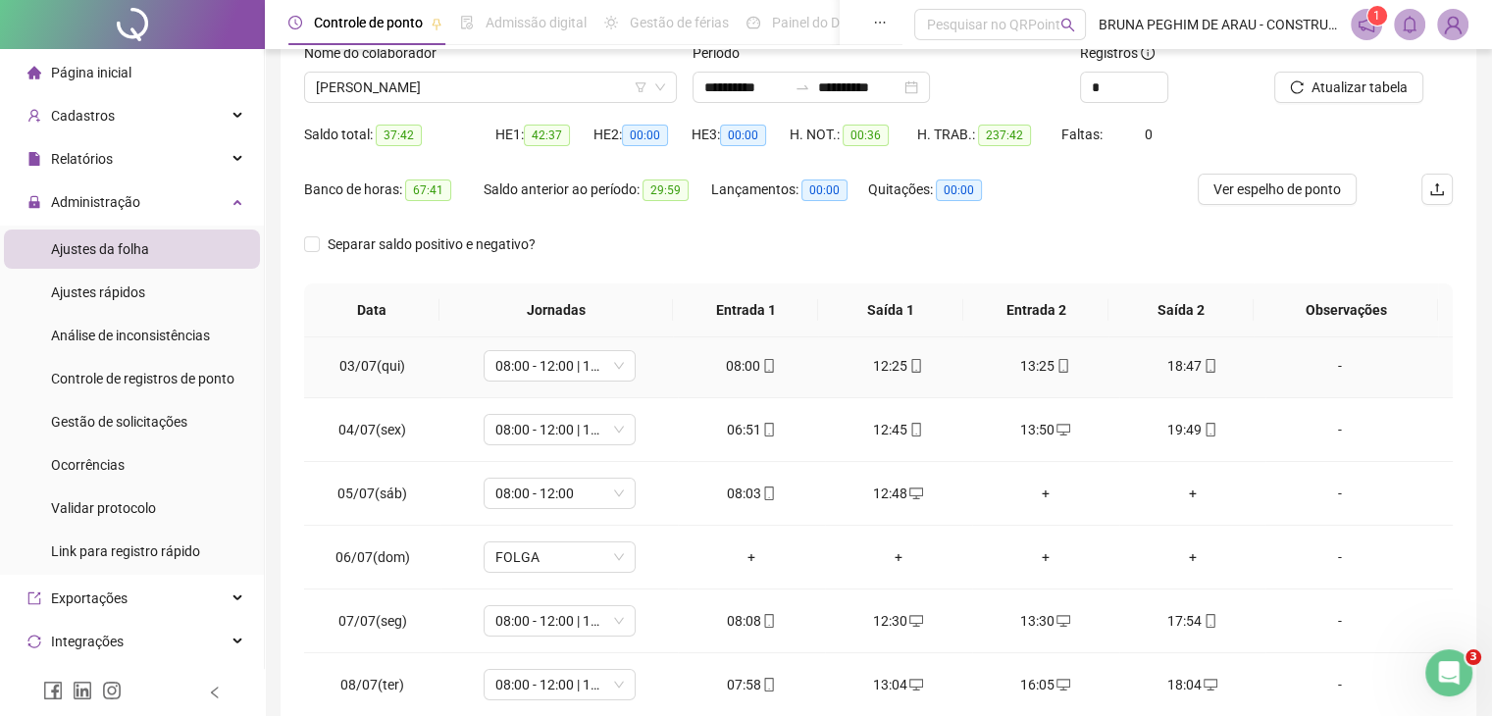
scroll to position [261, 0]
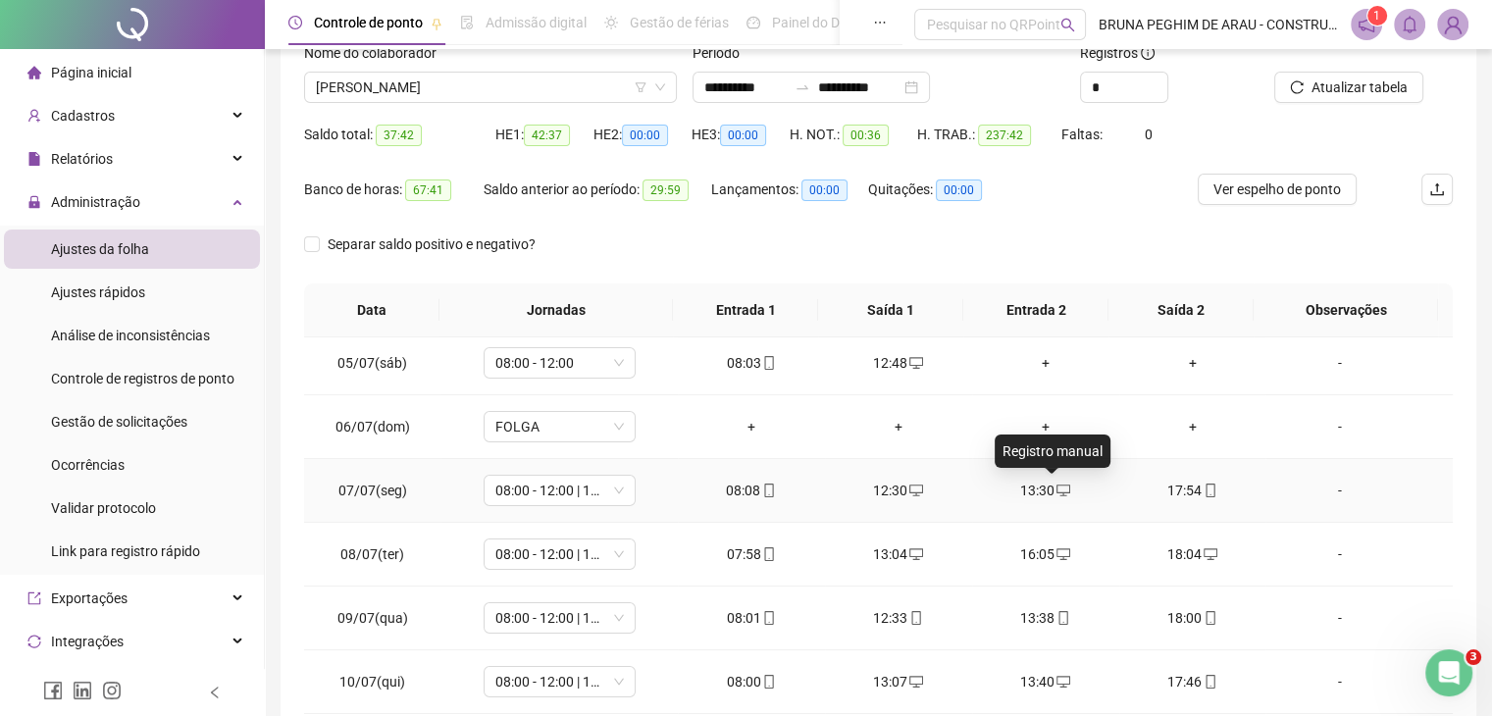
click at [1057, 488] on icon "desktop" at bounding box center [1064, 491] width 14 height 14
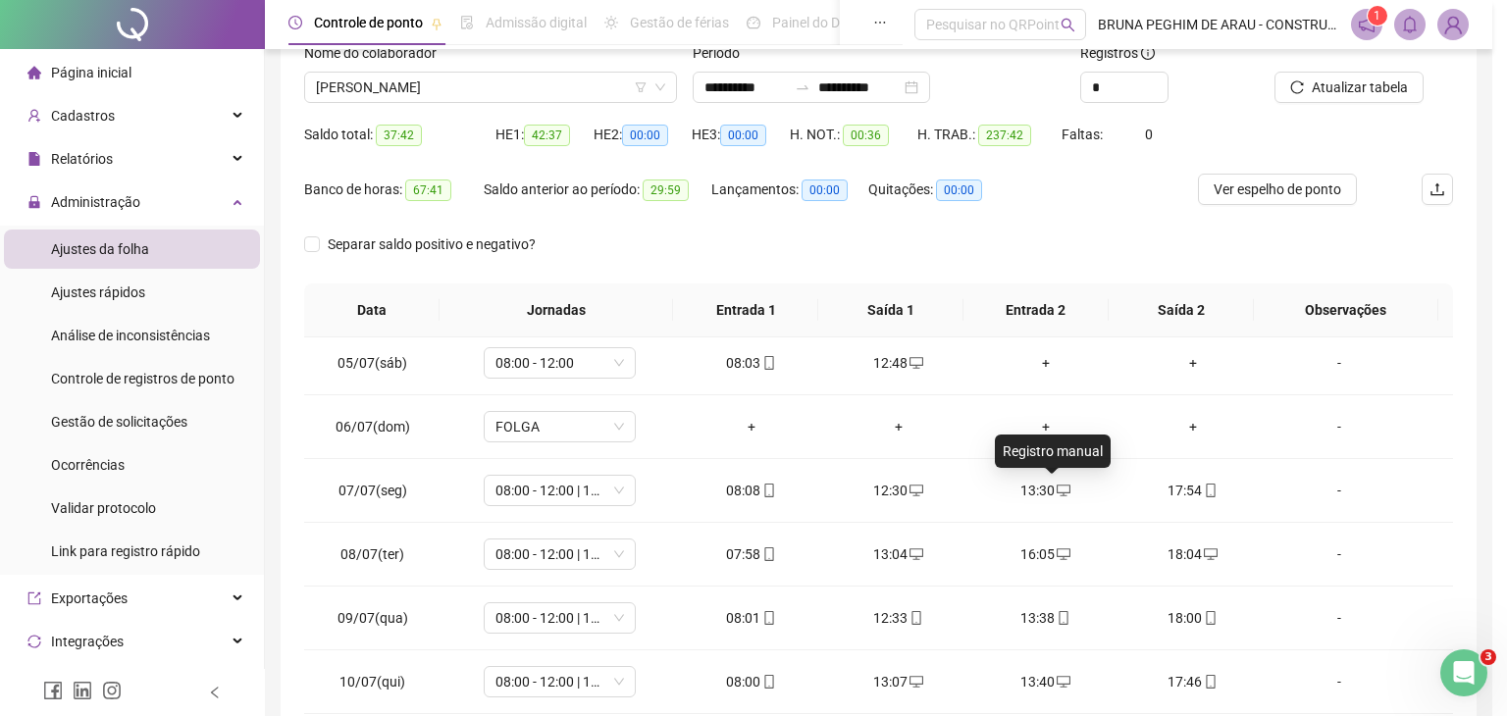
type input "**********"
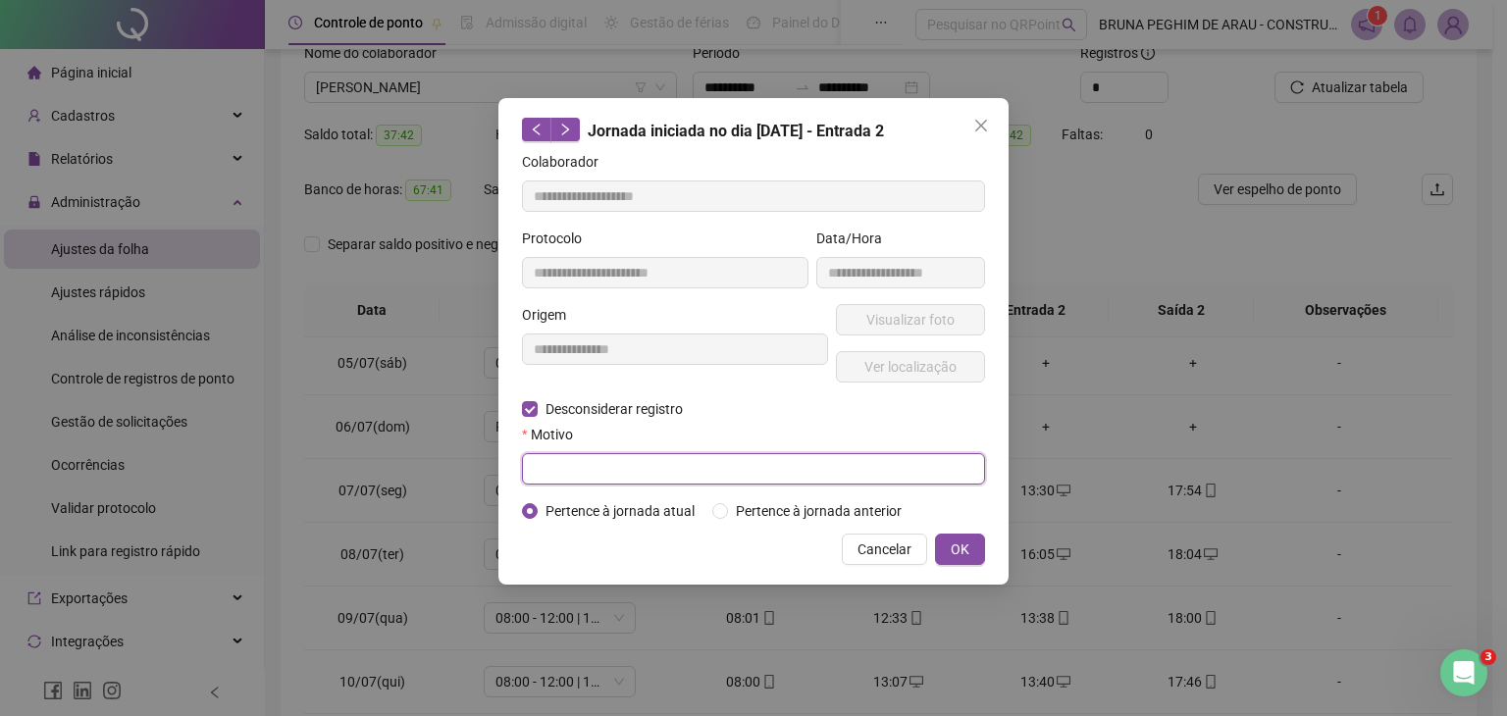
click at [567, 459] on input "text" at bounding box center [753, 468] width 463 height 31
type input "*"
click at [968, 548] on span "OK" at bounding box center [960, 550] width 19 height 22
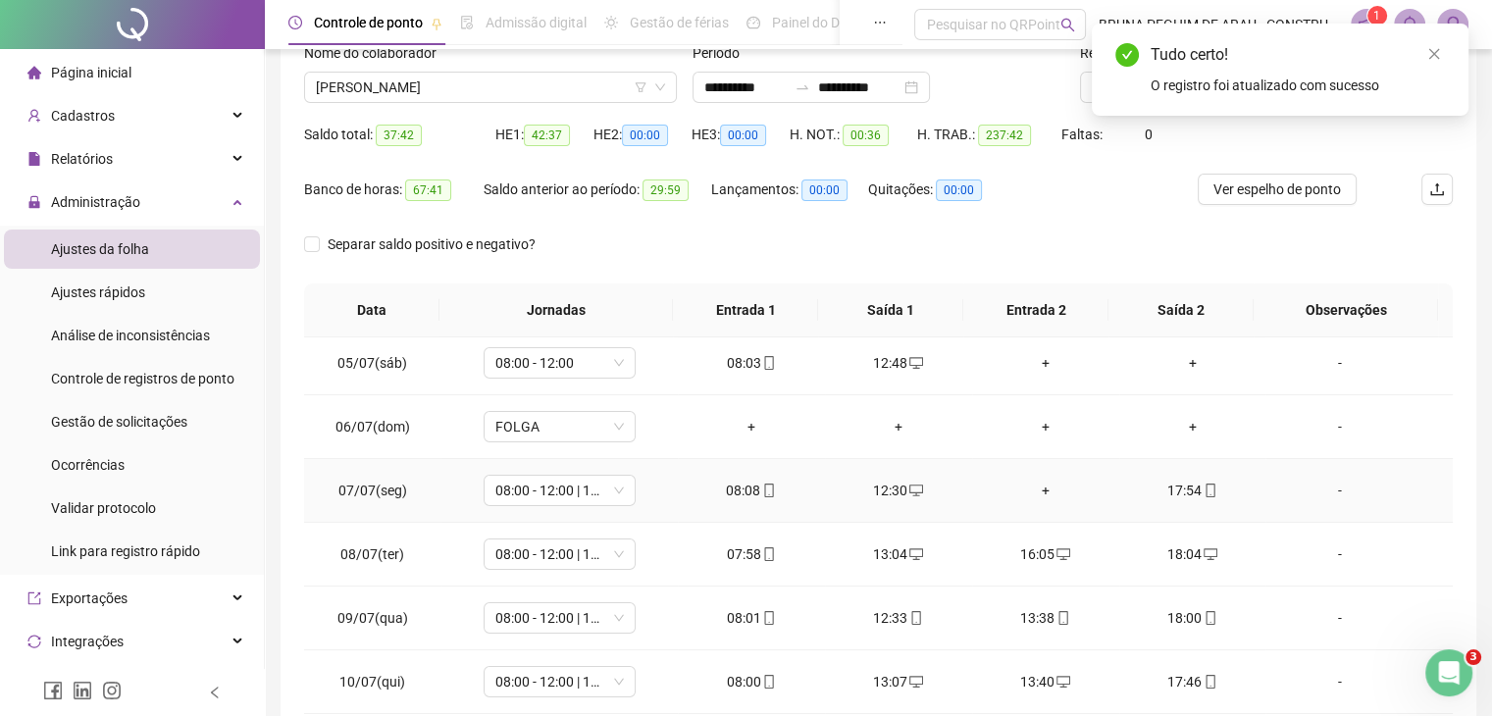
click at [1037, 486] on div "+" at bounding box center [1046, 491] width 116 height 22
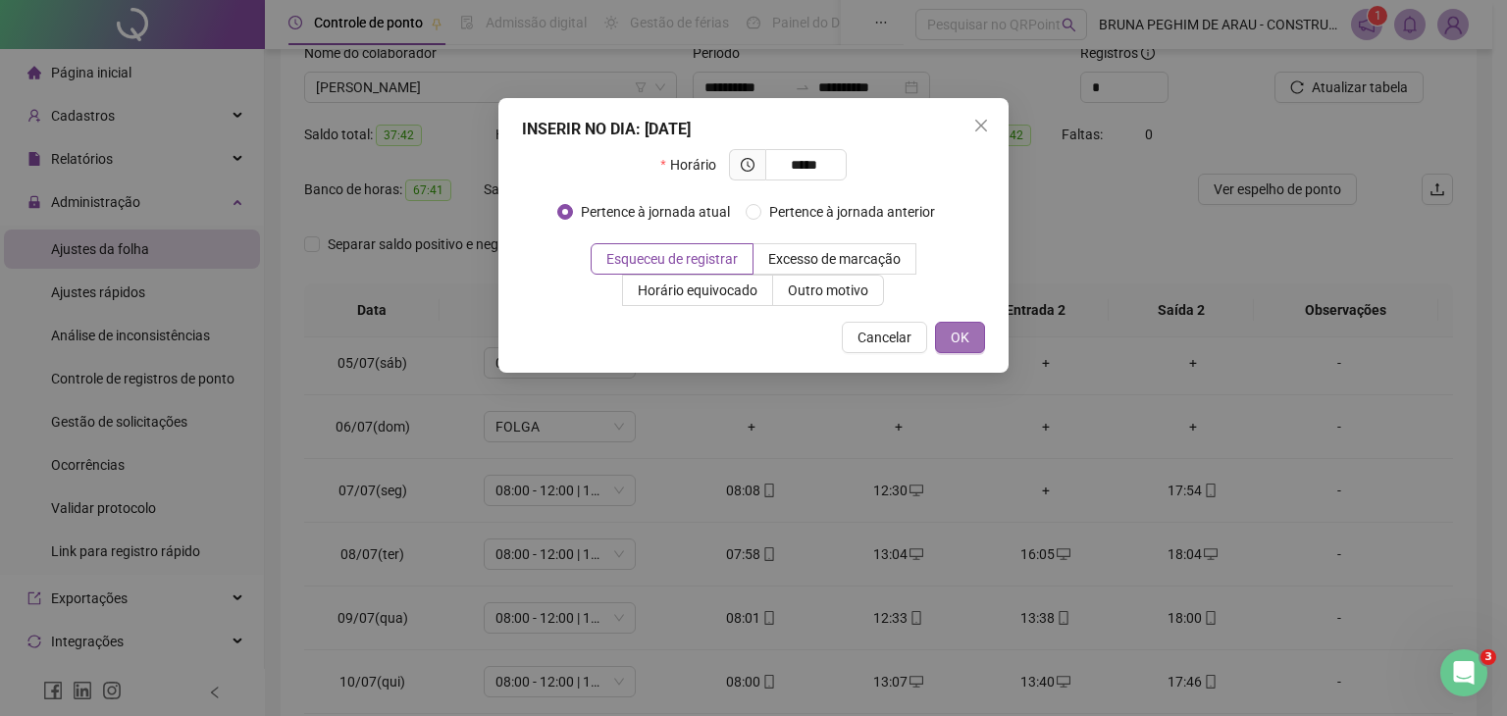
type input "*****"
click at [976, 337] on button "OK" at bounding box center [960, 337] width 50 height 31
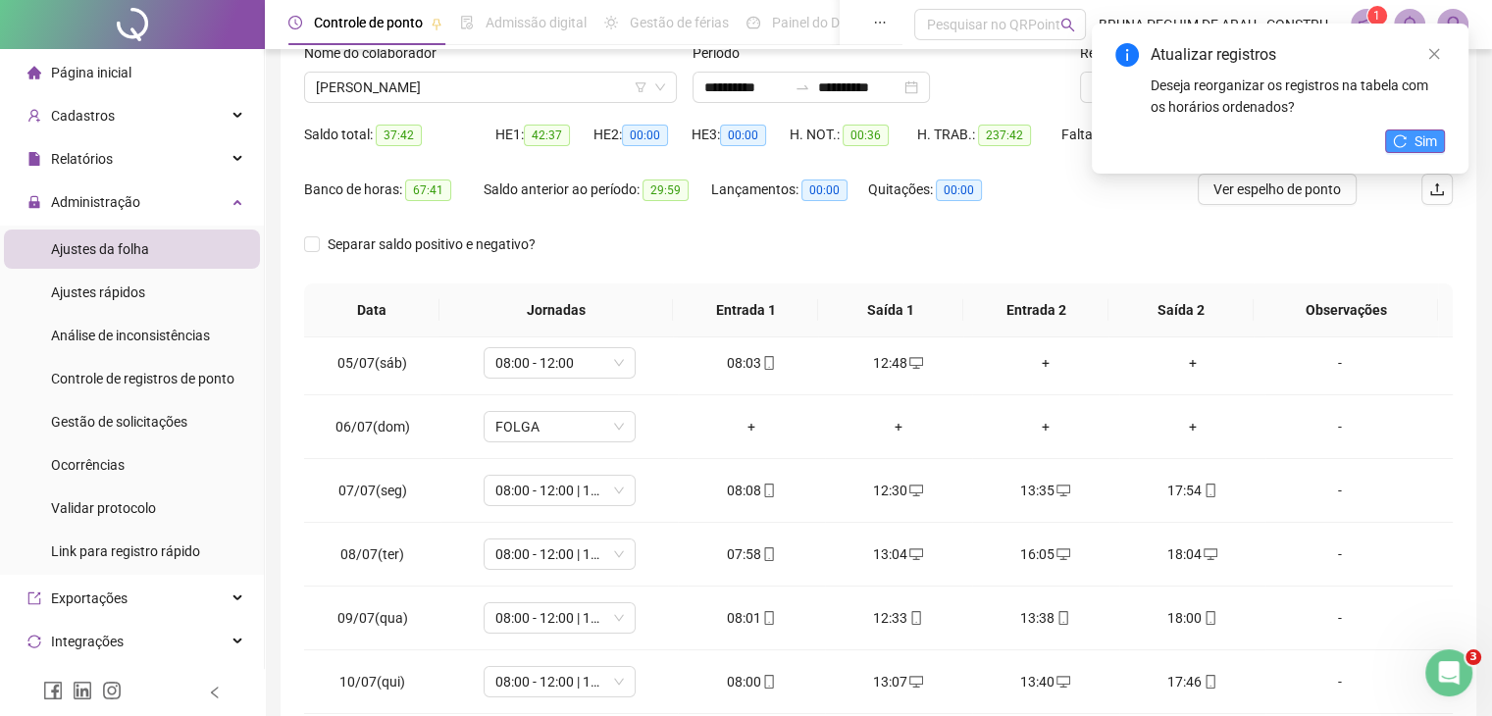
click at [1429, 140] on span "Sim" at bounding box center [1426, 141] width 23 height 22
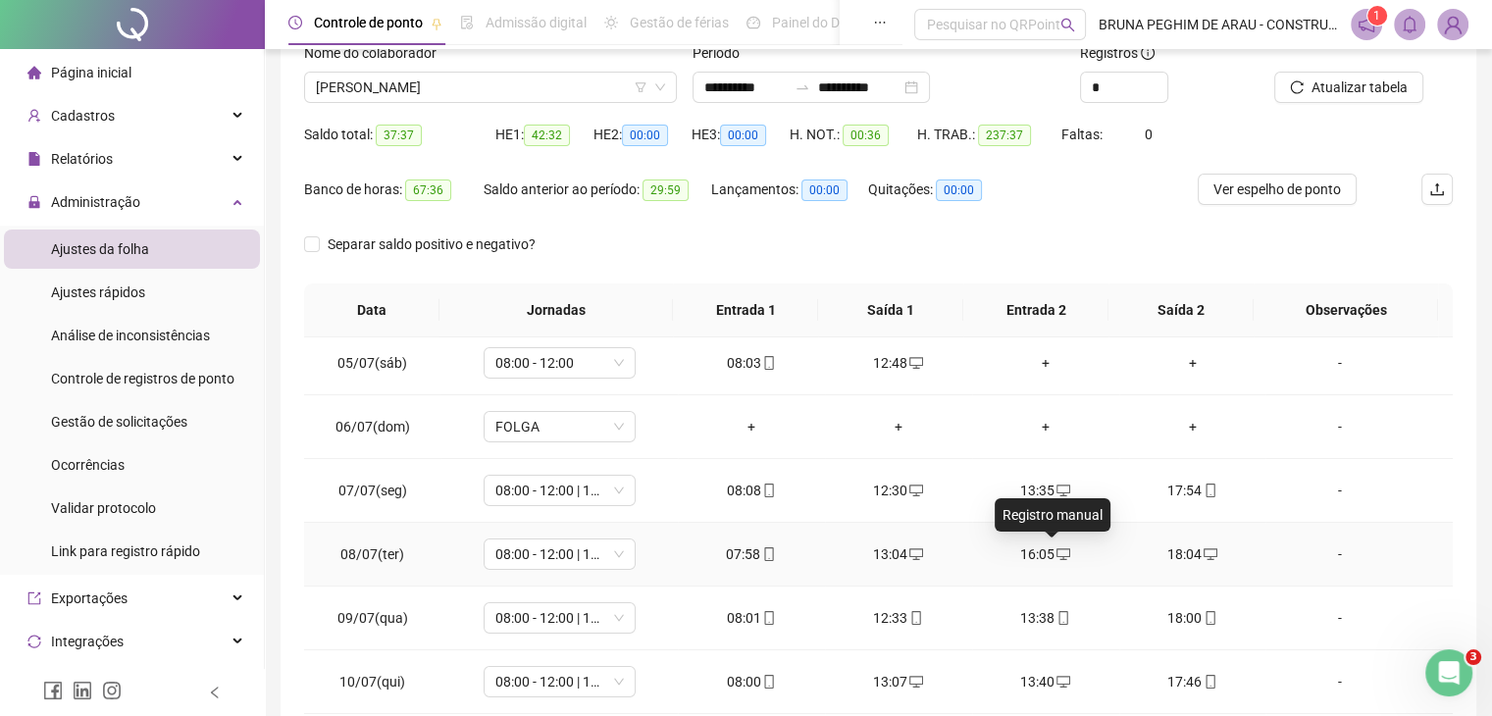
click at [1059, 552] on icon "desktop" at bounding box center [1064, 554] width 14 height 12
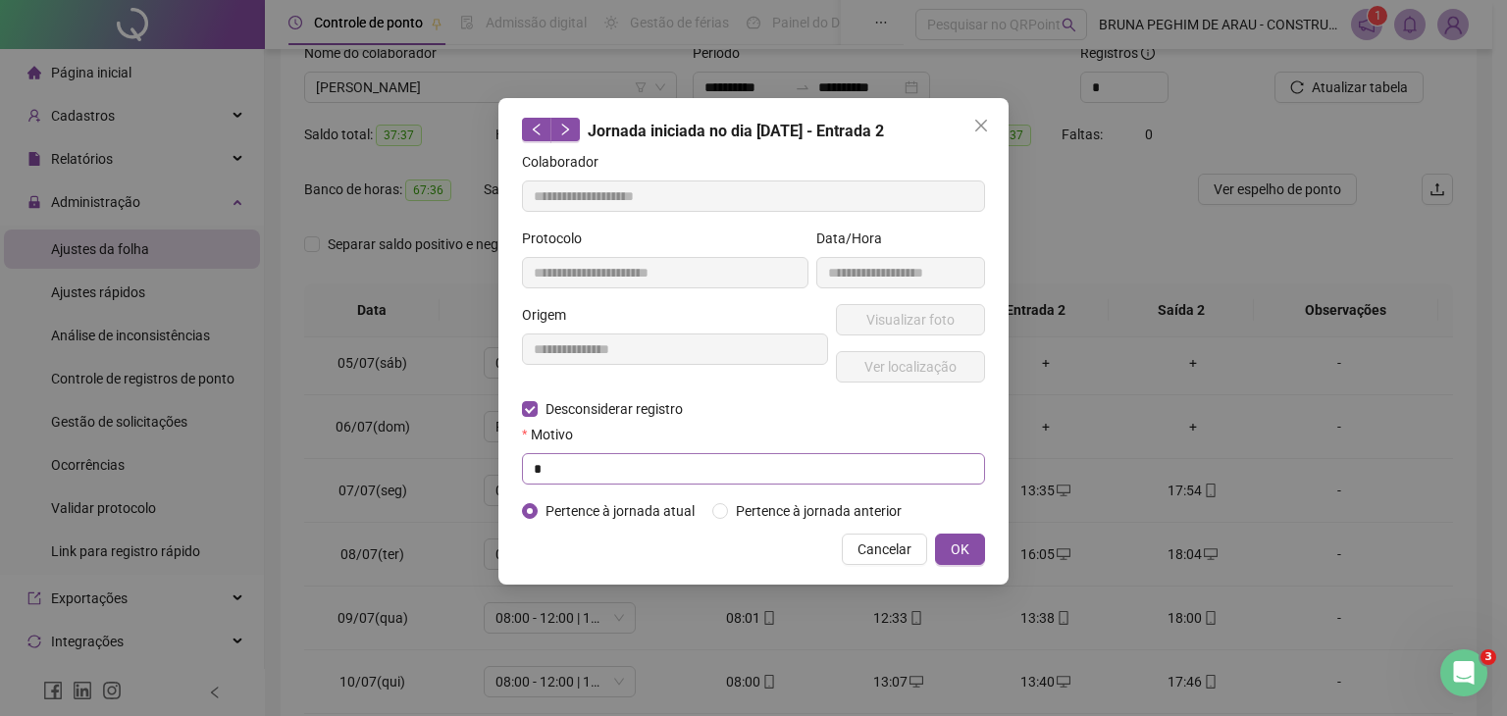
type input "**********"
click at [648, 472] on input "text" at bounding box center [753, 468] width 463 height 31
type input "*"
click at [947, 544] on button "OK" at bounding box center [960, 549] width 50 height 31
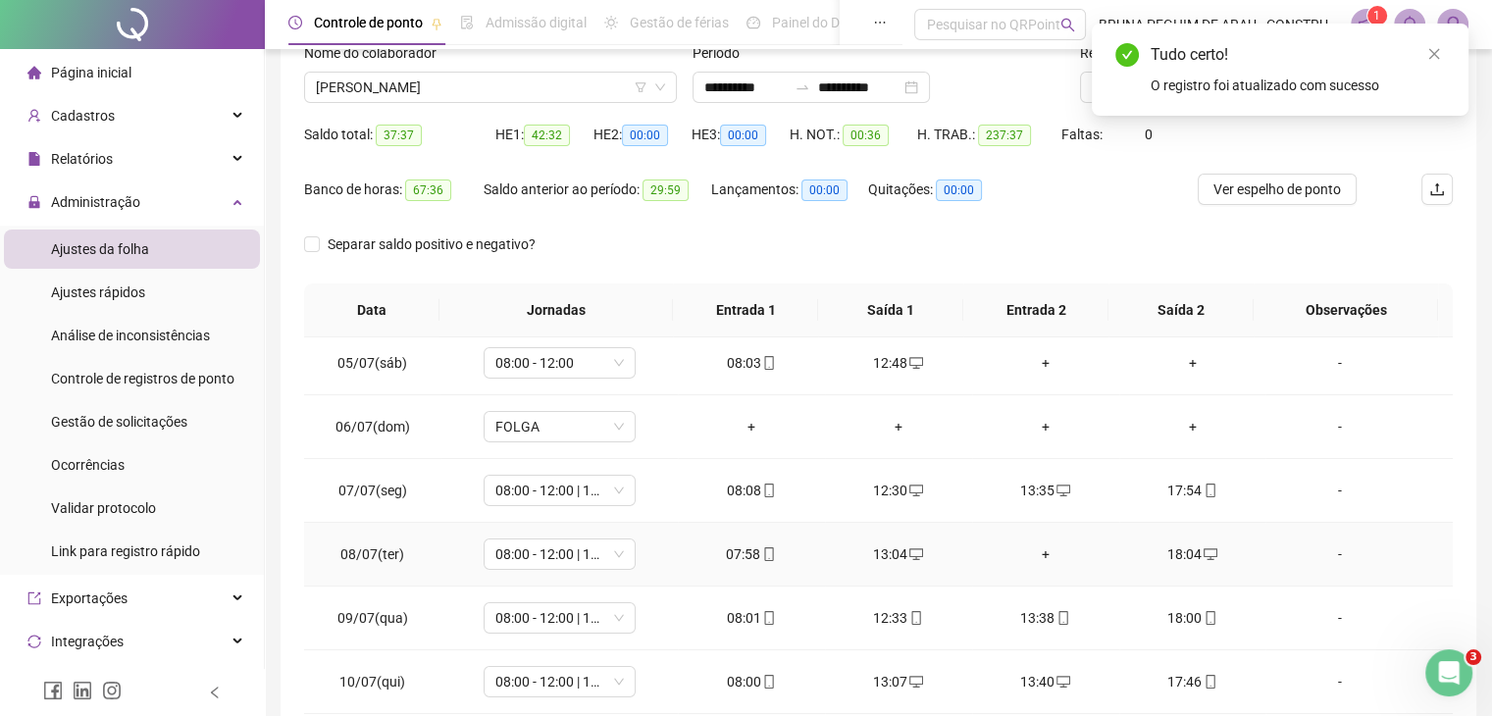
click at [1026, 550] on div "+" at bounding box center [1046, 554] width 116 height 22
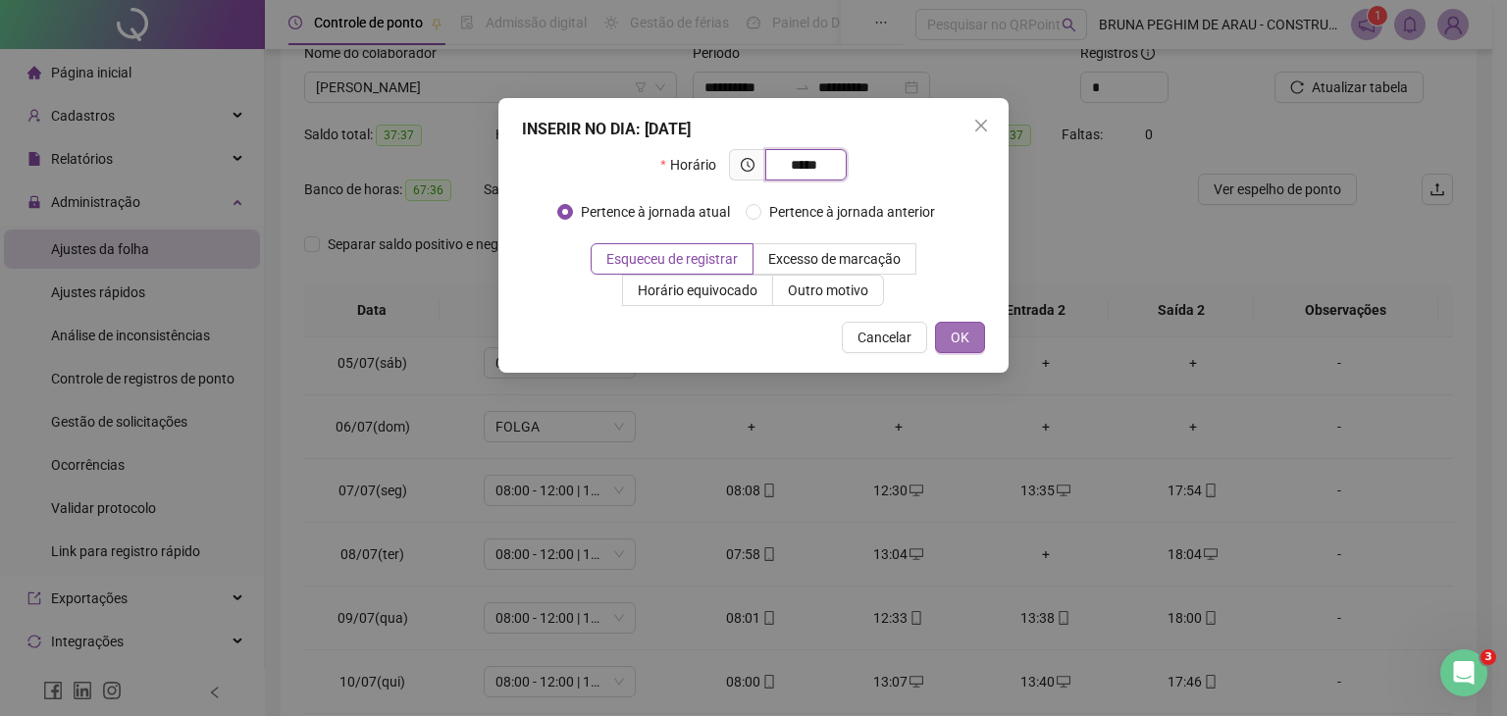
type input "*****"
click at [977, 330] on button "OK" at bounding box center [960, 337] width 50 height 31
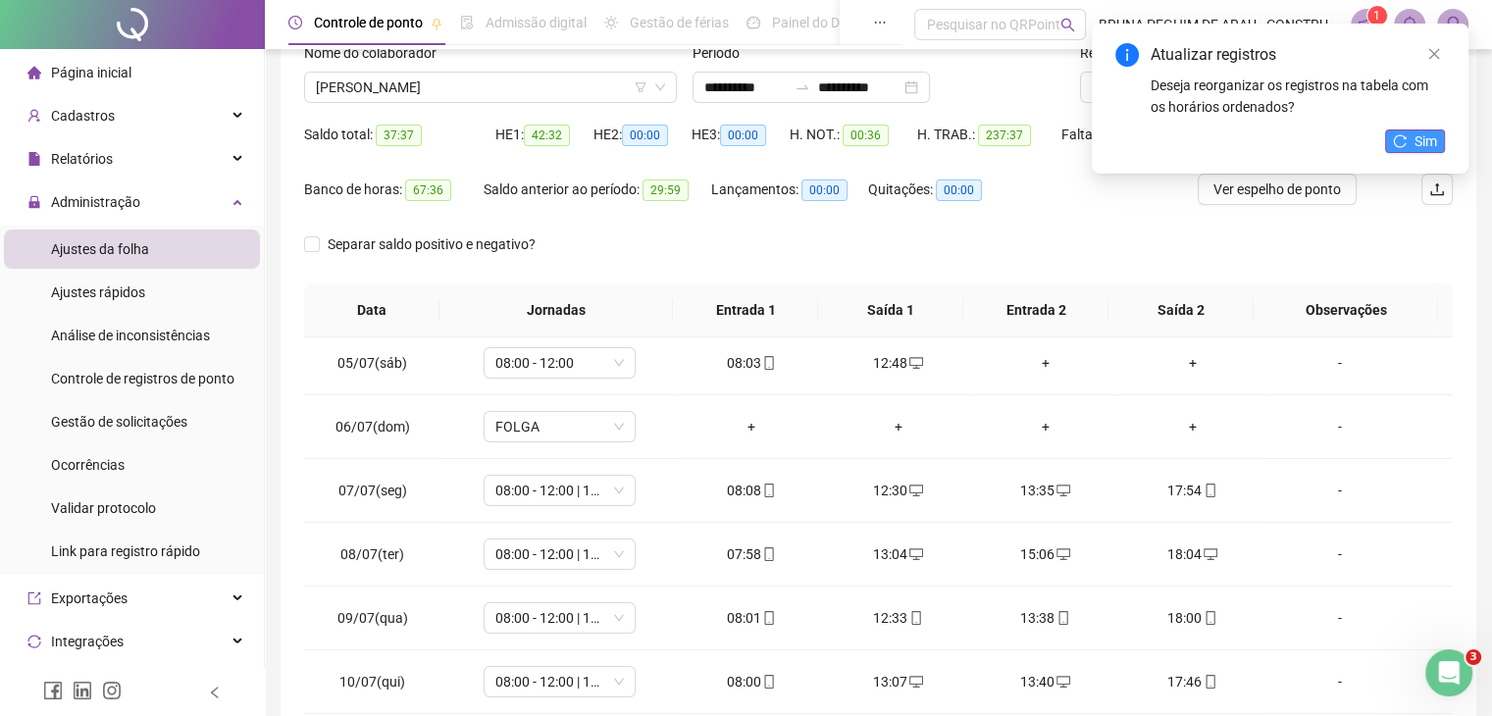
click at [1420, 134] on span "Sim" at bounding box center [1426, 141] width 23 height 22
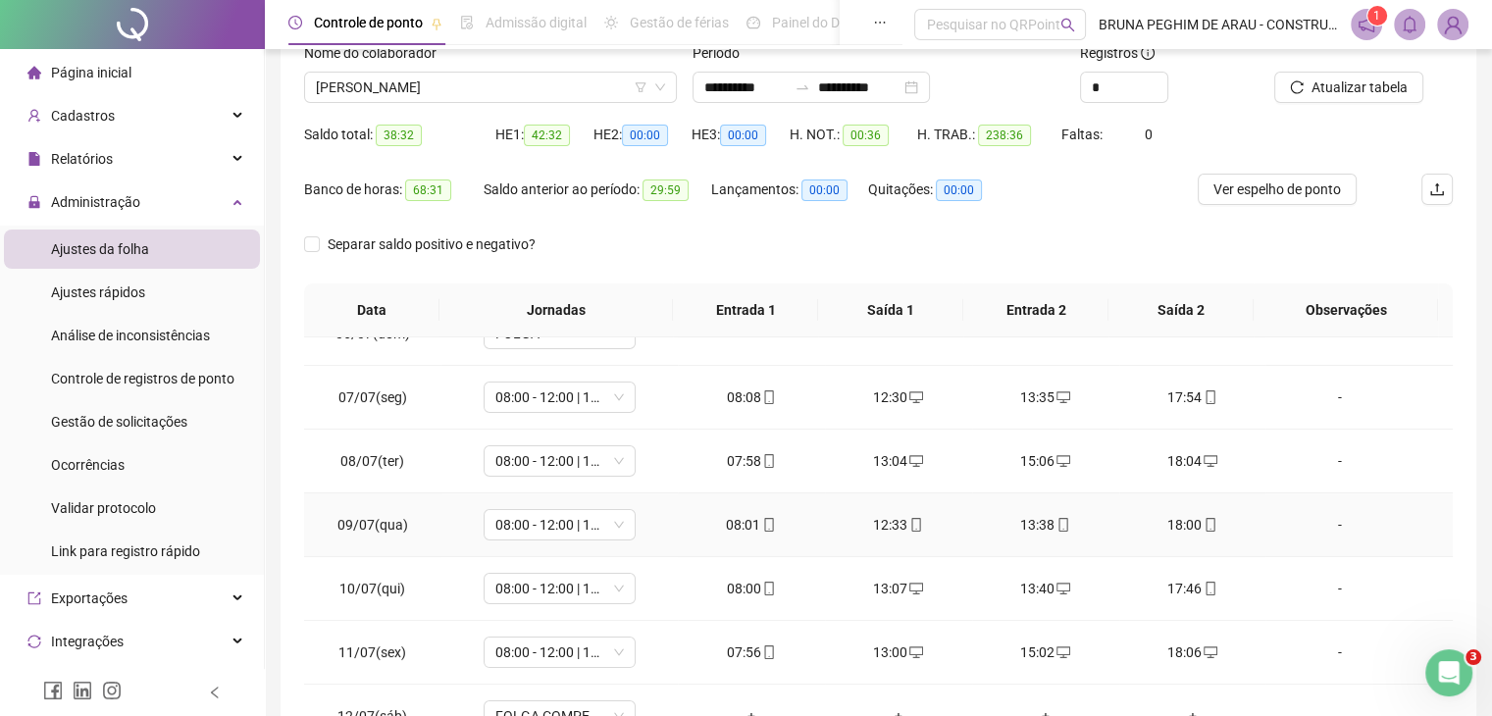
scroll to position [392, 0]
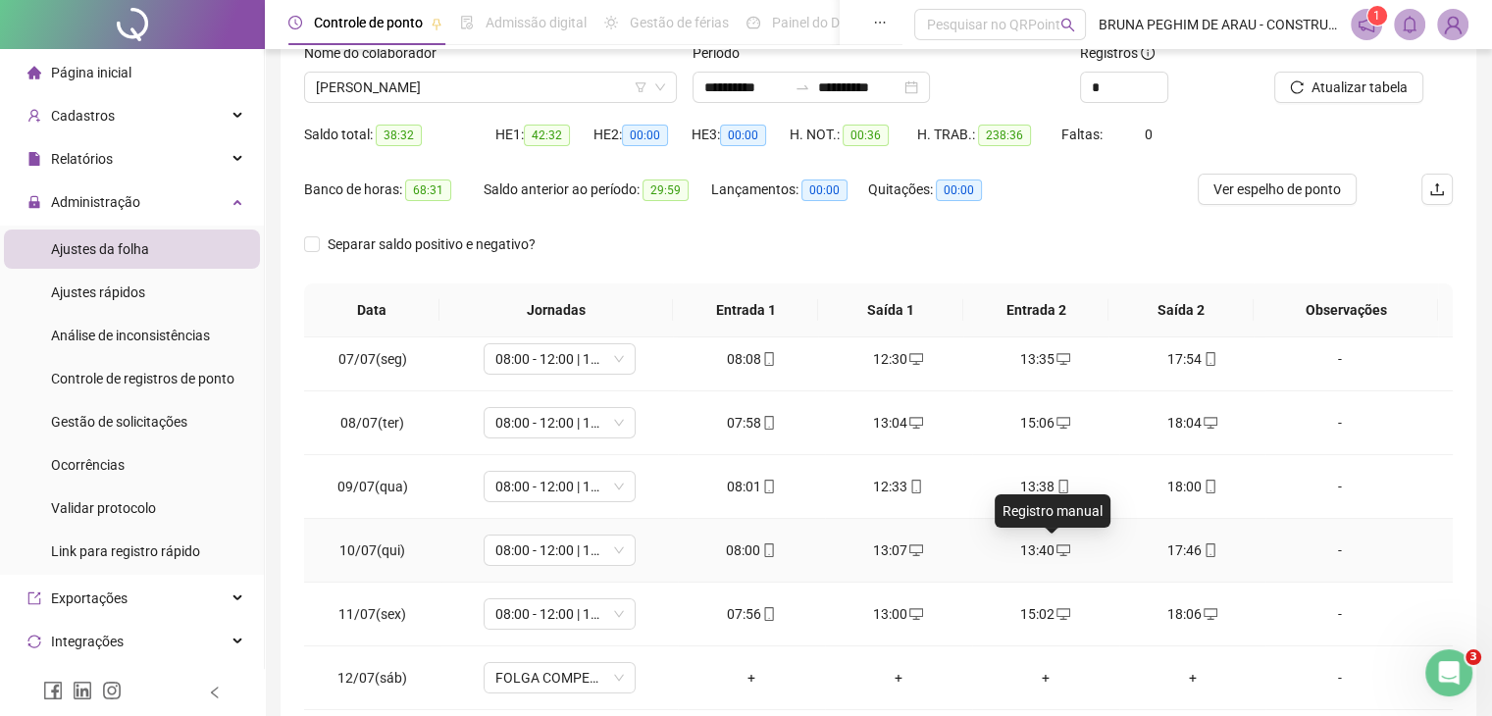
click at [1057, 543] on icon "desktop" at bounding box center [1064, 550] width 14 height 14
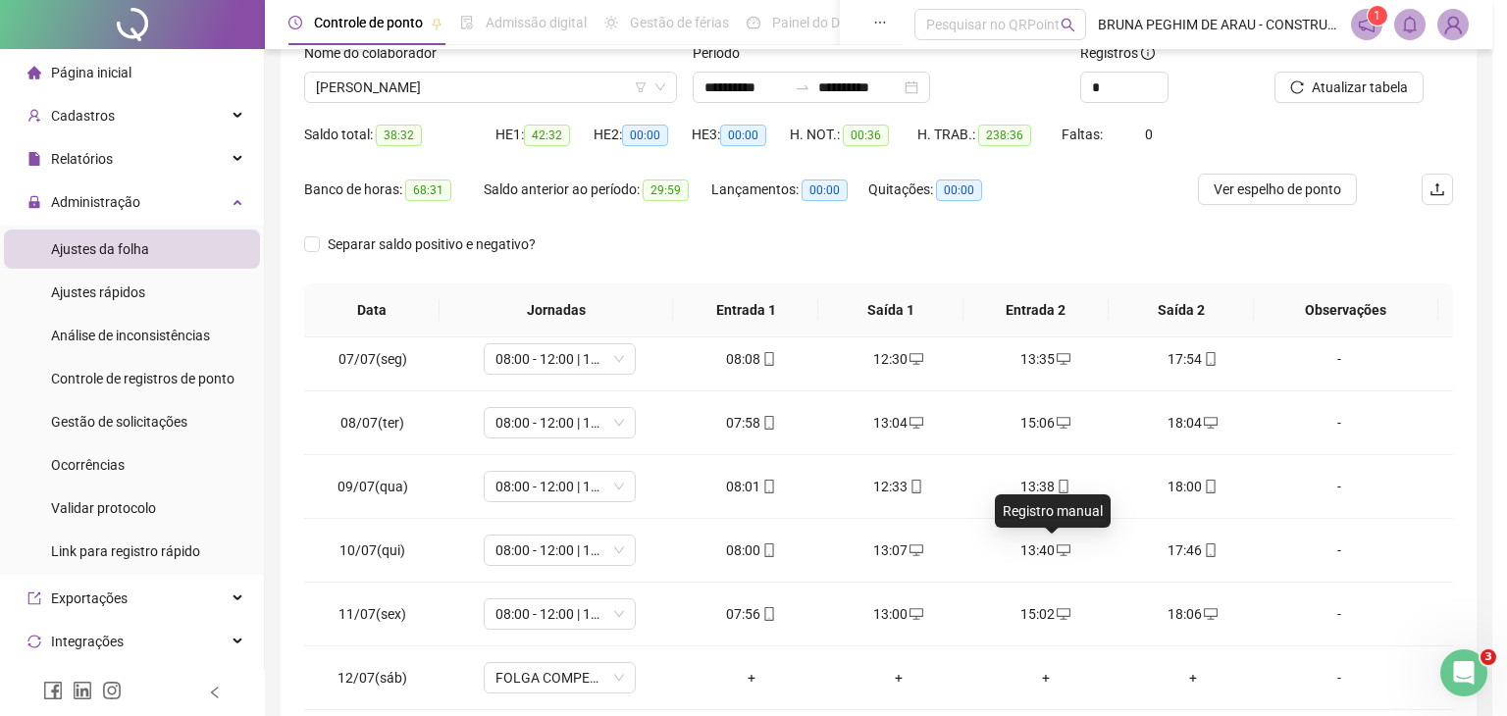
type input "**********"
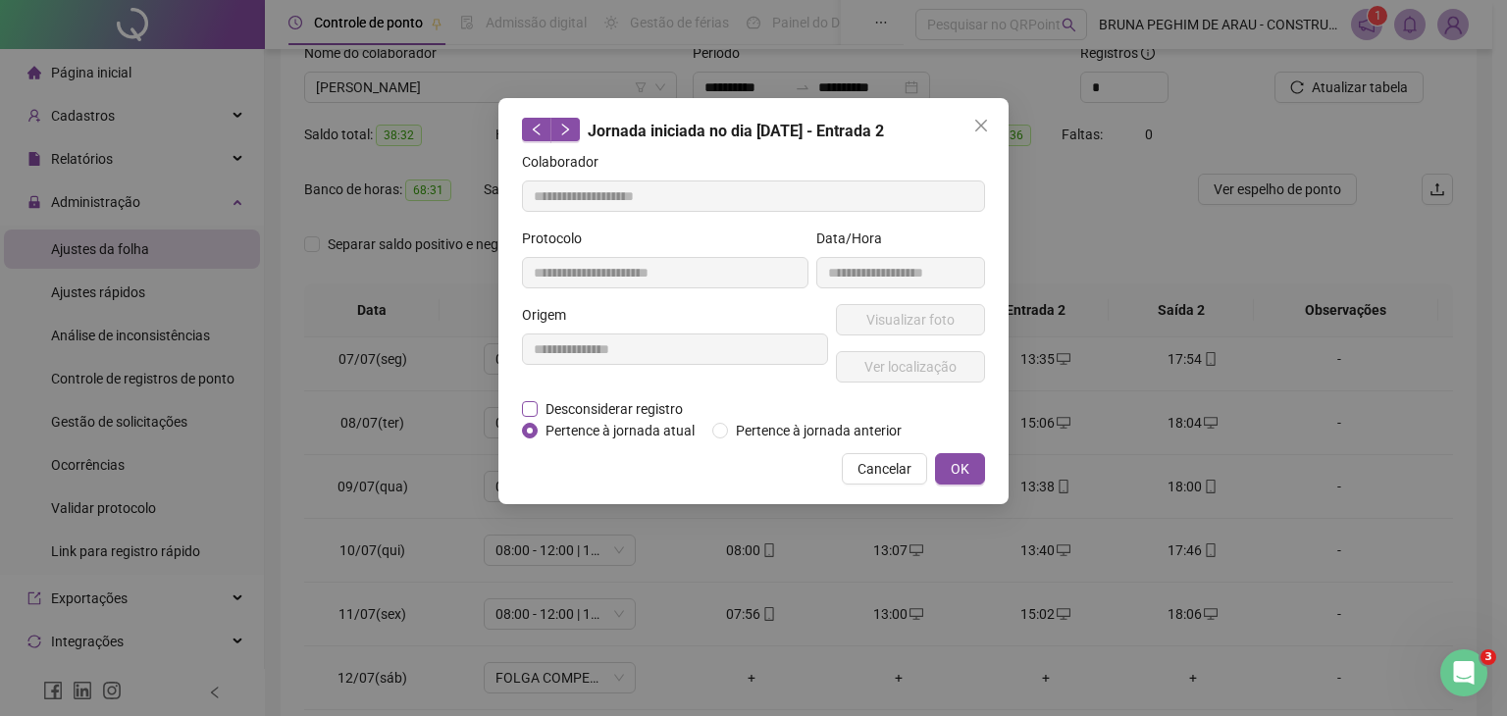
click at [585, 414] on span "Desconsiderar registro" at bounding box center [614, 409] width 153 height 22
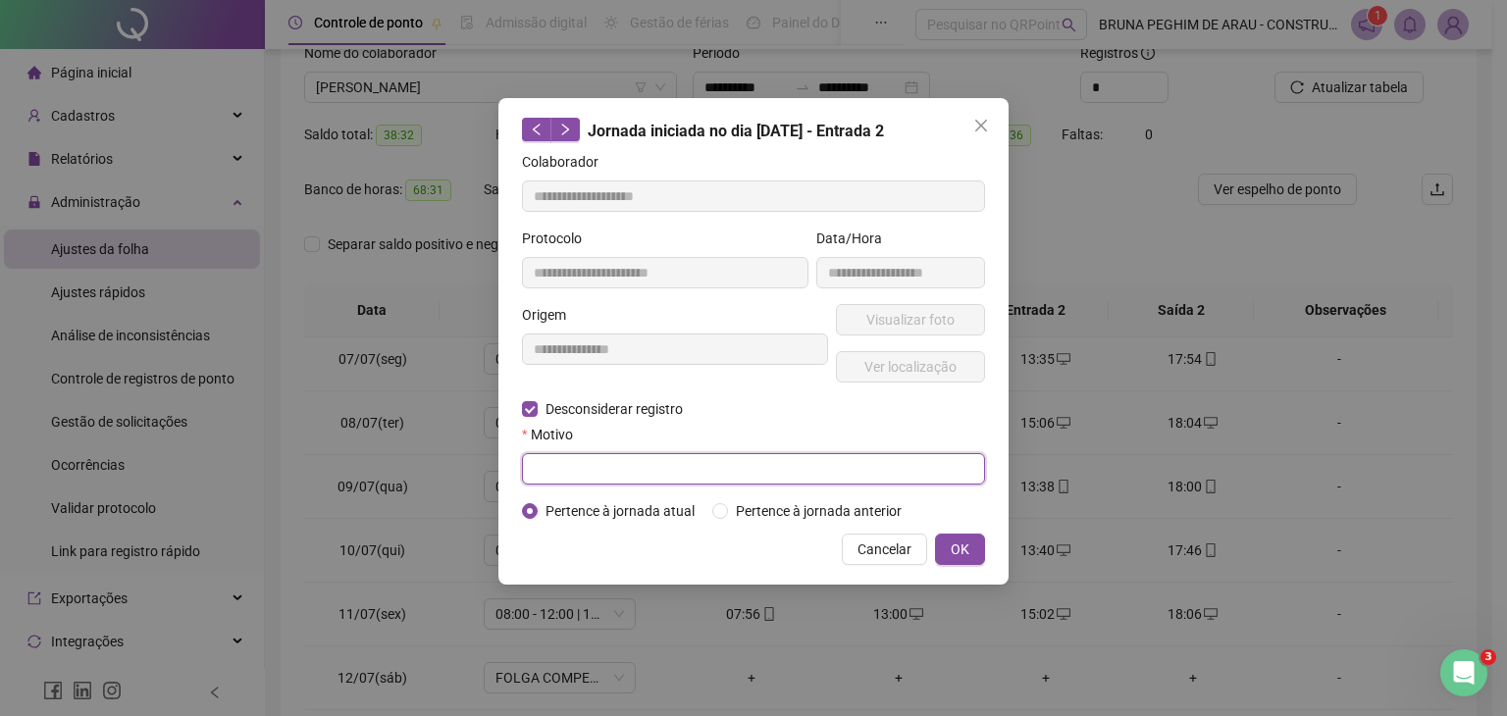
click at [565, 468] on input "text" at bounding box center [753, 468] width 463 height 31
type input "*"
click at [957, 542] on span "OK" at bounding box center [960, 550] width 19 height 22
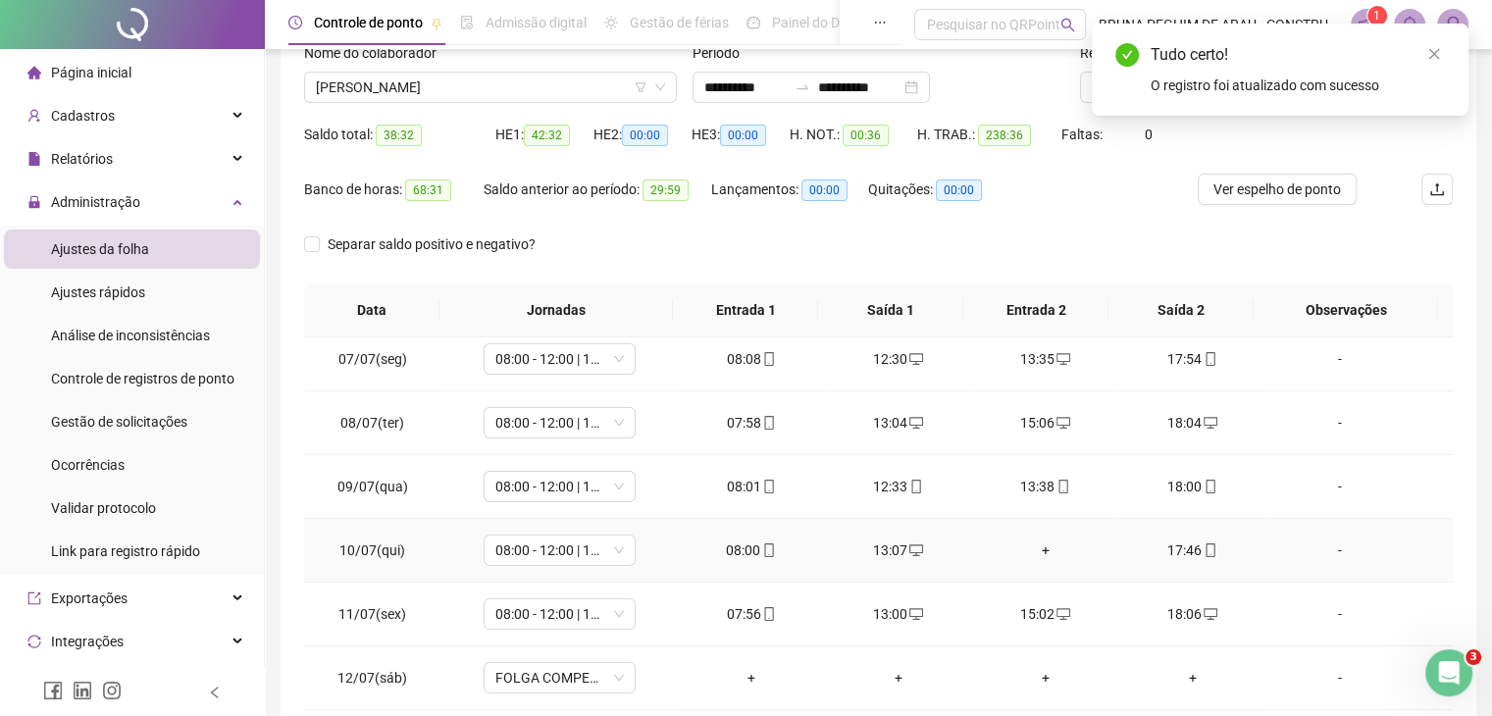
click at [1032, 548] on div "+" at bounding box center [1046, 551] width 116 height 22
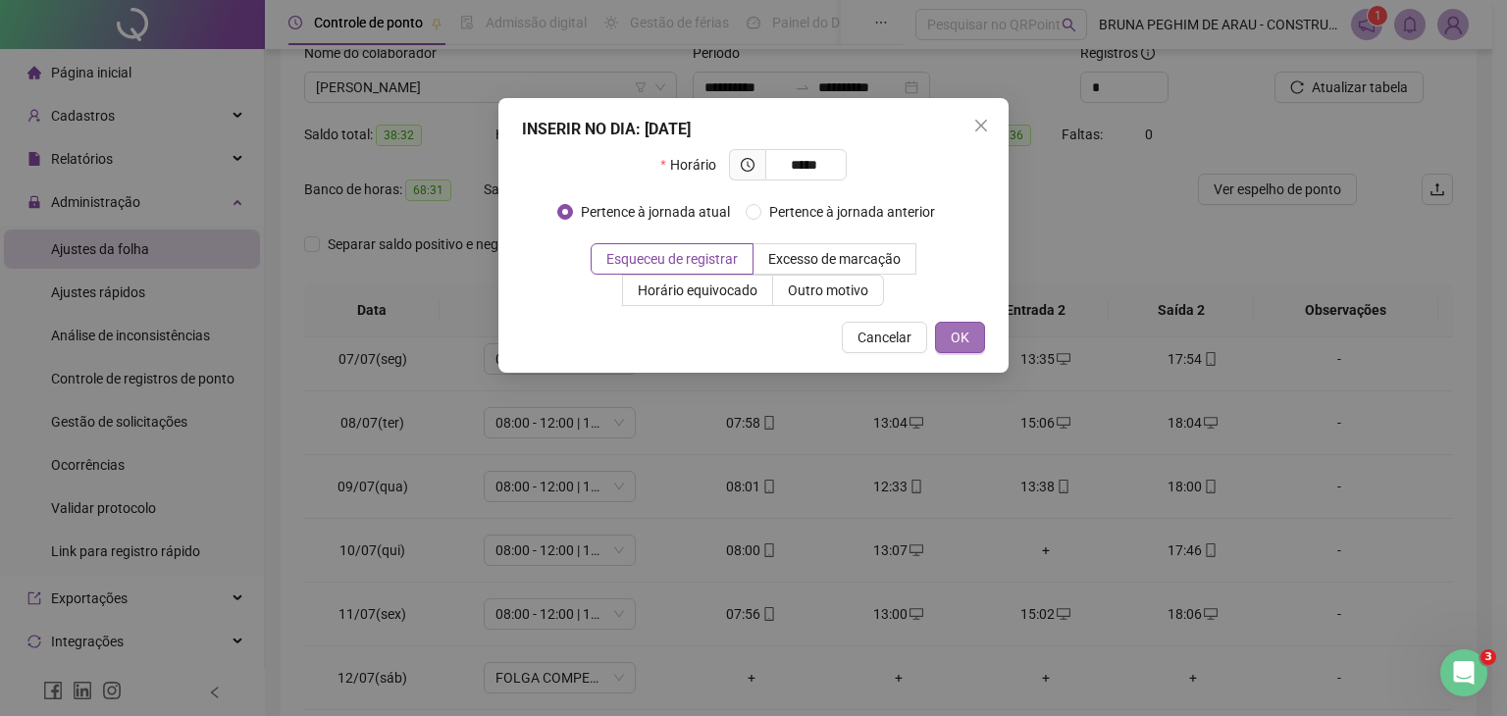
type input "*****"
click at [965, 331] on span "OK" at bounding box center [960, 338] width 19 height 22
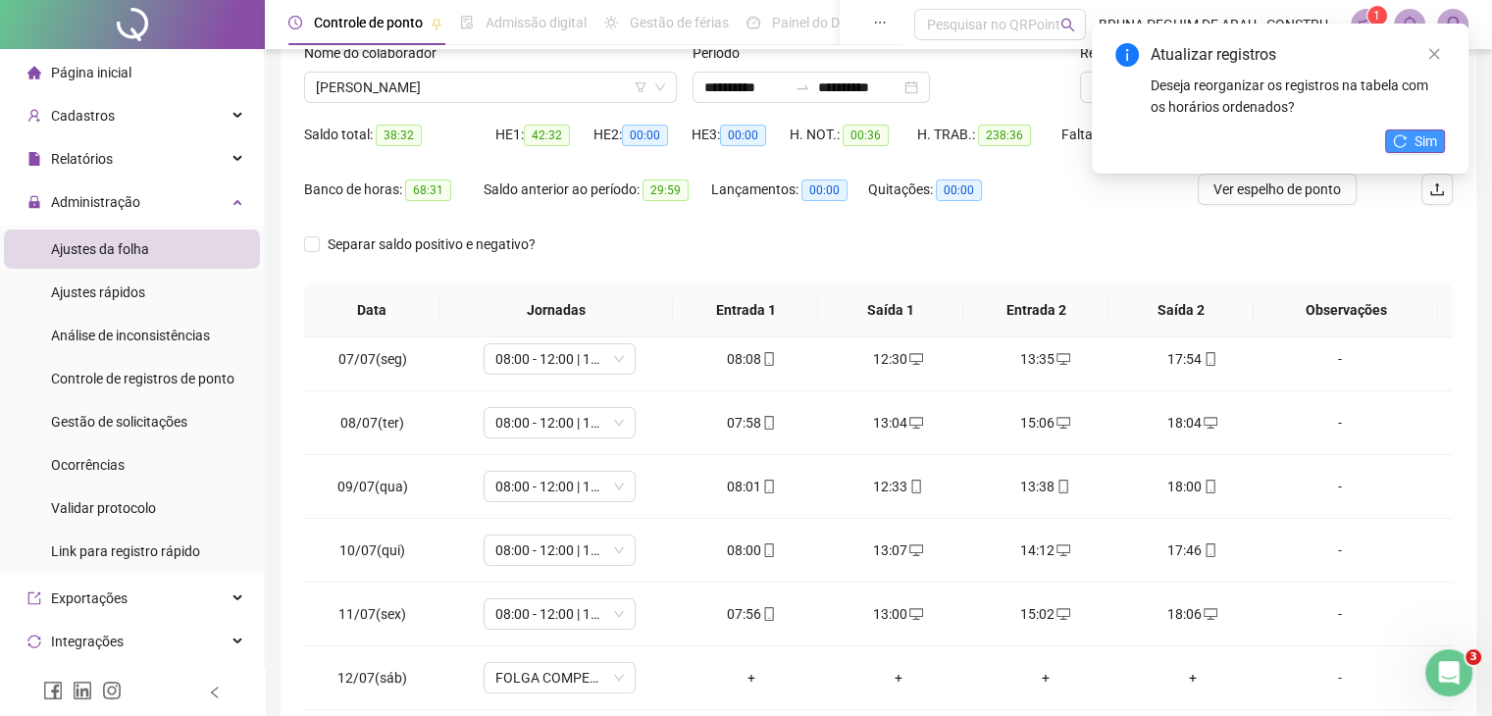
click at [1422, 135] on span "Sim" at bounding box center [1426, 141] width 23 height 22
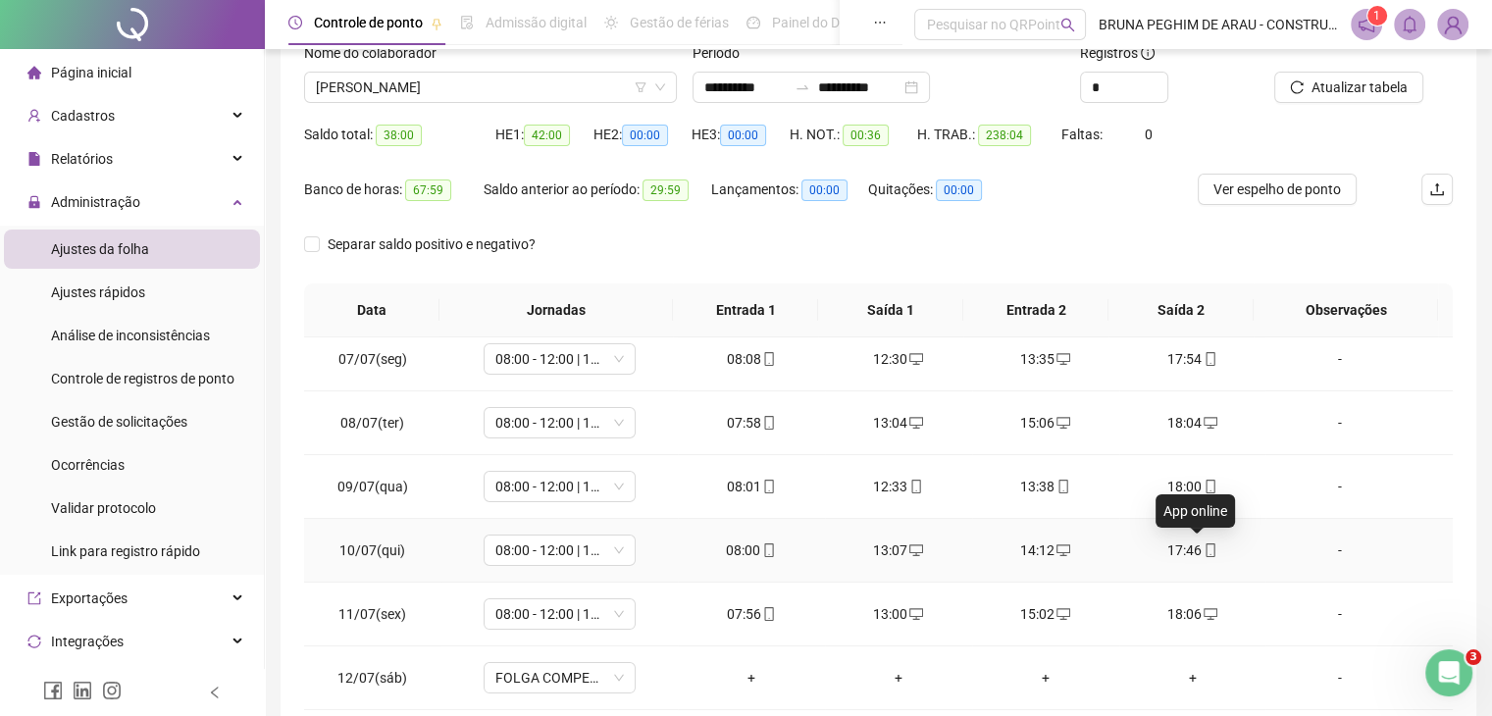
click at [1206, 549] on icon "mobile" at bounding box center [1210, 550] width 9 height 14
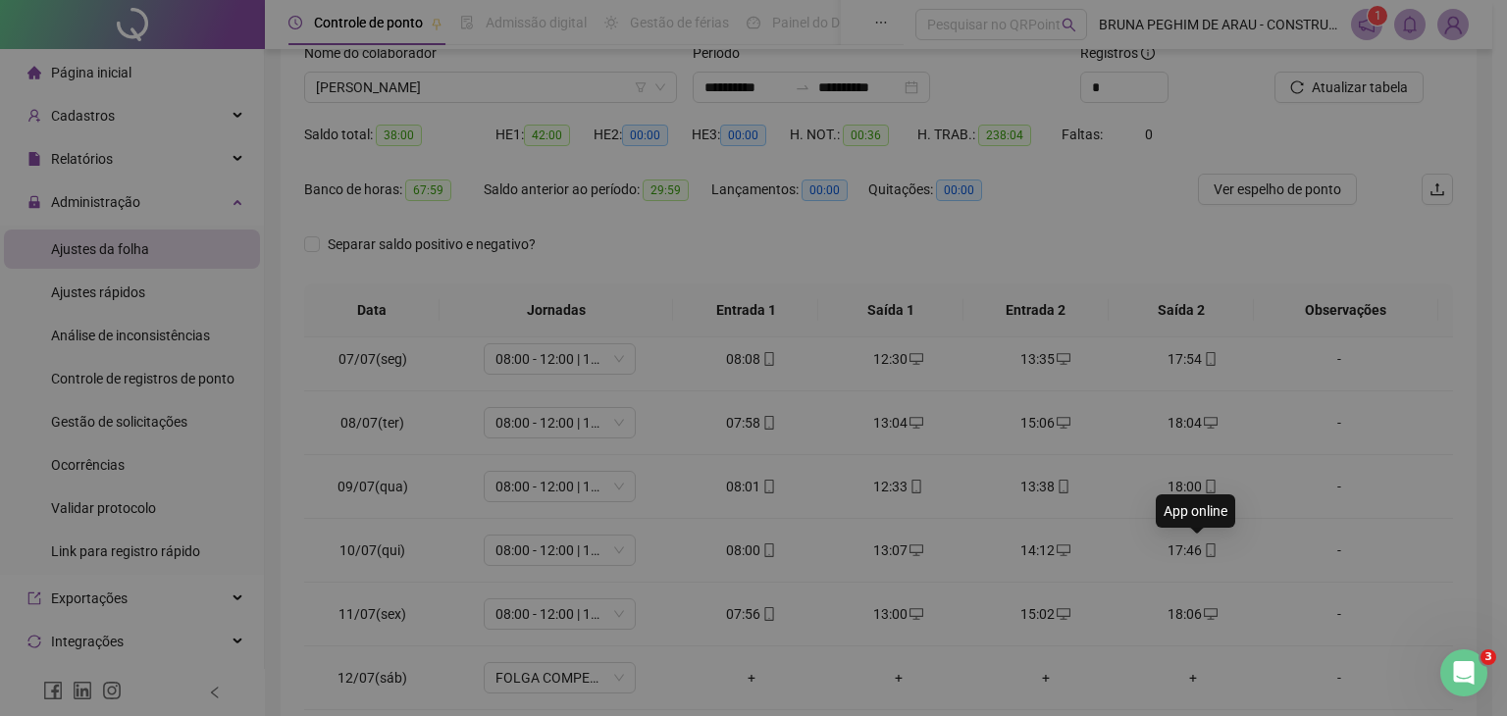
type input "**********"
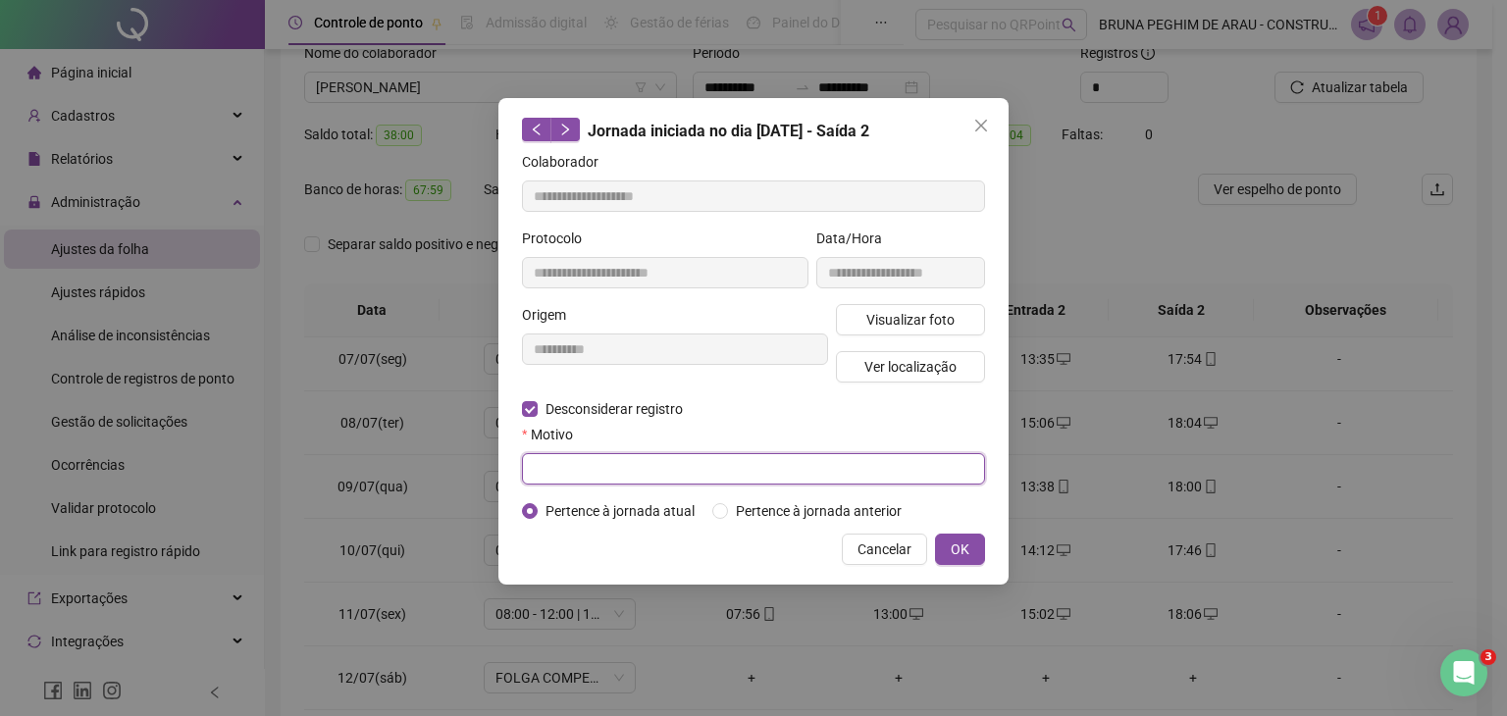
click at [573, 462] on input "text" at bounding box center [753, 468] width 463 height 31
type input "*"
click at [955, 544] on span "OK" at bounding box center [960, 550] width 19 height 22
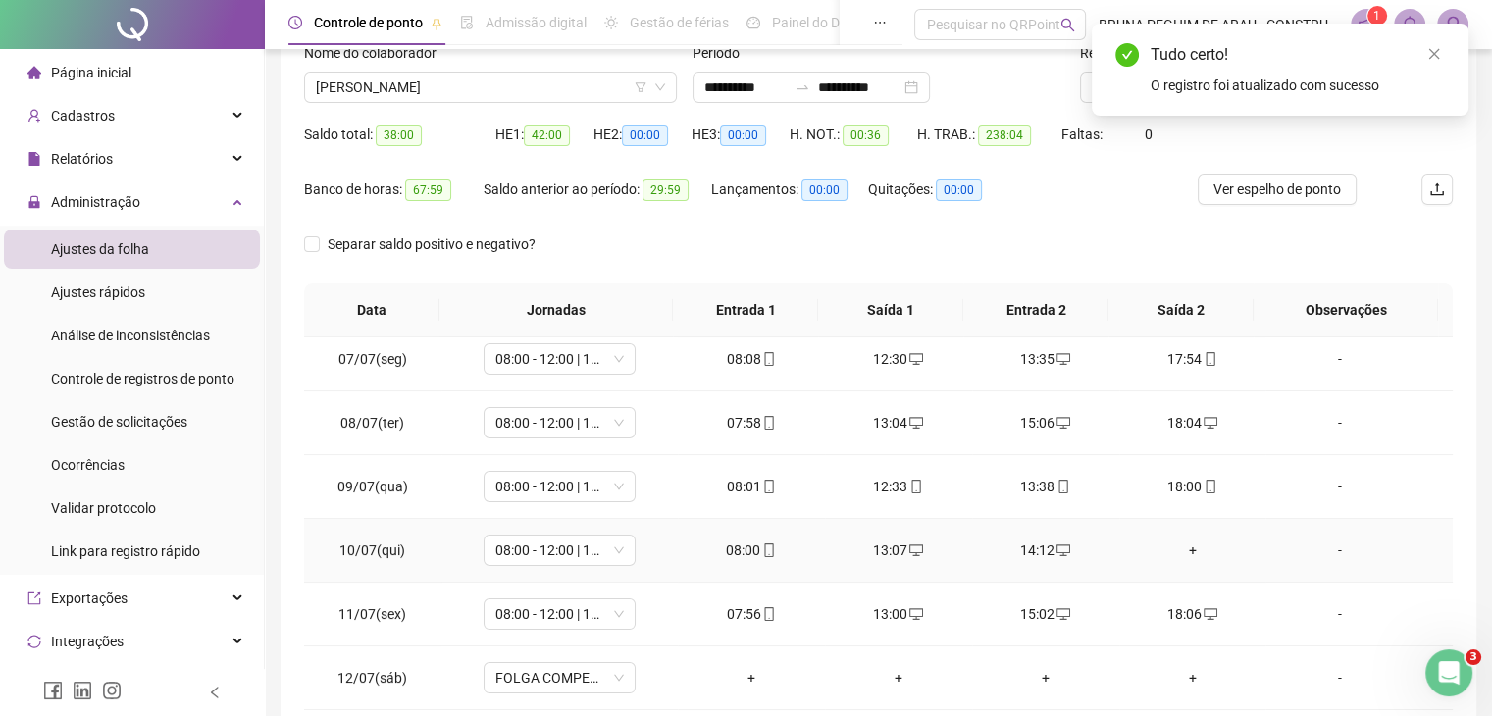
click at [1182, 541] on div "+" at bounding box center [1193, 551] width 116 height 22
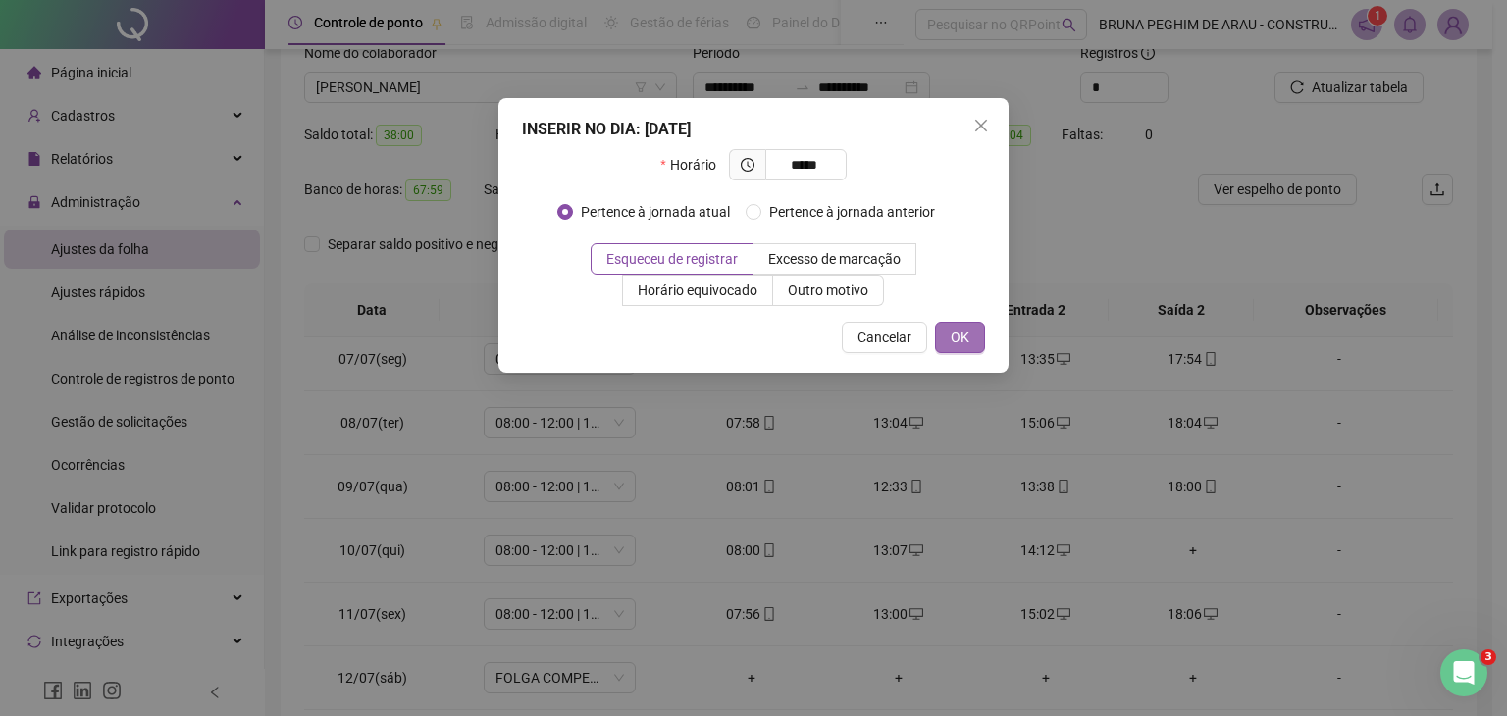
type input "*****"
click at [969, 325] on button "OK" at bounding box center [960, 337] width 50 height 31
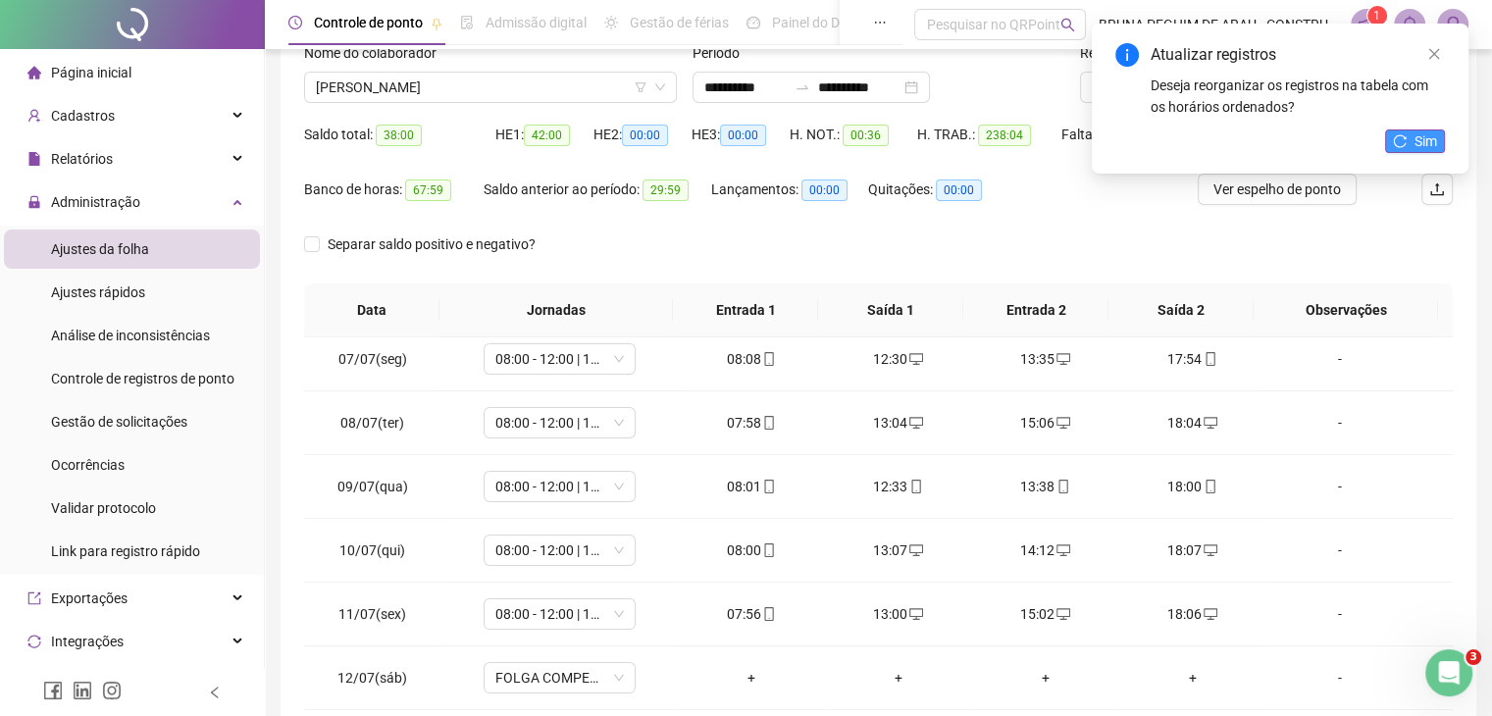
click at [1418, 132] on span "Sim" at bounding box center [1426, 141] width 23 height 22
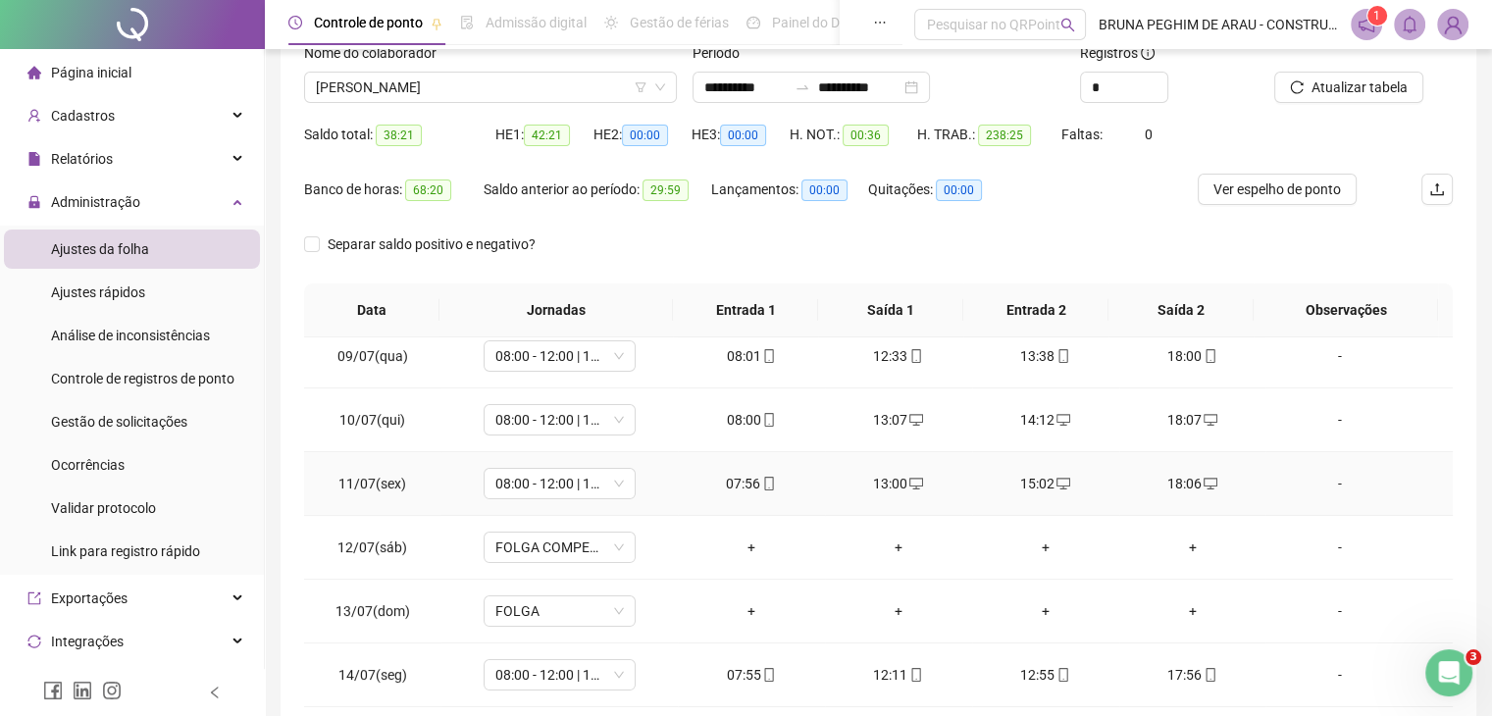
scroll to position [653, 0]
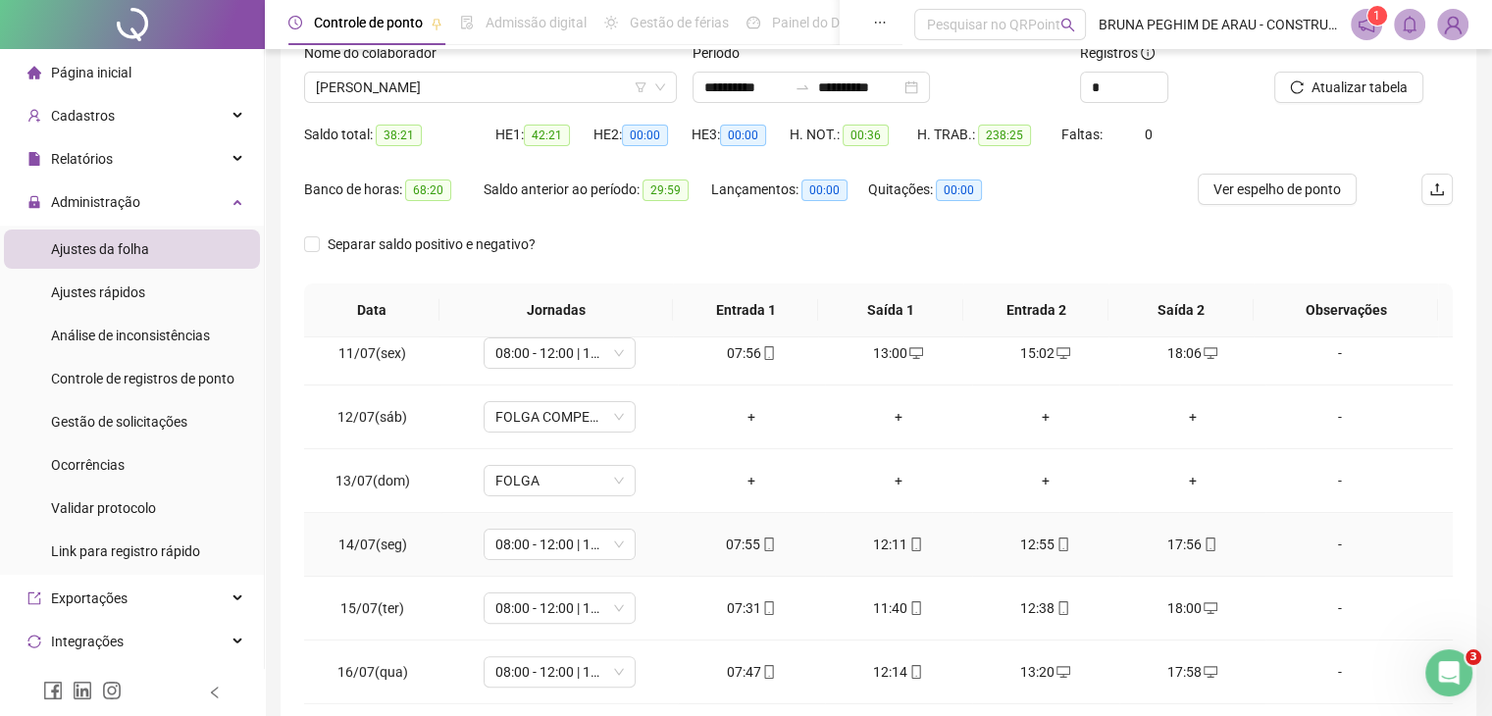
click at [1061, 541] on div "12:55" at bounding box center [1046, 545] width 116 height 22
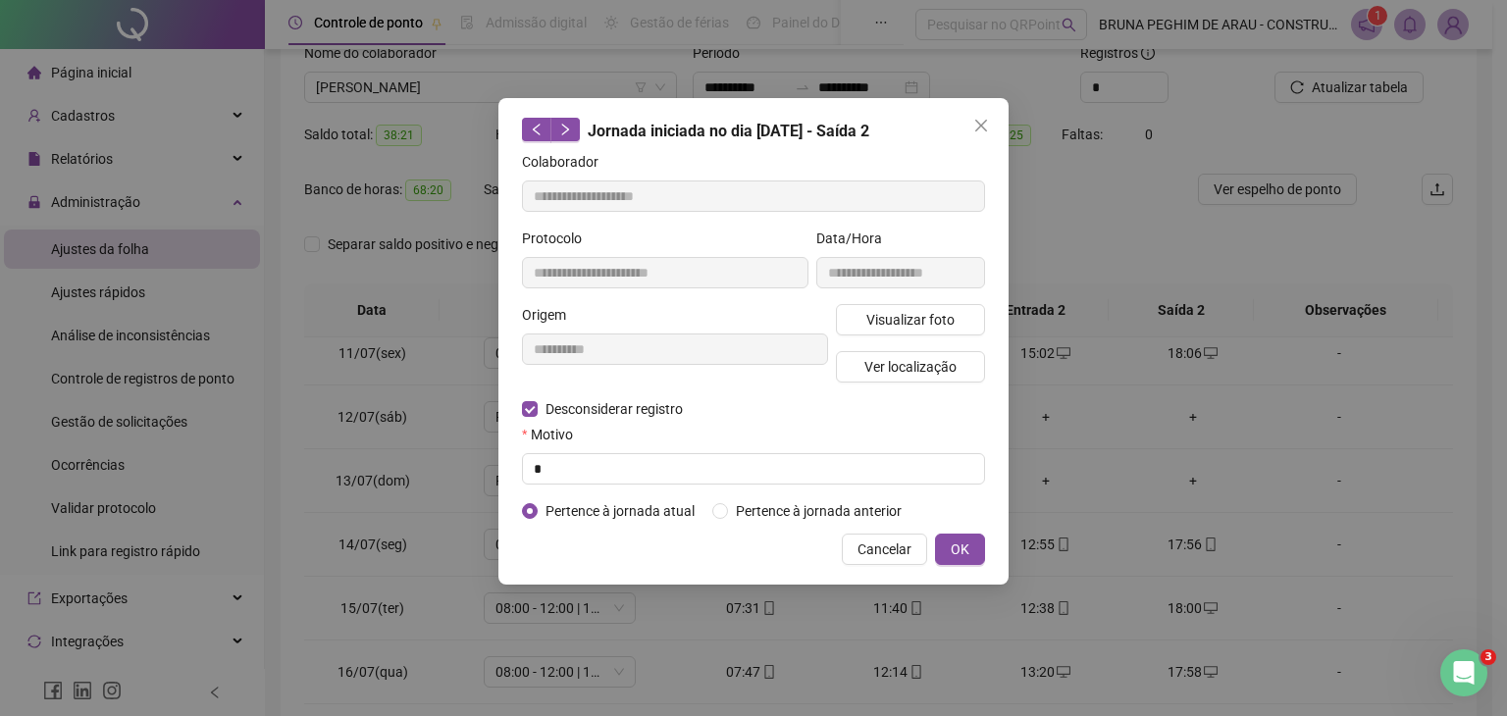
type input "**********"
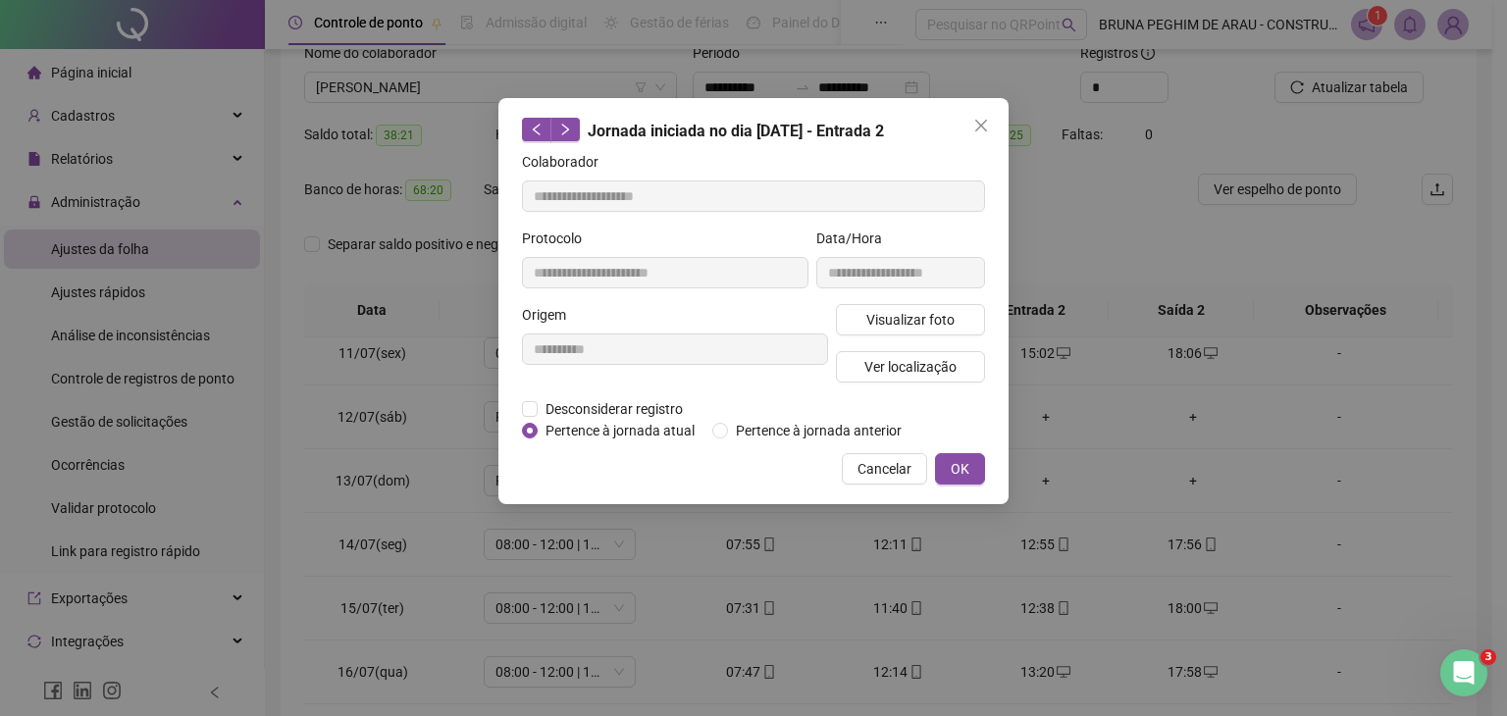
click at [530, 395] on div "**********" at bounding box center [675, 351] width 314 height 94
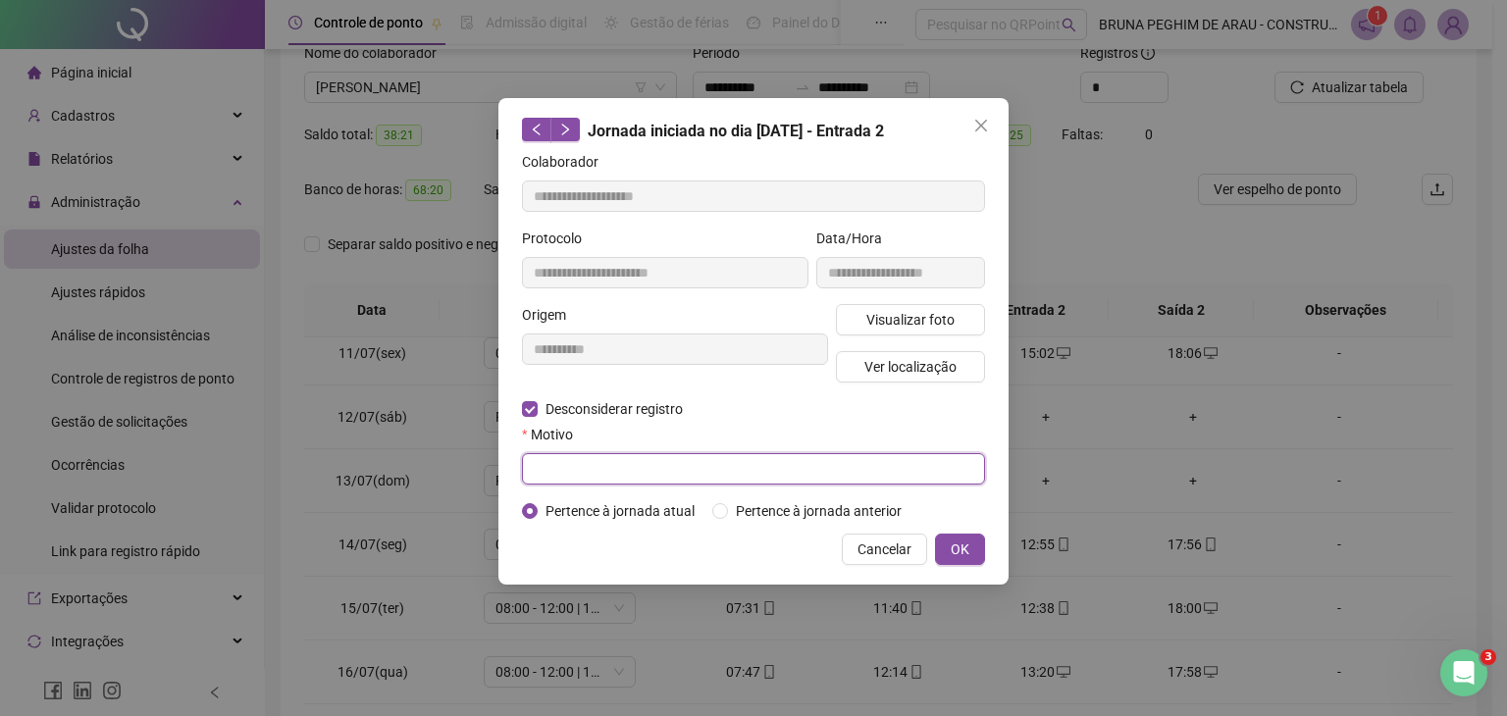
click at [586, 460] on input "text" at bounding box center [753, 468] width 463 height 31
type input "*"
click at [969, 546] on span "OK" at bounding box center [960, 550] width 19 height 22
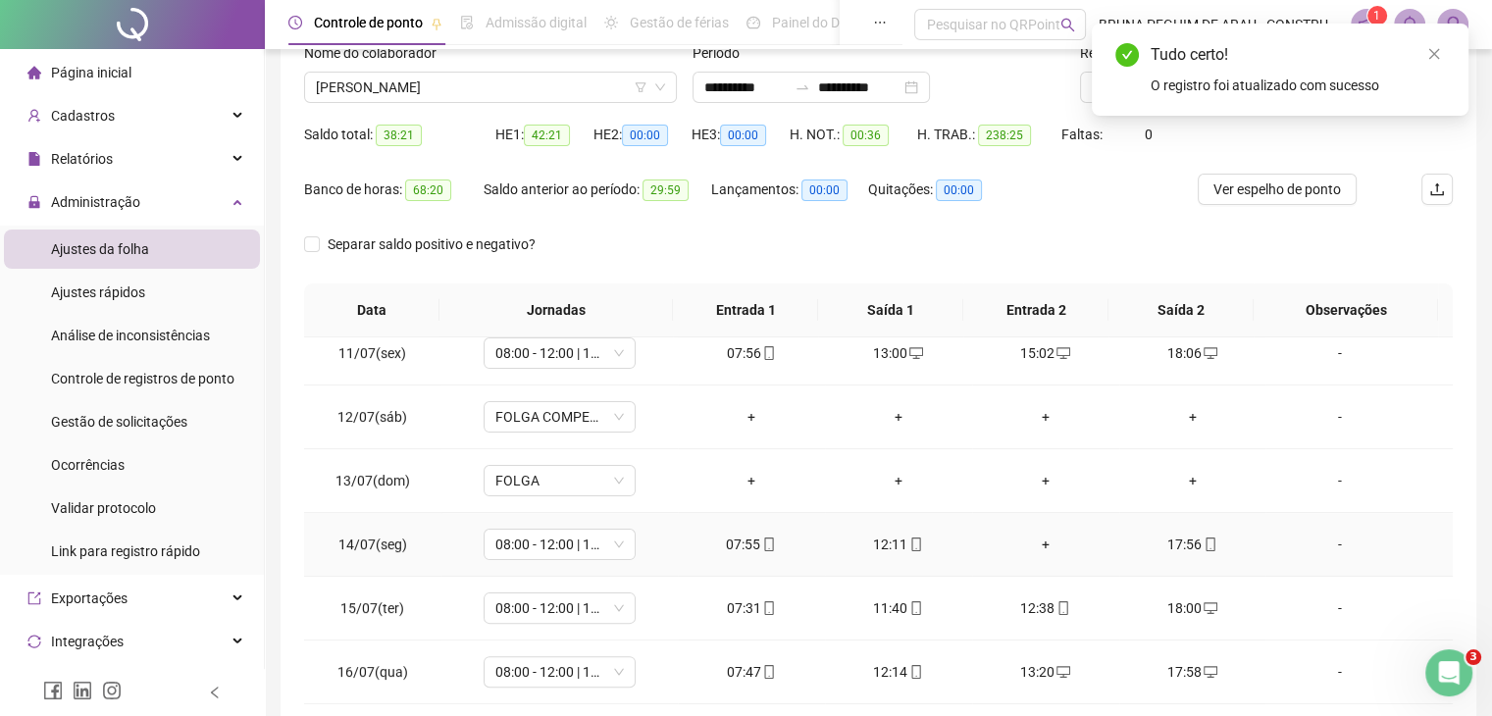
click at [1044, 538] on div "+" at bounding box center [1046, 545] width 116 height 22
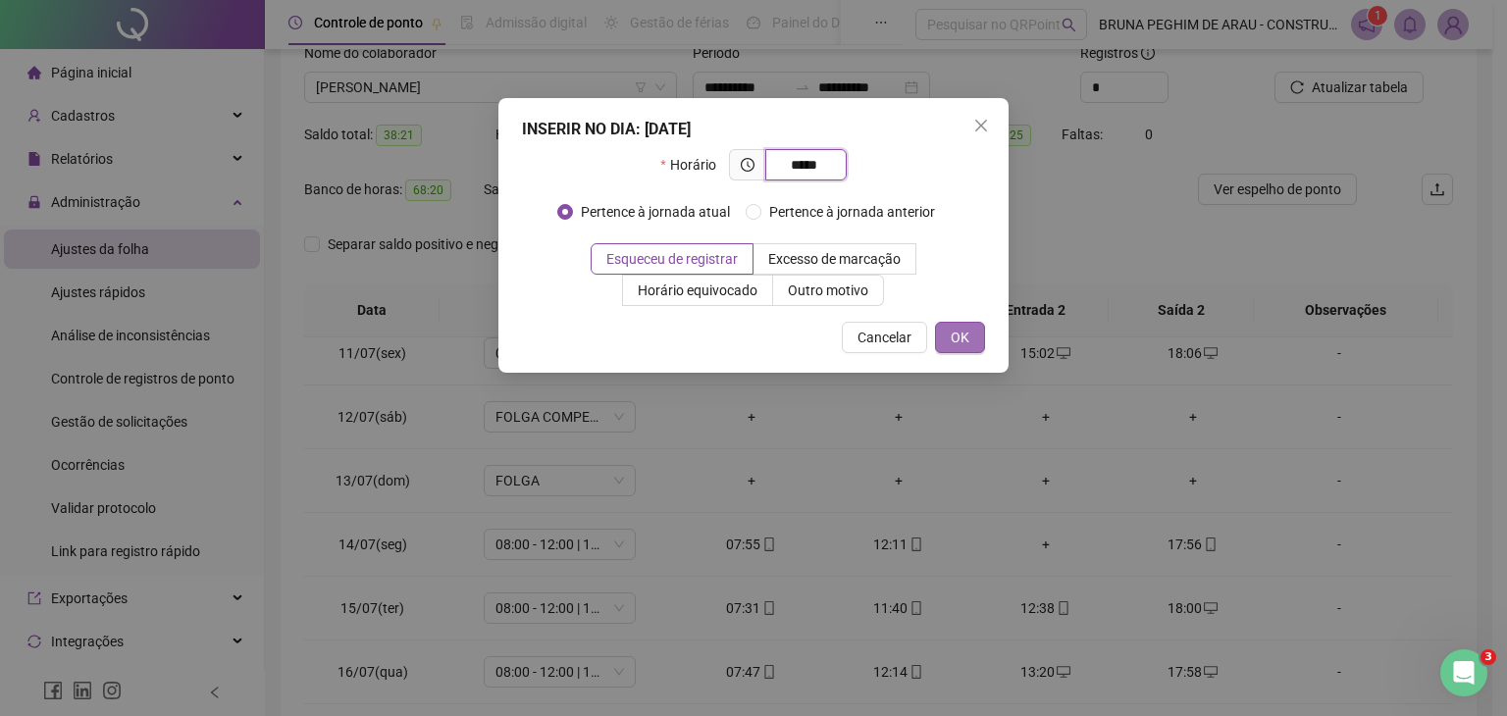
type input "*****"
click at [958, 333] on span "OK" at bounding box center [960, 338] width 19 height 22
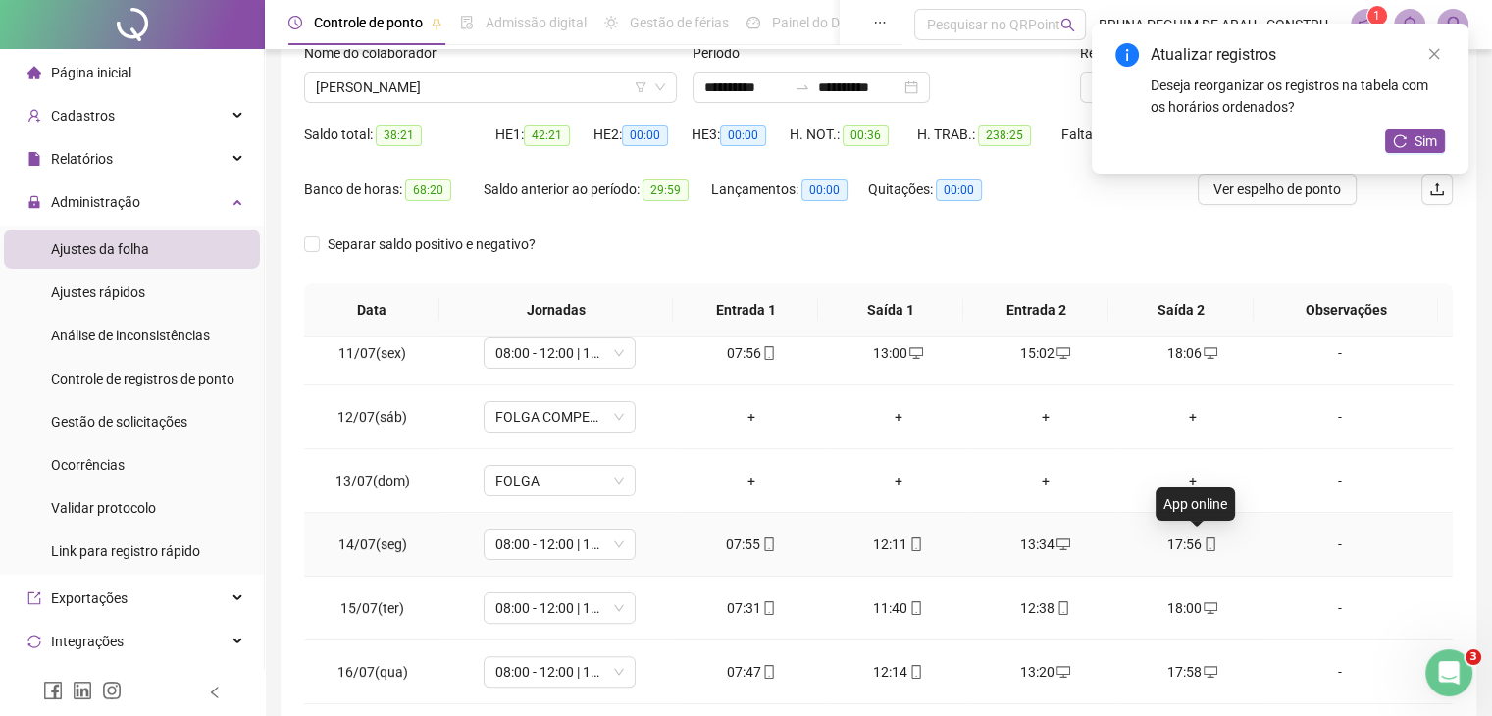
click at [1204, 544] on icon "mobile" at bounding box center [1211, 545] width 14 height 14
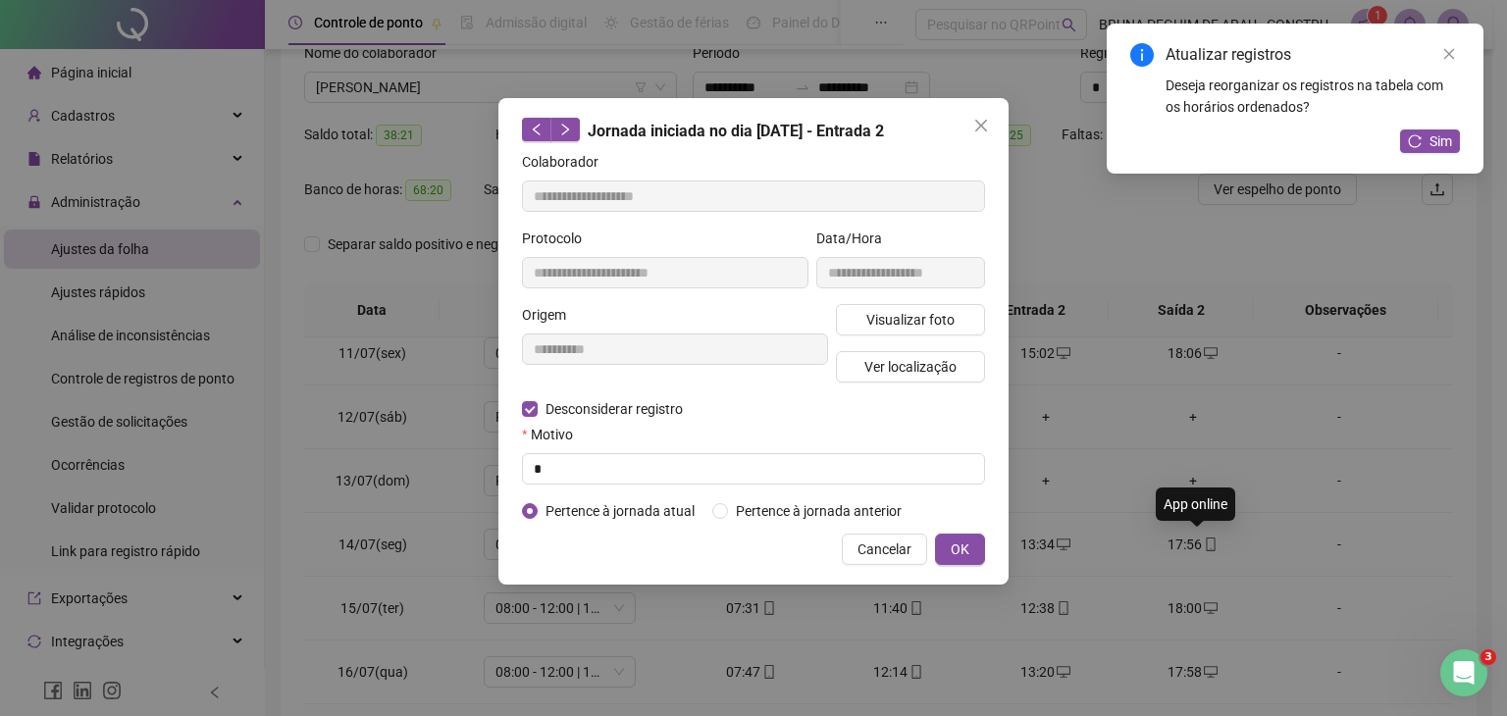
type input "**********"
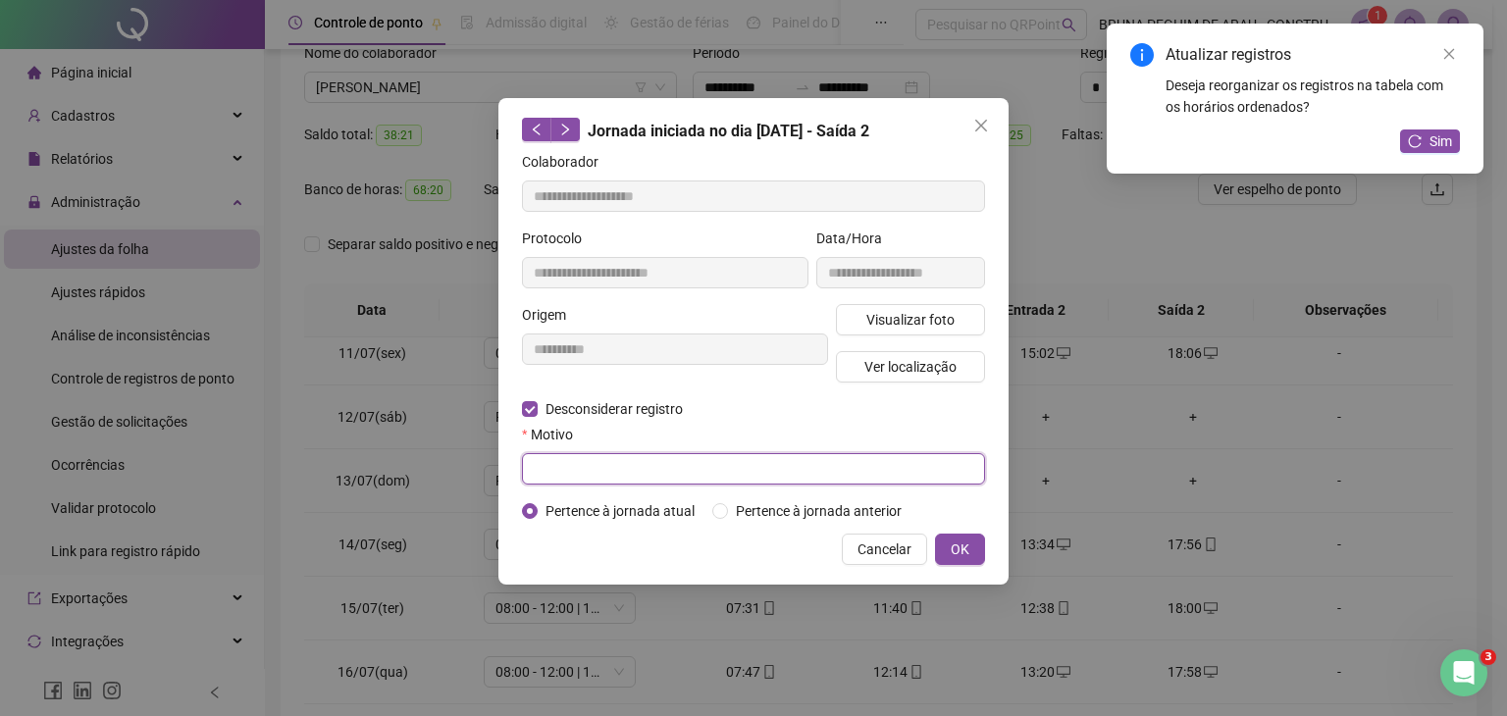
click at [581, 478] on input "text" at bounding box center [753, 468] width 463 height 31
click at [940, 544] on button "OK" at bounding box center [960, 549] width 50 height 31
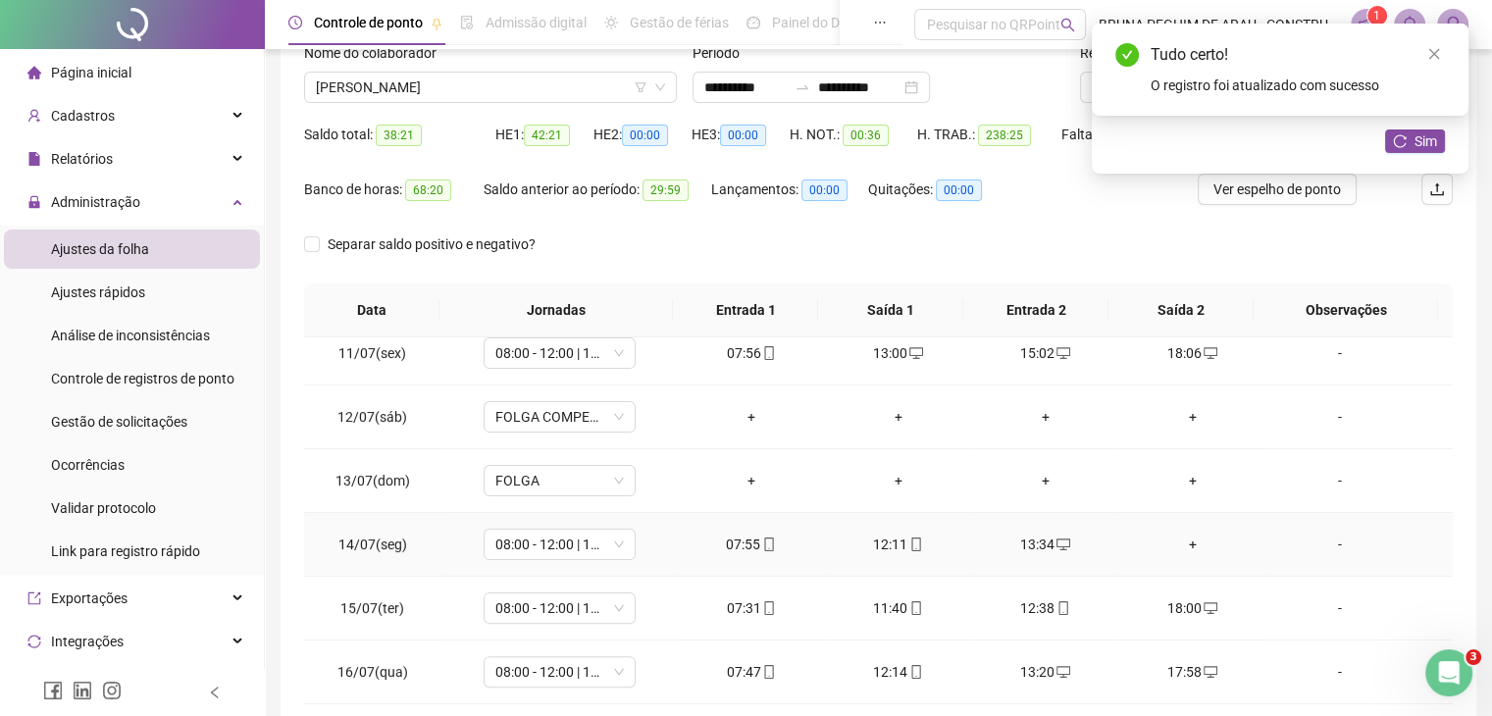
click at [1181, 537] on div "+" at bounding box center [1193, 545] width 116 height 22
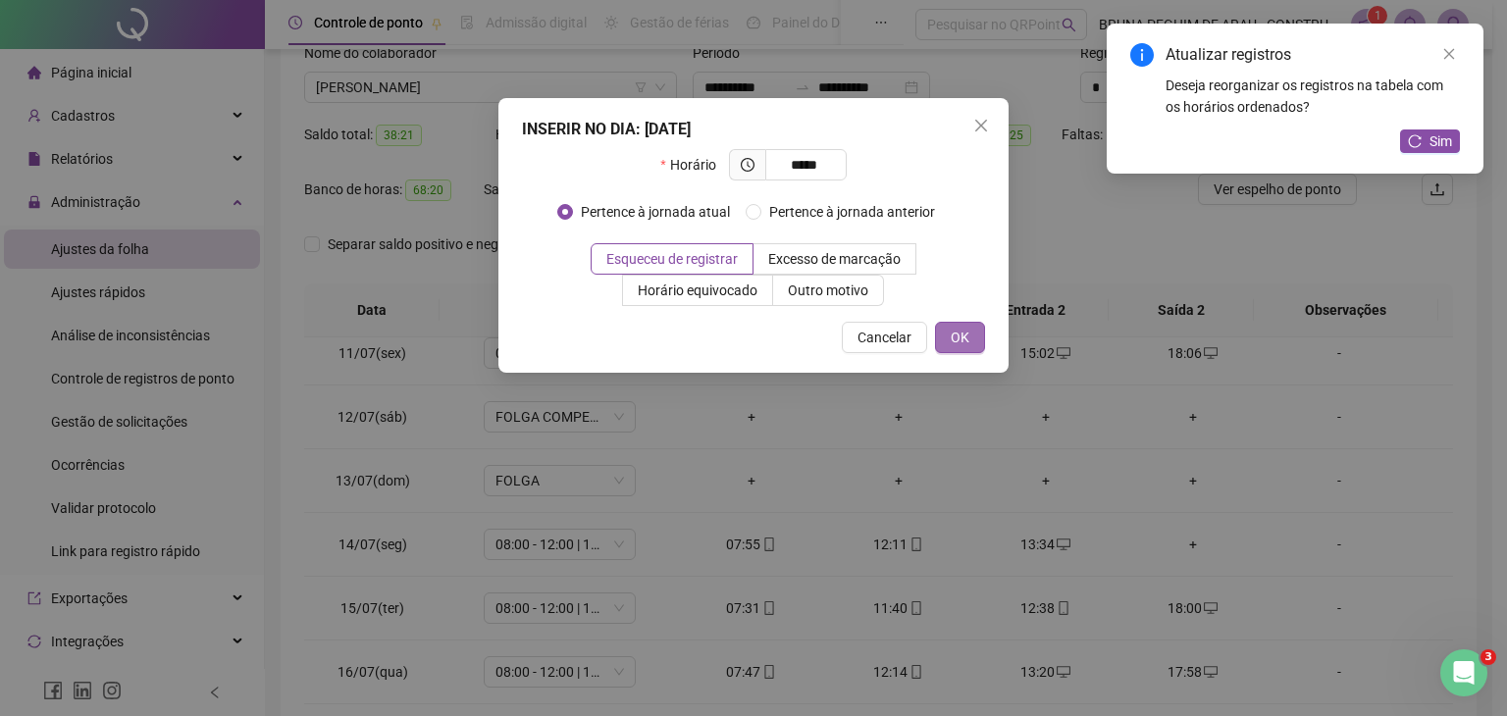
click at [973, 344] on button "OK" at bounding box center [960, 337] width 50 height 31
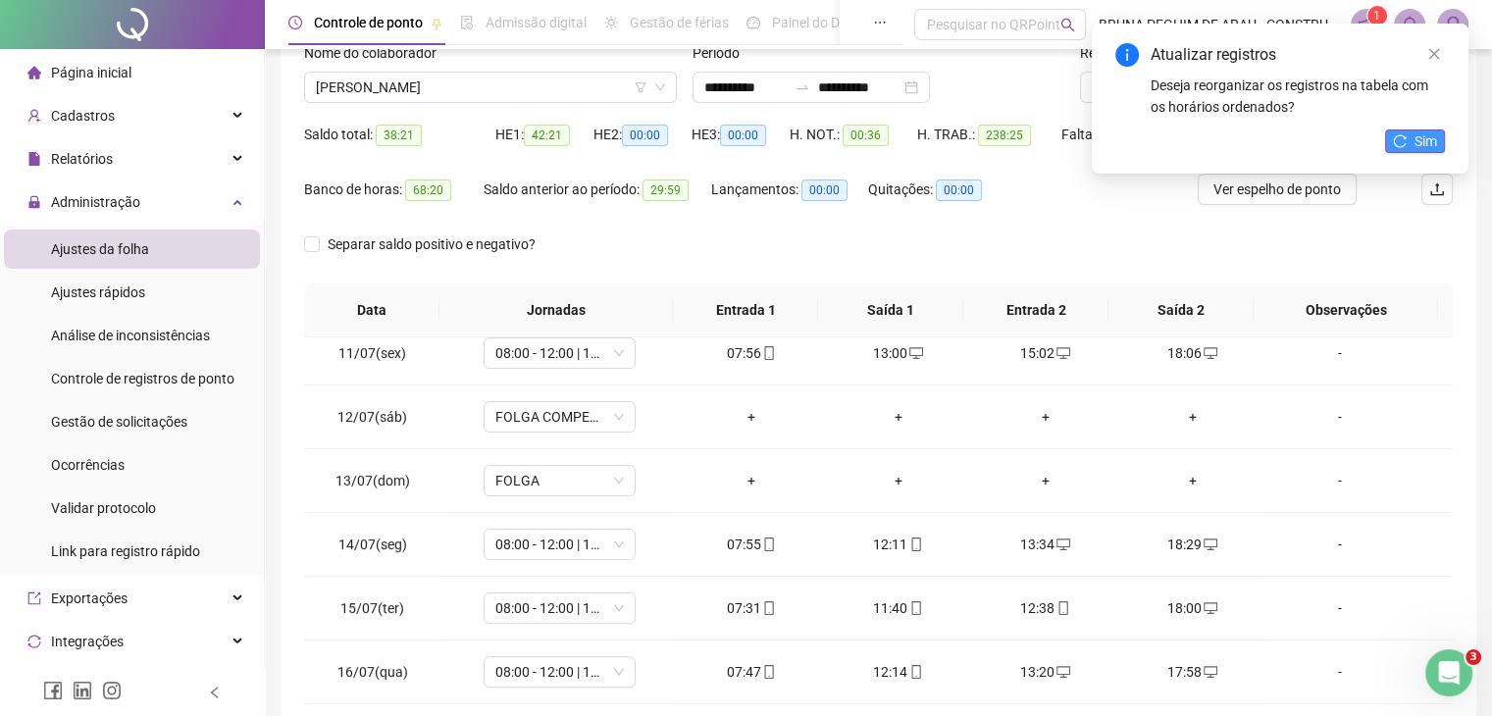
click at [1401, 144] on icon "reload" at bounding box center [1400, 141] width 14 height 14
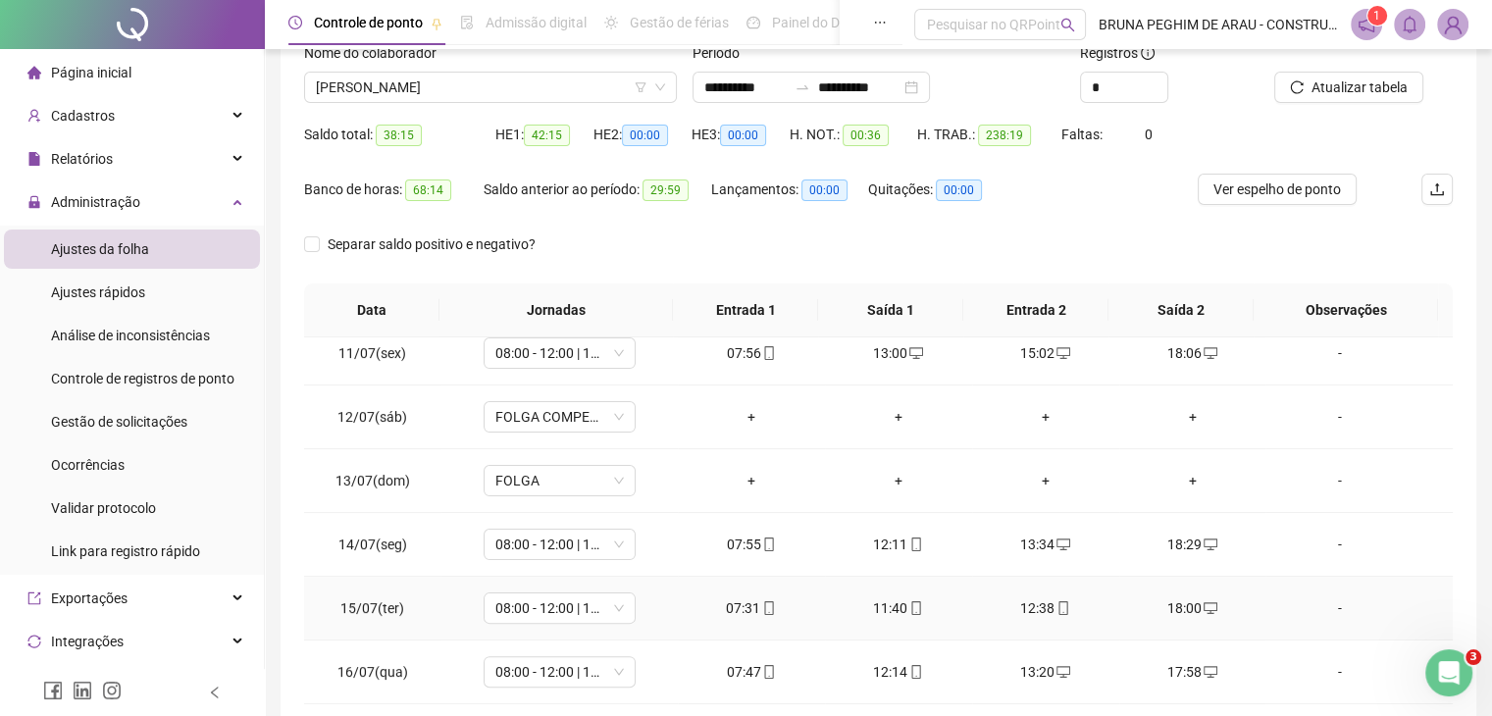
click at [1057, 603] on icon "mobile" at bounding box center [1064, 608] width 14 height 14
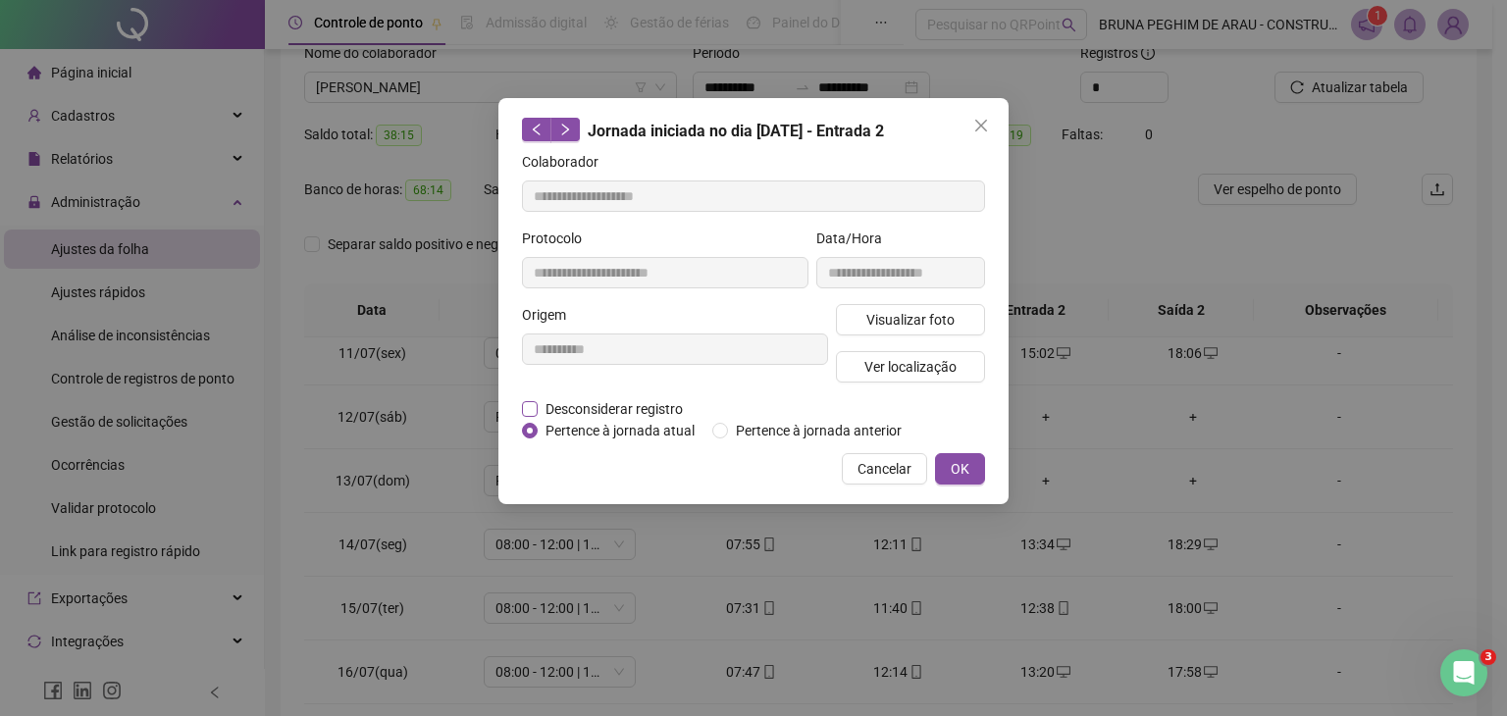
click at [559, 411] on span "Desconsiderar registro" at bounding box center [614, 409] width 153 height 22
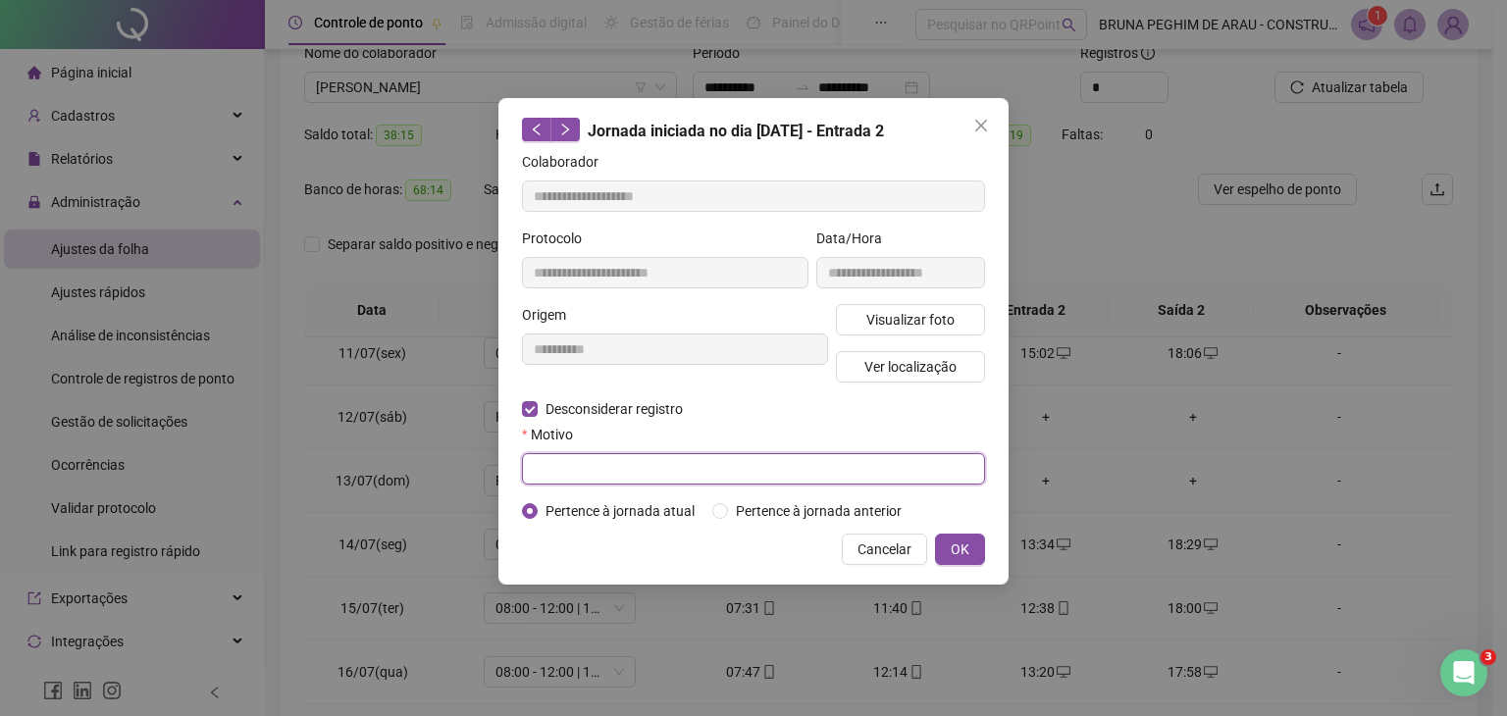
click at [561, 460] on input "text" at bounding box center [753, 468] width 463 height 31
click at [977, 540] on button "OK" at bounding box center [960, 549] width 50 height 31
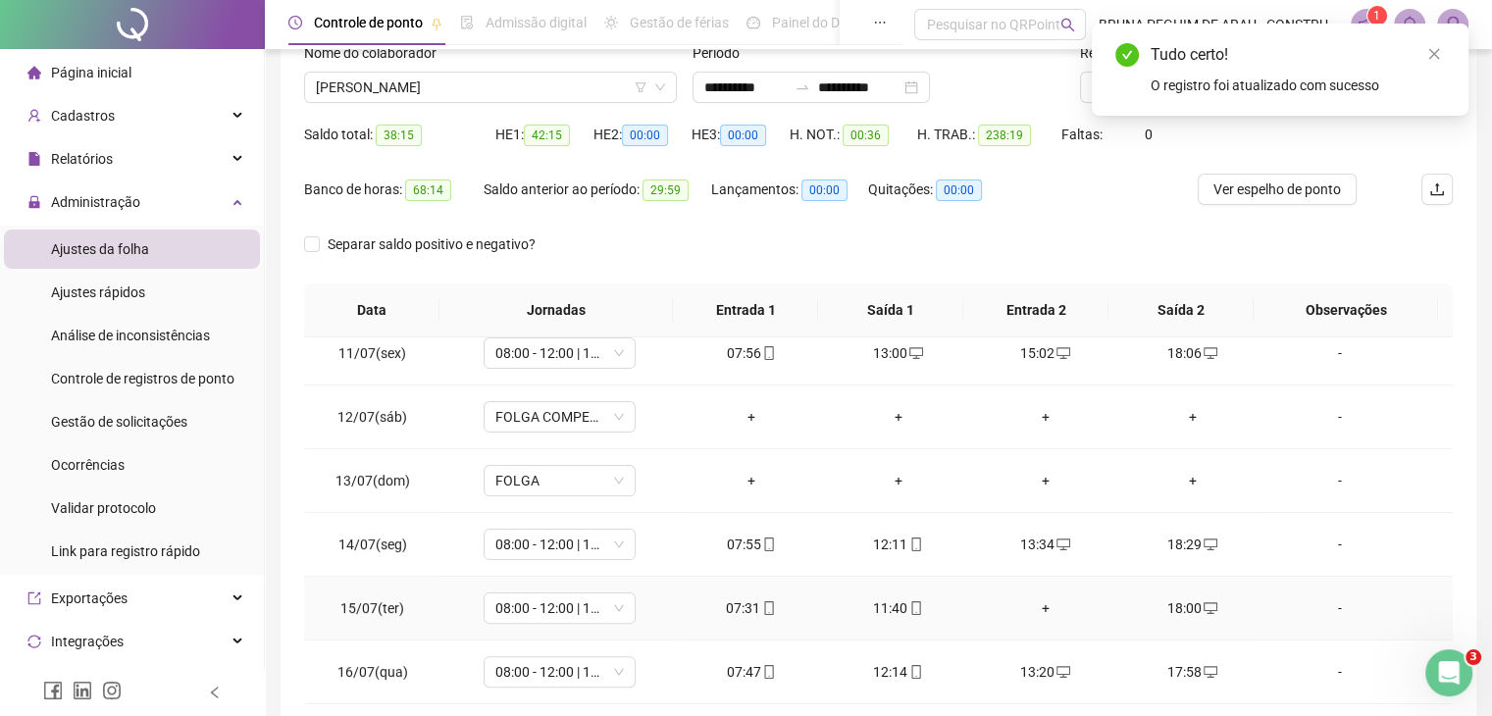
click at [1040, 597] on div "+" at bounding box center [1046, 608] width 116 height 22
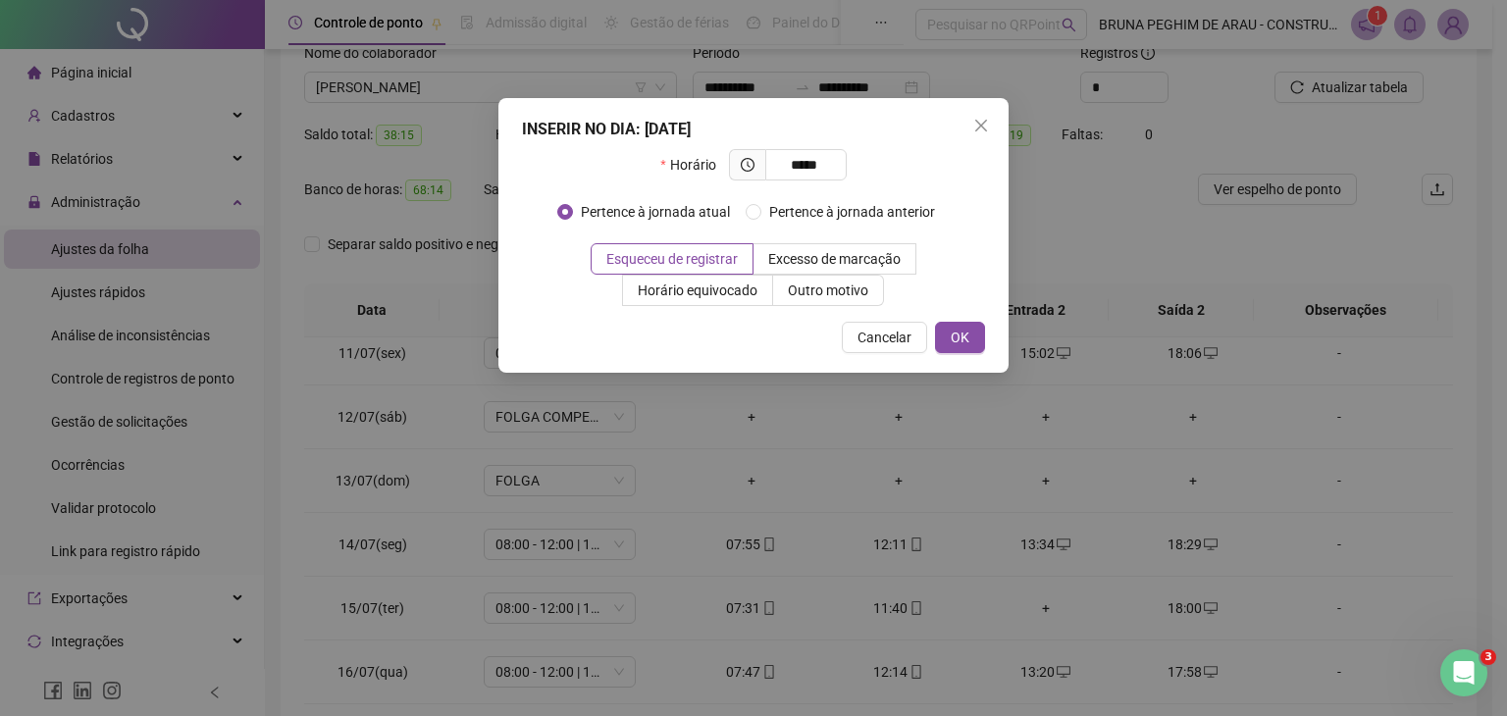
click at [972, 353] on div "INSERIR NO DIA : [DATE] Horário ***** Pertence à jornada atual Pertence à jorna…" at bounding box center [753, 235] width 510 height 275
click at [968, 337] on span "OK" at bounding box center [960, 338] width 19 height 22
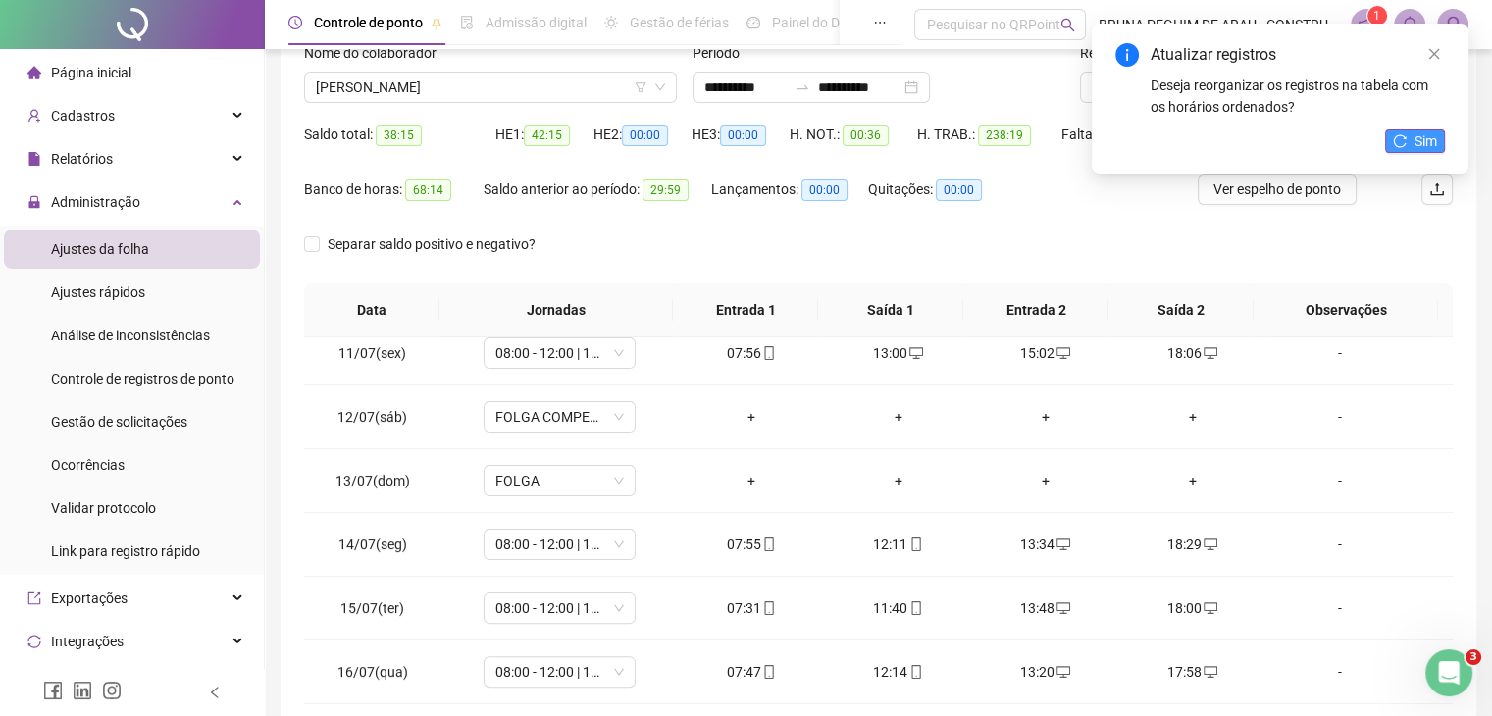
click at [1402, 142] on icon "reload" at bounding box center [1400, 141] width 14 height 14
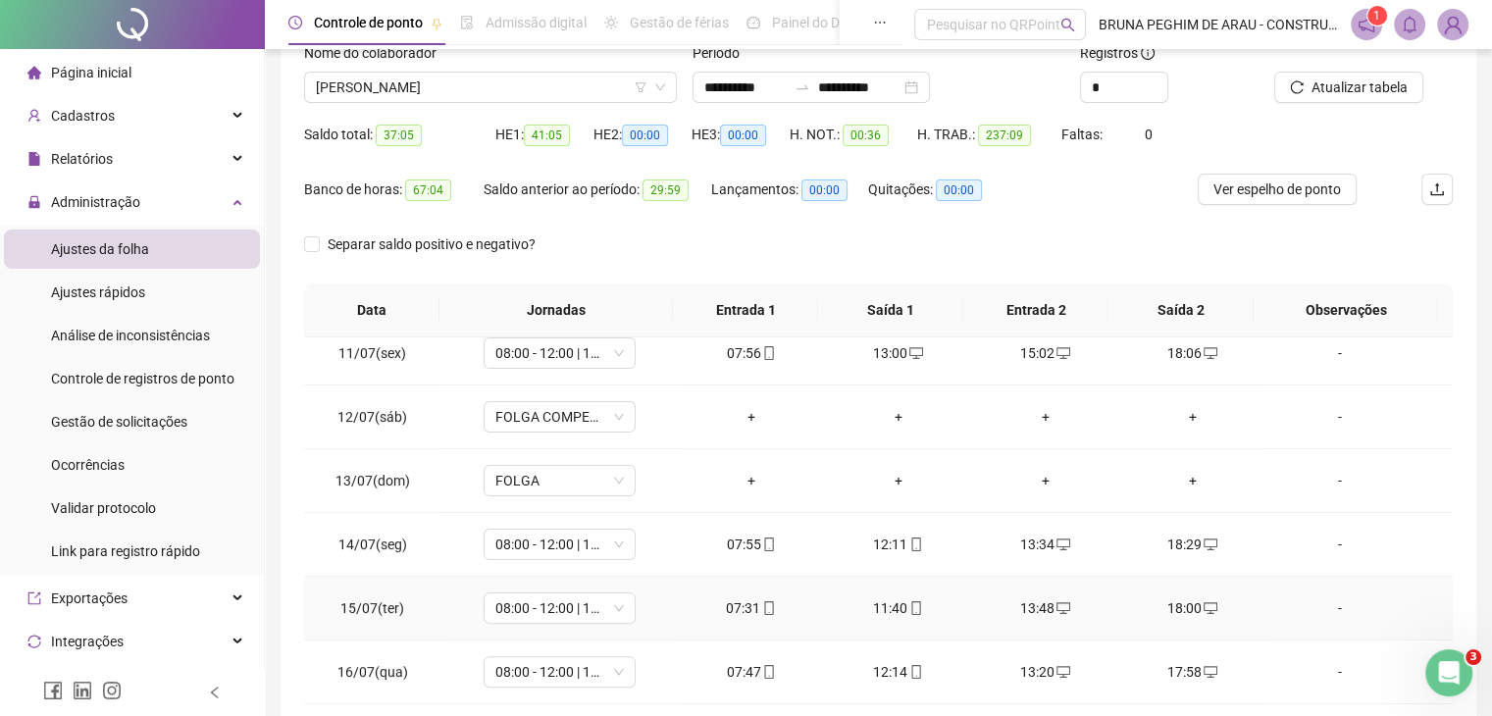
click at [1200, 613] on div "18:00" at bounding box center [1193, 608] width 116 height 22
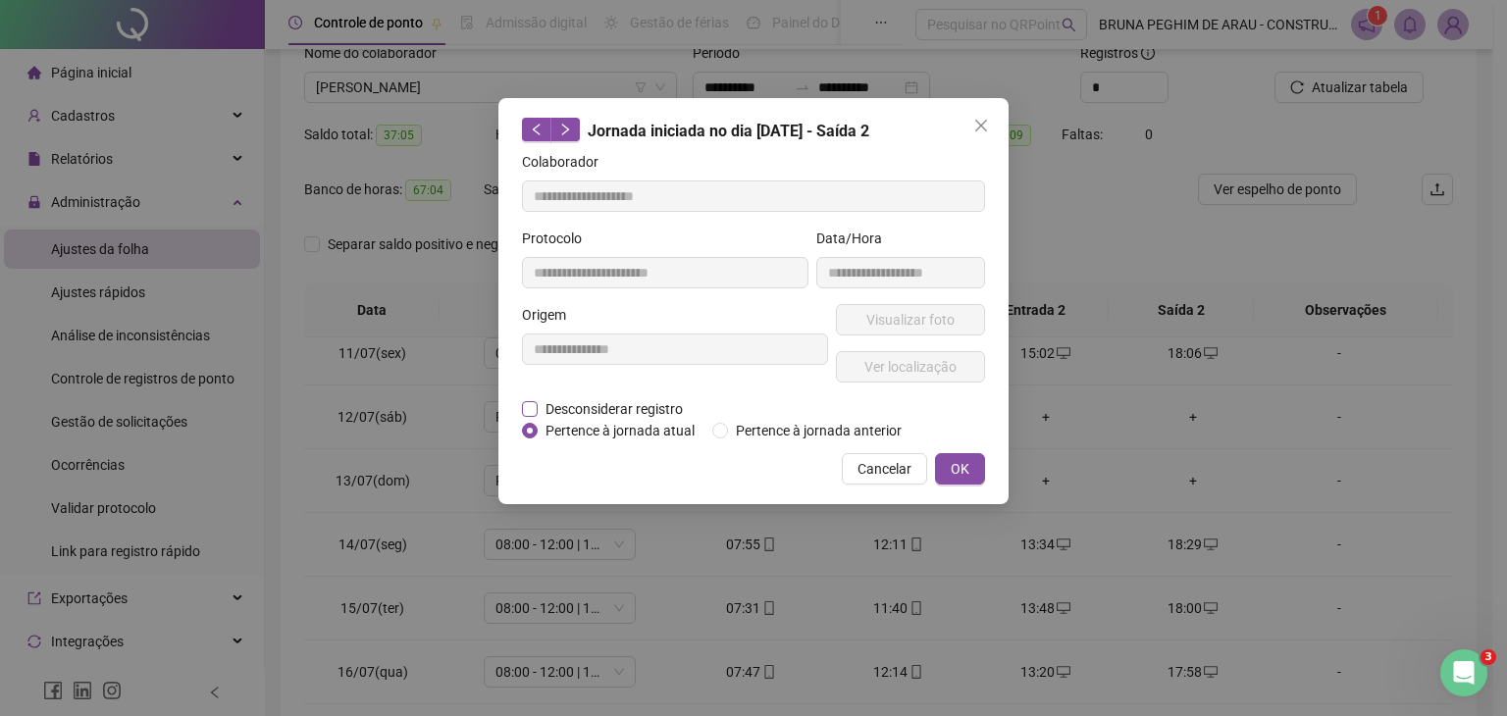
click at [623, 401] on span "Desconsiderar registro" at bounding box center [614, 409] width 153 height 22
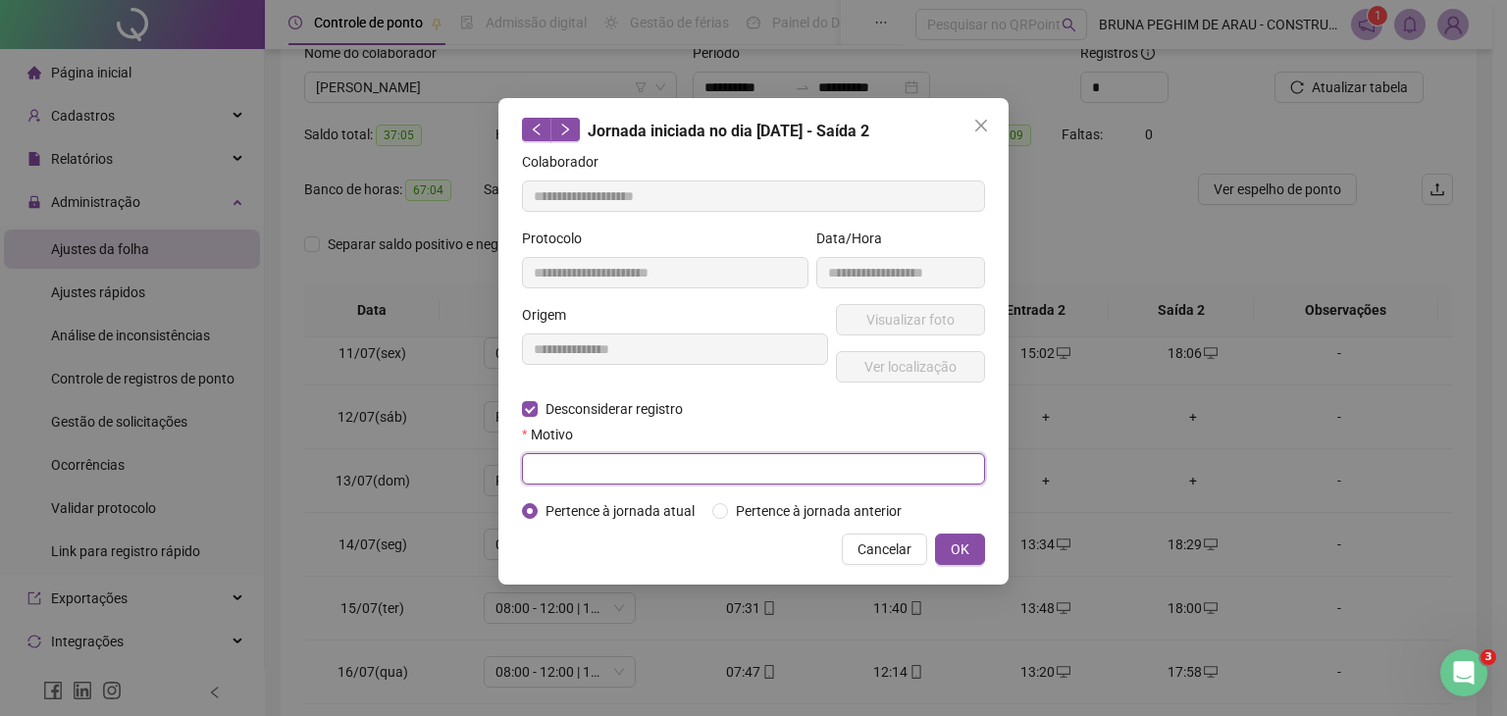
click at [557, 453] on input "text" at bounding box center [753, 468] width 463 height 31
click at [973, 552] on button "OK" at bounding box center [960, 549] width 50 height 31
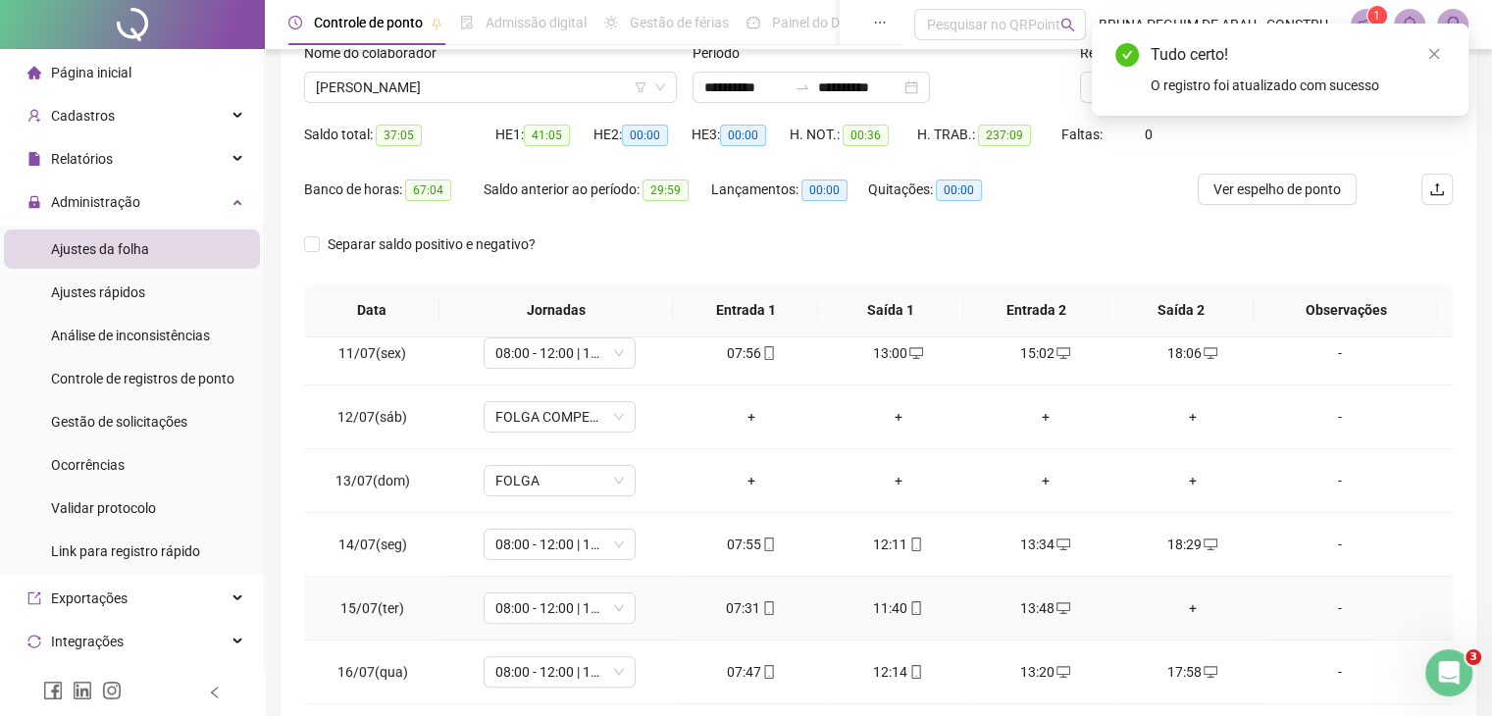
click at [1186, 597] on div "+" at bounding box center [1193, 608] width 116 height 22
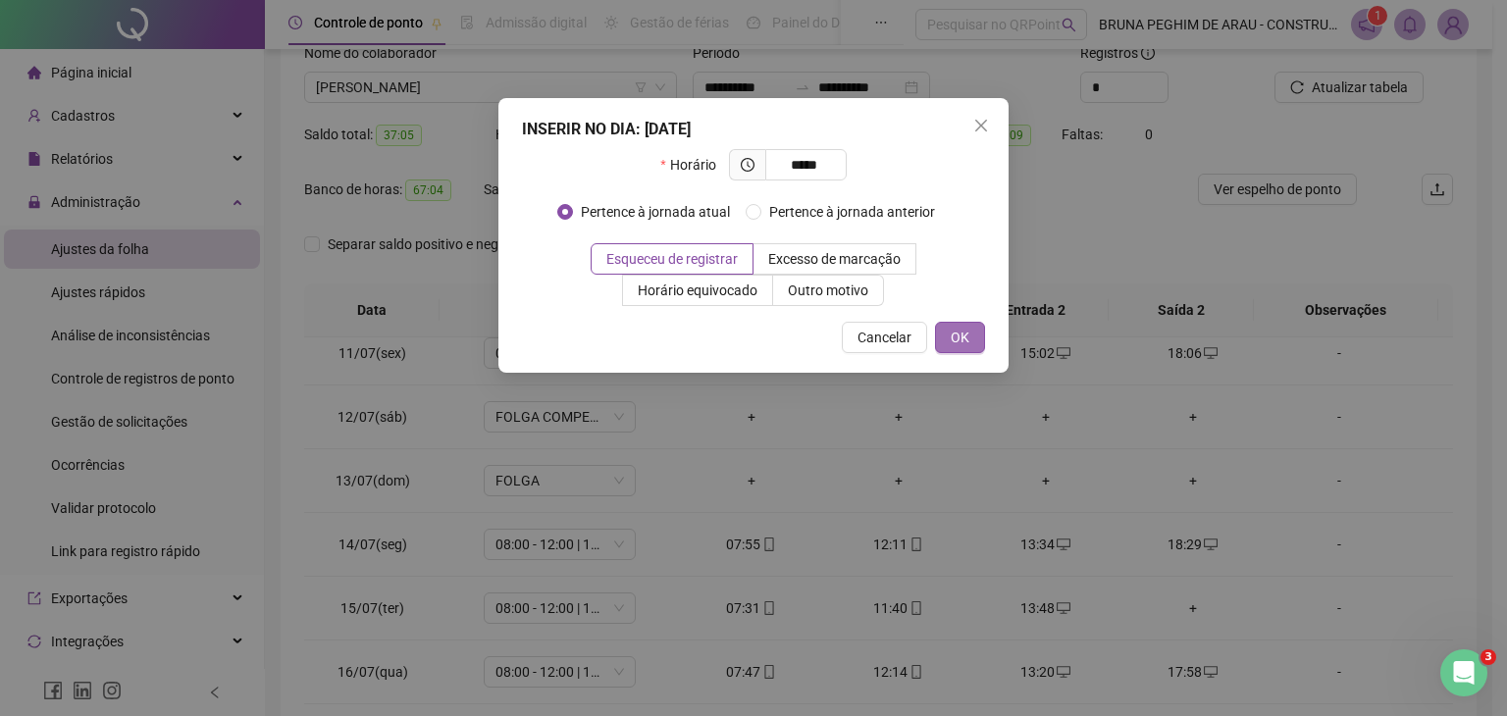
click at [970, 334] on button "OK" at bounding box center [960, 337] width 50 height 31
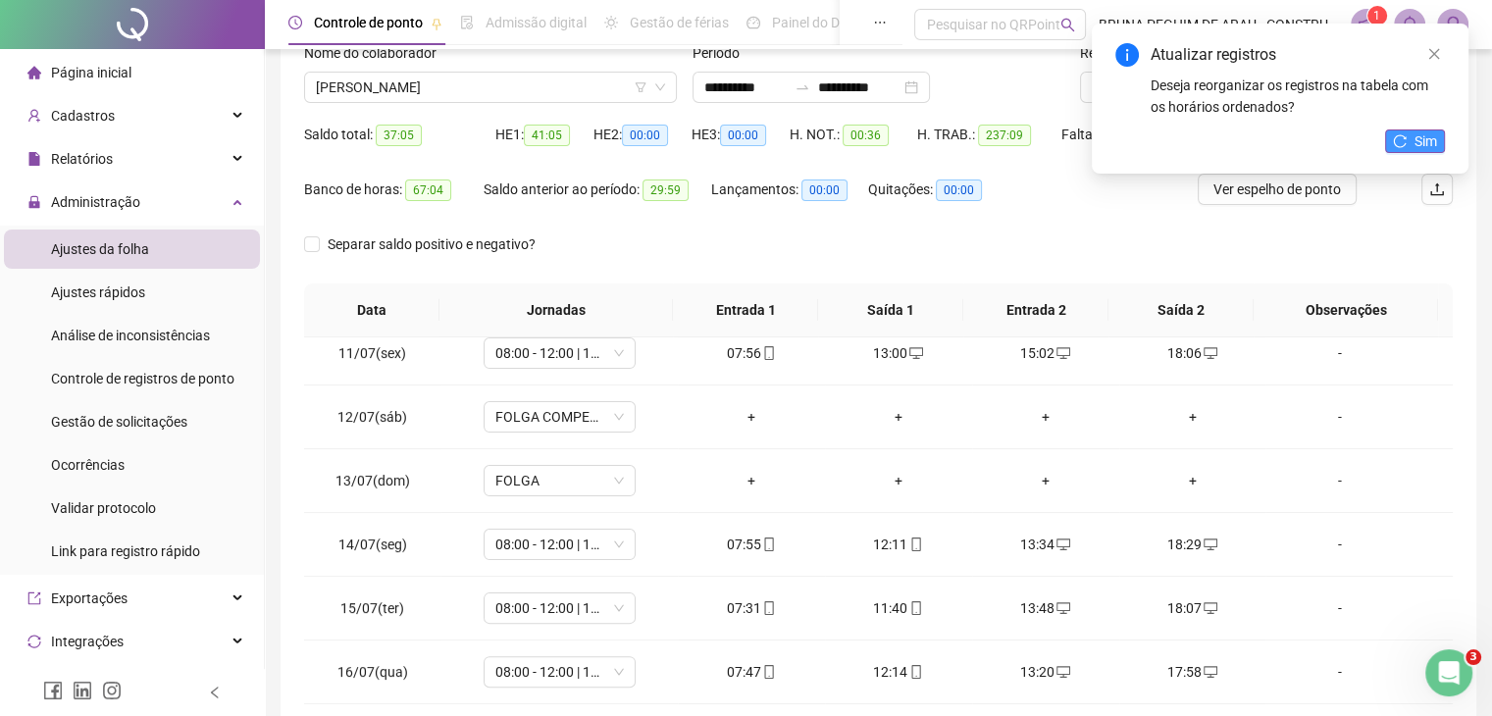
click at [1409, 132] on button "Sim" at bounding box center [1415, 141] width 60 height 24
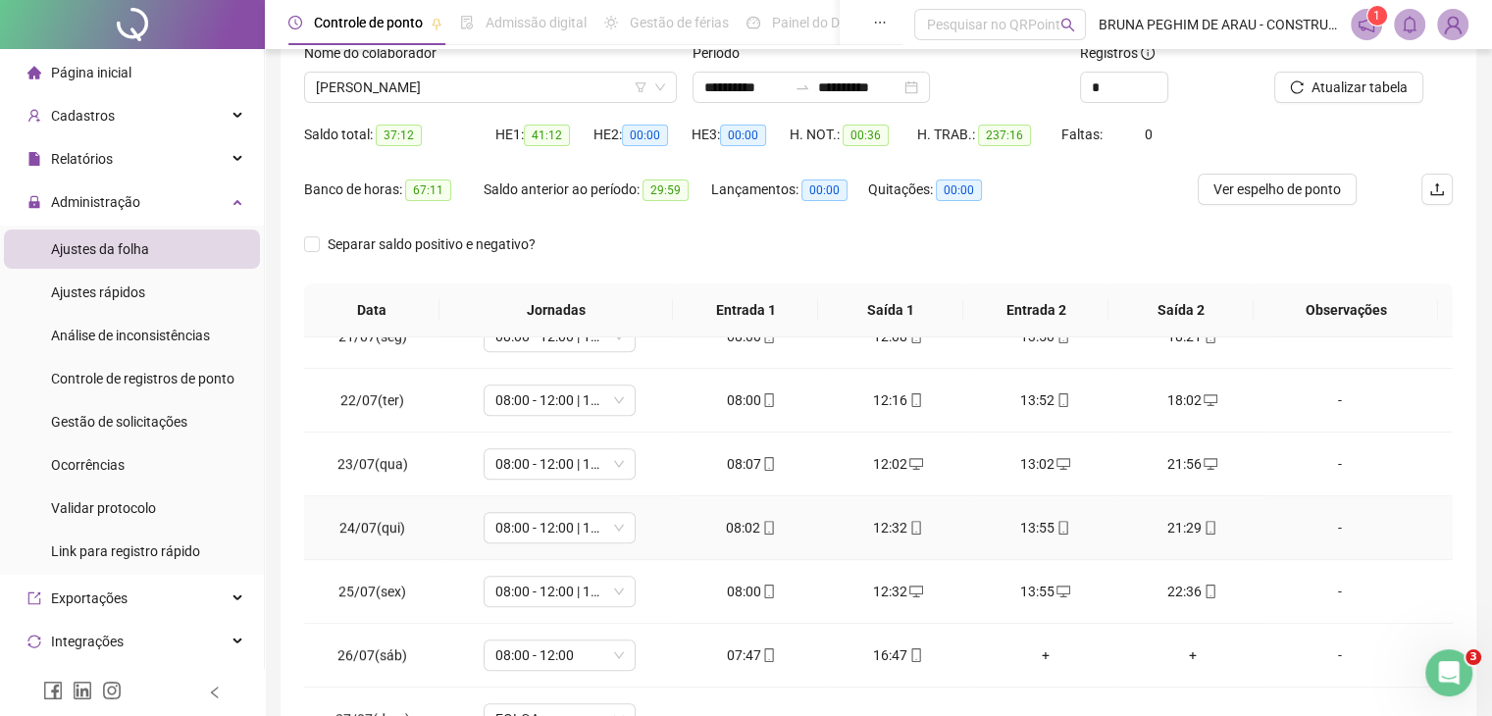
scroll to position [1438, 0]
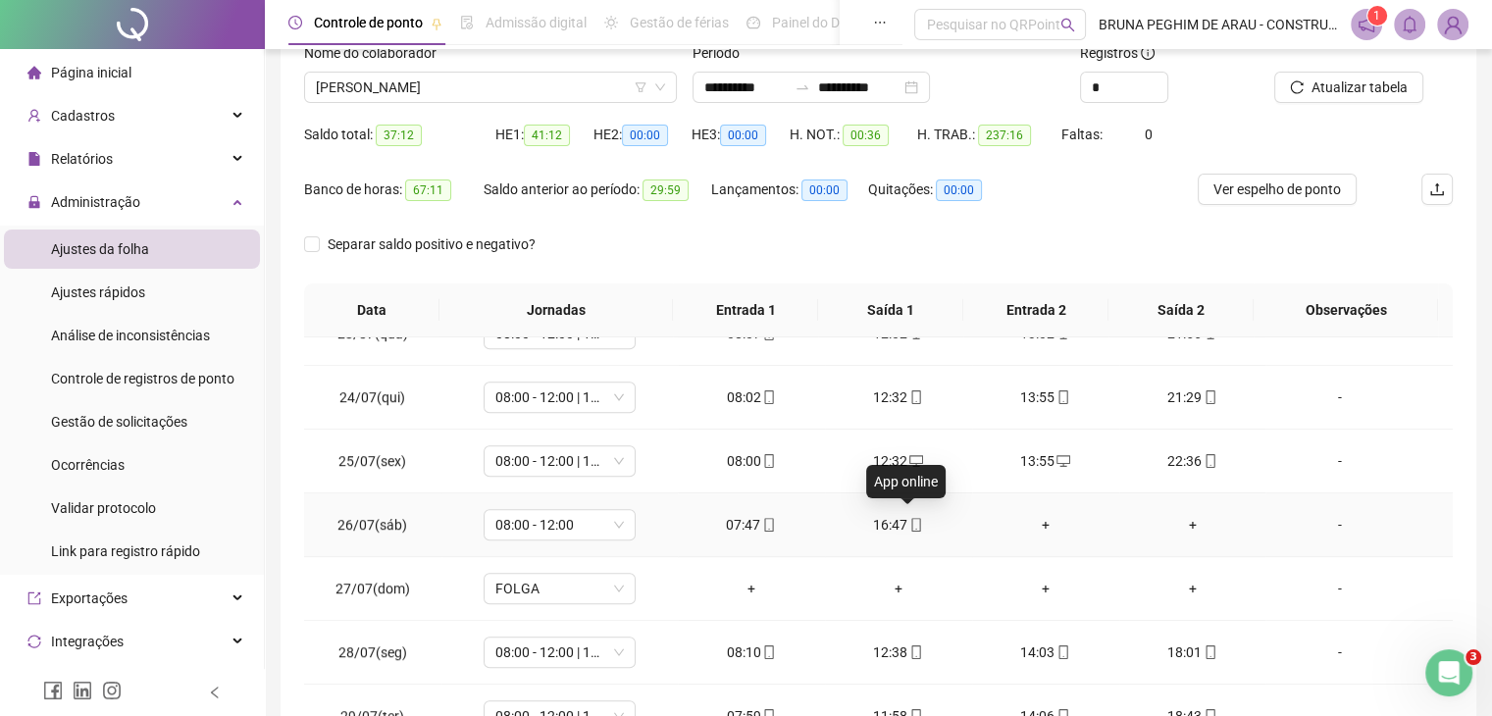
click at [909, 520] on icon "mobile" at bounding box center [916, 525] width 14 height 14
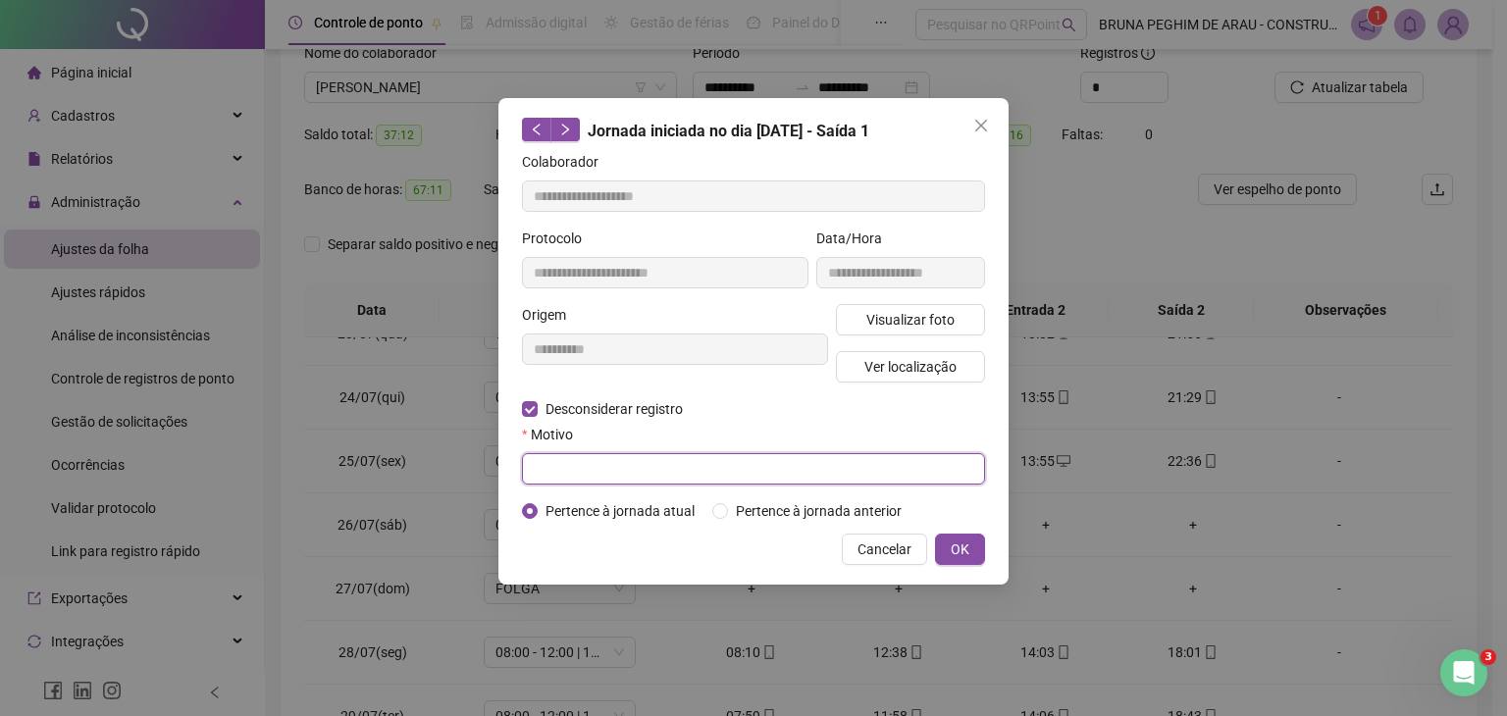
click at [543, 460] on input "text" at bounding box center [753, 468] width 463 height 31
click at [954, 554] on span "OK" at bounding box center [960, 550] width 19 height 22
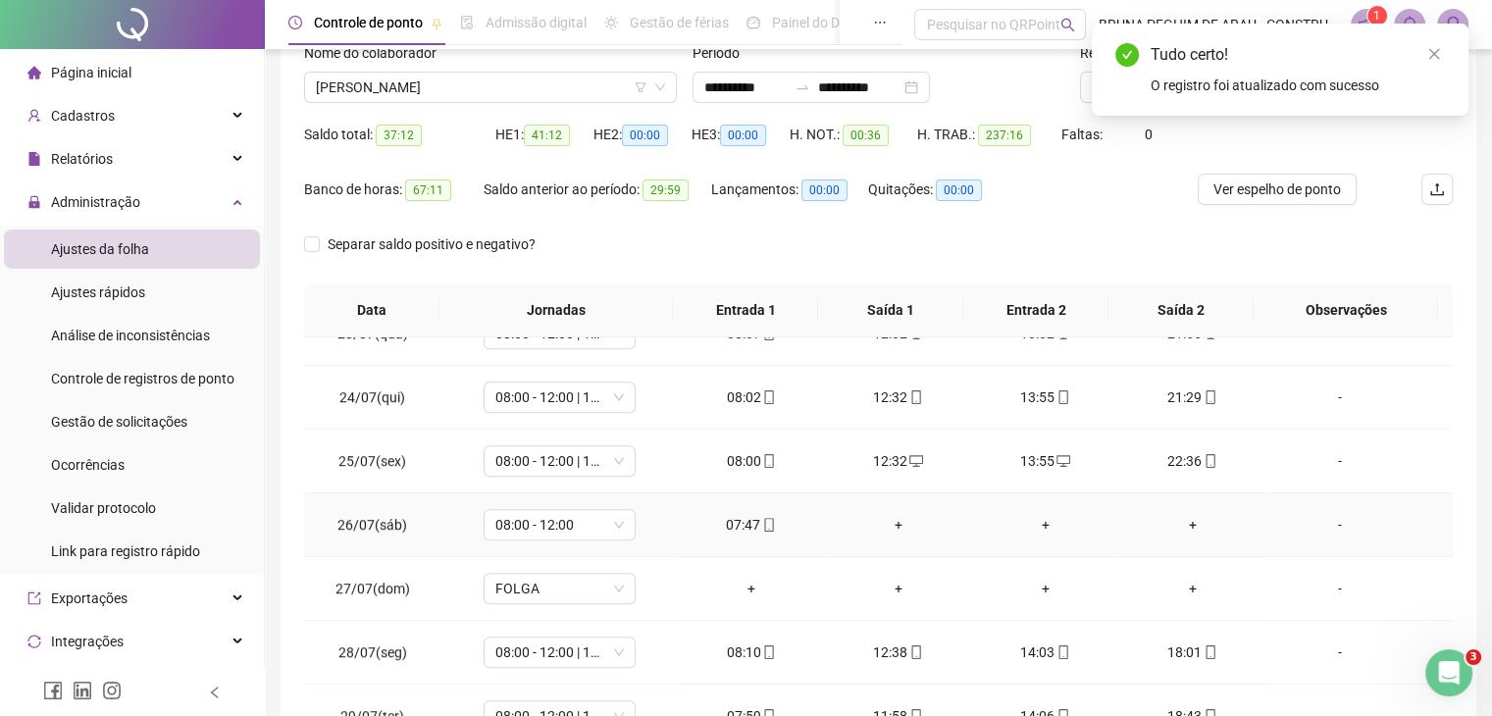
click at [888, 519] on div "+" at bounding box center [899, 525] width 116 height 22
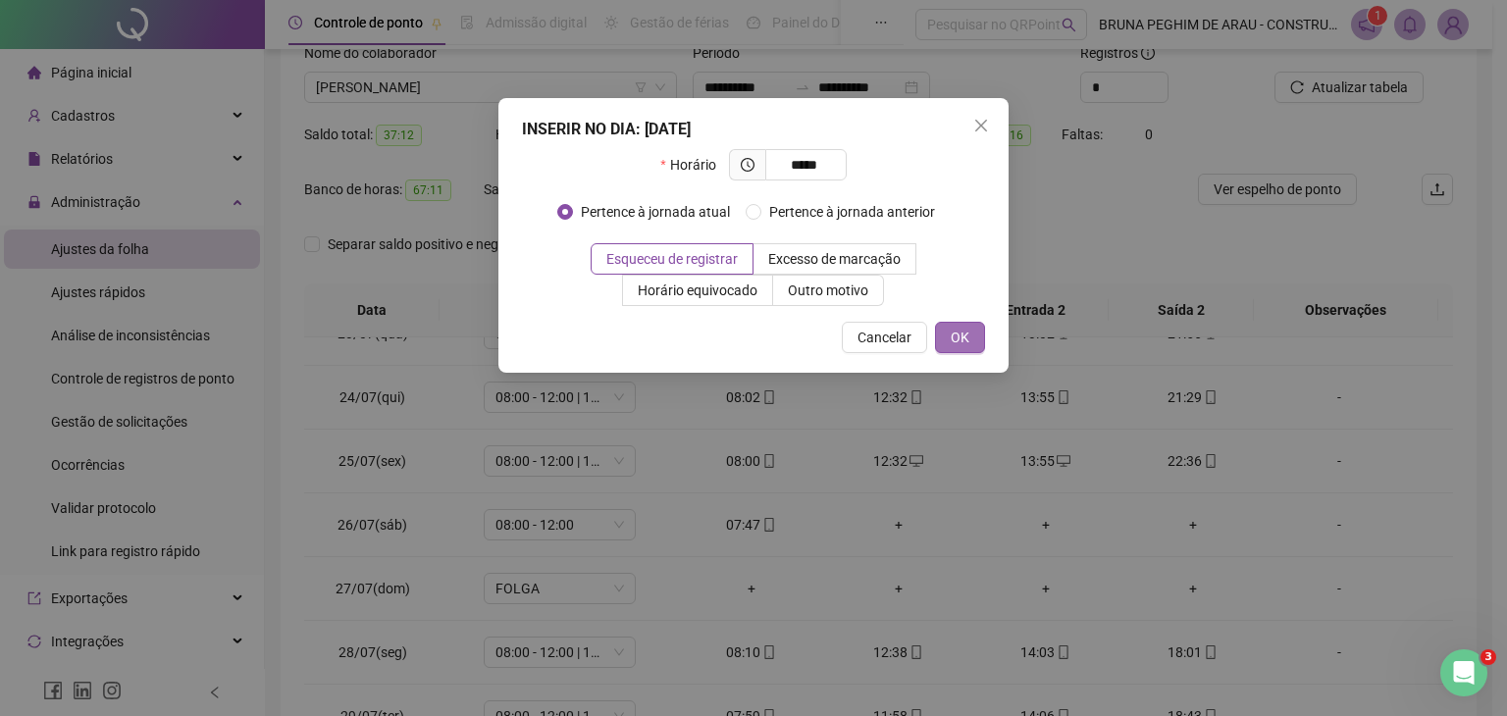
click at [956, 344] on span "OK" at bounding box center [960, 338] width 19 height 22
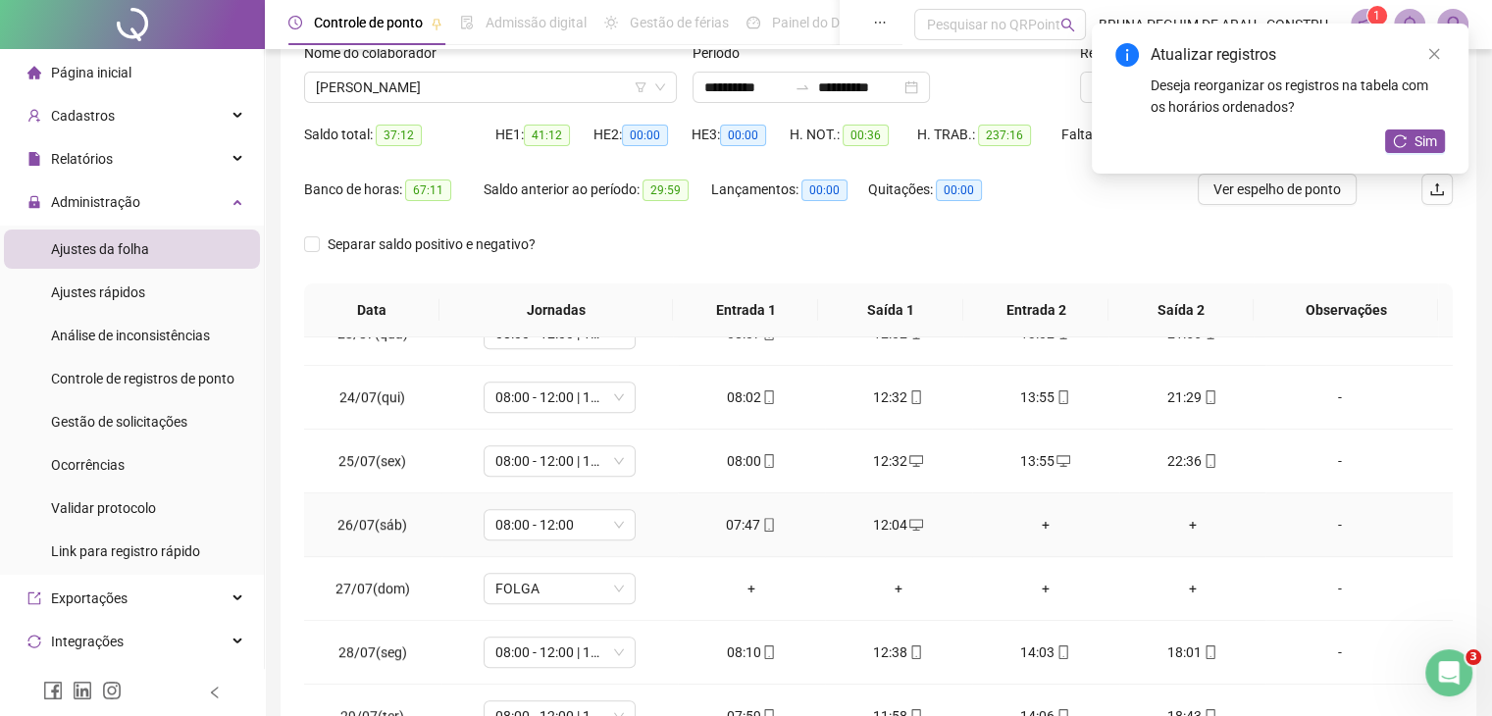
click at [1032, 517] on div "+" at bounding box center [1046, 525] width 116 height 22
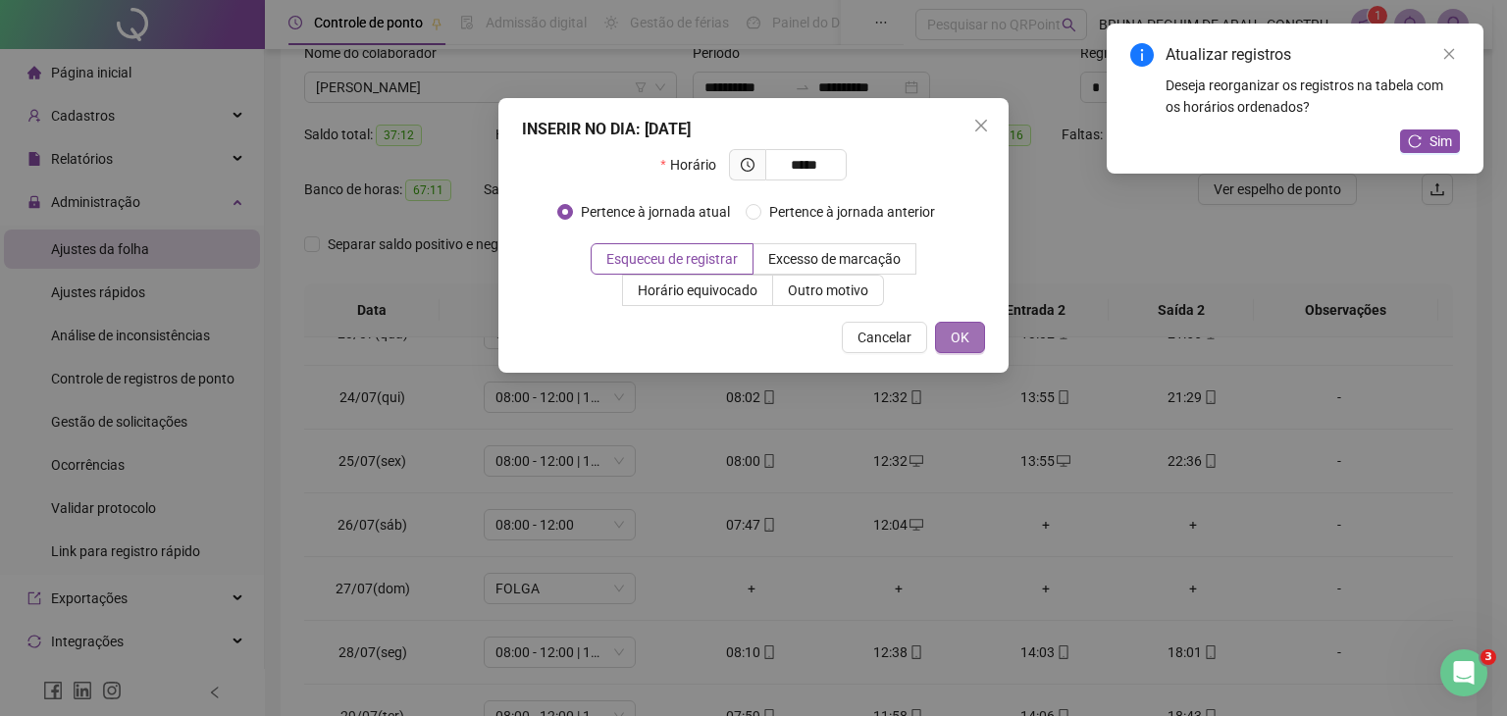
click at [954, 341] on span "OK" at bounding box center [960, 338] width 19 height 22
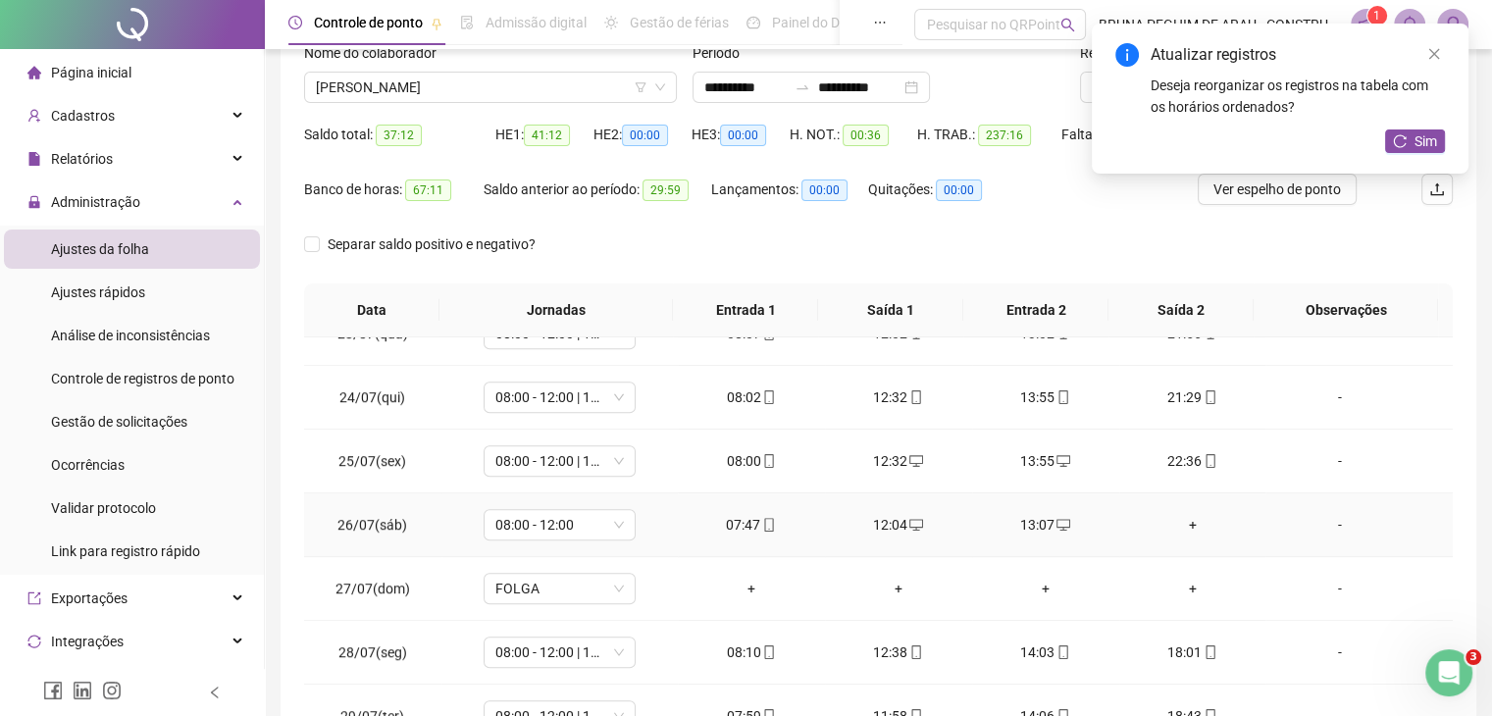
click at [1185, 523] on div "+" at bounding box center [1193, 525] width 116 height 22
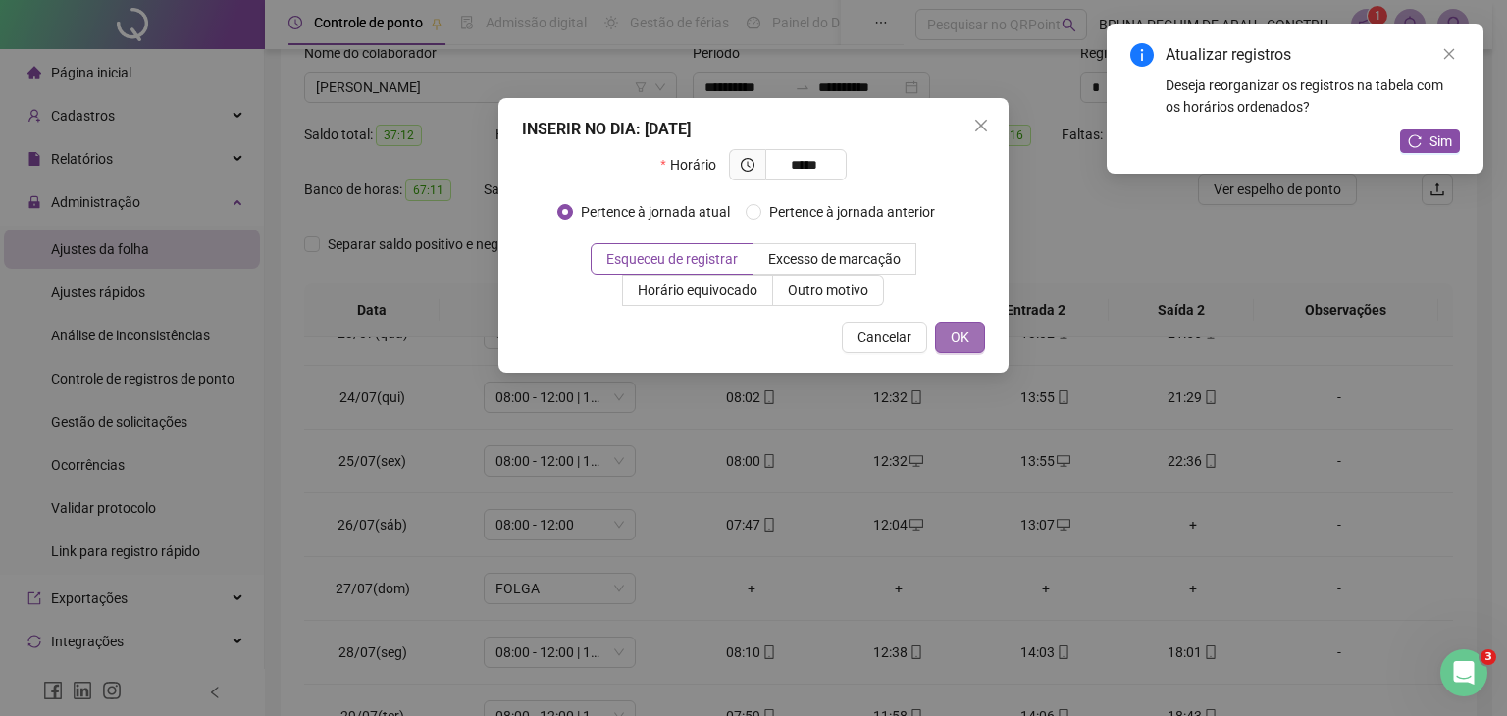
click at [960, 331] on span "OK" at bounding box center [960, 338] width 19 height 22
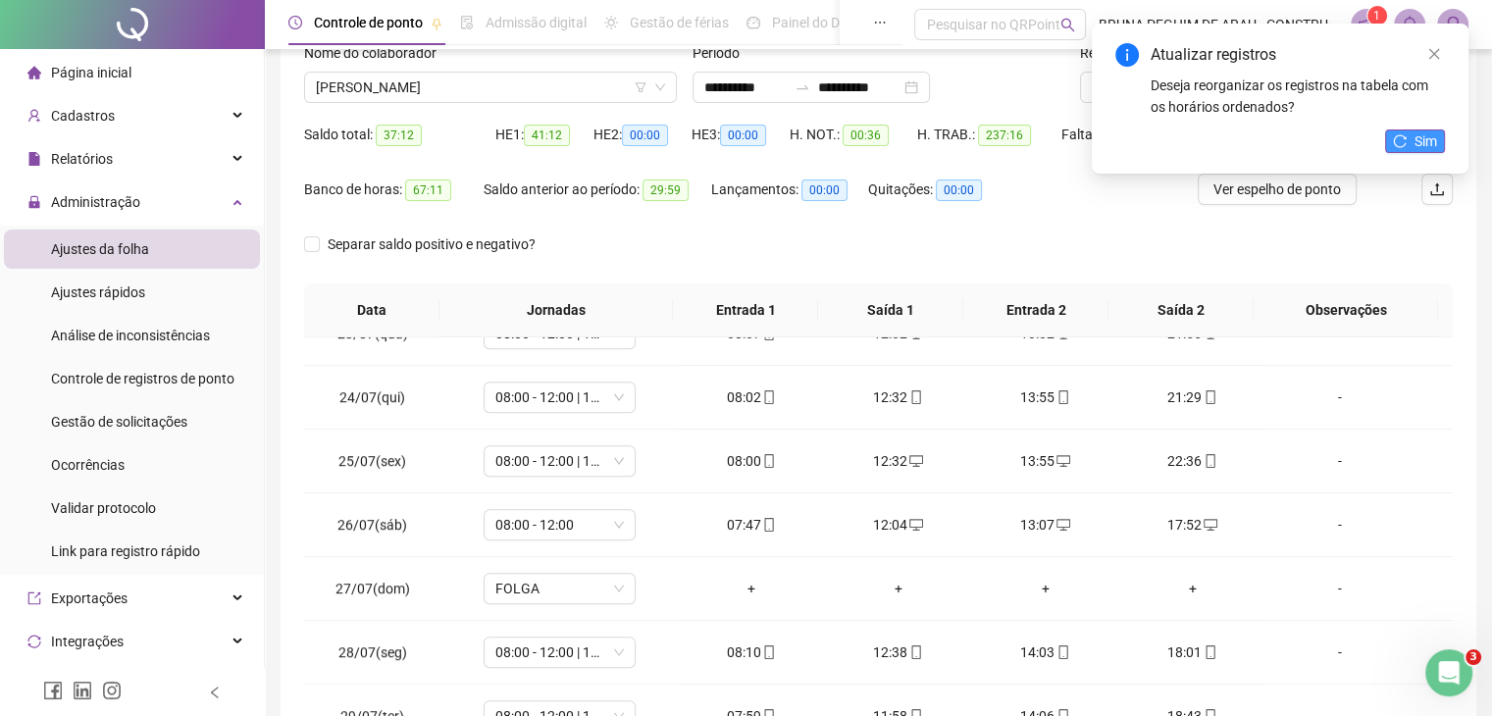
click at [1417, 134] on span "Sim" at bounding box center [1426, 141] width 23 height 22
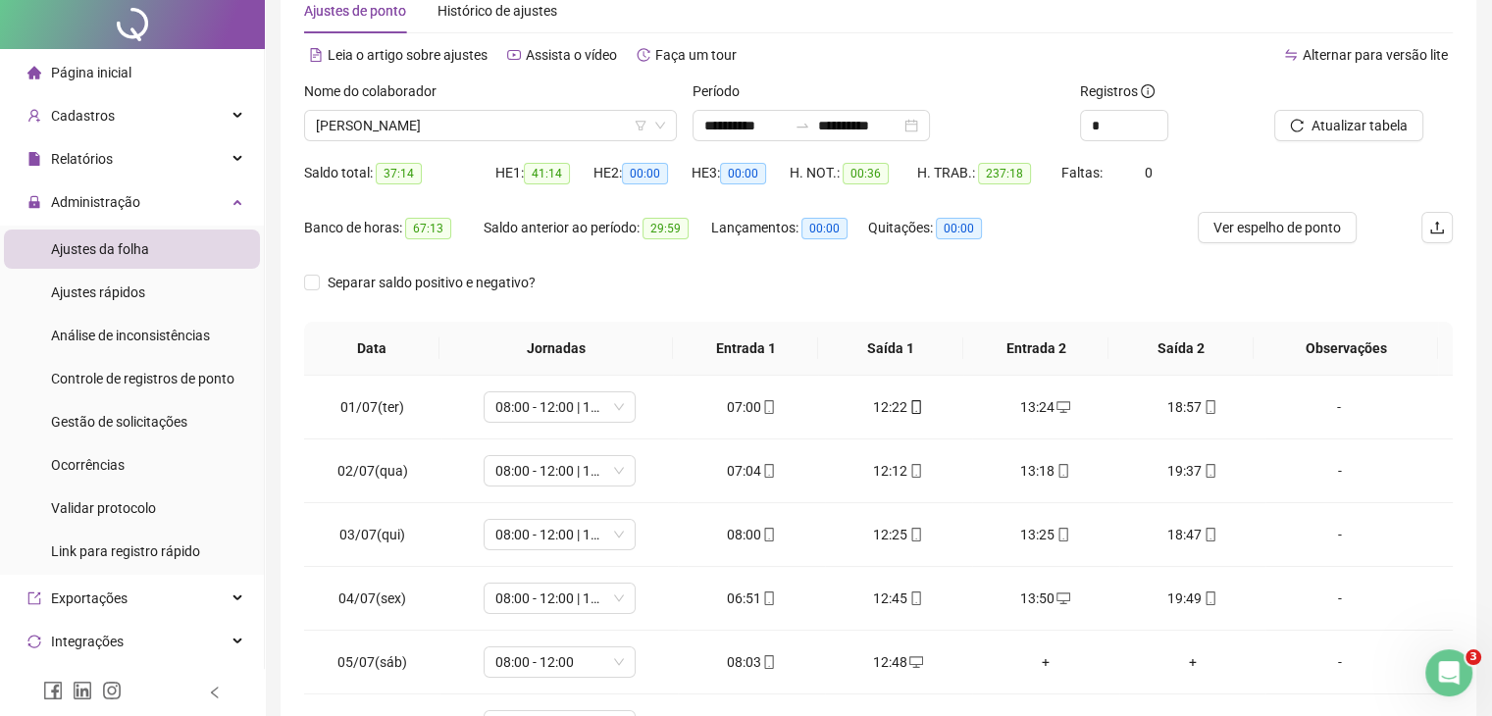
scroll to position [0, 0]
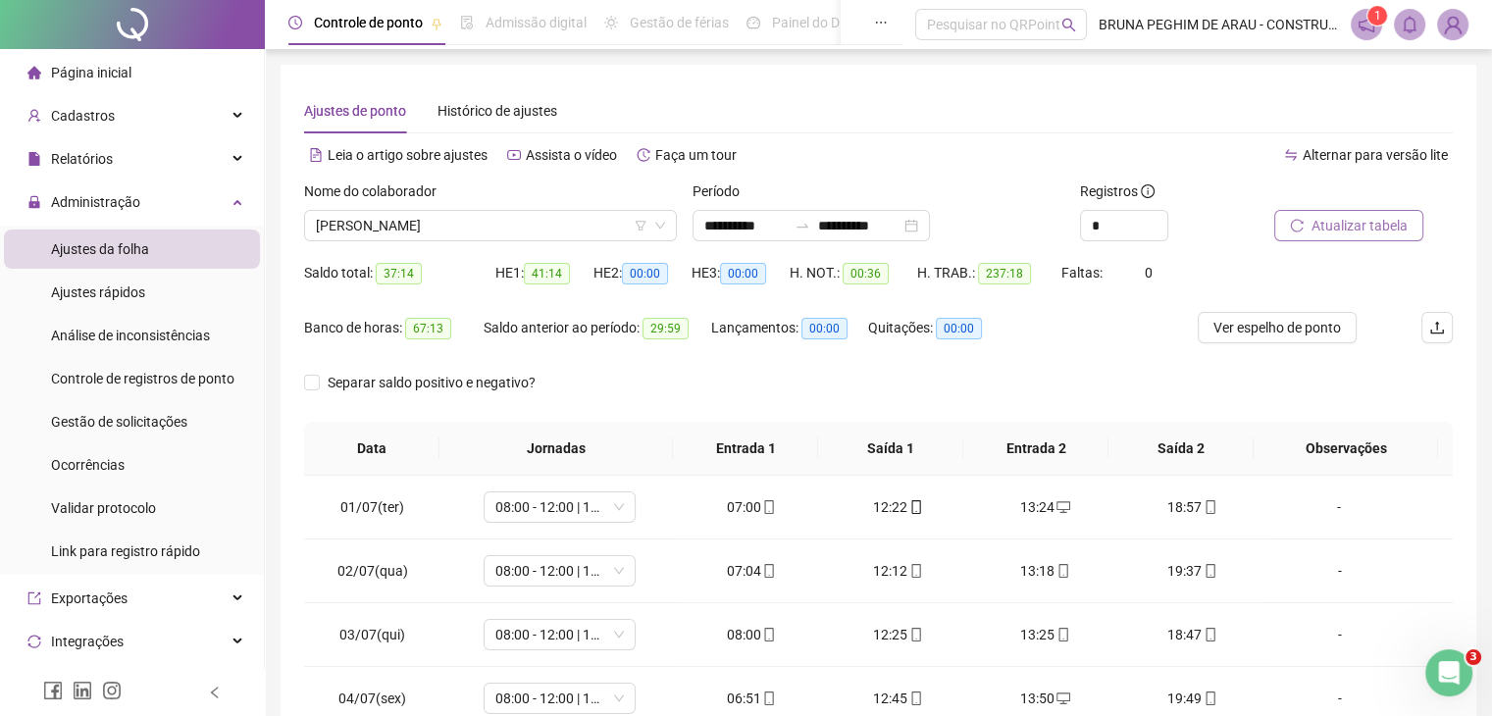
click at [1333, 222] on span "Atualizar tabela" at bounding box center [1360, 226] width 96 height 22
click at [83, 76] on span "Página inicial" at bounding box center [91, 73] width 80 height 16
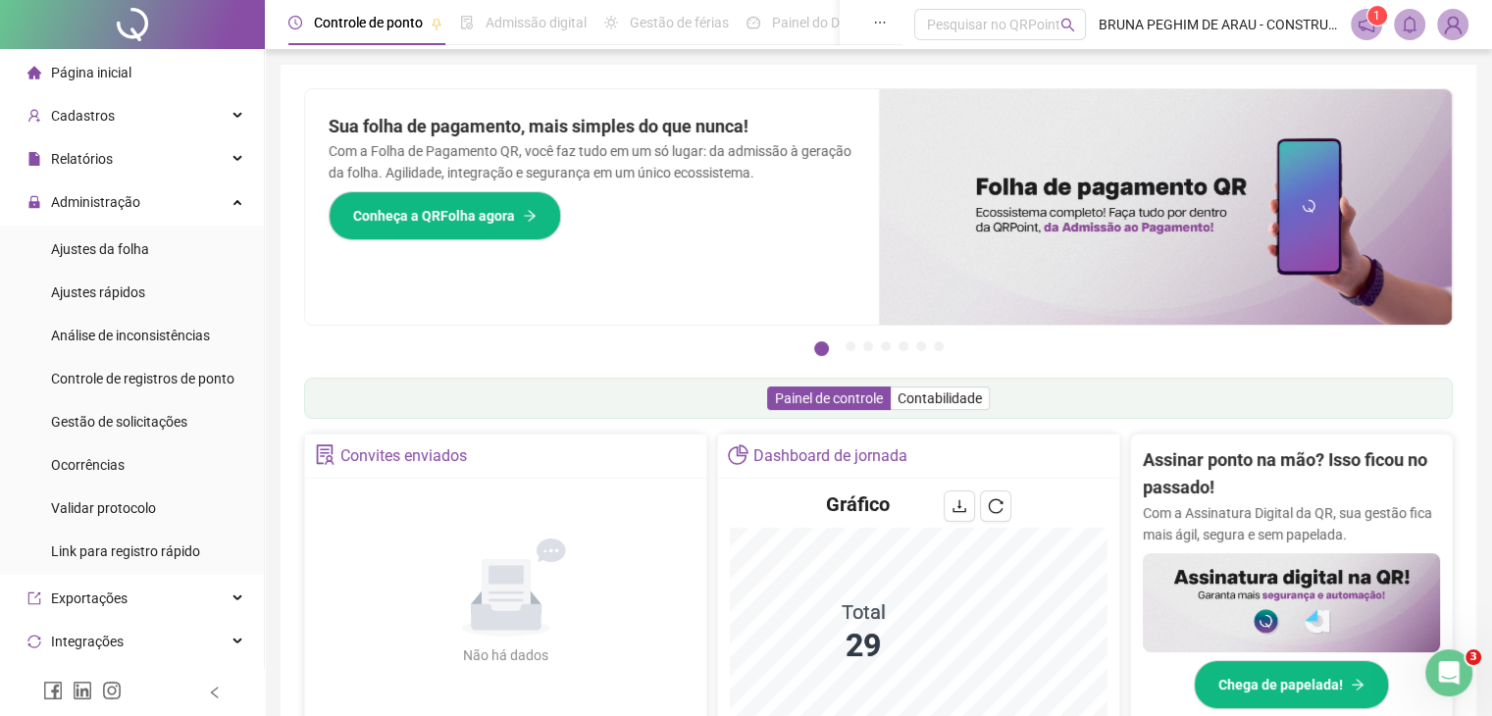
scroll to position [392, 0]
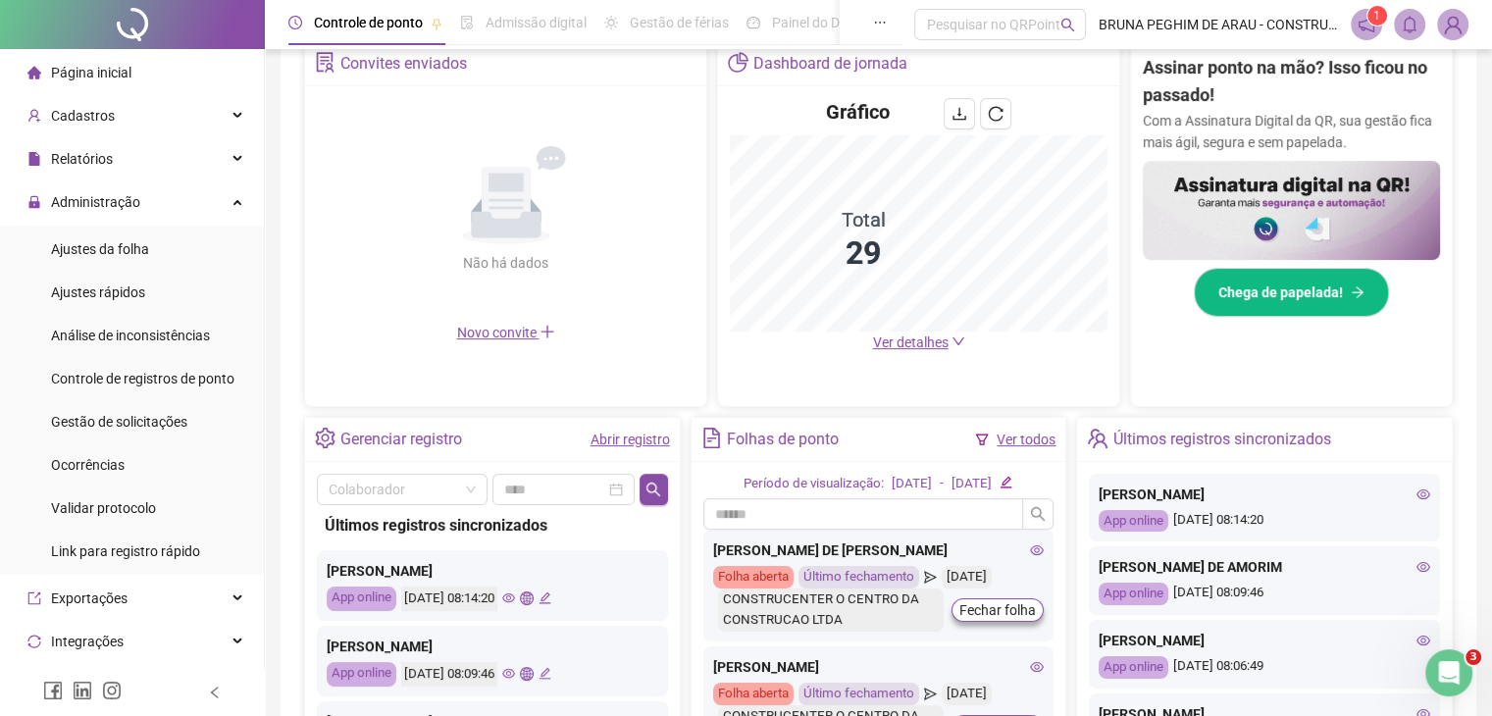
click at [1016, 440] on link "Ver todos" at bounding box center [1026, 440] width 59 height 16
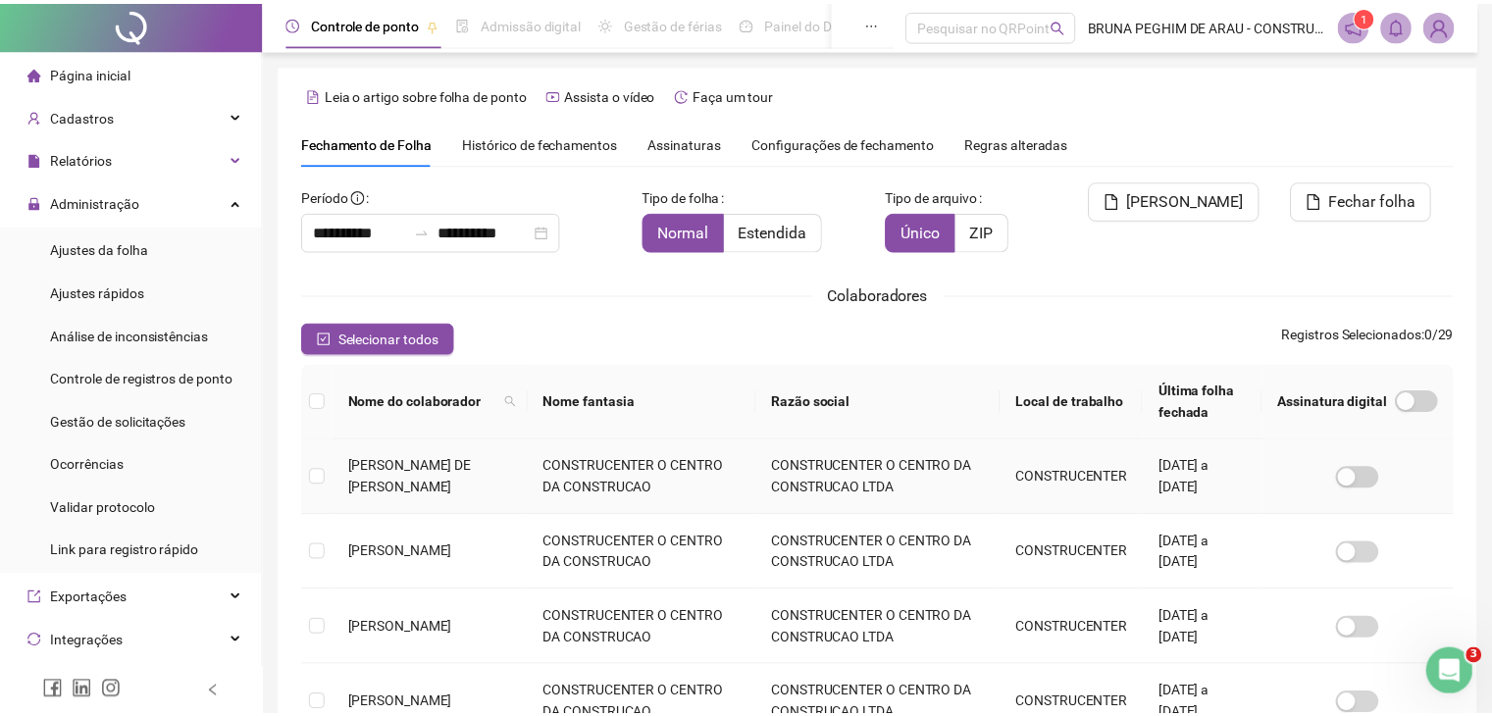
scroll to position [43, 0]
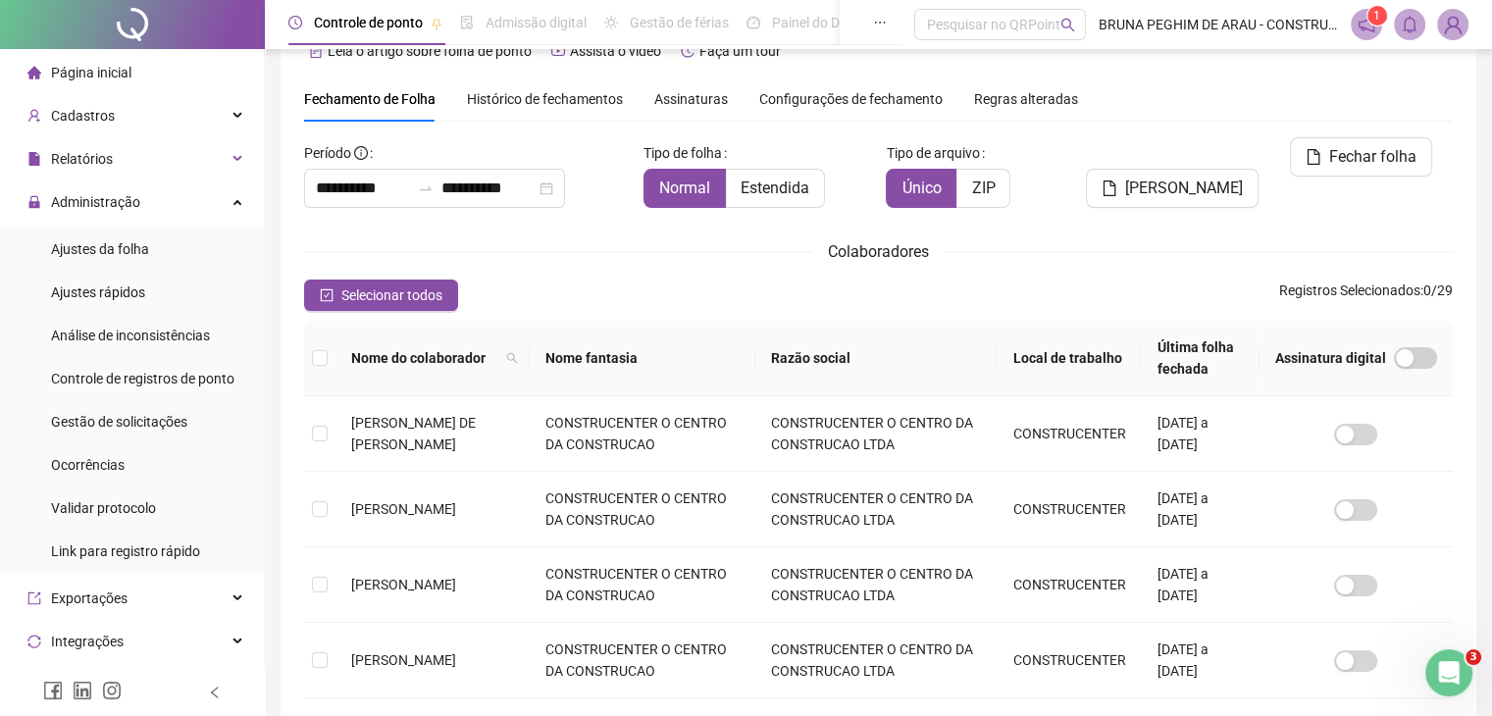
click at [528, 101] on span "Histórico de fechamentos" at bounding box center [545, 99] width 156 height 16
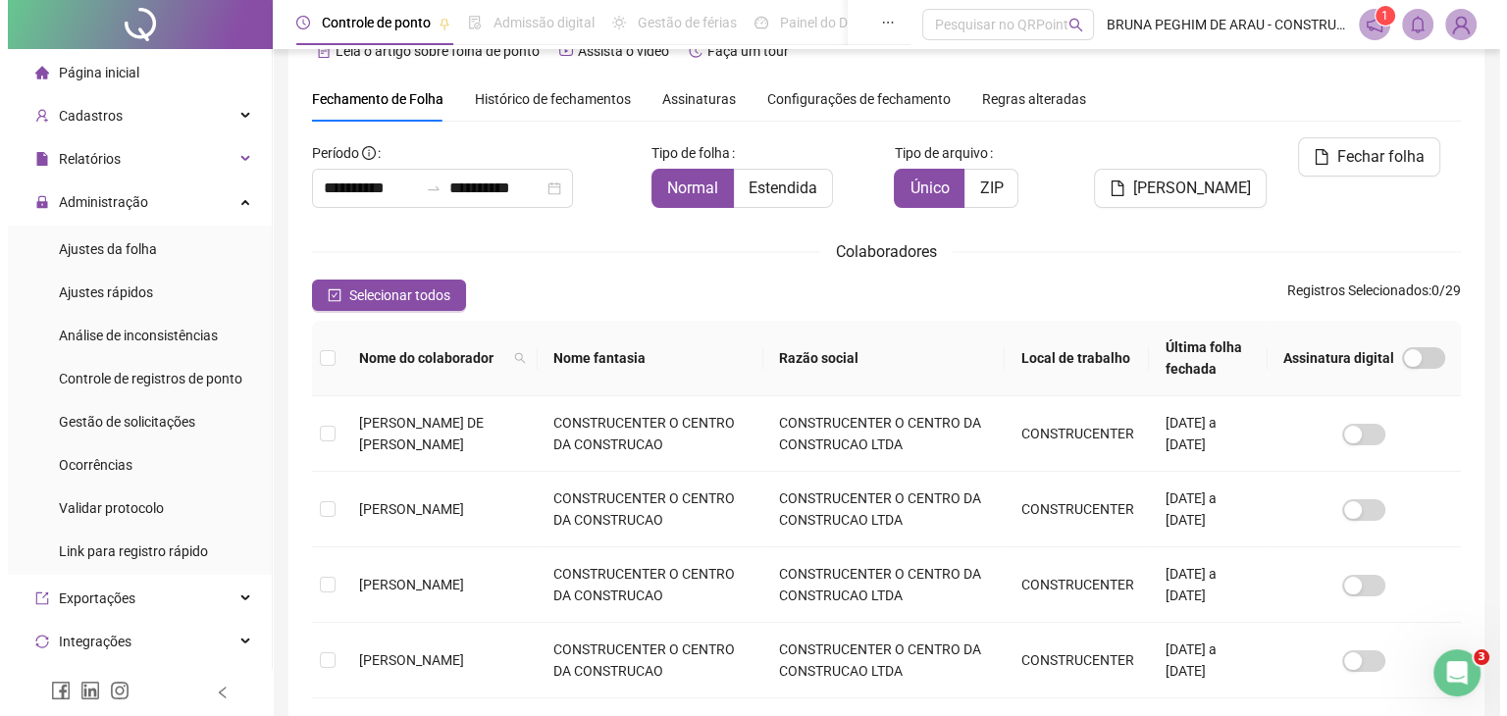
scroll to position [0, 0]
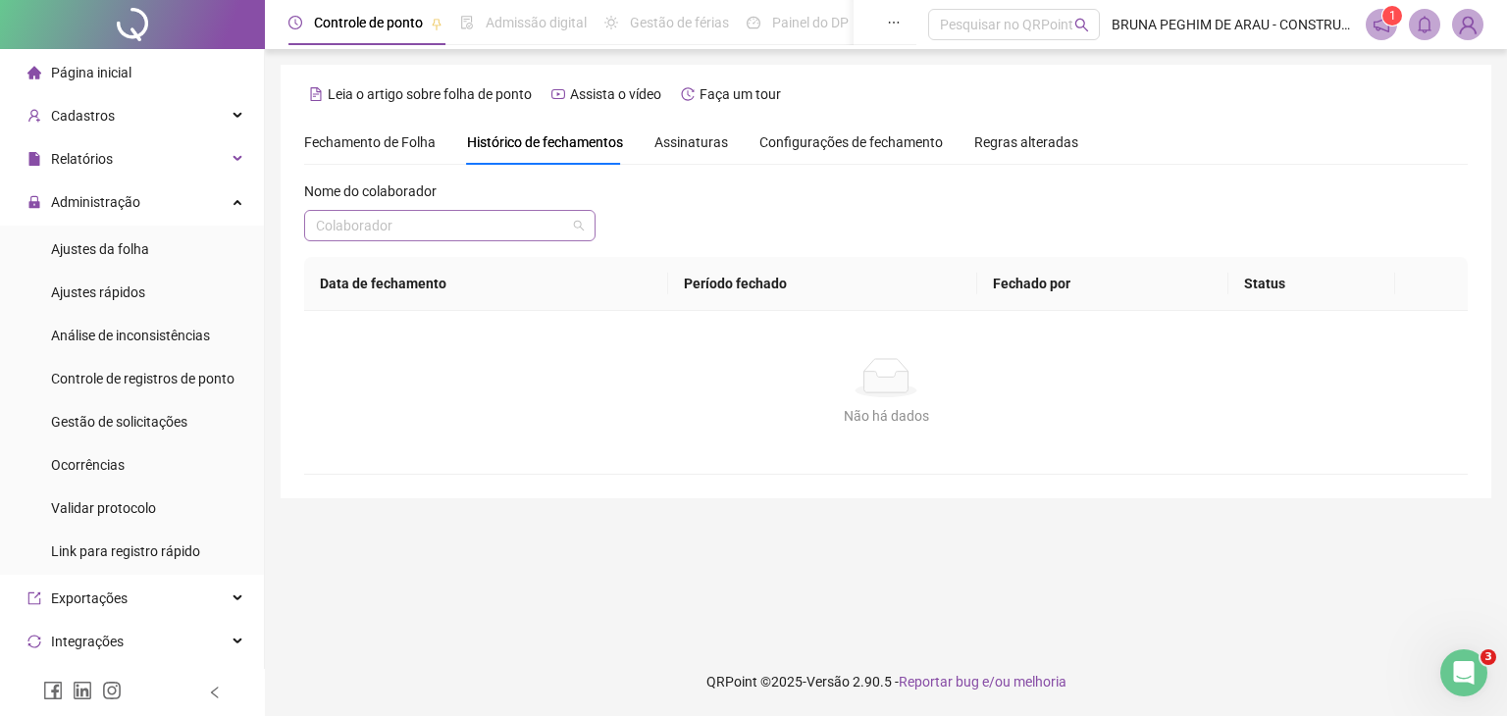
click at [547, 233] on input "search" at bounding box center [441, 225] width 250 height 29
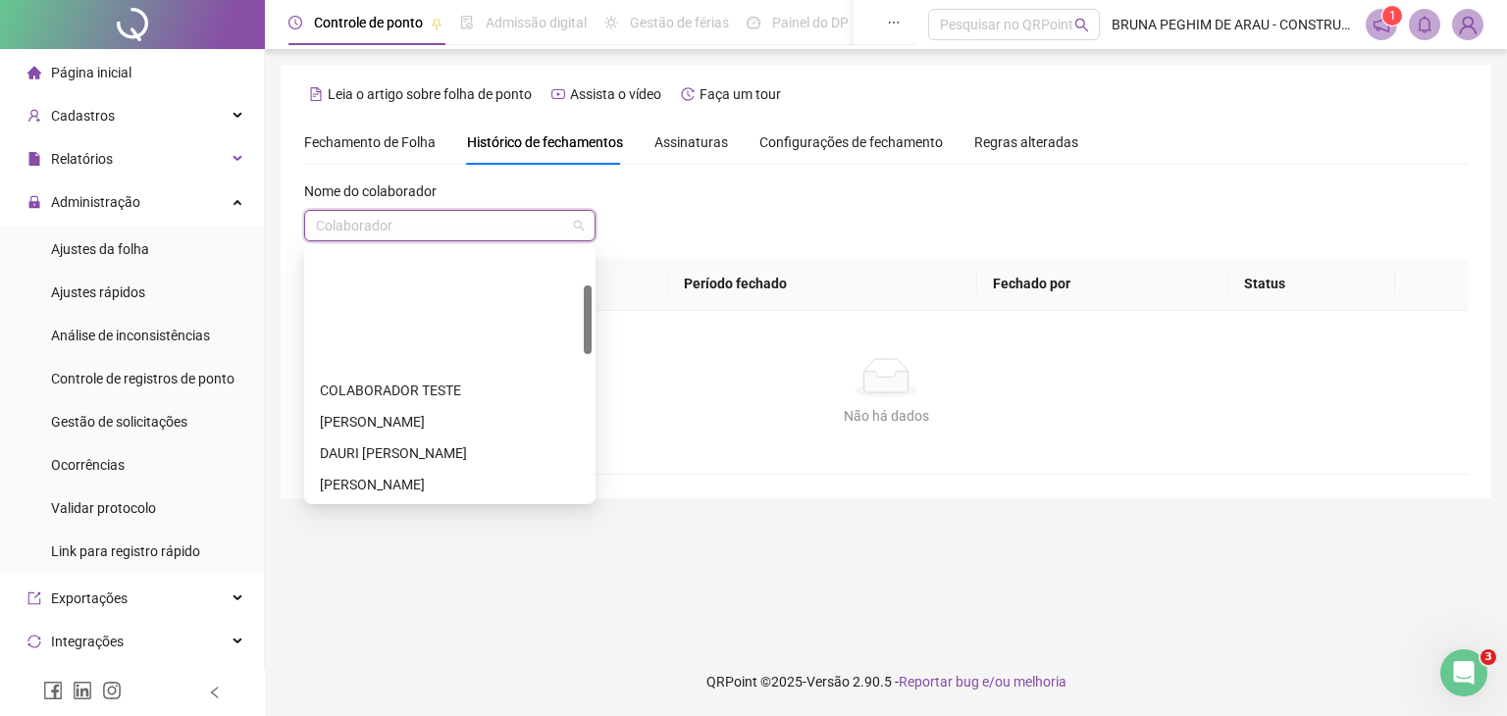
scroll to position [130, 0]
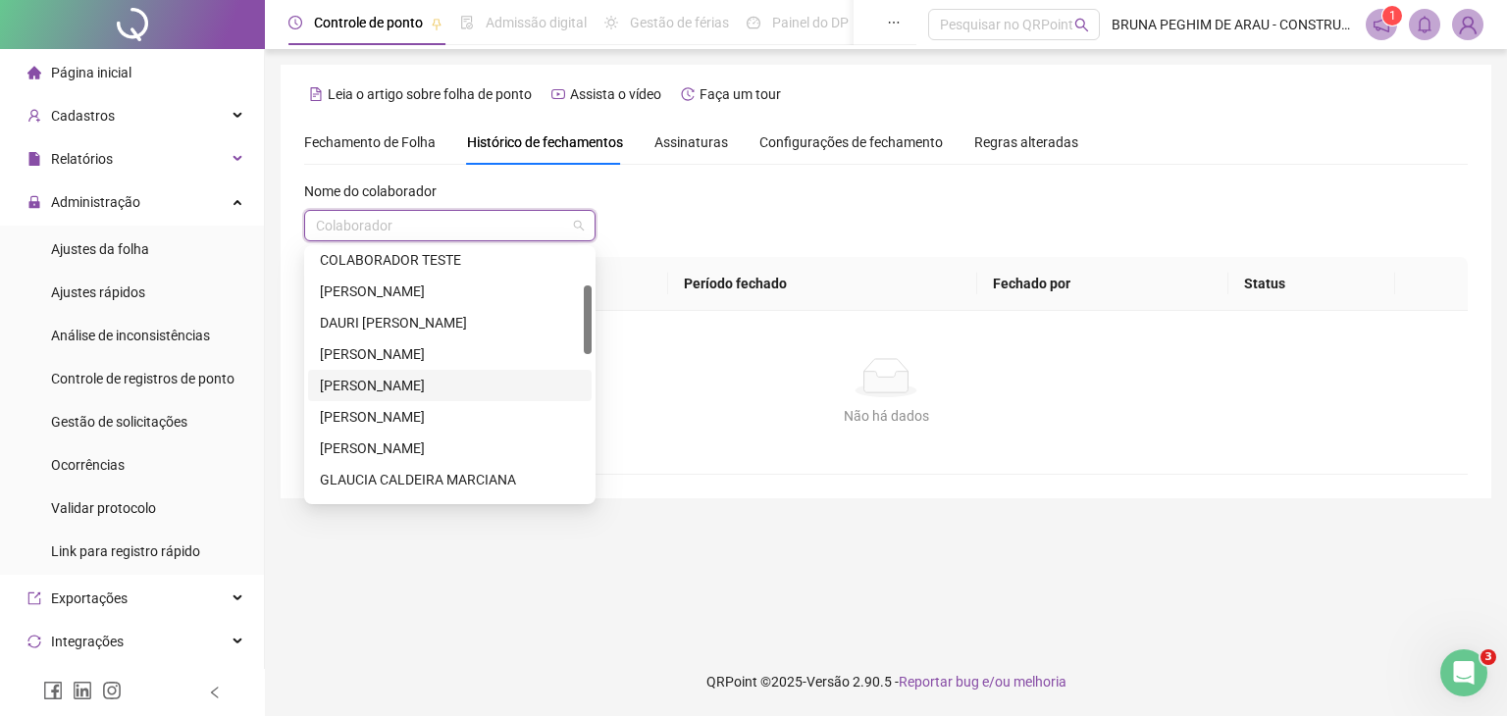
click at [475, 388] on div "[PERSON_NAME]" at bounding box center [450, 386] width 260 height 22
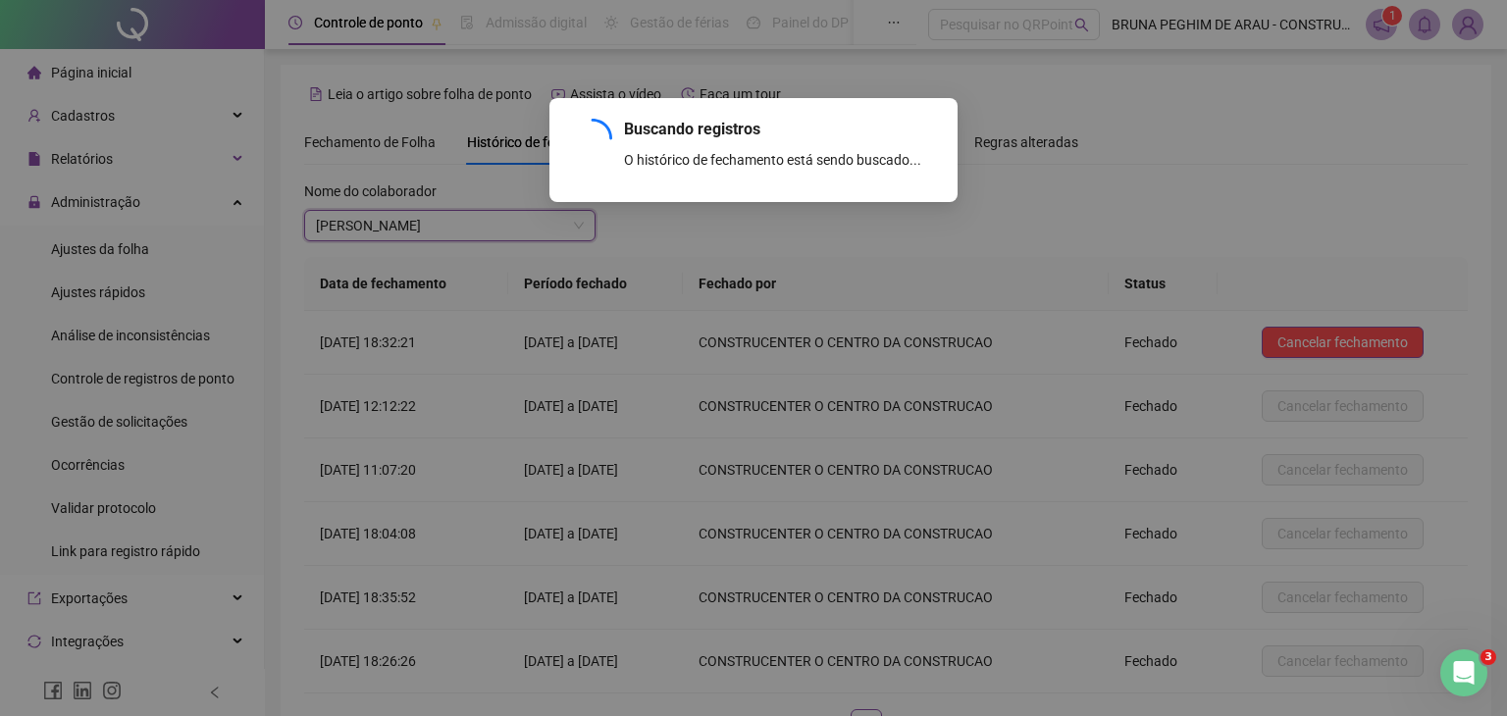
scroll to position [147, 0]
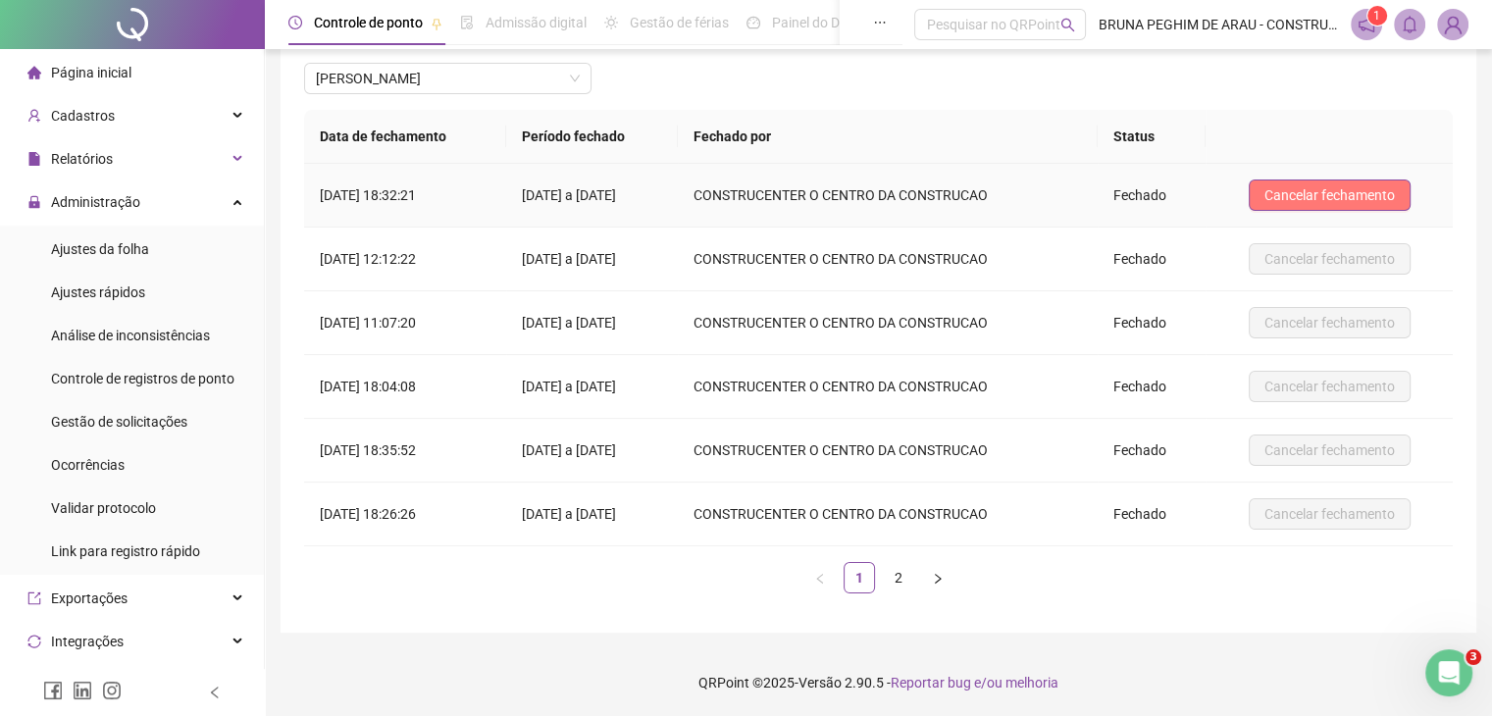
click at [1297, 200] on span "Cancelar fechamento" at bounding box center [1330, 195] width 130 height 22
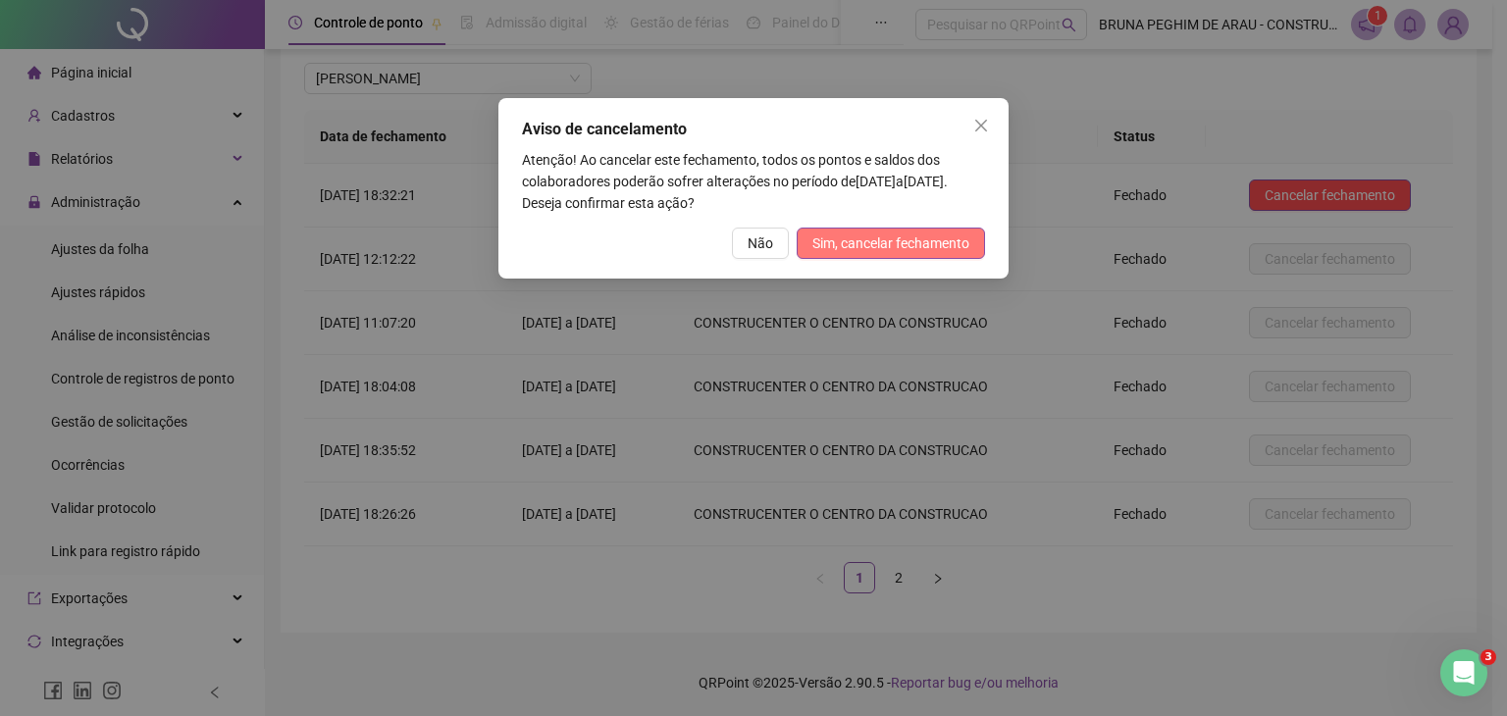
click at [897, 238] on span "Sim, cancelar fechamento" at bounding box center [890, 244] width 157 height 22
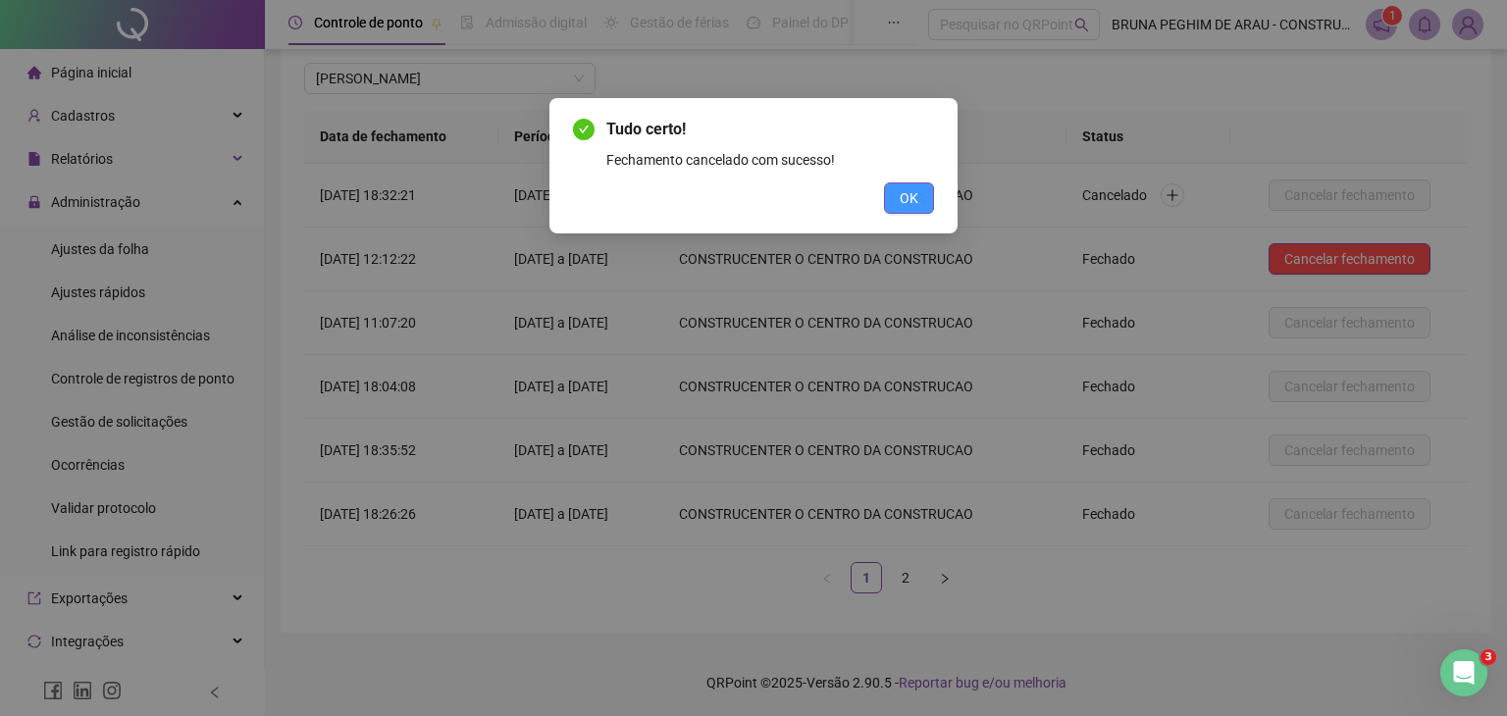
click at [906, 205] on span "OK" at bounding box center [909, 198] width 19 height 22
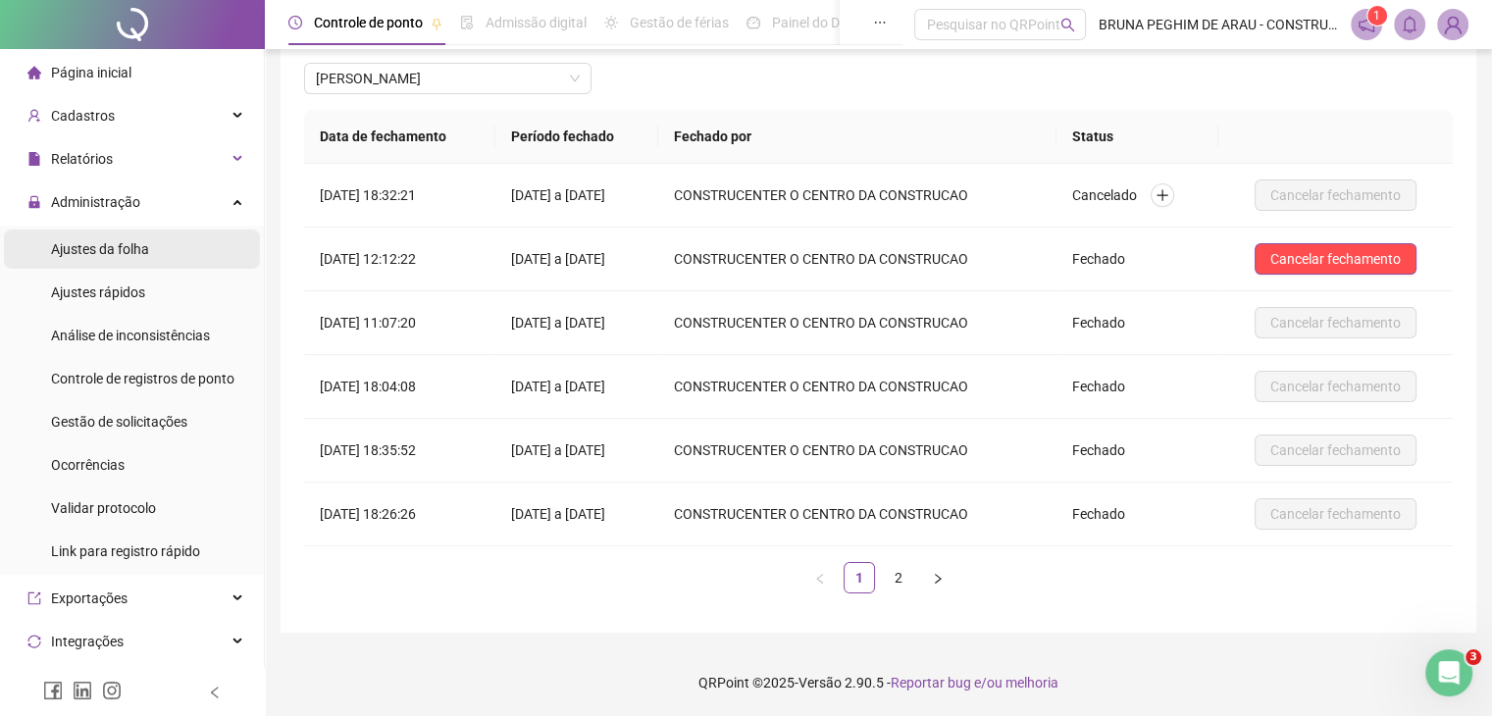
click at [120, 254] on span "Ajustes da folha" at bounding box center [100, 249] width 98 height 16
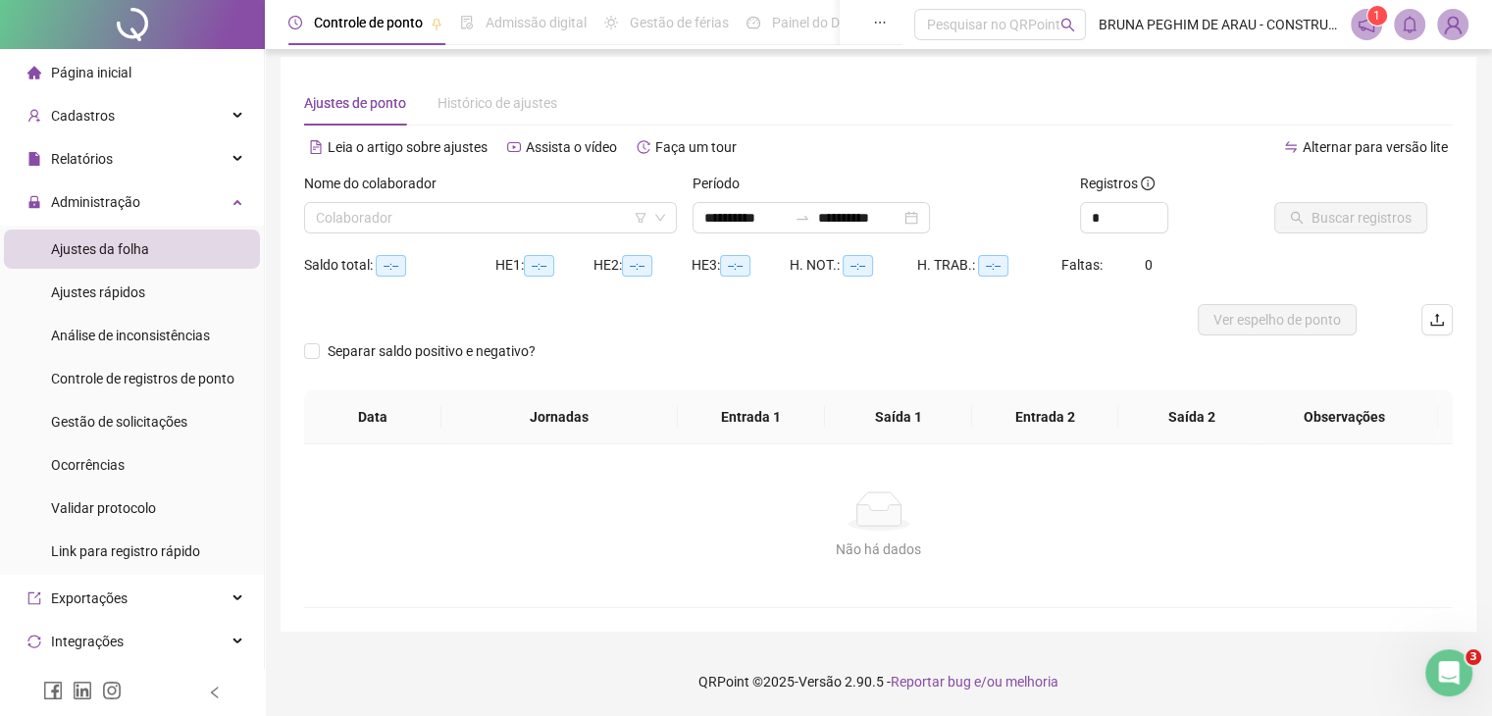
scroll to position [8, 0]
click at [358, 226] on input "search" at bounding box center [482, 217] width 332 height 29
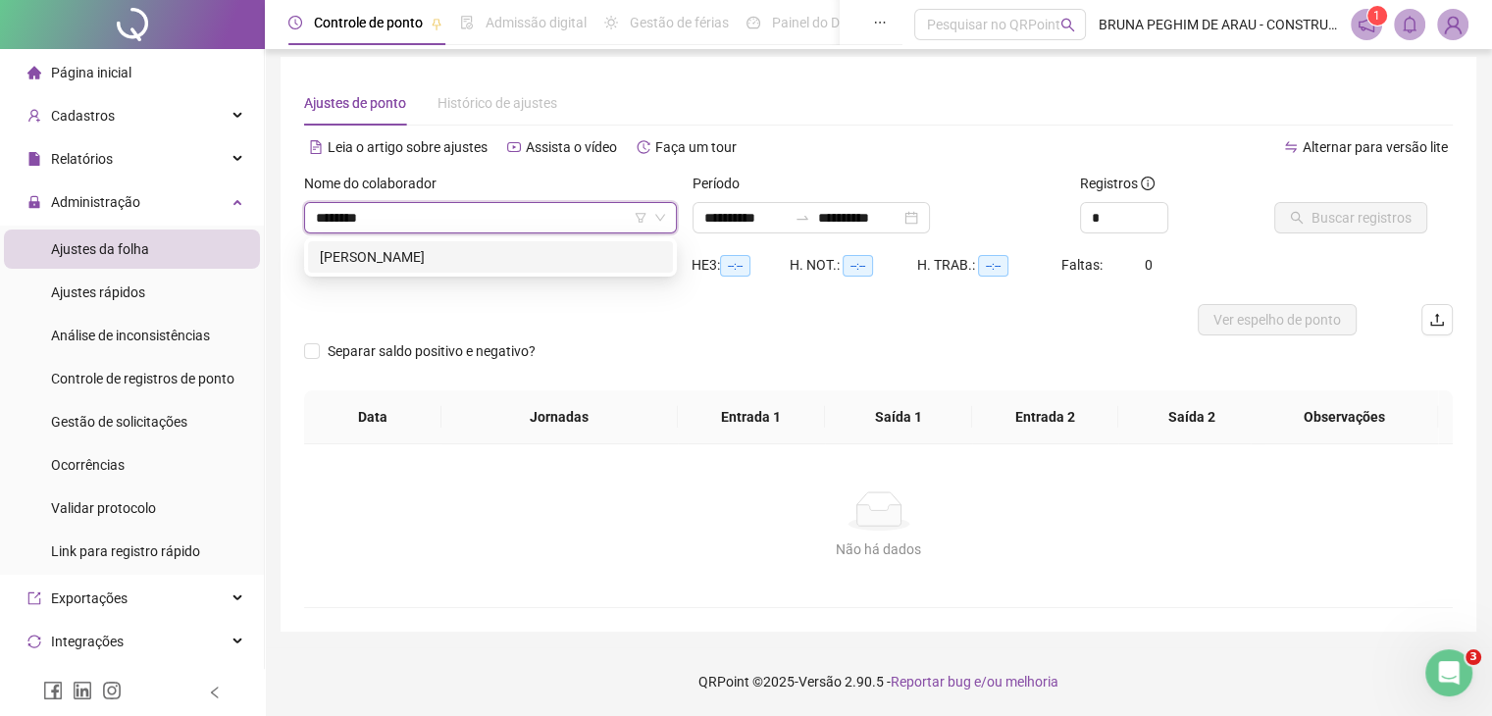
click at [400, 261] on div "[PERSON_NAME]" at bounding box center [490, 257] width 341 height 22
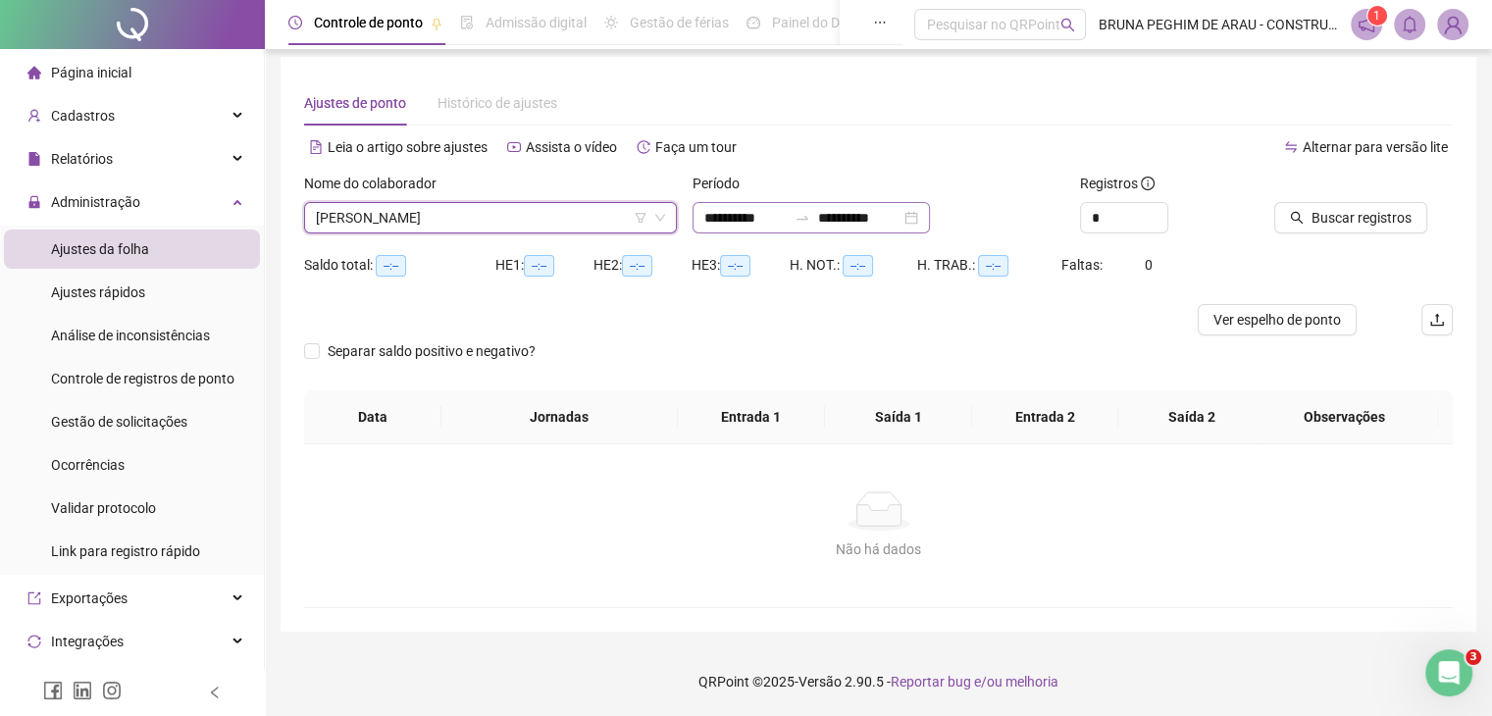
click at [930, 213] on div "**********" at bounding box center [811, 217] width 237 height 31
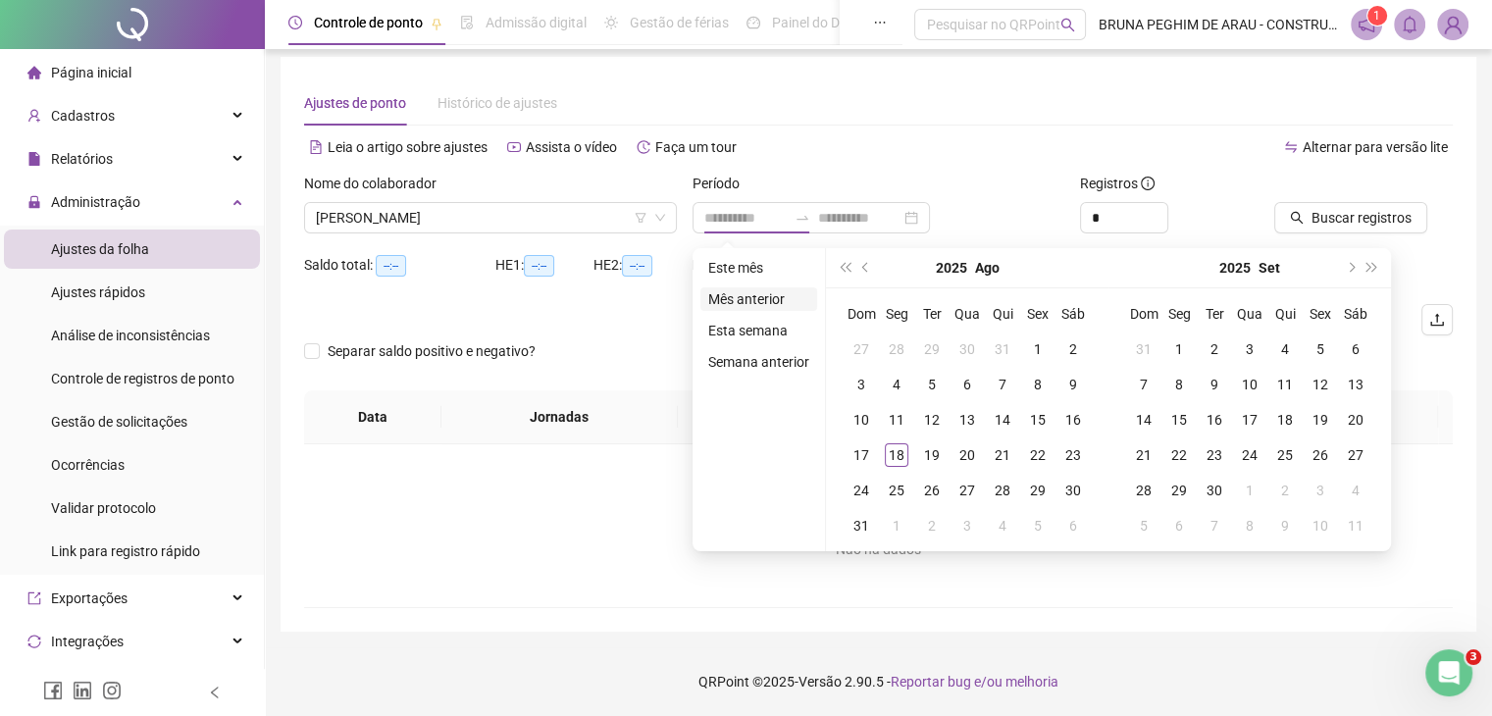
click at [753, 304] on li "Mês anterior" at bounding box center [758, 299] width 117 height 24
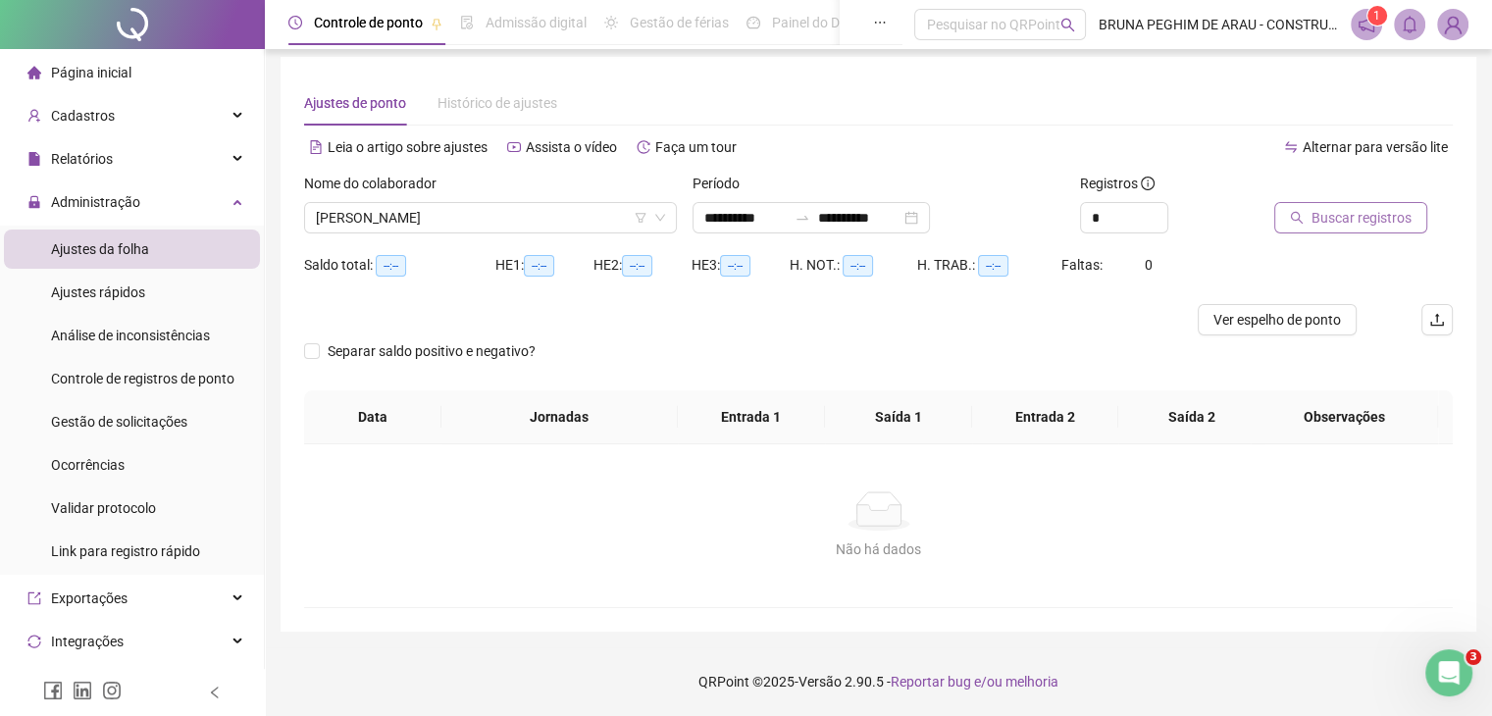
click at [1367, 221] on span "Buscar registros" at bounding box center [1362, 218] width 100 height 22
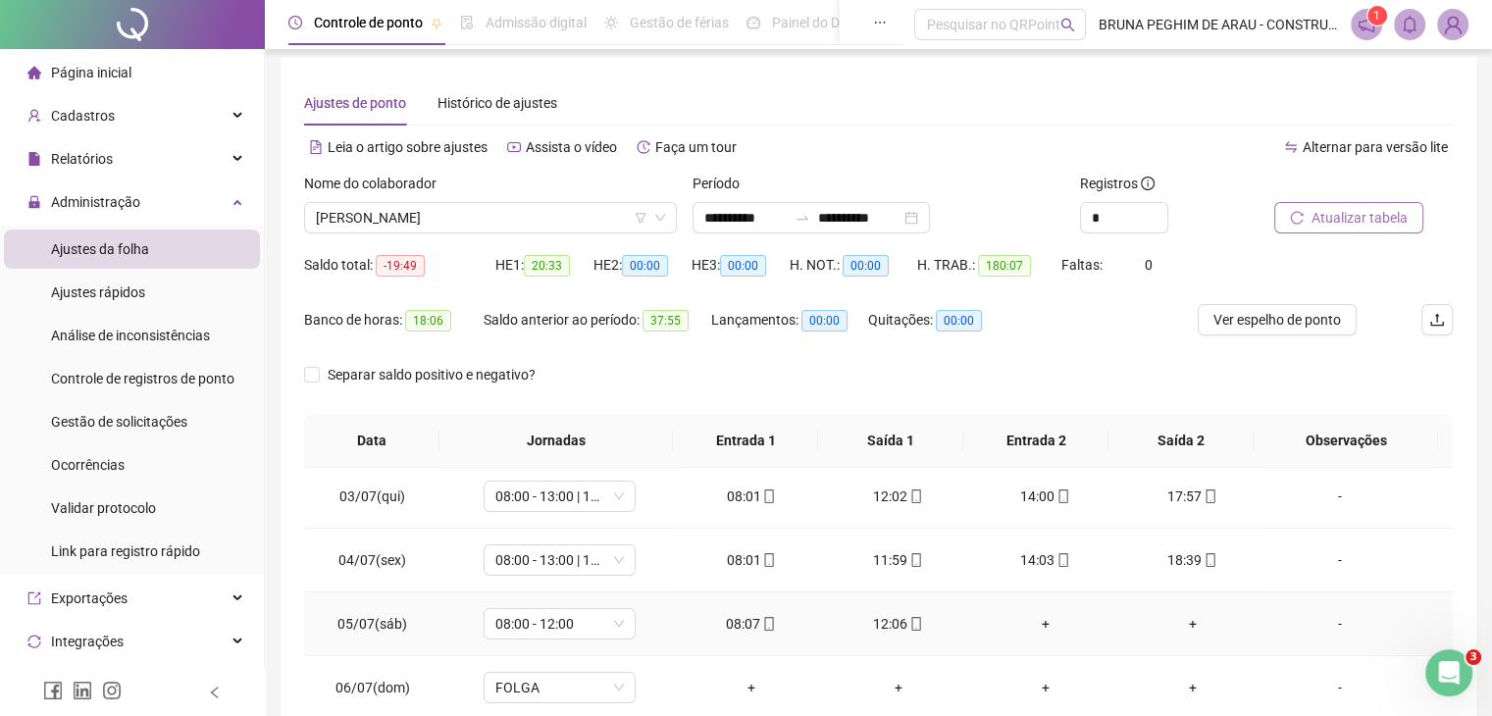
scroll to position [261, 0]
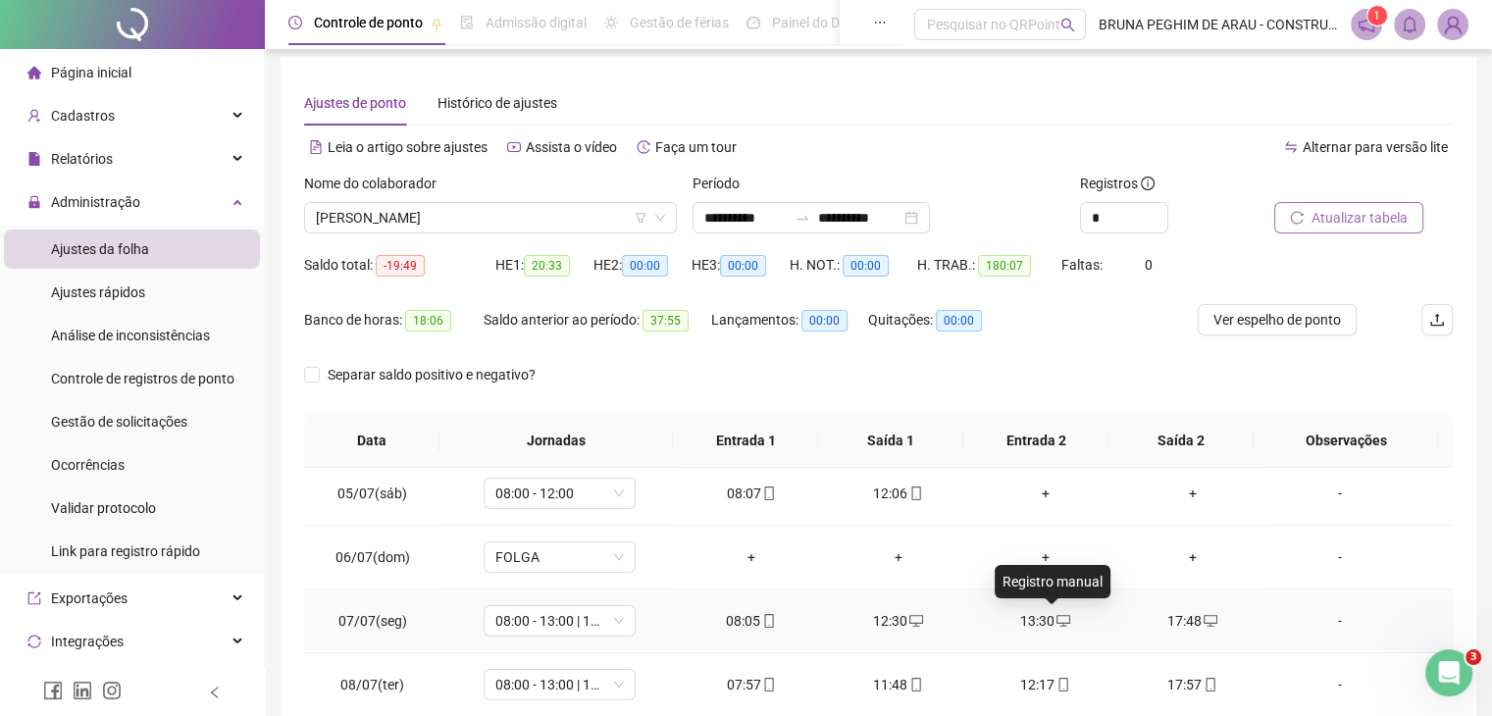
click at [1057, 617] on icon "desktop" at bounding box center [1064, 621] width 14 height 14
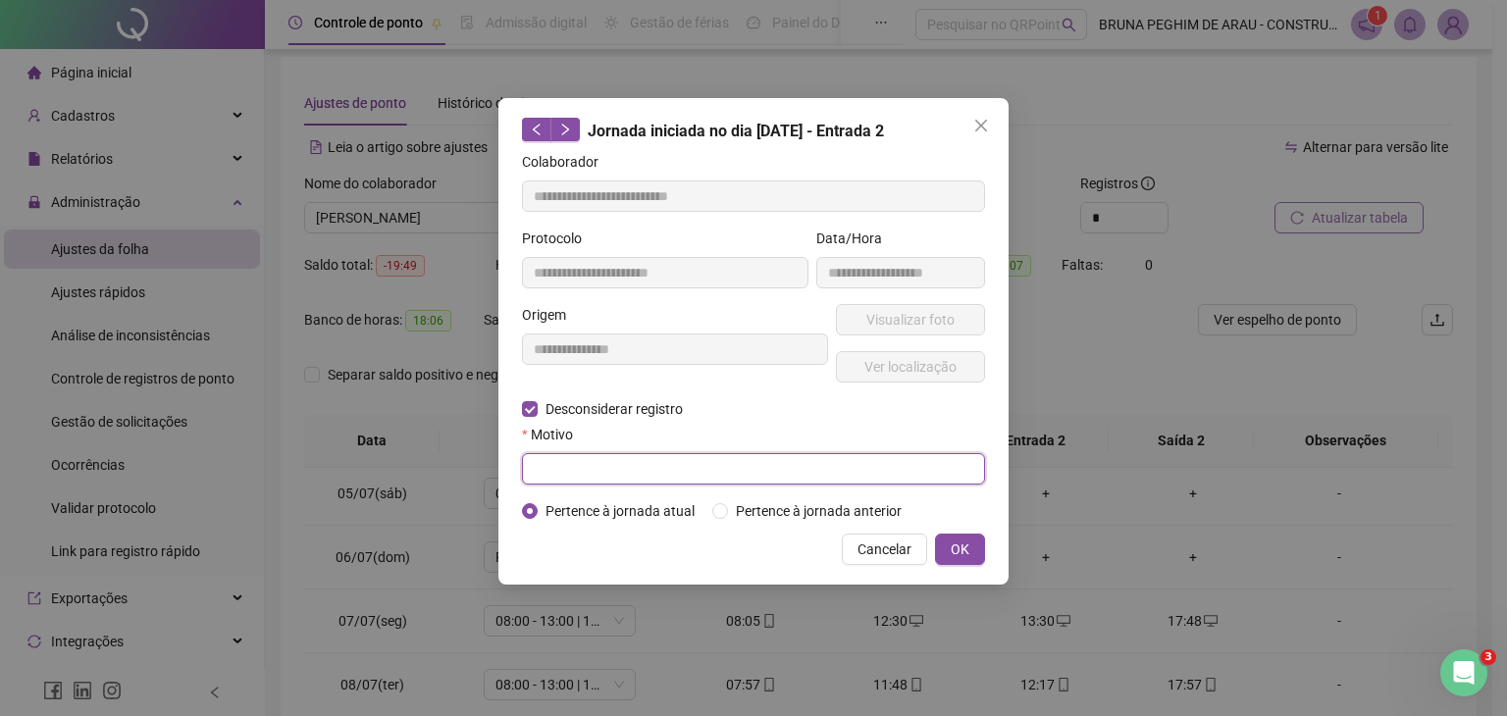
click at [577, 467] on input "text" at bounding box center [753, 468] width 463 height 31
click at [961, 539] on span "OK" at bounding box center [960, 550] width 19 height 22
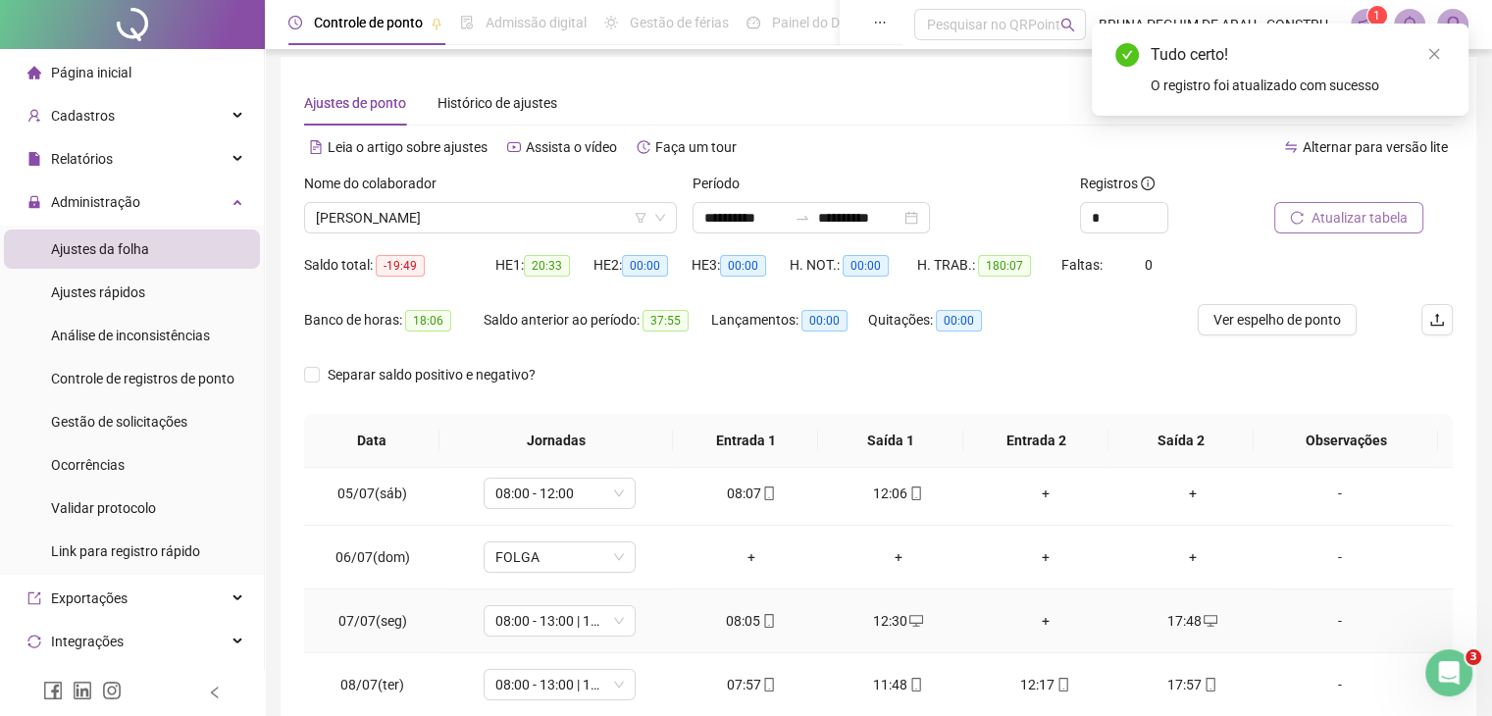
click at [1040, 617] on div "+" at bounding box center [1046, 621] width 116 height 22
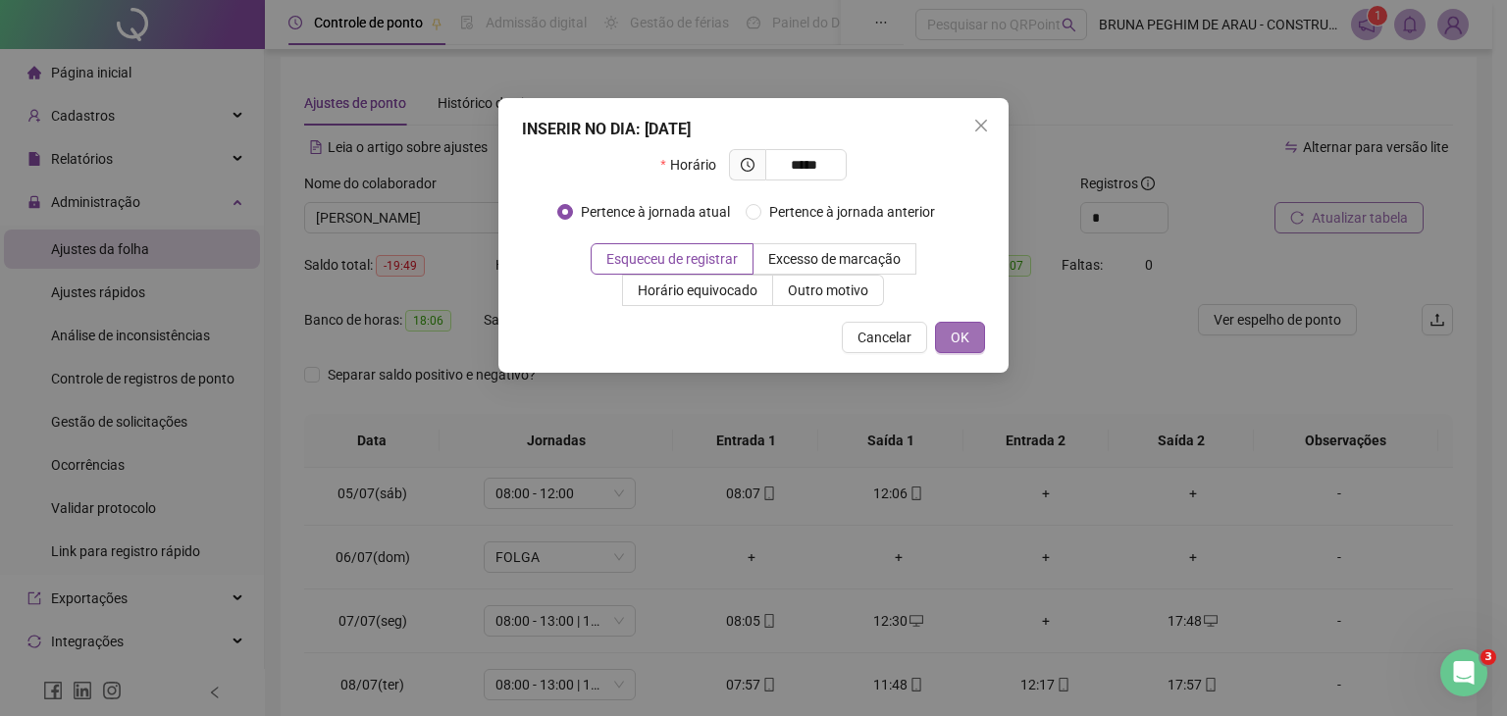
click at [969, 335] on button "OK" at bounding box center [960, 337] width 50 height 31
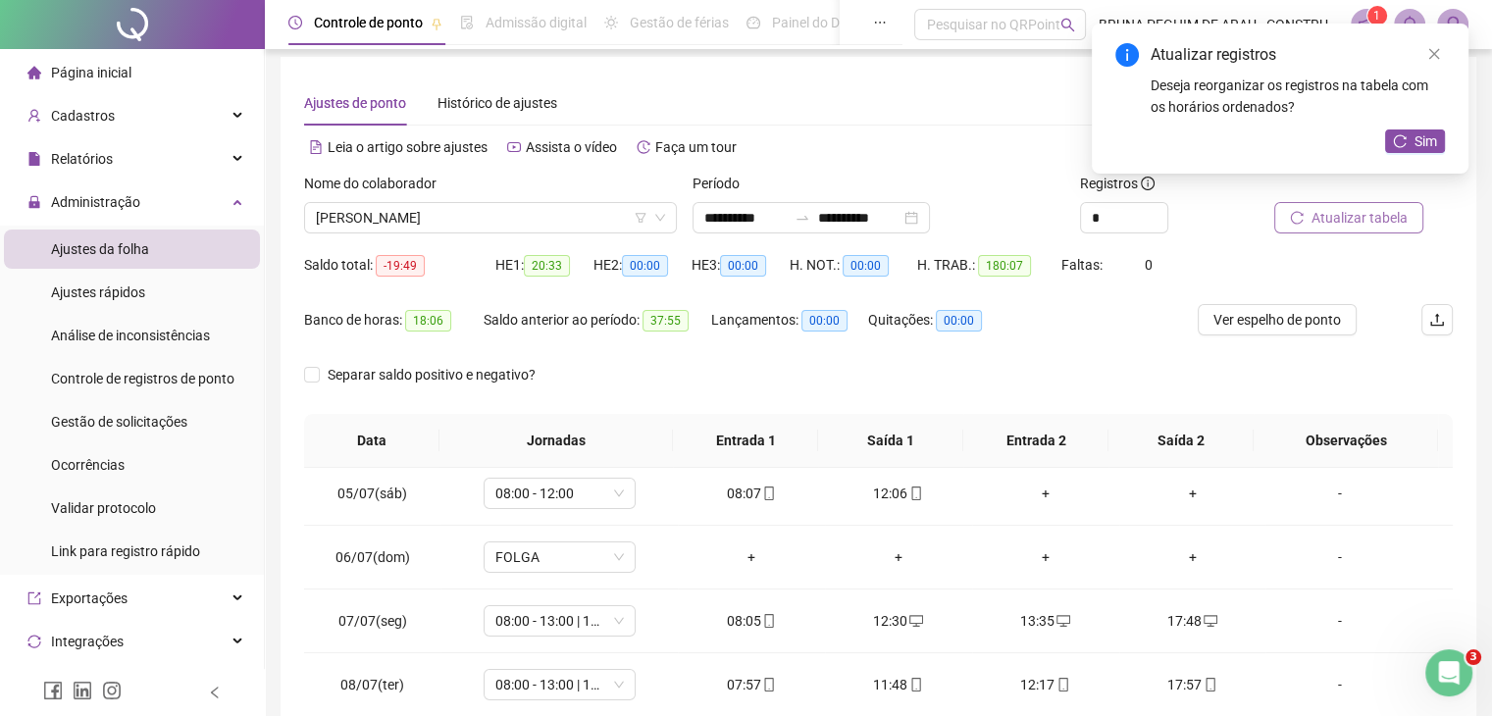
click at [1406, 124] on div "Atualizar registros Deseja reorganizar os registros na tabela com os horários o…" at bounding box center [1280, 99] width 377 height 150
click at [1406, 135] on icon "reload" at bounding box center [1400, 141] width 14 height 14
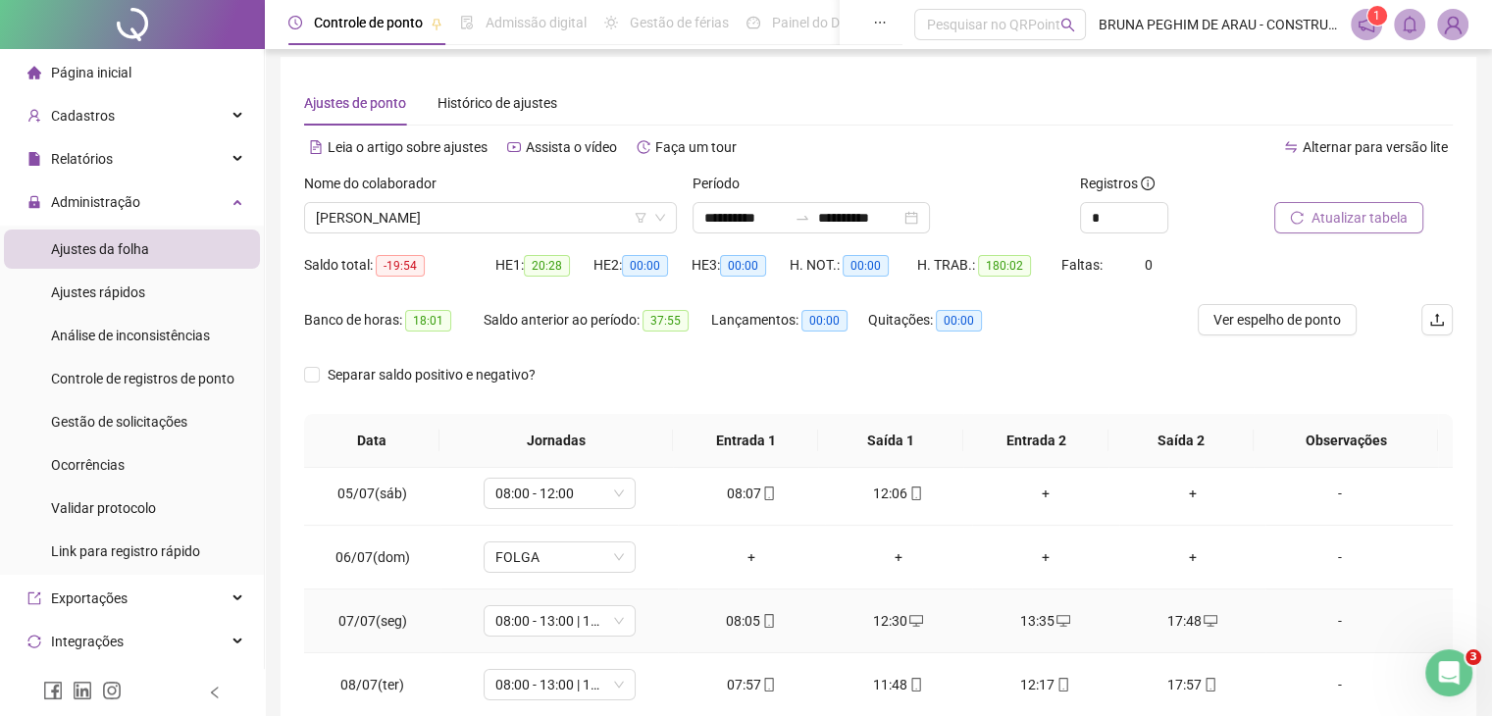
scroll to position [392, 0]
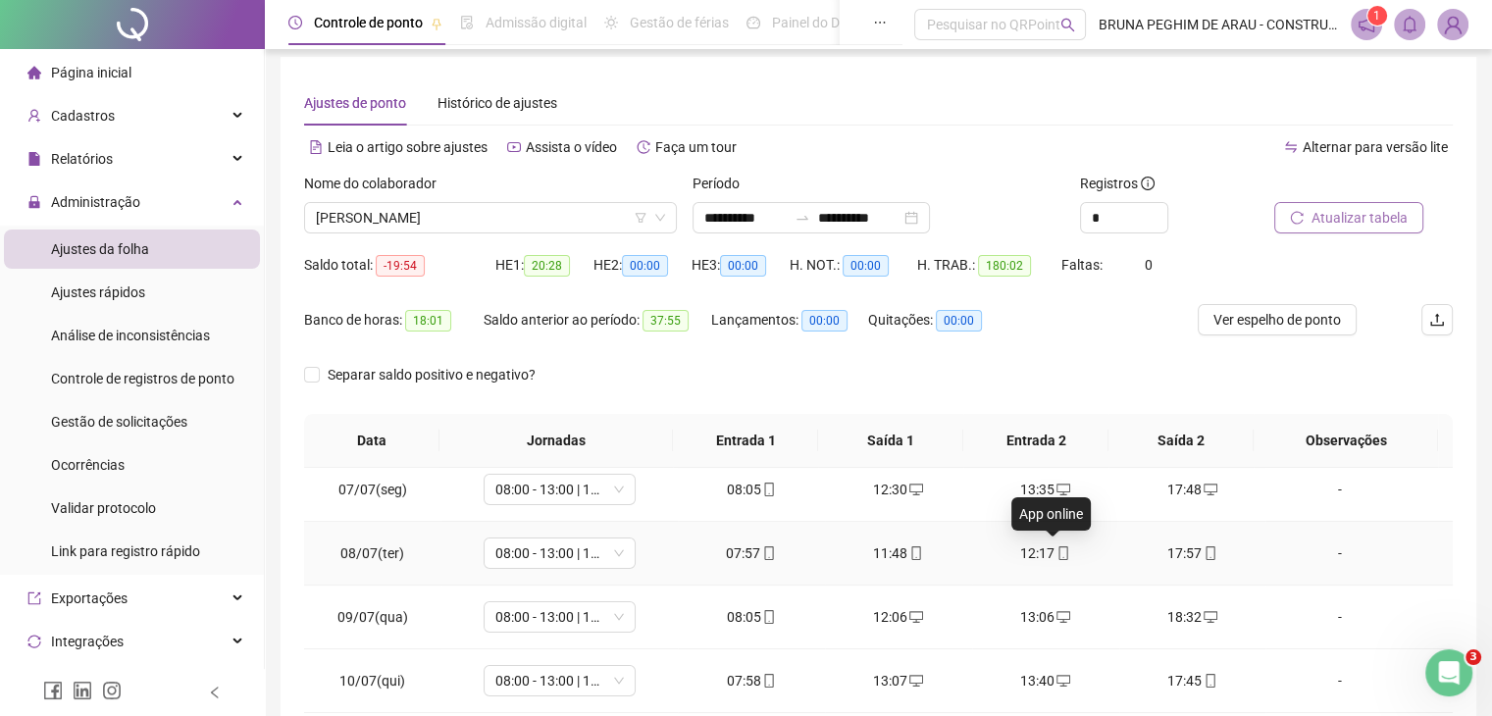
click at [1057, 552] on icon "mobile" at bounding box center [1064, 553] width 14 height 14
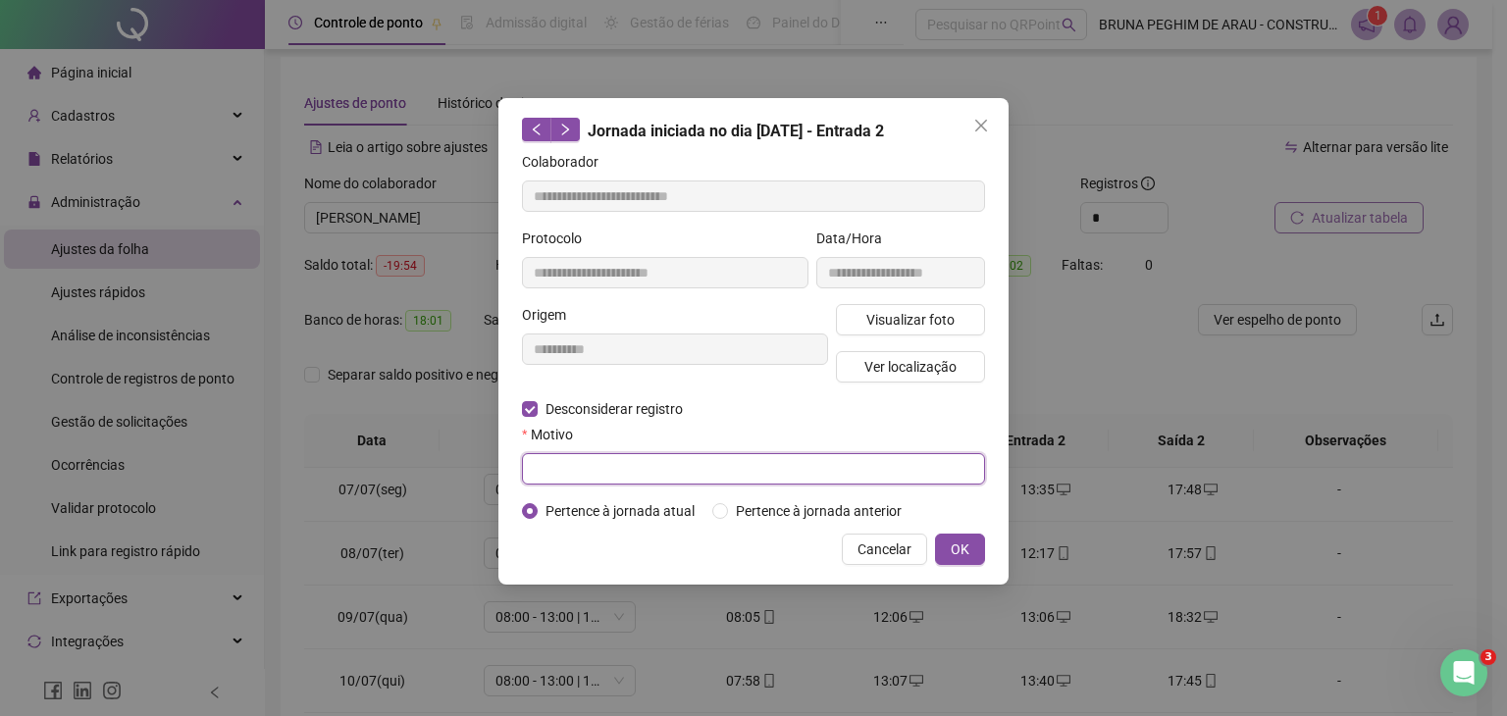
click at [545, 468] on input "text" at bounding box center [753, 468] width 463 height 31
click at [956, 555] on span "OK" at bounding box center [960, 550] width 19 height 22
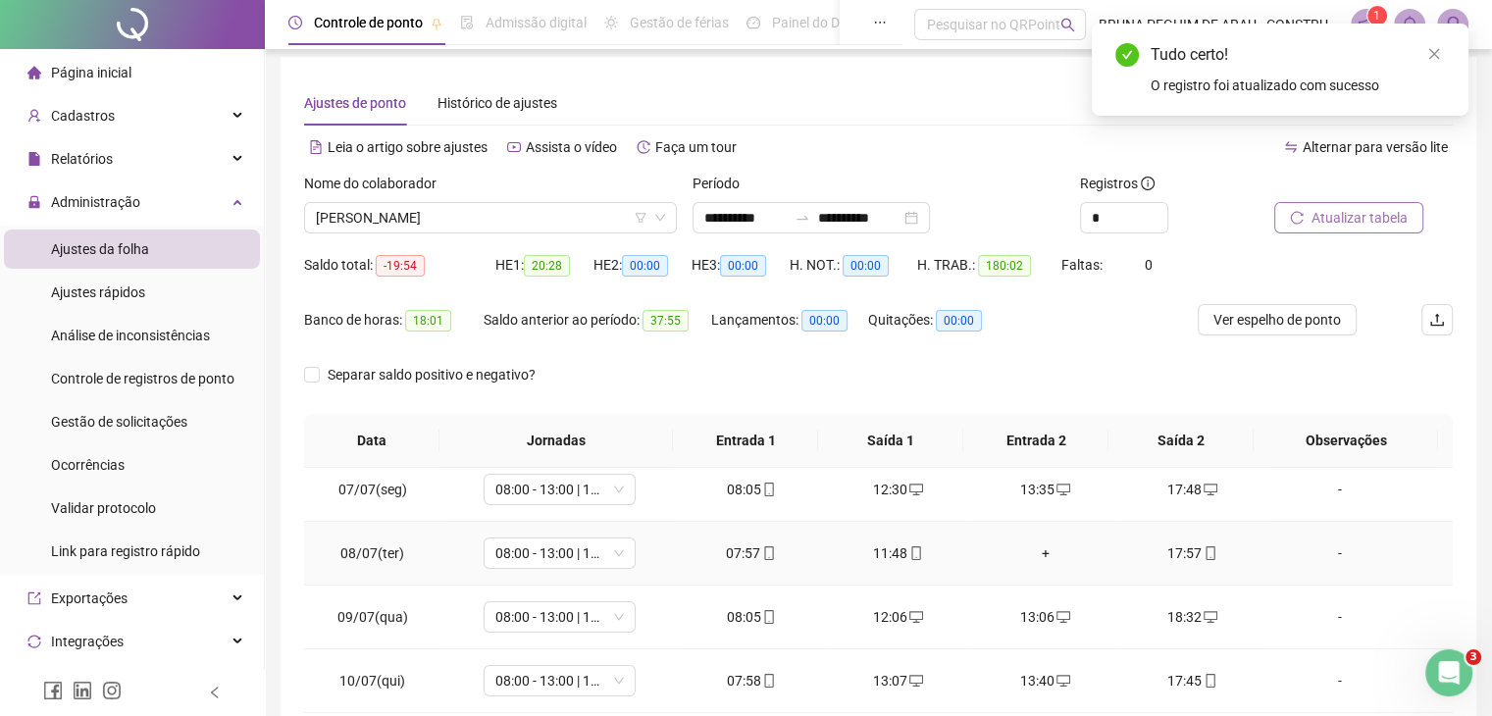
click at [1033, 555] on div "+" at bounding box center [1046, 554] width 116 height 22
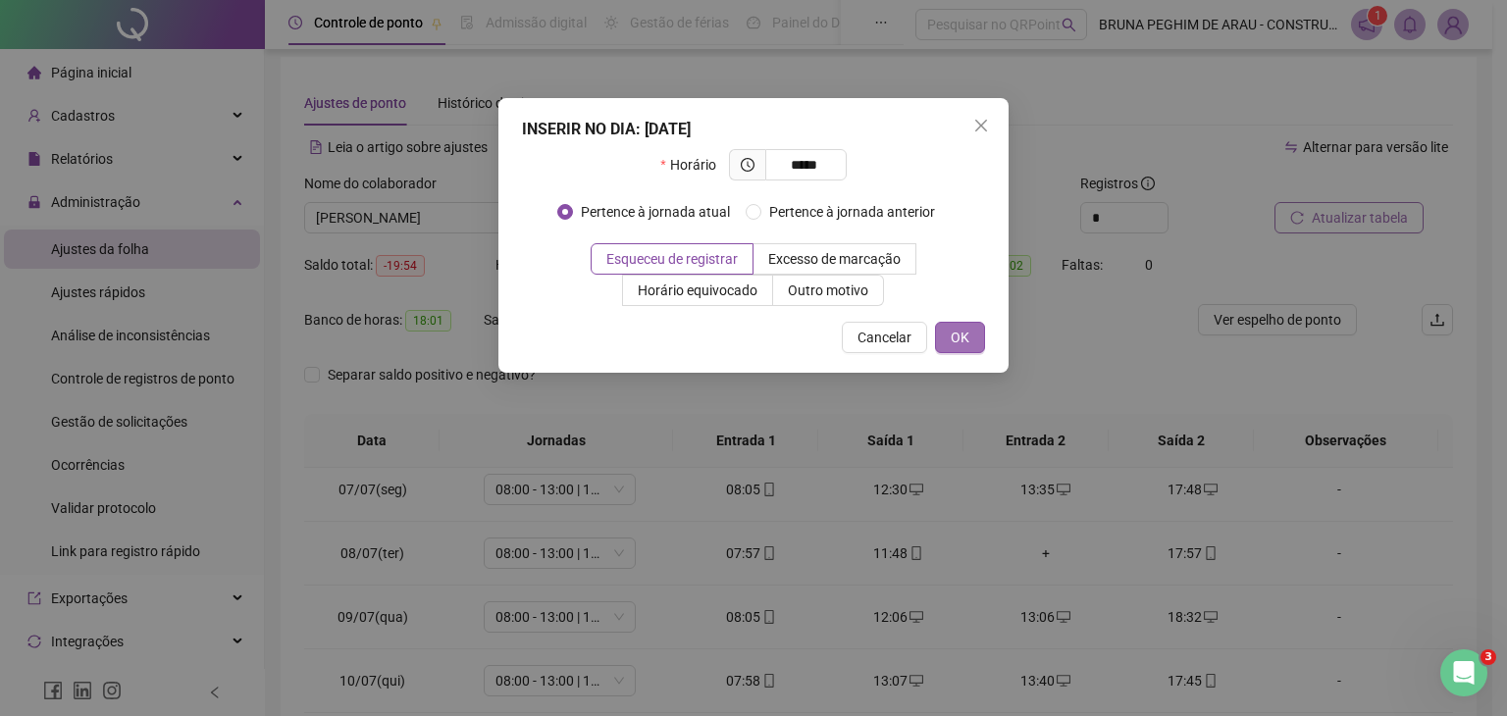
click at [953, 338] on span "OK" at bounding box center [960, 338] width 19 height 22
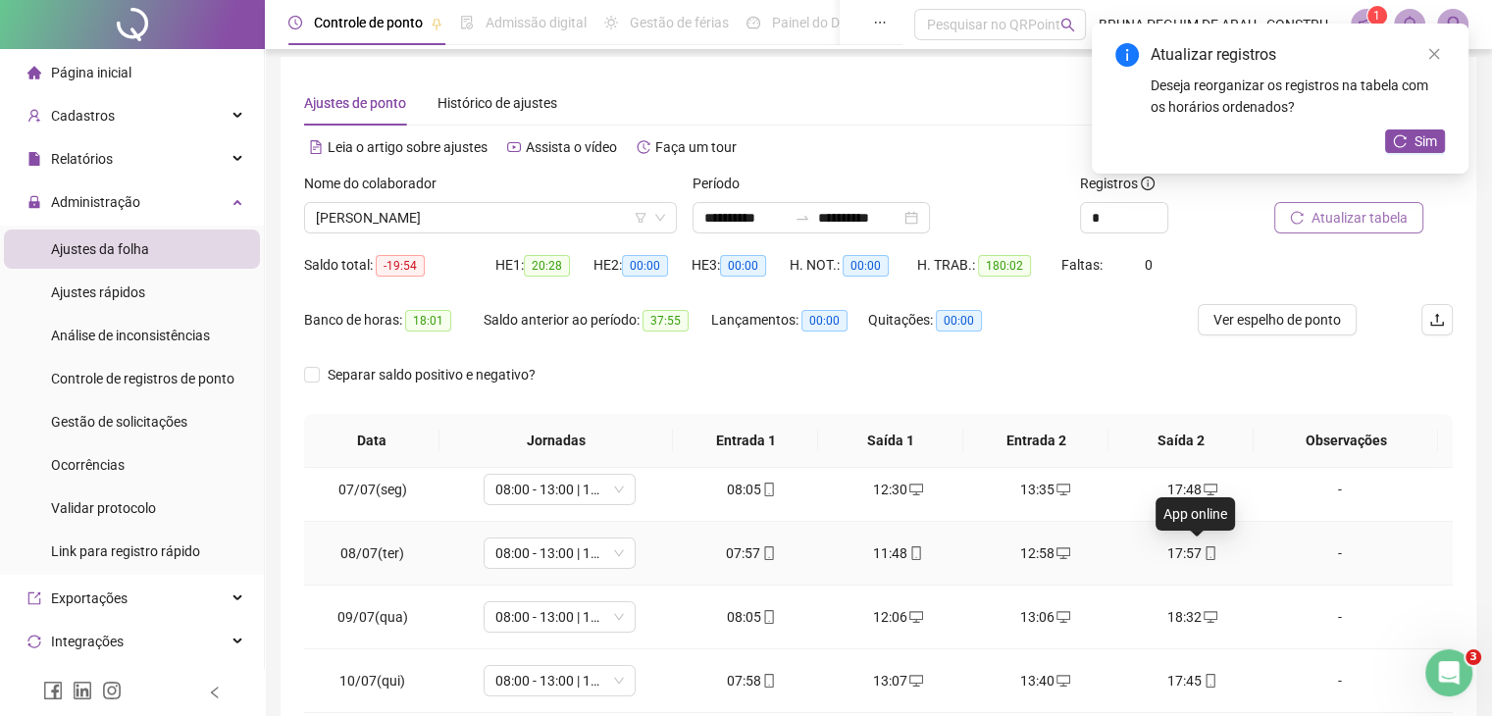
click at [1204, 548] on icon "mobile" at bounding box center [1211, 553] width 14 height 14
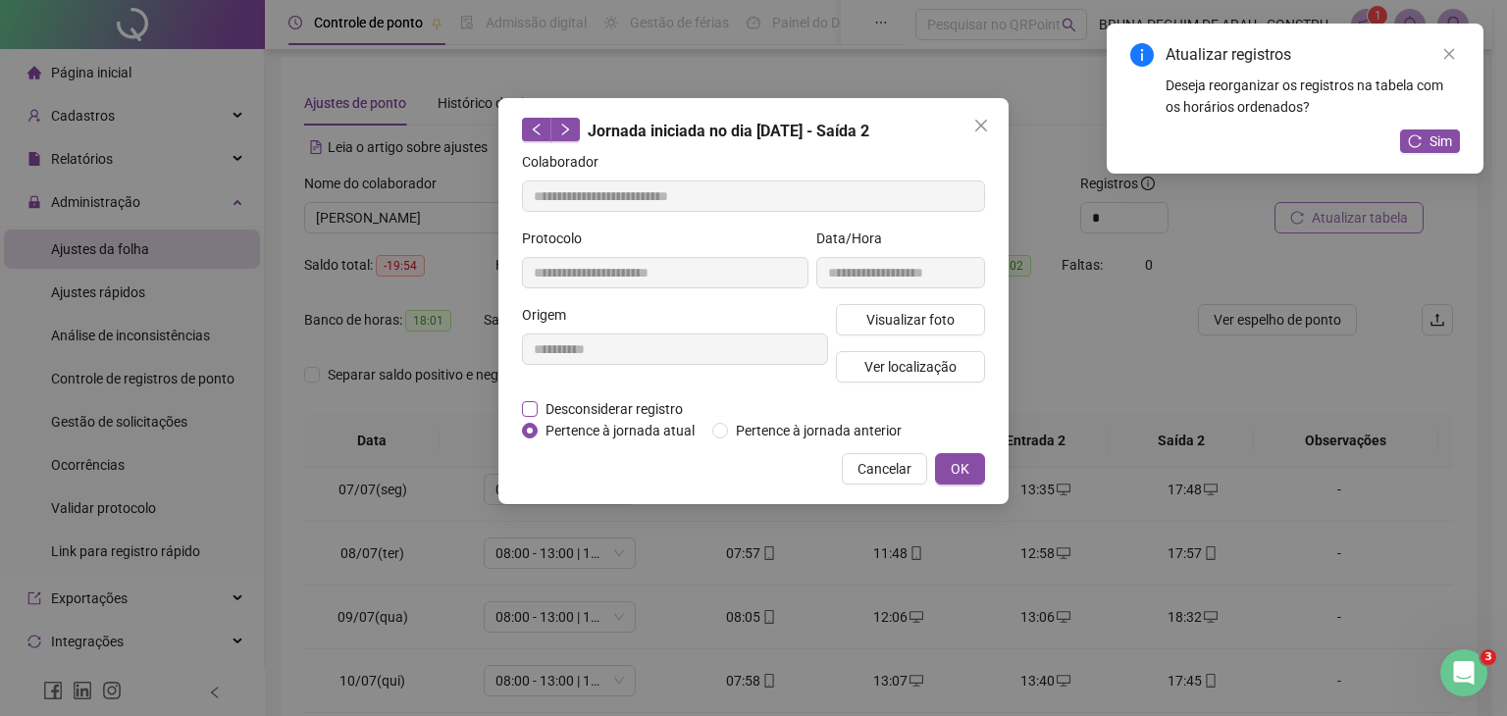
click at [600, 409] on span "Desconsiderar registro" at bounding box center [614, 409] width 153 height 22
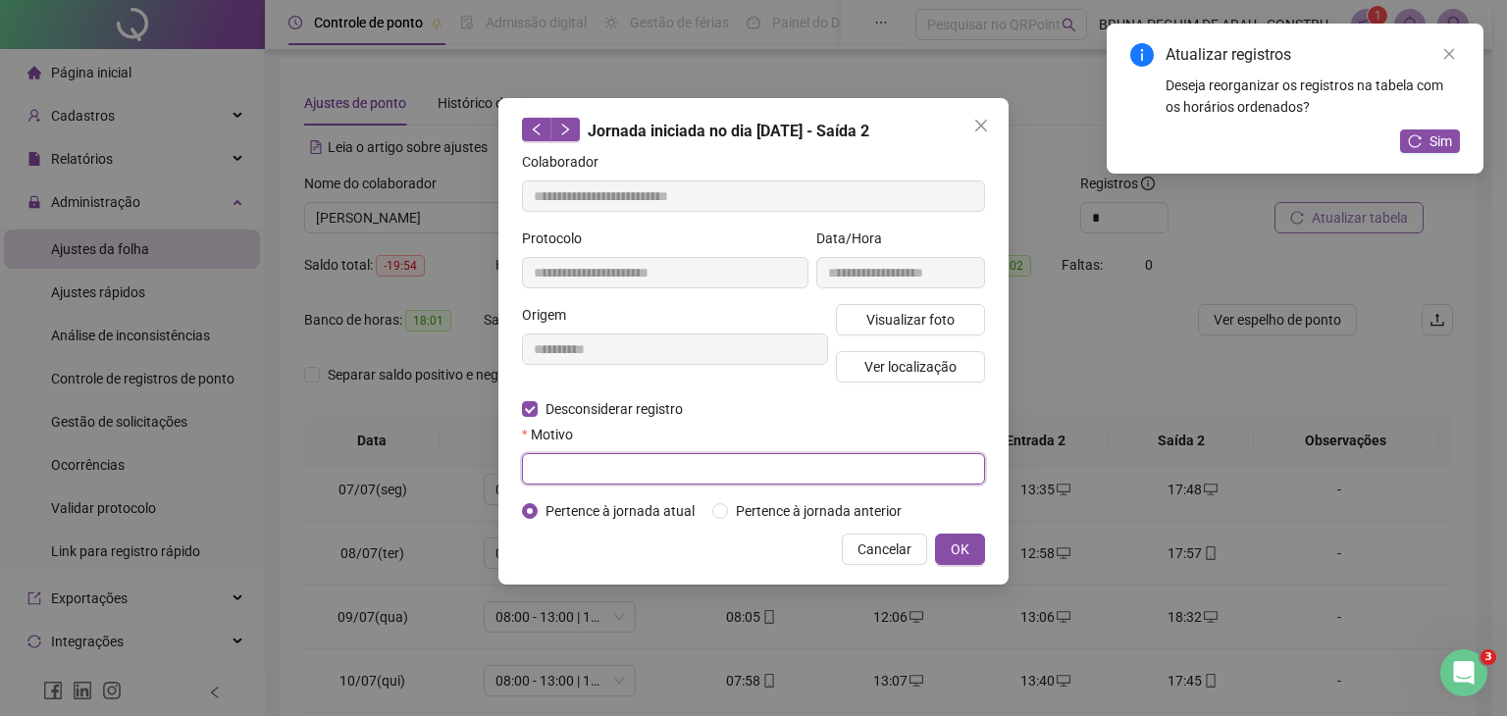
click at [569, 463] on input "text" at bounding box center [753, 468] width 463 height 31
click at [977, 541] on button "OK" at bounding box center [960, 549] width 50 height 31
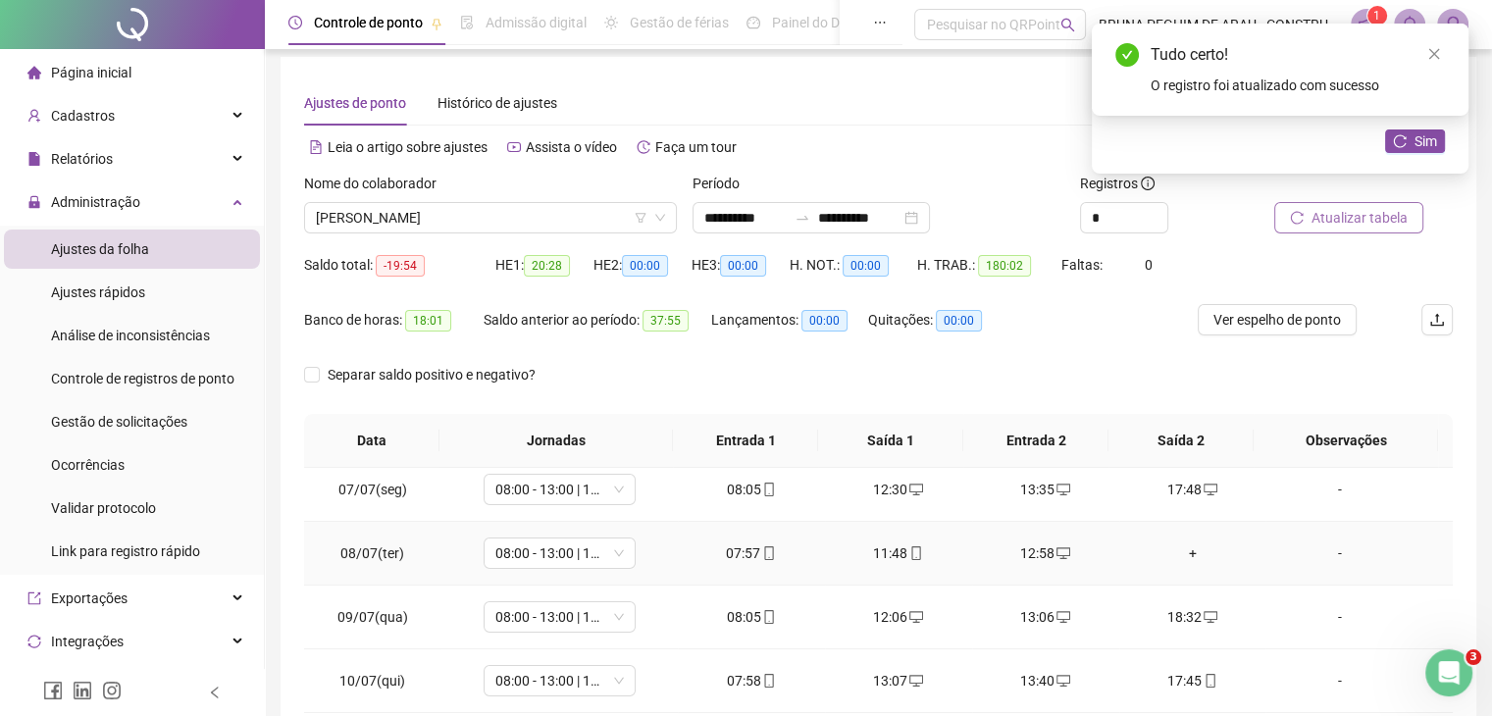
click at [1178, 550] on div "+" at bounding box center [1193, 554] width 116 height 22
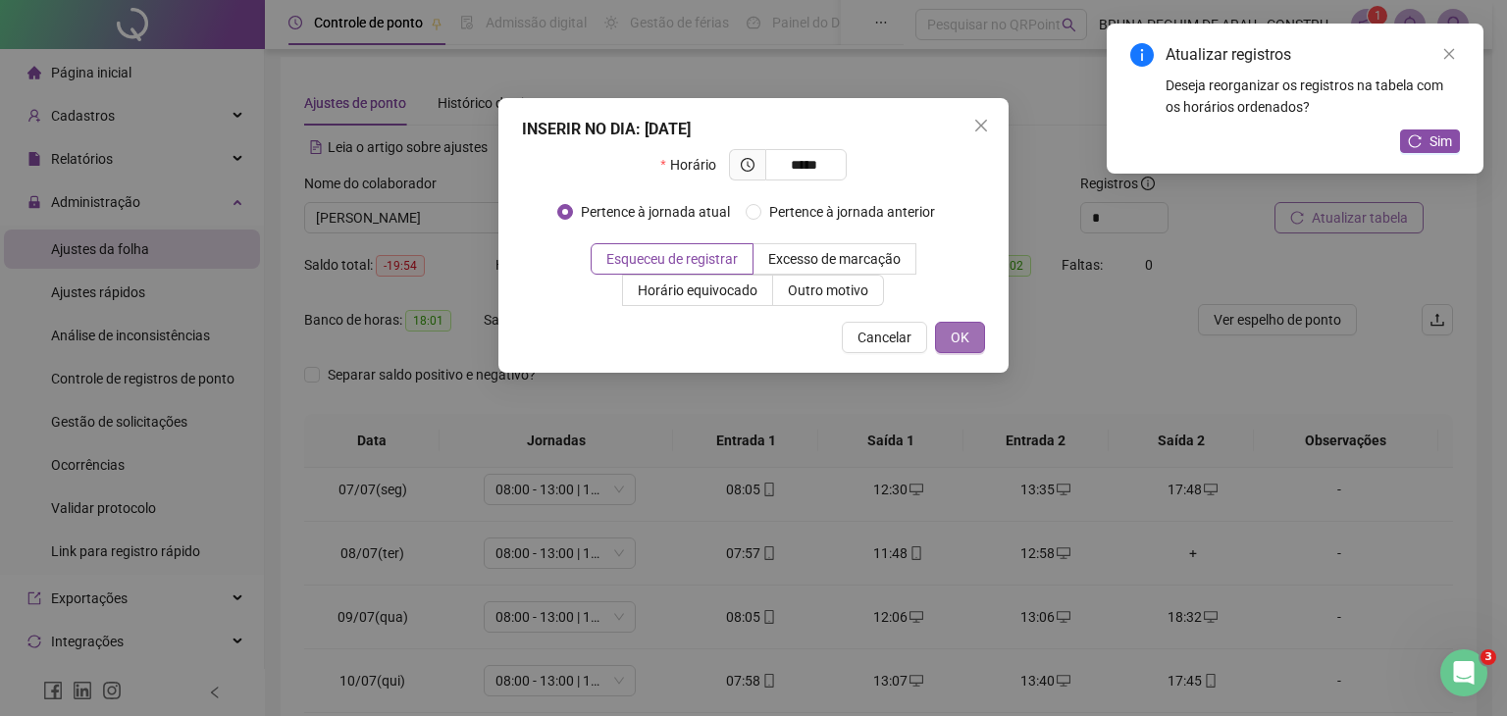
click at [950, 349] on button "OK" at bounding box center [960, 337] width 50 height 31
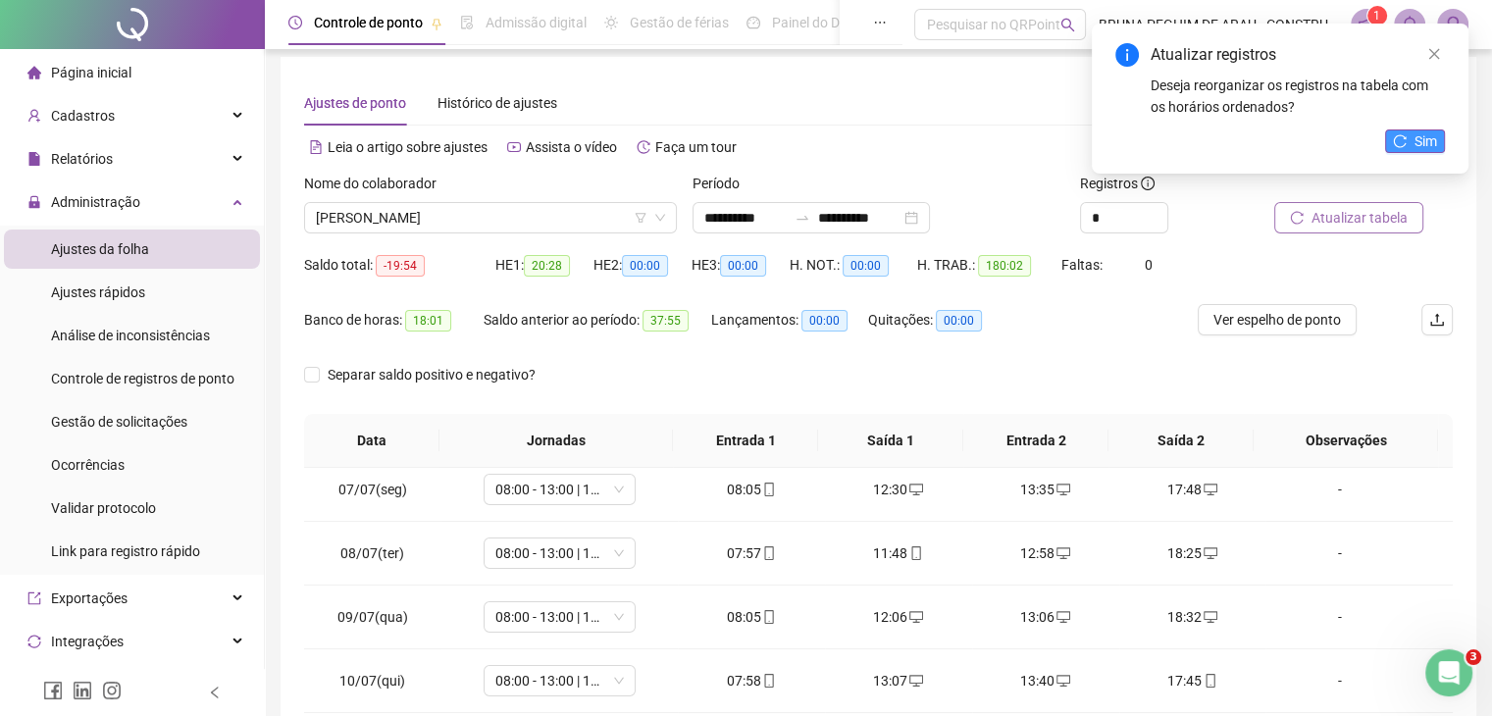
click at [1439, 148] on button "Sim" at bounding box center [1415, 141] width 60 height 24
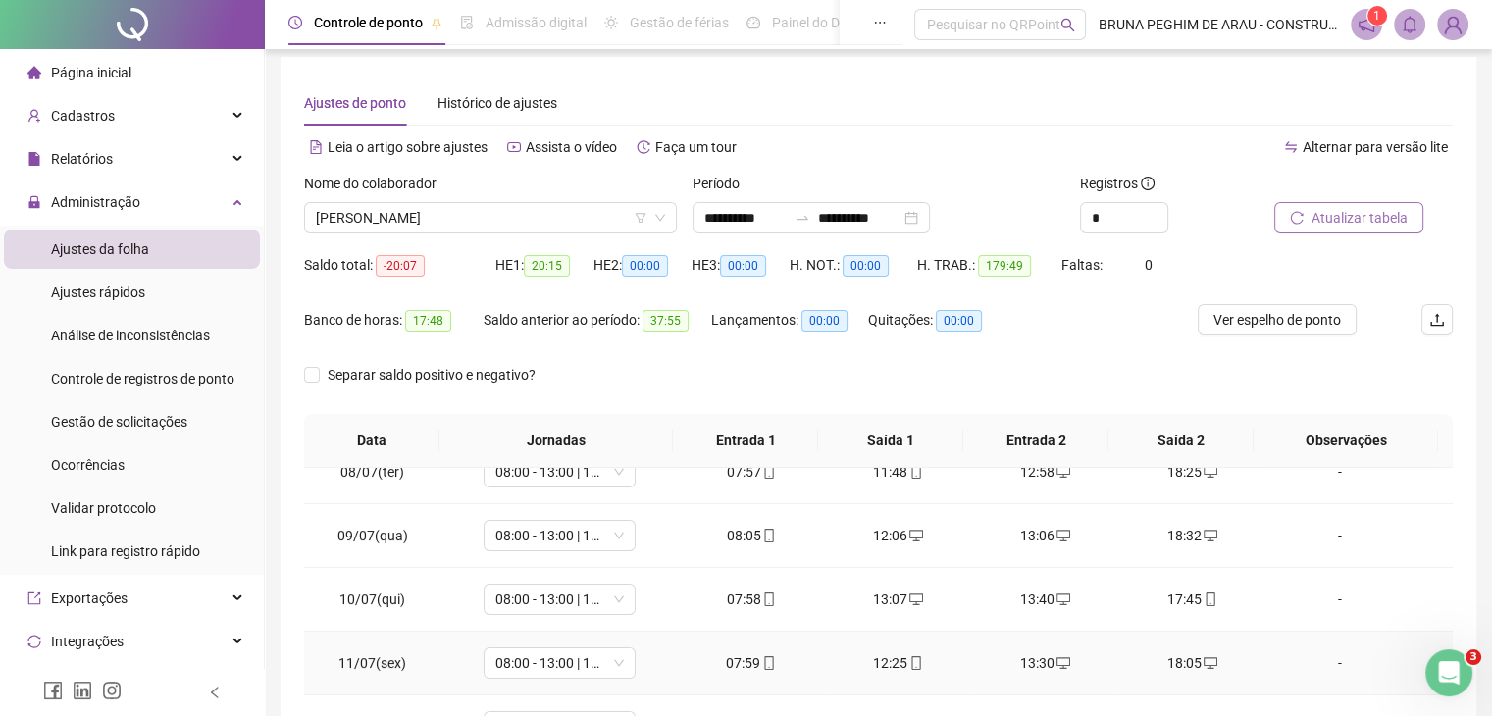
scroll to position [523, 0]
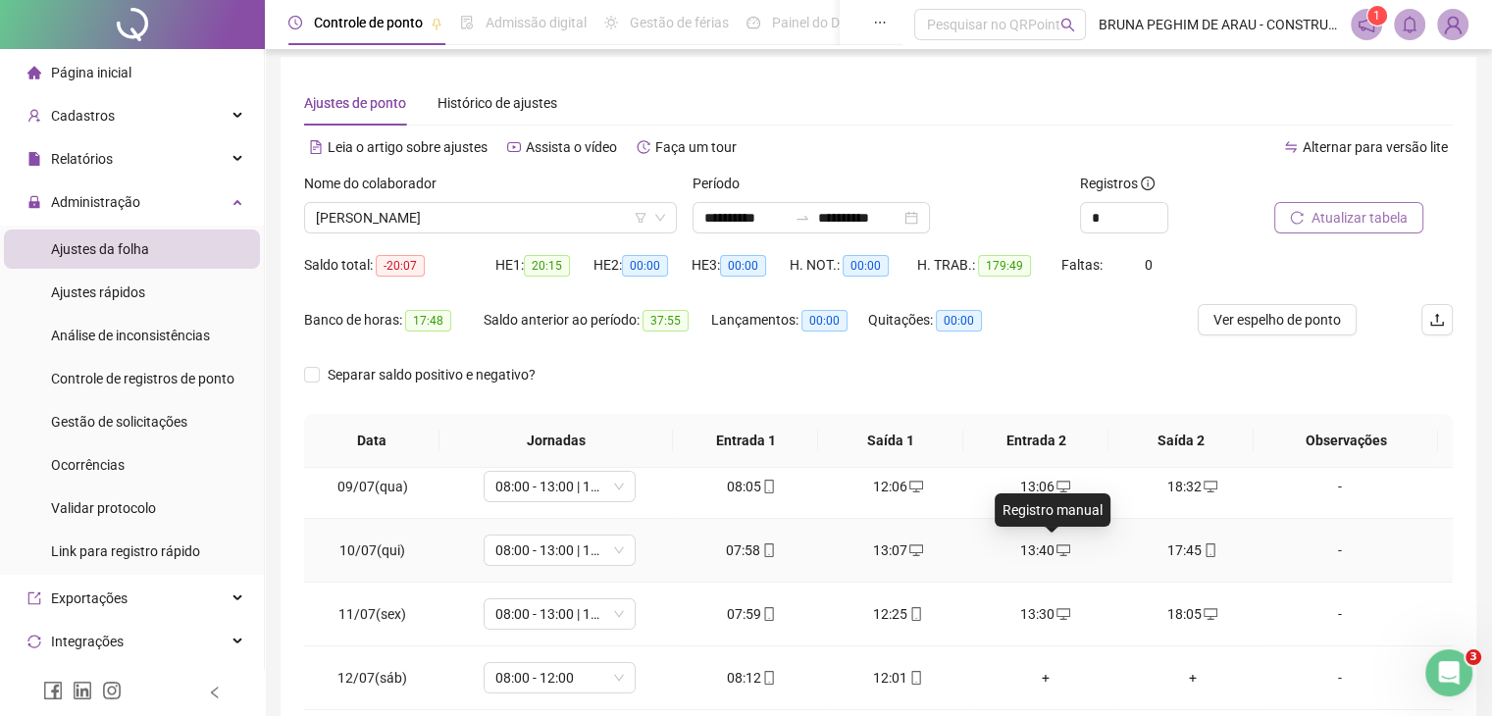
click at [1057, 543] on icon "desktop" at bounding box center [1064, 550] width 14 height 14
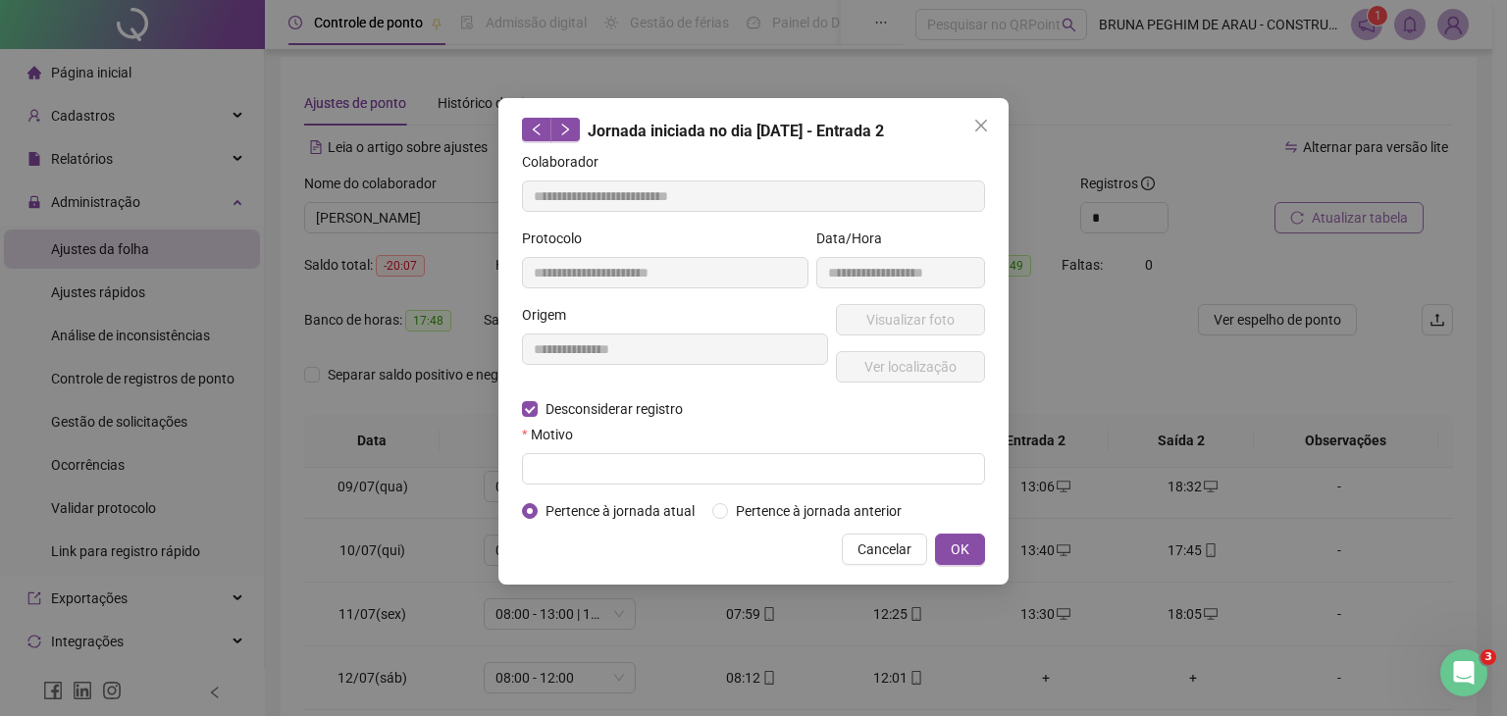
click at [565, 484] on form "**********" at bounding box center [753, 336] width 463 height 371
click at [574, 473] on input "text" at bounding box center [753, 468] width 463 height 31
click at [946, 555] on button "OK" at bounding box center [960, 549] width 50 height 31
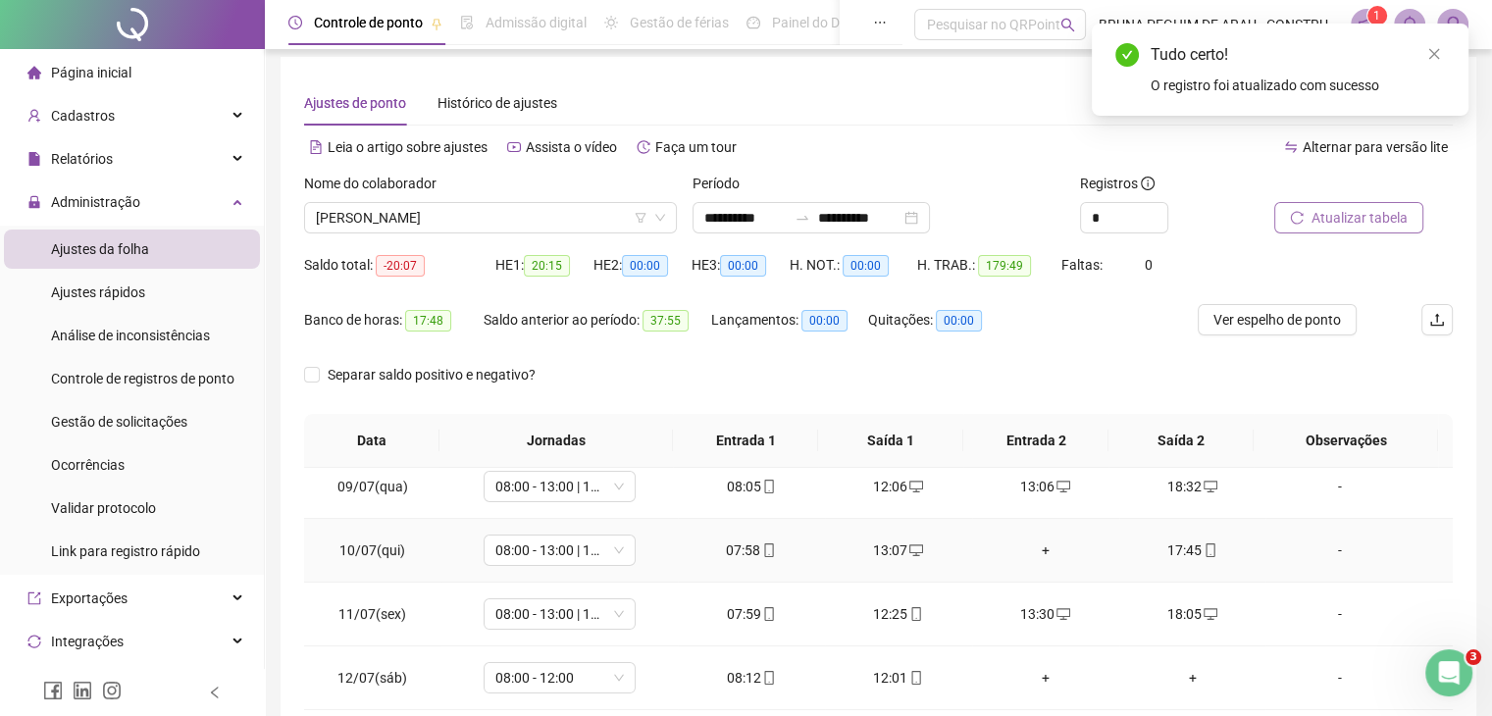
click at [1040, 552] on div "+" at bounding box center [1046, 551] width 116 height 22
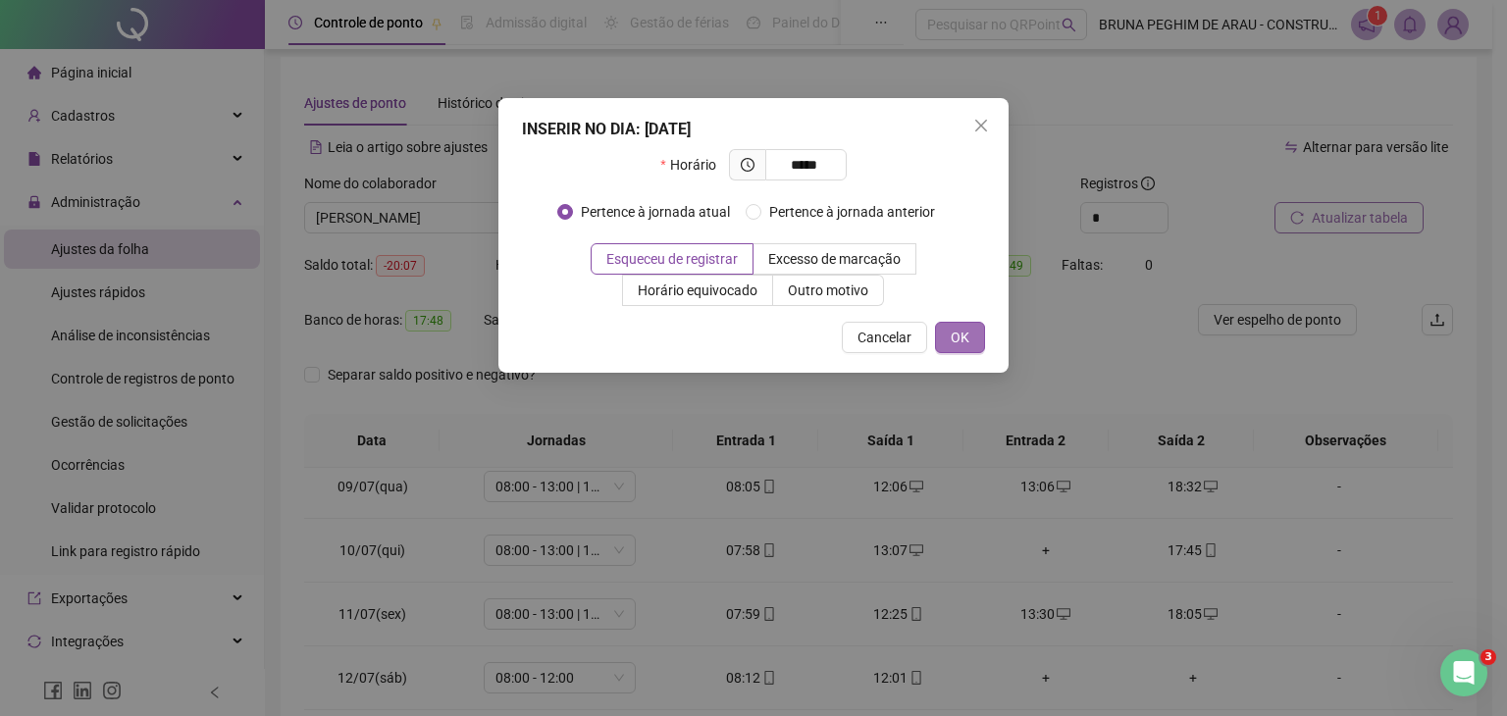
click at [965, 331] on span "OK" at bounding box center [960, 338] width 19 height 22
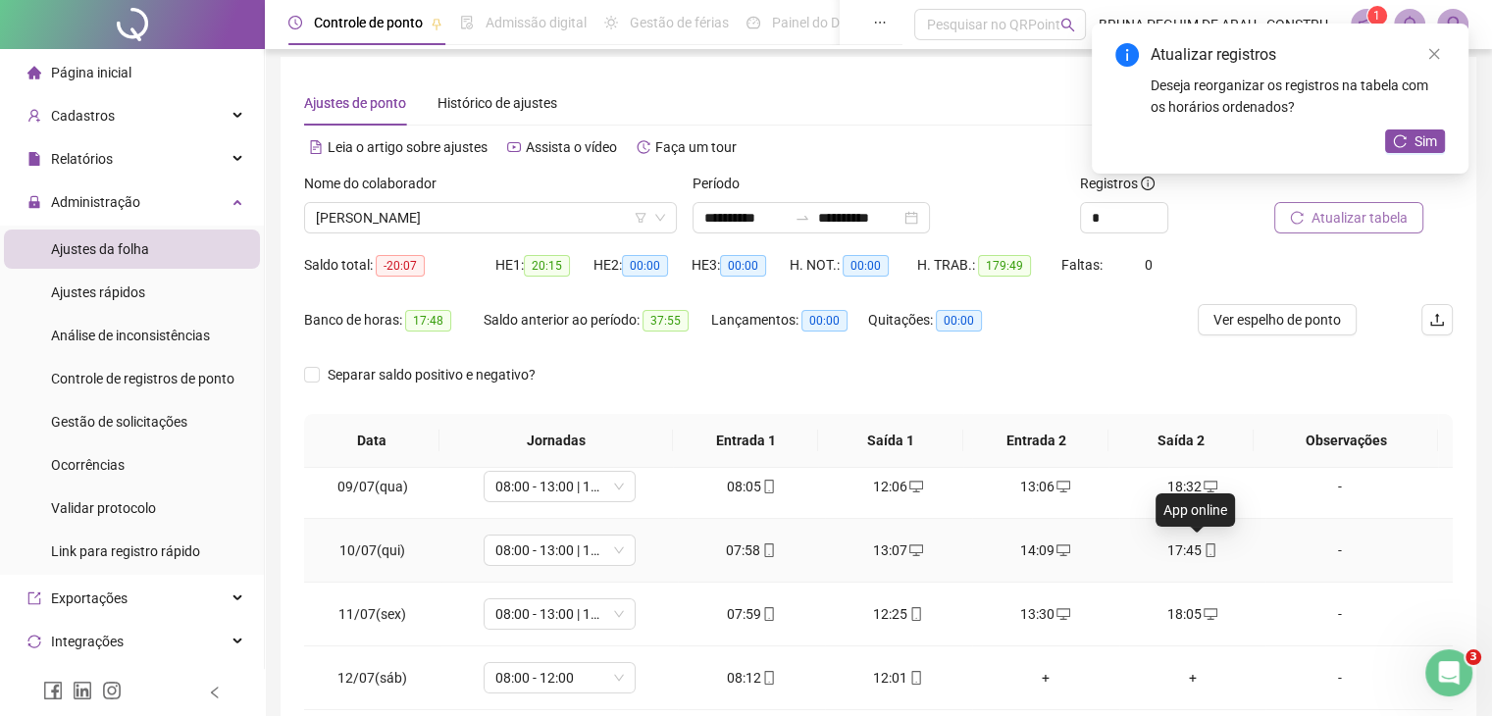
click at [1204, 546] on icon "mobile" at bounding box center [1211, 550] width 14 height 14
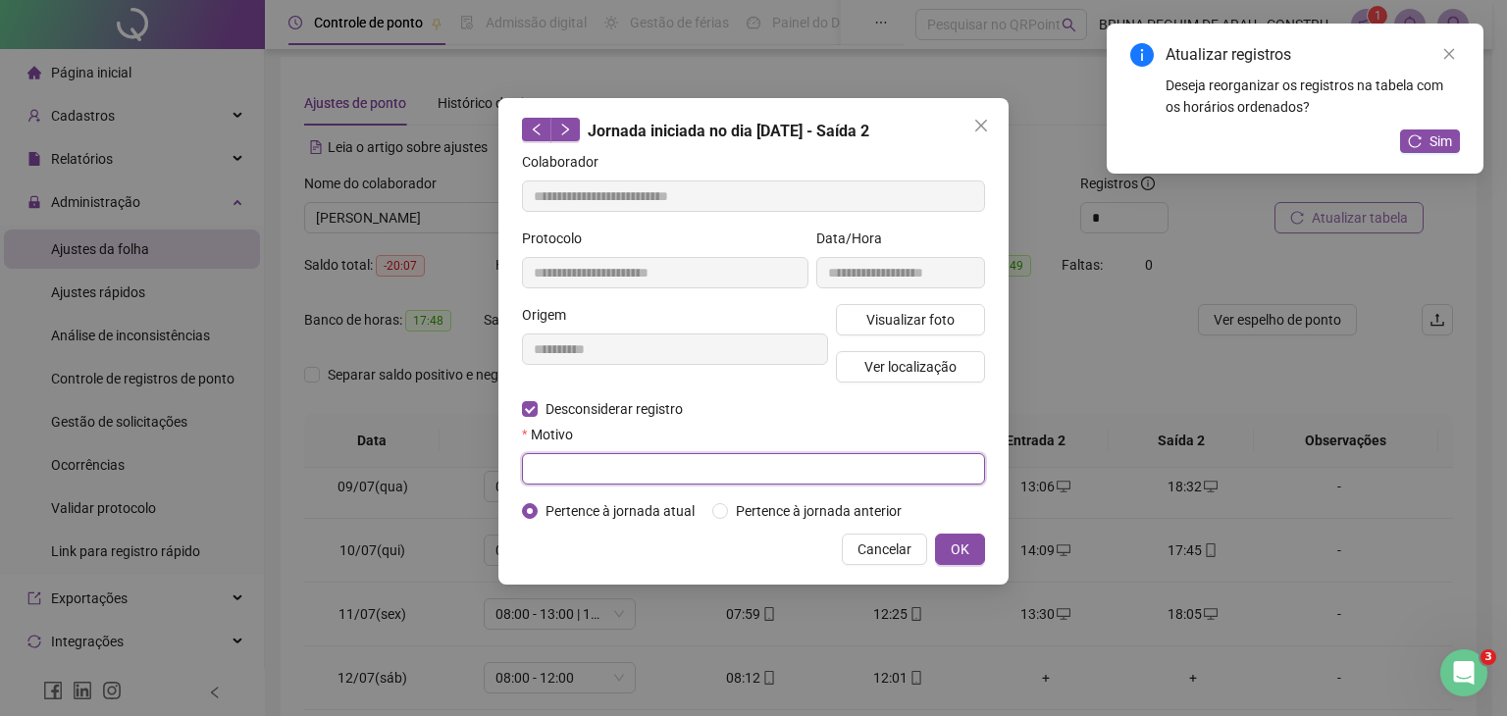
click at [664, 467] on input "text" at bounding box center [753, 468] width 463 height 31
click at [973, 542] on button "OK" at bounding box center [960, 549] width 50 height 31
click at [964, 550] on span "OK" at bounding box center [960, 550] width 19 height 22
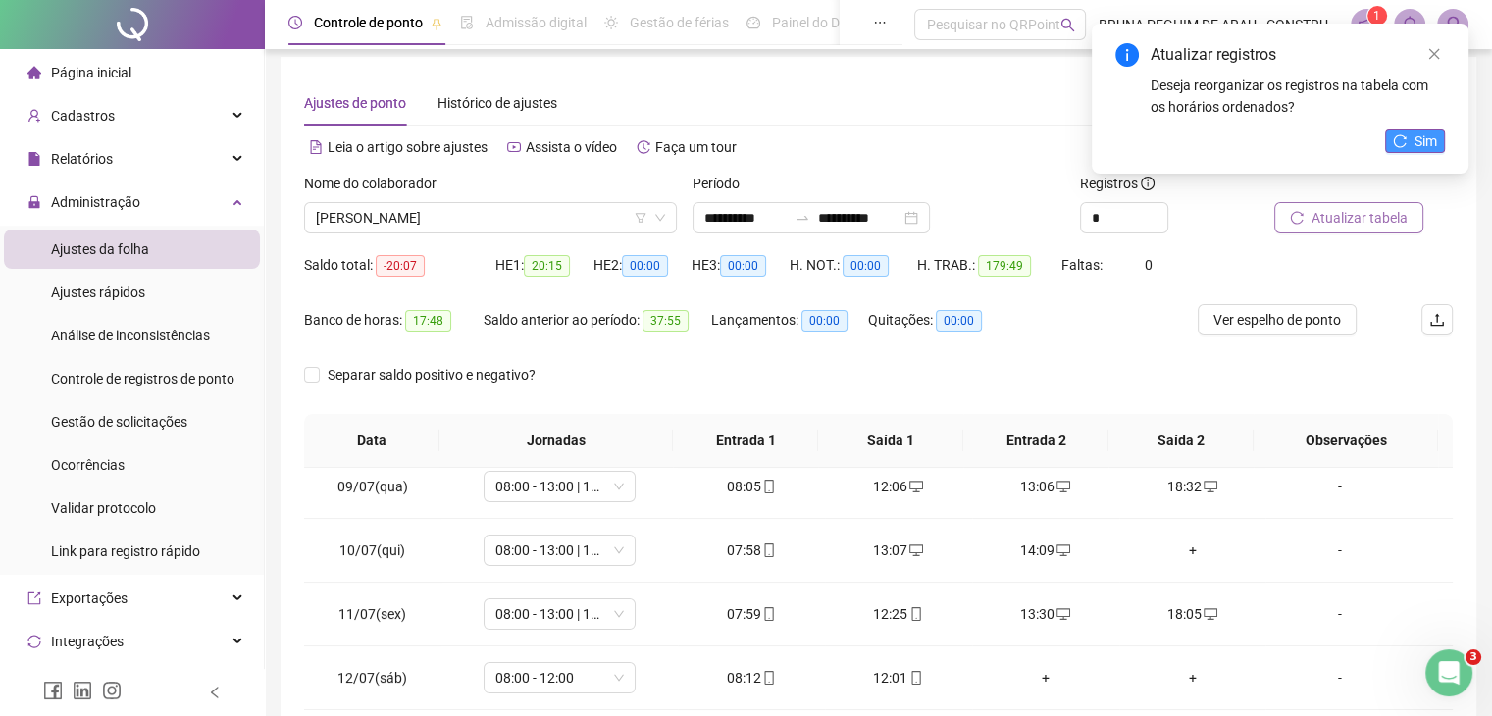
drag, startPoint x: 1424, startPoint y: 143, endPoint x: 1404, endPoint y: 143, distance: 20.6
click at [1417, 143] on span "Sim" at bounding box center [1426, 141] width 23 height 22
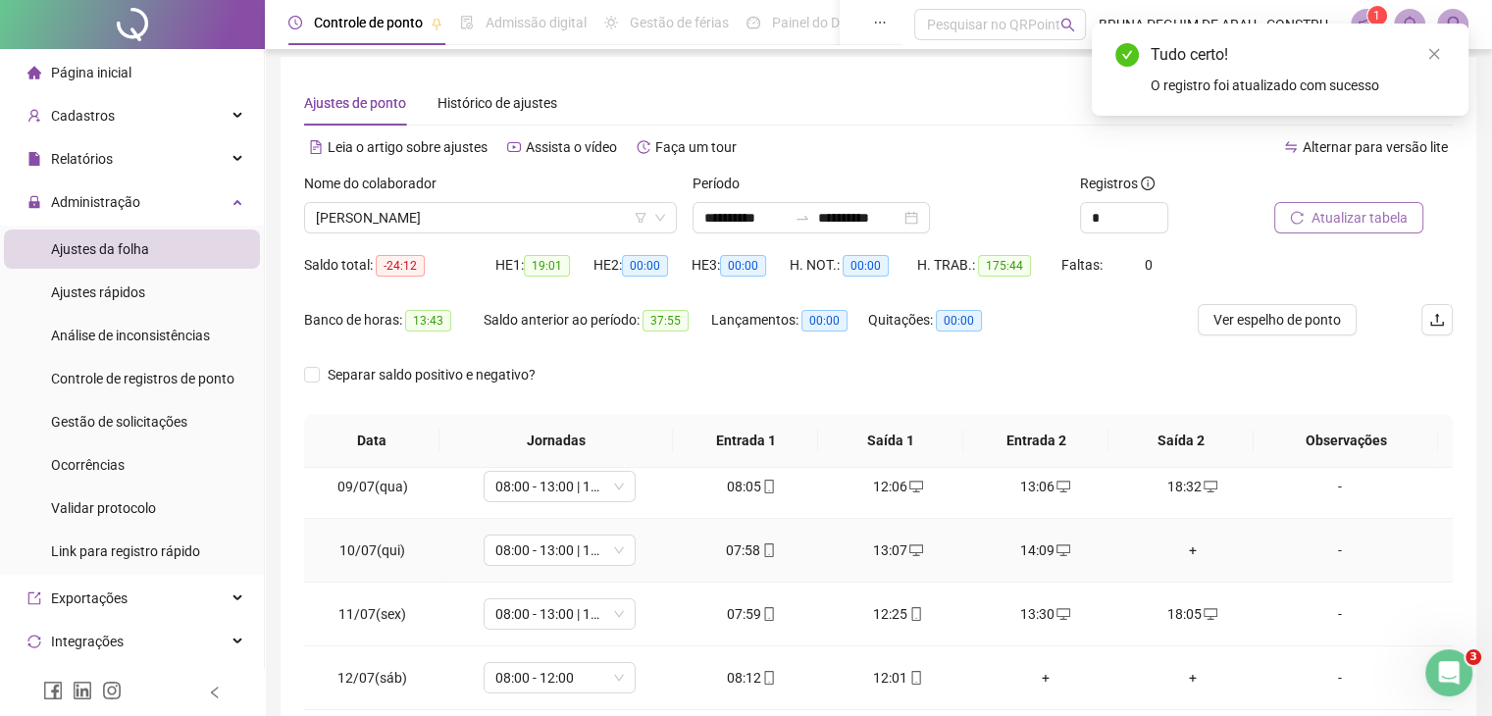
click at [1185, 550] on div "+" at bounding box center [1193, 551] width 116 height 22
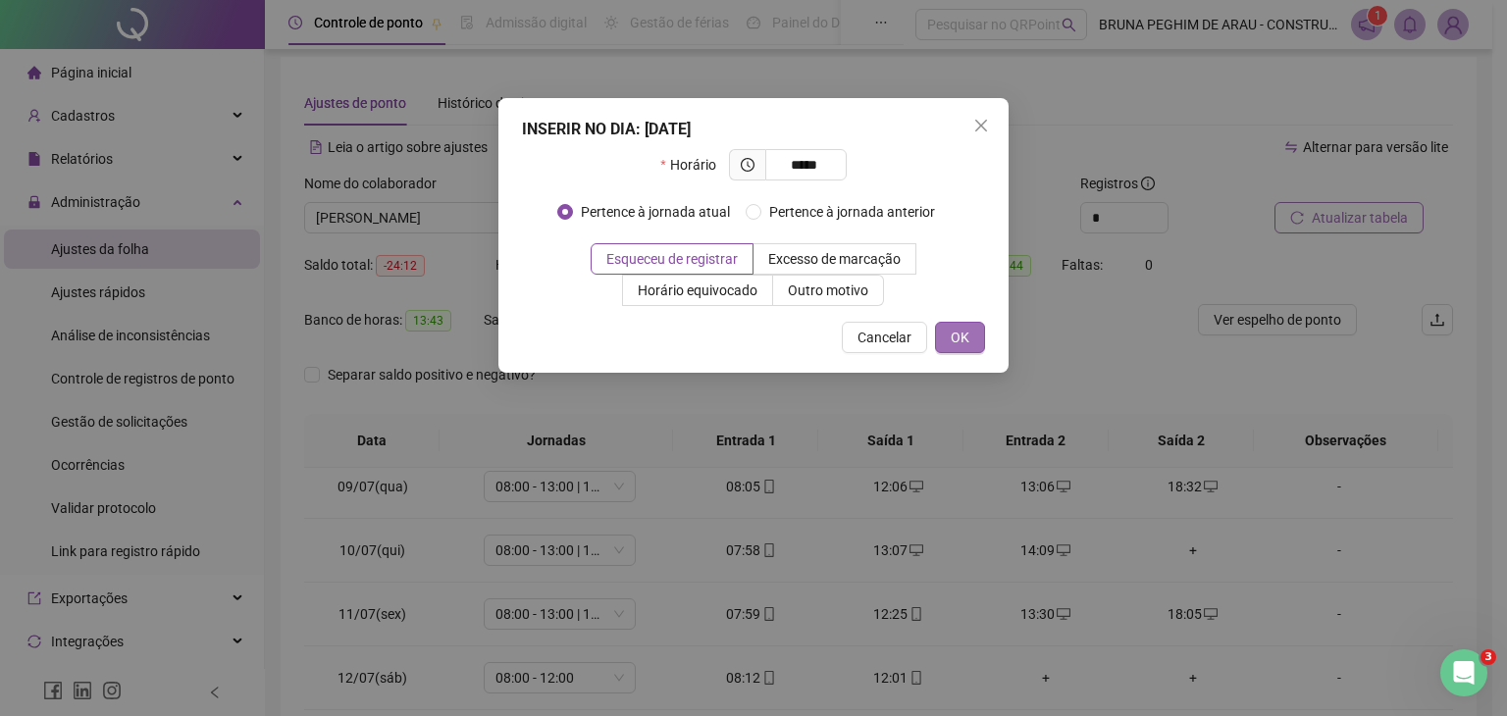
click at [965, 337] on span "OK" at bounding box center [960, 338] width 19 height 22
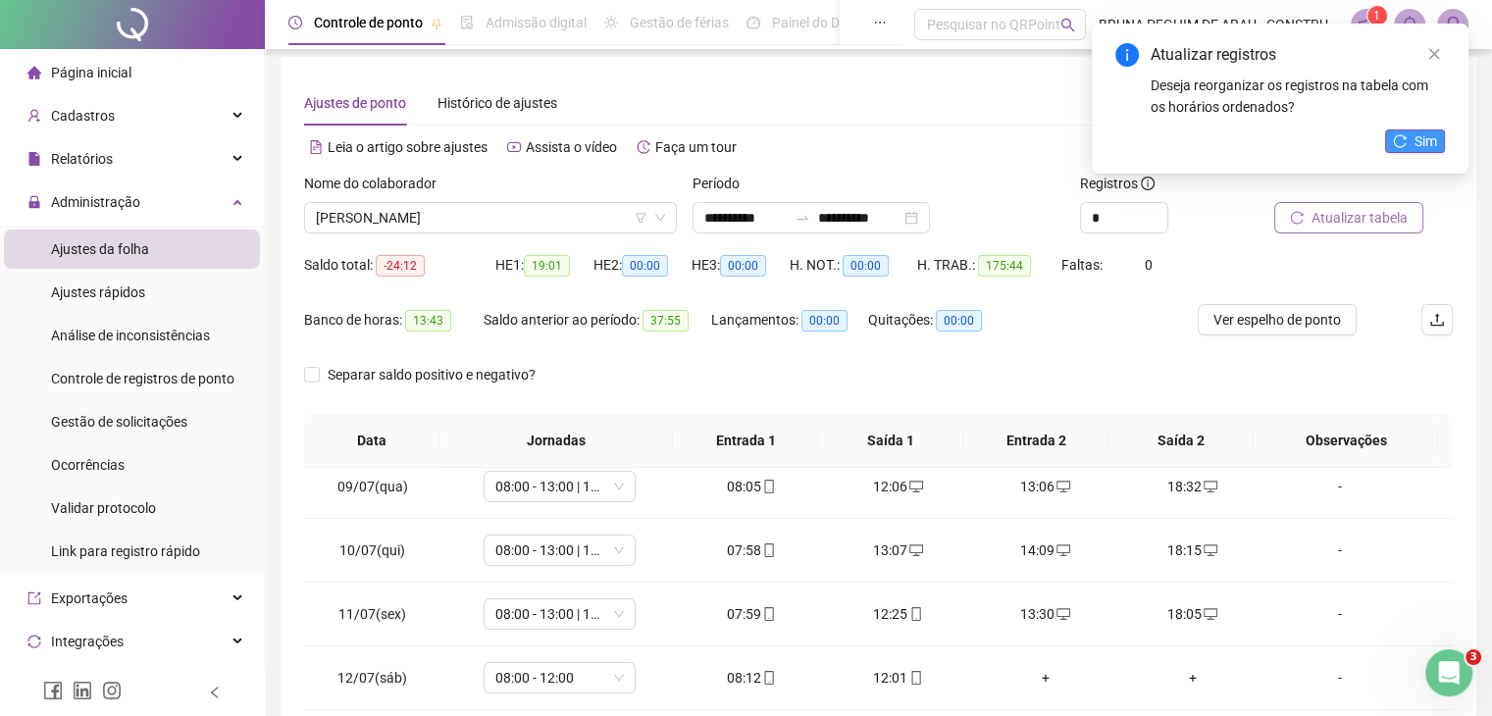
click at [1423, 140] on span "Sim" at bounding box center [1426, 141] width 23 height 22
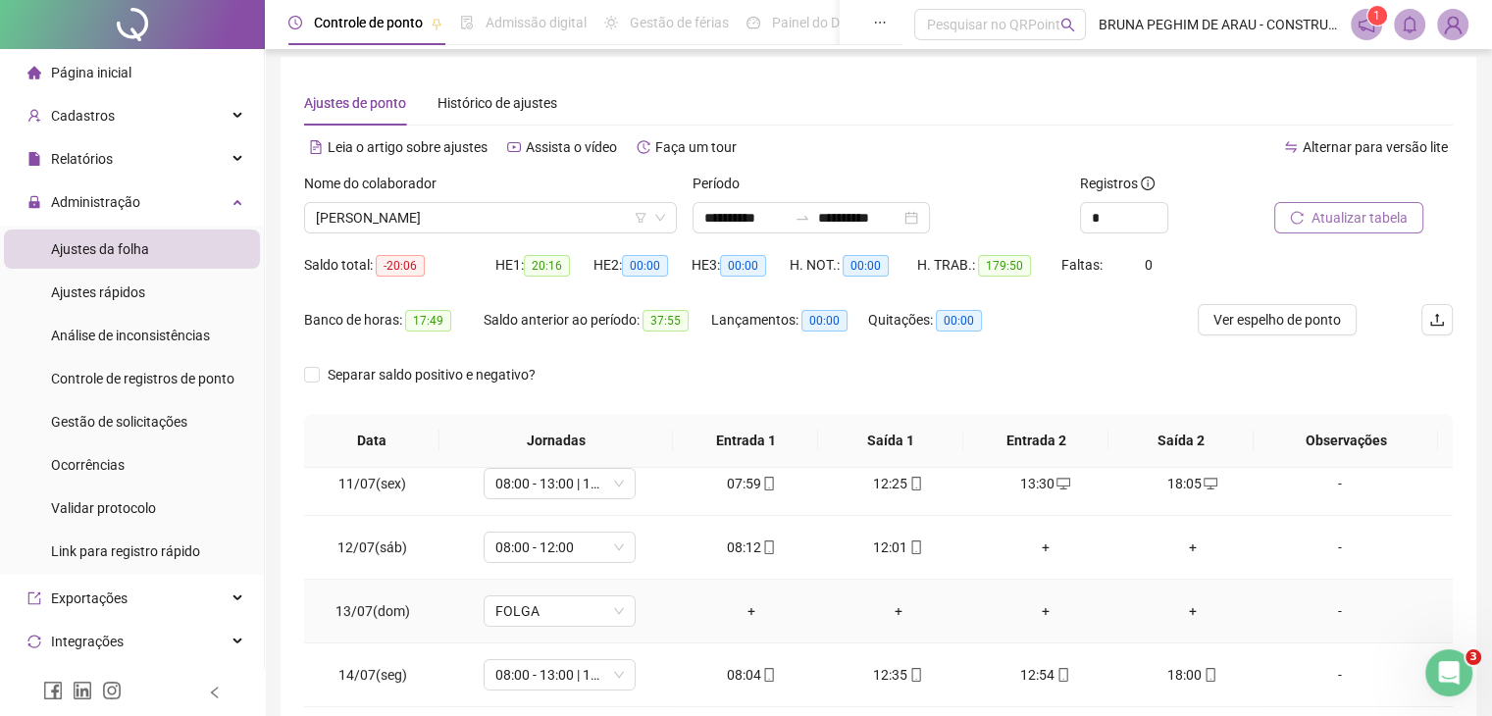
scroll to position [785, 0]
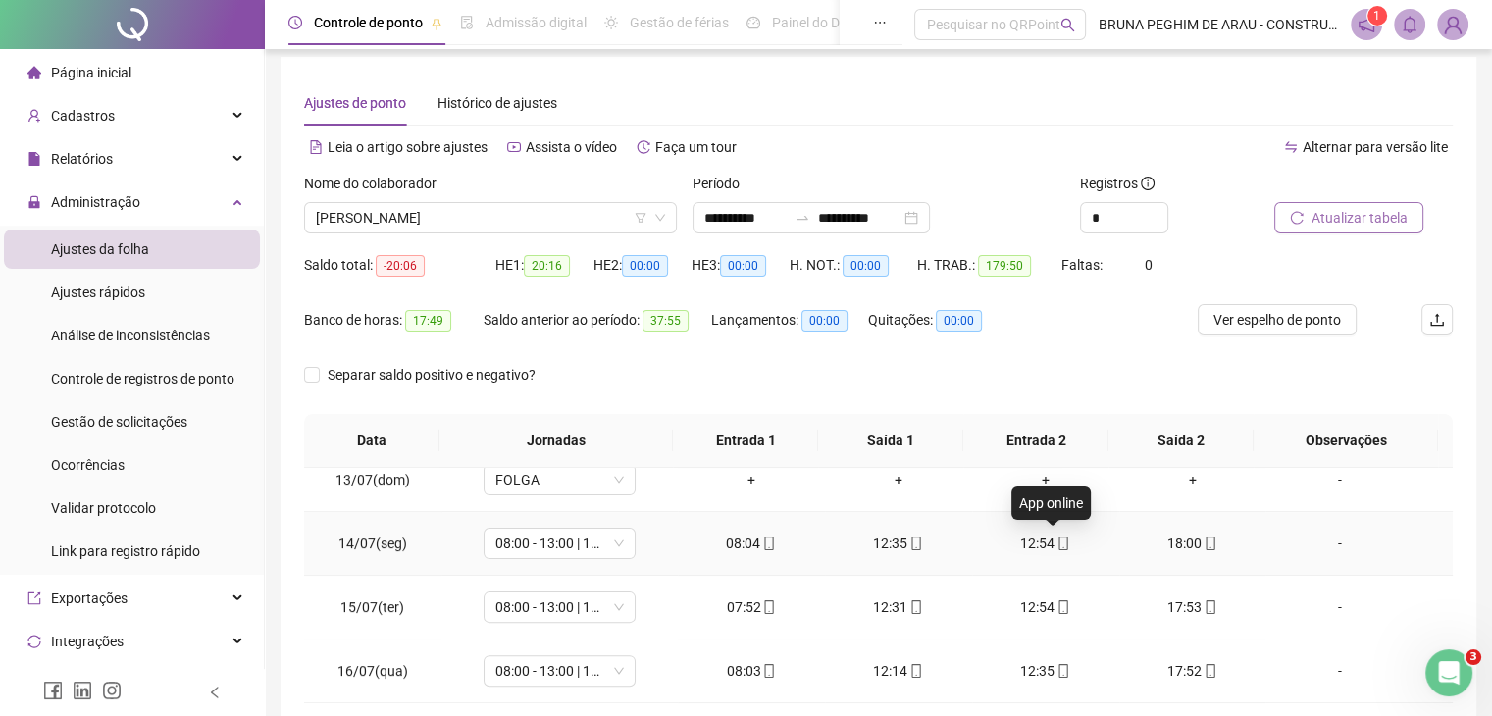
click at [1057, 545] on icon "mobile" at bounding box center [1064, 544] width 14 height 14
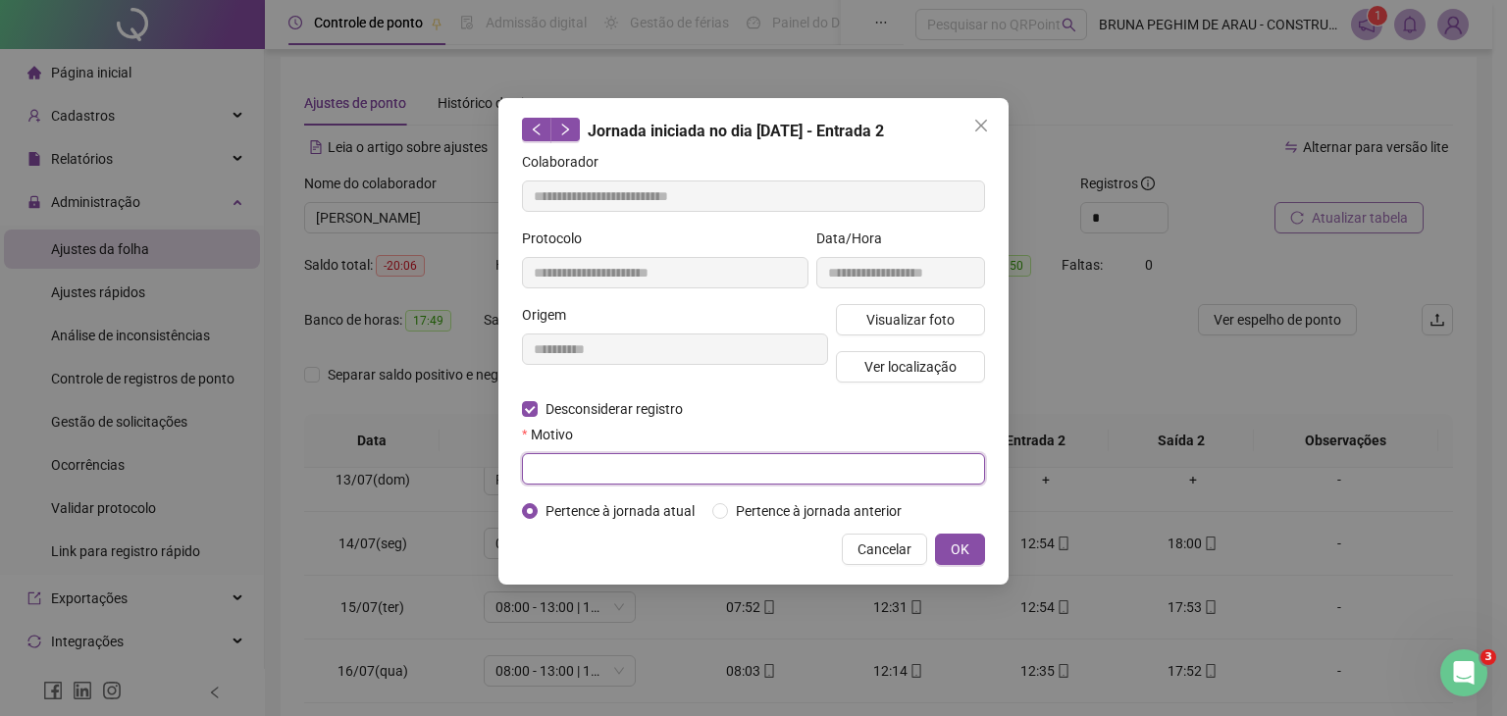
click at [568, 470] on input "text" at bounding box center [753, 468] width 463 height 31
click at [957, 550] on span "OK" at bounding box center [960, 550] width 19 height 22
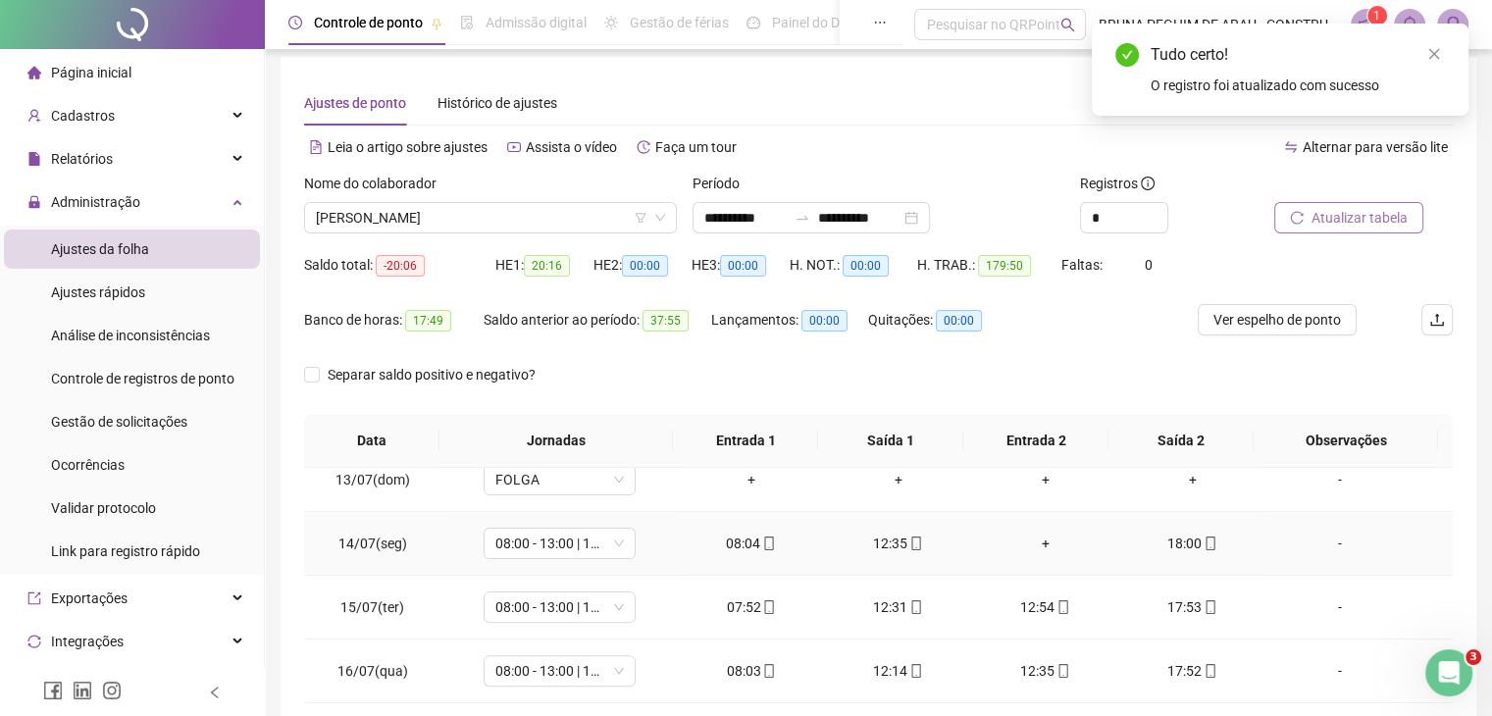
click at [1039, 538] on div "+" at bounding box center [1046, 544] width 116 height 22
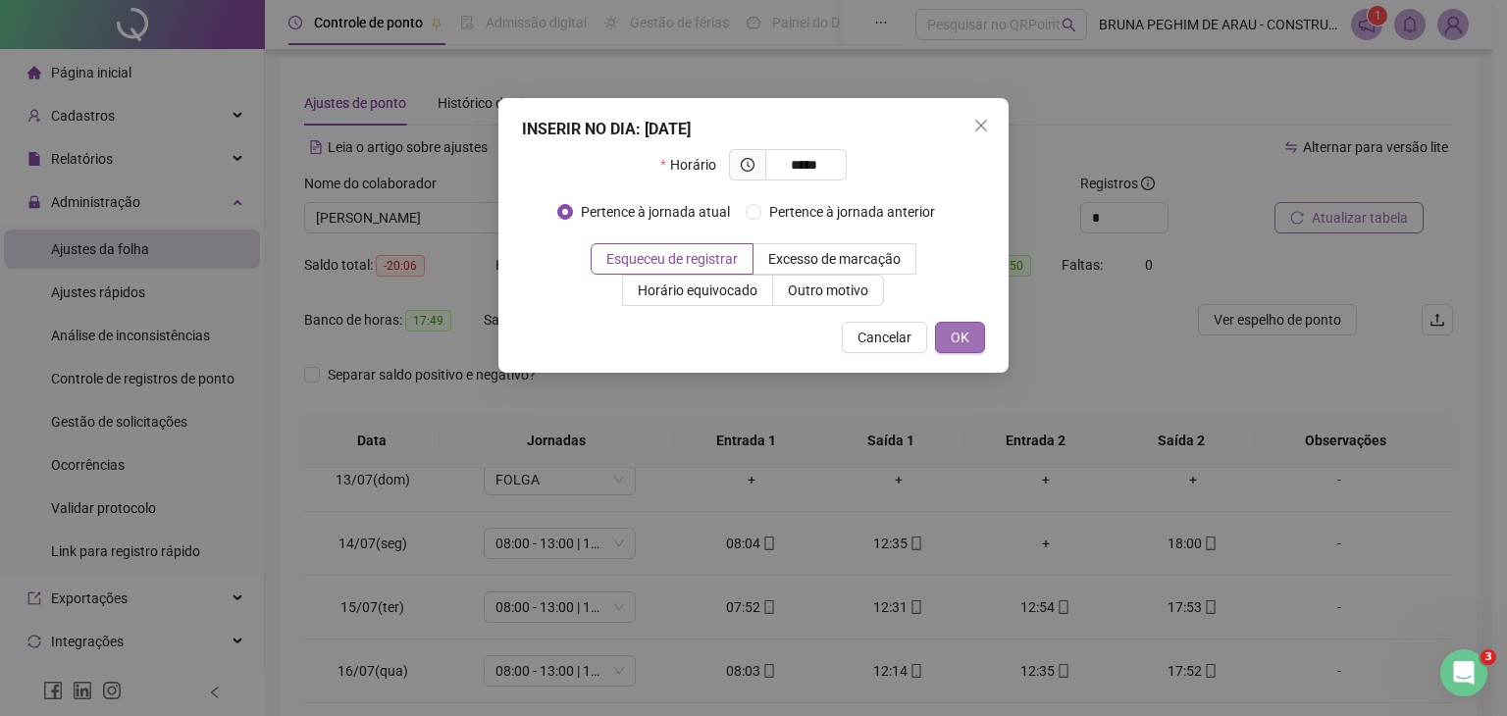
click at [964, 342] on span "OK" at bounding box center [960, 338] width 19 height 22
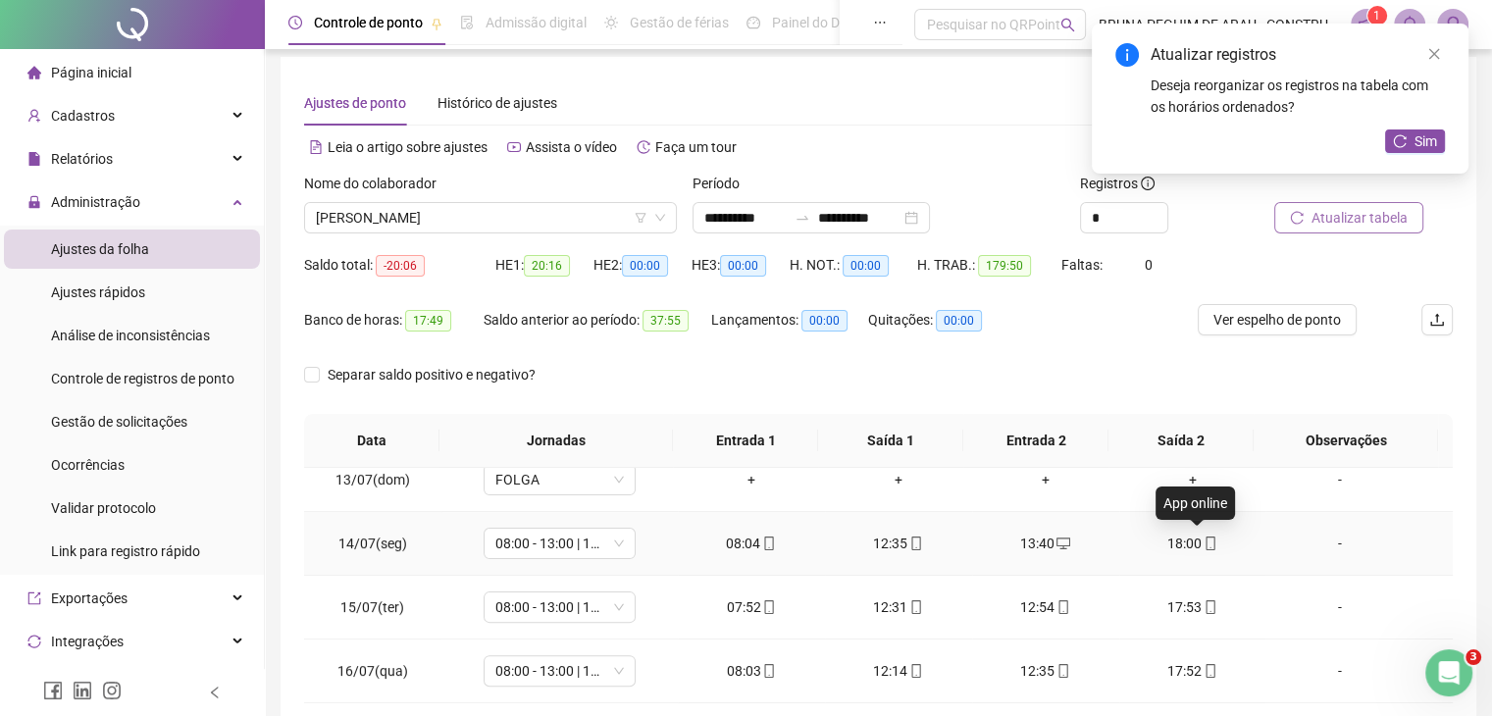
click at [1204, 541] on icon "mobile" at bounding box center [1211, 544] width 14 height 14
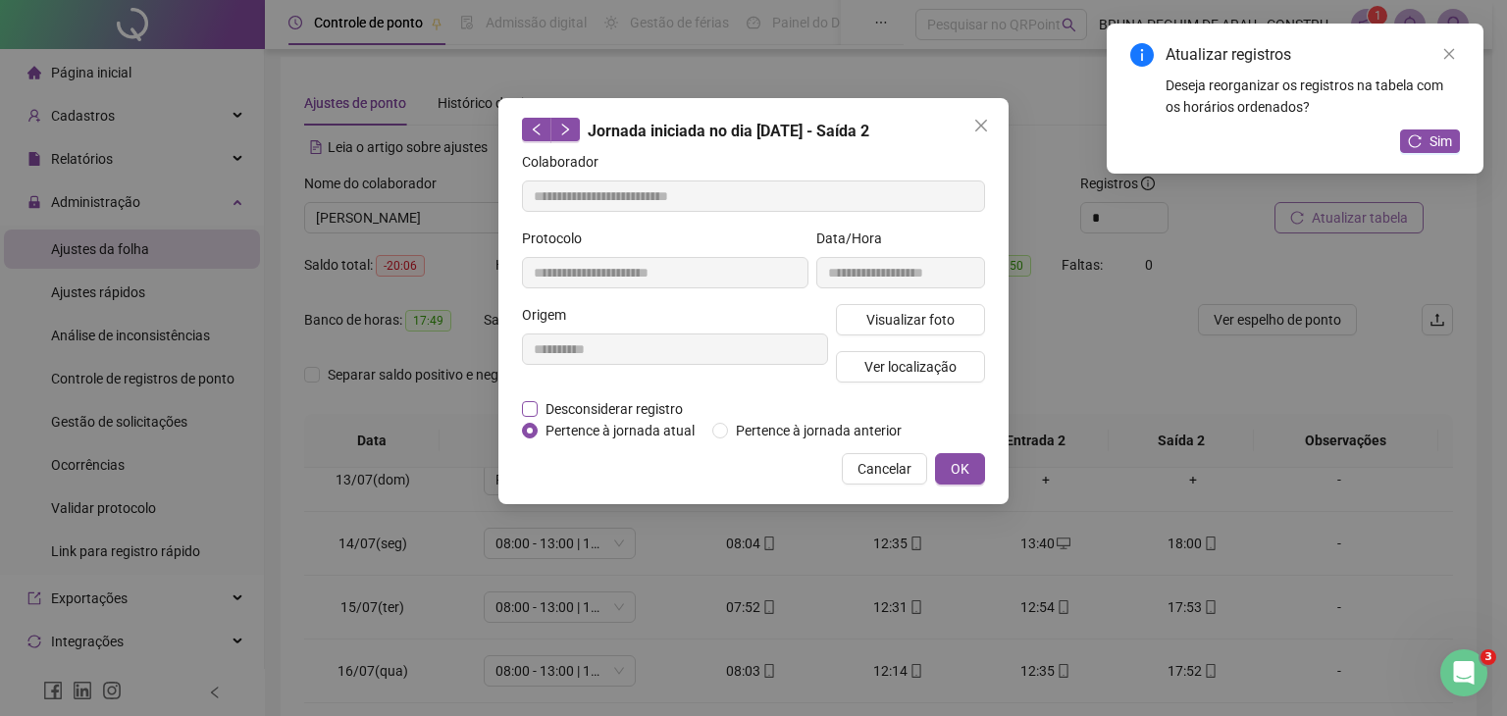
click at [557, 411] on span "Desconsiderar registro" at bounding box center [614, 409] width 153 height 22
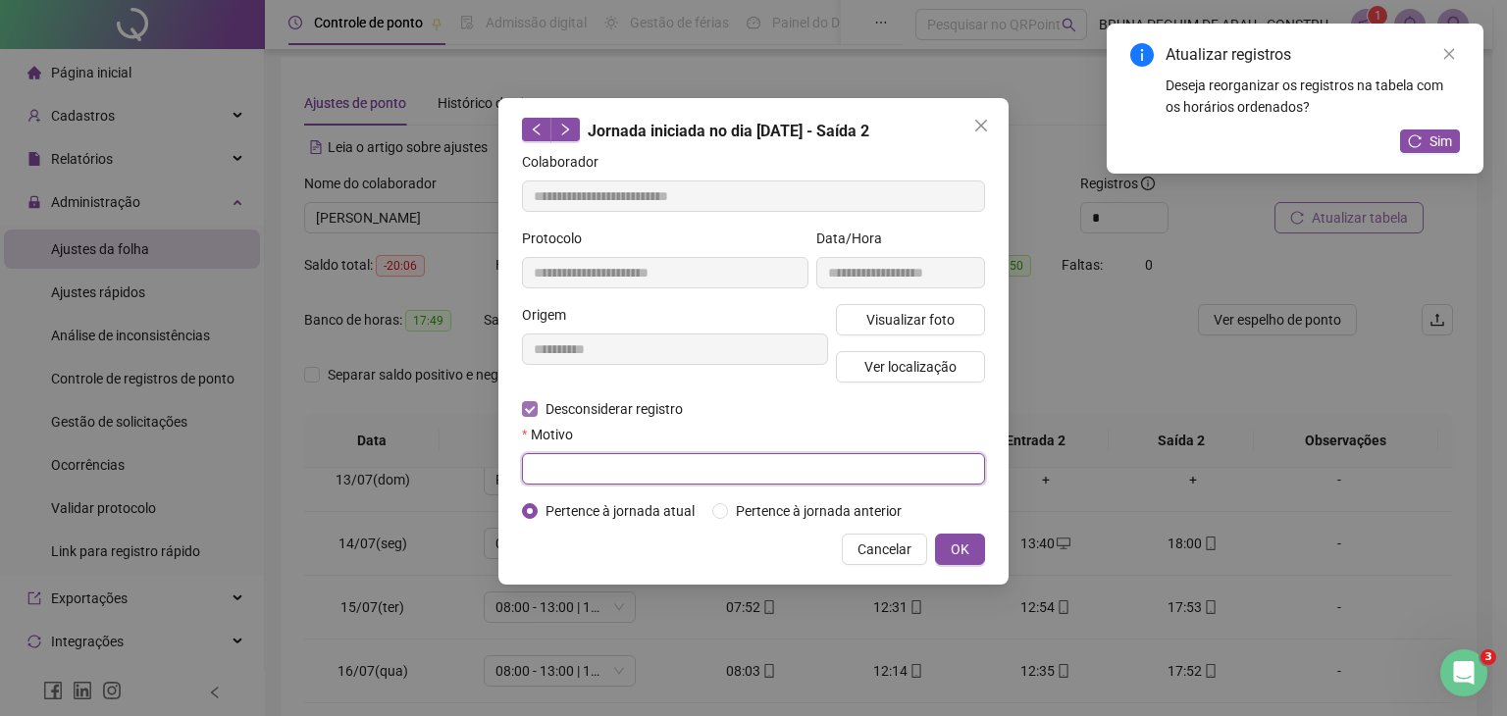
click at [545, 461] on input "text" at bounding box center [753, 468] width 463 height 31
click at [966, 543] on span "OK" at bounding box center [960, 550] width 19 height 22
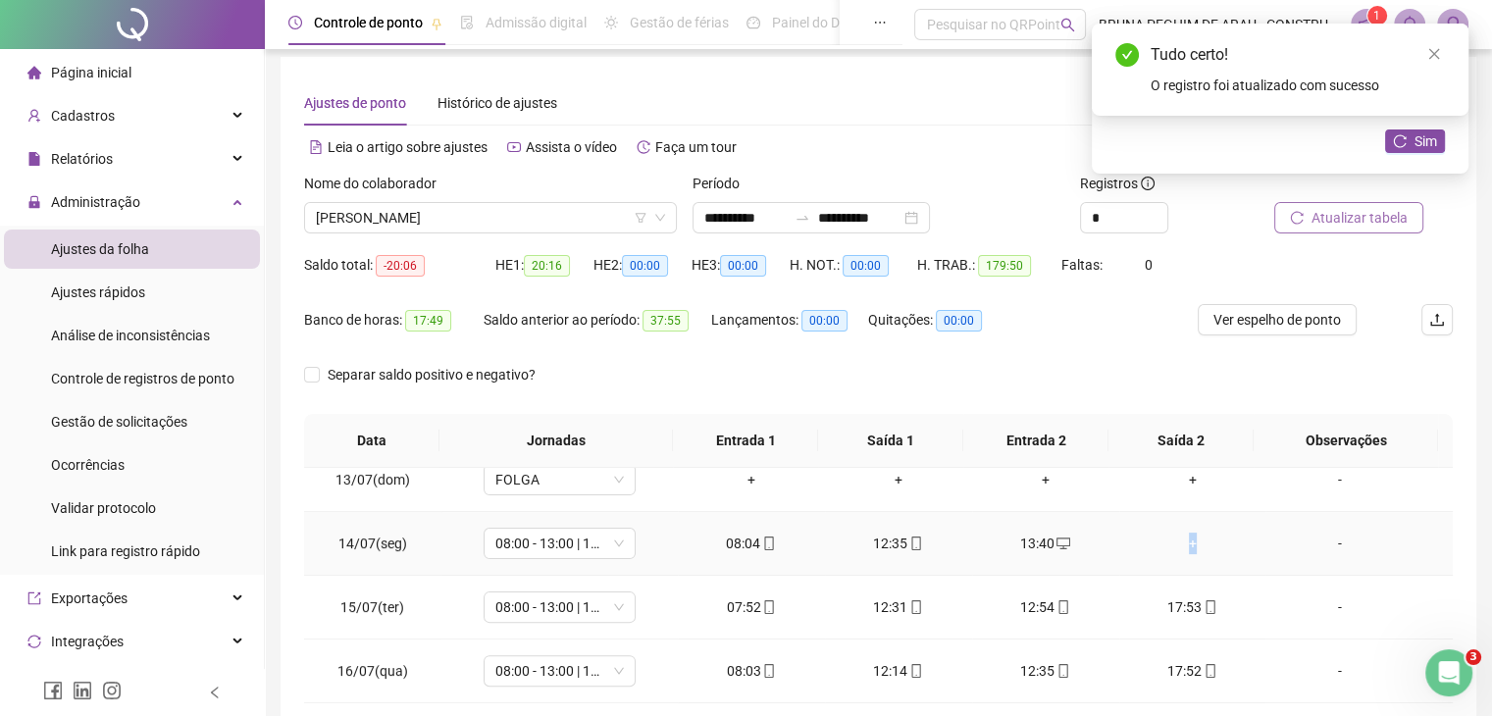
click at [1181, 543] on div "+" at bounding box center [1193, 544] width 116 height 22
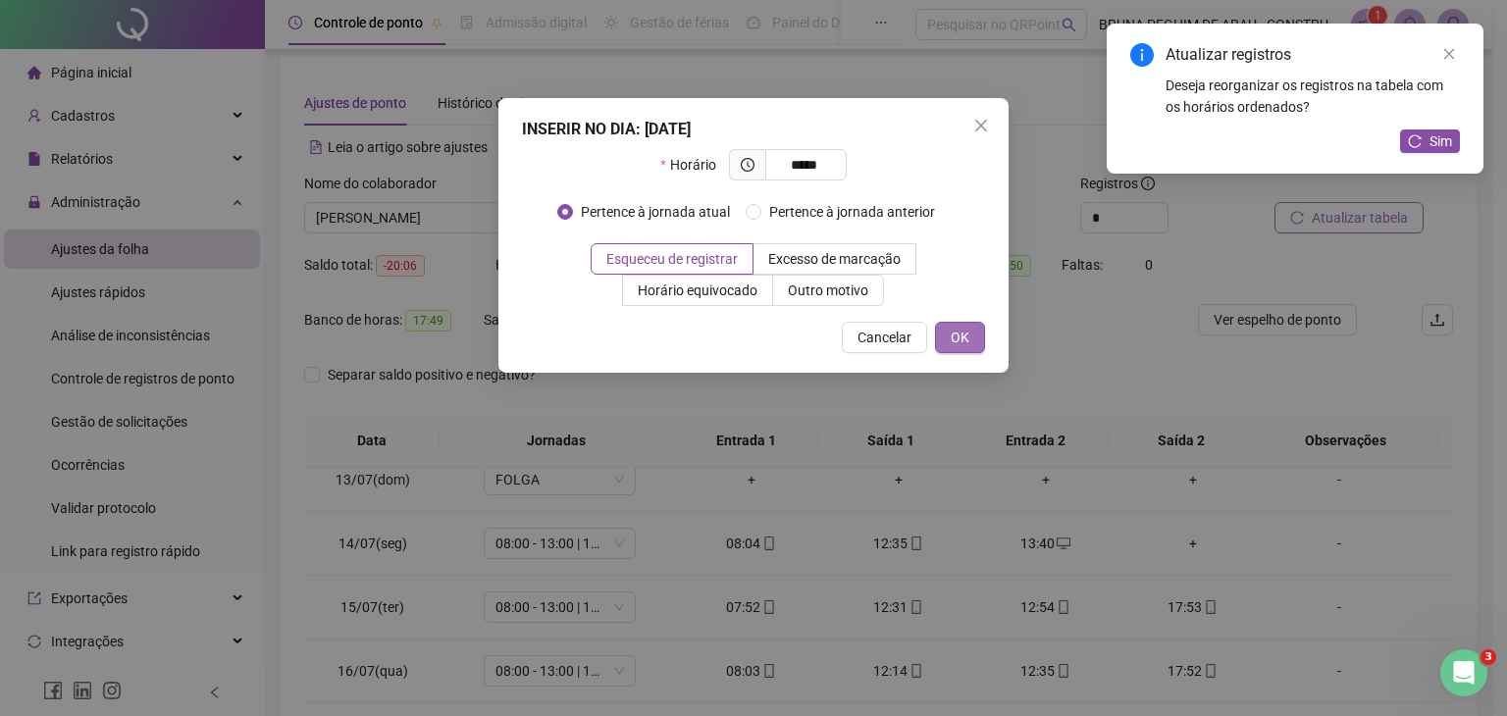
click at [979, 336] on button "OK" at bounding box center [960, 337] width 50 height 31
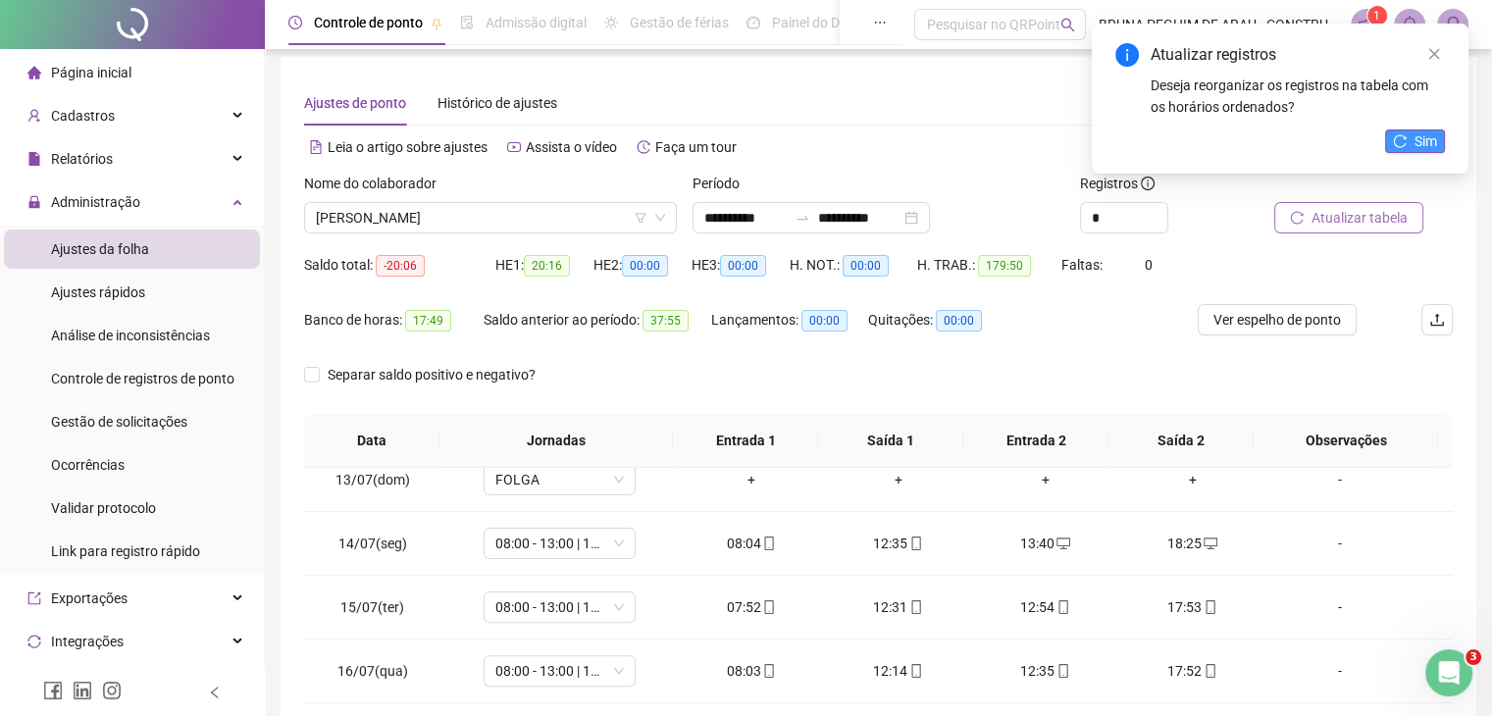
click at [1423, 129] on button "Sim" at bounding box center [1415, 141] width 60 height 24
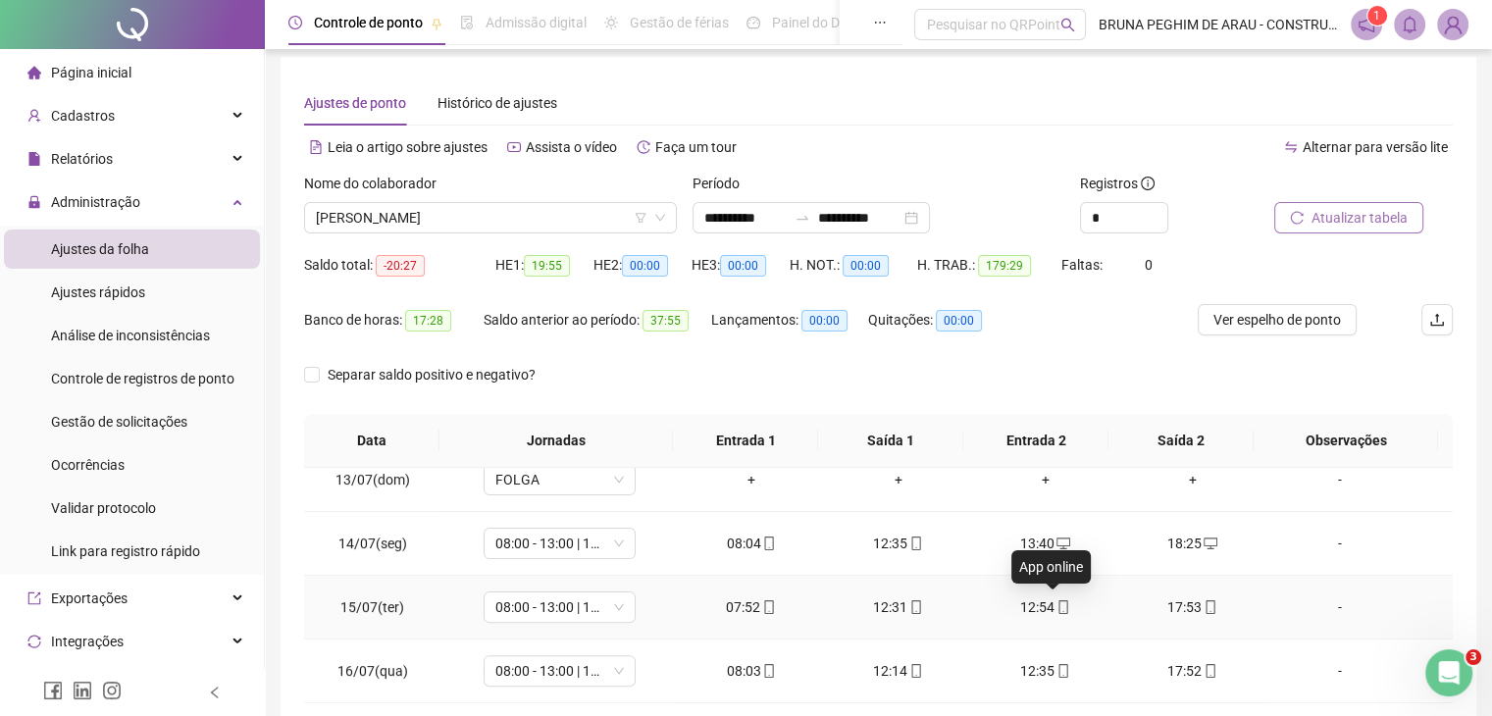
click at [1057, 605] on icon "mobile" at bounding box center [1064, 607] width 14 height 14
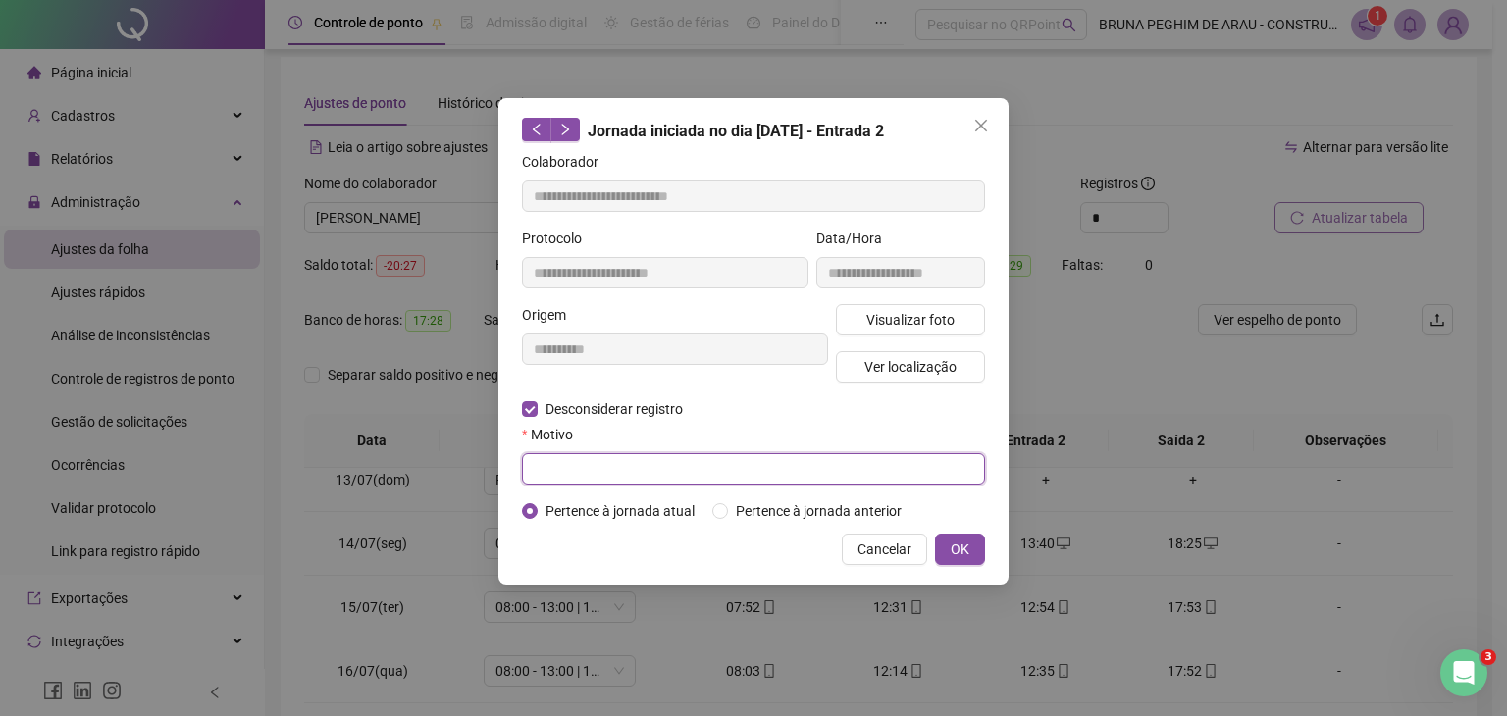
click at [593, 476] on input "text" at bounding box center [753, 468] width 463 height 31
click at [950, 543] on button "OK" at bounding box center [960, 549] width 50 height 31
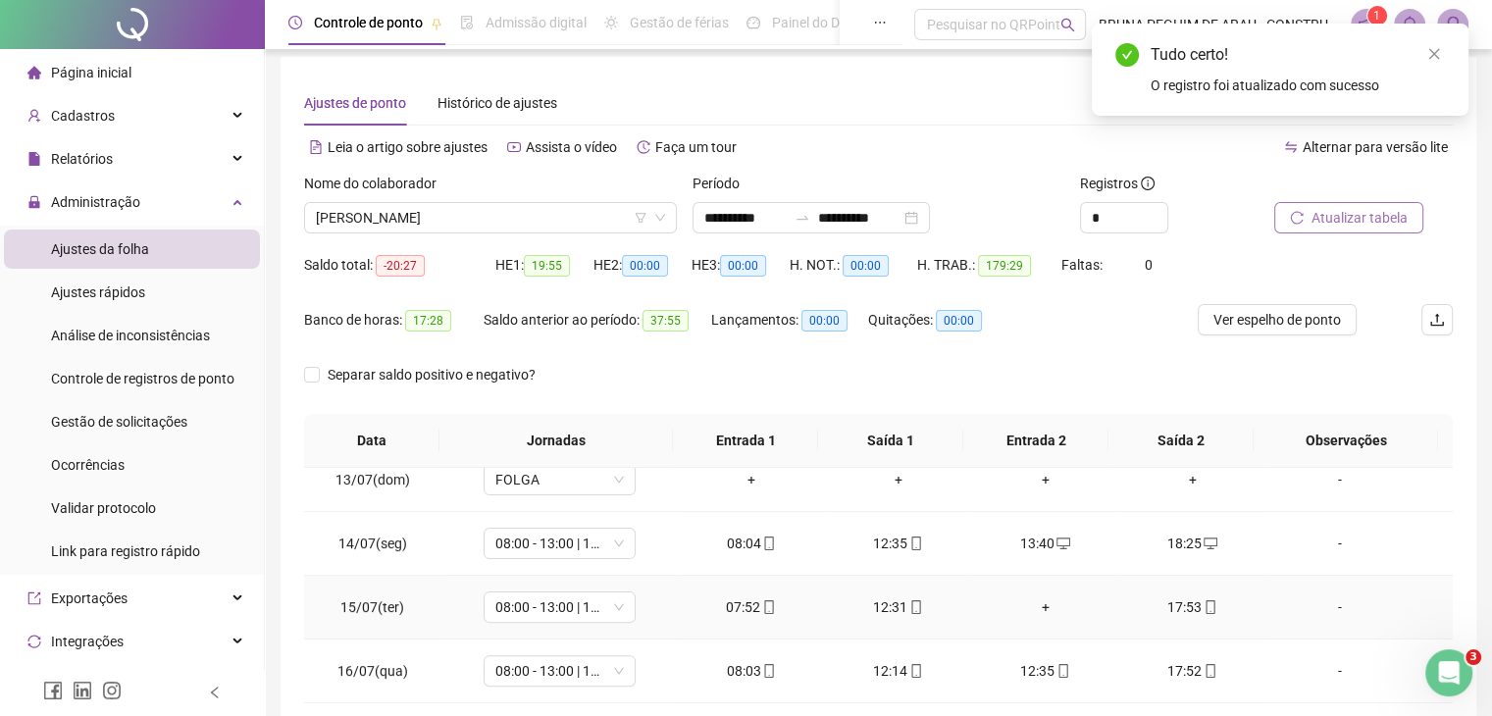
click at [1034, 605] on div "+" at bounding box center [1046, 607] width 116 height 22
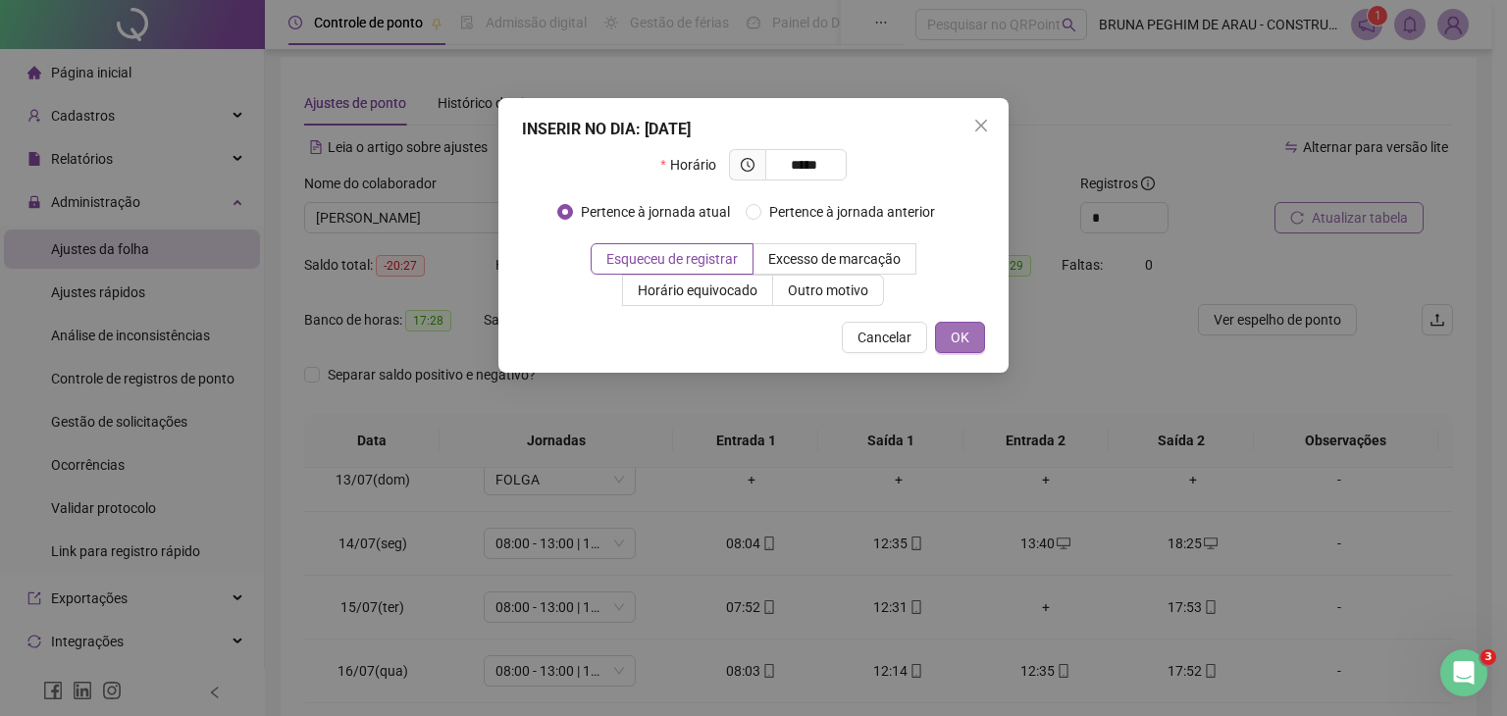
click at [969, 335] on span "OK" at bounding box center [960, 338] width 19 height 22
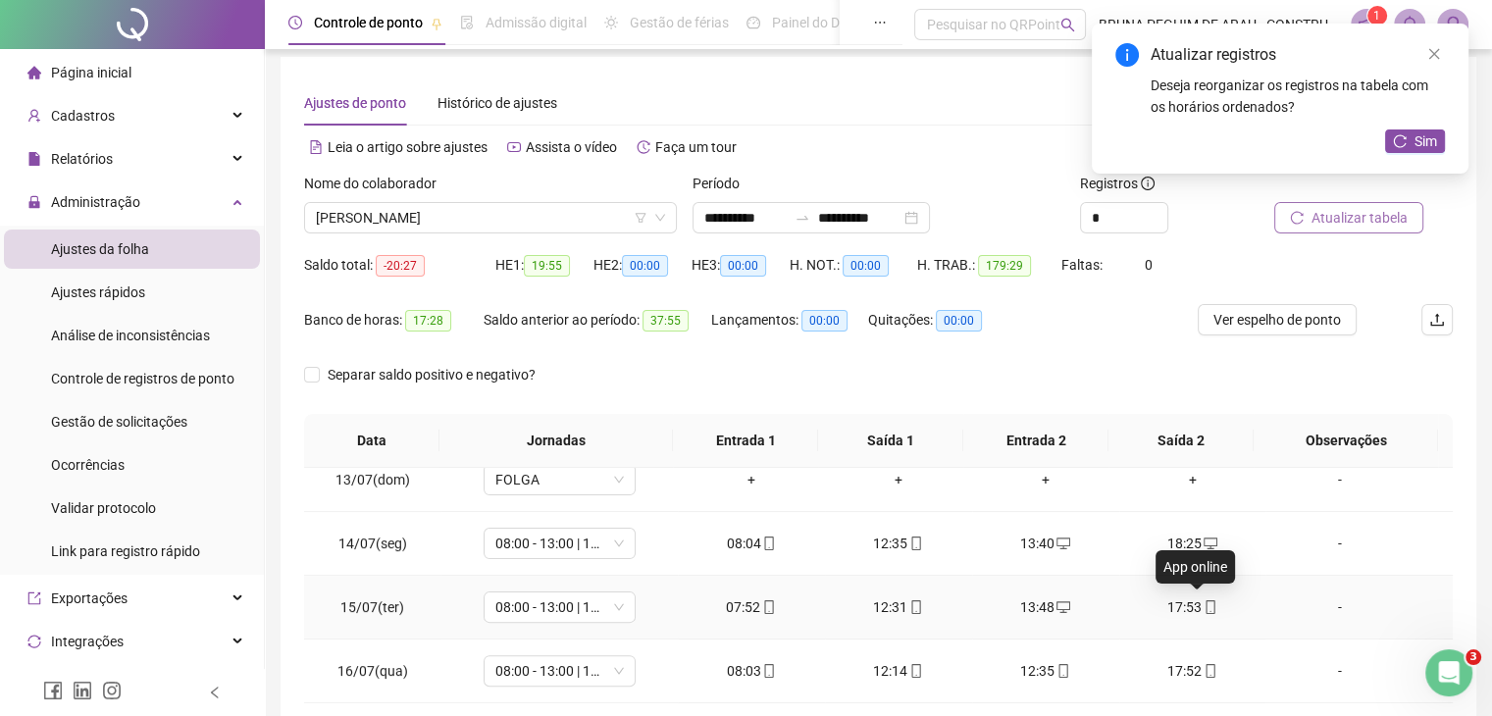
click at [1204, 601] on icon "mobile" at bounding box center [1211, 607] width 14 height 14
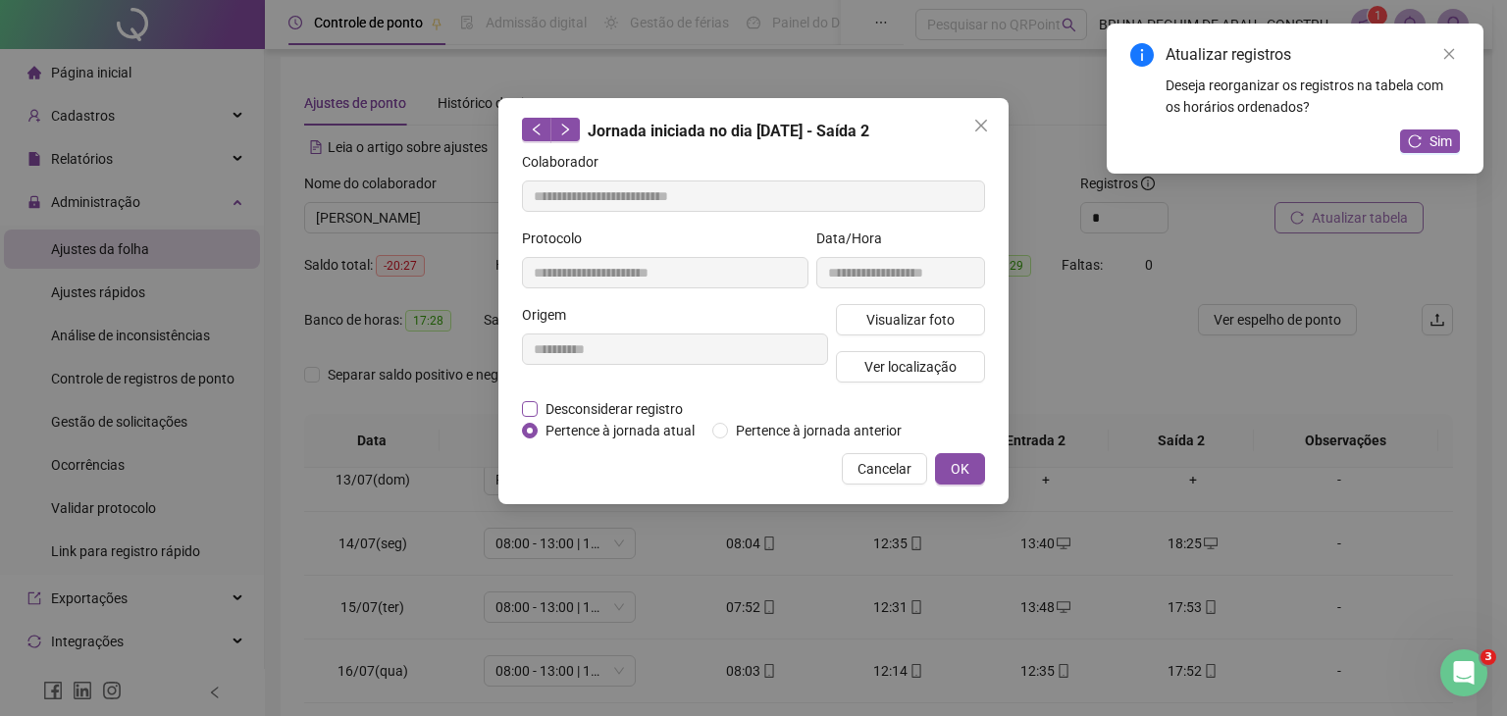
click at [530, 414] on label "Desconsiderar registro" at bounding box center [613, 409] width 182 height 22
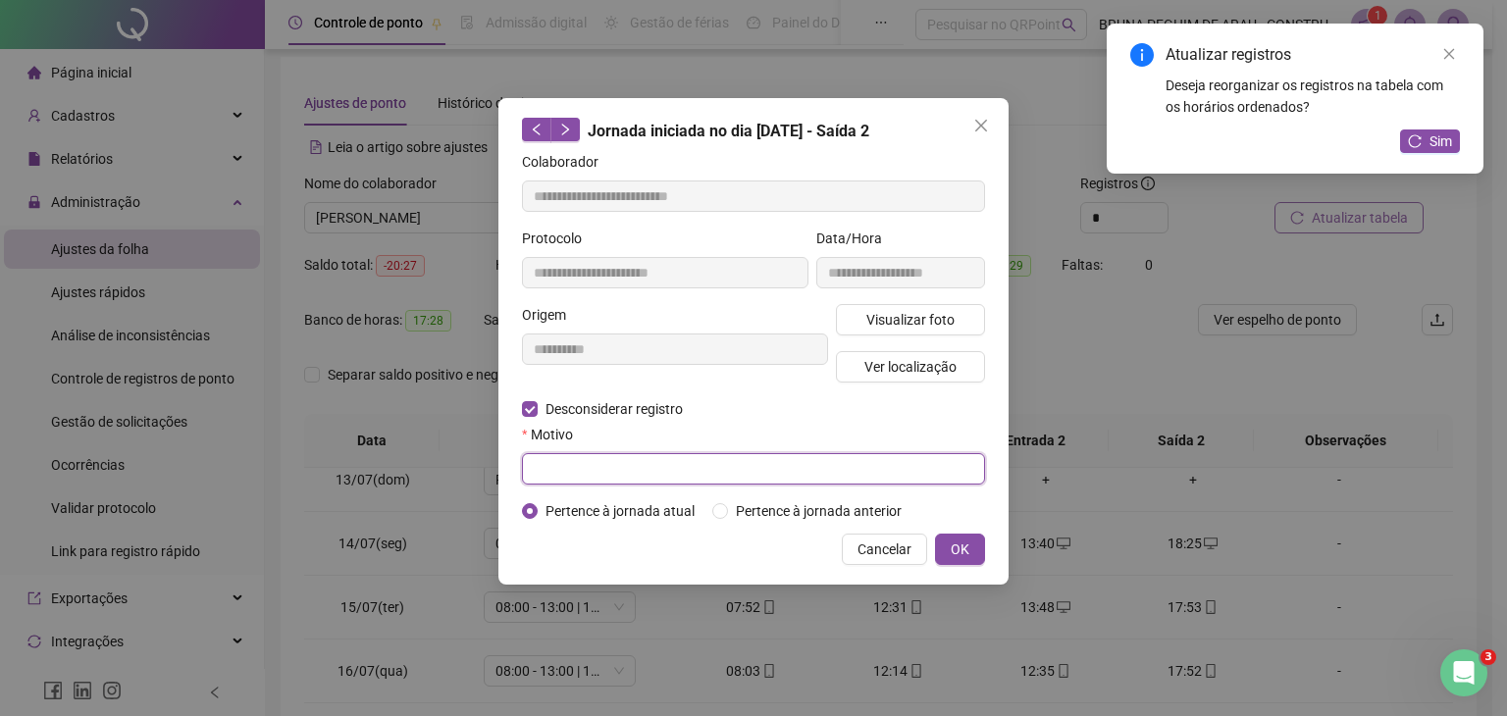
click at [560, 453] on input "text" at bounding box center [753, 468] width 463 height 31
click at [967, 550] on span "OK" at bounding box center [960, 550] width 19 height 22
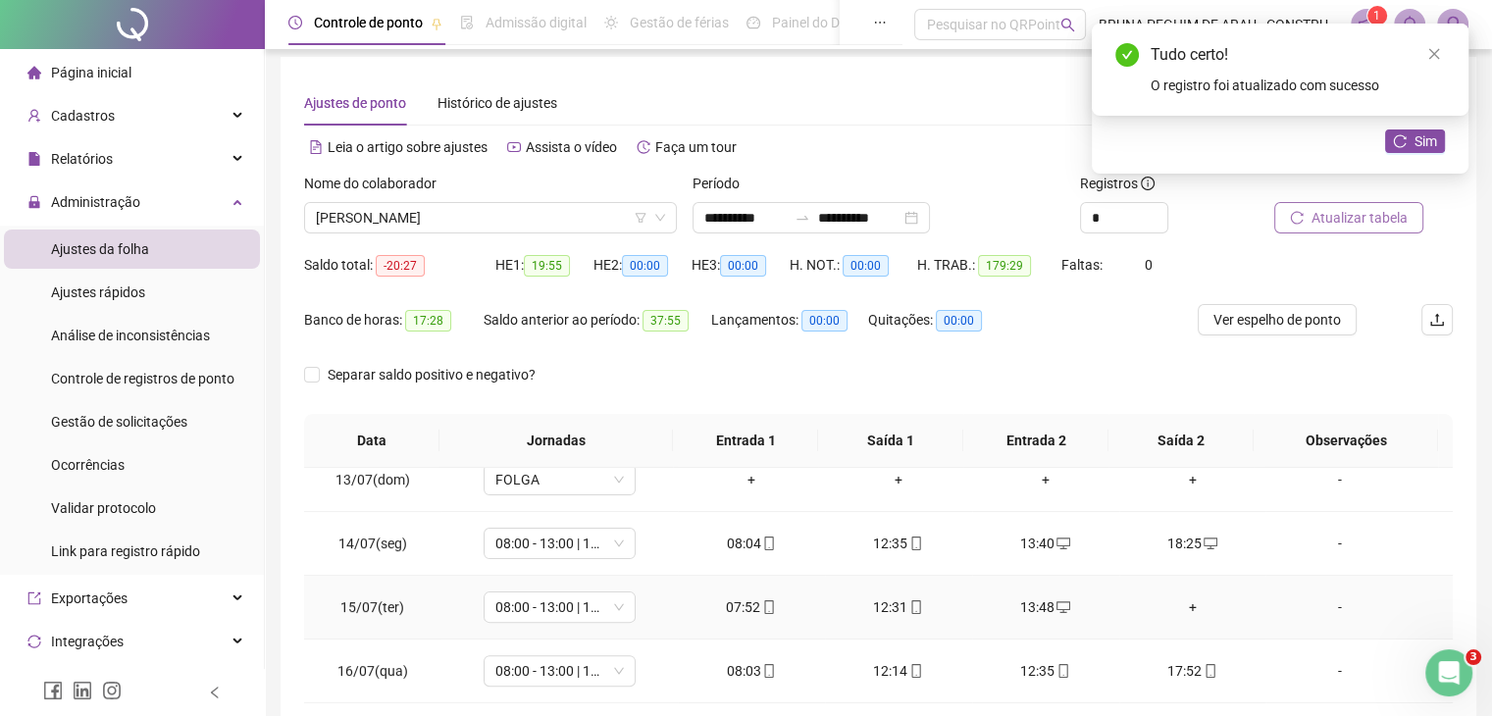
click at [1177, 605] on div "+" at bounding box center [1193, 607] width 116 height 22
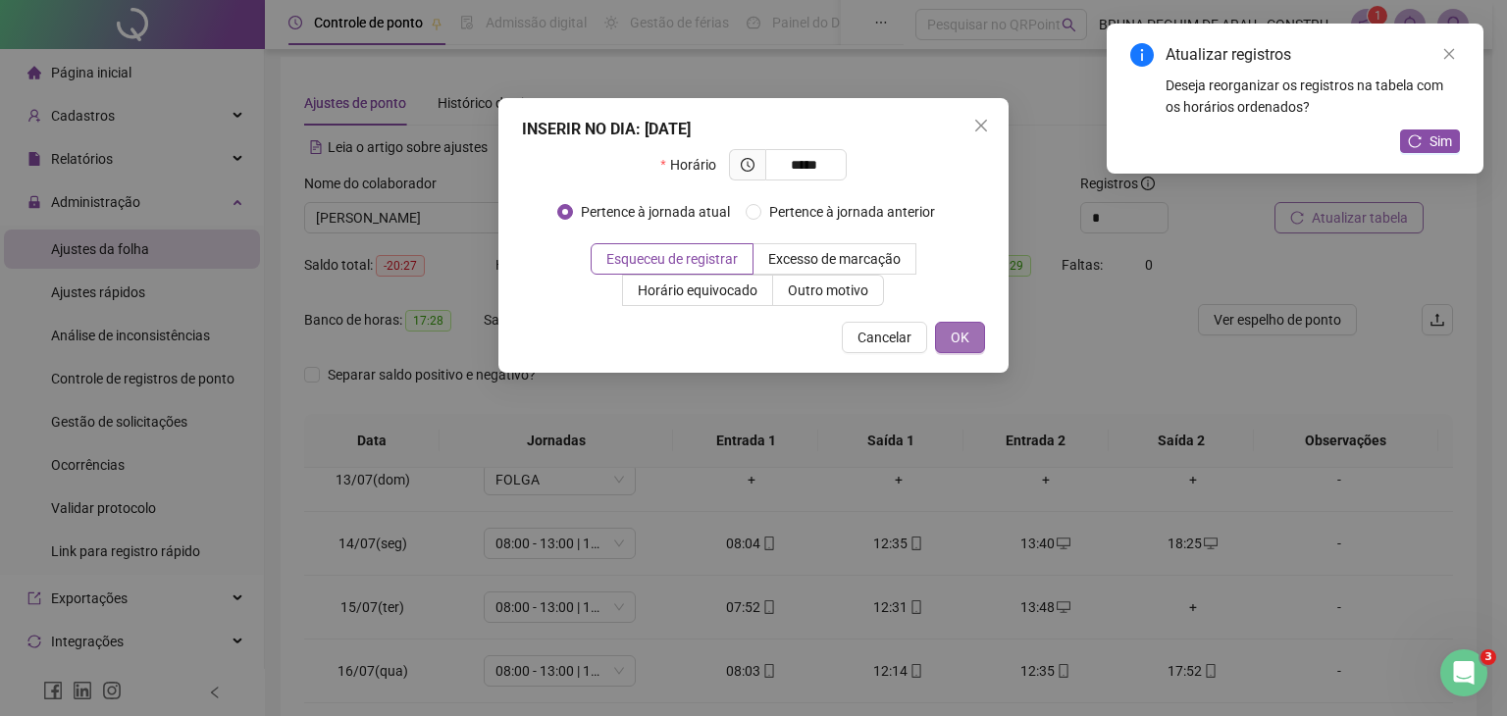
click at [980, 335] on button "OK" at bounding box center [960, 337] width 50 height 31
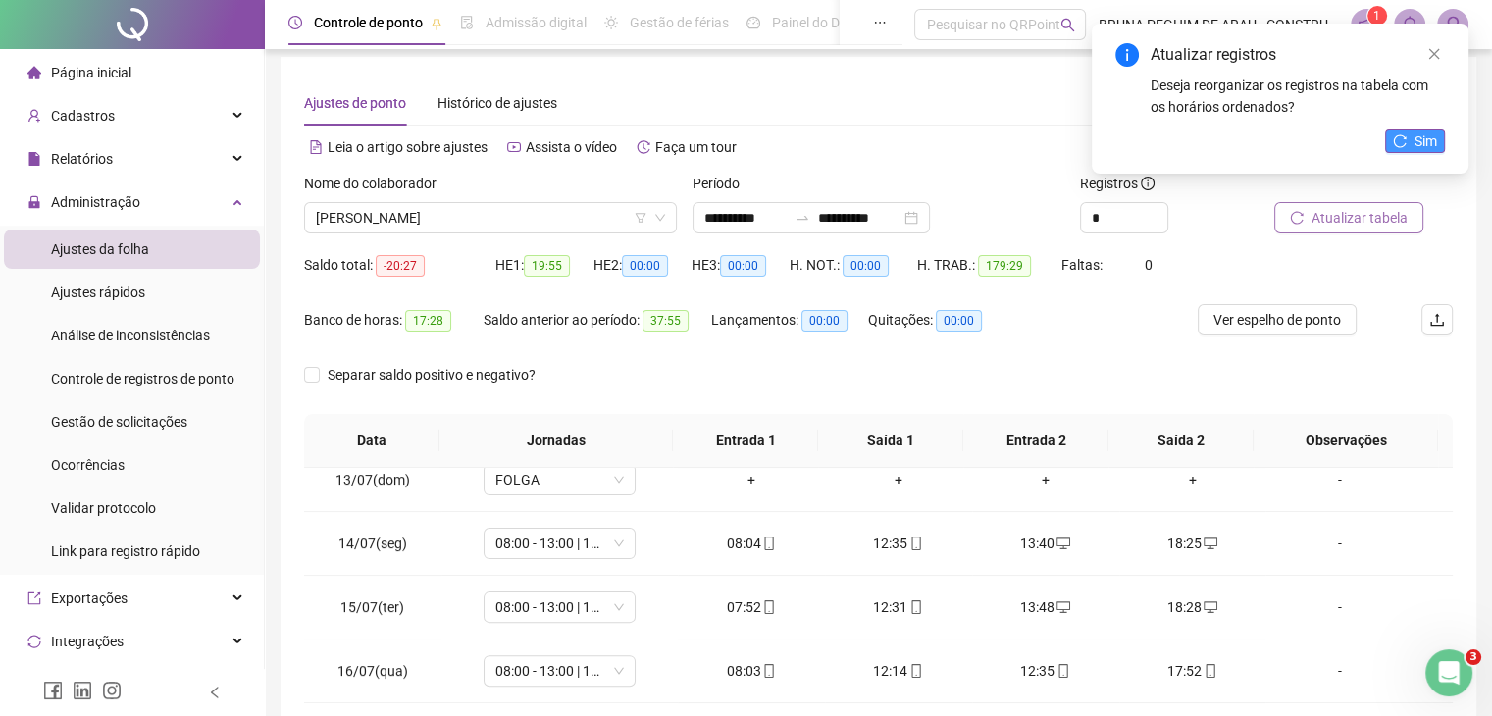
click at [1398, 143] on icon "reload" at bounding box center [1400, 141] width 14 height 14
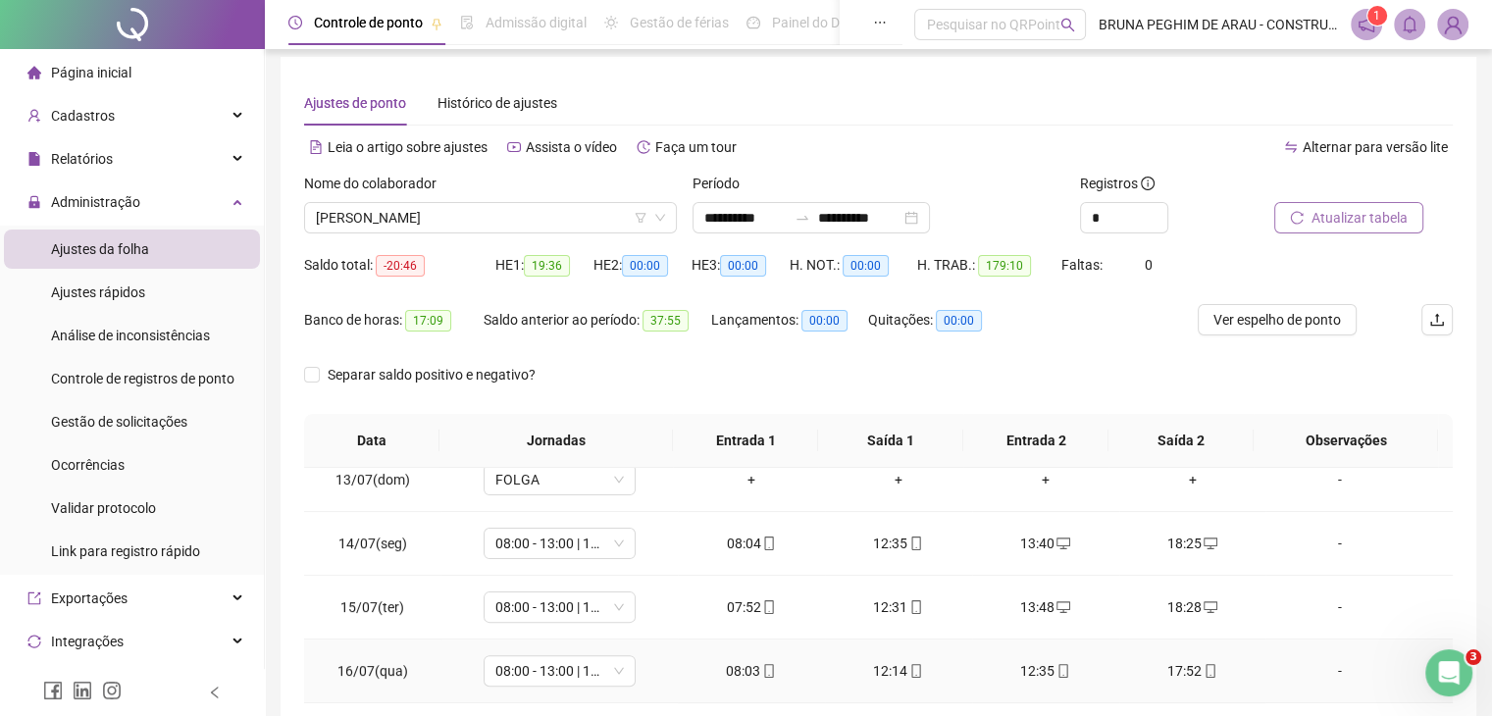
click at [1060, 669] on icon "mobile" at bounding box center [1064, 671] width 9 height 14
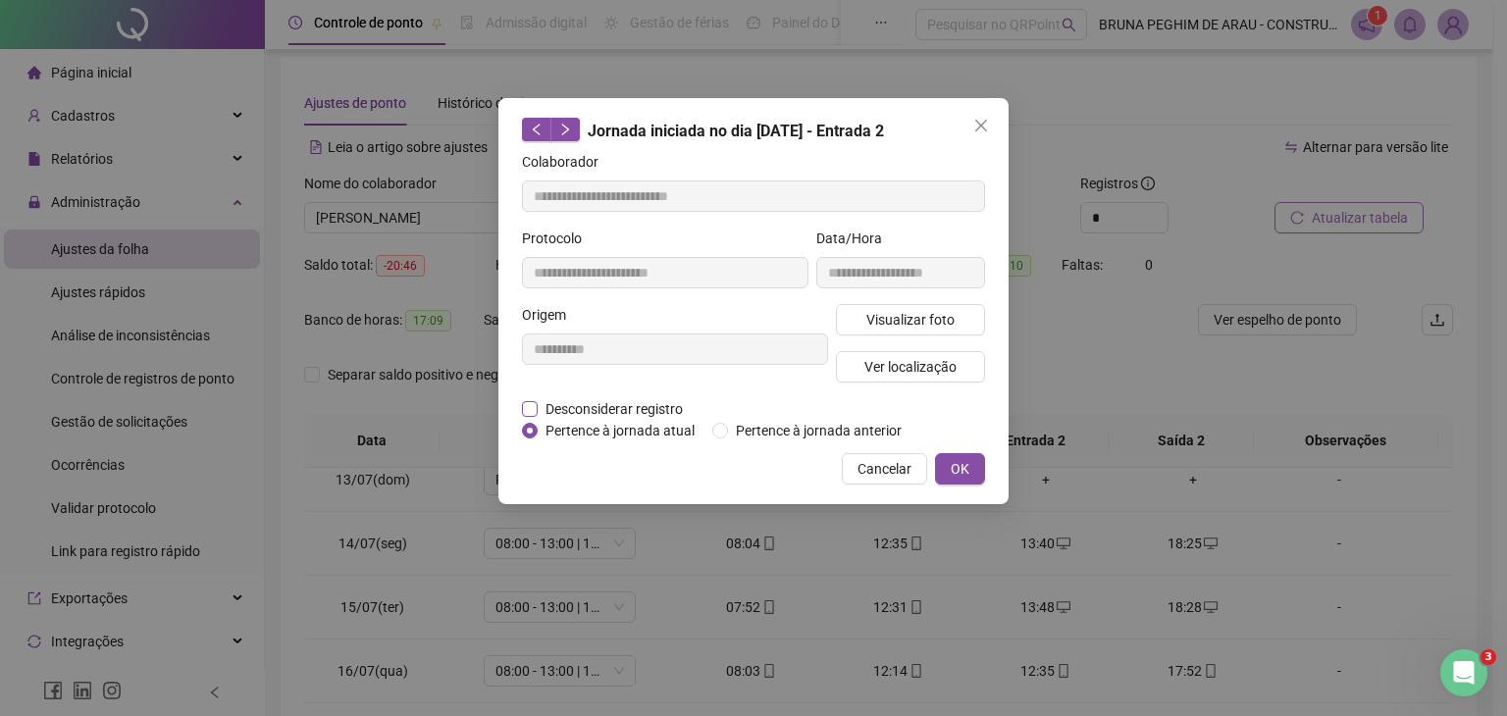
click at [539, 411] on span "Desconsiderar registro" at bounding box center [614, 409] width 153 height 22
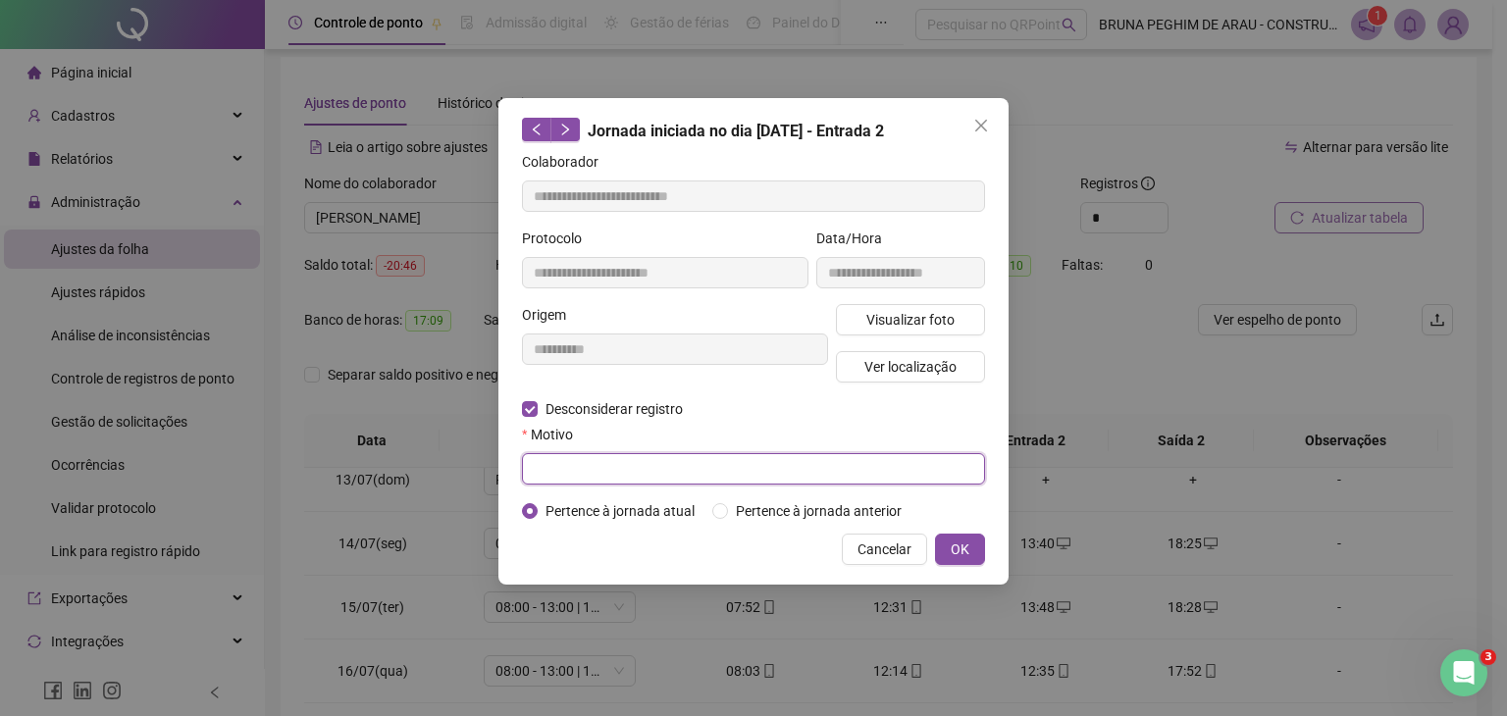
click at [604, 460] on input "text" at bounding box center [753, 468] width 463 height 31
click at [961, 546] on span "OK" at bounding box center [960, 550] width 19 height 22
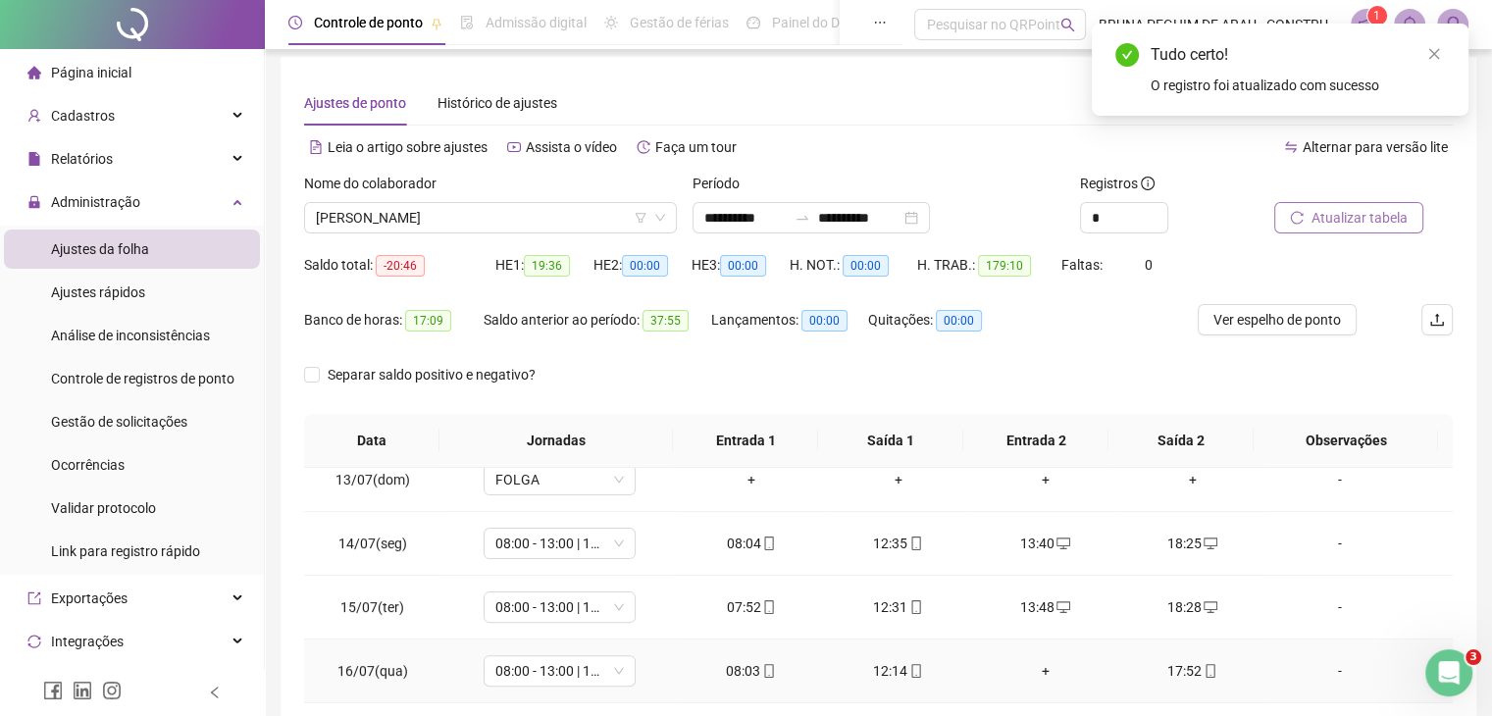
click at [1038, 665] on div "+" at bounding box center [1046, 671] width 116 height 22
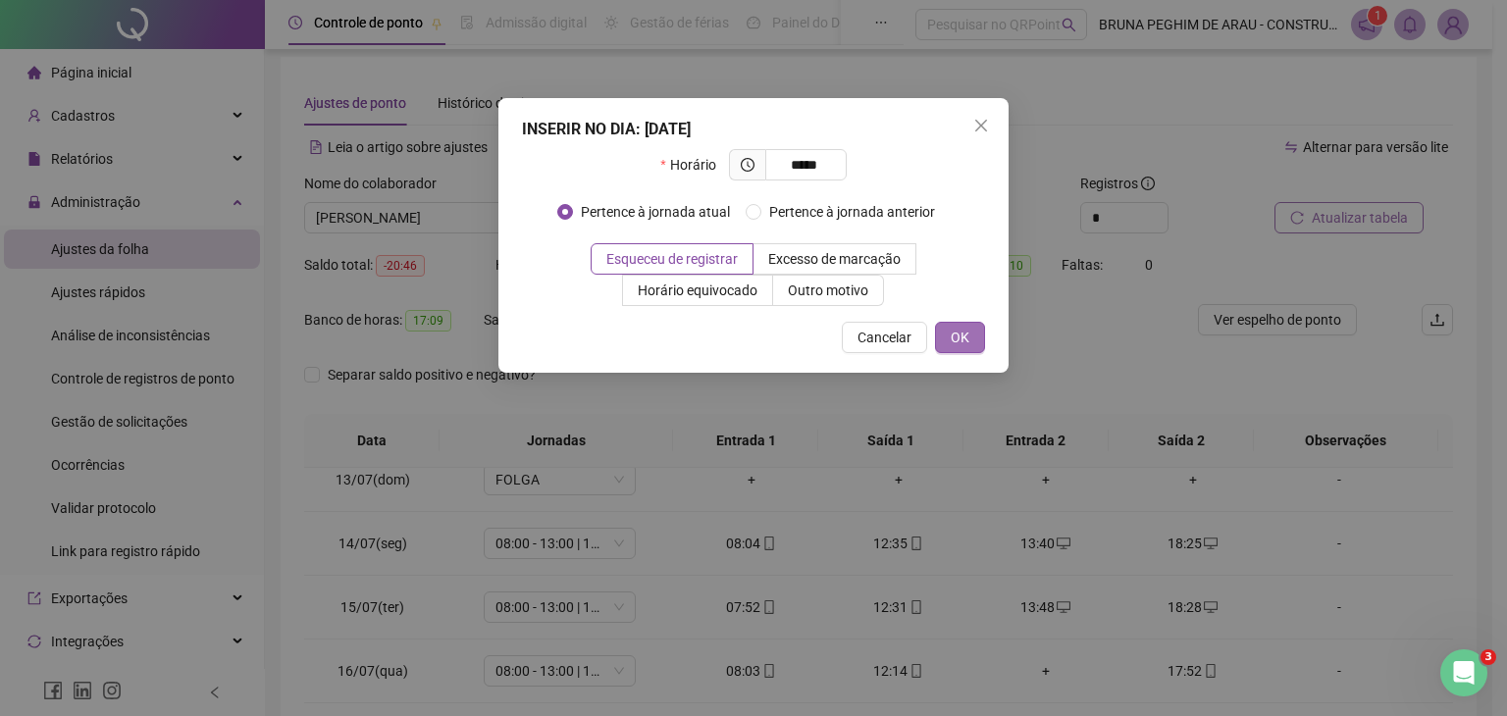
click at [971, 331] on button "OK" at bounding box center [960, 337] width 50 height 31
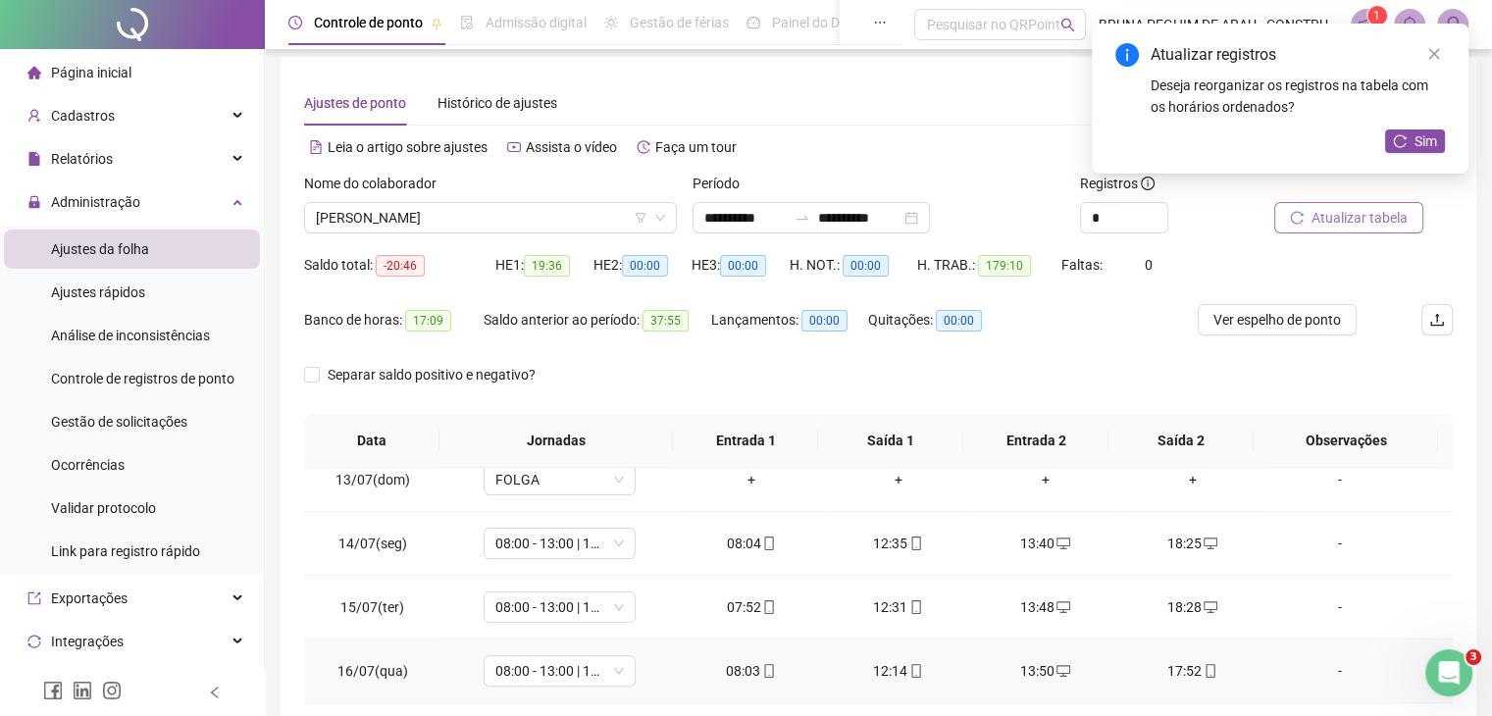
click at [1205, 672] on icon "mobile" at bounding box center [1211, 671] width 14 height 14
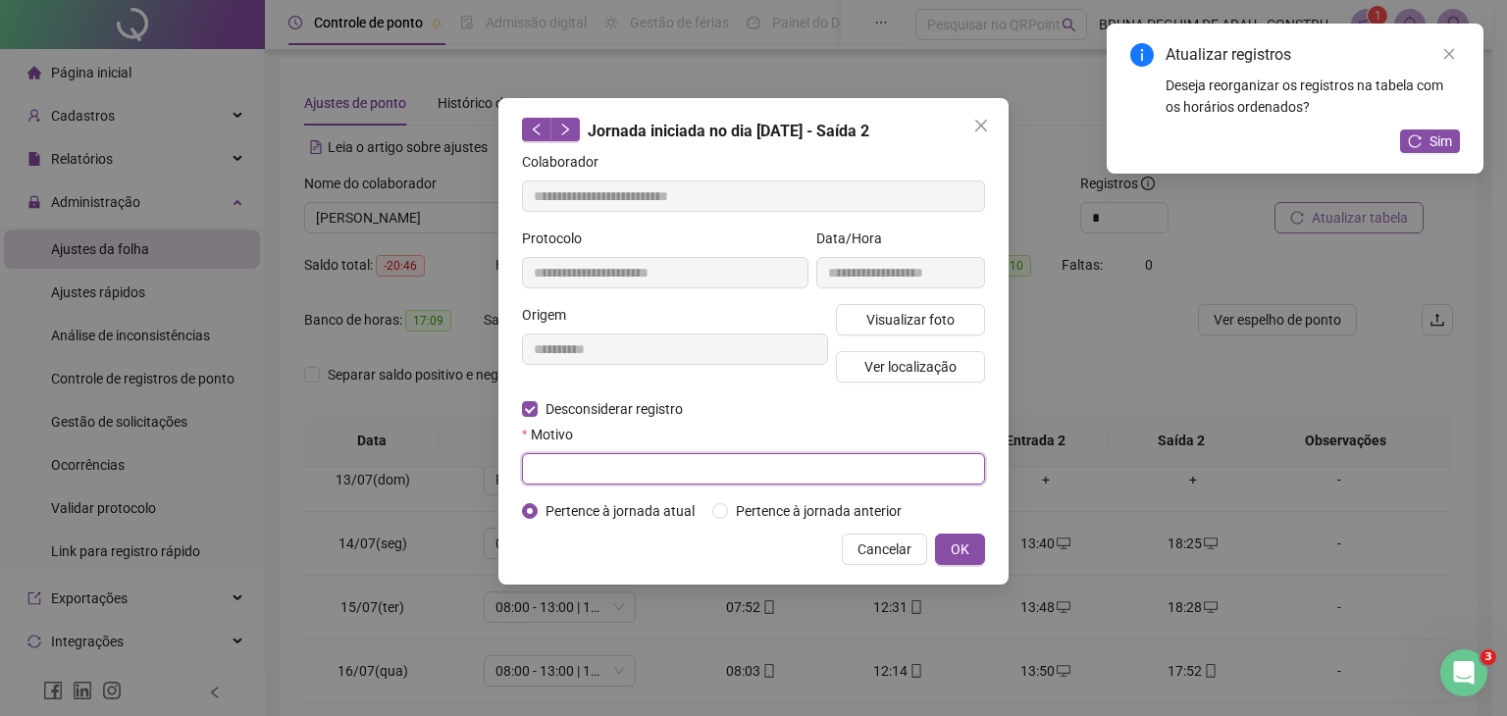
click at [563, 468] on input "text" at bounding box center [753, 468] width 463 height 31
click at [974, 557] on button "OK" at bounding box center [960, 549] width 50 height 31
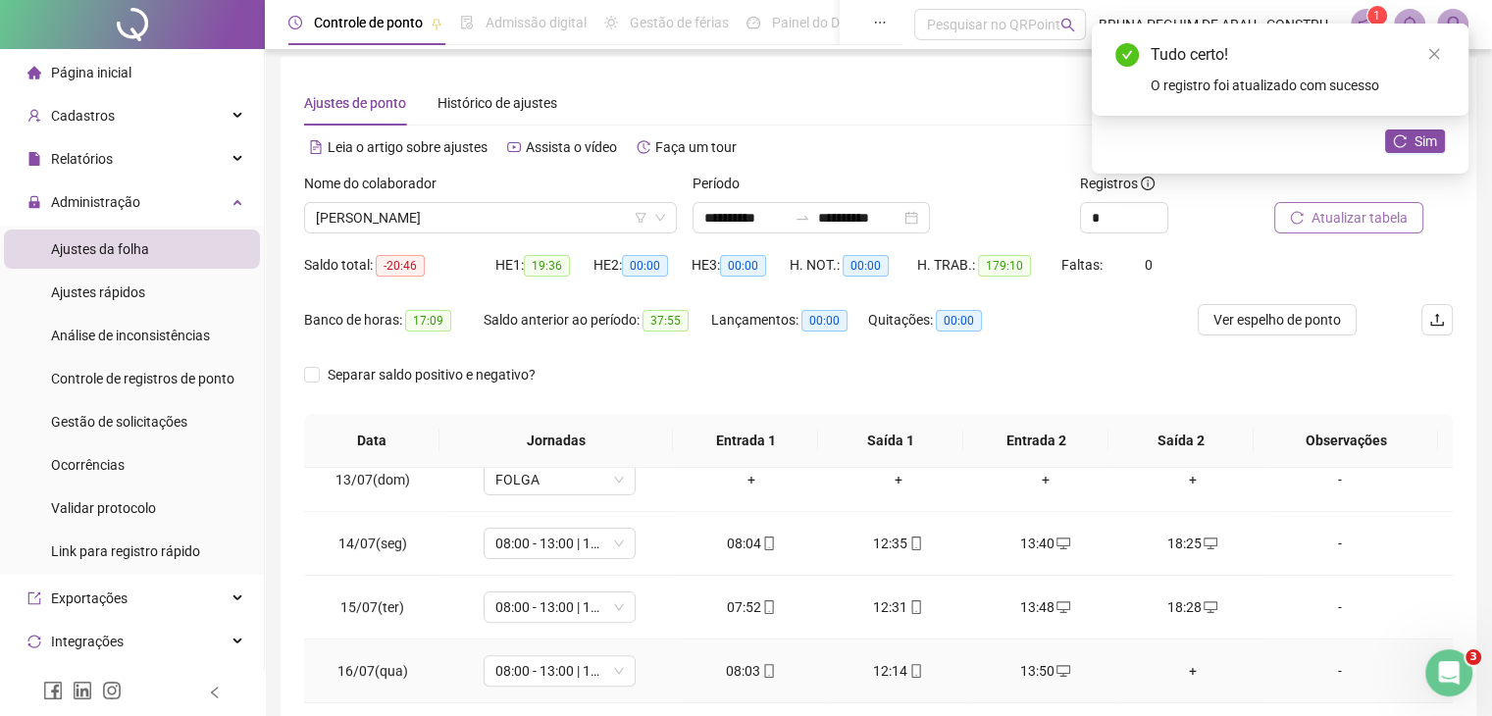
click at [1184, 667] on div "+" at bounding box center [1193, 671] width 116 height 22
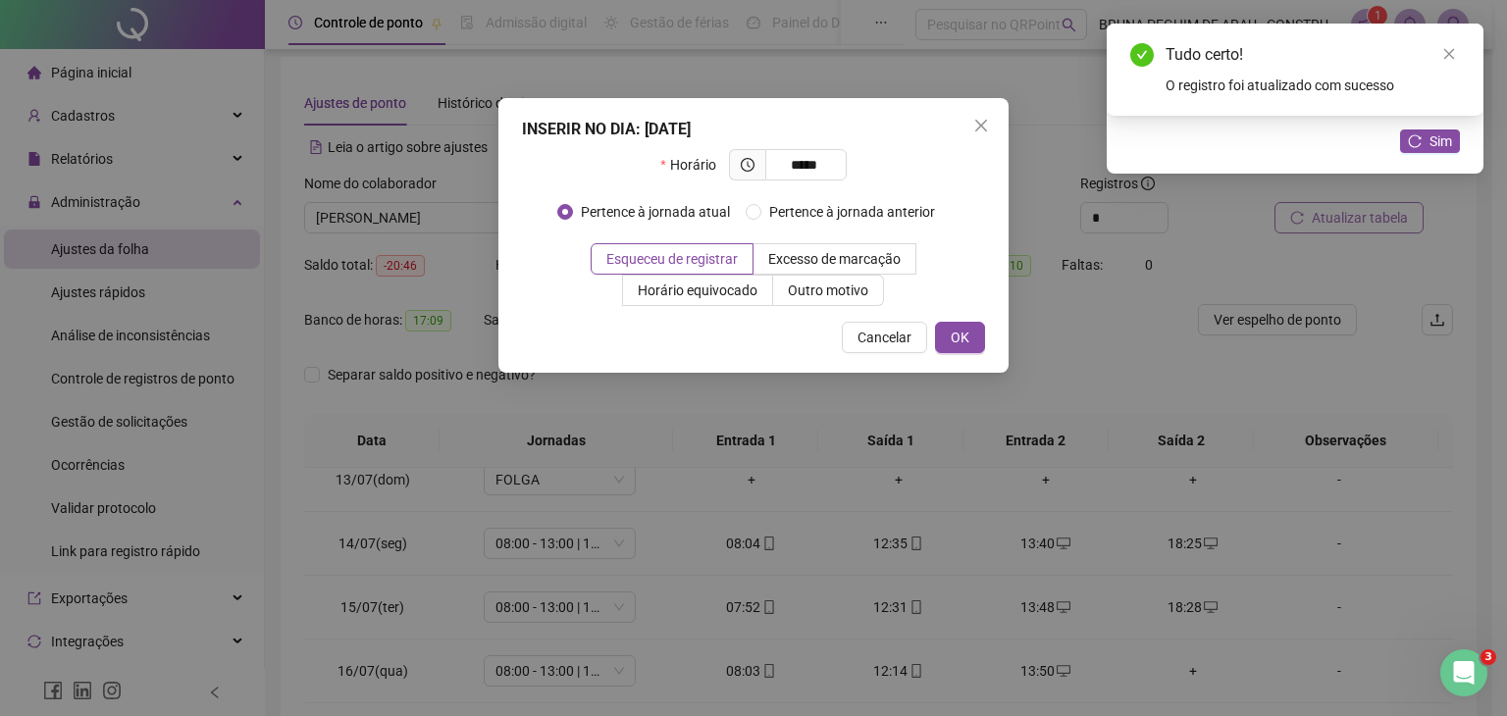
click at [961, 317] on div "INSERIR NO DIA : [DATE] Horário ***** Pertence à jornada atual Pertence à jorna…" at bounding box center [753, 235] width 510 height 275
click at [961, 338] on span "OK" at bounding box center [960, 338] width 19 height 22
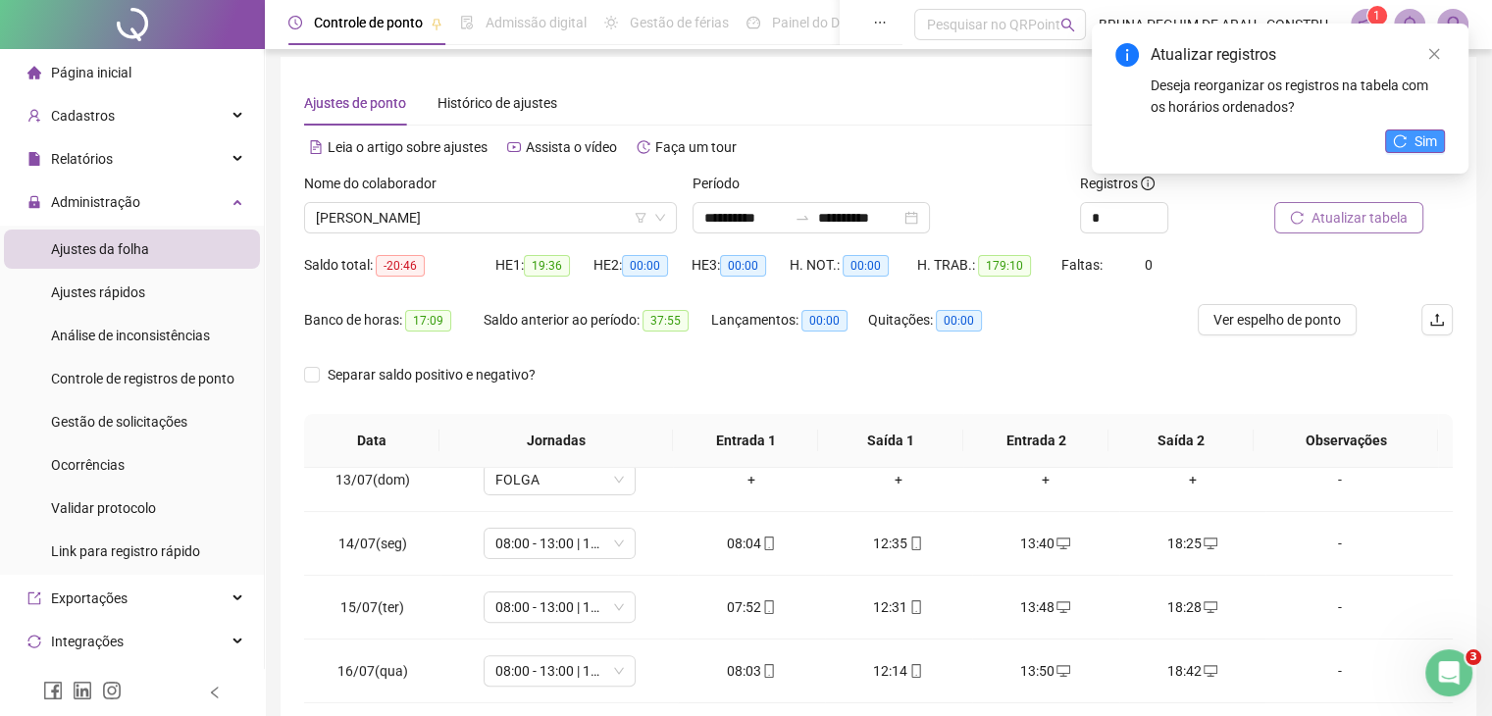
click at [1423, 138] on span "Sim" at bounding box center [1426, 141] width 23 height 22
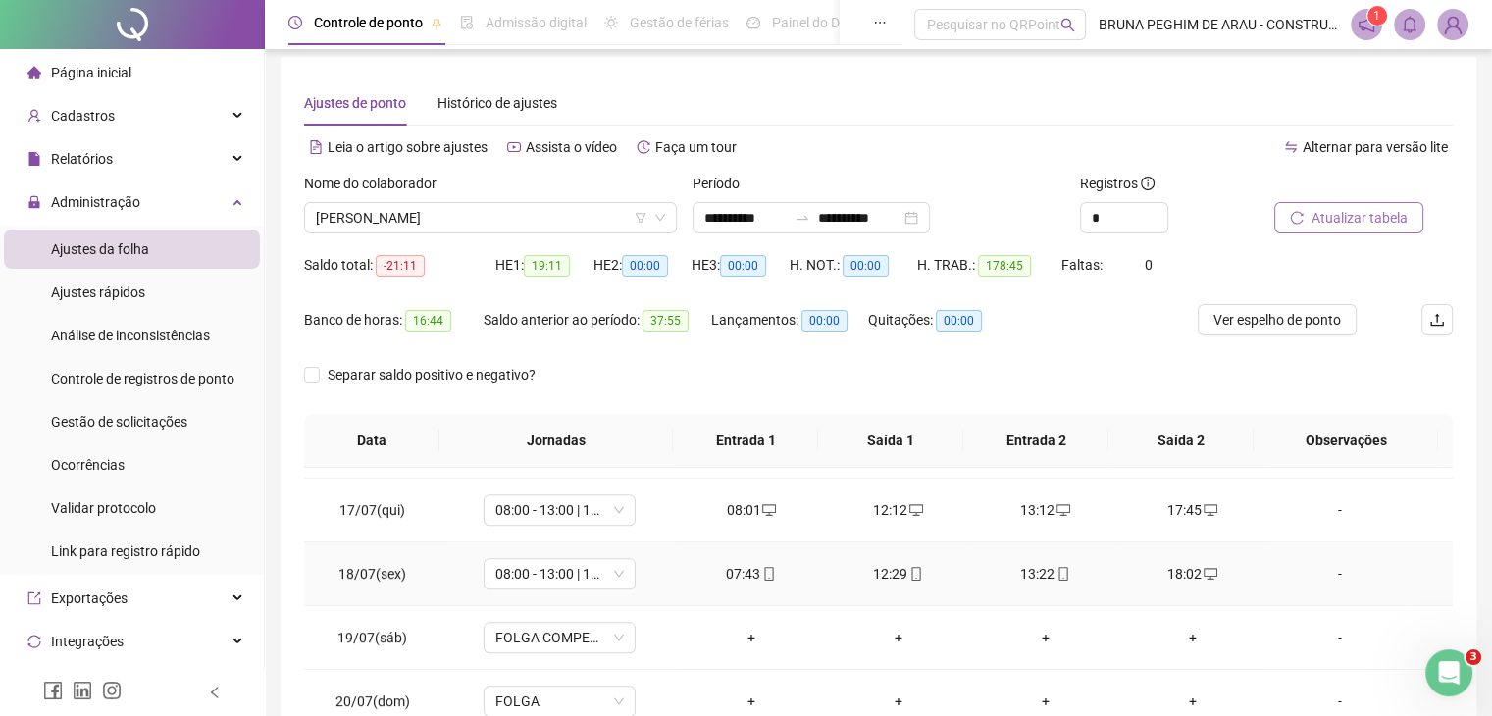
scroll to position [1046, 0]
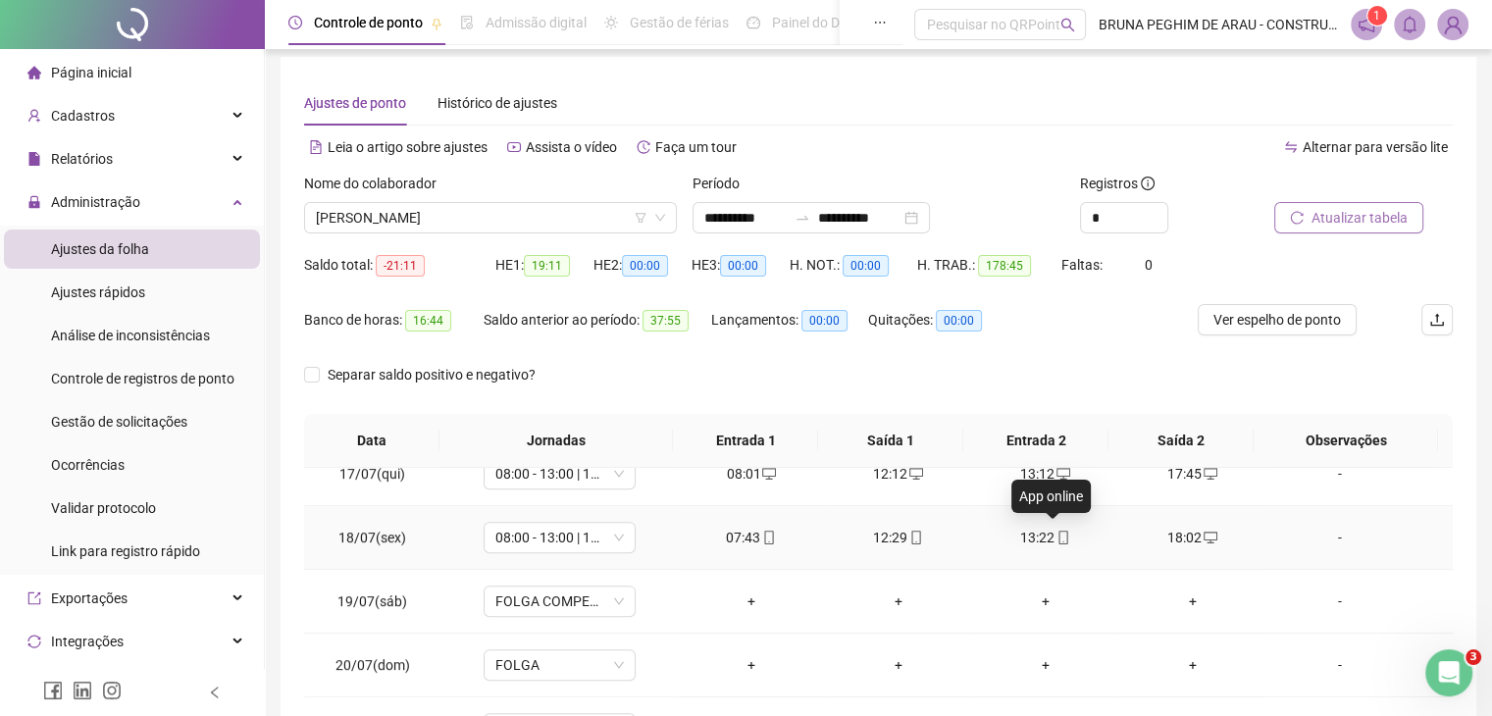
click at [1057, 537] on icon "mobile" at bounding box center [1064, 538] width 14 height 14
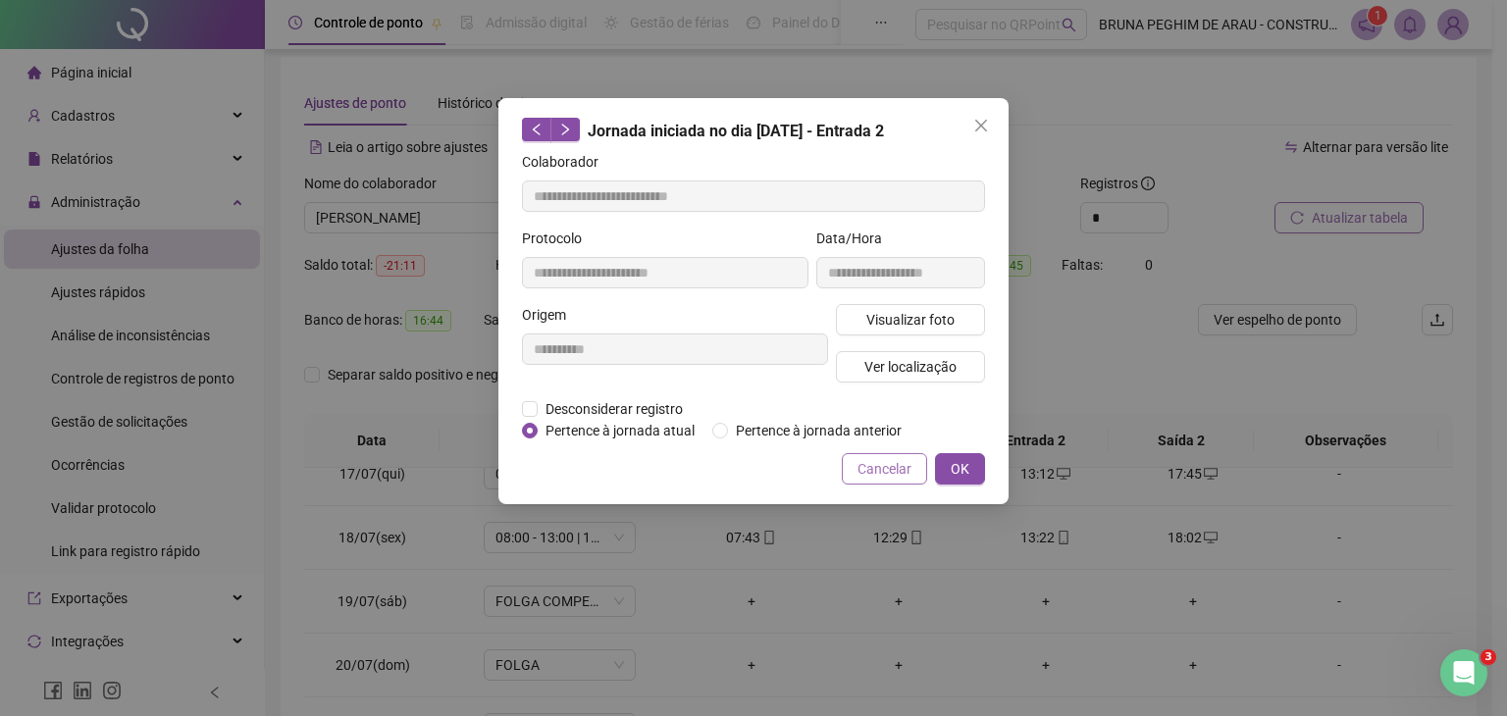
click at [867, 464] on span "Cancelar" at bounding box center [884, 469] width 54 height 22
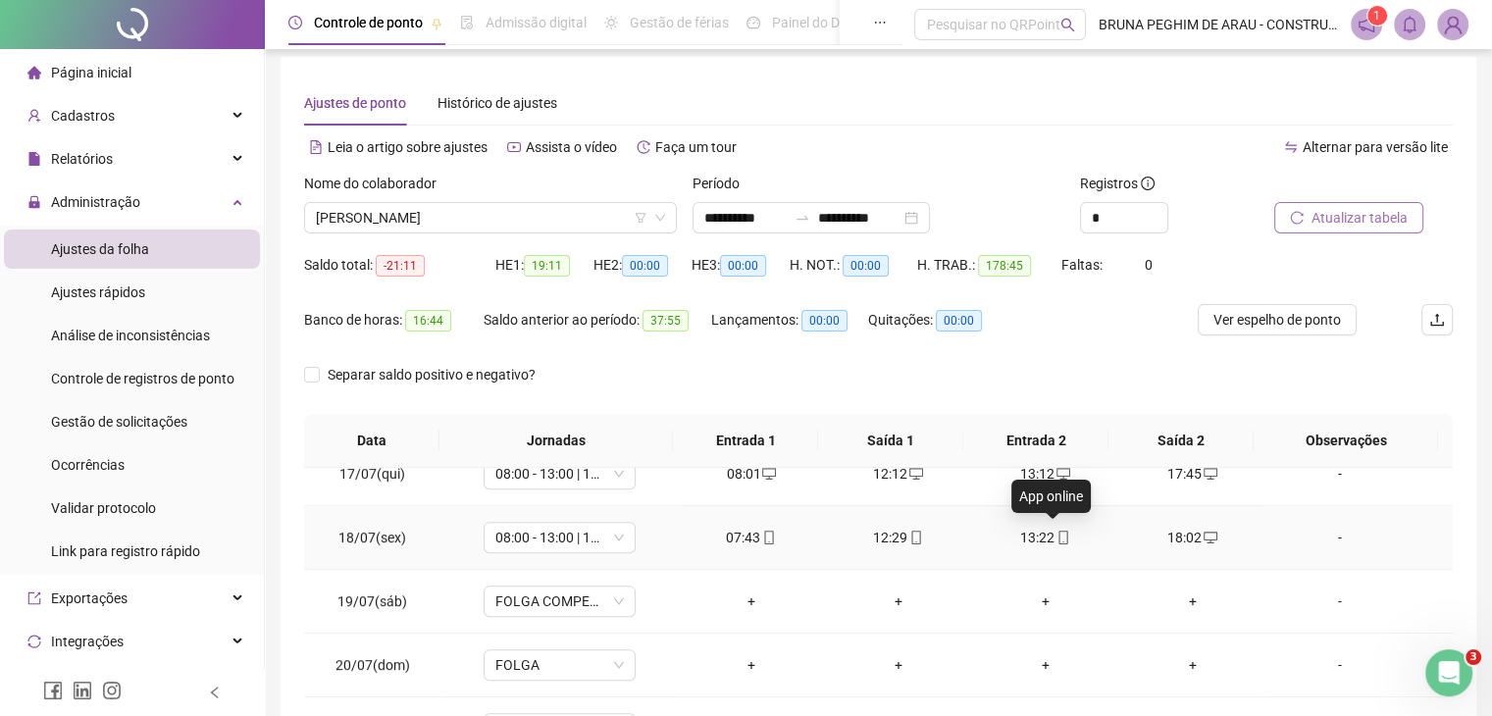
click at [1057, 535] on icon "mobile" at bounding box center [1064, 538] width 14 height 14
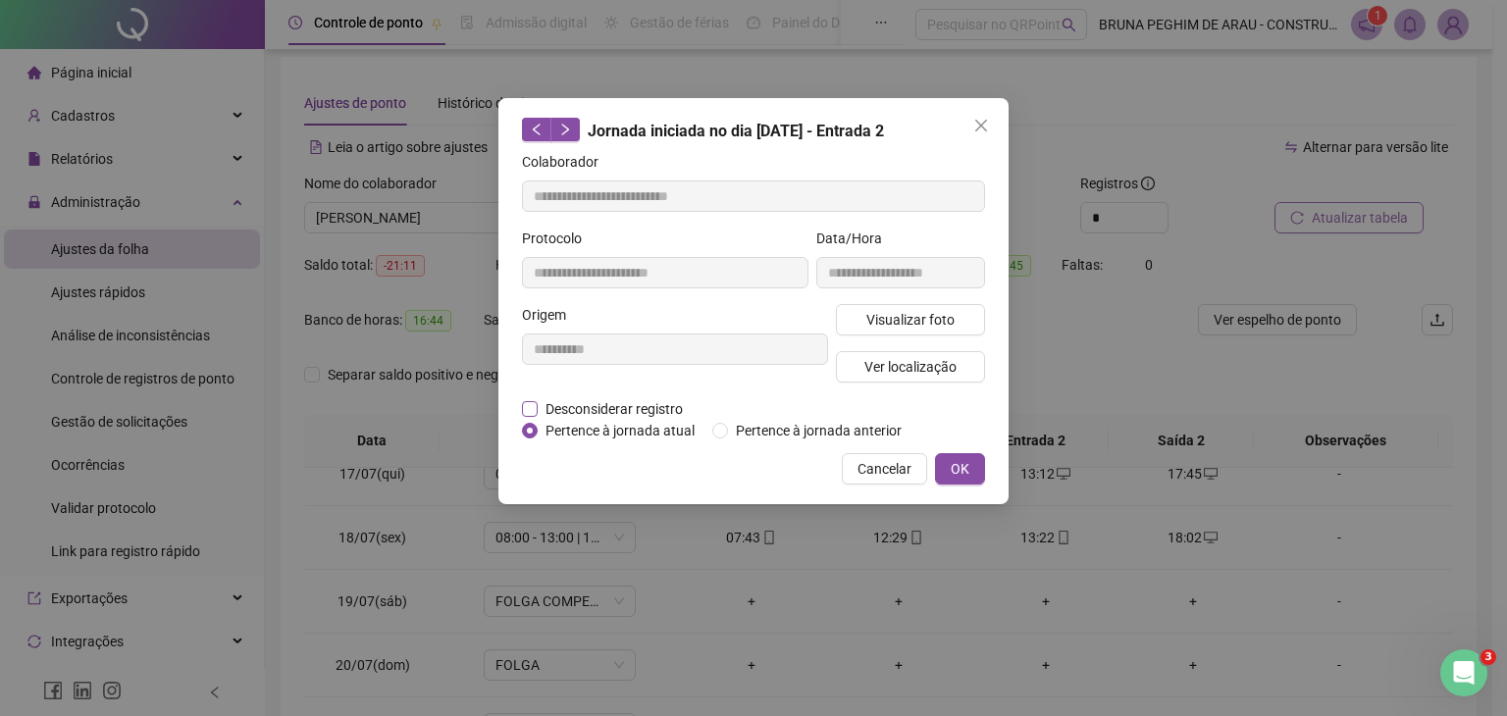
click at [538, 399] on span "Desconsiderar registro" at bounding box center [614, 409] width 153 height 22
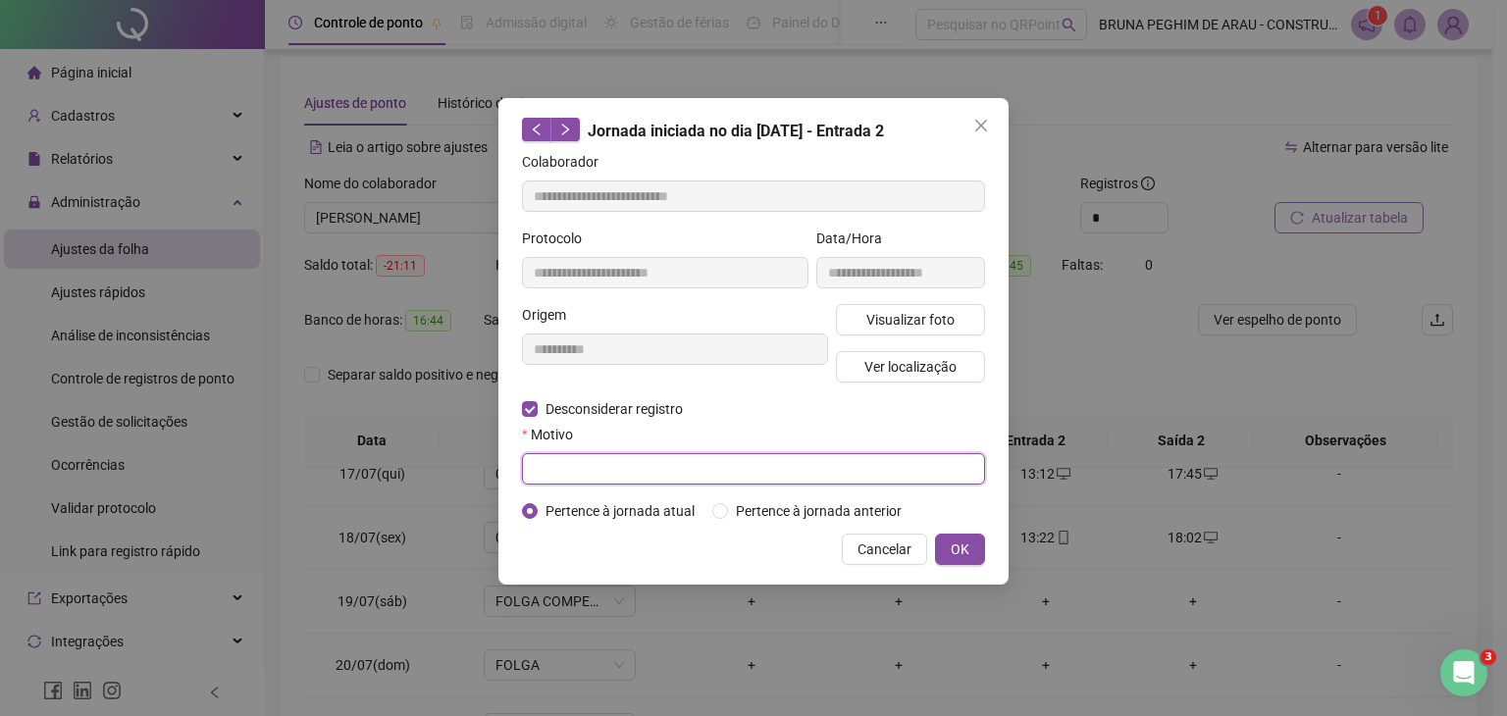
click at [553, 464] on input "text" at bounding box center [753, 468] width 463 height 31
click at [967, 549] on span "OK" at bounding box center [960, 550] width 19 height 22
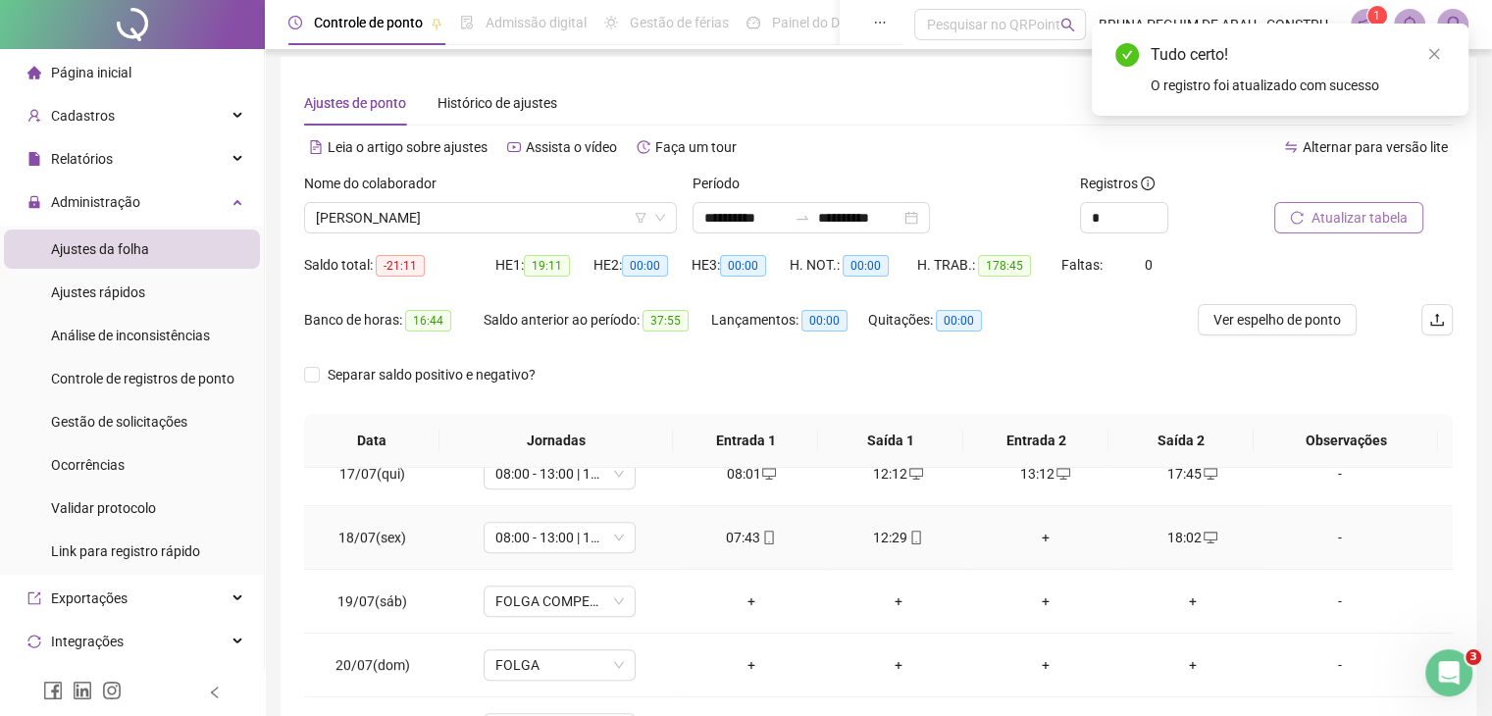
click at [1036, 531] on div "+" at bounding box center [1046, 538] width 116 height 22
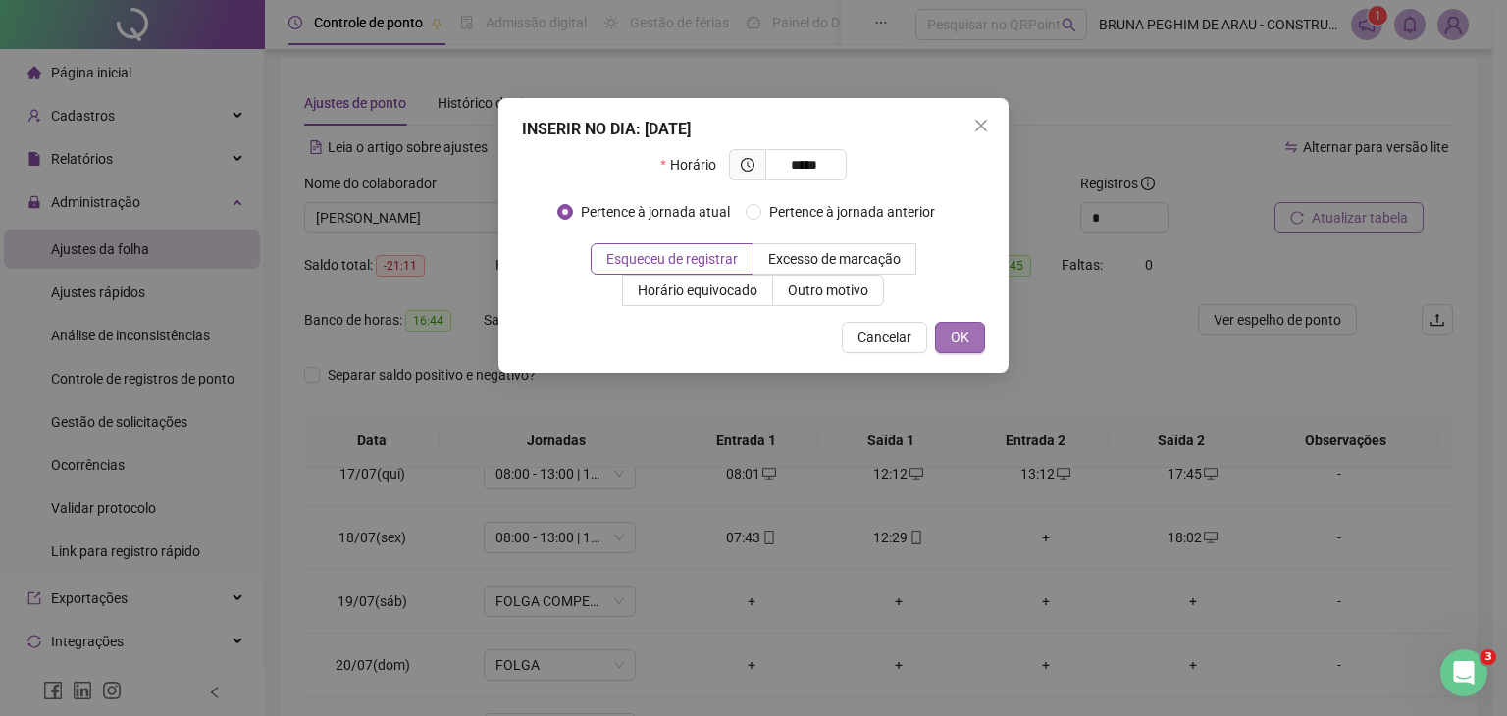
click at [946, 339] on button "OK" at bounding box center [960, 337] width 50 height 31
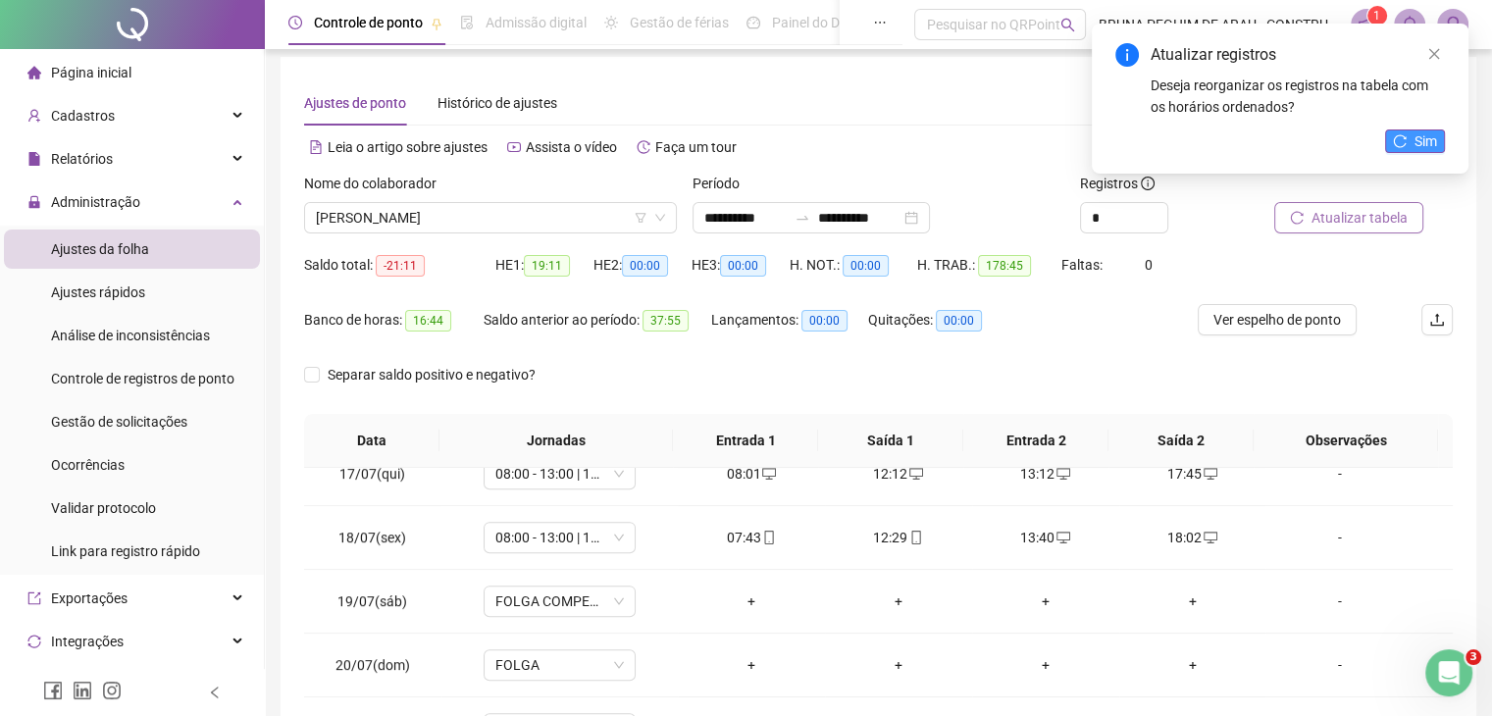
click at [1412, 151] on button "Sim" at bounding box center [1415, 141] width 60 height 24
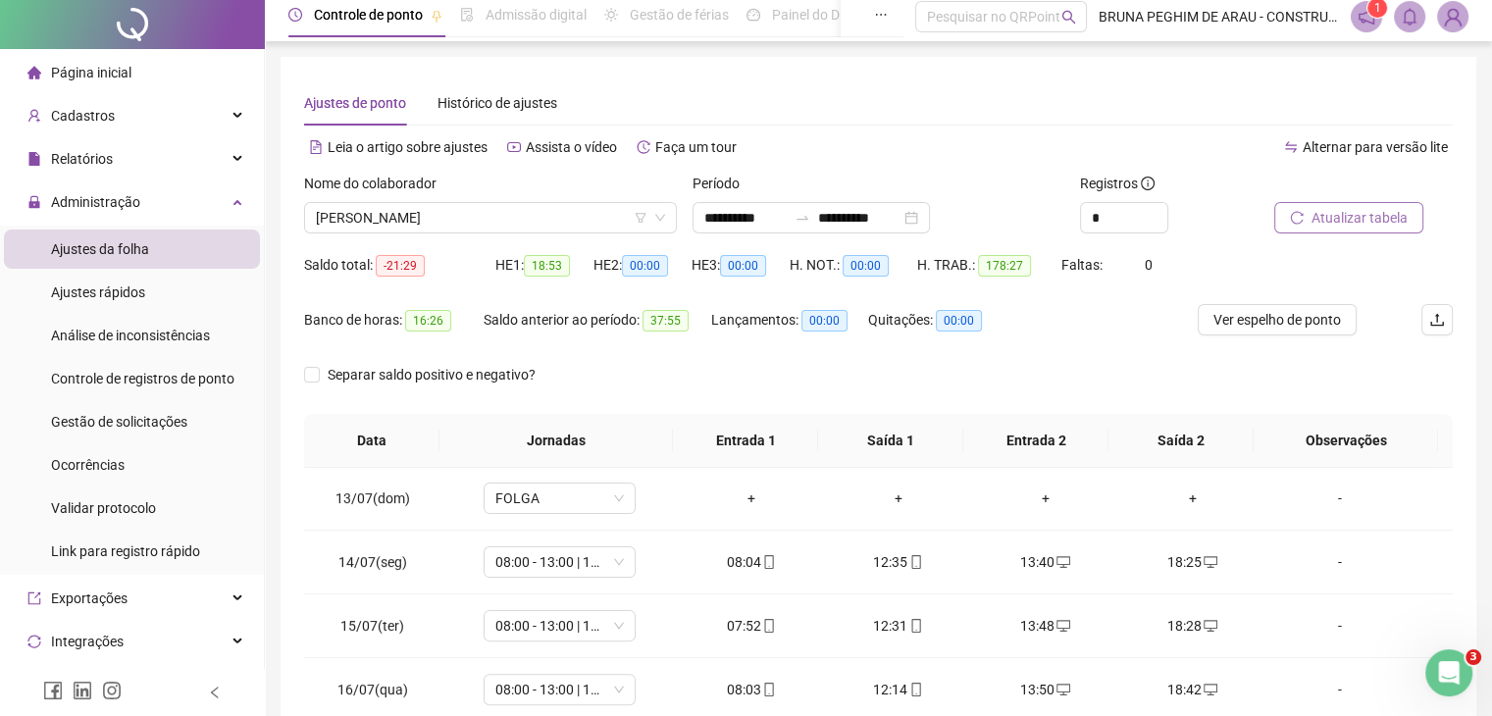
scroll to position [0, 0]
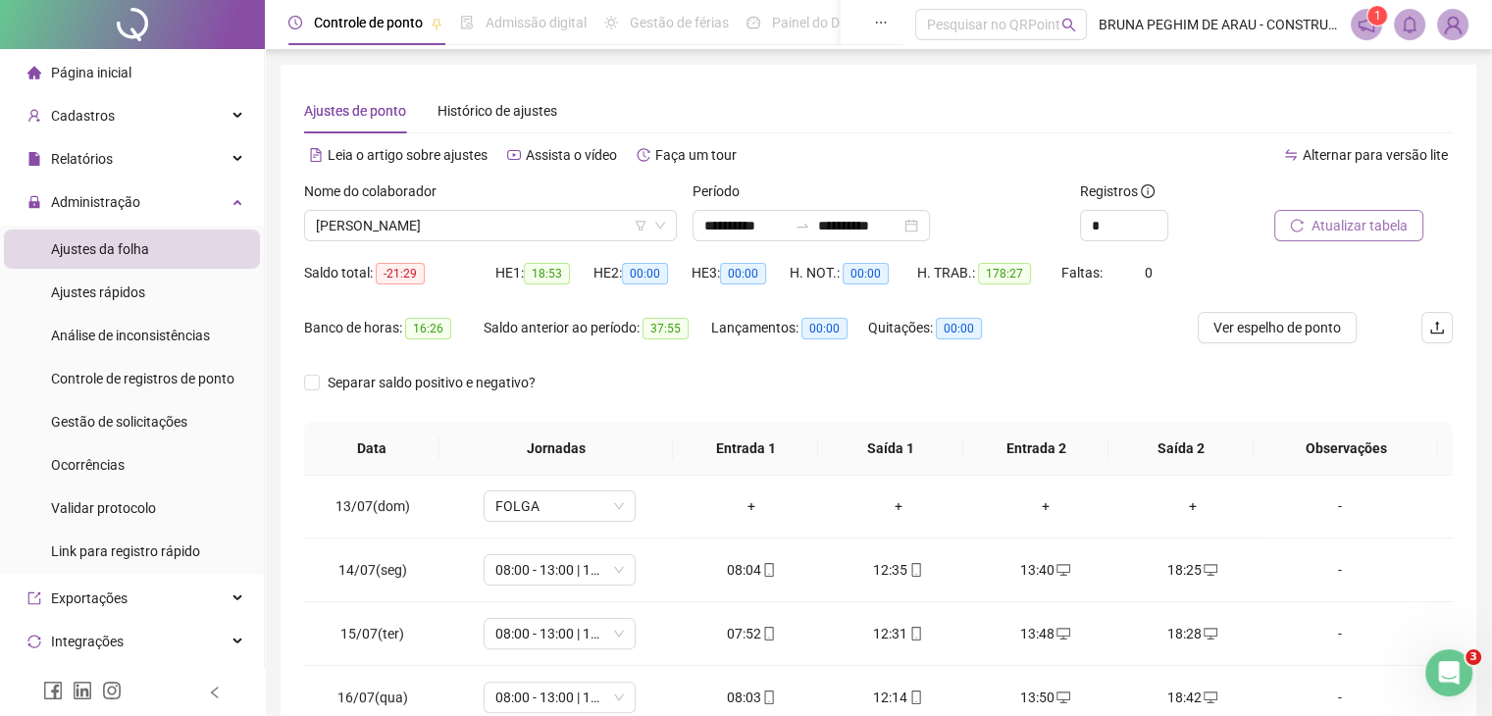
click at [1346, 231] on span "Atualizar tabela" at bounding box center [1360, 226] width 96 height 22
click at [111, 73] on span "Página inicial" at bounding box center [91, 73] width 80 height 16
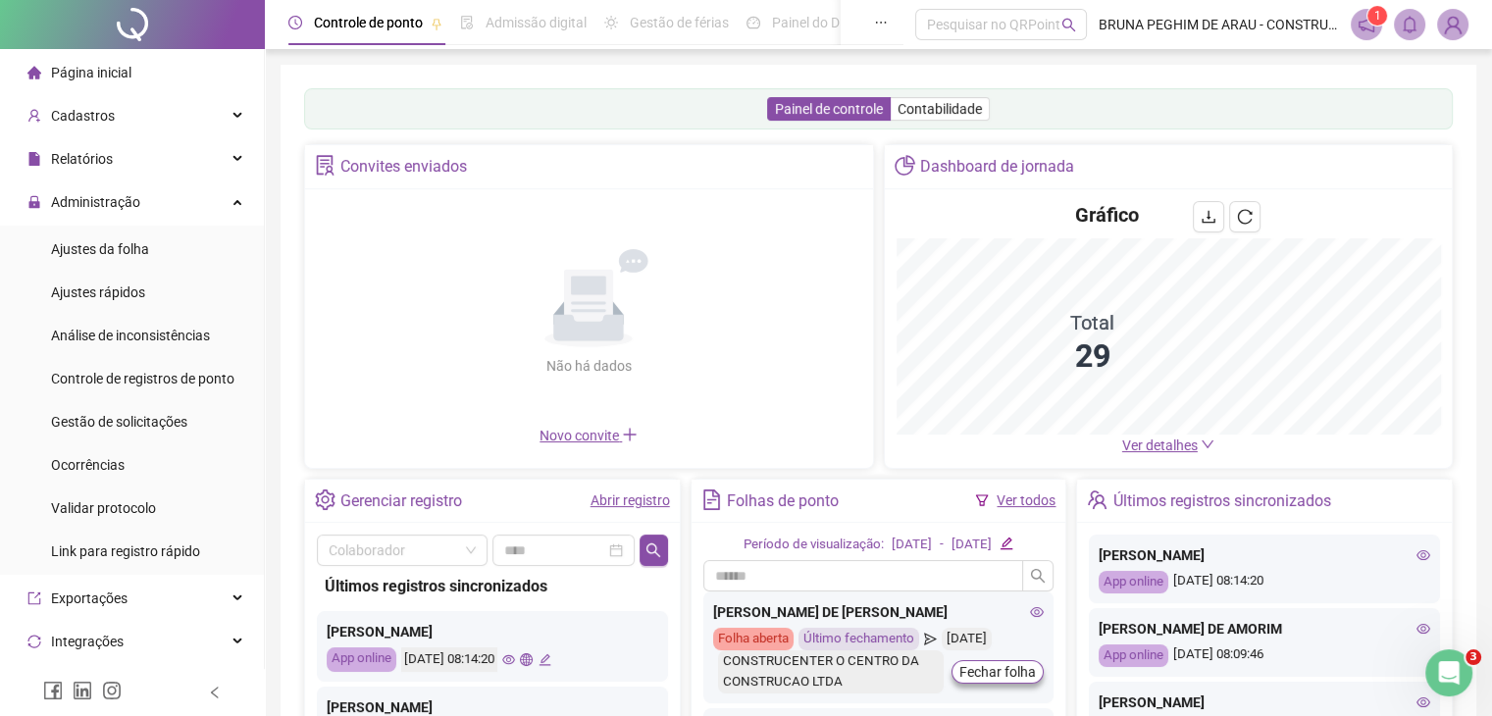
click at [1022, 238] on div "Gráfico" at bounding box center [1169, 219] width 544 height 37
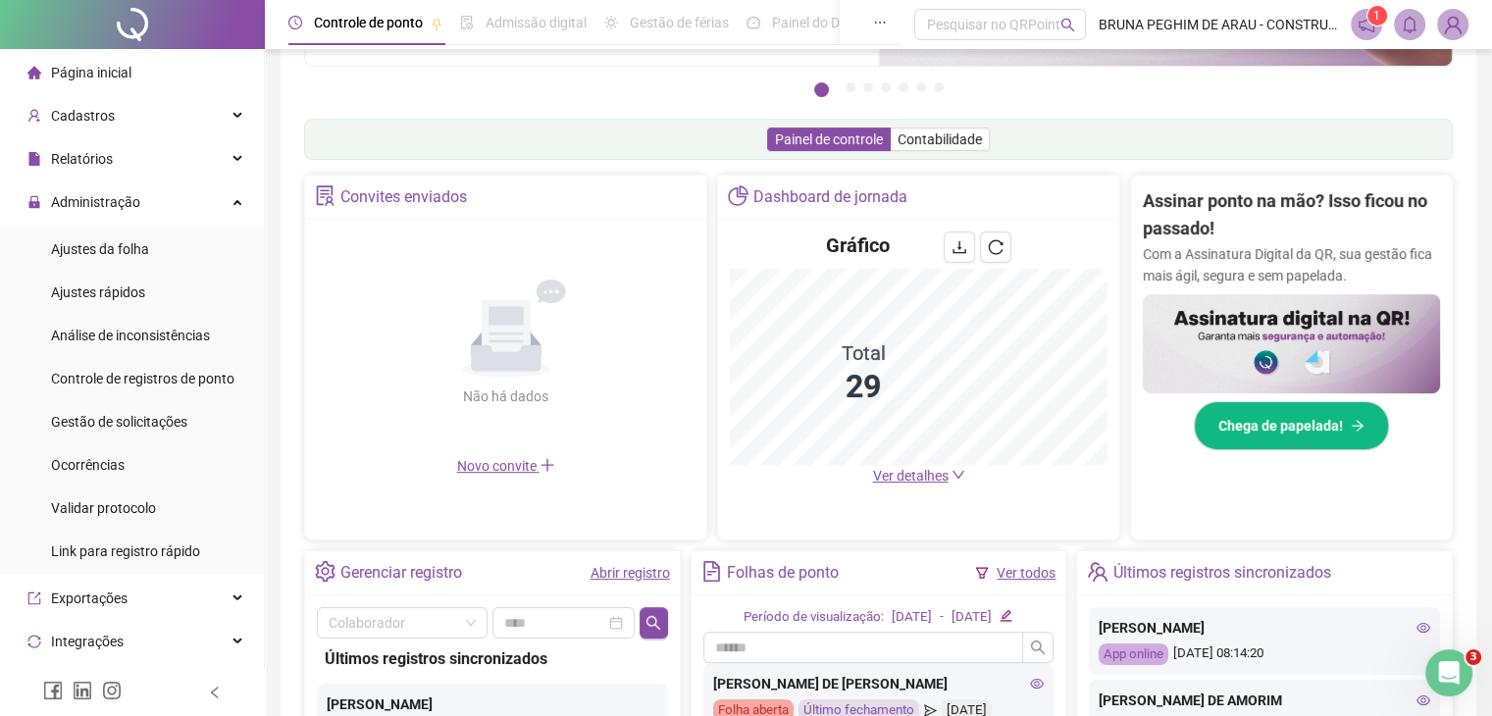
scroll to position [261, 0]
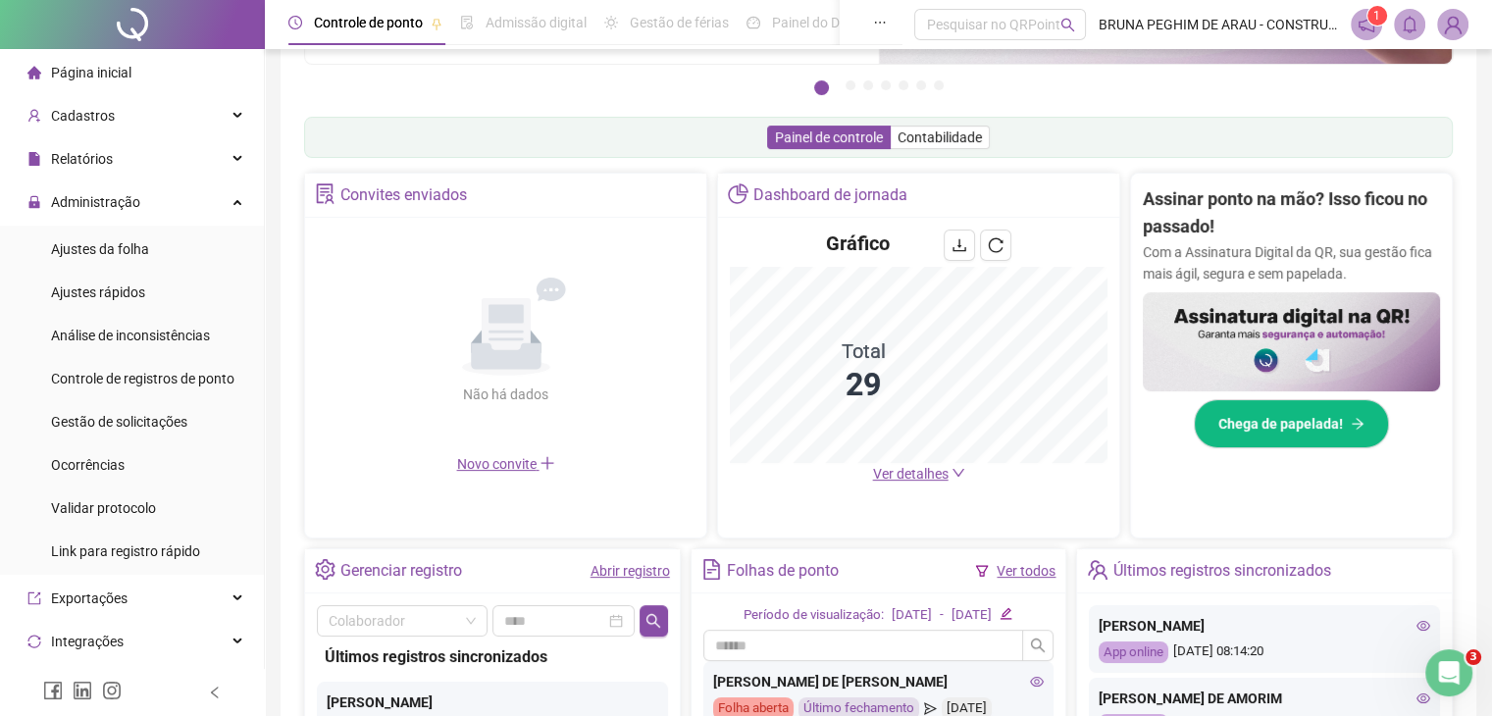
click at [1021, 576] on link "Ver todos" at bounding box center [1026, 571] width 59 height 16
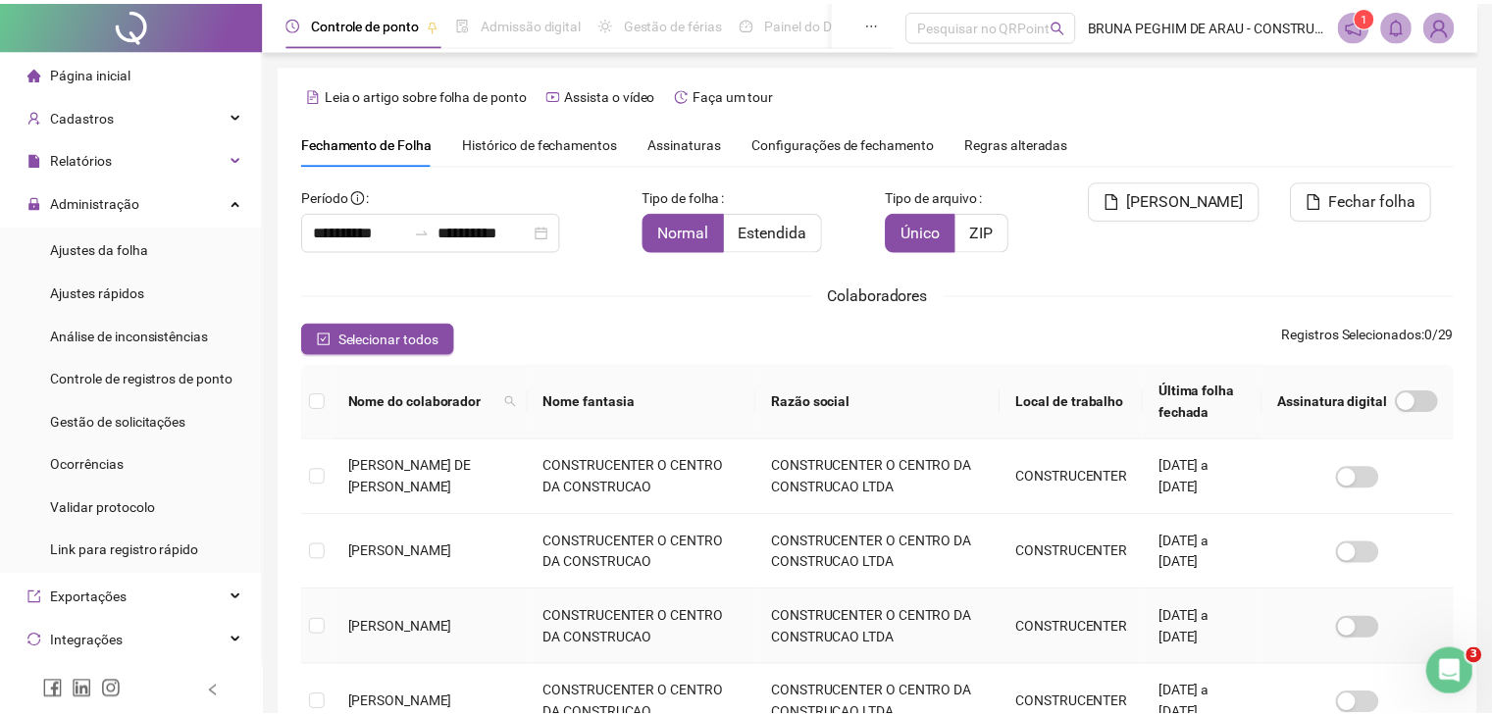
scroll to position [43, 0]
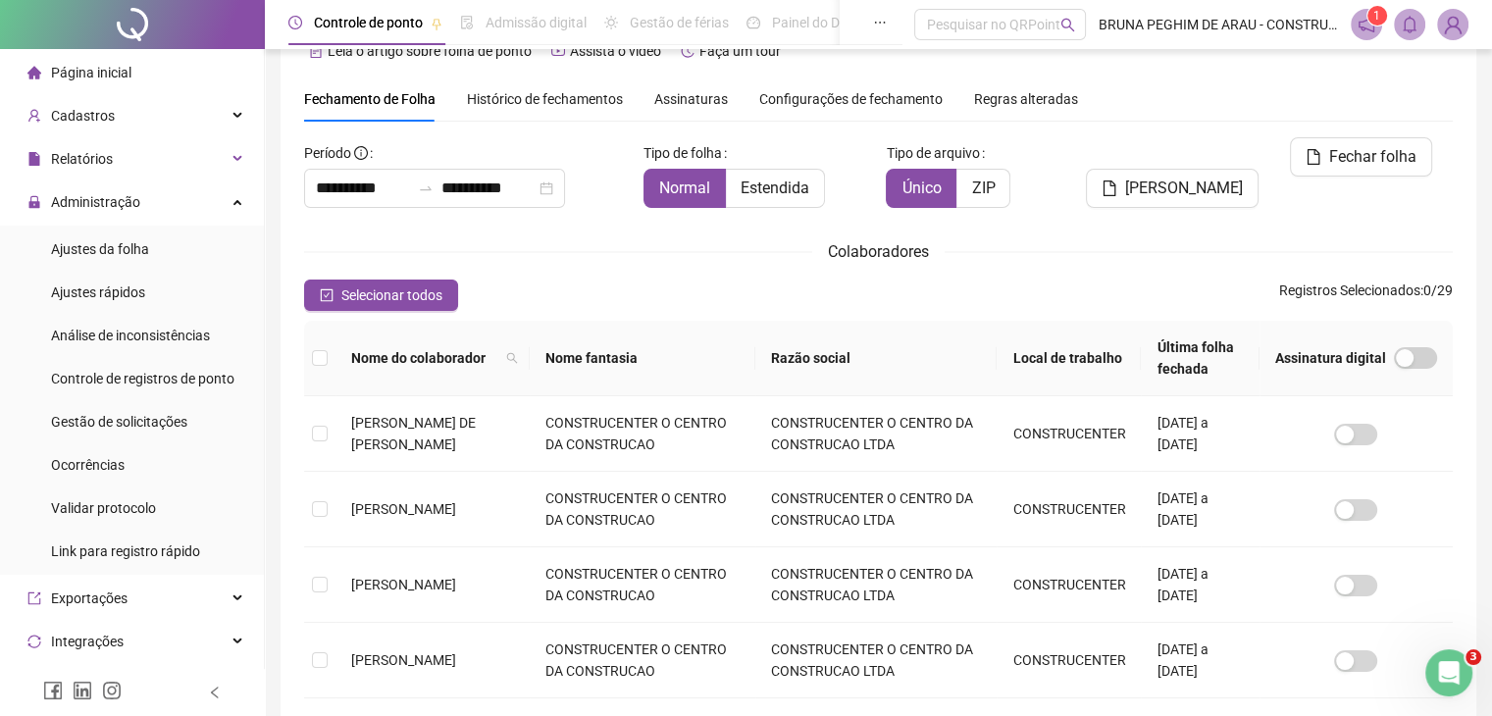
click at [485, 105] on span "Histórico de fechamentos" at bounding box center [545, 99] width 156 height 16
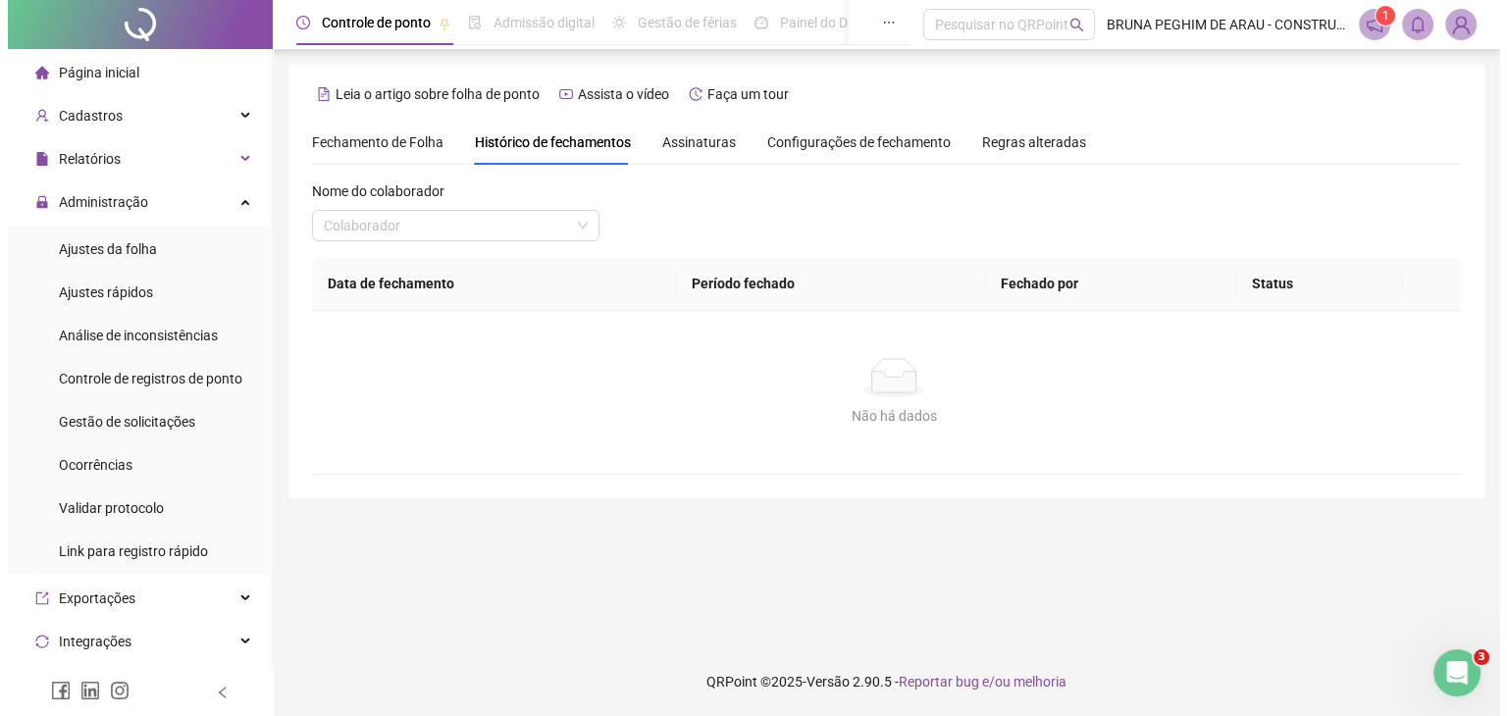
scroll to position [0, 0]
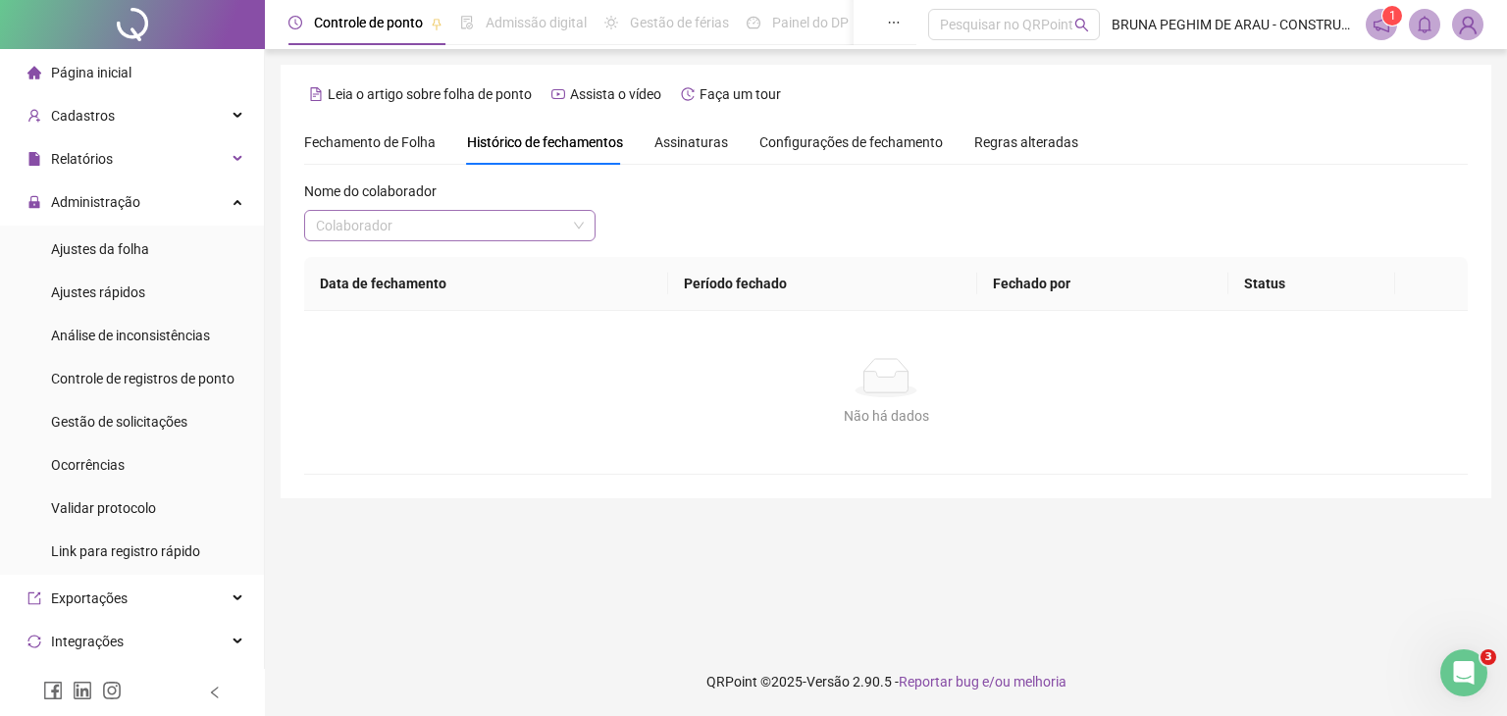
click at [483, 225] on input "search" at bounding box center [441, 225] width 250 height 29
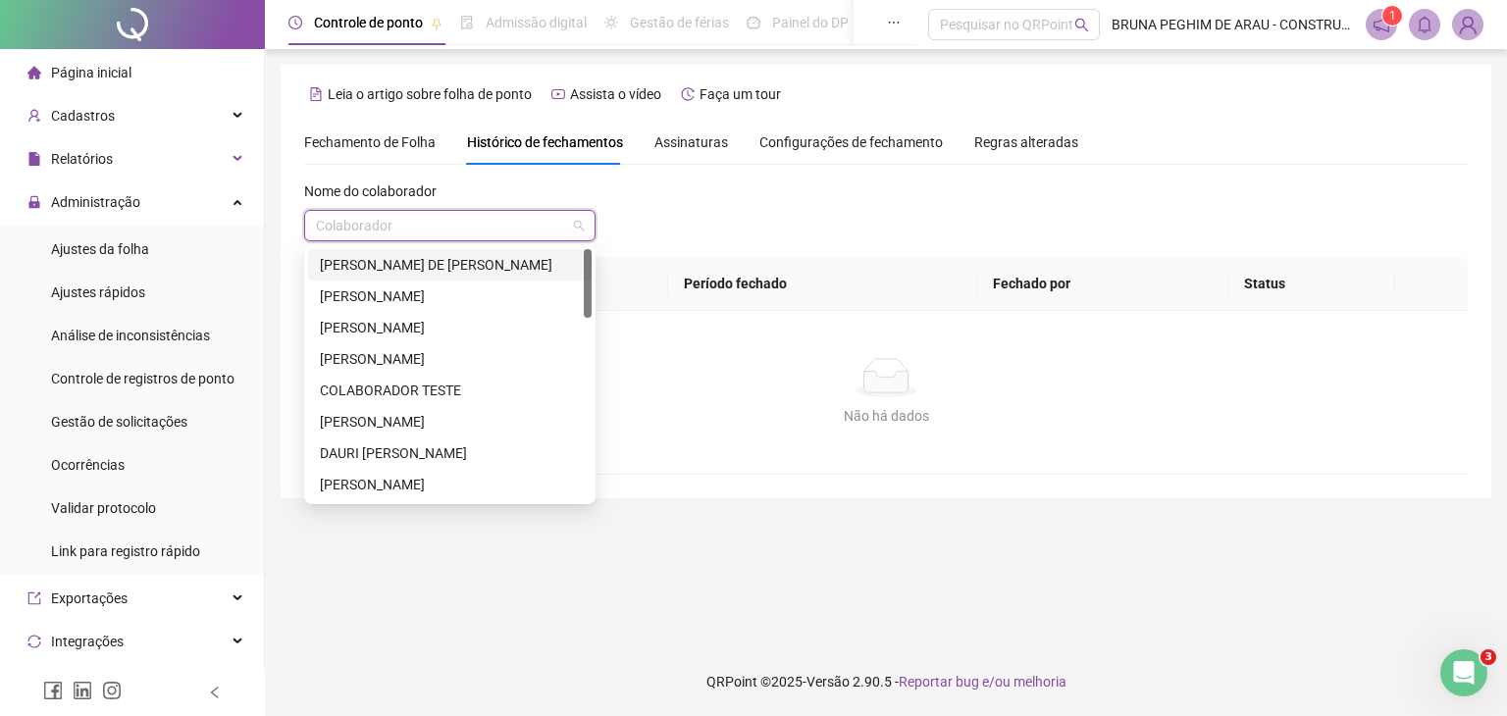
click at [459, 268] on div "[PERSON_NAME] DE [PERSON_NAME]" at bounding box center [450, 265] width 260 height 22
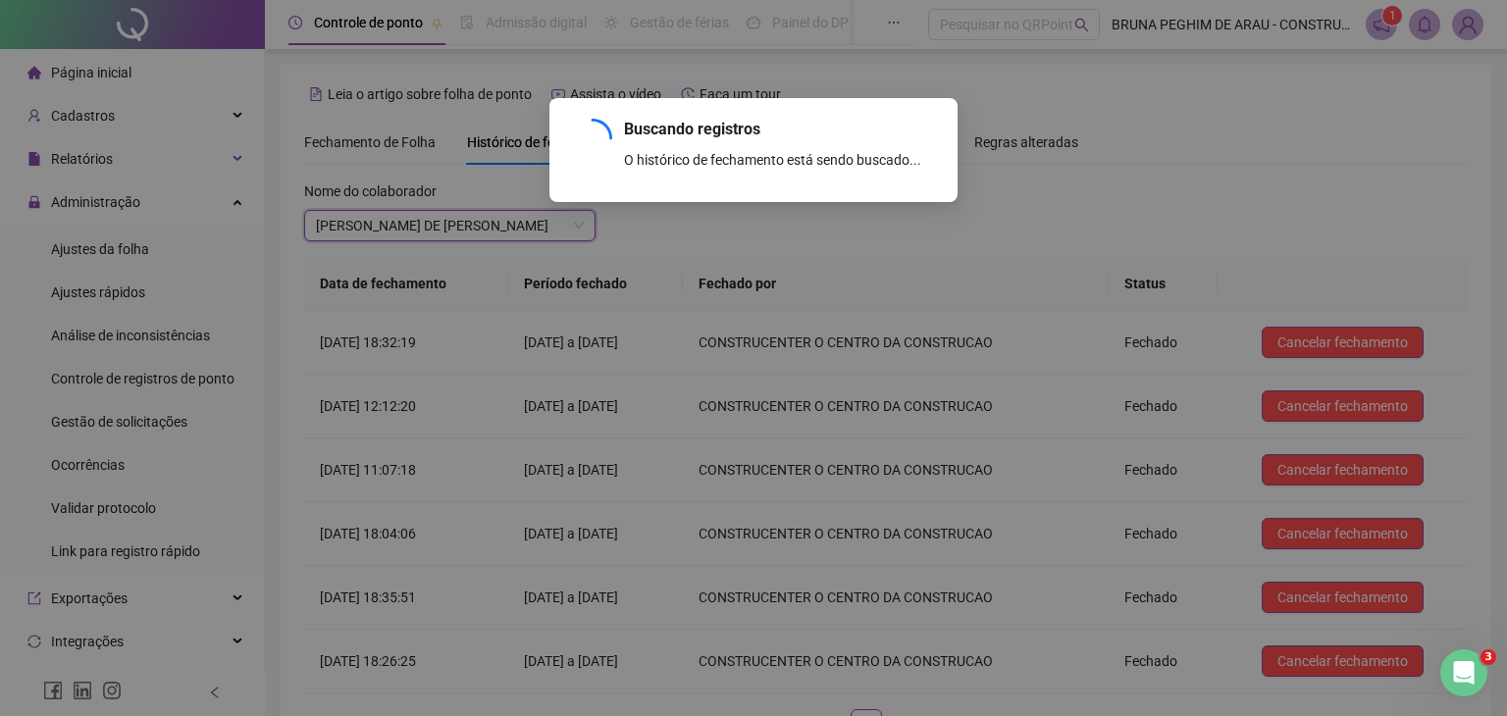
scroll to position [147, 0]
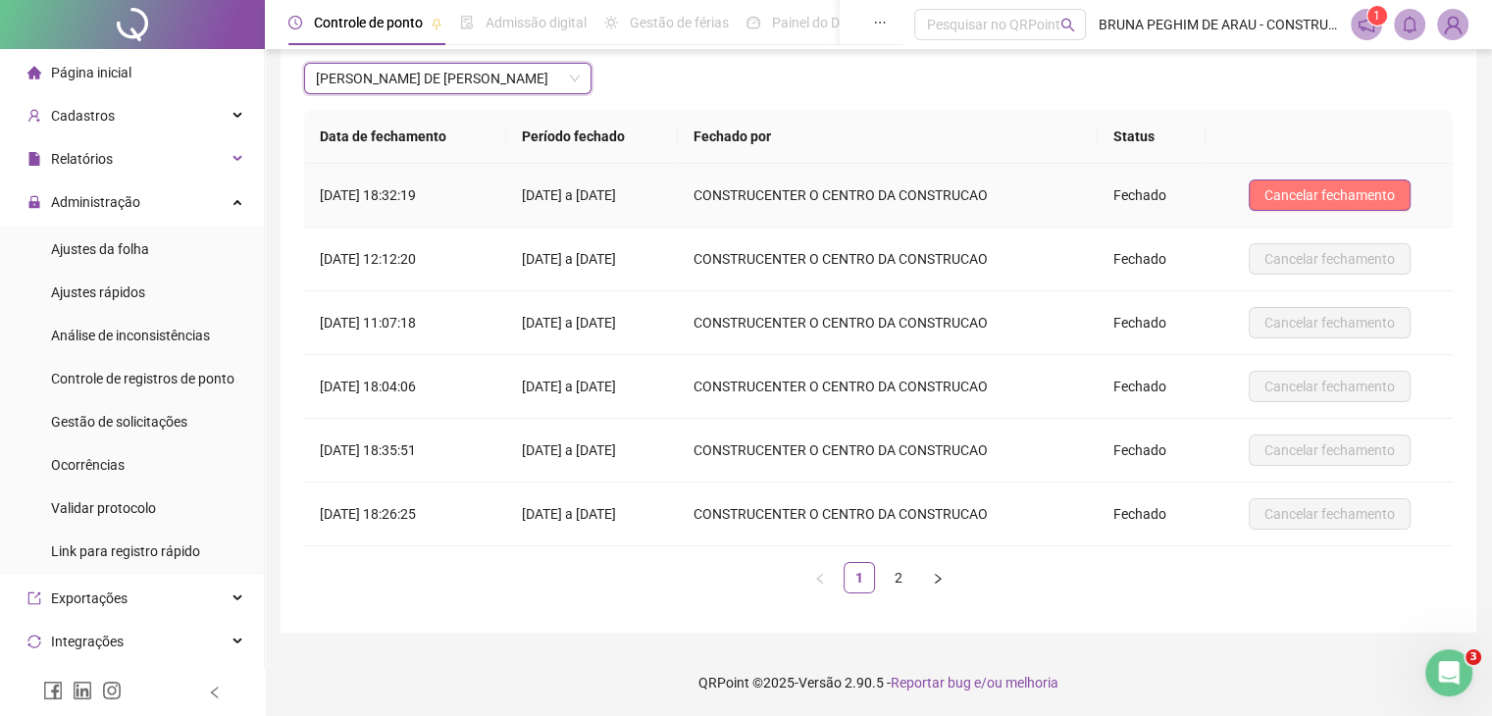
click at [1304, 185] on span "Cancelar fechamento" at bounding box center [1330, 195] width 130 height 22
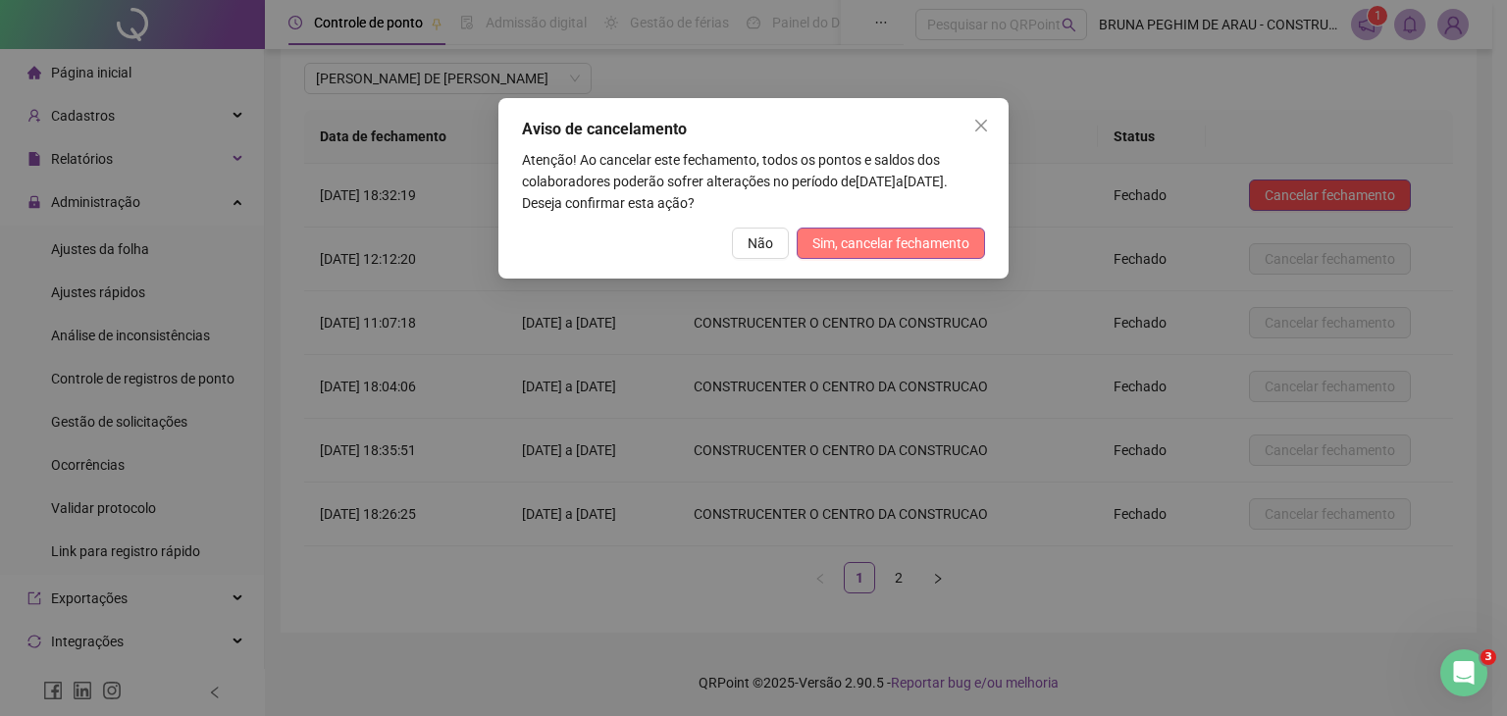
click at [878, 240] on span "Sim, cancelar fechamento" at bounding box center [890, 244] width 157 height 22
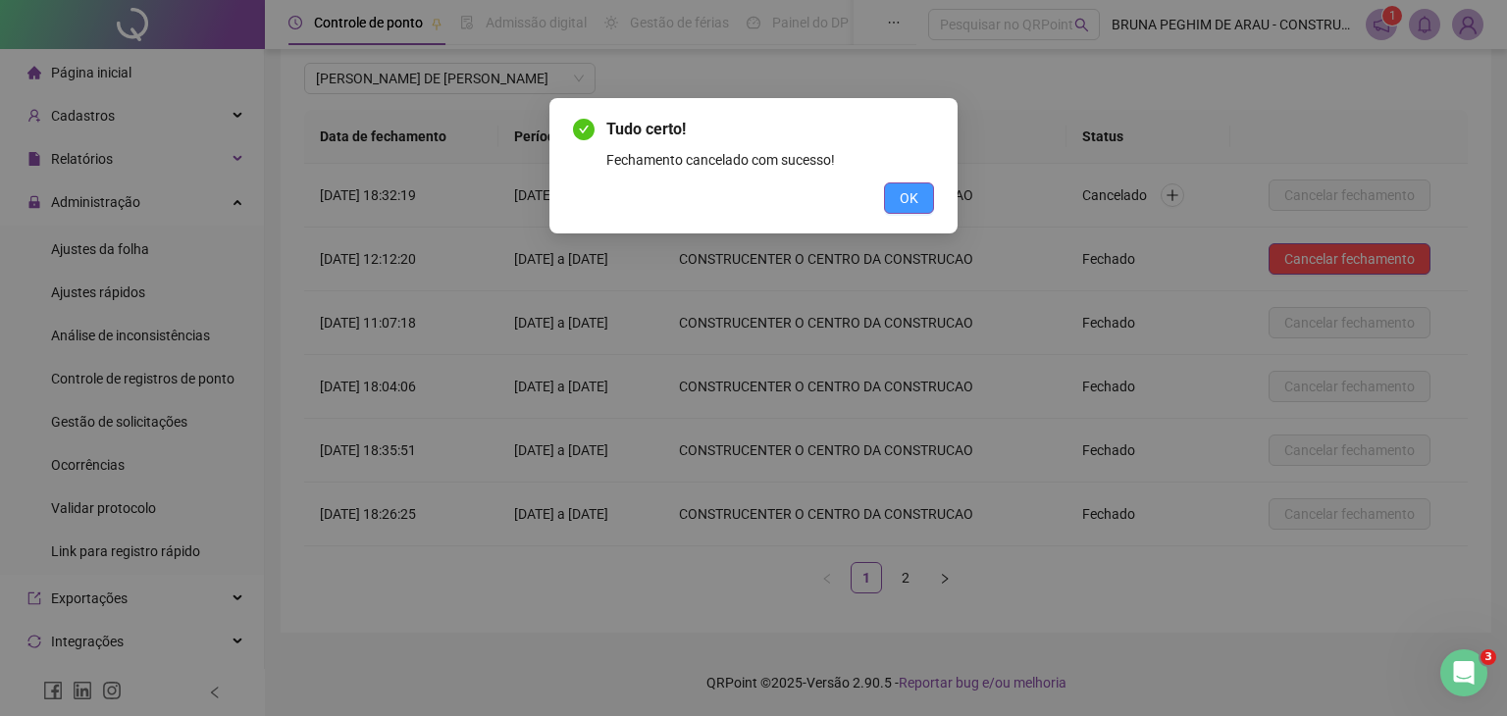
click at [909, 205] on span "OK" at bounding box center [909, 198] width 19 height 22
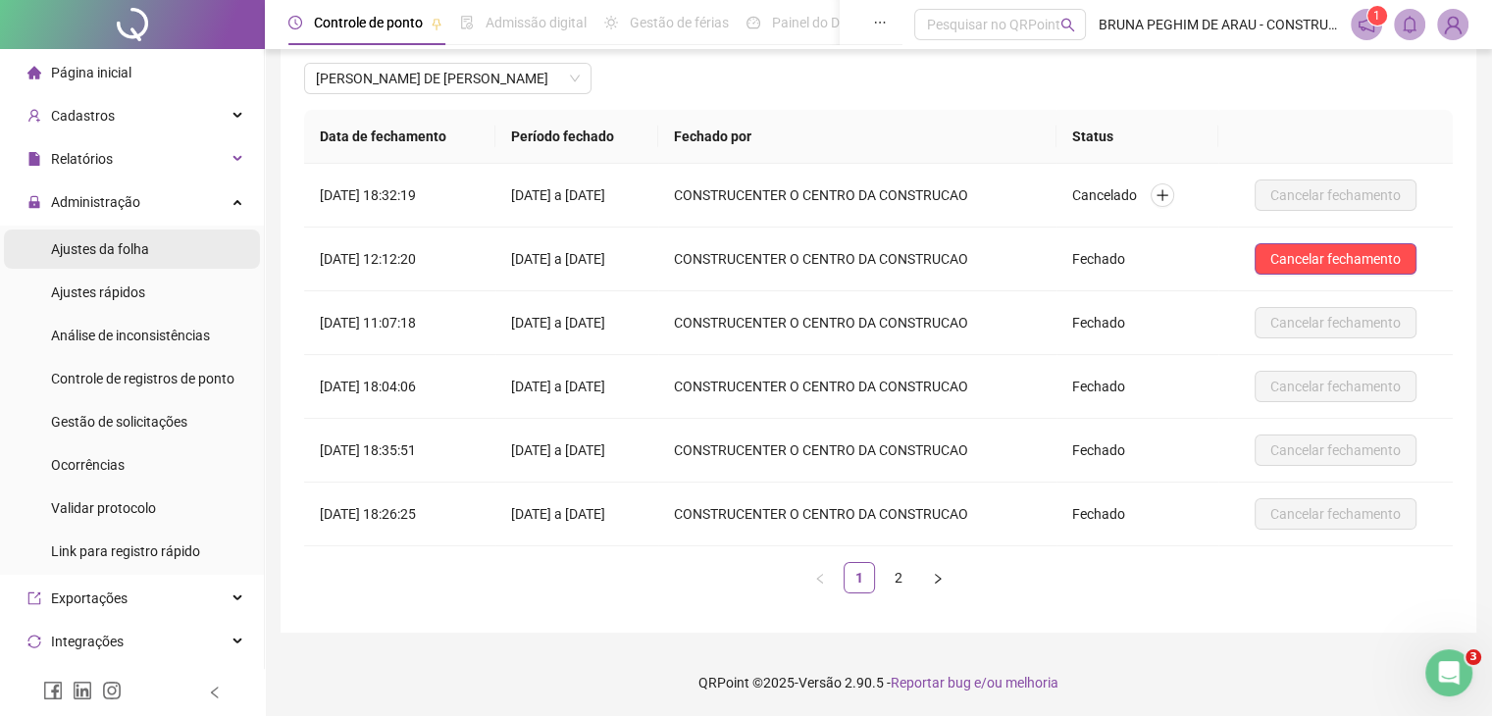
click at [146, 233] on div "Ajustes da folha" at bounding box center [100, 249] width 98 height 39
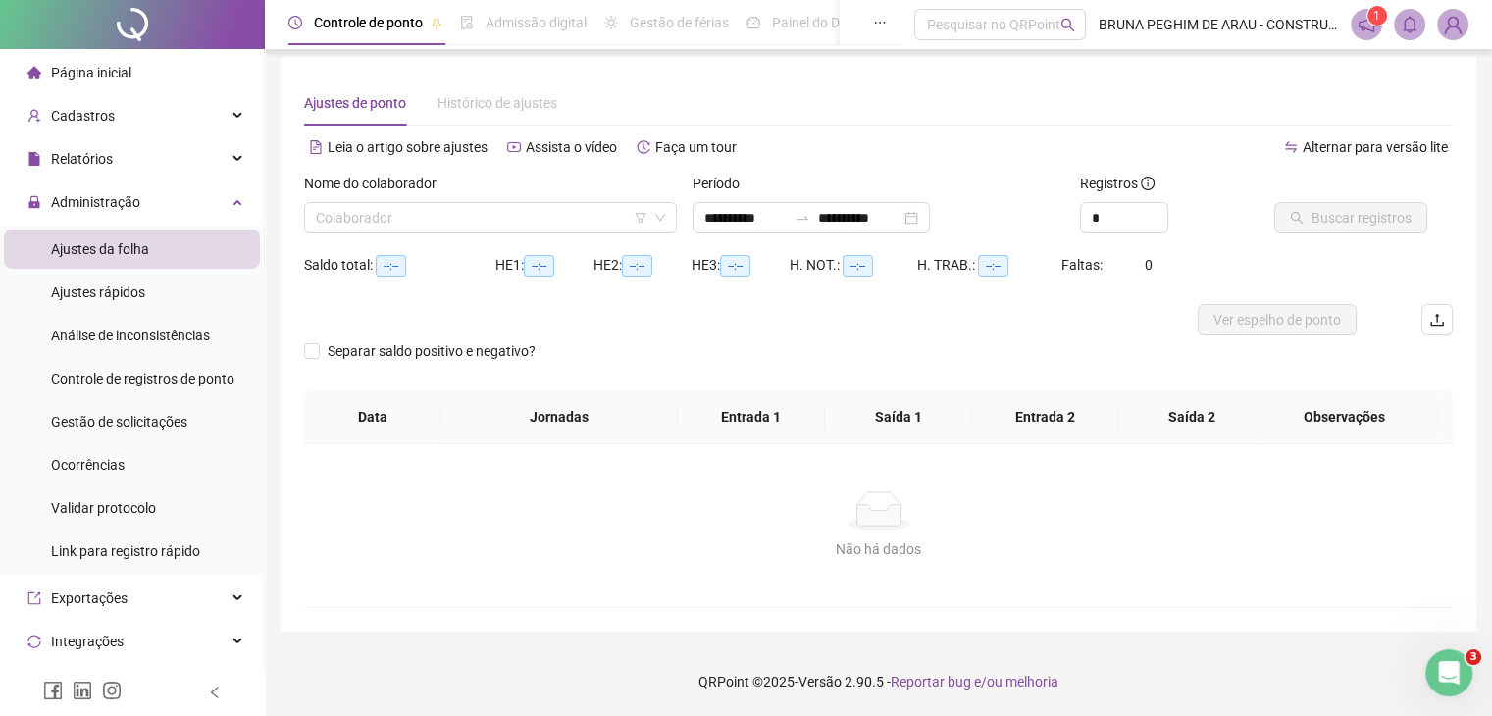
scroll to position [8, 0]
click at [446, 221] on input "search" at bounding box center [482, 217] width 332 height 29
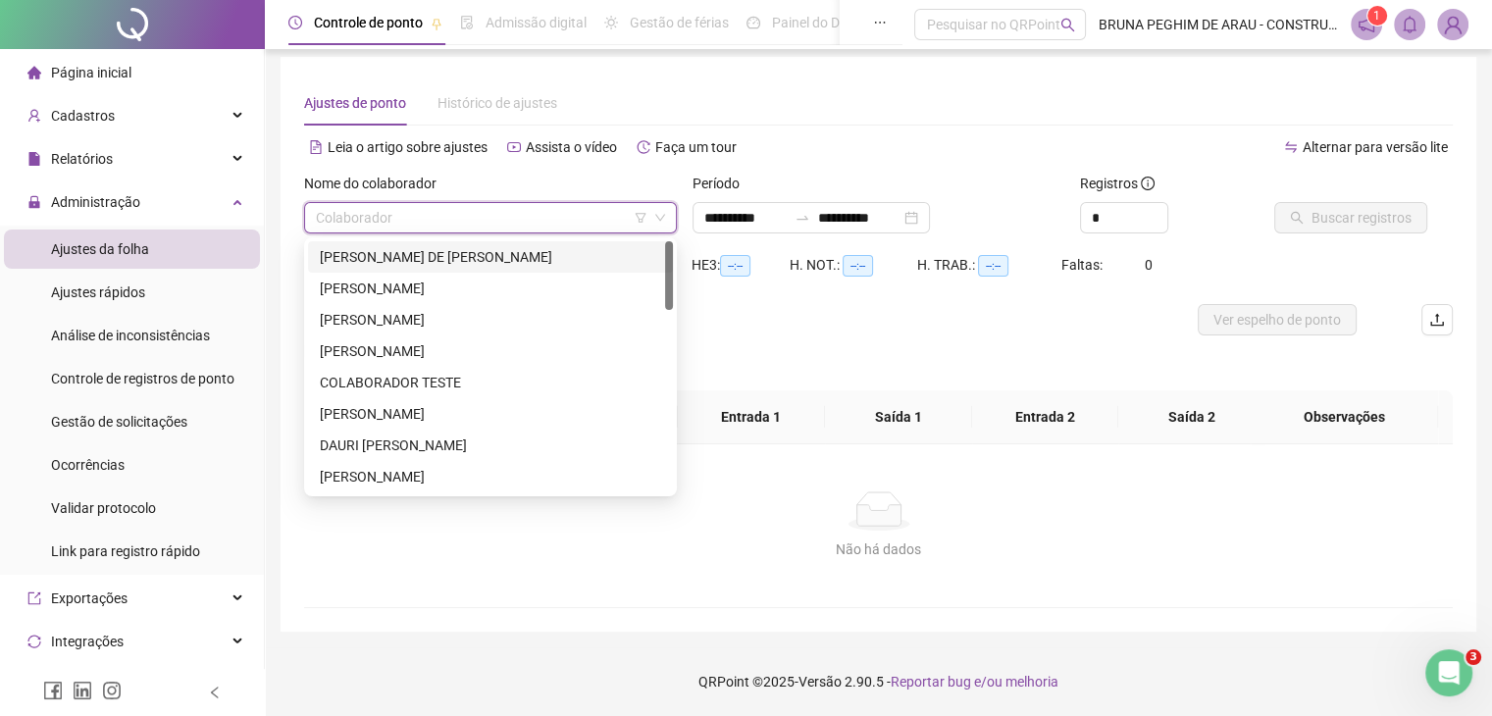
click at [440, 251] on div "[PERSON_NAME] DE [PERSON_NAME]" at bounding box center [490, 257] width 341 height 22
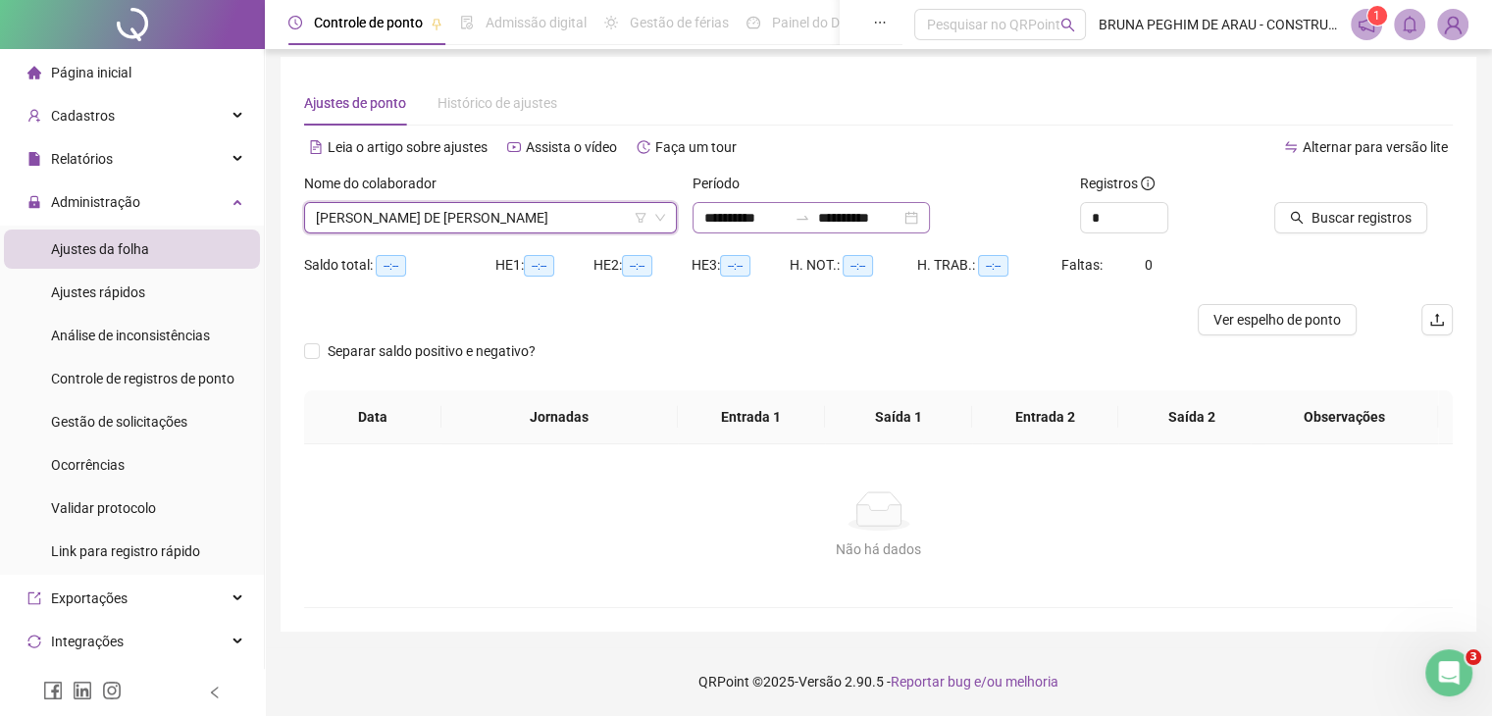
click at [930, 214] on div "**********" at bounding box center [811, 217] width 237 height 31
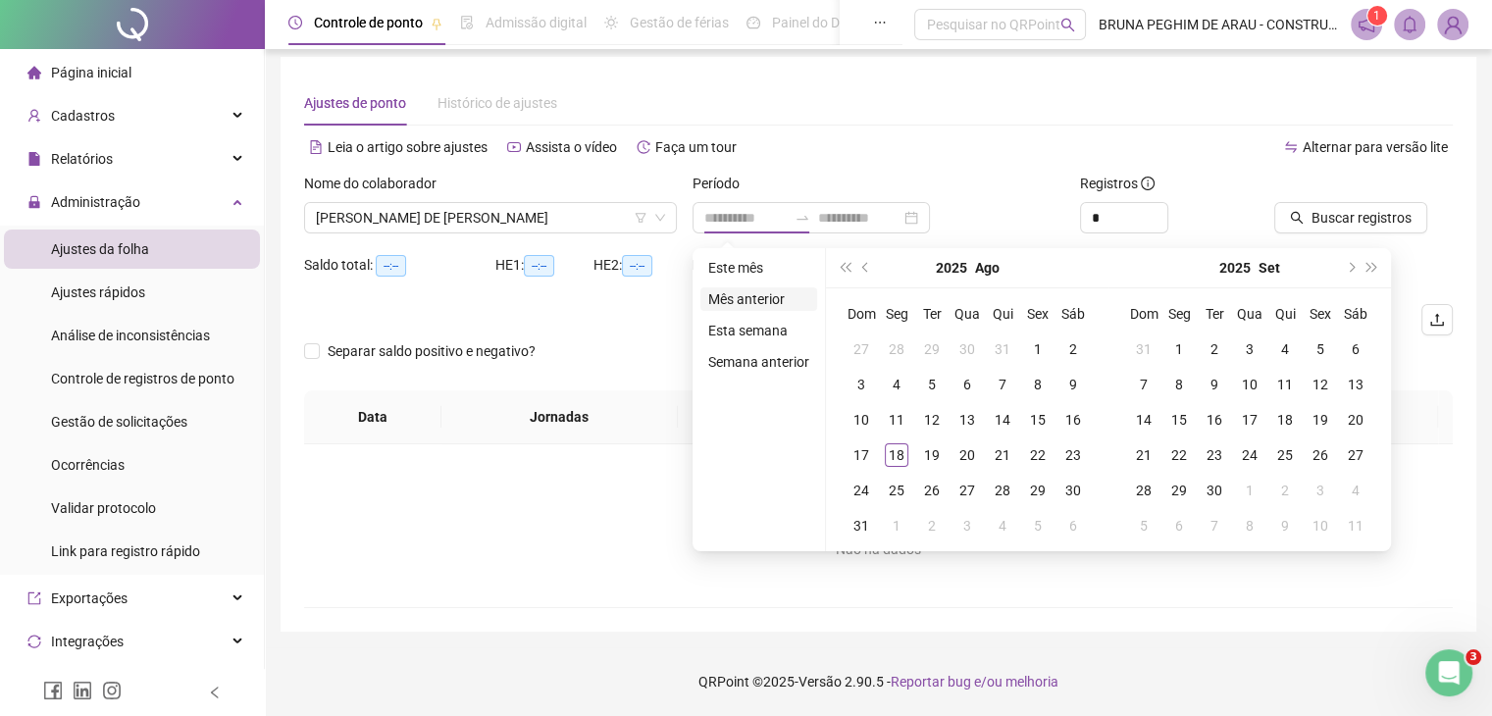
click at [775, 299] on li "Mês anterior" at bounding box center [758, 299] width 117 height 24
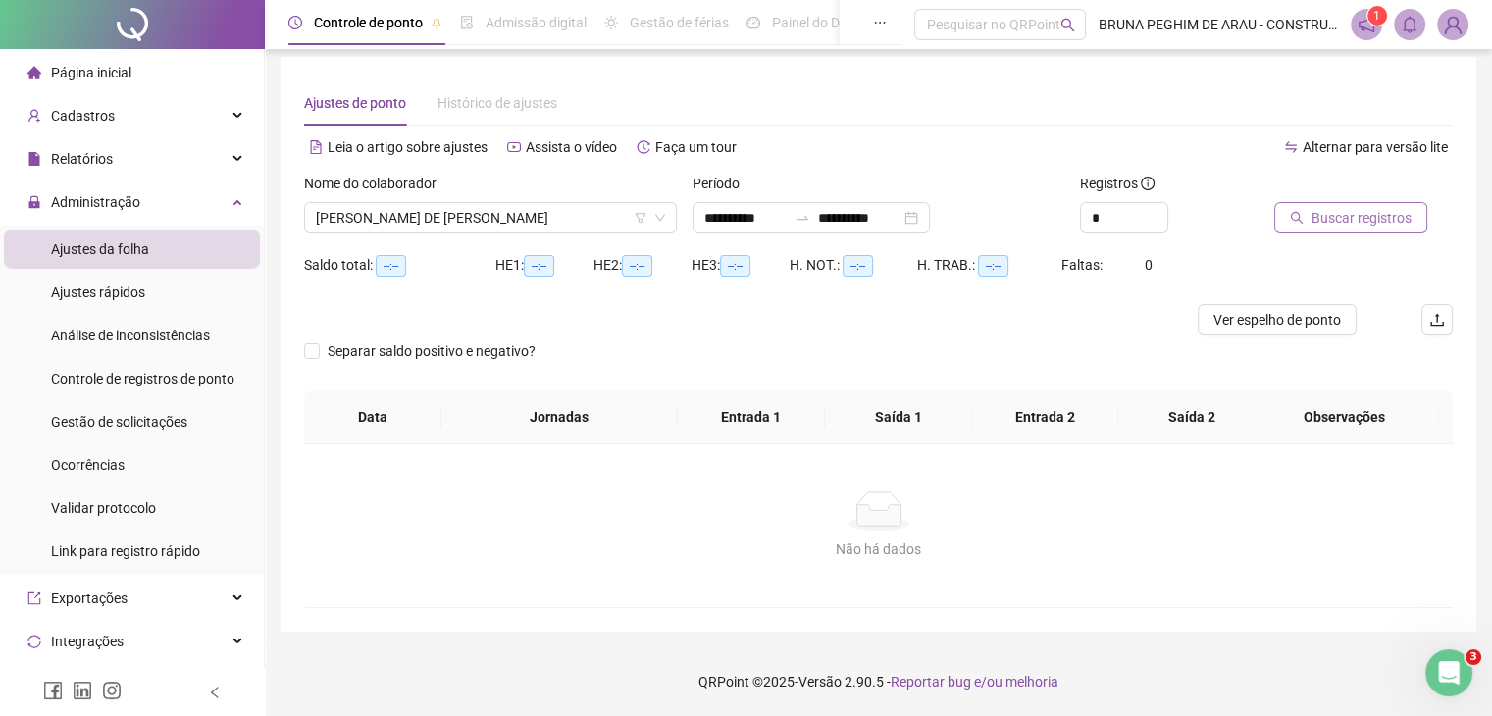
click at [1376, 226] on span "Buscar registros" at bounding box center [1362, 218] width 100 height 22
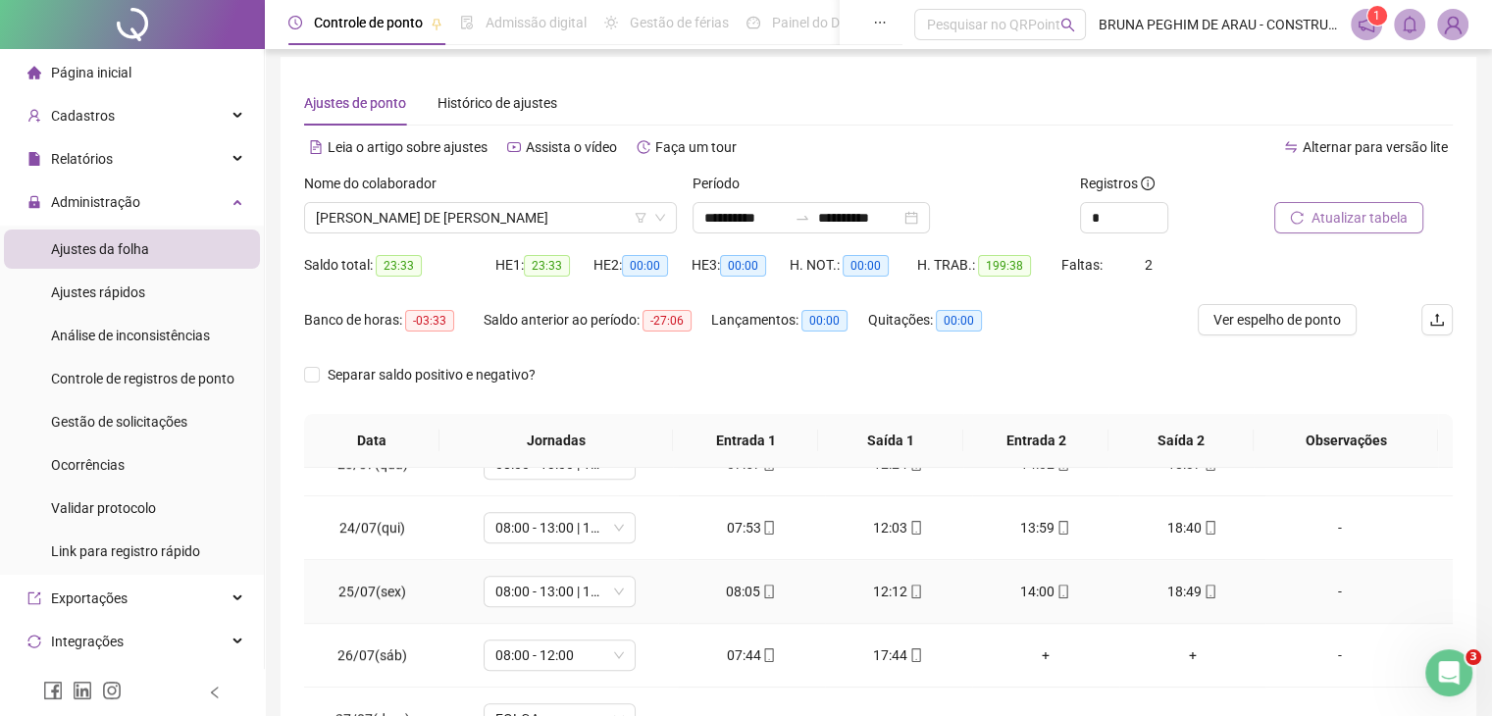
scroll to position [1551, 0]
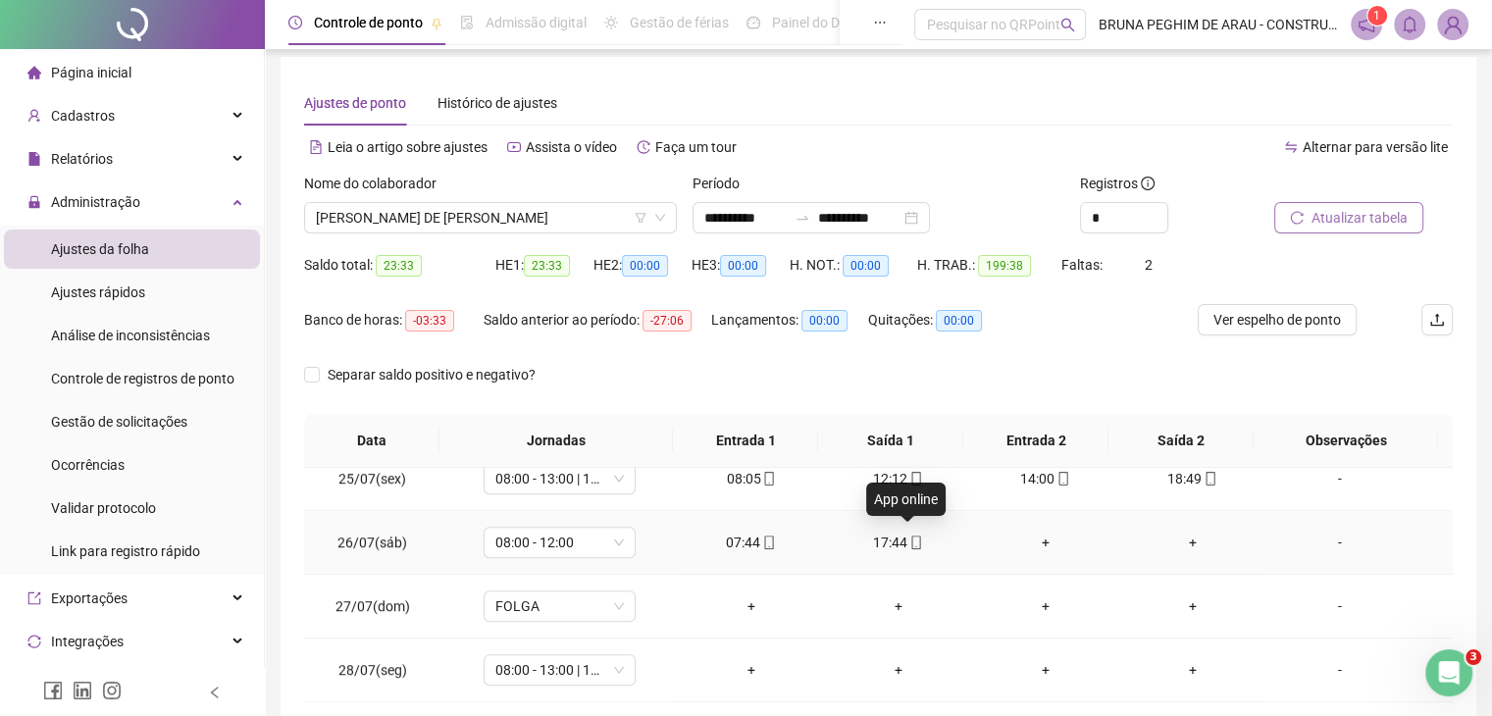
click at [909, 538] on icon "mobile" at bounding box center [916, 543] width 14 height 14
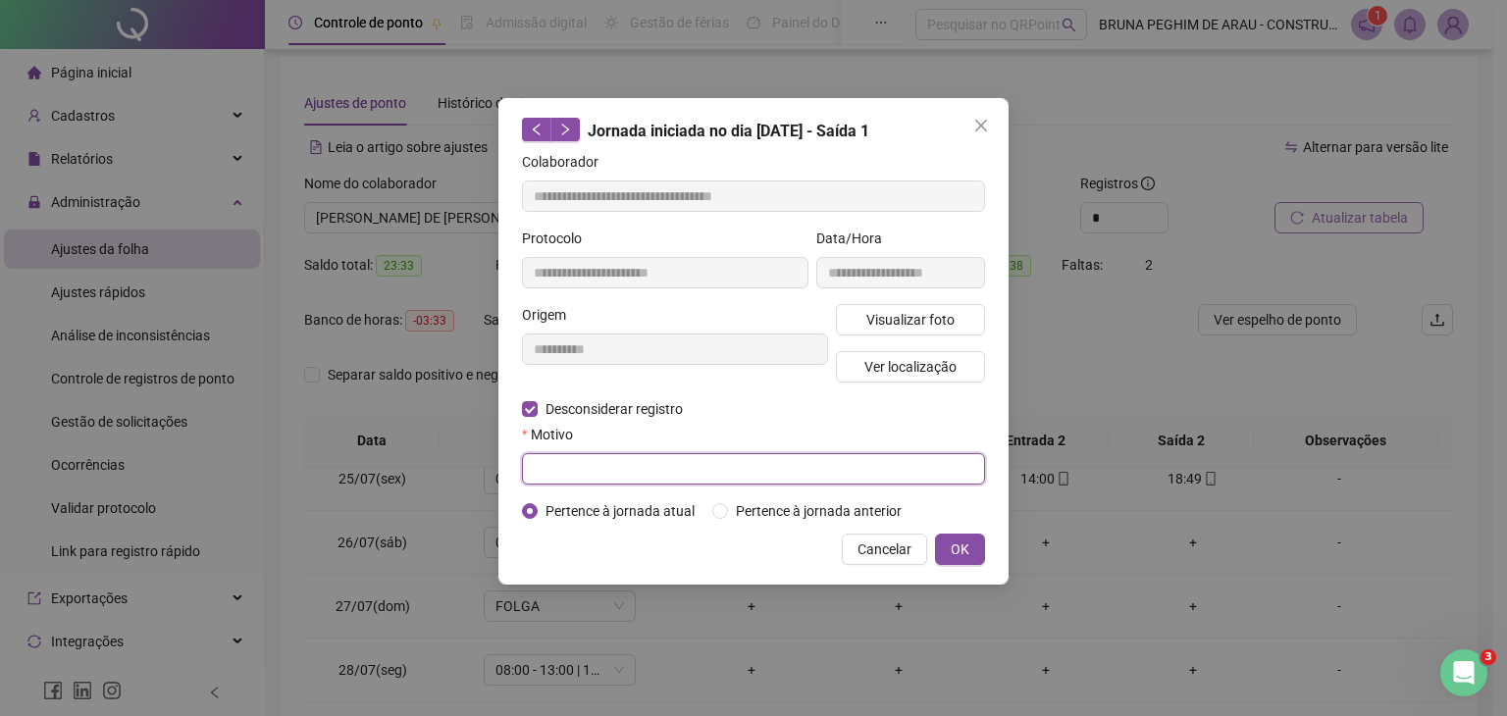
click at [572, 457] on input "text" at bounding box center [753, 468] width 463 height 31
click at [946, 547] on button "OK" at bounding box center [960, 549] width 50 height 31
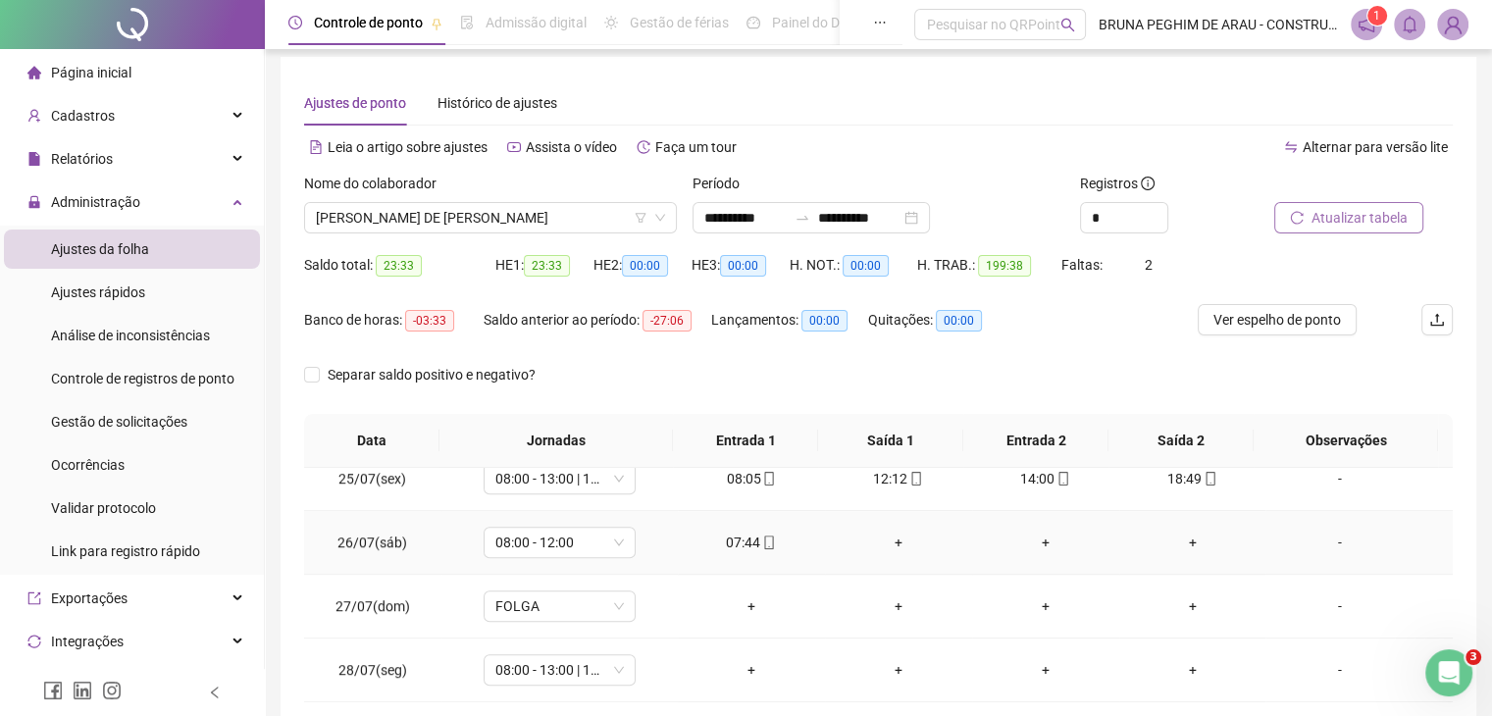
click at [892, 533] on div "+" at bounding box center [899, 543] width 116 height 22
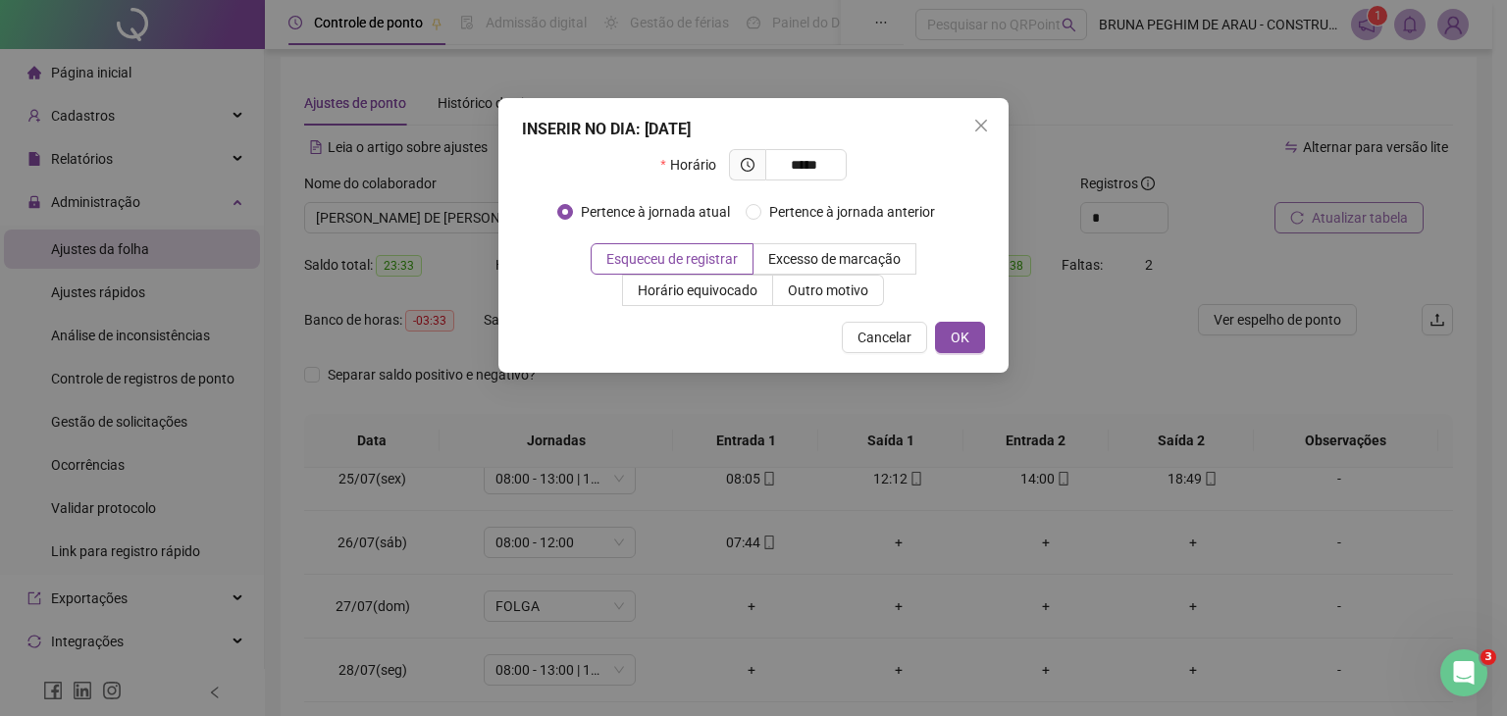
click at [953, 319] on div "INSERIR NO DIA : [DATE] Horário ***** Pertence à jornada atual Pertence à jorna…" at bounding box center [753, 235] width 510 height 275
click at [966, 340] on span "OK" at bounding box center [960, 338] width 19 height 22
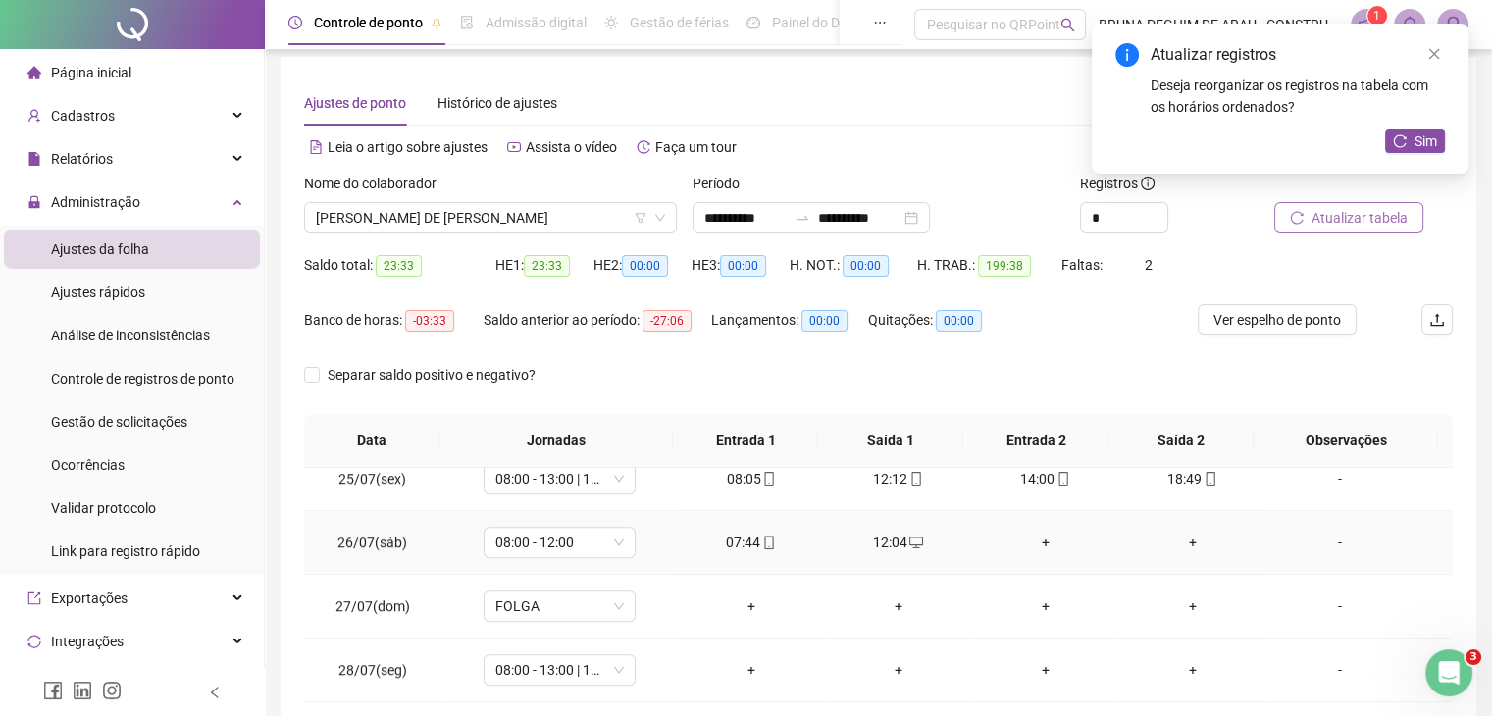
click at [1040, 538] on div "+" at bounding box center [1046, 543] width 116 height 22
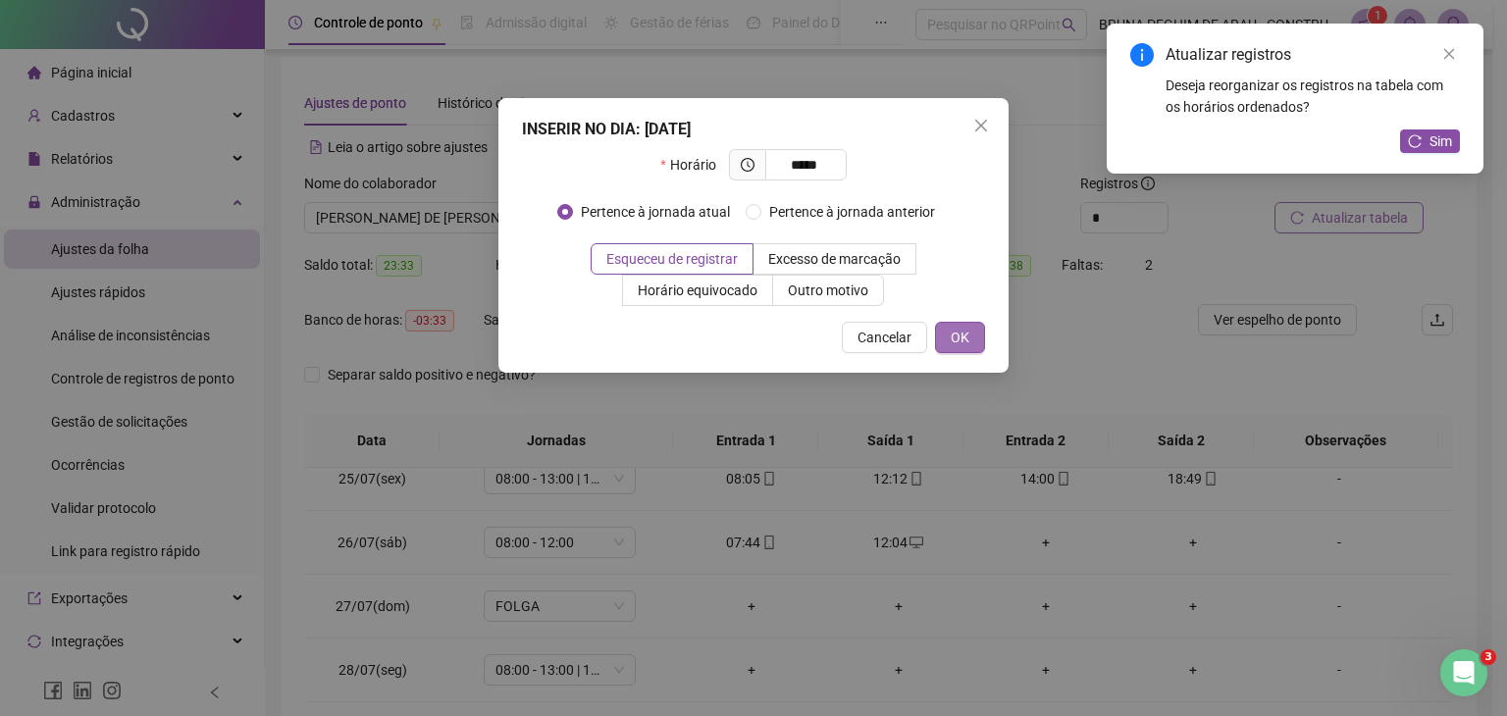
click at [966, 341] on span "OK" at bounding box center [960, 338] width 19 height 22
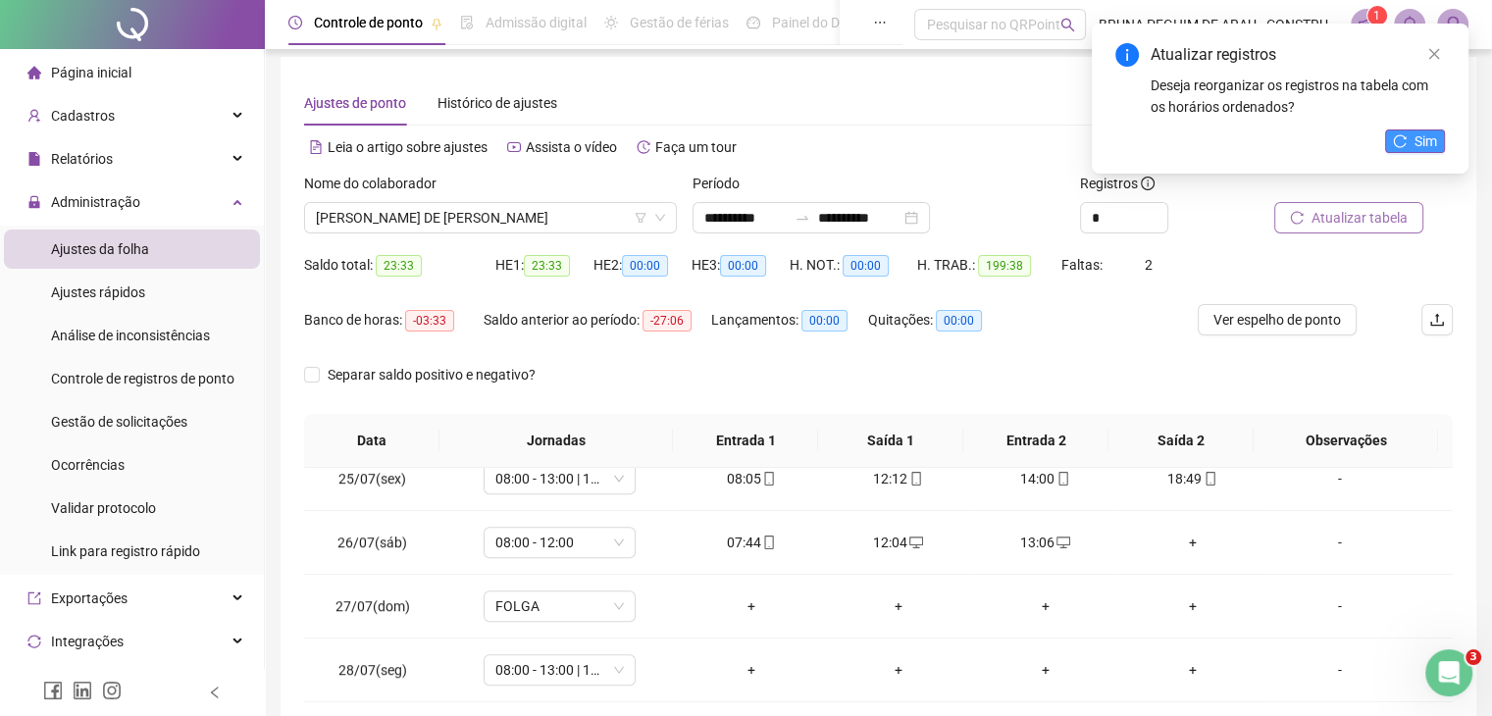
click at [1399, 137] on icon "reload" at bounding box center [1400, 141] width 14 height 14
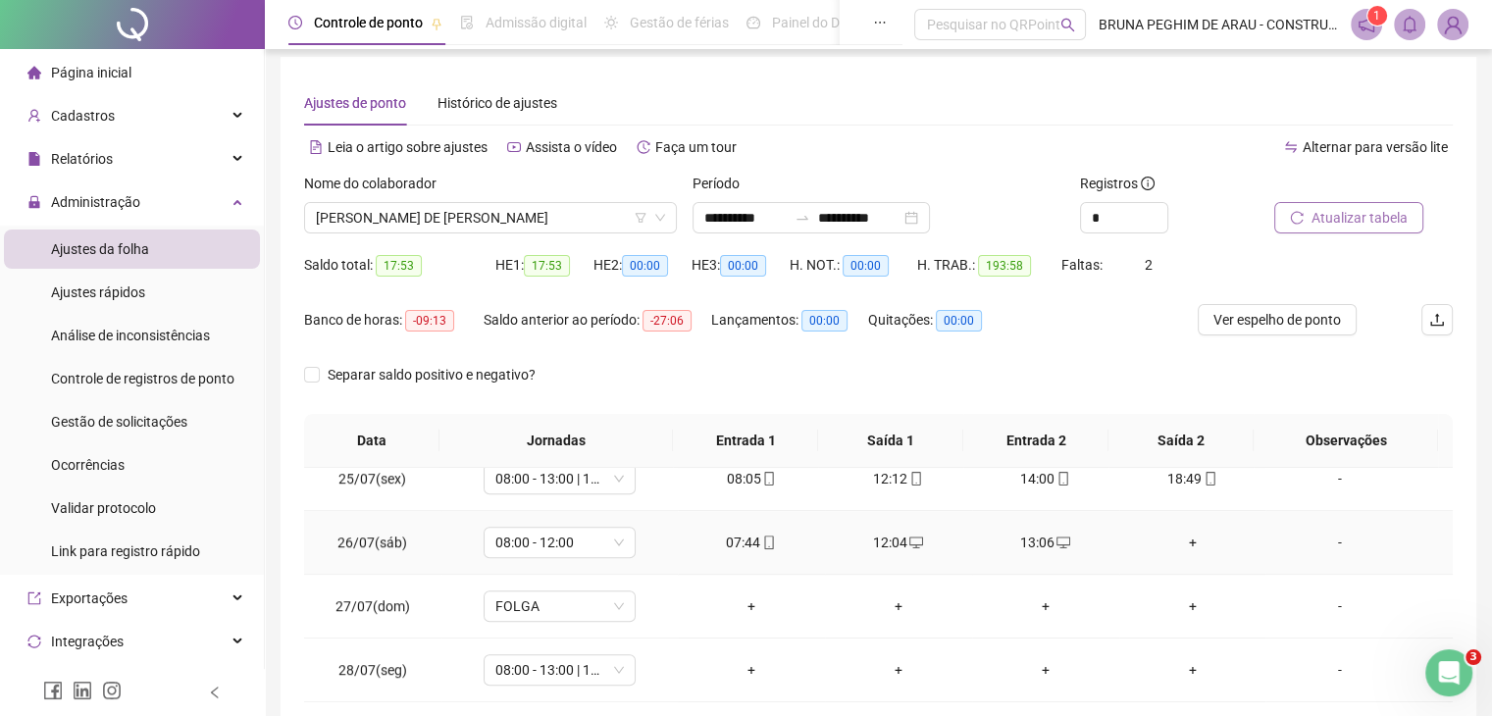
click at [1179, 536] on div "+" at bounding box center [1193, 543] width 116 height 22
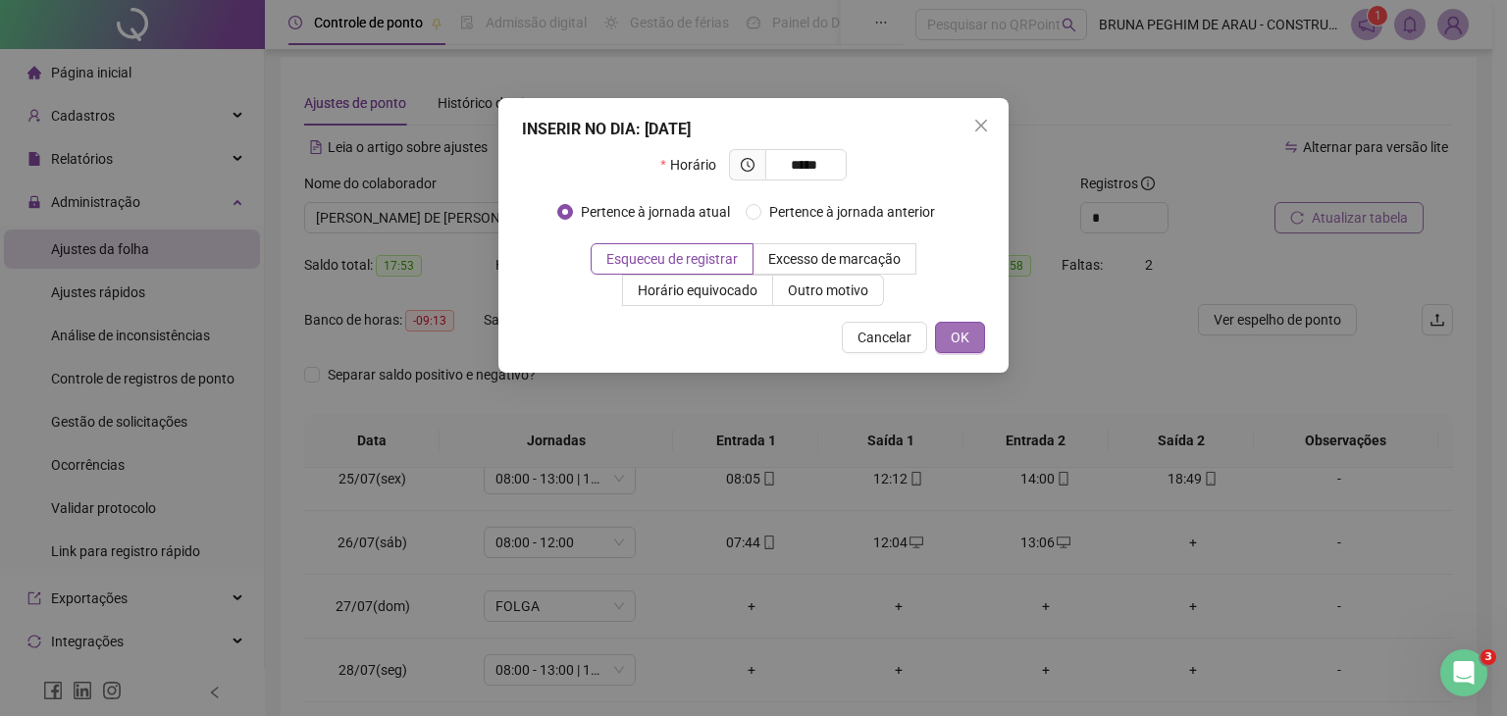
click at [955, 340] on span "OK" at bounding box center [960, 338] width 19 height 22
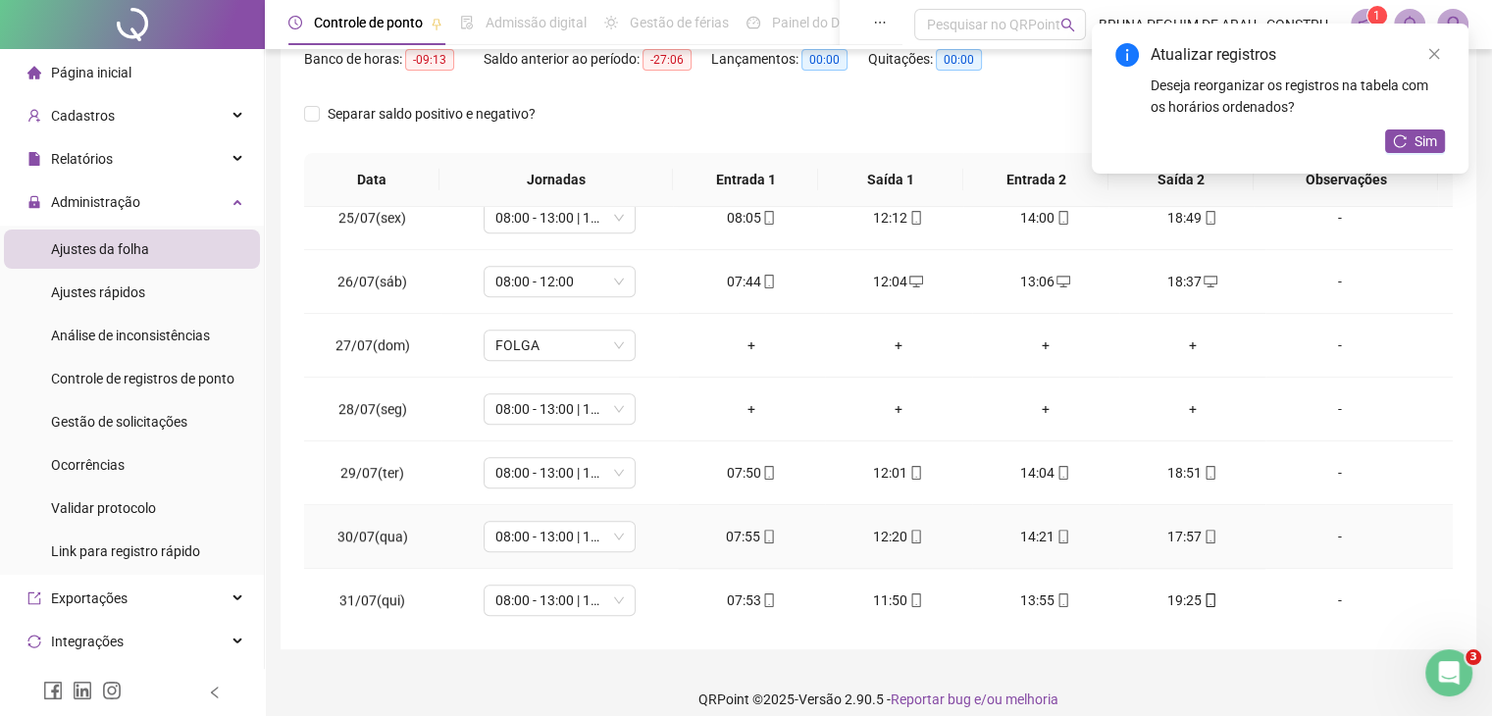
scroll to position [286, 0]
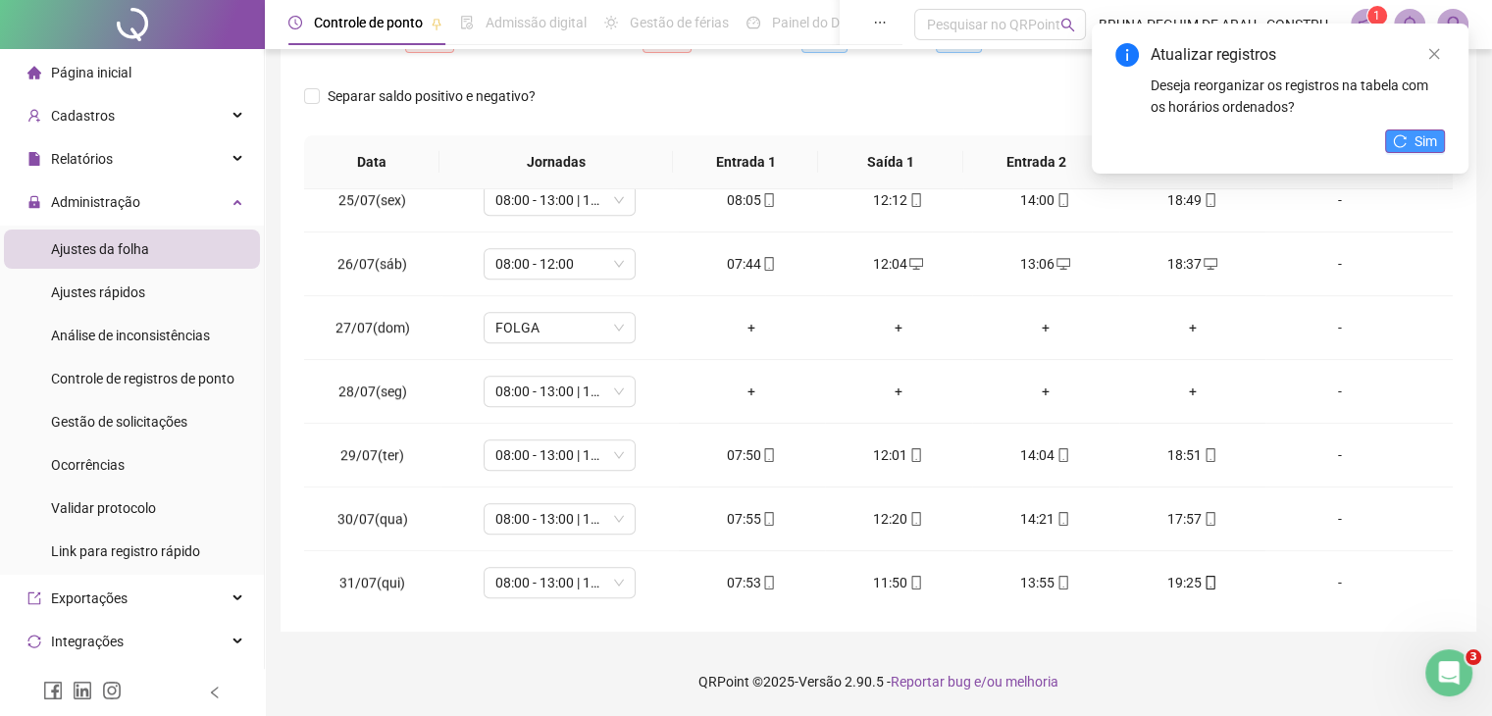
click at [1426, 144] on span "Sim" at bounding box center [1426, 141] width 23 height 22
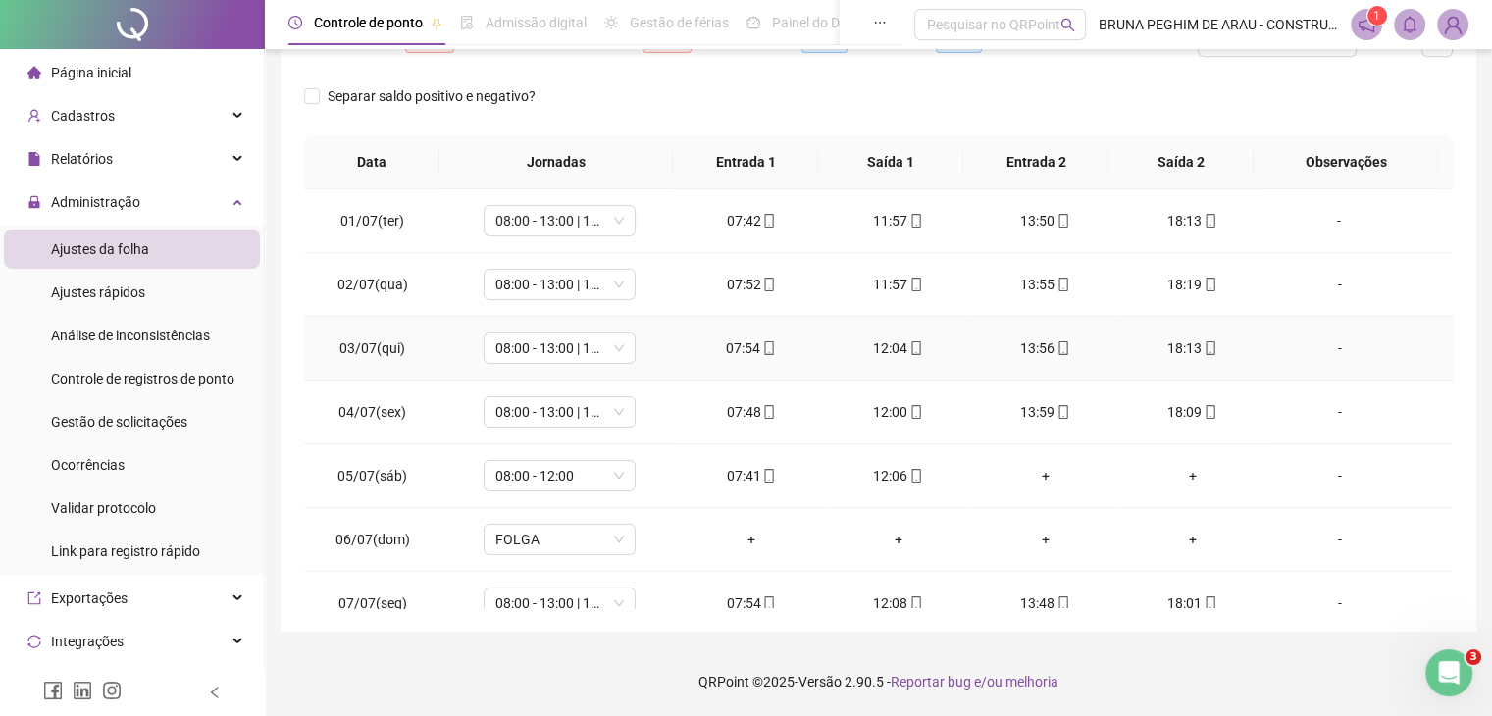
scroll to position [0, 0]
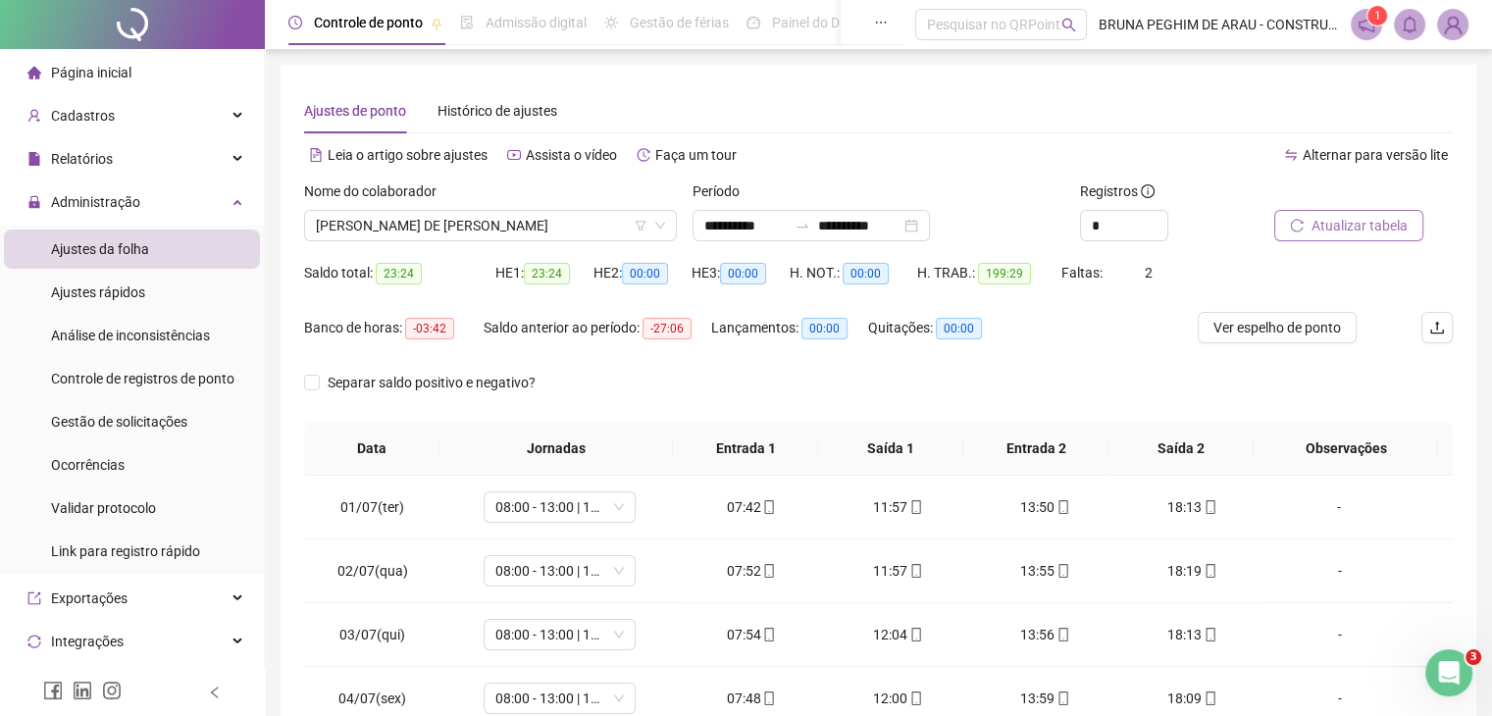
click at [1338, 231] on span "Atualizar tabela" at bounding box center [1360, 226] width 96 height 22
click at [93, 67] on span "Página inicial" at bounding box center [91, 73] width 80 height 16
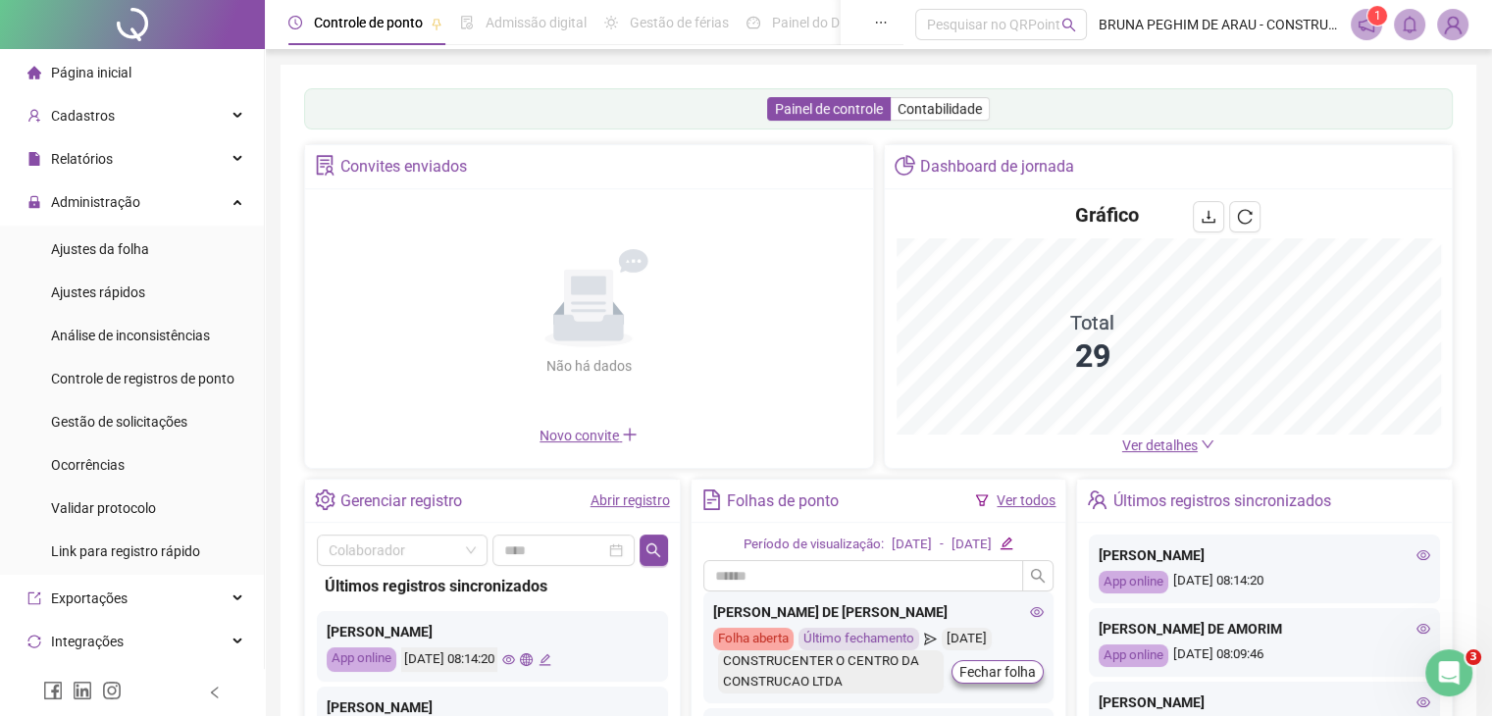
click at [1019, 503] on link "Ver todos" at bounding box center [1026, 500] width 59 height 16
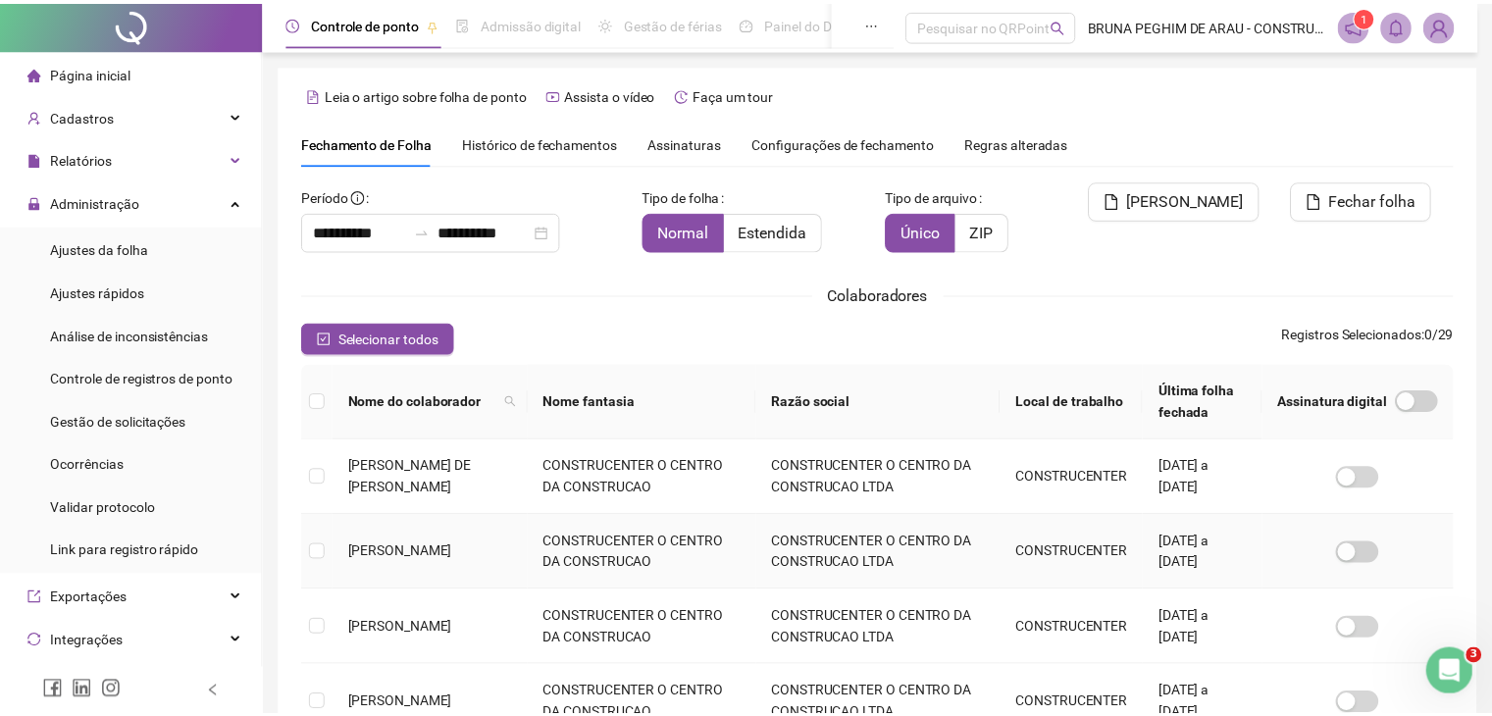
scroll to position [43, 0]
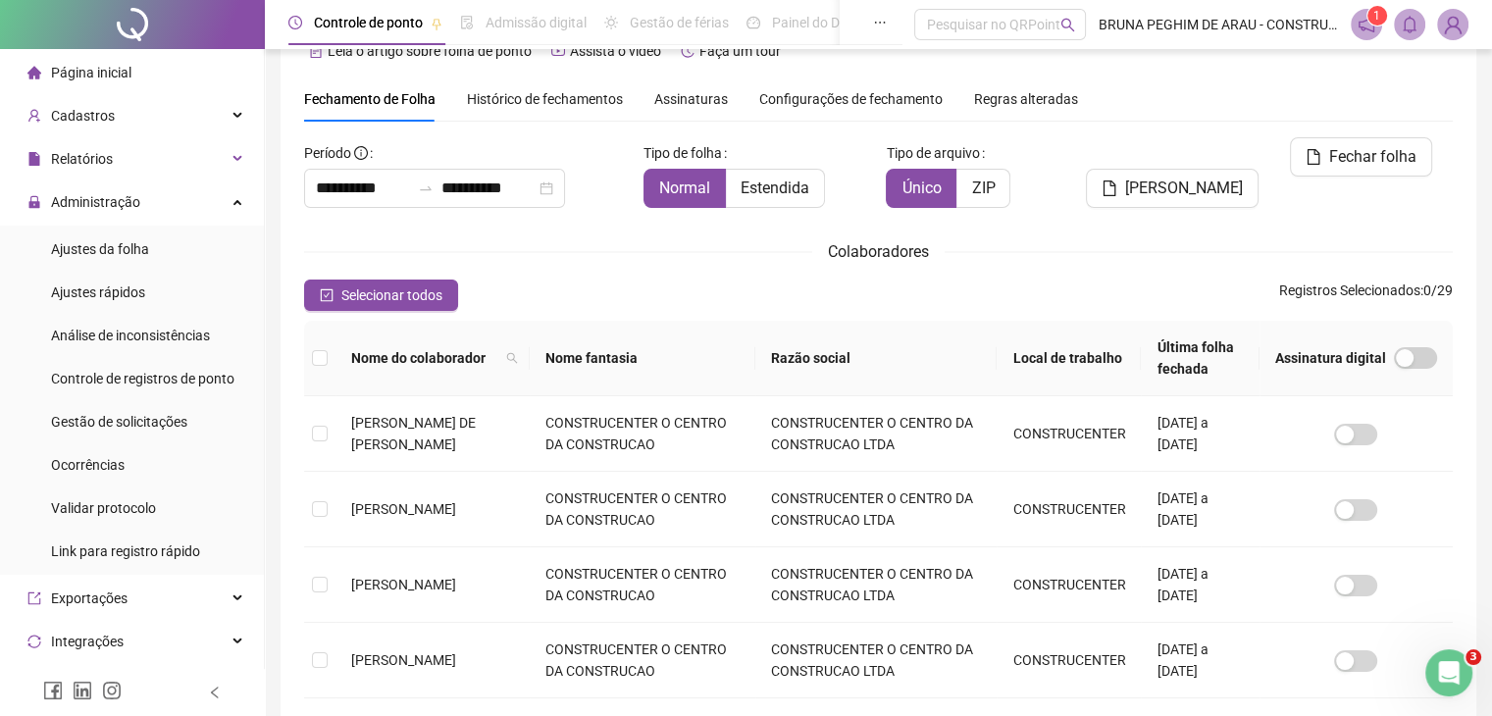
click at [522, 95] on span "Histórico de fechamentos" at bounding box center [545, 99] width 156 height 16
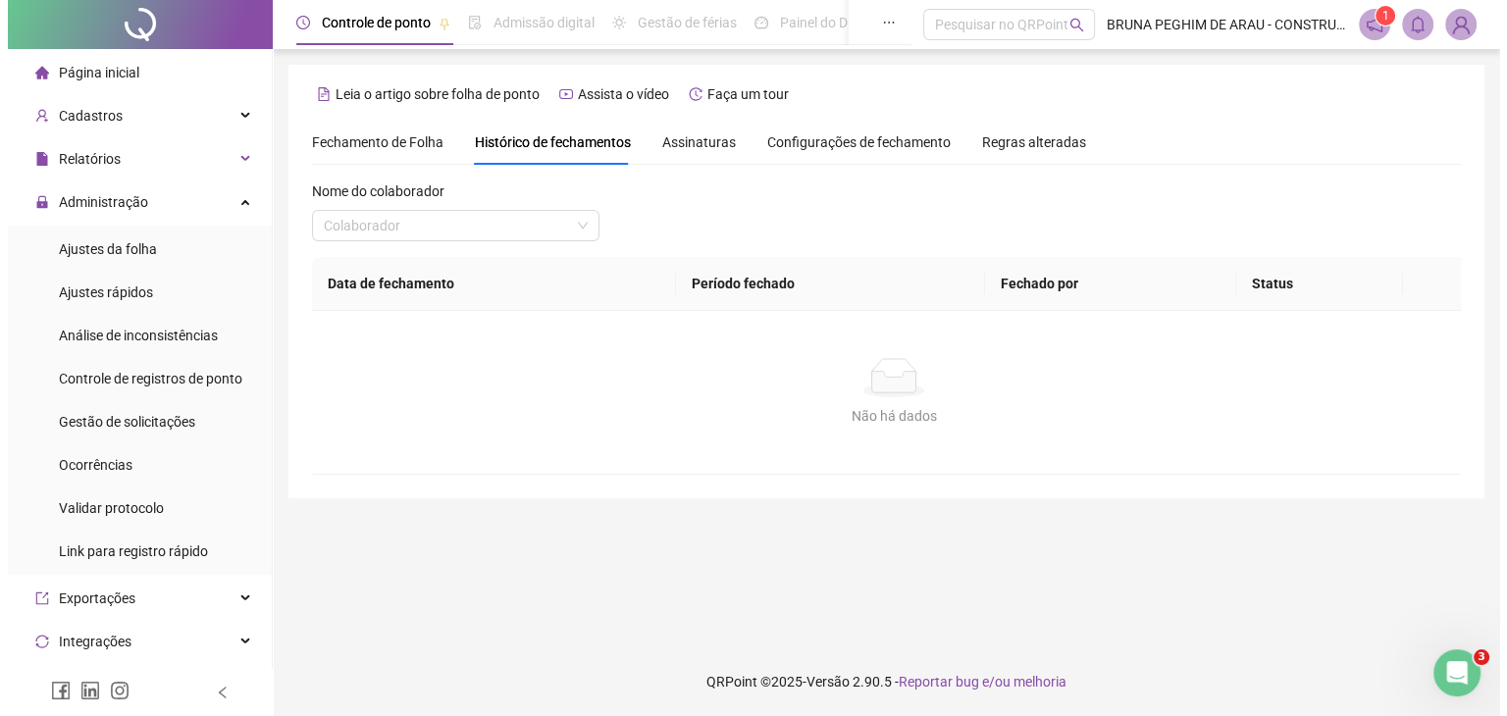
scroll to position [0, 0]
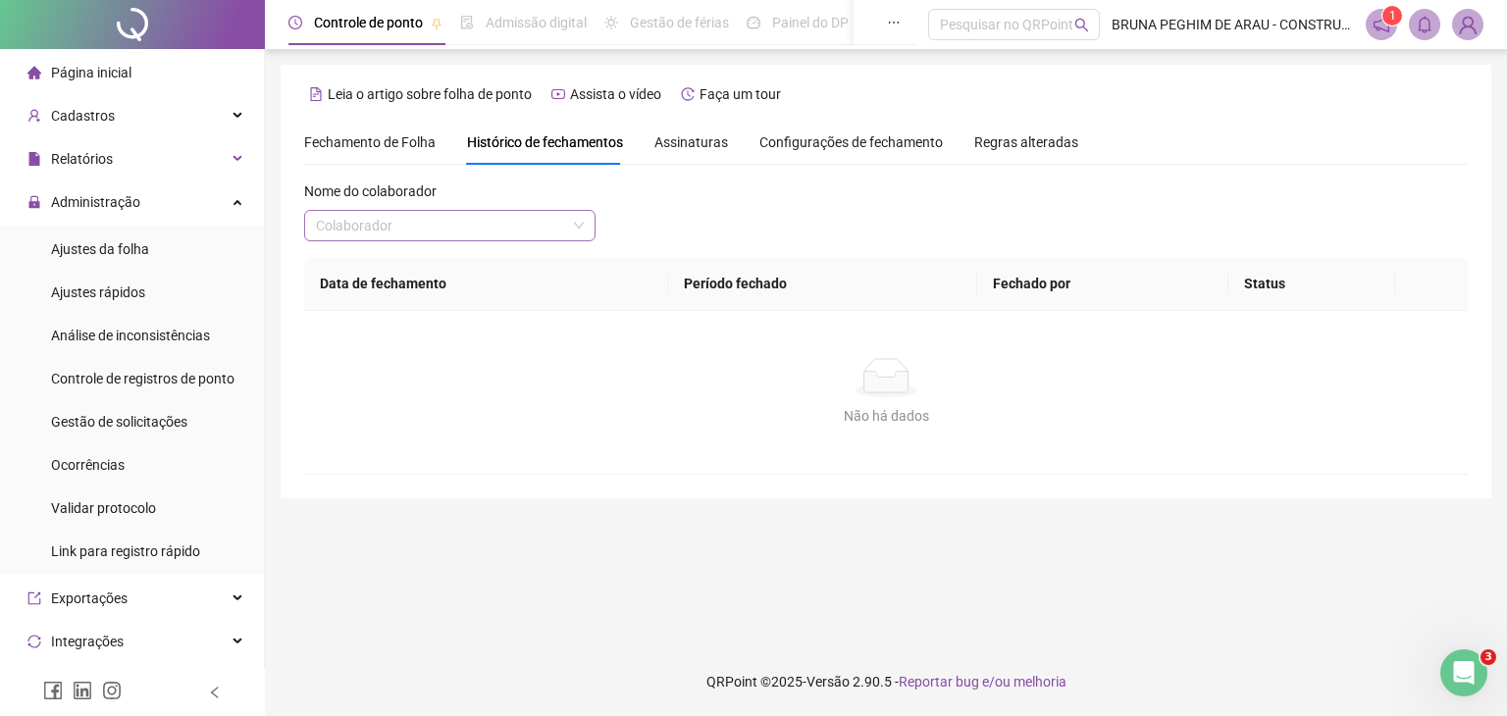
click at [542, 225] on input "search" at bounding box center [441, 225] width 250 height 29
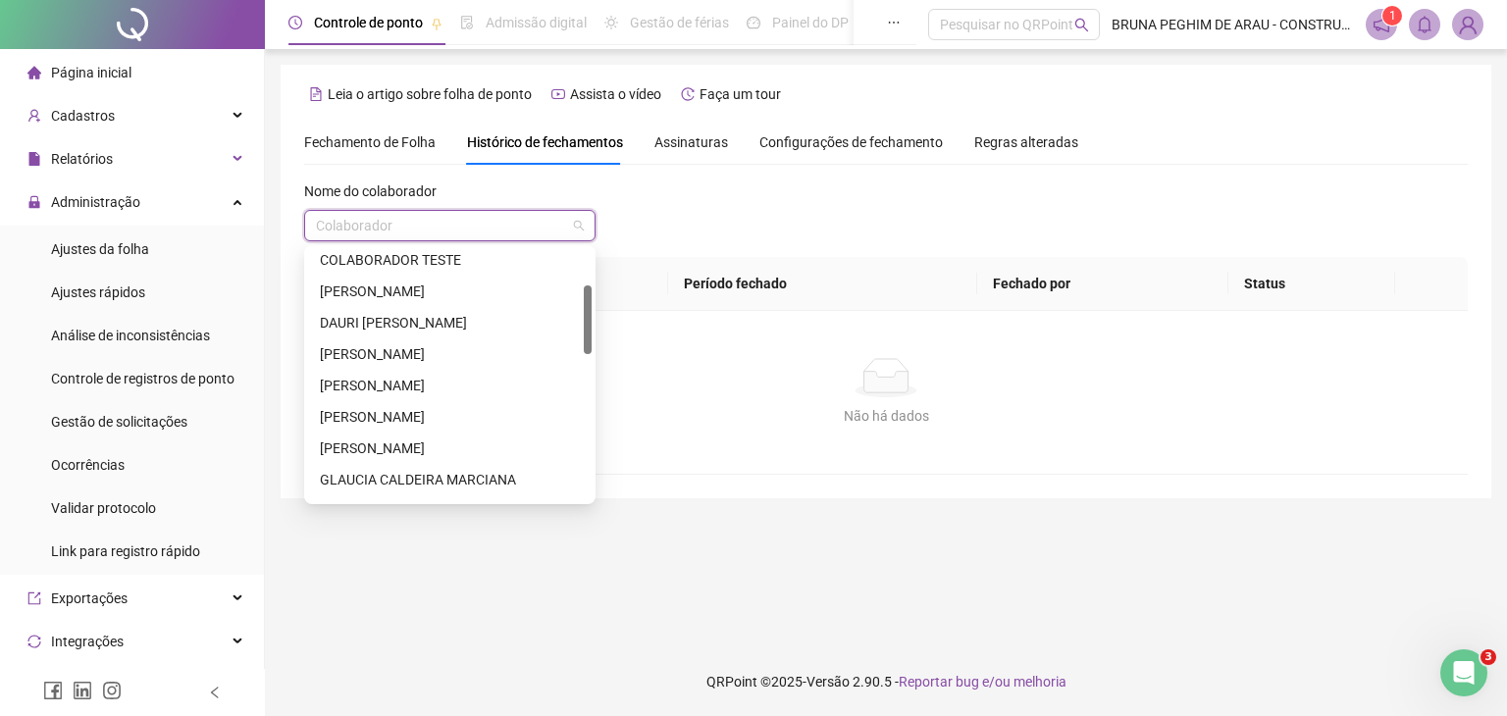
scroll to position [262, 0]
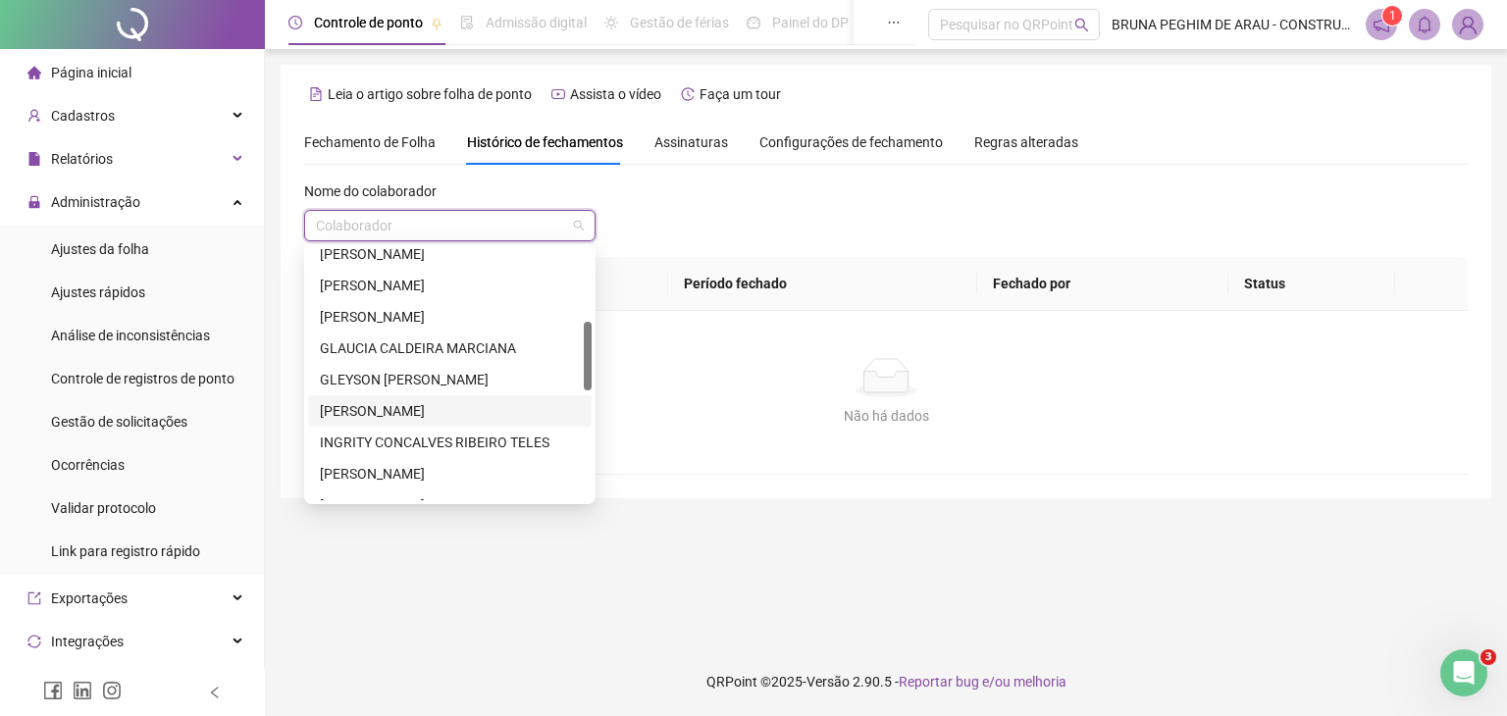
click at [471, 411] on div "[PERSON_NAME]" at bounding box center [450, 411] width 260 height 22
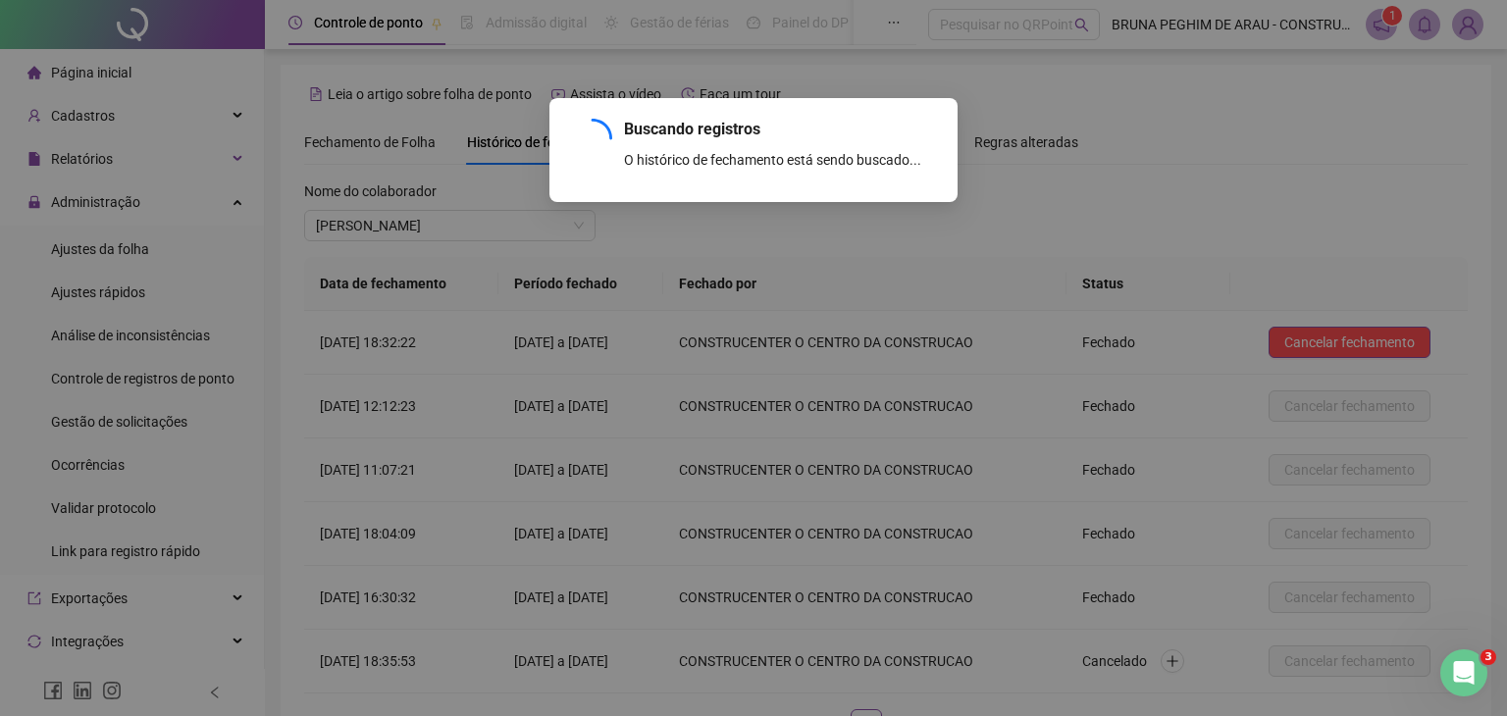
scroll to position [147, 0]
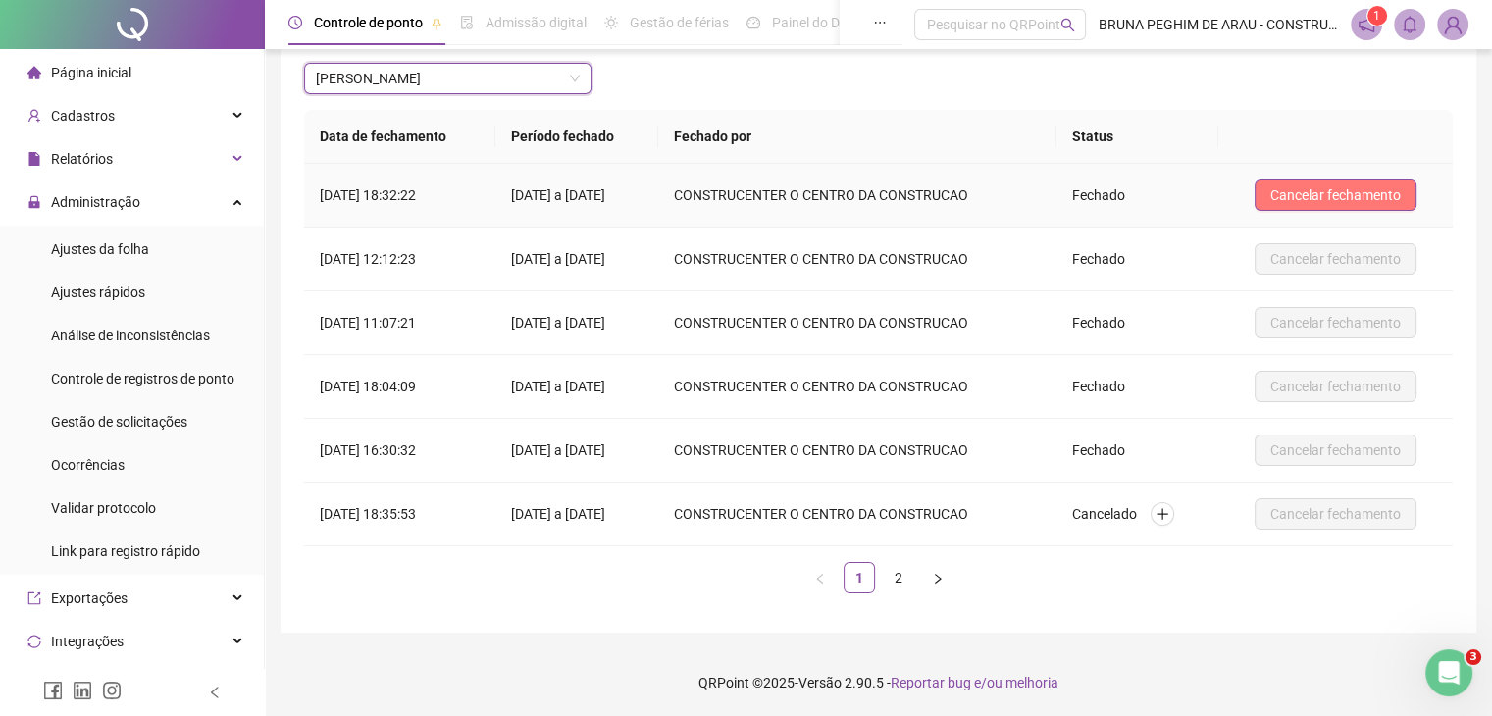
click at [1290, 187] on span "Cancelar fechamento" at bounding box center [1335, 195] width 130 height 22
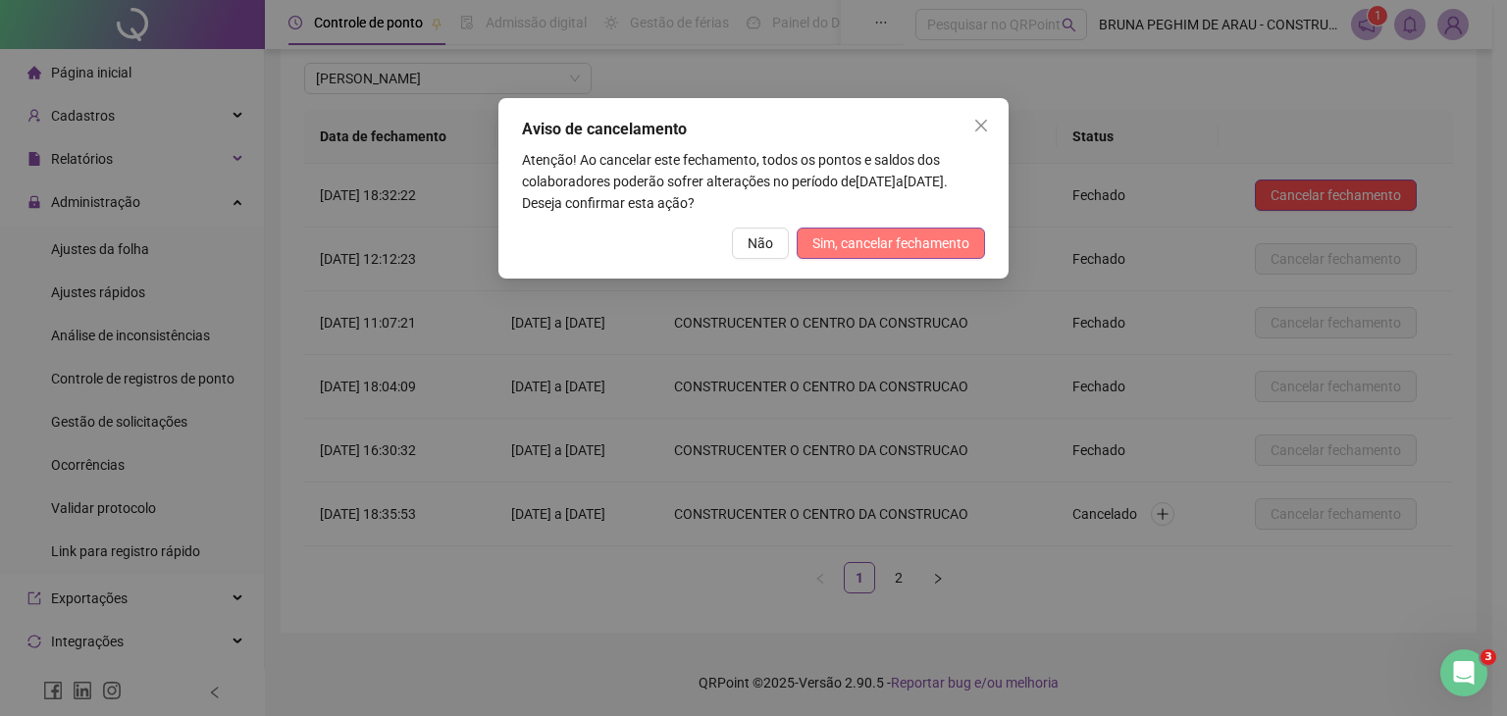
click at [906, 242] on span "Sim, cancelar fechamento" at bounding box center [890, 244] width 157 height 22
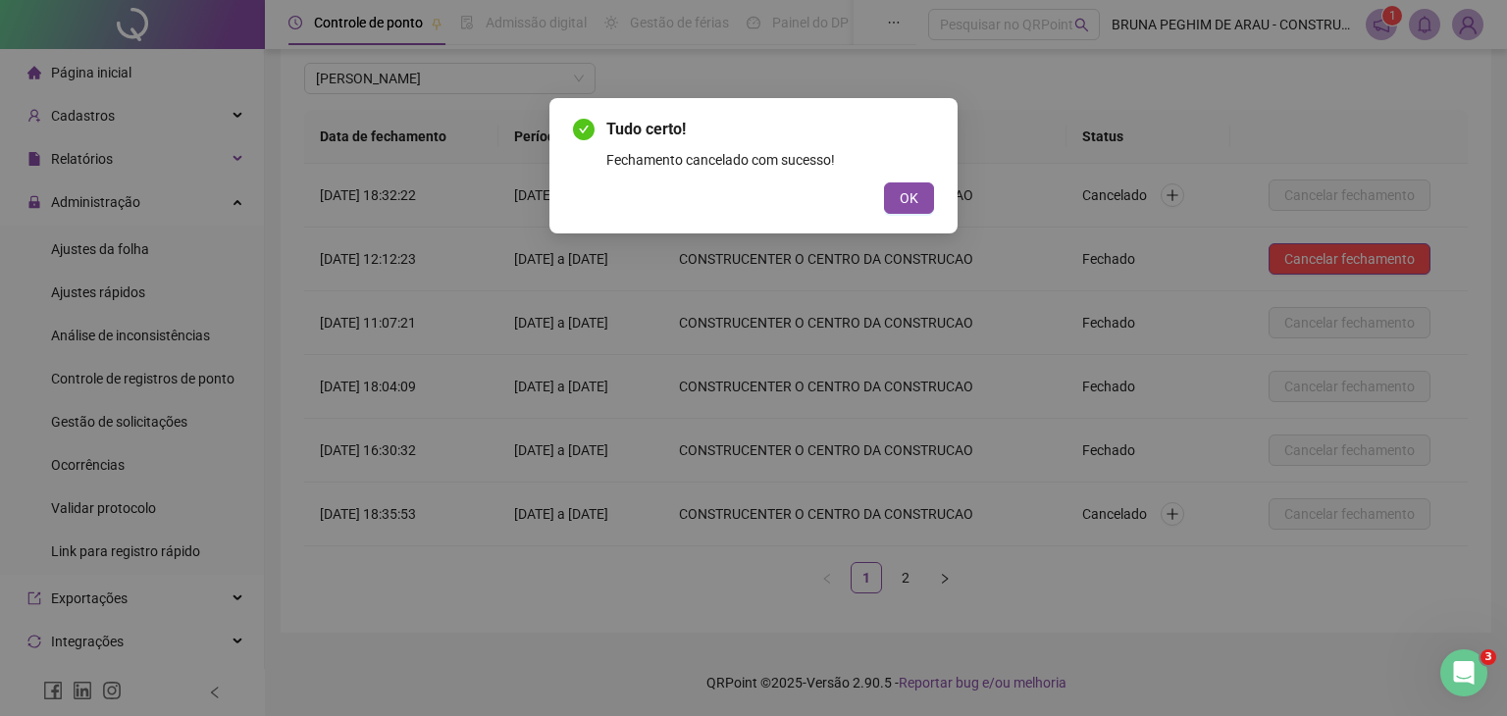
click at [903, 207] on button "OK" at bounding box center [909, 197] width 50 height 31
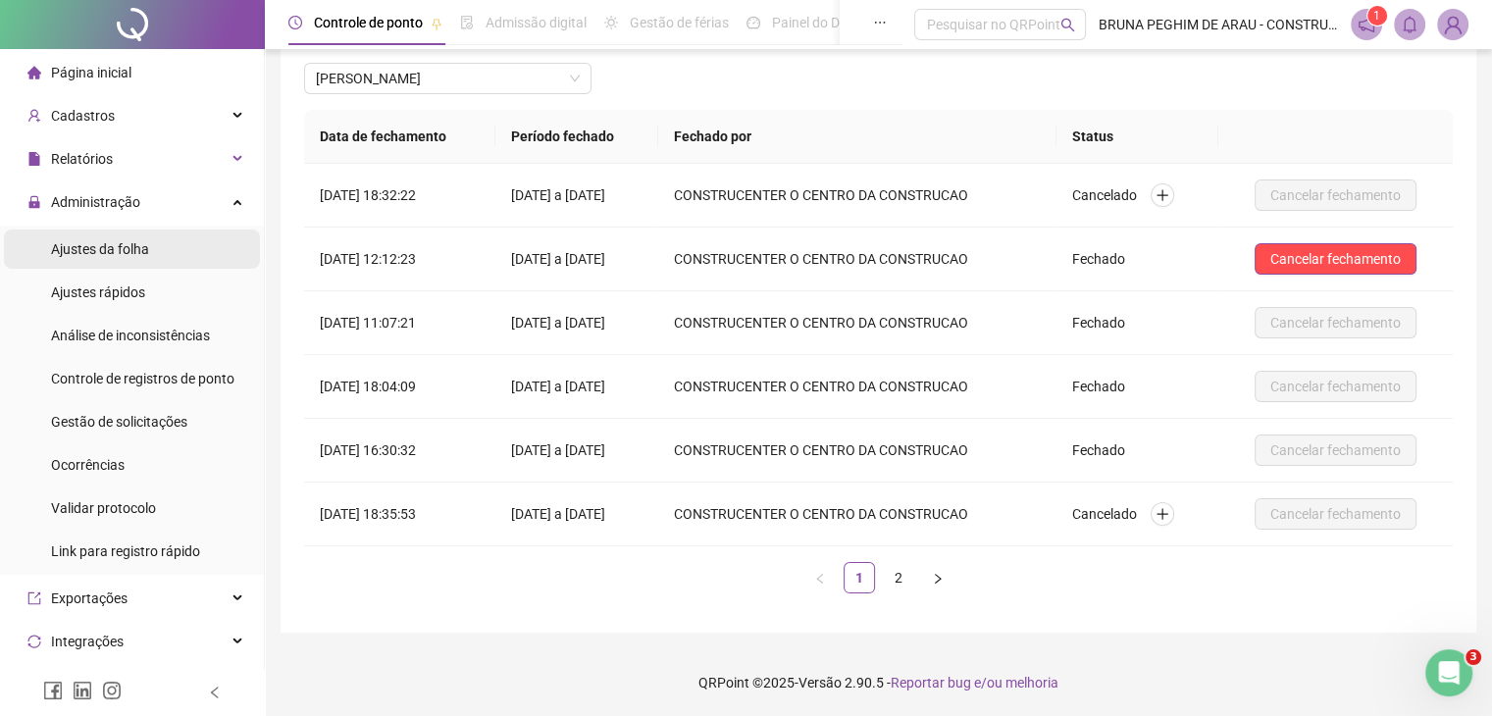
click at [113, 241] on span "Ajustes da folha" at bounding box center [100, 249] width 98 height 16
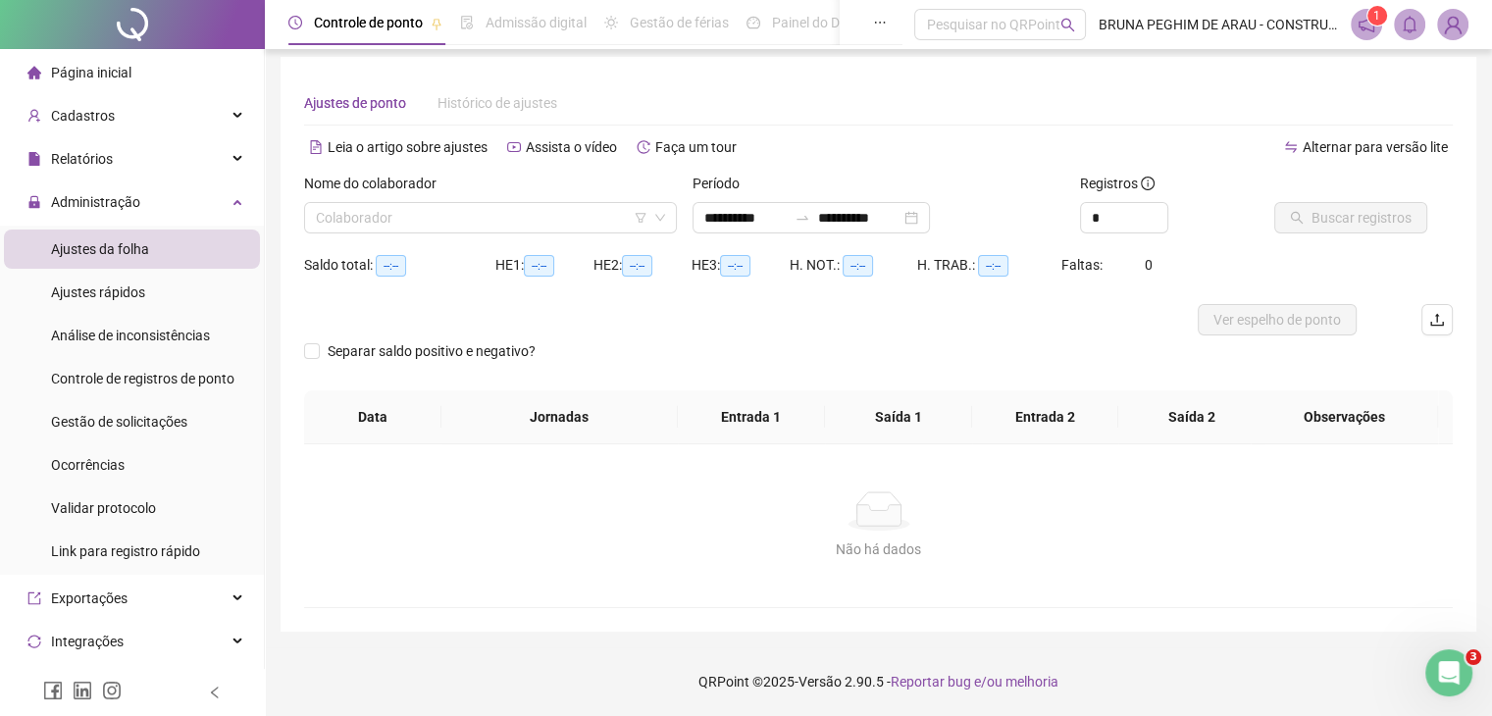
scroll to position [8, 0]
click at [428, 224] on input "search" at bounding box center [482, 217] width 332 height 29
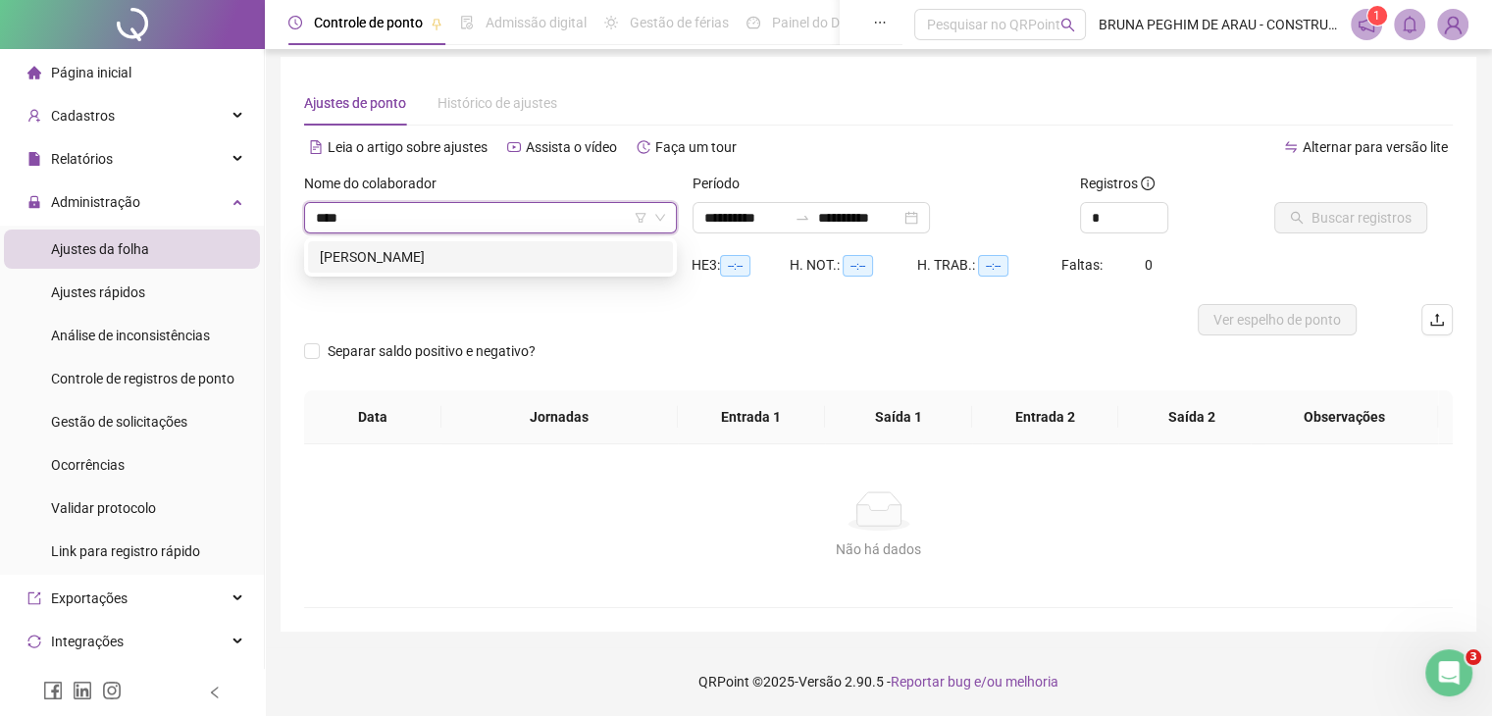
click at [429, 252] on div "[PERSON_NAME]" at bounding box center [490, 257] width 341 height 22
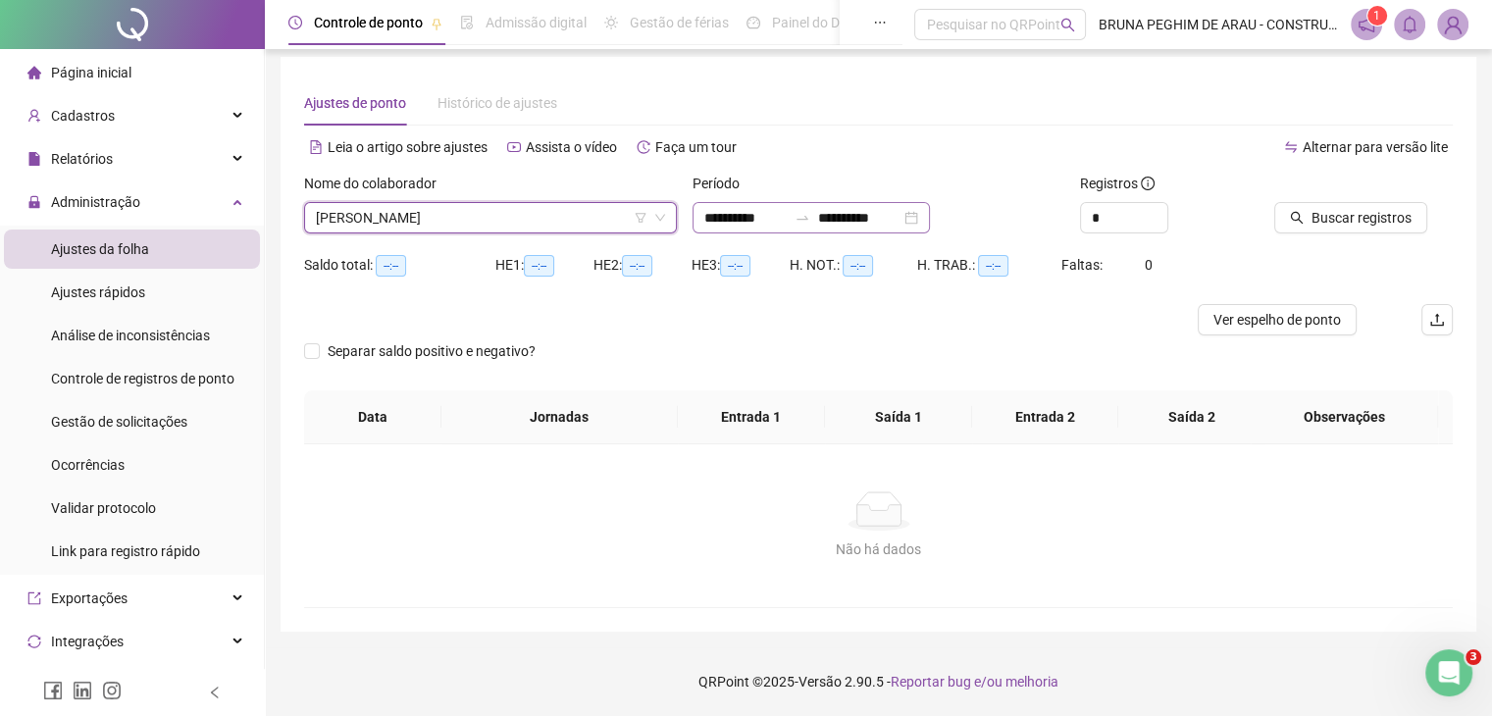
click at [930, 217] on div "**********" at bounding box center [811, 217] width 237 height 31
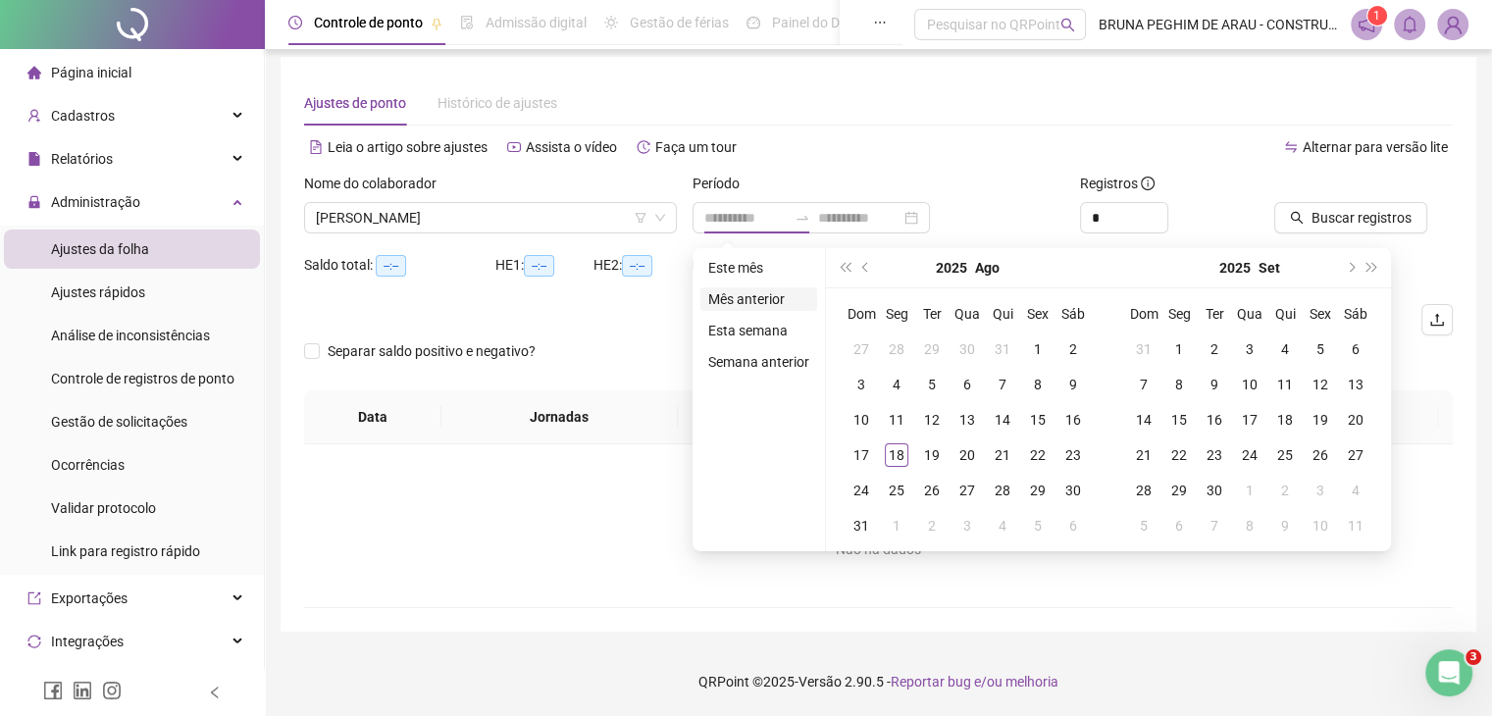
click at [758, 296] on li "Mês anterior" at bounding box center [758, 299] width 117 height 24
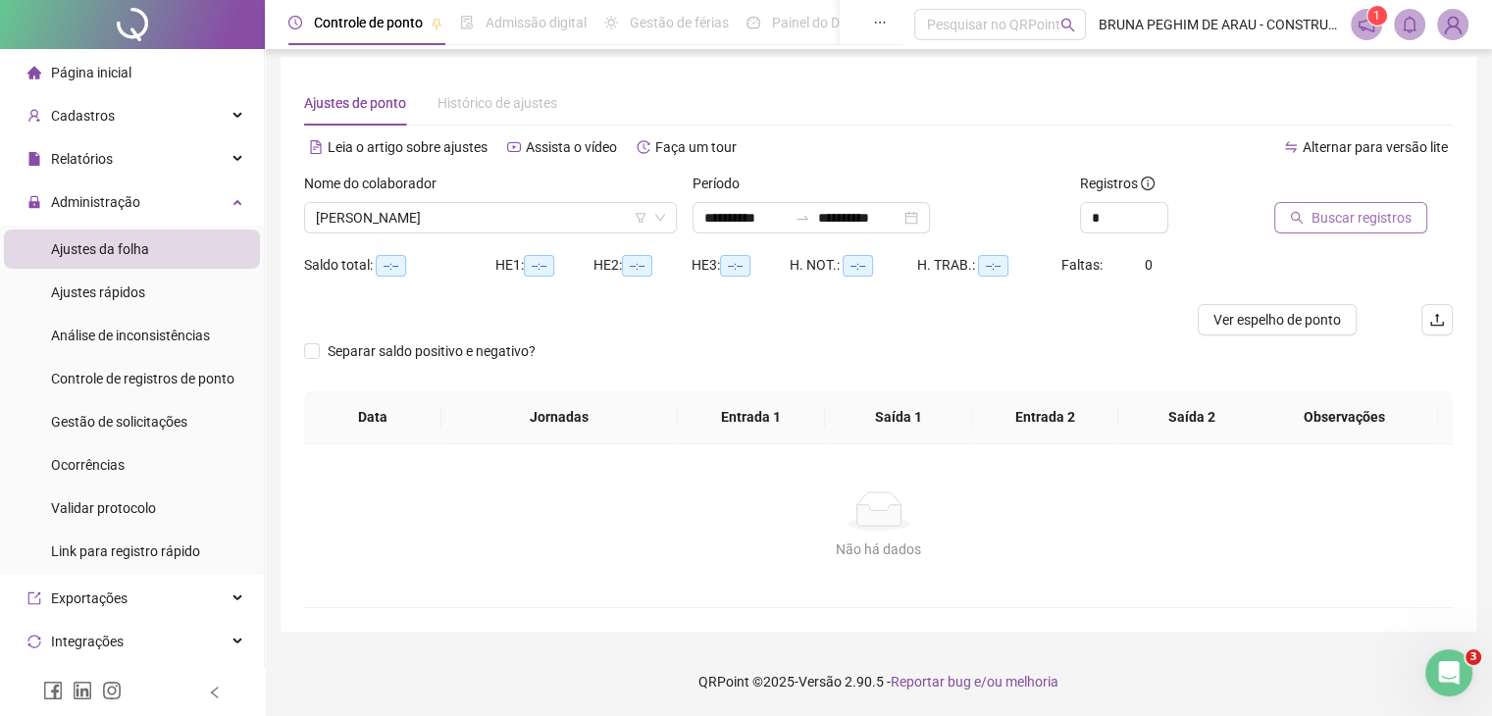
click at [1330, 218] on span "Buscar registros" at bounding box center [1362, 218] width 100 height 22
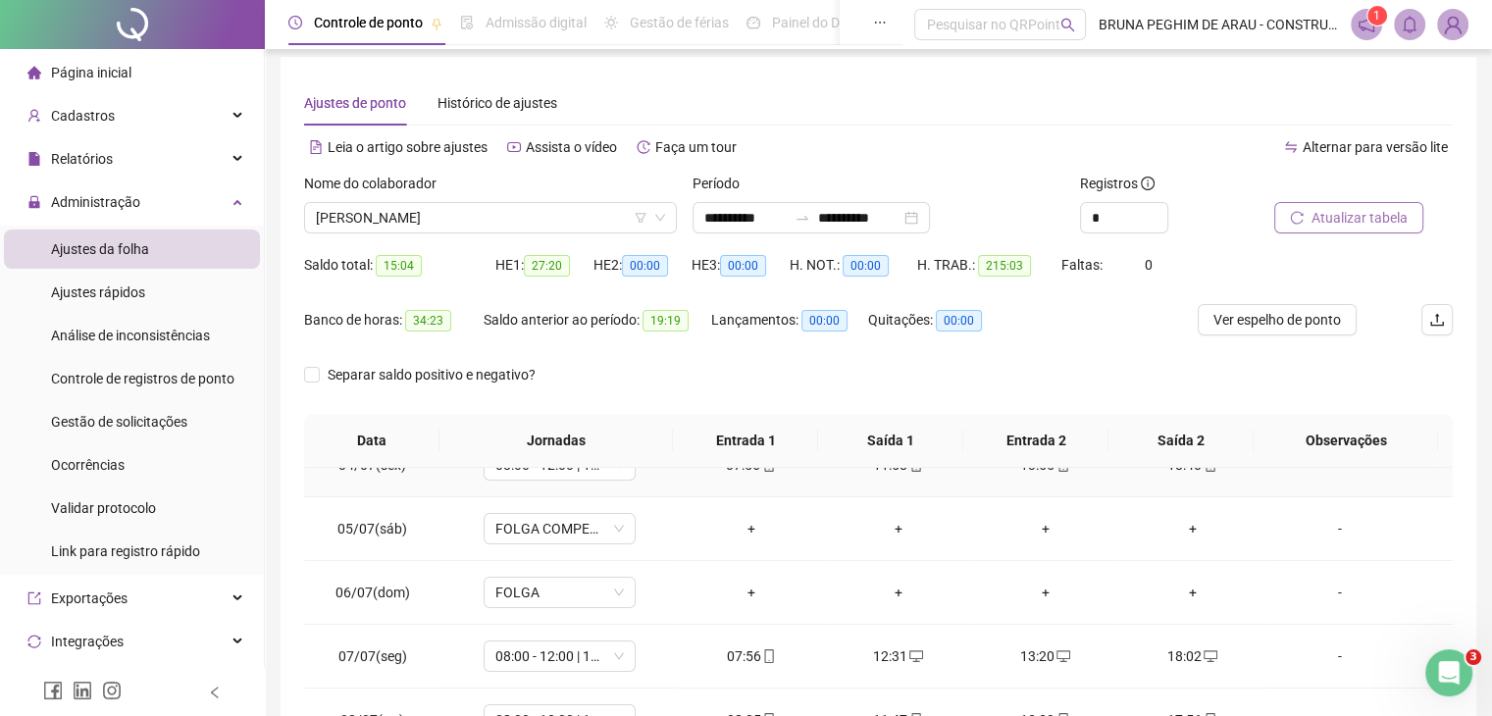
scroll to position [261, 0]
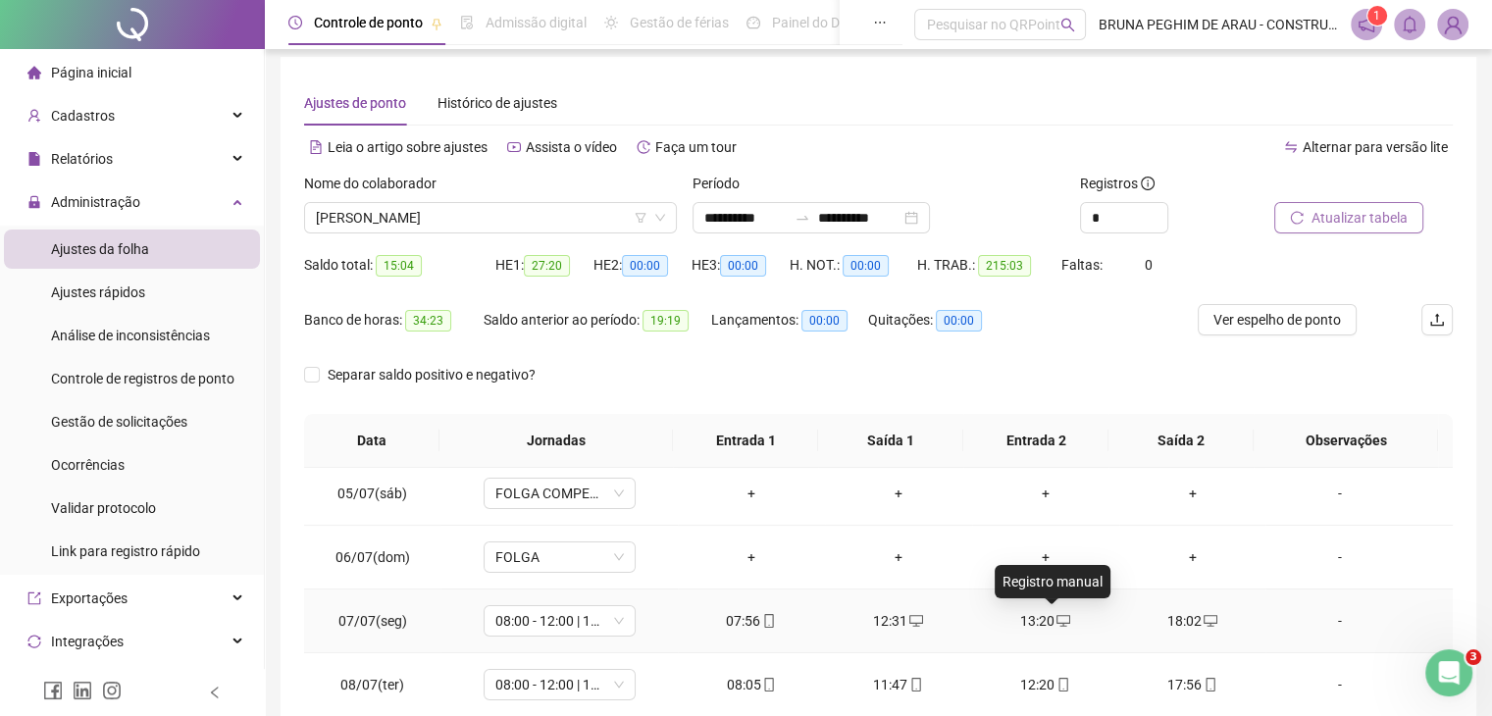
click at [1057, 622] on icon "desktop" at bounding box center [1064, 621] width 14 height 12
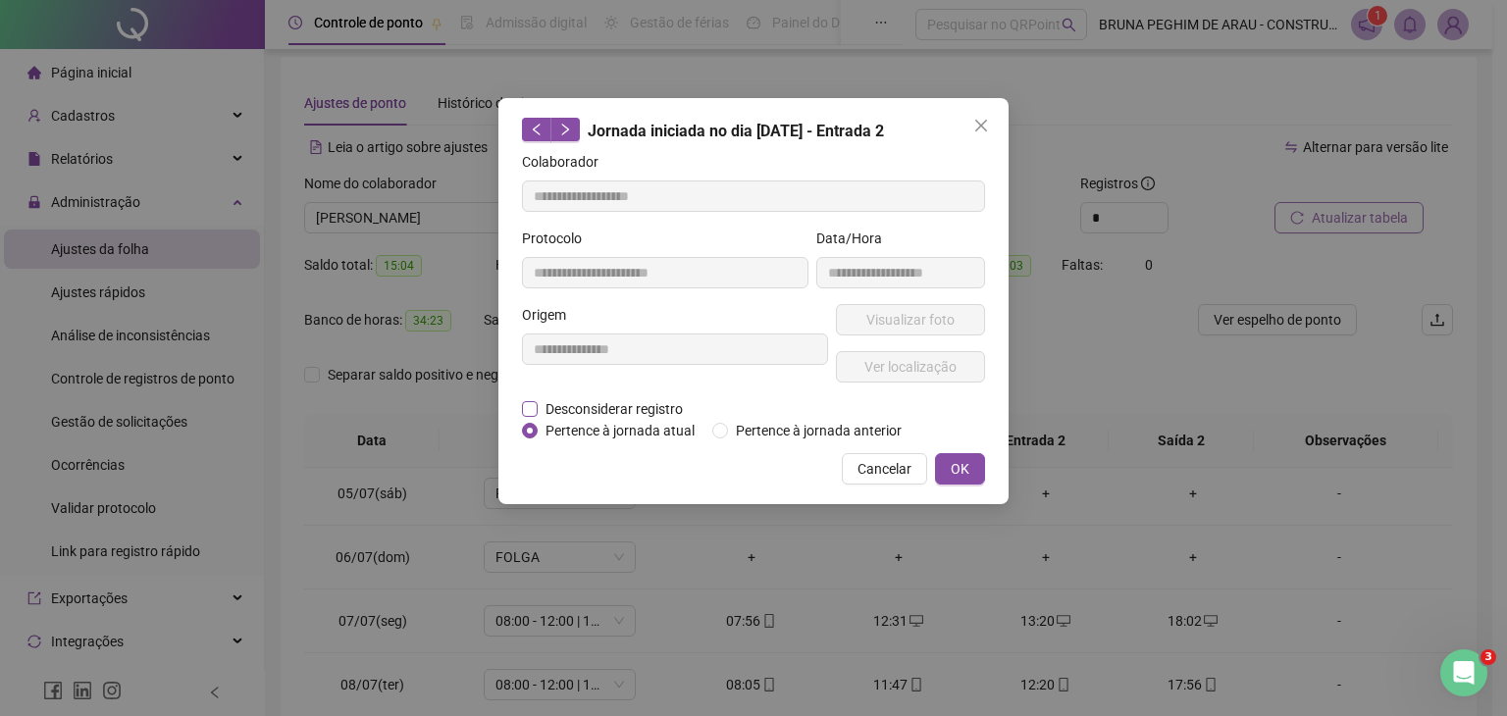
click at [543, 404] on span "Desconsiderar registro" at bounding box center [614, 409] width 153 height 22
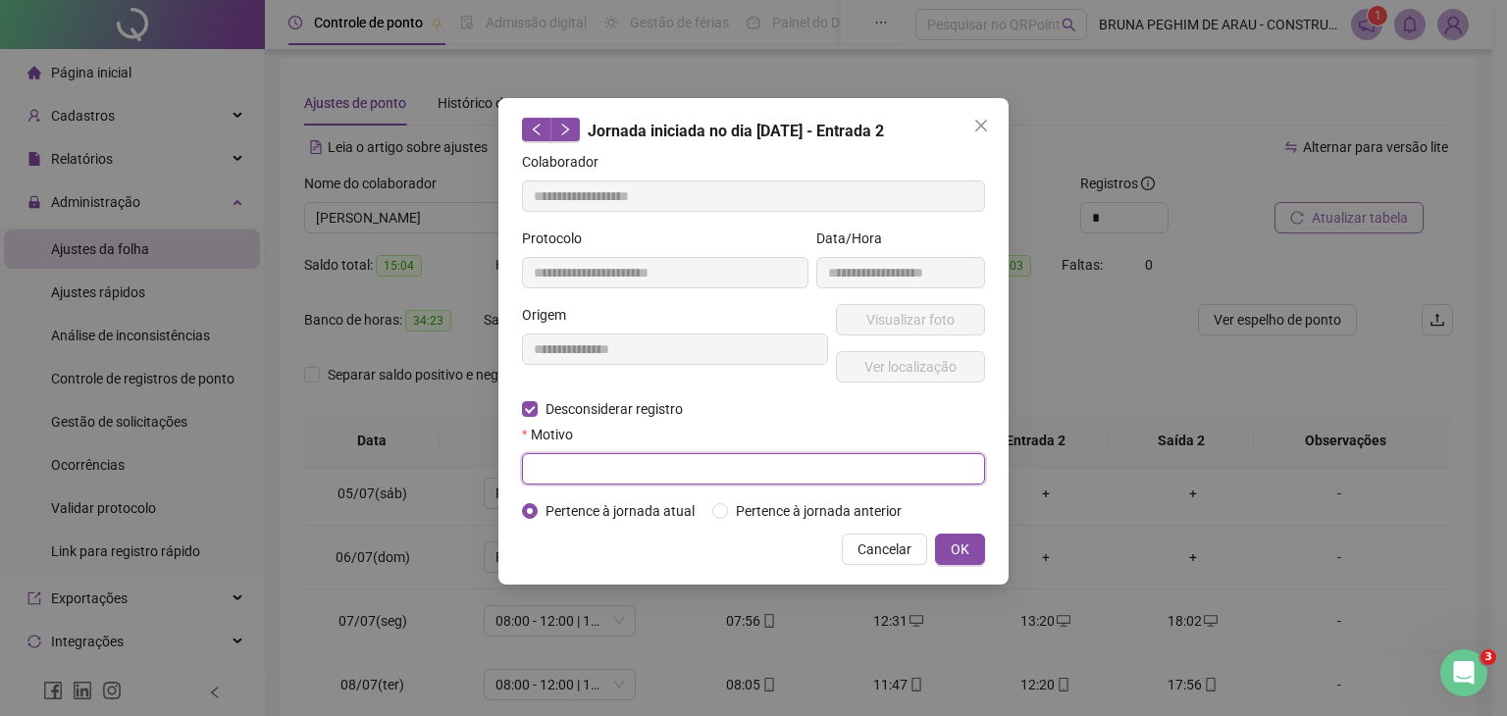
click at [585, 473] on input "text" at bounding box center [753, 468] width 463 height 31
click at [986, 546] on div "**********" at bounding box center [753, 341] width 510 height 487
click at [965, 546] on span "OK" at bounding box center [960, 550] width 19 height 22
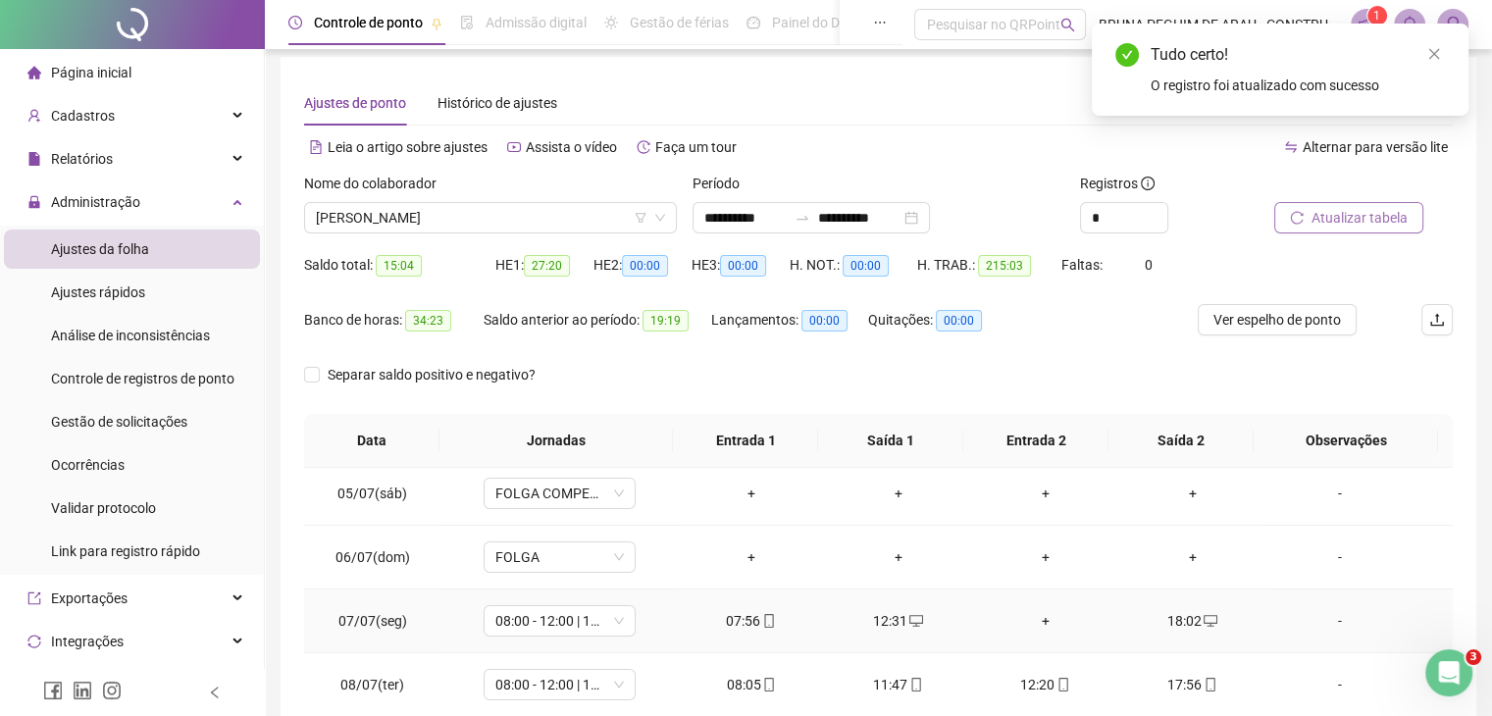
click at [1038, 621] on div "+" at bounding box center [1046, 621] width 116 height 22
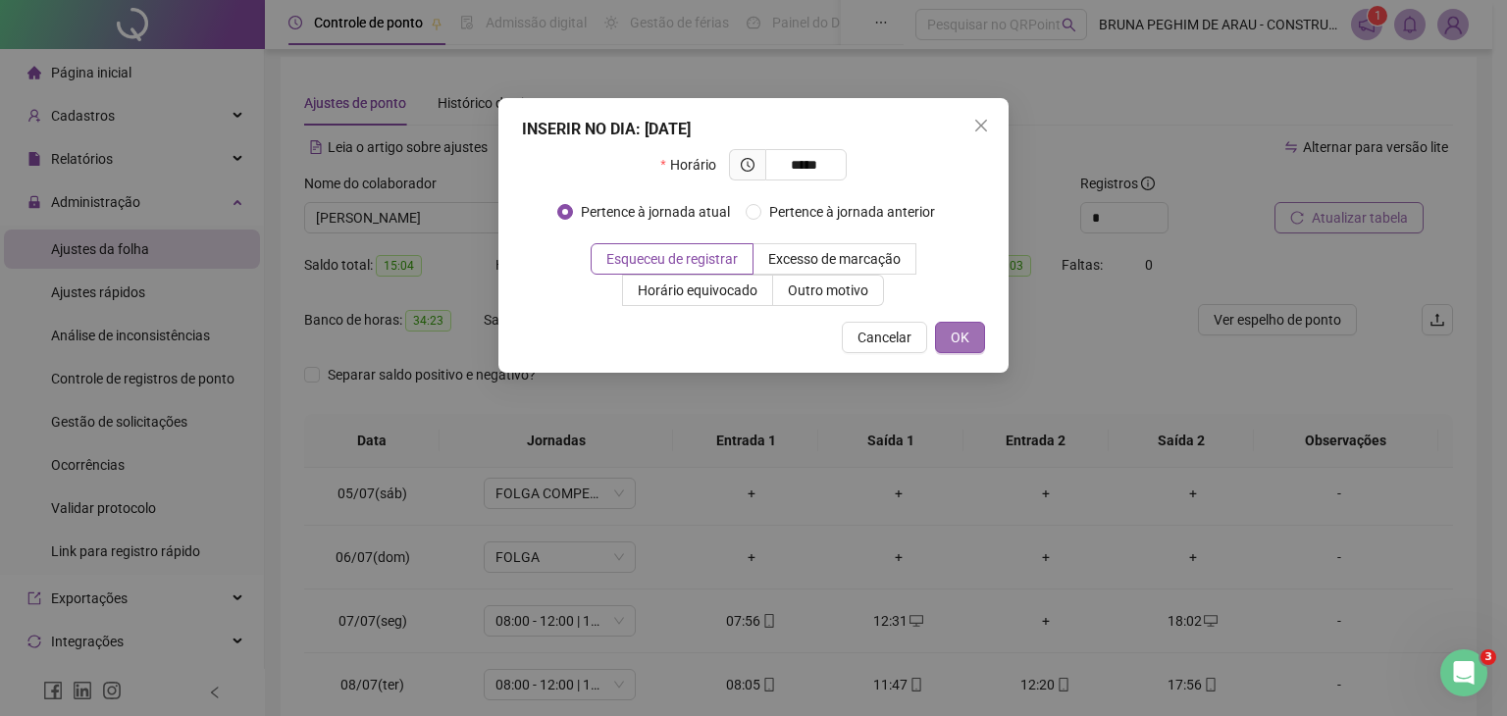
click at [950, 341] on button "OK" at bounding box center [960, 337] width 50 height 31
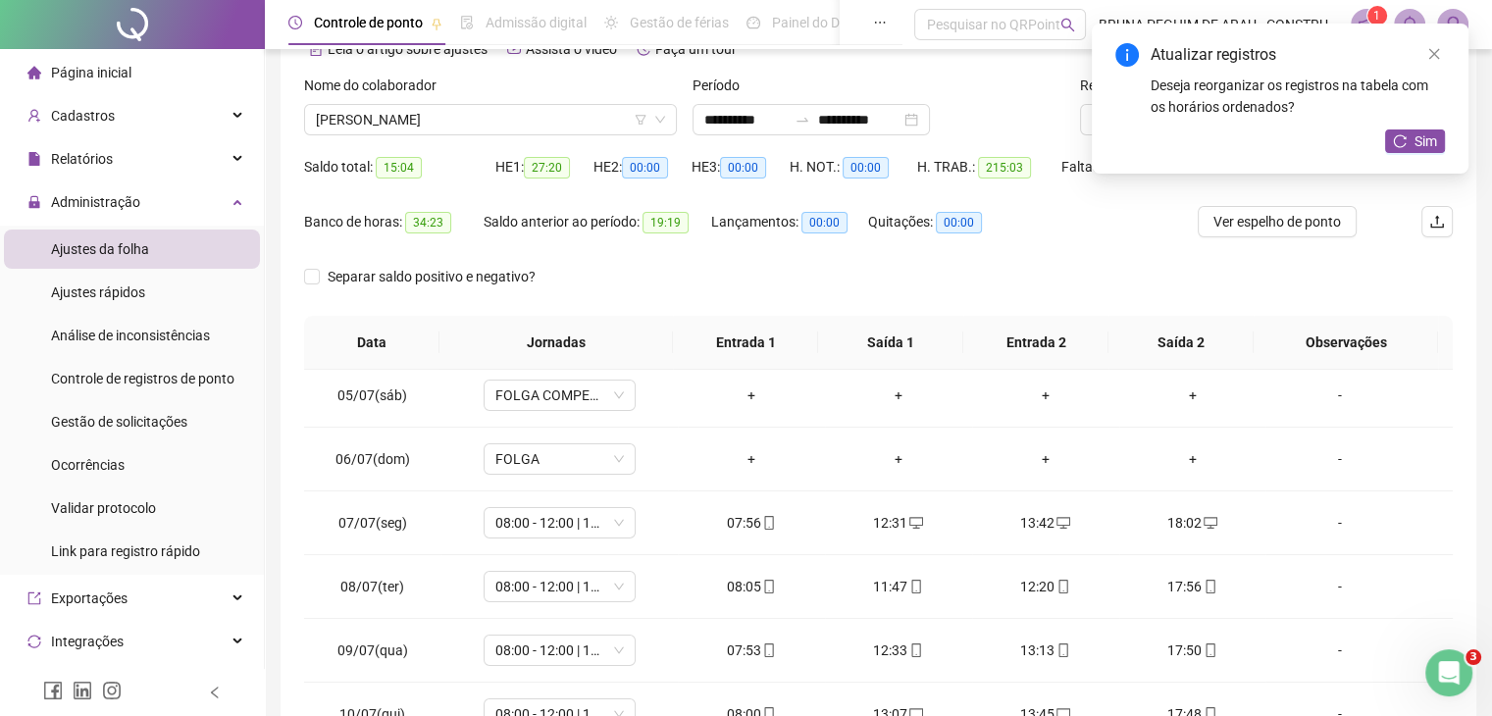
scroll to position [138, 0]
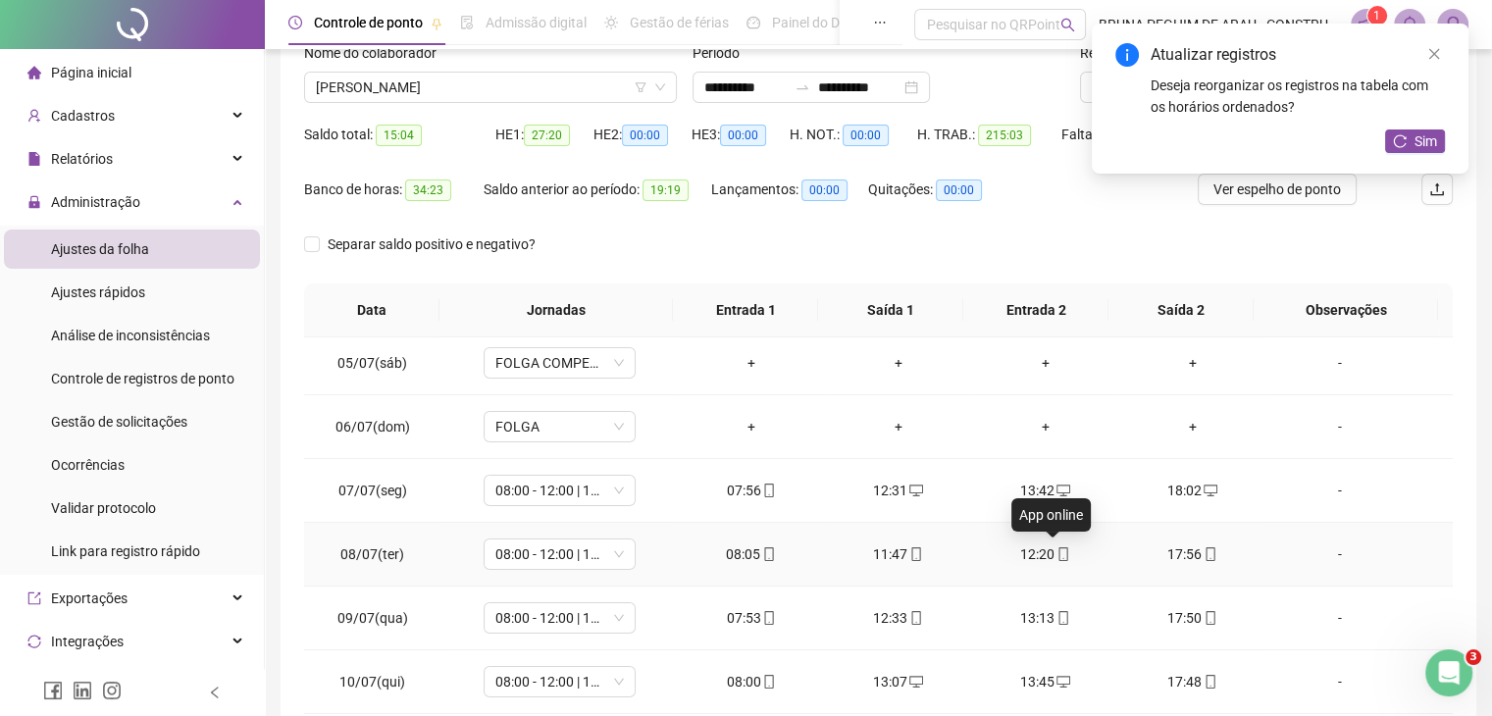
click at [1060, 555] on icon "mobile" at bounding box center [1064, 554] width 9 height 14
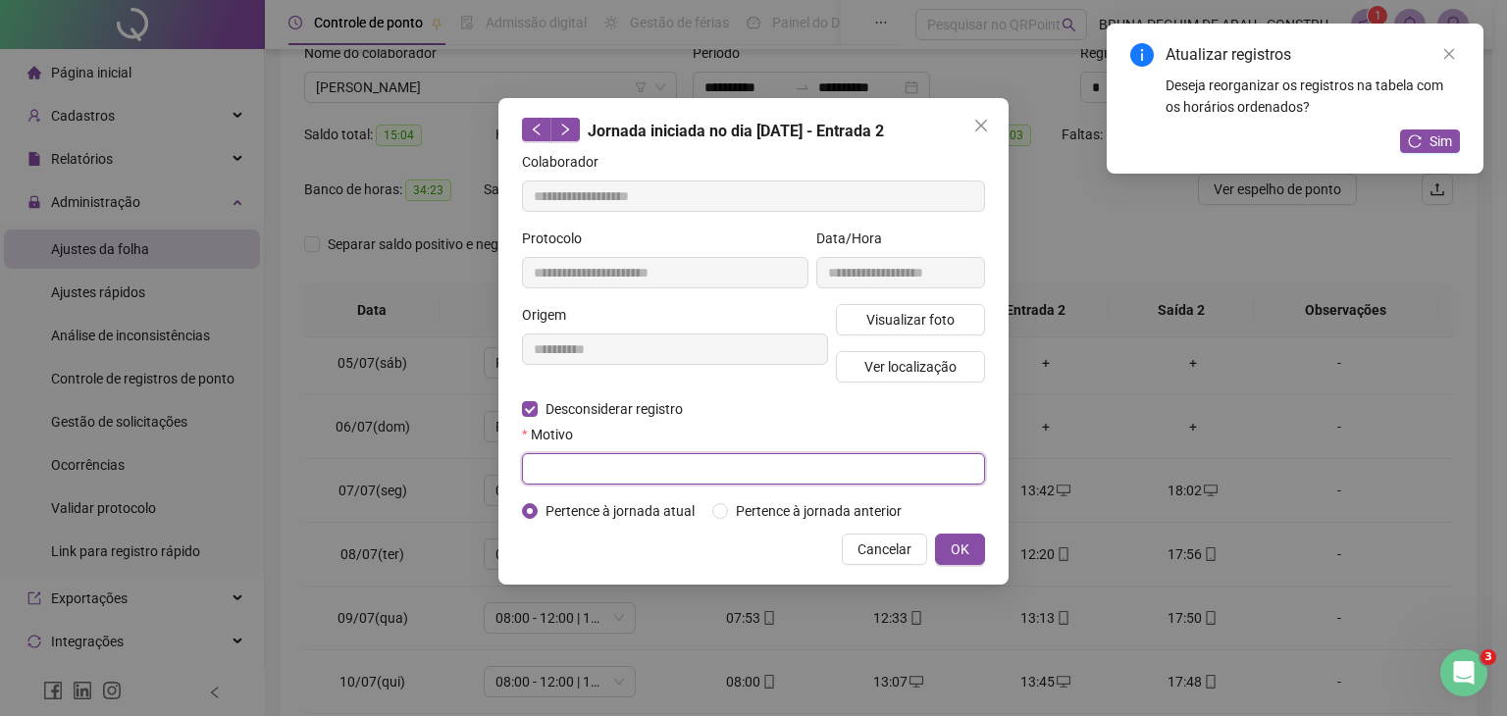
click at [564, 474] on input "text" at bounding box center [753, 468] width 463 height 31
click at [985, 546] on div "**********" at bounding box center [753, 341] width 510 height 487
click at [957, 554] on span "OK" at bounding box center [960, 550] width 19 height 22
click at [957, 548] on span "OK" at bounding box center [960, 550] width 19 height 22
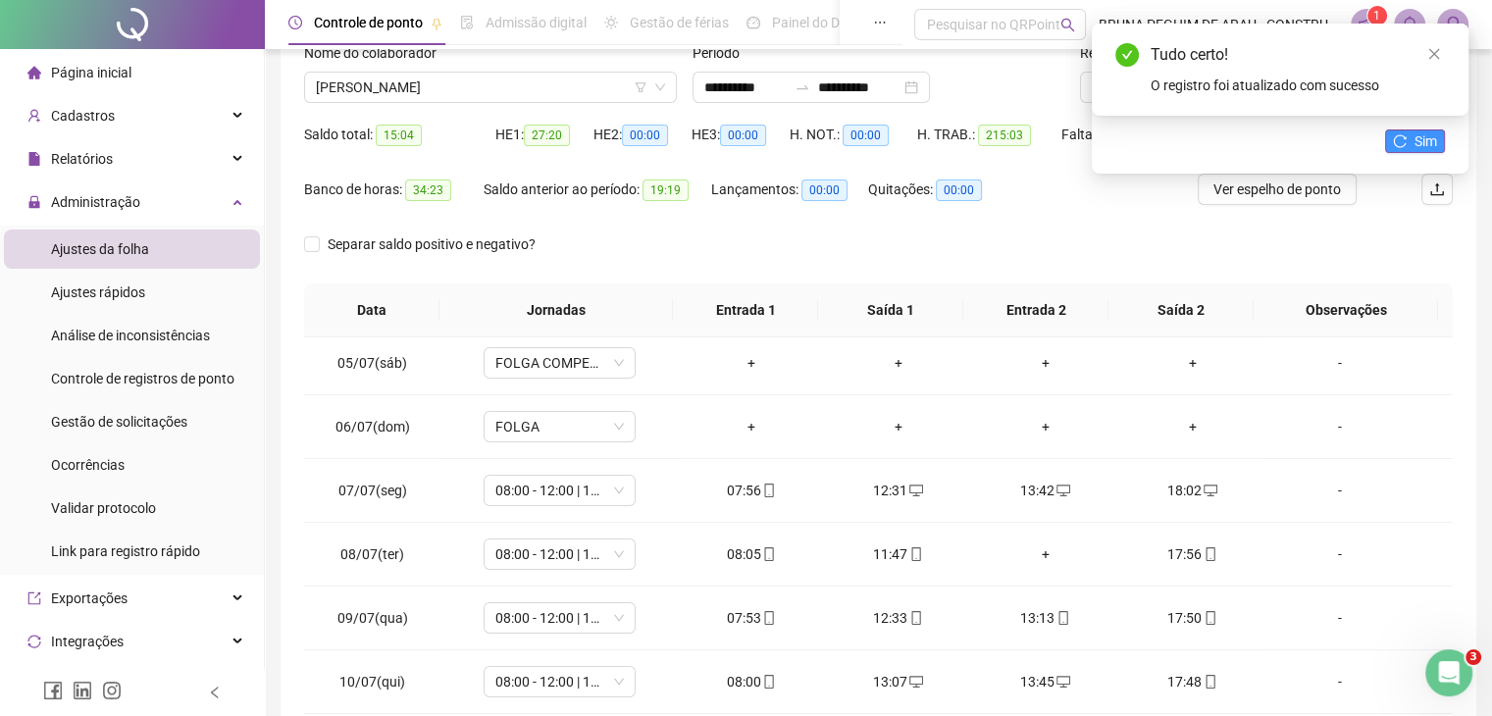
click at [1400, 137] on icon "reload" at bounding box center [1400, 141] width 14 height 14
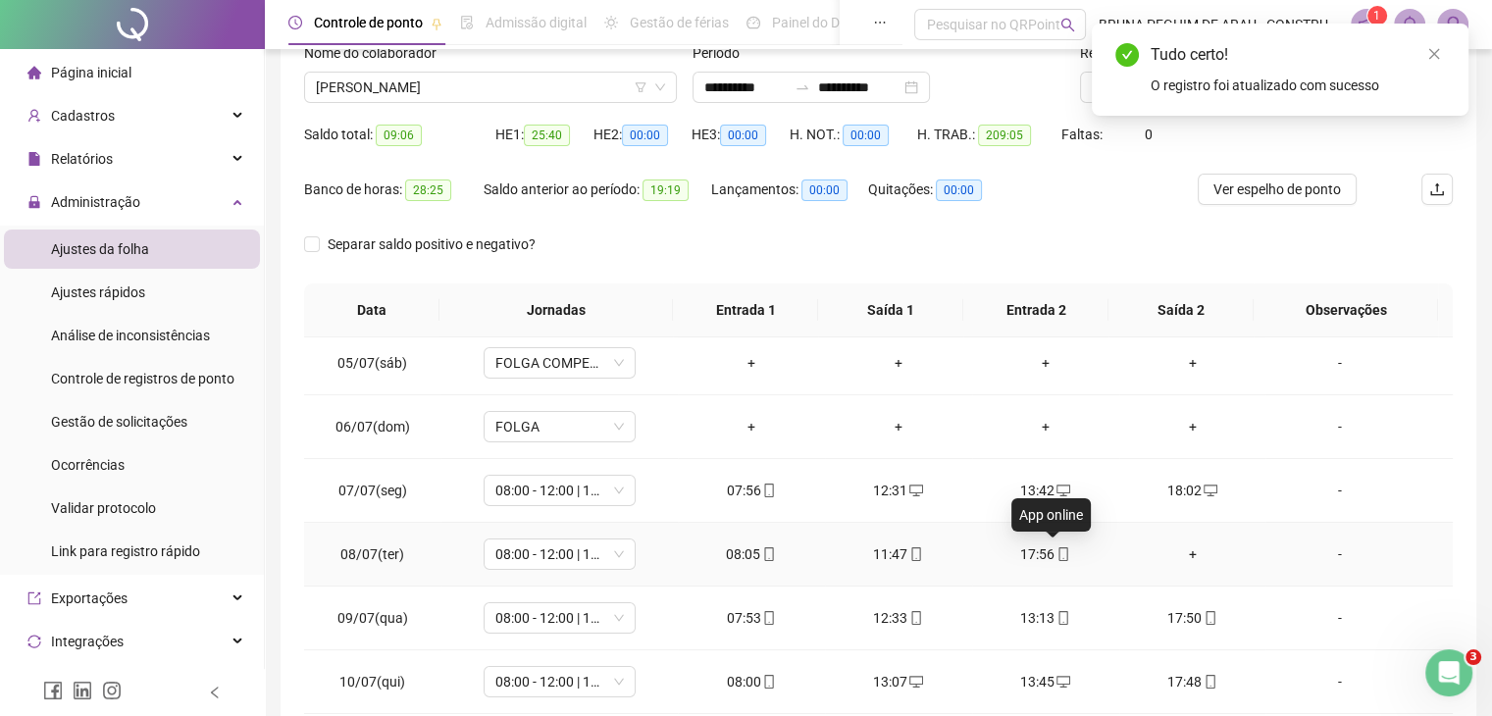
click at [1057, 547] on icon "mobile" at bounding box center [1064, 554] width 14 height 14
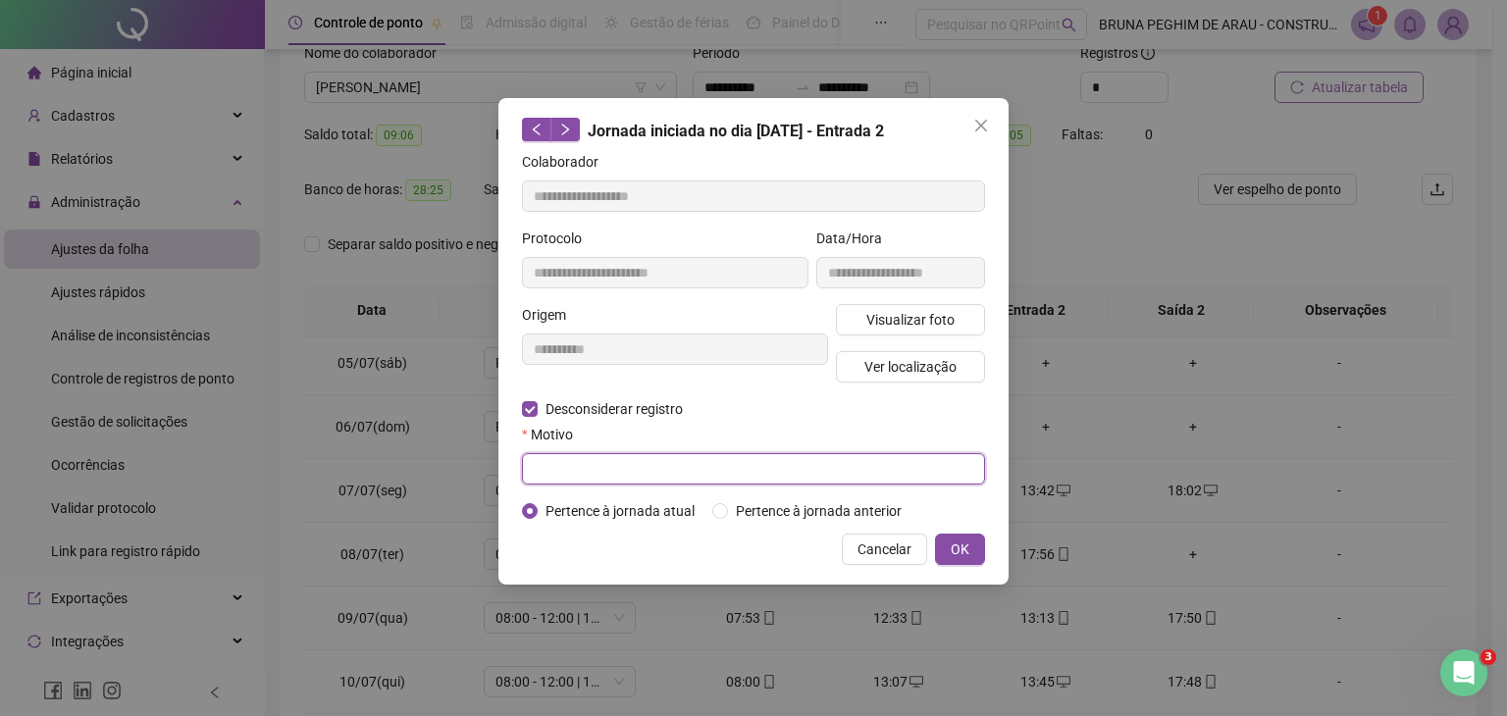
click at [584, 456] on input "text" at bounding box center [753, 468] width 463 height 31
click at [953, 543] on span "OK" at bounding box center [960, 550] width 19 height 22
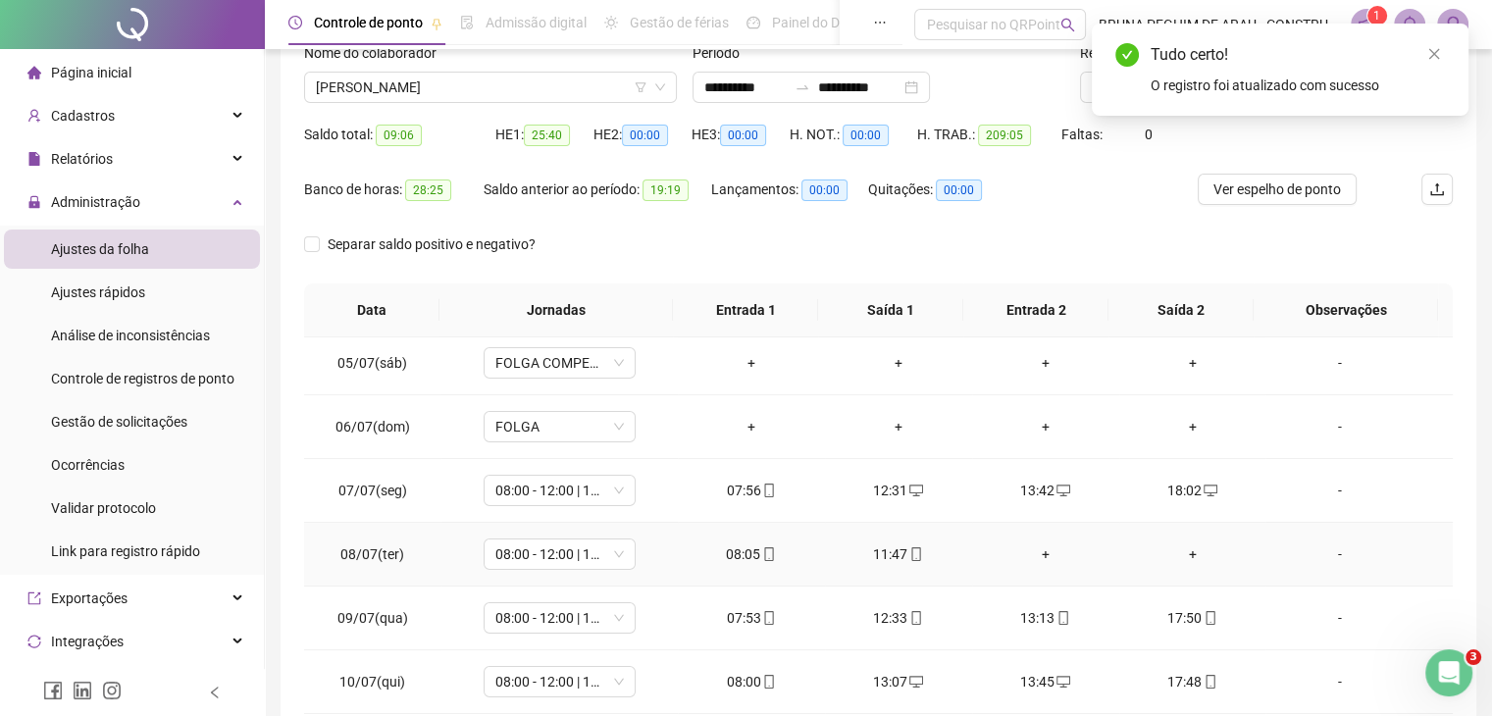
click at [1035, 551] on div "+" at bounding box center [1046, 554] width 116 height 22
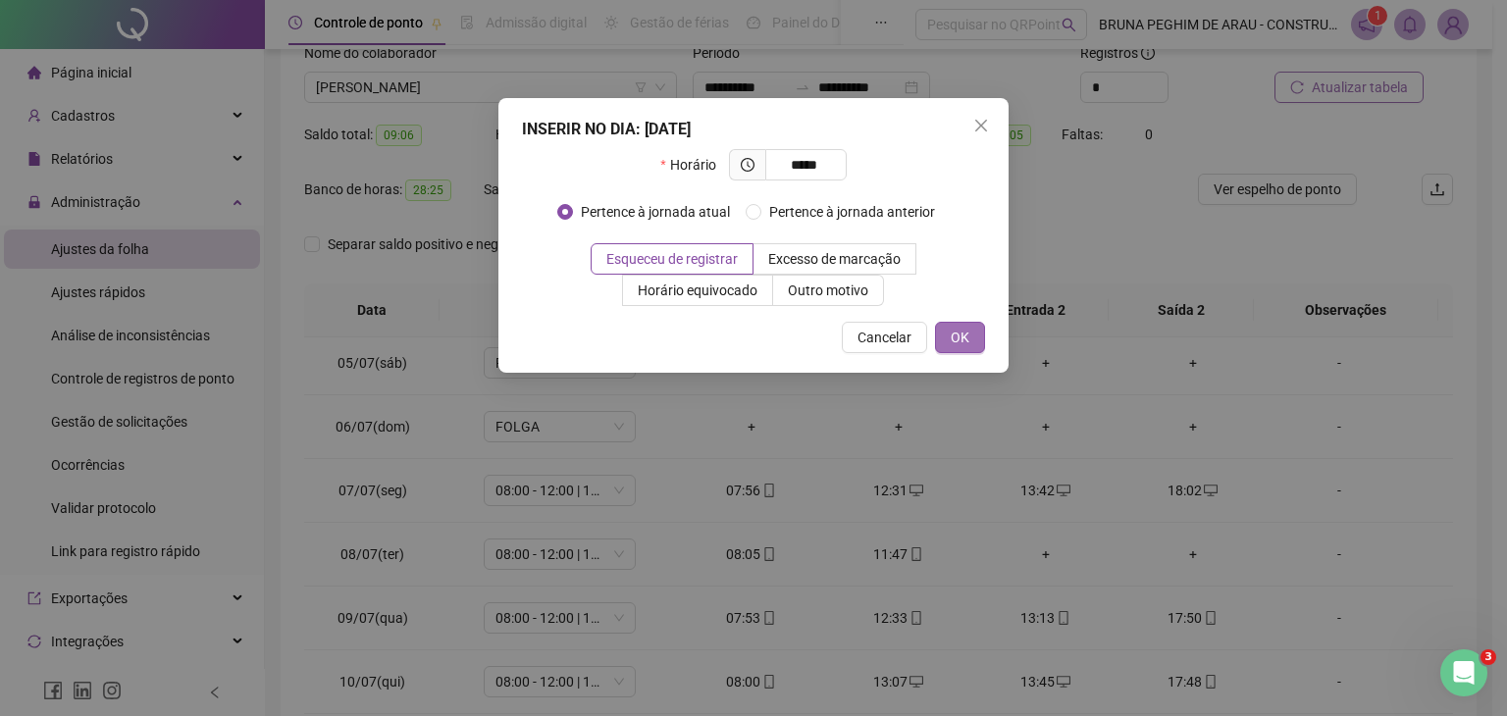
click at [965, 327] on span "OK" at bounding box center [960, 338] width 19 height 22
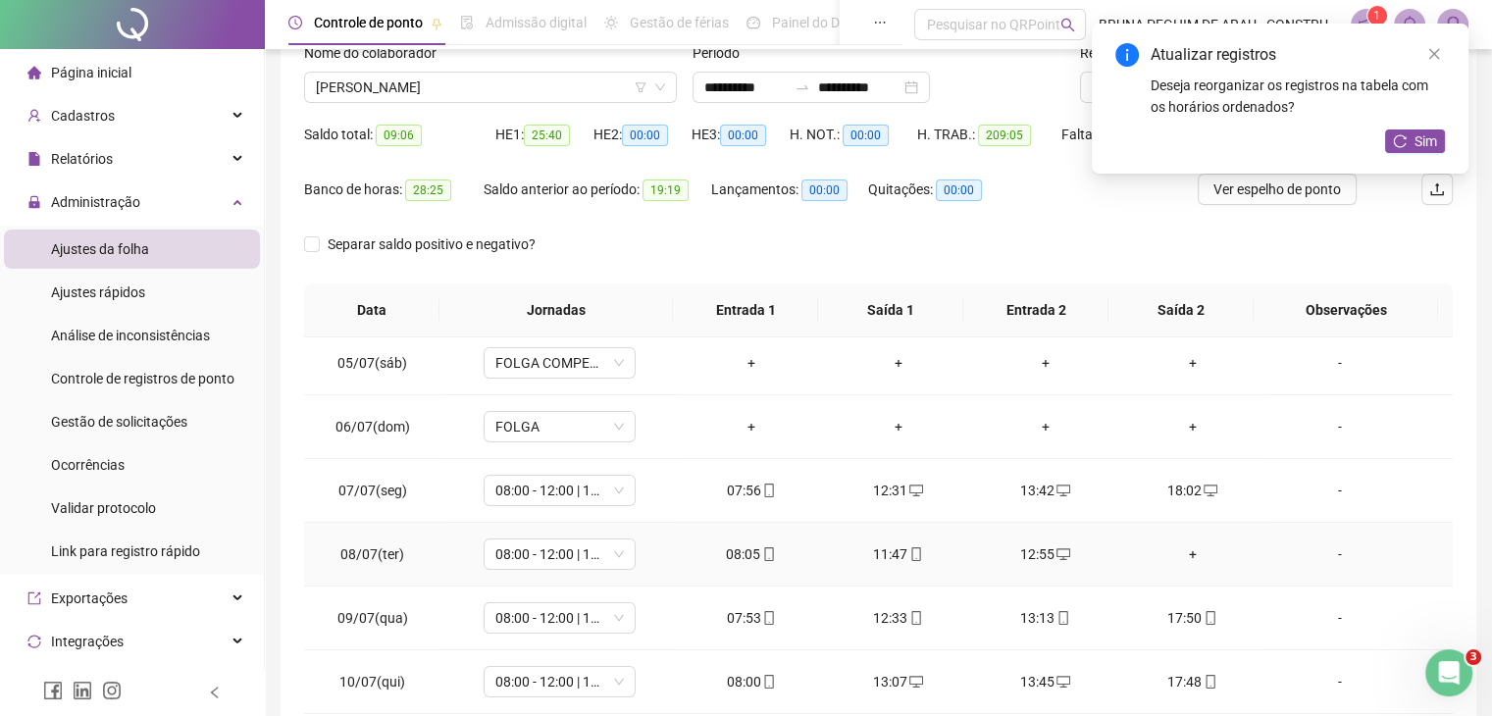
click at [1186, 546] on div "+" at bounding box center [1193, 554] width 116 height 22
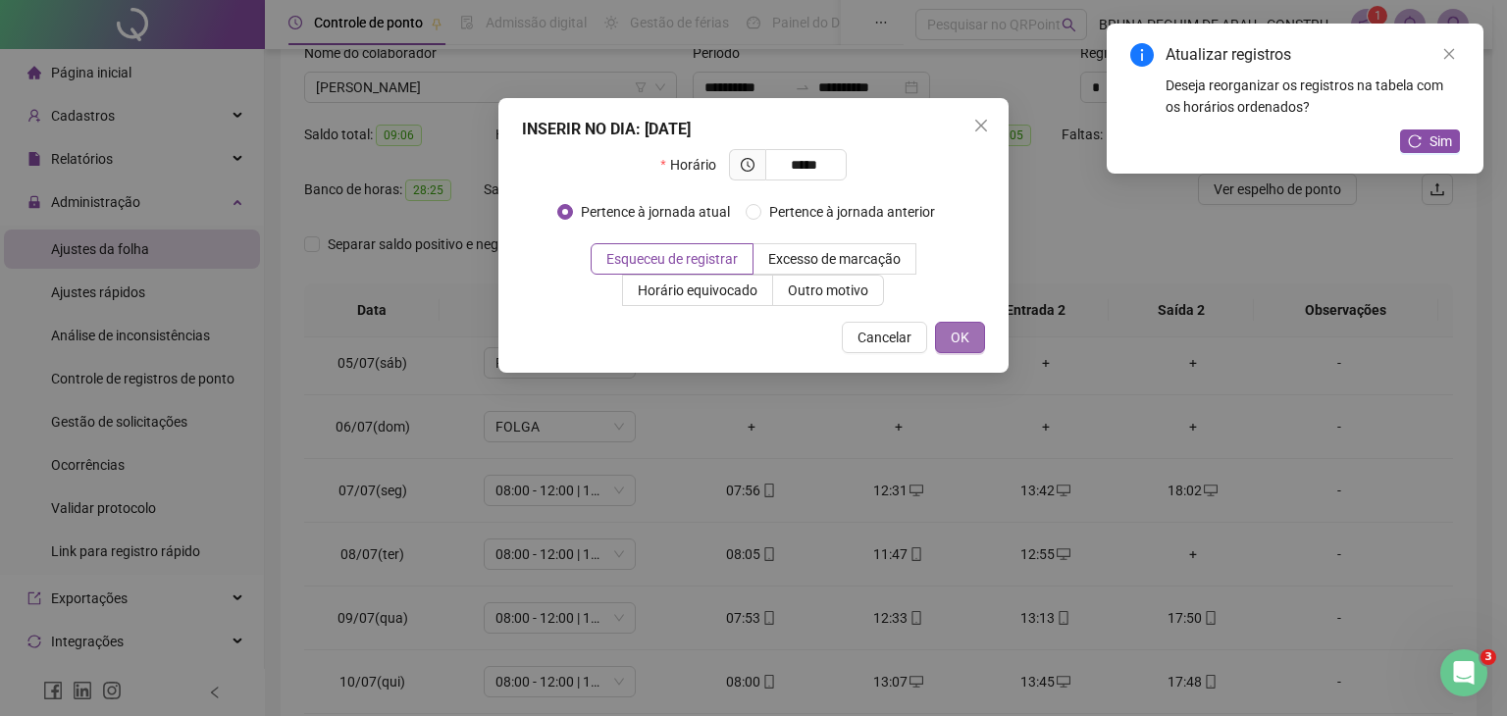
click at [958, 332] on span "OK" at bounding box center [960, 338] width 19 height 22
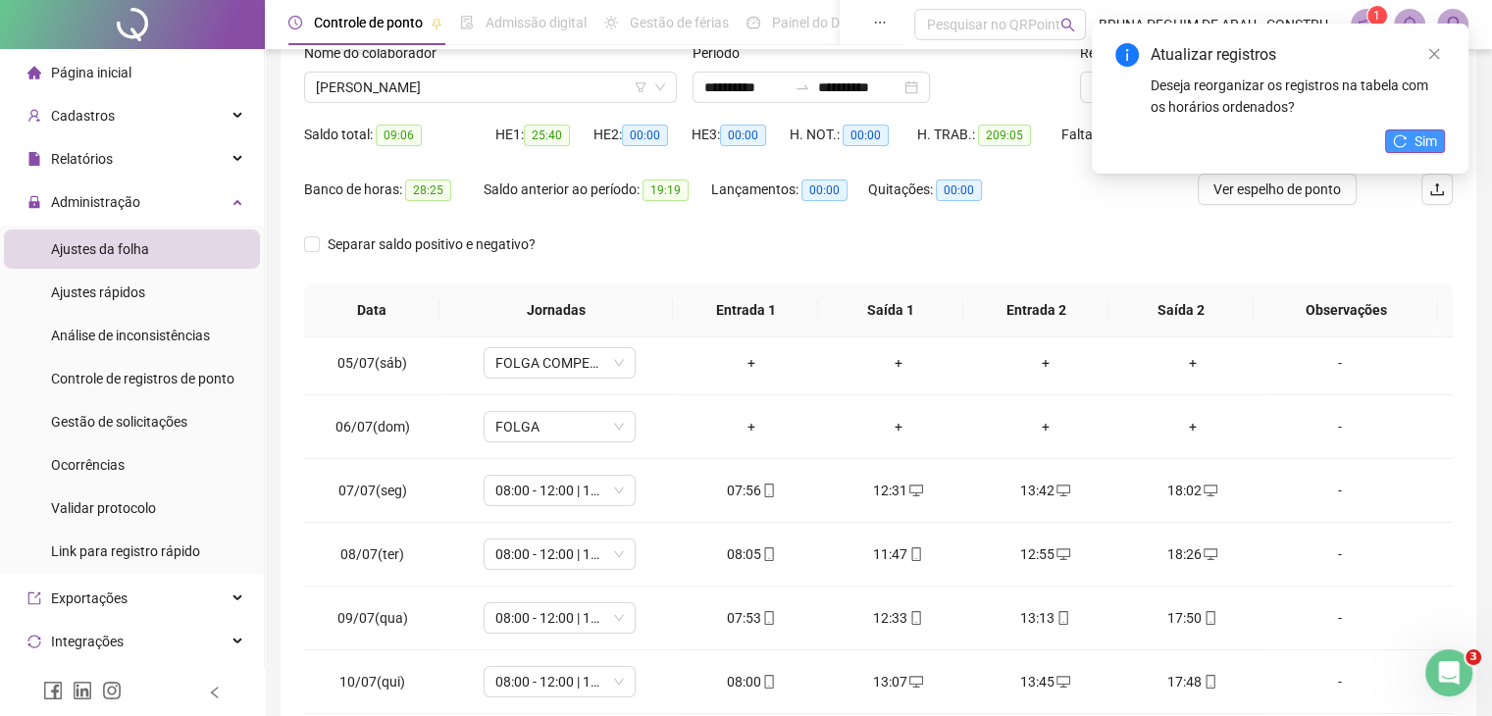
click at [1419, 135] on span "Sim" at bounding box center [1426, 141] width 23 height 22
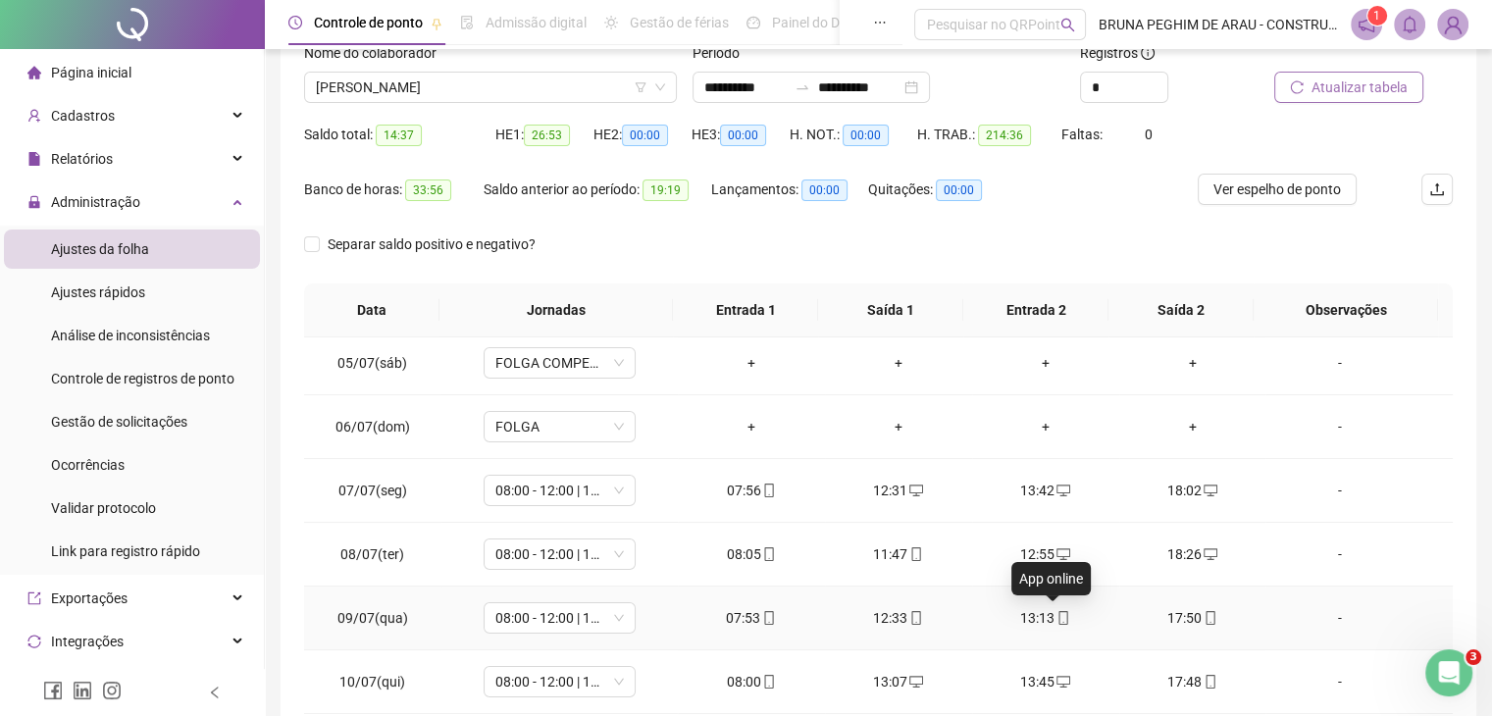
click at [1057, 621] on icon "mobile" at bounding box center [1064, 618] width 14 height 14
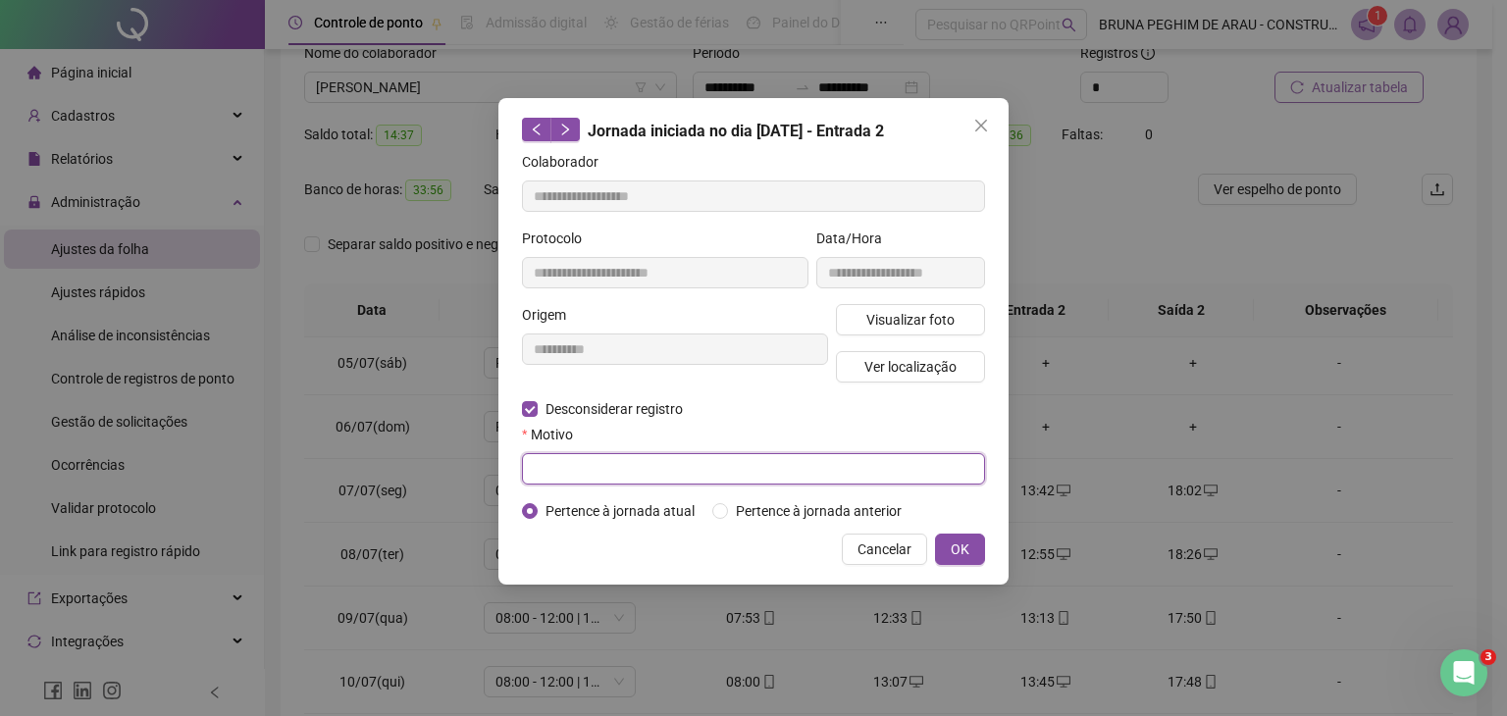
click at [561, 464] on input "text" at bounding box center [753, 468] width 463 height 31
click at [958, 545] on span "OK" at bounding box center [960, 550] width 19 height 22
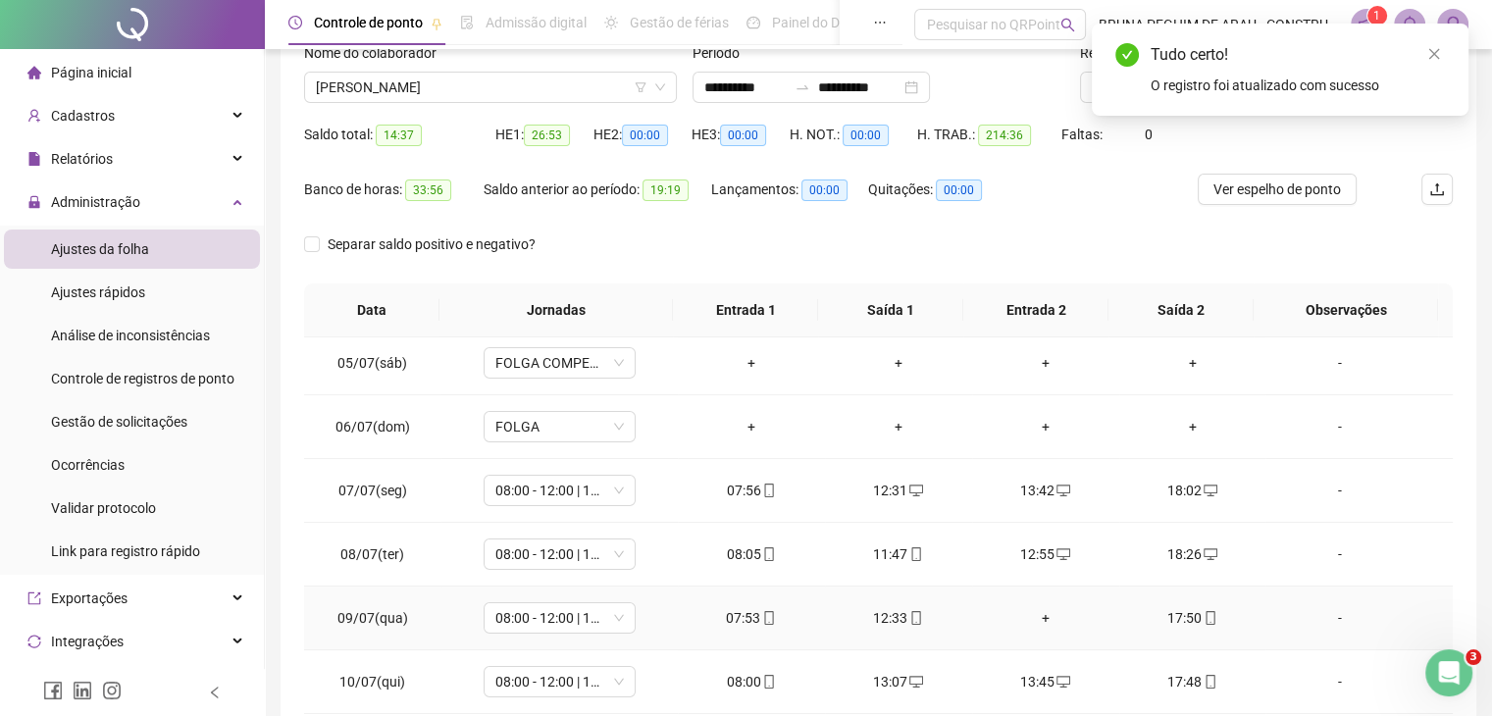
click at [1037, 613] on div "+" at bounding box center [1046, 618] width 116 height 22
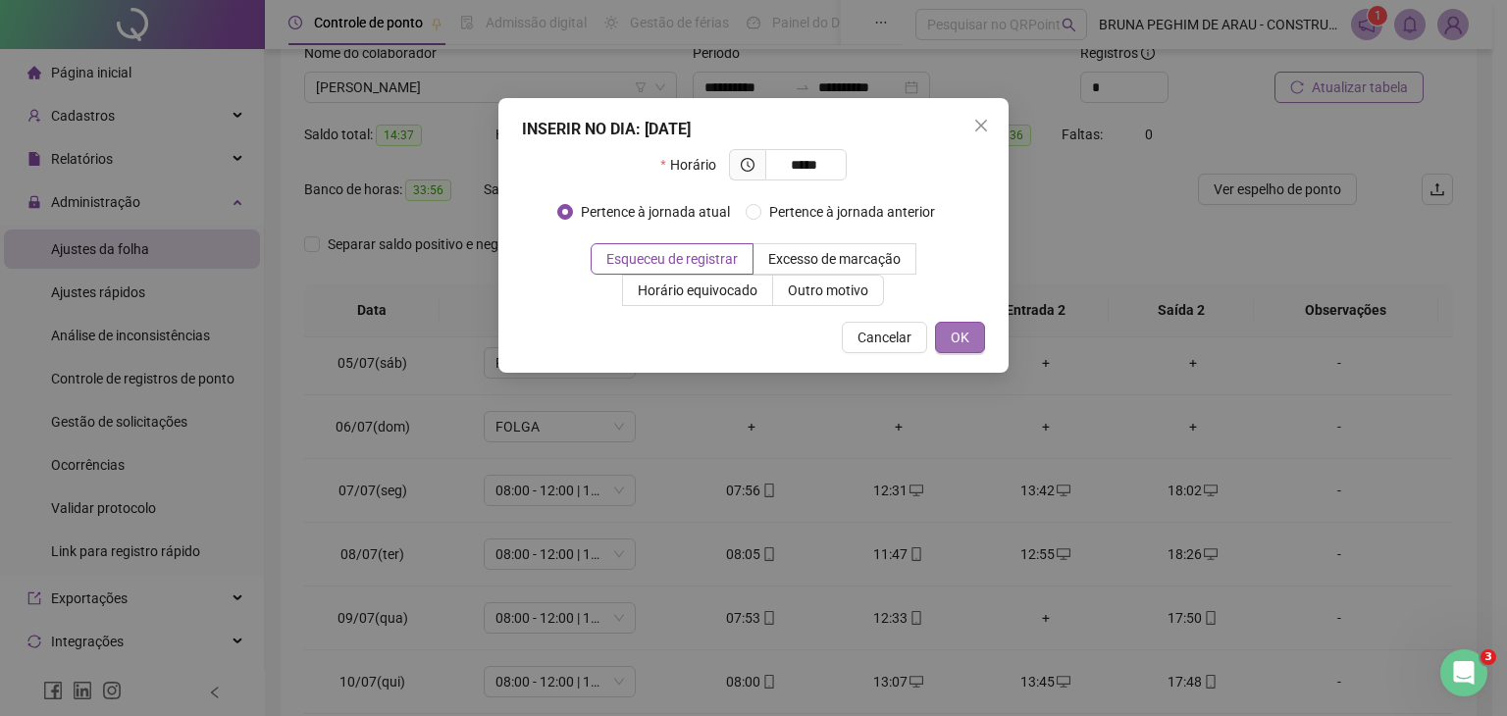
click at [960, 336] on span "OK" at bounding box center [960, 338] width 19 height 22
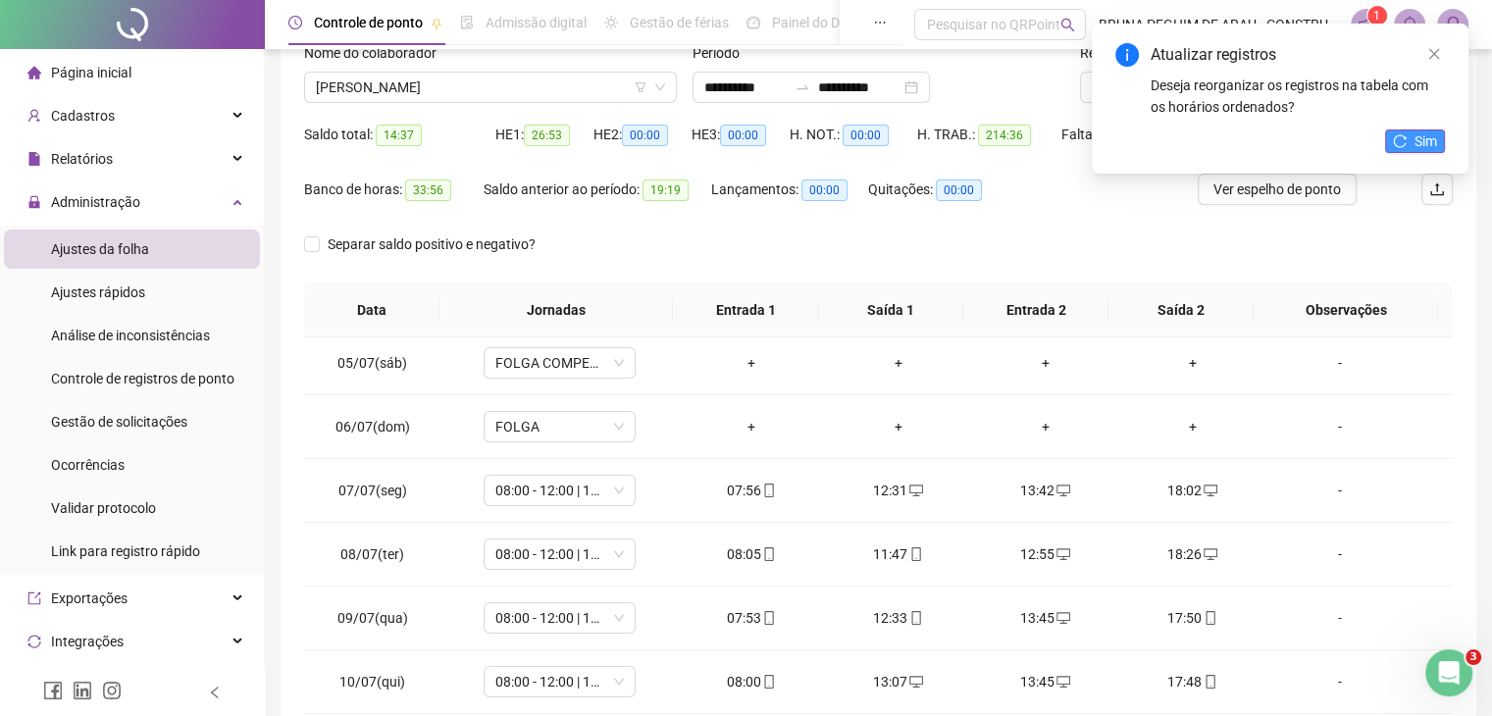
click at [1396, 138] on icon "reload" at bounding box center [1400, 141] width 14 height 14
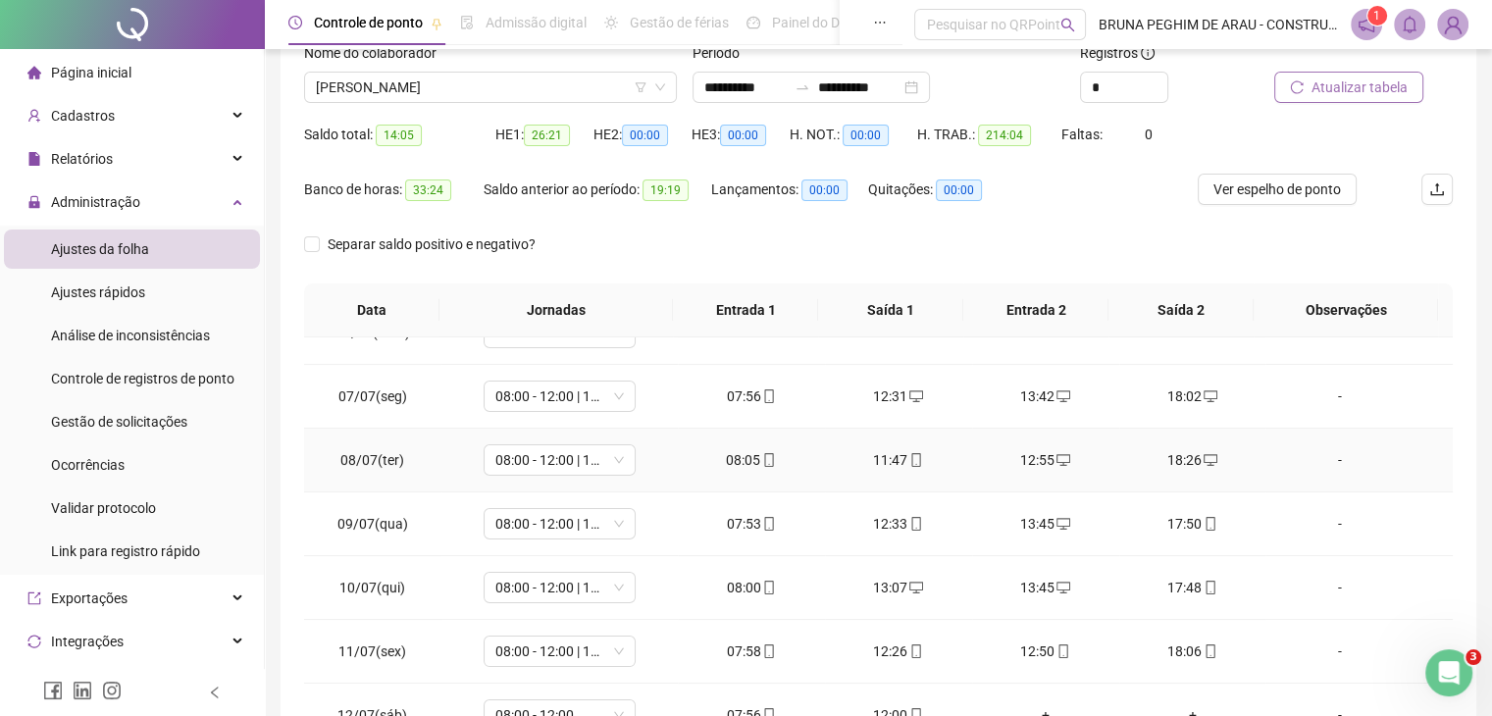
scroll to position [392, 0]
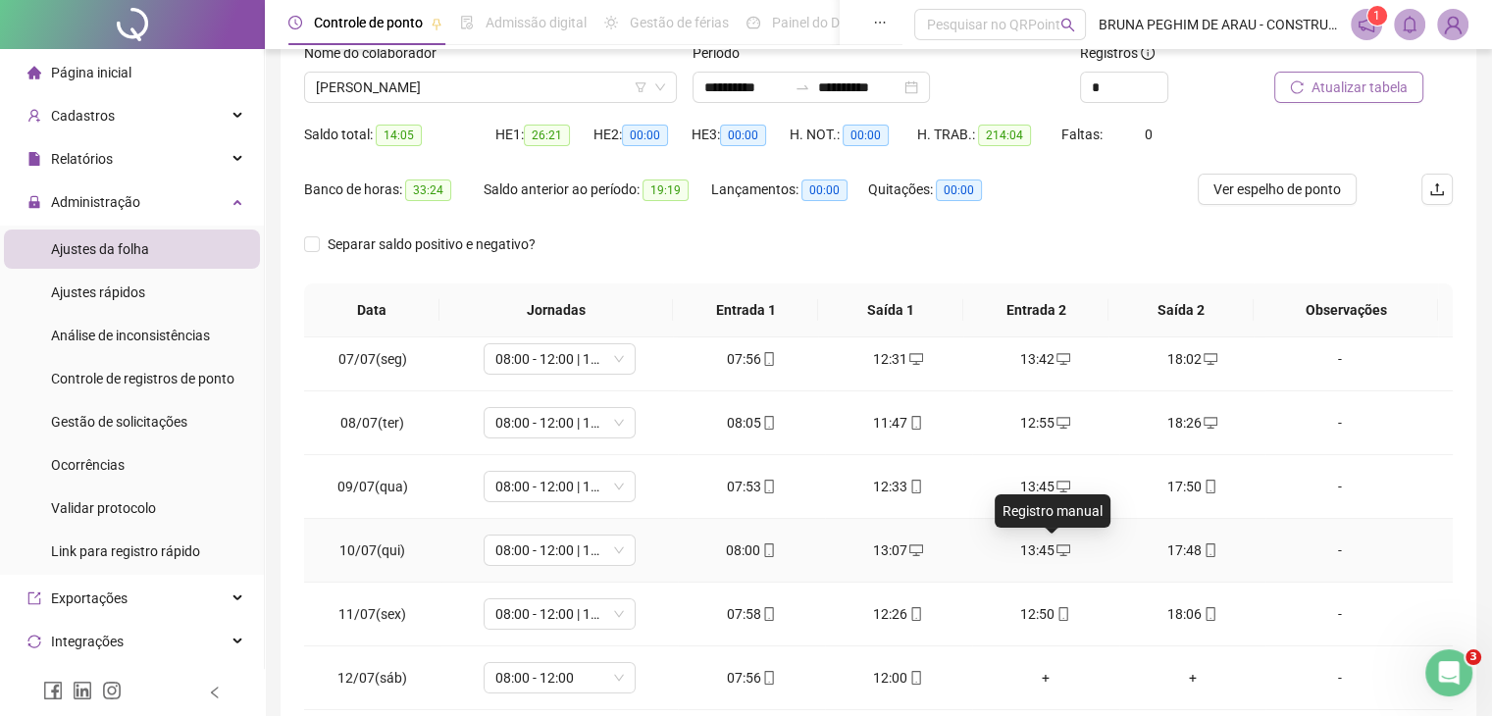
click at [1057, 554] on icon "desktop" at bounding box center [1064, 550] width 14 height 14
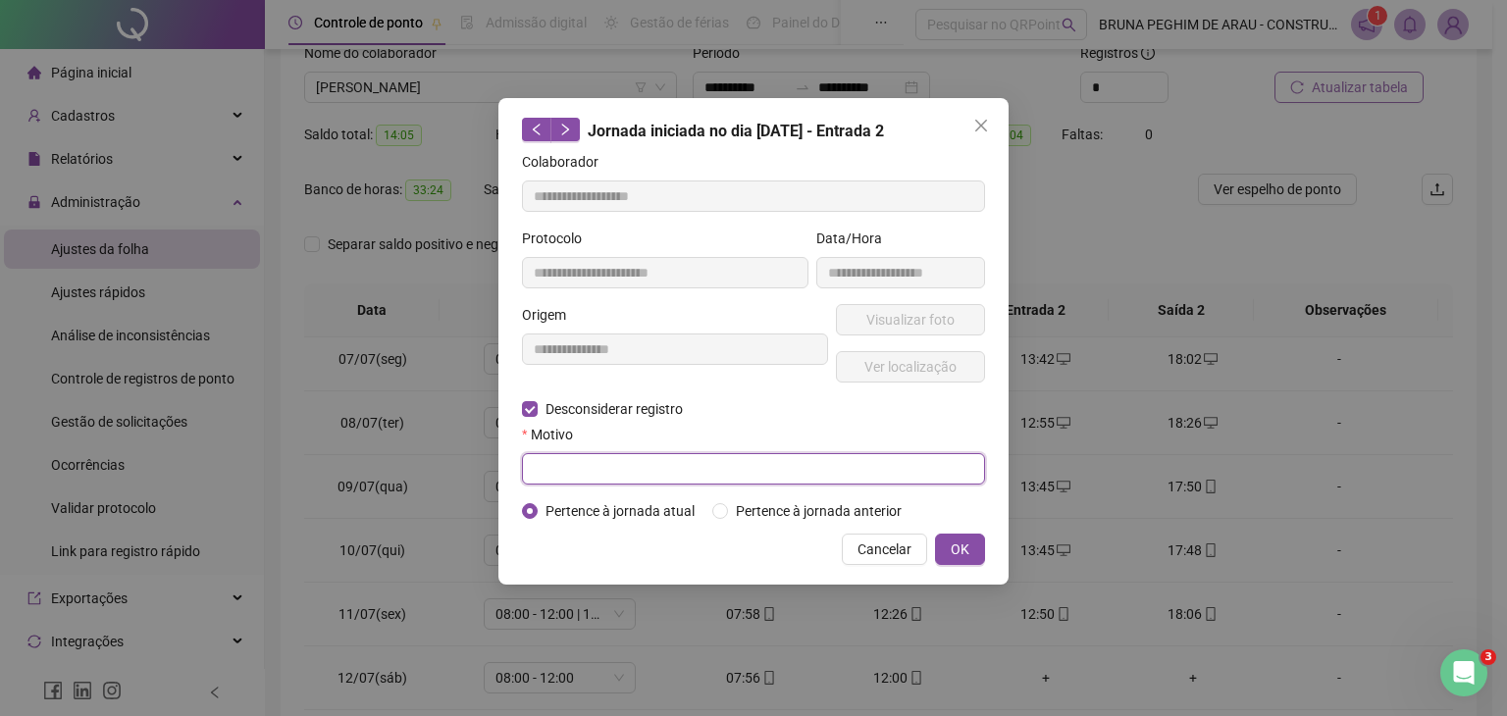
click at [556, 464] on input "text" at bounding box center [753, 468] width 463 height 31
click at [972, 550] on button "OK" at bounding box center [960, 549] width 50 height 31
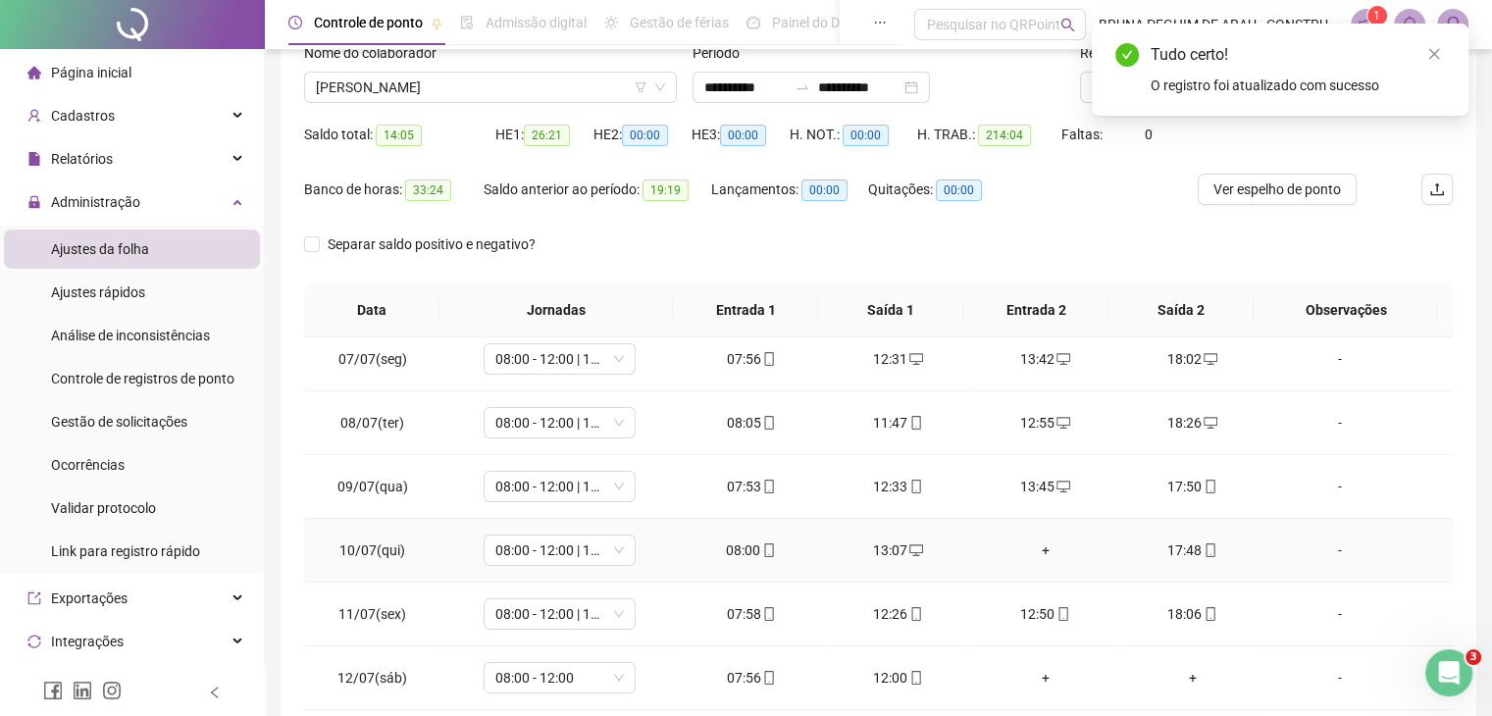
click at [1032, 551] on div "+" at bounding box center [1046, 551] width 116 height 22
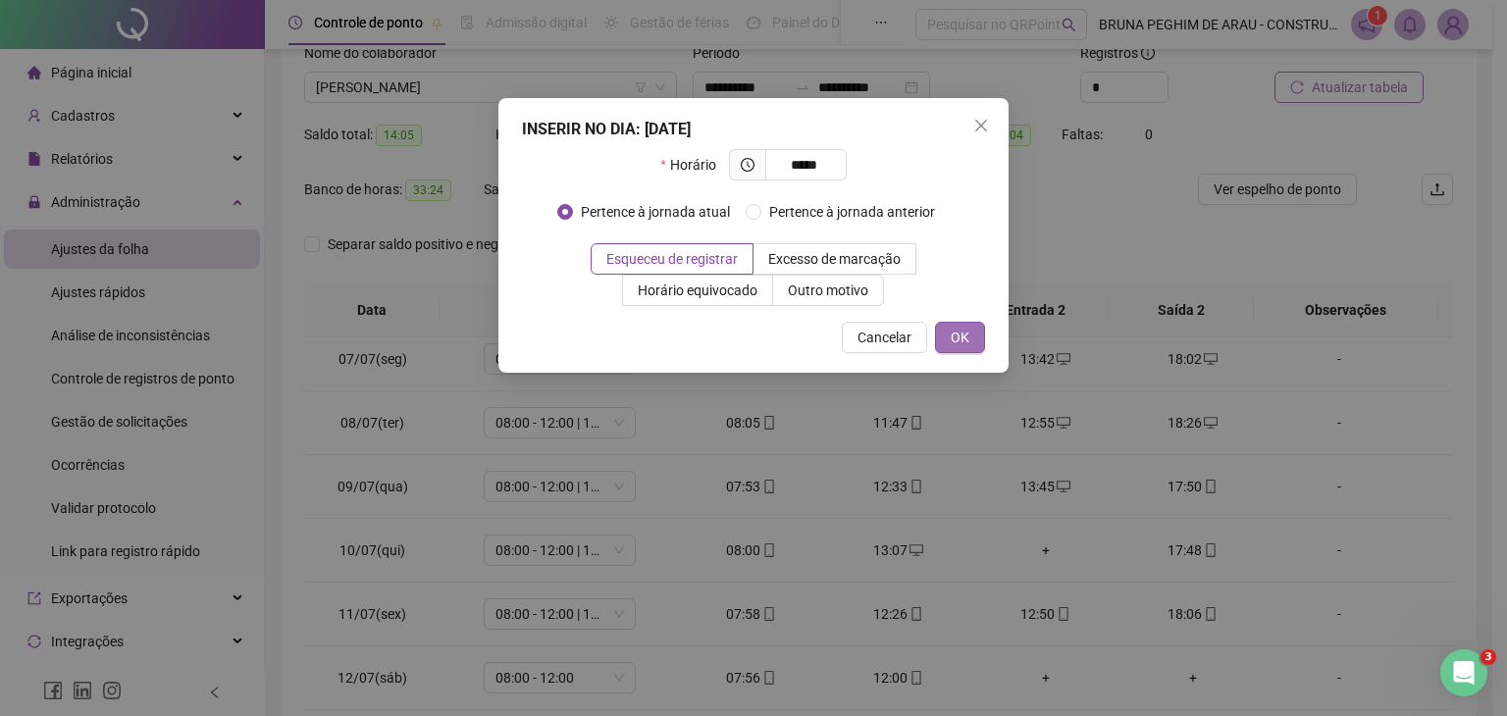
click at [963, 341] on span "OK" at bounding box center [960, 338] width 19 height 22
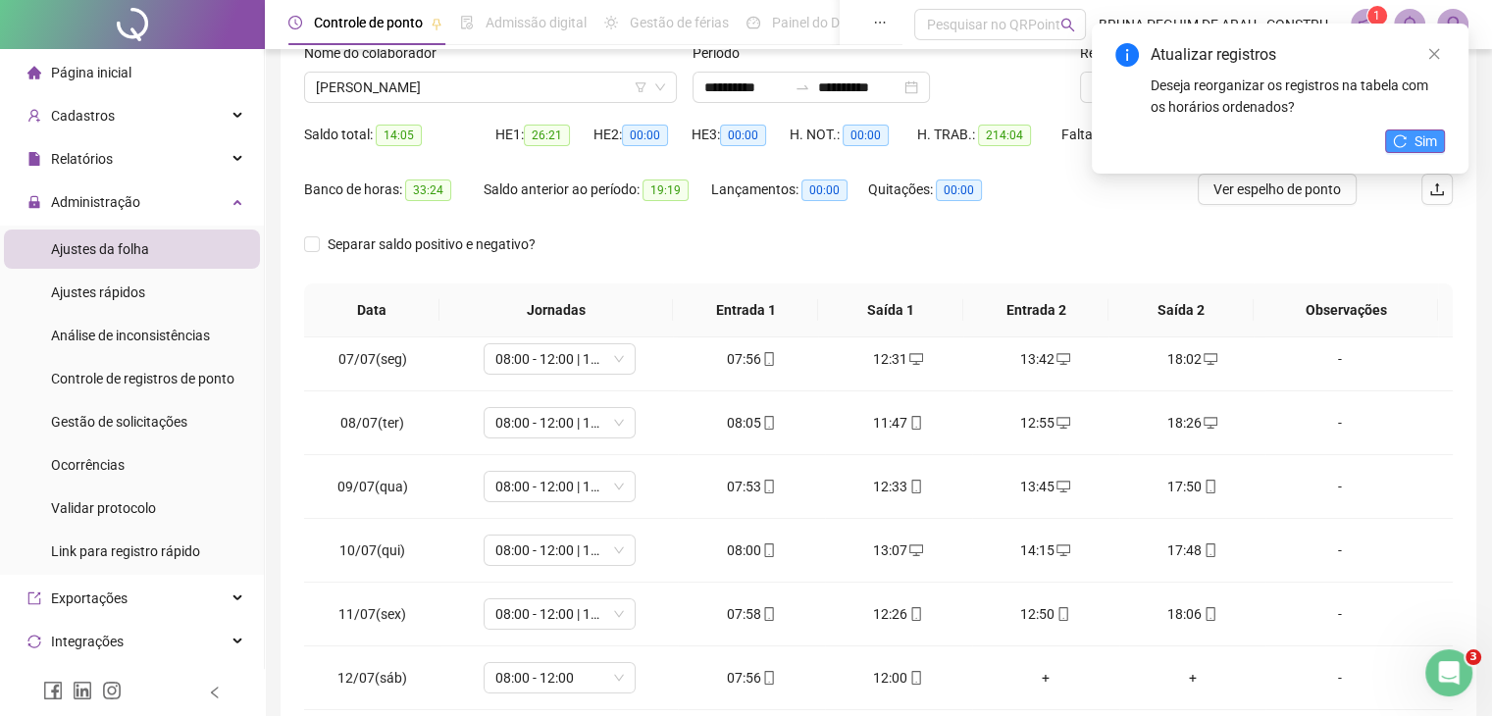
click at [1438, 142] on button "Sim" at bounding box center [1415, 141] width 60 height 24
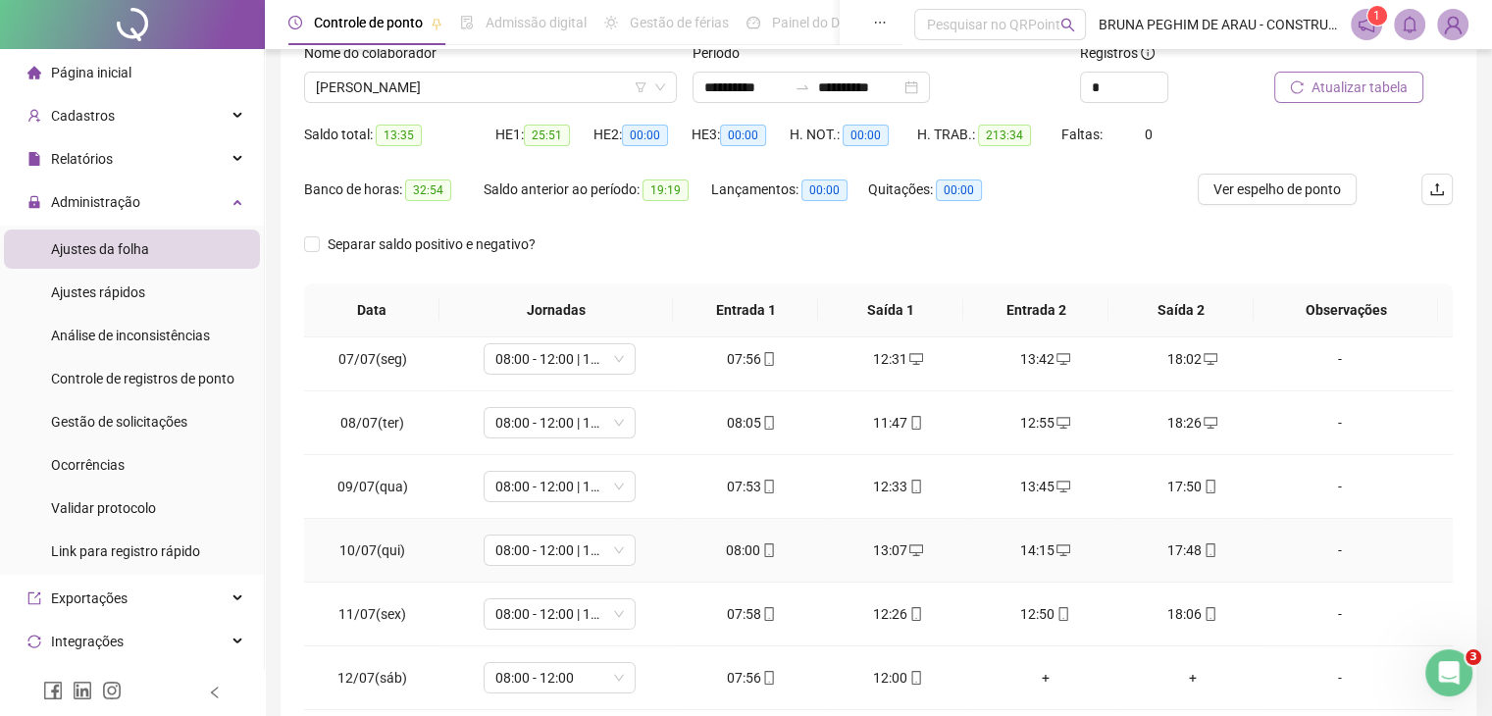
click at [1206, 550] on div "17:48" at bounding box center [1193, 551] width 116 height 22
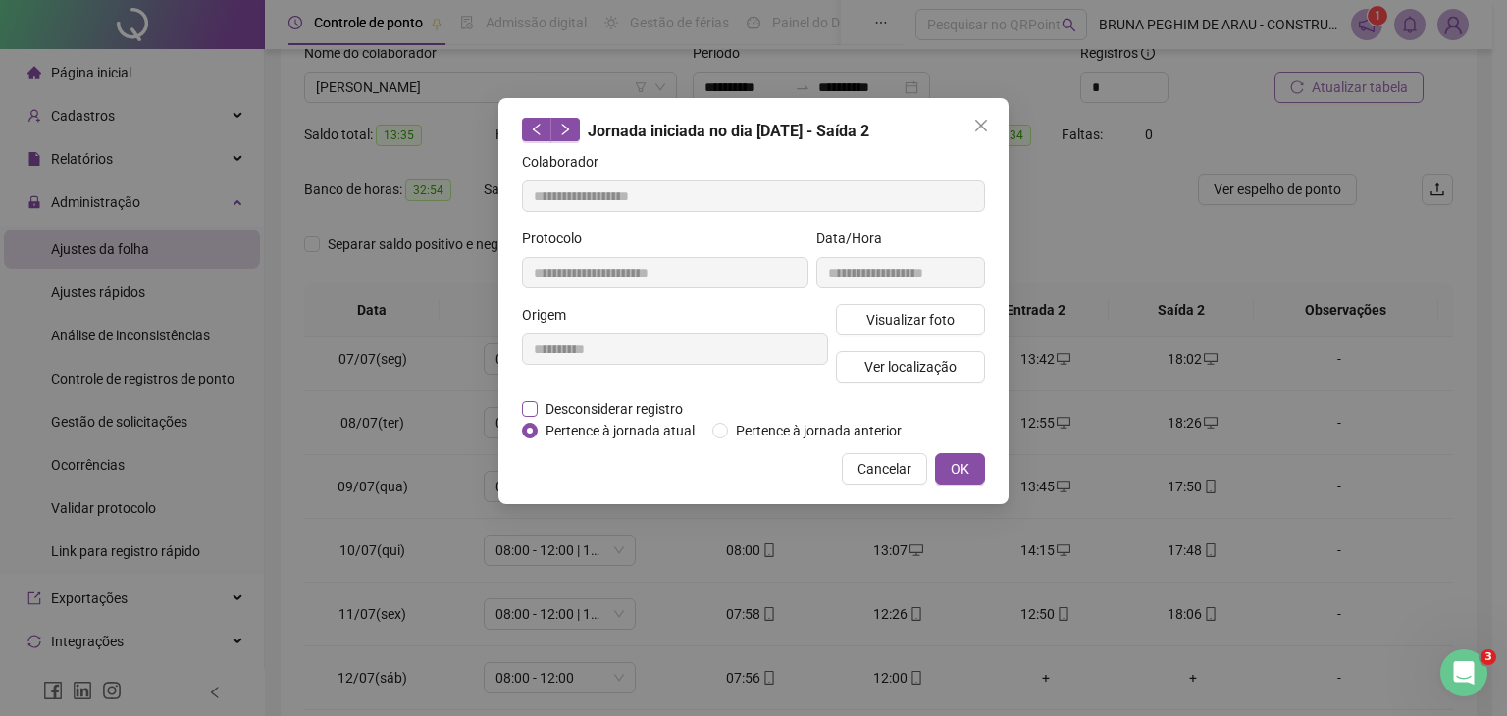
click at [595, 410] on span "Desconsiderar registro" at bounding box center [614, 409] width 153 height 22
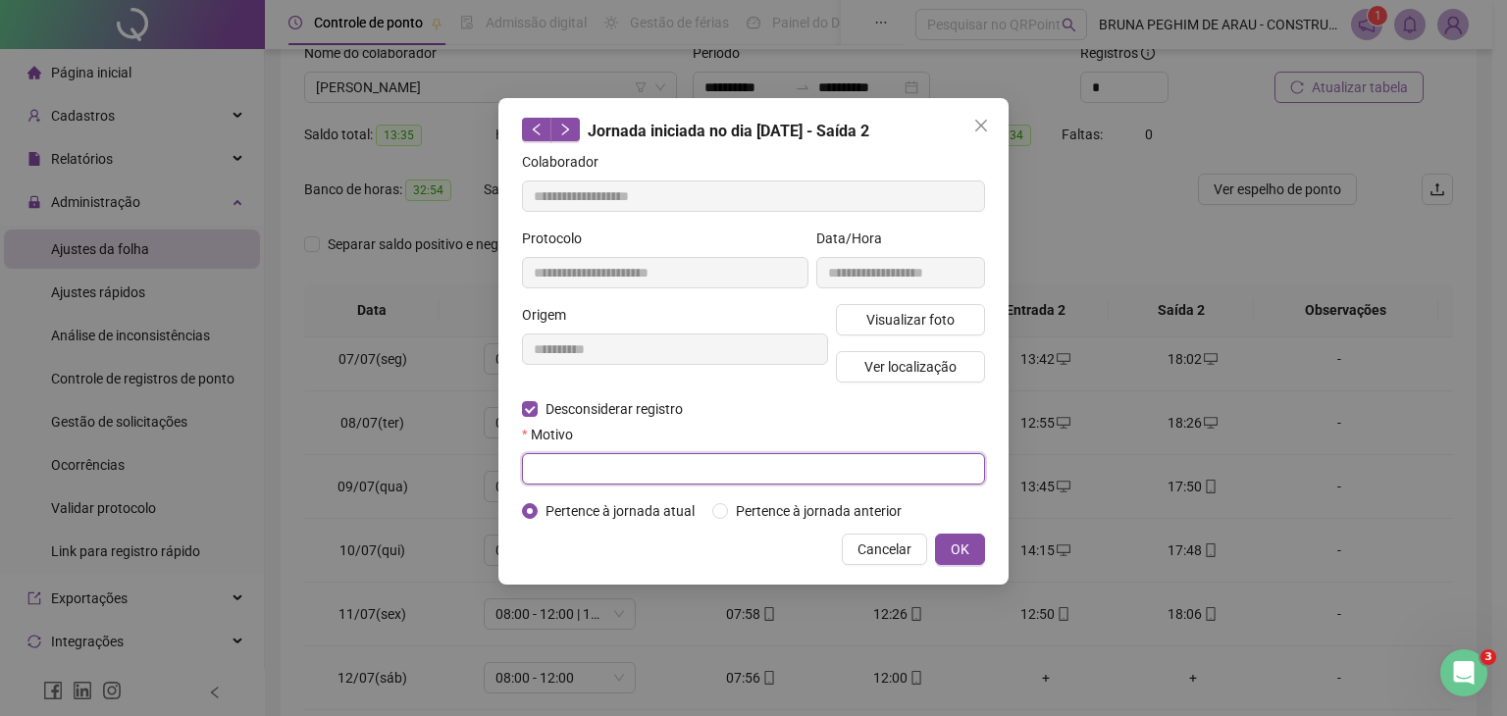
click at [570, 458] on input "text" at bounding box center [753, 468] width 463 height 31
click at [963, 540] on span "OK" at bounding box center [960, 550] width 19 height 22
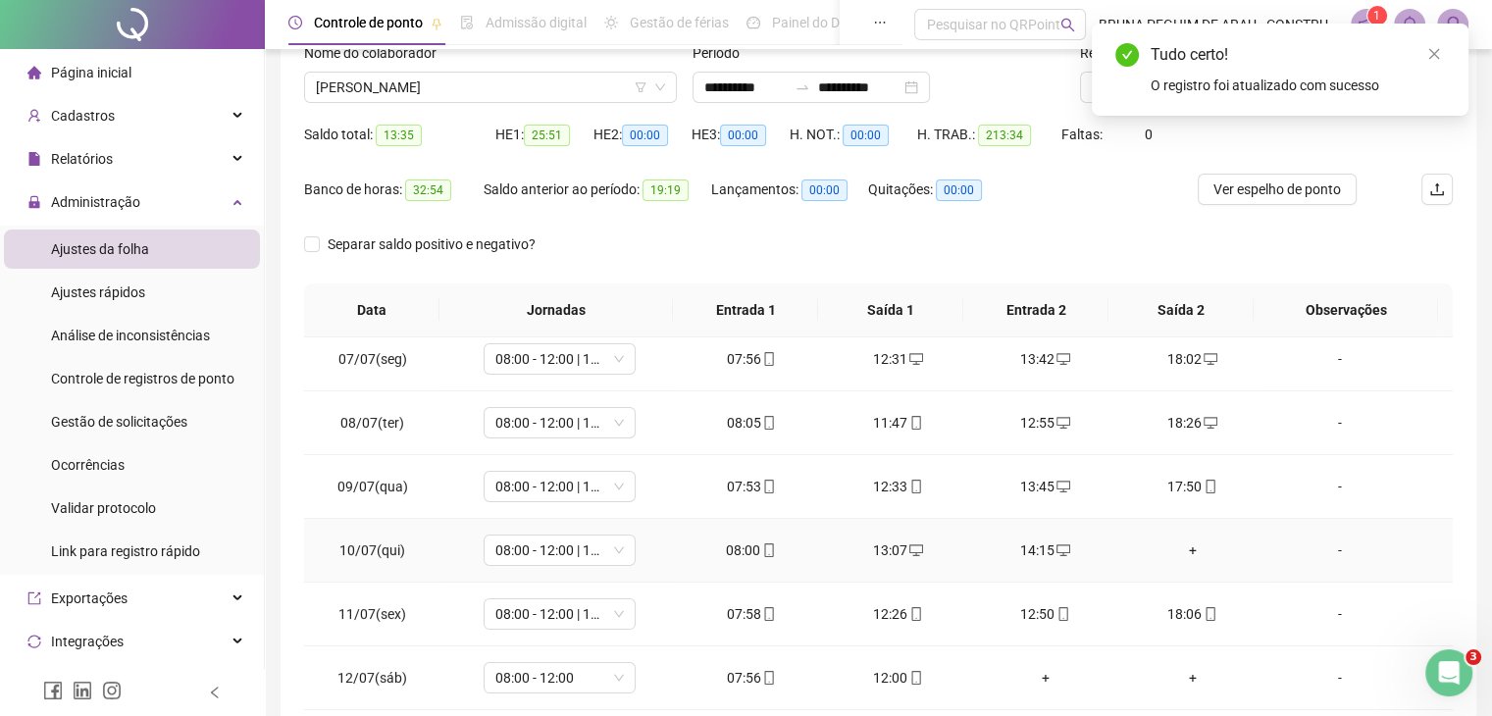
click at [1186, 546] on div "+" at bounding box center [1193, 551] width 116 height 22
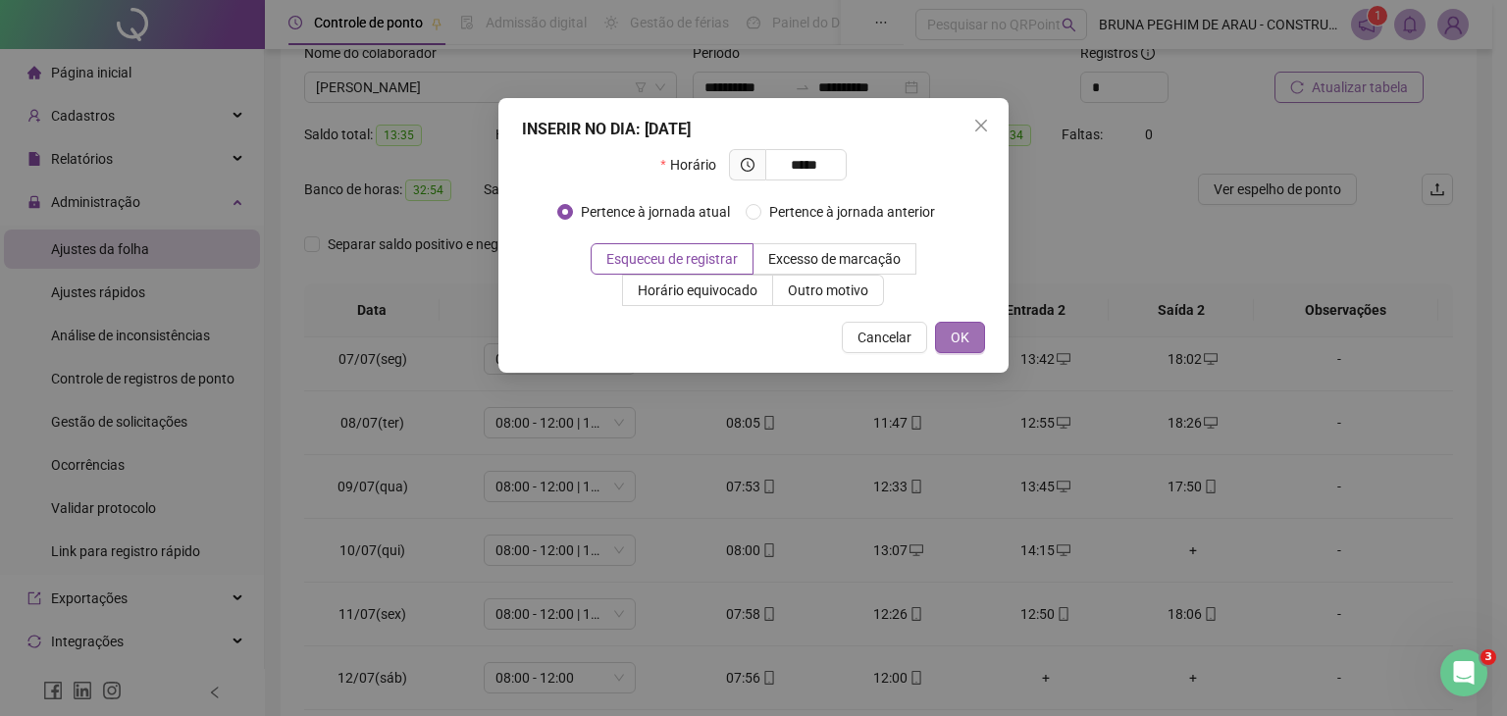
click at [957, 338] on span "OK" at bounding box center [960, 338] width 19 height 22
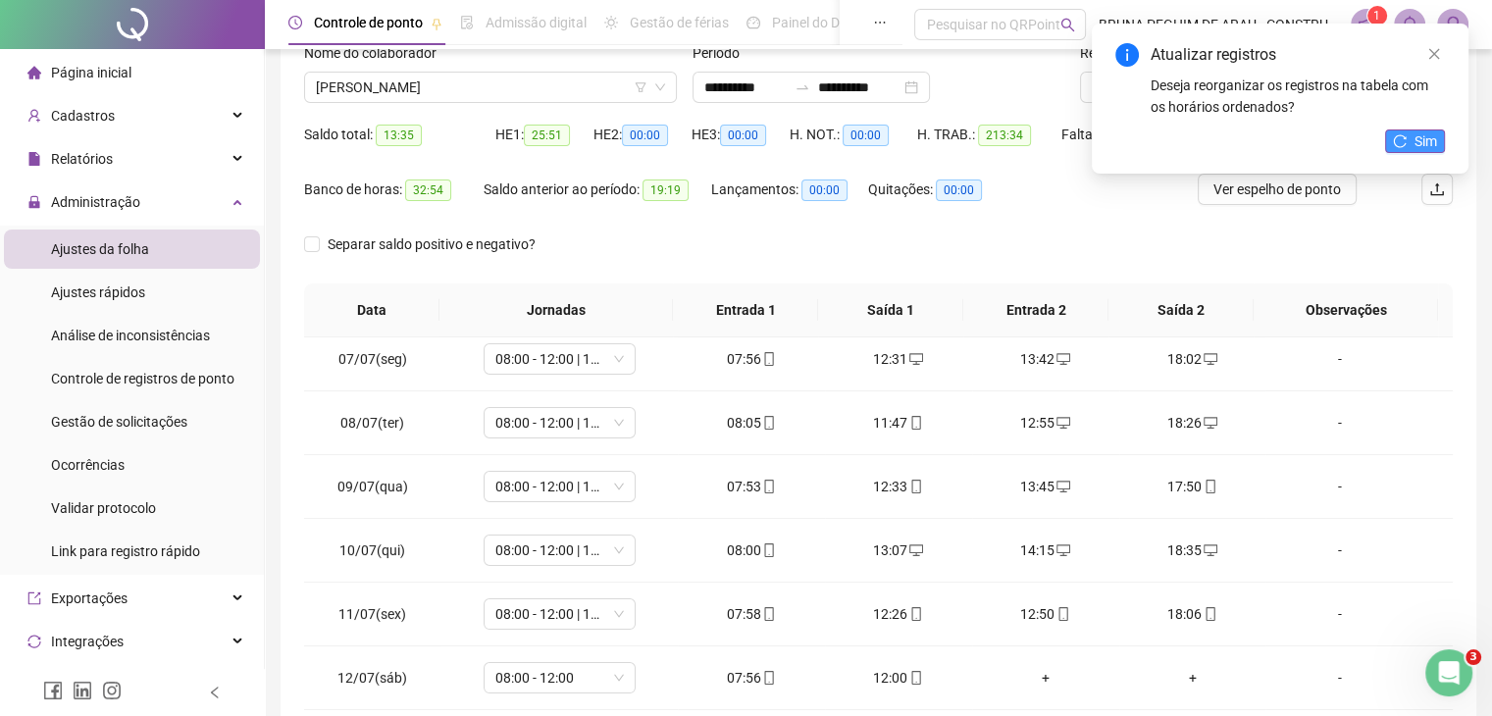
click at [1426, 137] on span "Sim" at bounding box center [1426, 141] width 23 height 22
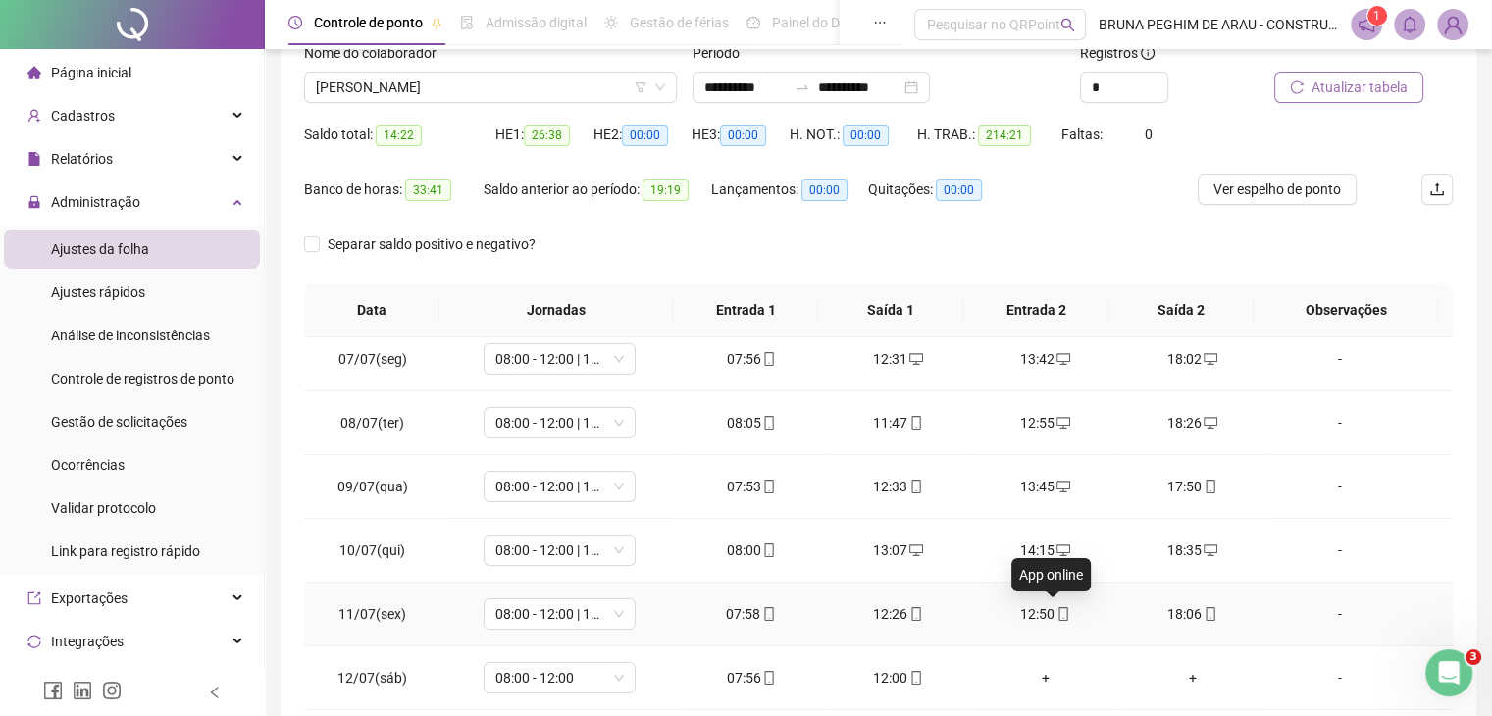
click at [1057, 613] on icon "mobile" at bounding box center [1064, 614] width 14 height 14
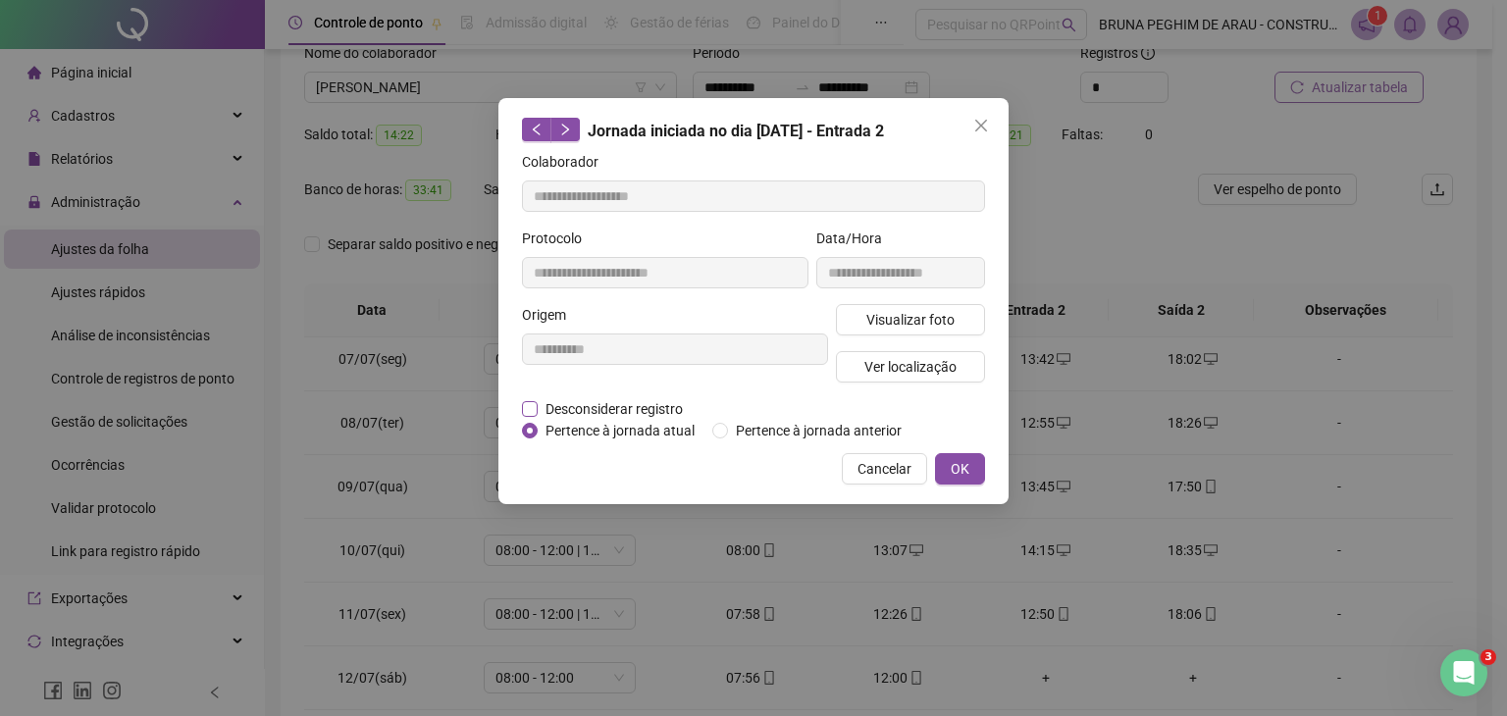
click at [564, 413] on span "Desconsiderar registro" at bounding box center [614, 409] width 153 height 22
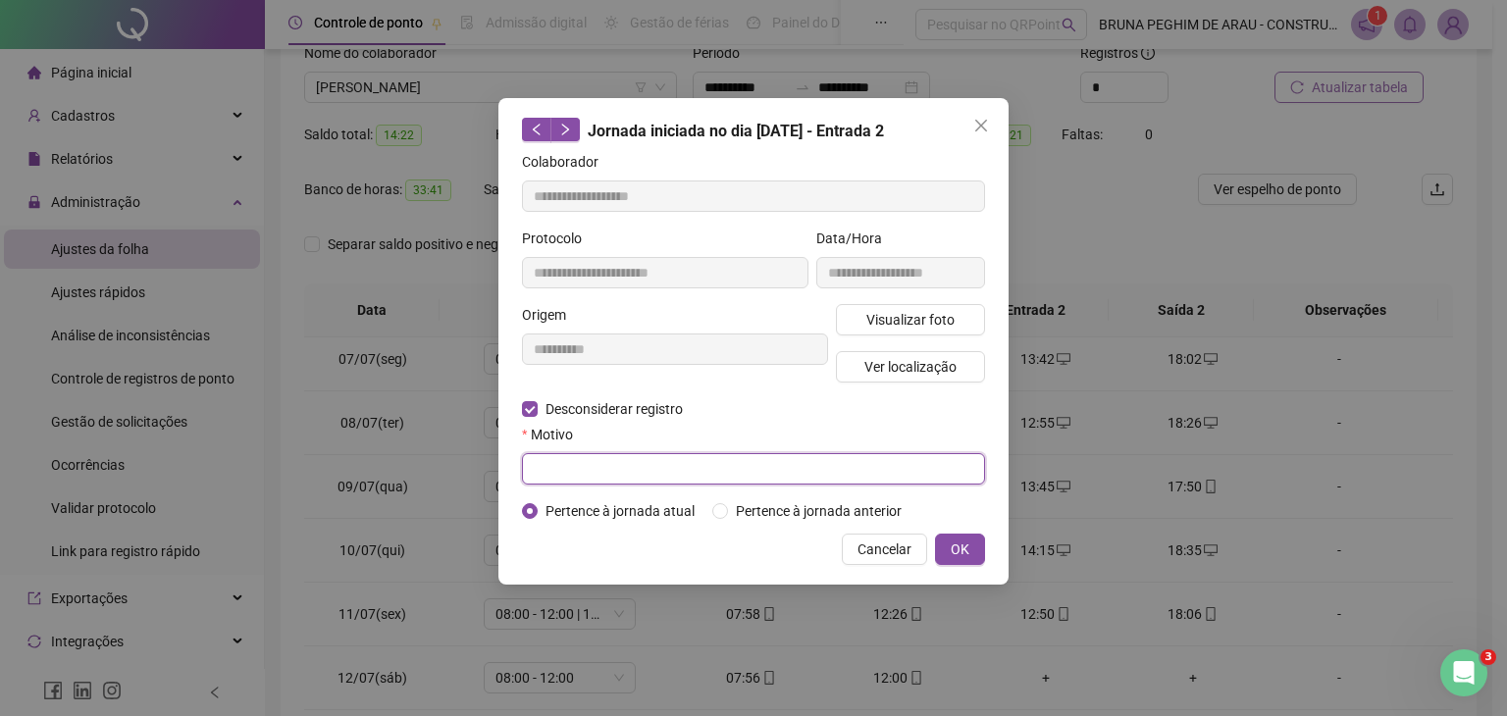
click at [550, 469] on input "text" at bounding box center [753, 468] width 463 height 31
click at [964, 541] on span "OK" at bounding box center [960, 550] width 19 height 22
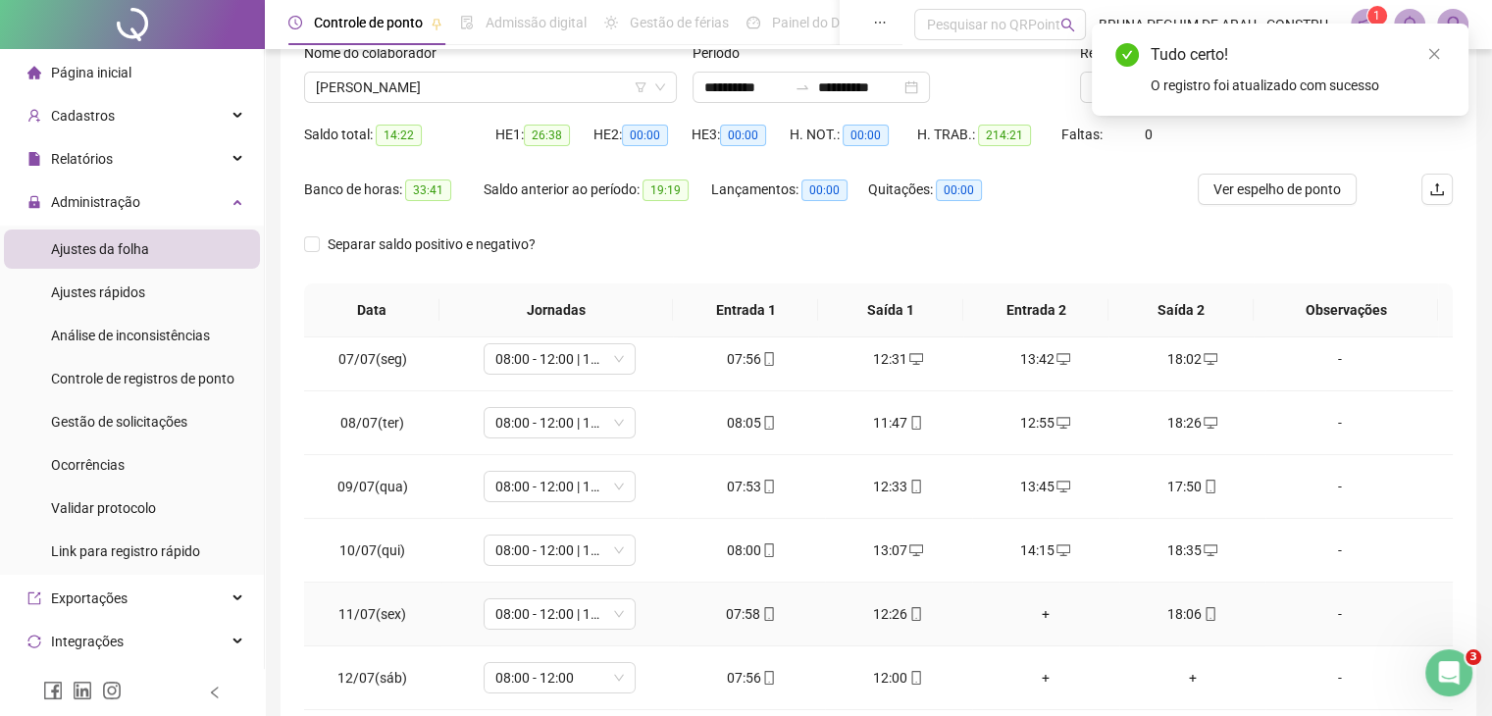
click at [1032, 611] on div "+" at bounding box center [1046, 614] width 116 height 22
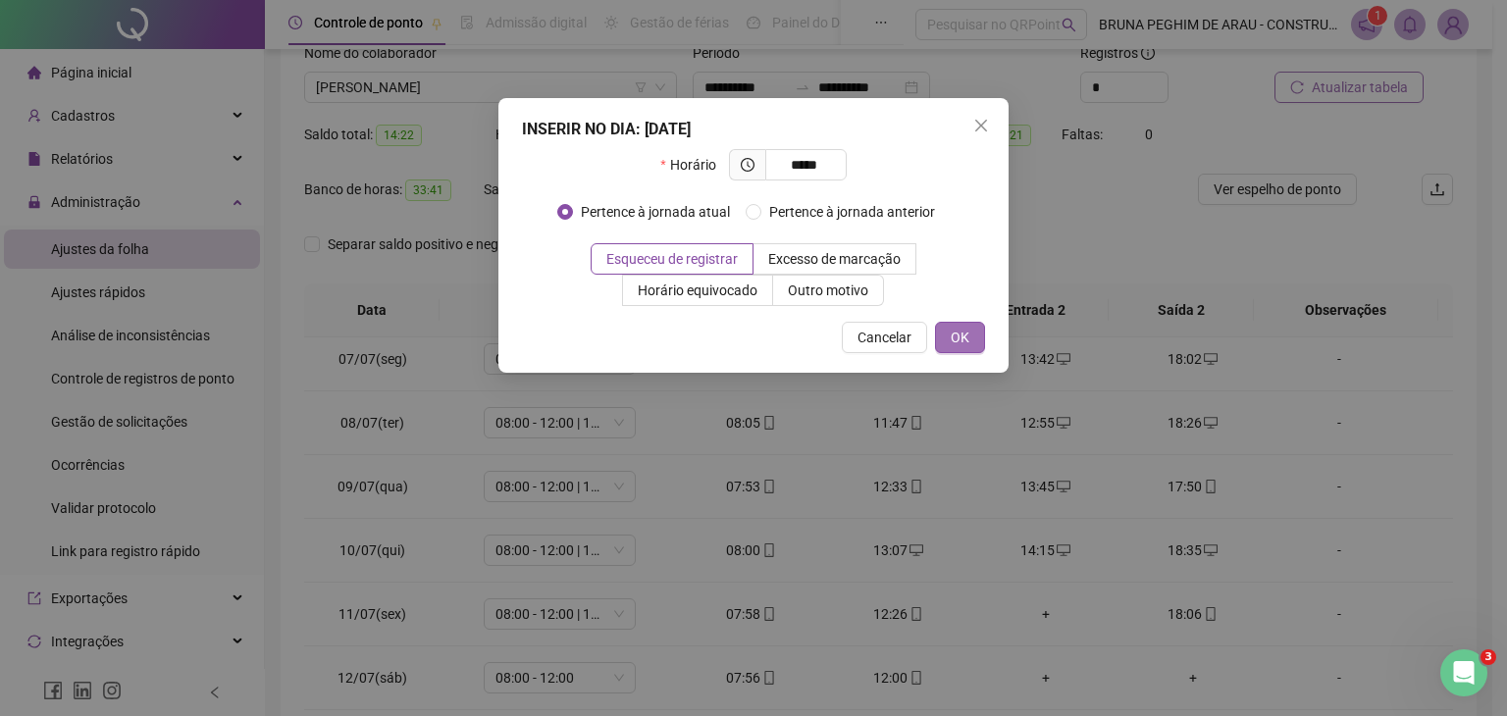
click at [946, 342] on button "OK" at bounding box center [960, 337] width 50 height 31
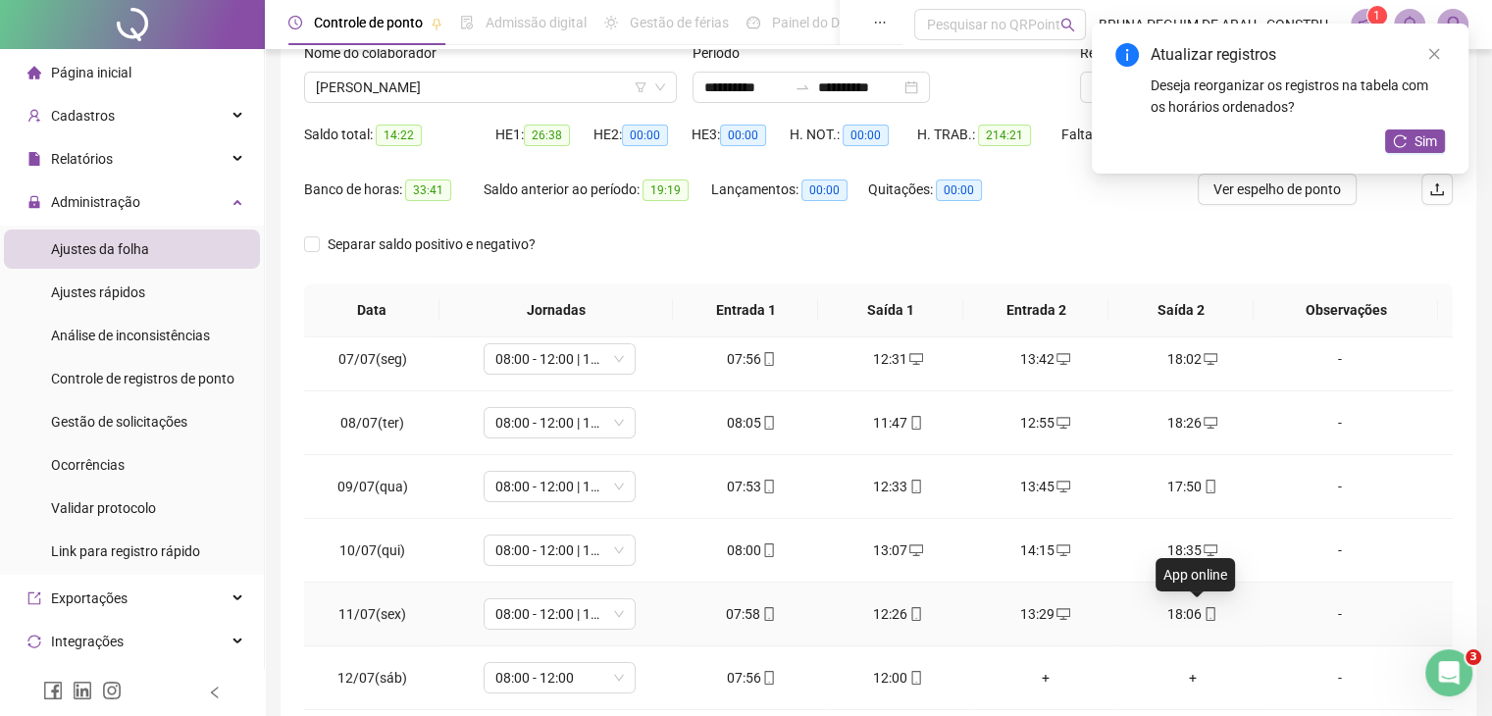
click at [1204, 613] on icon "mobile" at bounding box center [1211, 614] width 14 height 14
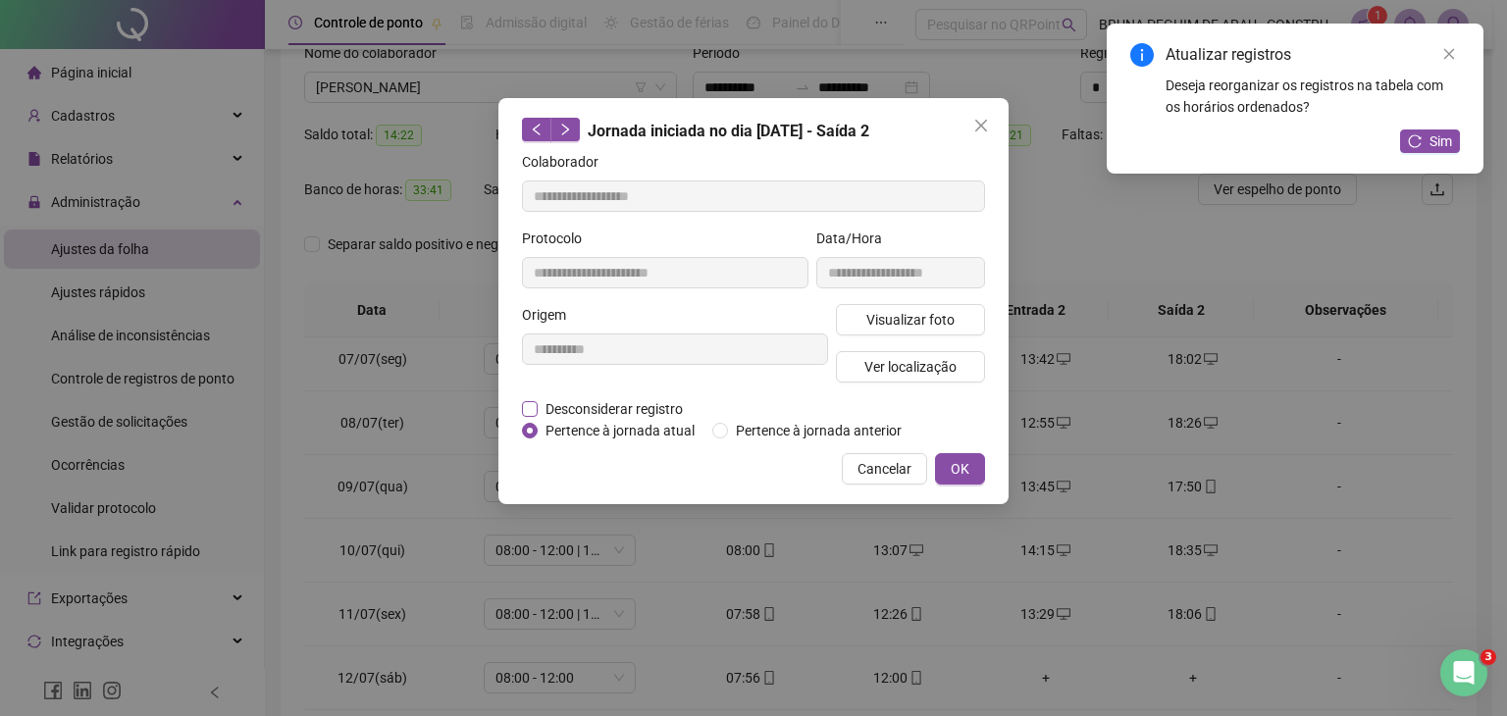
click at [538, 412] on span "Desconsiderar registro" at bounding box center [614, 409] width 153 height 22
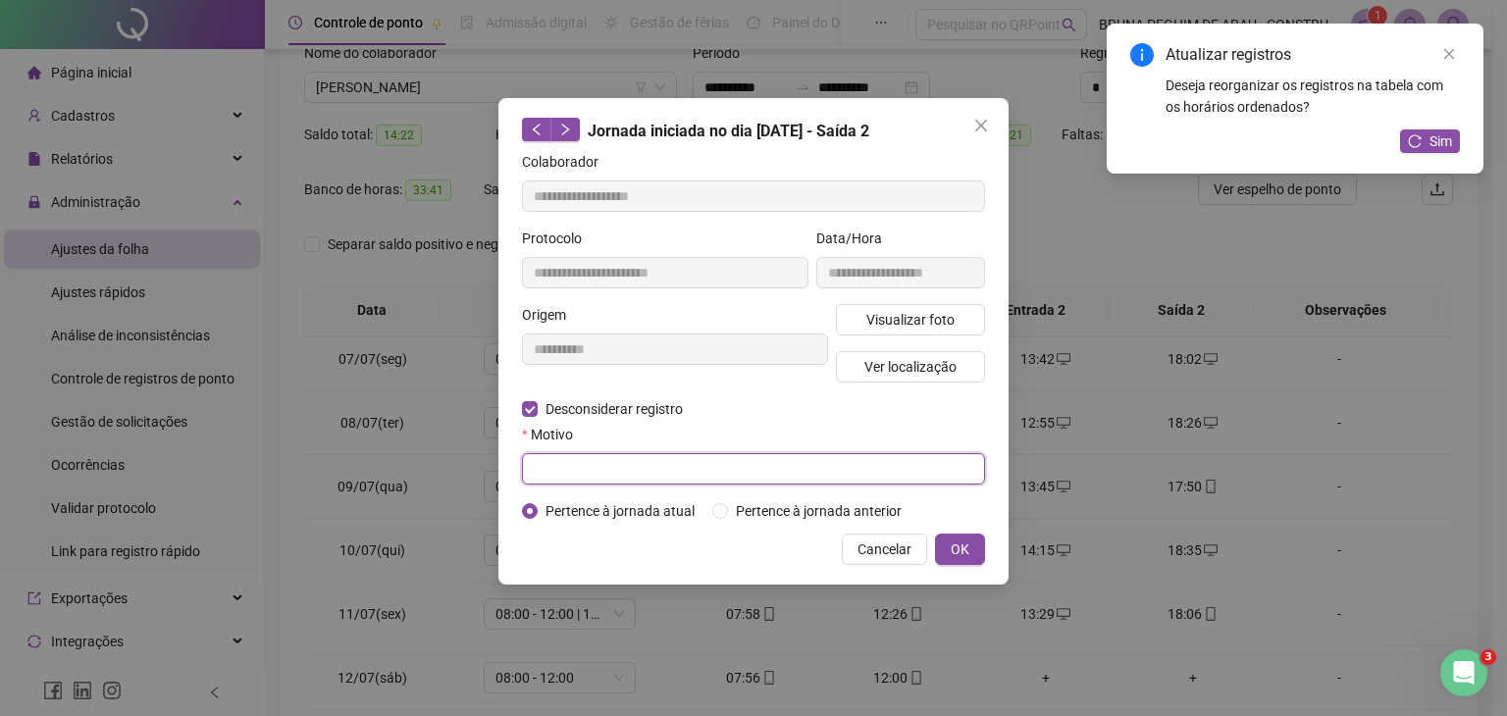
click at [562, 461] on input "text" at bounding box center [753, 468] width 463 height 31
click at [976, 551] on button "OK" at bounding box center [960, 549] width 50 height 31
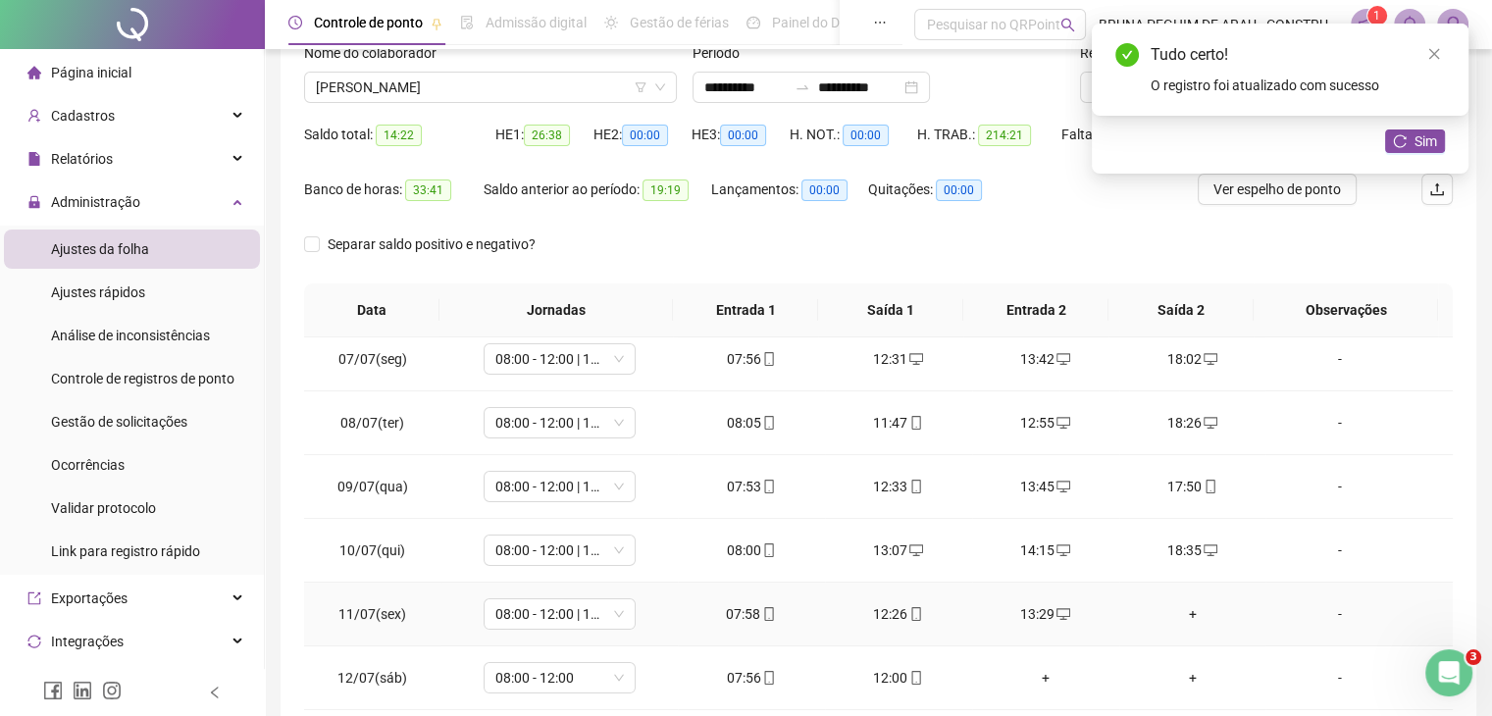
click at [1184, 610] on div "+" at bounding box center [1193, 614] width 116 height 22
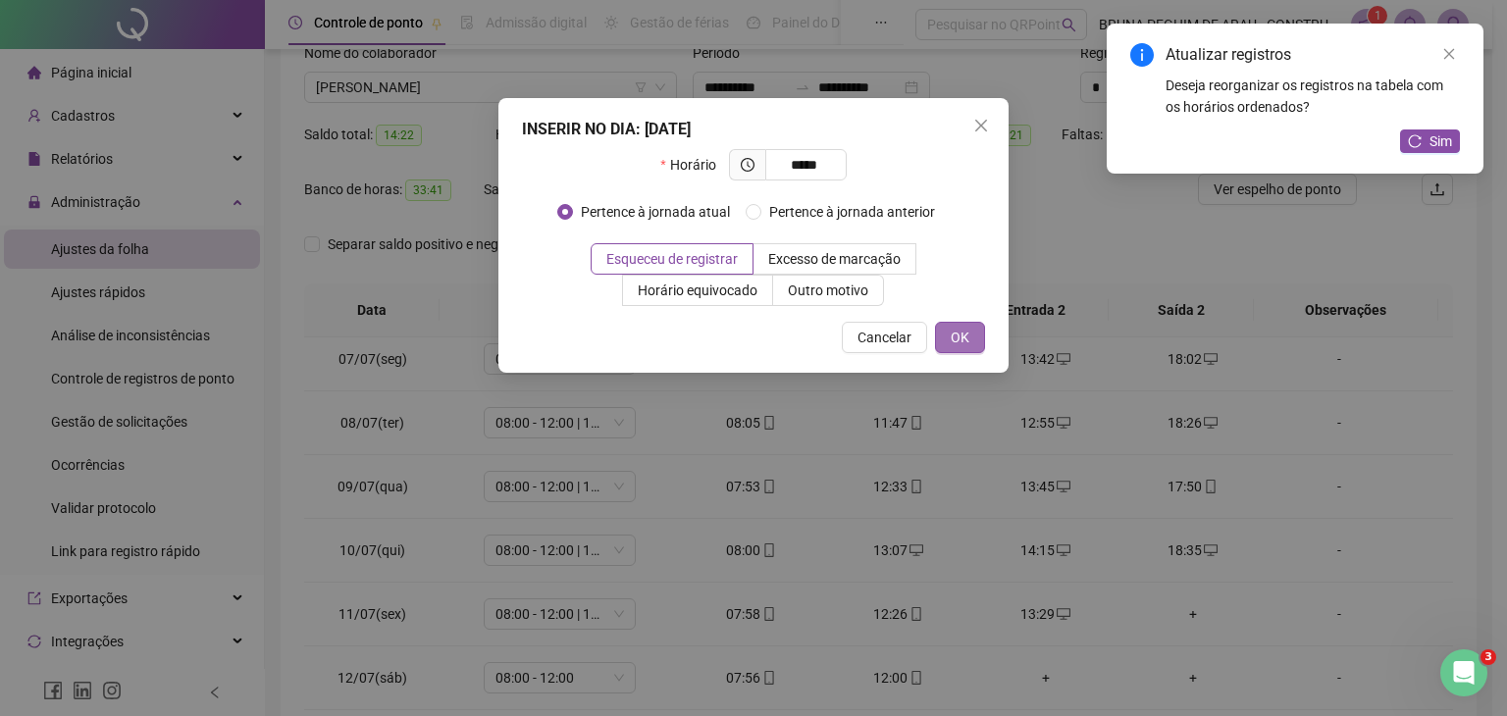
click at [946, 332] on button "OK" at bounding box center [960, 337] width 50 height 31
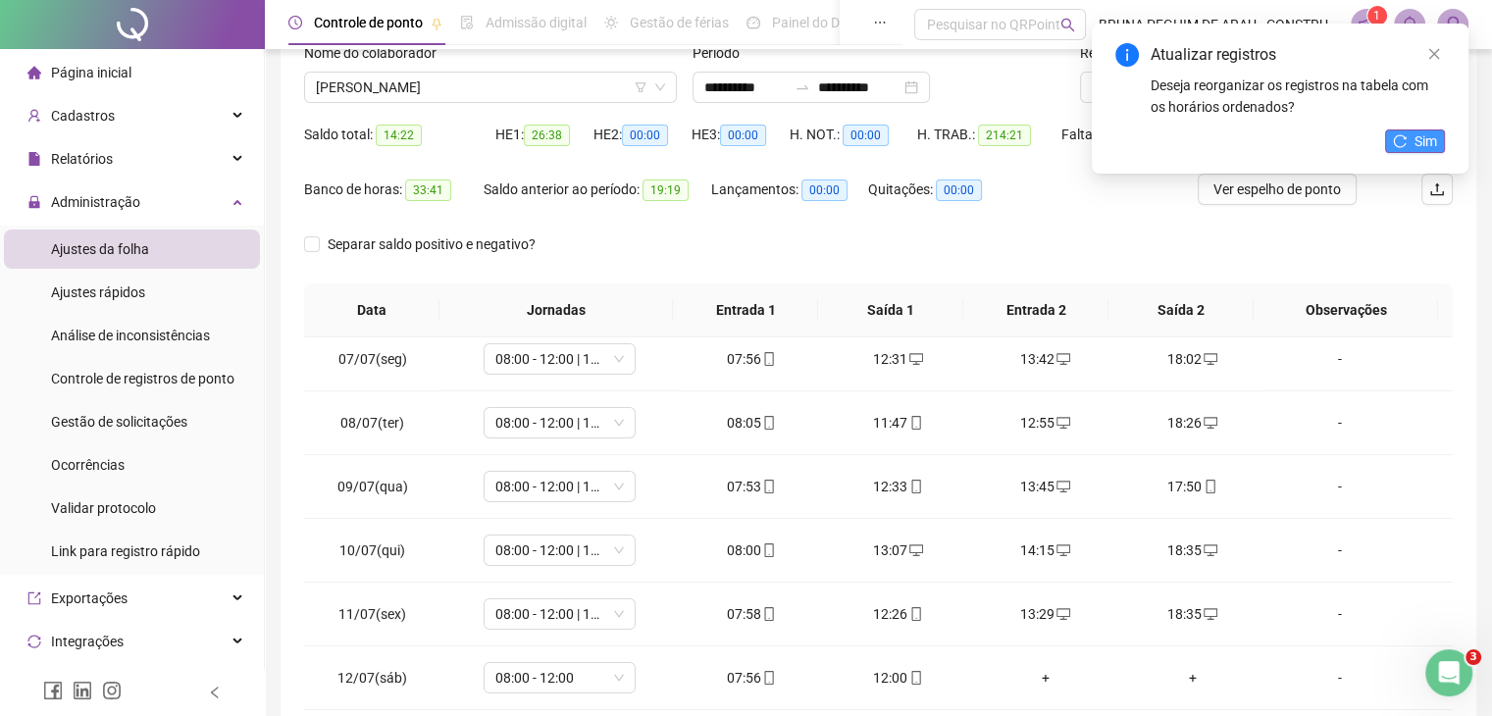
click at [1424, 140] on span "Sim" at bounding box center [1426, 141] width 23 height 22
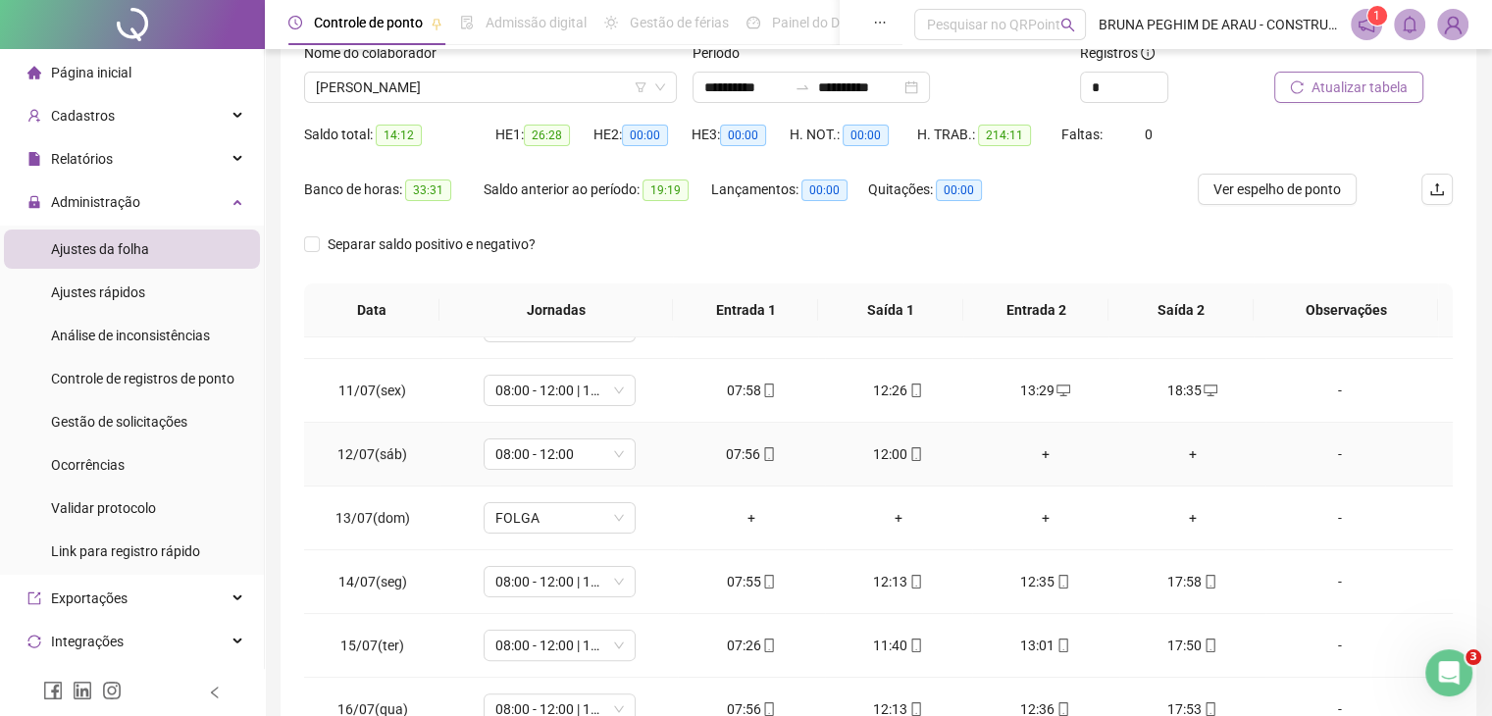
scroll to position [653, 0]
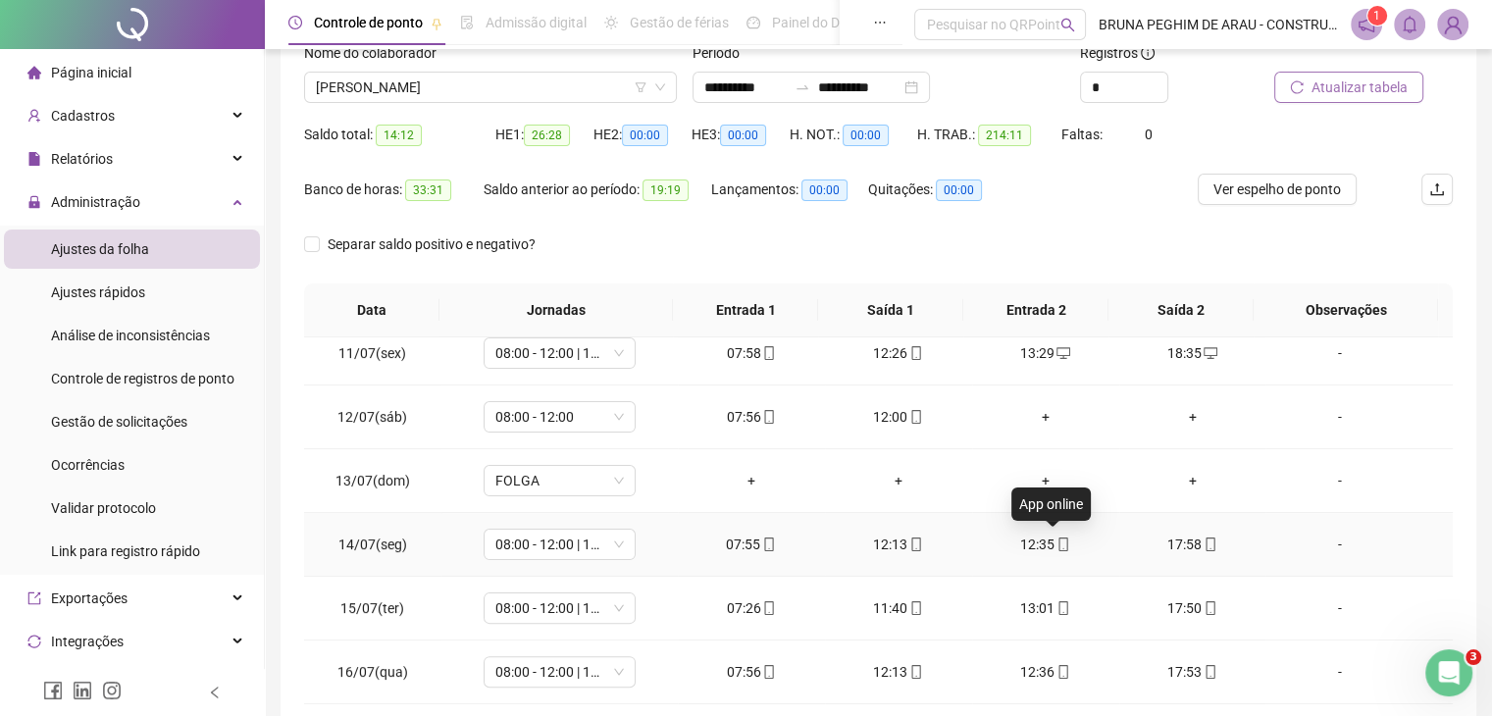
click at [1060, 541] on icon "mobile" at bounding box center [1064, 545] width 14 height 14
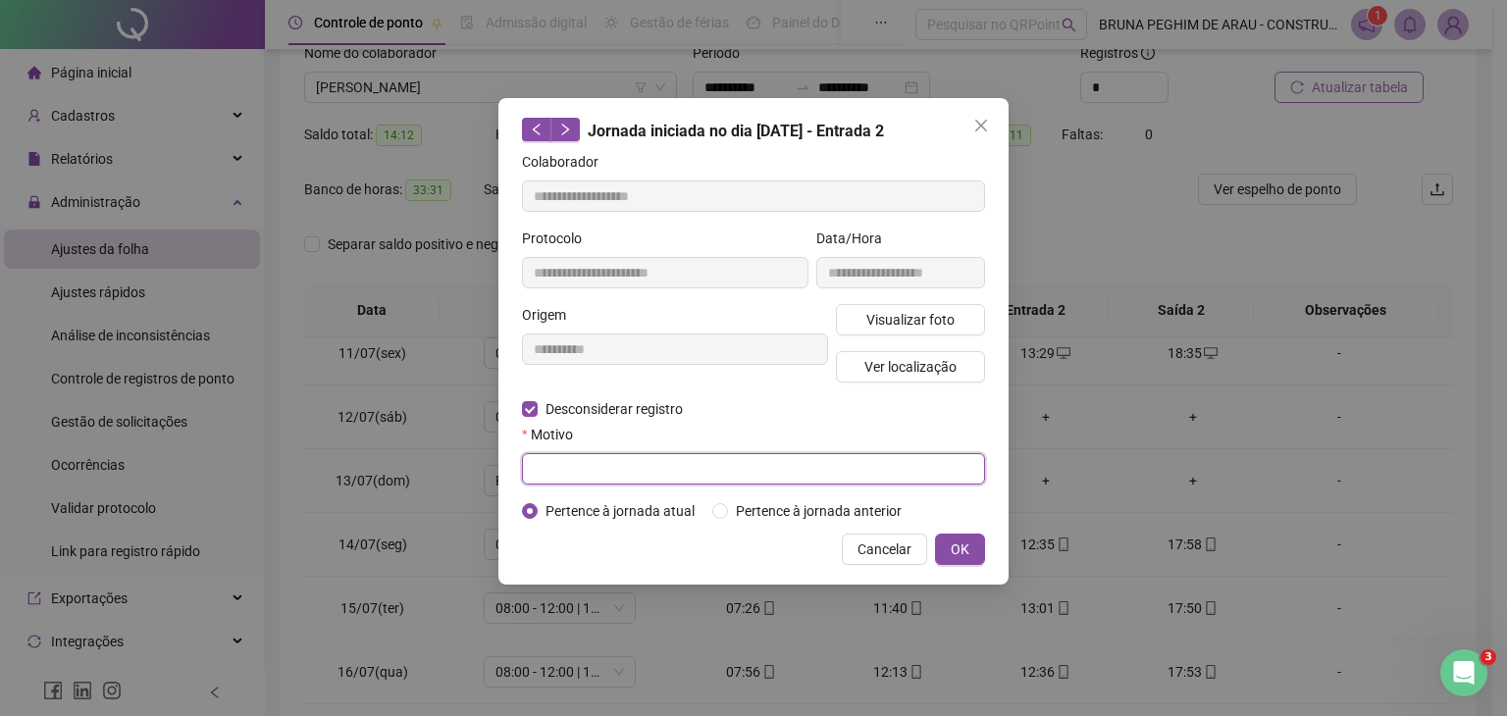
click at [555, 456] on input "text" at bounding box center [753, 468] width 463 height 31
click at [968, 539] on span "OK" at bounding box center [960, 550] width 19 height 22
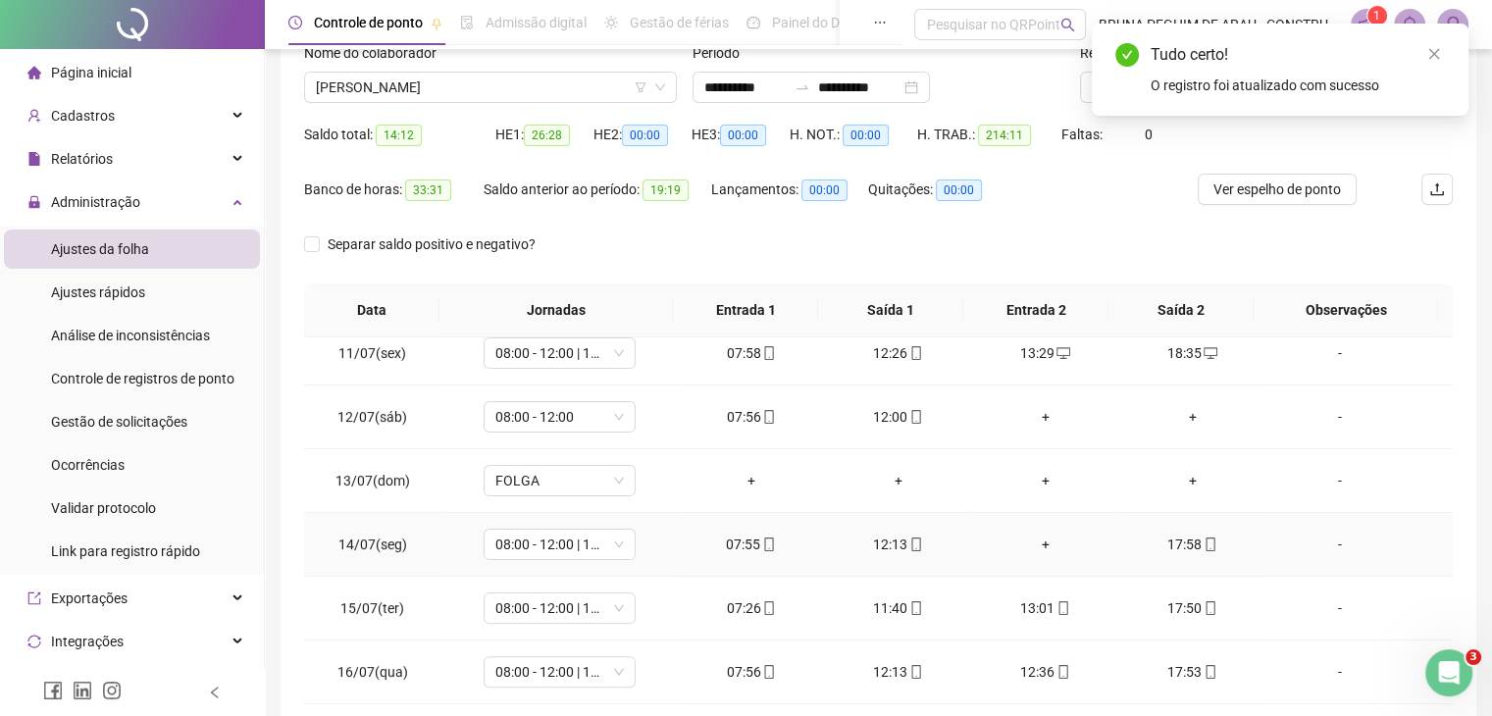
click at [1037, 543] on div "+" at bounding box center [1046, 545] width 116 height 22
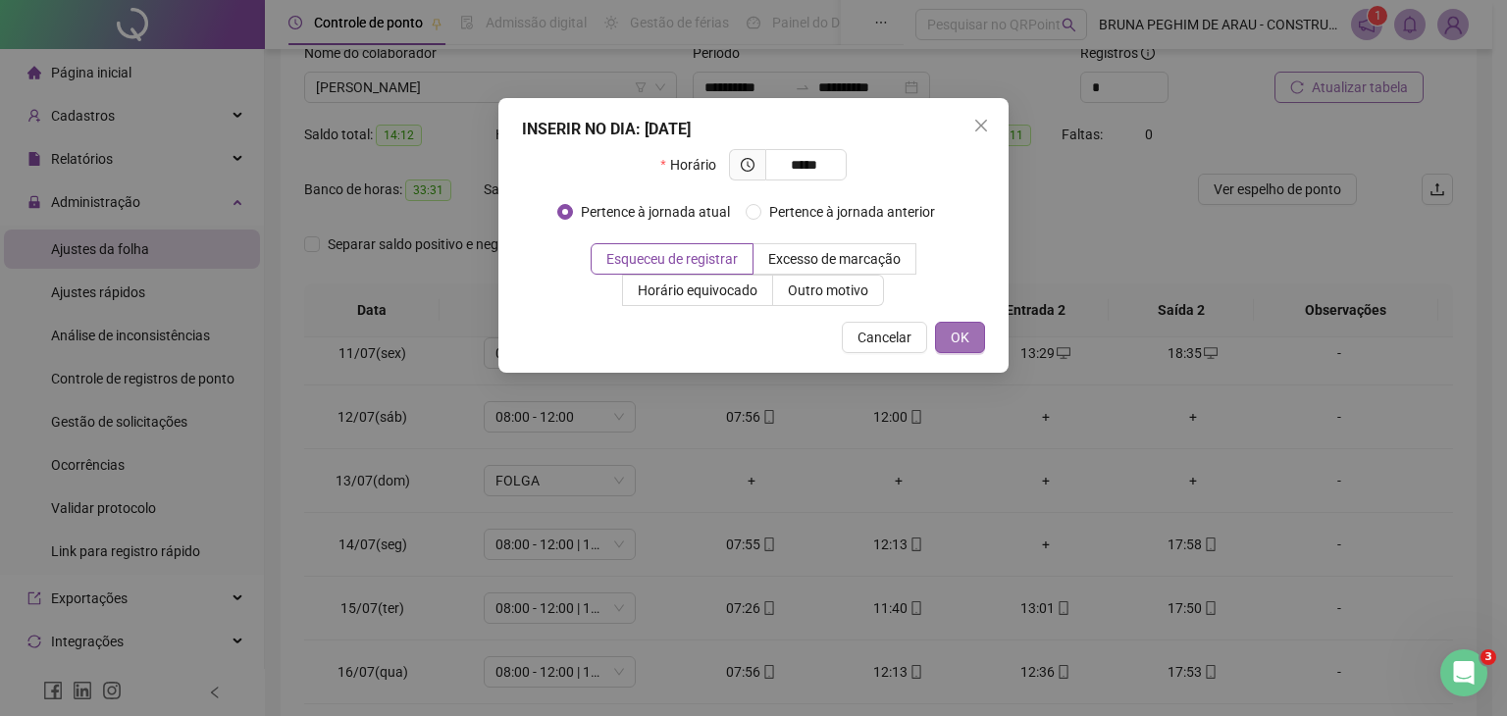
click at [970, 327] on button "OK" at bounding box center [960, 337] width 50 height 31
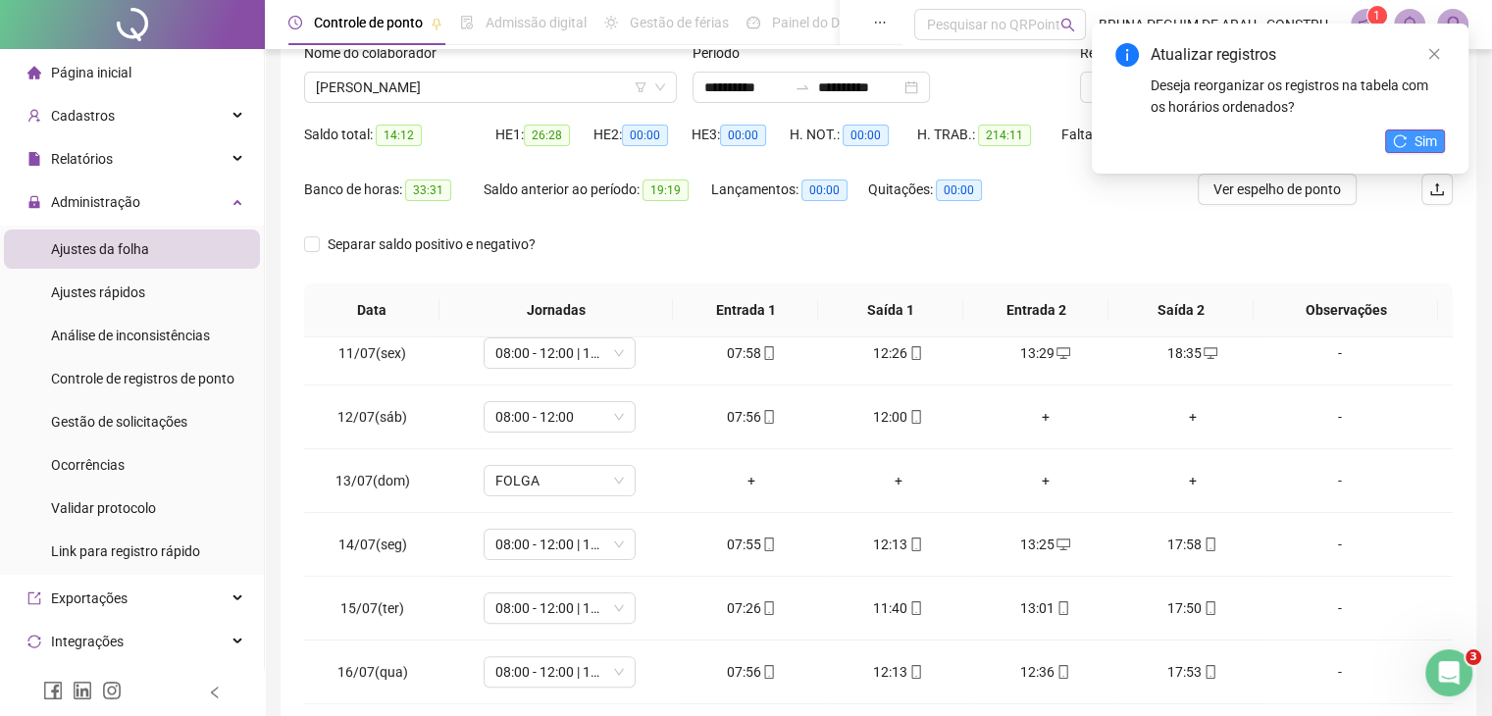
click at [1417, 137] on span "Sim" at bounding box center [1426, 141] width 23 height 22
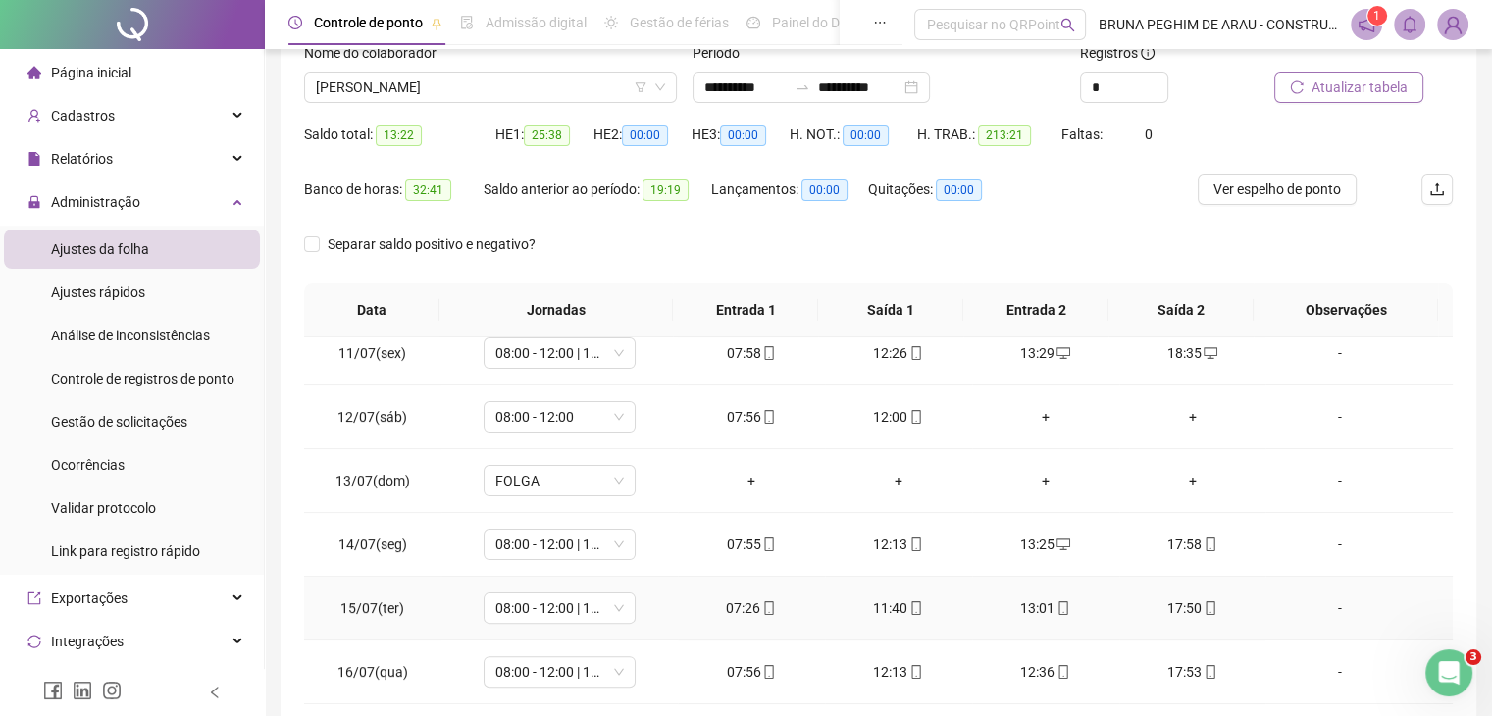
scroll to position [785, 0]
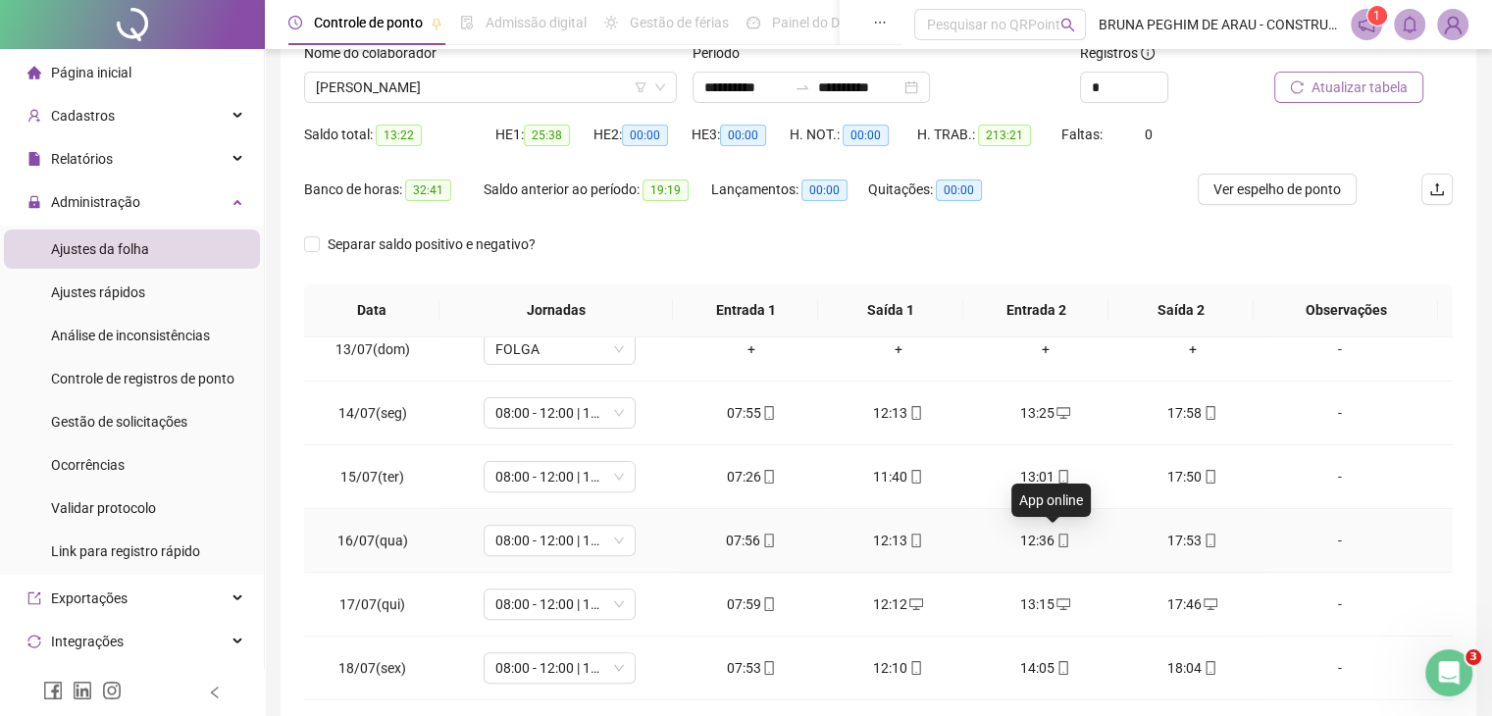
click at [1057, 540] on icon "mobile" at bounding box center [1064, 541] width 14 height 14
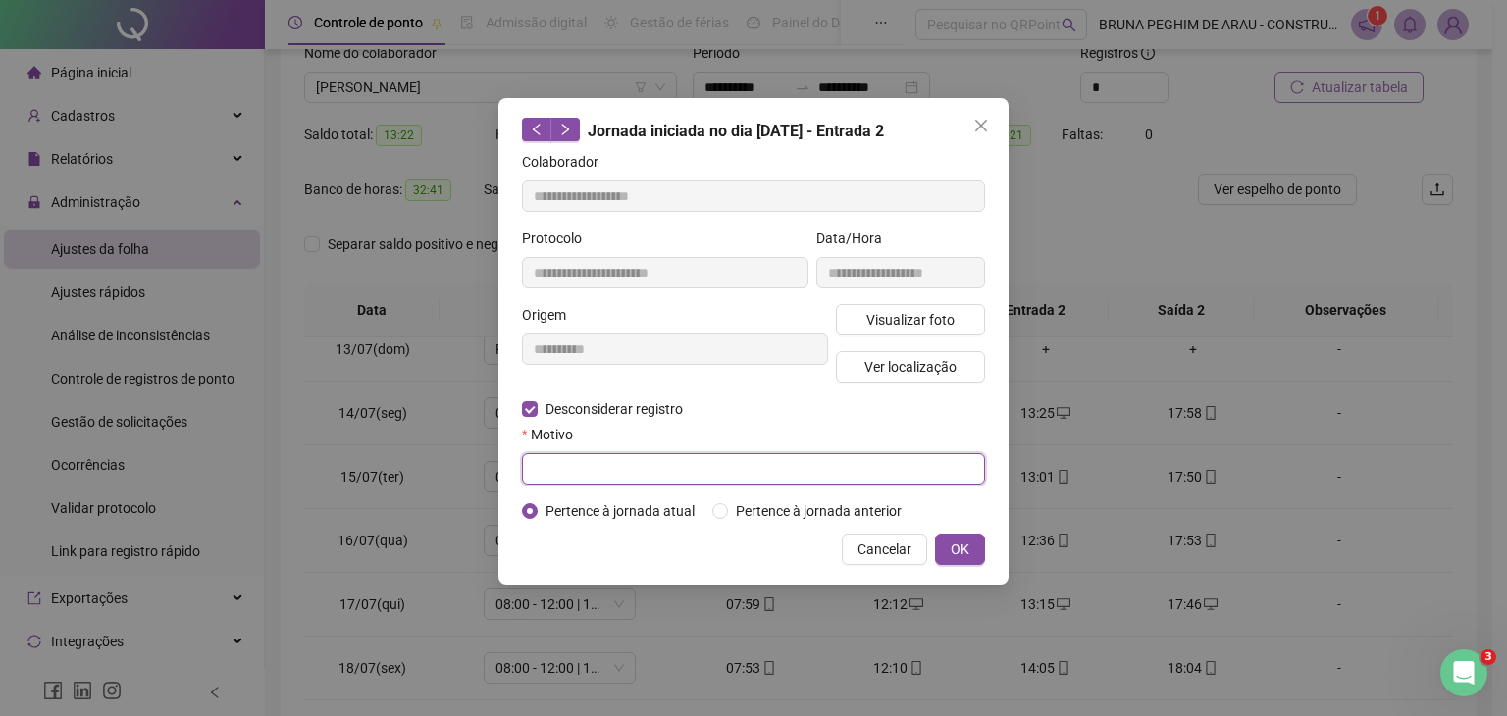
click at [573, 454] on input "text" at bounding box center [753, 468] width 463 height 31
click at [958, 553] on span "OK" at bounding box center [960, 550] width 19 height 22
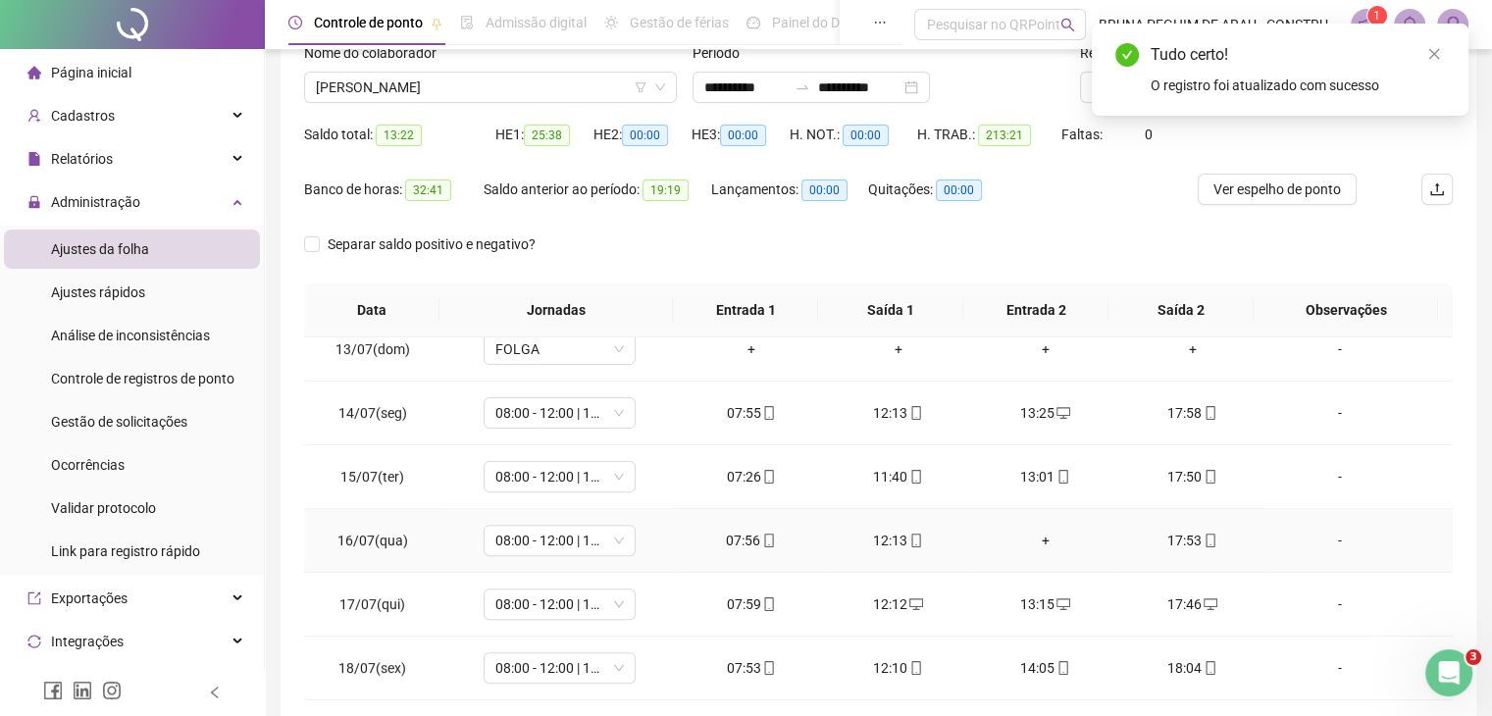
click at [1036, 530] on div "+" at bounding box center [1046, 541] width 116 height 22
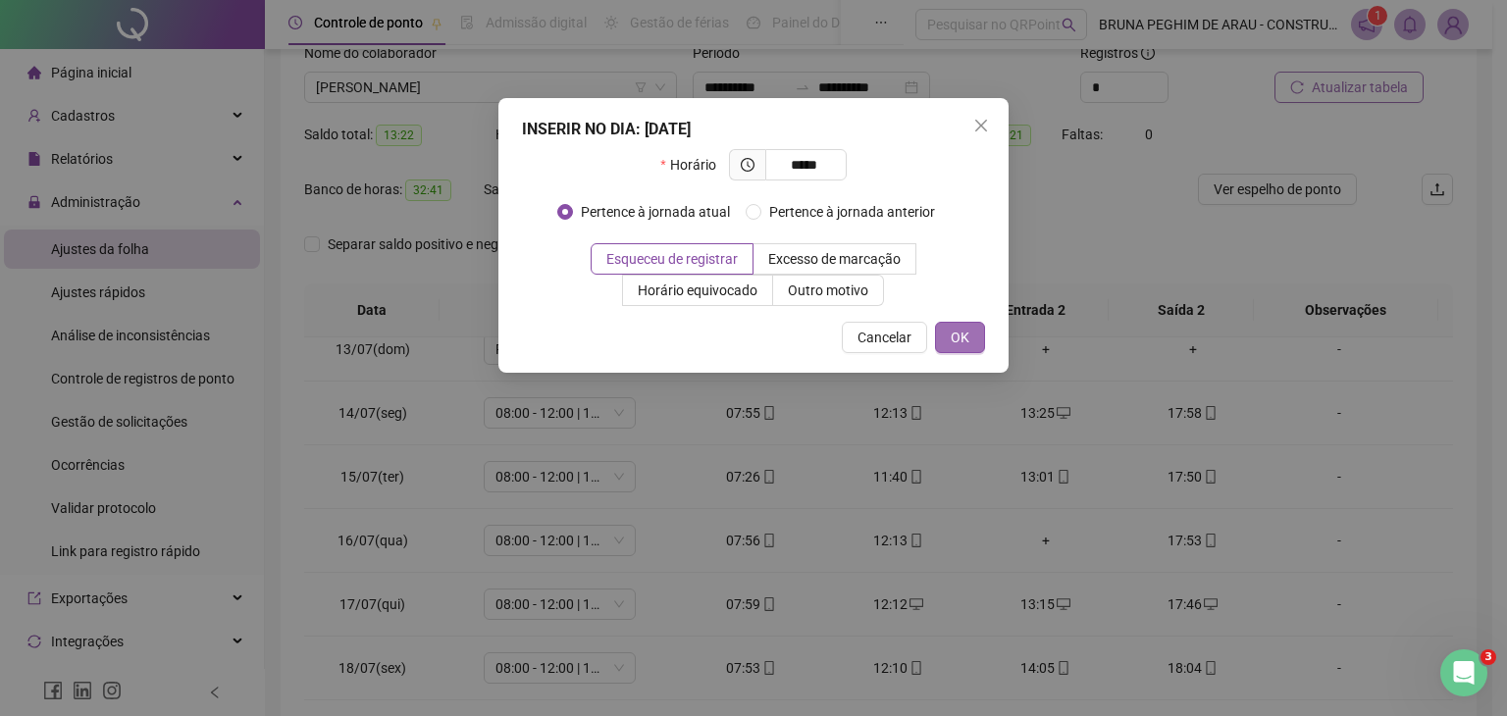
click at [963, 331] on span "OK" at bounding box center [960, 338] width 19 height 22
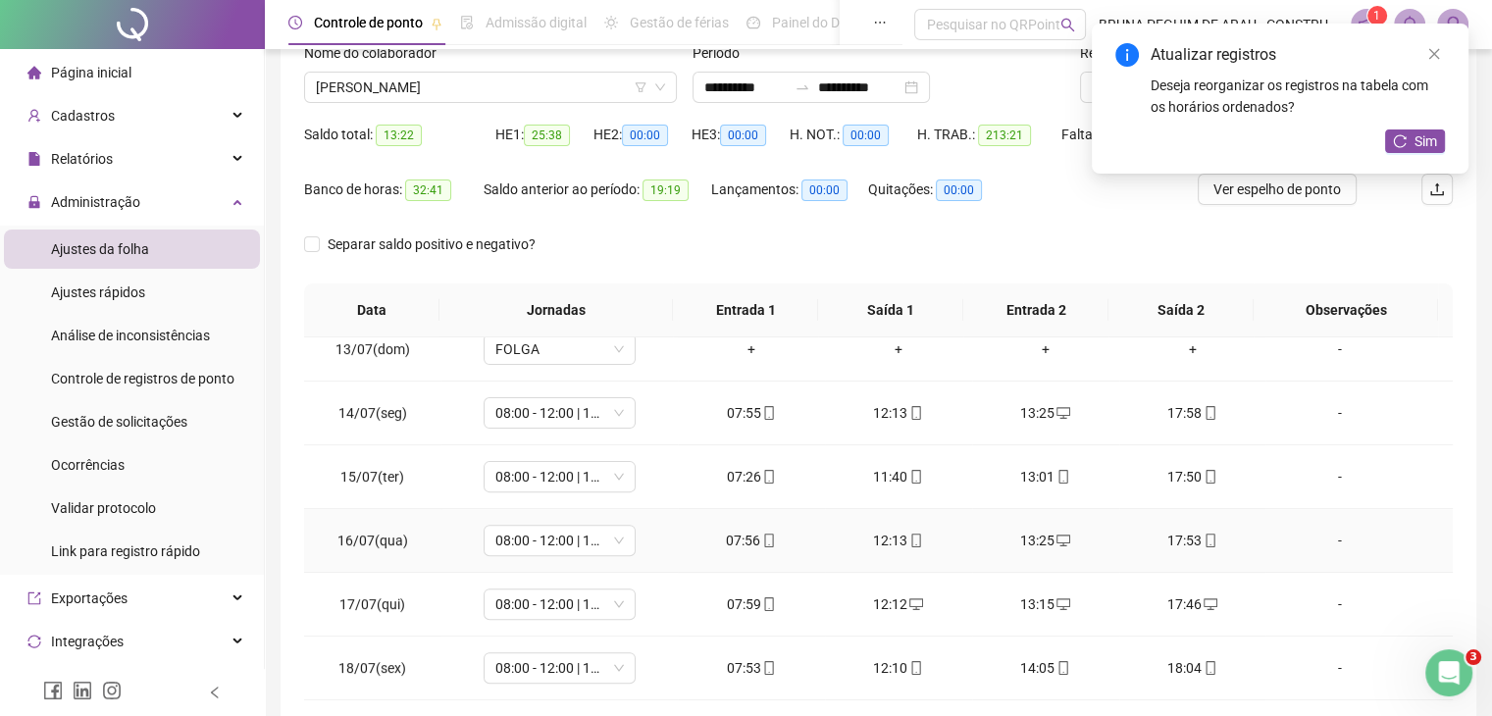
click at [1204, 534] on icon "mobile" at bounding box center [1211, 541] width 14 height 14
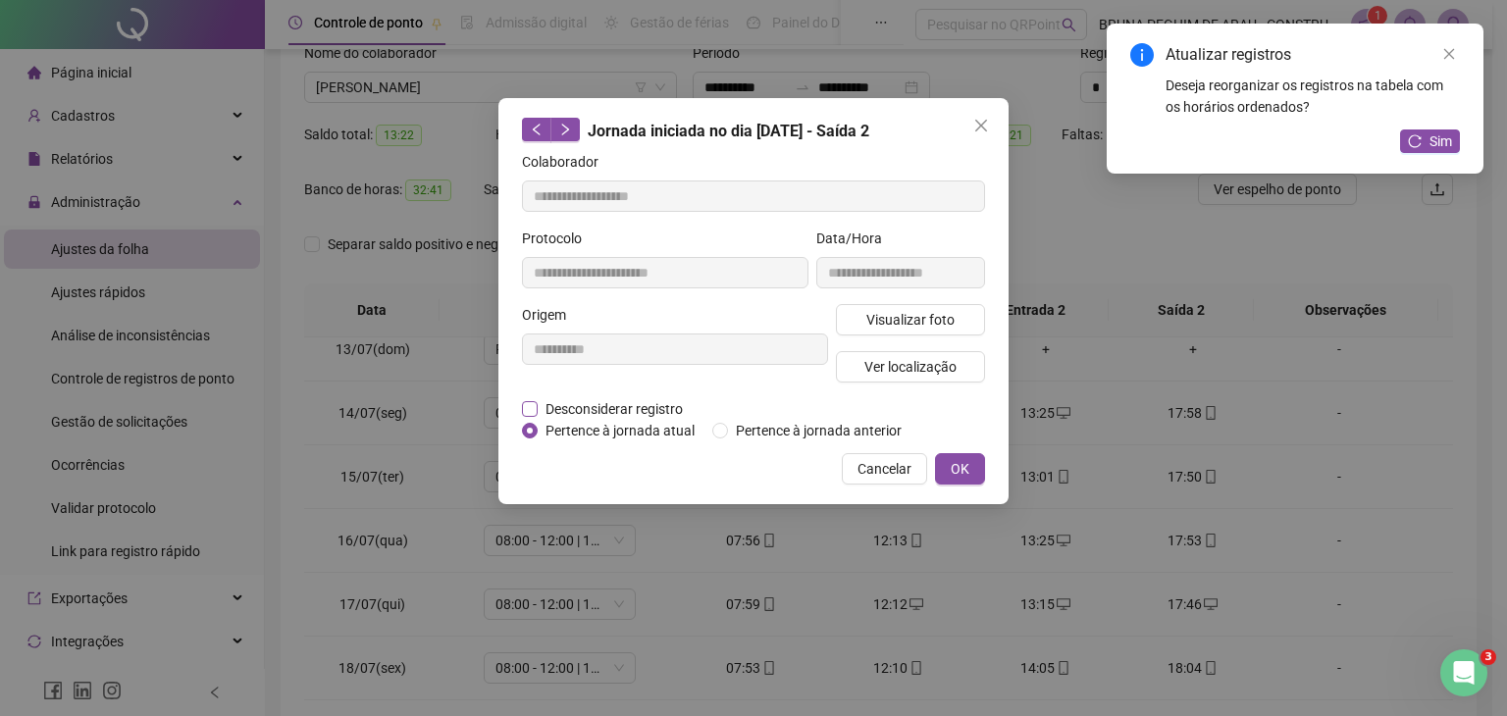
click at [585, 409] on span "Desconsiderar registro" at bounding box center [614, 409] width 153 height 22
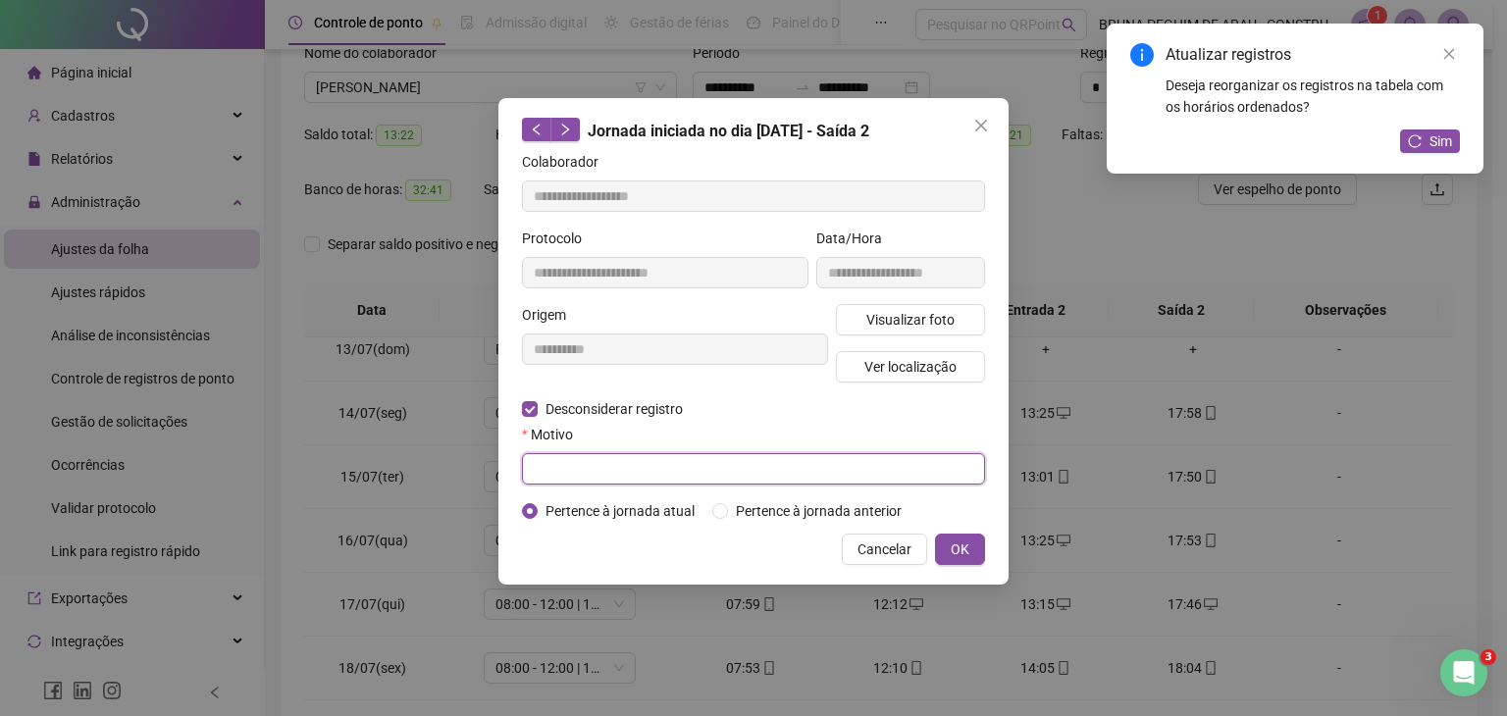
click at [572, 456] on input "text" at bounding box center [753, 468] width 463 height 31
click at [969, 543] on button "OK" at bounding box center [960, 549] width 50 height 31
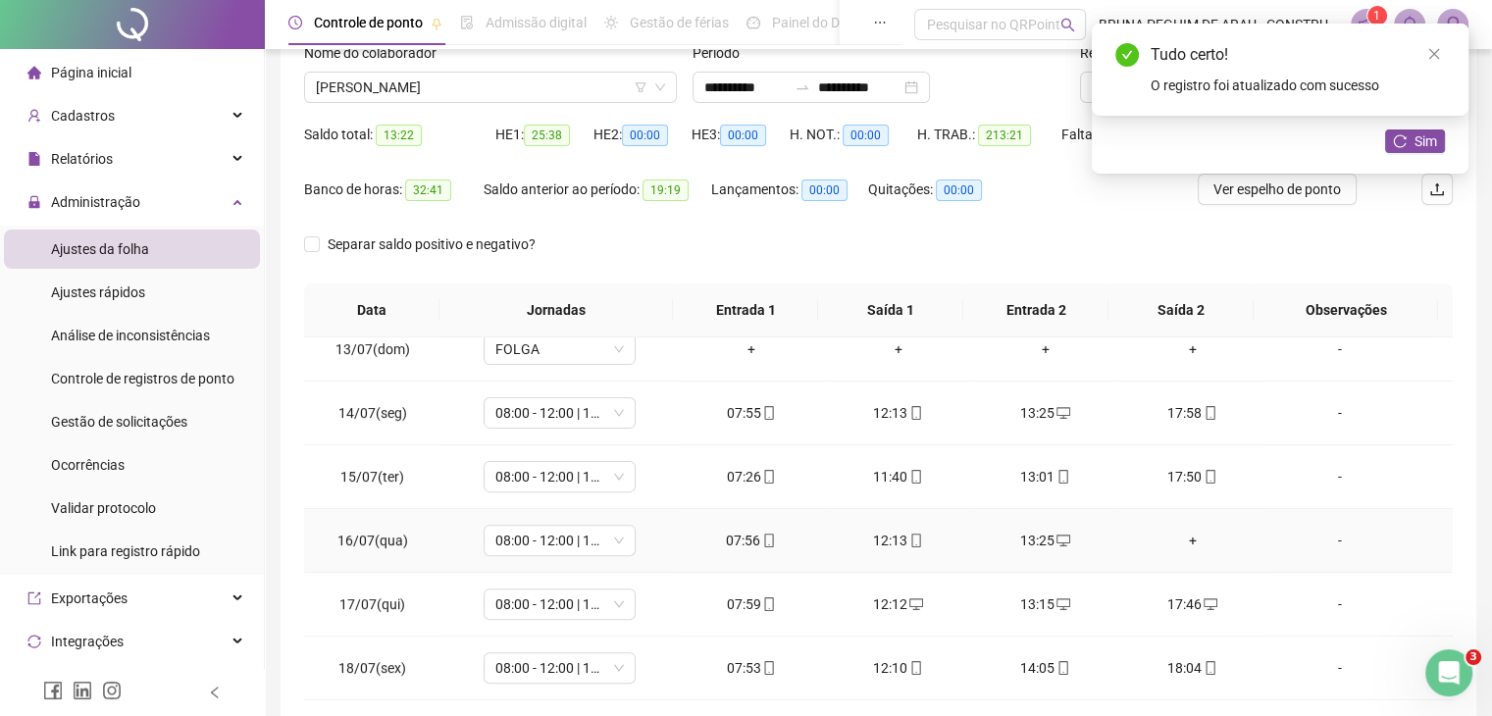
click at [1187, 539] on div "+" at bounding box center [1193, 541] width 116 height 22
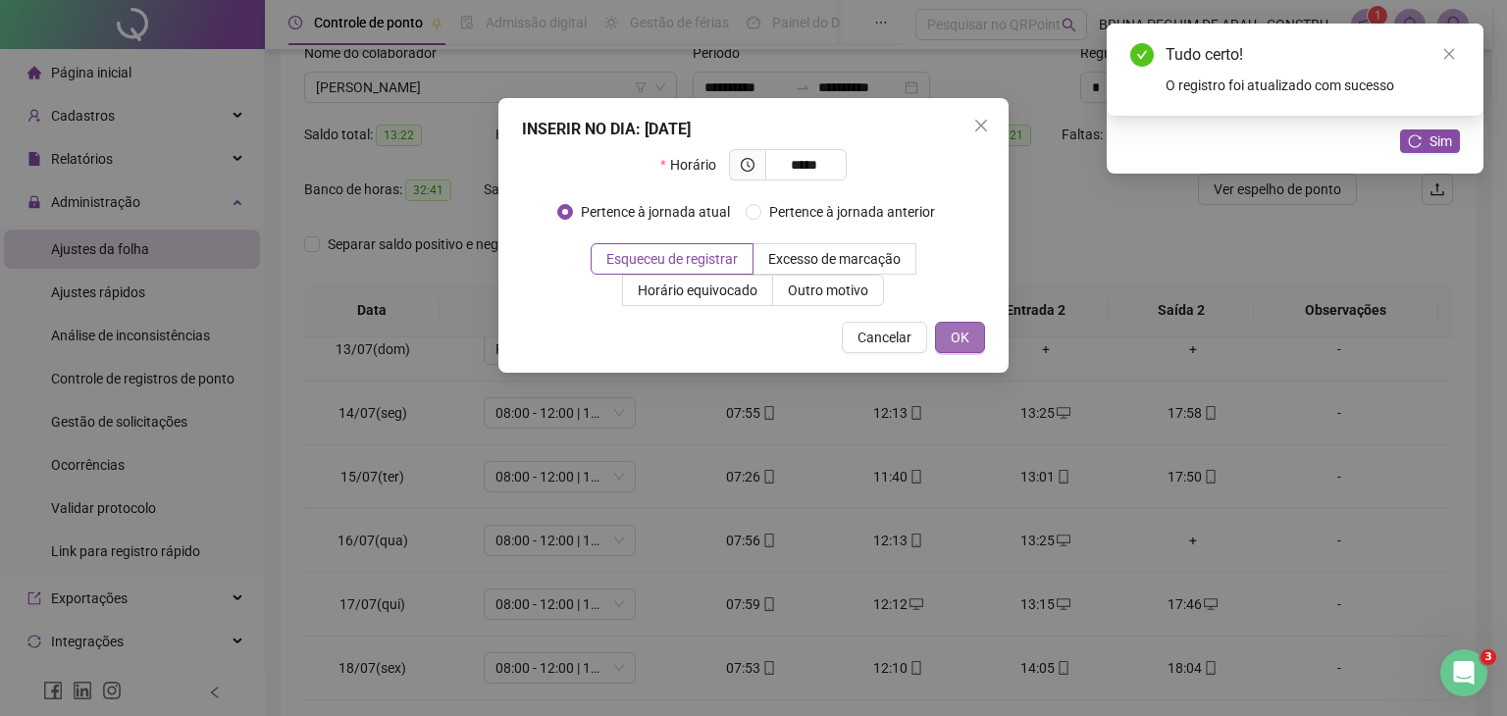
click at [971, 322] on button "OK" at bounding box center [960, 337] width 50 height 31
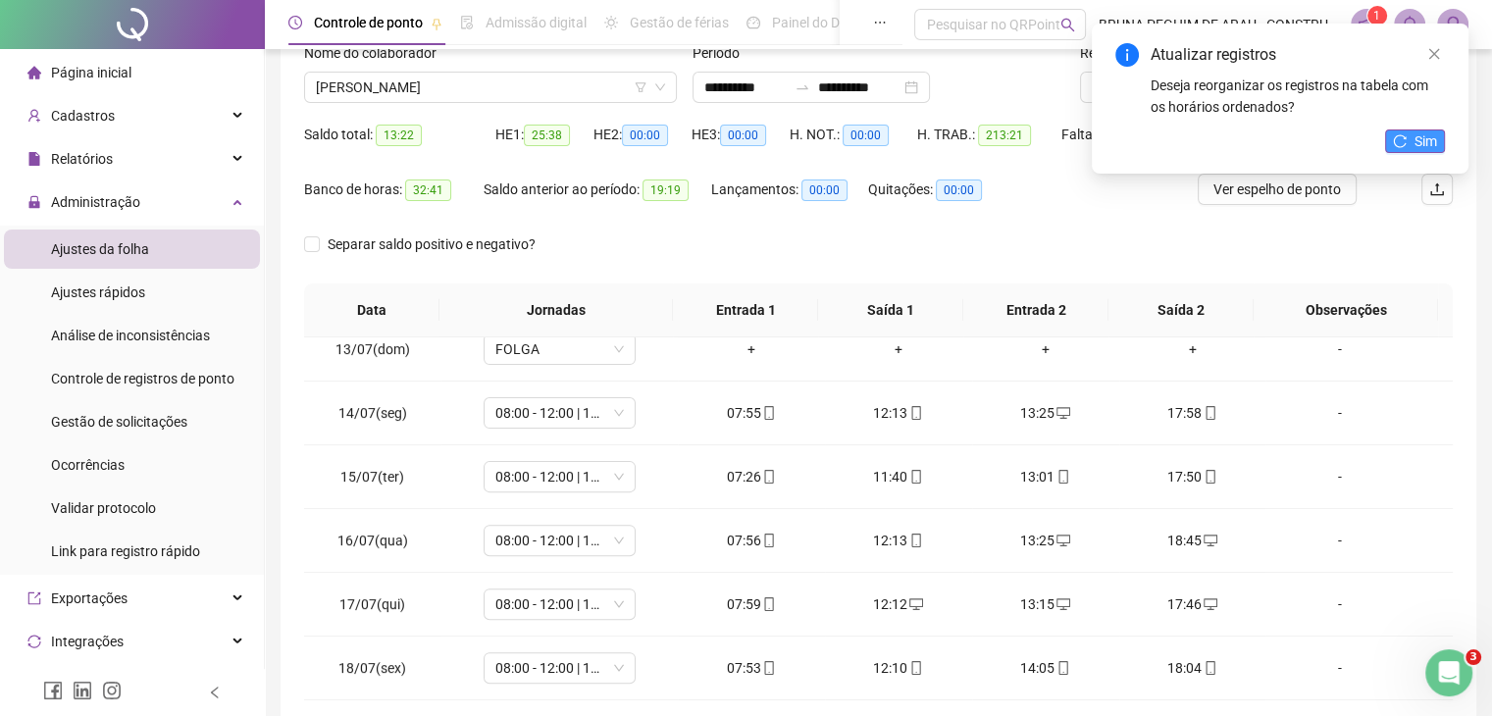
click at [1421, 142] on span "Sim" at bounding box center [1426, 141] width 23 height 22
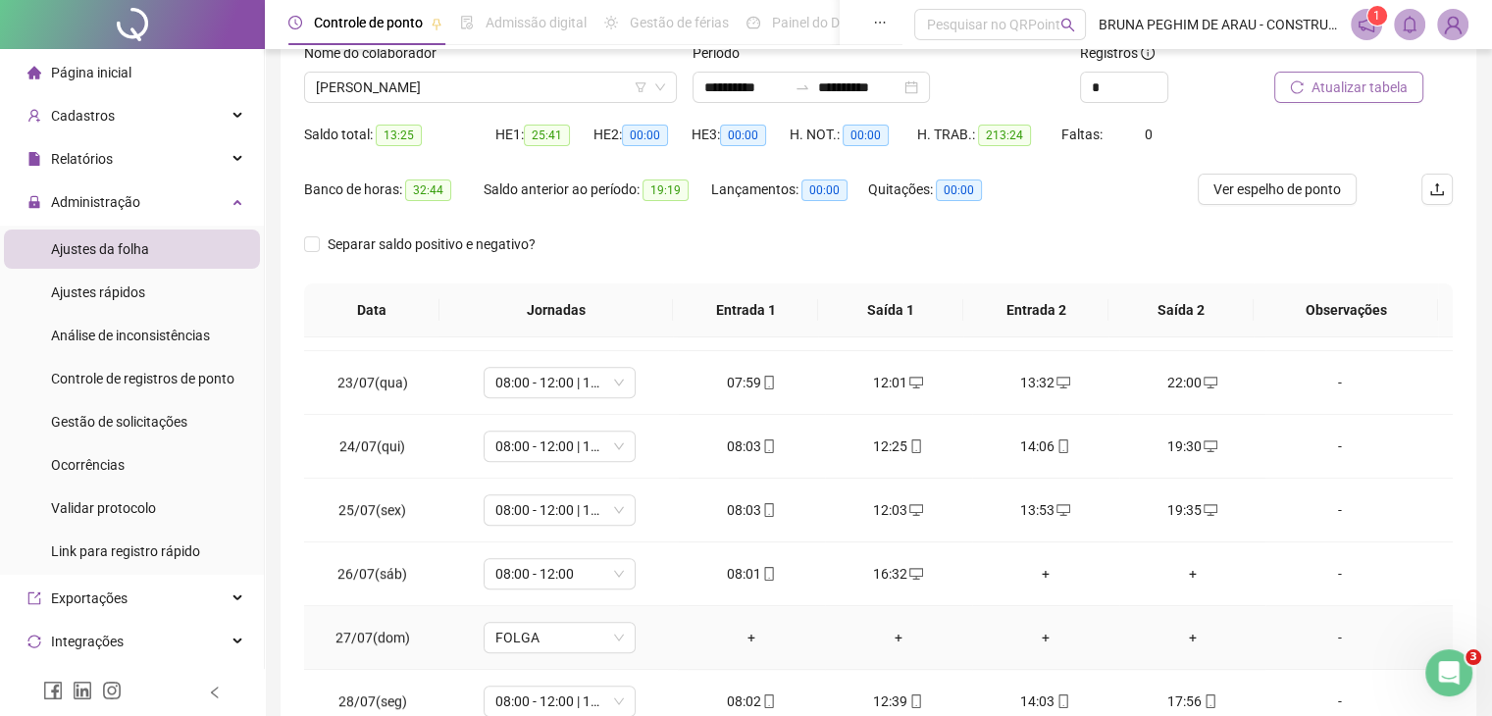
scroll to position [1438, 0]
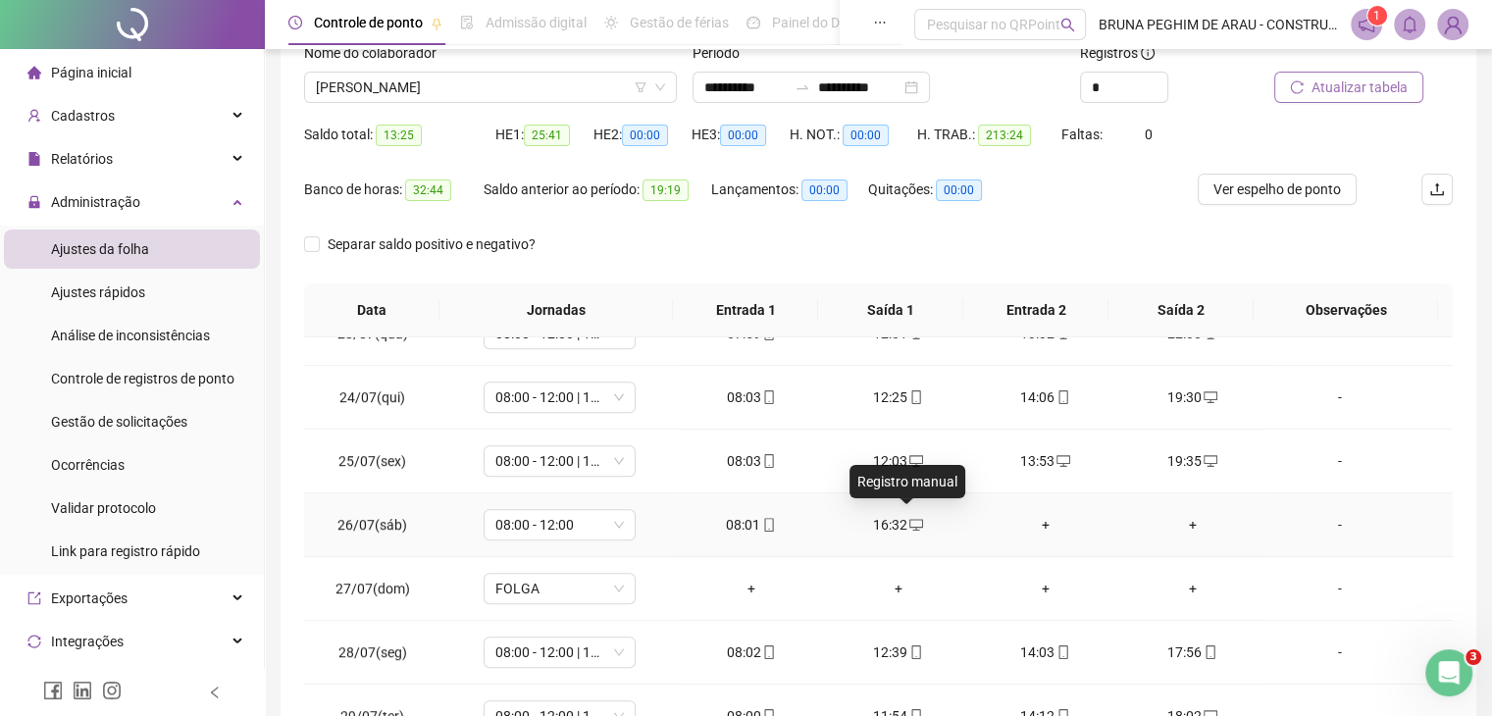
click at [909, 520] on icon "desktop" at bounding box center [916, 525] width 14 height 14
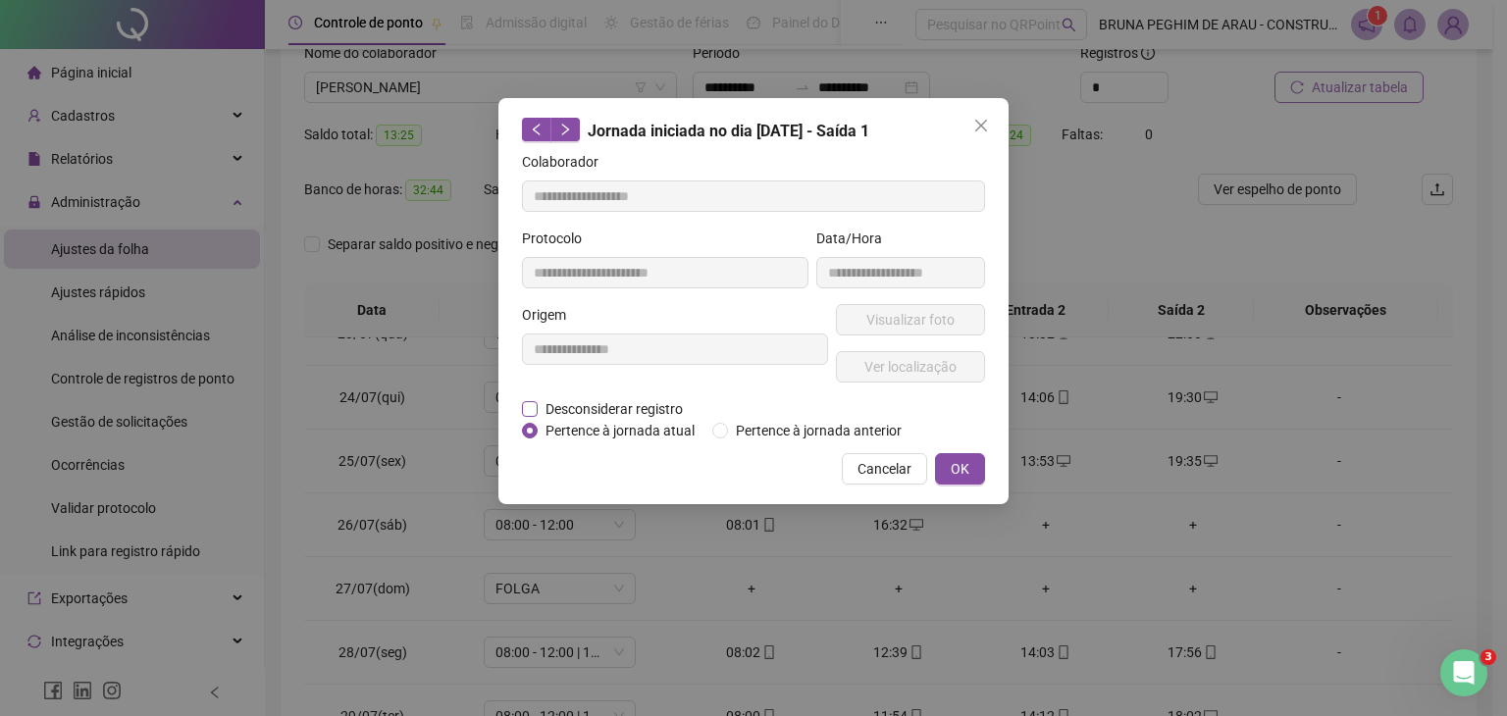
click at [528, 409] on label "Desconsiderar registro" at bounding box center [613, 409] width 182 height 22
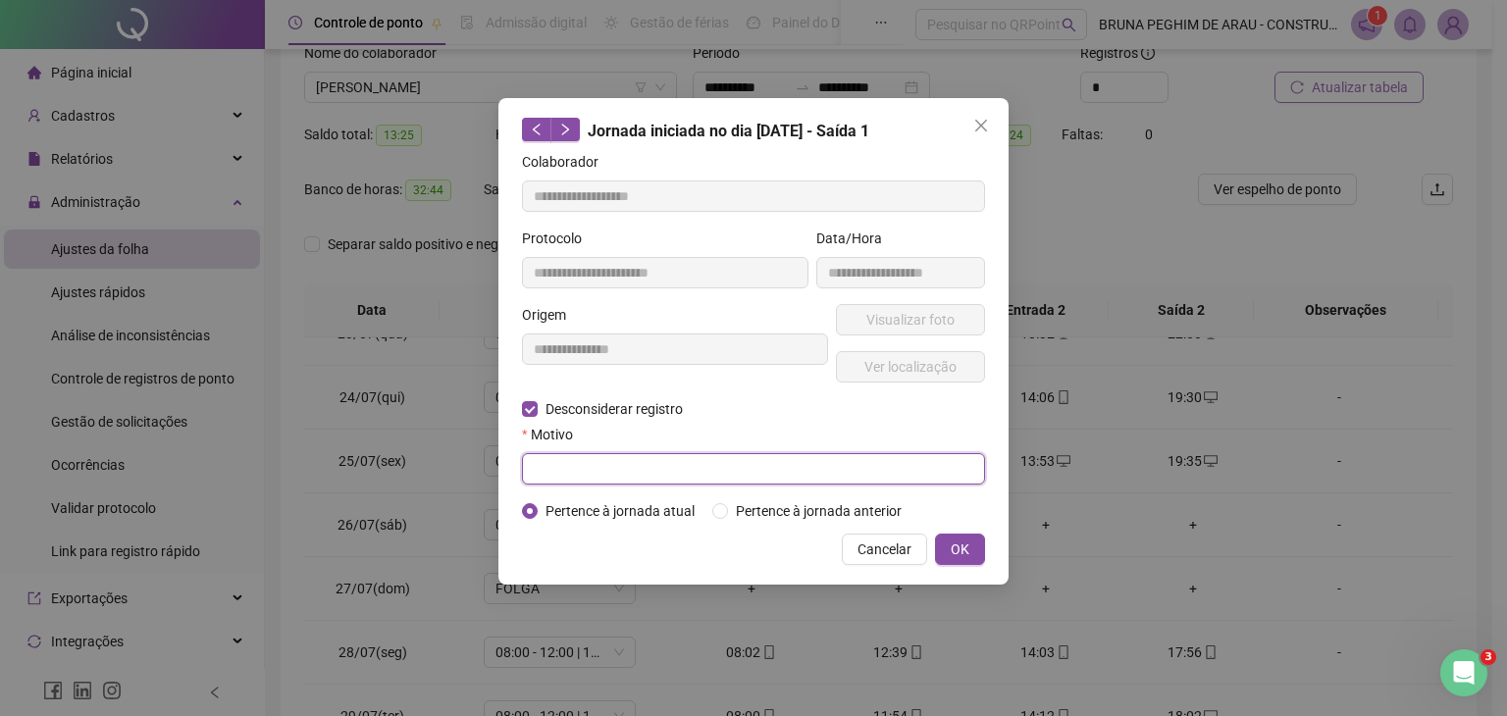
click at [568, 472] on input "text" at bounding box center [753, 468] width 463 height 31
click at [961, 558] on span "OK" at bounding box center [960, 550] width 19 height 22
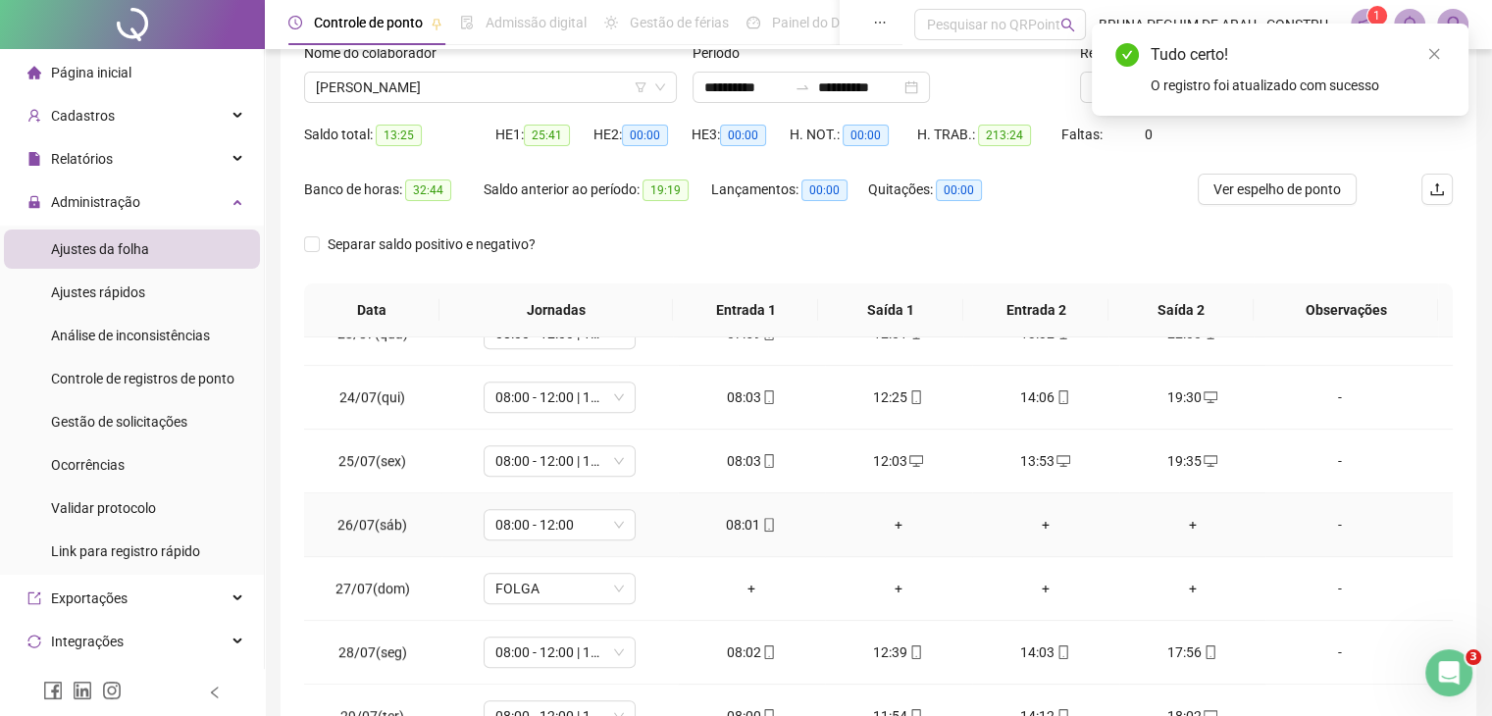
click at [889, 514] on div "+" at bounding box center [899, 525] width 116 height 22
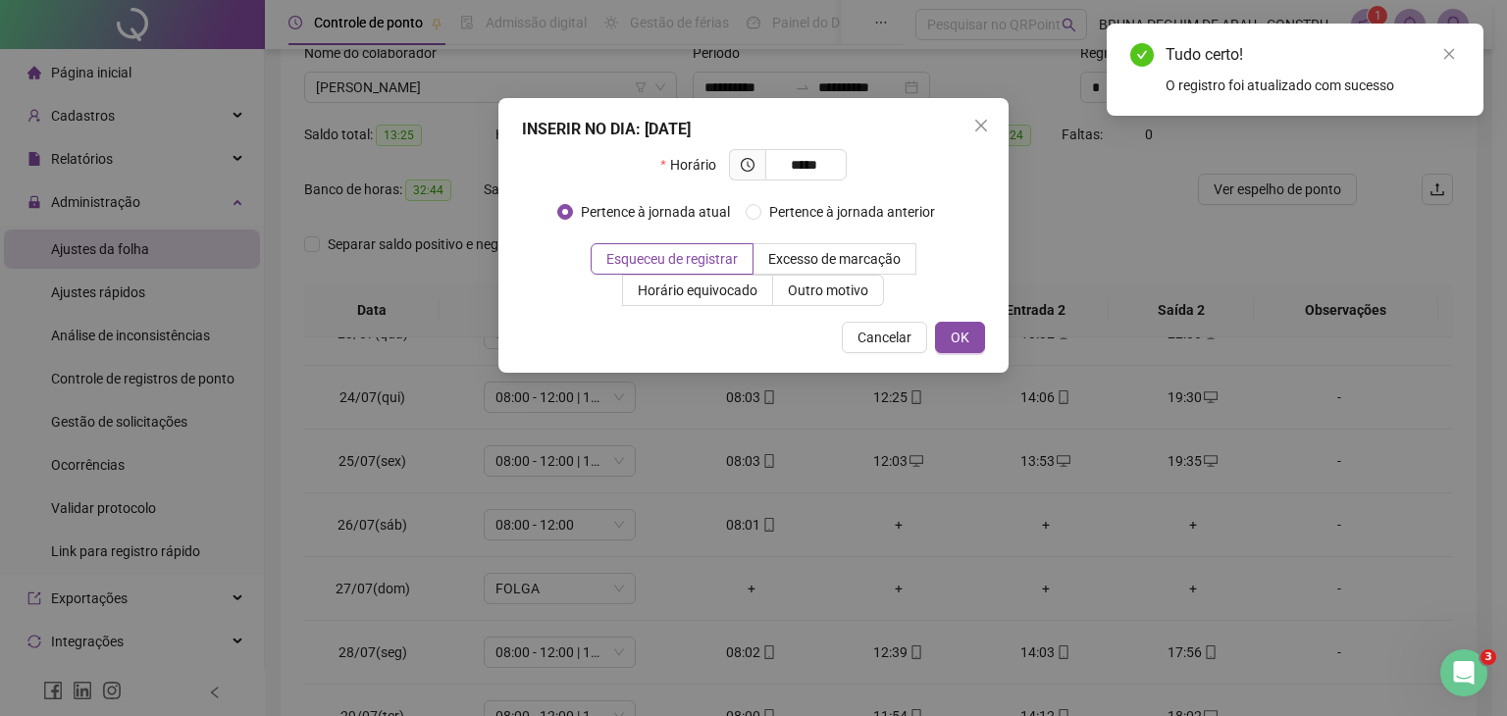
drag, startPoint x: 963, startPoint y: 342, endPoint x: 958, endPoint y: 354, distance: 12.8
click at [963, 346] on span "OK" at bounding box center [960, 338] width 19 height 22
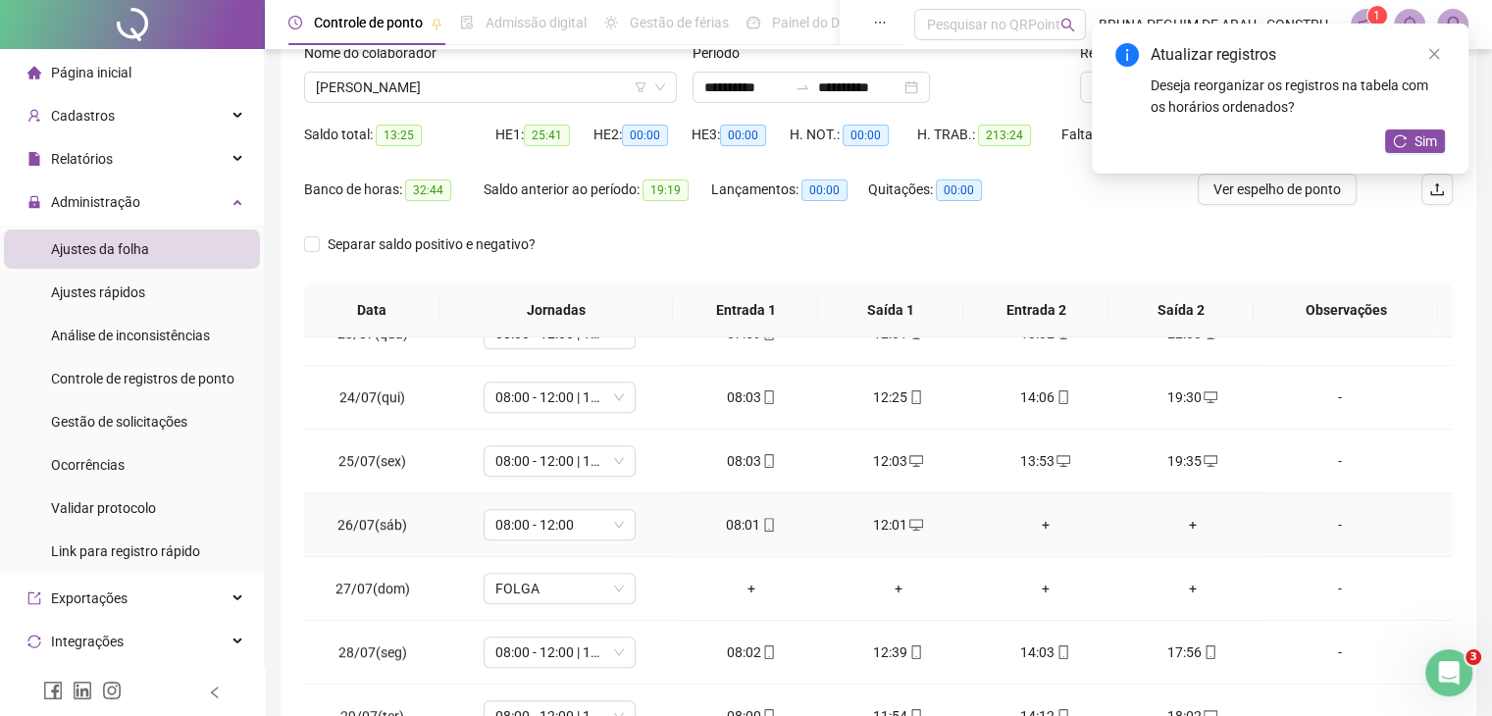
click at [1031, 523] on div "+" at bounding box center [1046, 525] width 116 height 22
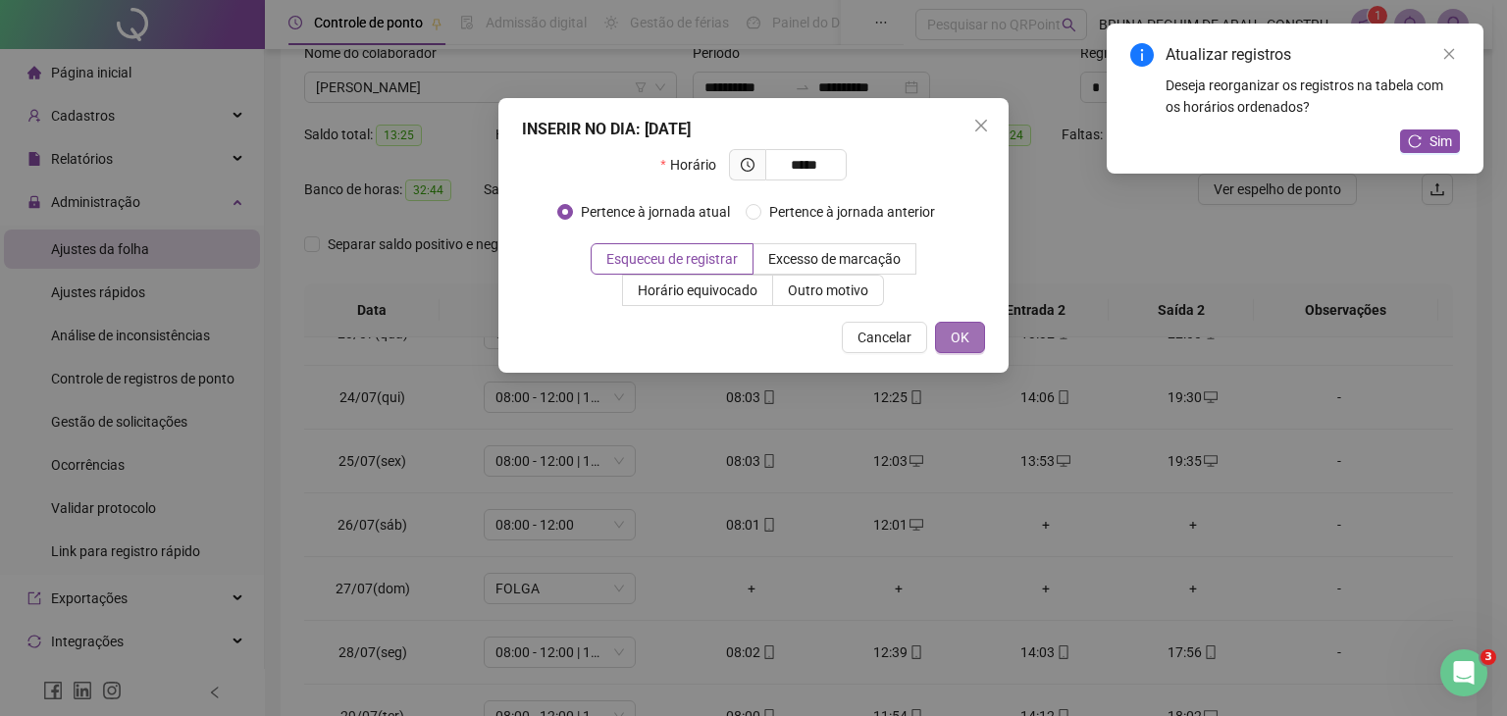
click at [974, 330] on button "OK" at bounding box center [960, 337] width 50 height 31
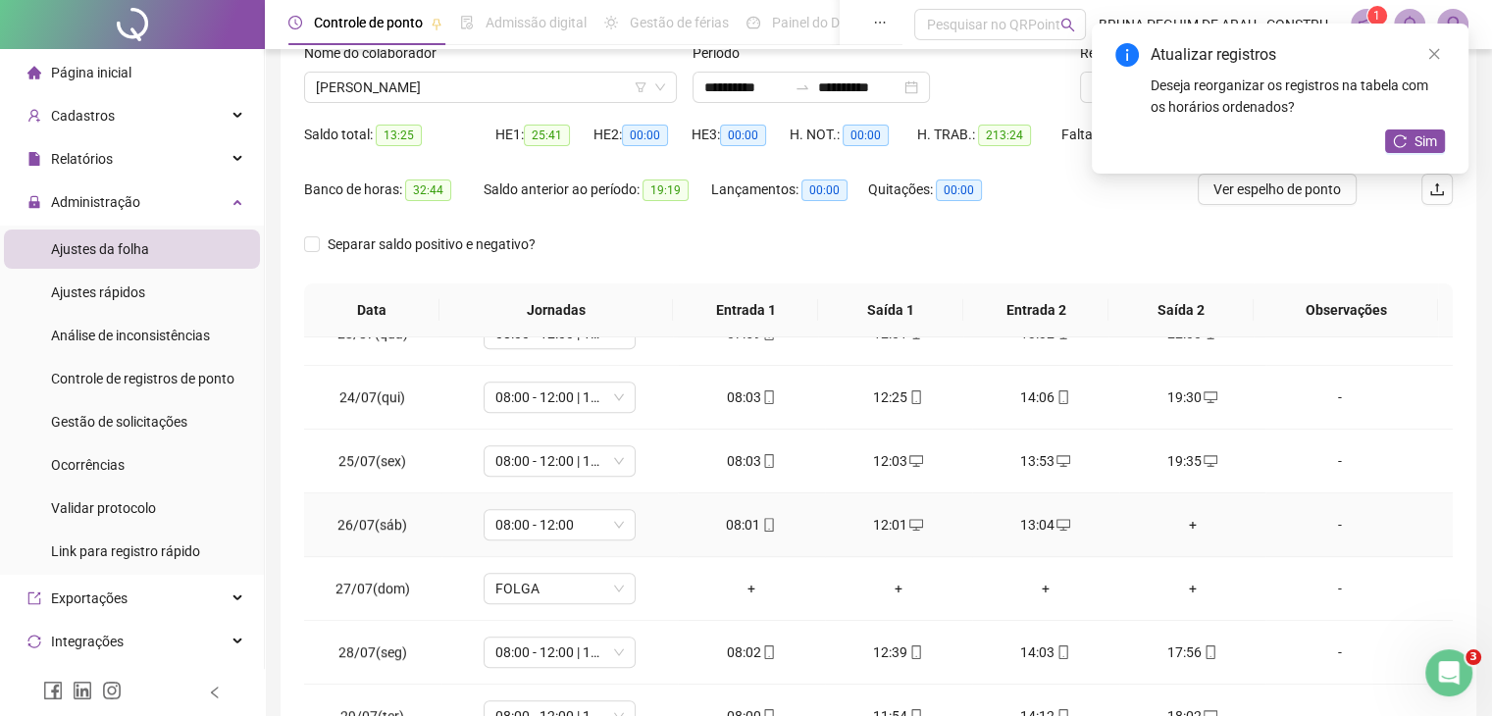
click at [1177, 515] on div "+" at bounding box center [1193, 525] width 116 height 22
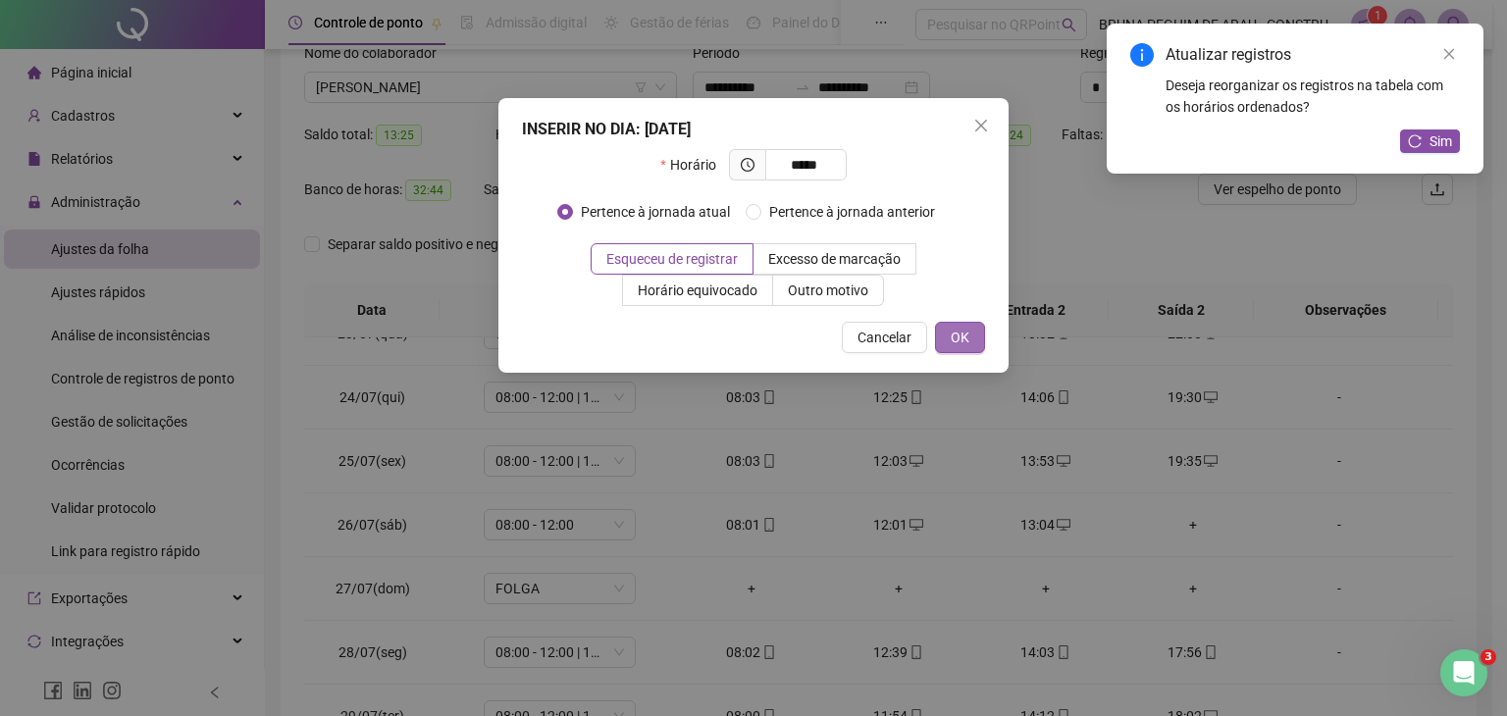
click at [971, 333] on button "OK" at bounding box center [960, 337] width 50 height 31
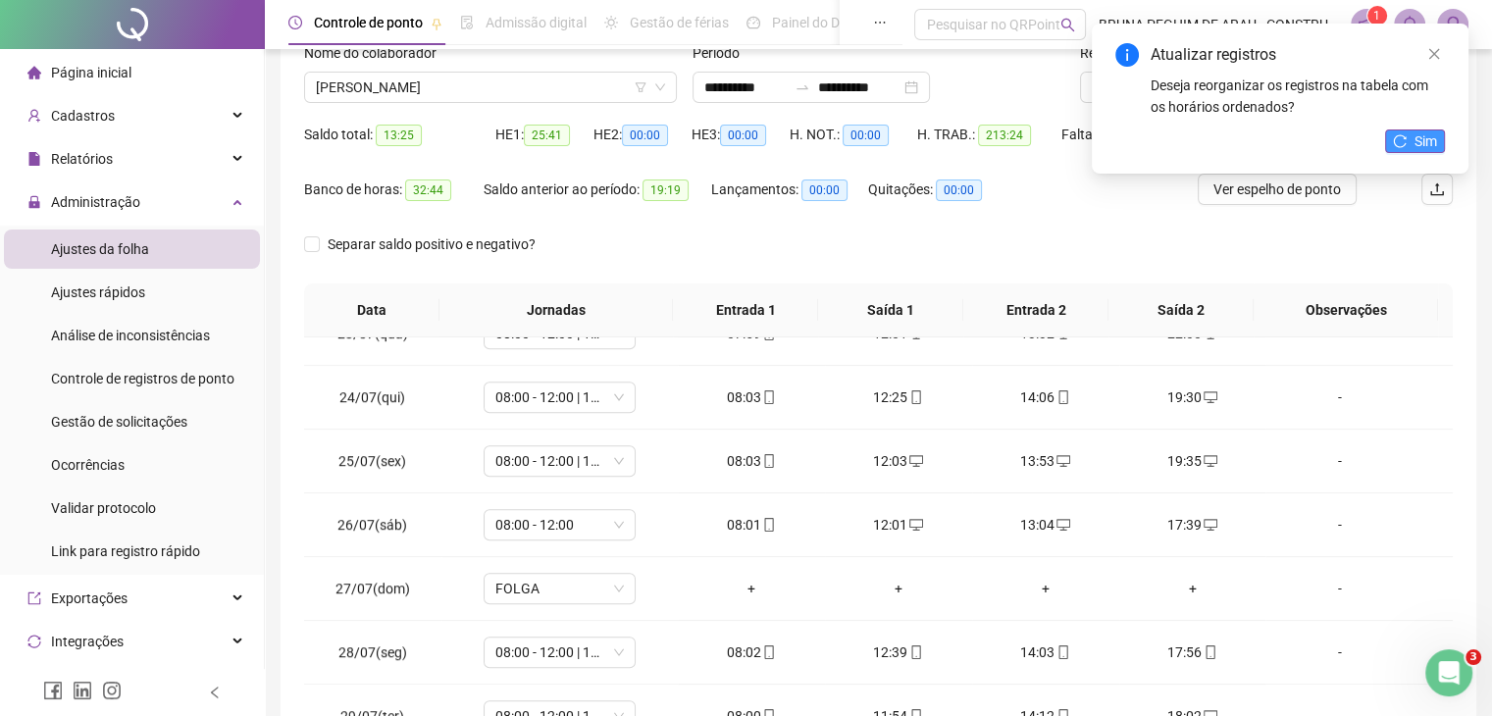
click at [1407, 151] on button "Sim" at bounding box center [1415, 141] width 60 height 24
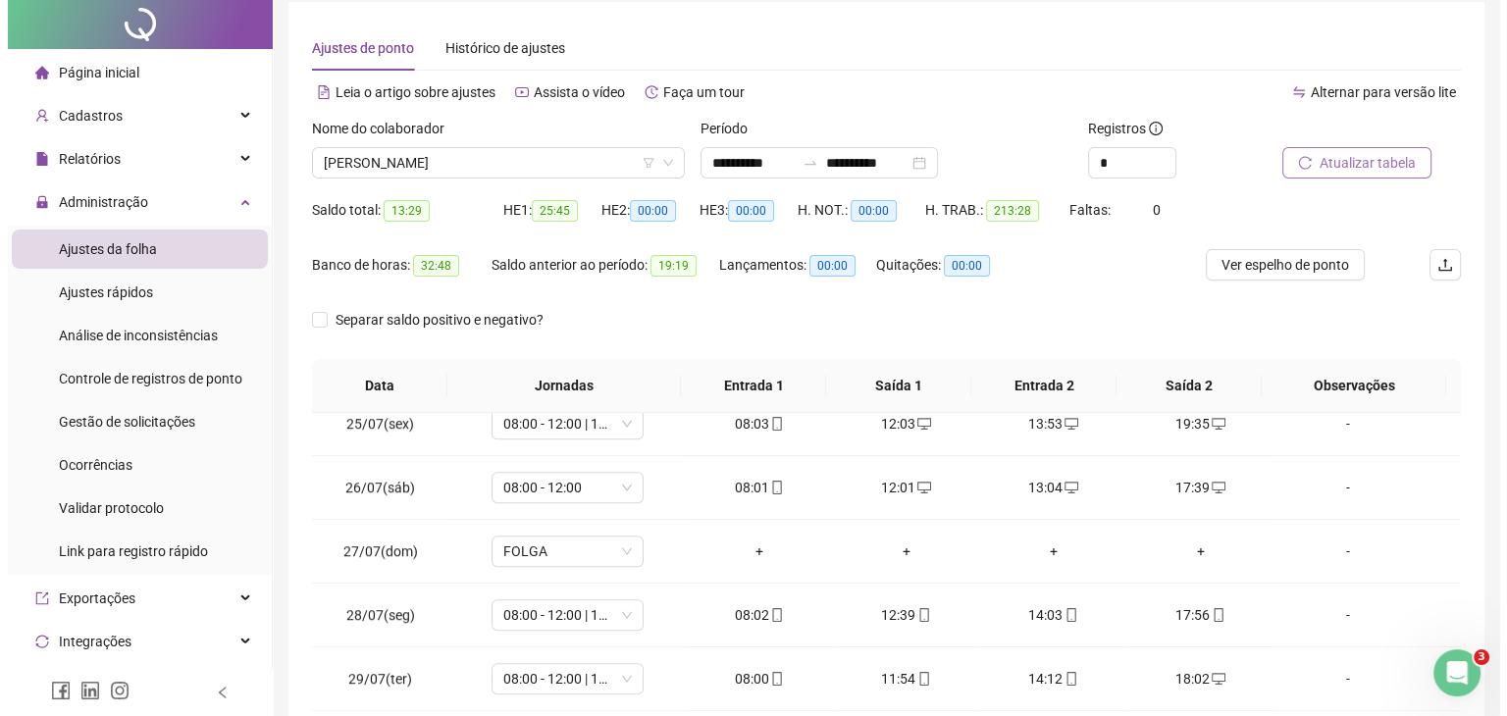
scroll to position [0, 0]
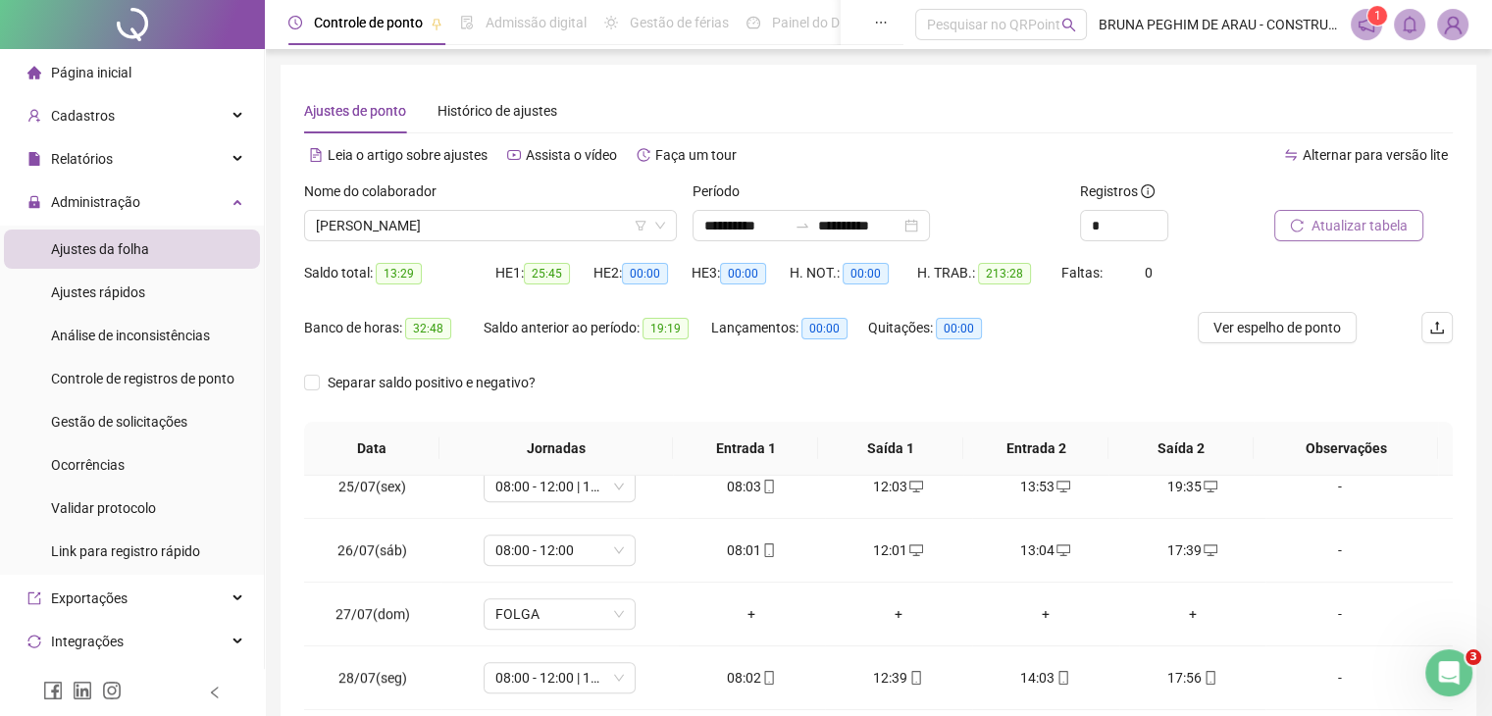
click at [1297, 225] on icon "reload" at bounding box center [1297, 226] width 14 height 14
click at [116, 65] on span "Página inicial" at bounding box center [91, 73] width 80 height 16
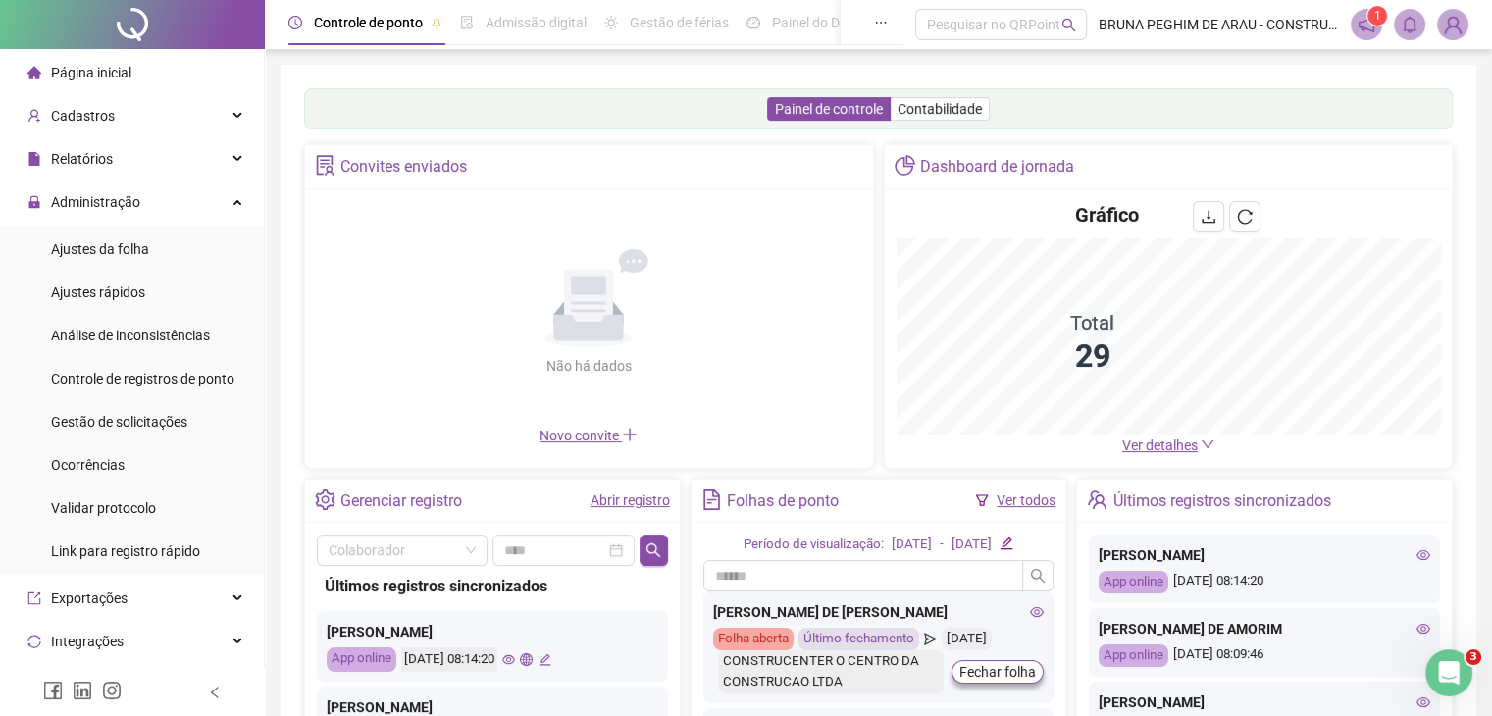
click at [1038, 501] on link "Ver todos" at bounding box center [1026, 500] width 59 height 16
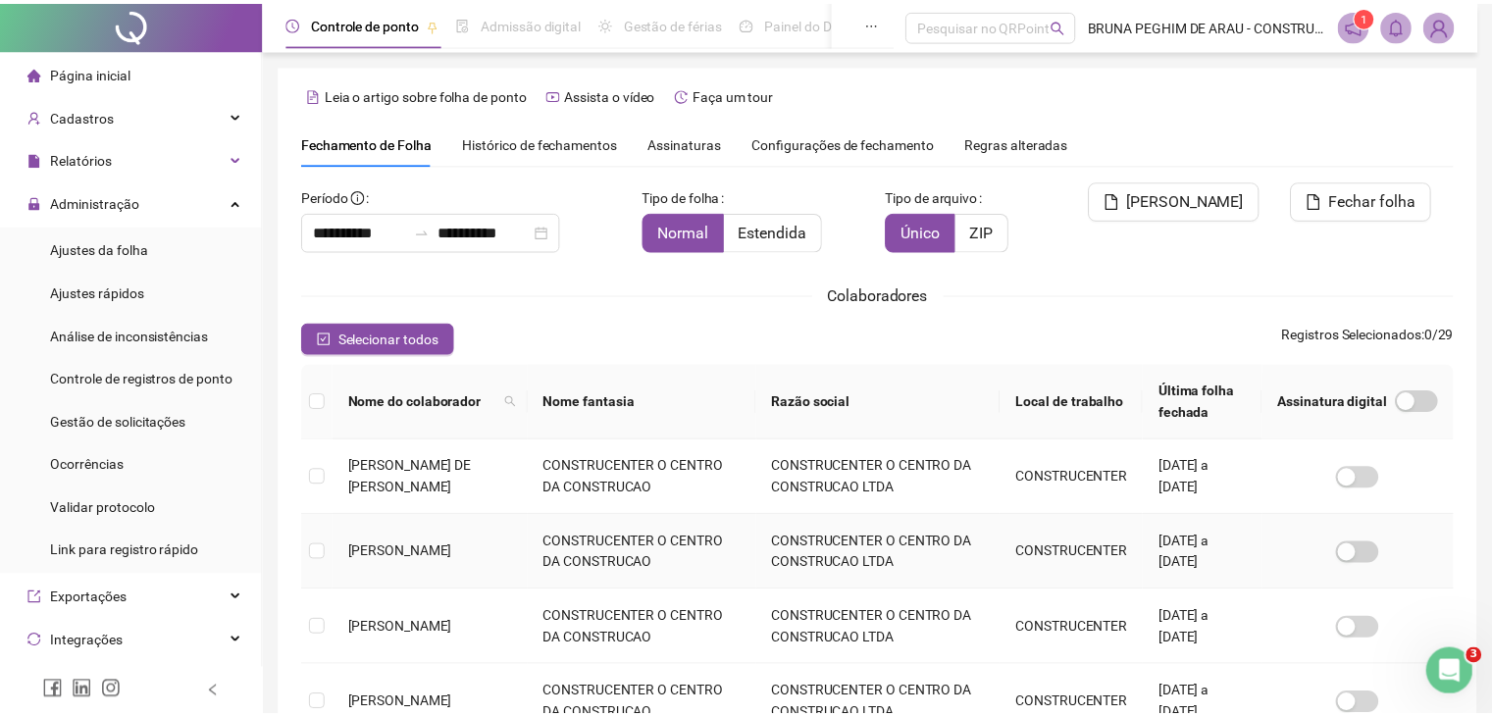
scroll to position [43, 0]
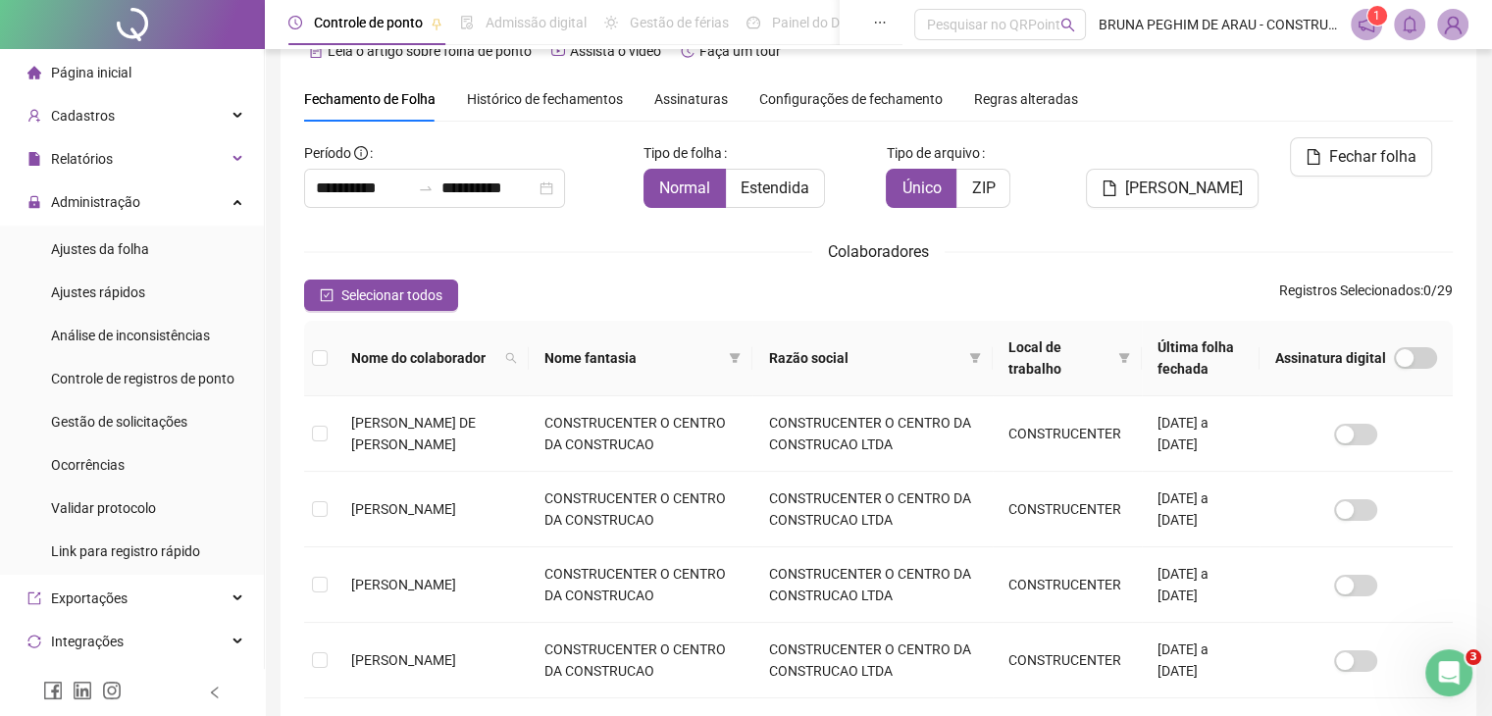
click at [538, 104] on span "Histórico de fechamentos" at bounding box center [545, 99] width 156 height 16
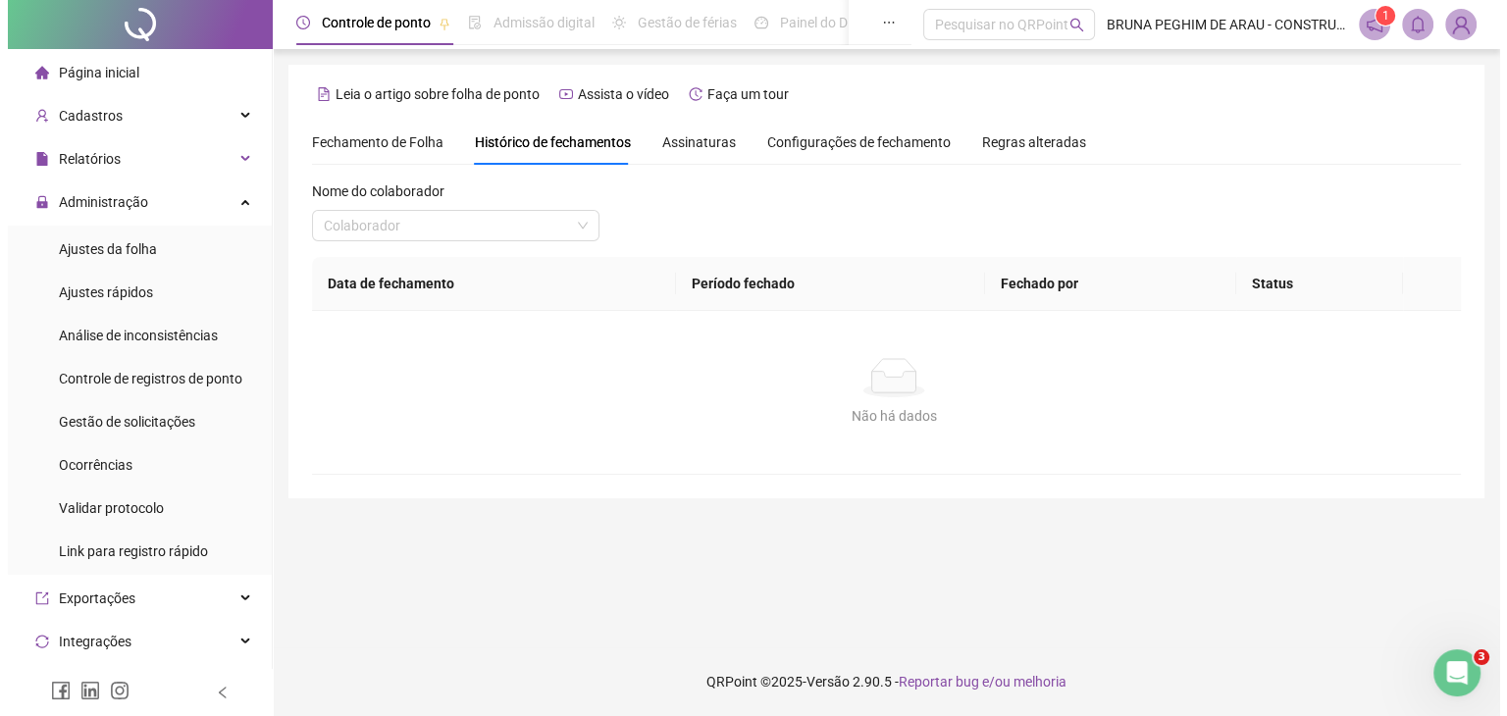
scroll to position [0, 0]
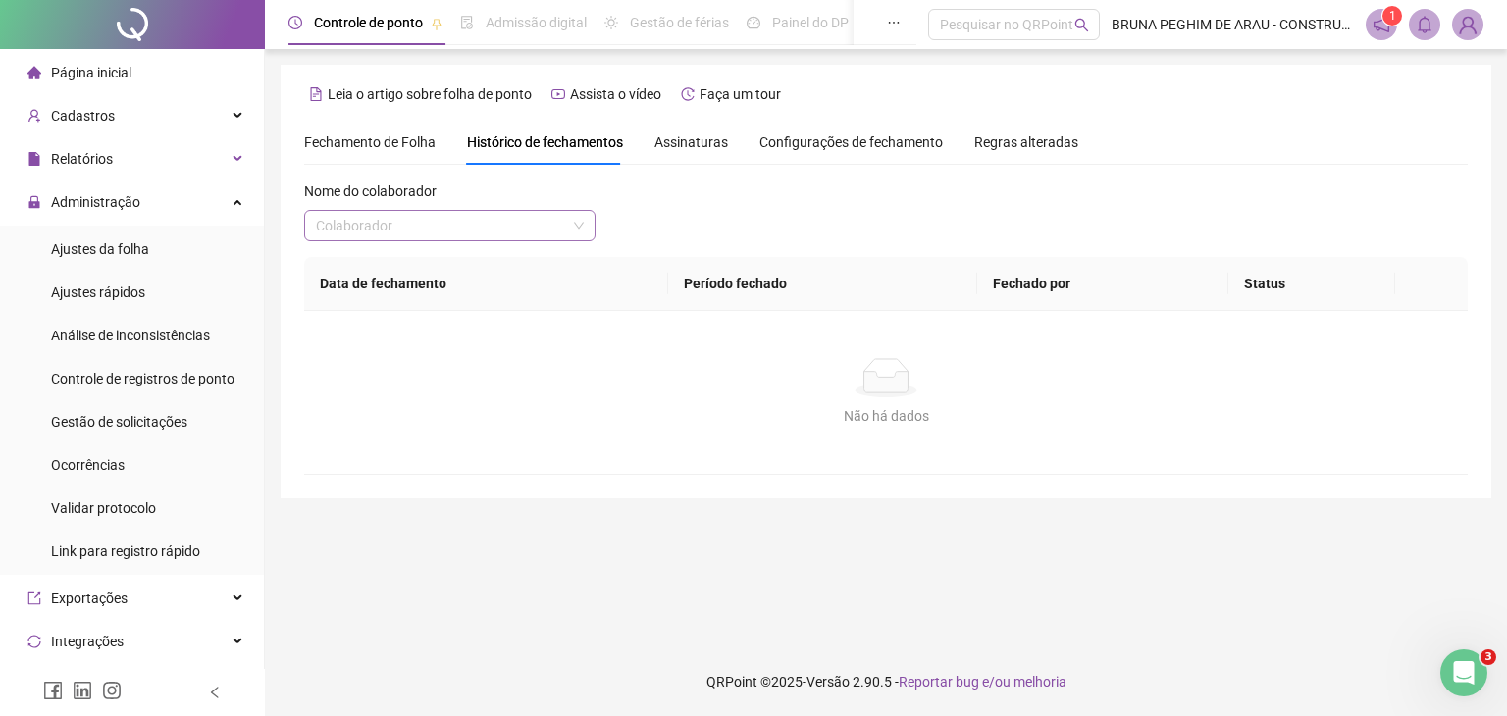
click at [542, 230] on input "search" at bounding box center [441, 225] width 250 height 29
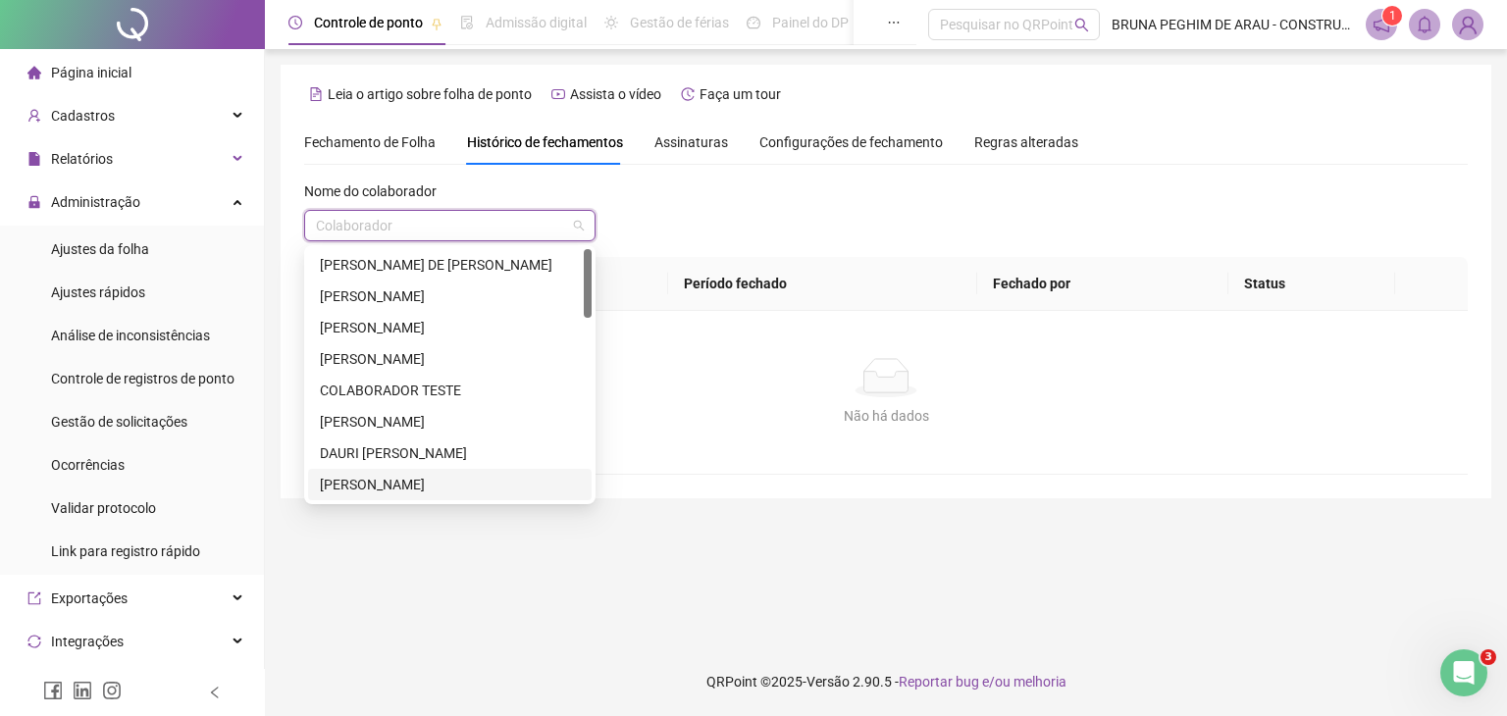
click at [481, 483] on div "[PERSON_NAME]" at bounding box center [450, 485] width 260 height 22
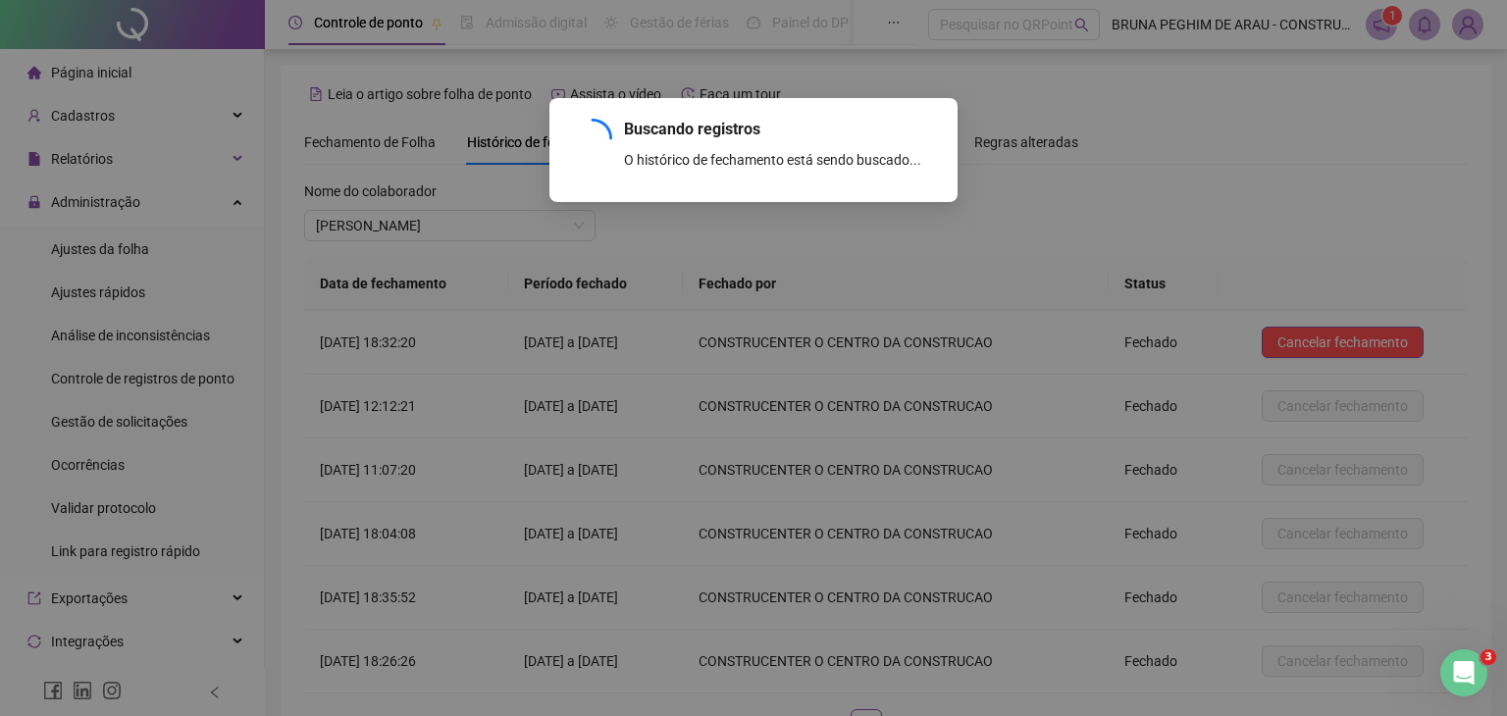
scroll to position [147, 0]
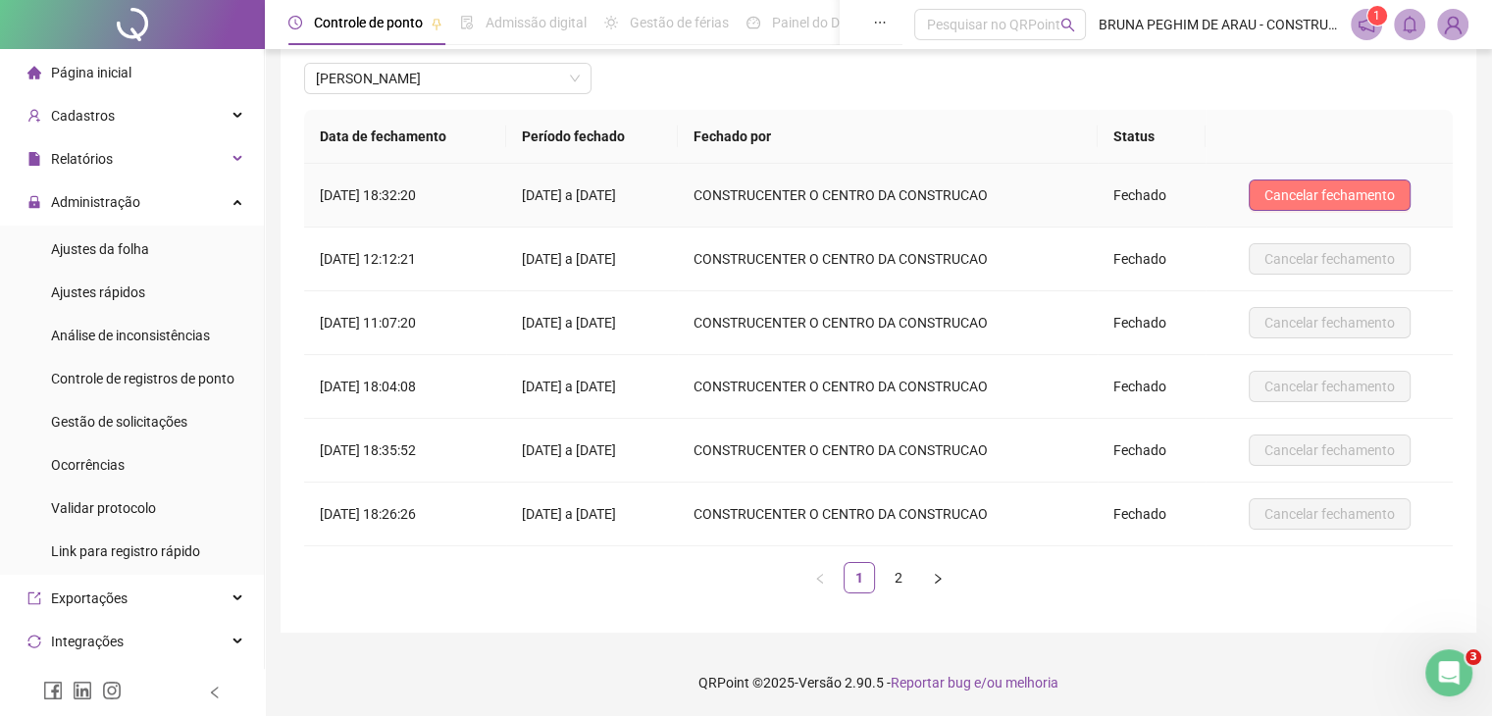
click at [1302, 189] on span "Cancelar fechamento" at bounding box center [1330, 195] width 130 height 22
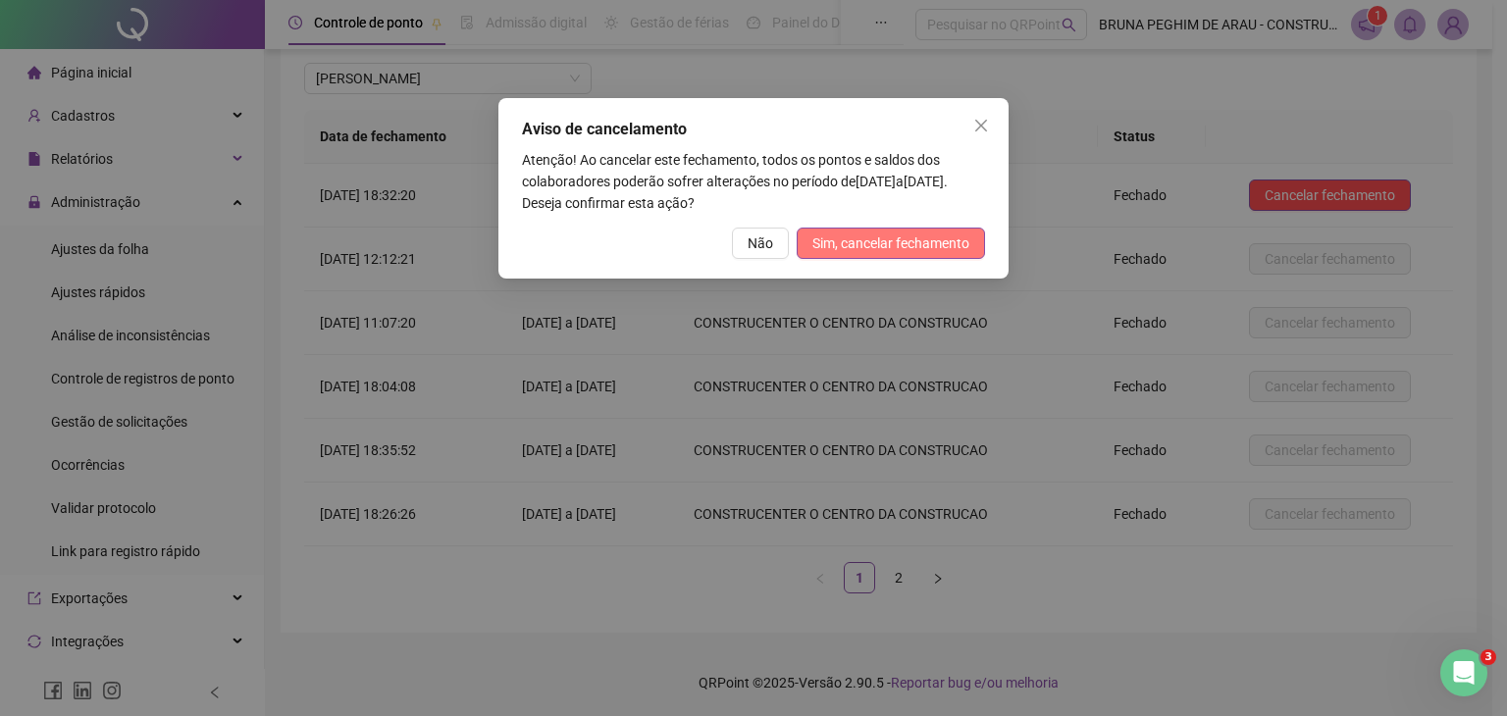
click at [879, 244] on span "Sim, cancelar fechamento" at bounding box center [890, 244] width 157 height 22
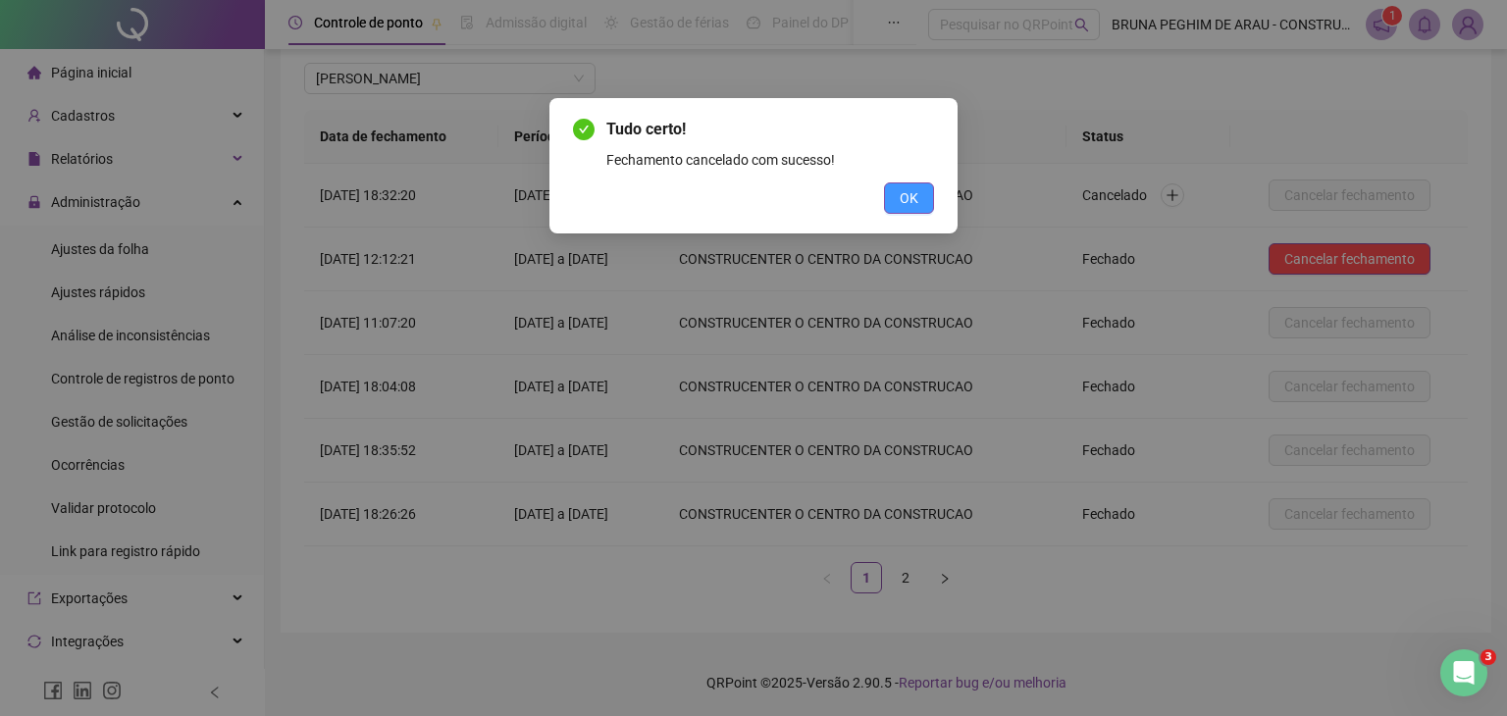
click at [905, 201] on span "OK" at bounding box center [909, 198] width 19 height 22
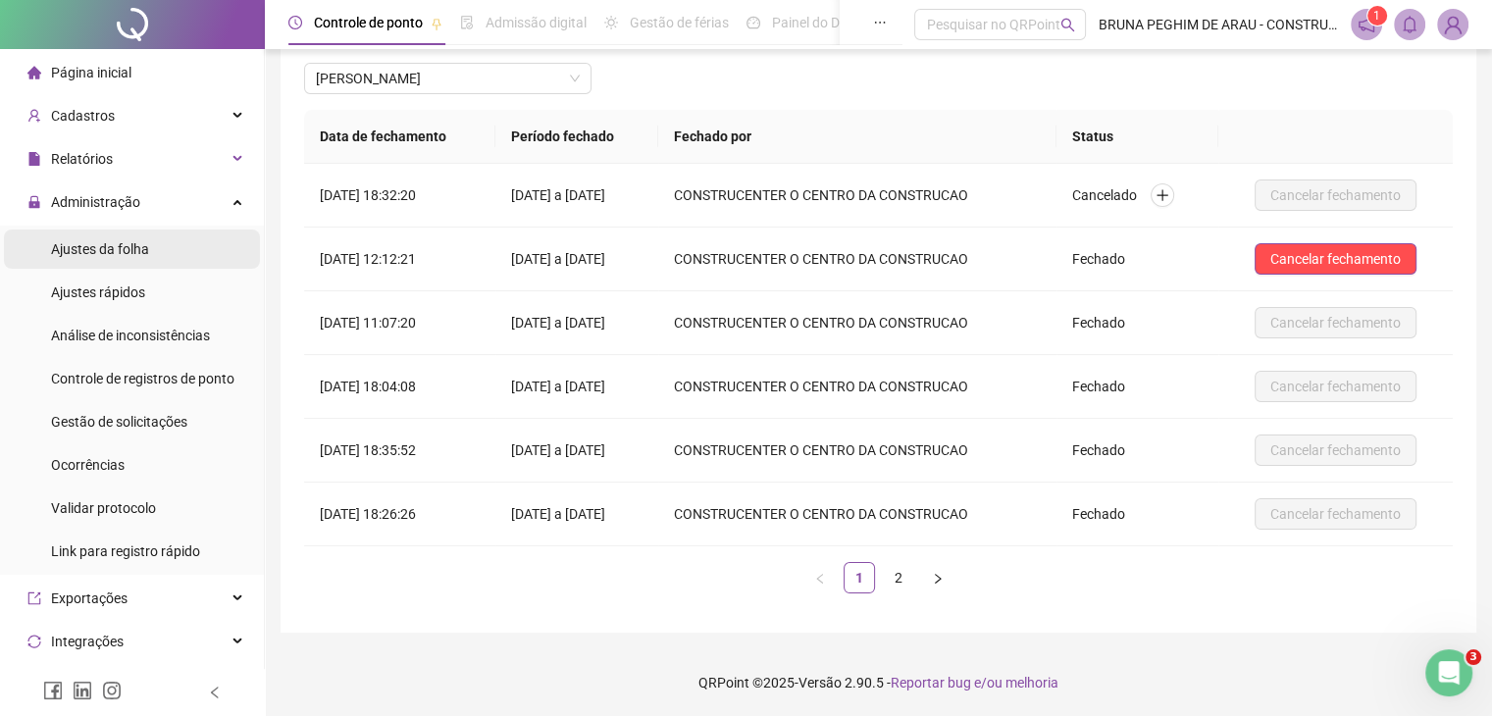
click at [151, 244] on li "Ajustes da folha" at bounding box center [132, 249] width 256 height 39
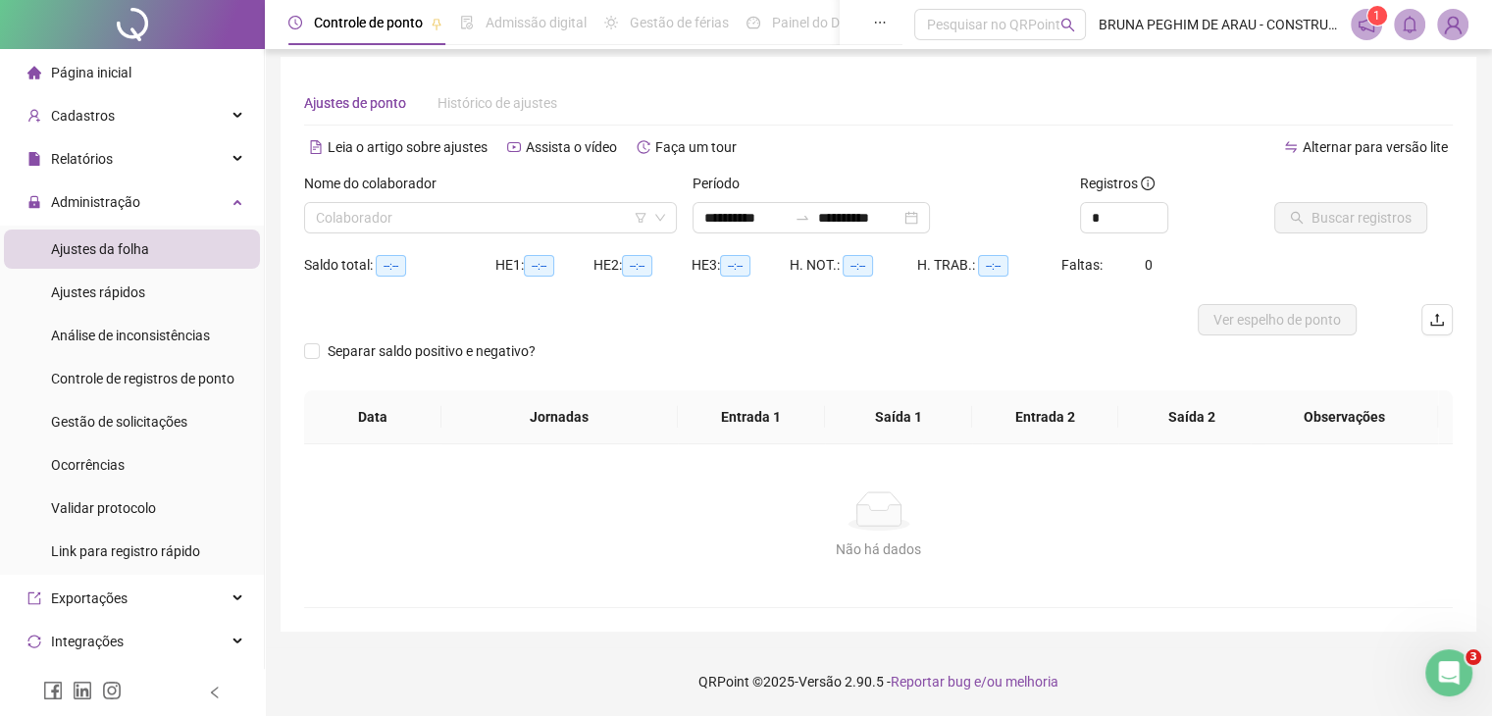
scroll to position [8, 0]
click at [405, 229] on input "search" at bounding box center [482, 217] width 332 height 29
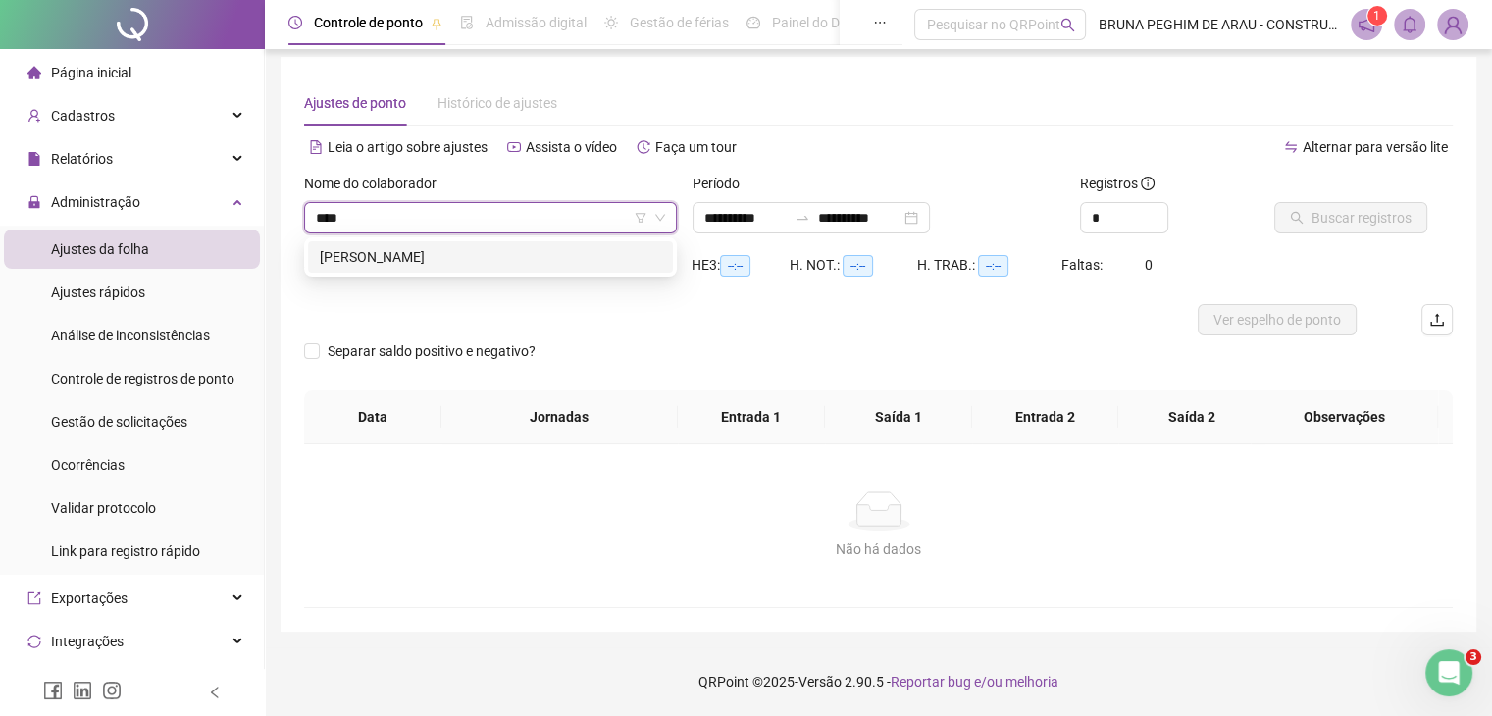
click at [447, 268] on div "[PERSON_NAME]" at bounding box center [490, 256] width 365 height 31
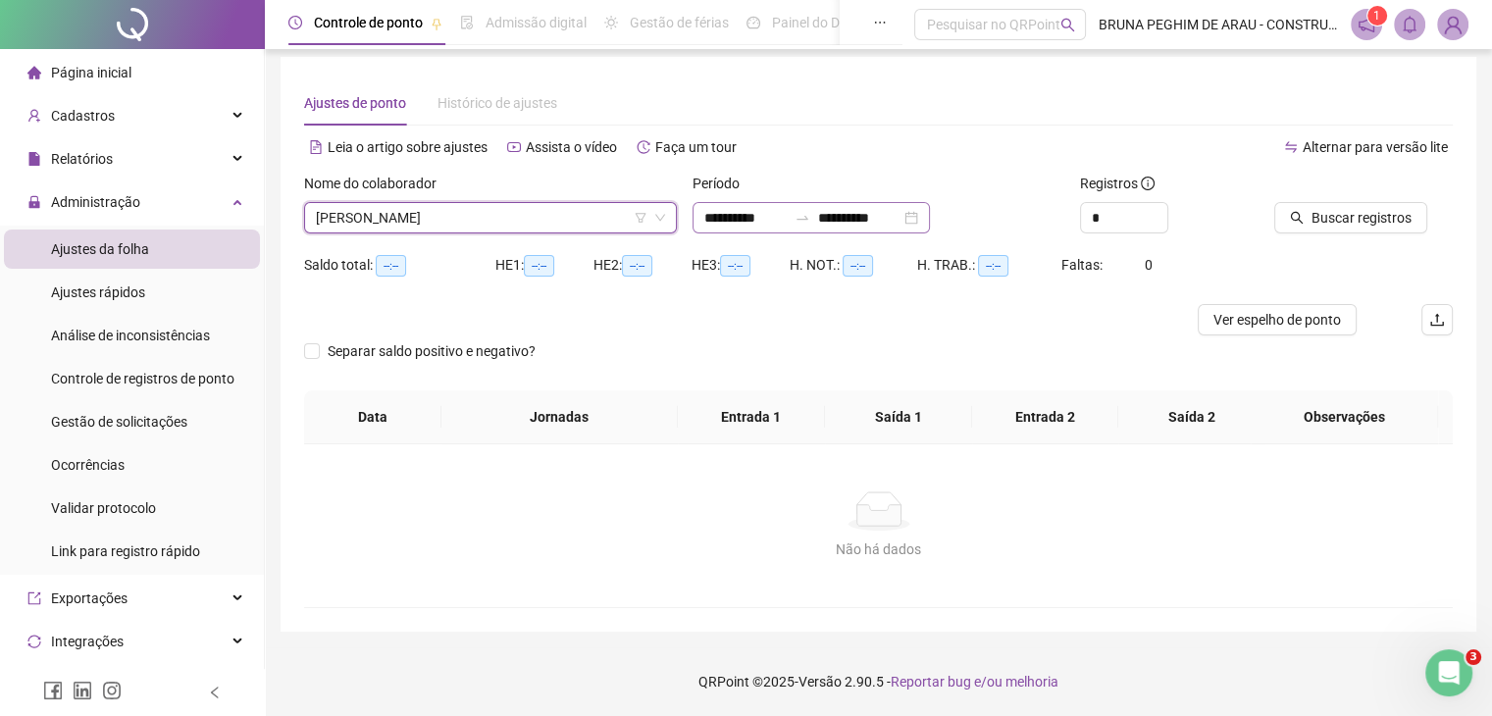
click at [930, 219] on div "**********" at bounding box center [811, 217] width 237 height 31
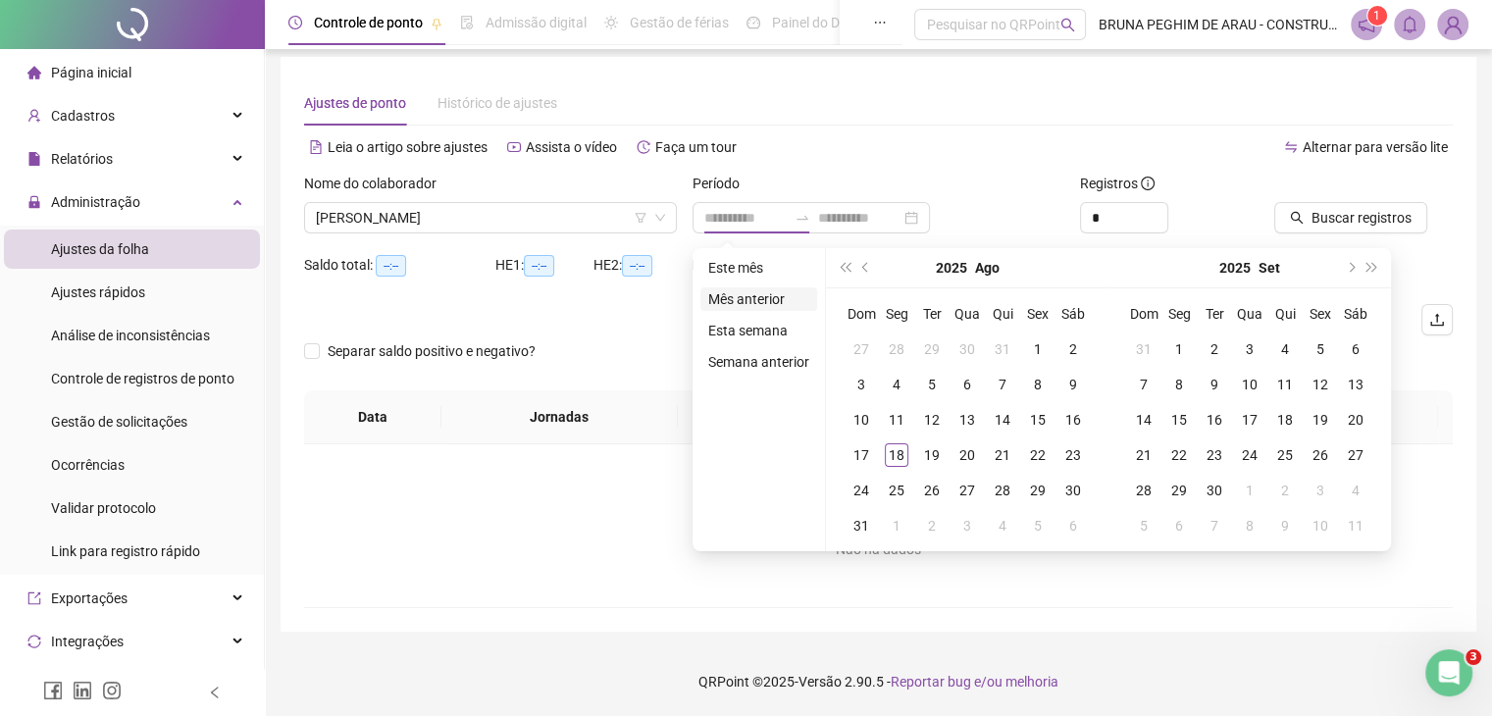
click at [742, 300] on li "Mês anterior" at bounding box center [758, 299] width 117 height 24
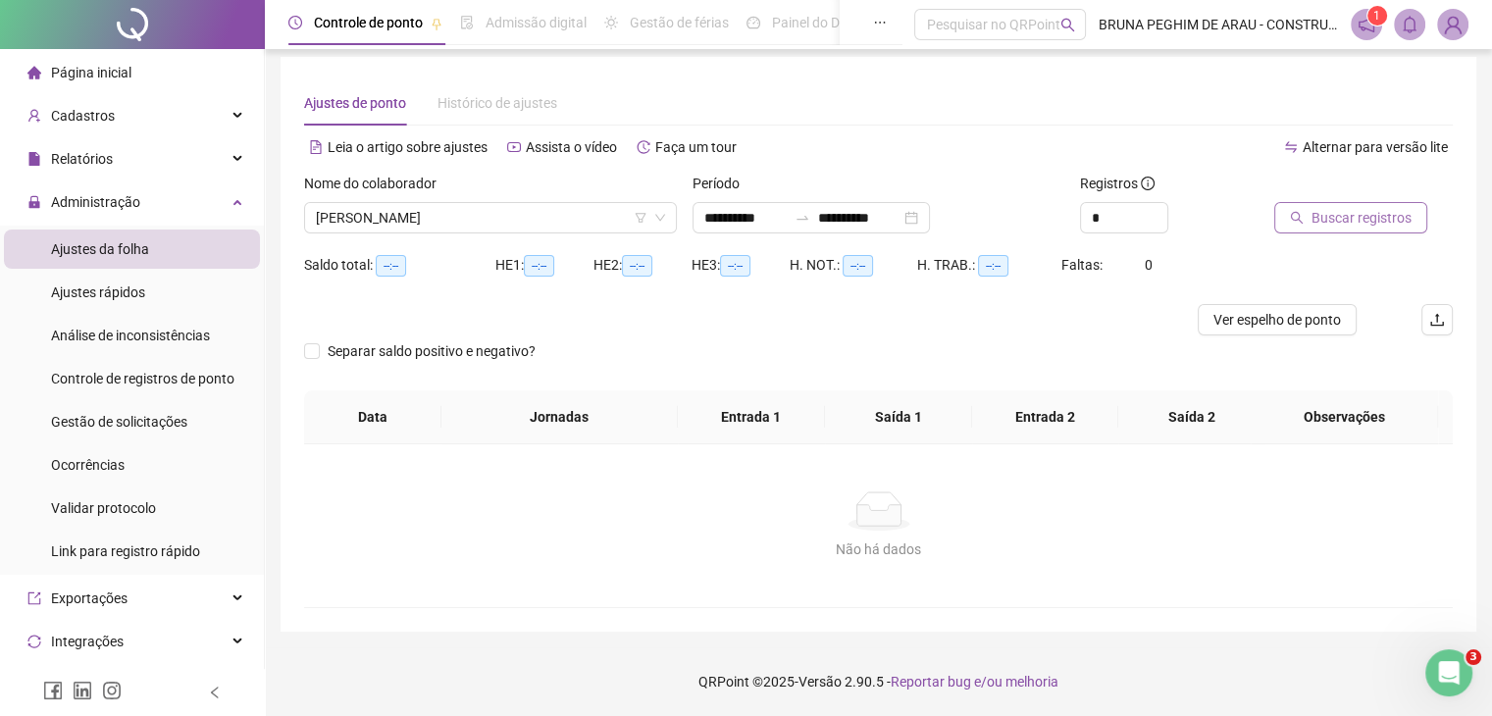
click at [1345, 225] on span "Buscar registros" at bounding box center [1362, 218] width 100 height 22
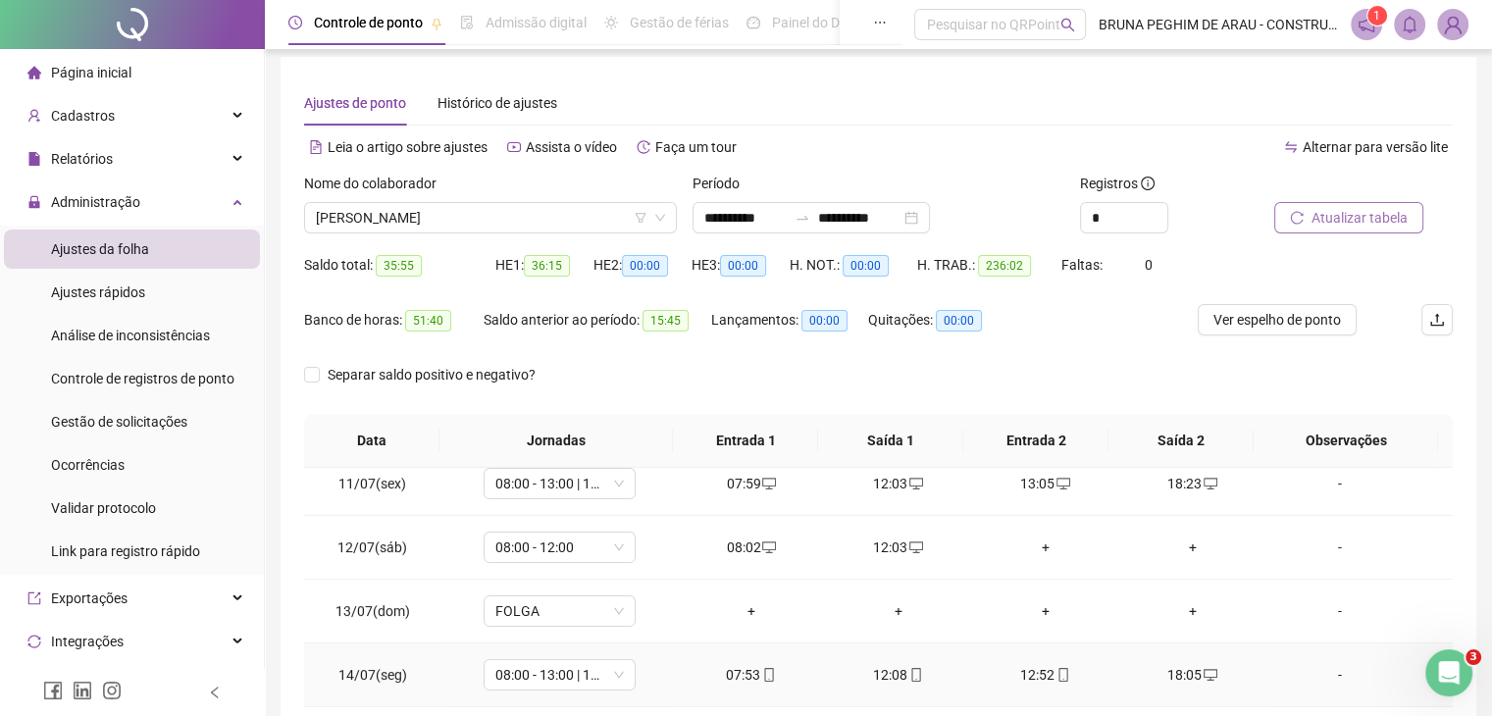
scroll to position [785, 0]
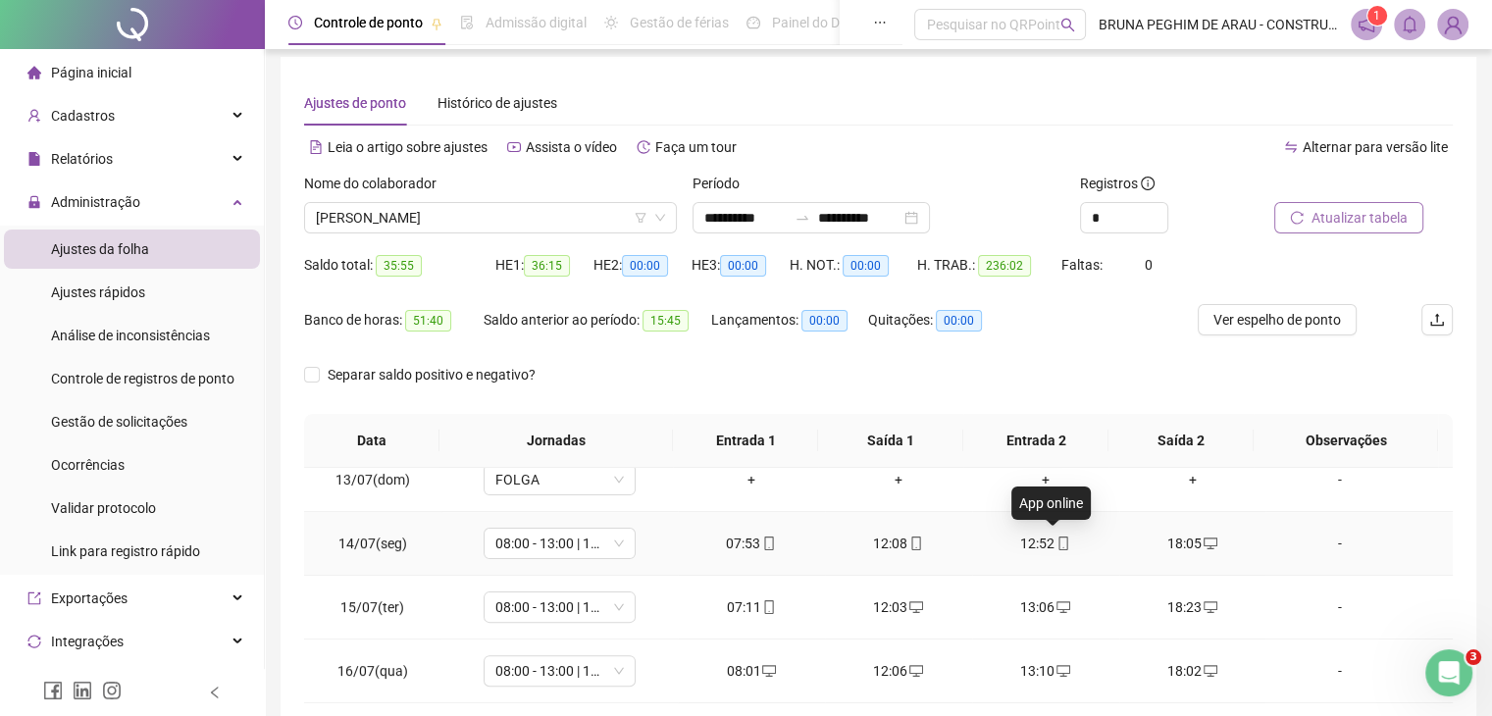
click at [1057, 542] on icon "mobile" at bounding box center [1064, 544] width 14 height 14
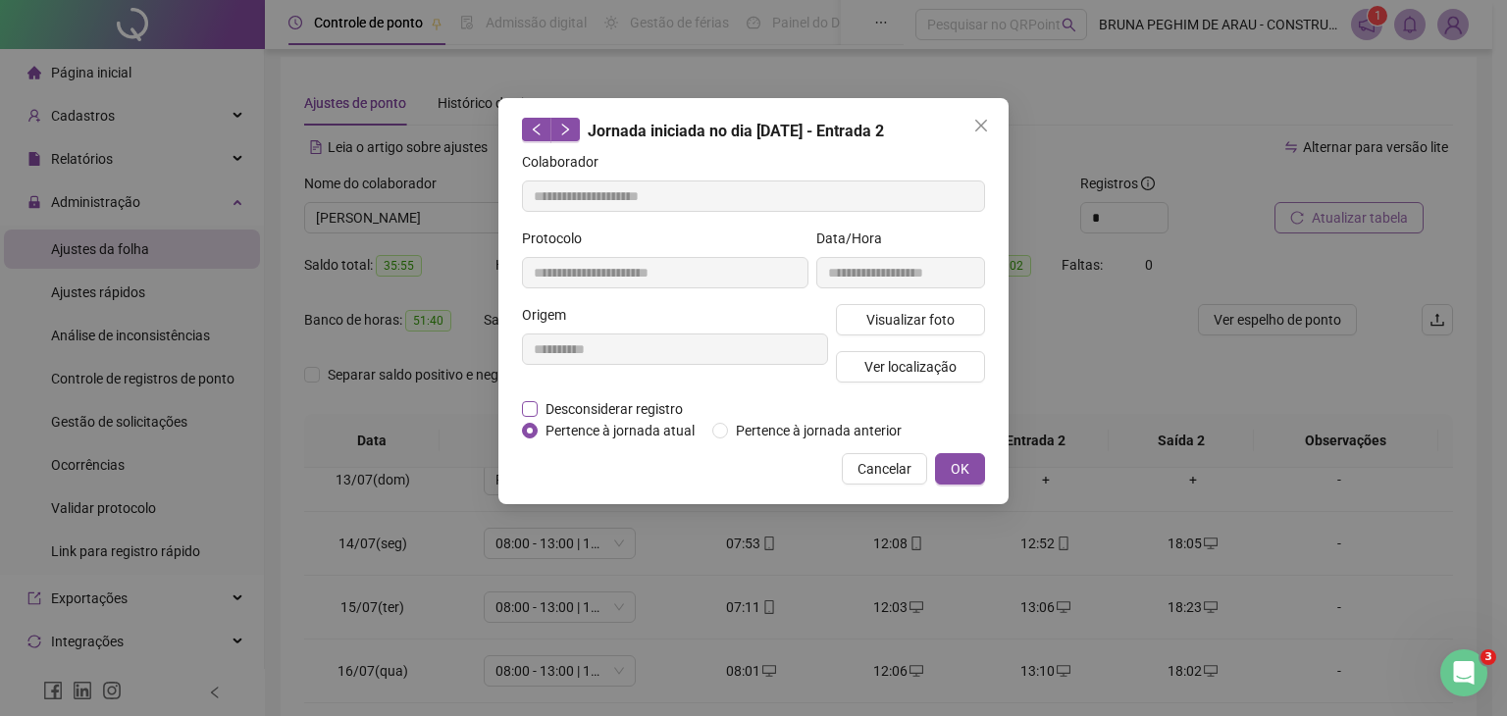
click at [567, 410] on span "Desconsiderar registro" at bounding box center [614, 409] width 153 height 22
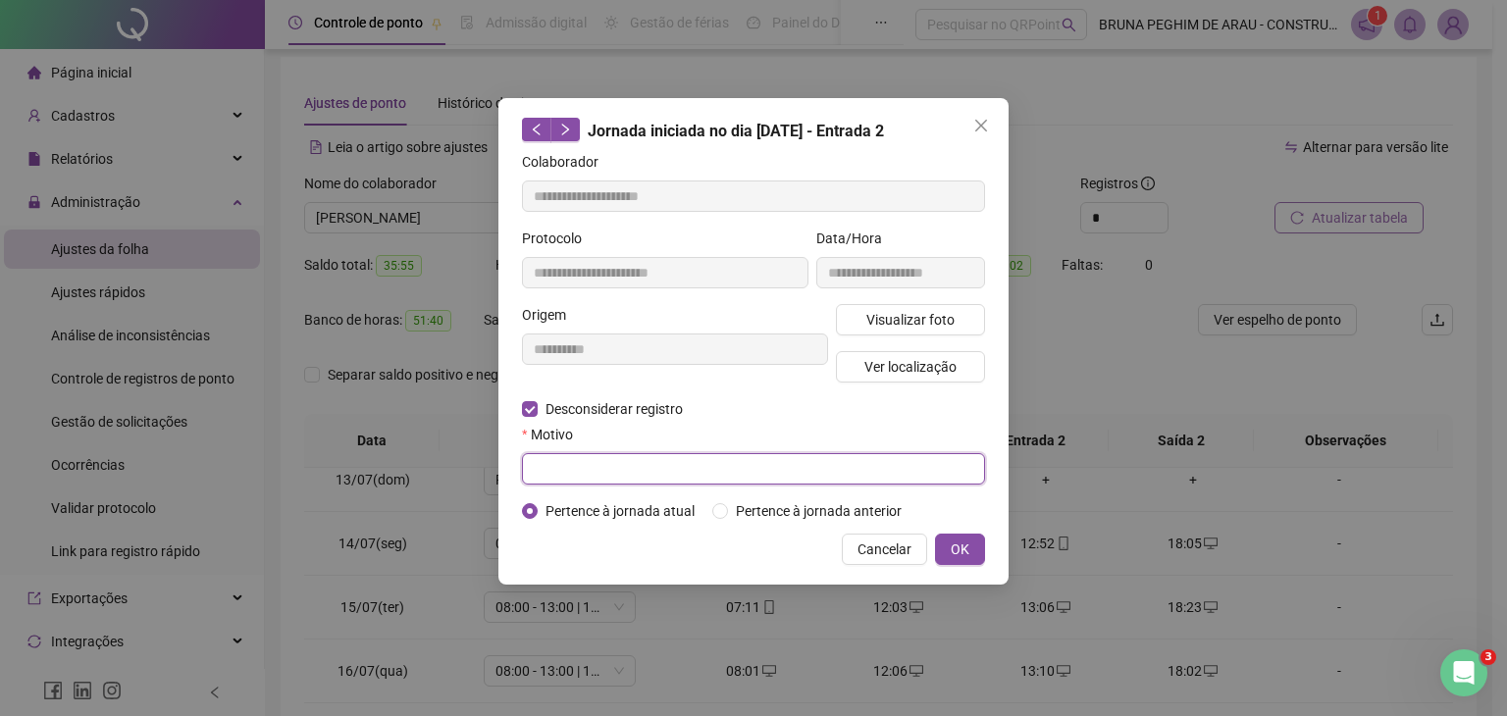
click at [565, 459] on input "text" at bounding box center [753, 468] width 463 height 31
click at [962, 540] on span "OK" at bounding box center [960, 550] width 19 height 22
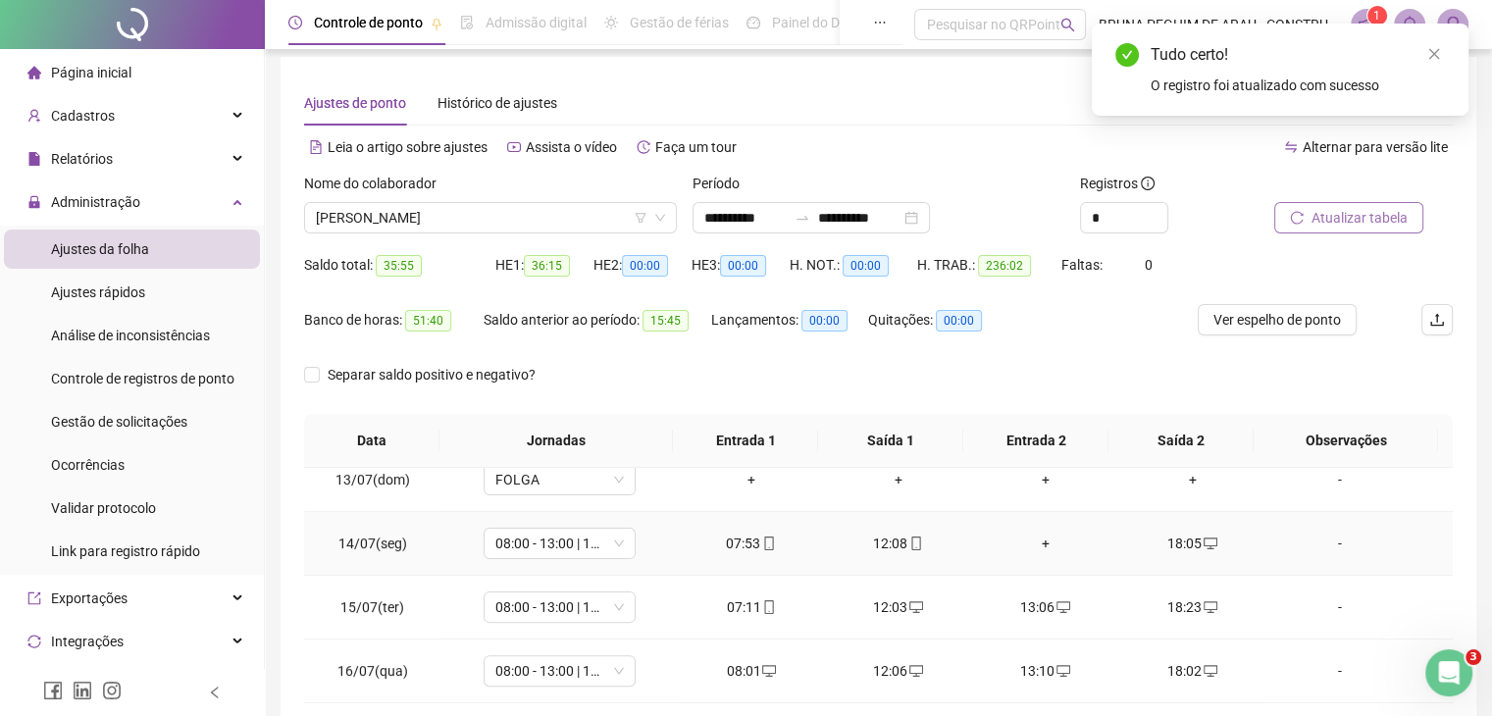
click at [1041, 535] on div "+" at bounding box center [1046, 544] width 116 height 22
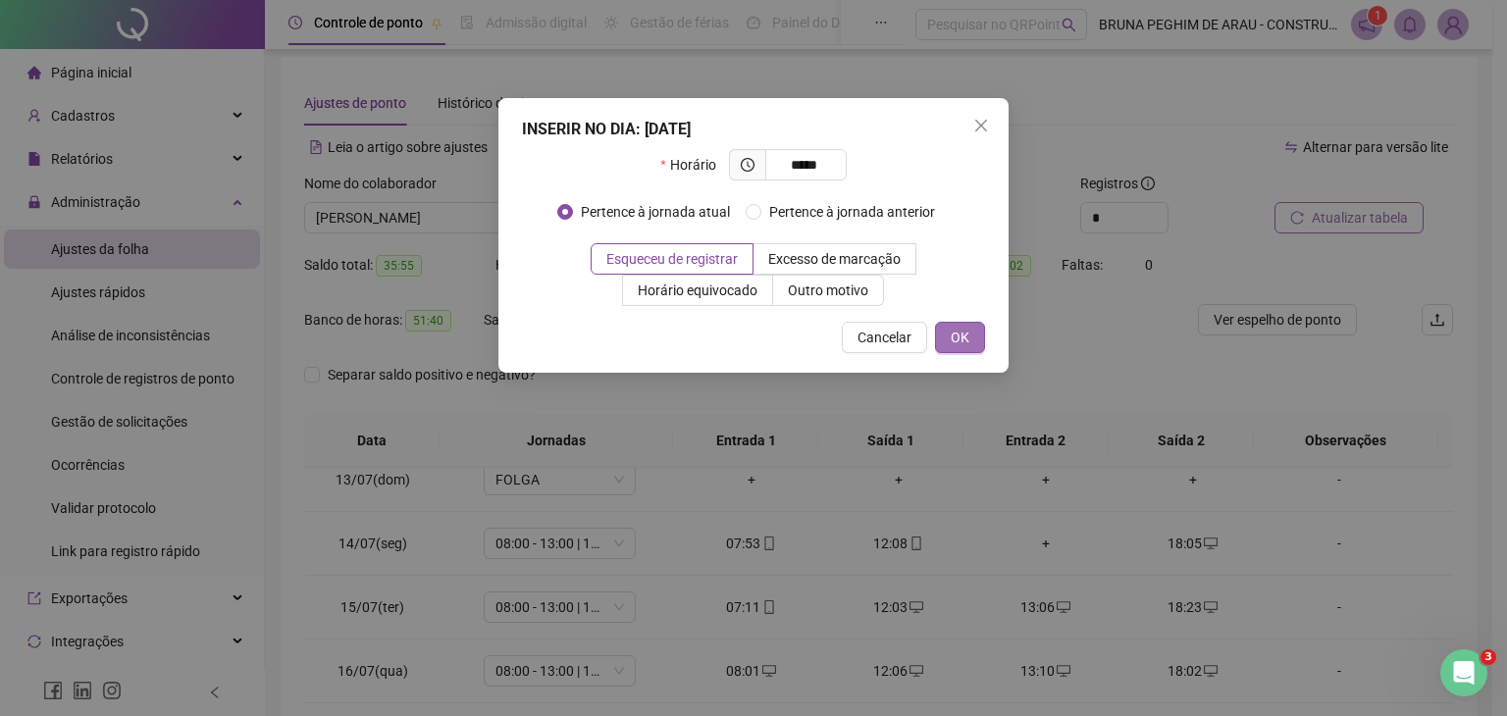
click at [977, 338] on button "OK" at bounding box center [960, 337] width 50 height 31
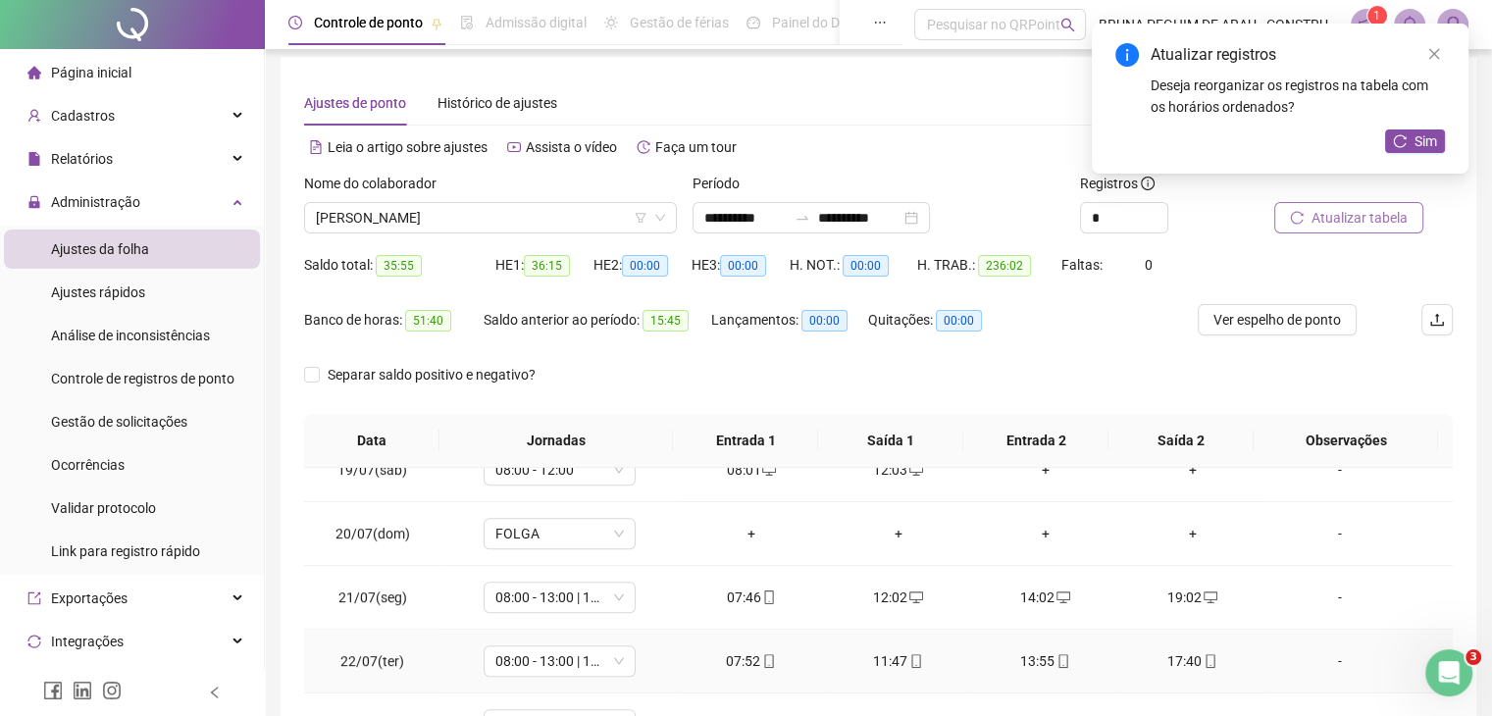
scroll to position [1308, 0]
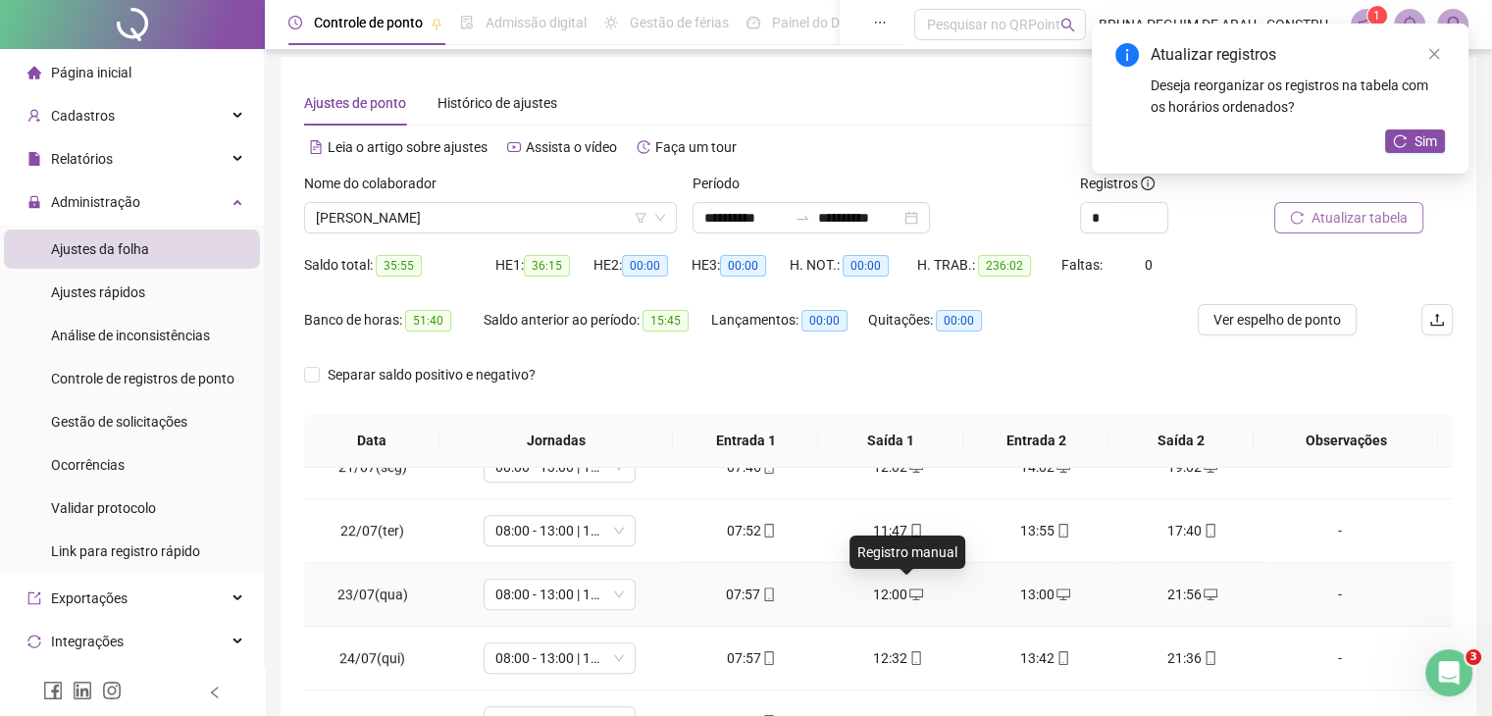
click at [909, 589] on icon "desktop" at bounding box center [916, 595] width 14 height 12
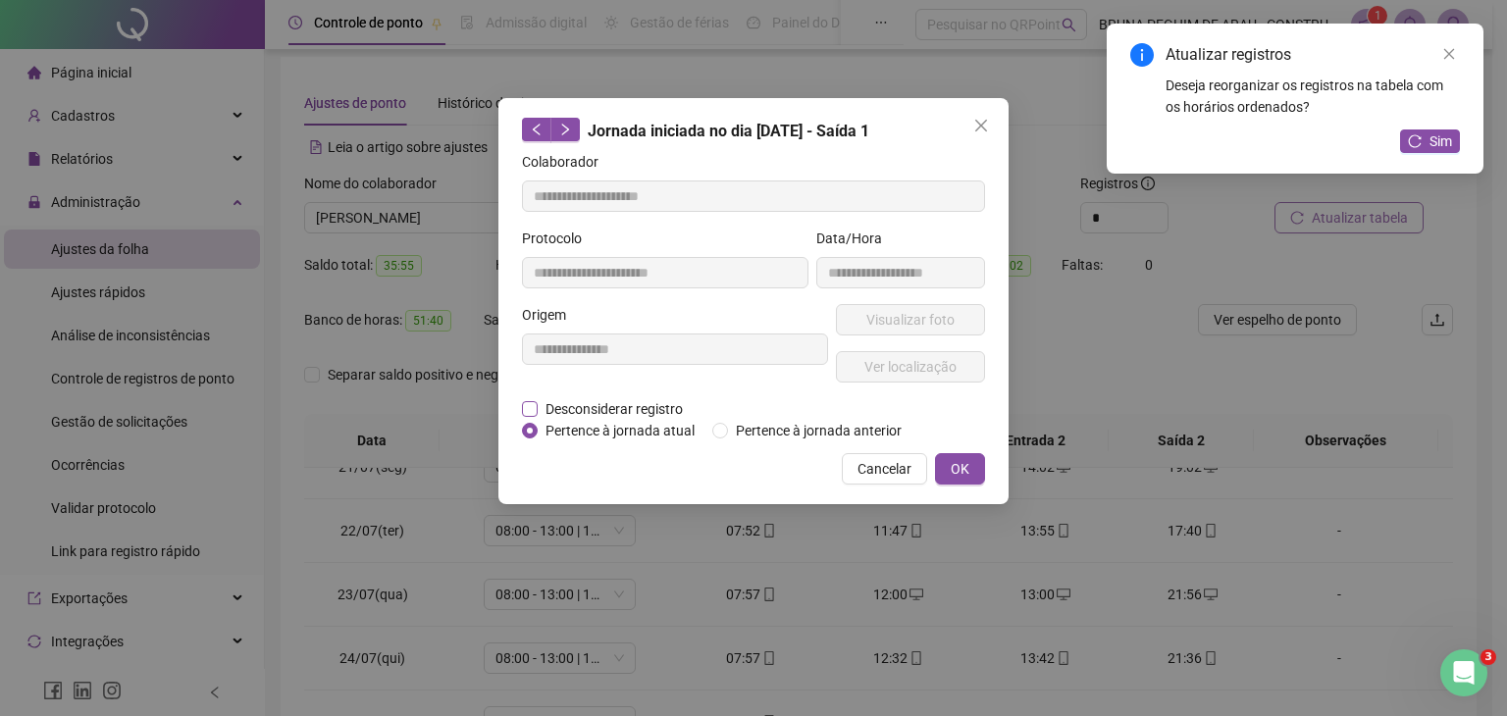
click at [538, 405] on span "Desconsiderar registro" at bounding box center [614, 409] width 153 height 22
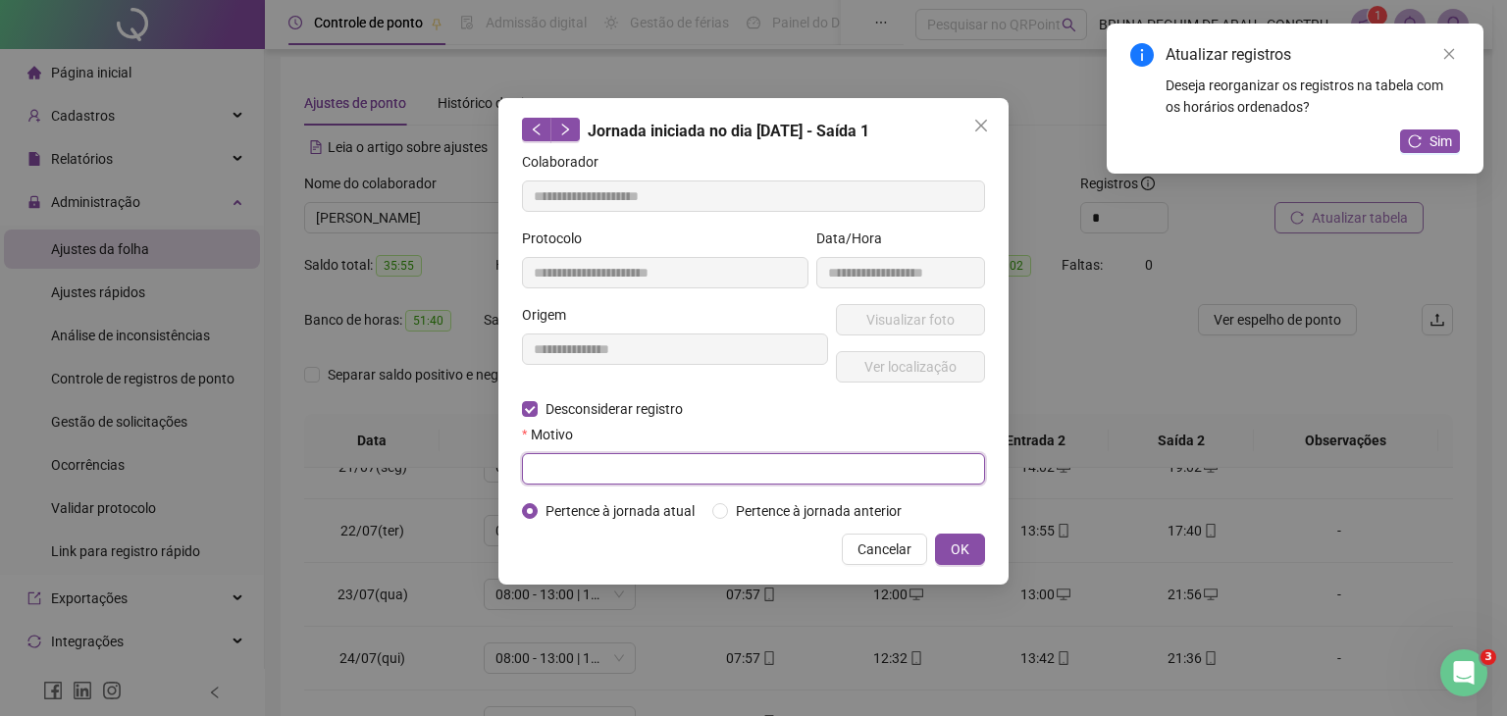
click at [584, 477] on input "text" at bounding box center [753, 468] width 463 height 31
click at [969, 553] on button "OK" at bounding box center [960, 549] width 50 height 31
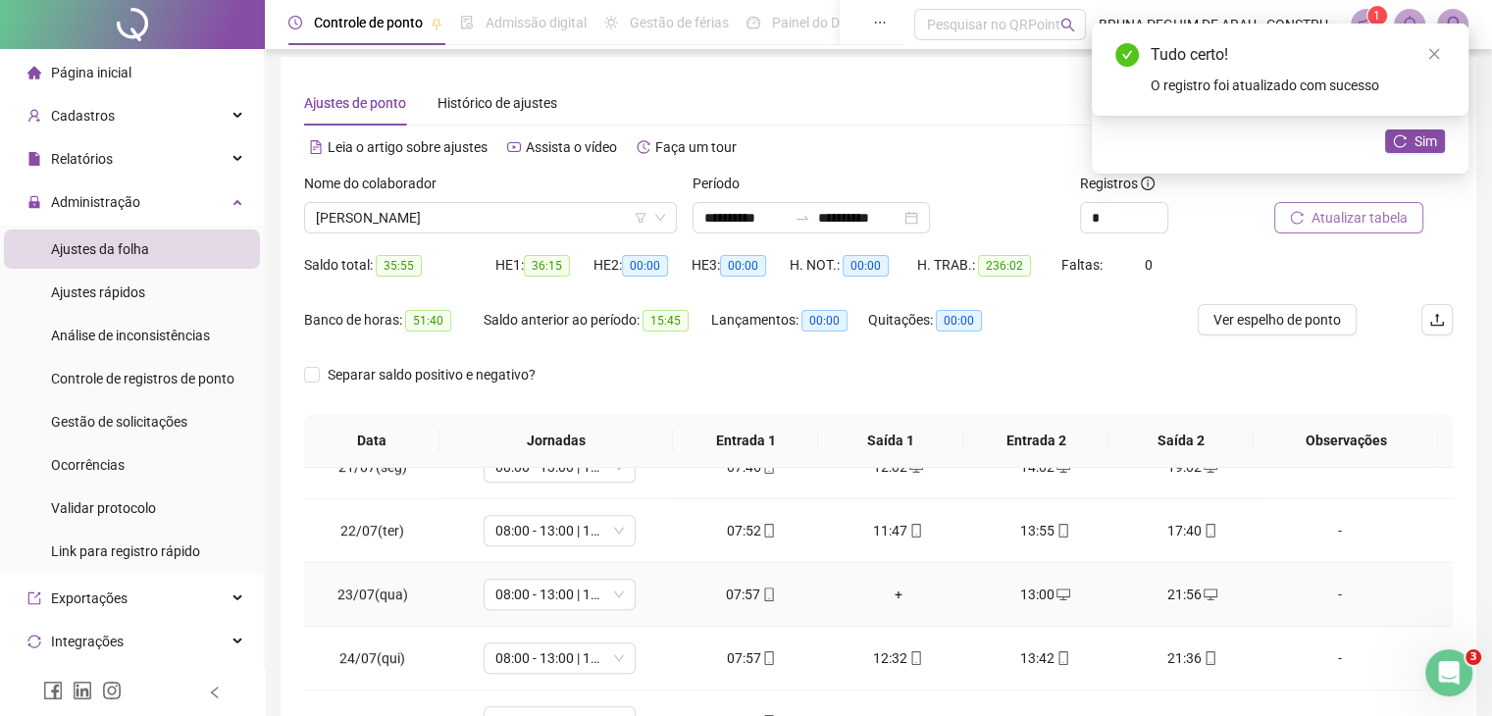
click at [883, 588] on div "+" at bounding box center [899, 595] width 116 height 22
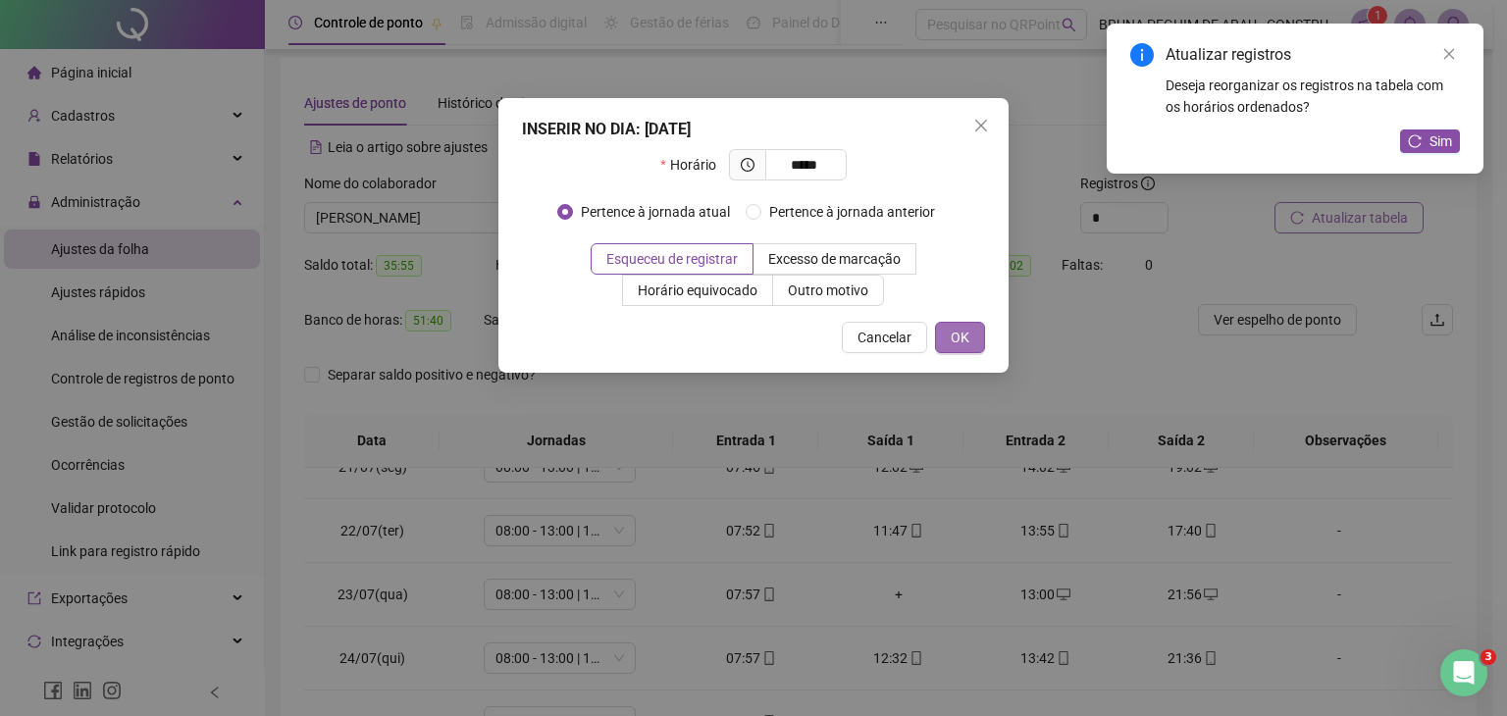
click at [970, 328] on button "OK" at bounding box center [960, 337] width 50 height 31
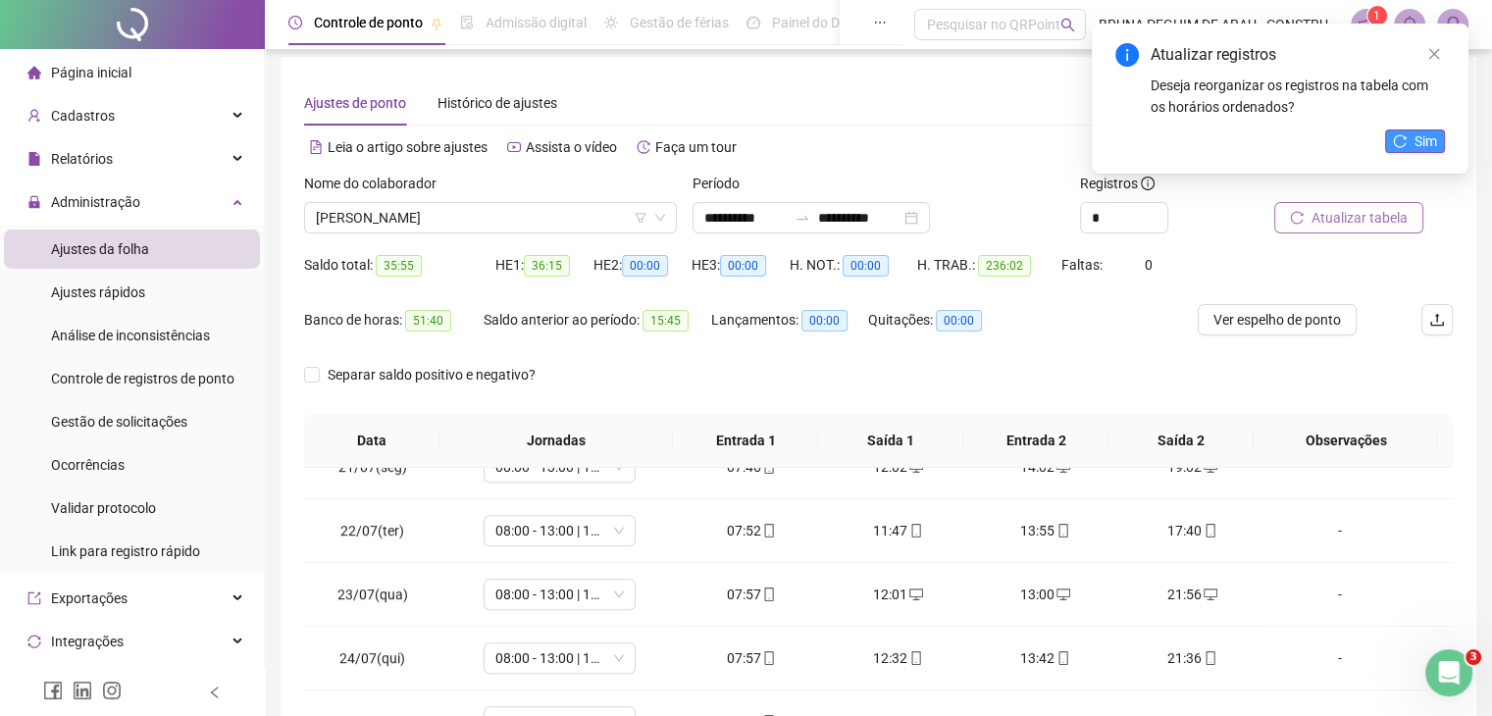
click at [1400, 140] on icon "reload" at bounding box center [1400, 141] width 14 height 14
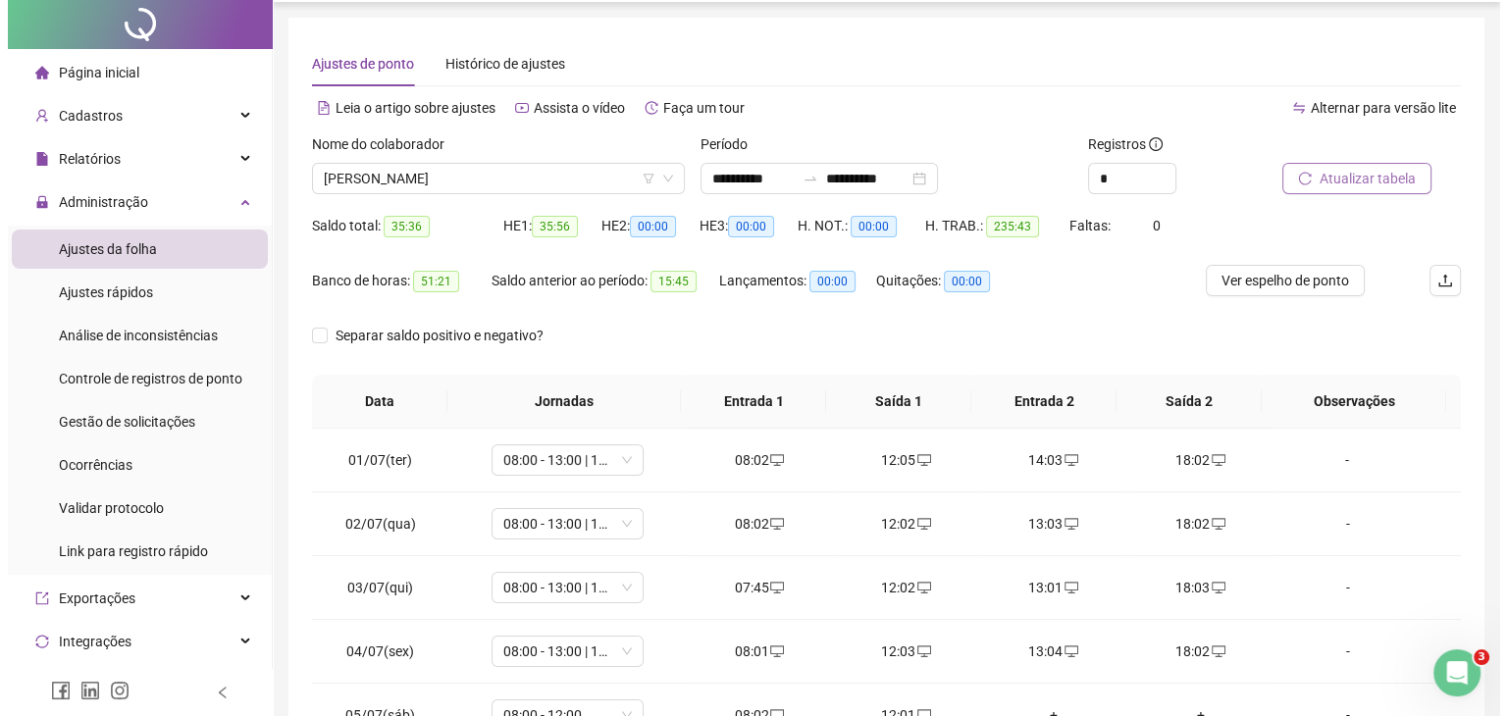
scroll to position [0, 0]
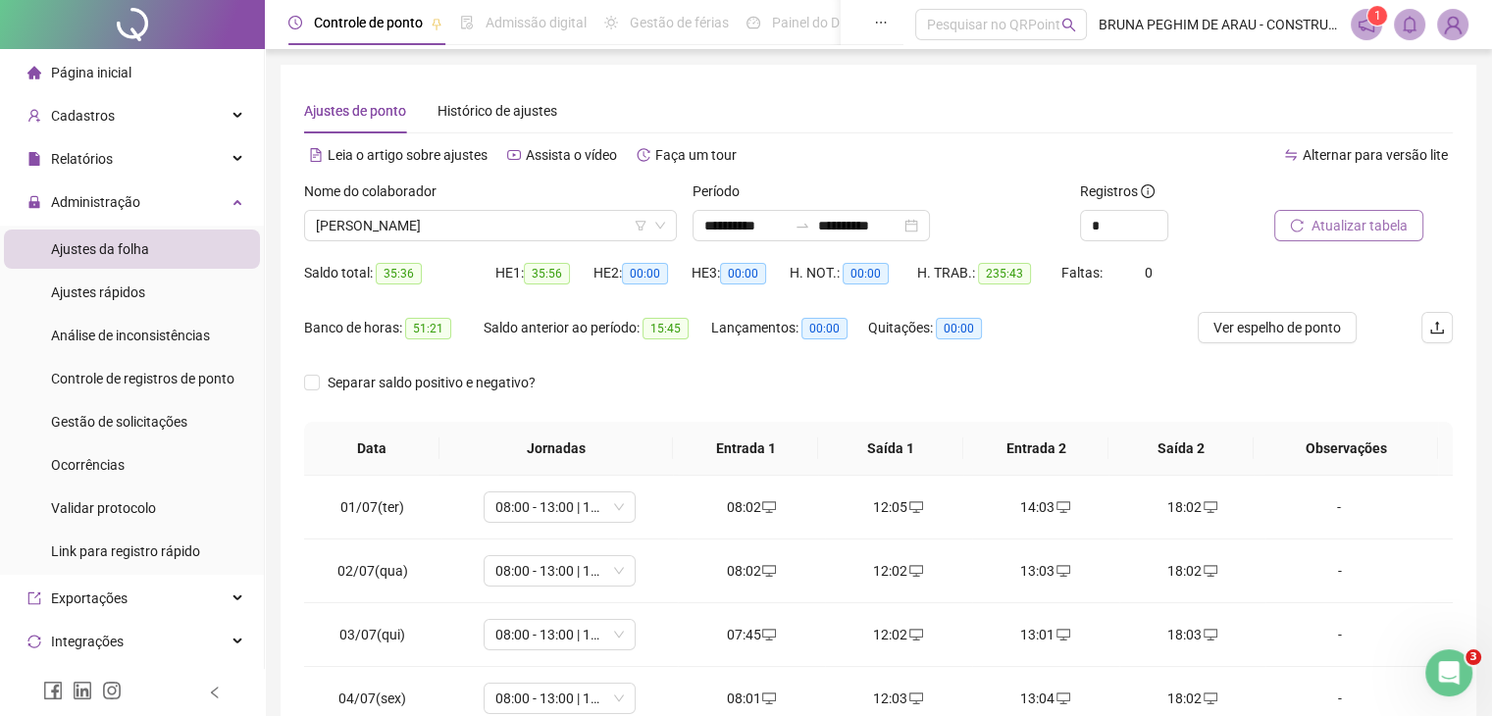
click at [1344, 223] on span "Atualizar tabela" at bounding box center [1360, 226] width 96 height 22
click at [117, 71] on span "Página inicial" at bounding box center [91, 73] width 80 height 16
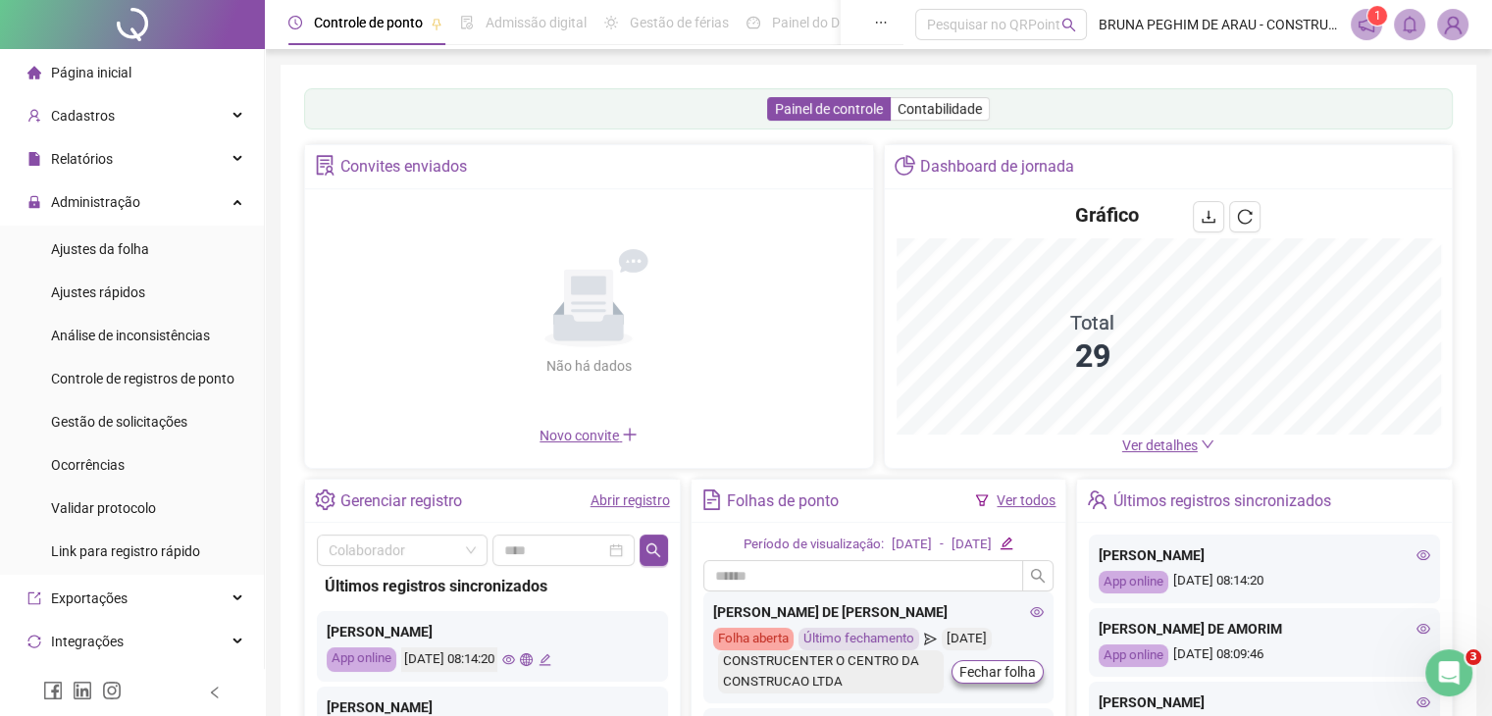
click at [1016, 495] on link "Ver todos" at bounding box center [1026, 500] width 59 height 16
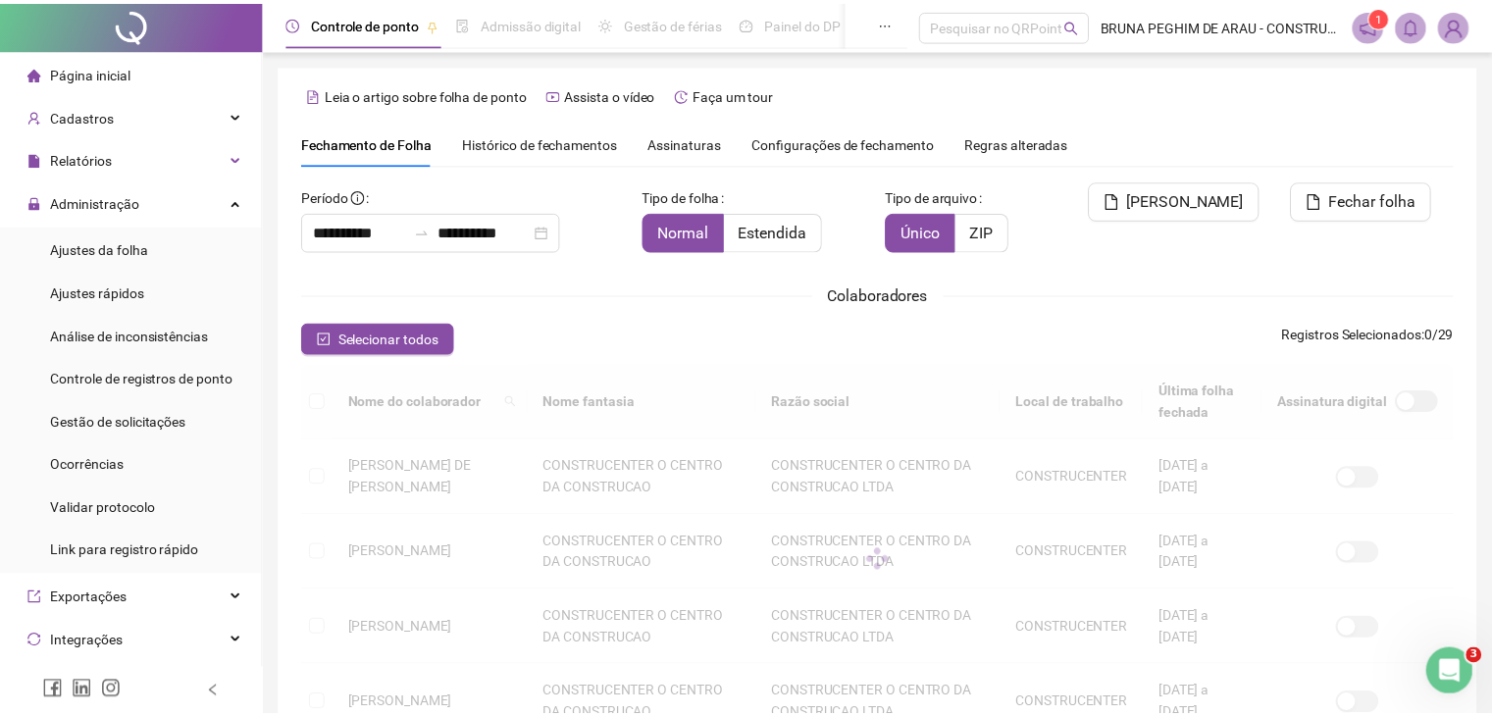
scroll to position [43, 0]
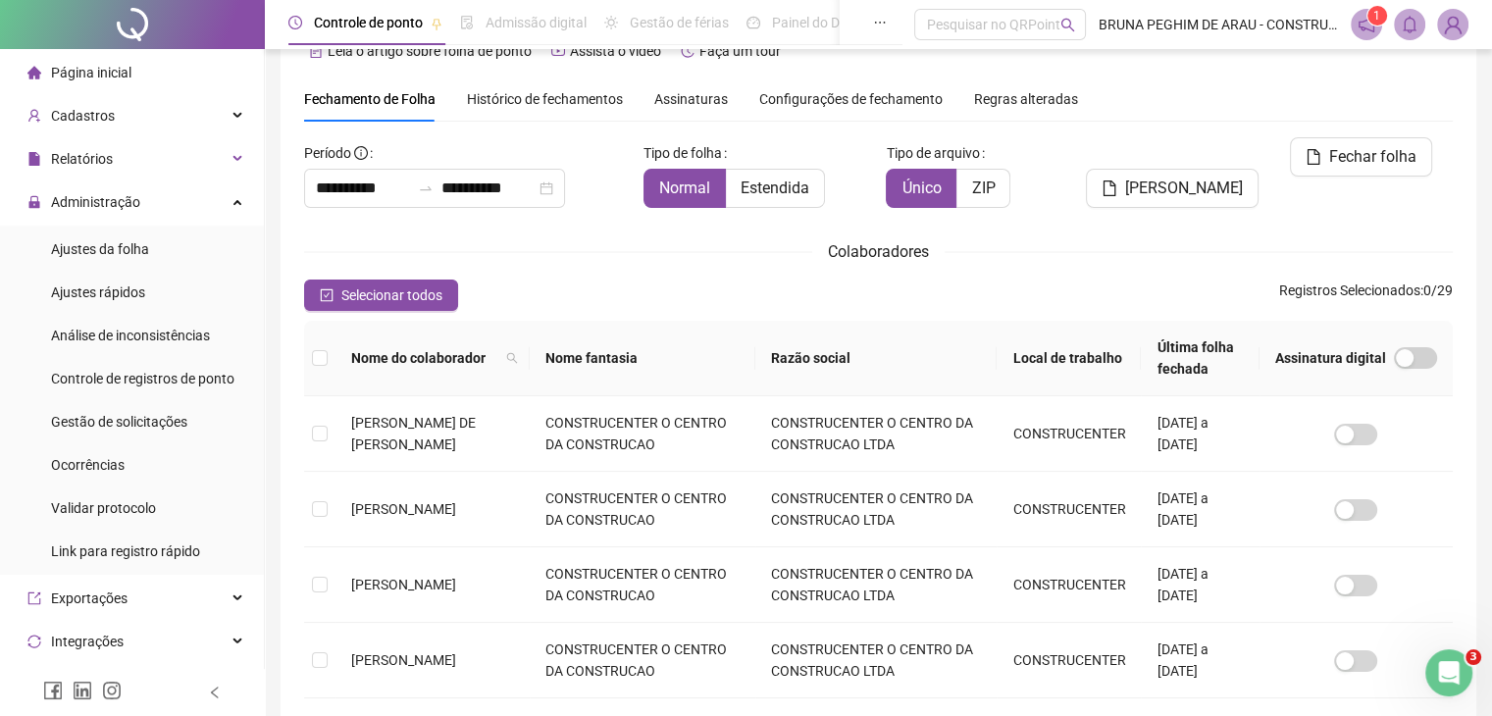
click at [484, 92] on span "Histórico de fechamentos" at bounding box center [545, 99] width 156 height 16
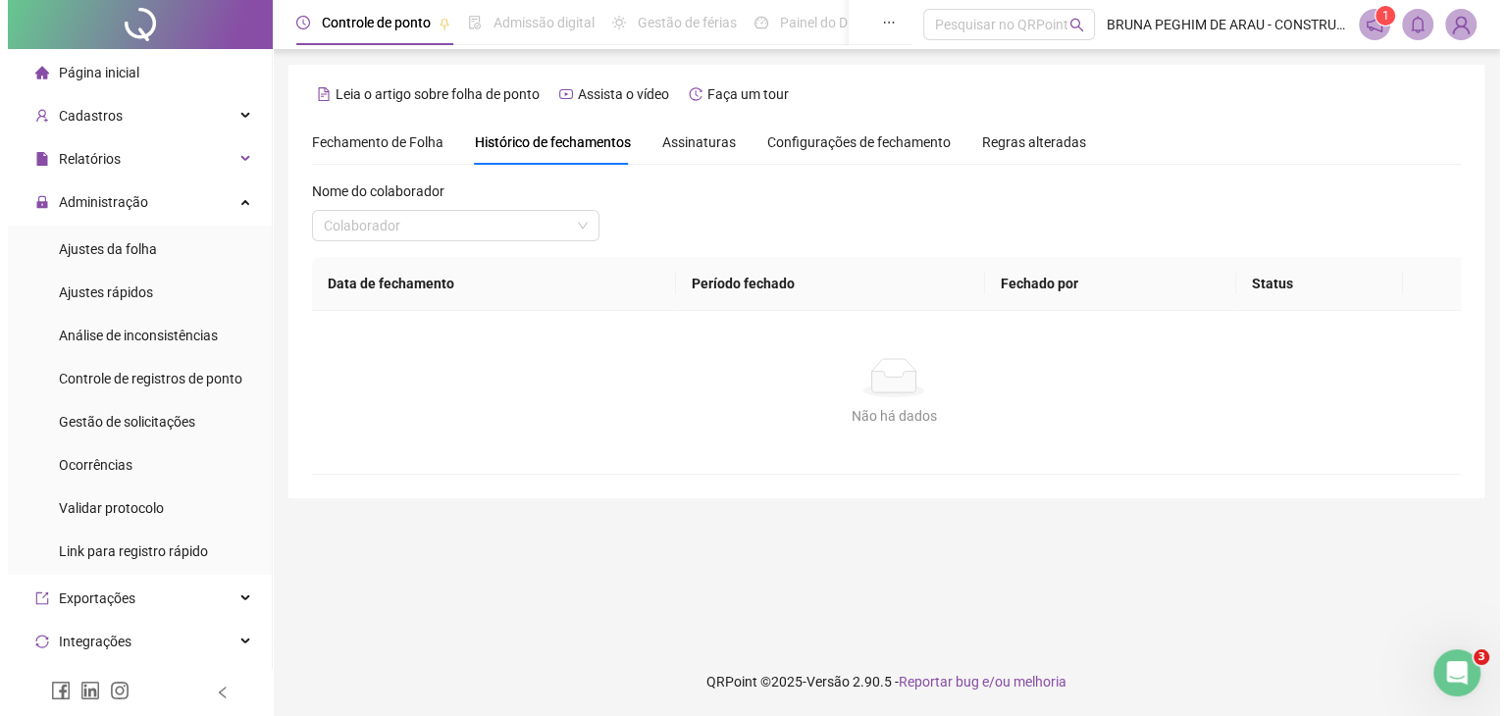
scroll to position [0, 0]
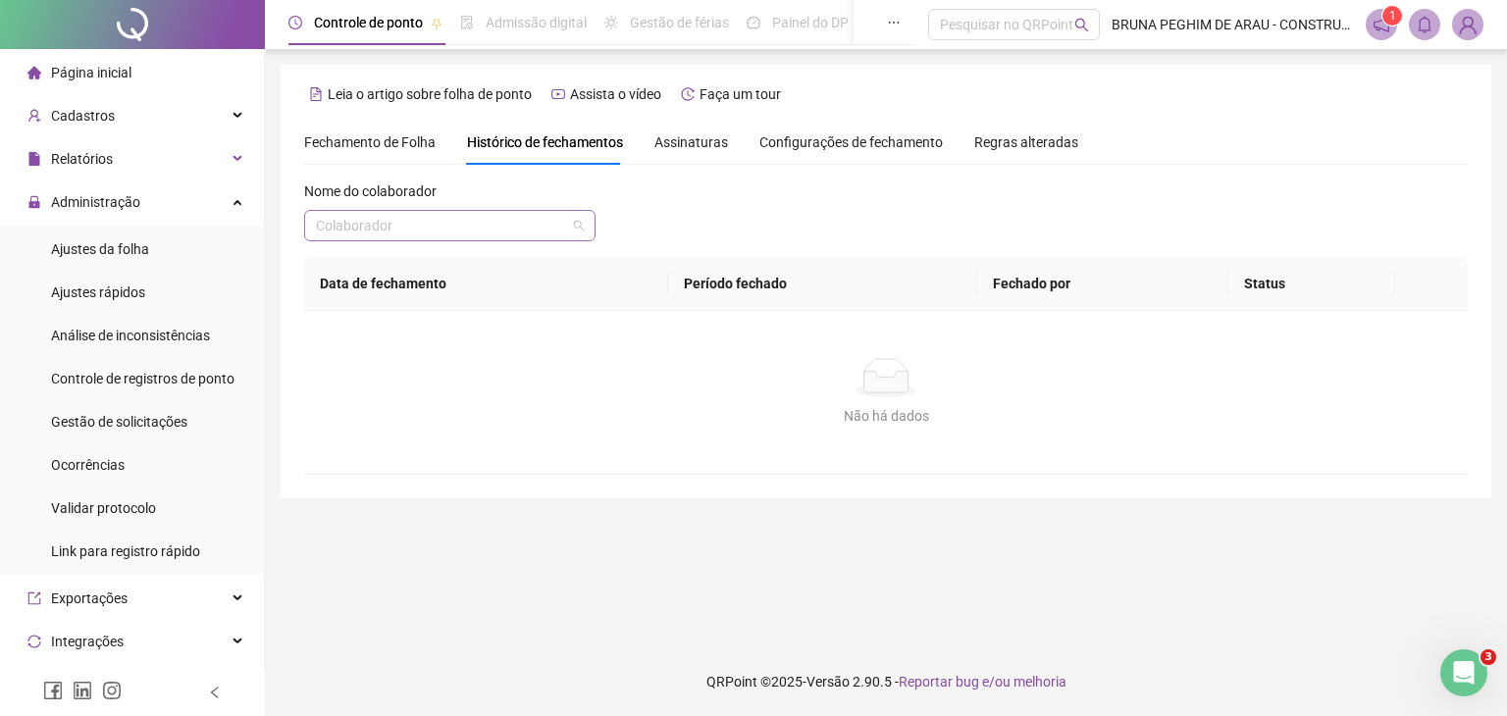
click at [408, 234] on input "search" at bounding box center [441, 225] width 250 height 29
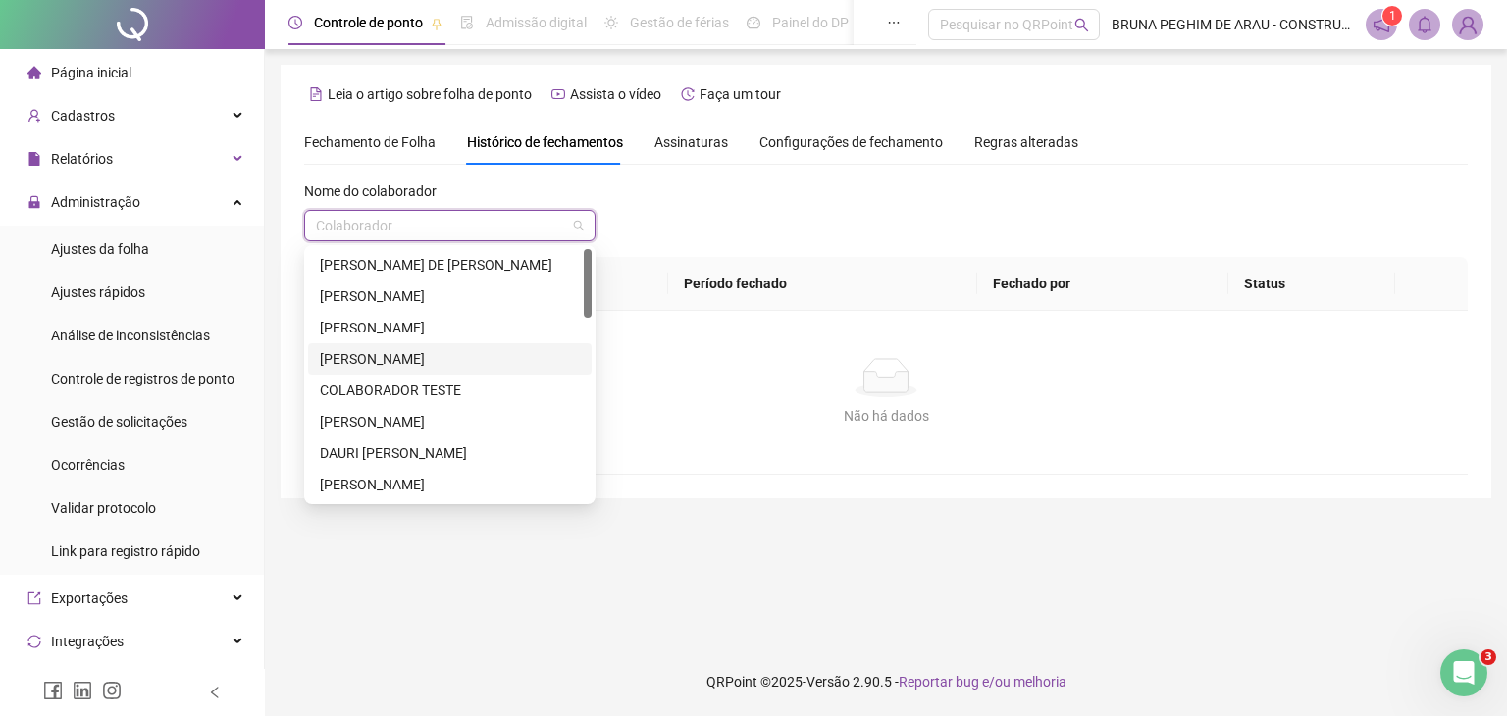
click at [484, 362] on div "[PERSON_NAME]" at bounding box center [450, 359] width 260 height 22
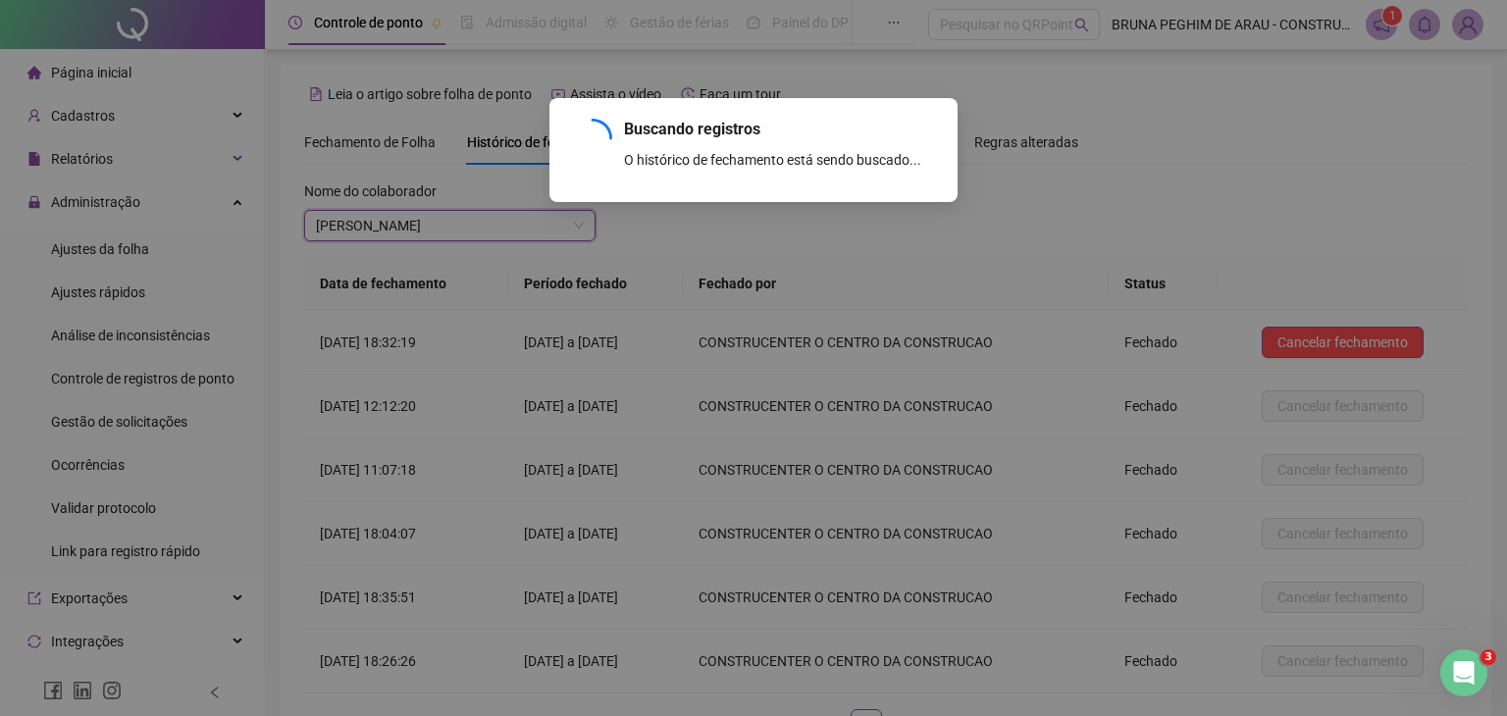
scroll to position [147, 0]
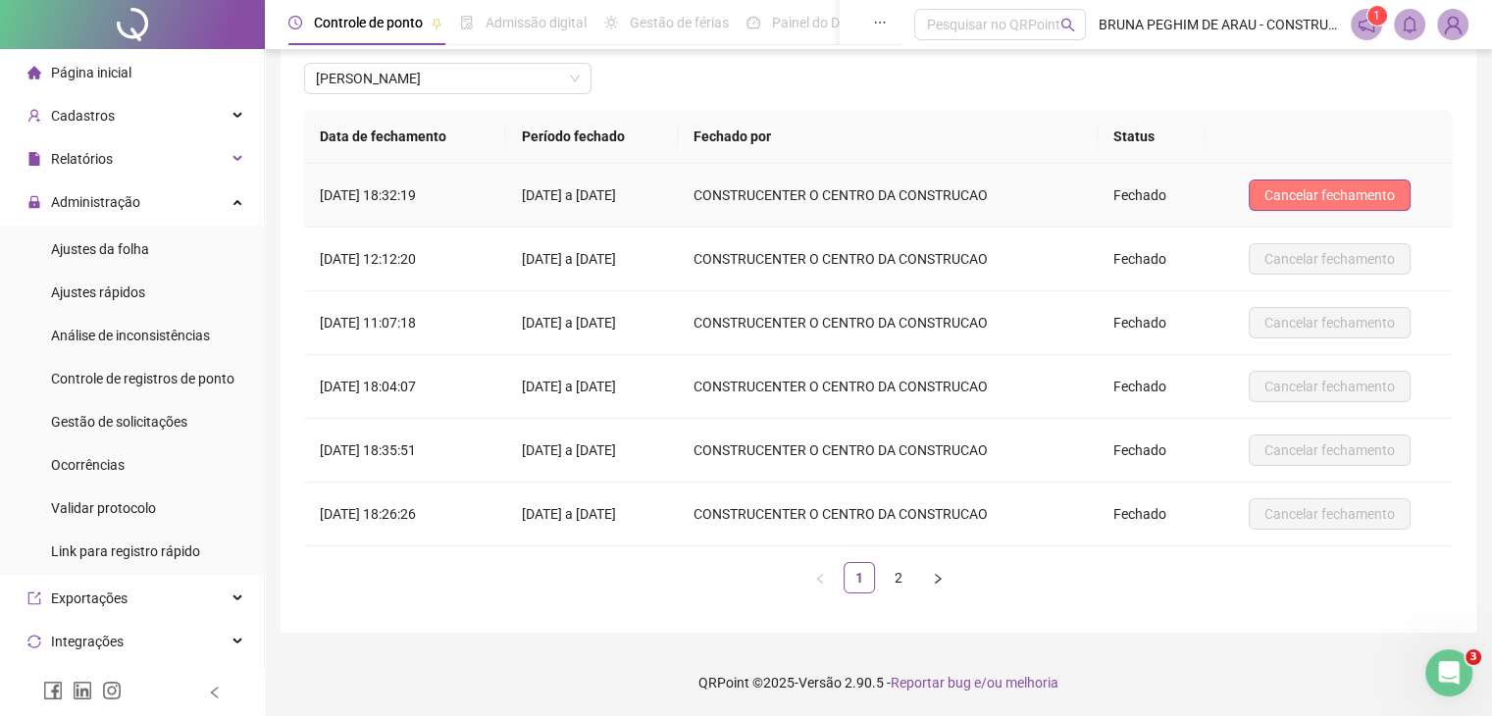
click at [1295, 191] on span "Cancelar fechamento" at bounding box center [1330, 195] width 130 height 22
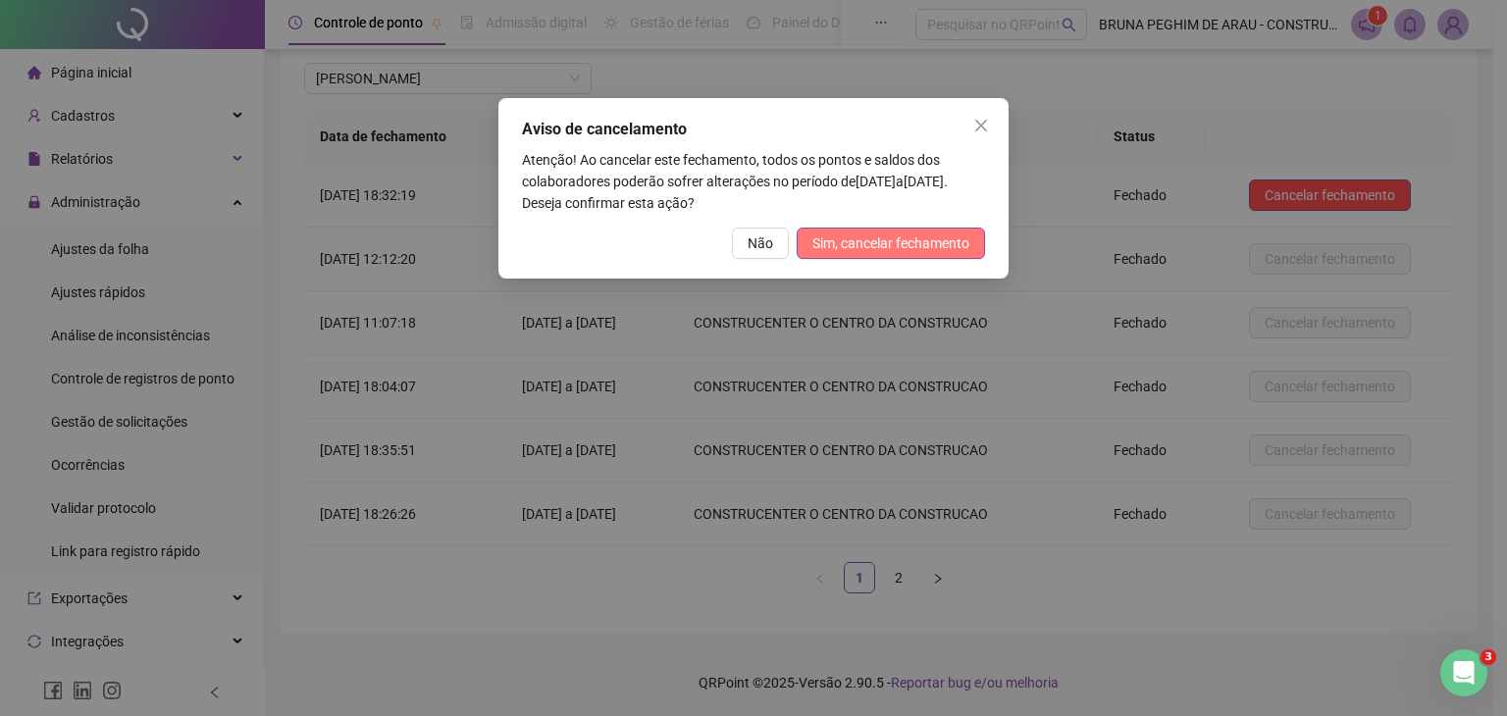
click at [817, 244] on span "Sim, cancelar fechamento" at bounding box center [890, 244] width 157 height 22
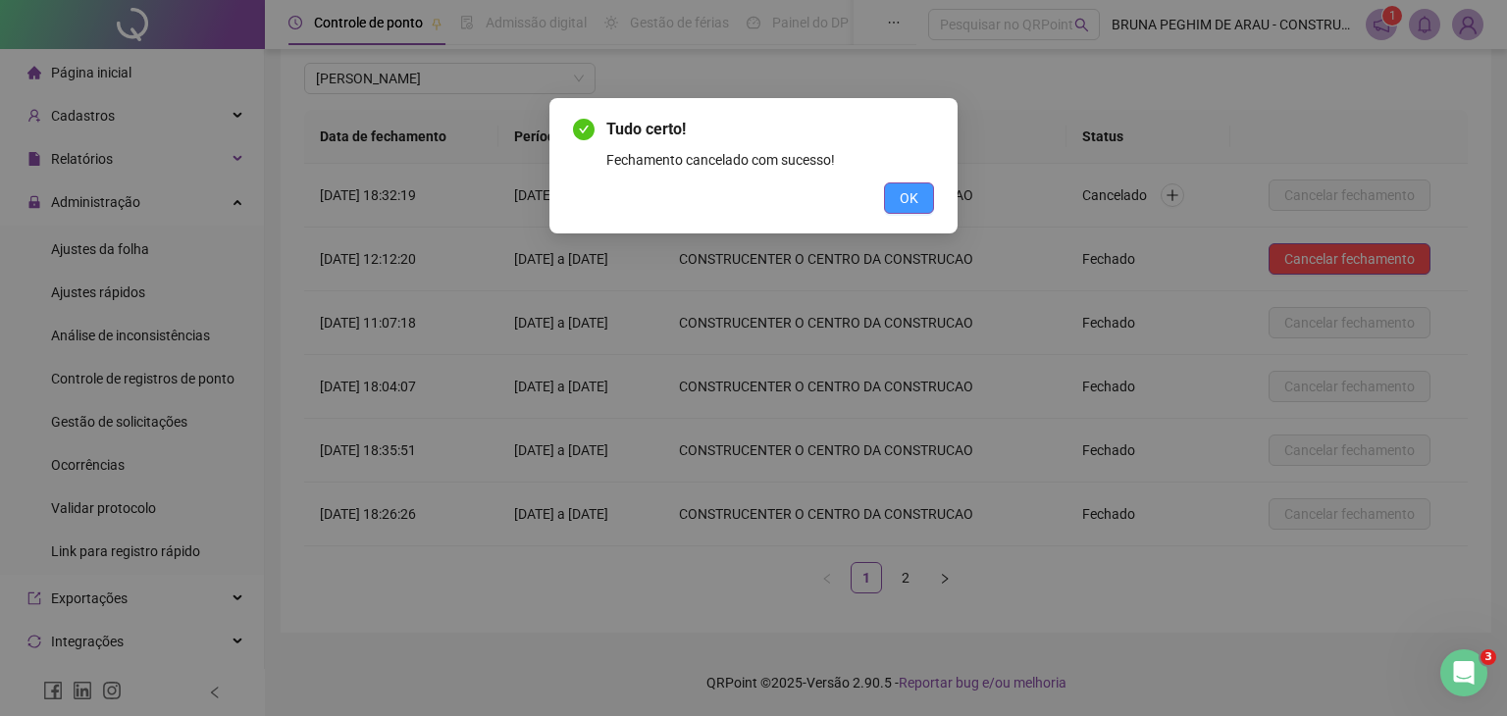
click at [922, 198] on button "OK" at bounding box center [909, 197] width 50 height 31
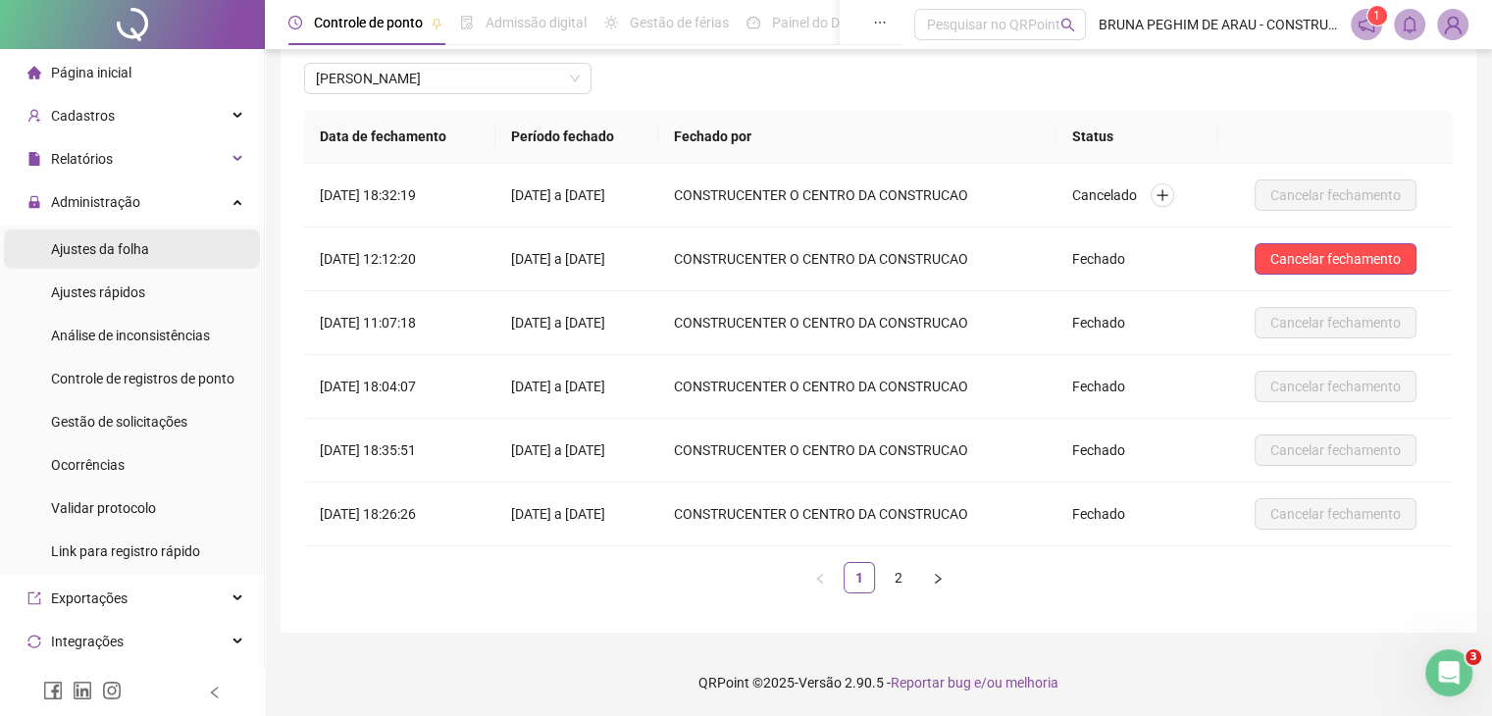
click at [148, 252] on li "Ajustes da folha" at bounding box center [132, 249] width 256 height 39
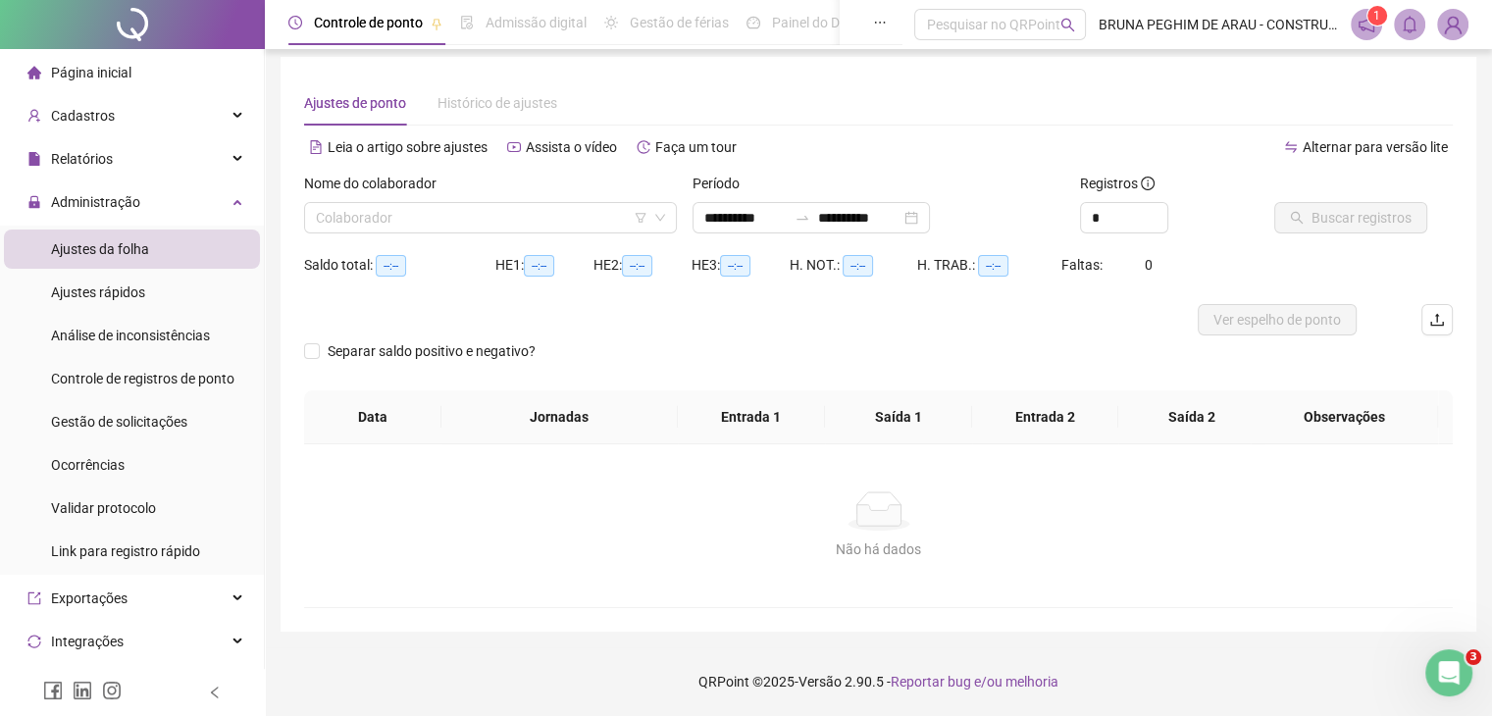
scroll to position [8, 0]
click at [355, 221] on input "search" at bounding box center [482, 217] width 332 height 29
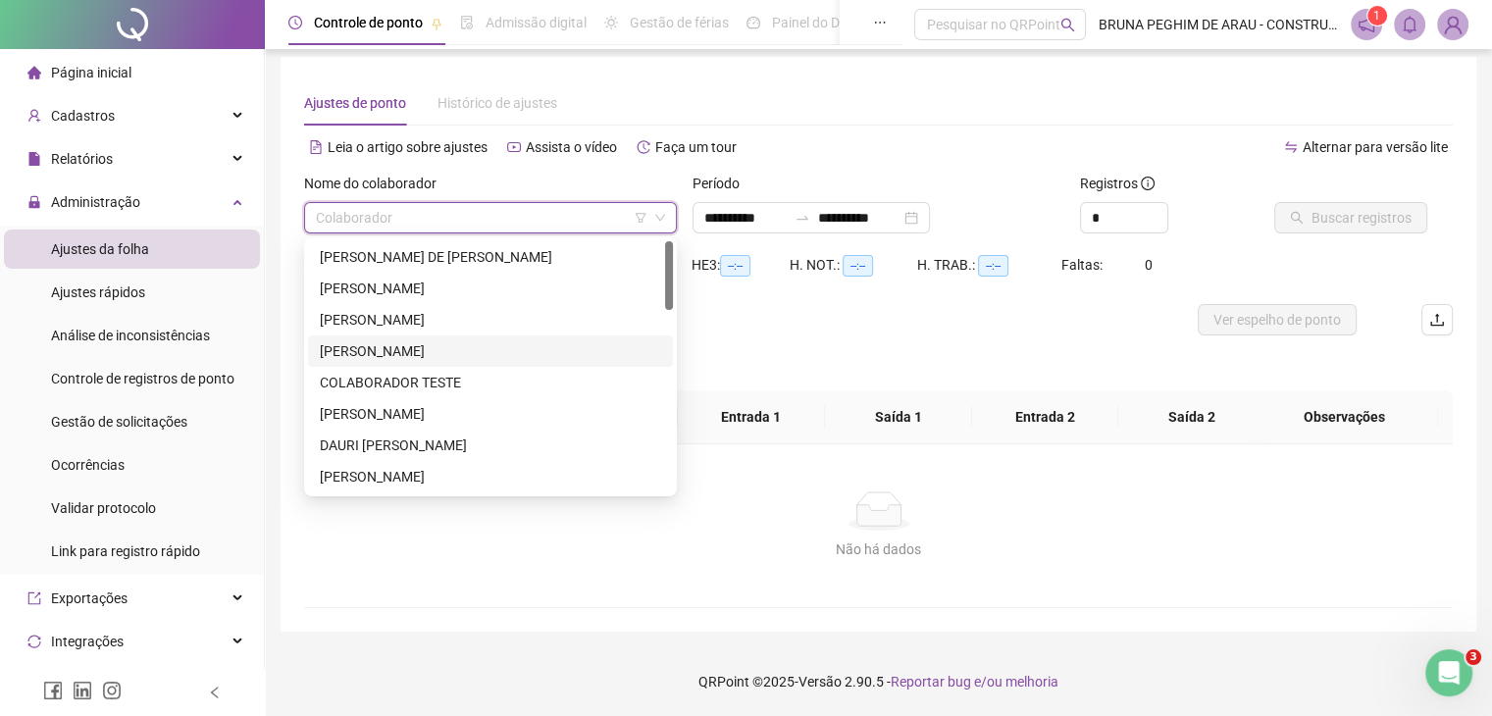
click at [421, 347] on div "[PERSON_NAME]" at bounding box center [490, 351] width 341 height 22
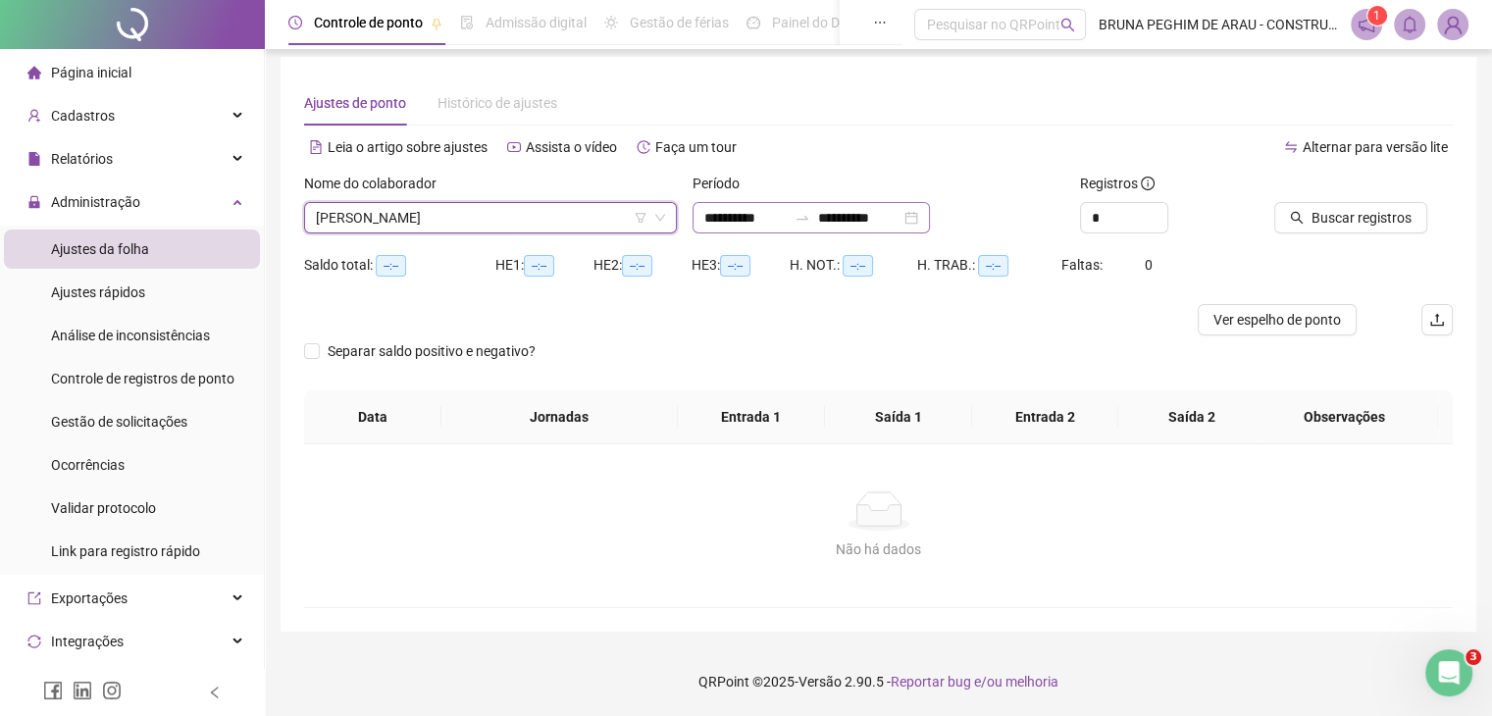
click at [930, 215] on div "**********" at bounding box center [811, 217] width 237 height 31
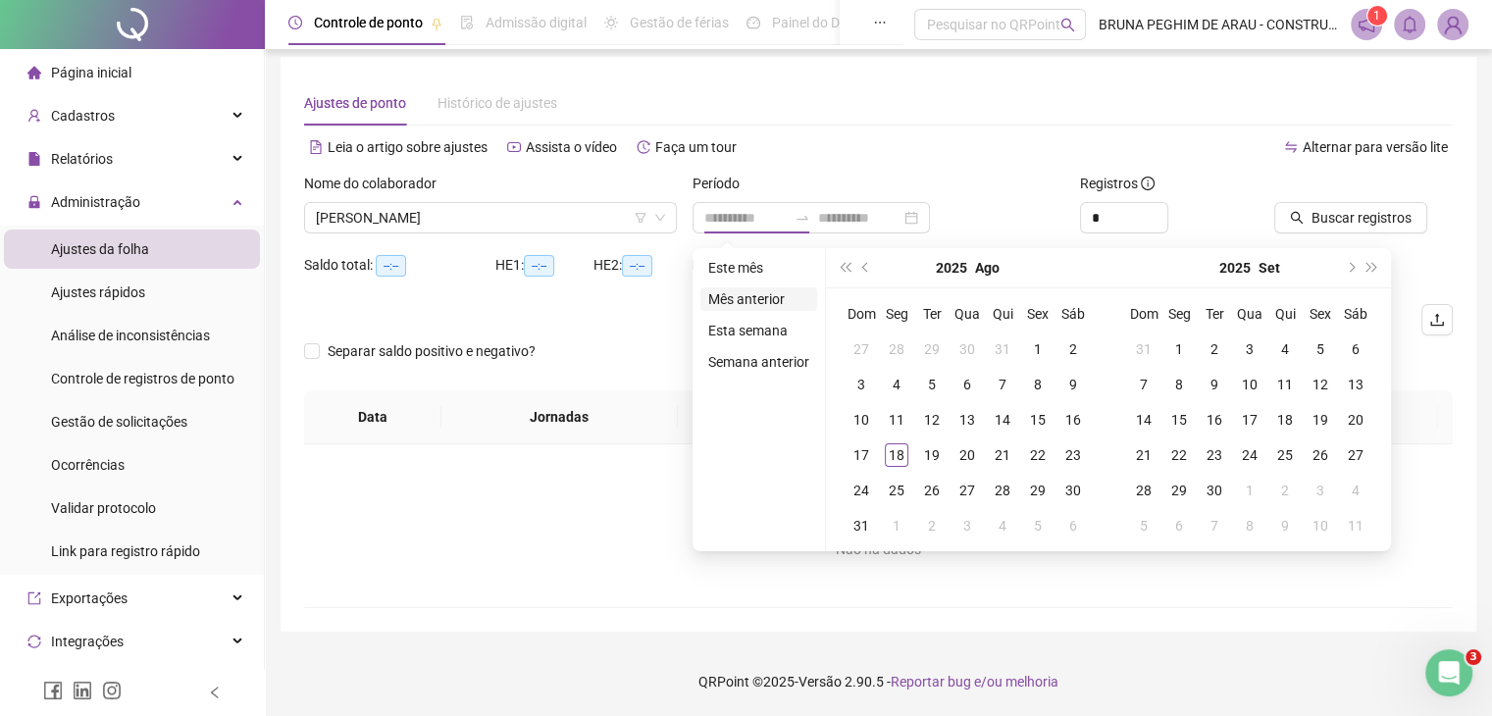
click at [761, 305] on li "Mês anterior" at bounding box center [758, 299] width 117 height 24
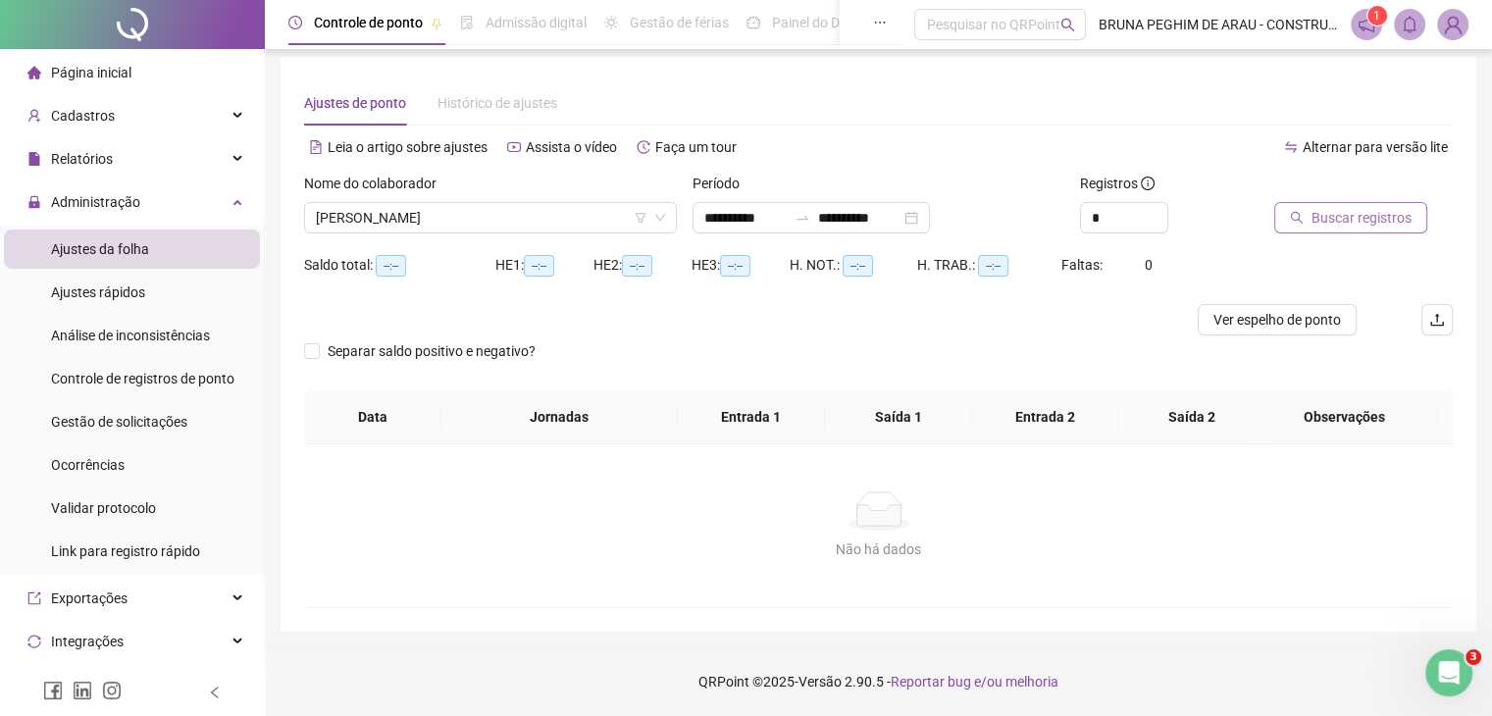
click at [1374, 223] on span "Buscar registros" at bounding box center [1362, 218] width 100 height 22
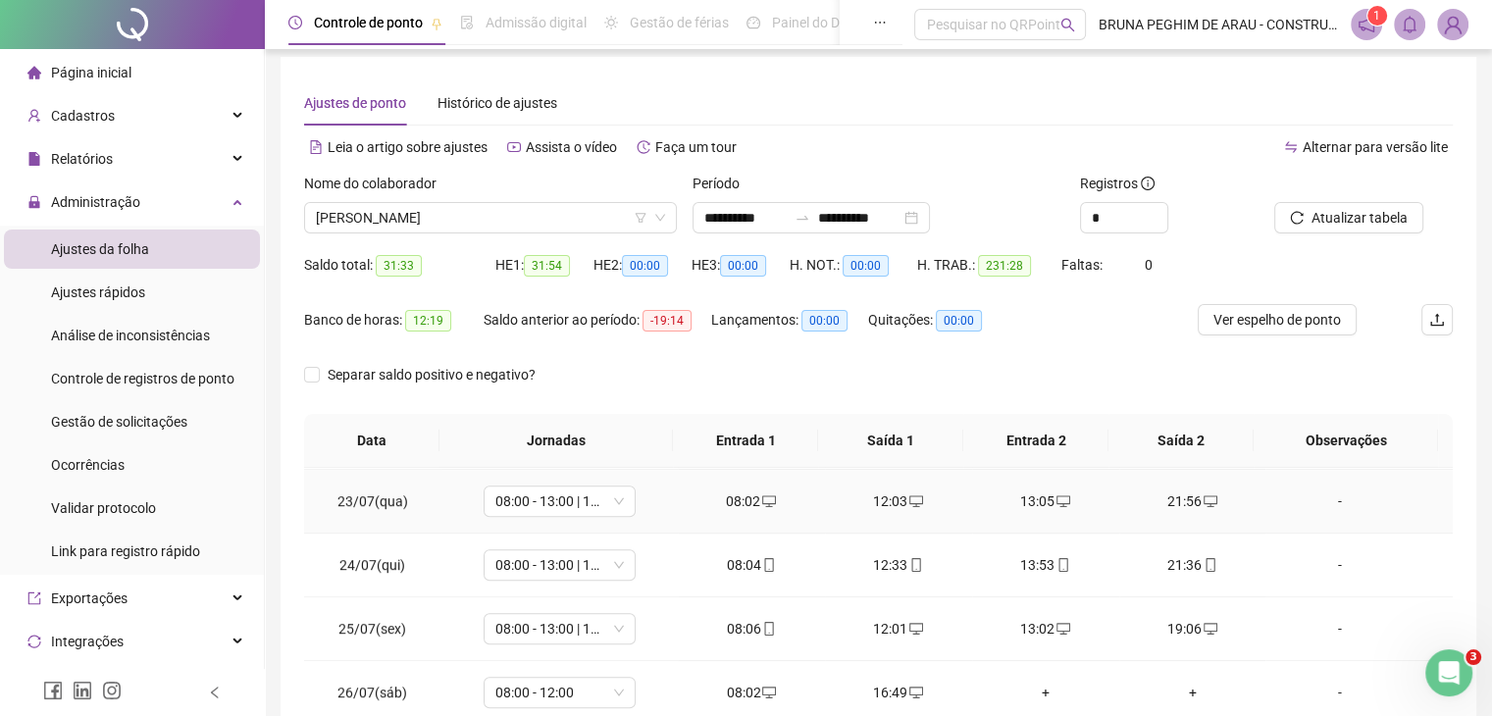
scroll to position [1438, 0]
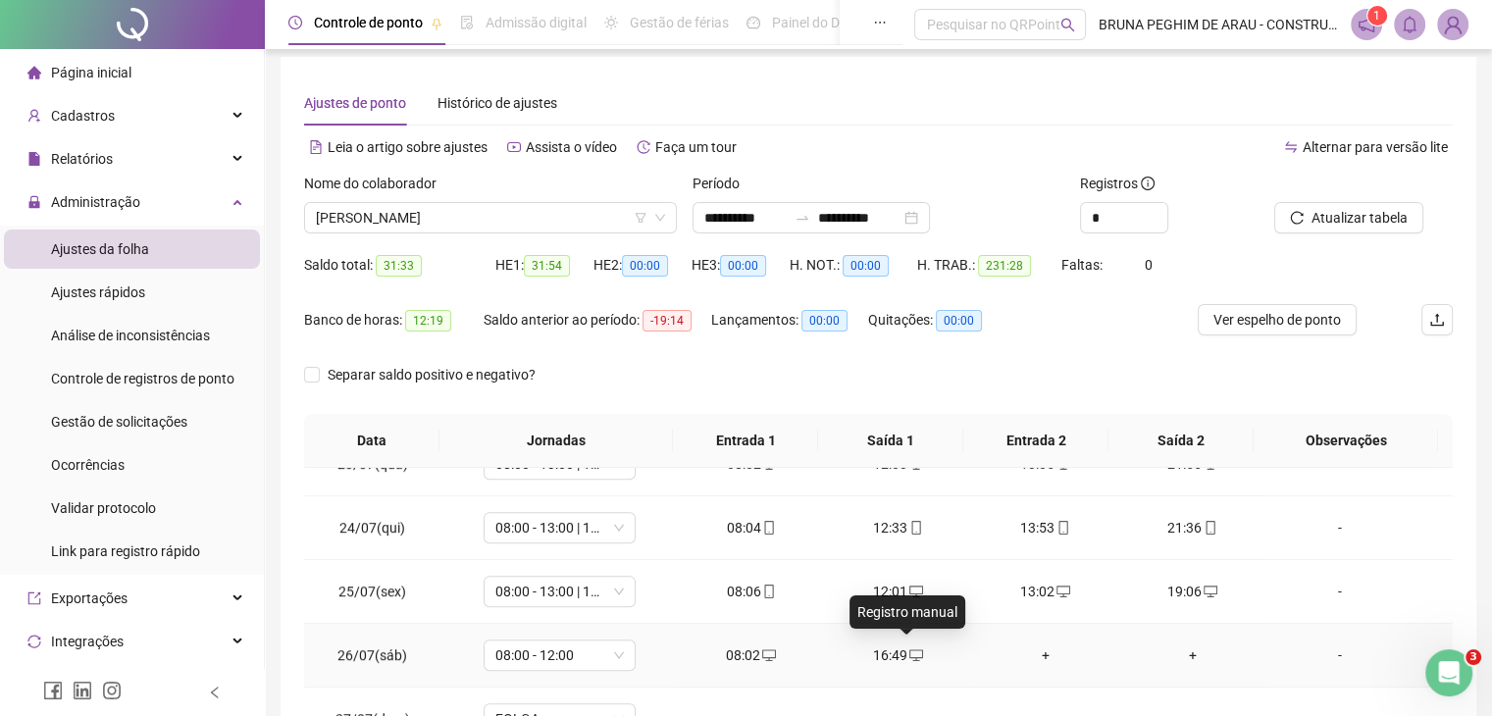
click at [909, 653] on icon "desktop" at bounding box center [916, 655] width 14 height 14
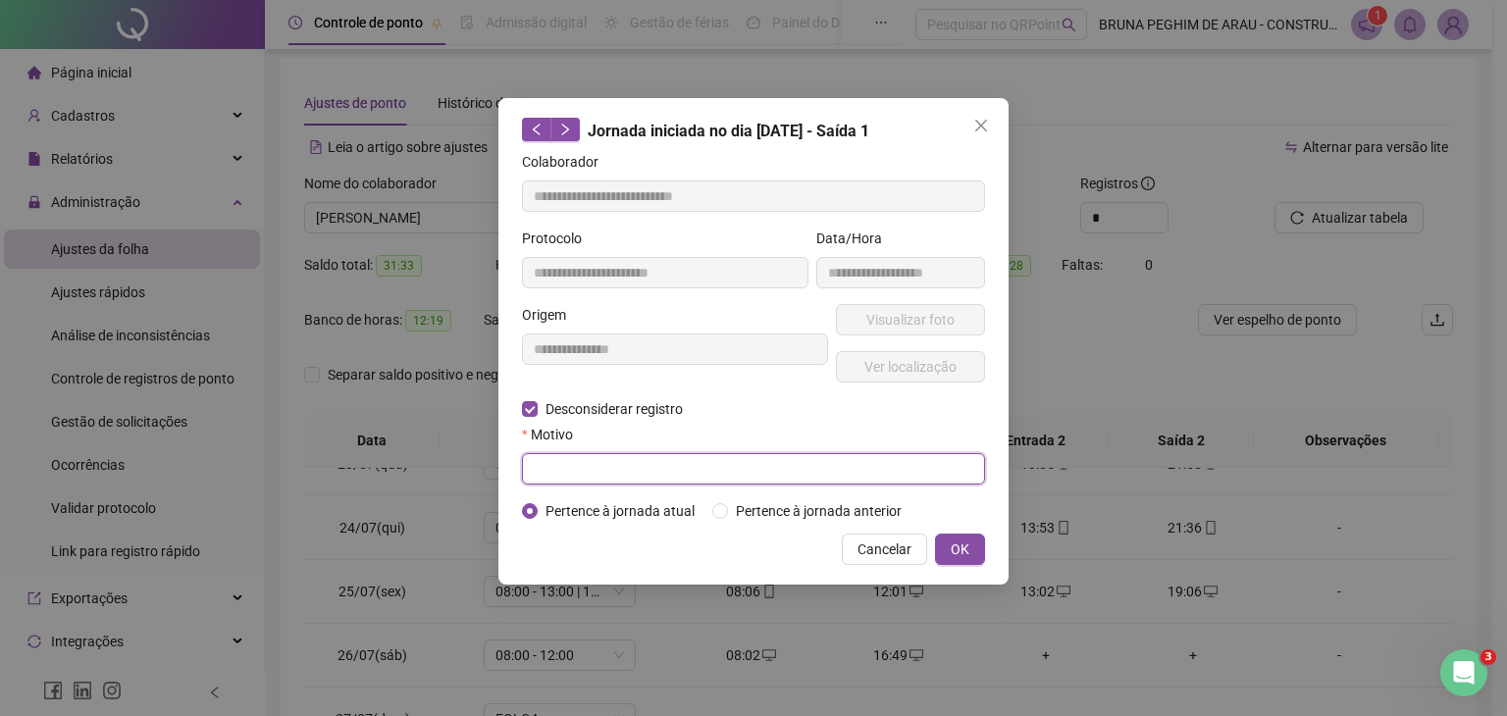
click at [561, 459] on input "text" at bounding box center [753, 468] width 463 height 31
click at [954, 549] on span "OK" at bounding box center [960, 550] width 19 height 22
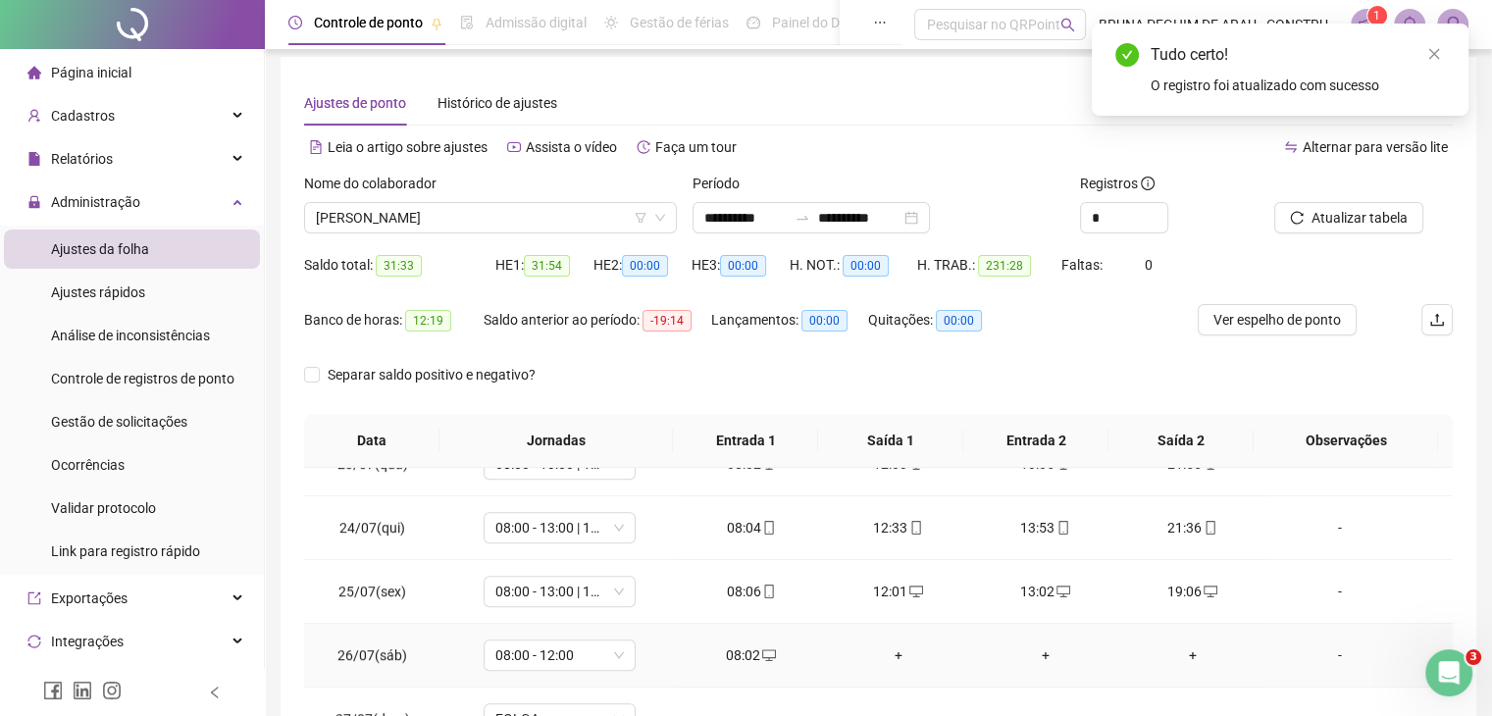
click at [885, 651] on div "+" at bounding box center [899, 656] width 116 height 22
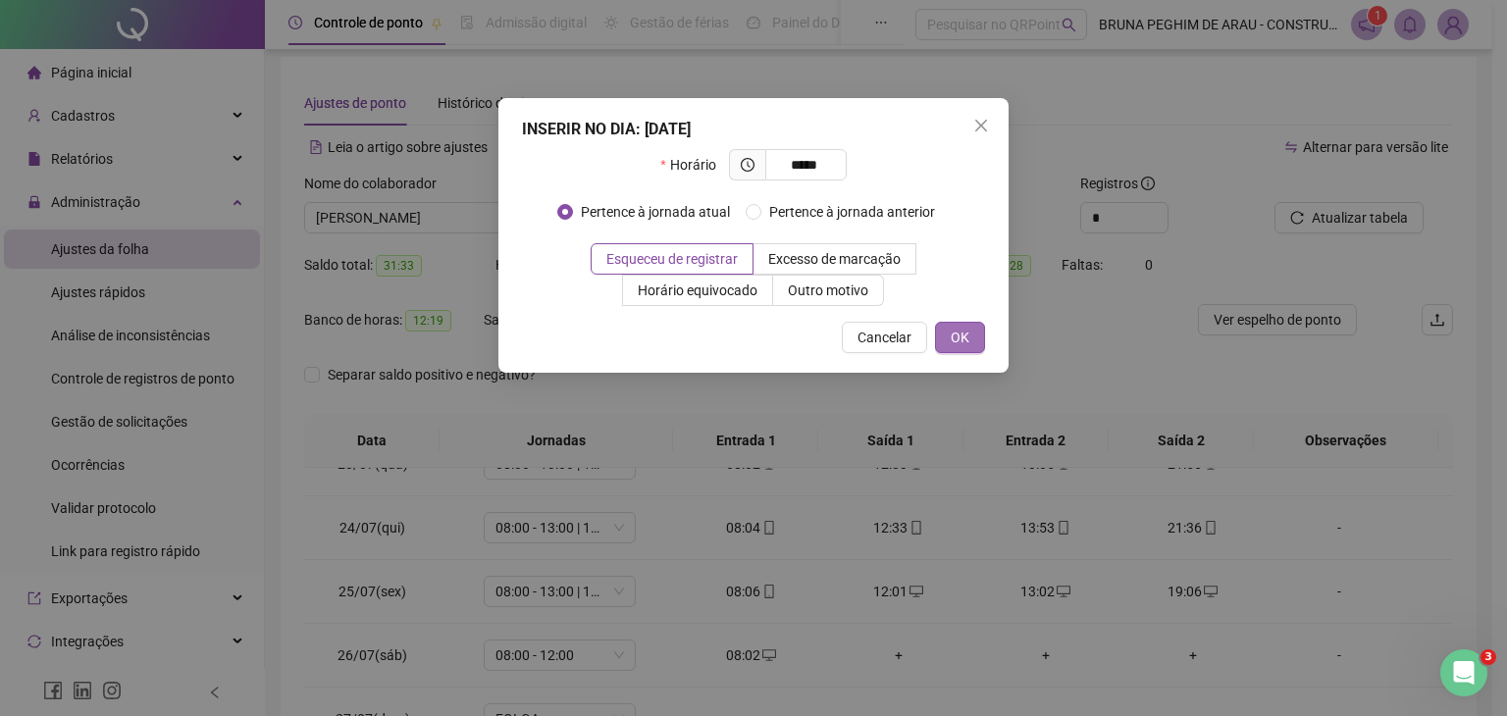
click at [970, 342] on button "OK" at bounding box center [960, 337] width 50 height 31
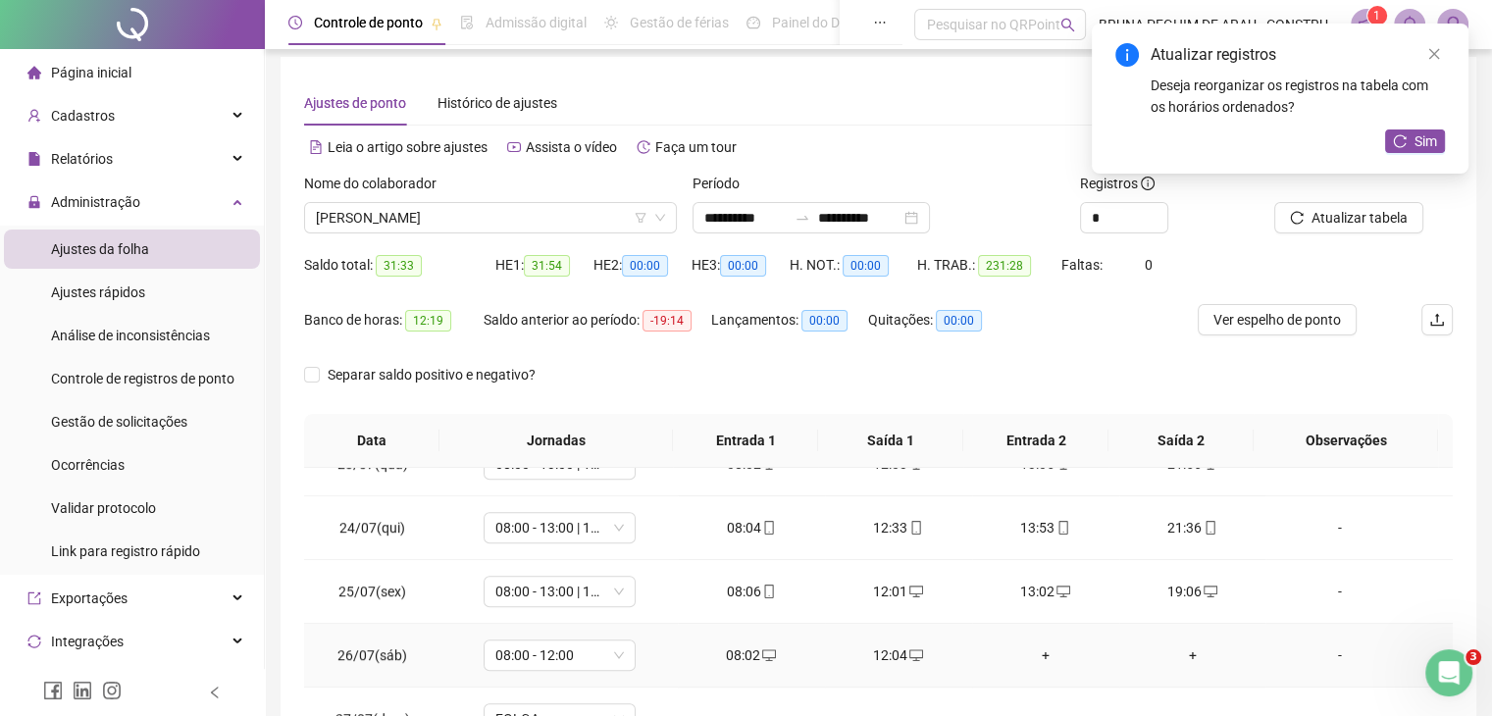
click at [1033, 650] on div "+" at bounding box center [1046, 656] width 116 height 22
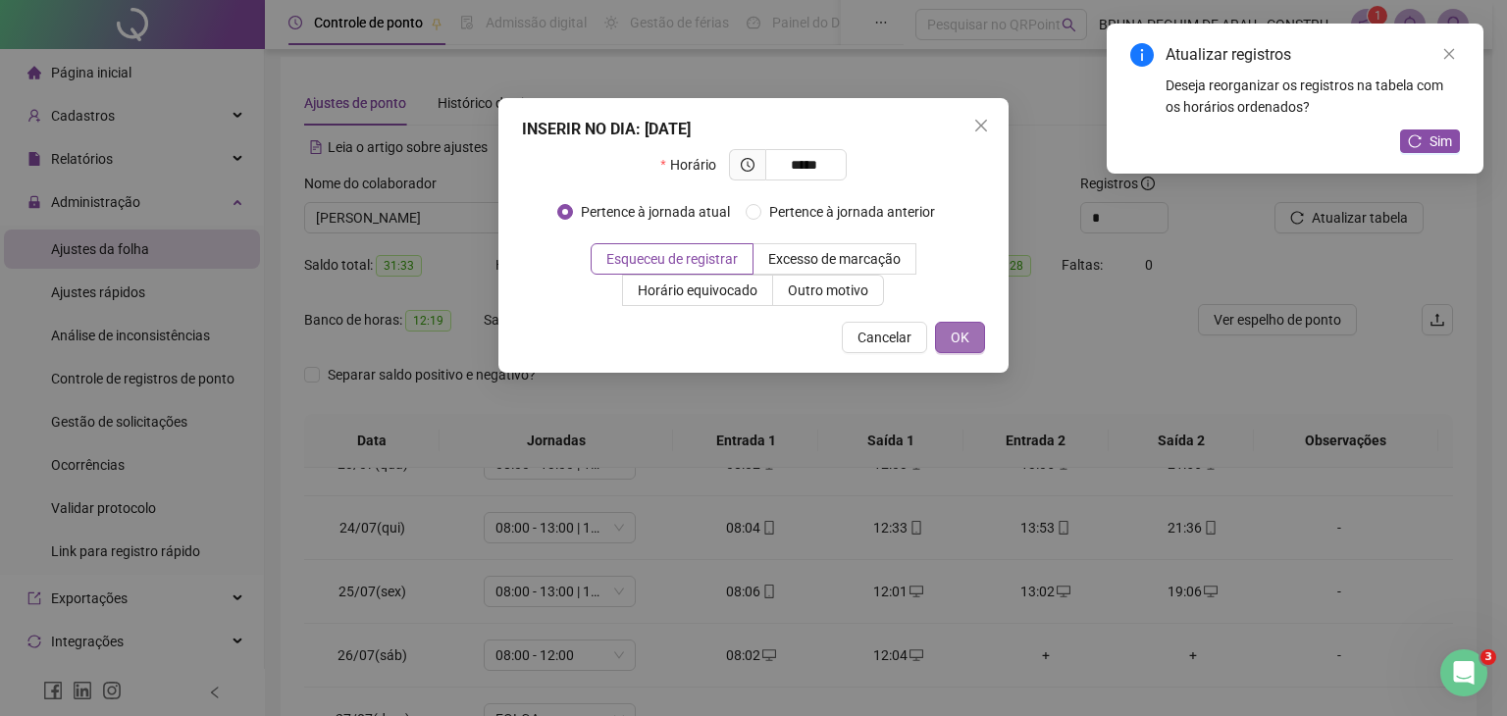
click at [971, 332] on button "OK" at bounding box center [960, 337] width 50 height 31
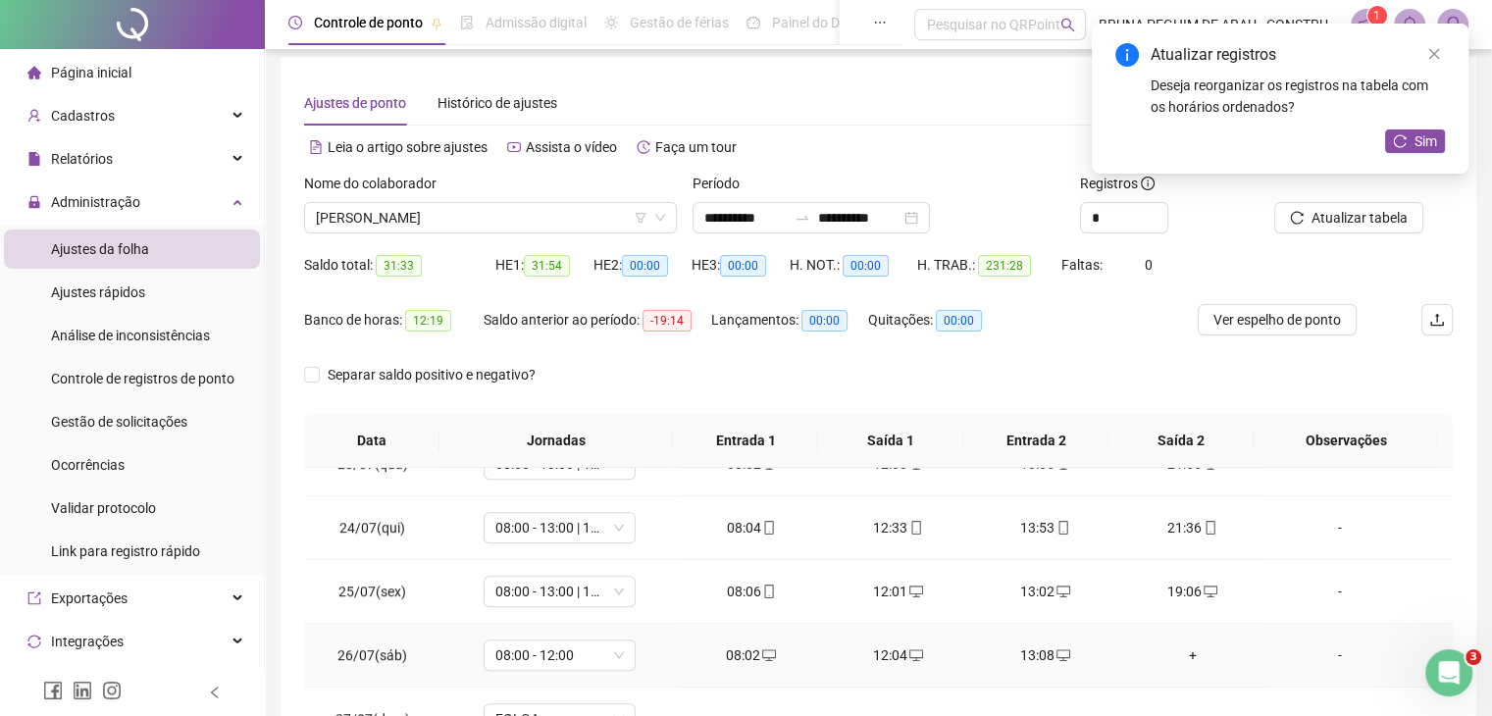
click at [1178, 648] on div "+" at bounding box center [1193, 656] width 116 height 22
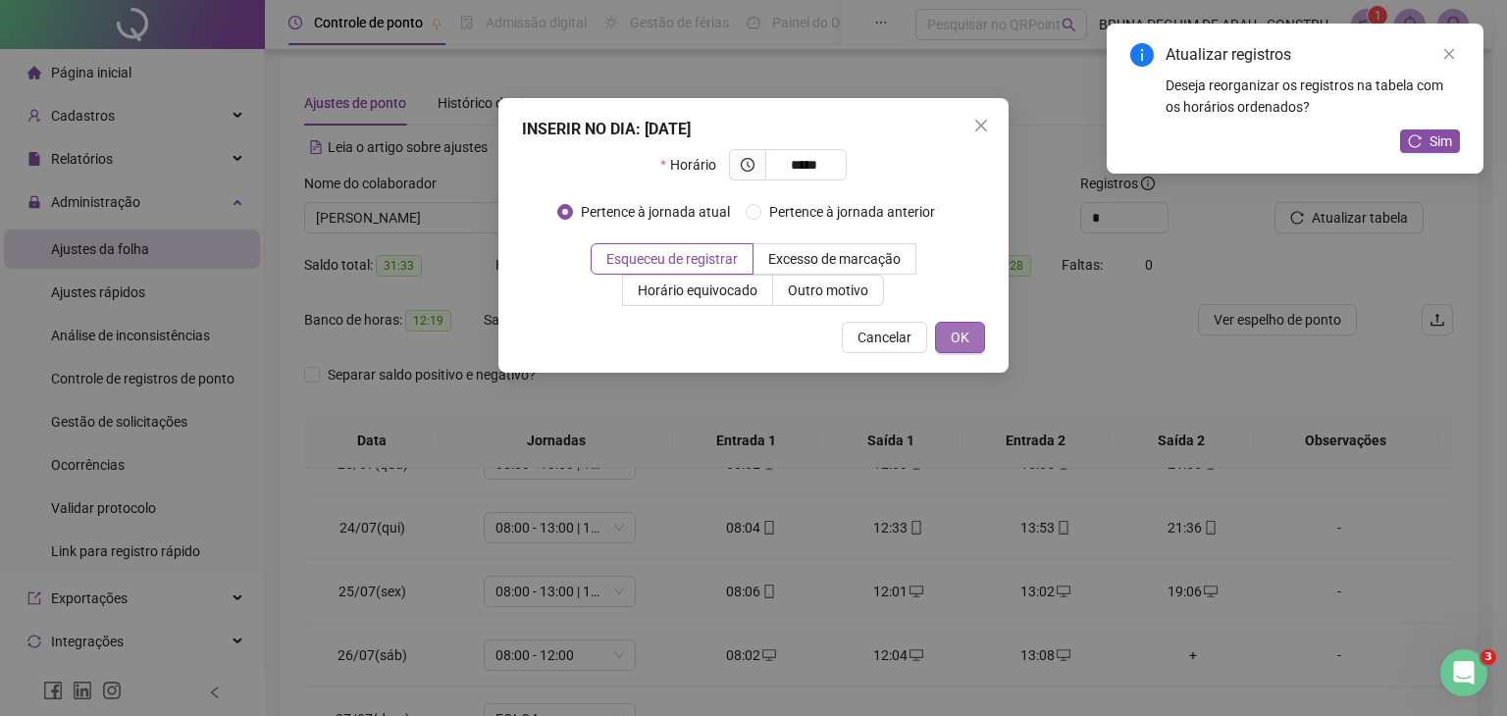
click at [956, 336] on span "OK" at bounding box center [960, 338] width 19 height 22
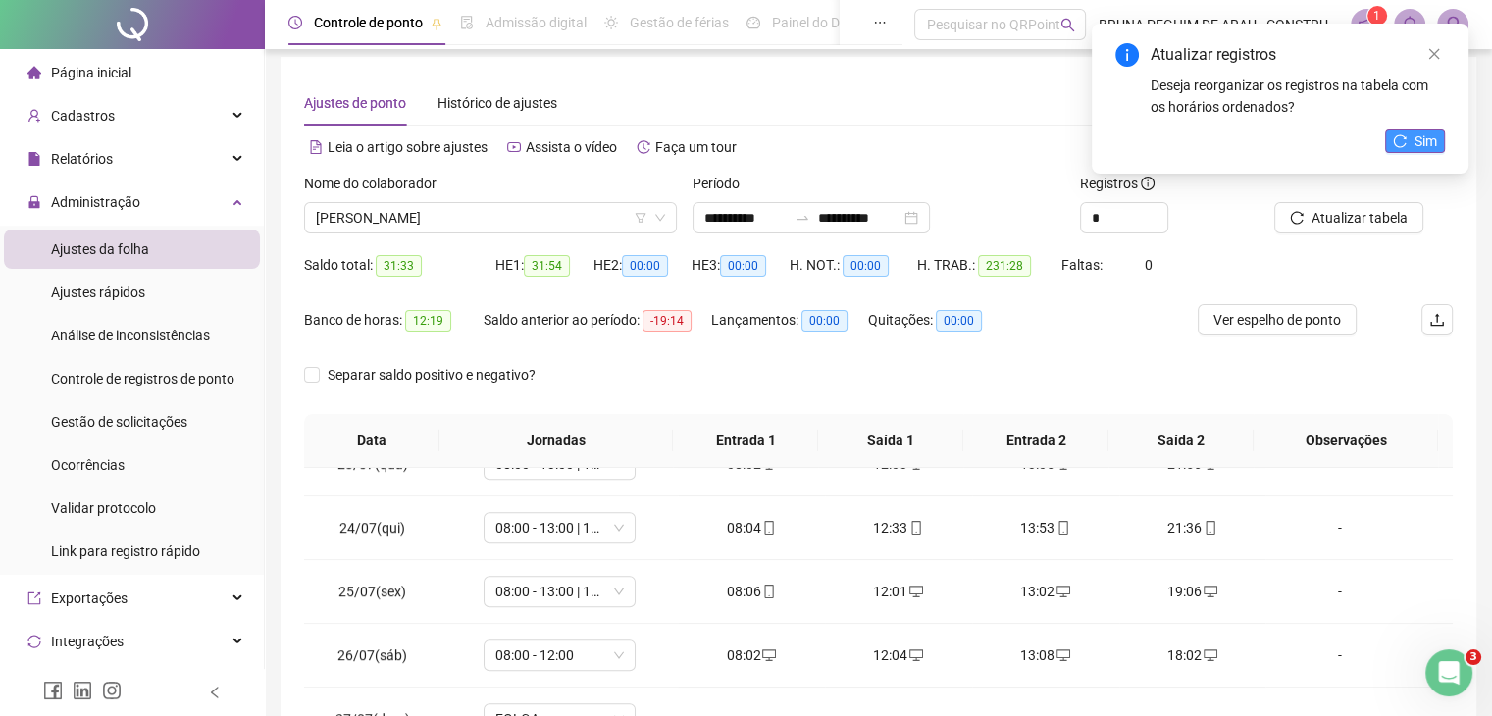
click at [1416, 142] on span "Sim" at bounding box center [1426, 141] width 23 height 22
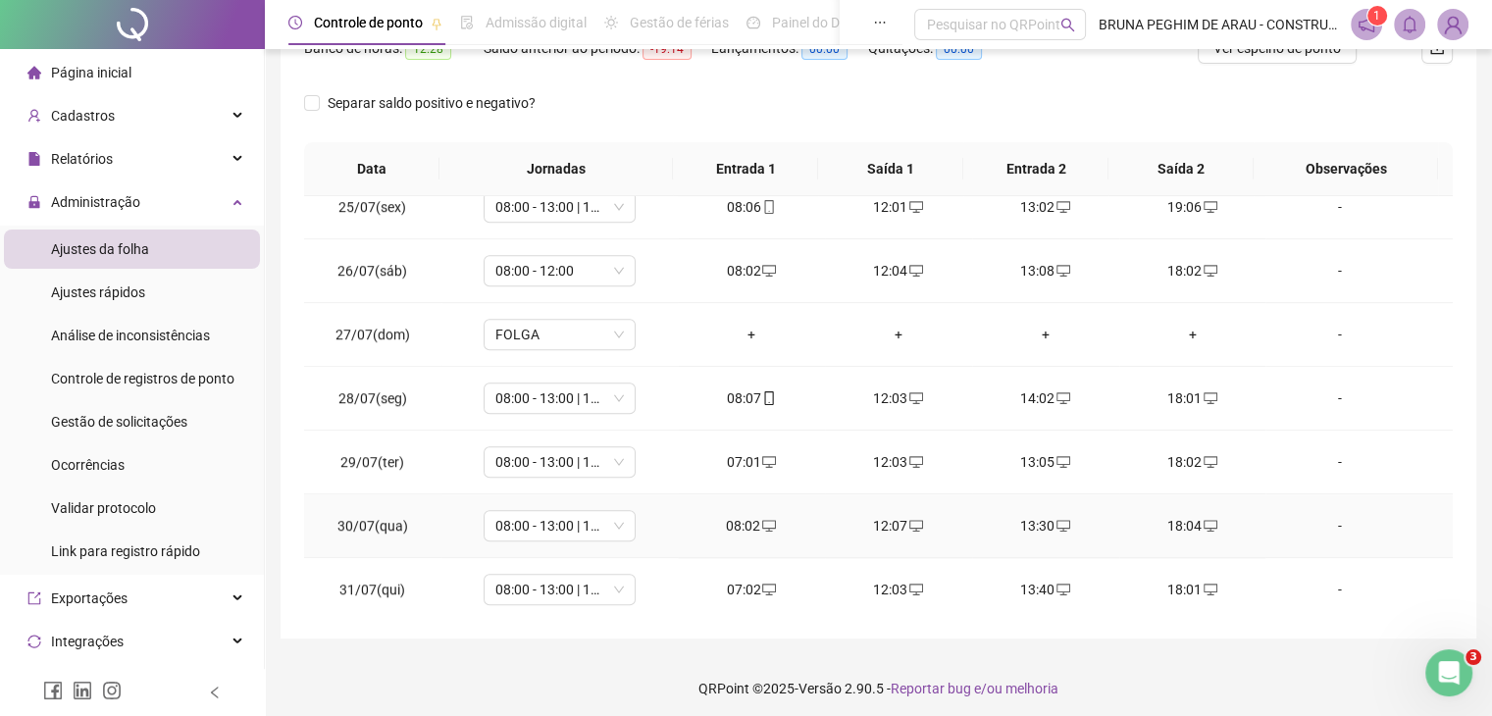
scroll to position [286, 0]
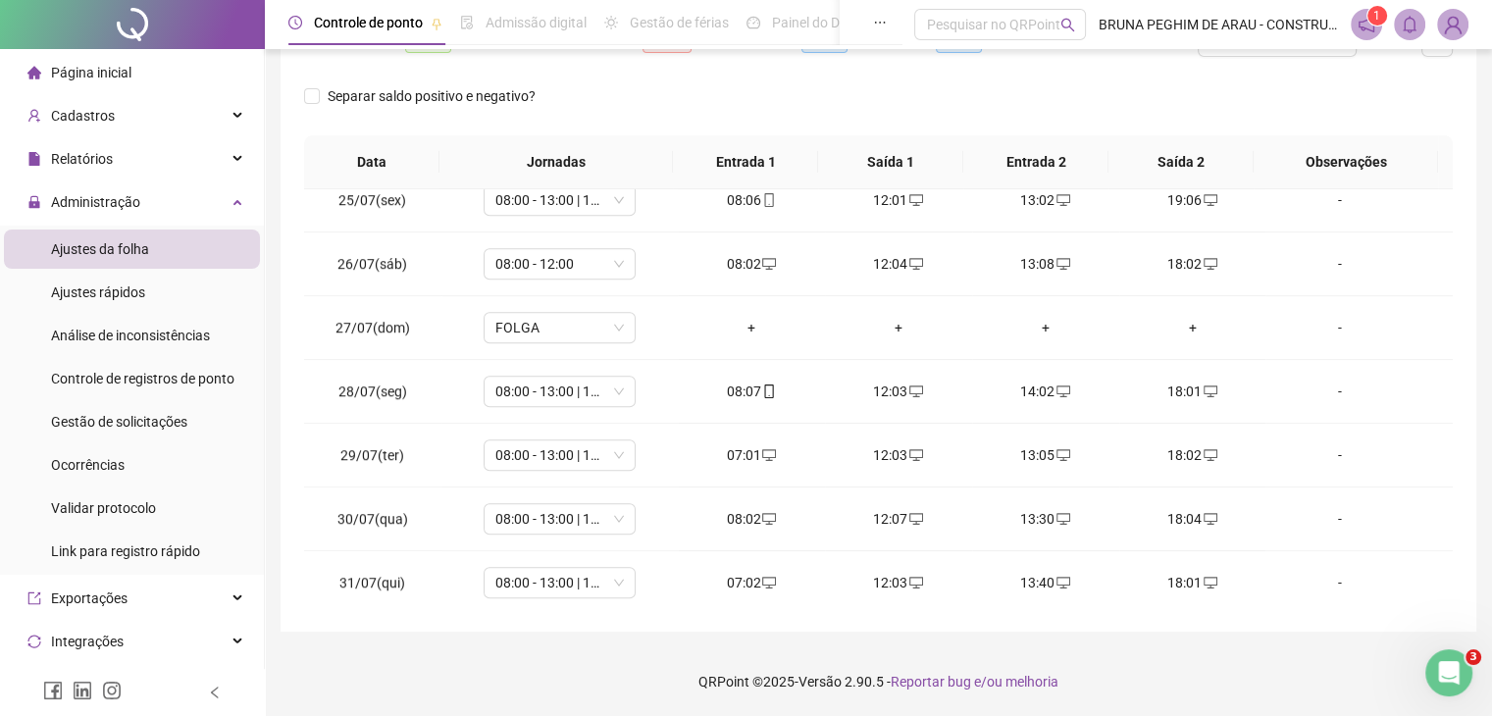
click at [114, 65] on span "Página inicial" at bounding box center [91, 73] width 80 height 16
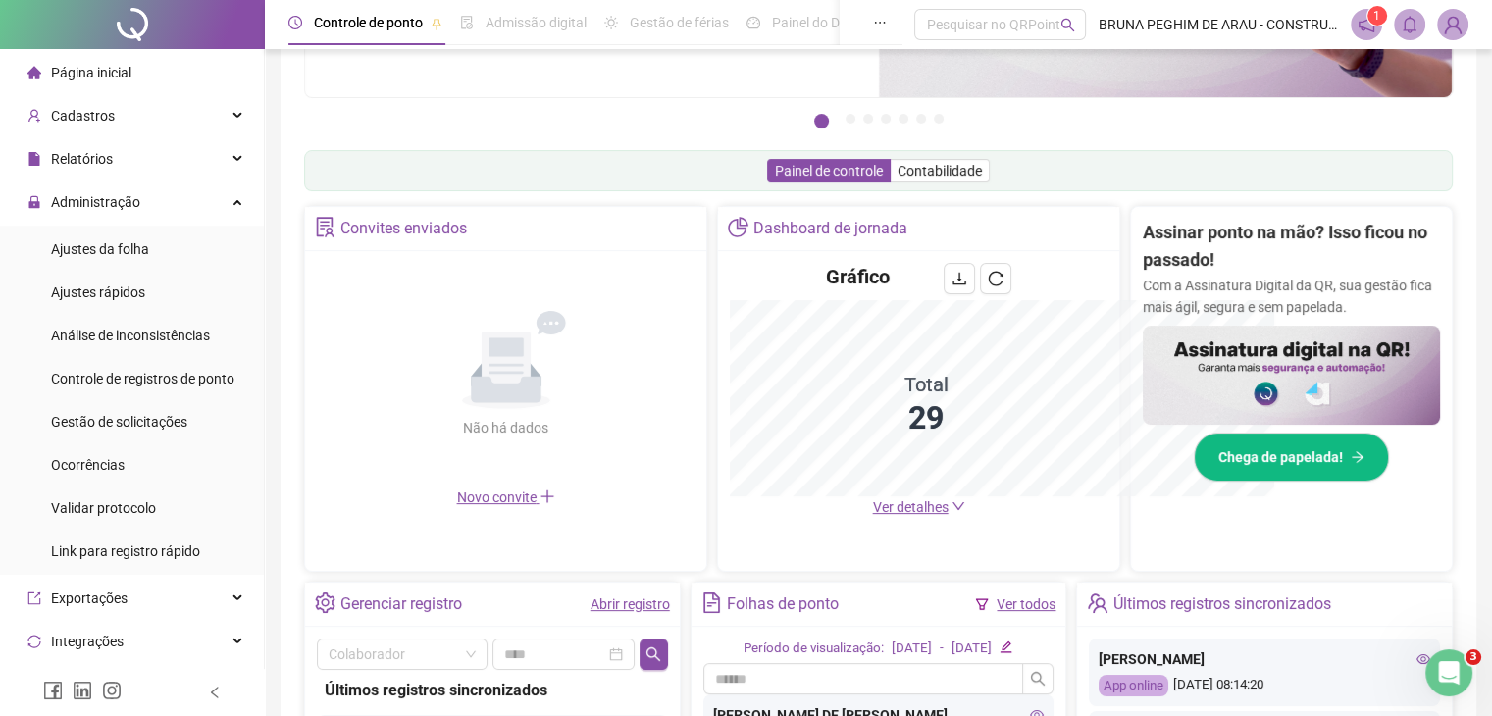
scroll to position [286, 0]
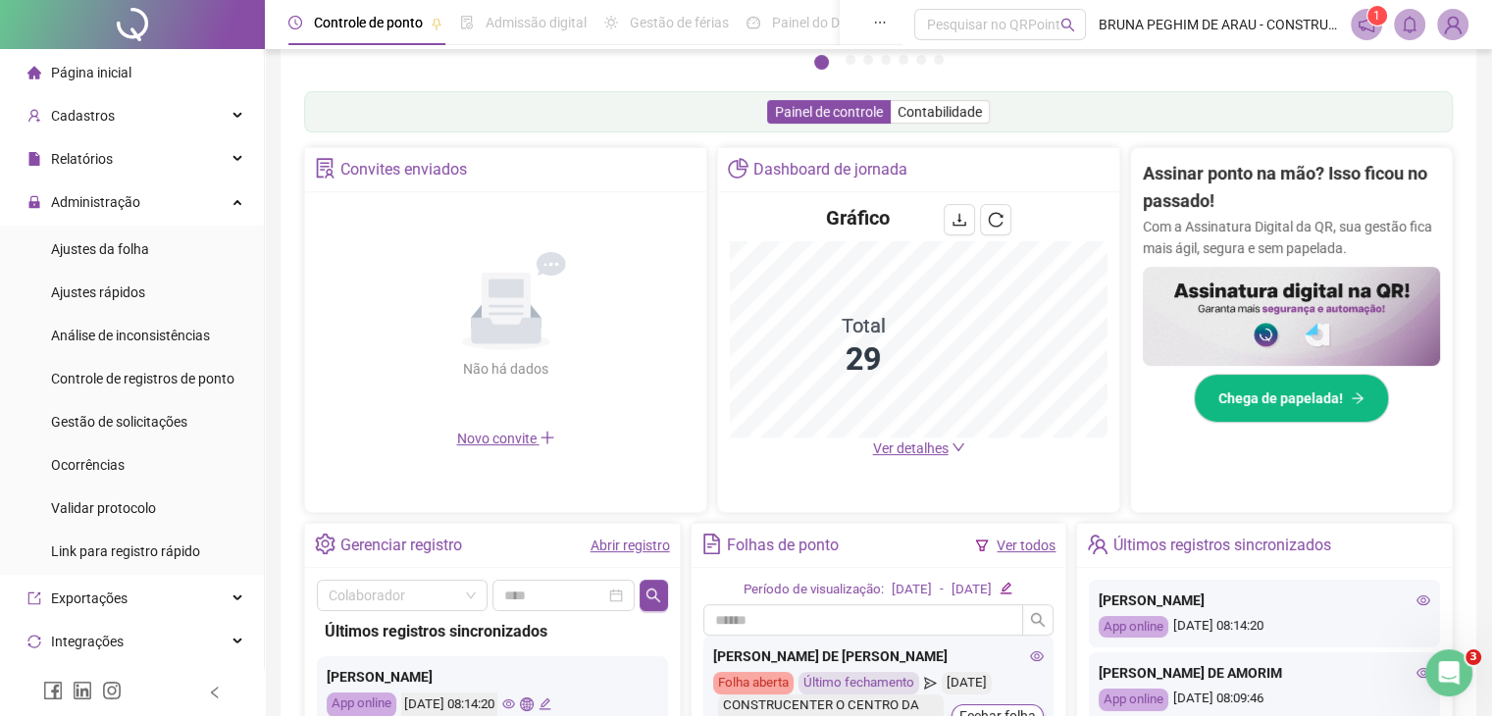
click at [1020, 547] on link "Ver todos" at bounding box center [1026, 546] width 59 height 16
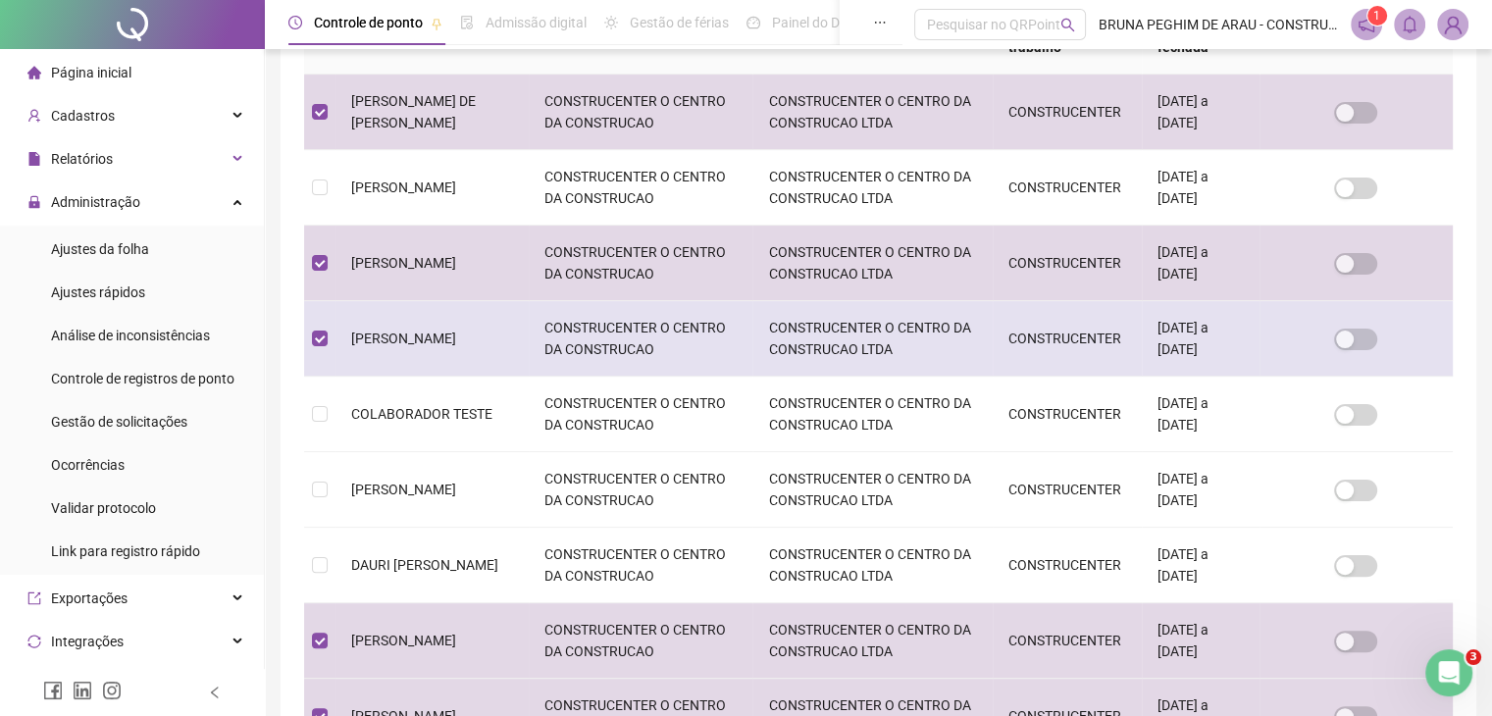
scroll to position [567, 0]
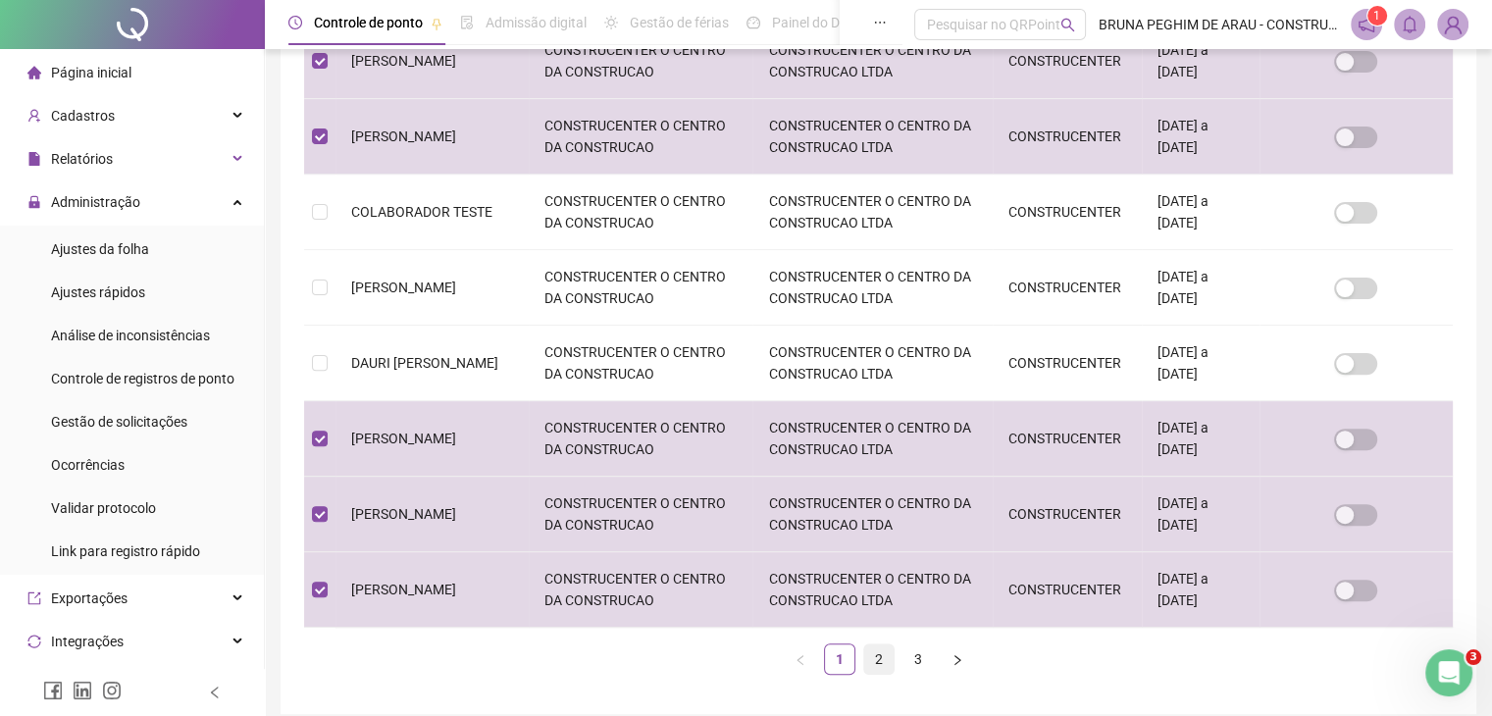
click at [880, 660] on link "2" at bounding box center [878, 659] width 29 height 29
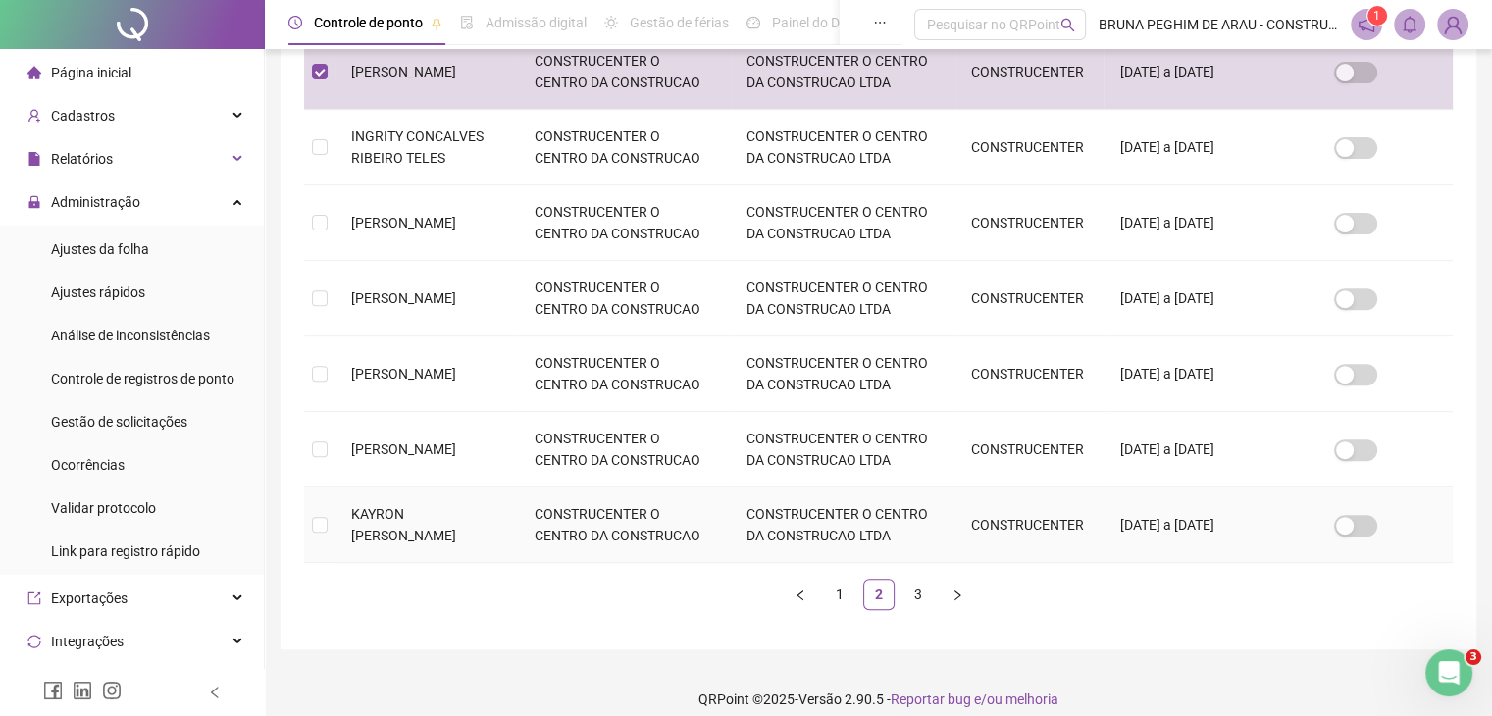
scroll to position [691, 0]
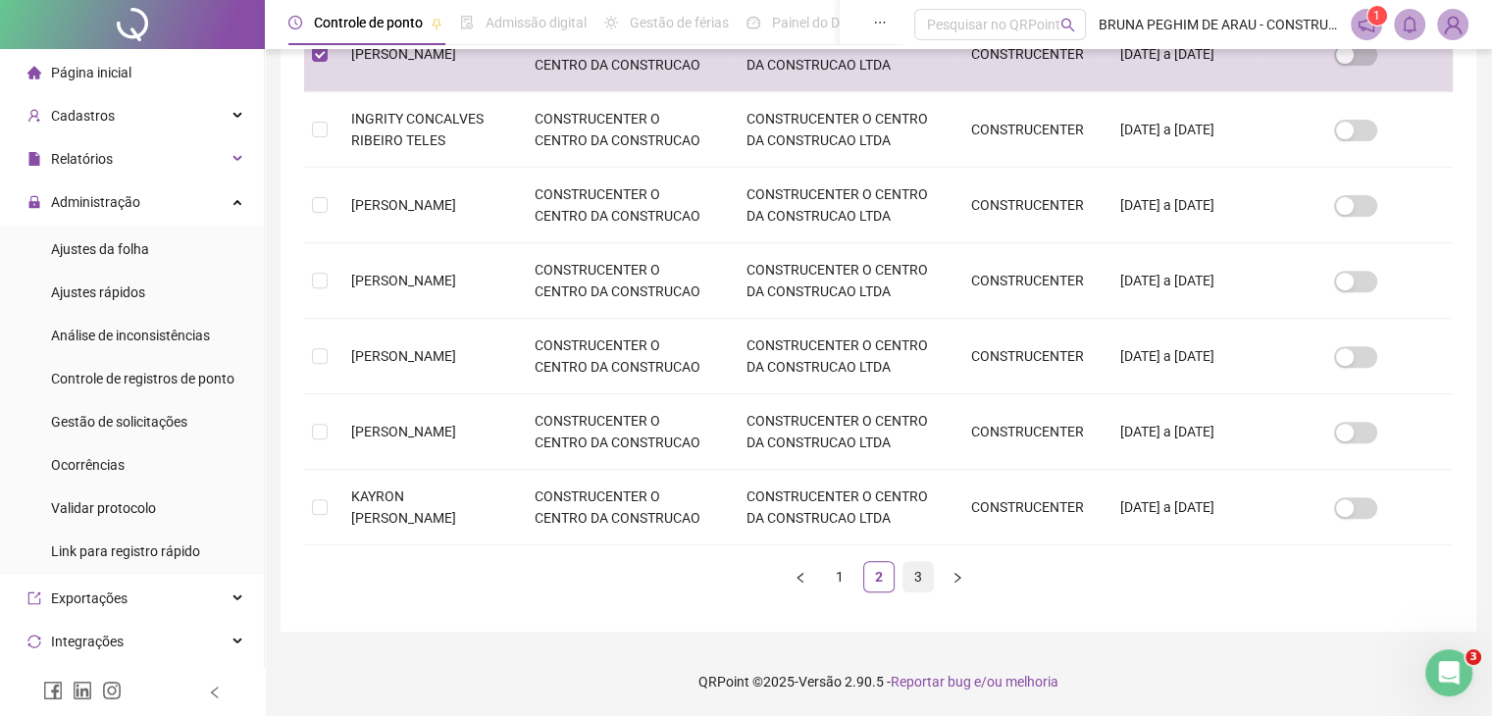
click at [913, 578] on link "3" at bounding box center [918, 576] width 29 height 29
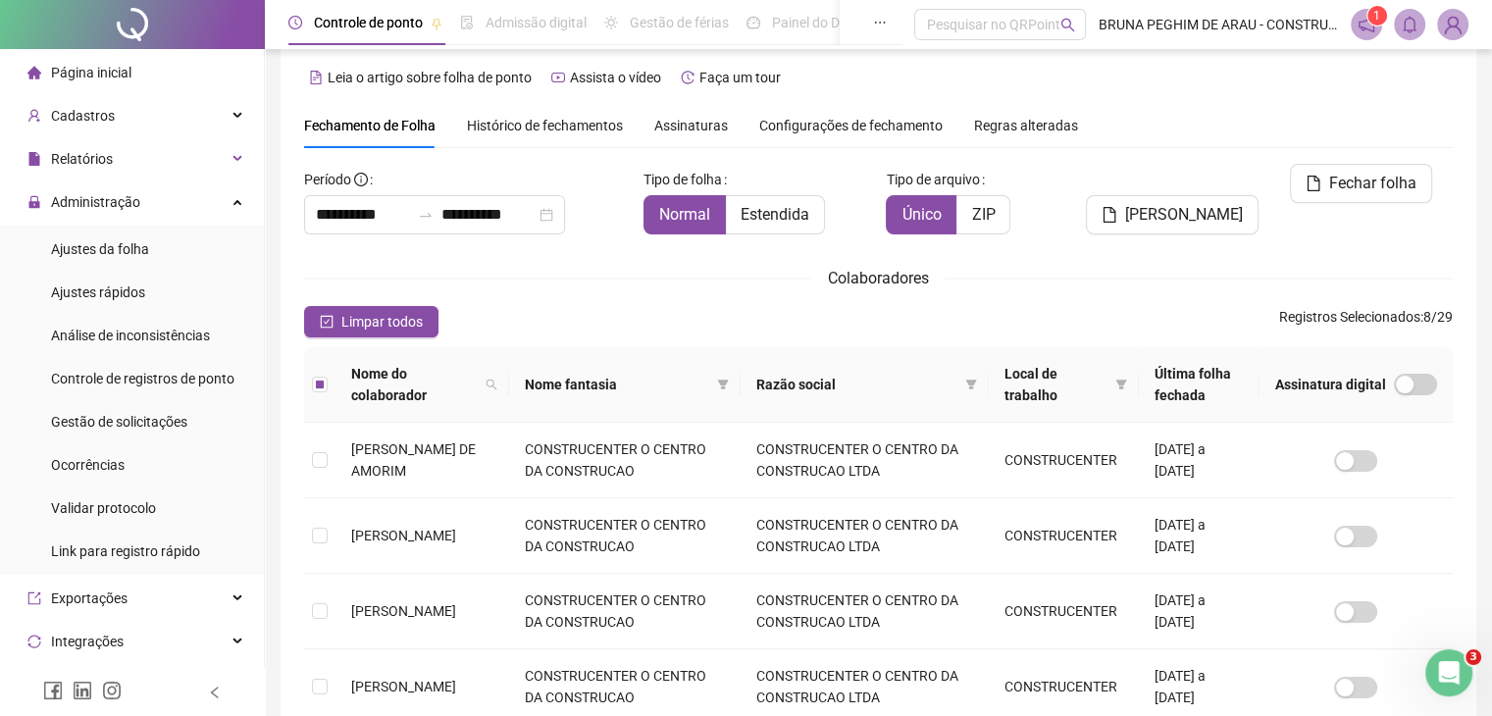
scroll to position [0, 0]
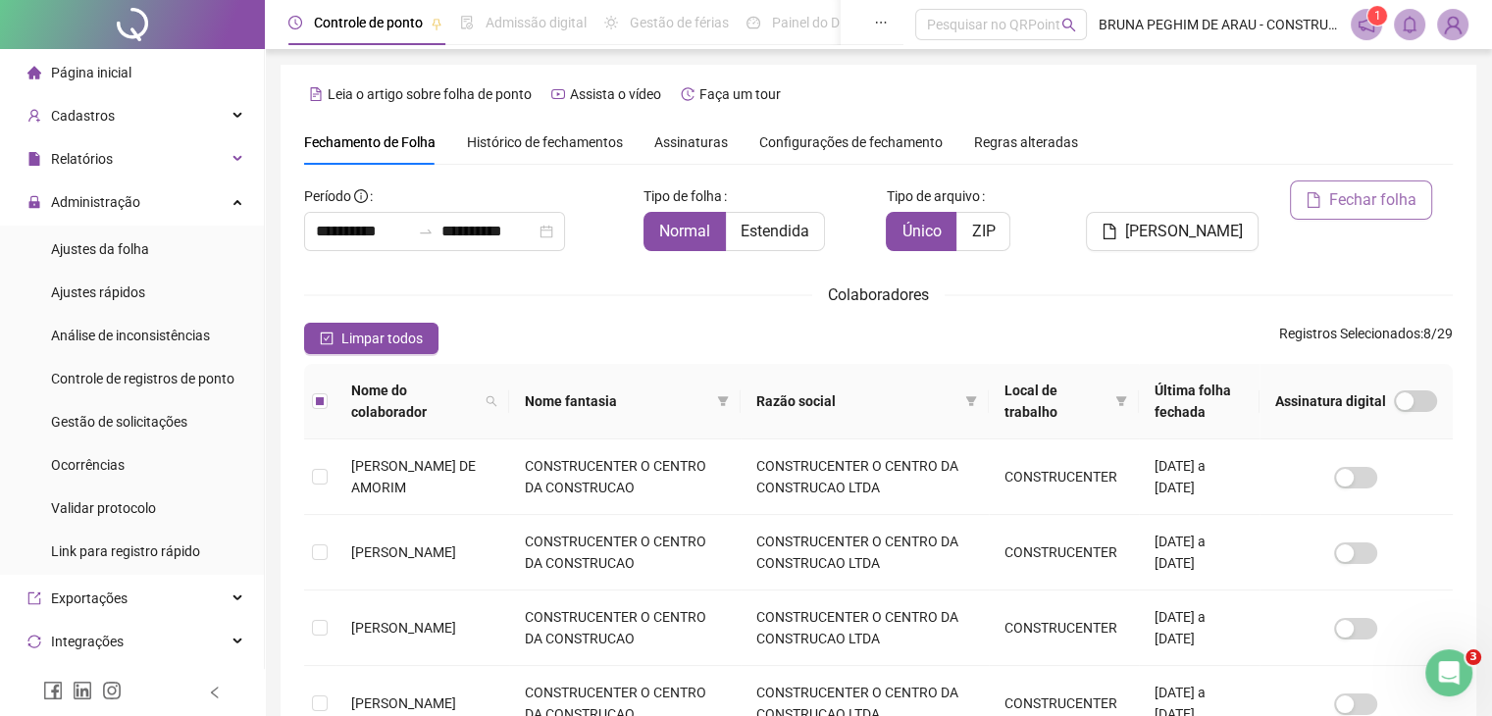
click at [1347, 201] on span "Fechar folha" at bounding box center [1372, 200] width 87 height 24
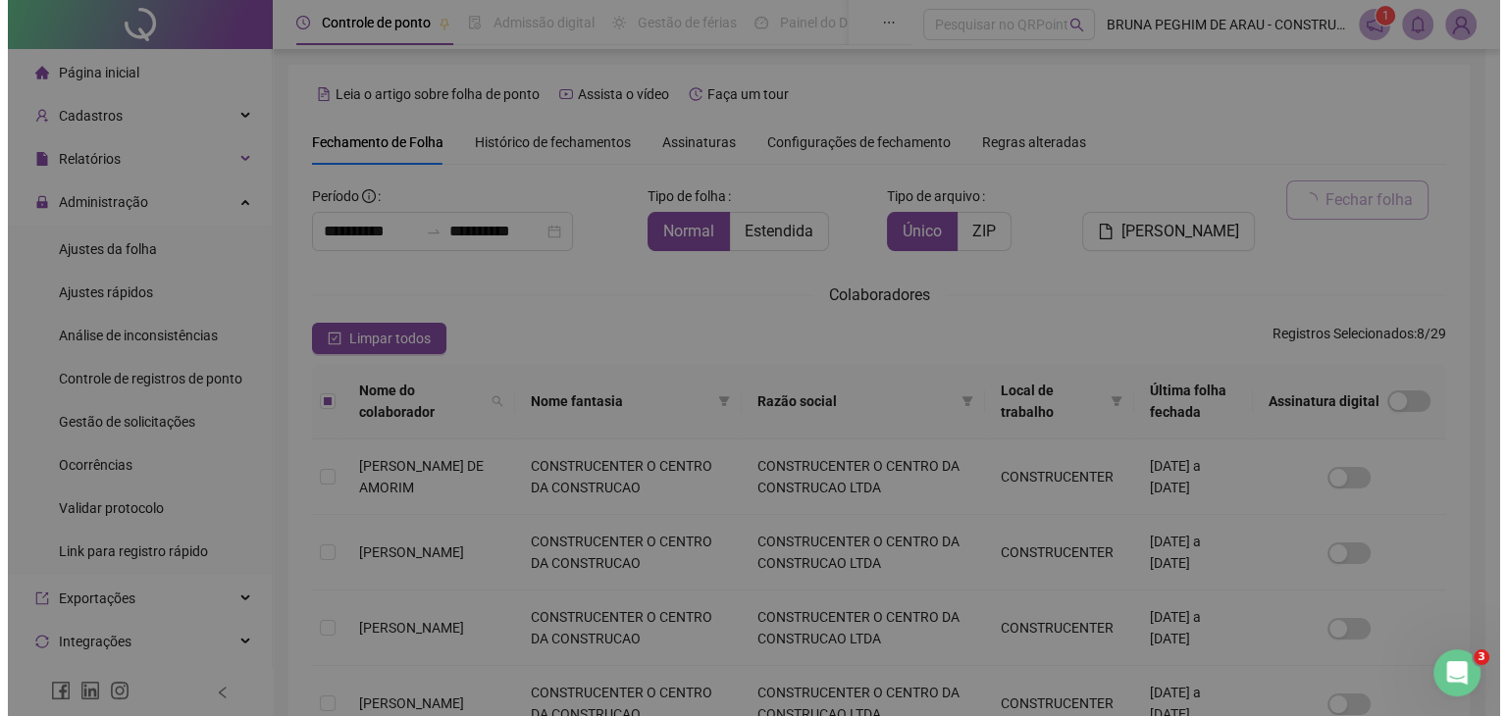
scroll to position [43, 0]
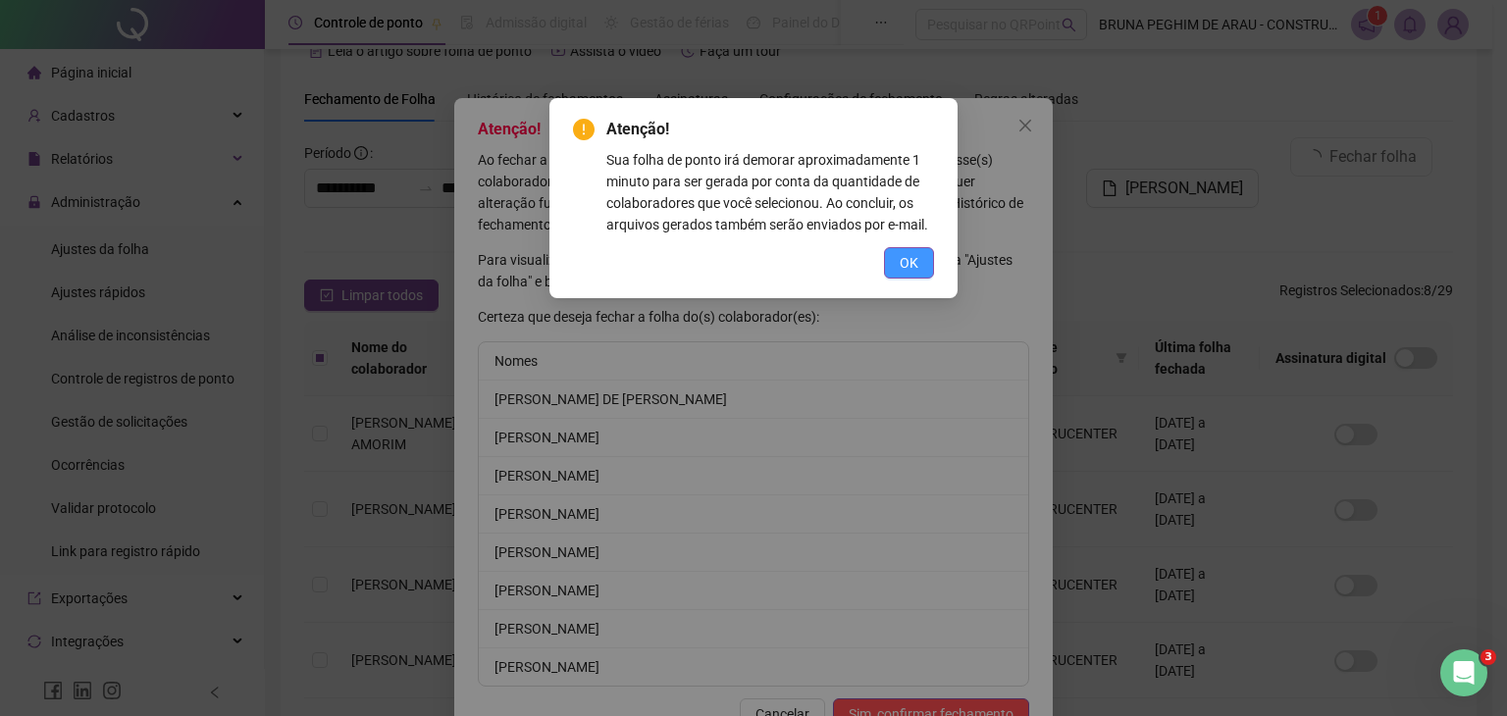
click at [915, 260] on span "OK" at bounding box center [909, 263] width 19 height 22
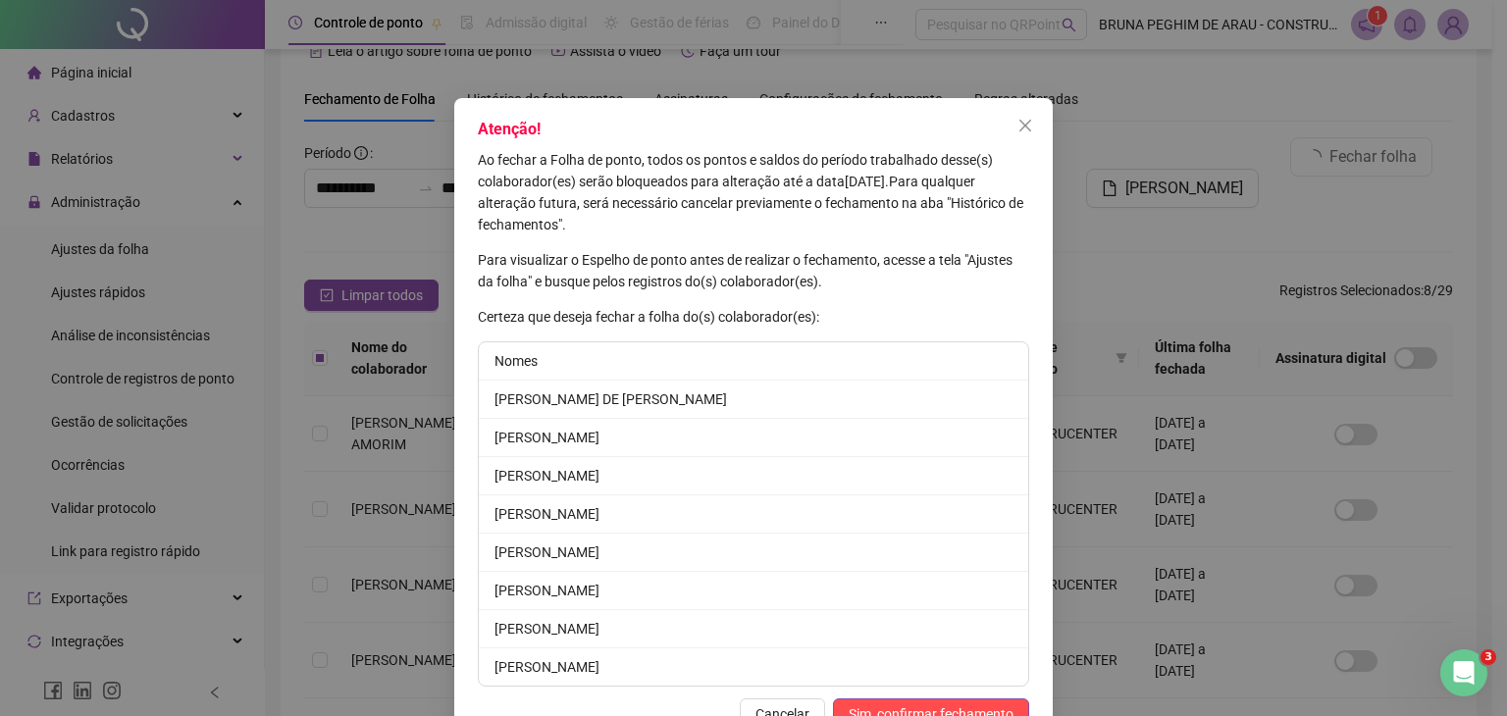
scroll to position [55, 0]
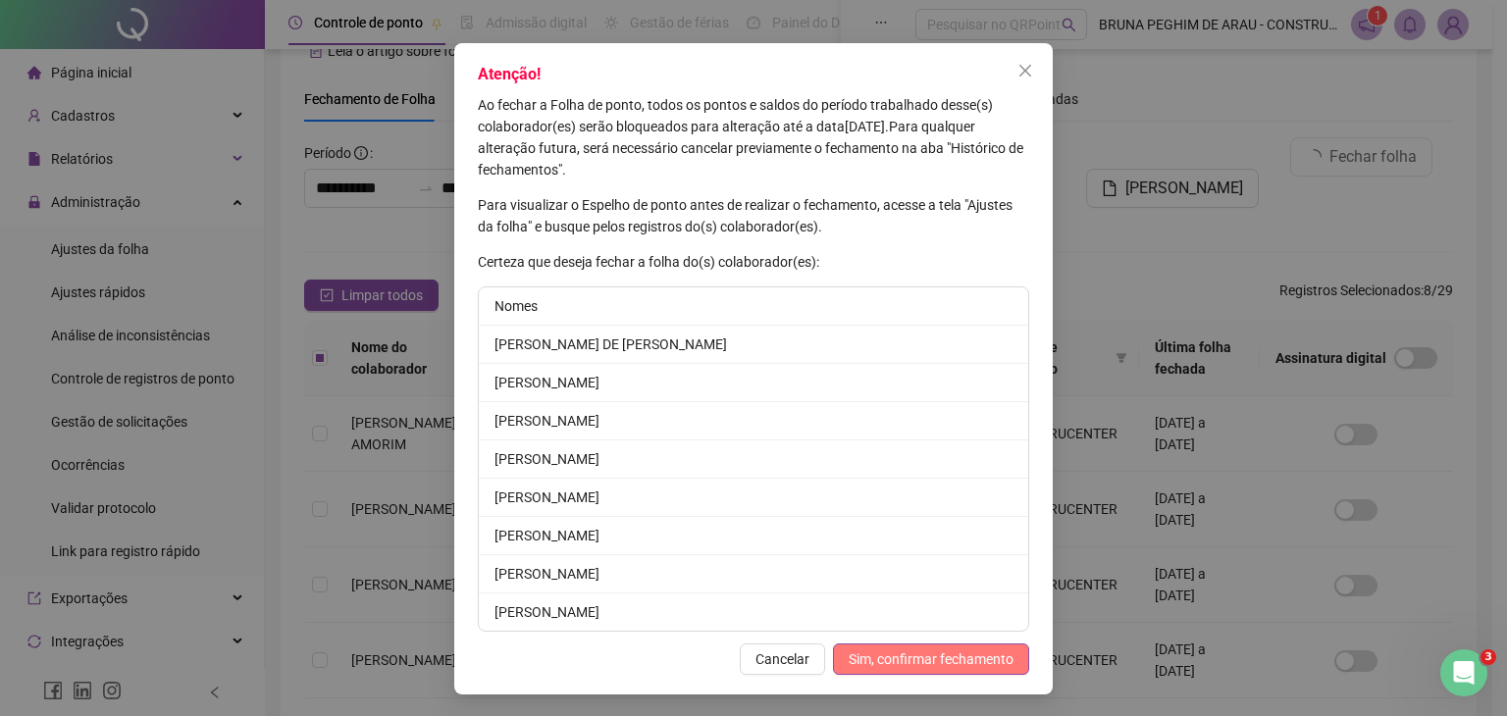
click at [904, 656] on span "Sim, confirmar fechamento" at bounding box center [931, 659] width 165 height 22
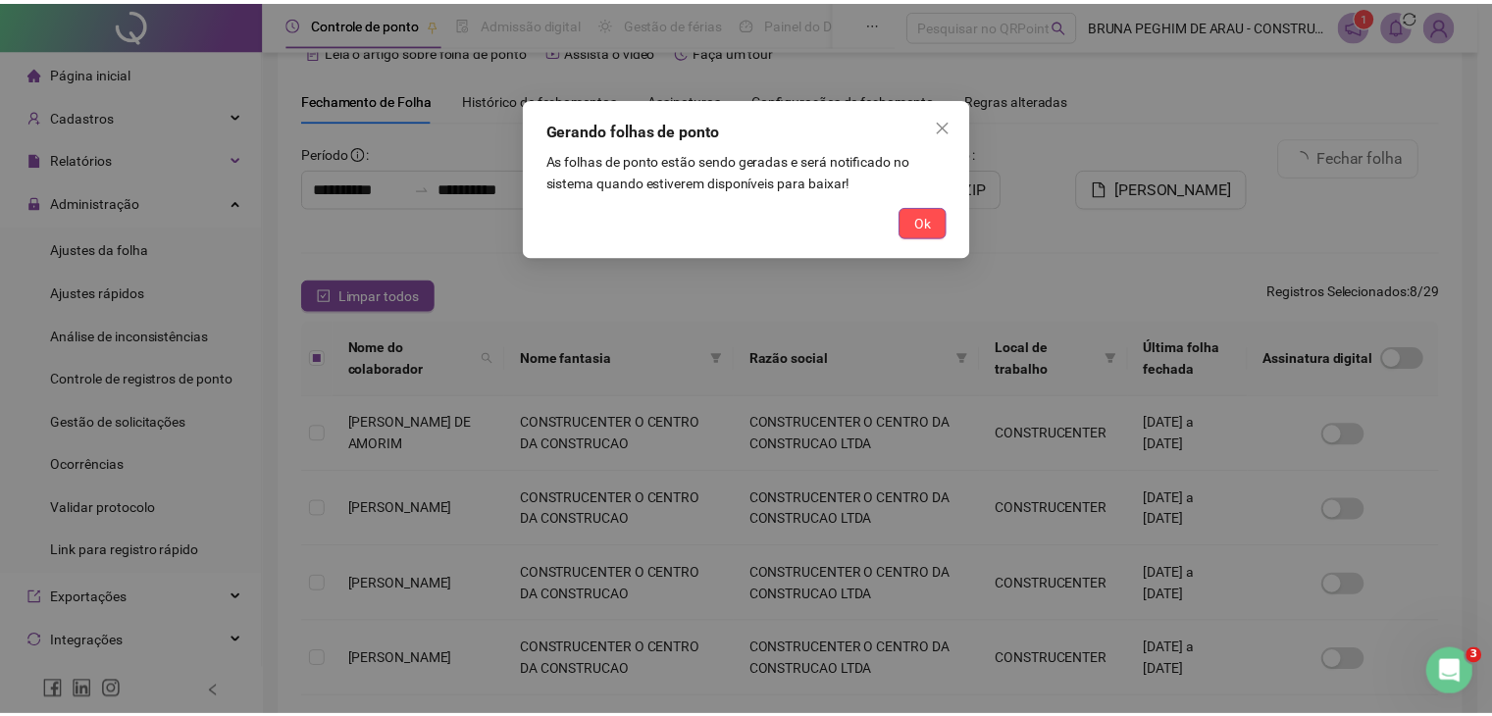
scroll to position [0, 0]
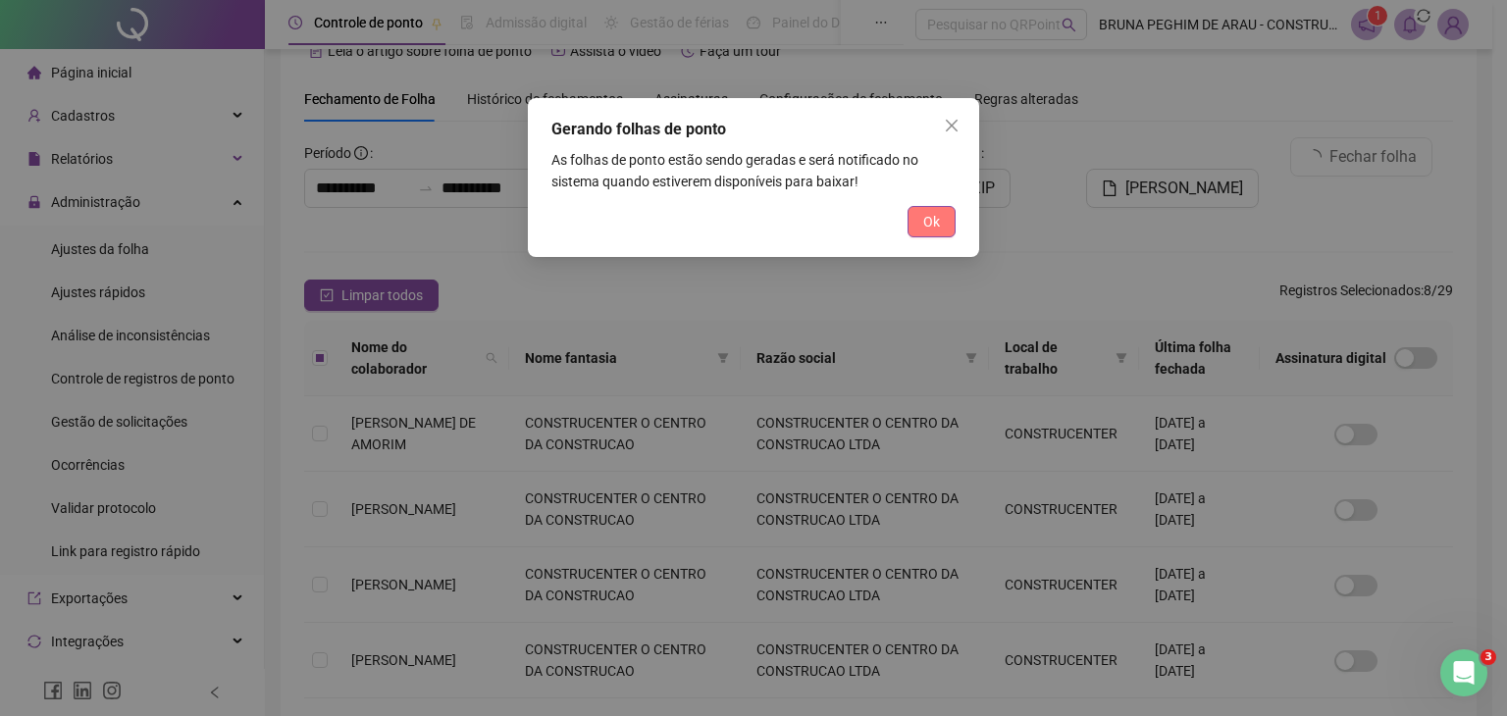
click at [930, 236] on button "Ok" at bounding box center [931, 221] width 48 height 31
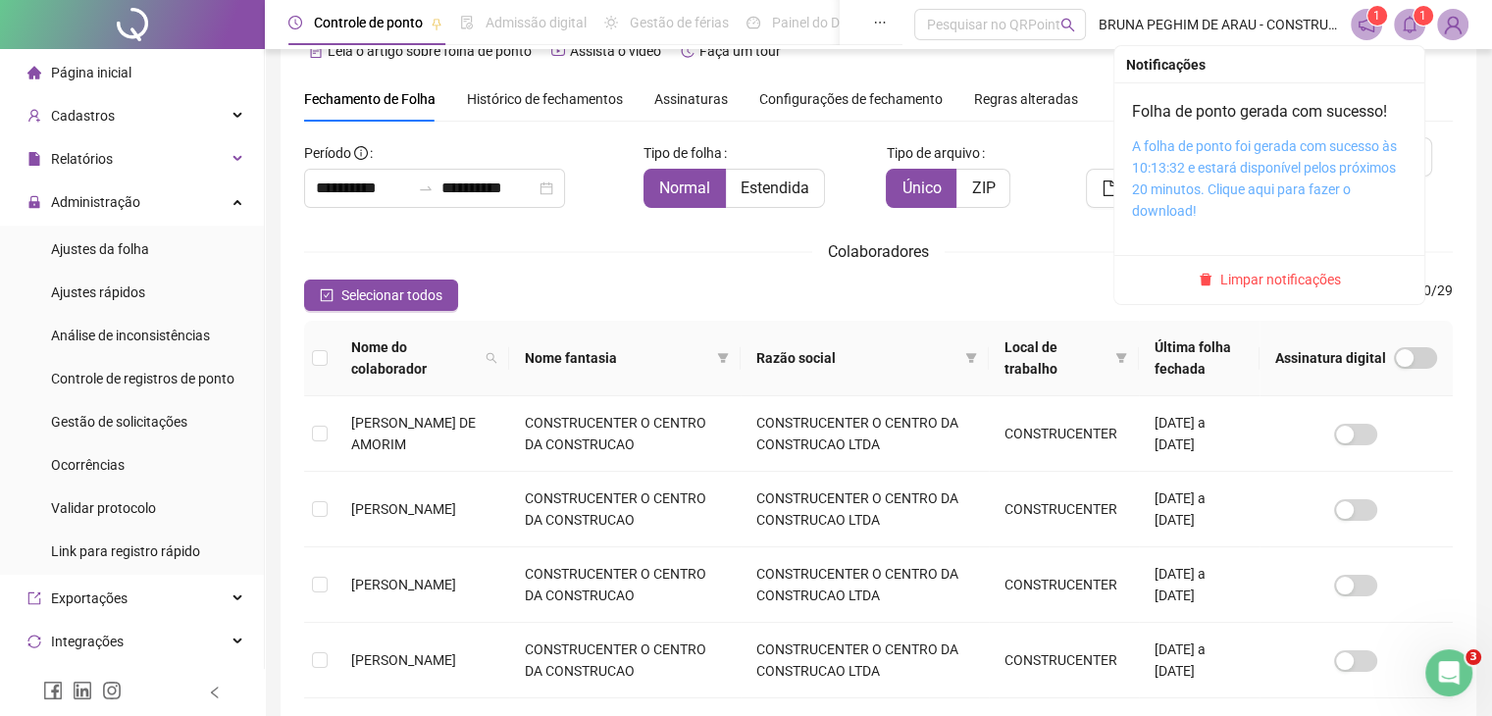
click at [1283, 175] on link "A folha de ponto foi gerada com sucesso às 10:13:32 e estará disponível pelos p…" at bounding box center [1264, 178] width 265 height 80
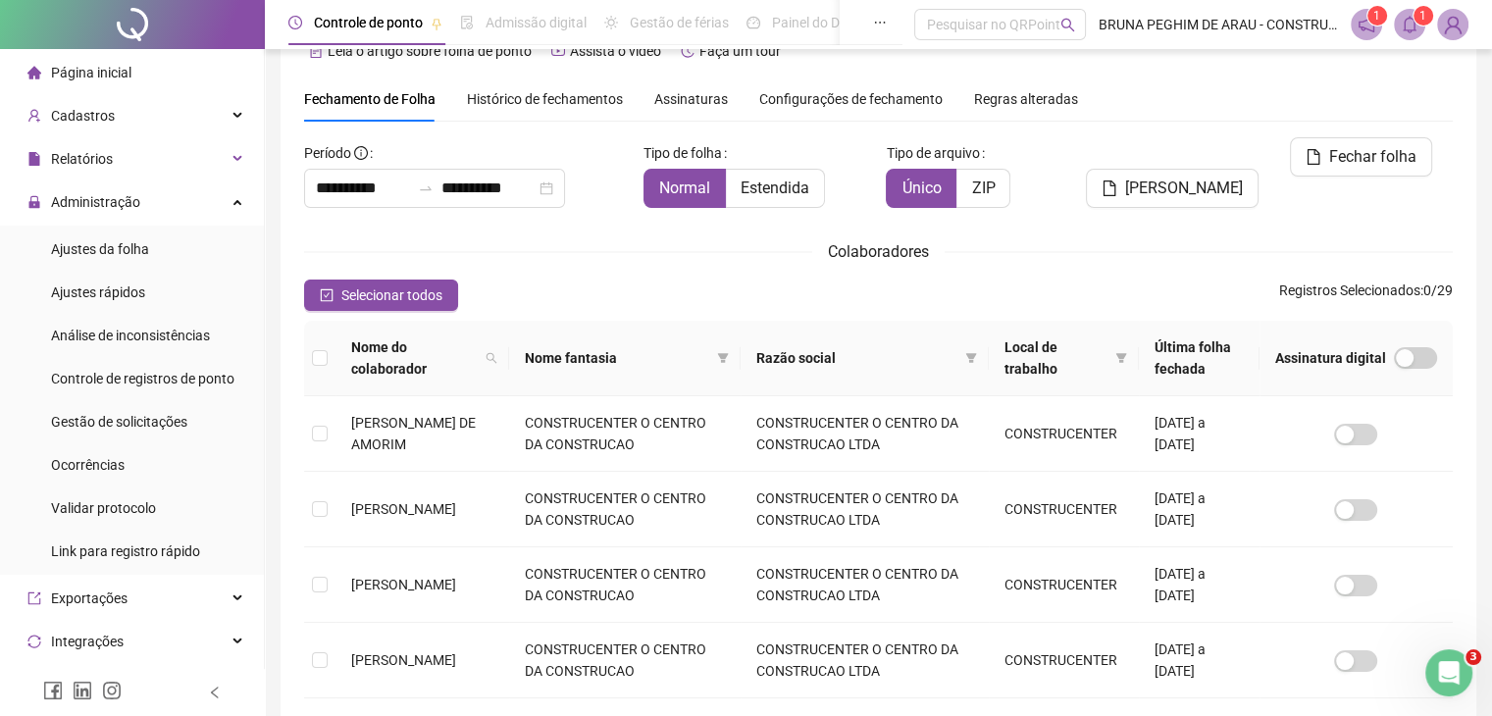
click at [548, 97] on span "Histórico de fechamentos" at bounding box center [545, 99] width 156 height 16
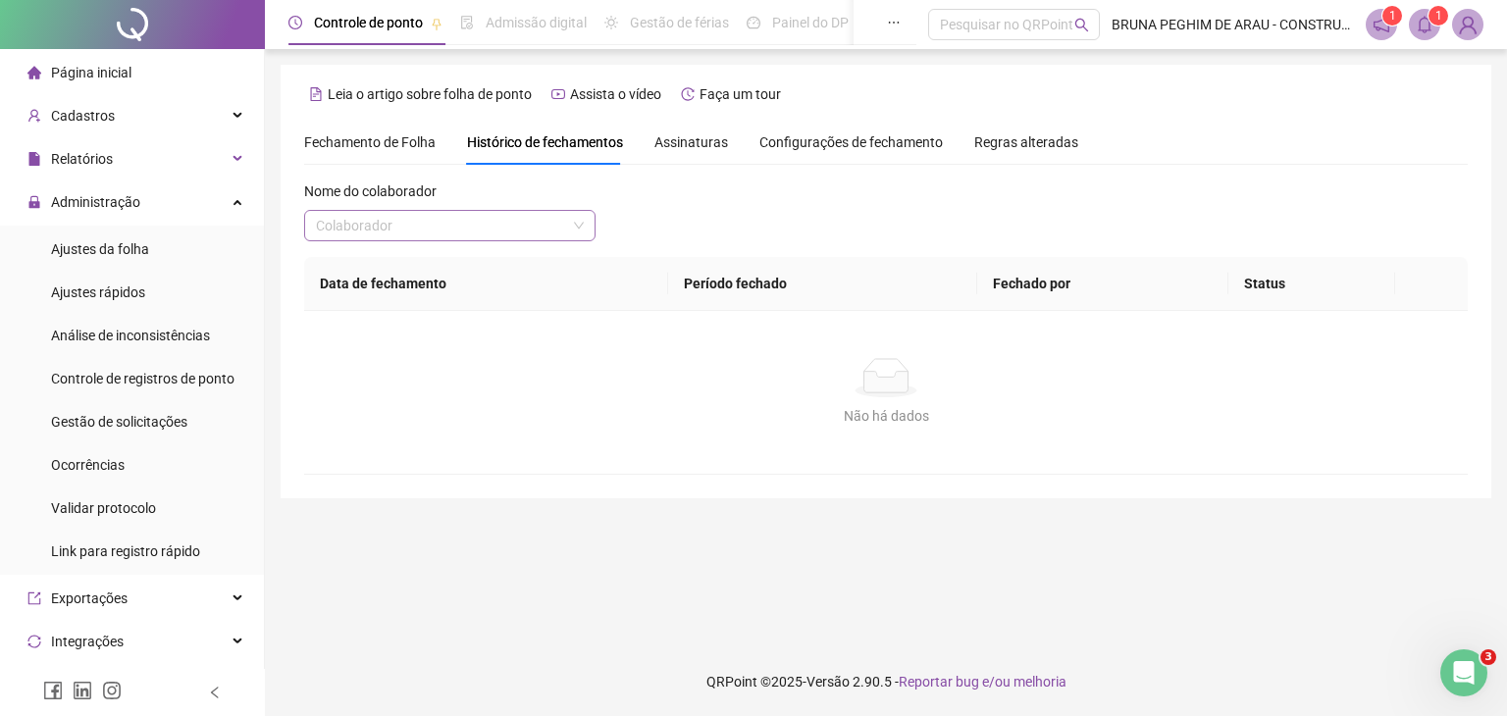
click at [444, 233] on input "search" at bounding box center [441, 225] width 250 height 29
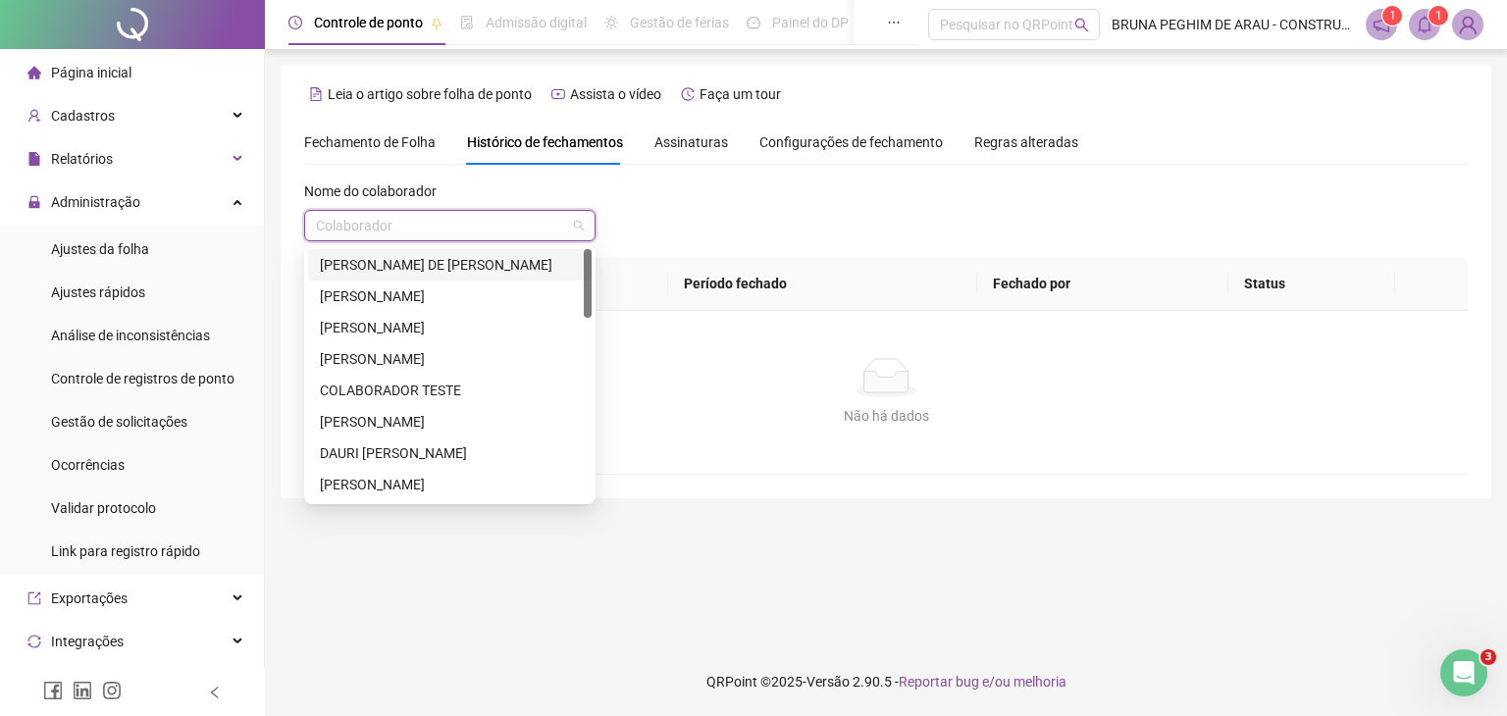
click at [444, 258] on div "[PERSON_NAME] DE [PERSON_NAME]" at bounding box center [450, 265] width 260 height 22
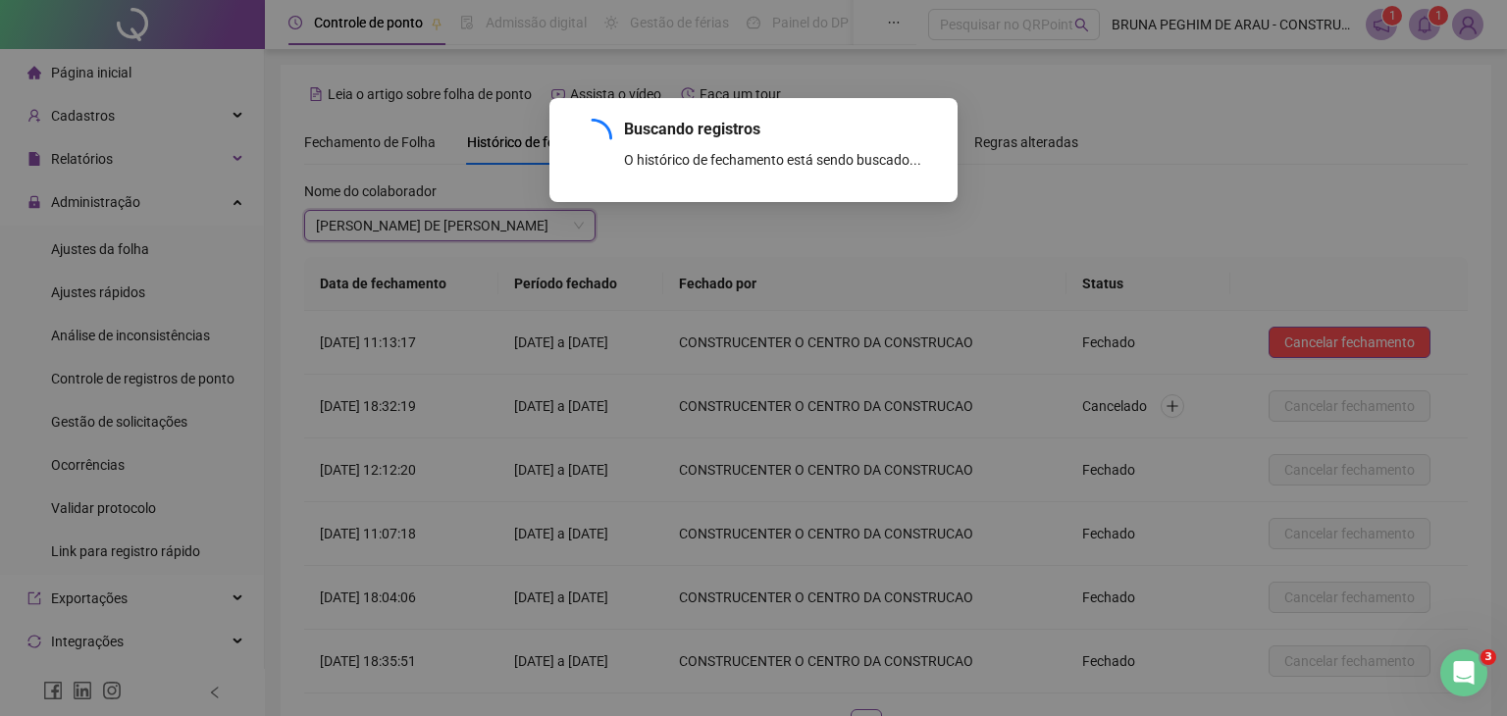
scroll to position [147, 0]
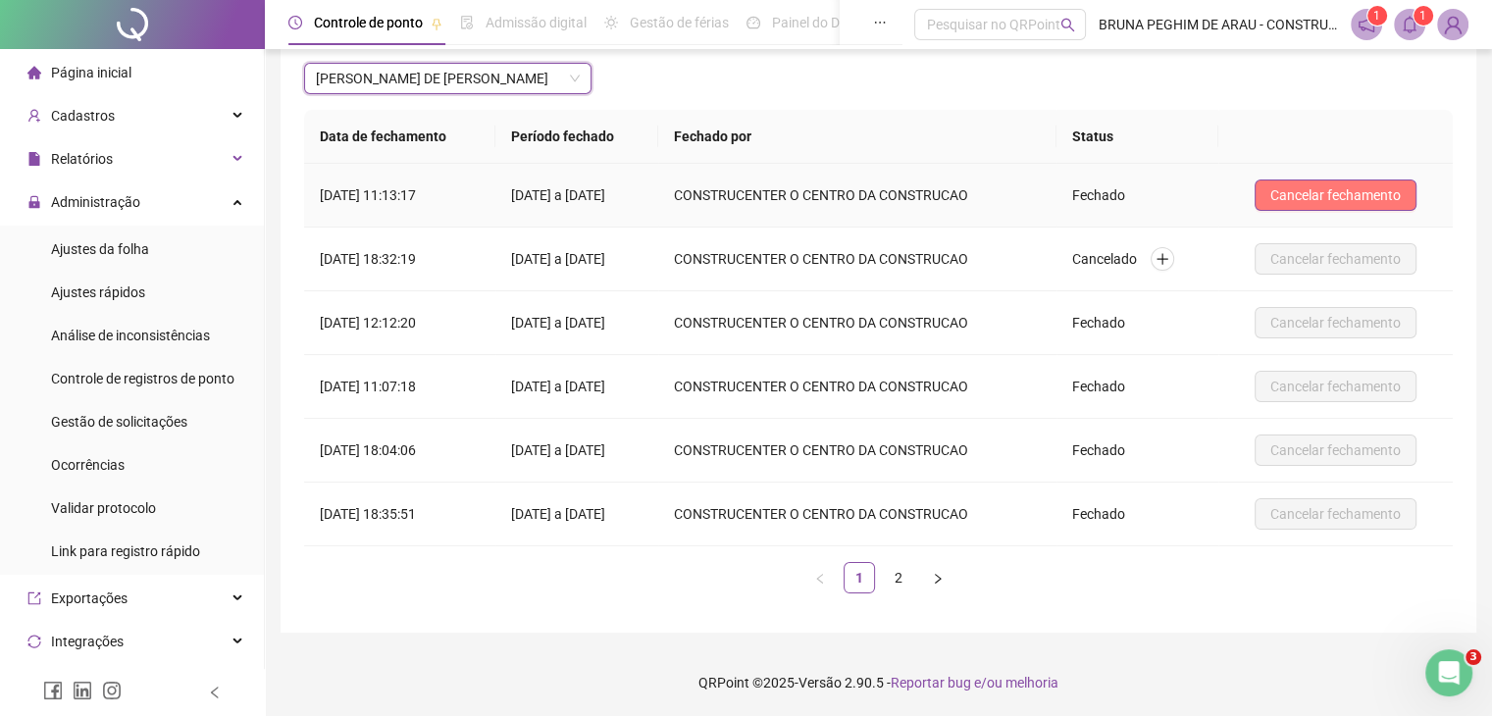
click at [1348, 192] on span "Cancelar fechamento" at bounding box center [1335, 195] width 130 height 22
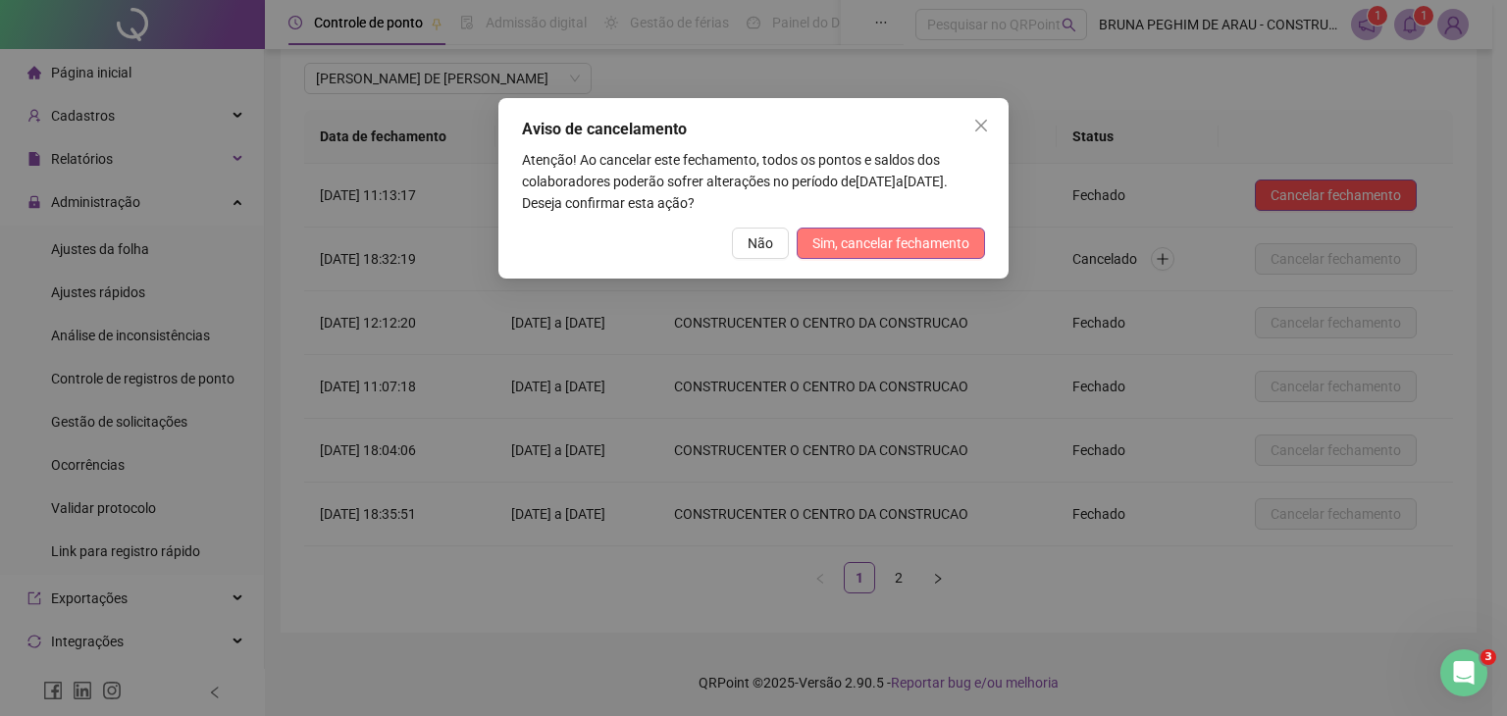
click at [953, 247] on span "Sim, cancelar fechamento" at bounding box center [890, 244] width 157 height 22
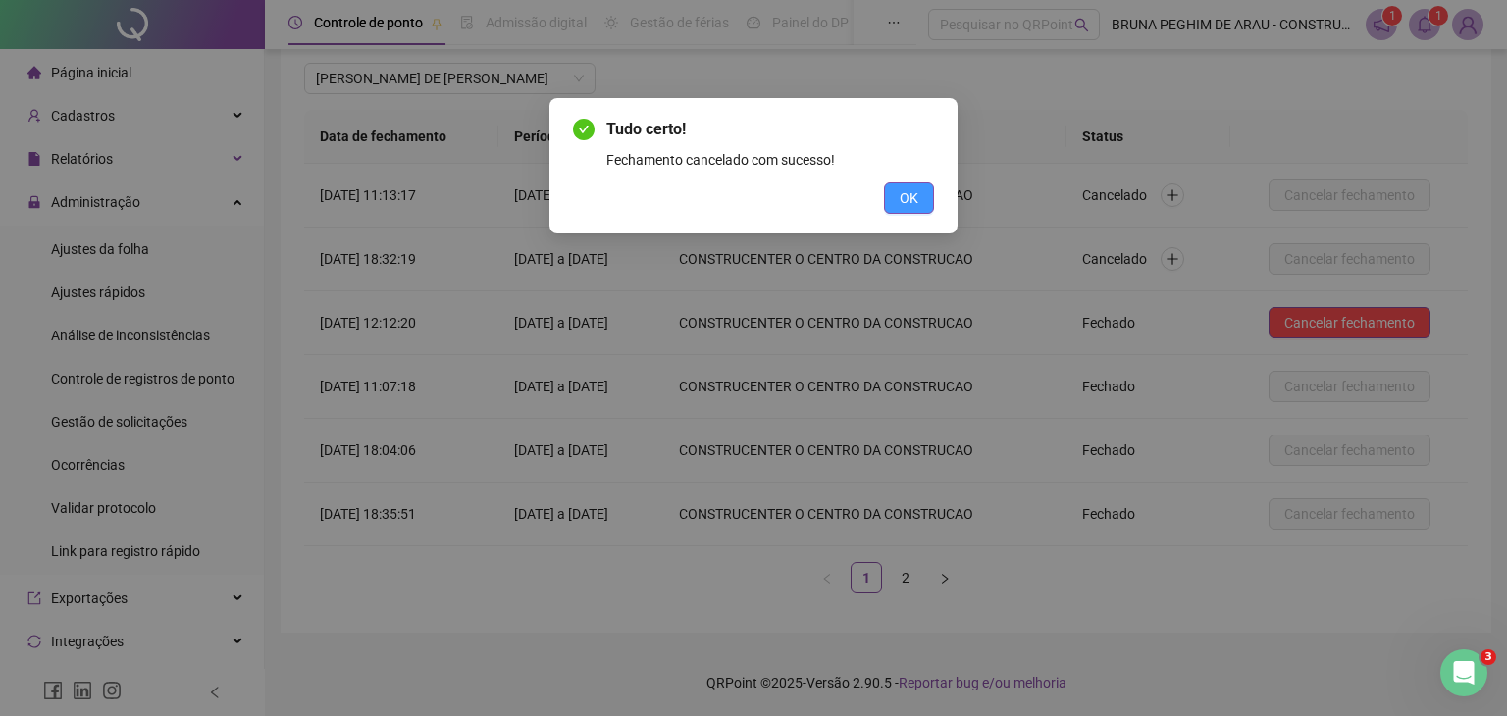
click at [914, 191] on span "OK" at bounding box center [909, 198] width 19 height 22
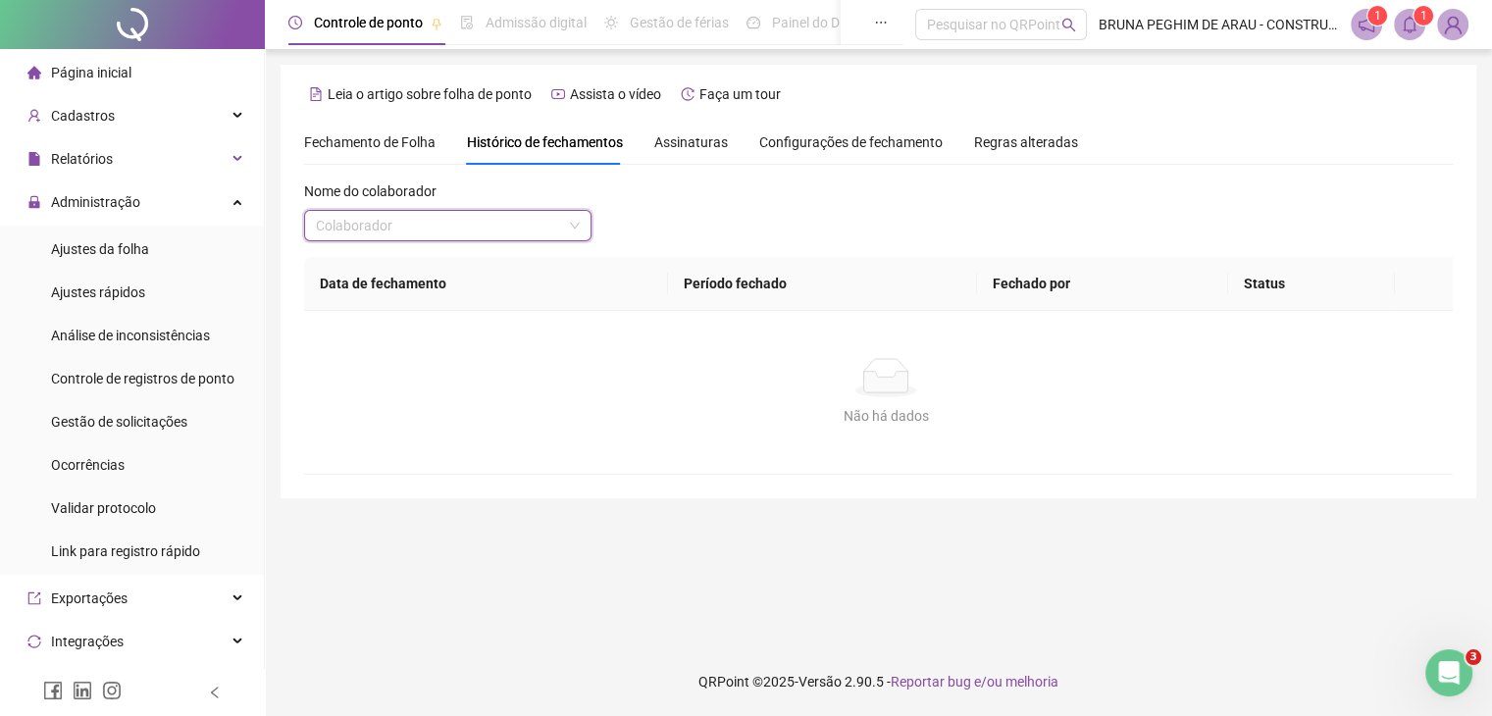
scroll to position [0, 0]
click at [581, 224] on span at bounding box center [450, 225] width 268 height 29
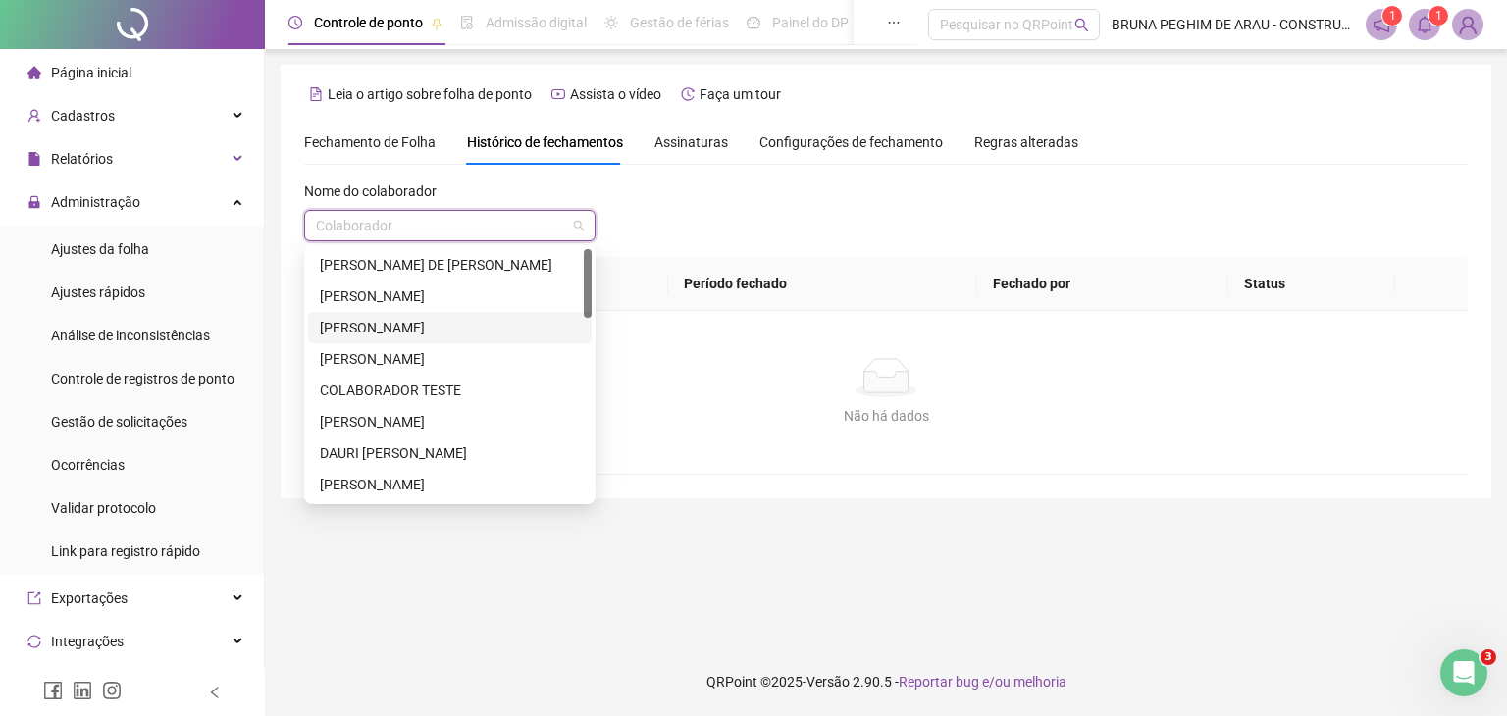
click at [463, 328] on div "[PERSON_NAME]" at bounding box center [450, 328] width 260 height 22
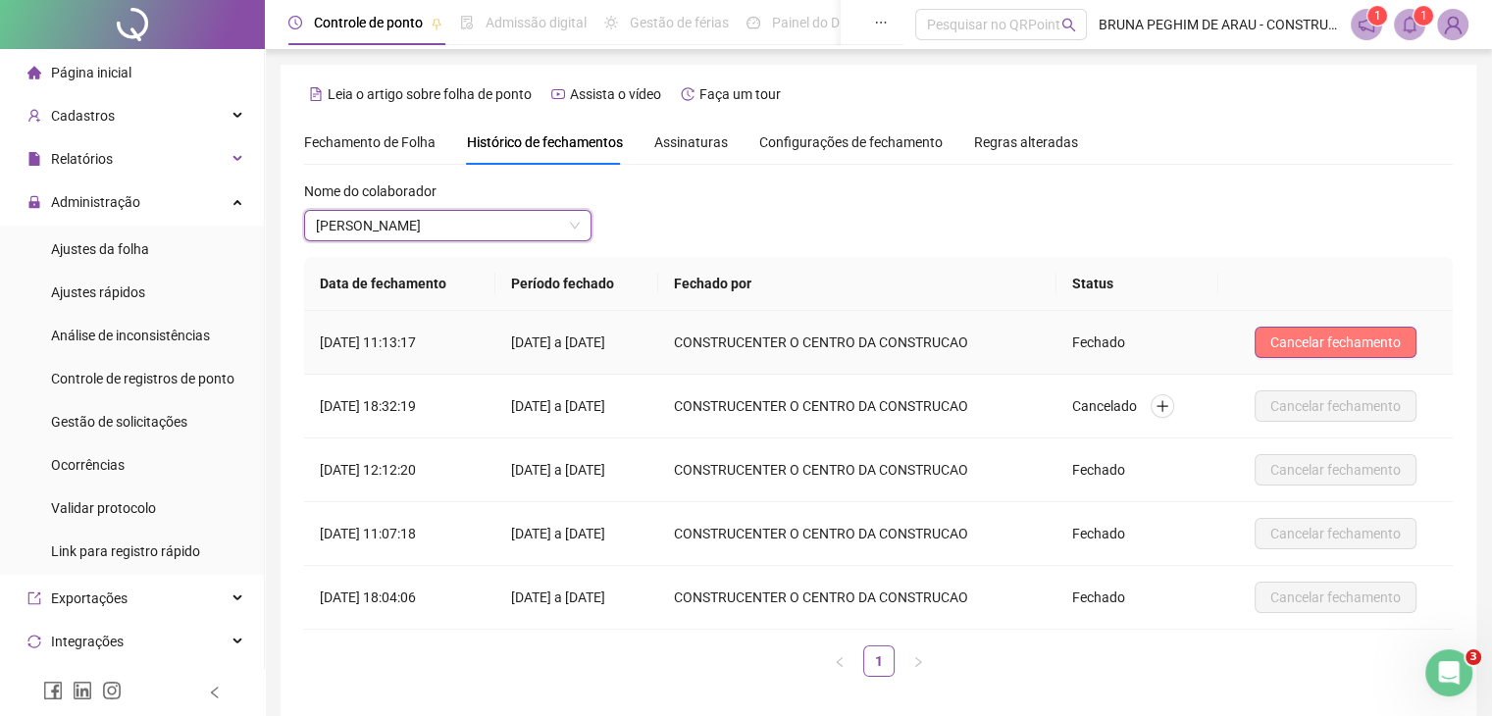
click at [1291, 340] on span "Cancelar fechamento" at bounding box center [1335, 343] width 130 height 22
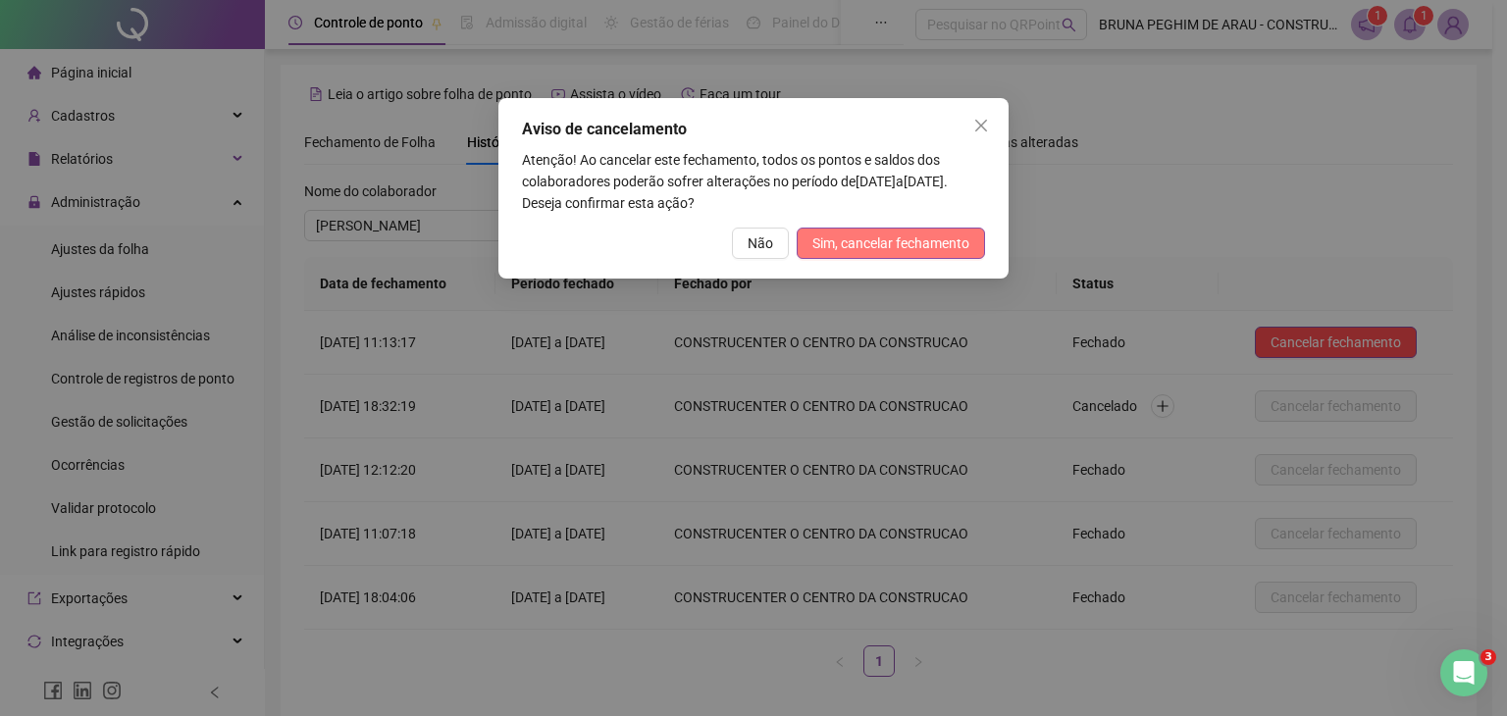
click at [872, 241] on span "Sim, cancelar fechamento" at bounding box center [890, 244] width 157 height 22
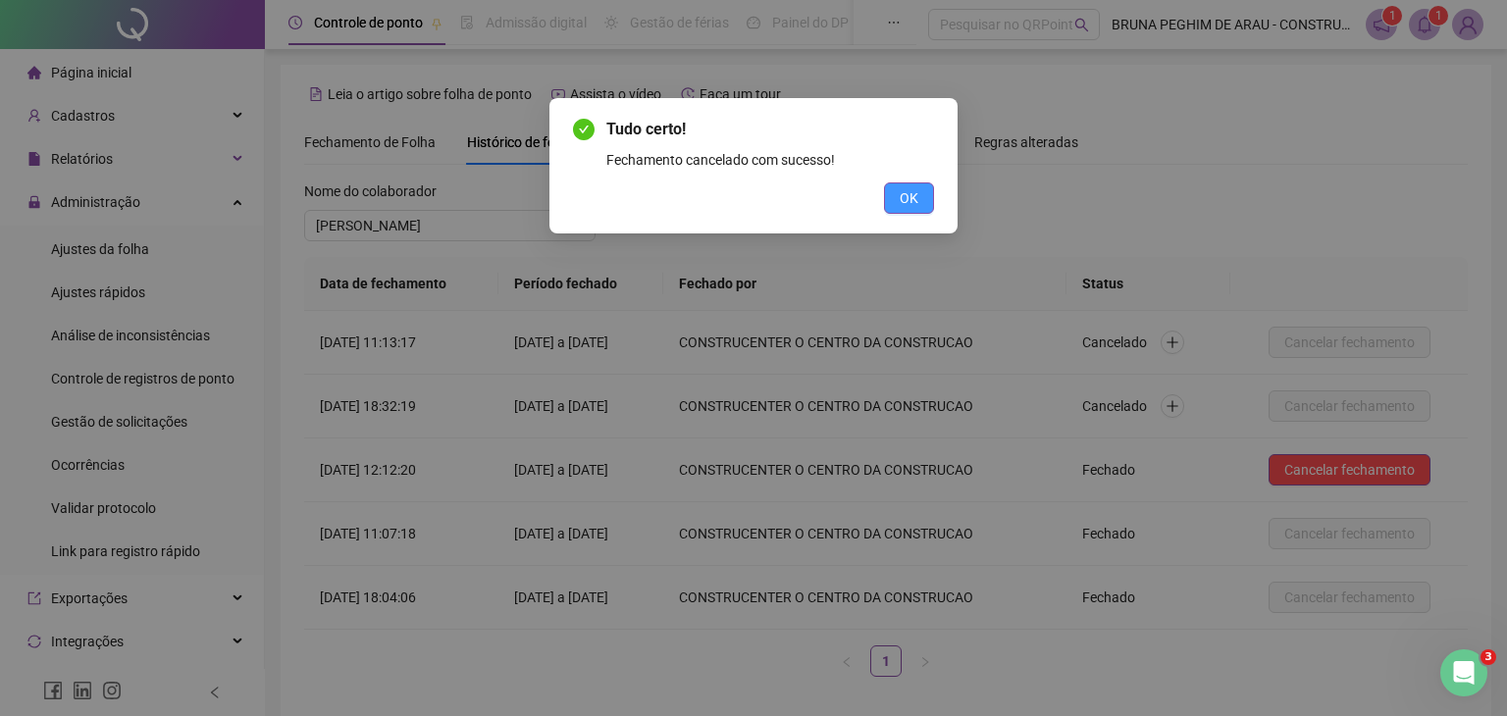
click at [903, 202] on span "OK" at bounding box center [909, 198] width 19 height 22
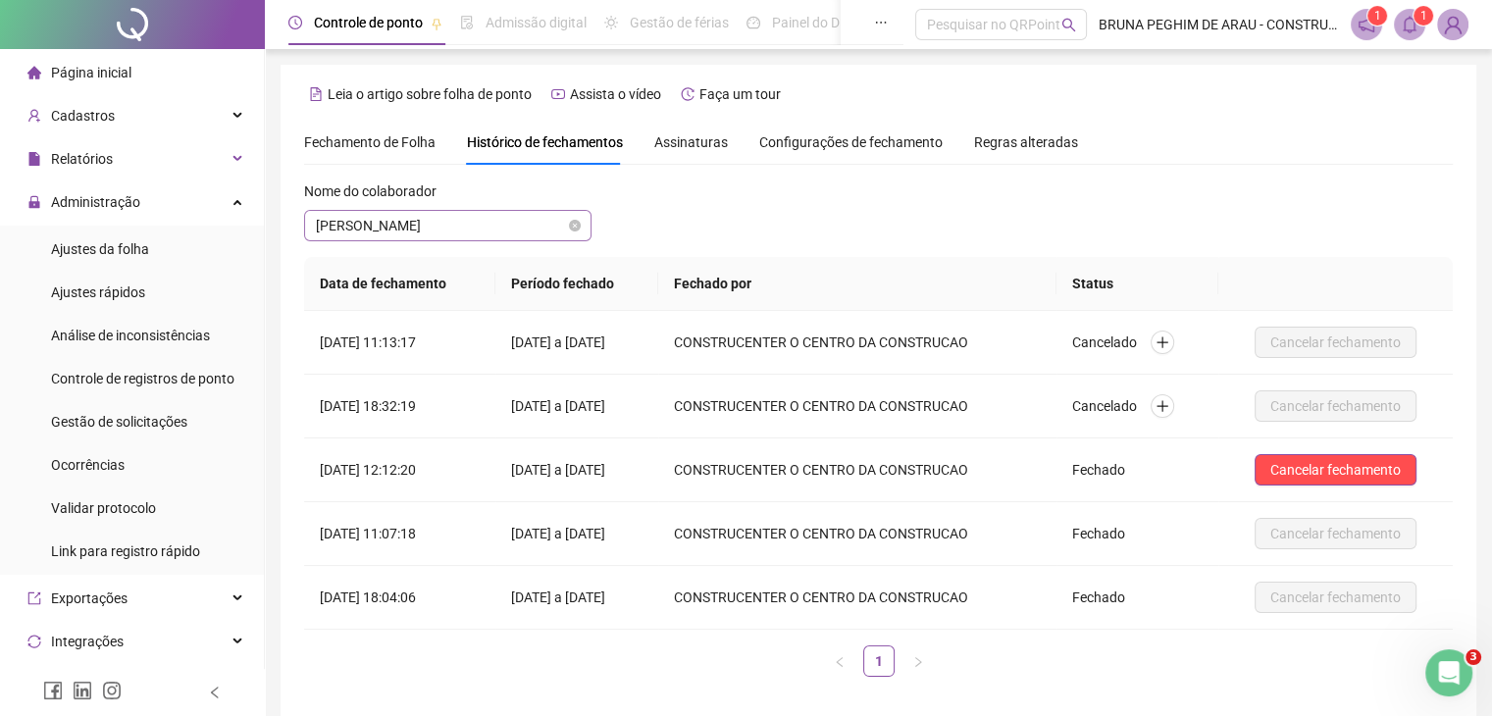
click at [506, 225] on span "[PERSON_NAME]" at bounding box center [448, 225] width 264 height 29
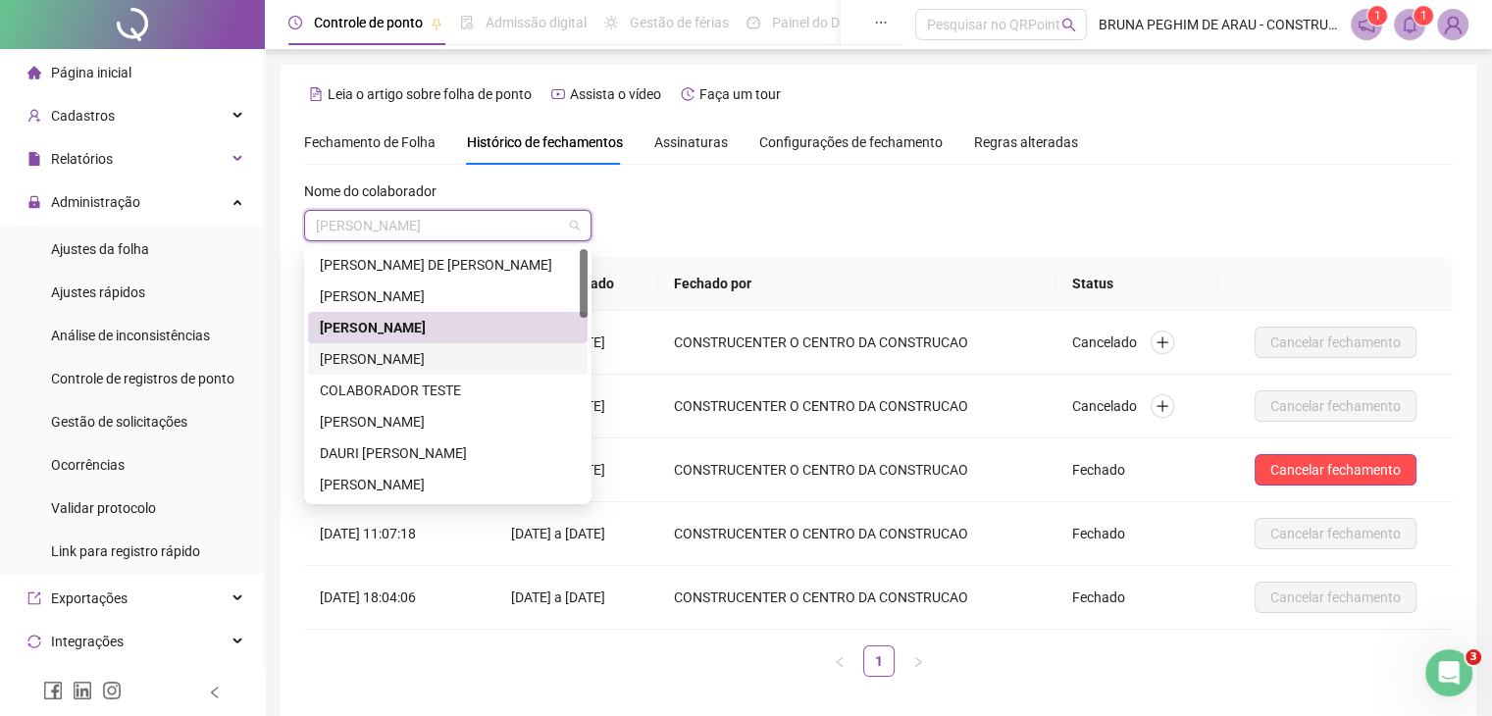
click at [475, 351] on div "[PERSON_NAME]" at bounding box center [448, 359] width 256 height 22
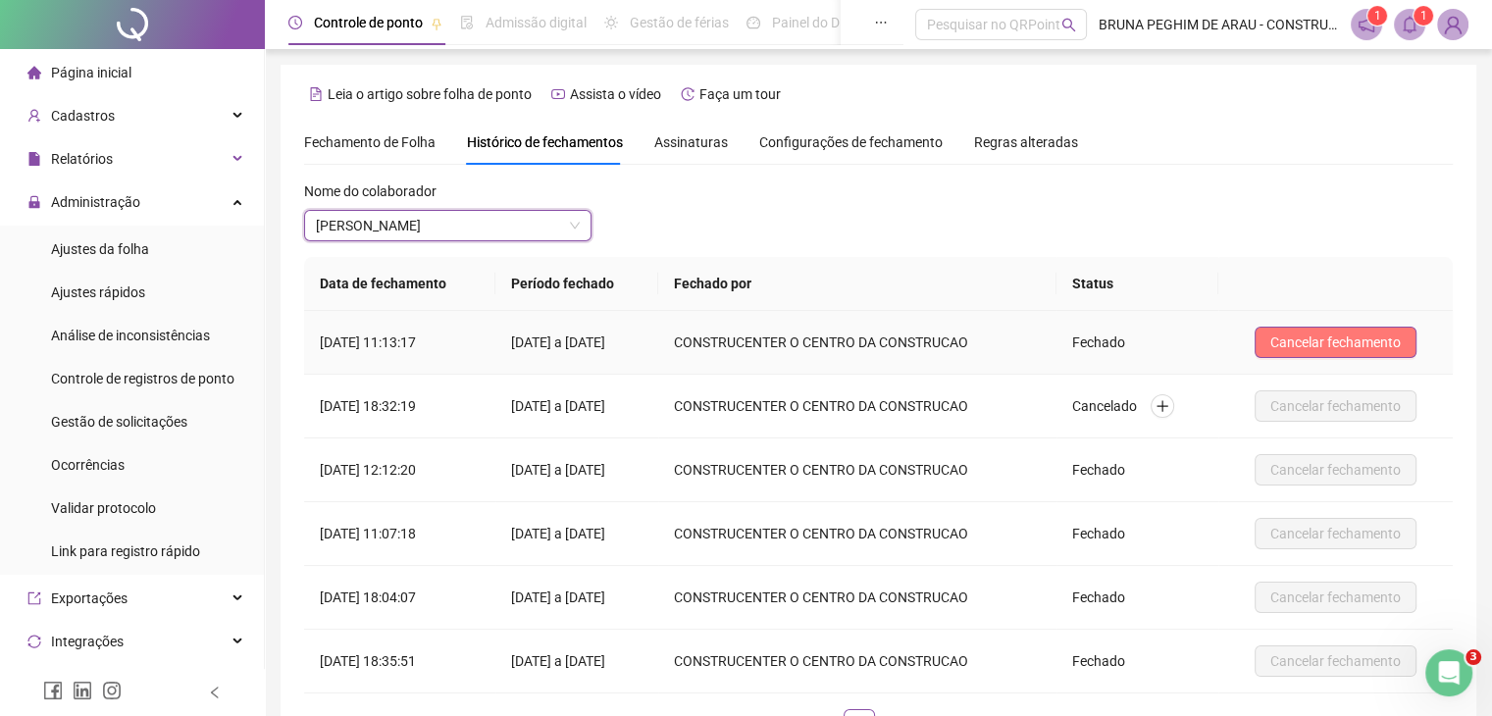
click at [1274, 335] on button "Cancelar fechamento" at bounding box center [1336, 342] width 162 height 31
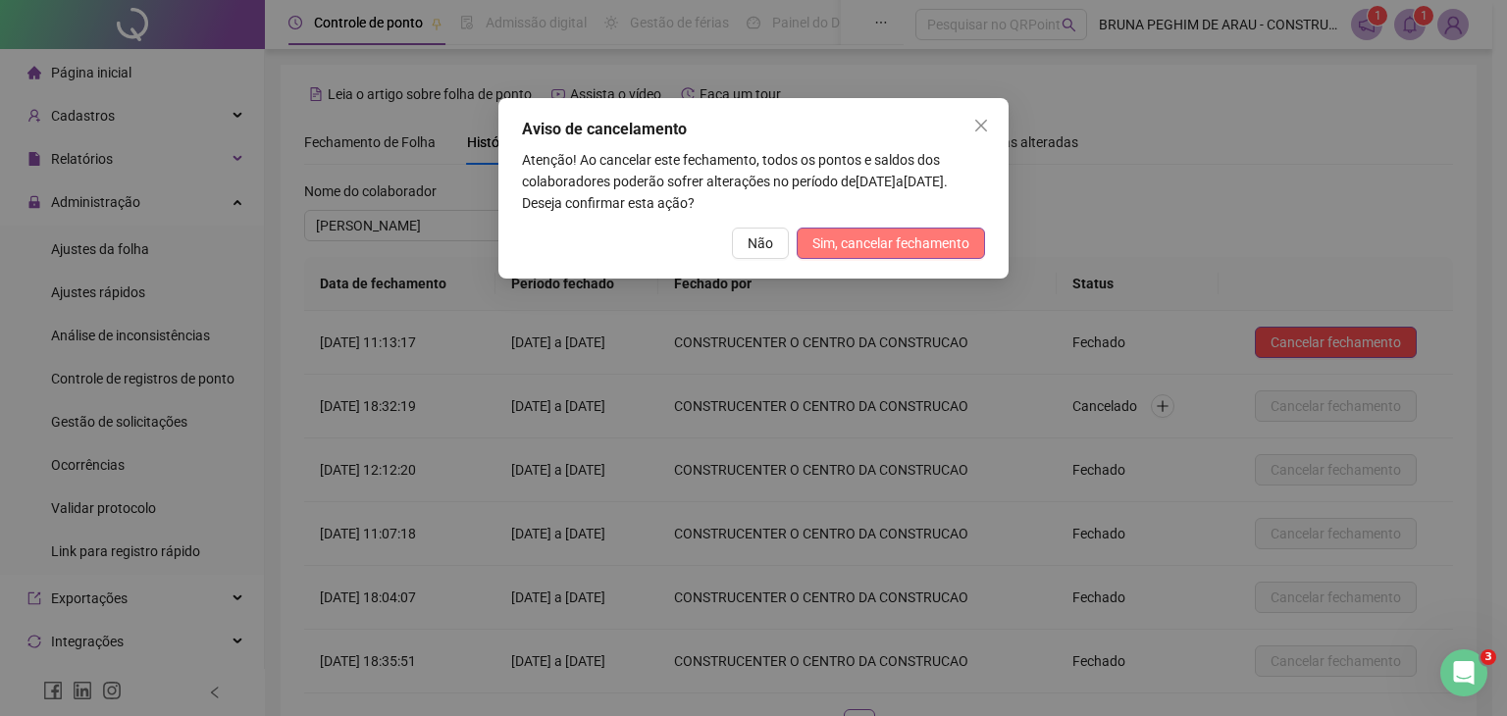
click at [875, 244] on span "Sim, cancelar fechamento" at bounding box center [890, 244] width 157 height 22
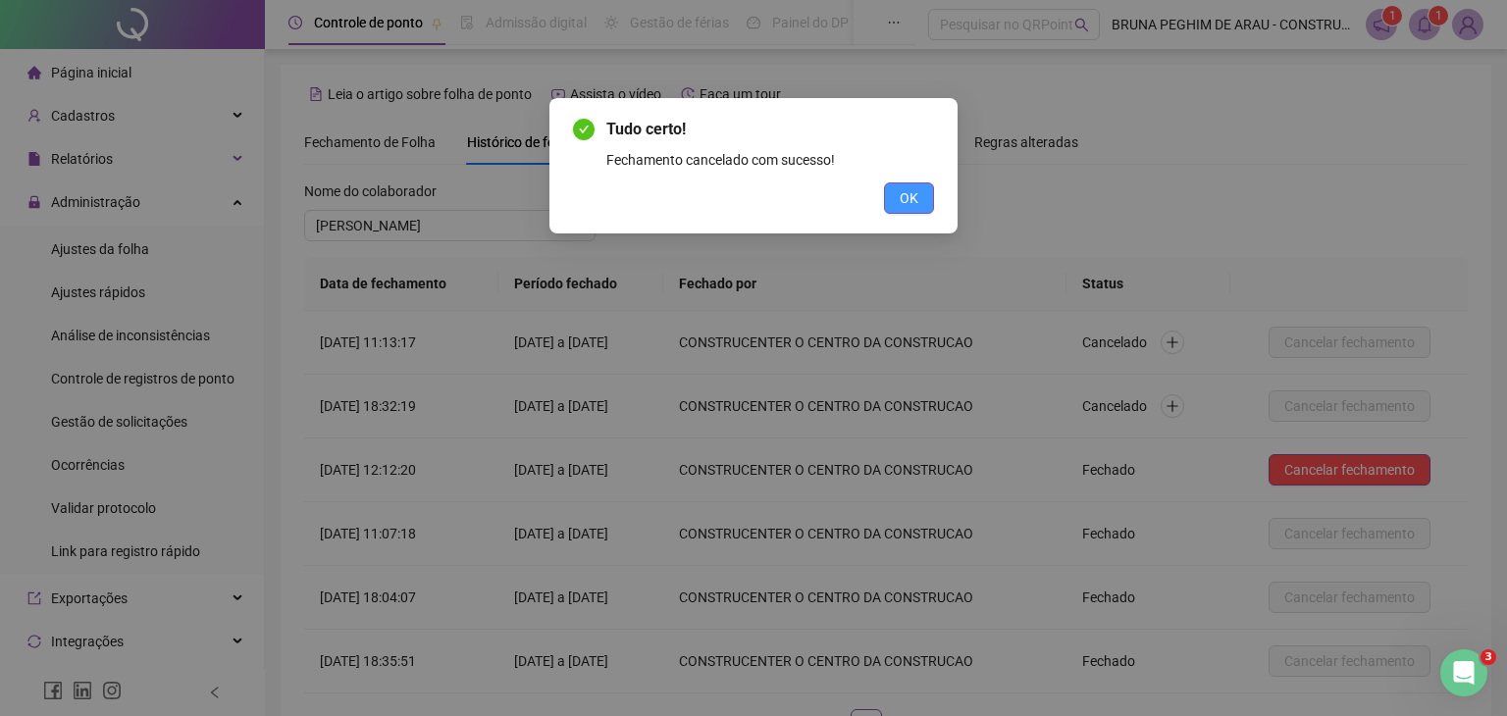
click at [915, 205] on span "OK" at bounding box center [909, 198] width 19 height 22
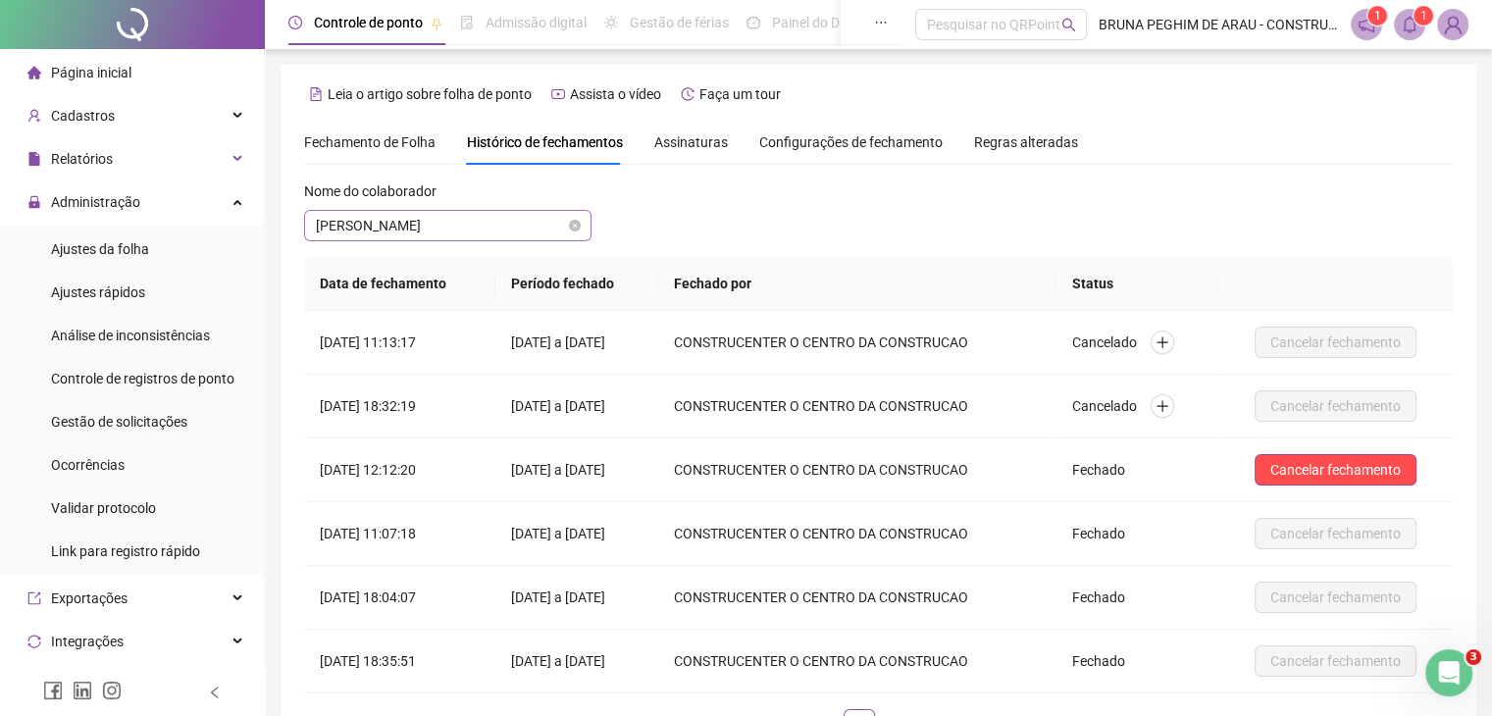
click at [554, 228] on span "[PERSON_NAME]" at bounding box center [448, 225] width 264 height 29
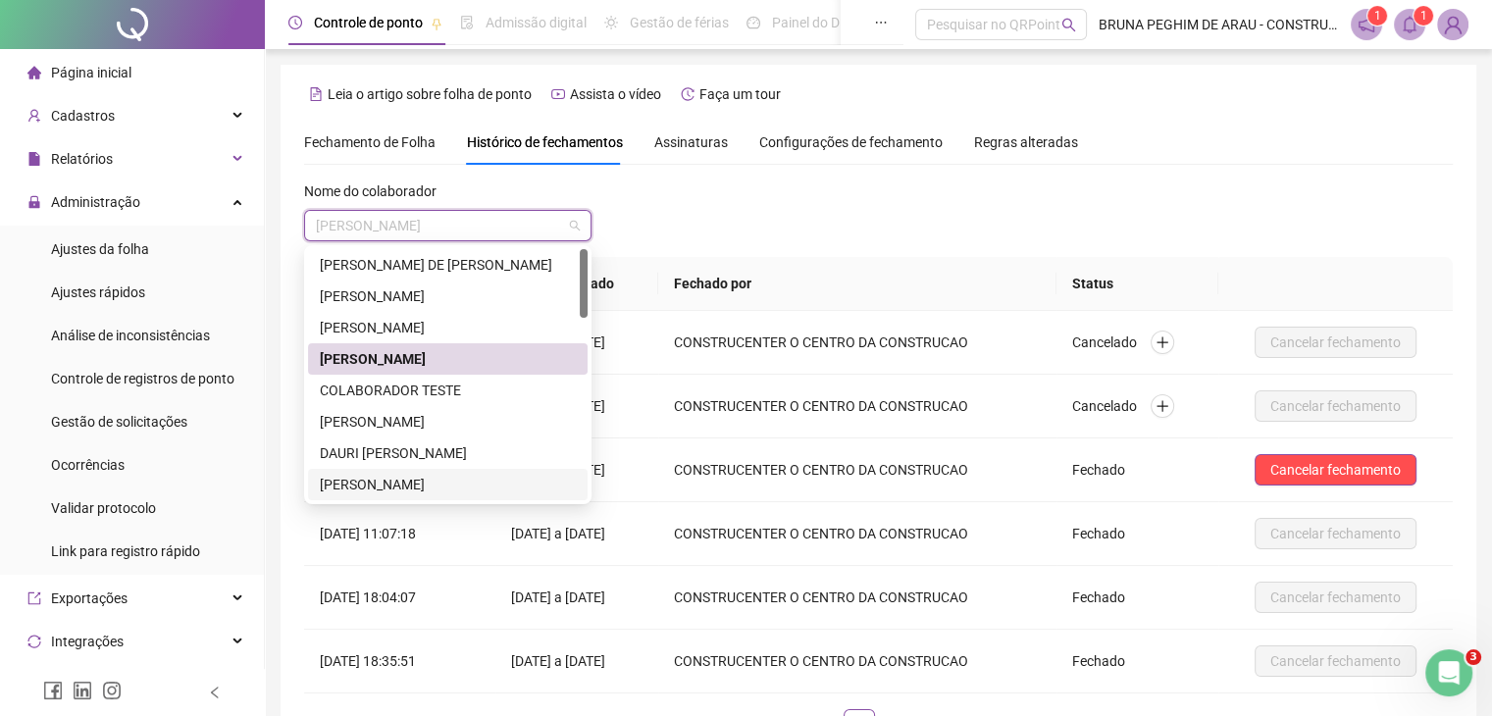
click at [439, 484] on div "[PERSON_NAME]" at bounding box center [448, 485] width 256 height 22
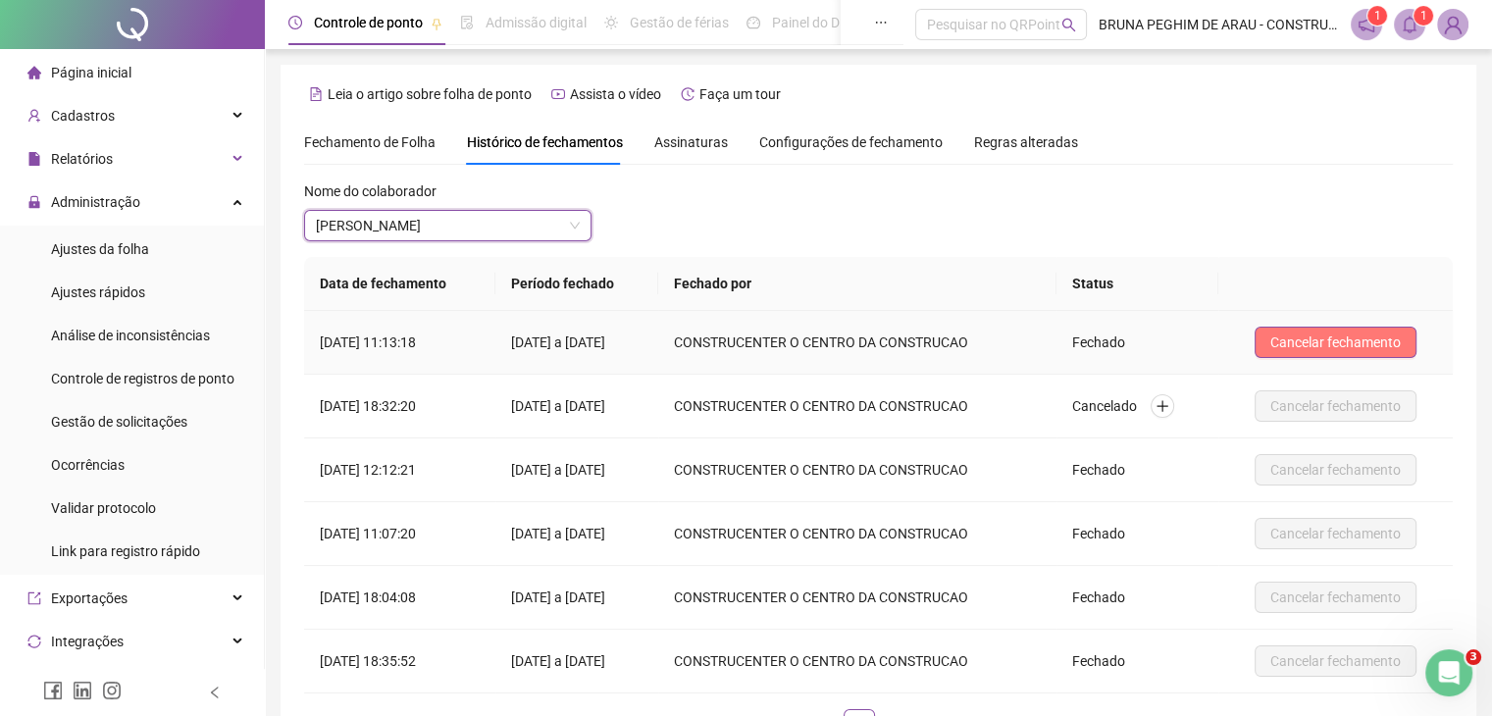
click at [1307, 338] on span "Cancelar fechamento" at bounding box center [1335, 343] width 130 height 22
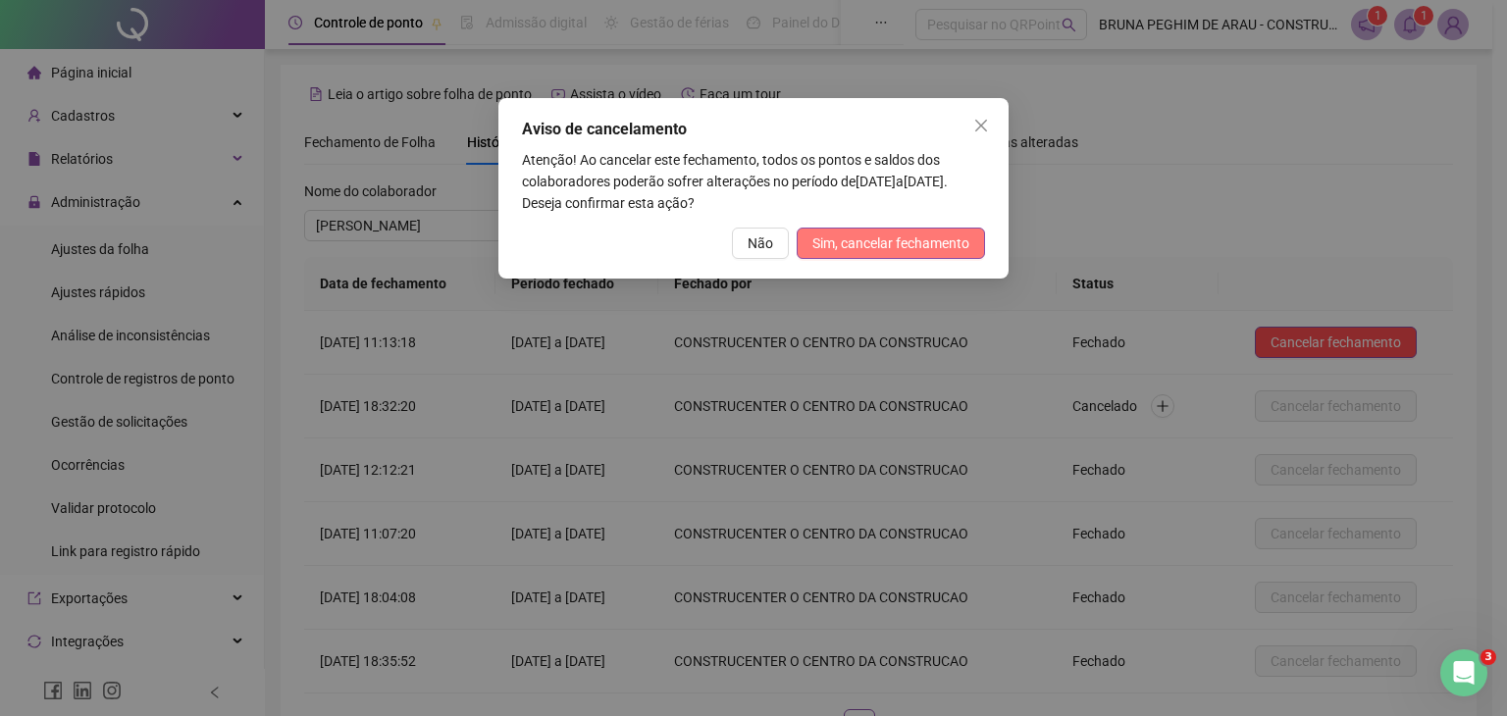
click at [921, 244] on span "Sim, cancelar fechamento" at bounding box center [890, 244] width 157 height 22
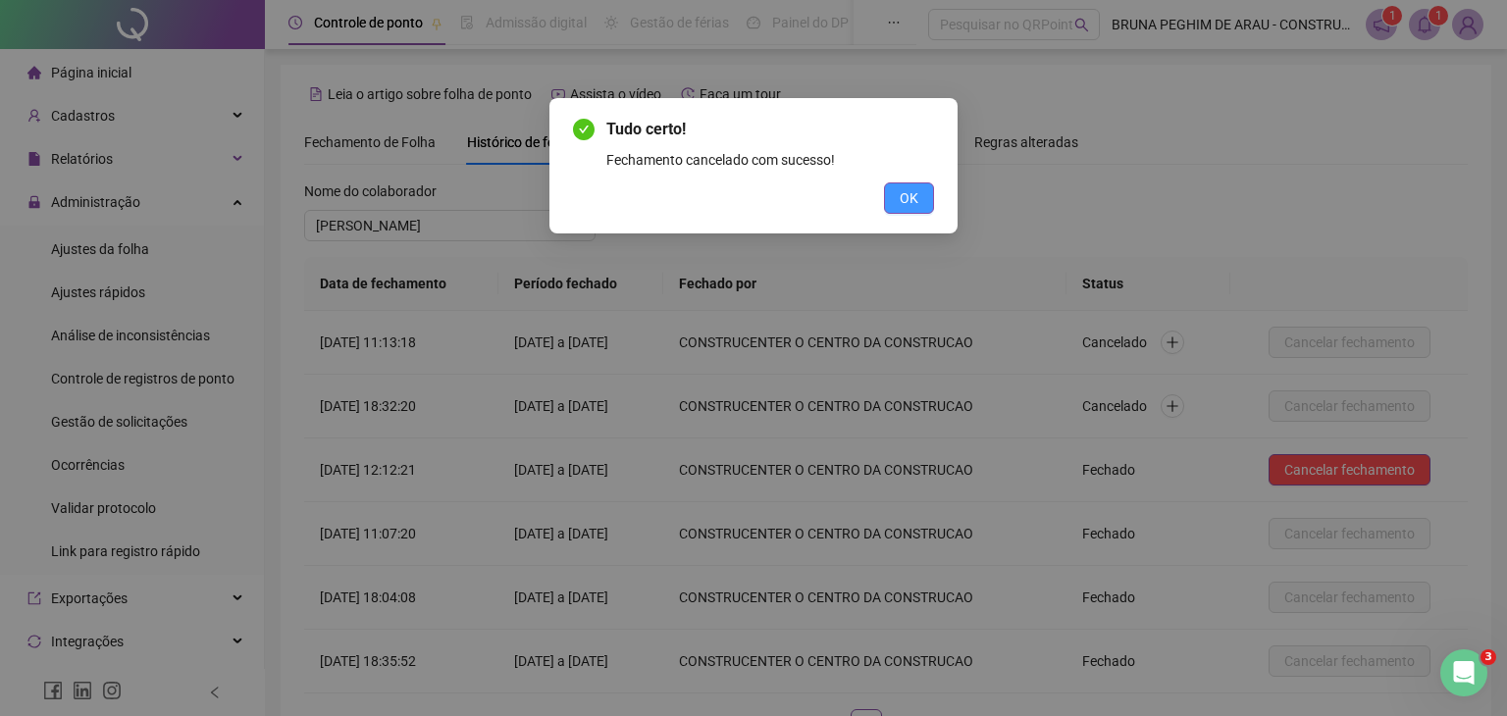
click at [907, 205] on span "OK" at bounding box center [909, 198] width 19 height 22
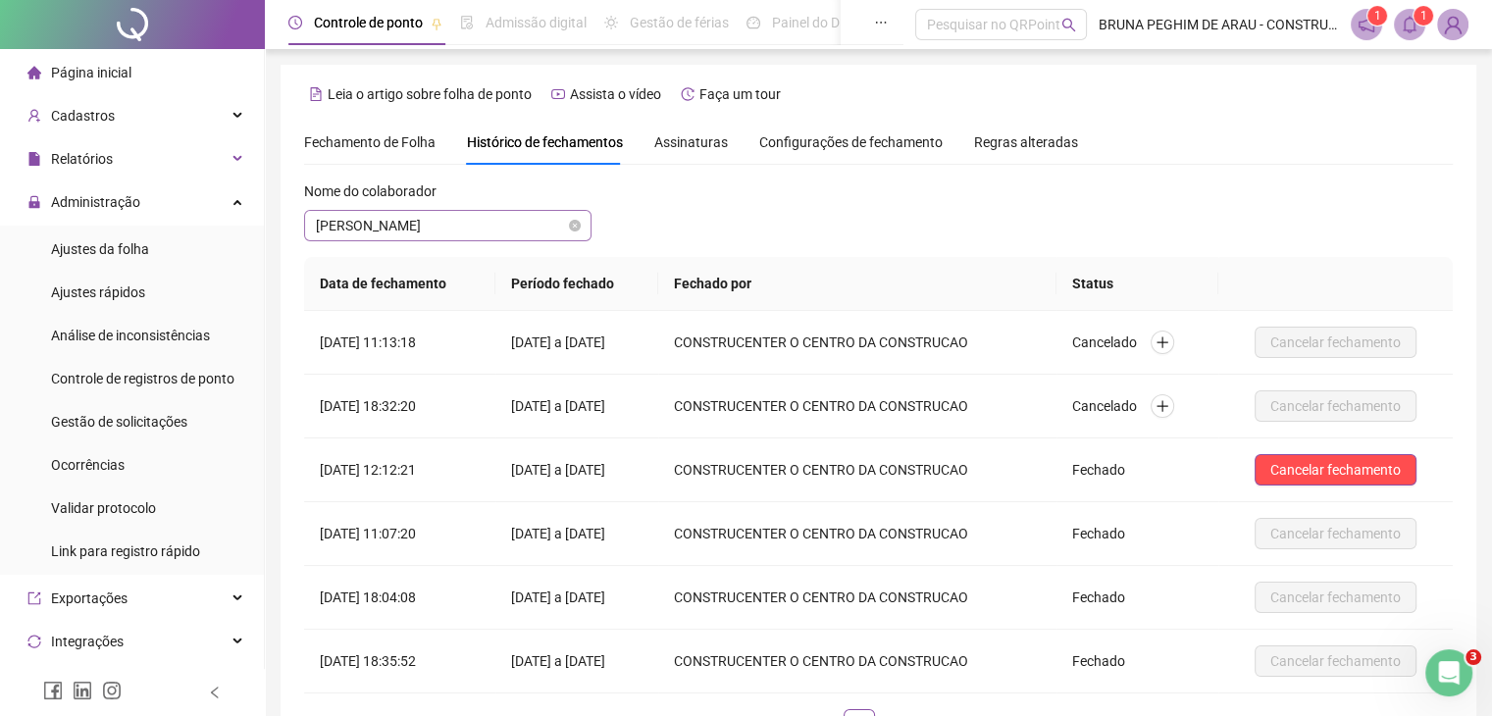
click at [561, 225] on span "[PERSON_NAME]" at bounding box center [448, 225] width 264 height 29
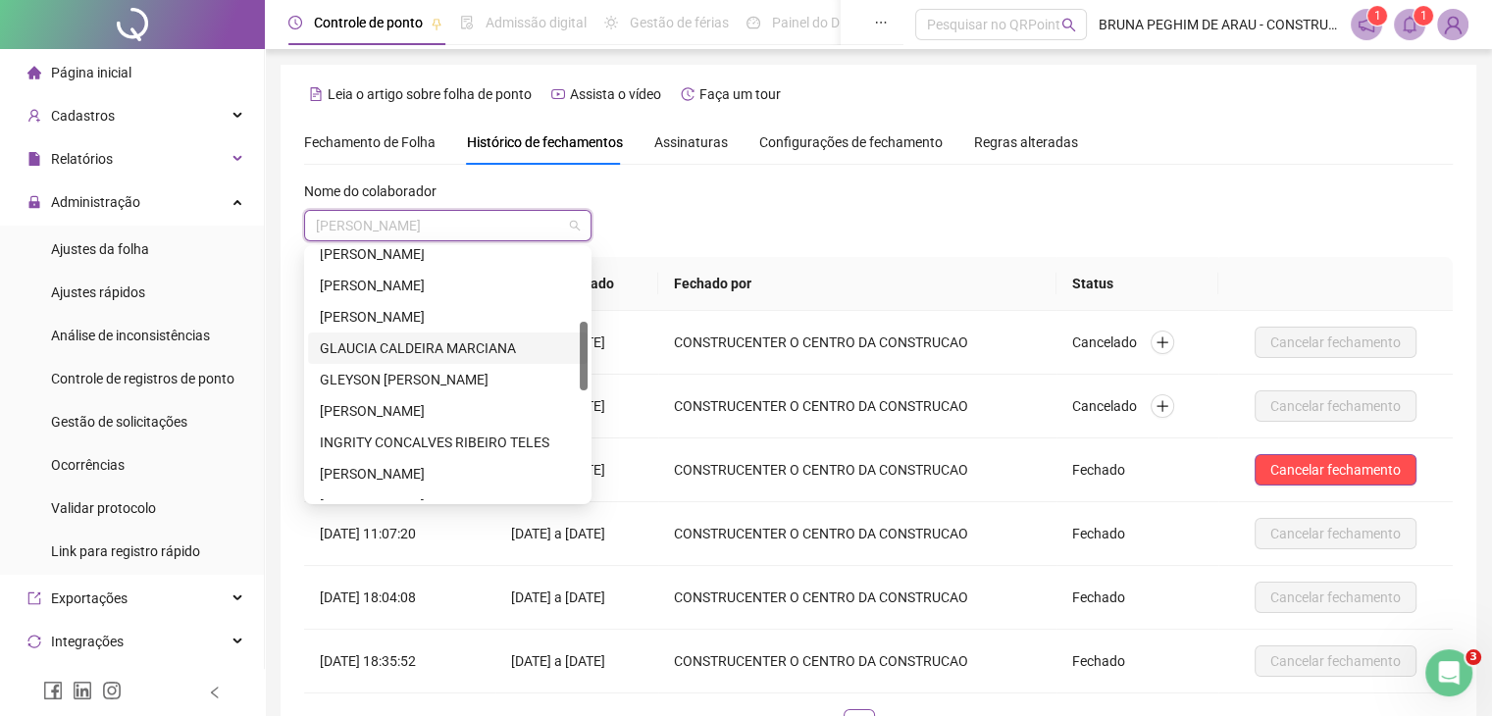
scroll to position [130, 0]
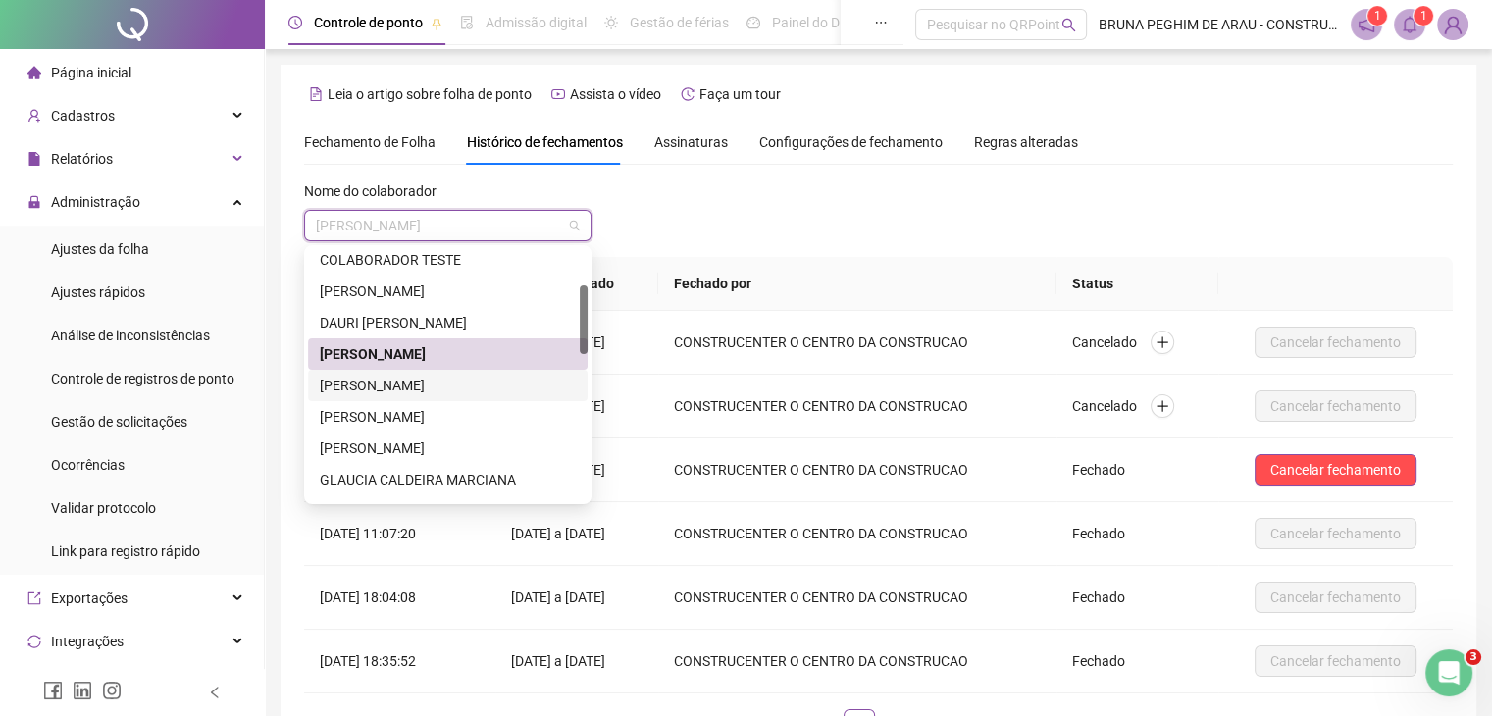
click at [455, 382] on div "[PERSON_NAME]" at bounding box center [448, 386] width 256 height 22
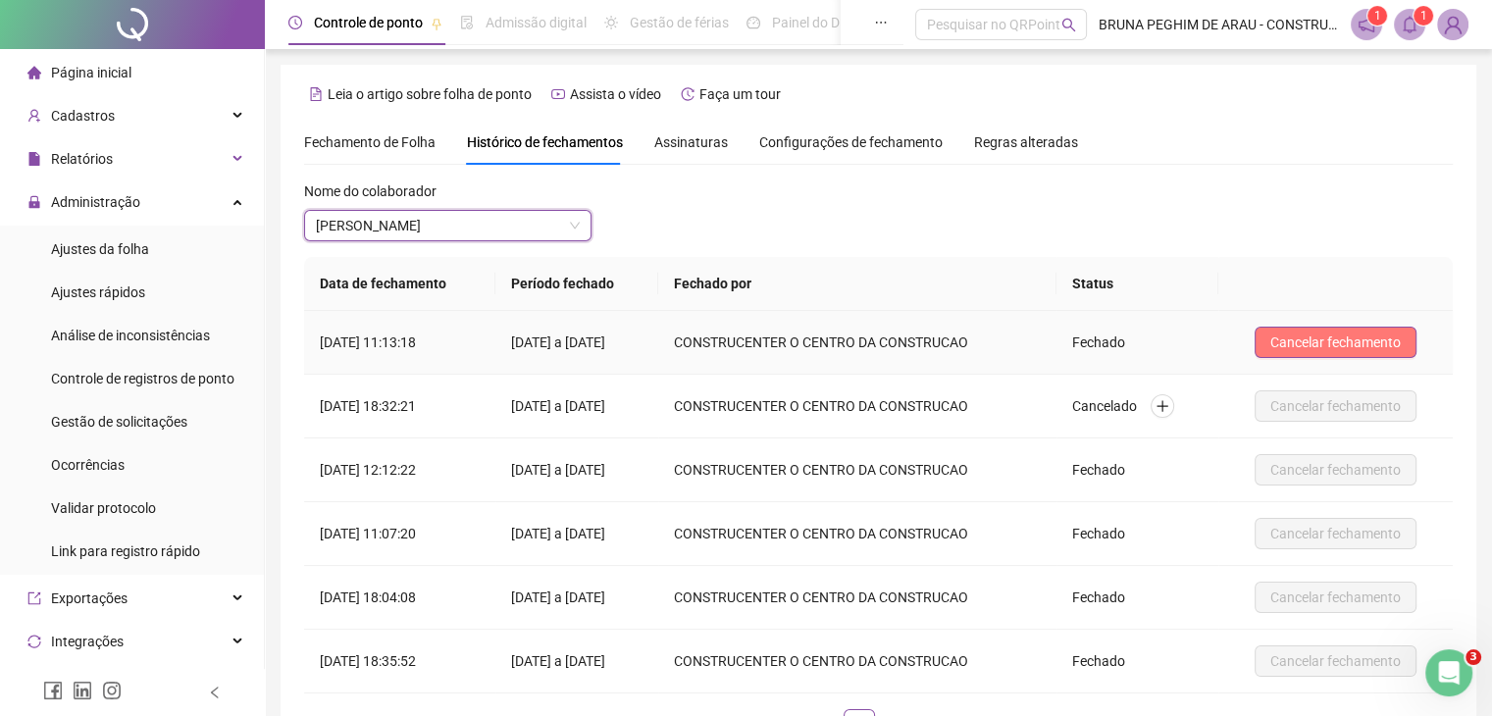
click at [1316, 337] on span "Cancelar fechamento" at bounding box center [1335, 343] width 130 height 22
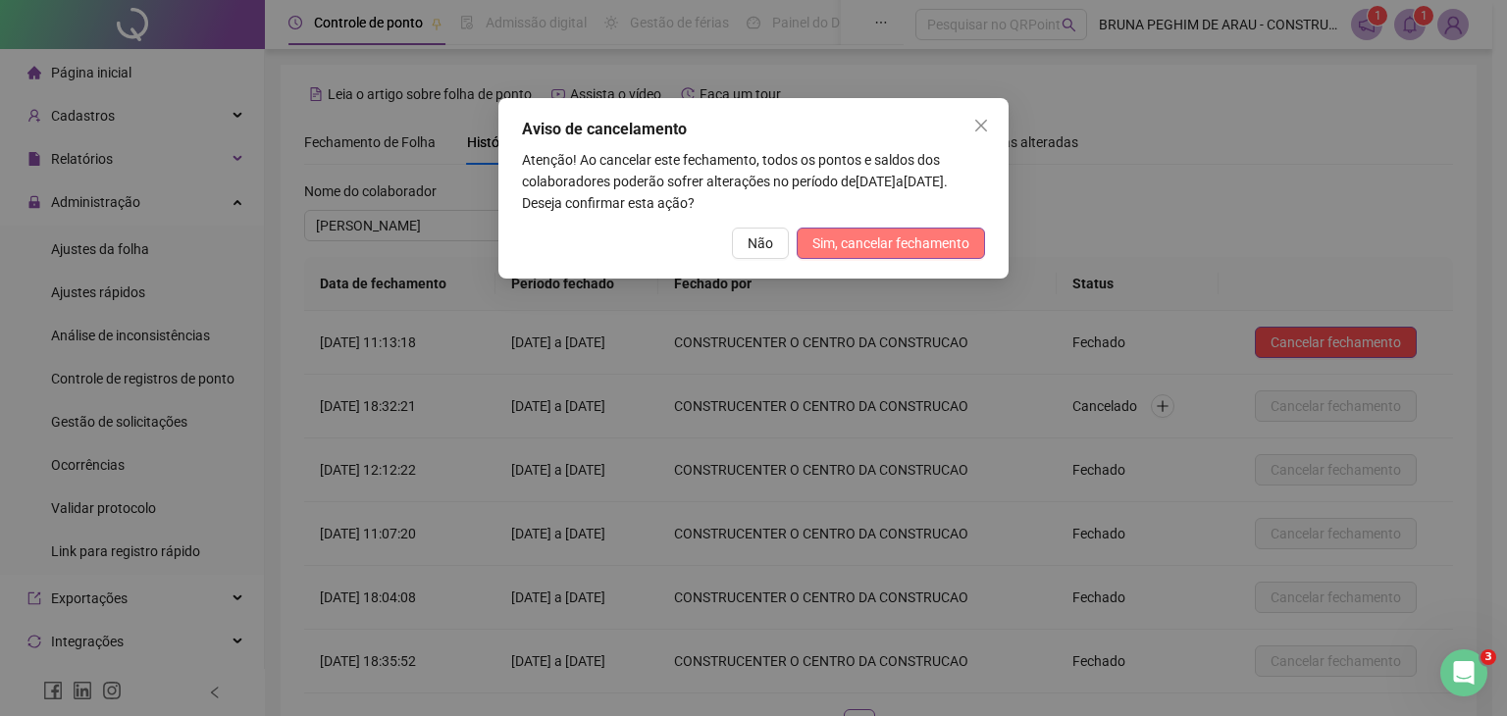
click at [856, 244] on span "Sim, cancelar fechamento" at bounding box center [890, 244] width 157 height 22
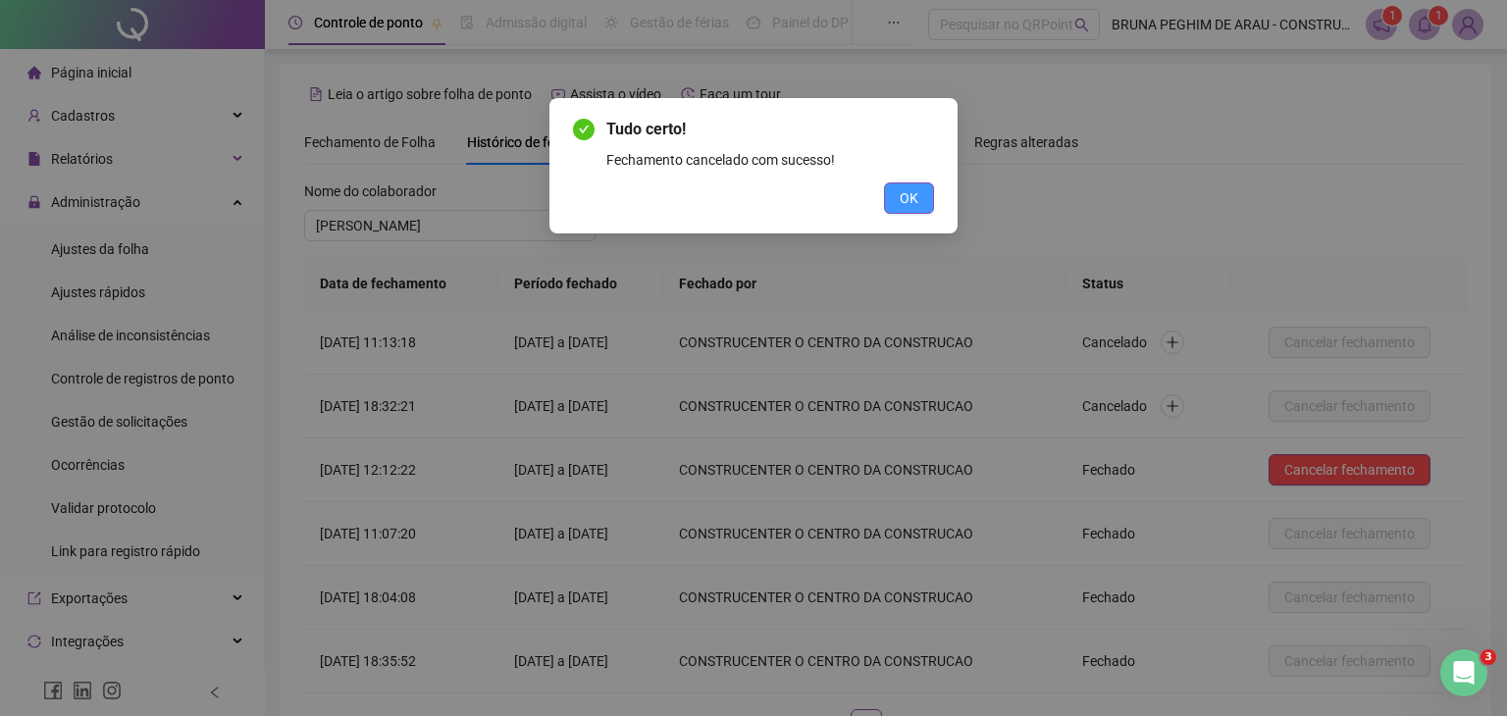
click at [922, 202] on button "OK" at bounding box center [909, 197] width 50 height 31
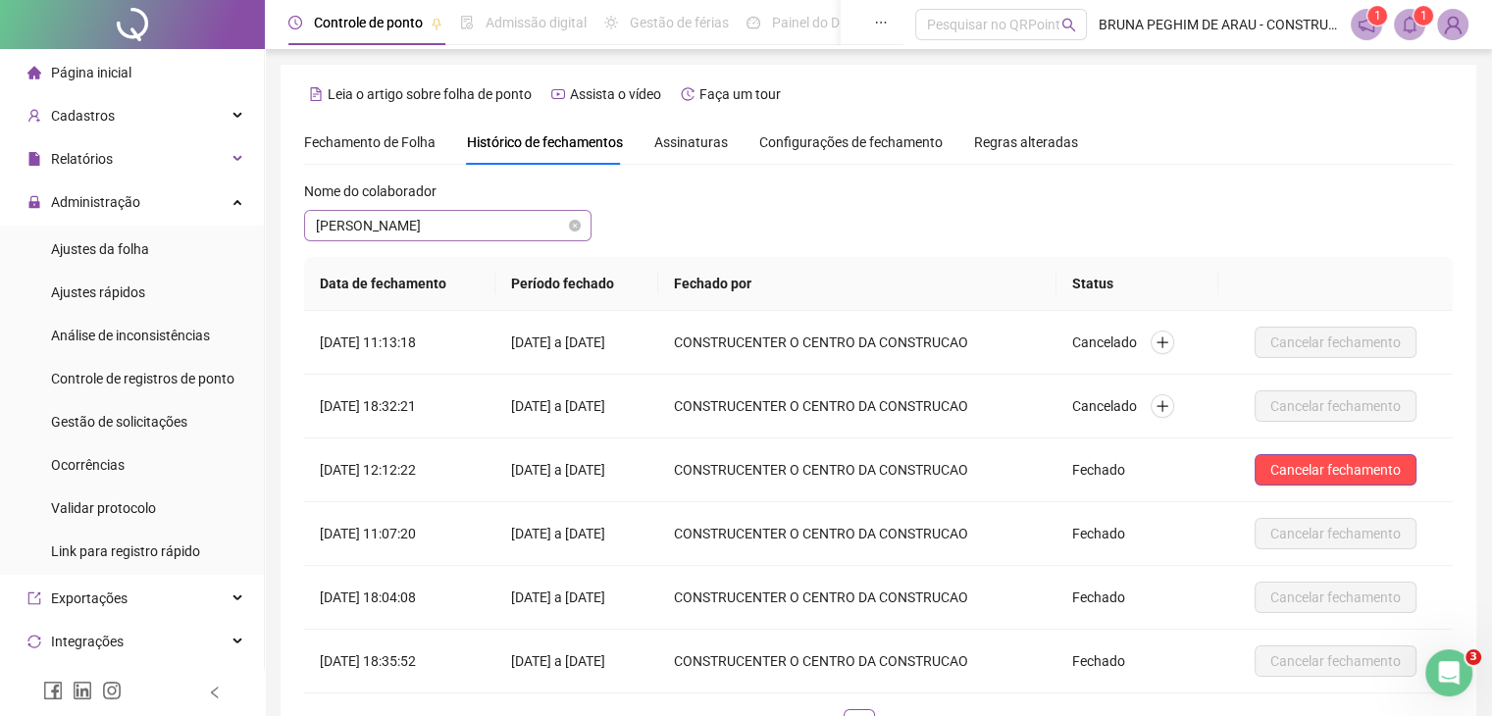
click at [531, 232] on span "[PERSON_NAME]" at bounding box center [448, 225] width 264 height 29
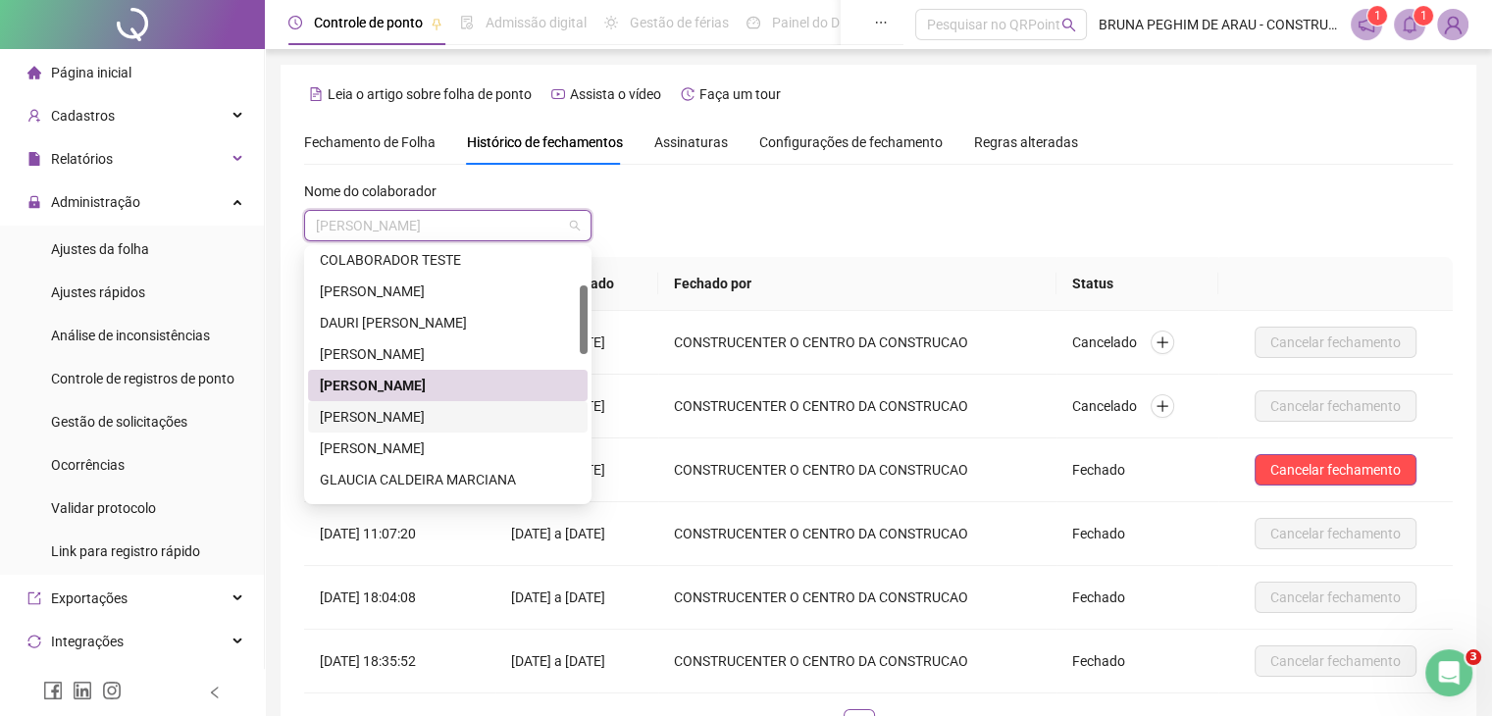
click at [420, 412] on div "[PERSON_NAME]" at bounding box center [448, 417] width 256 height 22
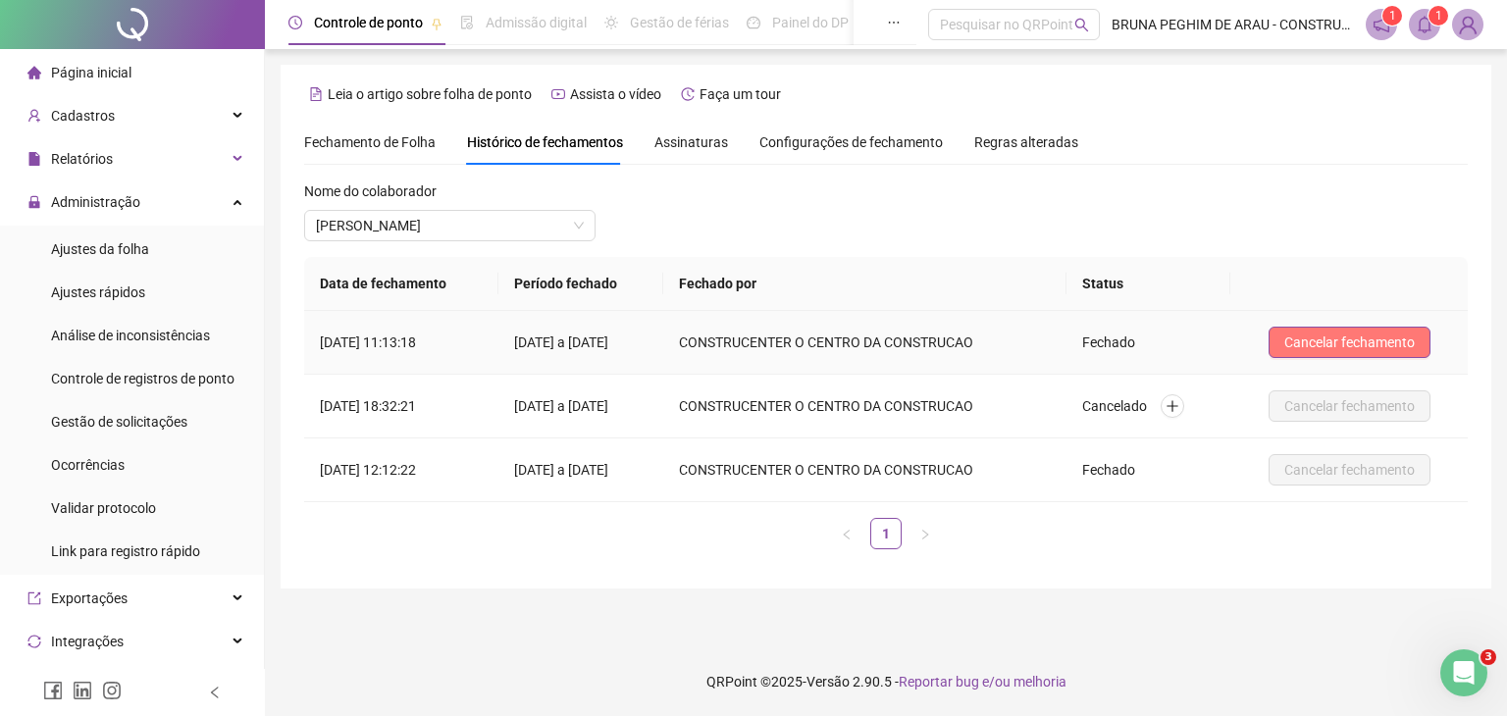
click at [1326, 333] on span "Cancelar fechamento" at bounding box center [1349, 343] width 130 height 22
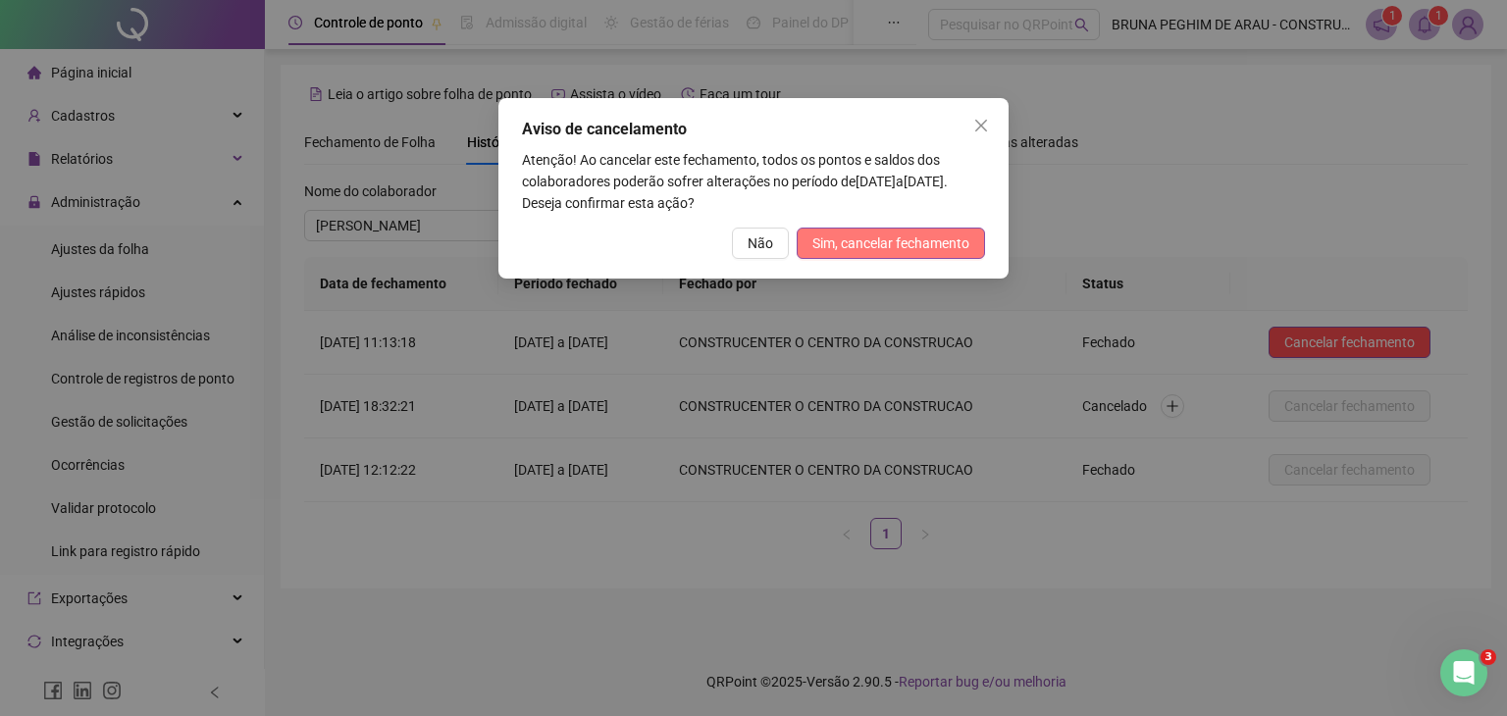
click at [856, 233] on span "Sim, cancelar fechamento" at bounding box center [890, 244] width 157 height 22
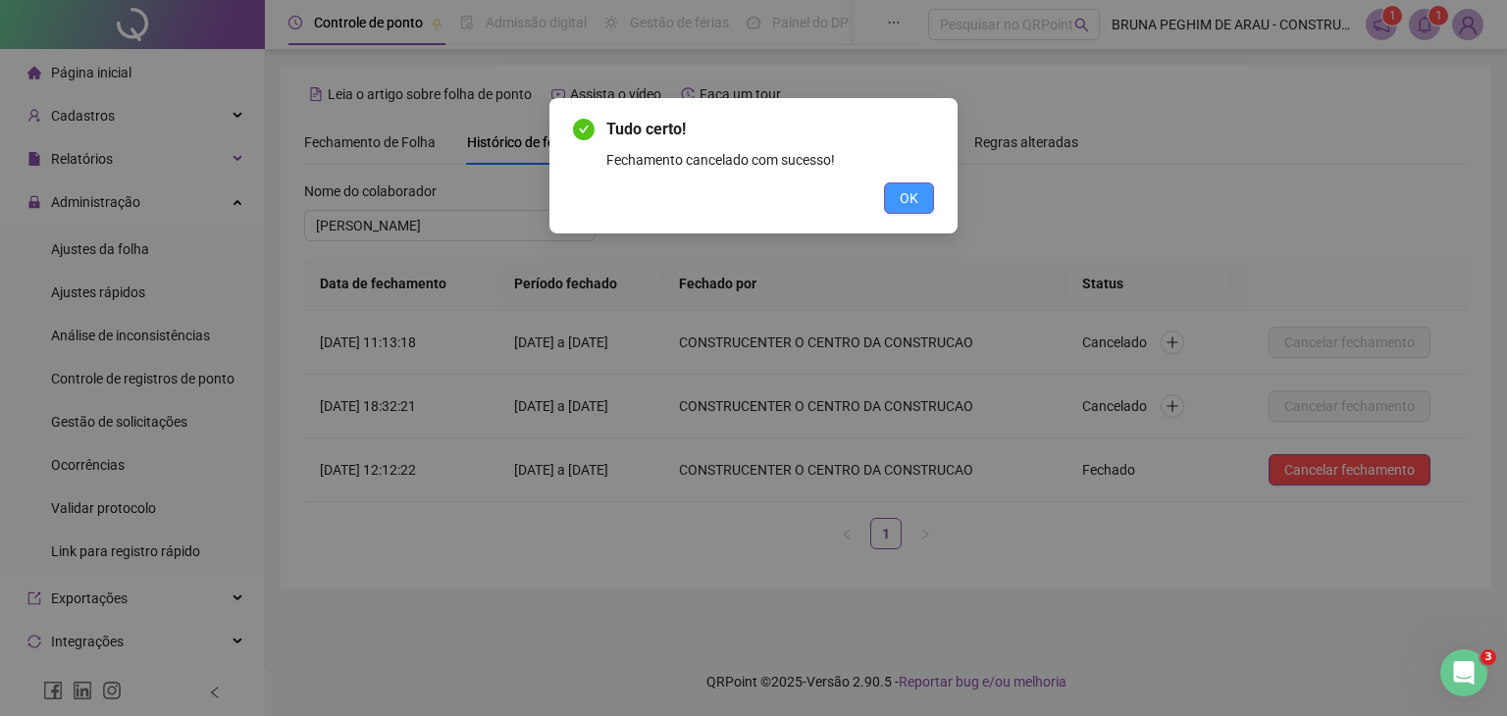
click at [921, 200] on button "OK" at bounding box center [909, 197] width 50 height 31
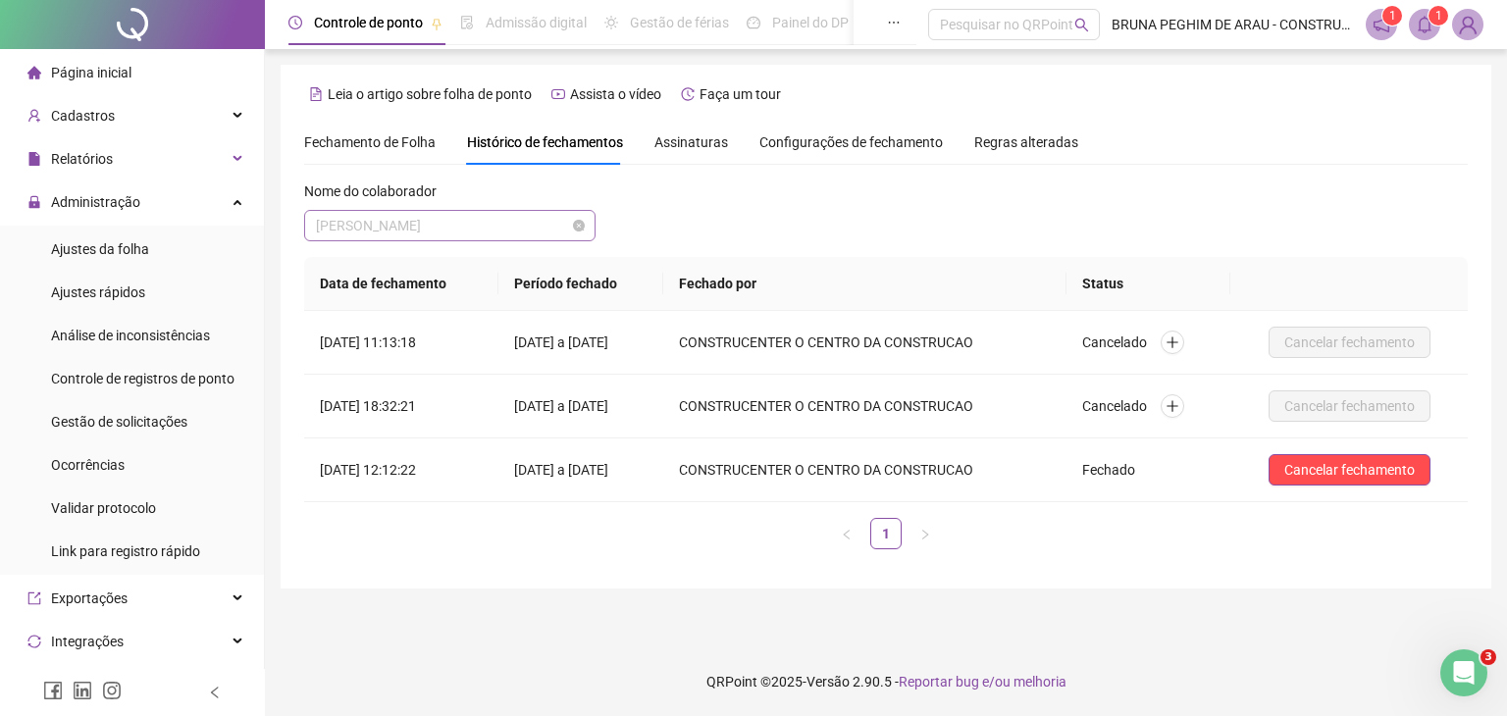
click at [513, 218] on span "[PERSON_NAME]" at bounding box center [450, 225] width 268 height 29
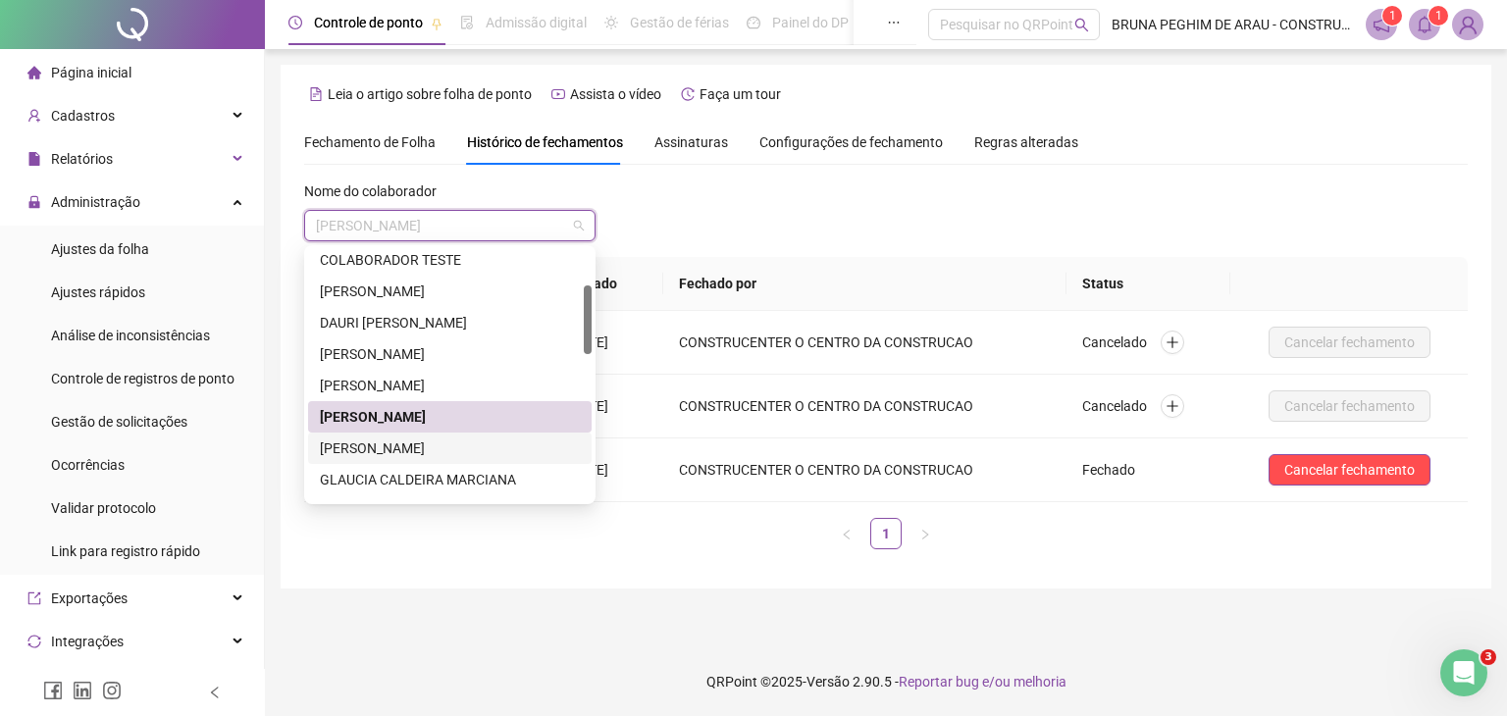
click at [459, 447] on div "[PERSON_NAME]" at bounding box center [450, 449] width 260 height 22
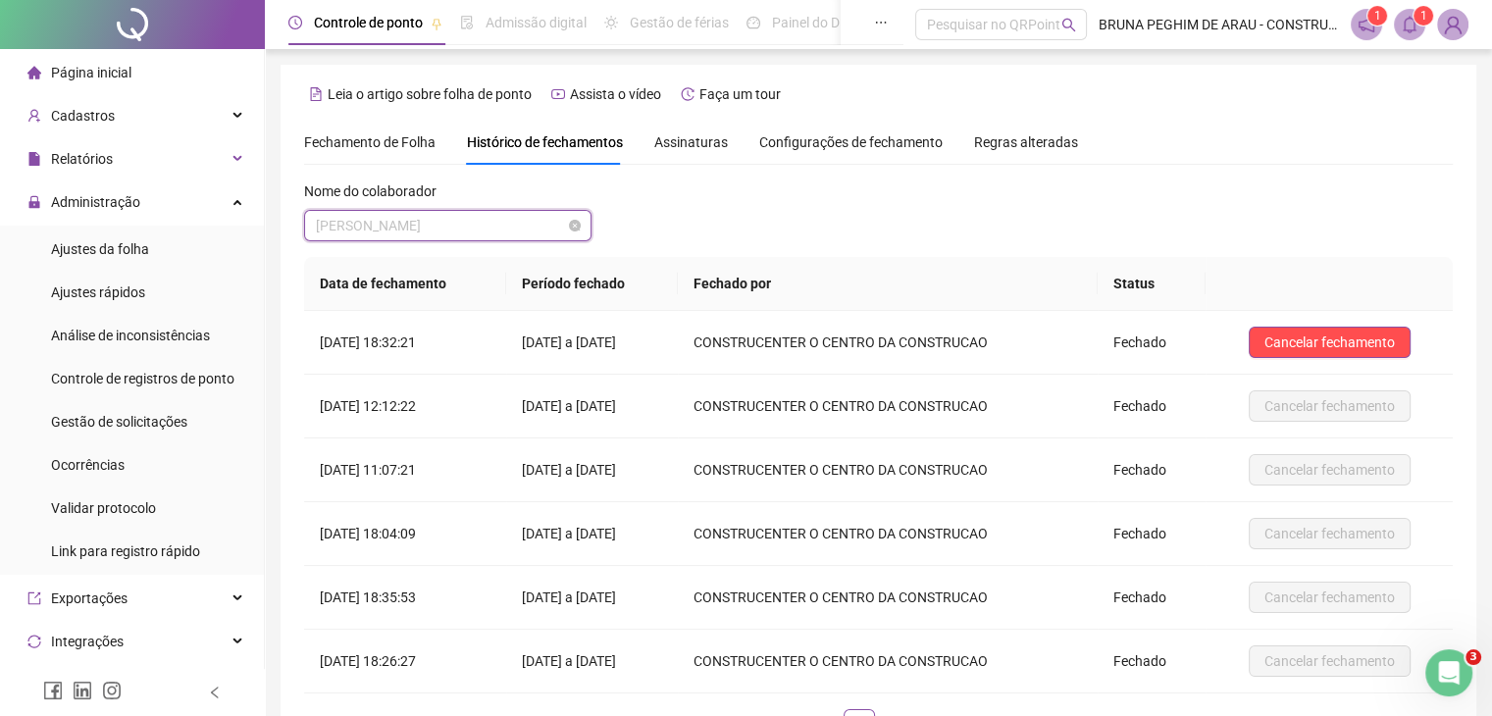
click at [523, 225] on span "[PERSON_NAME]" at bounding box center [448, 225] width 264 height 29
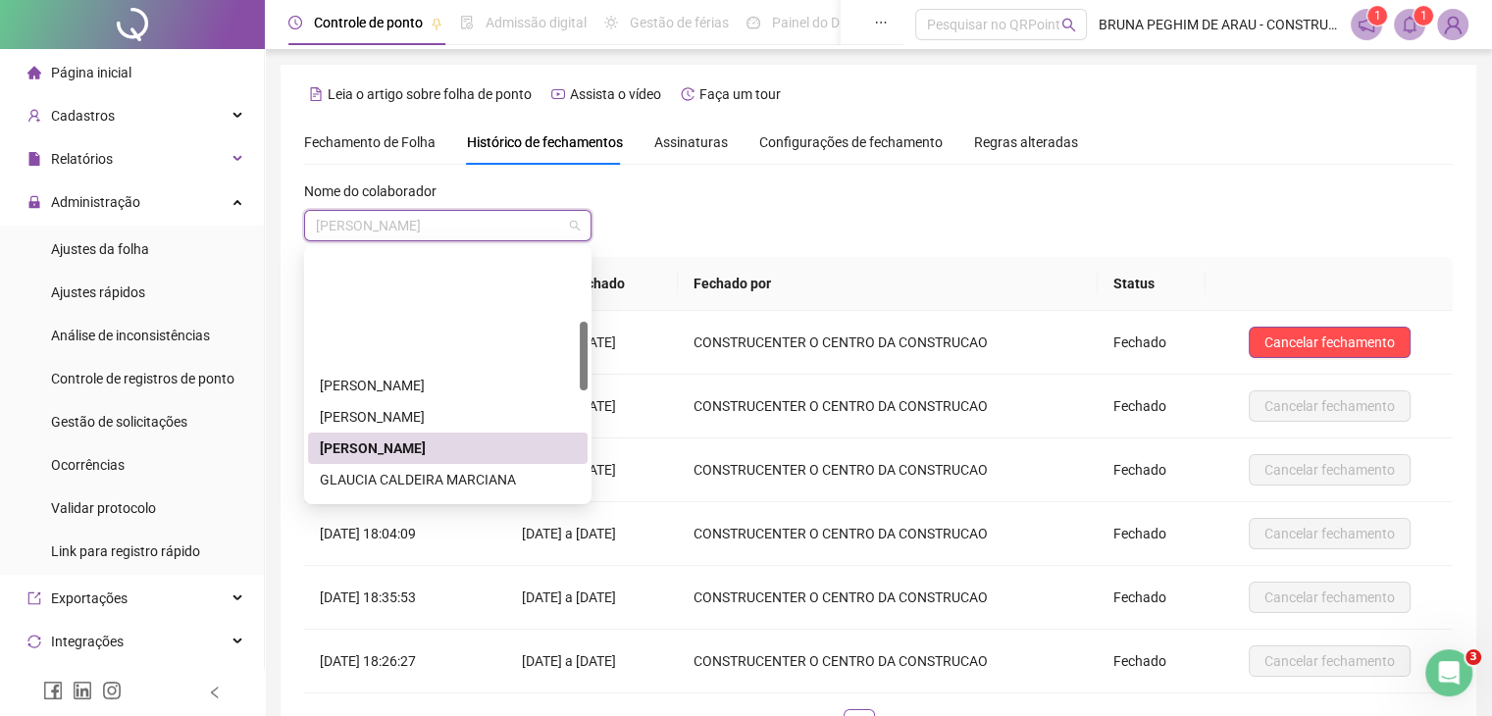
scroll to position [262, 0]
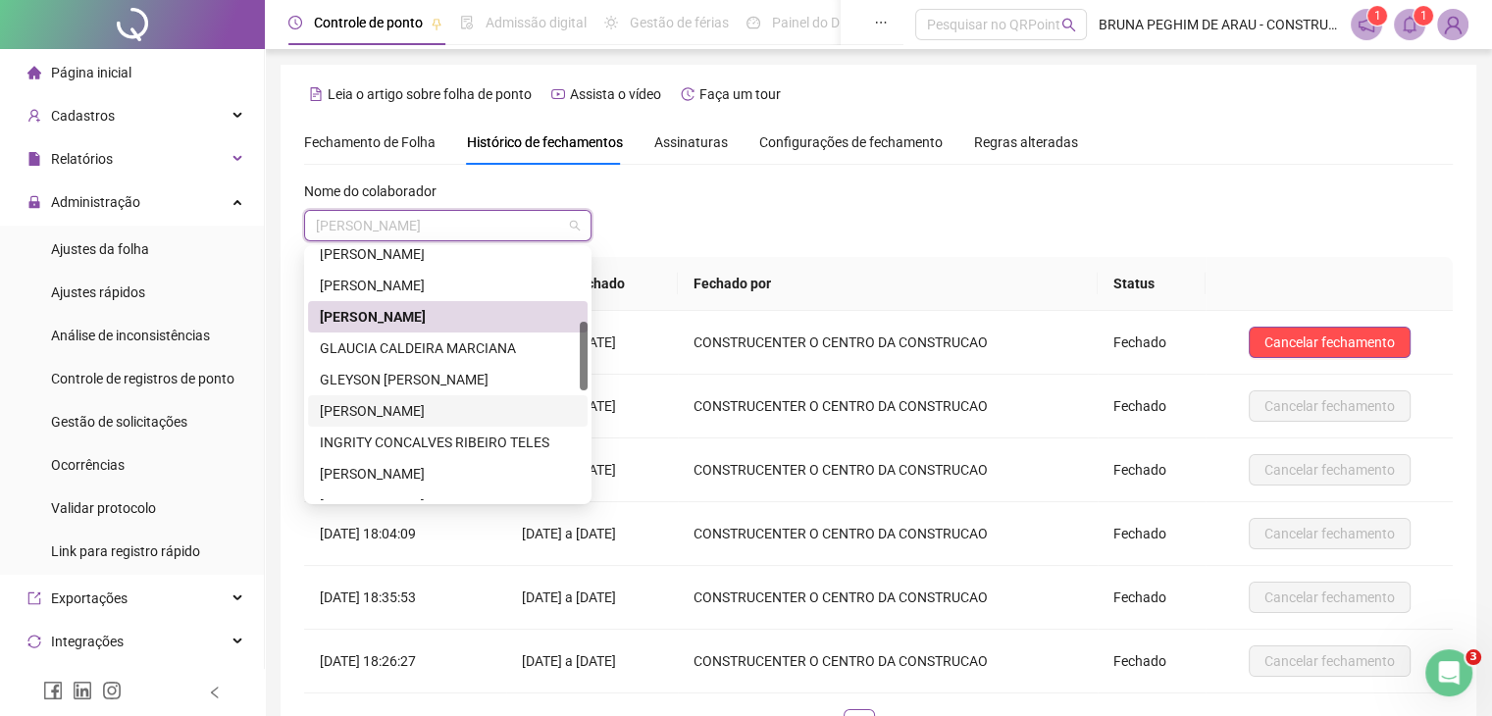
click at [401, 408] on div "[PERSON_NAME]" at bounding box center [448, 411] width 256 height 22
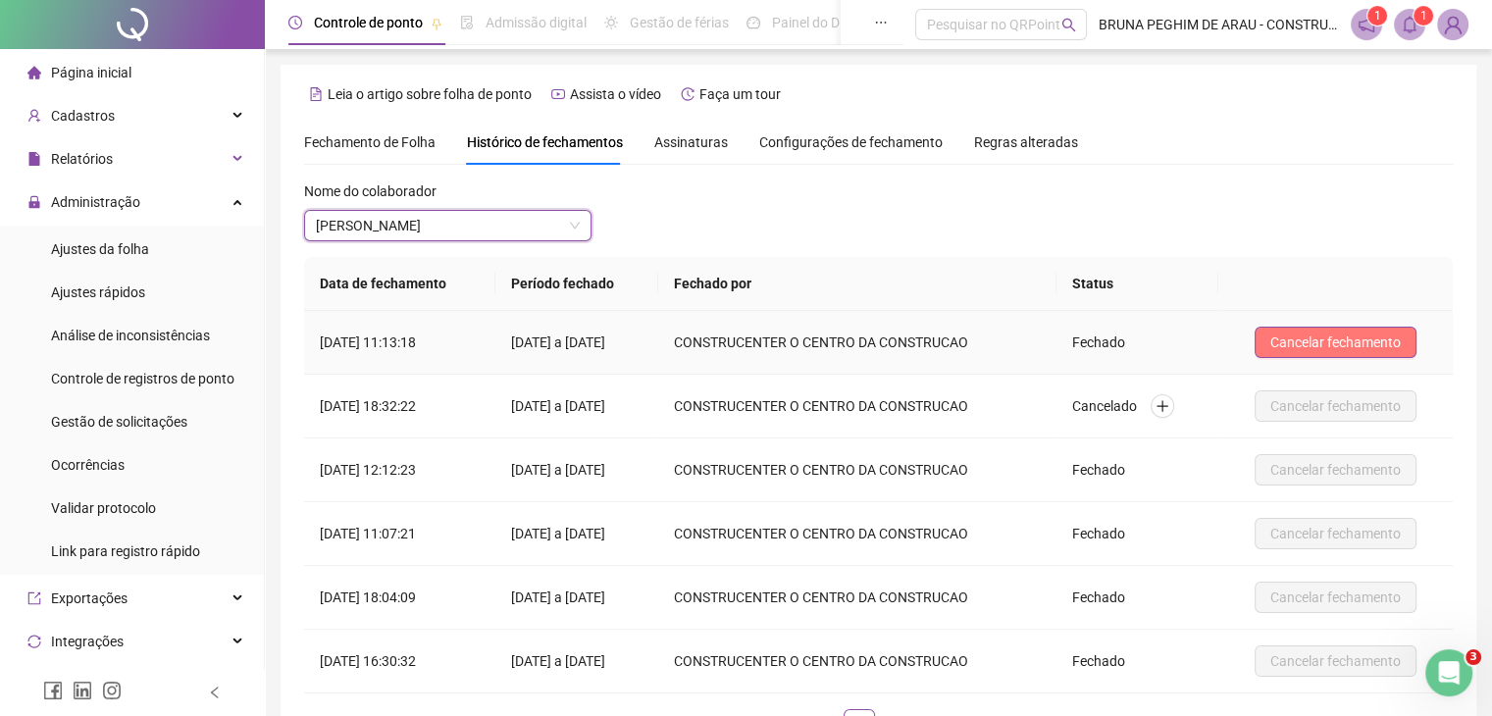
click at [1277, 345] on button "Cancelar fechamento" at bounding box center [1336, 342] width 162 height 31
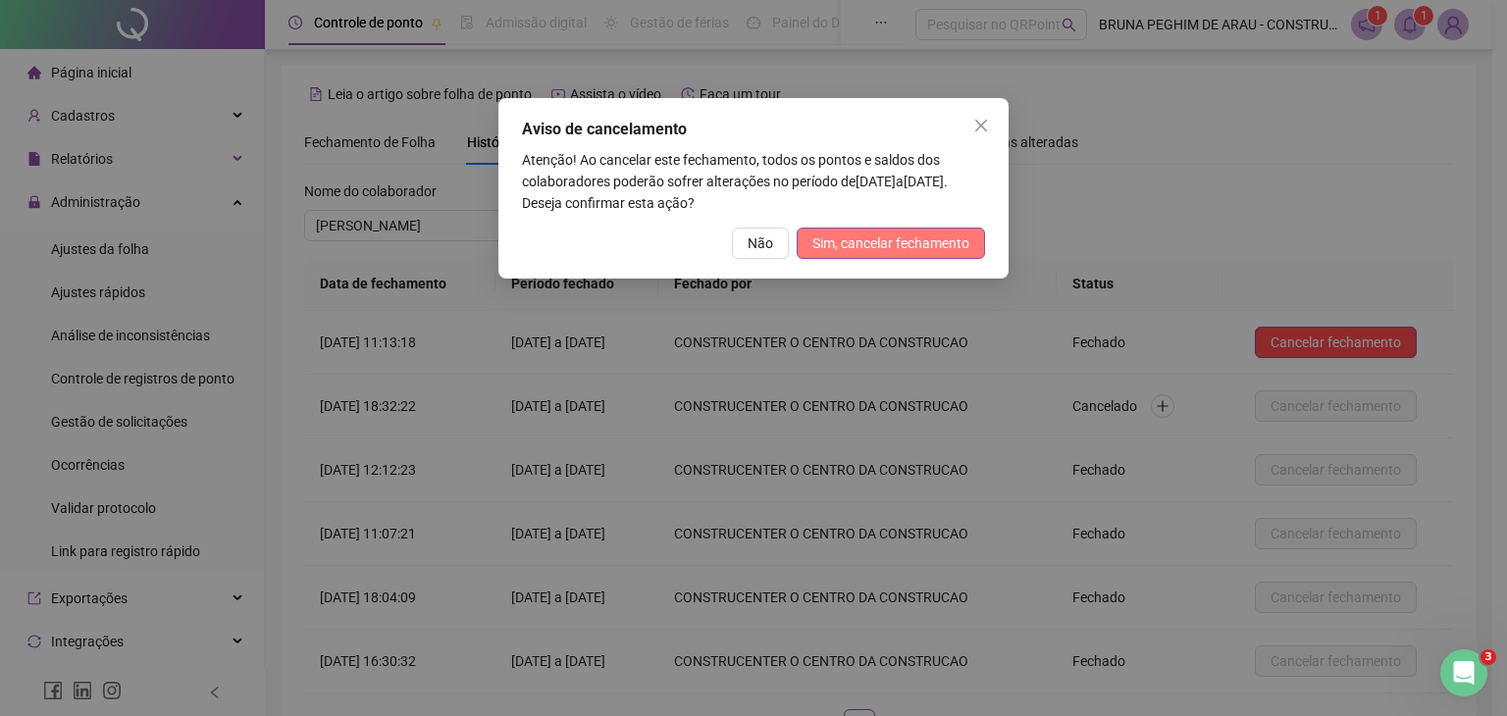
click at [848, 246] on span "Sim, cancelar fechamento" at bounding box center [890, 244] width 157 height 22
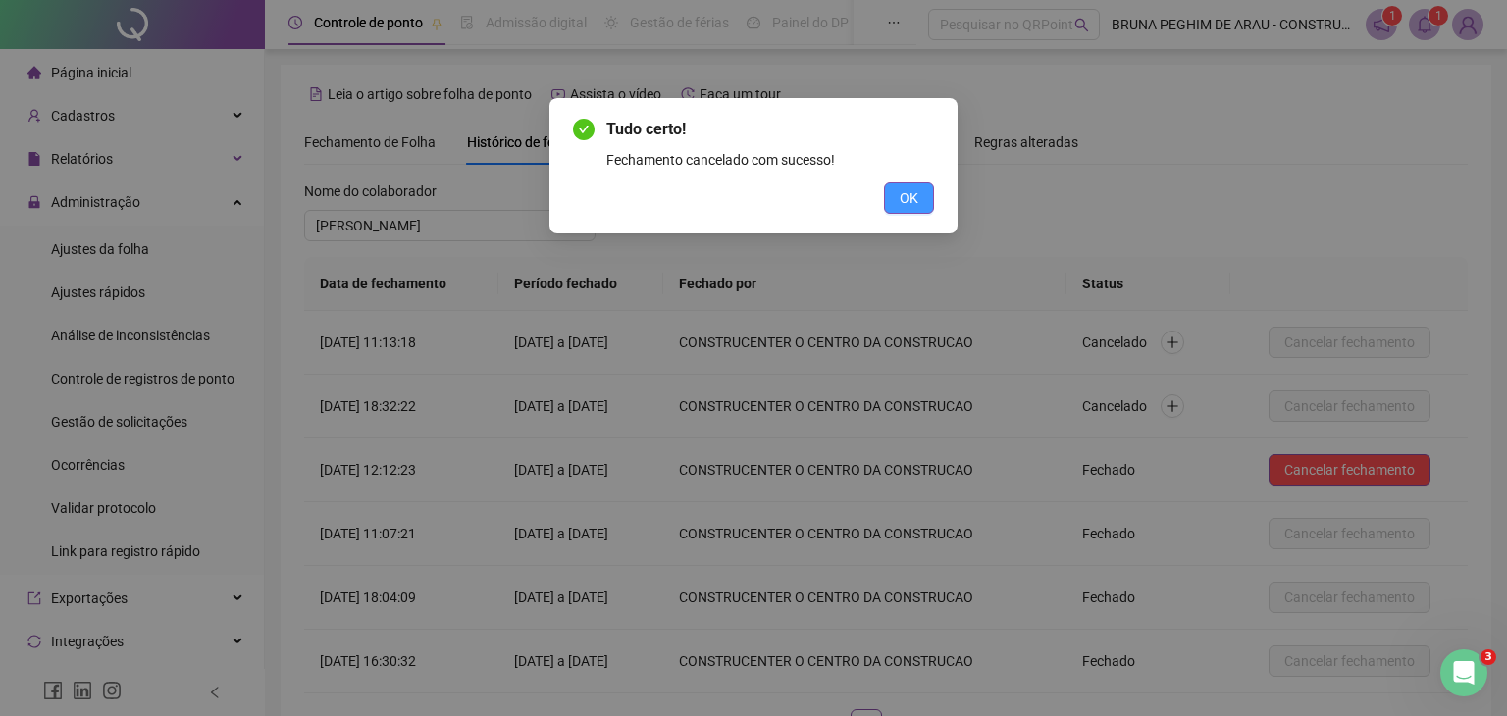
click at [901, 204] on span "OK" at bounding box center [909, 198] width 19 height 22
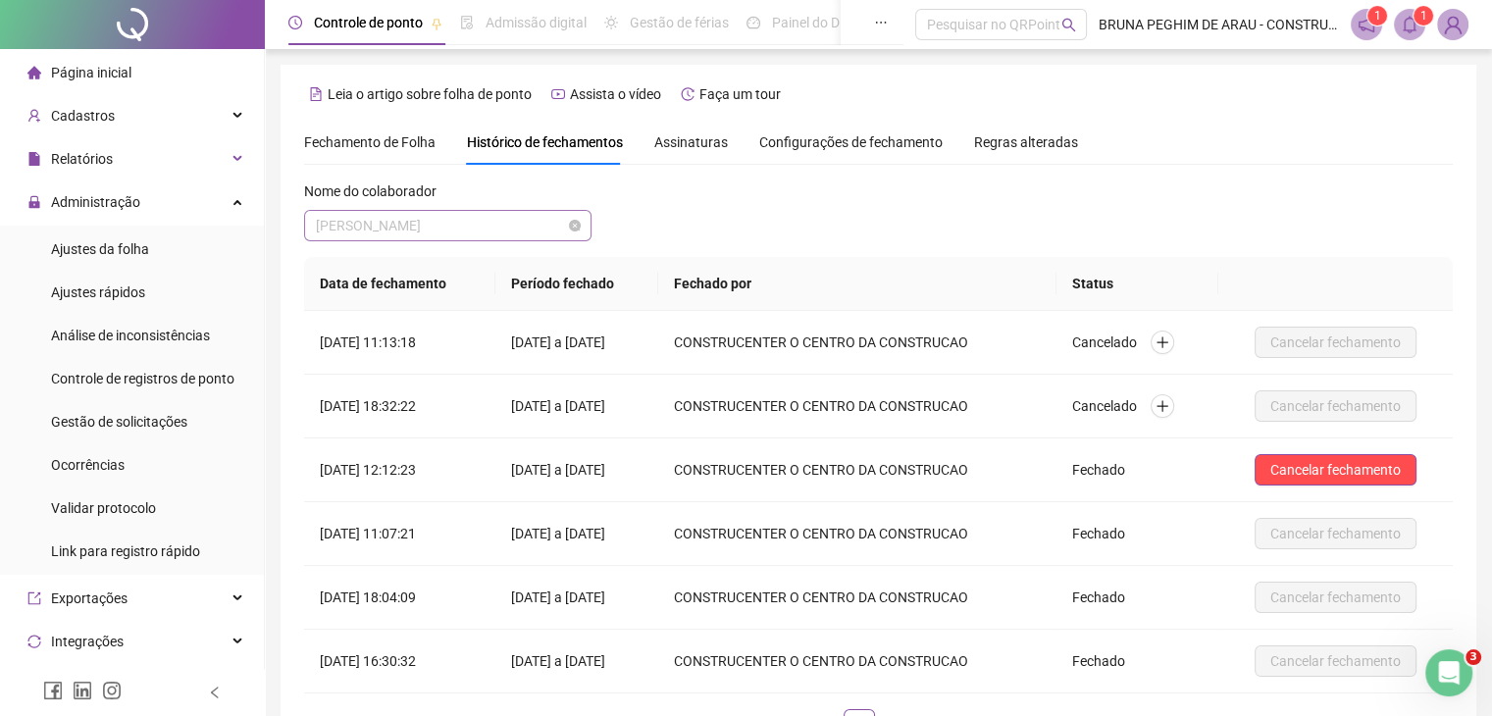
click at [490, 235] on span "[PERSON_NAME]" at bounding box center [448, 225] width 264 height 29
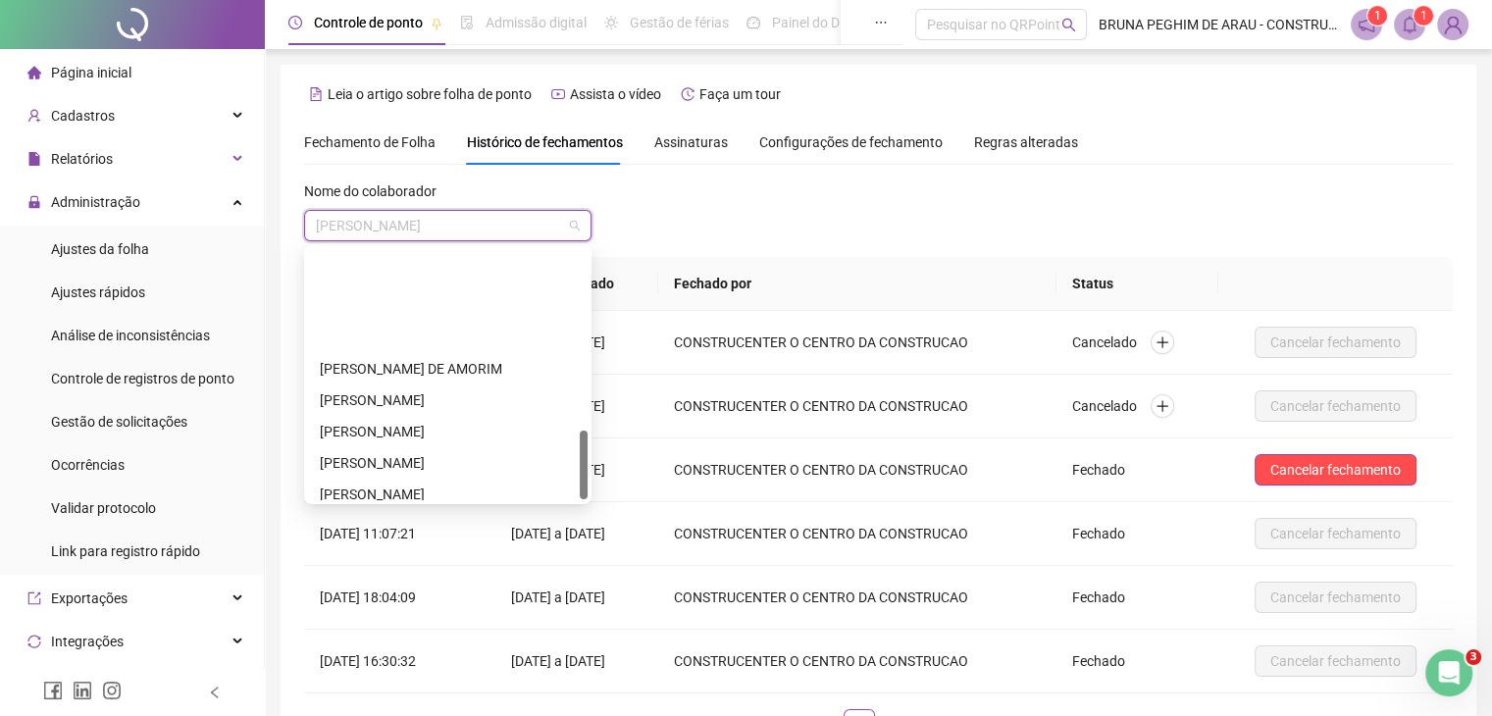
scroll to position [655, 0]
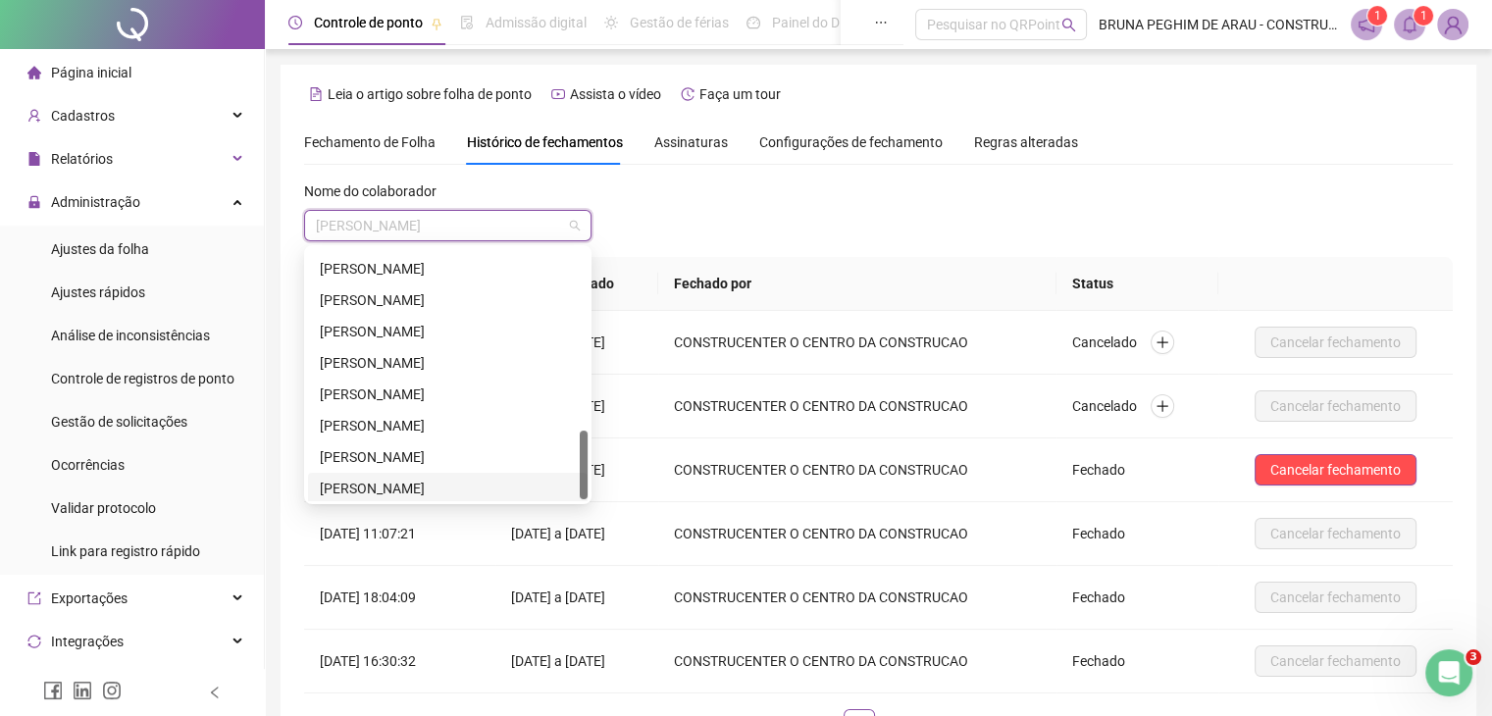
click at [448, 484] on div "[PERSON_NAME]" at bounding box center [448, 489] width 256 height 22
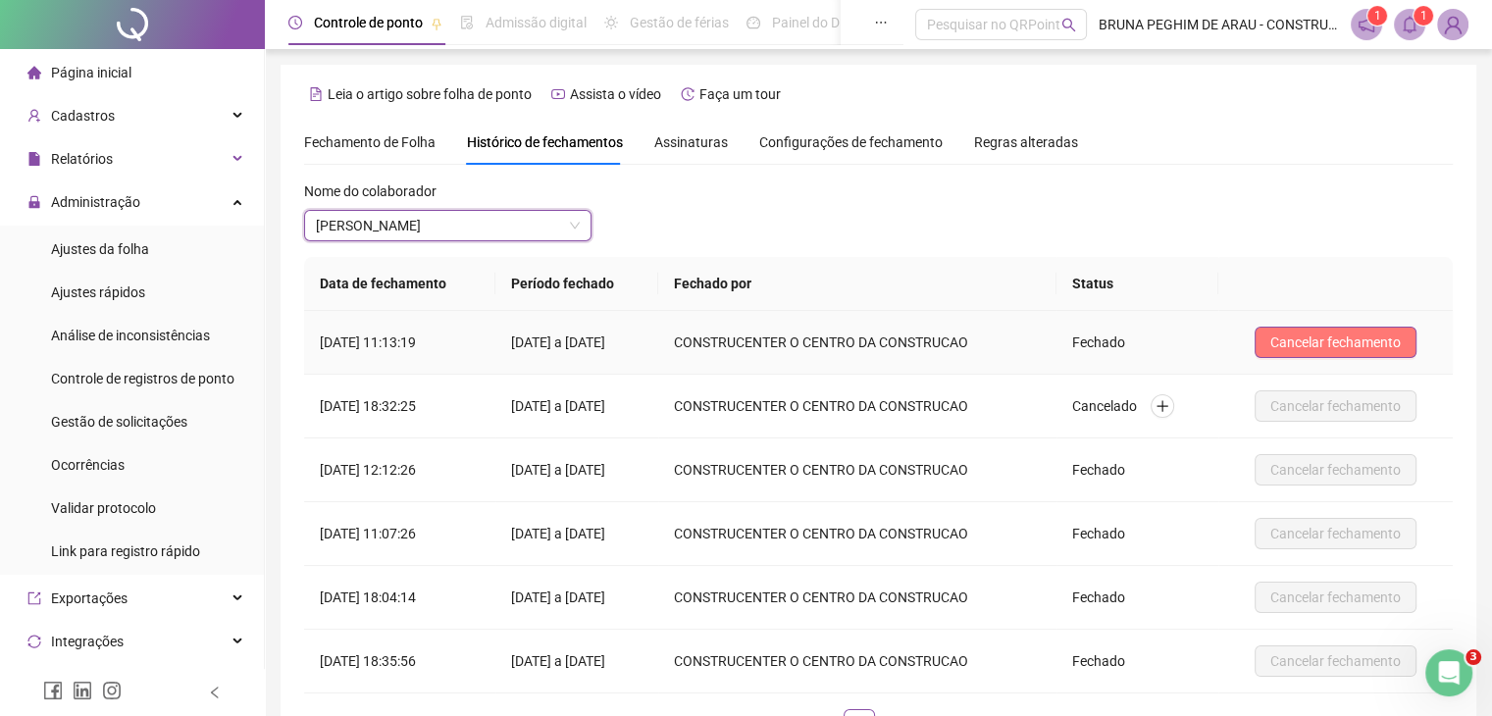
click at [1296, 338] on span "Cancelar fechamento" at bounding box center [1335, 343] width 130 height 22
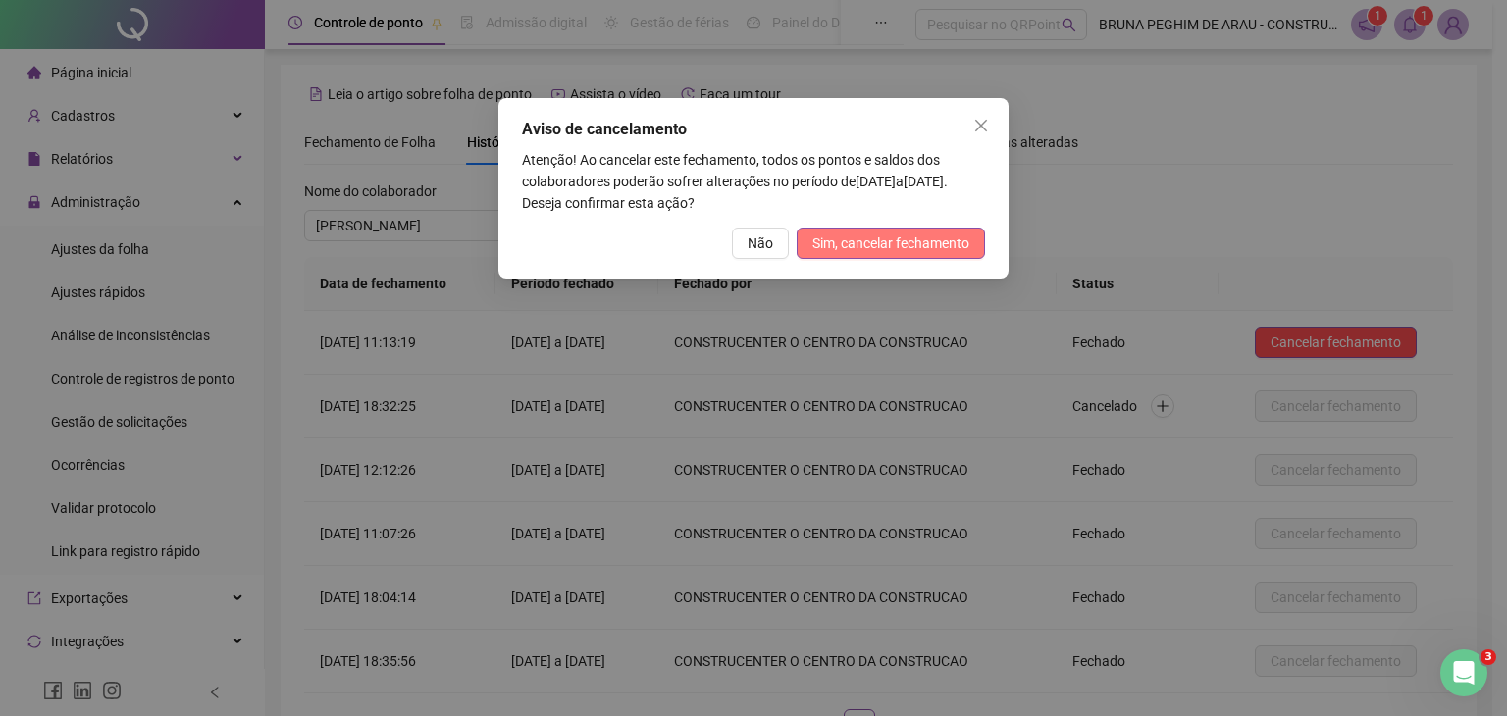
click at [920, 251] on span "Sim, cancelar fechamento" at bounding box center [890, 244] width 157 height 22
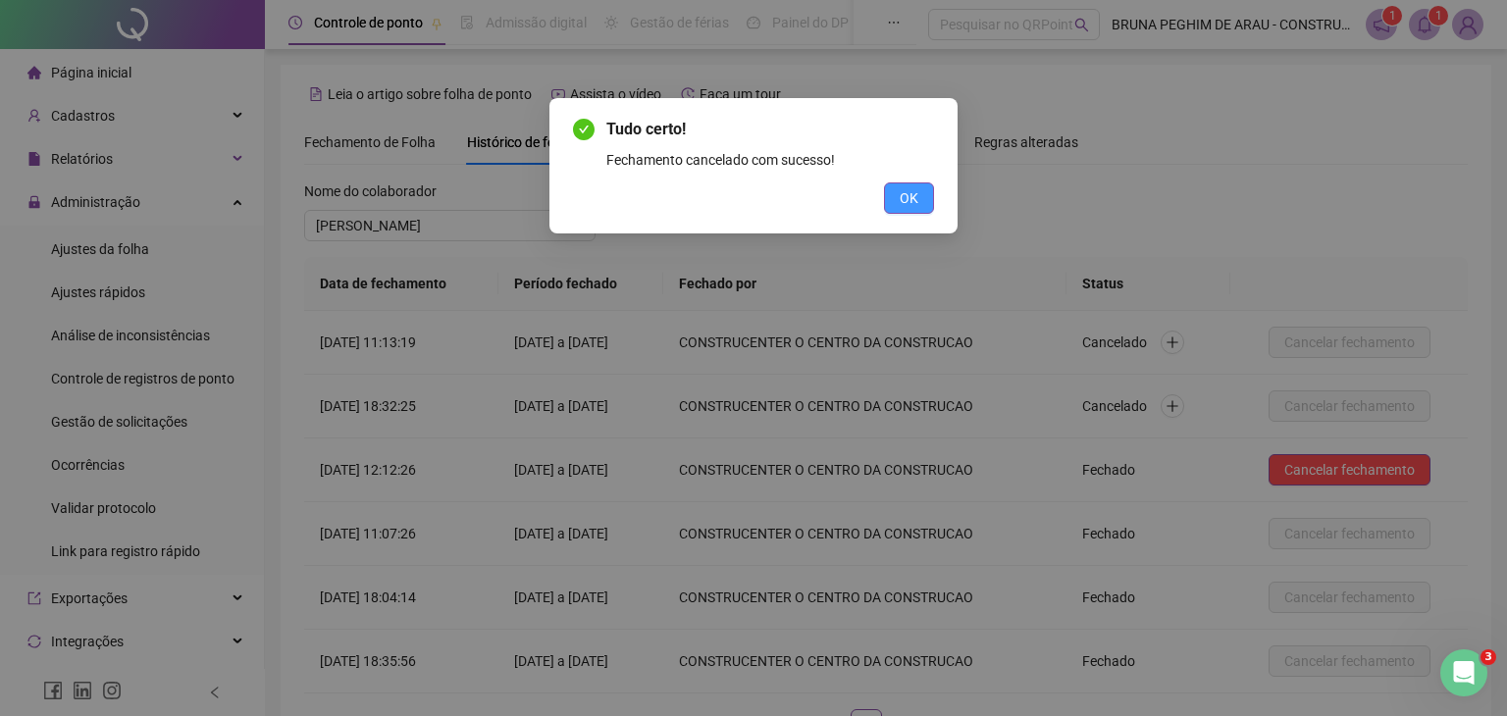
click at [910, 192] on span "OK" at bounding box center [909, 198] width 19 height 22
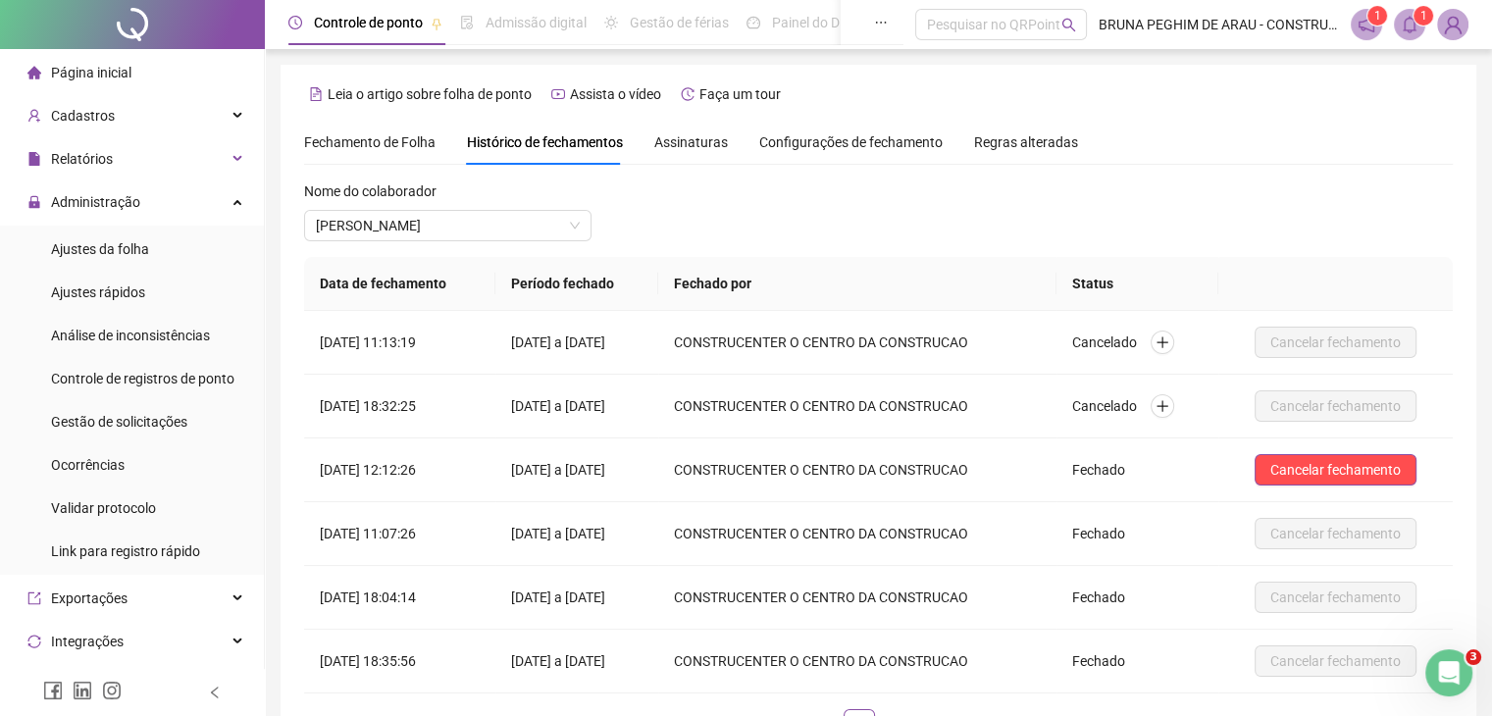
click at [315, 147] on span "Fechamento de Folha" at bounding box center [369, 142] width 131 height 16
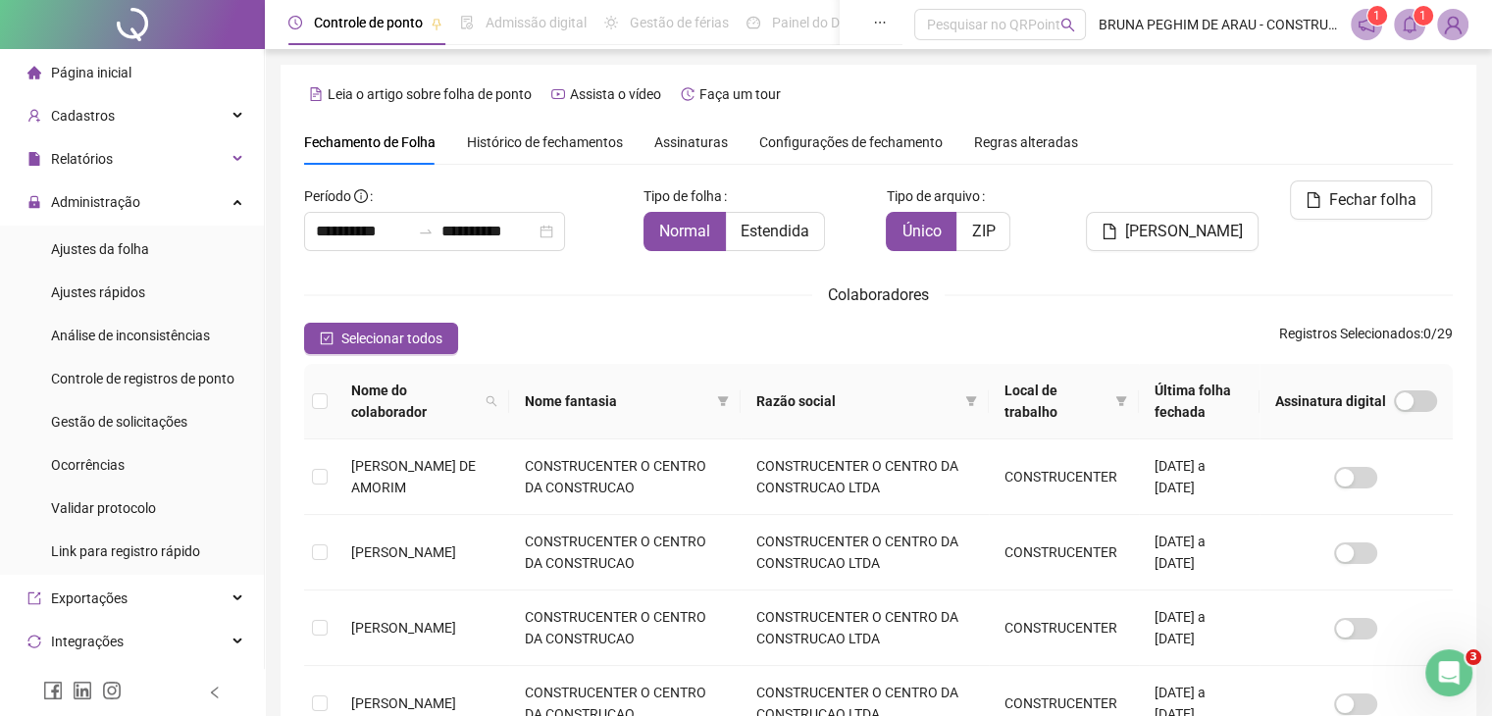
scroll to position [43, 0]
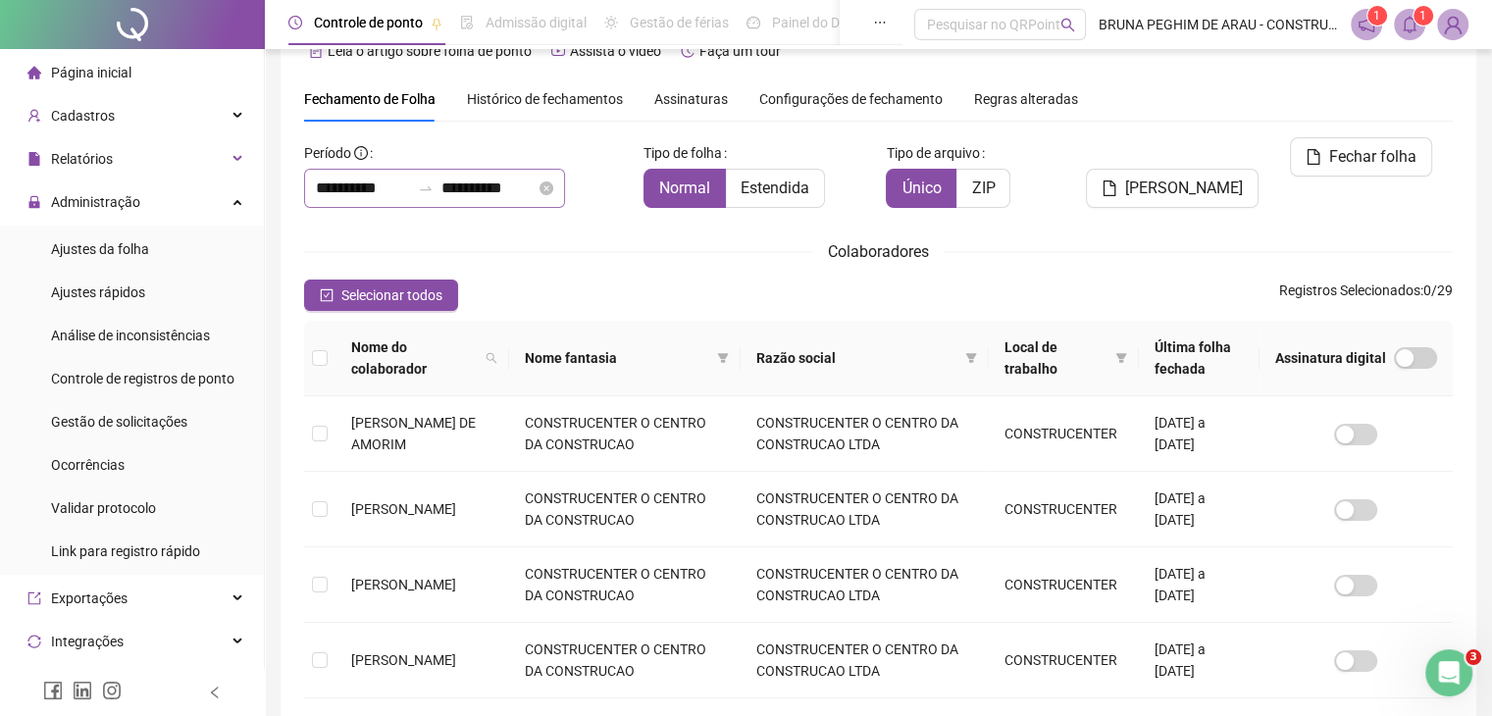
click at [565, 193] on div "**********" at bounding box center [434, 188] width 261 height 39
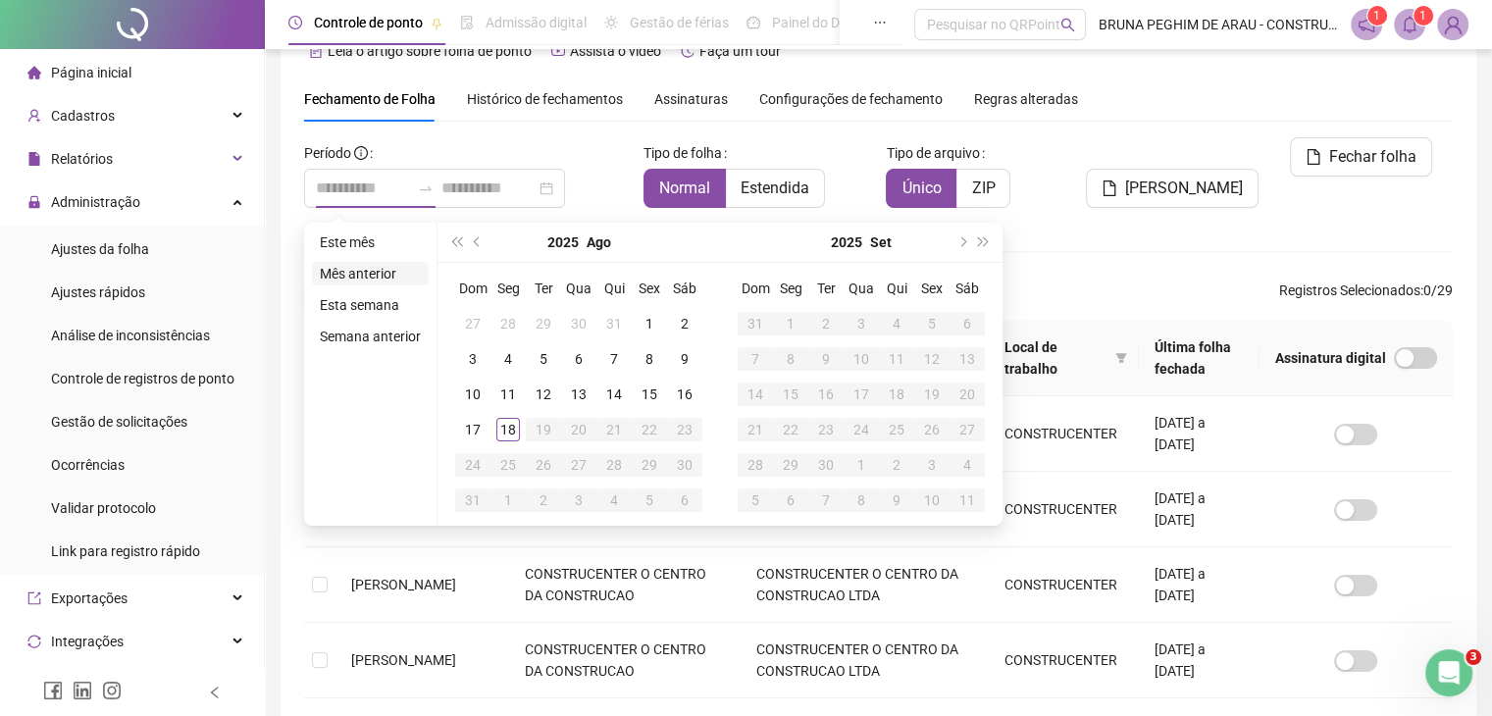
click at [358, 272] on li "Mês anterior" at bounding box center [370, 274] width 117 height 24
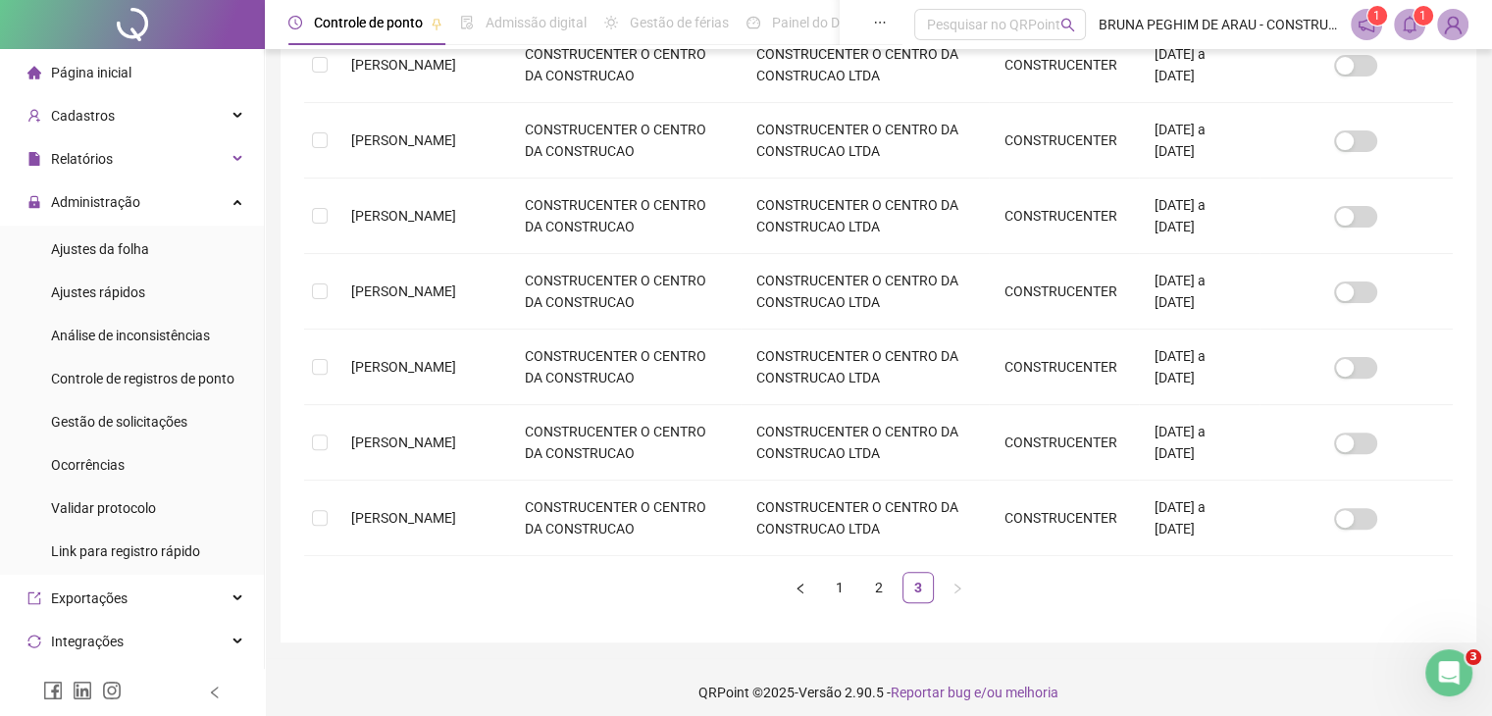
scroll to position [572, 0]
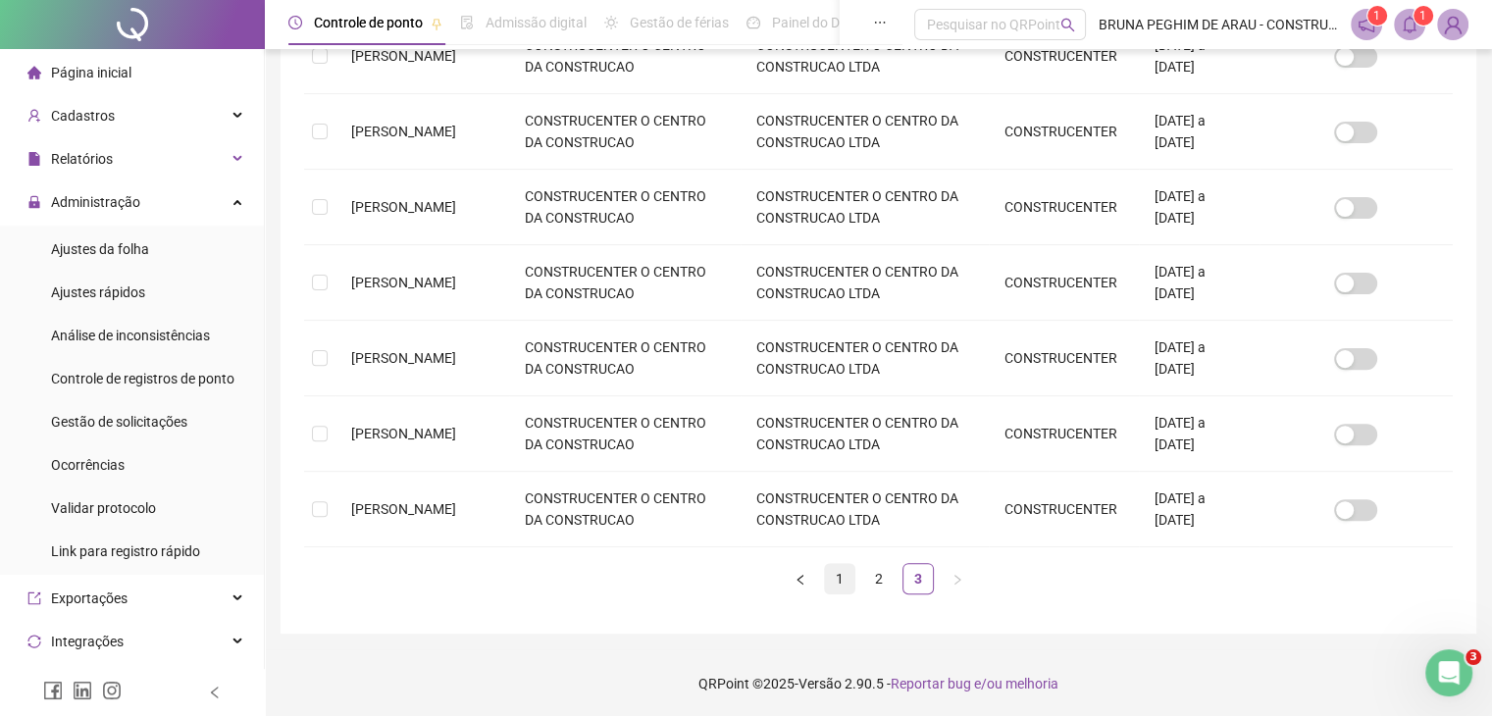
click at [844, 568] on link "1" at bounding box center [839, 578] width 29 height 29
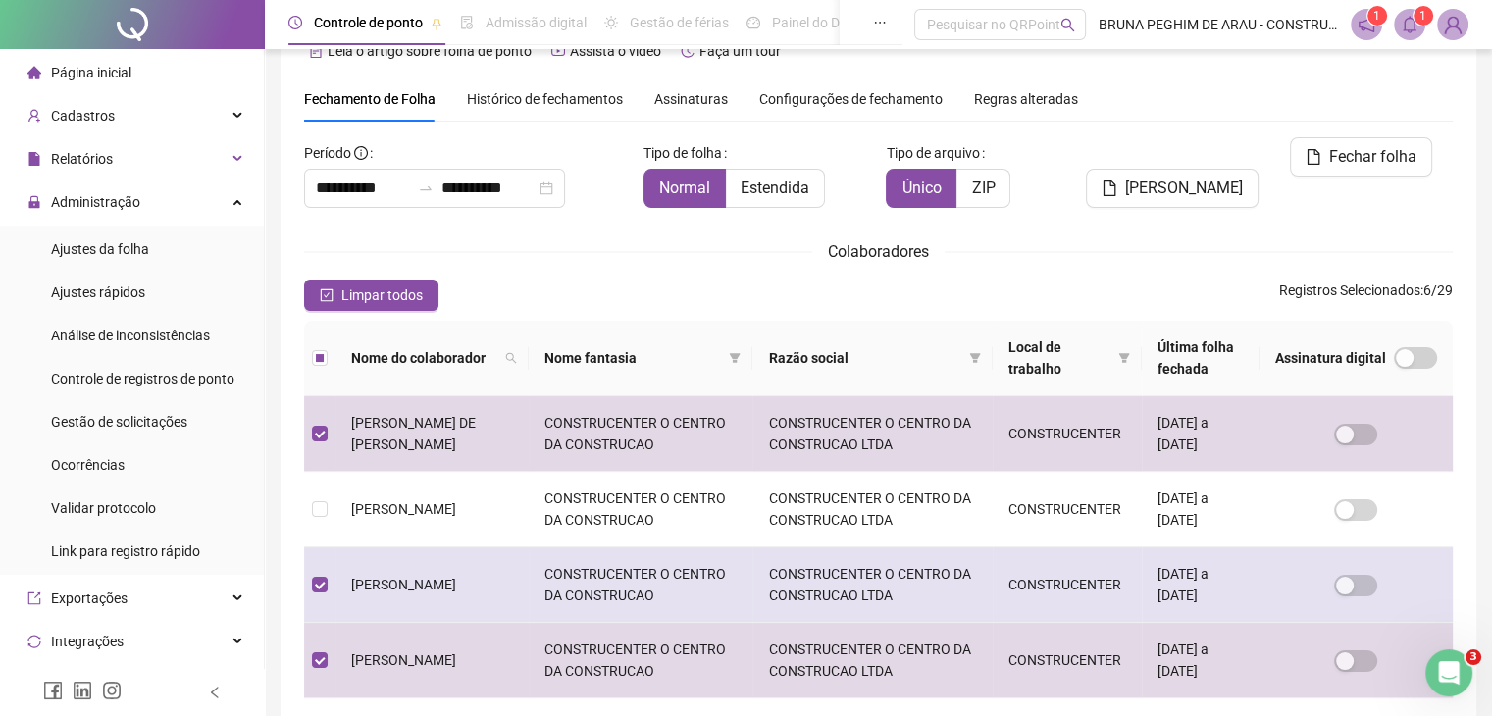
scroll to position [567, 0]
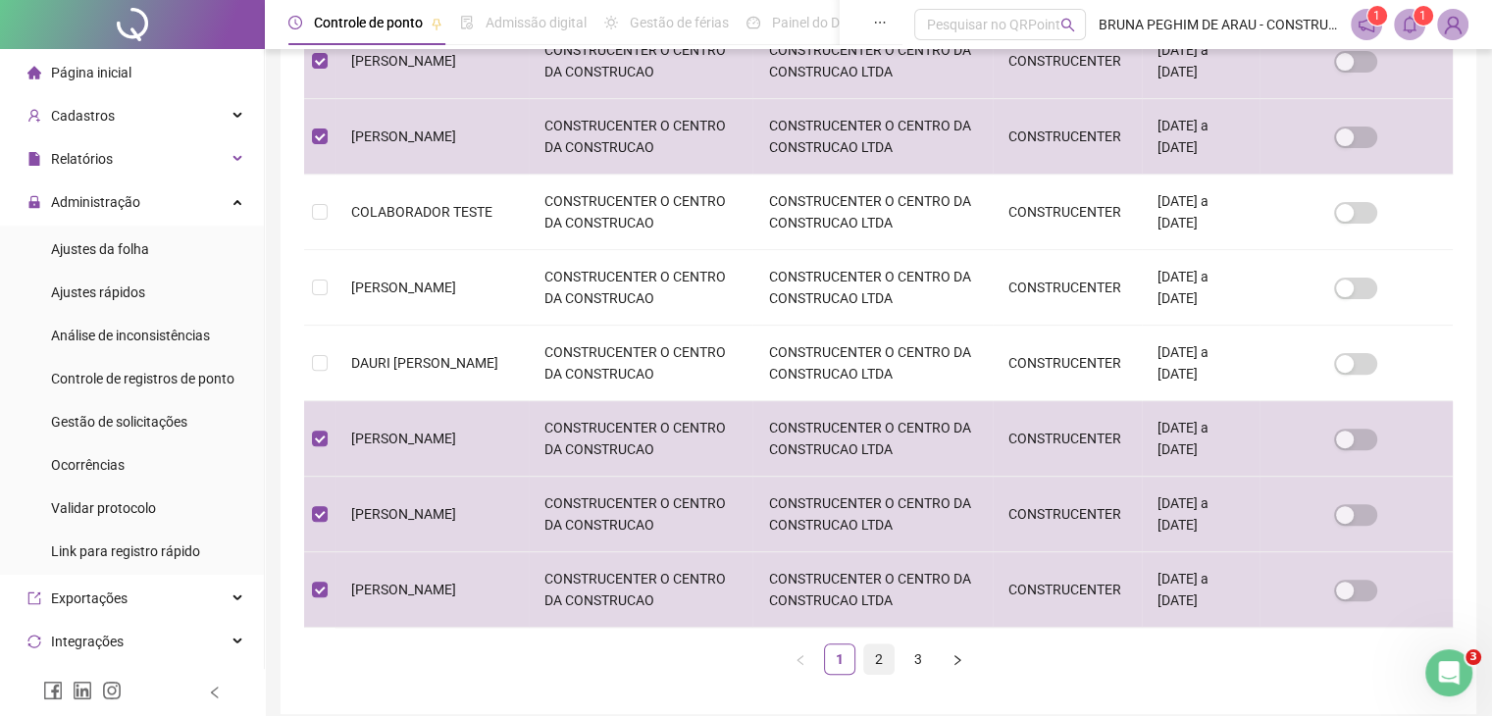
click at [874, 655] on link "2" at bounding box center [878, 659] width 29 height 29
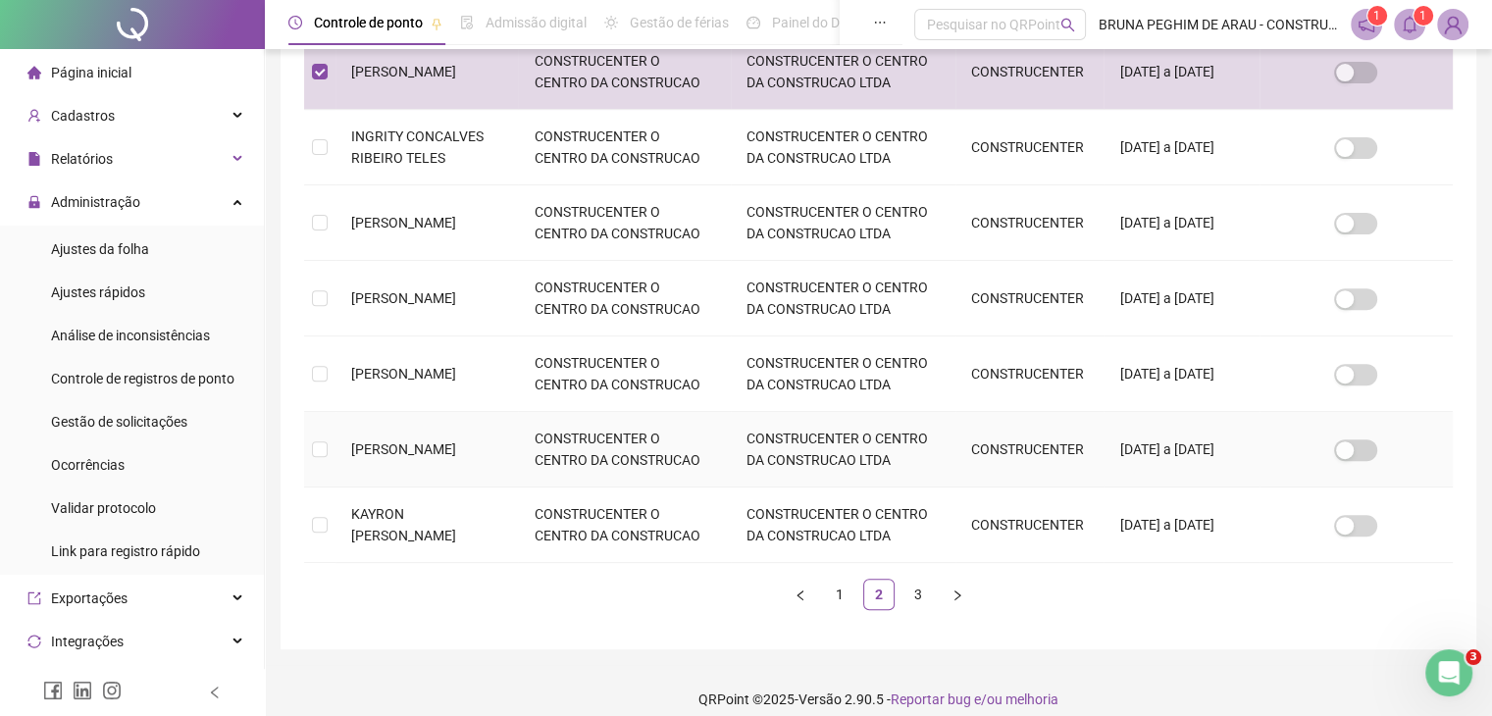
scroll to position [691, 0]
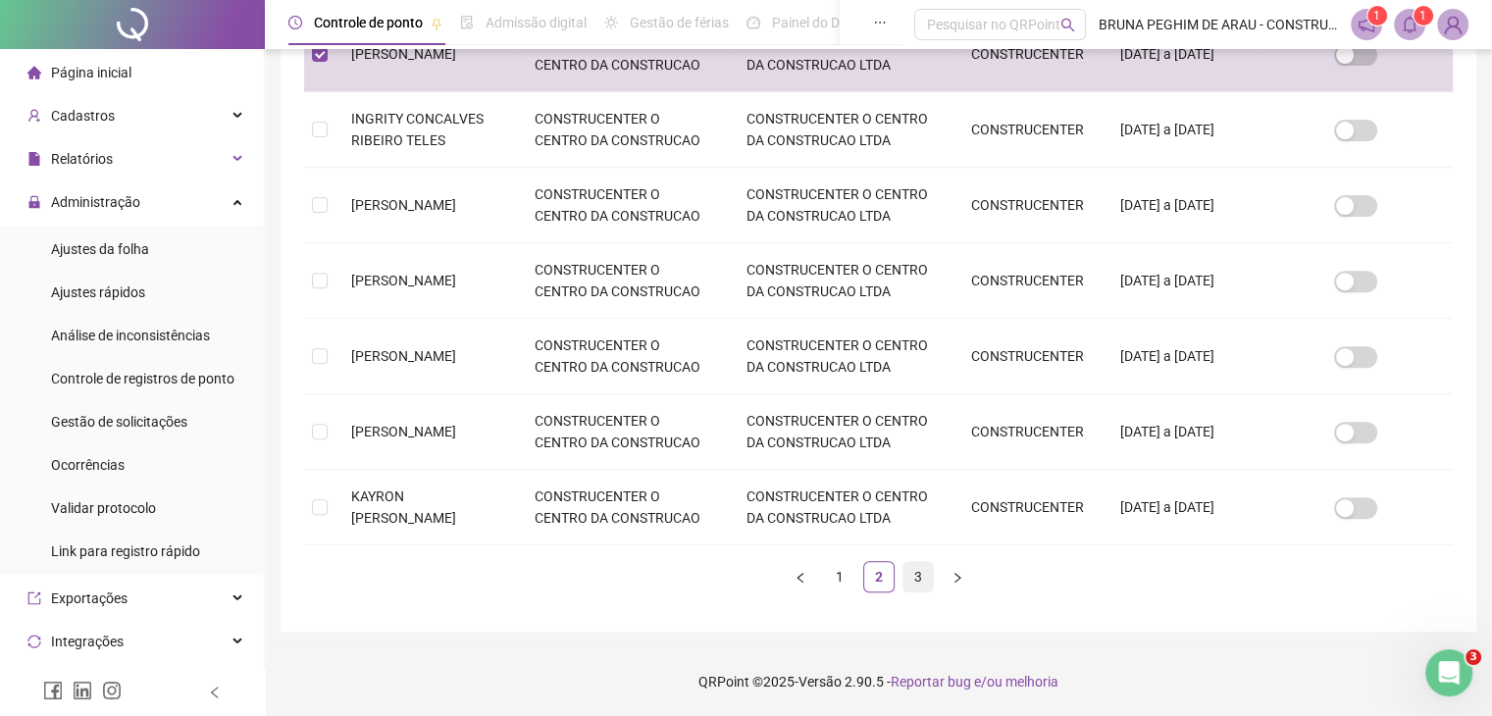
click at [919, 578] on link "3" at bounding box center [918, 576] width 29 height 29
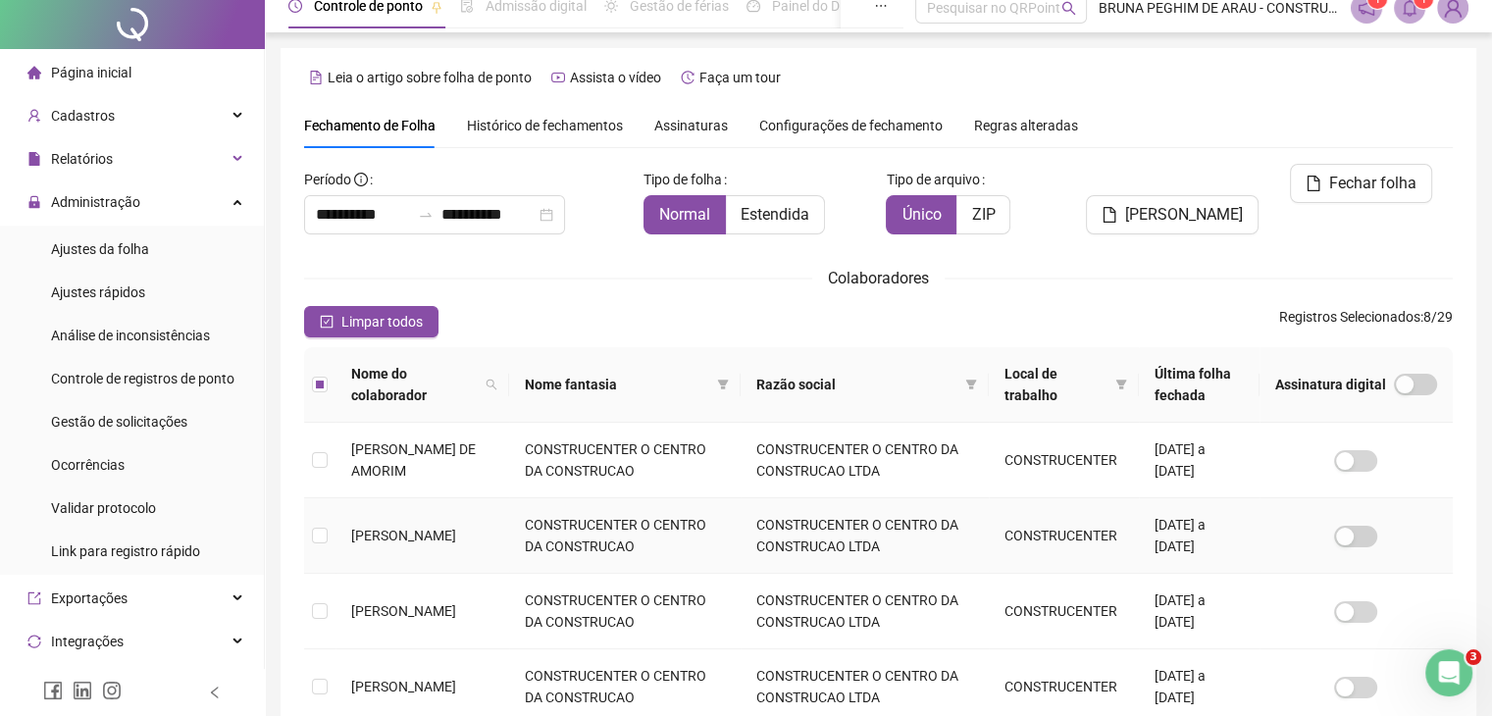
scroll to position [0, 0]
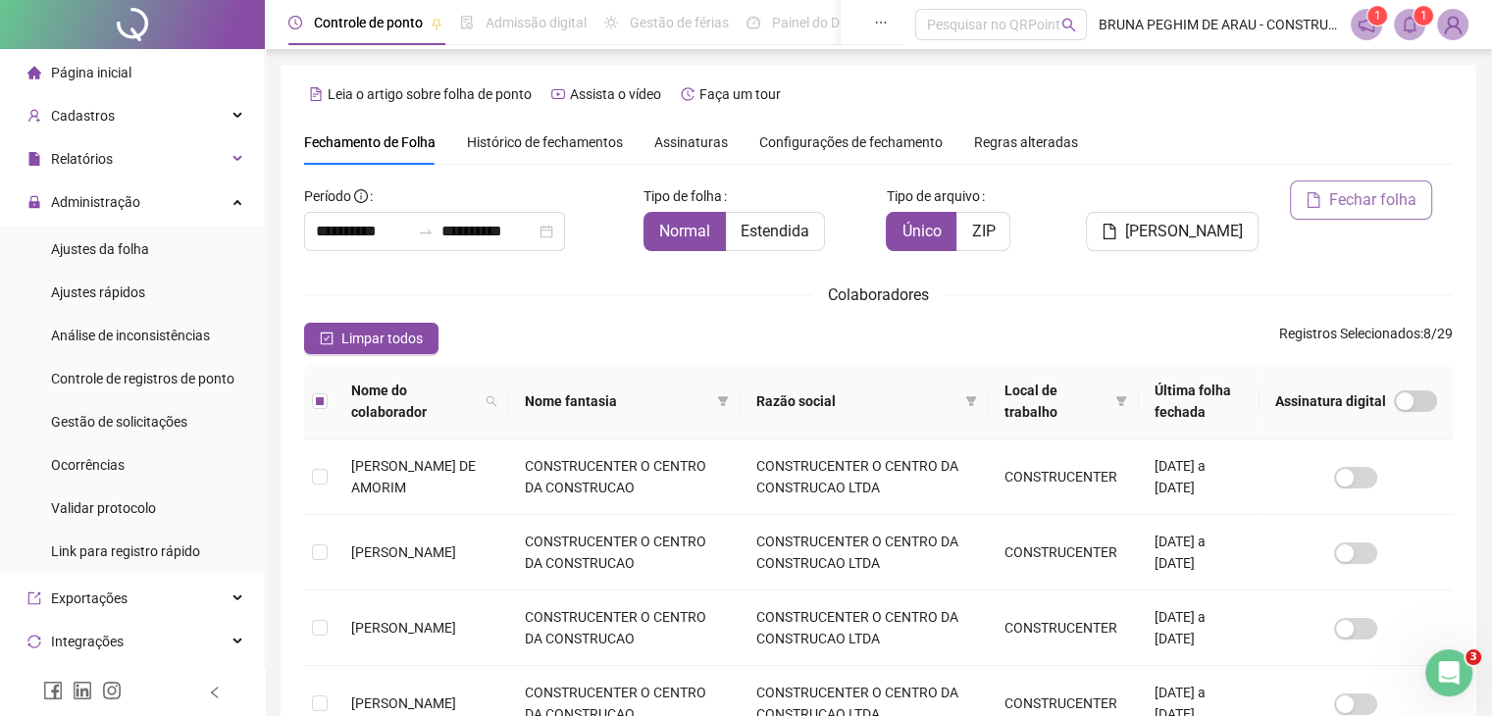
click at [1382, 197] on span "Fechar folha" at bounding box center [1372, 200] width 87 height 24
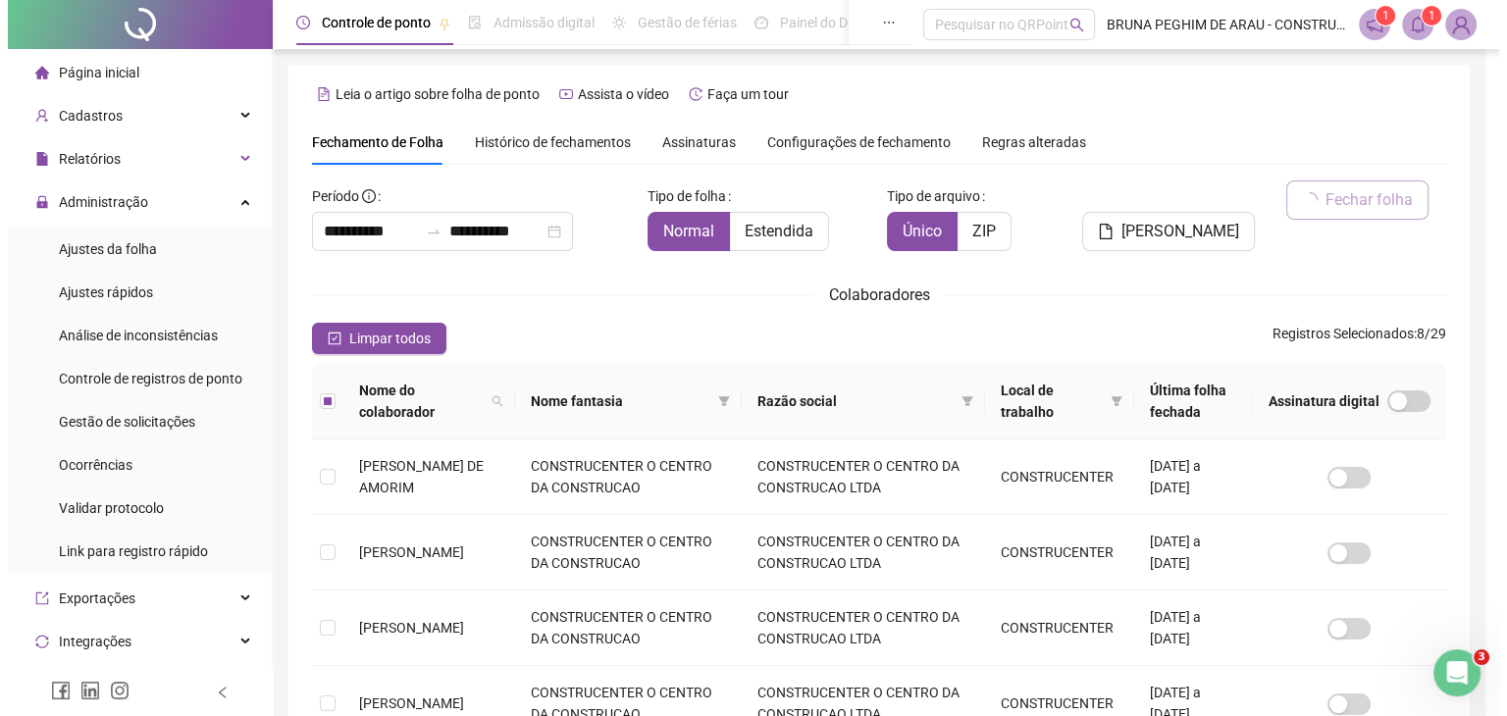
scroll to position [43, 0]
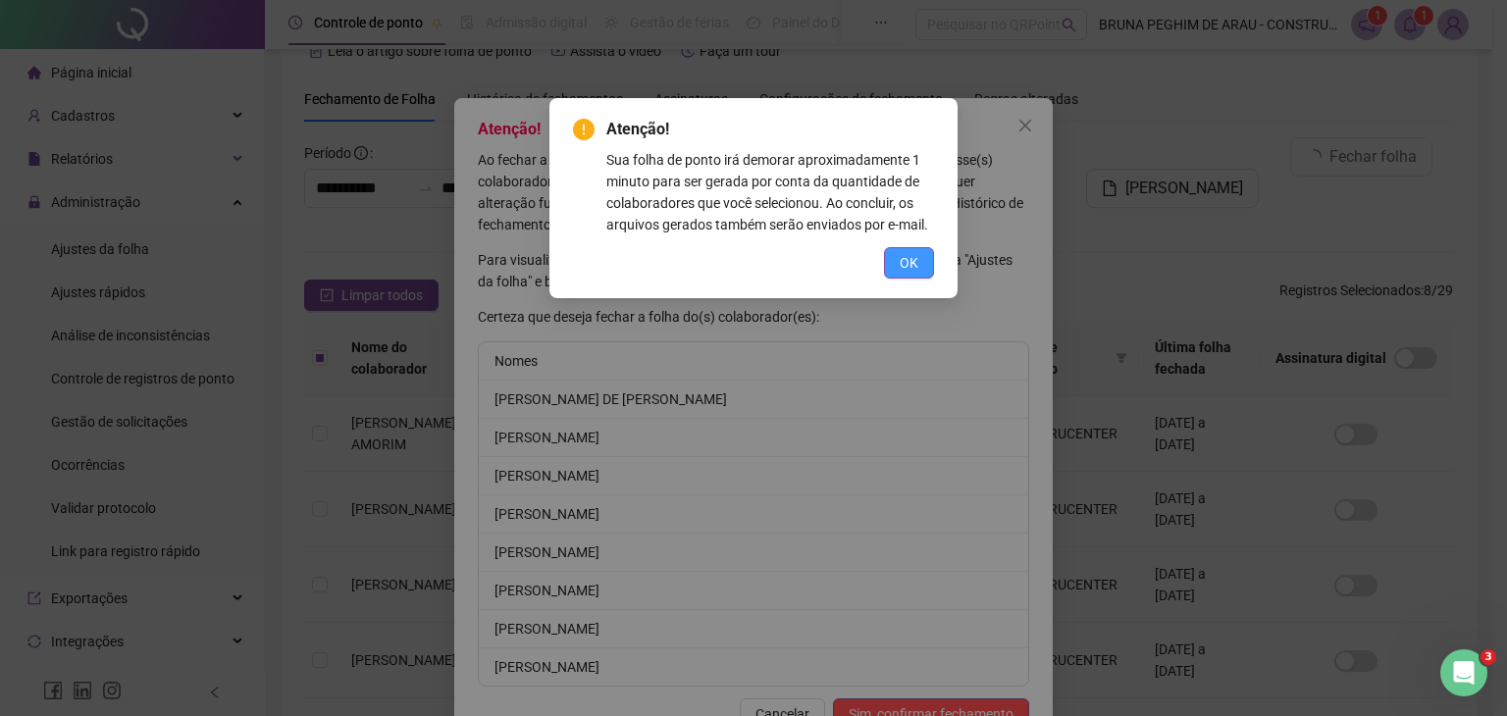
click at [912, 260] on span "OK" at bounding box center [909, 263] width 19 height 22
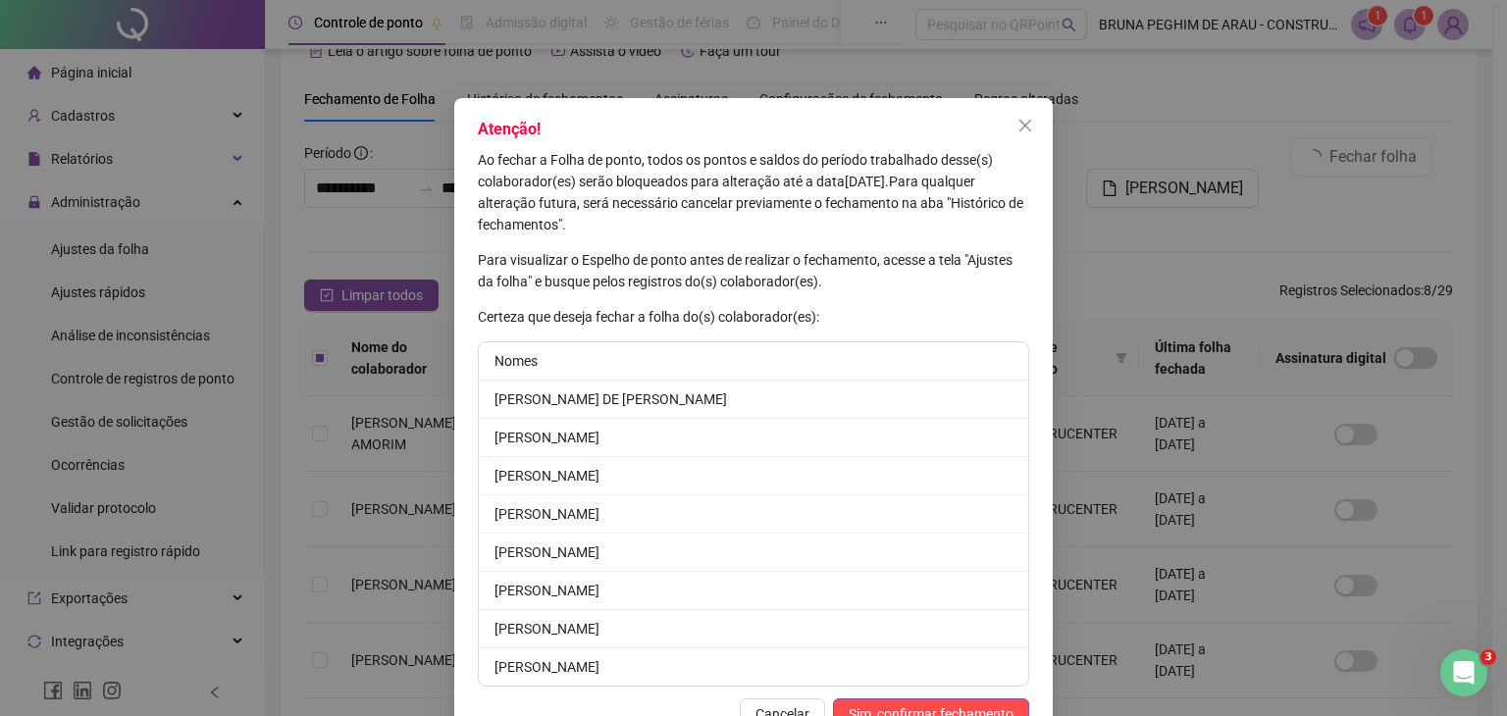
scroll to position [55, 0]
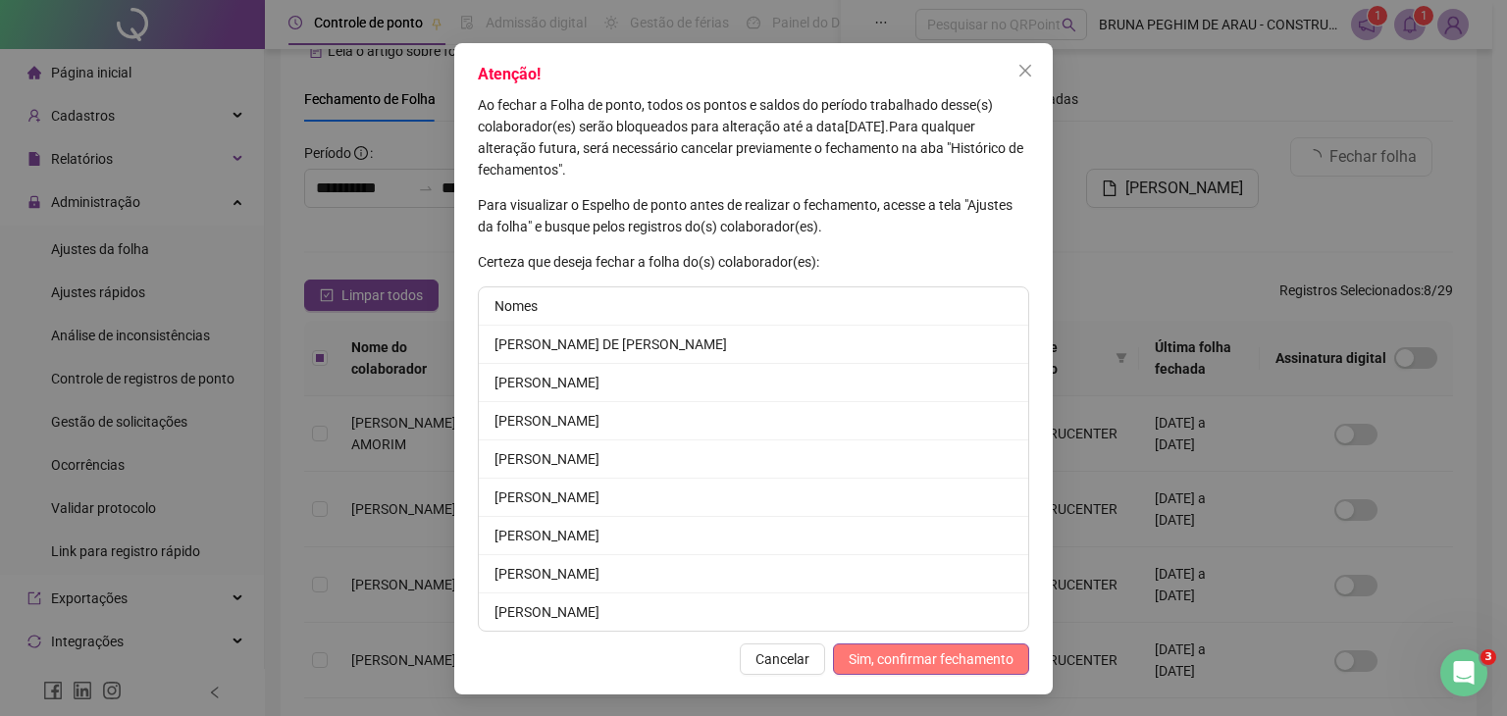
click at [923, 650] on span "Sim, confirmar fechamento" at bounding box center [931, 659] width 165 height 22
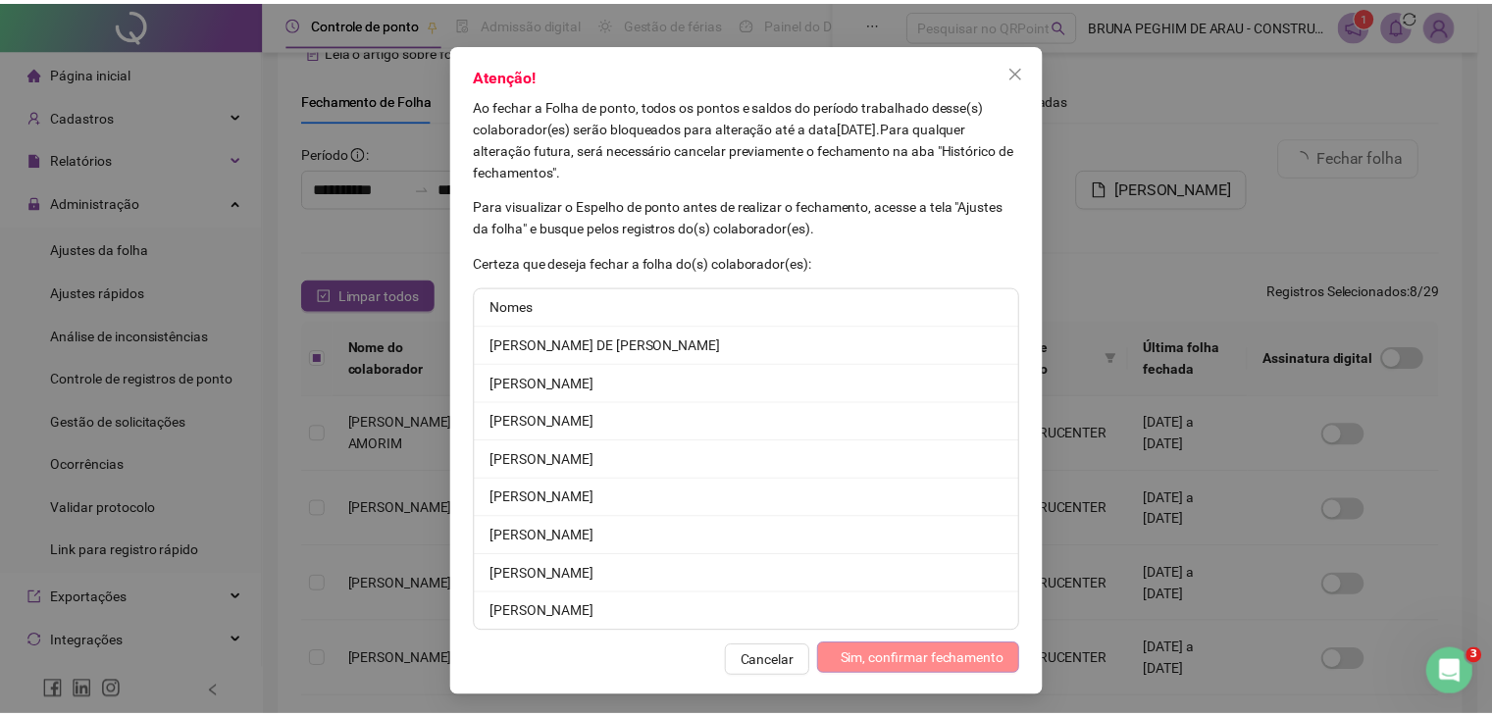
scroll to position [0, 0]
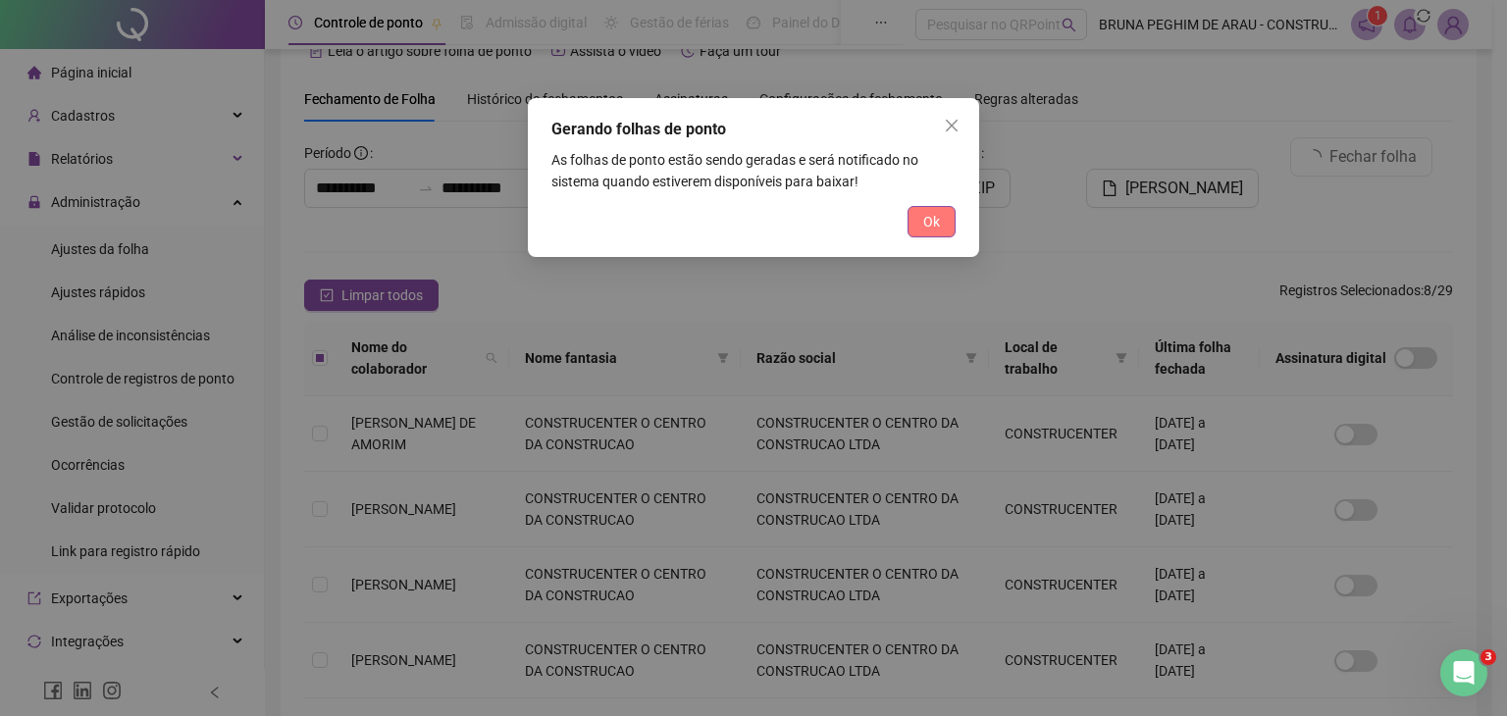
click at [938, 225] on span "Ok" at bounding box center [931, 222] width 17 height 22
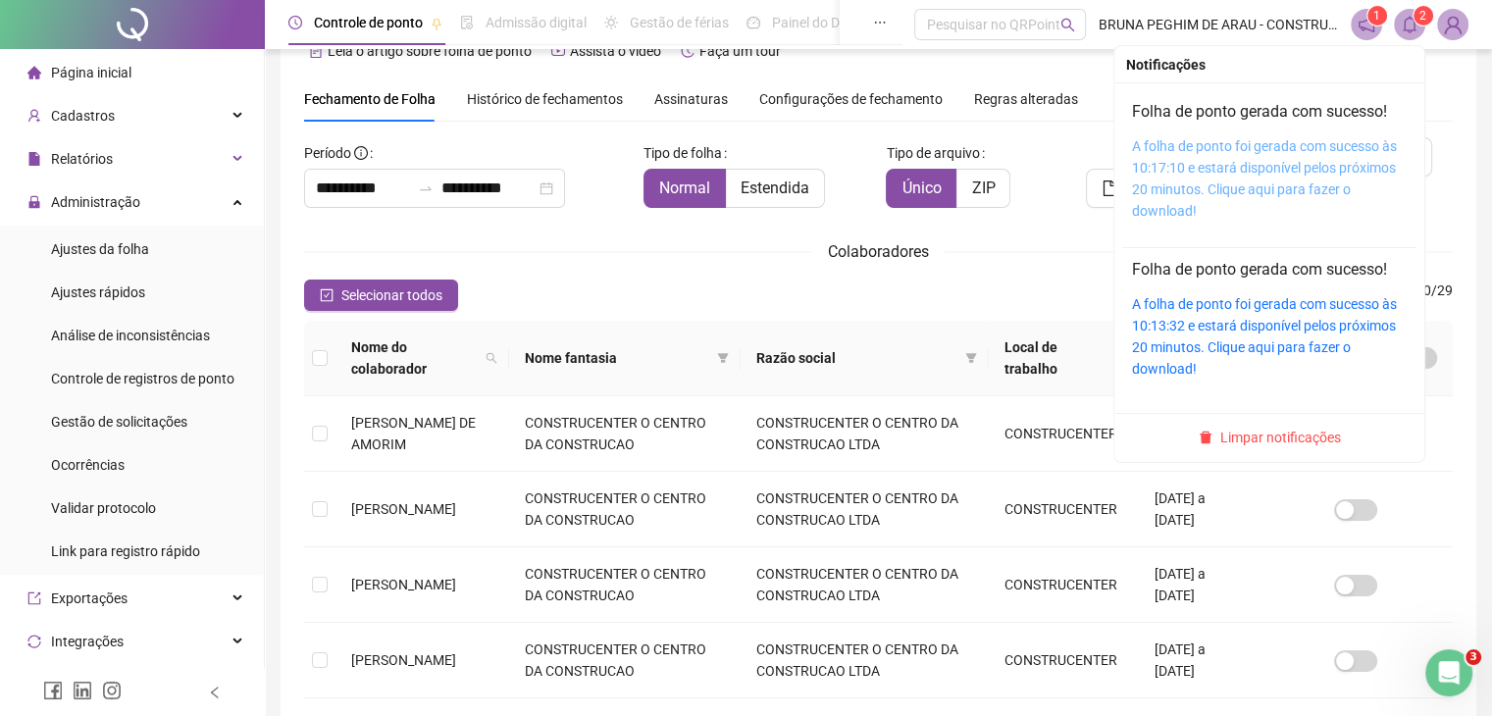
click at [1295, 189] on link "A folha de ponto foi gerada com sucesso às 10:17:10 e estará disponível pelos p…" at bounding box center [1264, 178] width 265 height 80
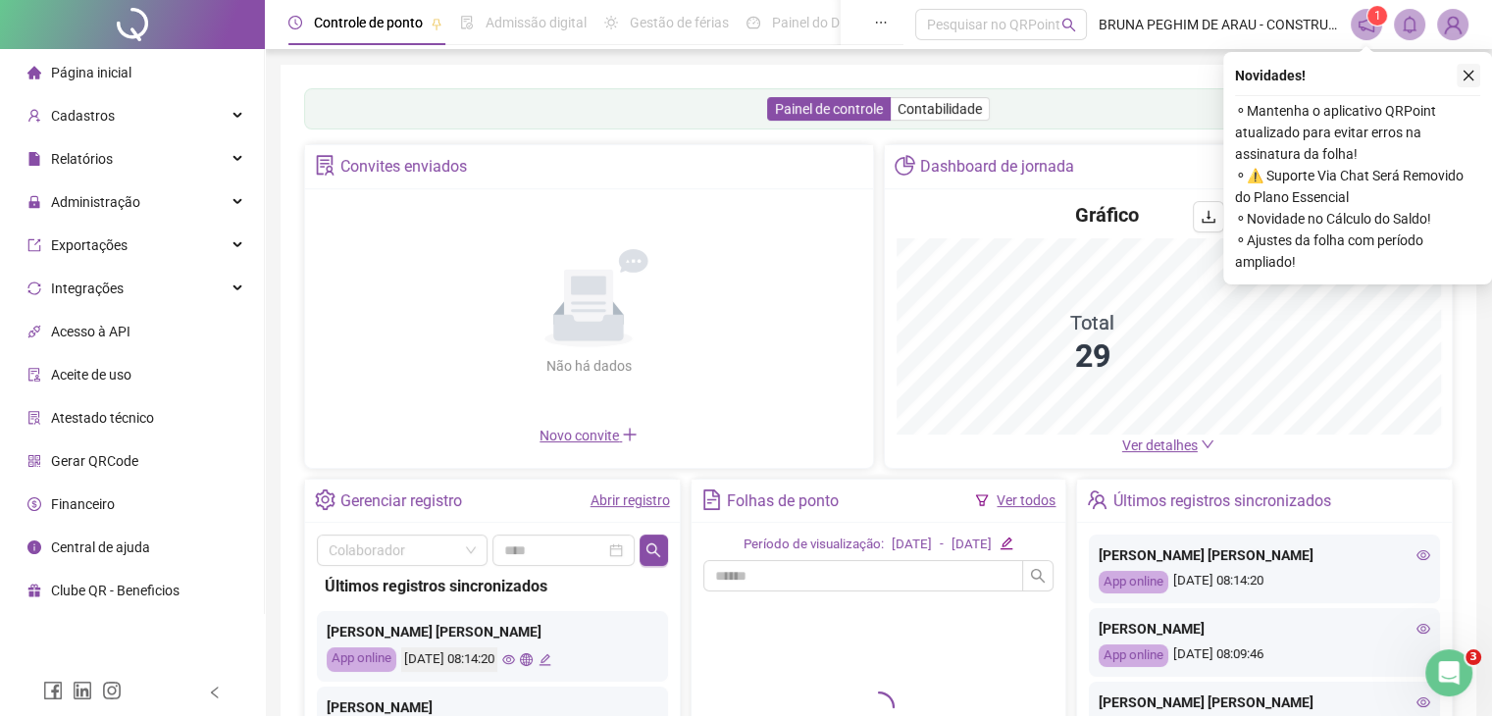
click at [1470, 83] on button "button" at bounding box center [1469, 76] width 24 height 24
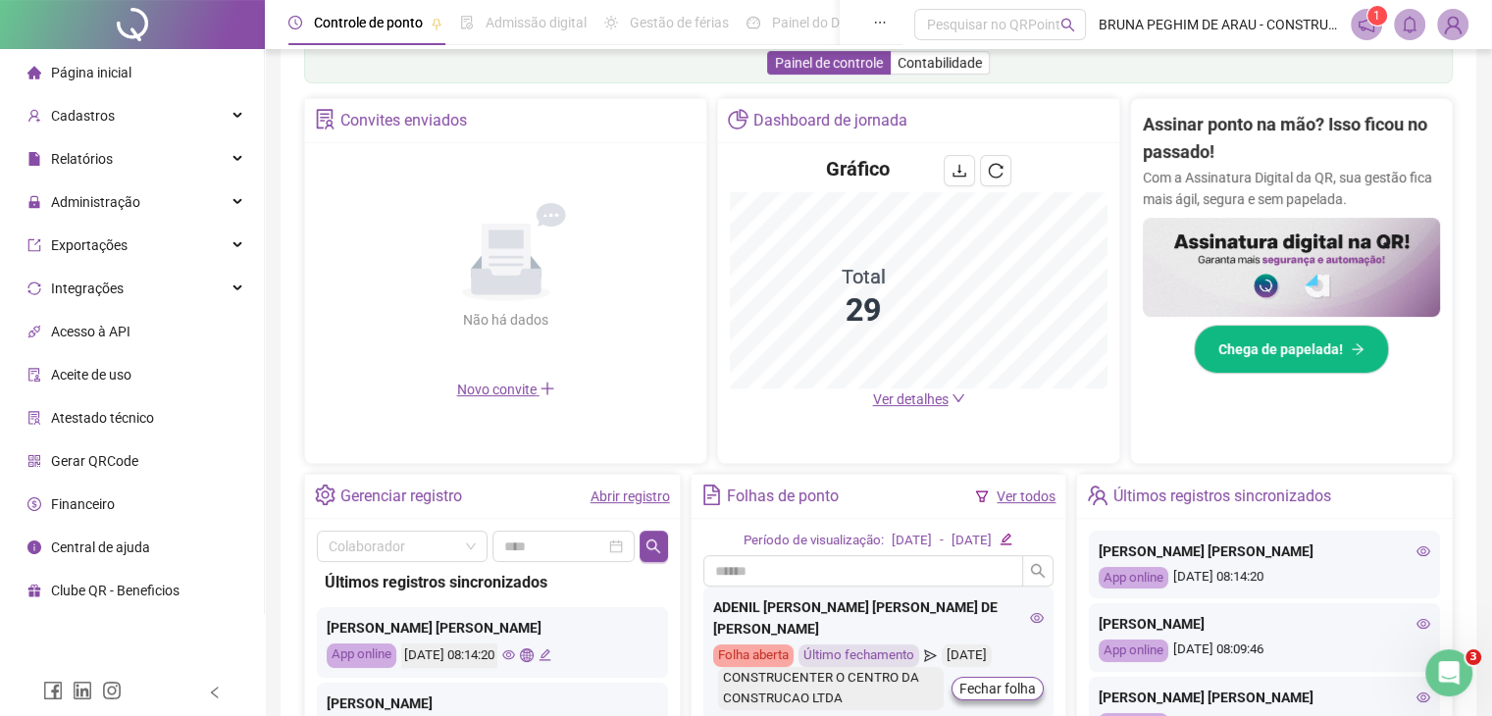
scroll to position [392, 0]
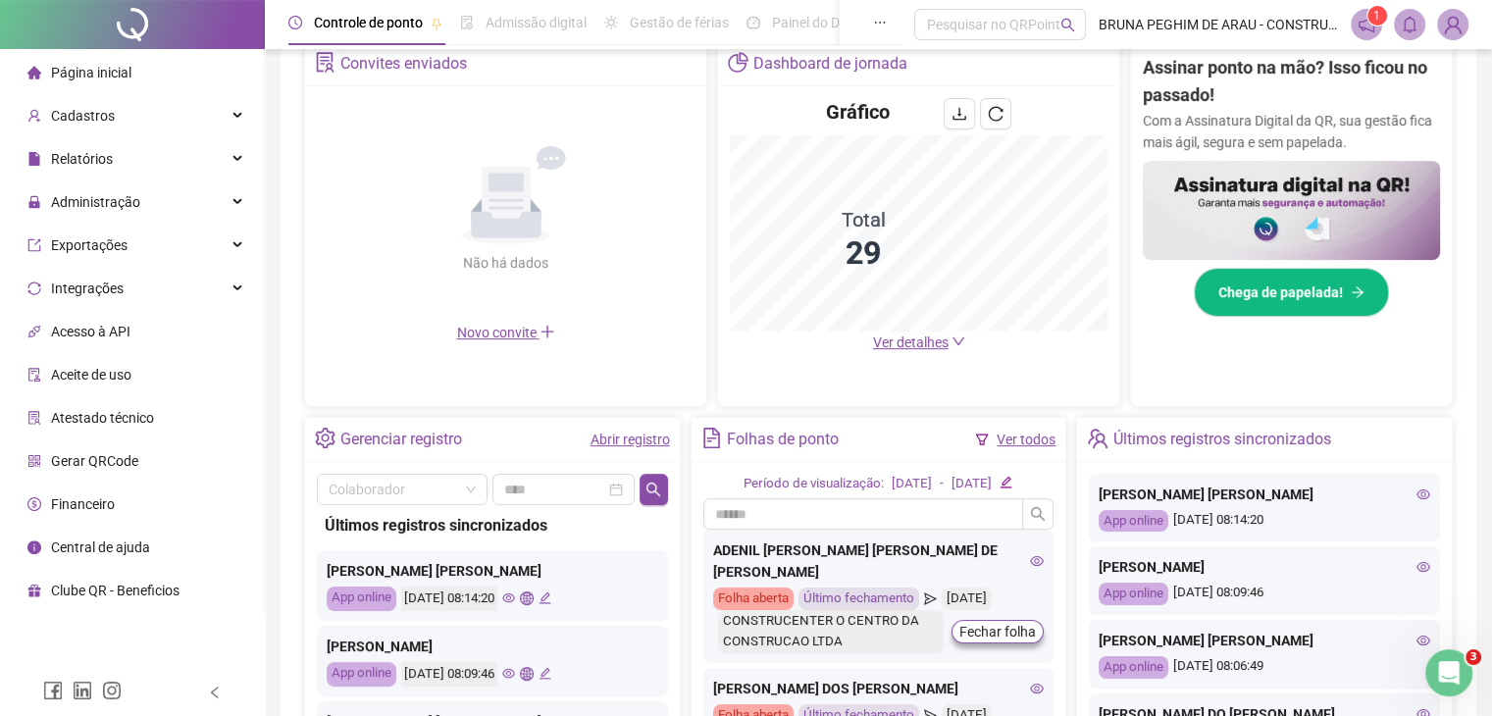
click at [1028, 432] on link "Ver todos" at bounding box center [1026, 440] width 59 height 16
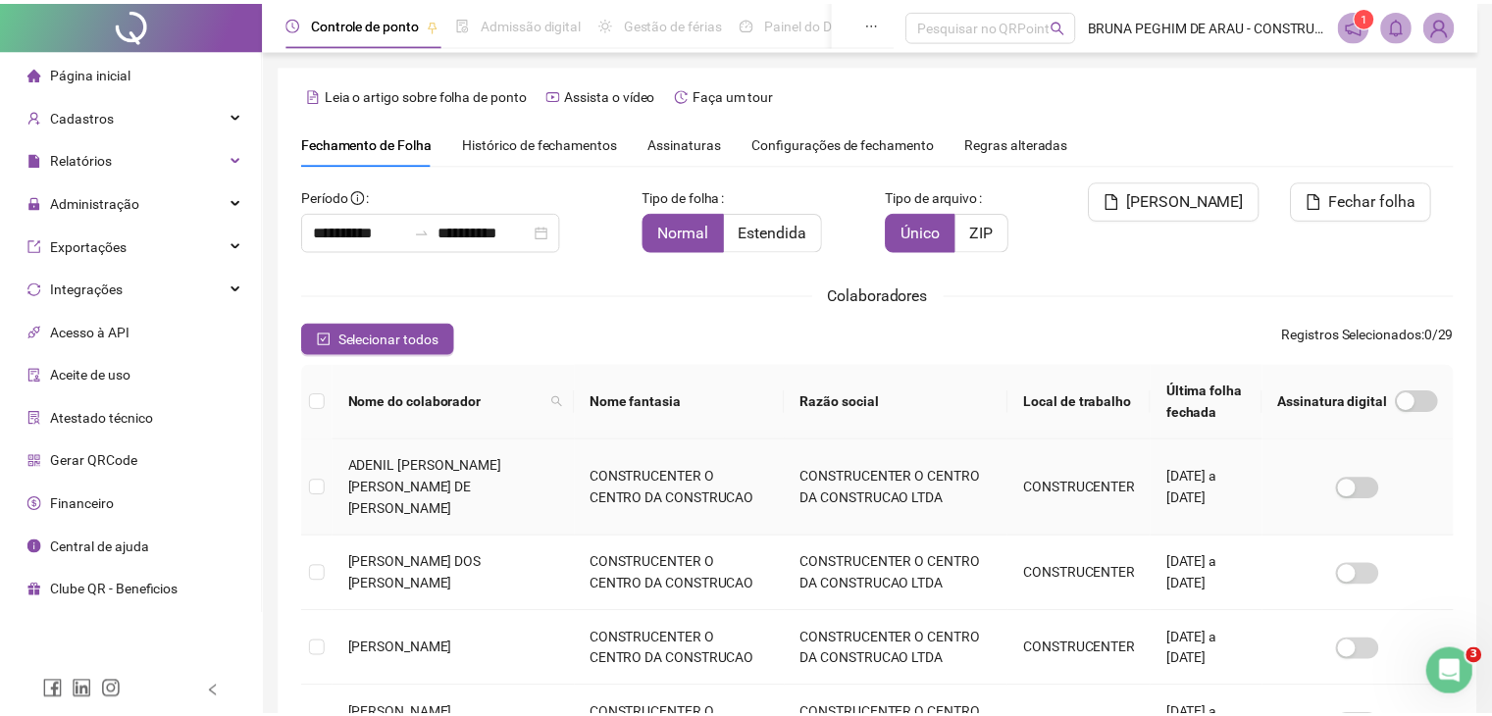
scroll to position [43, 0]
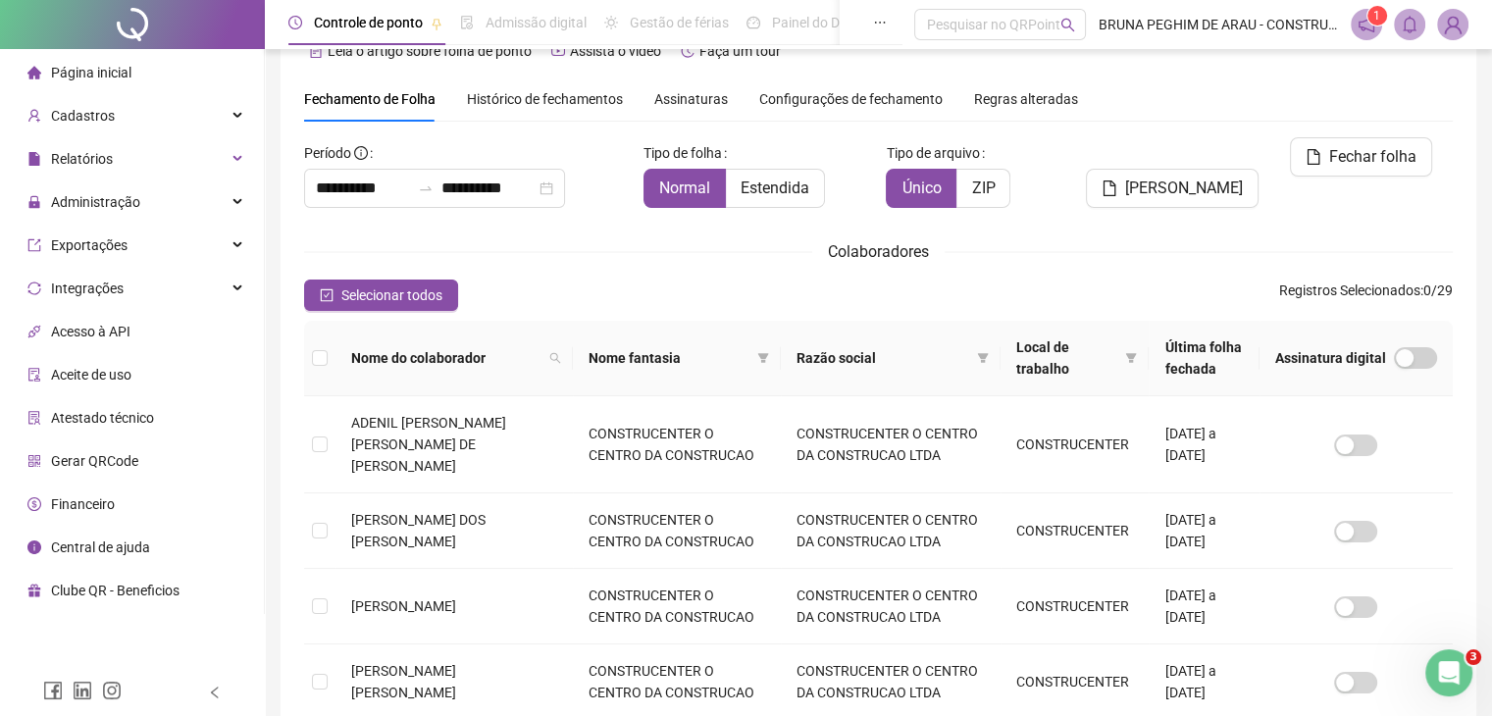
click at [542, 94] on span "Histórico de fechamentos" at bounding box center [545, 99] width 156 height 16
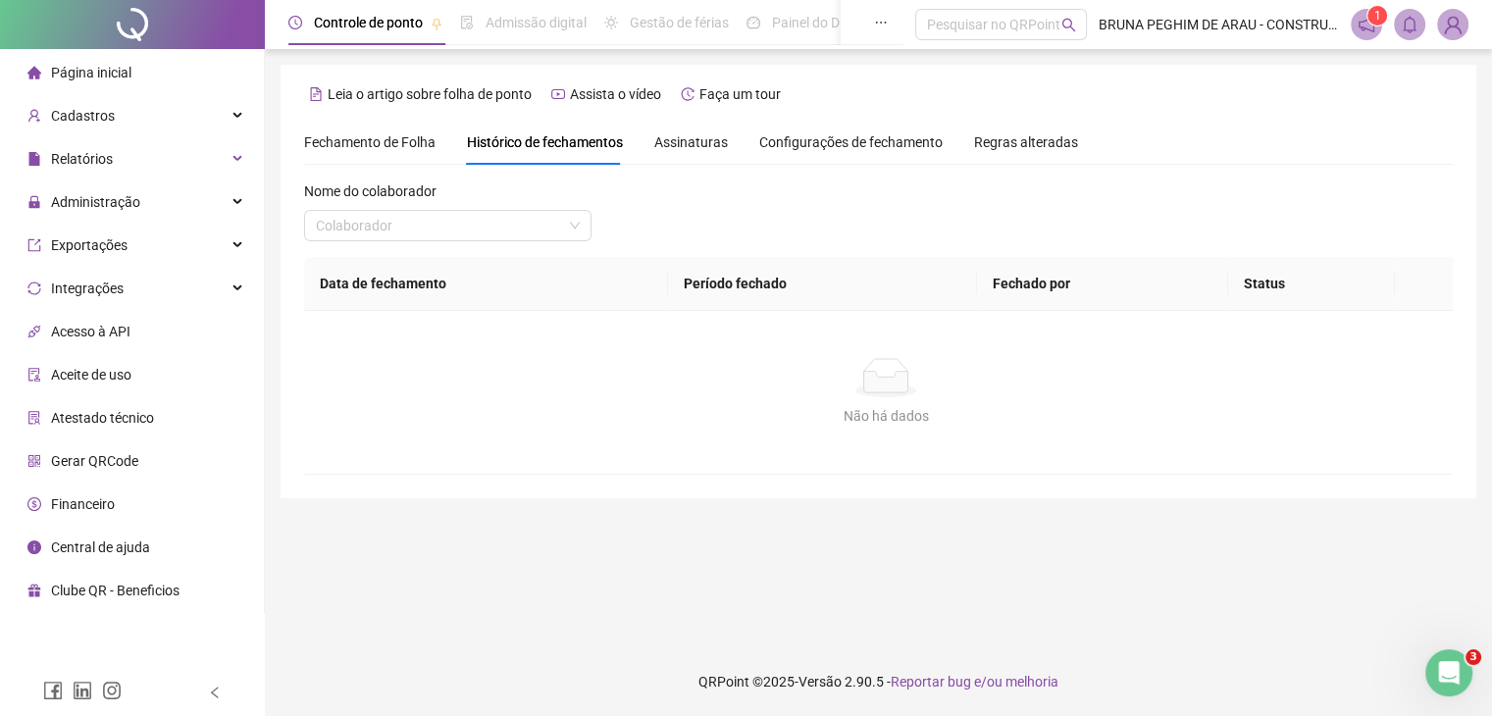
scroll to position [0, 0]
click at [522, 233] on input "search" at bounding box center [441, 225] width 250 height 29
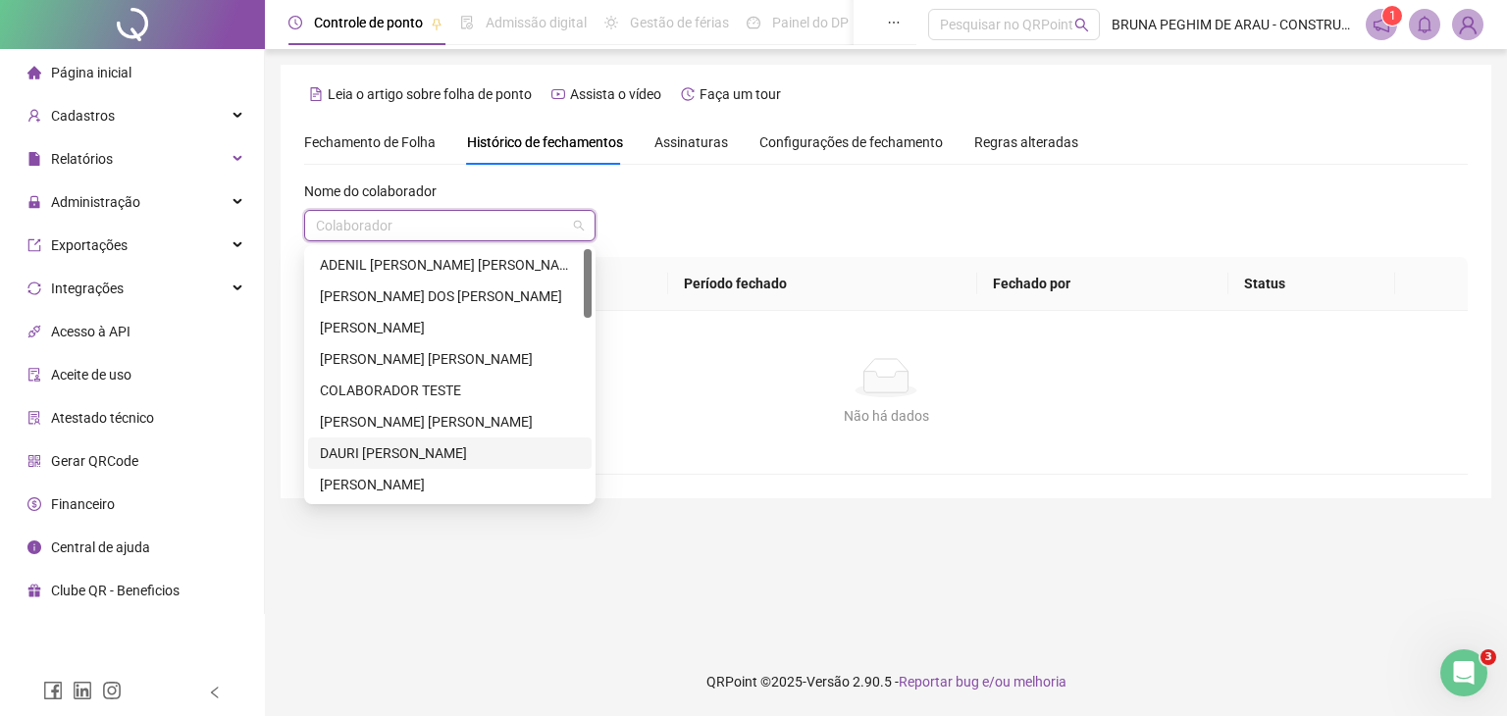
click at [491, 453] on div "DAURI [PERSON_NAME]" at bounding box center [450, 453] width 260 height 22
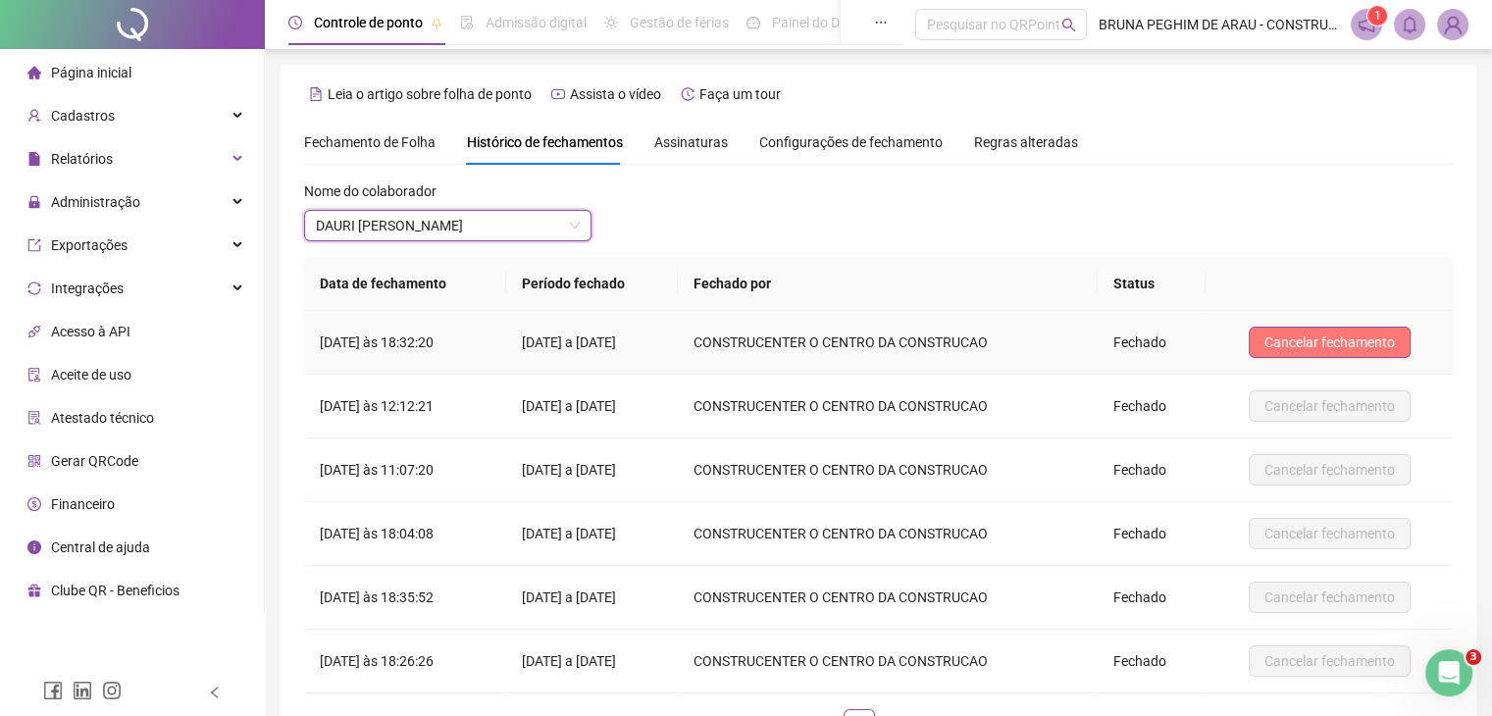
click at [1299, 346] on span "Cancelar fechamento" at bounding box center [1330, 343] width 130 height 22
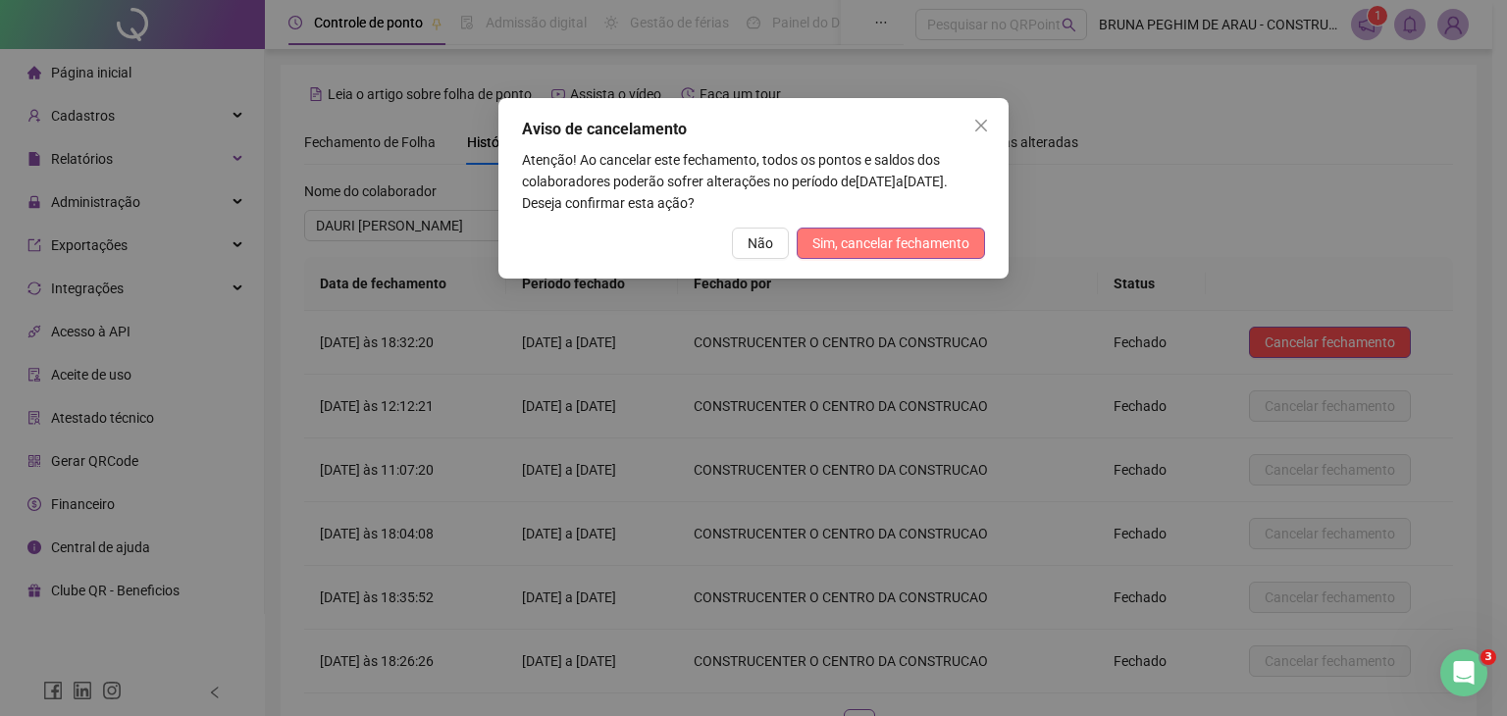
click at [890, 240] on span "Sim, cancelar fechamento" at bounding box center [890, 244] width 157 height 22
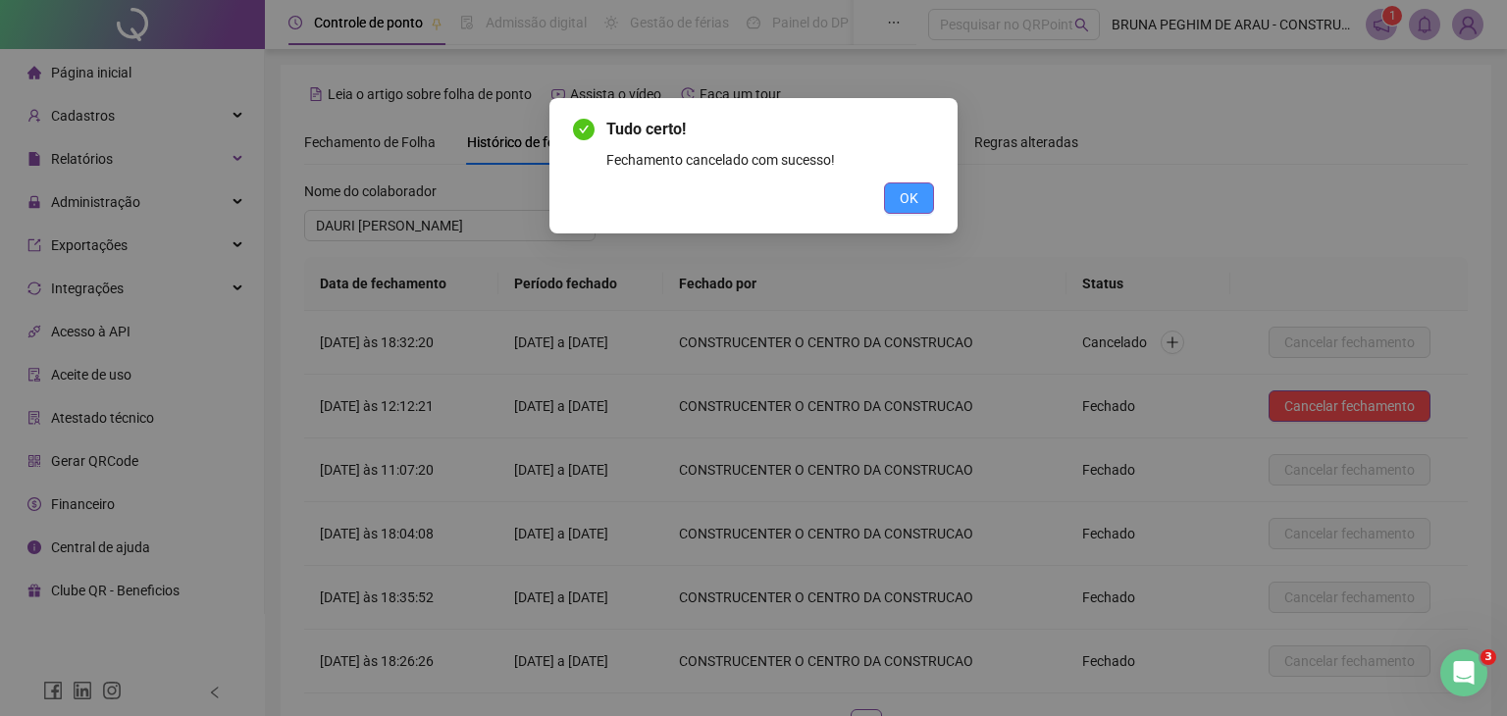
click at [910, 197] on span "OK" at bounding box center [909, 198] width 19 height 22
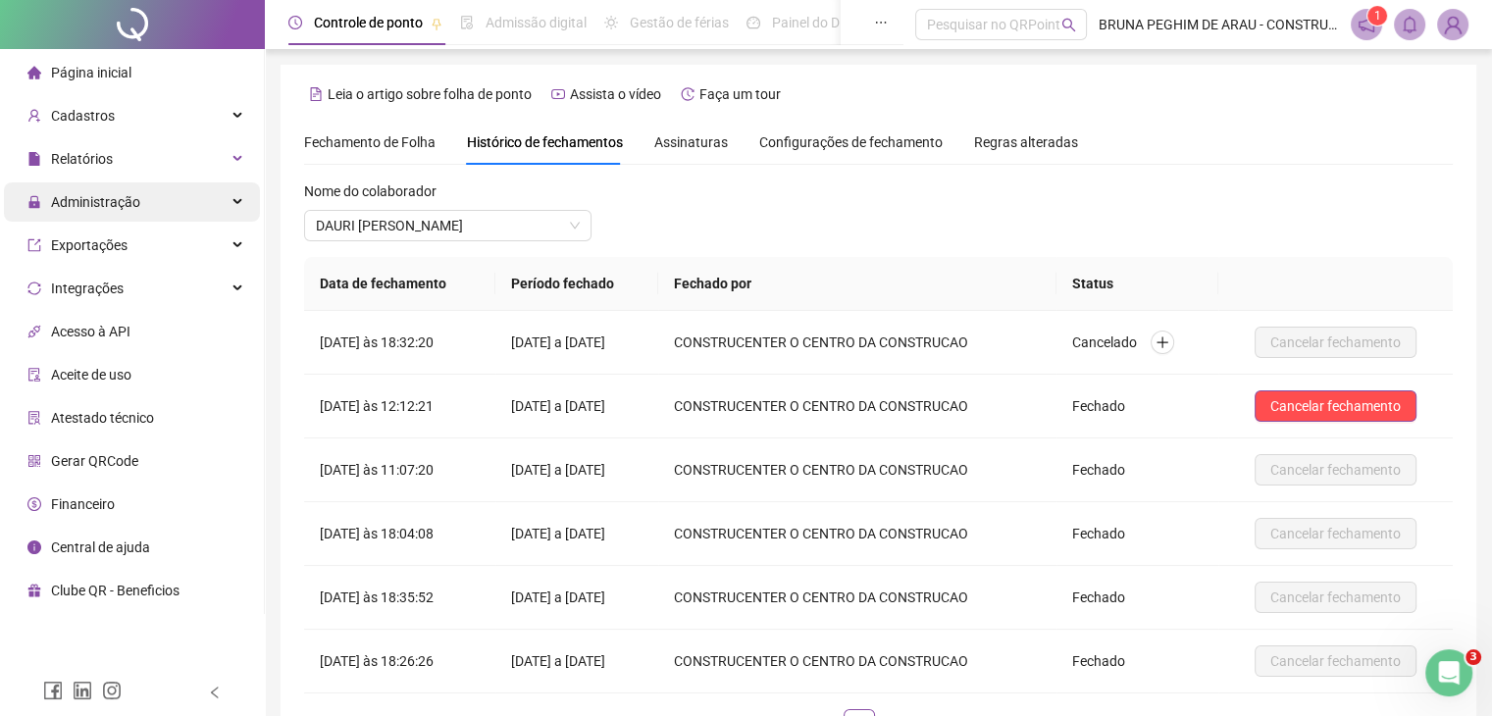
click at [93, 201] on span "Administração" at bounding box center [95, 202] width 89 height 16
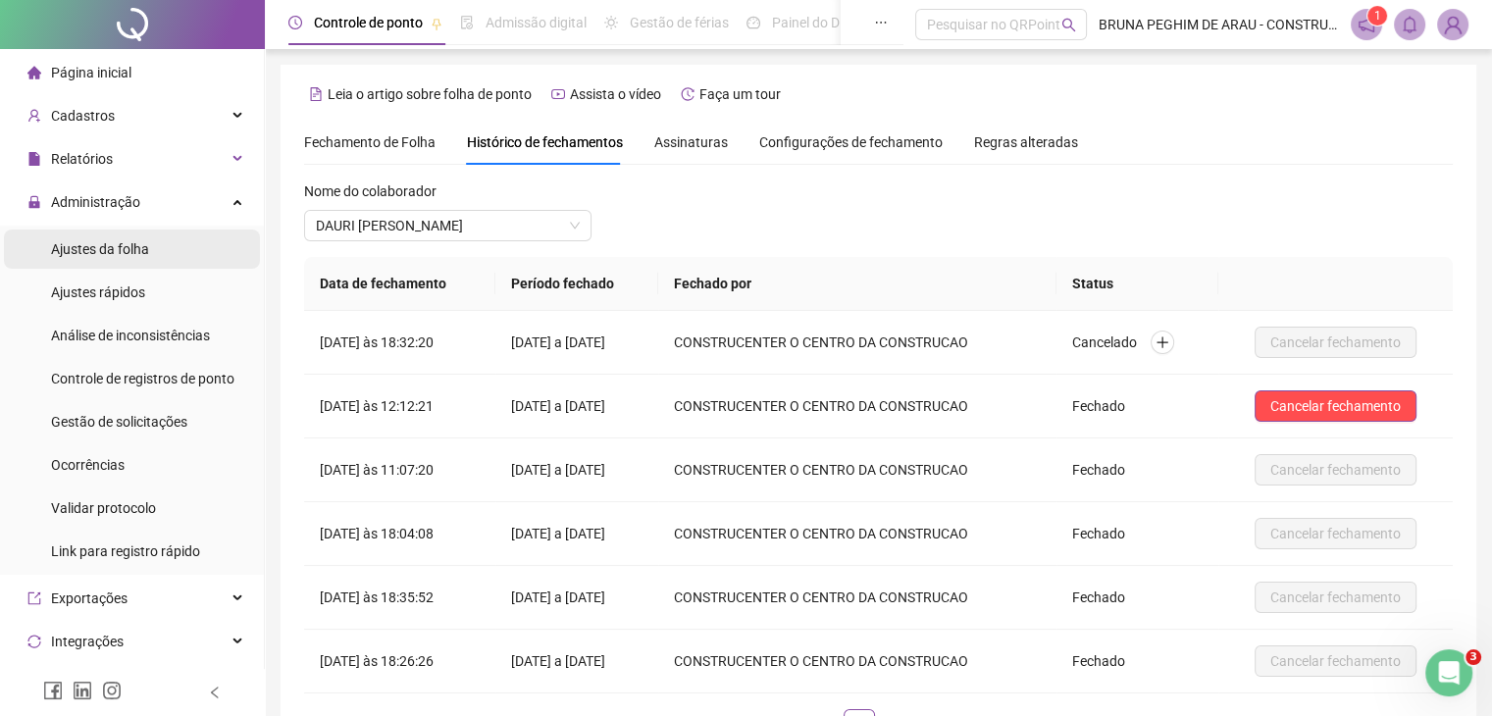
click at [102, 256] on span "Ajustes da folha" at bounding box center [100, 249] width 98 height 16
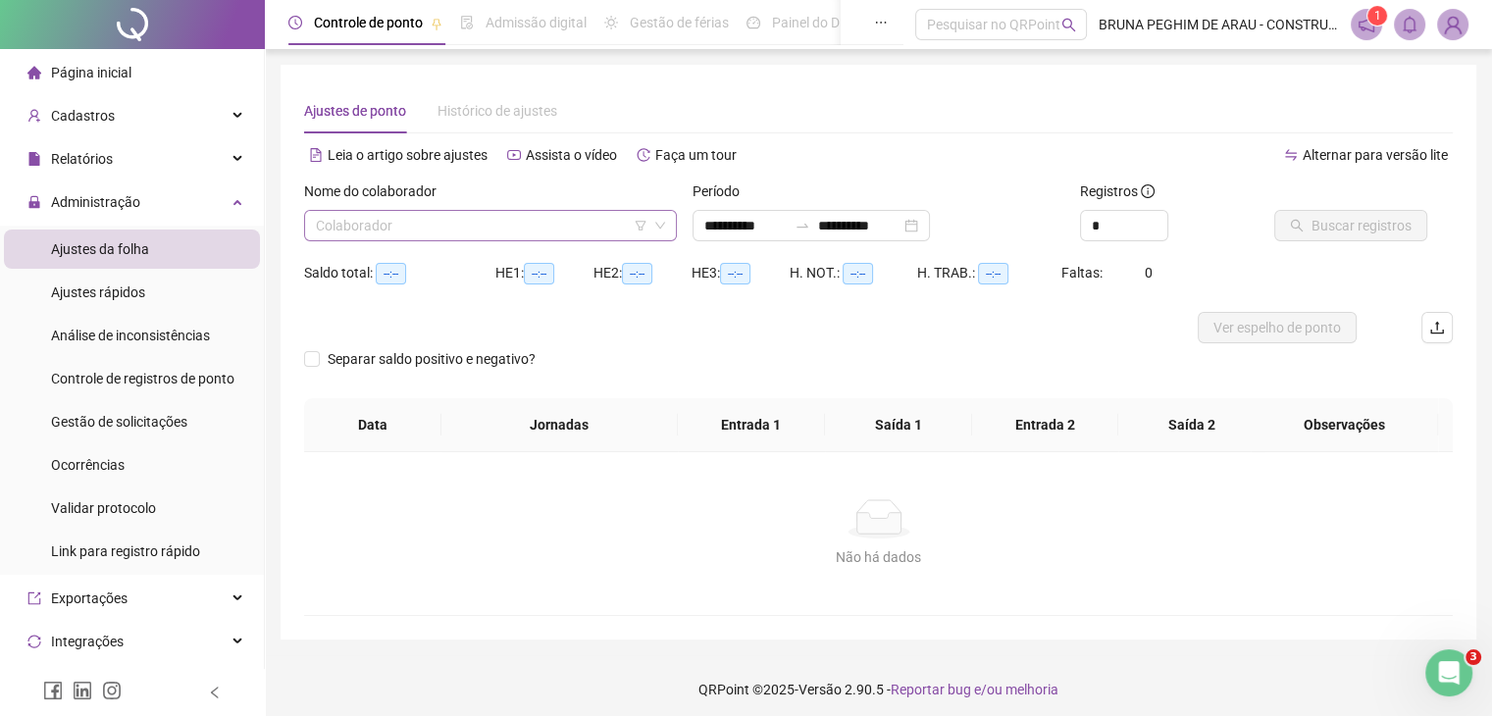
type input "**********"
click at [392, 224] on input "search" at bounding box center [482, 225] width 332 height 29
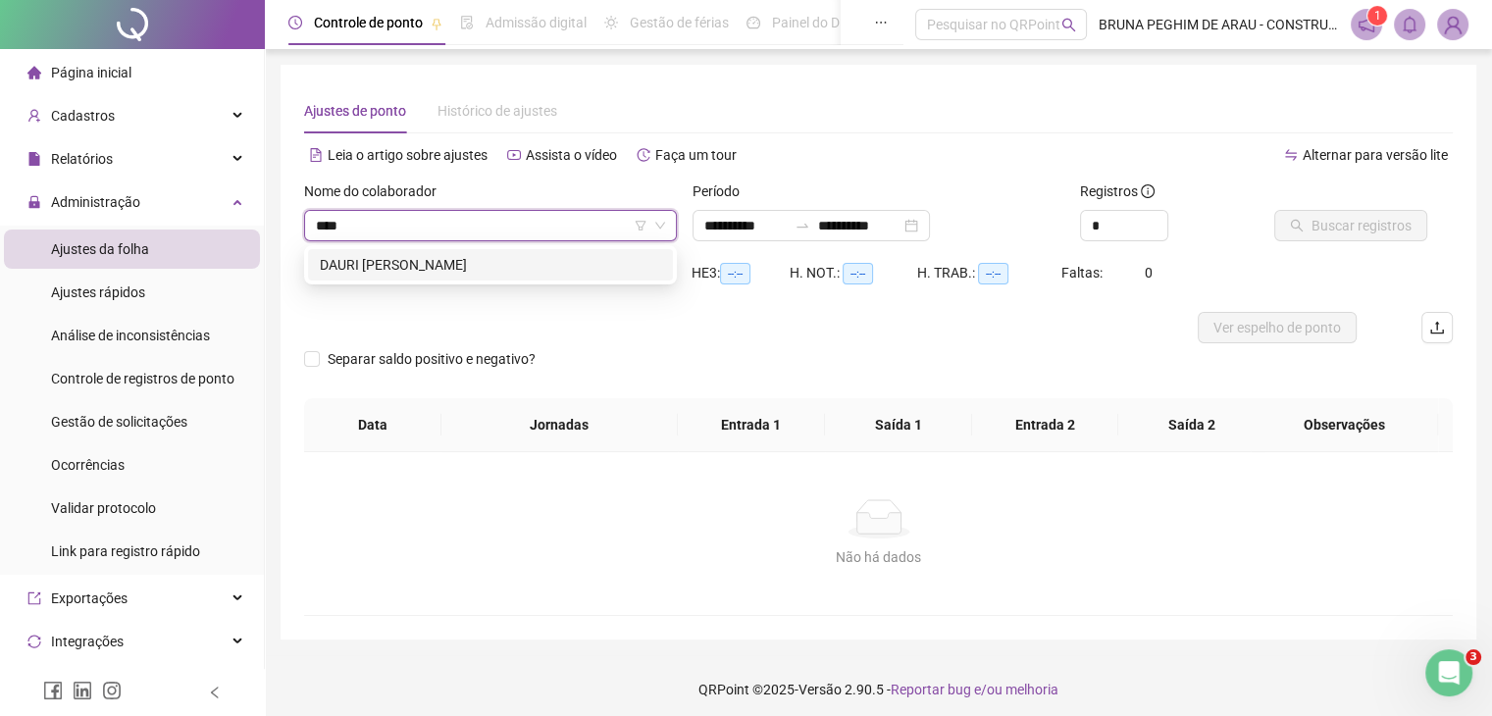
type input "*****"
click at [563, 254] on div "DAURI [PERSON_NAME]" at bounding box center [490, 265] width 341 height 22
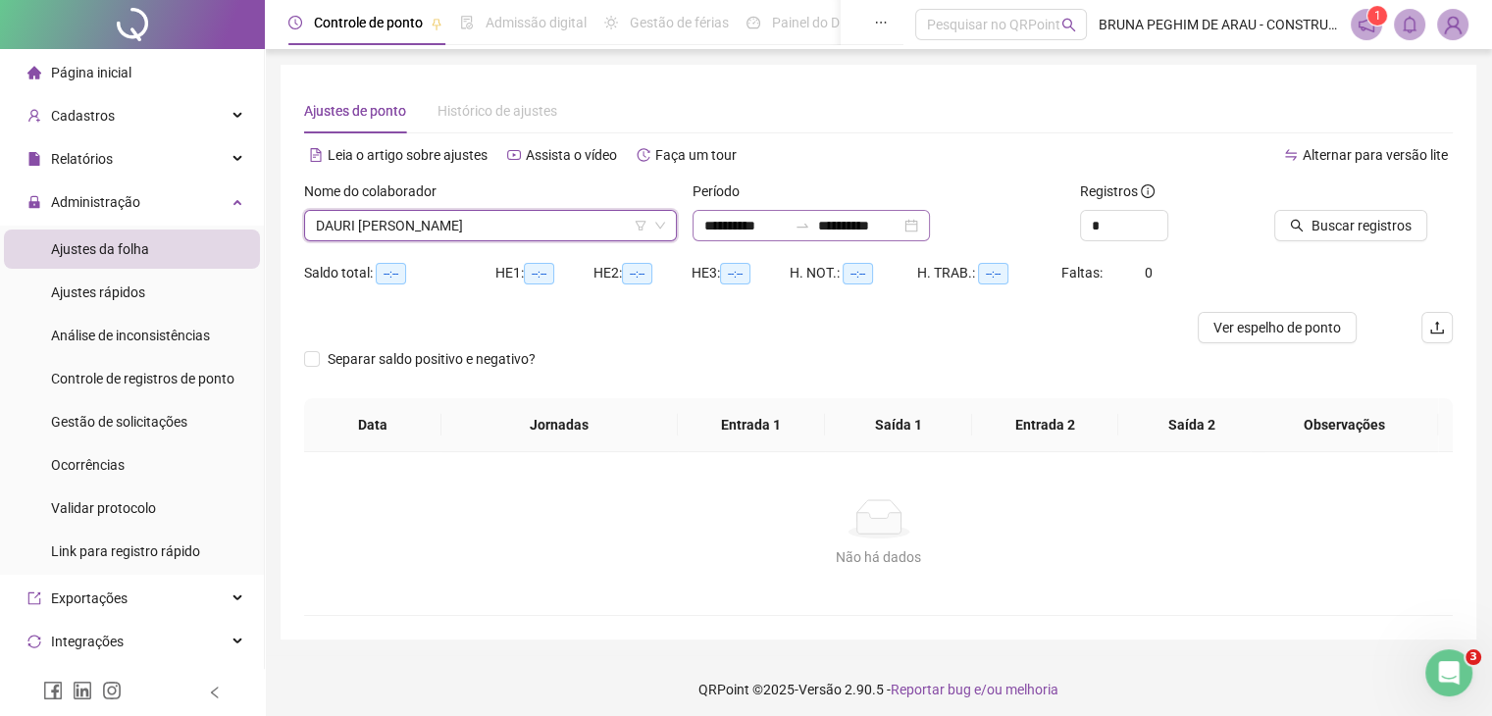
click at [930, 223] on div "**********" at bounding box center [811, 225] width 237 height 31
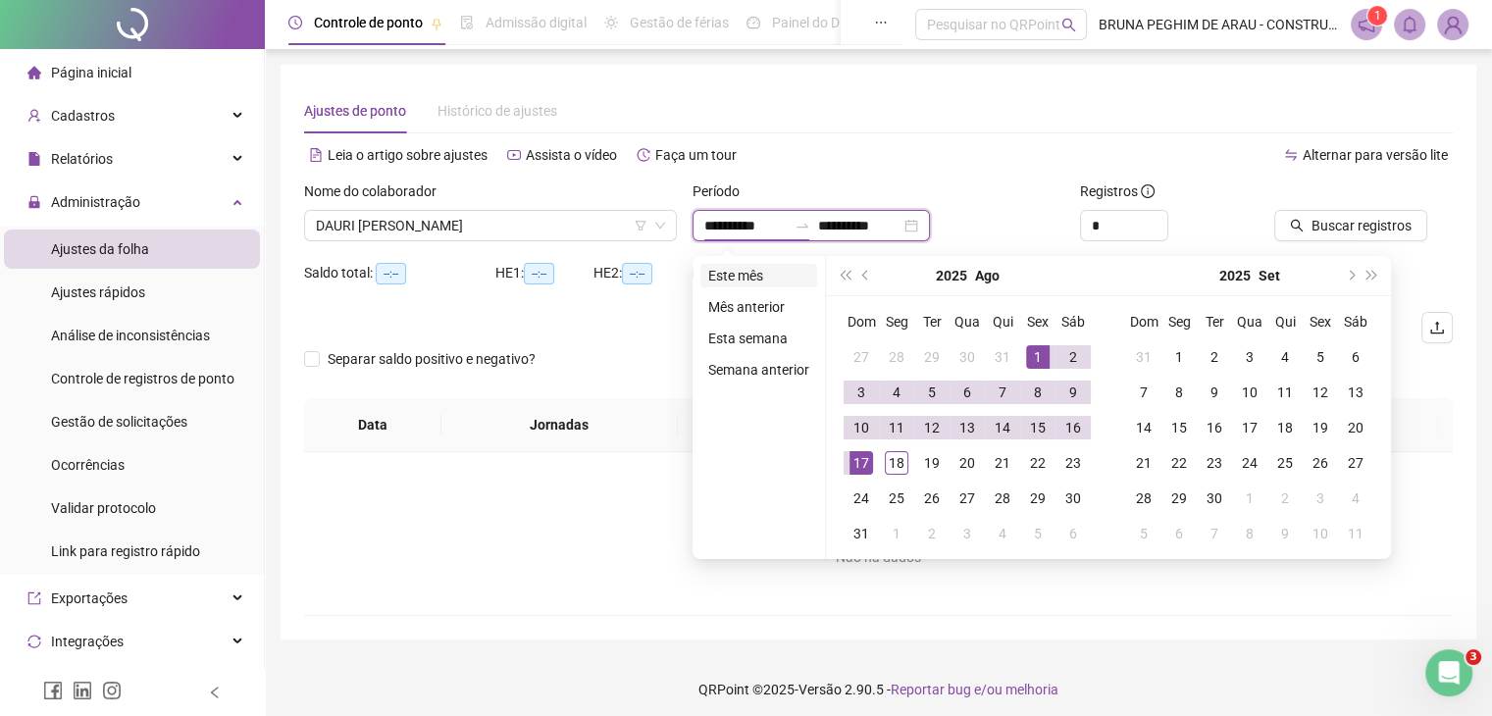
type input "**********"
click at [742, 271] on li "Este mês" at bounding box center [758, 276] width 117 height 24
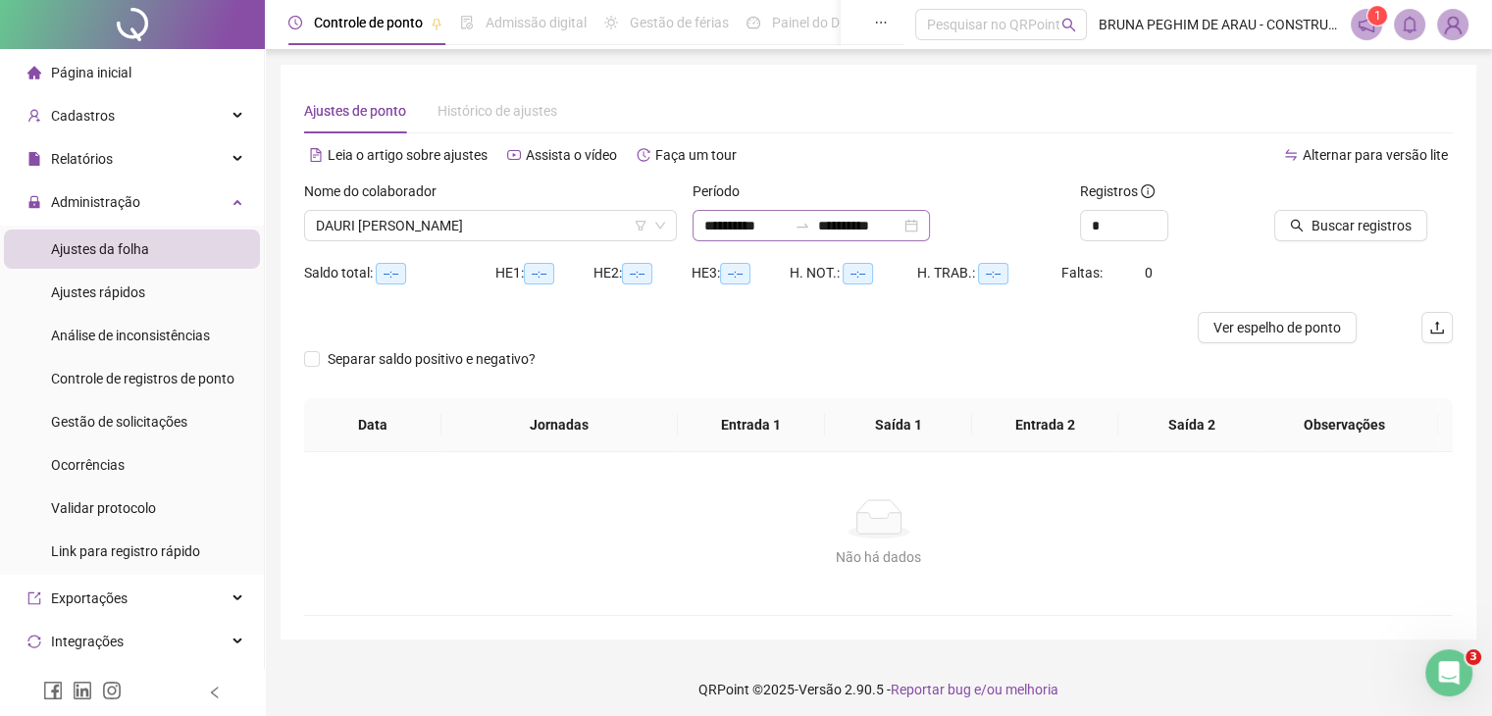
click at [930, 225] on div "**********" at bounding box center [811, 225] width 237 height 31
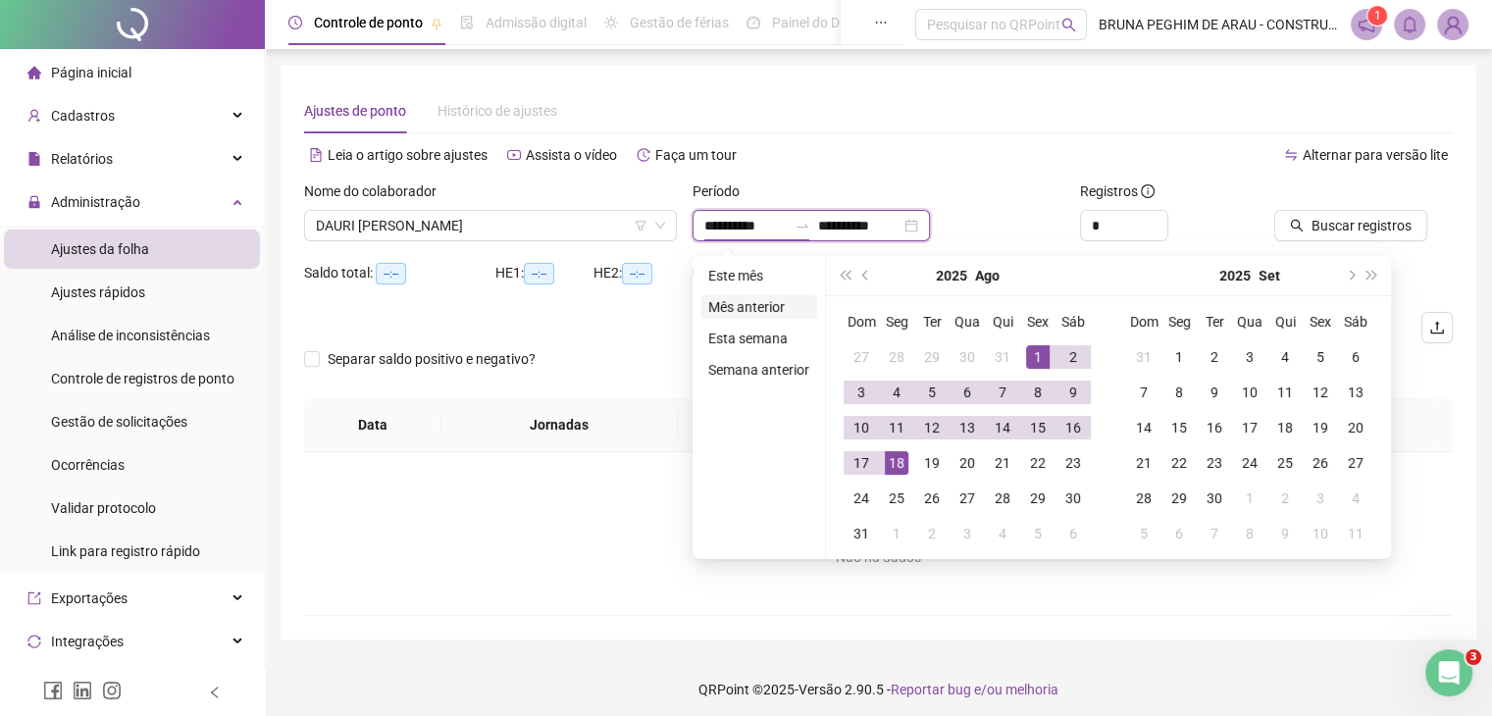
type input "**********"
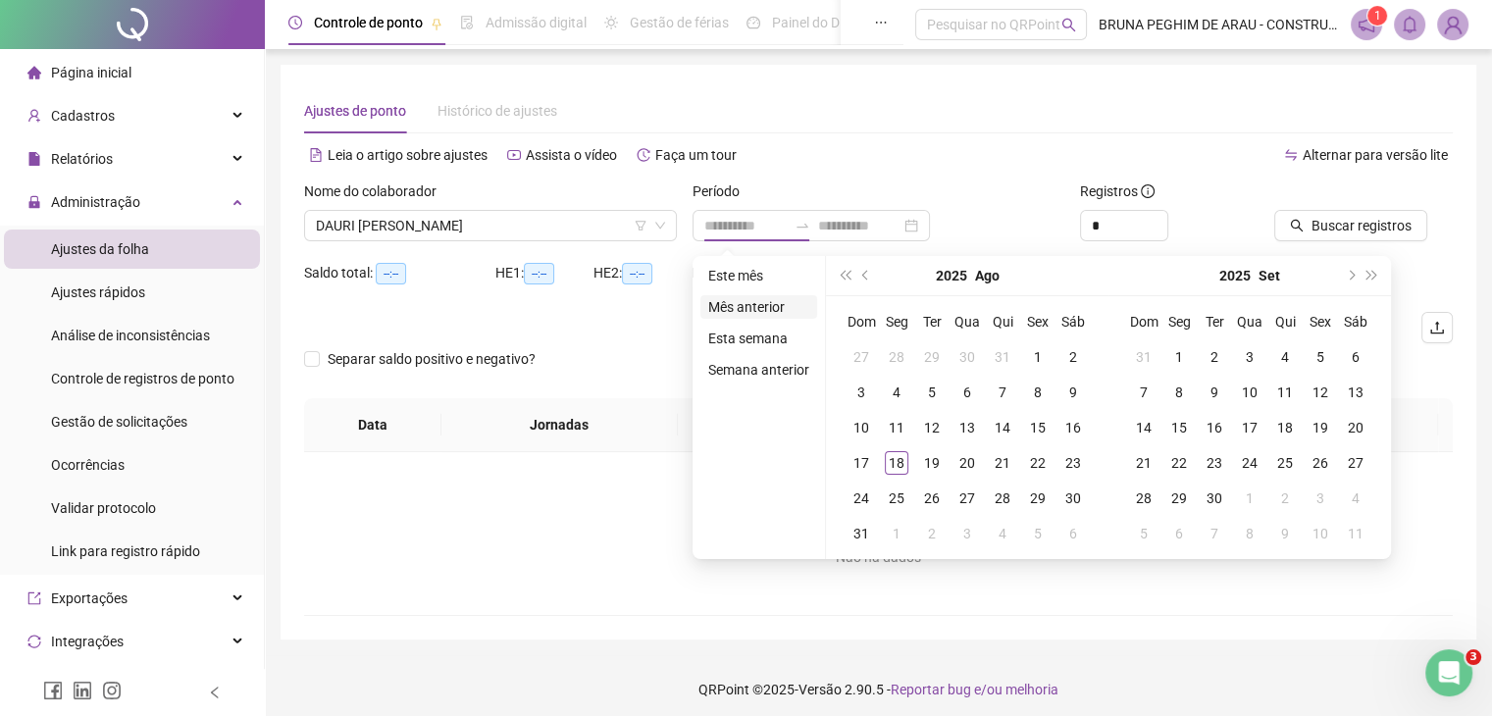
click at [759, 303] on li "Mês anterior" at bounding box center [758, 307] width 117 height 24
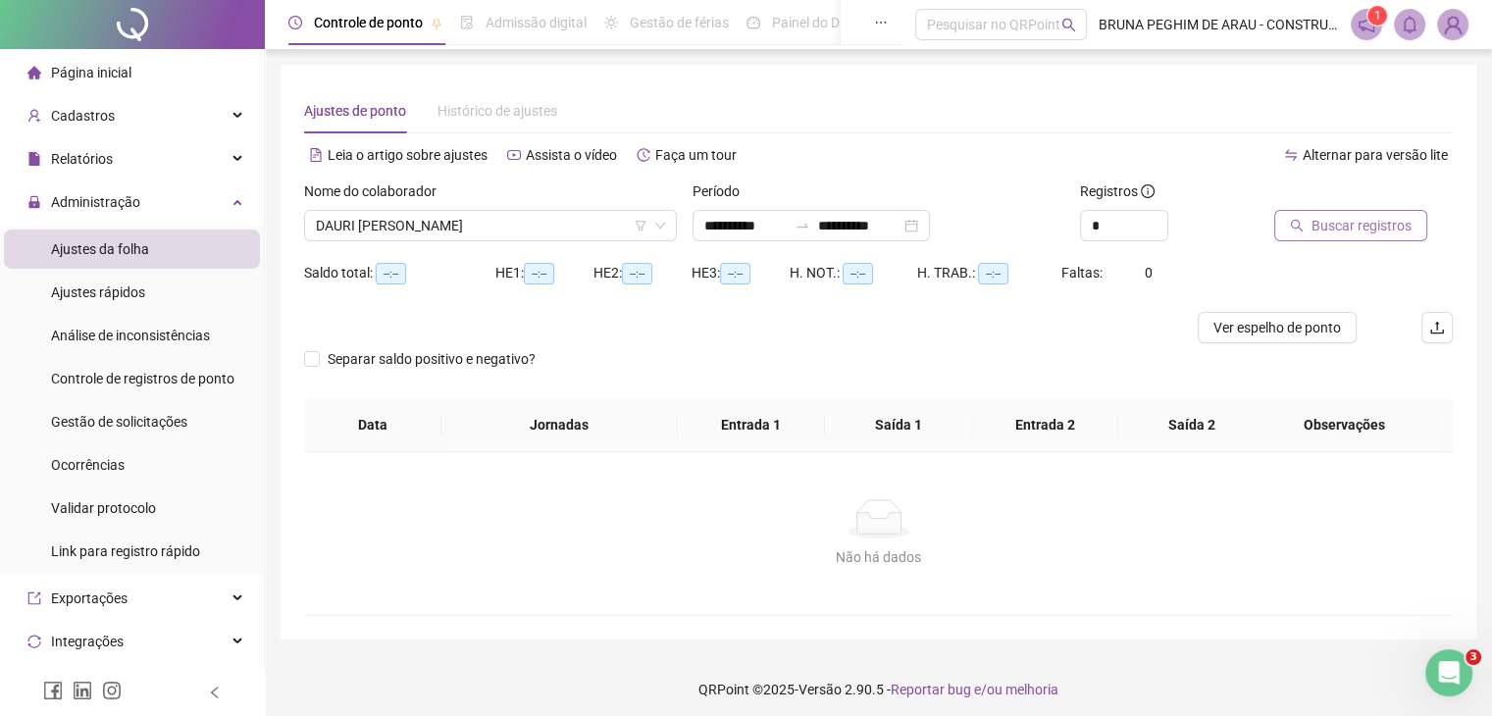
click at [1315, 234] on span "Buscar registros" at bounding box center [1362, 226] width 100 height 22
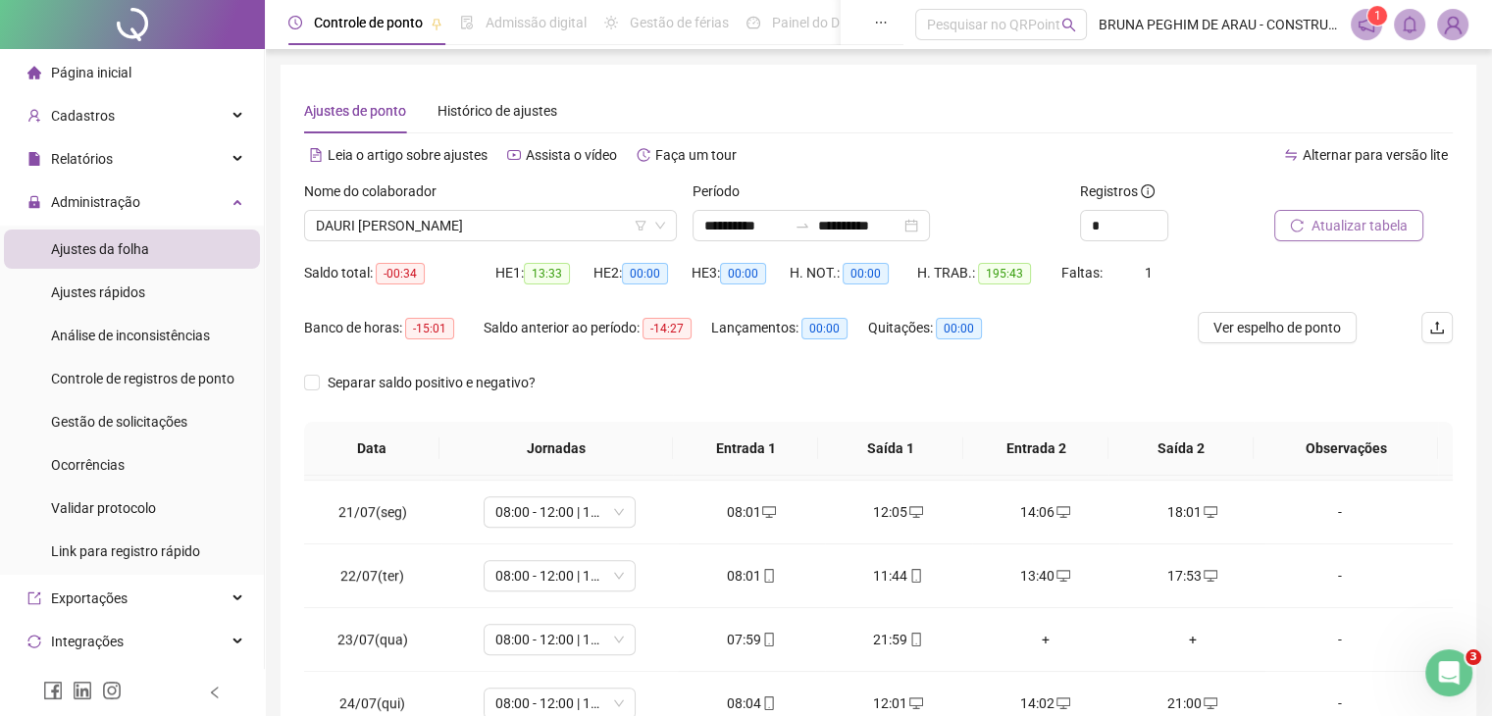
scroll to position [1308, 0]
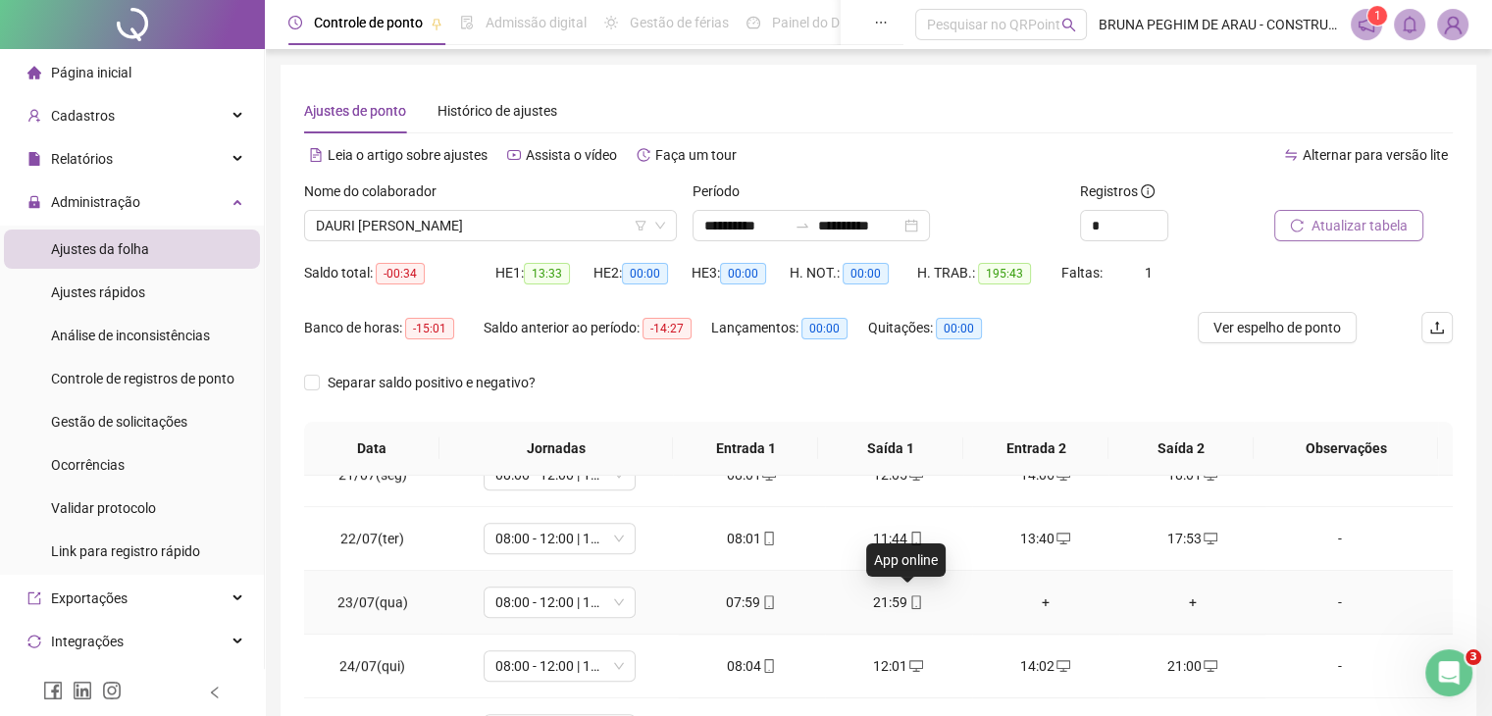
click at [909, 600] on icon "mobile" at bounding box center [916, 602] width 14 height 14
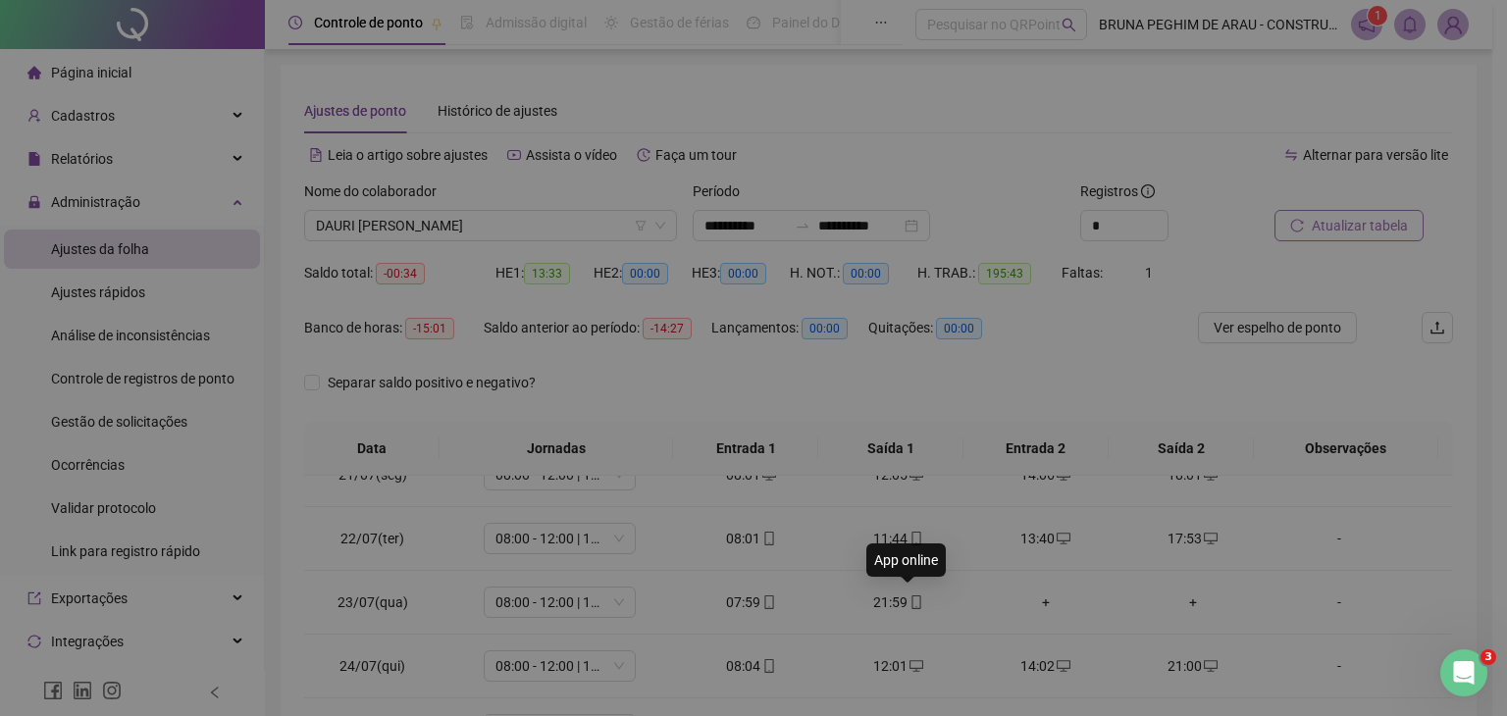
type input "**********"
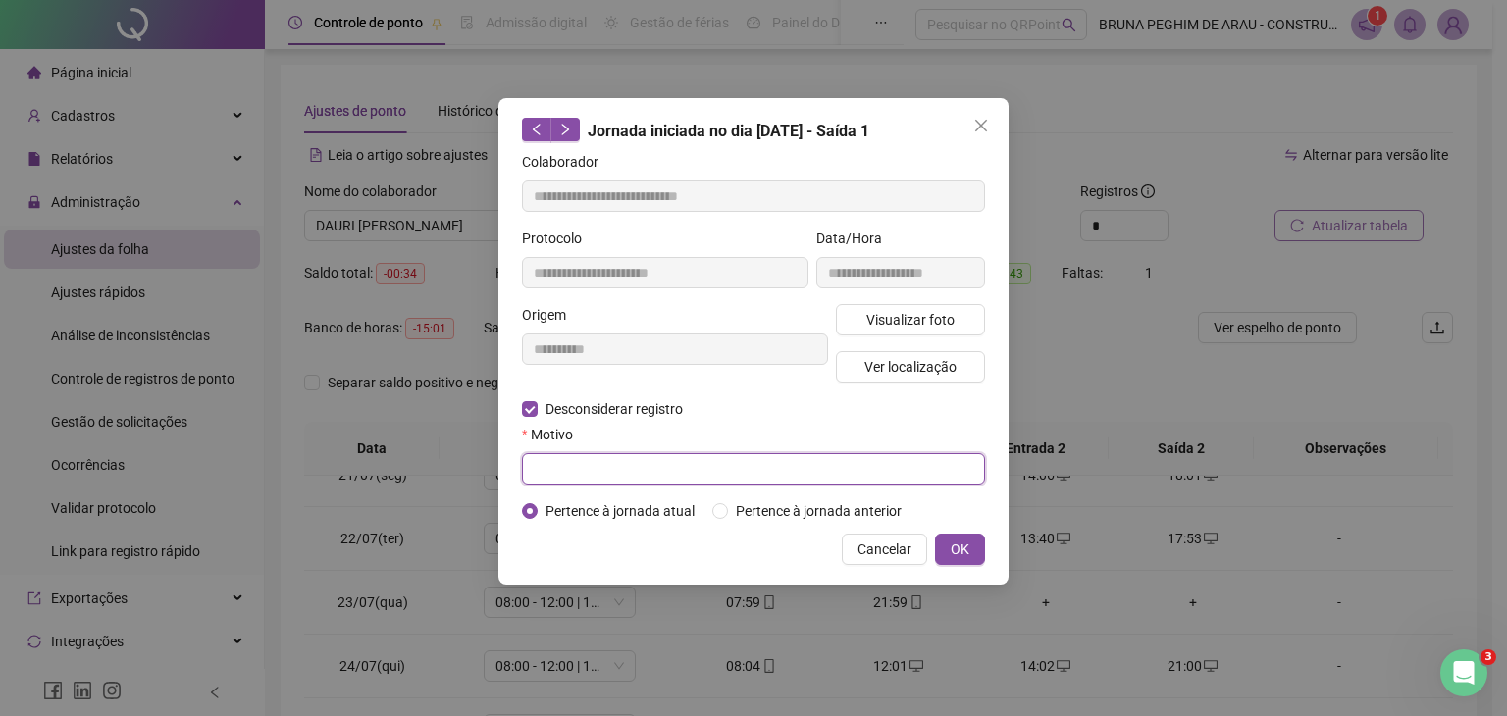
click at [556, 480] on input "text" at bounding box center [753, 468] width 463 height 31
type input "*"
click at [942, 544] on button "OK" at bounding box center [960, 549] width 50 height 31
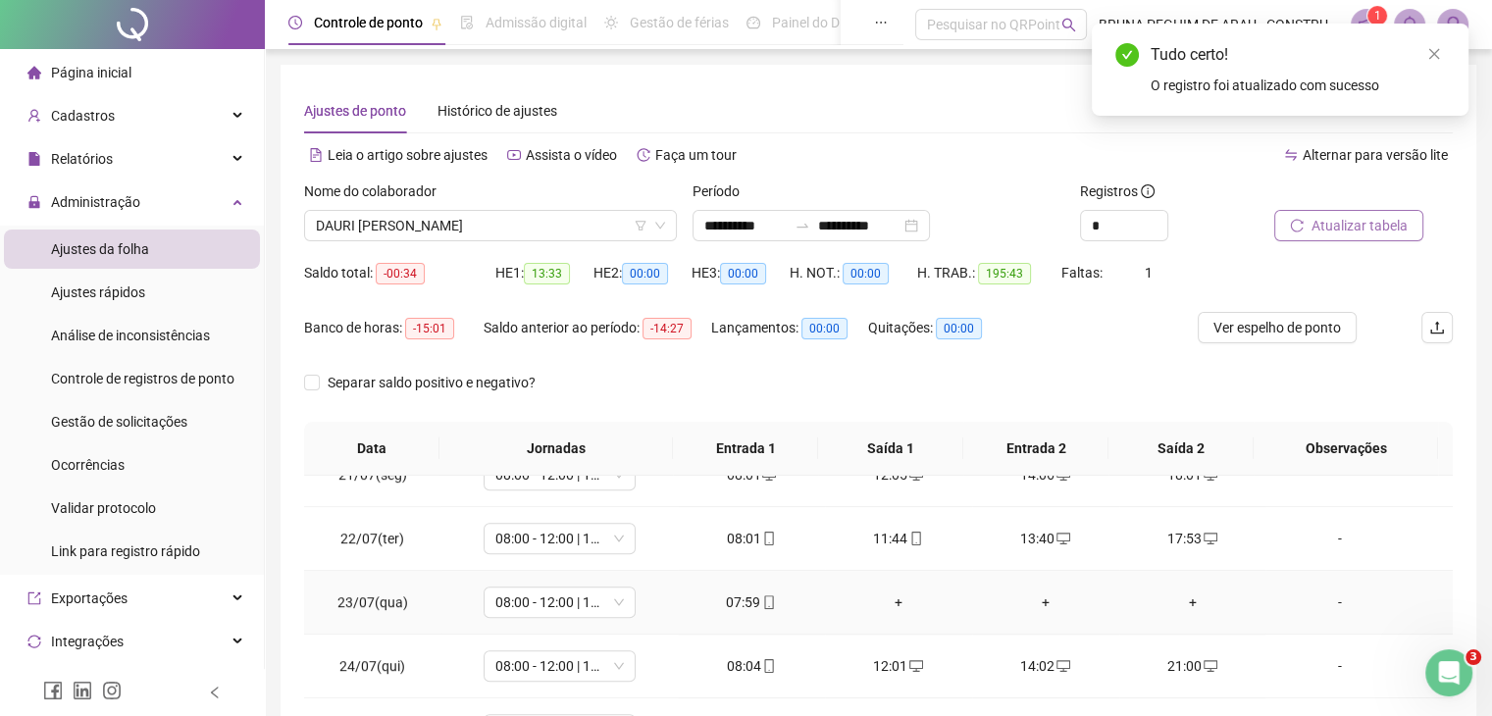
click at [887, 595] on div "+" at bounding box center [899, 603] width 116 height 22
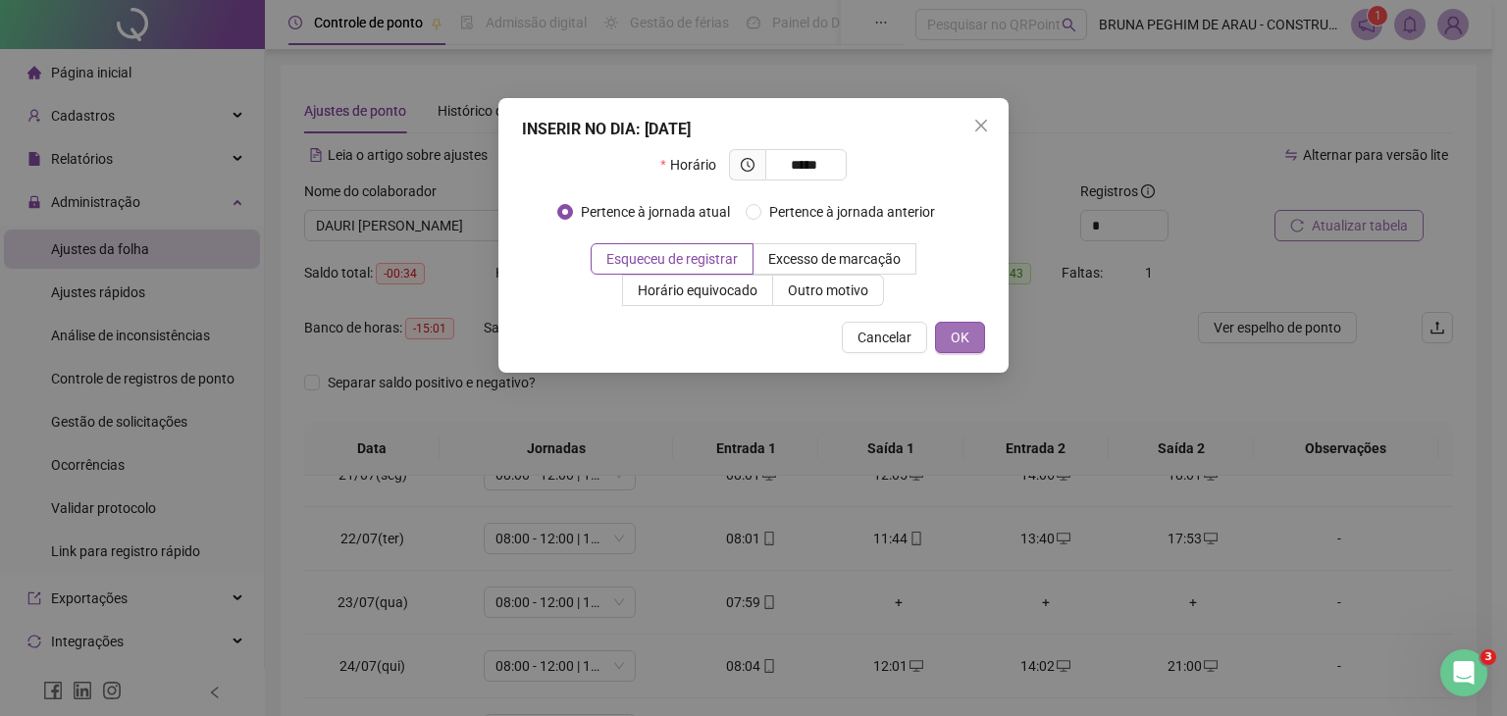
type input "*****"
click at [959, 333] on span "OK" at bounding box center [960, 338] width 19 height 22
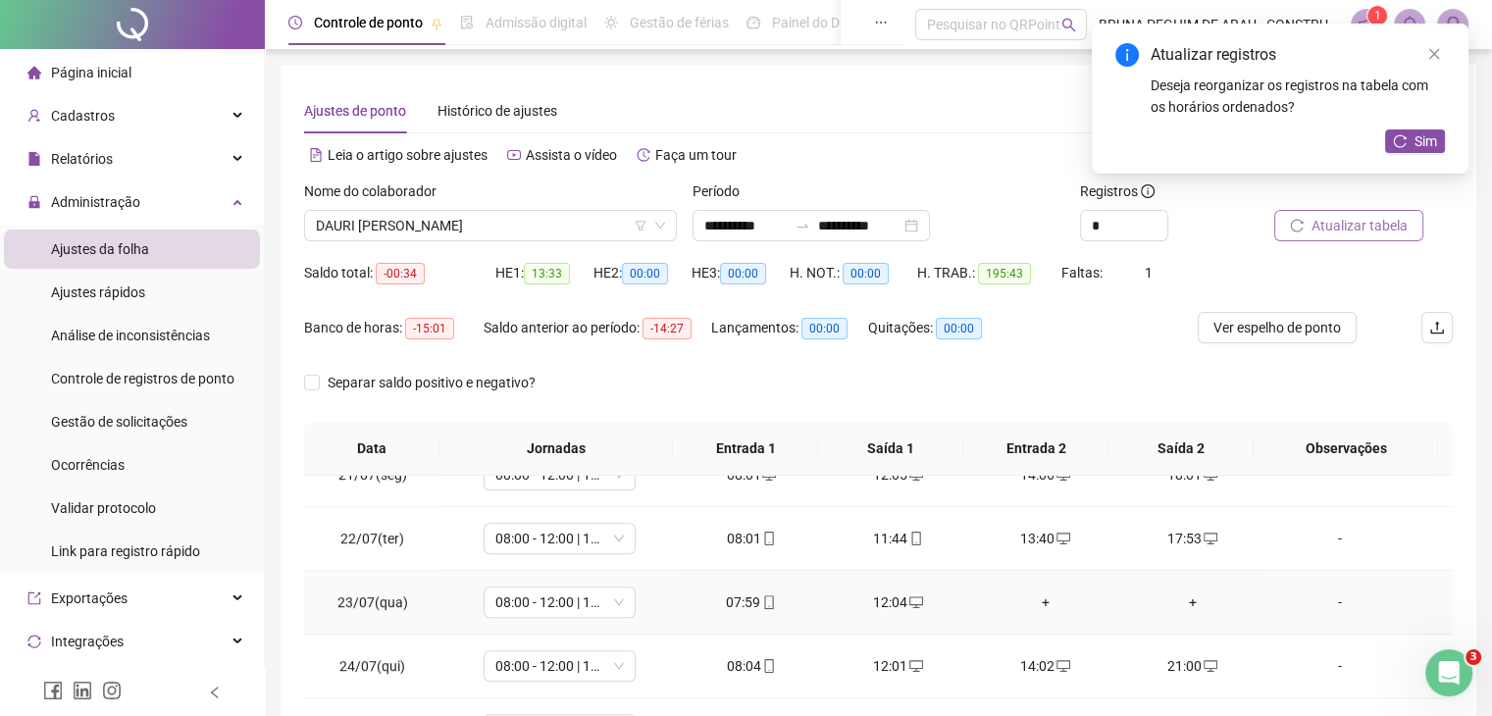
click at [1039, 596] on div "+" at bounding box center [1046, 603] width 116 height 22
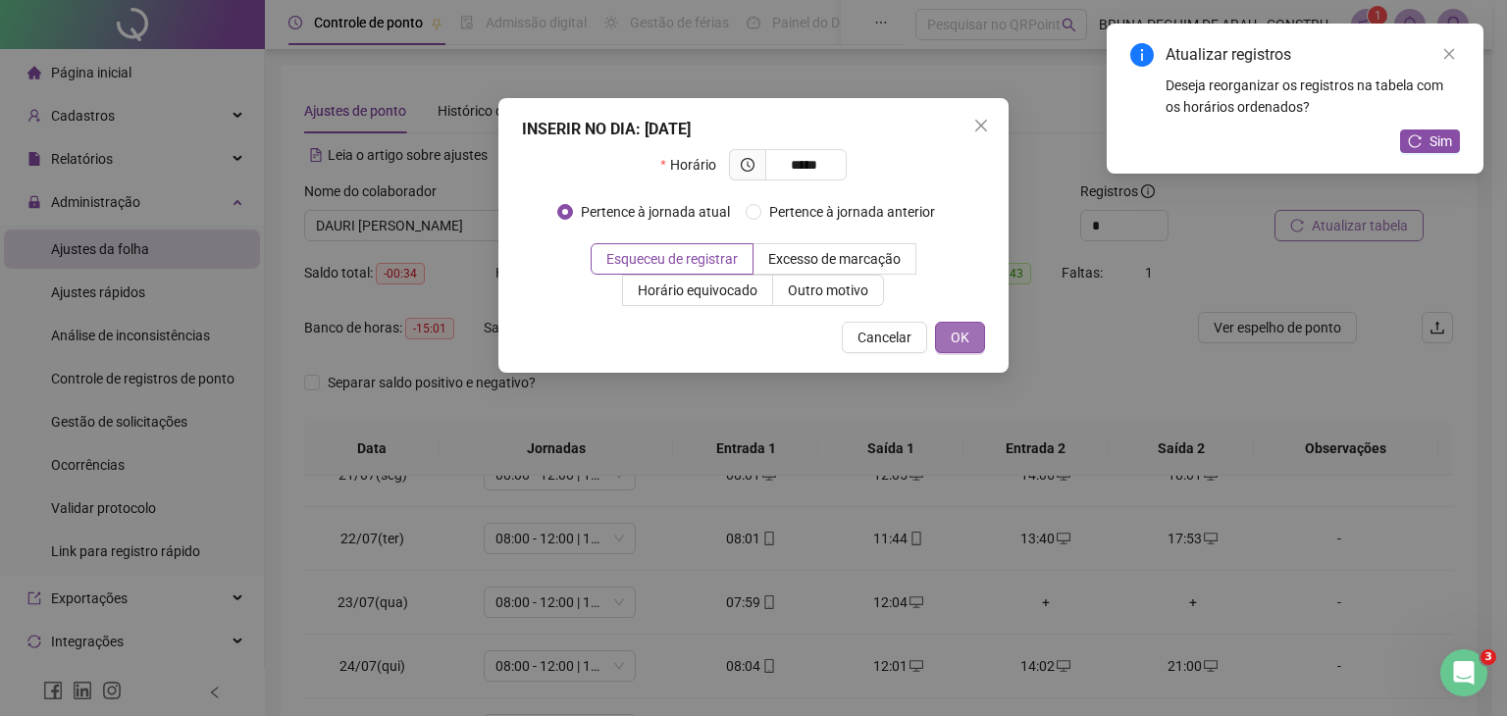
type input "*****"
click at [973, 336] on button "OK" at bounding box center [960, 337] width 50 height 31
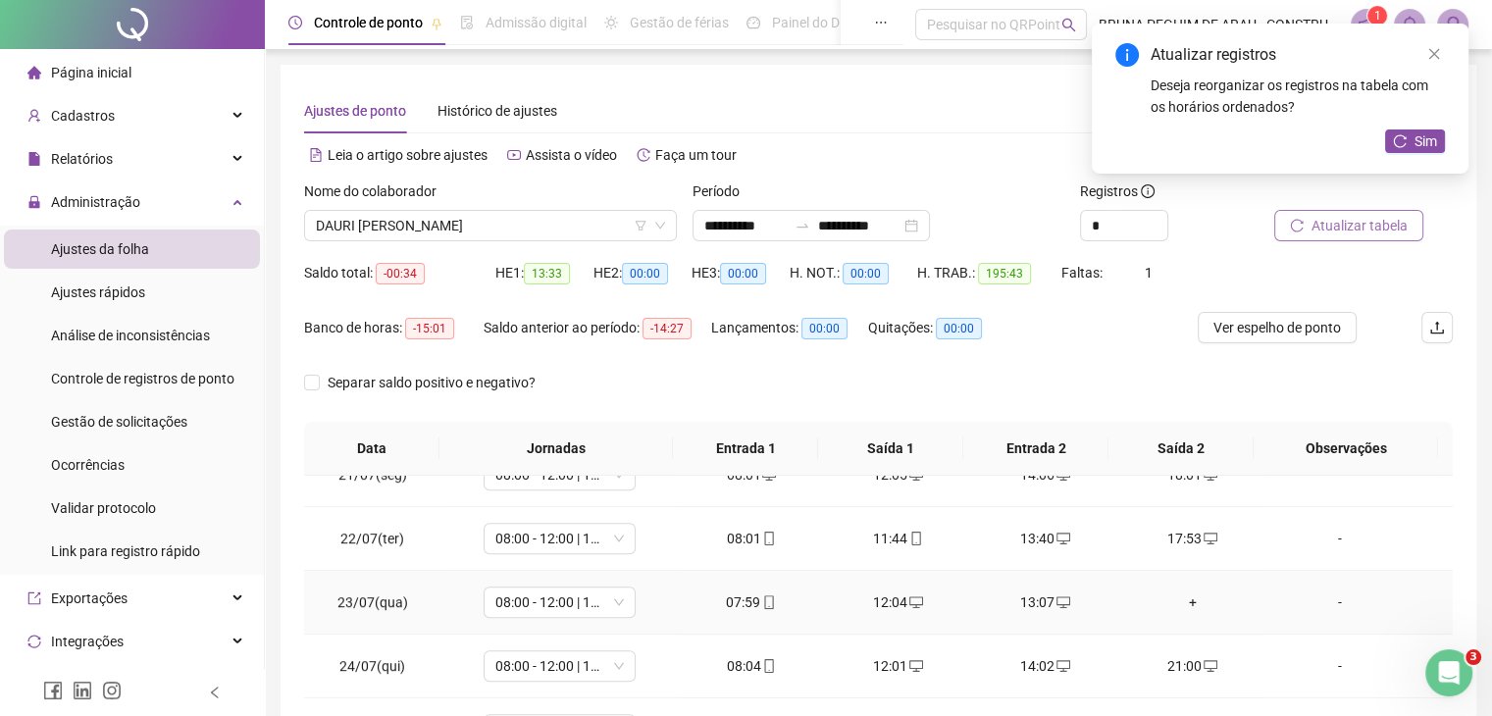
click at [1179, 600] on div "+" at bounding box center [1193, 603] width 116 height 22
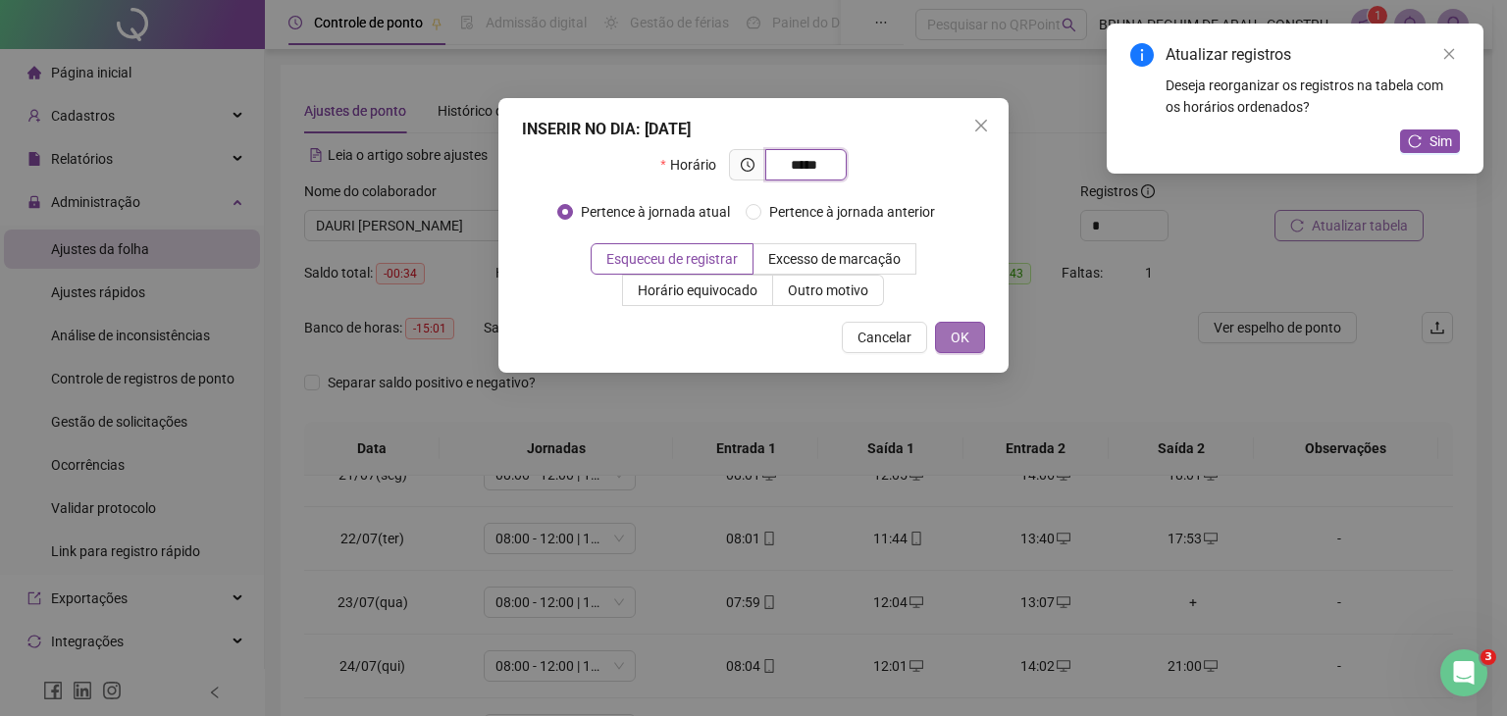
type input "*****"
click at [970, 342] on button "OK" at bounding box center [960, 337] width 50 height 31
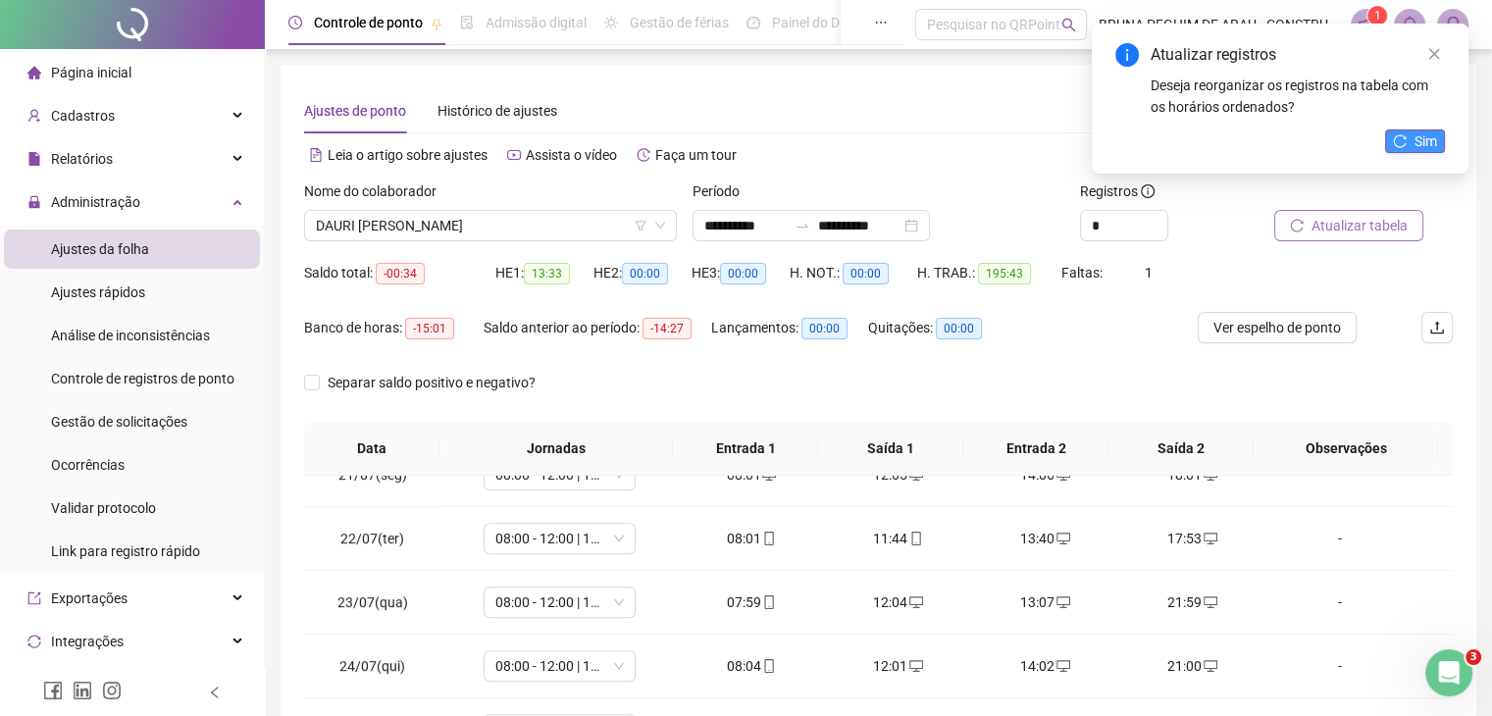
click at [1406, 140] on icon "reload" at bounding box center [1400, 141] width 14 height 14
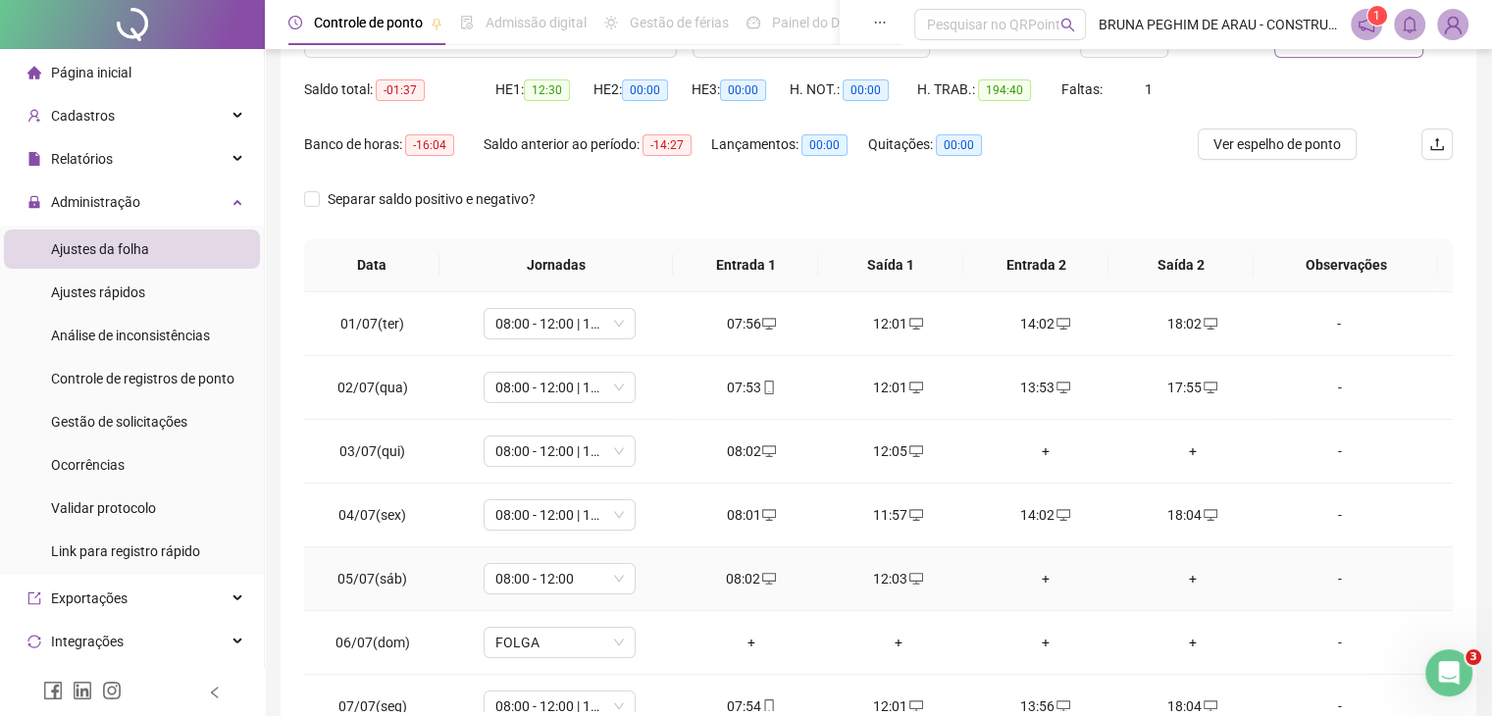
scroll to position [0, 0]
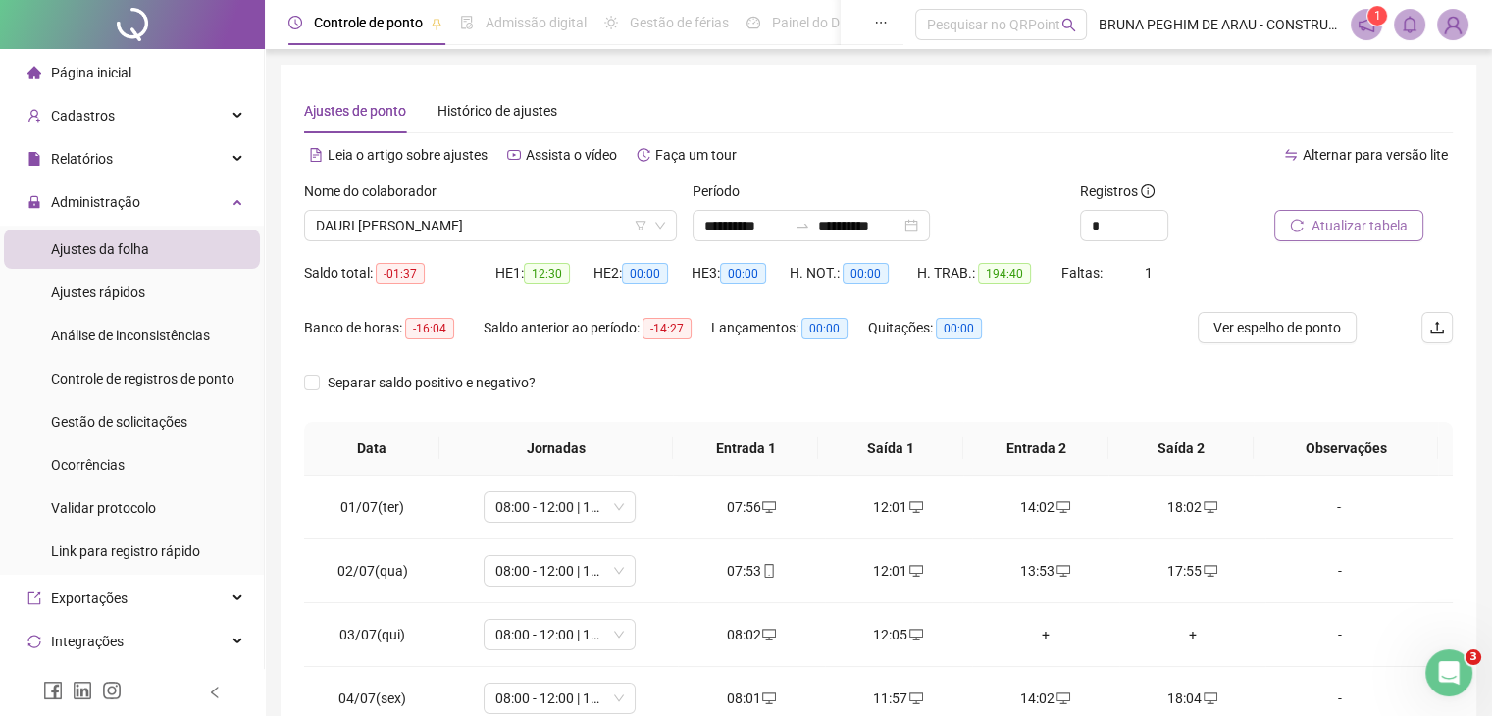
click at [1331, 226] on span "Atualizar tabela" at bounding box center [1360, 226] width 96 height 22
click at [1331, 224] on span "Atualizar tabela" at bounding box center [1360, 226] width 96 height 22
click at [100, 222] on li "Administração Ajustes da folha Ajustes rápidos Análise de inconsistências Contr…" at bounding box center [132, 378] width 264 height 392
click at [108, 207] on span "Administração" at bounding box center [95, 202] width 89 height 16
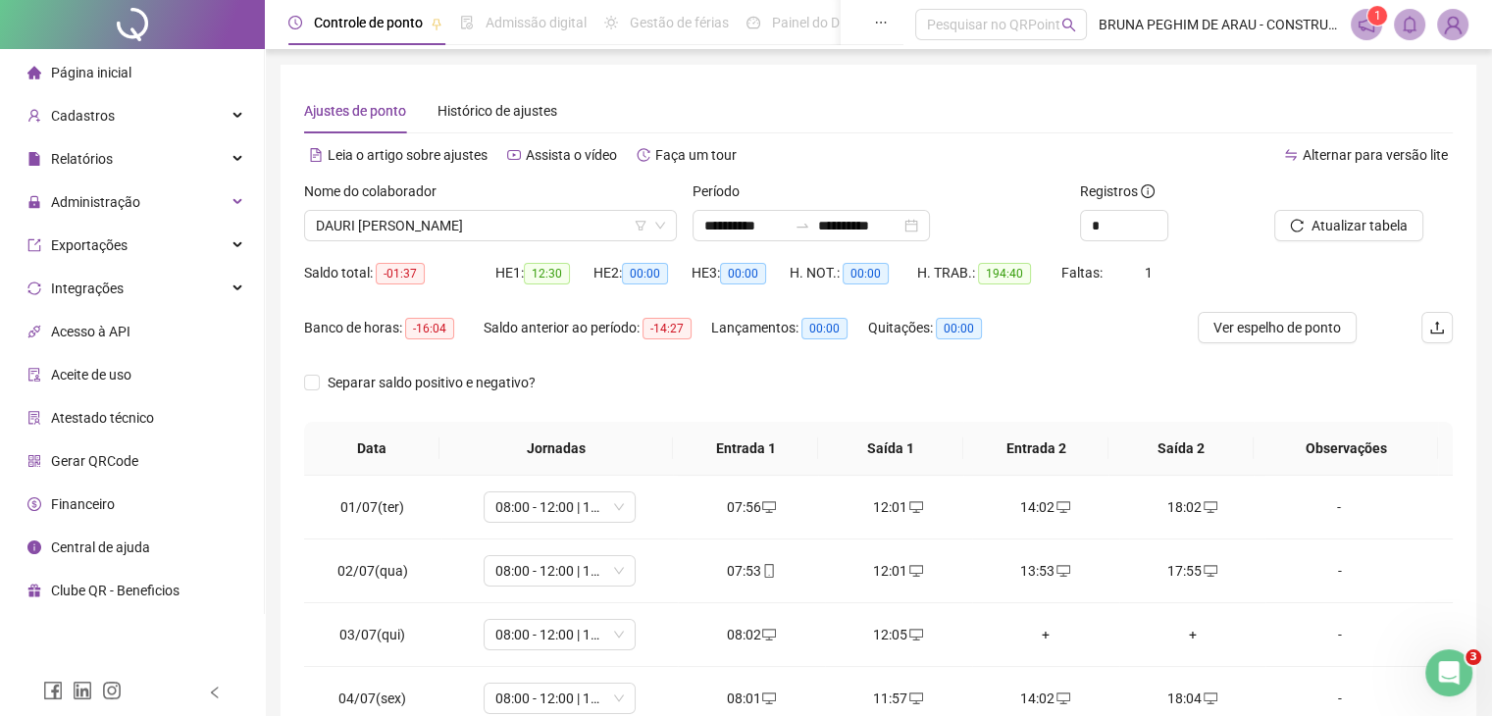
click at [99, 72] on span "Página inicial" at bounding box center [91, 73] width 80 height 16
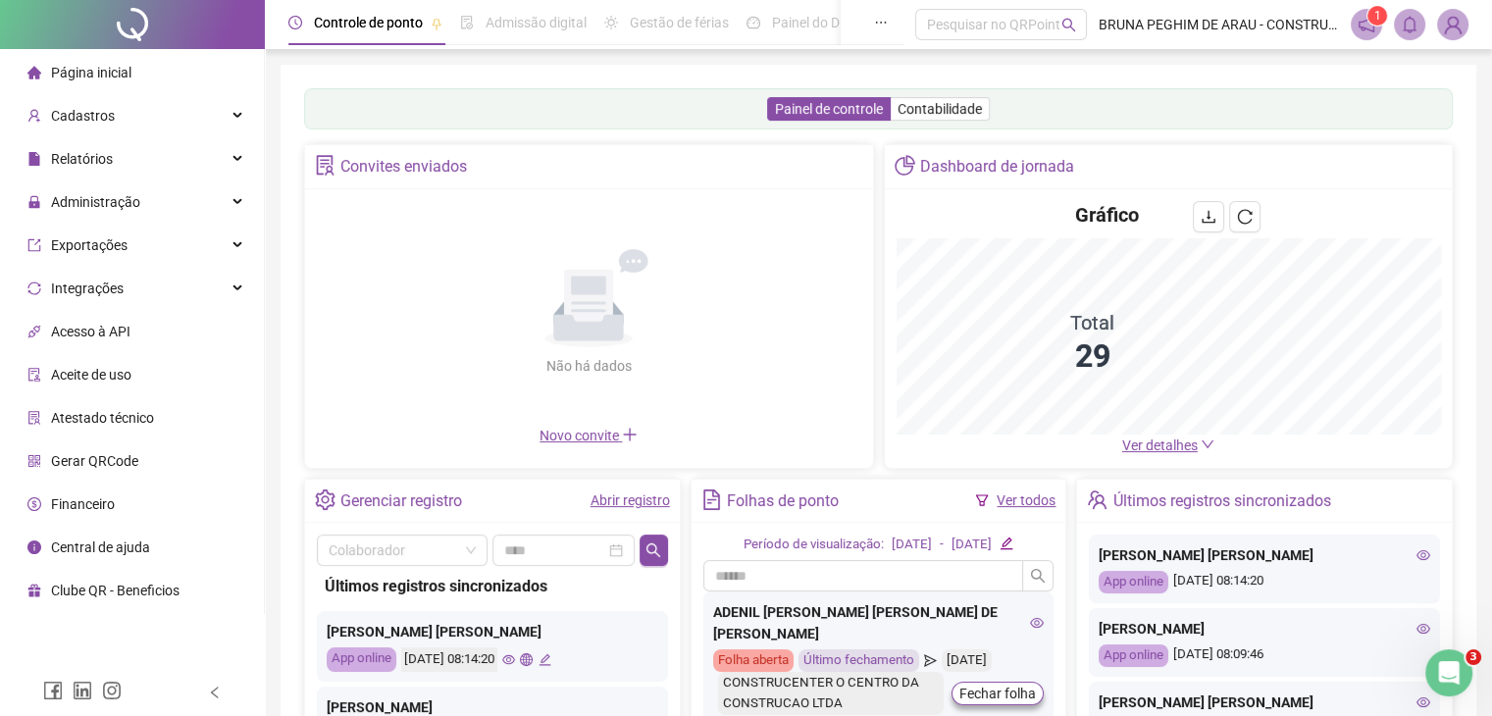
click at [1229, 233] on button "button" at bounding box center [1244, 216] width 31 height 31
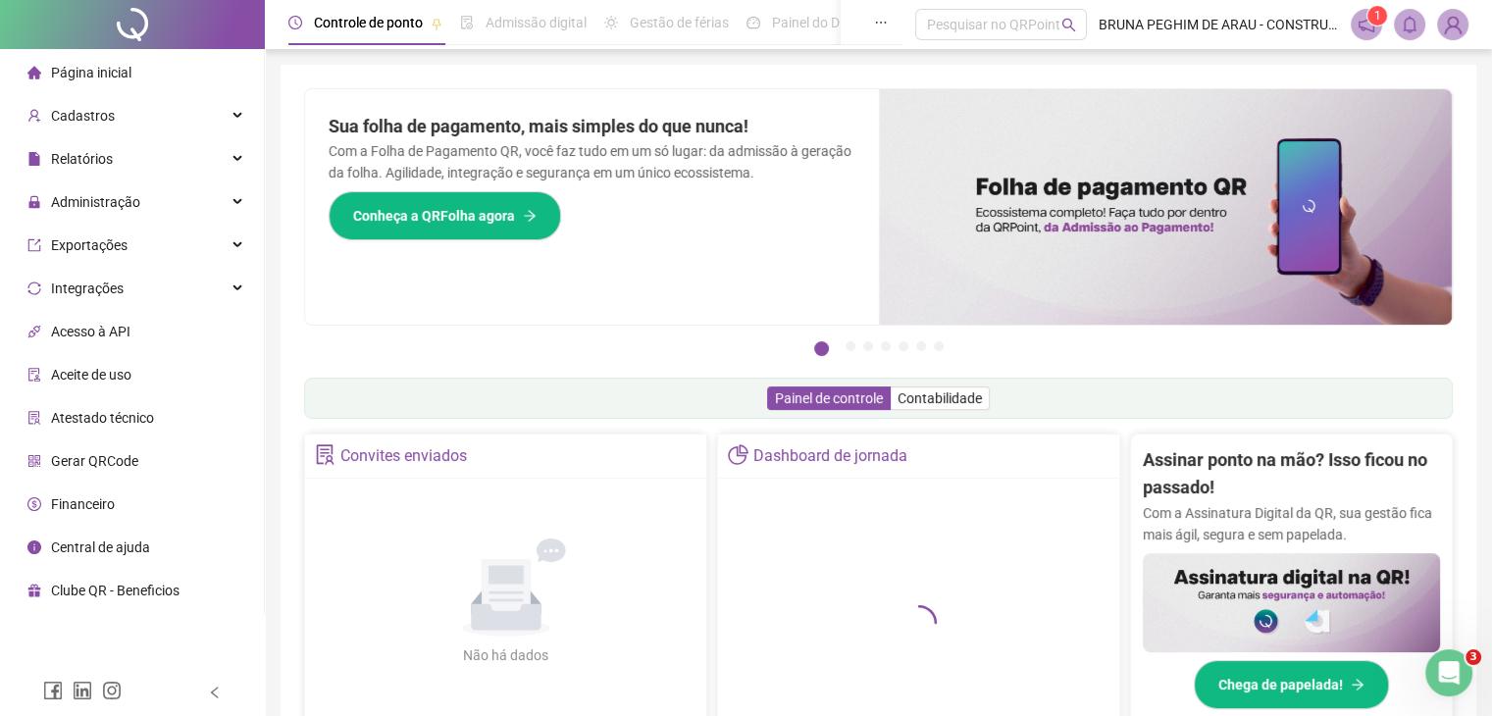
click at [1017, 502] on div at bounding box center [919, 618] width 378 height 255
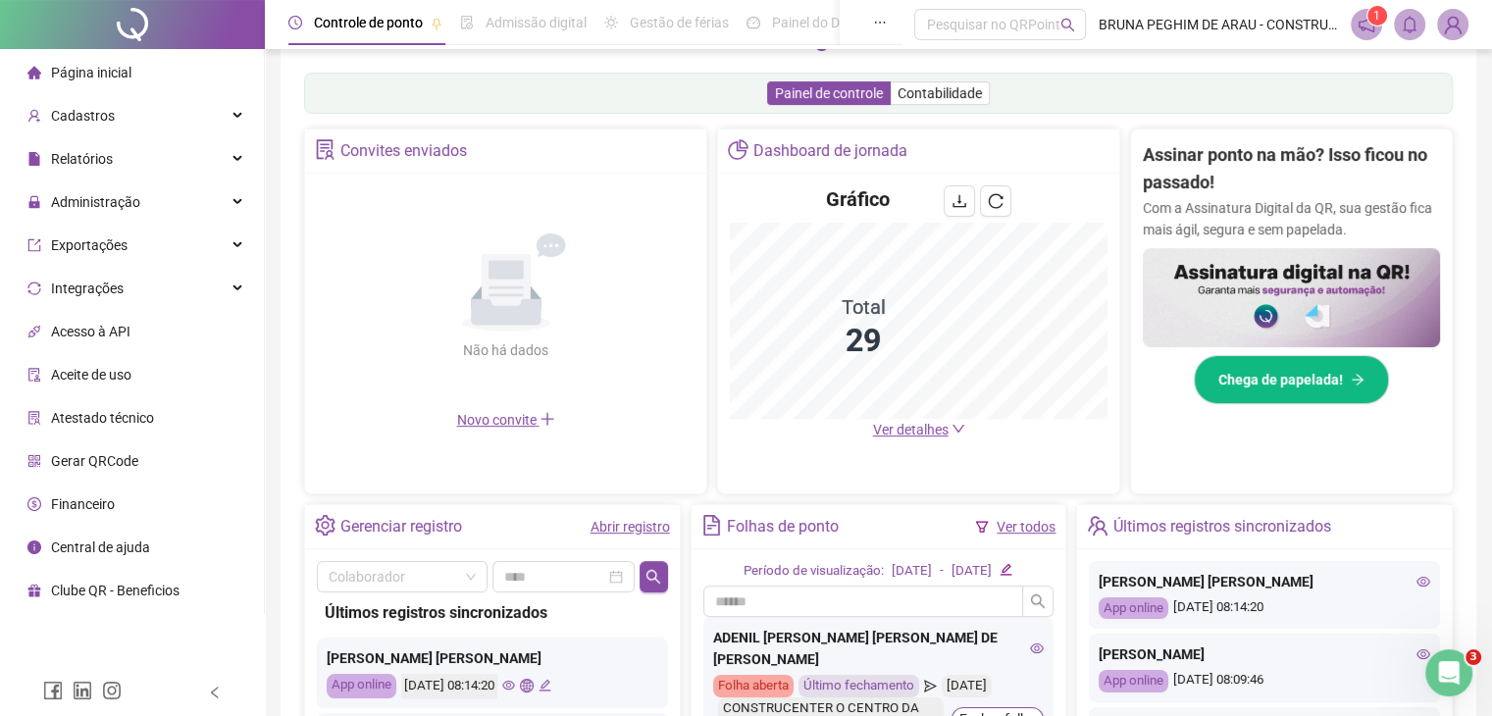
scroll to position [523, 0]
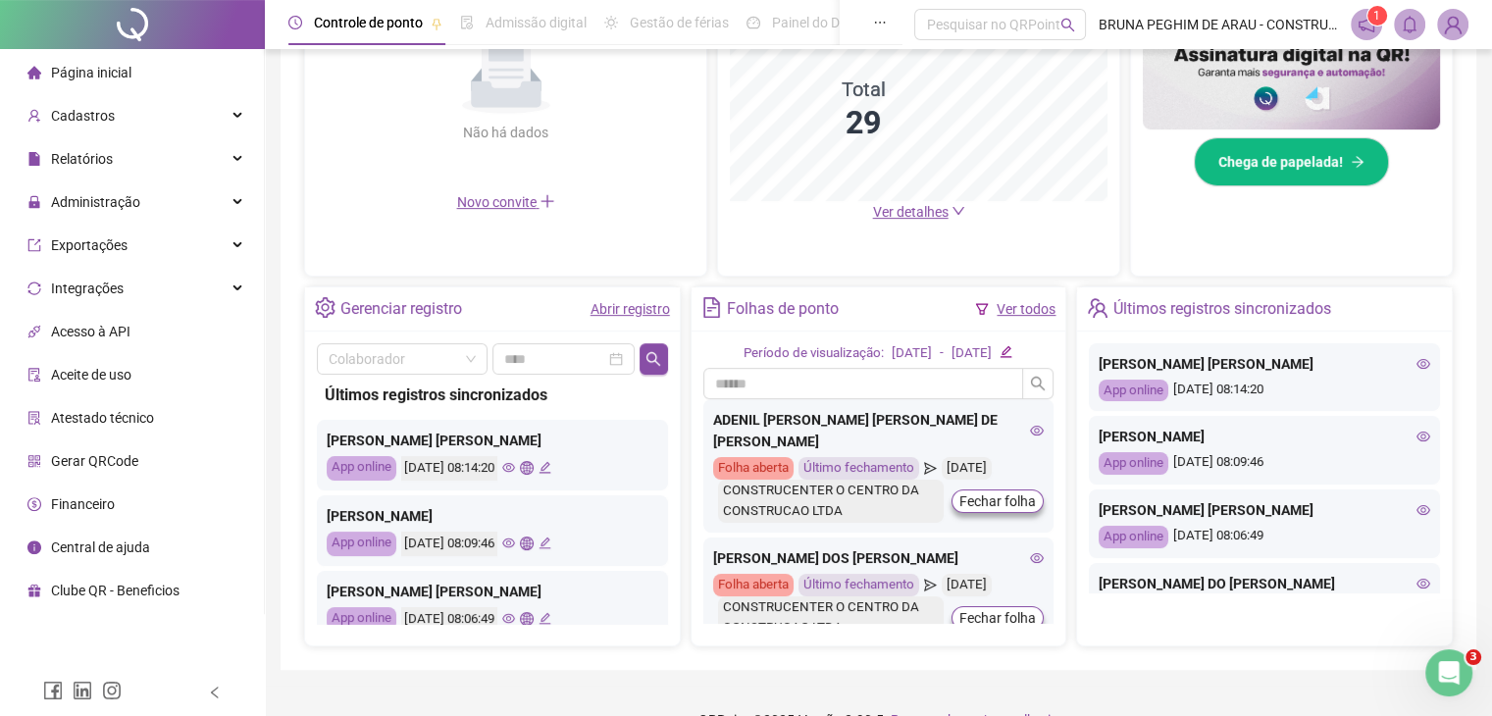
click at [1014, 310] on link "Ver todos" at bounding box center [1026, 309] width 59 height 16
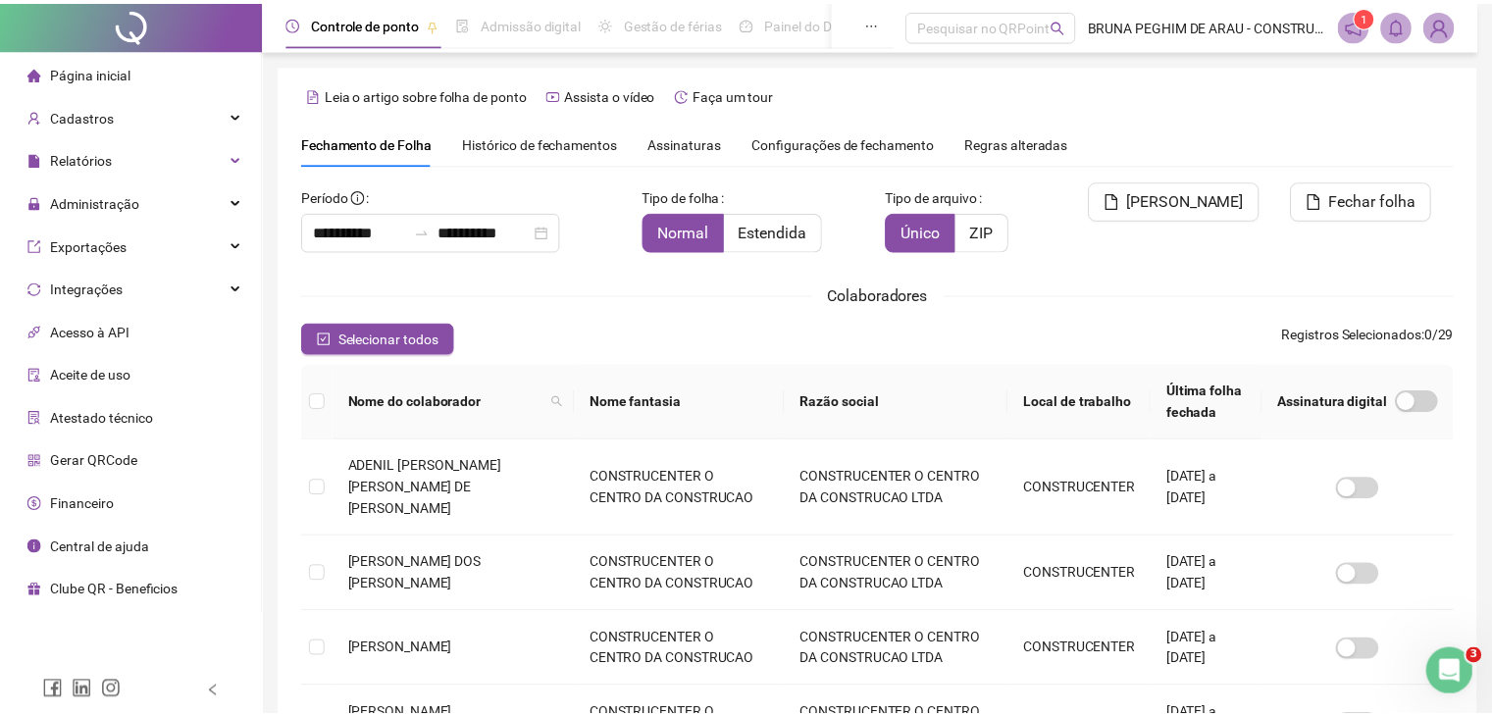
scroll to position [43, 0]
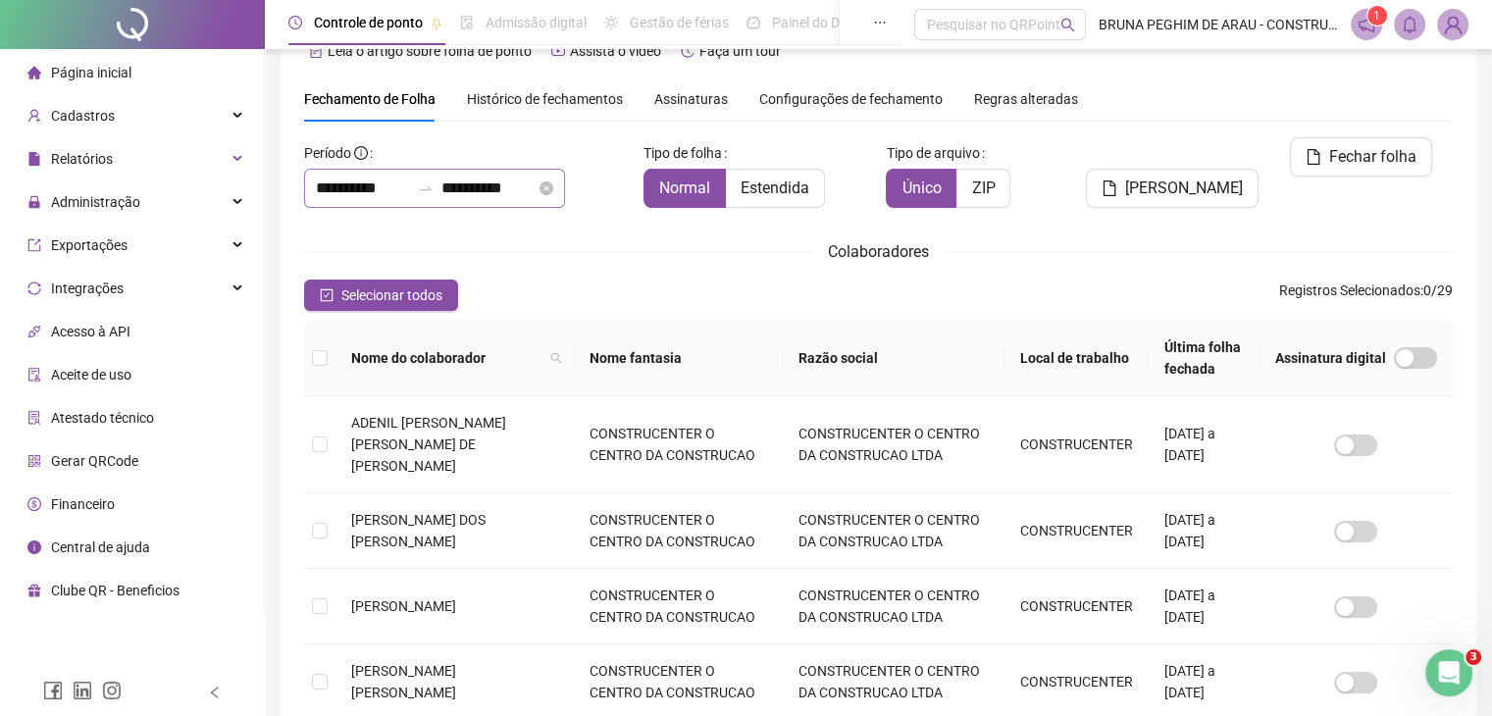
click at [565, 181] on div "**********" at bounding box center [434, 188] width 261 height 39
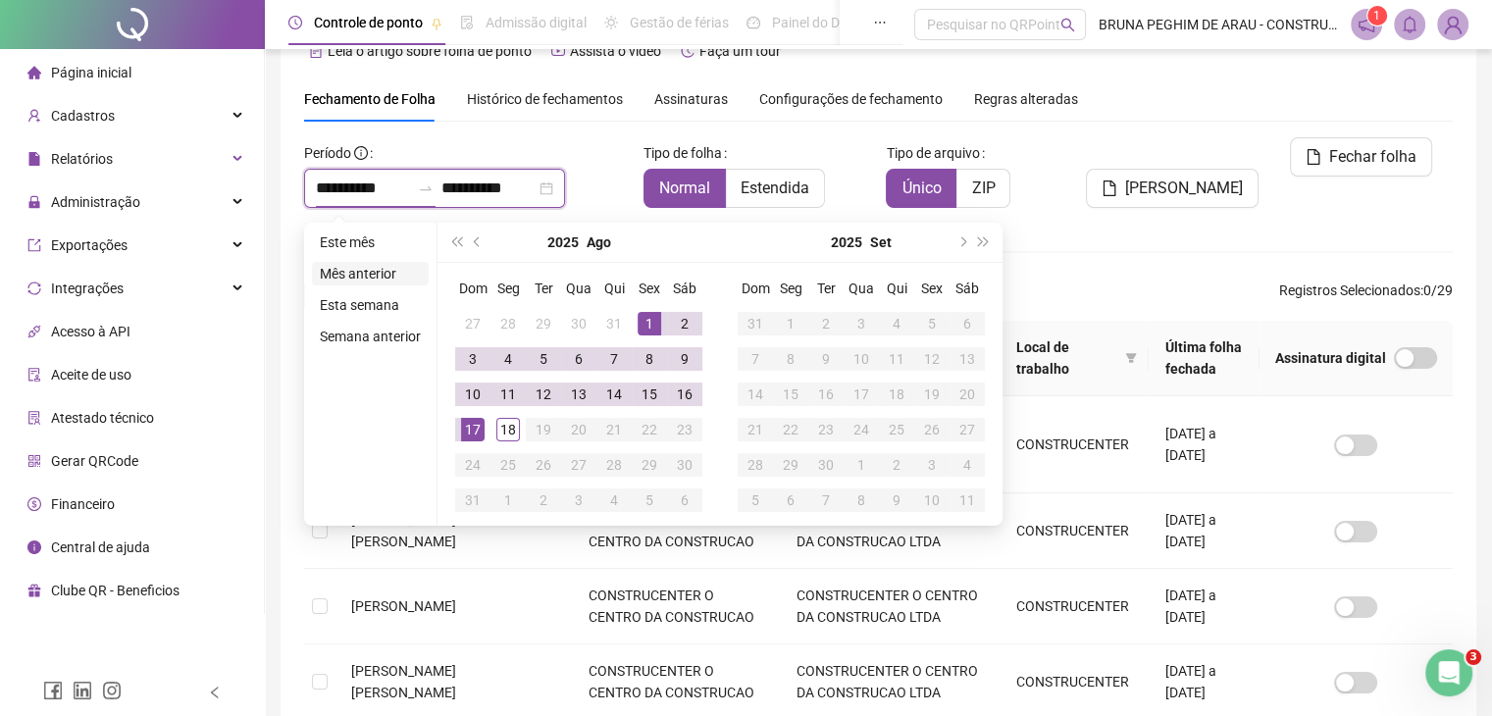
type input "**********"
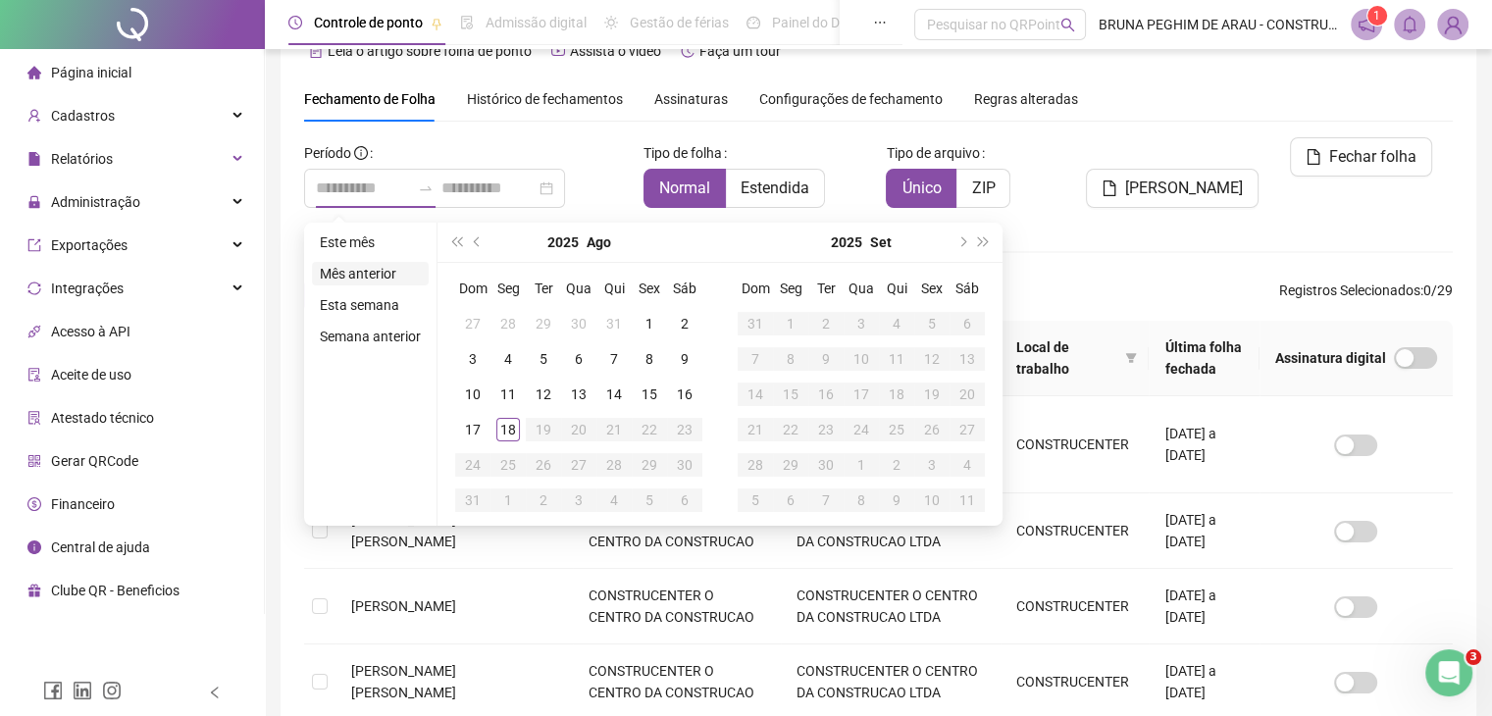
click at [360, 276] on li "Mês anterior" at bounding box center [370, 274] width 117 height 24
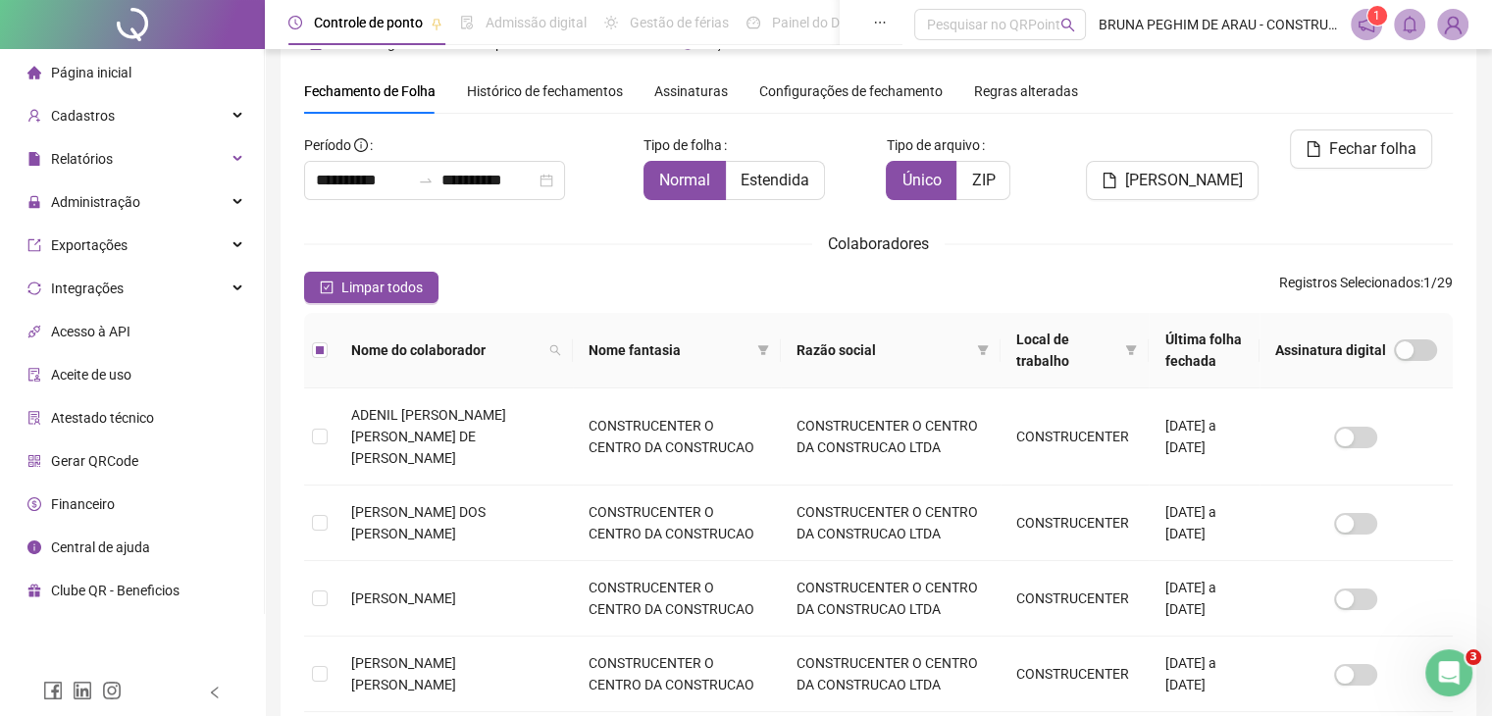
scroll to position [0, 0]
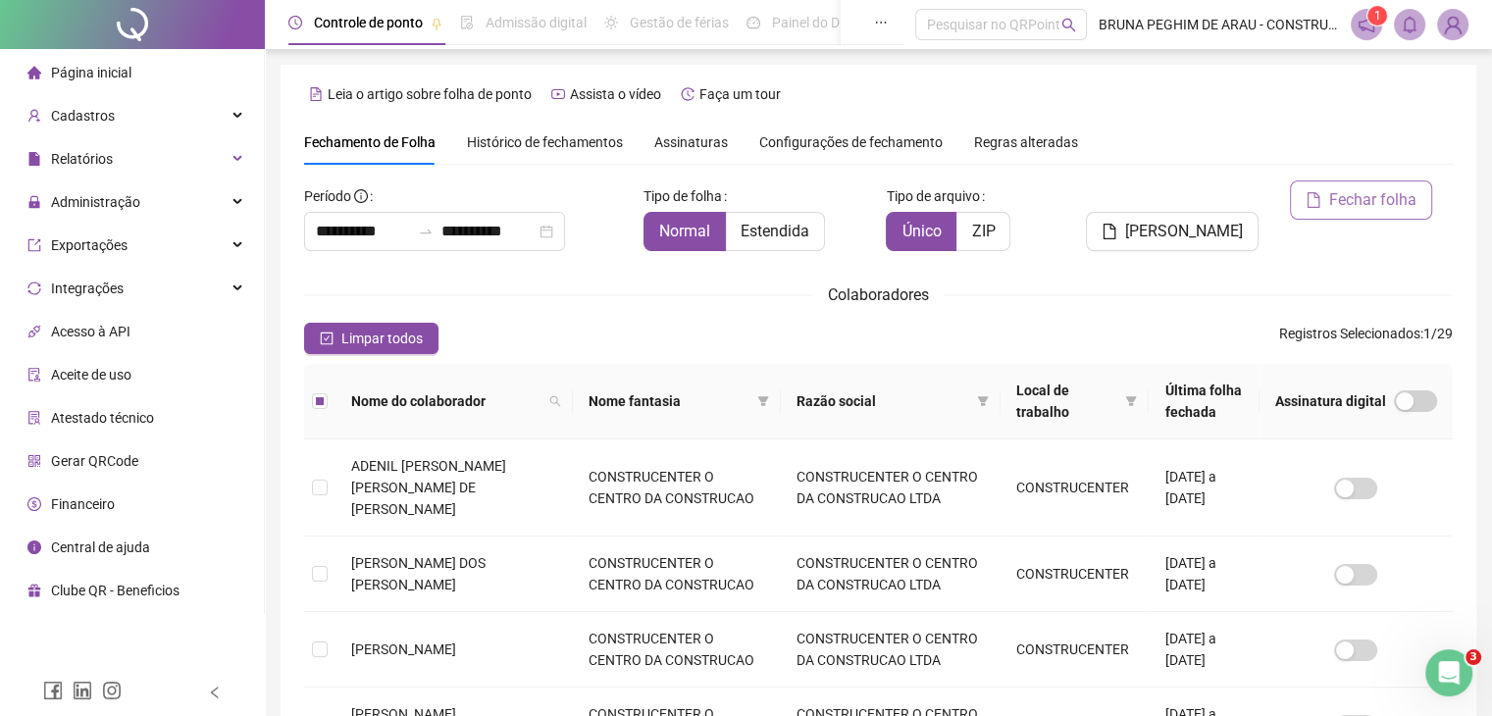
click at [1412, 204] on span "Fechar folha" at bounding box center [1372, 200] width 87 height 24
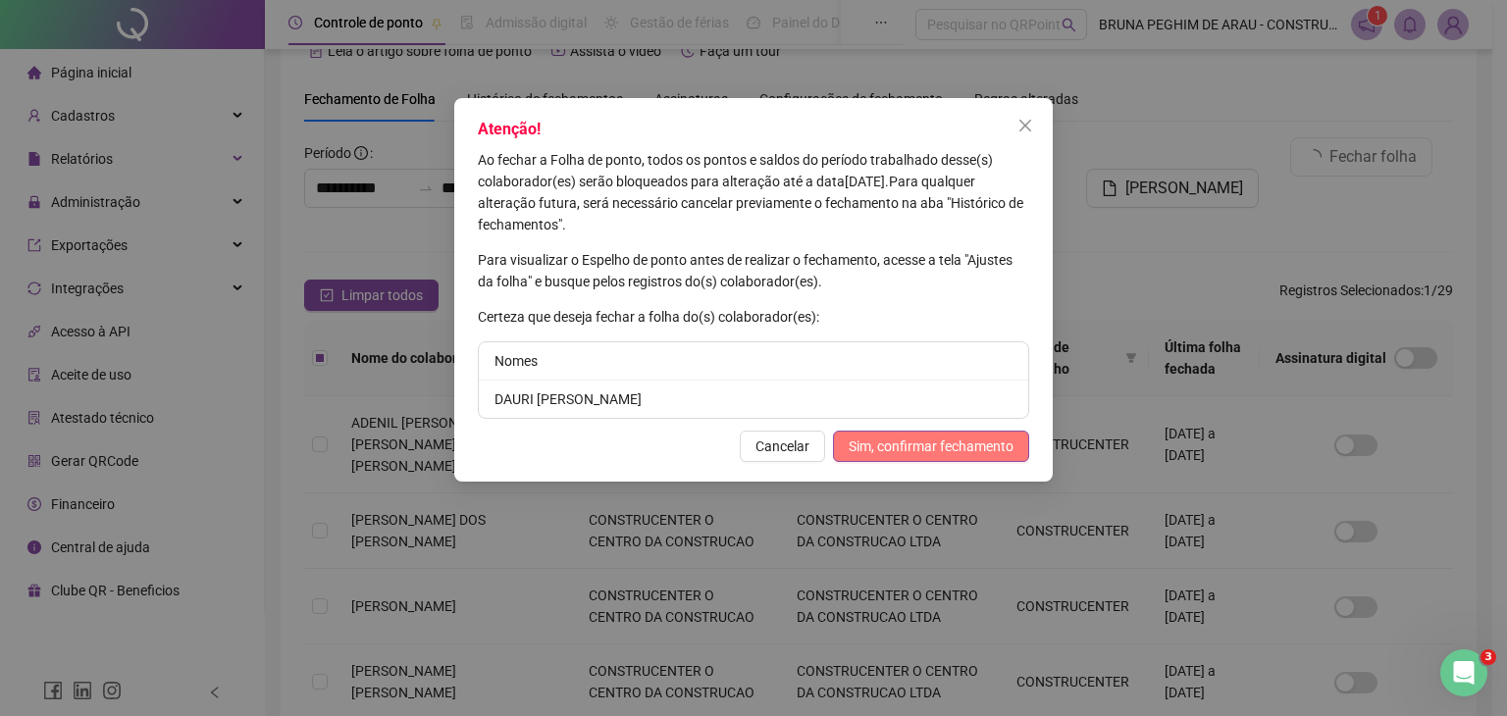
click at [898, 438] on span "Sim, confirmar fechamento" at bounding box center [931, 447] width 165 height 22
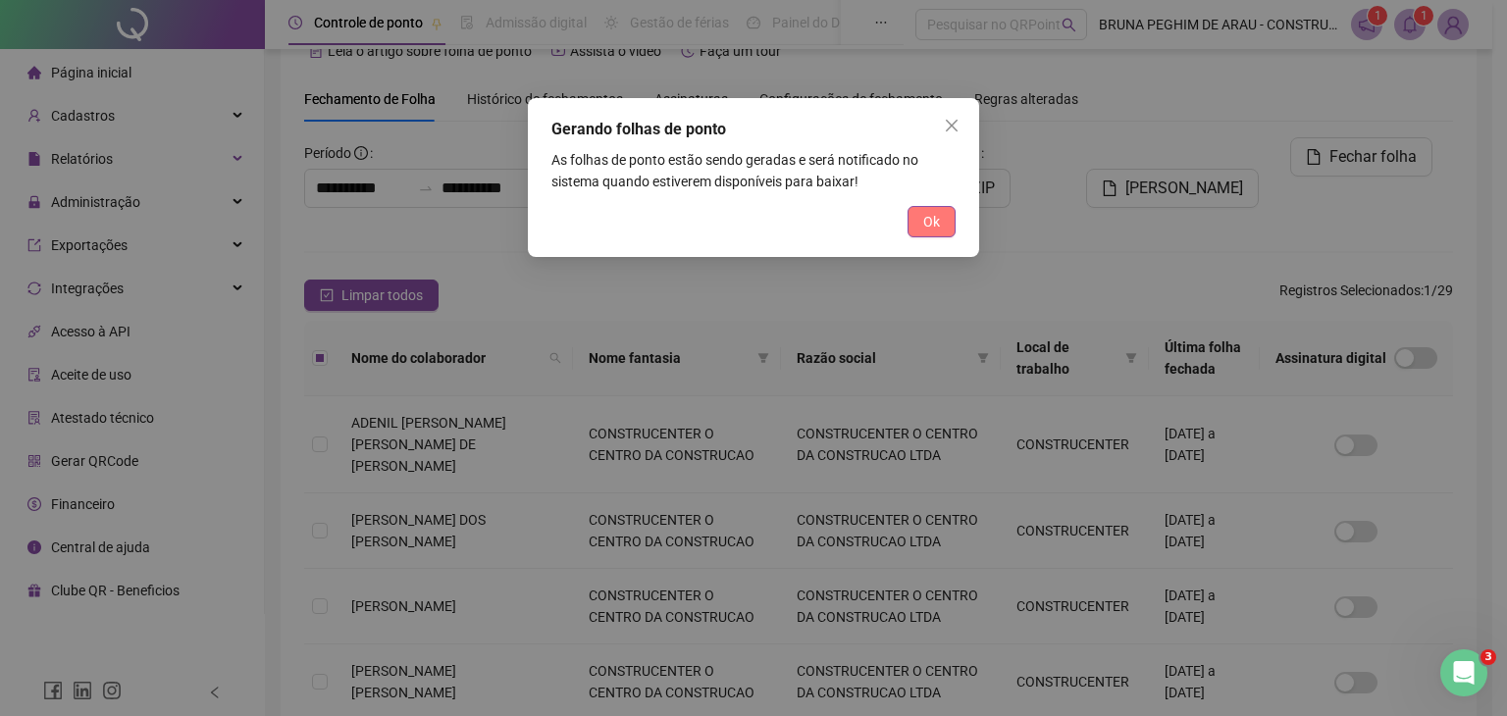
click at [931, 220] on span "Ok" at bounding box center [931, 222] width 17 height 22
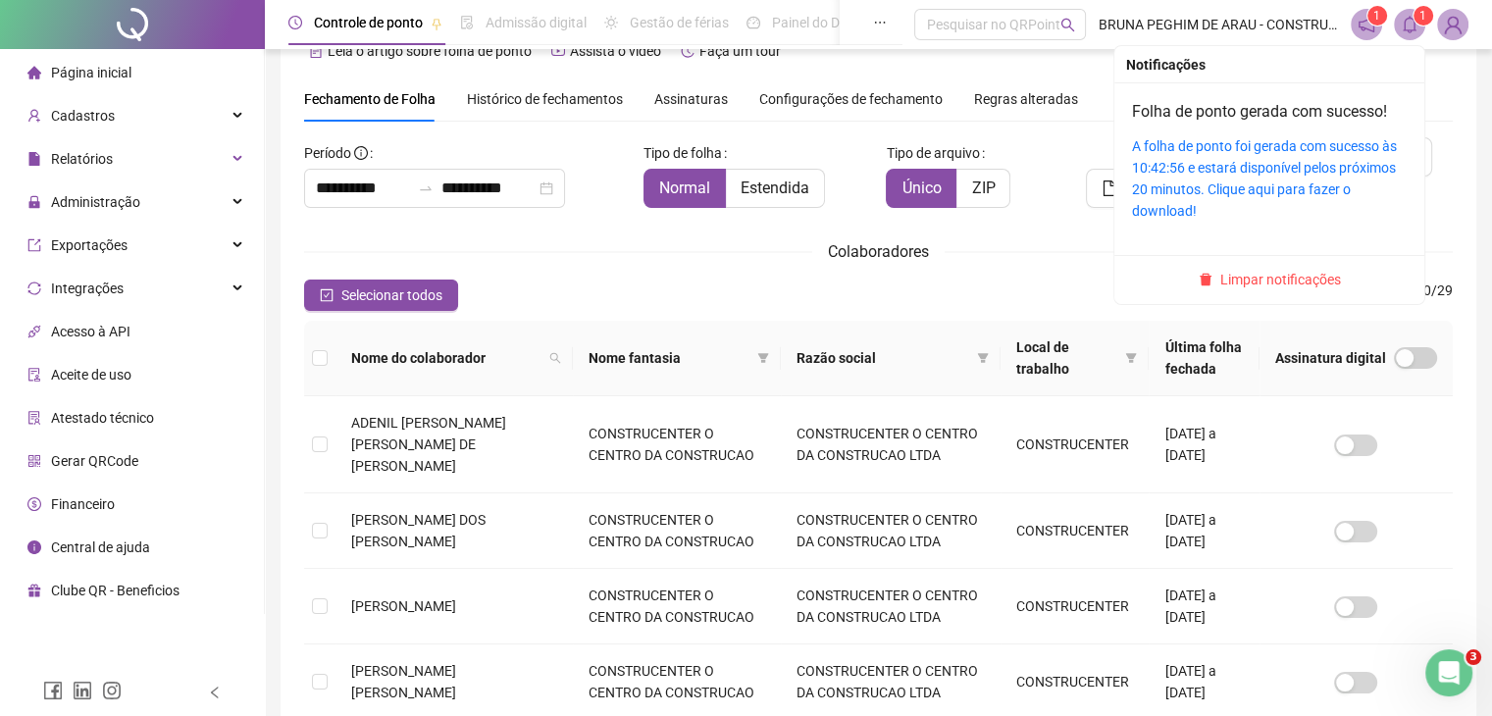
click at [1411, 21] on icon "bell" at bounding box center [1410, 25] width 18 height 18
click at [1268, 180] on link "A folha de ponto foi gerada com sucesso às 10:42:56 e estará disponível pelos p…" at bounding box center [1264, 178] width 265 height 80
